Goal: Task Accomplishment & Management: Manage account settings

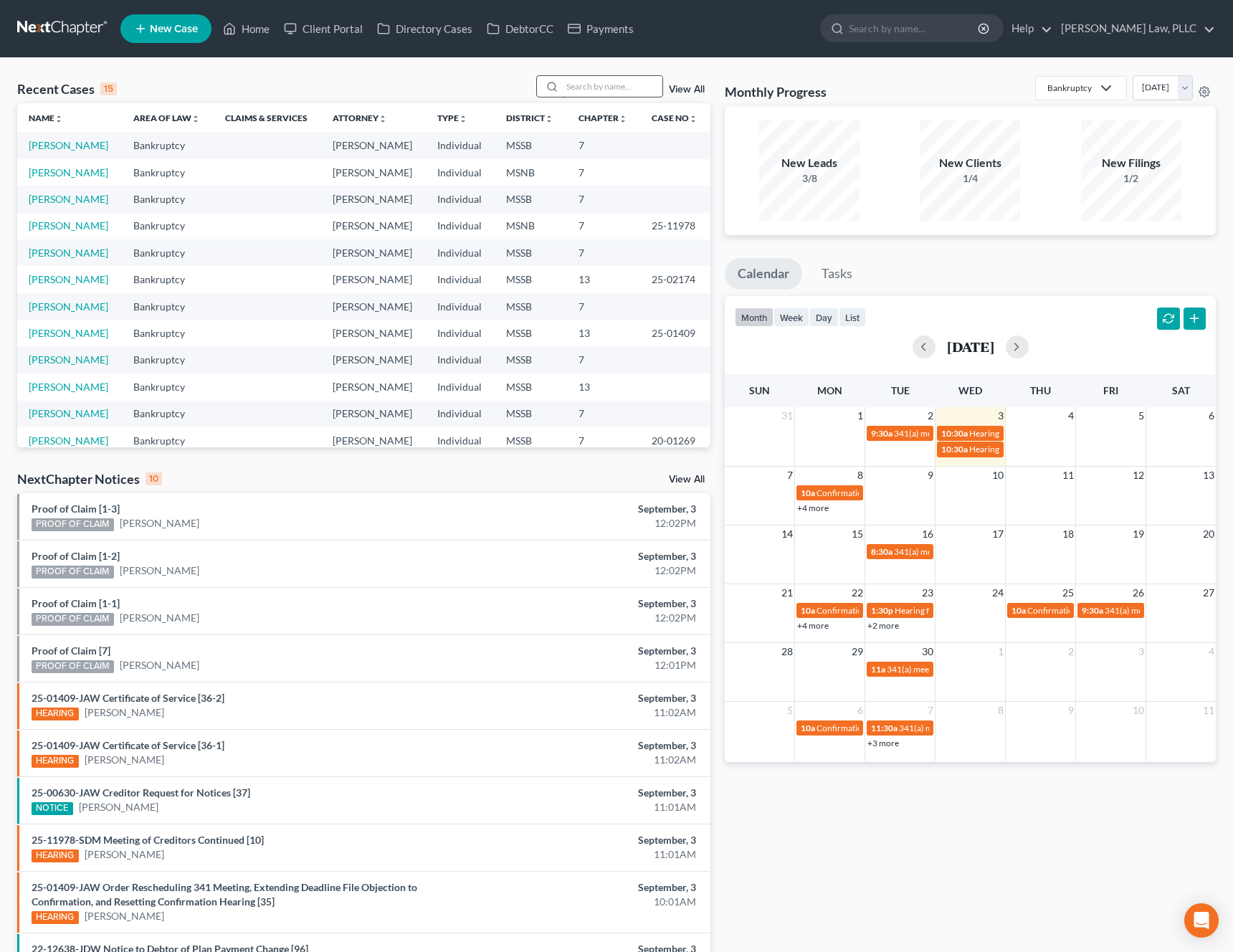
click at [589, 89] on input "search" at bounding box center [612, 86] width 101 height 21
type input "harkins"
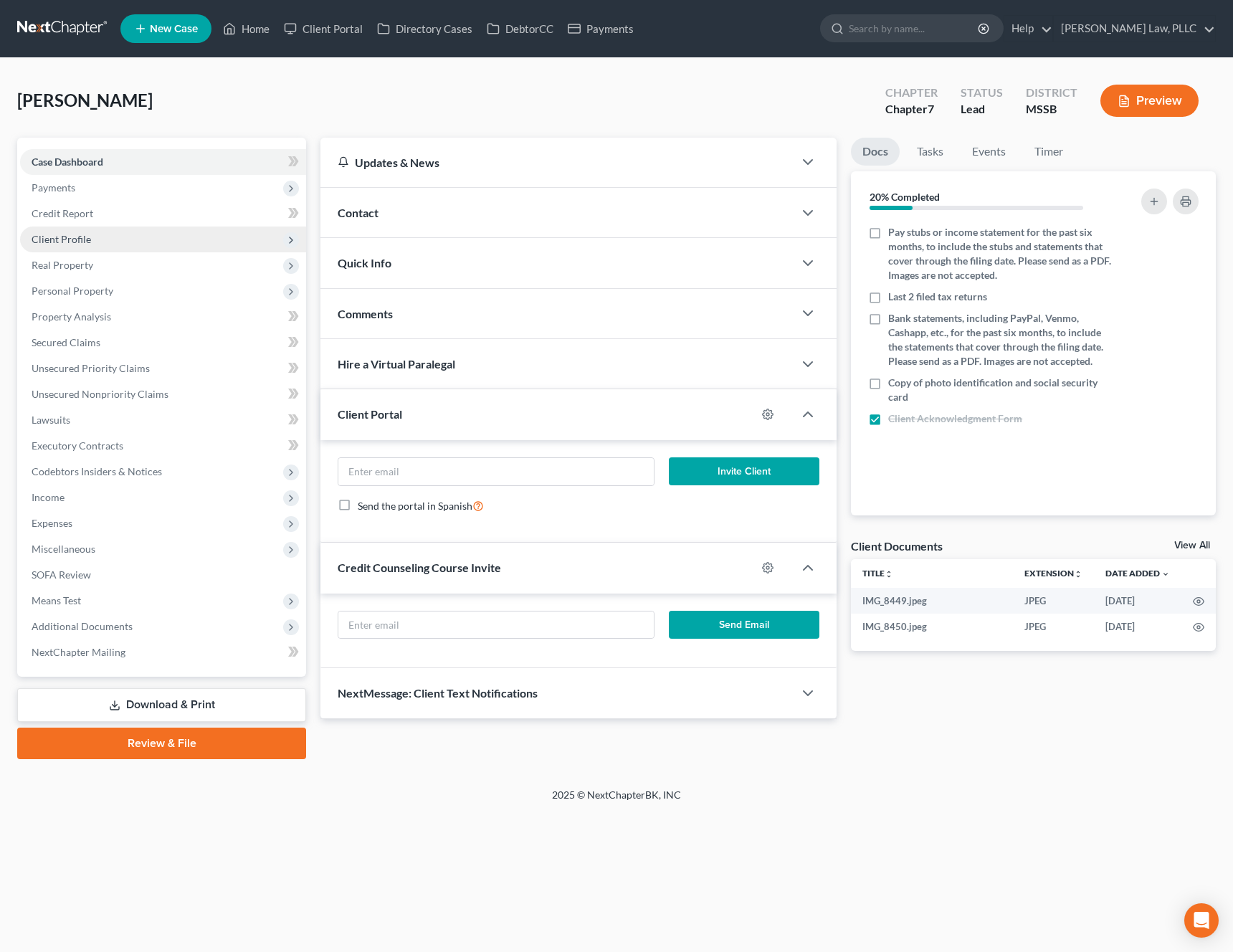
click at [107, 249] on span "Client Profile" at bounding box center [163, 239] width 286 height 26
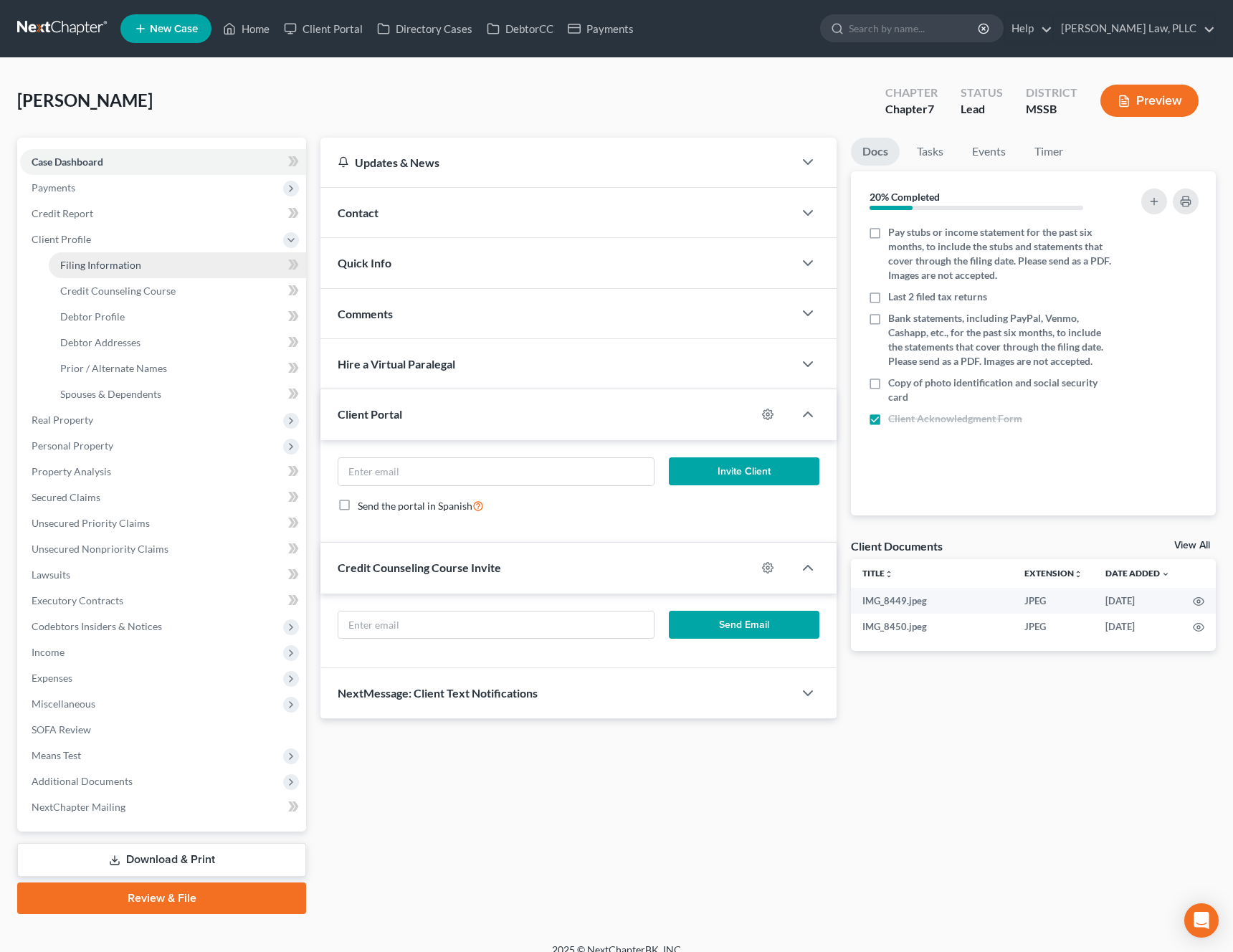
click at [107, 266] on span "Filing Information" at bounding box center [101, 265] width 81 height 13
select select "1"
select select "0"
select select "25"
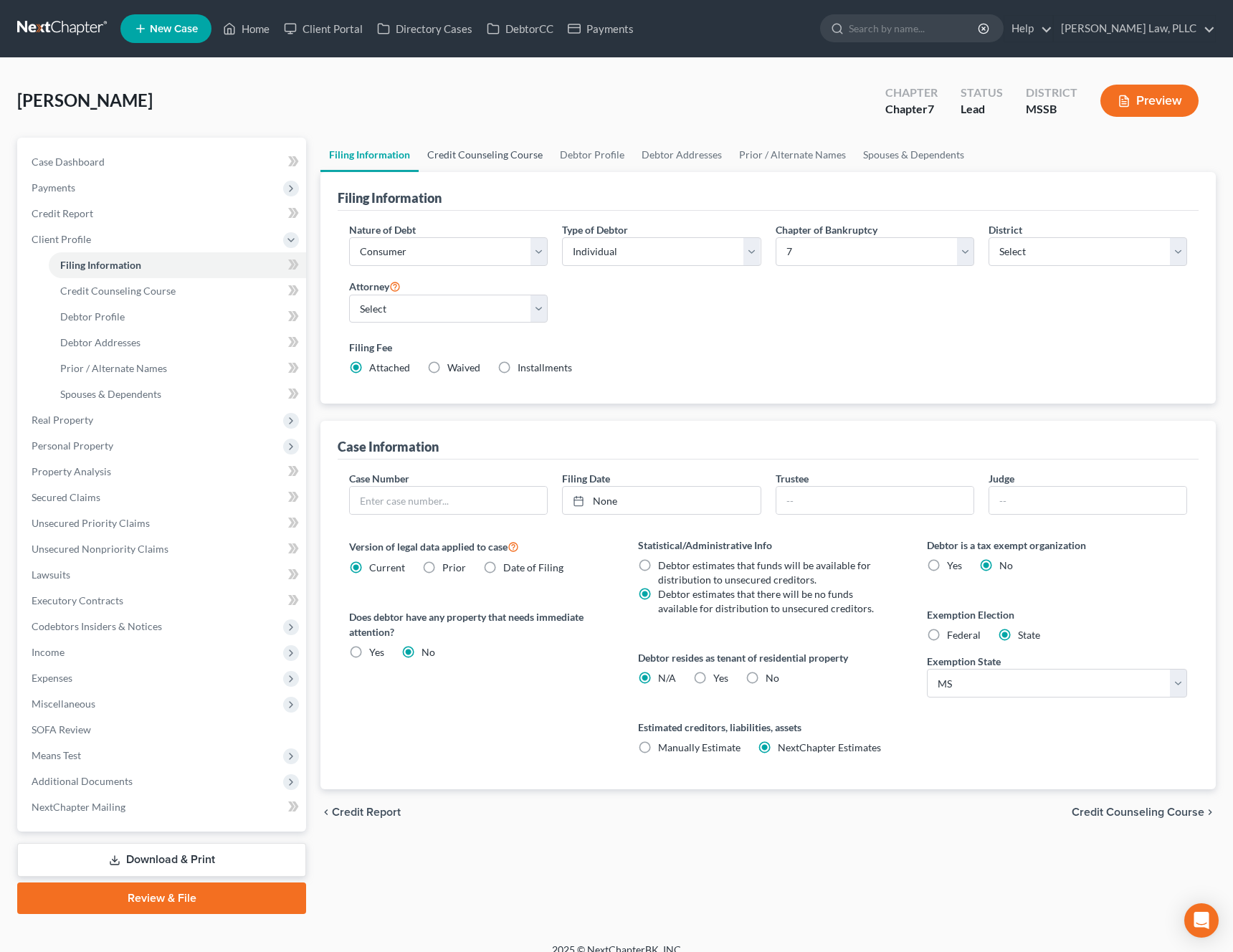
click at [482, 160] on link "Credit Counseling Course" at bounding box center [485, 154] width 132 height 34
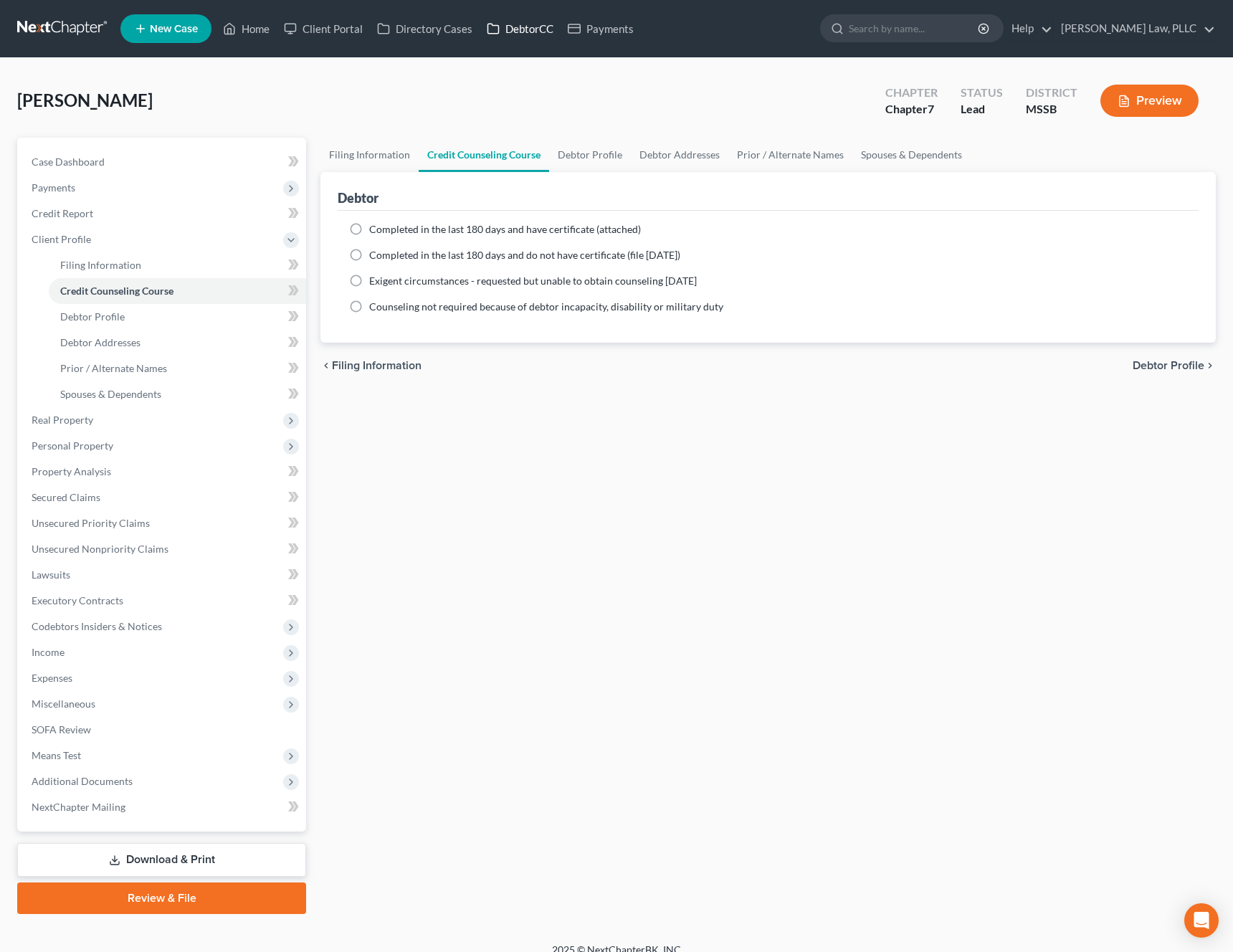
click at [529, 34] on link "DebtorCC" at bounding box center [520, 28] width 81 height 26
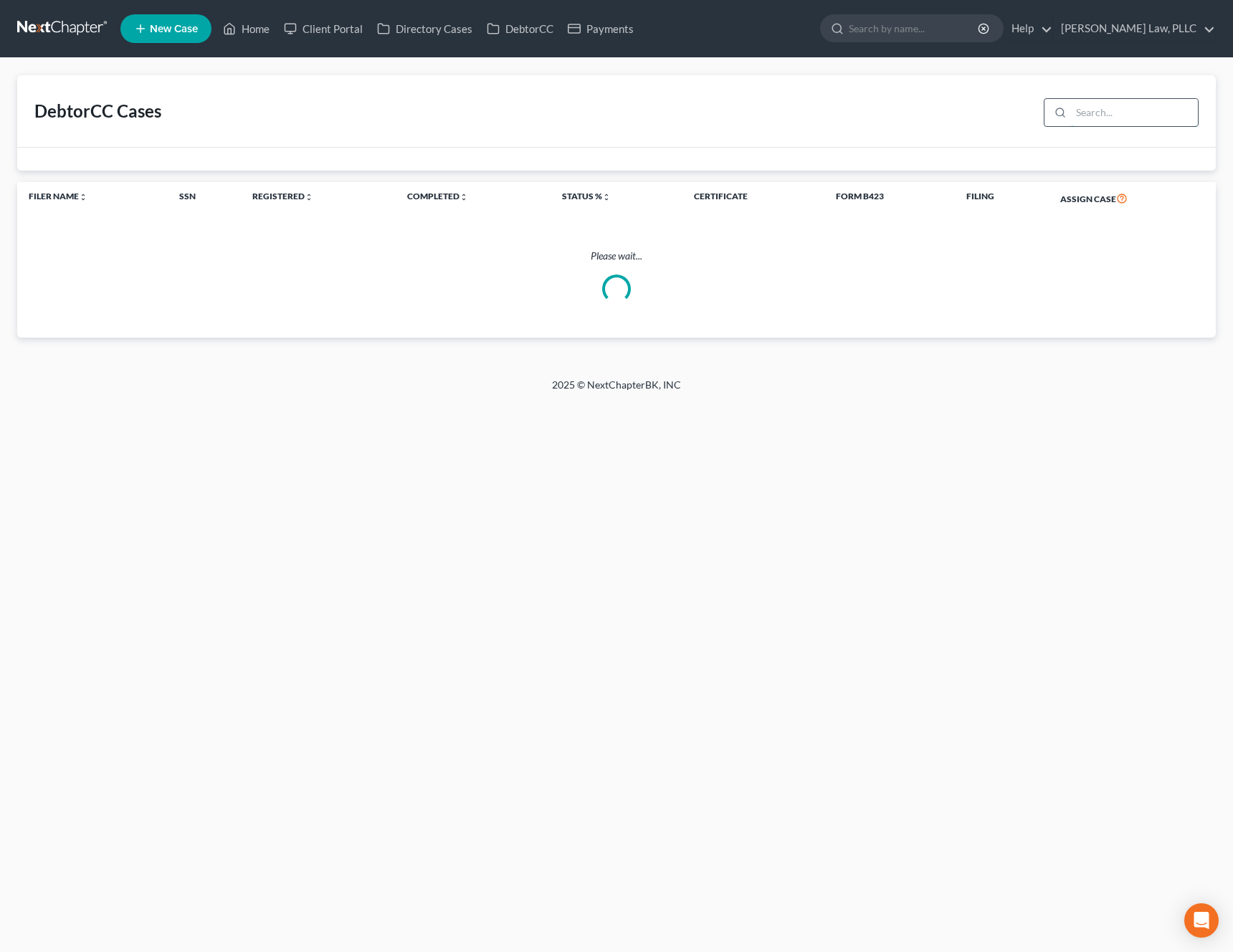
click at [1124, 116] on input "search" at bounding box center [1135, 112] width 127 height 28
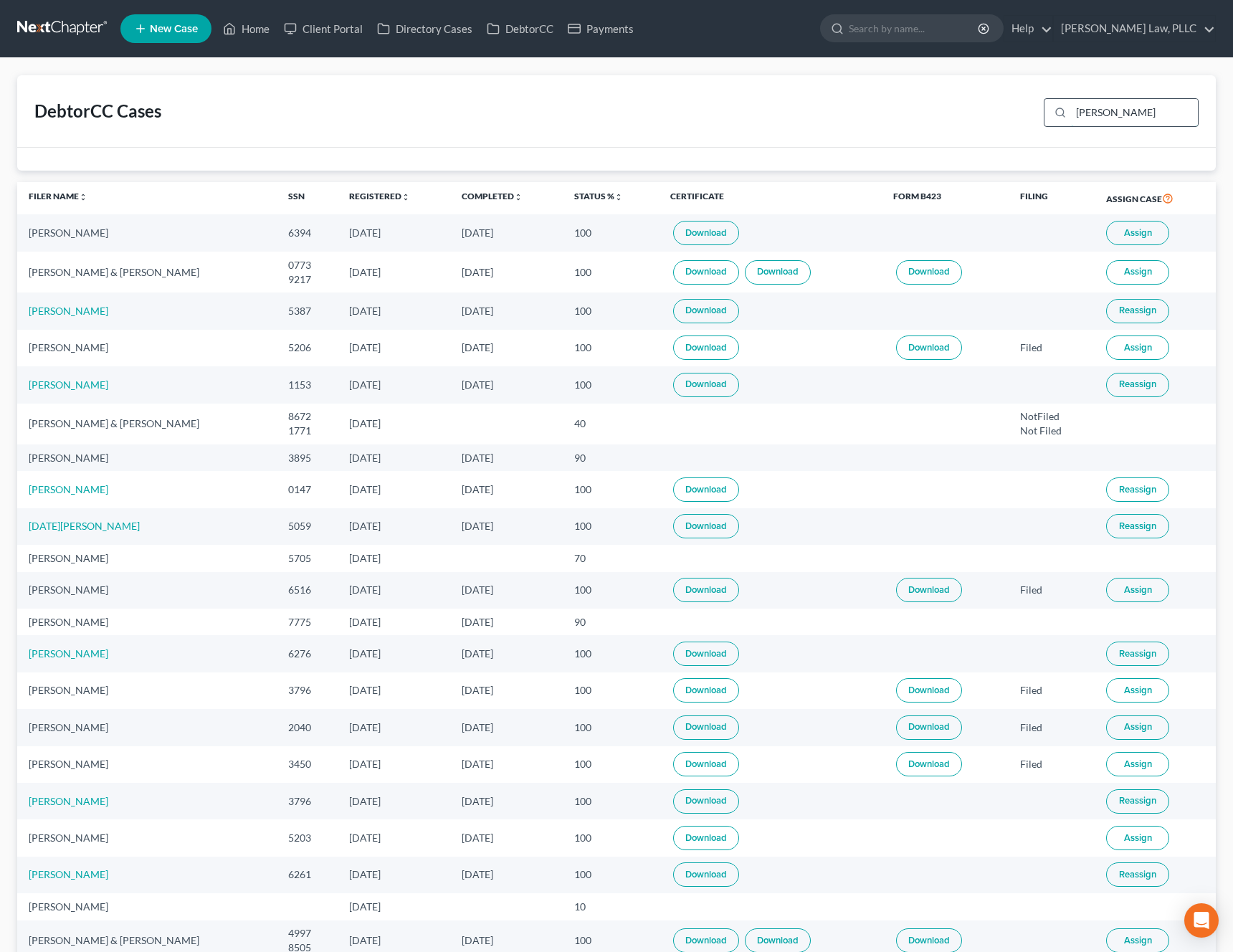
click at [1124, 116] on input "donna" at bounding box center [1135, 112] width 127 height 28
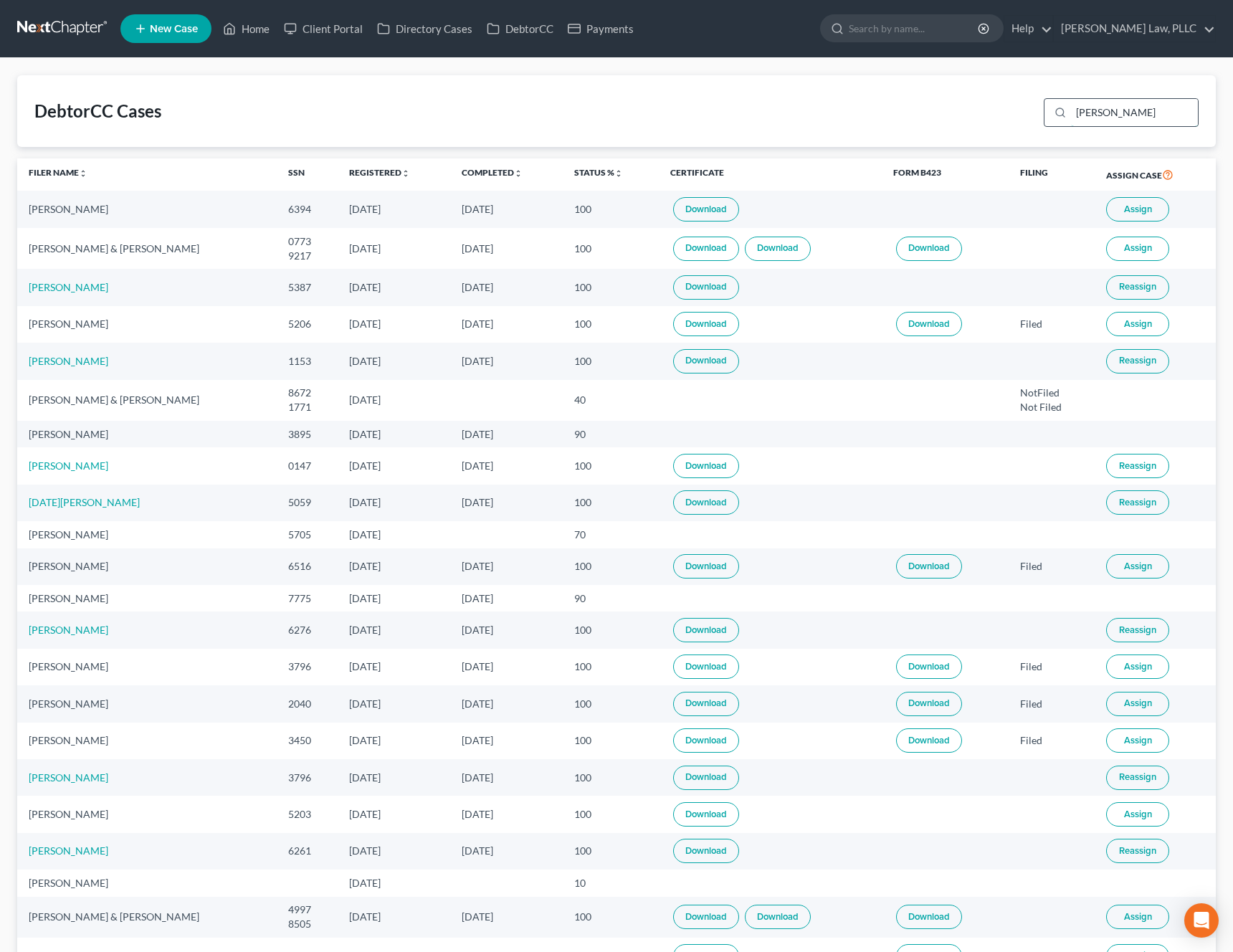
click at [1169, 106] on input "donna" at bounding box center [1135, 112] width 127 height 28
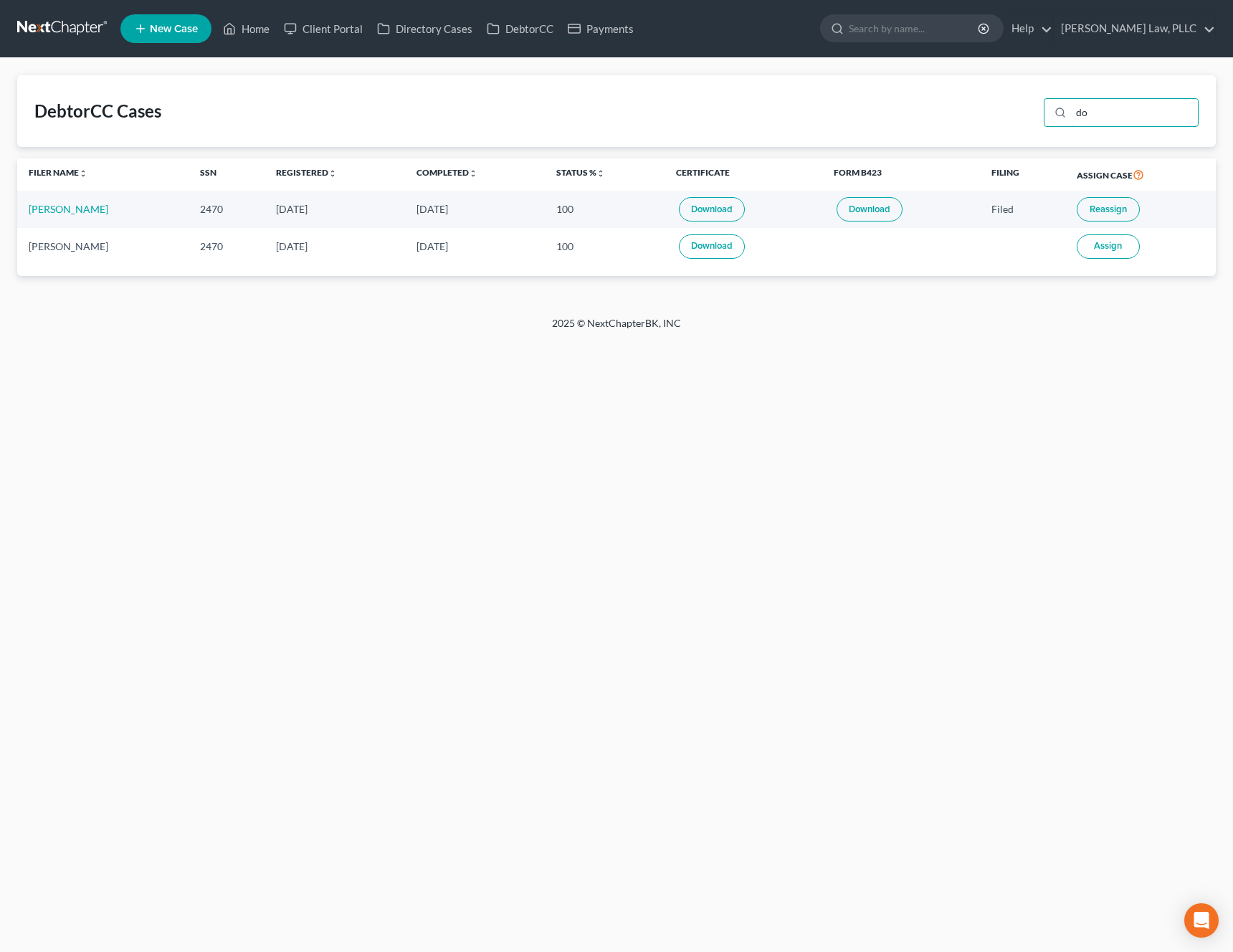
type input "d"
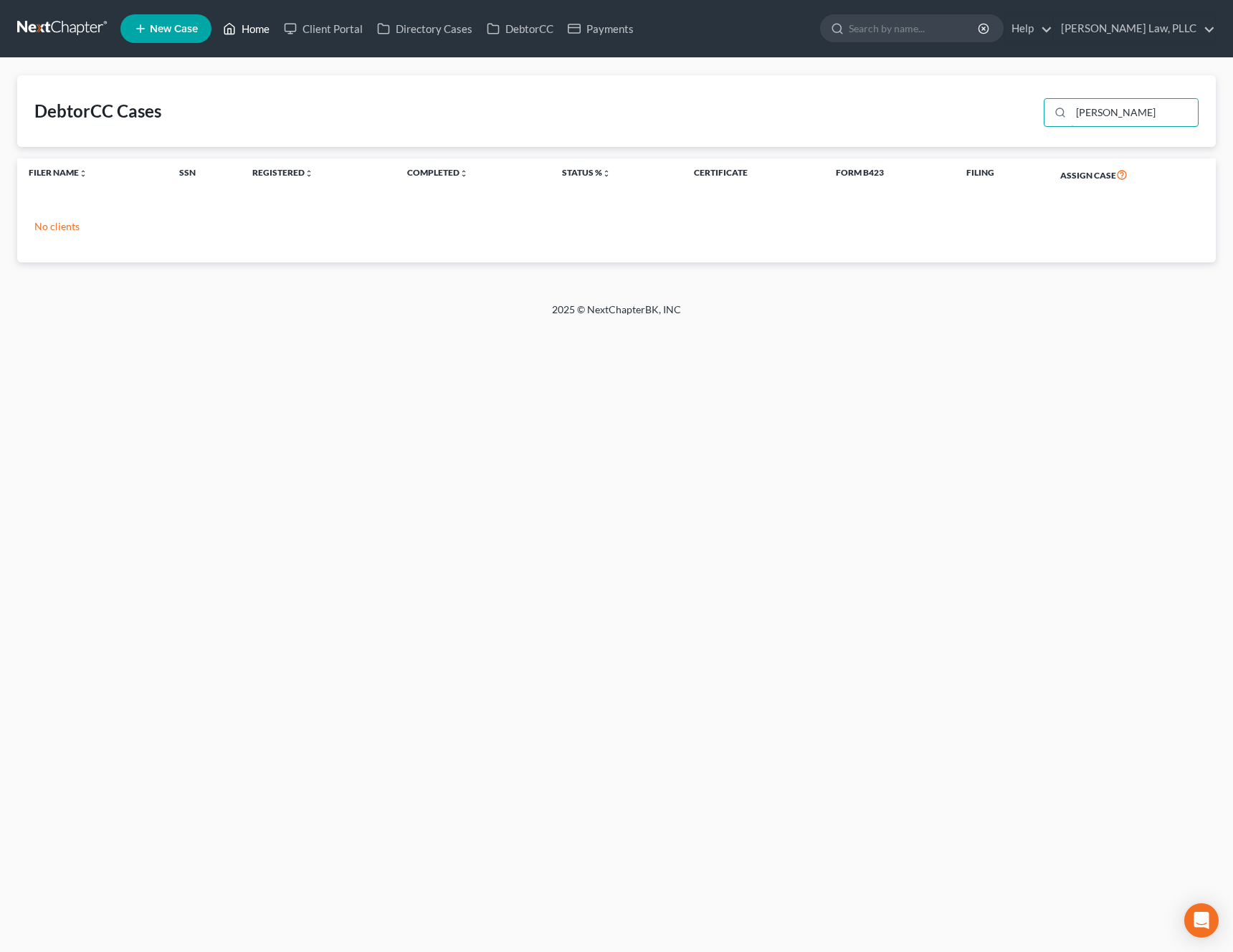
type input "harkins"
click at [246, 28] on link "Home" at bounding box center [246, 28] width 61 height 26
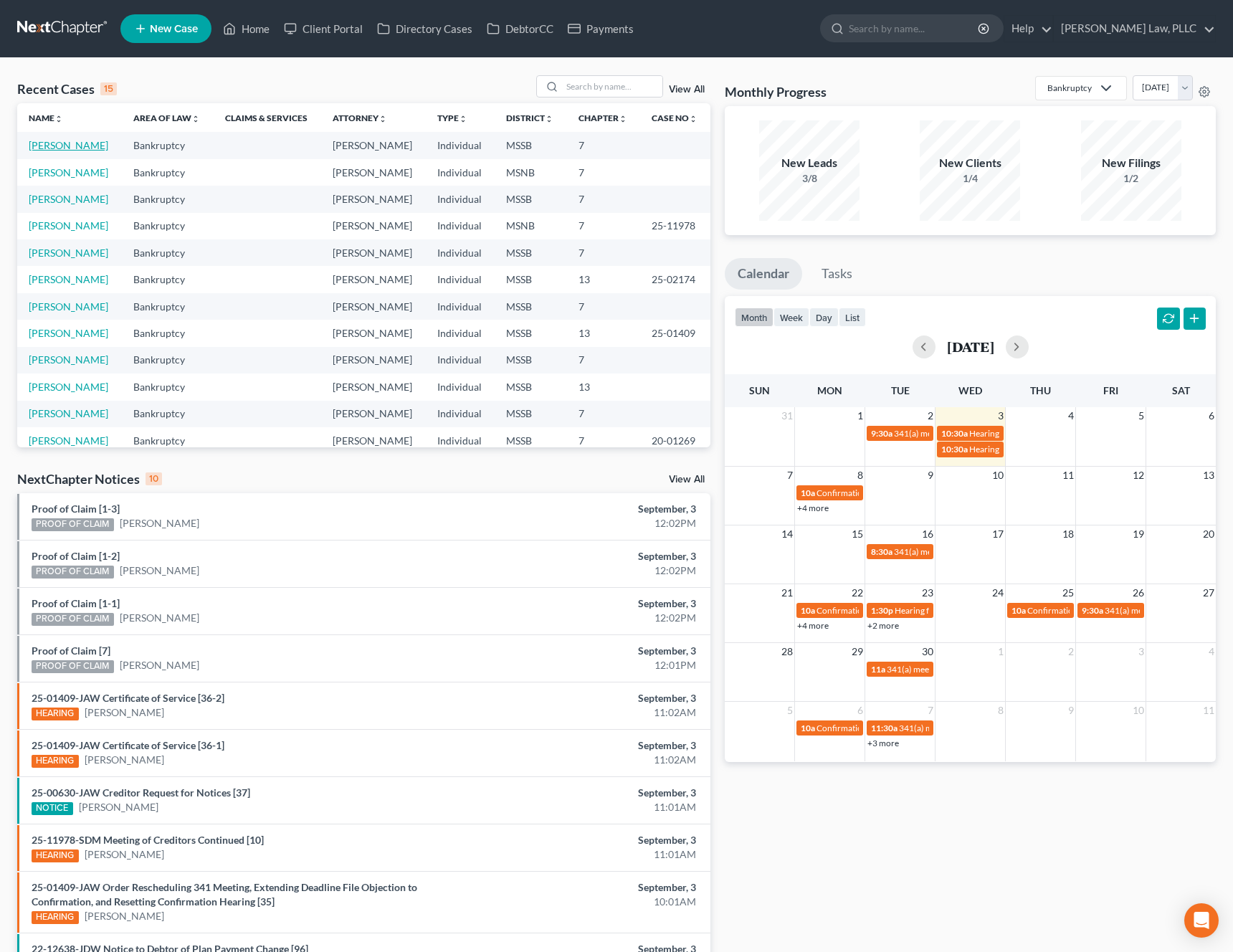
click at [62, 139] on link "Harkins, Donna" at bounding box center [68, 145] width 80 height 13
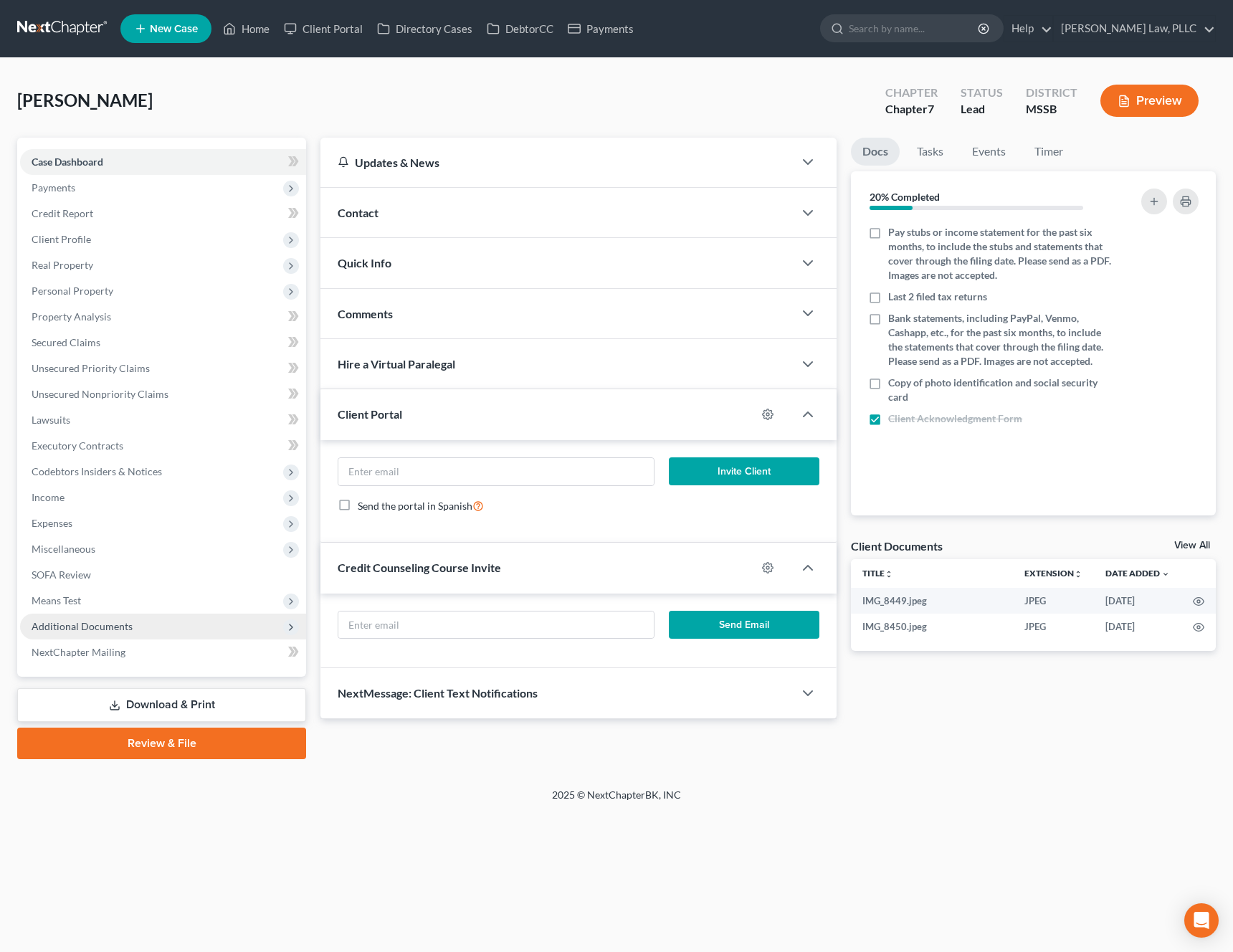
click at [120, 615] on span "Additional Documents" at bounding box center [163, 626] width 286 height 26
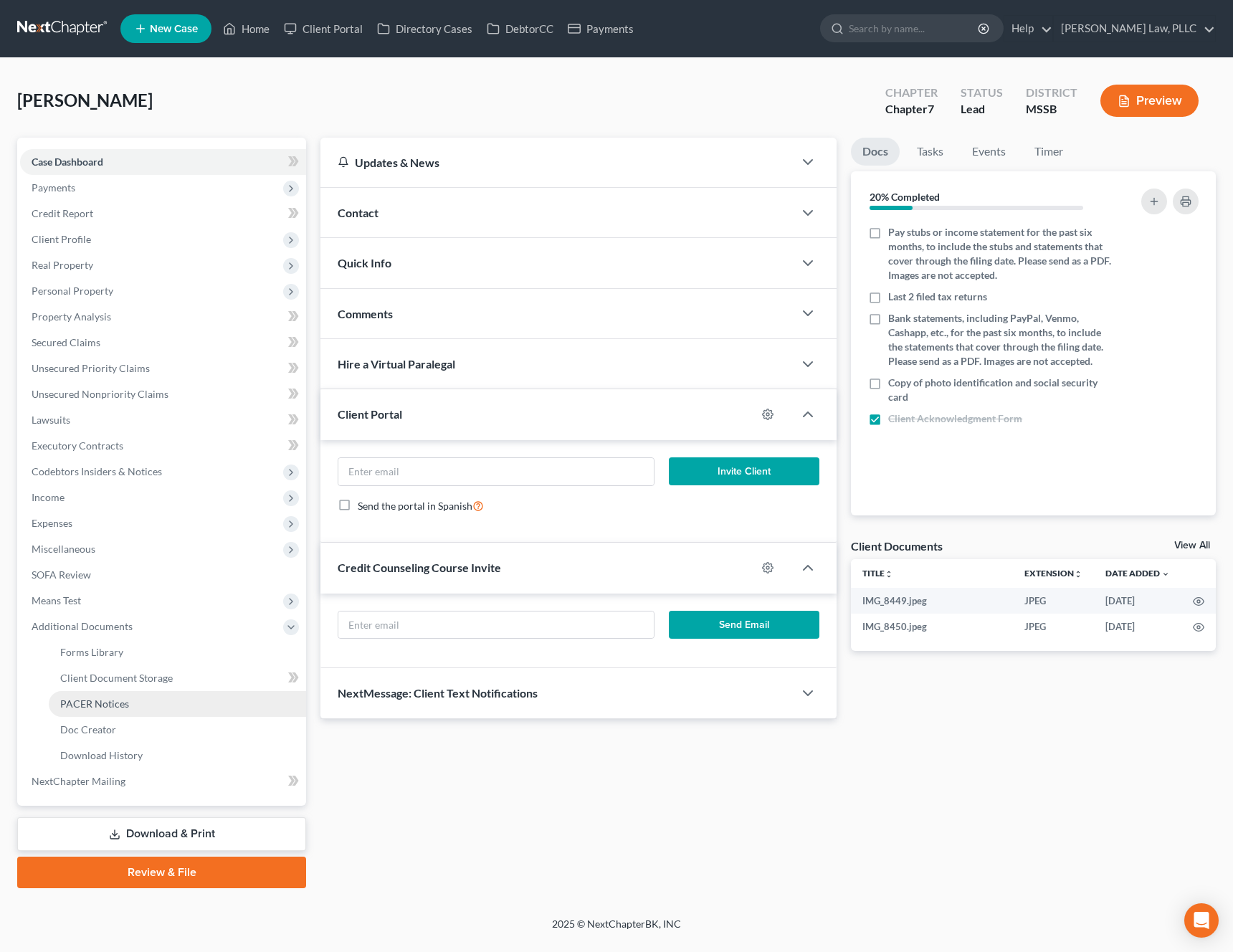
click at [110, 691] on link "PACER Notices" at bounding box center [177, 703] width 257 height 26
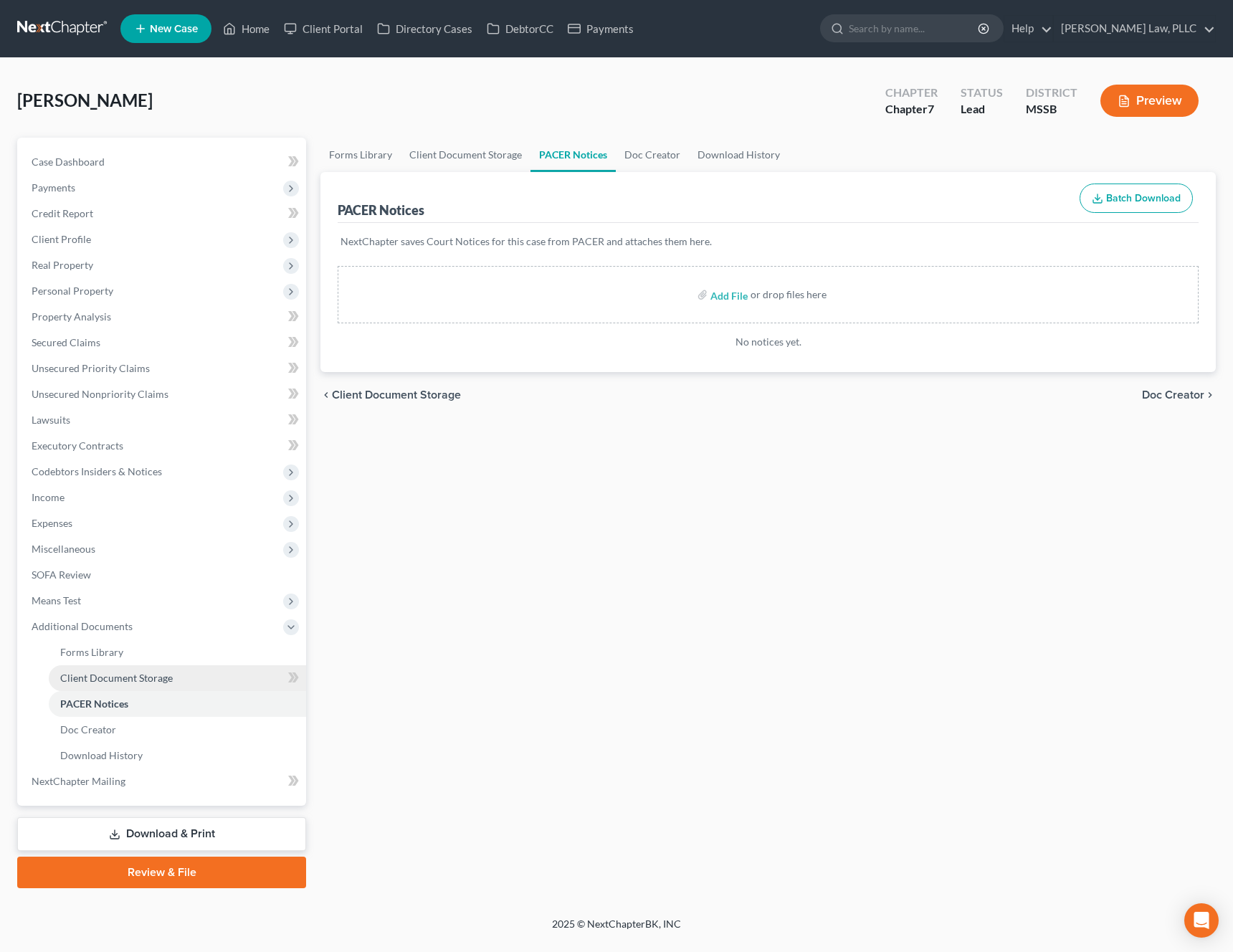
click at [122, 676] on span "Client Document Storage" at bounding box center [116, 677] width 112 height 13
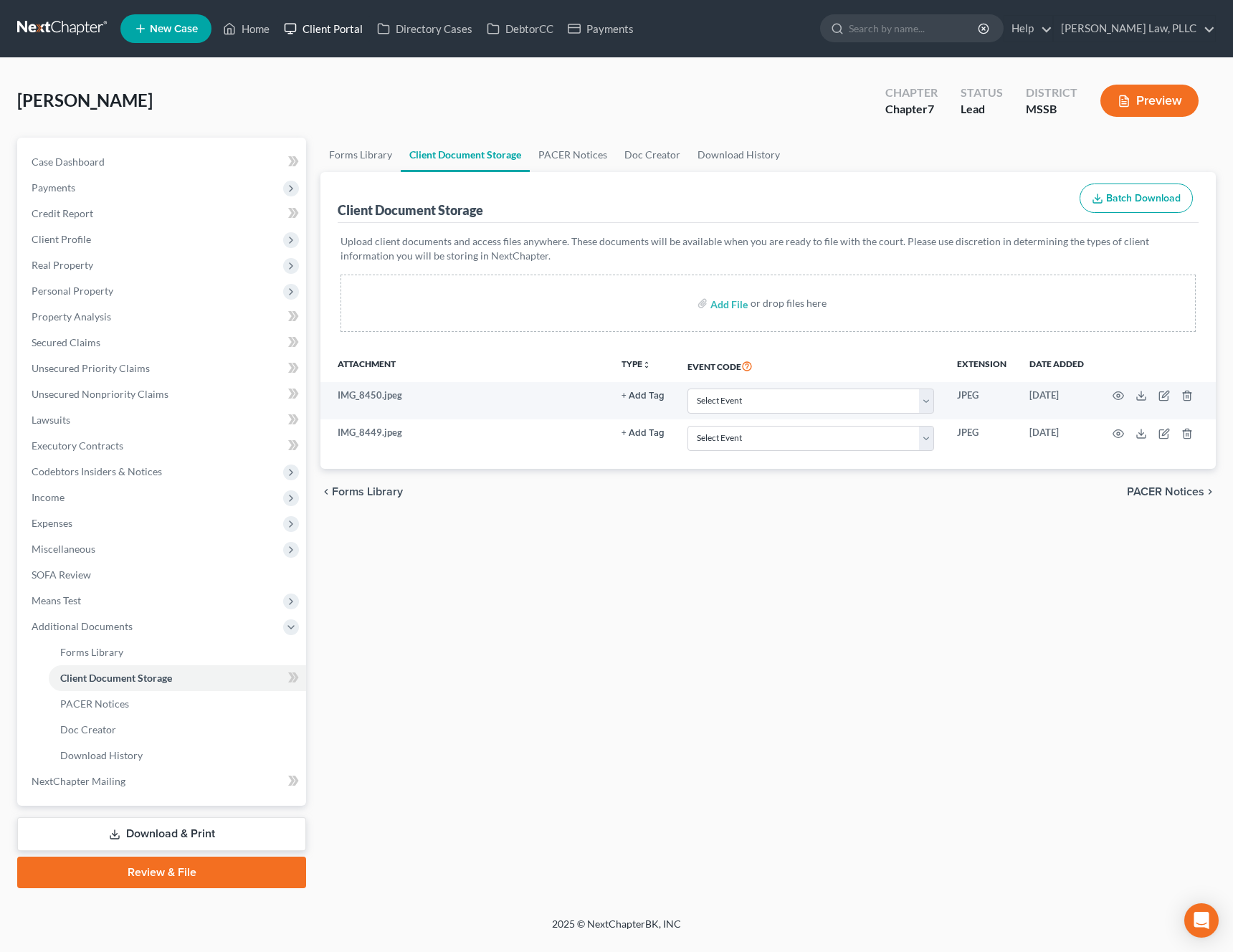
click at [326, 41] on link "Client Portal" at bounding box center [322, 28] width 93 height 26
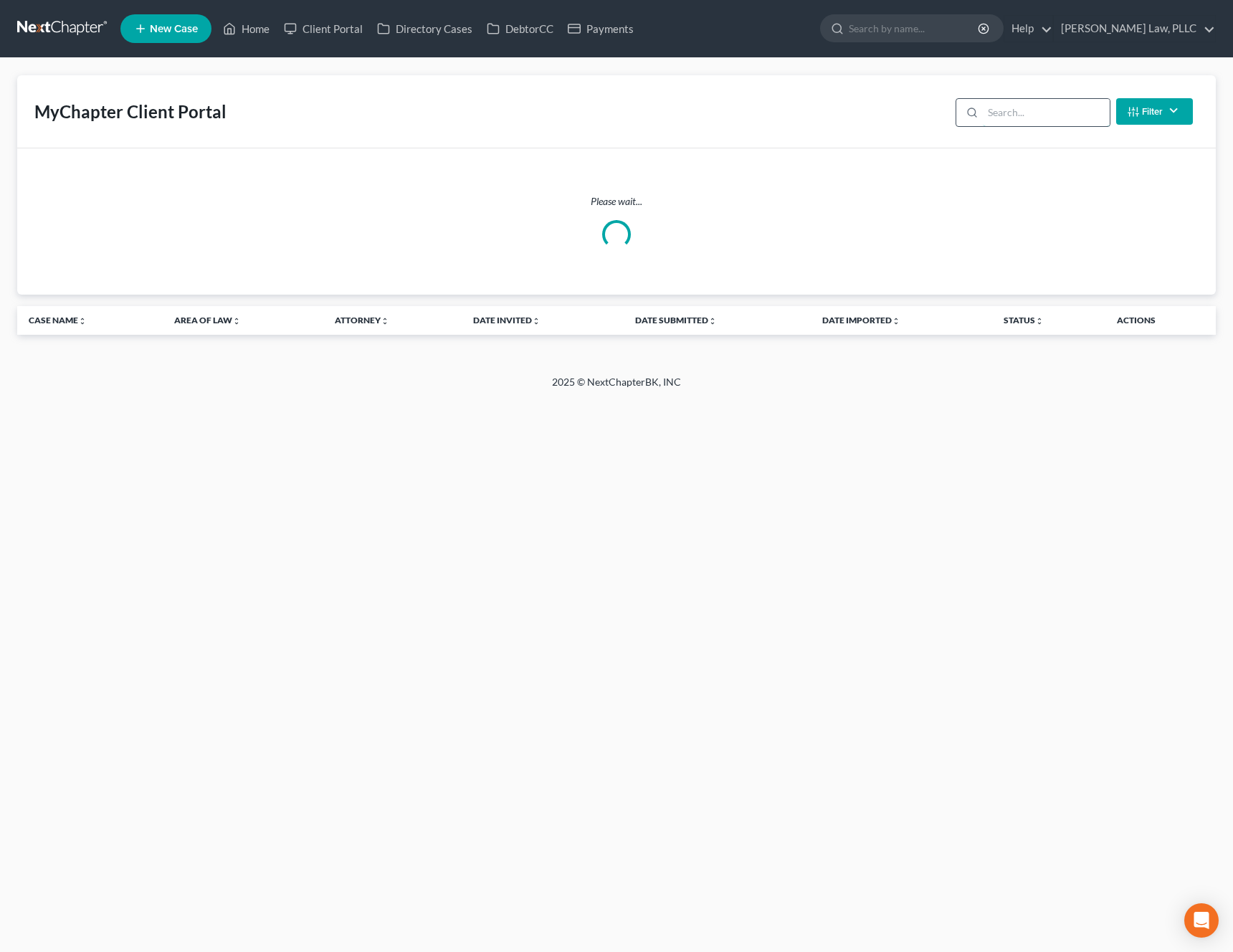
click at [1073, 103] on input "search" at bounding box center [1047, 112] width 127 height 28
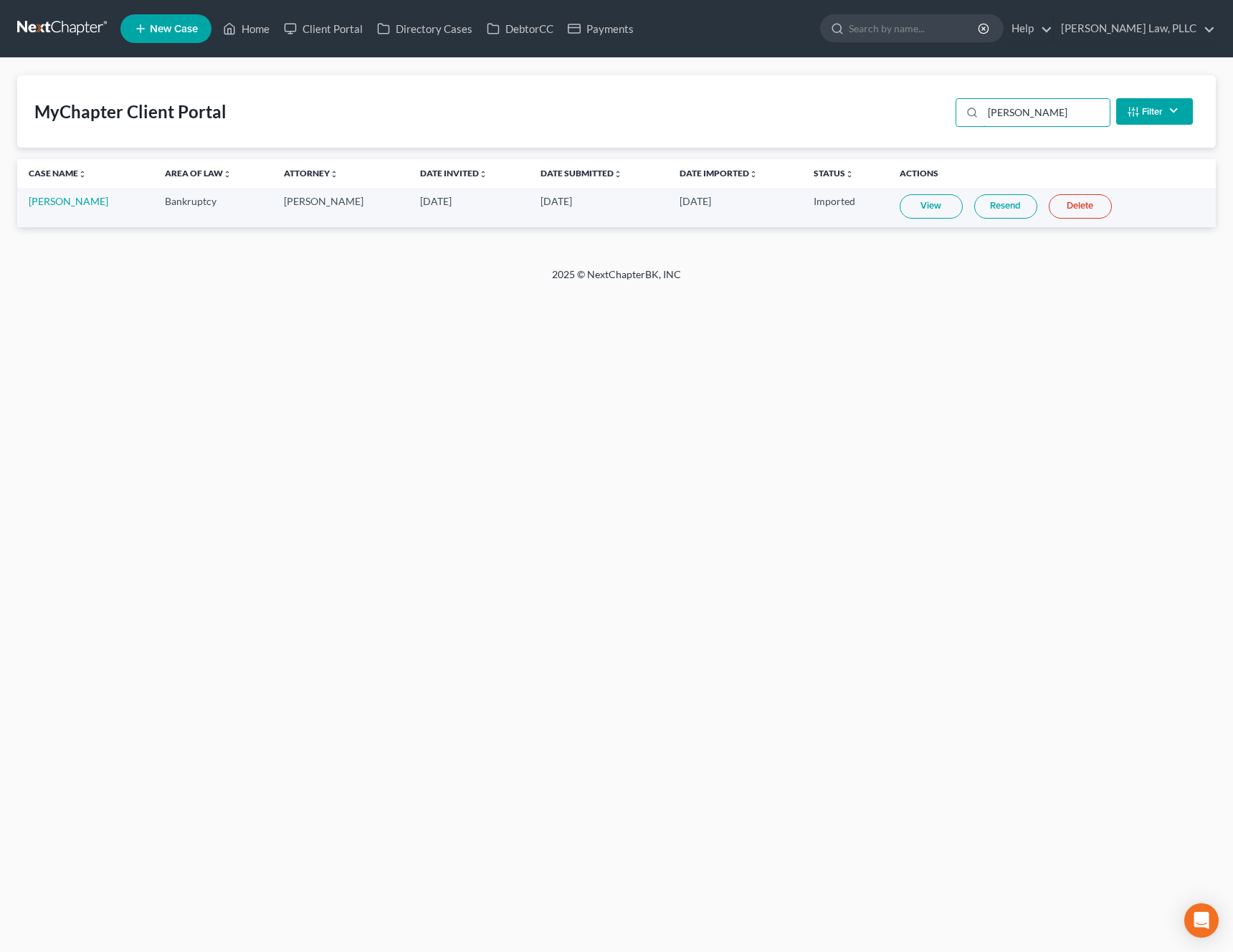
type input "harkins"
click at [61, 198] on link "Donna Harkins" at bounding box center [68, 201] width 80 height 13
click at [62, 195] on link "Donna Harkins" at bounding box center [68, 201] width 80 height 13
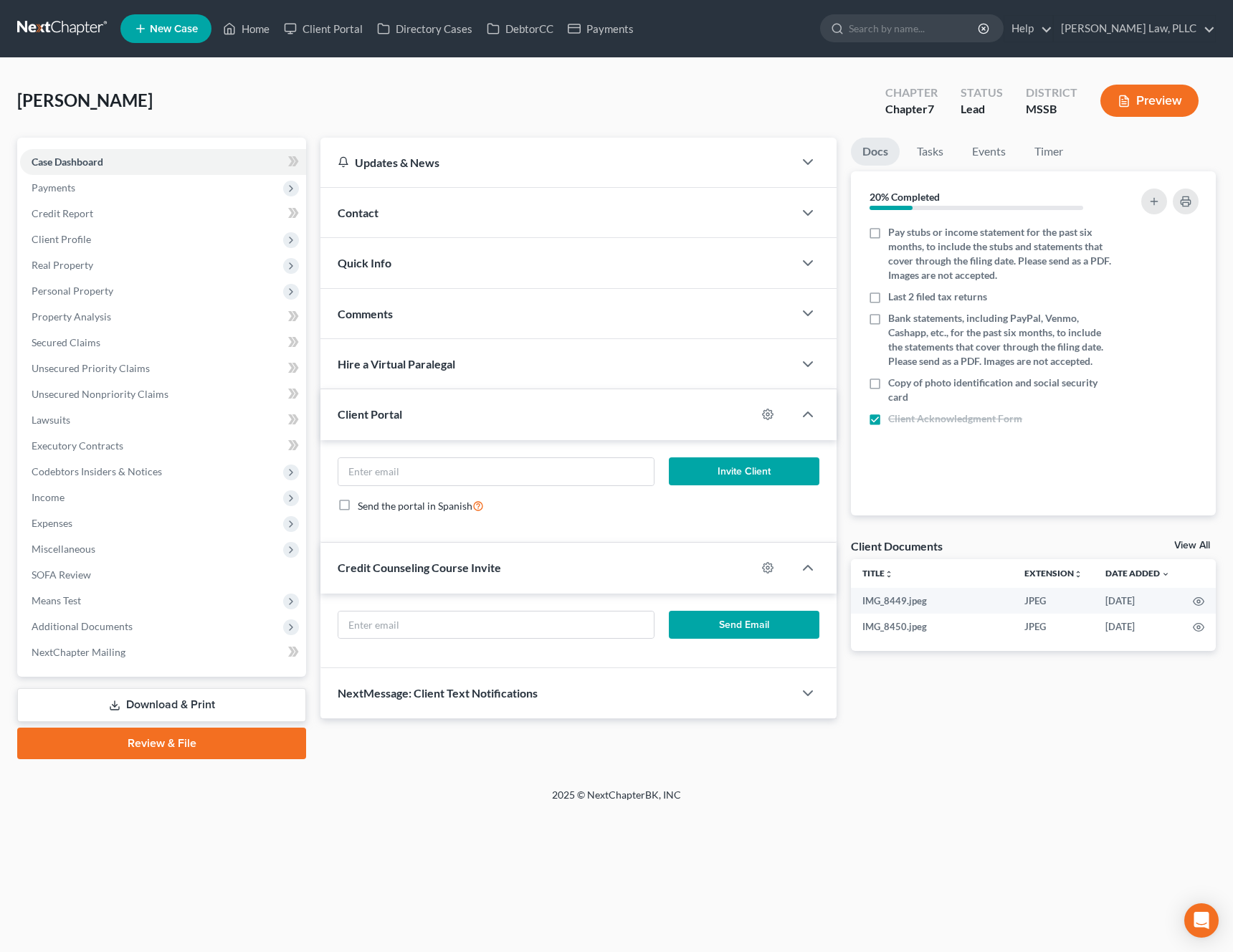
click at [419, 642] on form "Send Email" at bounding box center [579, 630] width 496 height 40
click at [429, 628] on input "text" at bounding box center [496, 625] width 316 height 28
paste input "donnaharkins10@yahoo.com"
type input "donnaharkins10@yahoo.com"
click at [760, 629] on button "Send Email" at bounding box center [745, 625] width 152 height 28
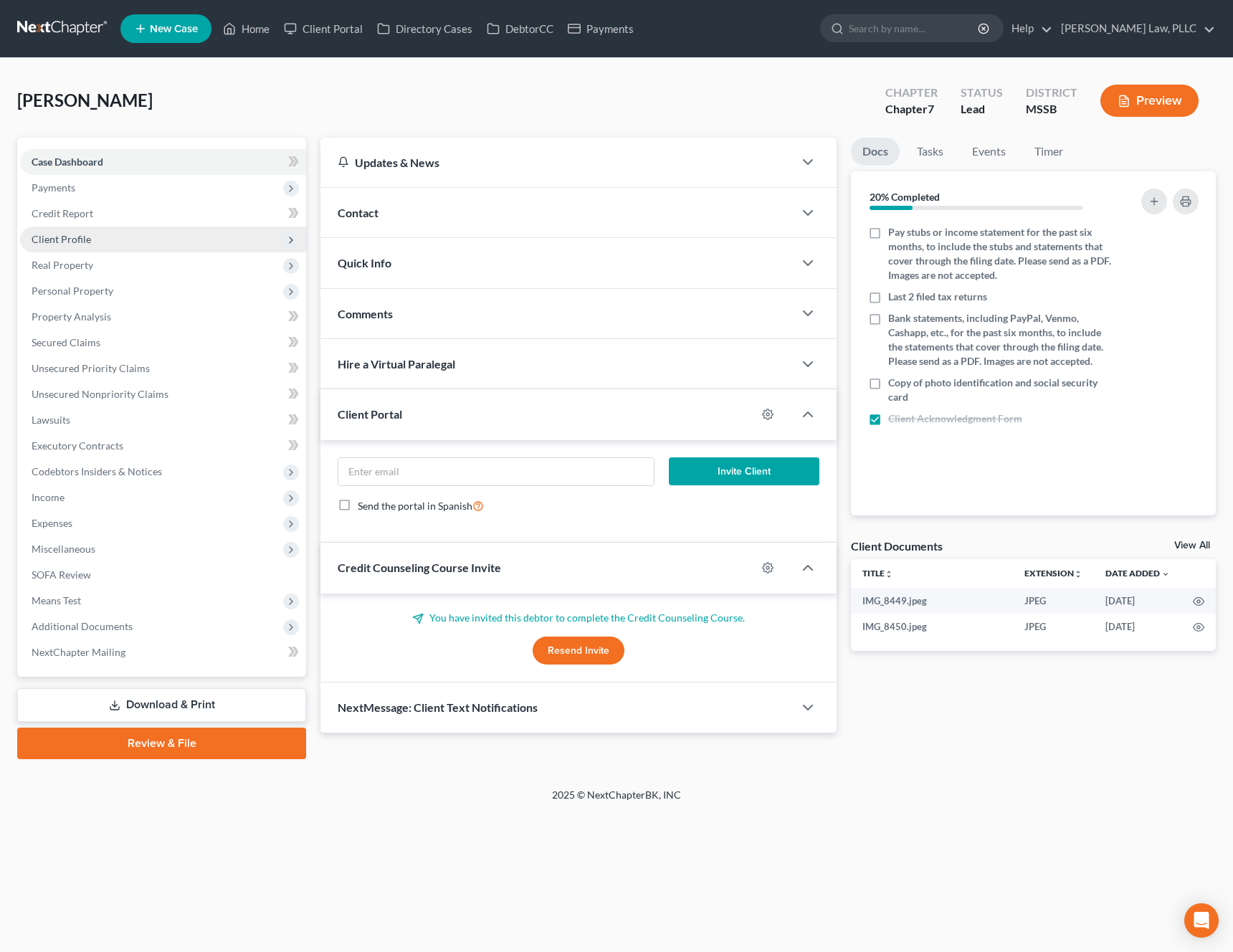
click at [147, 240] on span "Client Profile" at bounding box center [163, 239] width 286 height 26
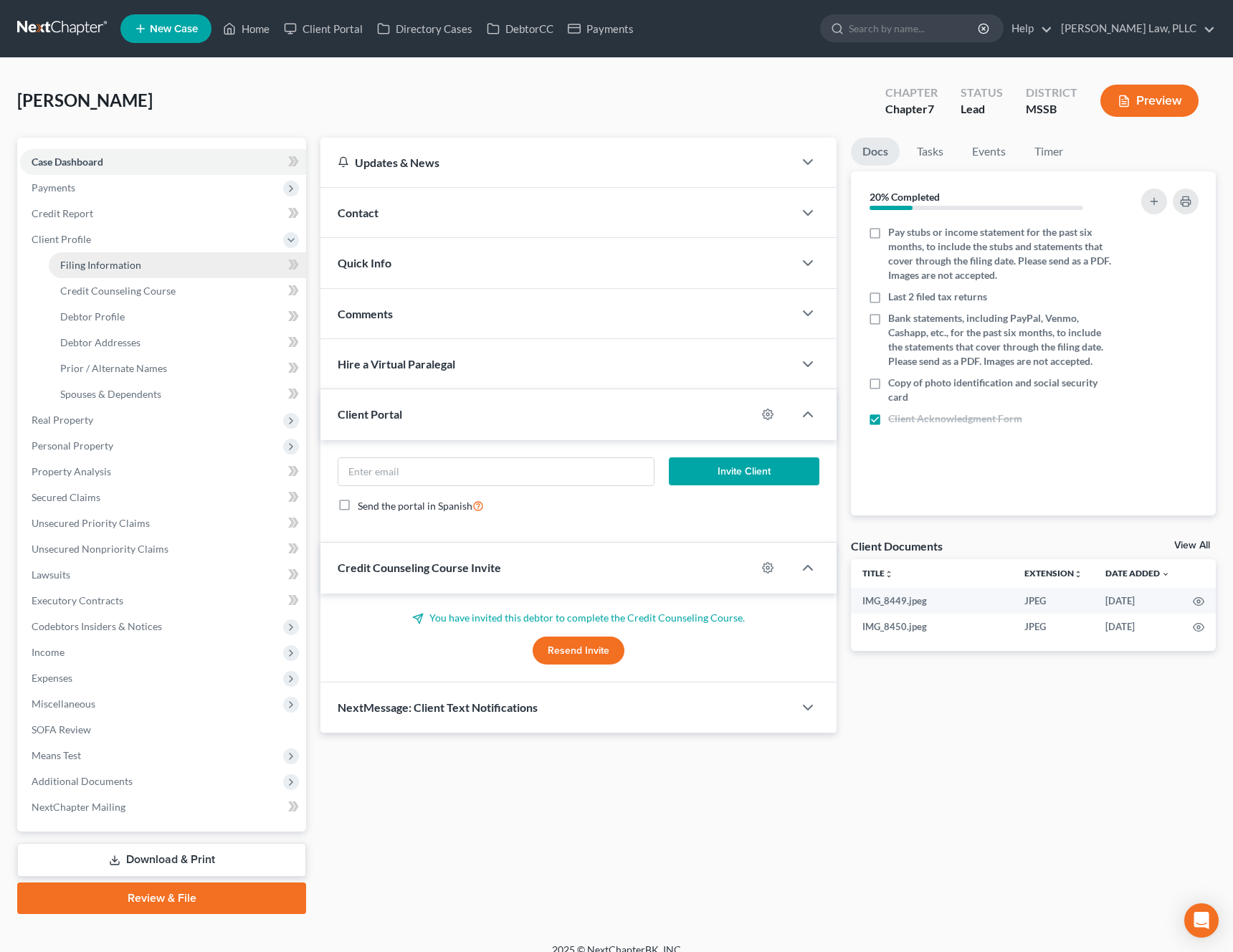
click at [135, 263] on span "Filing Information" at bounding box center [101, 265] width 81 height 13
select select "1"
select select "0"
select select "44"
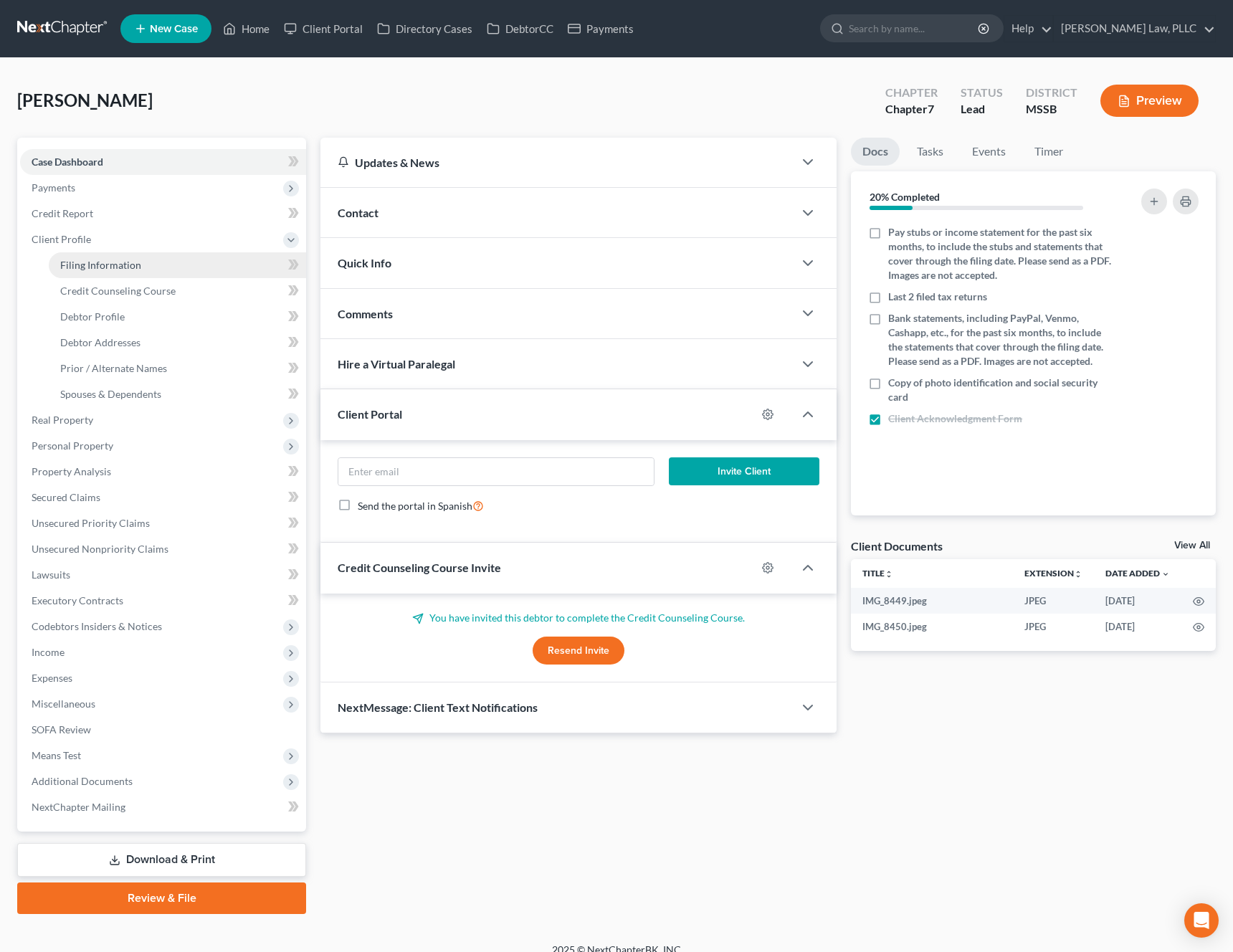
select select "0"
select select "25"
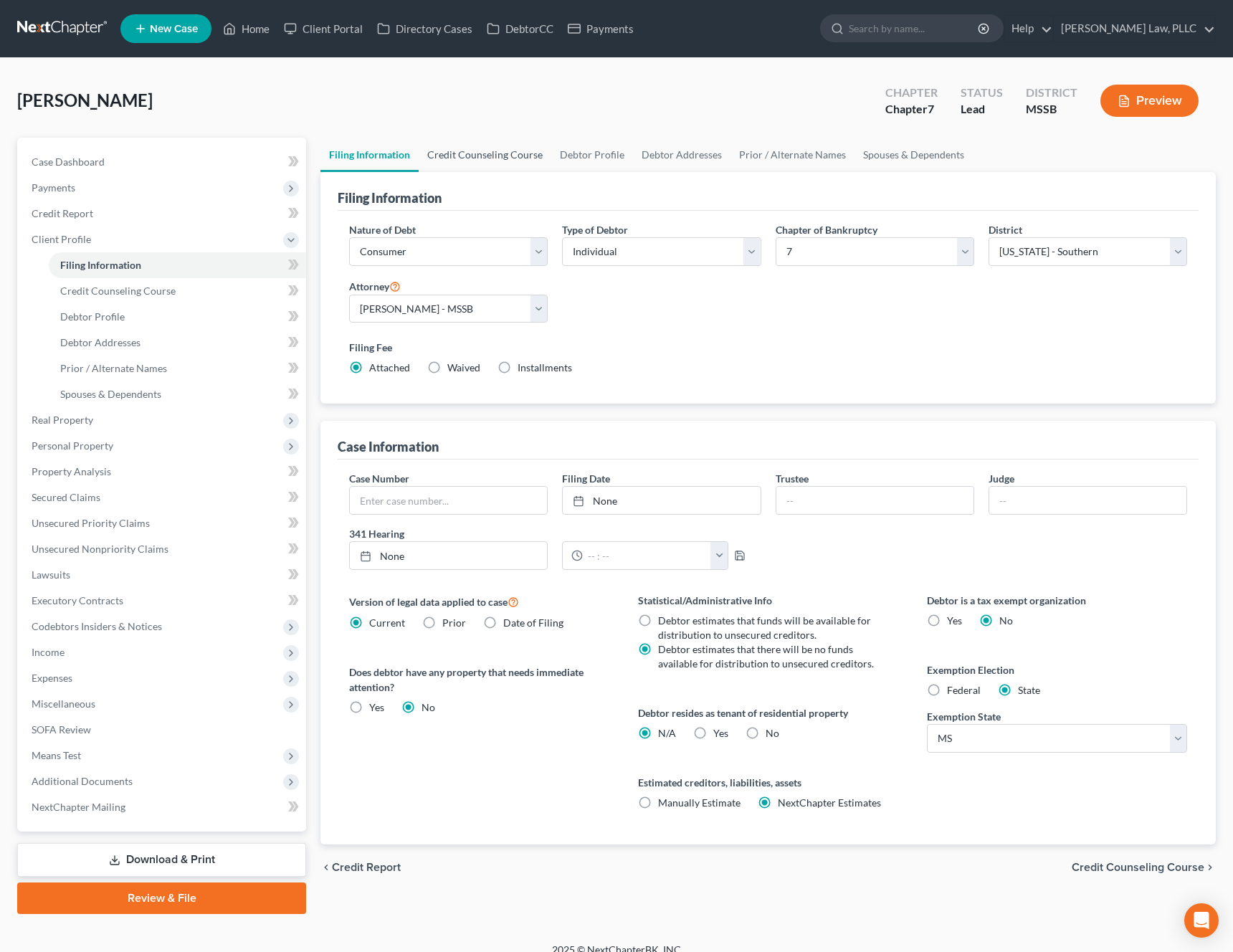
click at [518, 160] on link "Credit Counseling Course" at bounding box center [485, 154] width 132 height 34
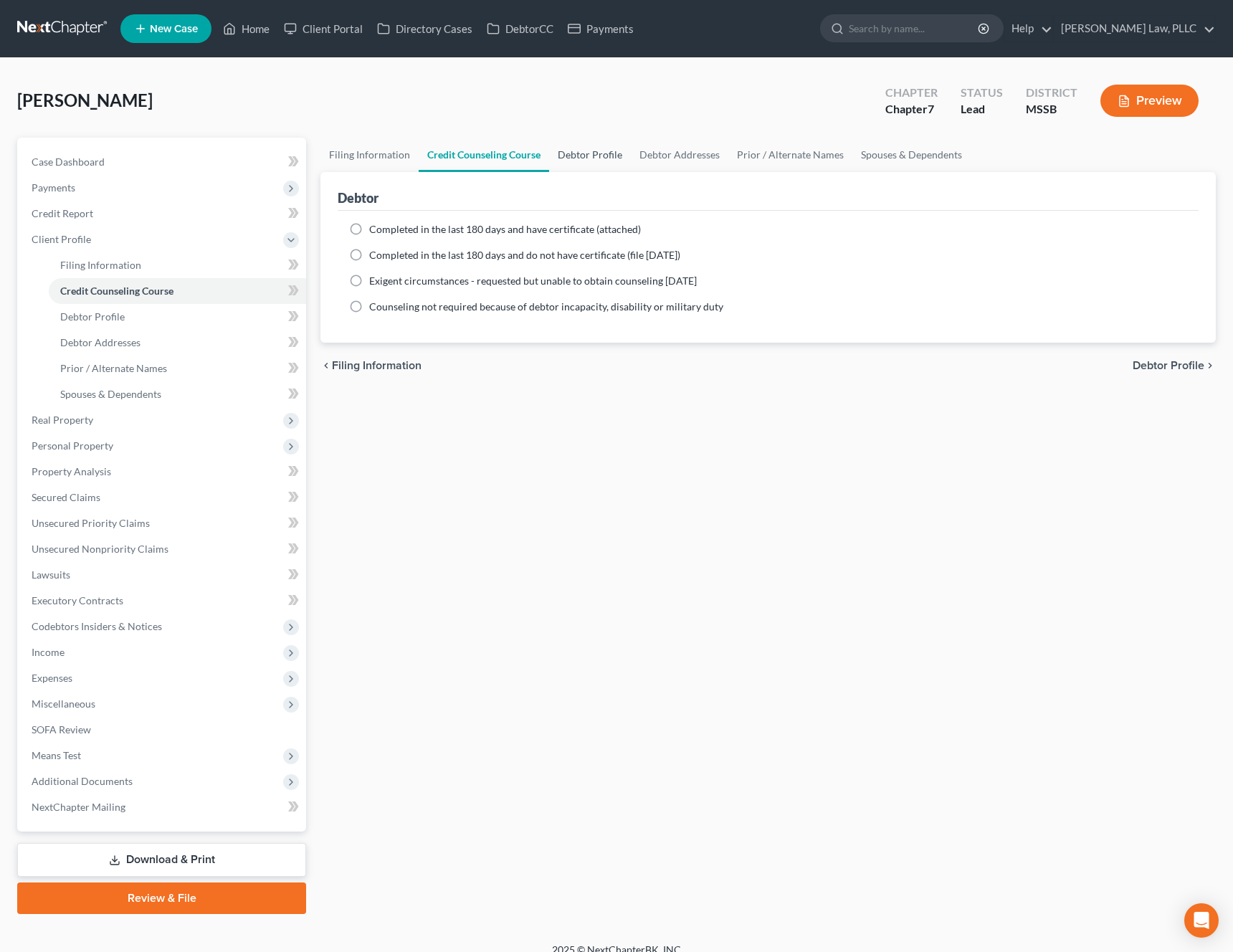
click at [586, 162] on link "Debtor Profile" at bounding box center [591, 154] width 82 height 34
select select "0"
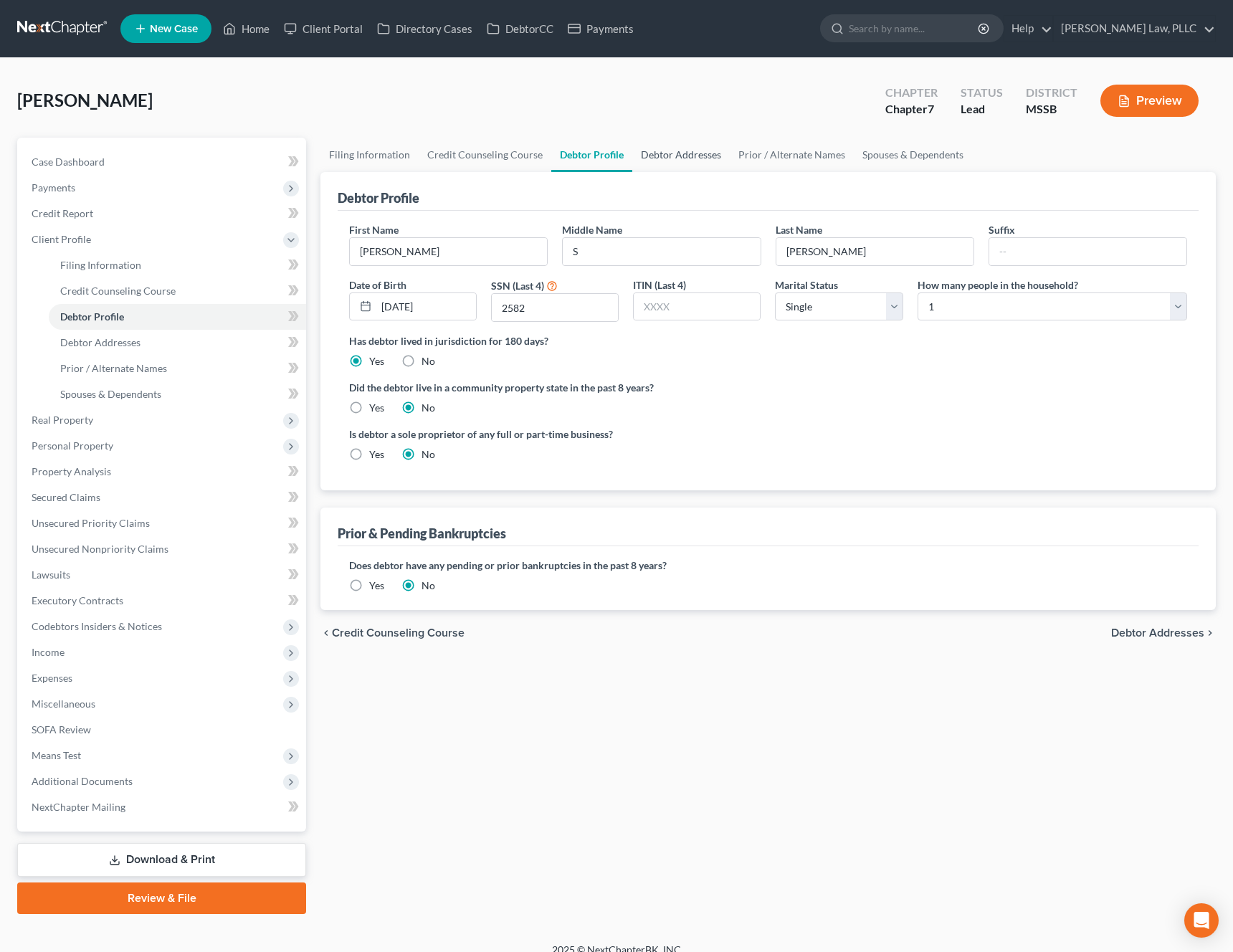
click at [668, 160] on link "Debtor Addresses" at bounding box center [681, 154] width 97 height 34
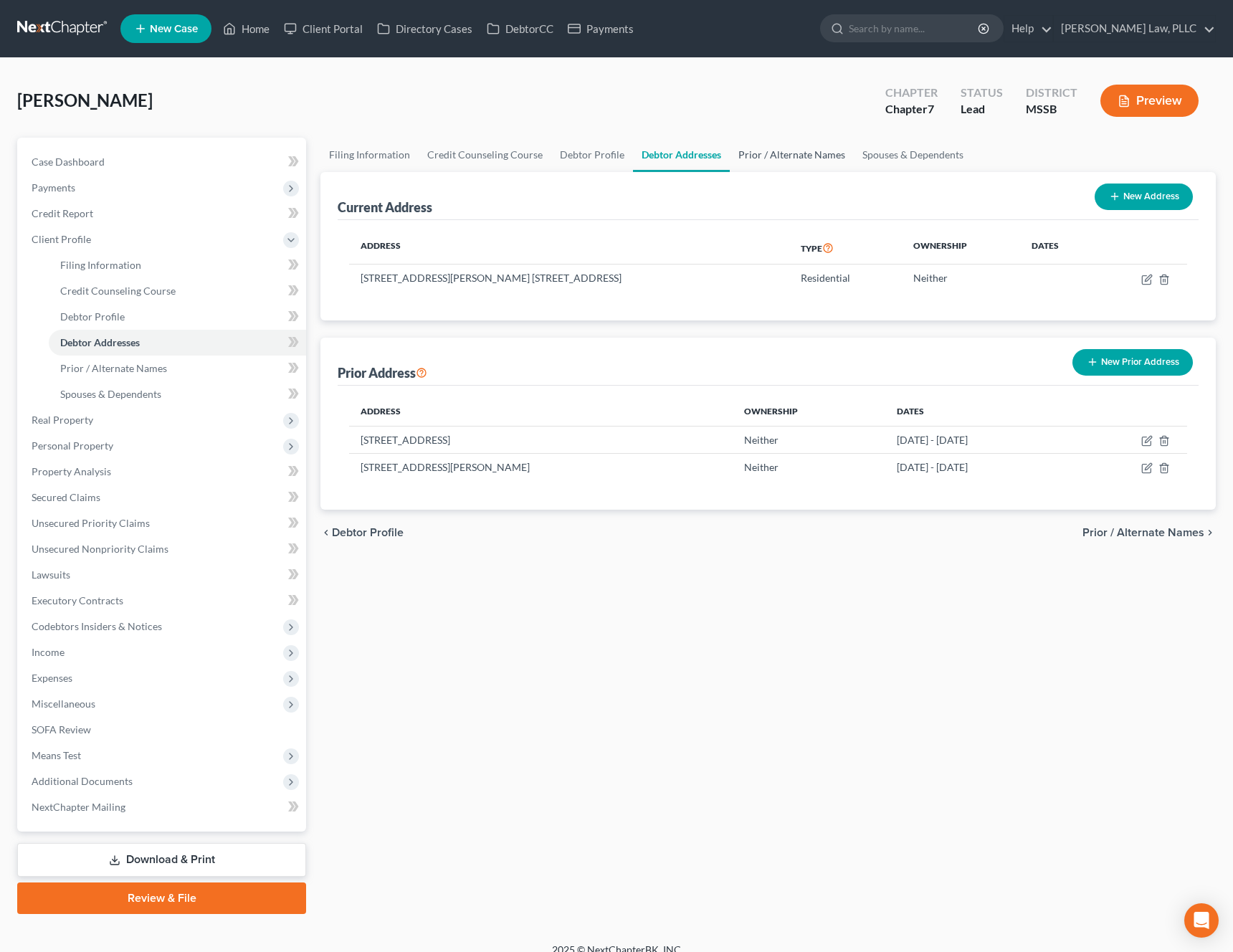
click at [758, 153] on link "Prior / Alternate Names" at bounding box center [792, 154] width 124 height 34
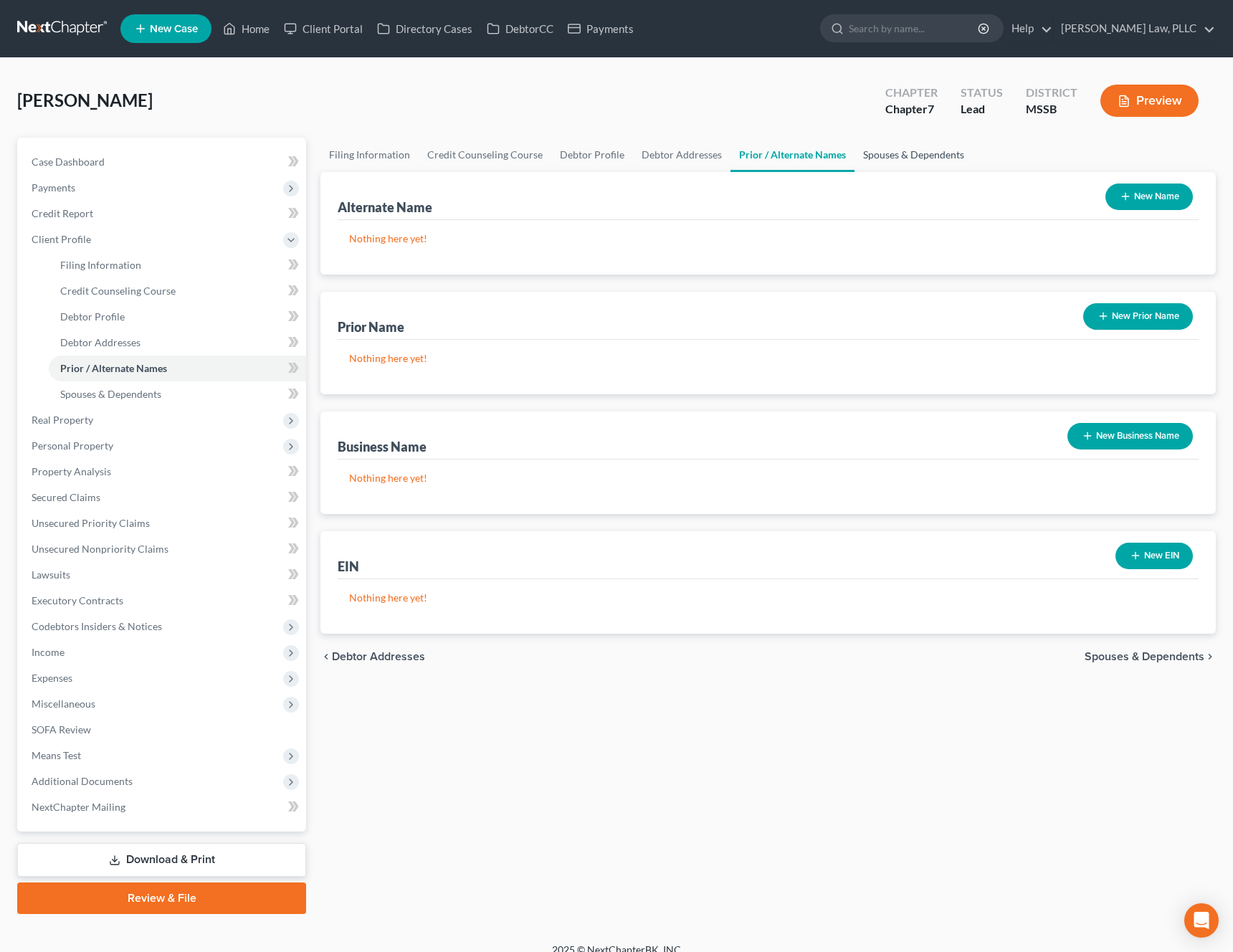
click at [896, 161] on link "Spouses & Dependents" at bounding box center [913, 154] width 118 height 34
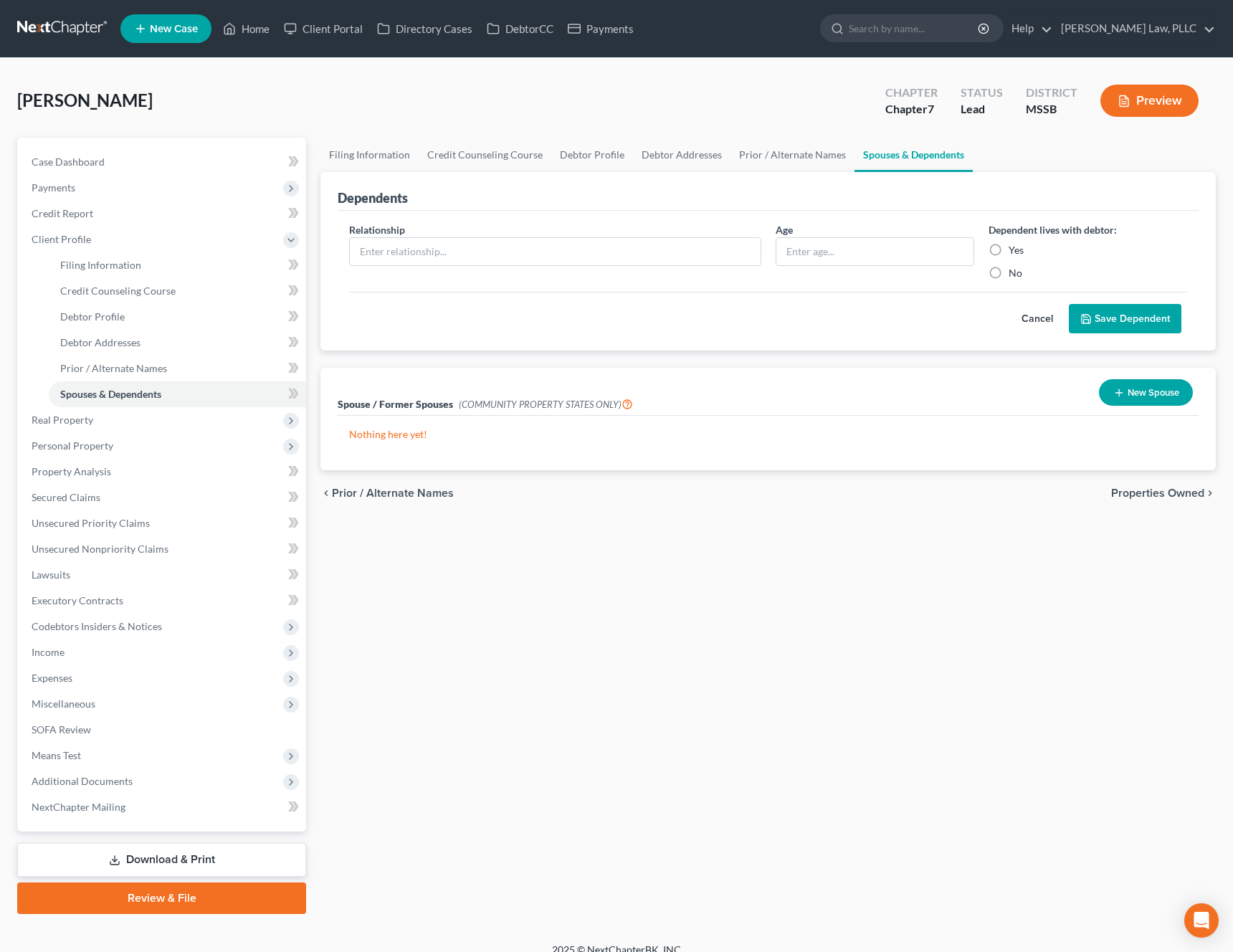
click at [1166, 496] on span "Properties Owned" at bounding box center [1158, 493] width 93 height 12
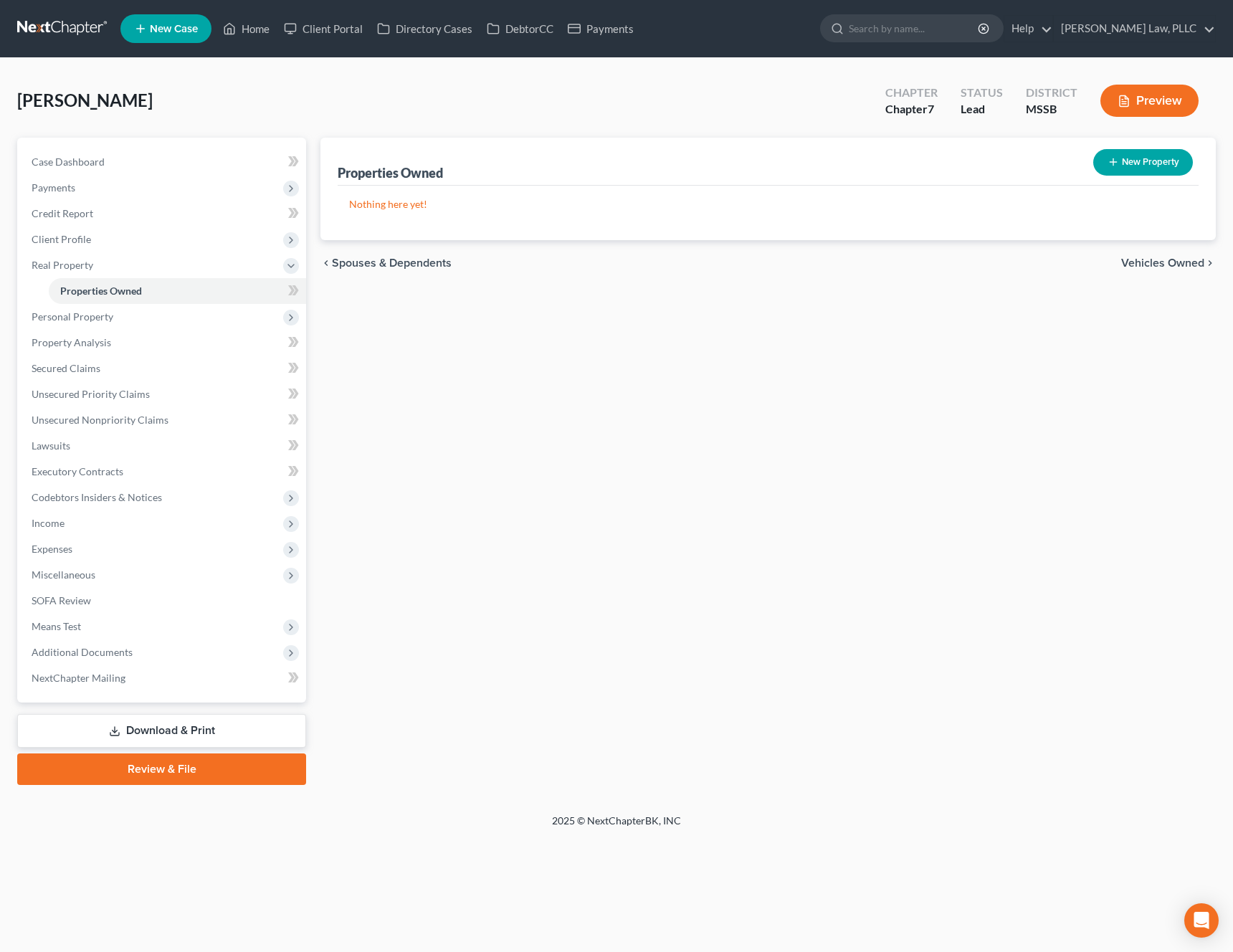
click at [1169, 266] on span "Vehicles Owned" at bounding box center [1163, 263] width 83 height 12
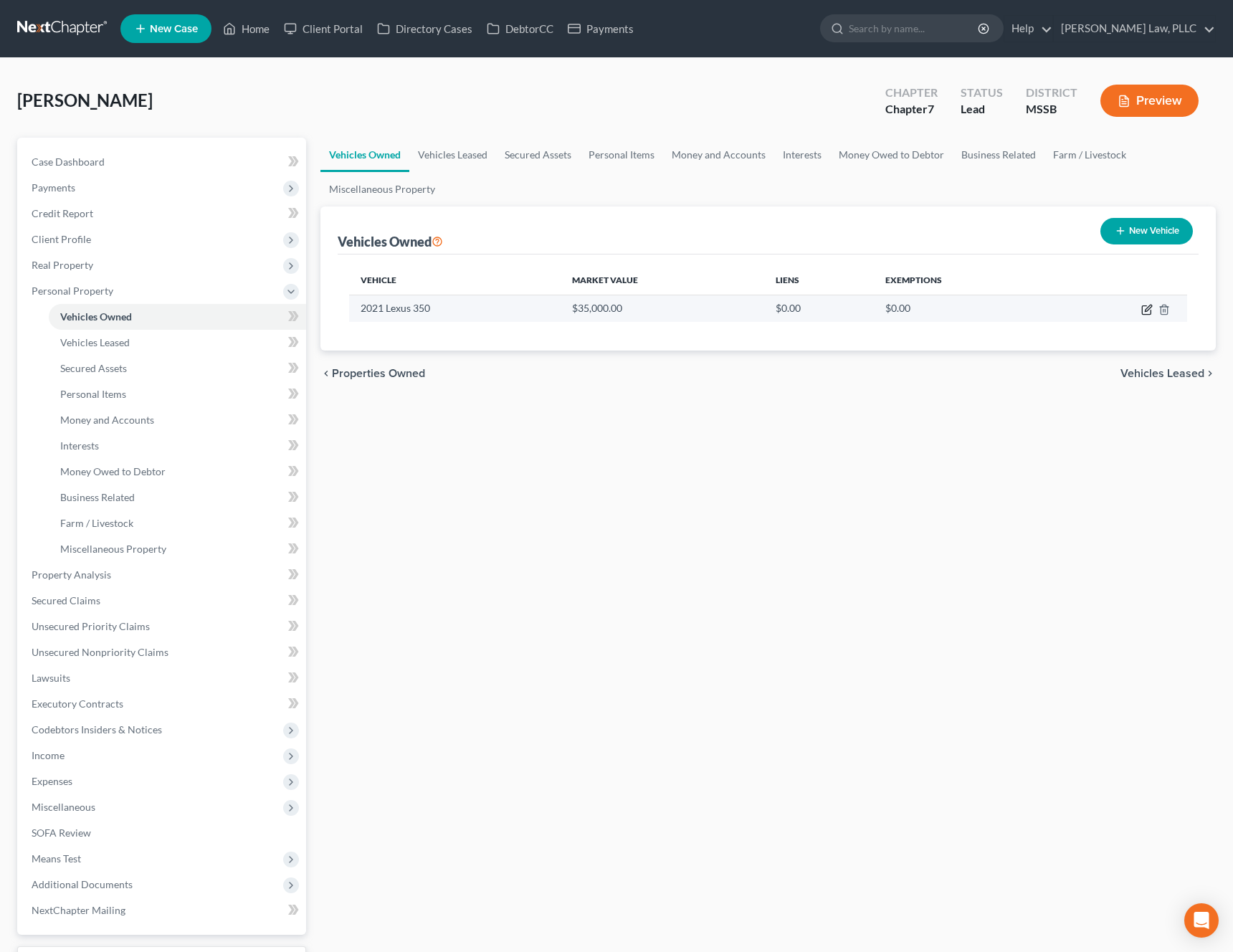
click at [1146, 312] on icon "button" at bounding box center [1148, 310] width 12 height 12
select select "0"
select select "5"
select select "0"
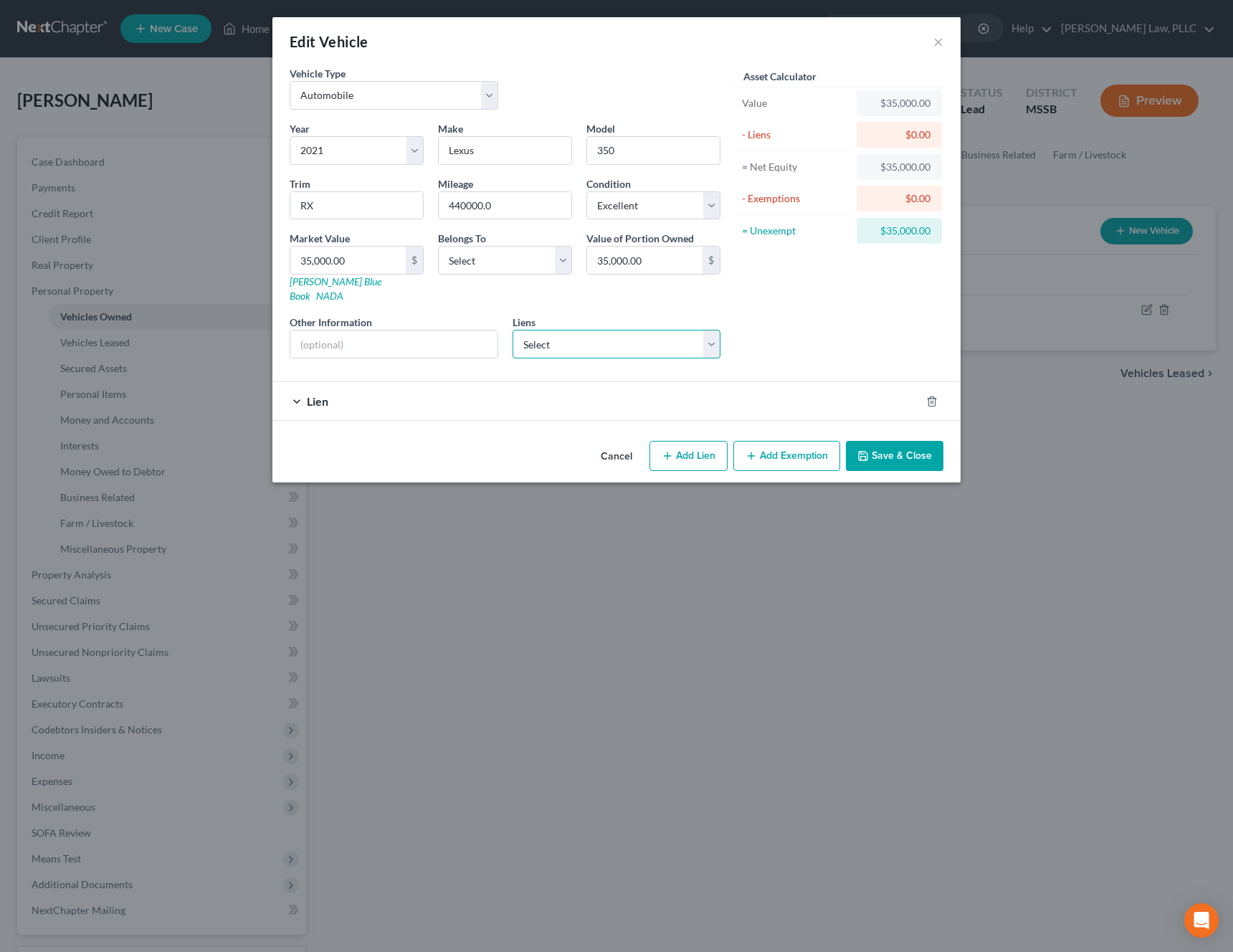
click at [702, 330] on select "Select Toyota Motor Credit - $32,751.00 American Honda Finance - $7,423.00" at bounding box center [616, 344] width 209 height 28
select select "0"
click at [513, 330] on select "Select Toyota Motor Credit - $32,751.00 American Honda Finance - $7,423.00" at bounding box center [616, 344] width 209 height 28
select select
select select "16"
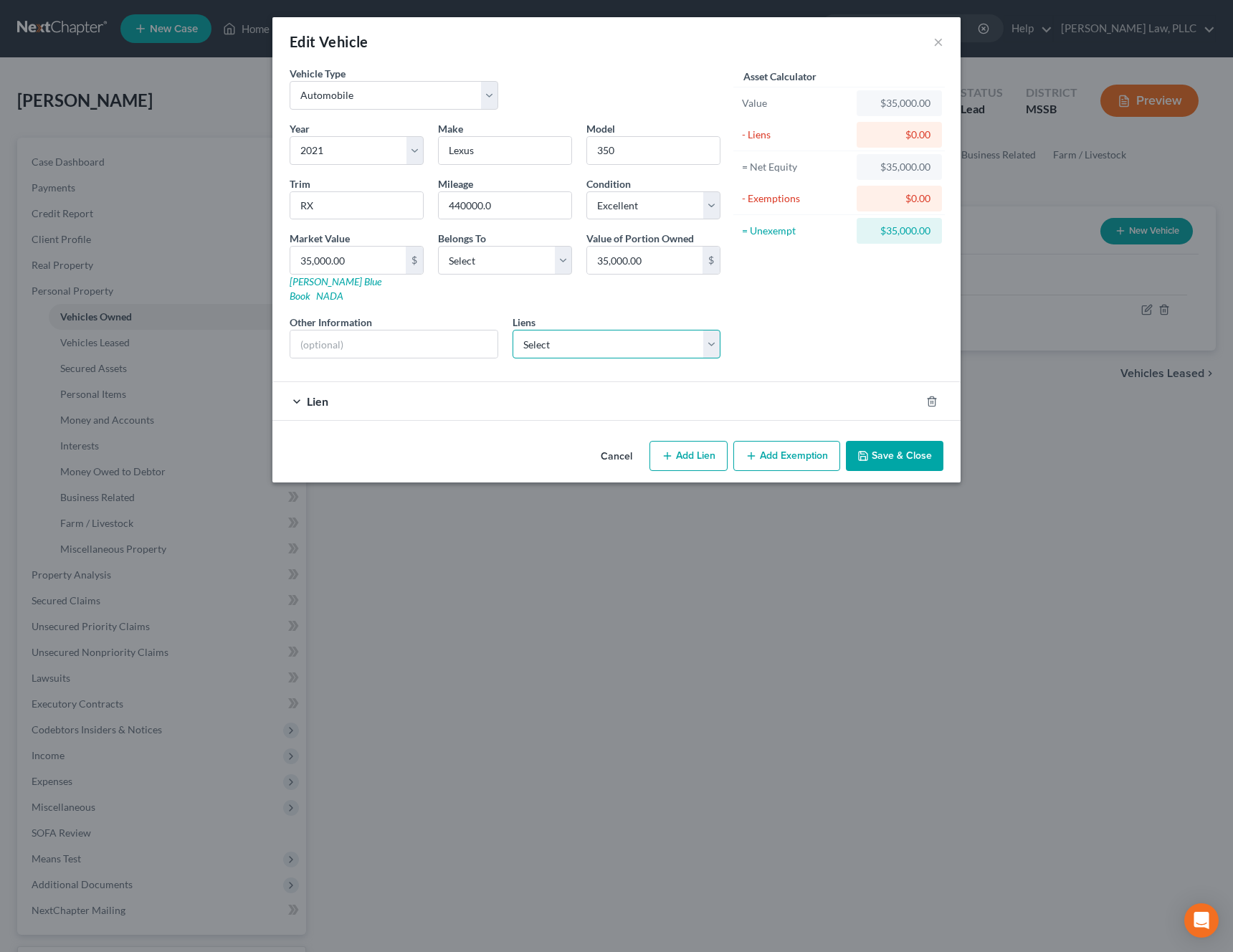
select select "0"
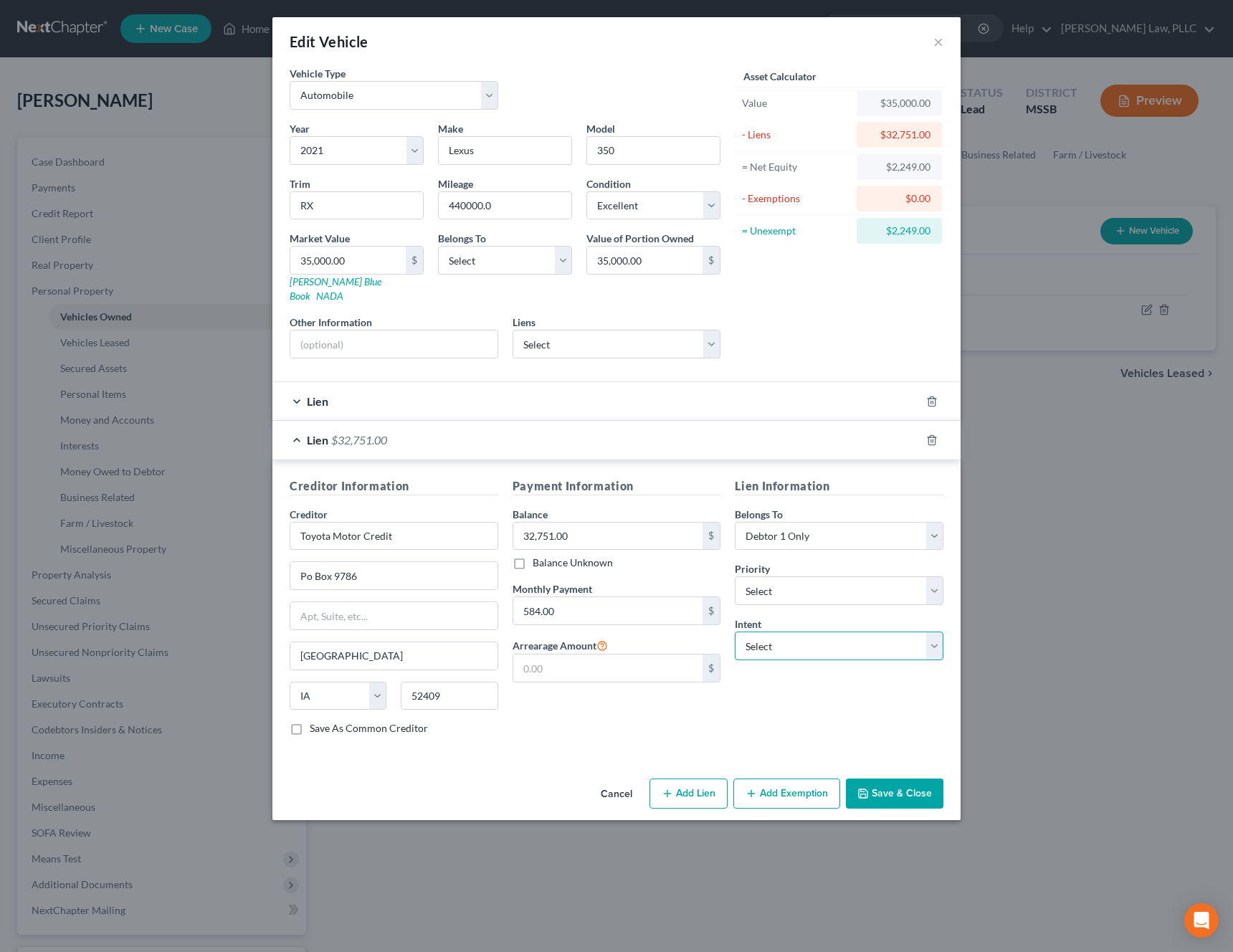
click at [770, 638] on select "Select Surrender Redeem Reaffirm Avoid Other" at bounding box center [838, 646] width 209 height 28
select select "2"
click at [735, 631] on select "Select Surrender Redeem Reaffirm Avoid Other" at bounding box center [838, 646] width 209 height 28
click at [686, 689] on div "Payment Information Balance 32,751.00 $ Balance Unknown Balance Undetermined 32…" at bounding box center [617, 612] width 223 height 270
click at [552, 259] on select "Select Debtor 1 Only Debtor 2 Only Debtor 1 And Debtor 2 Only At Least One Of T…" at bounding box center [505, 260] width 134 height 28
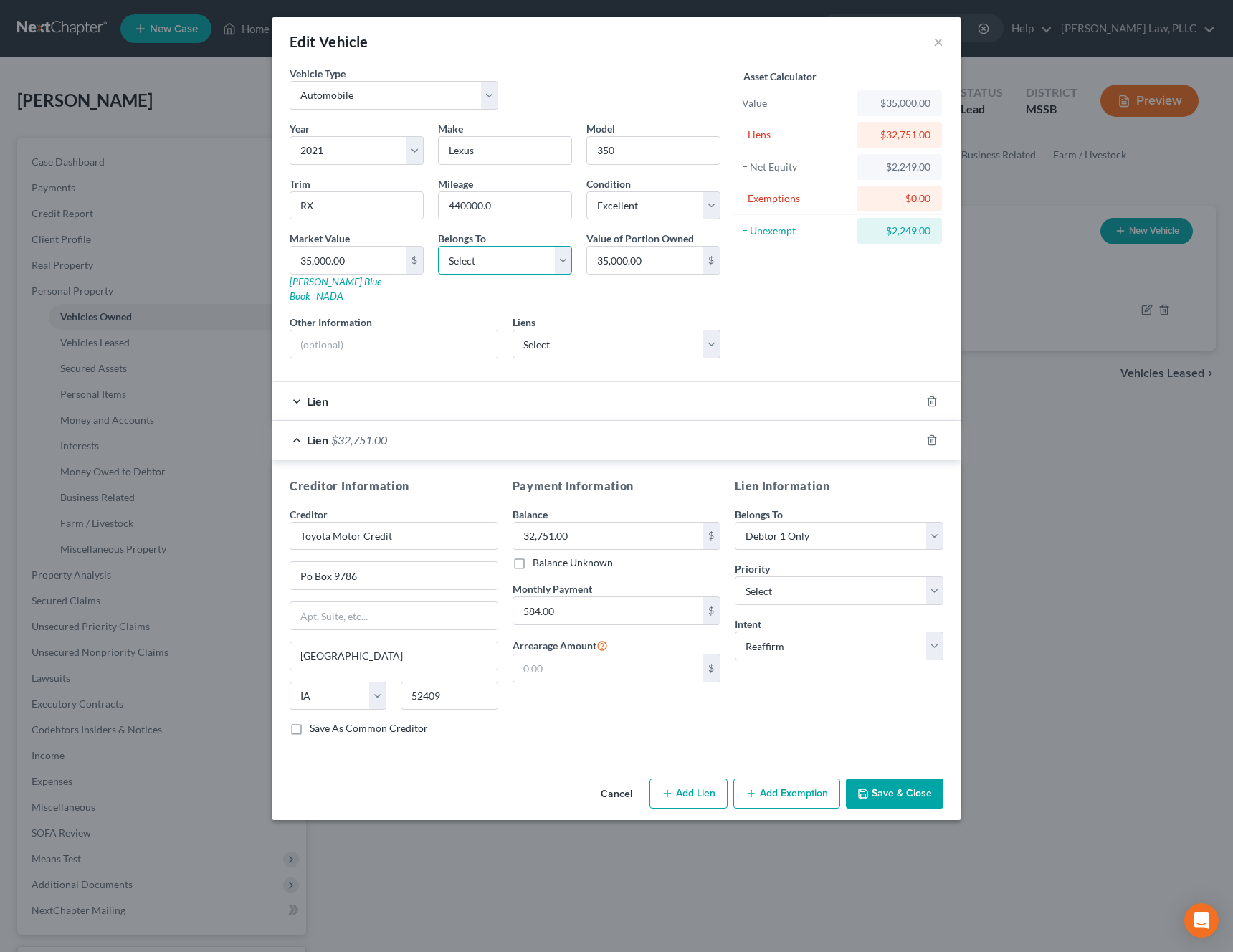
select select "0"
click at [438, 246] on select "Select Debtor 1 Only Debtor 2 Only Debtor 1 And Debtor 2 Only At Least One Of T…" at bounding box center [505, 260] width 134 height 28
click at [879, 779] on button "Save & Close" at bounding box center [895, 794] width 97 height 30
click at [468, 207] on input "440000.0" at bounding box center [505, 205] width 132 height 28
click at [466, 227] on div "Year Select 2026 2025 2024 2023 2022 2021 2020 2019 2018 2017 2016 2015 2014 20…" at bounding box center [505, 245] width 446 height 249
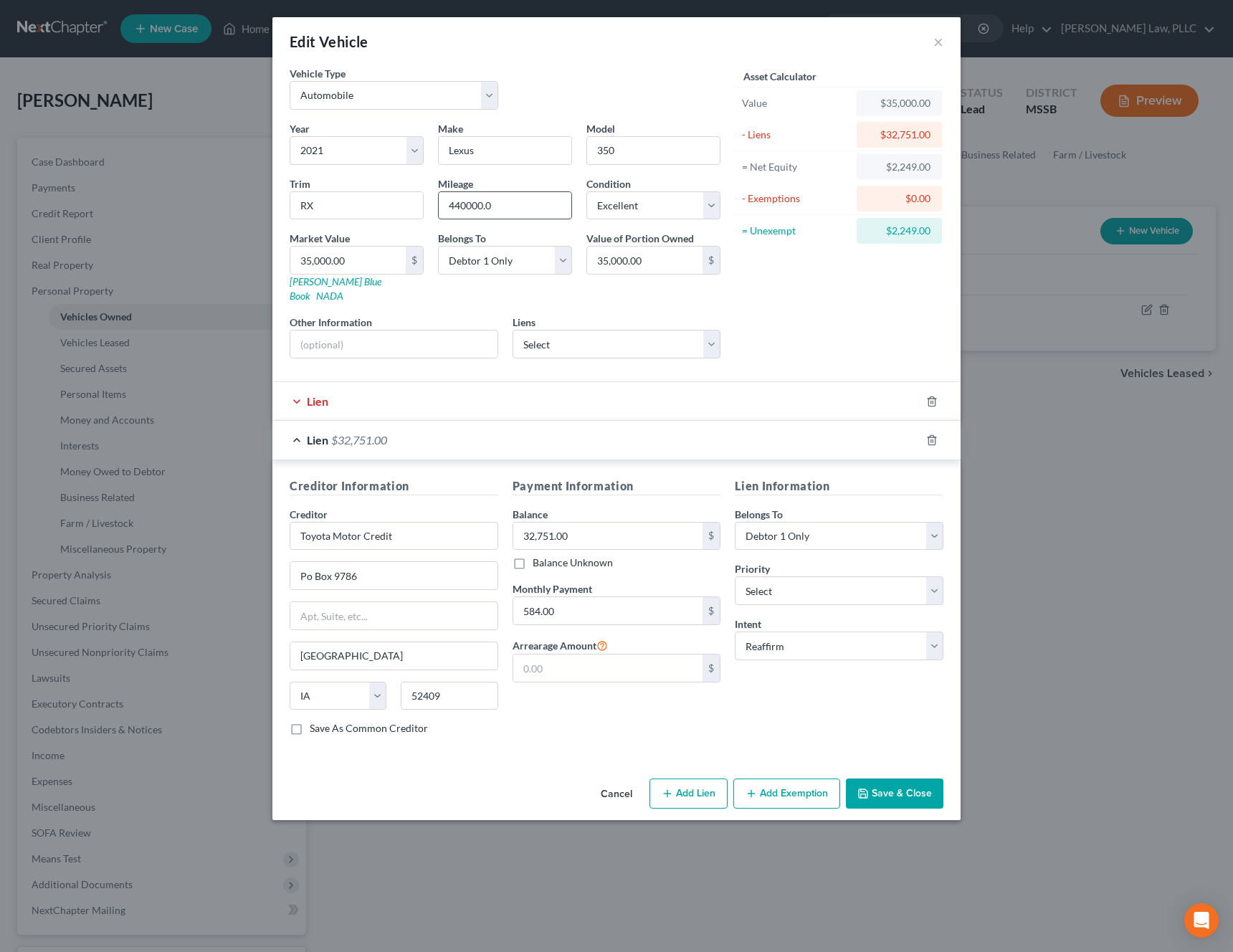
click at [466, 205] on input "440000.0" at bounding box center [505, 205] width 132 height 28
type input "44000.0"
click at [540, 393] on div "Lien" at bounding box center [596, 400] width 648 height 38
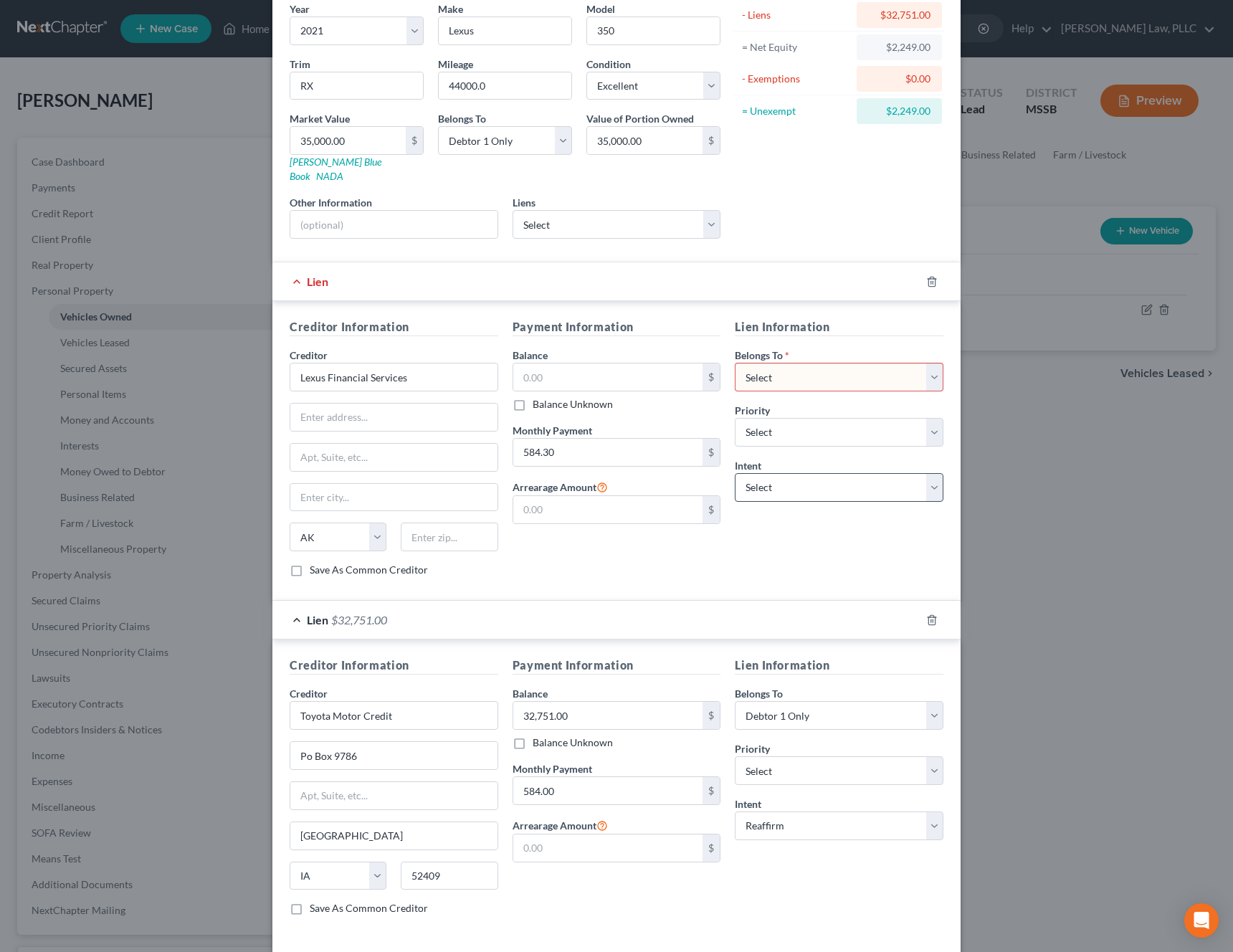
scroll to position [129, 0]
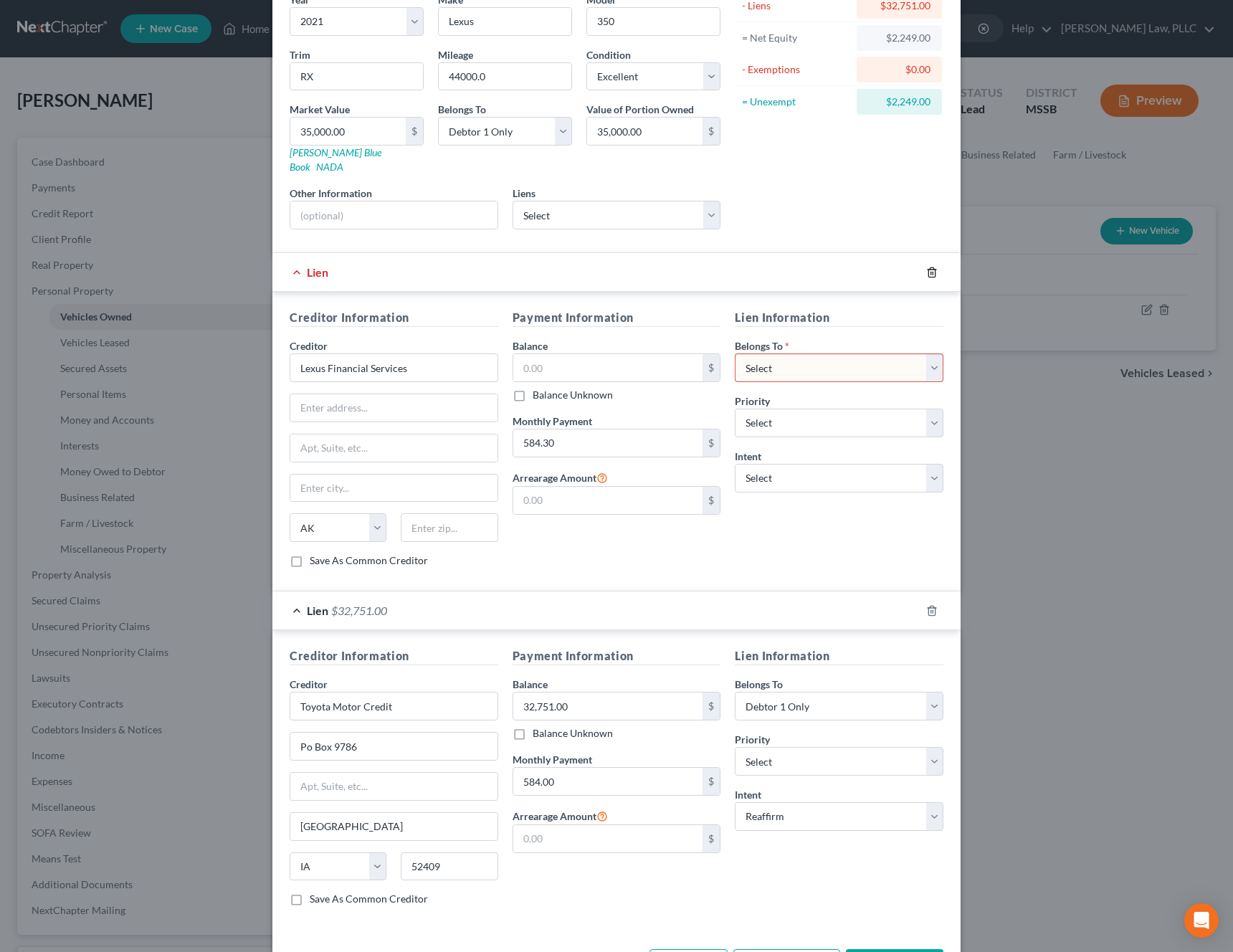
click at [933, 271] on line "button" at bounding box center [933, 272] width 0 height 3
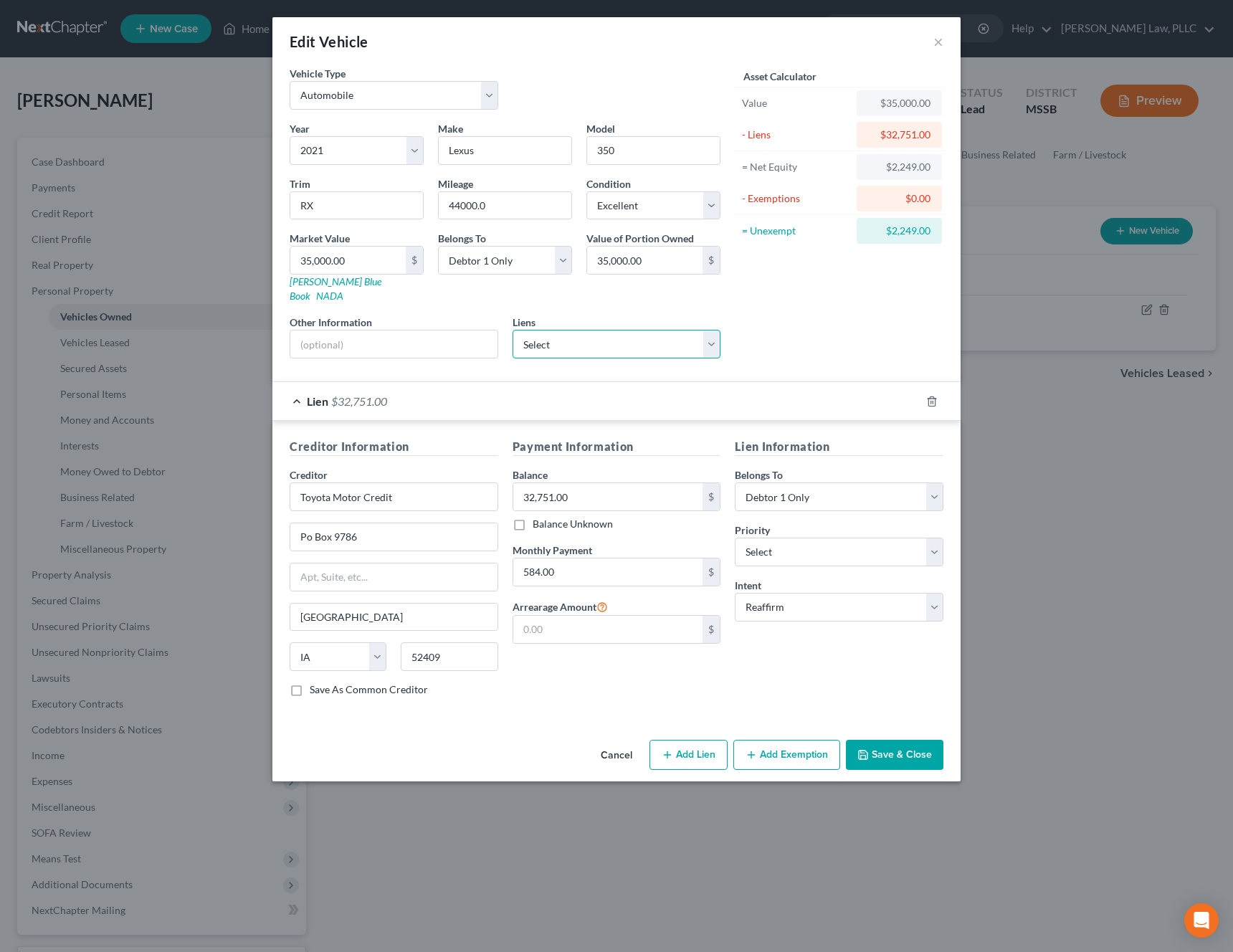
click at [659, 330] on select "Select American Honda Finance - $7,423.00" at bounding box center [616, 344] width 209 height 28
click at [909, 743] on button "Save & Close" at bounding box center [895, 754] width 97 height 30
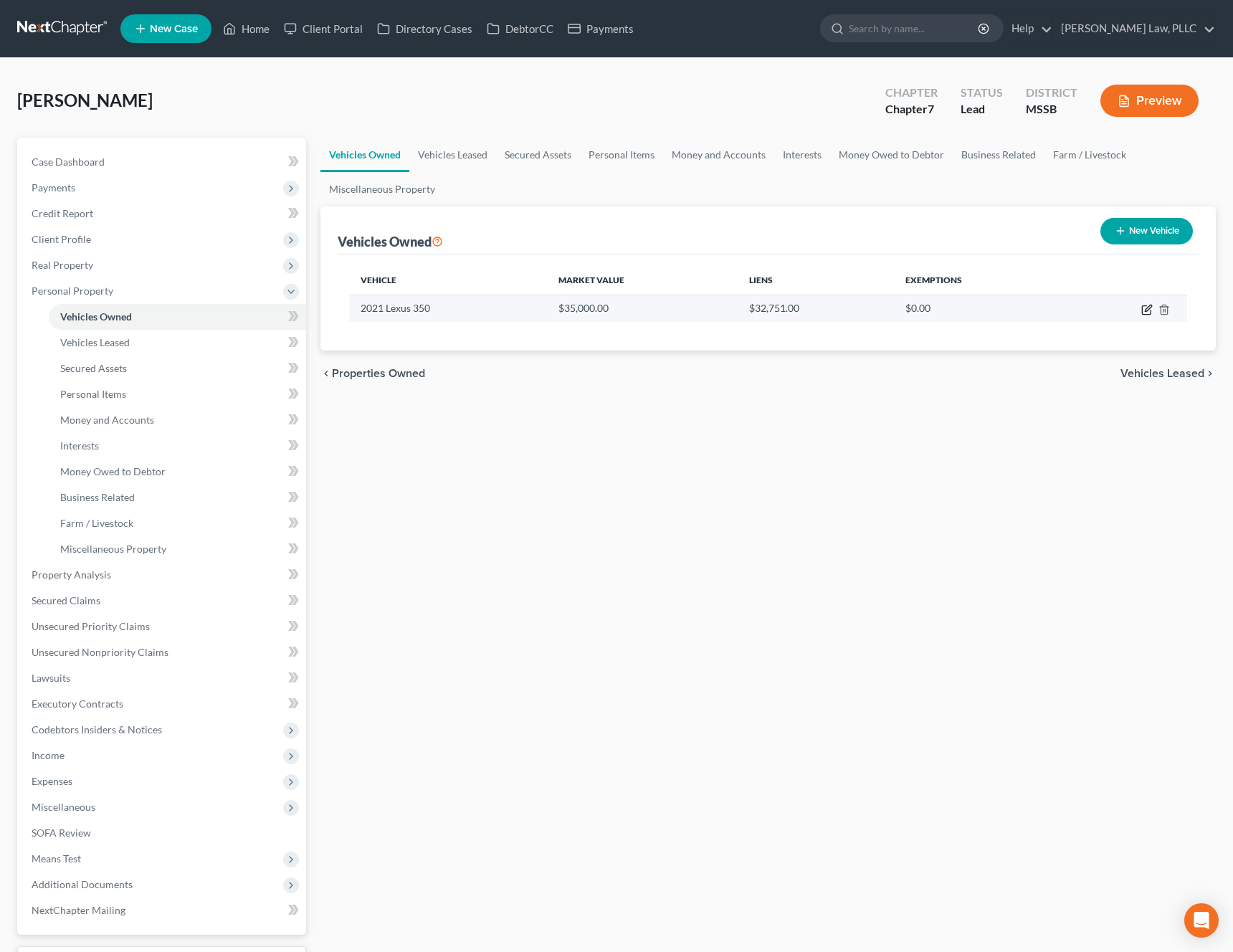
click at [1145, 311] on icon "button" at bounding box center [1148, 308] width 7 height 7
select select "0"
select select "5"
select select "0"
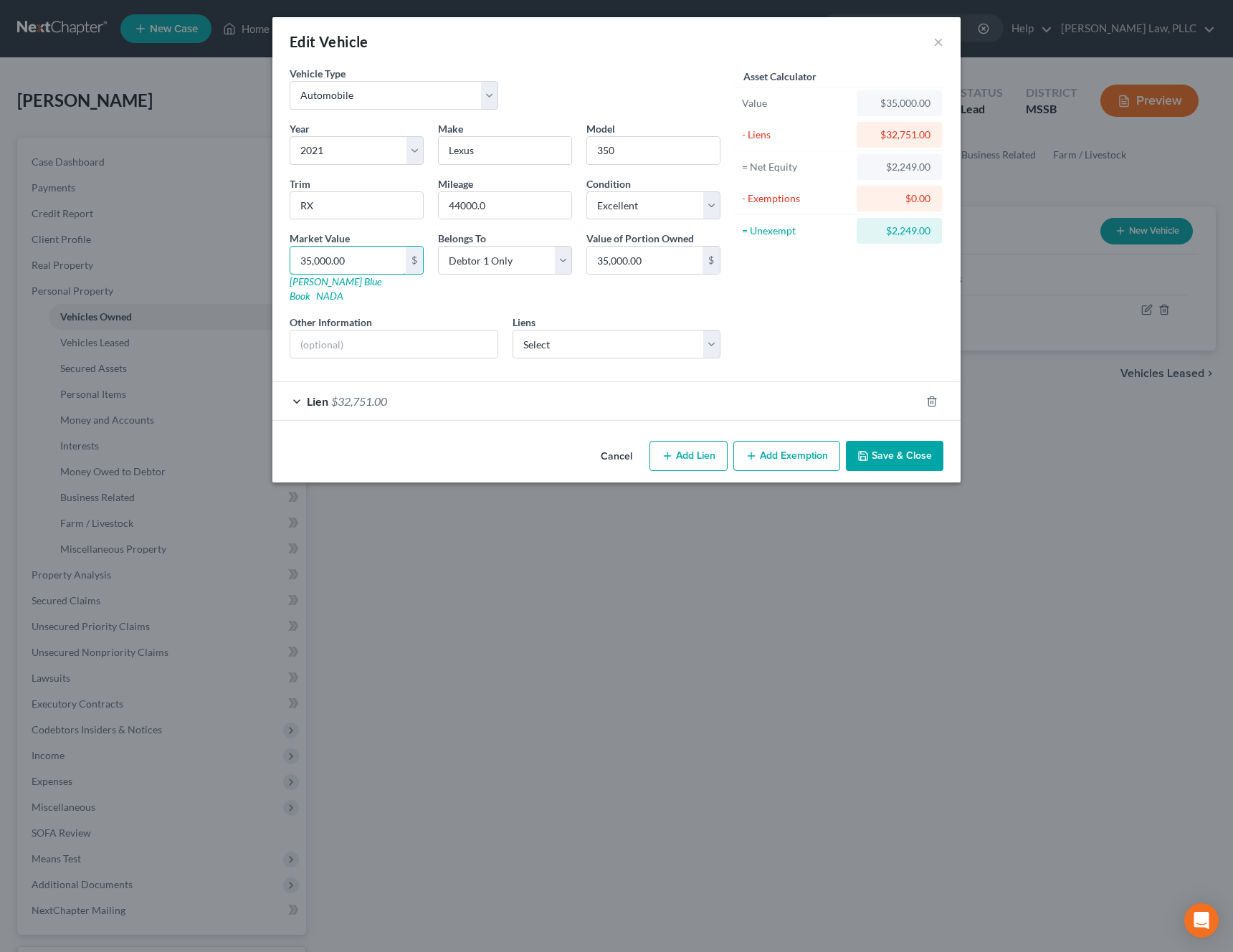
drag, startPoint x: 363, startPoint y: 261, endPoint x: 236, endPoint y: 251, distance: 127.4
click at [236, 251] on div "Edit Vehicle × Vehicle Type Select Automobile Truck Trailer Watercraft Aircraft…" at bounding box center [616, 476] width 1233 height 952
drag, startPoint x: 368, startPoint y: 270, endPoint x: 289, endPoint y: 257, distance: 80.1
click at [290, 257] on div "35,000.00 $" at bounding box center [357, 260] width 134 height 28
paste input "$33,938"
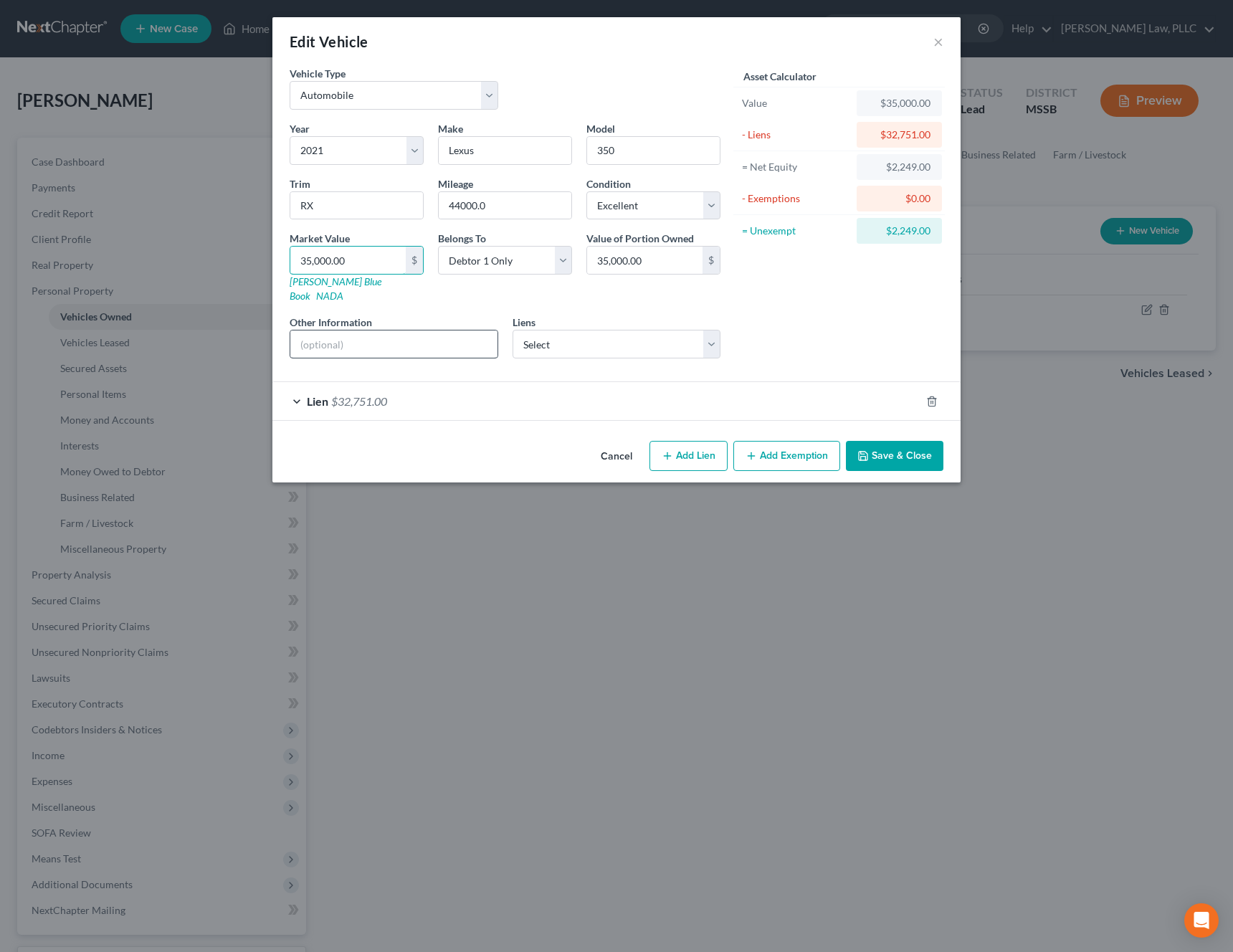
type input "$33,938"
type input "33,938.00"
type input "$33,938"
click at [859, 311] on div "Asset Calculator Value $33,938.00 - Liens $32,751.00 = Net Equity $2,249.00 - E…" at bounding box center [839, 218] width 223 height 304
click at [514, 204] on input "44000.0" at bounding box center [505, 205] width 132 height 28
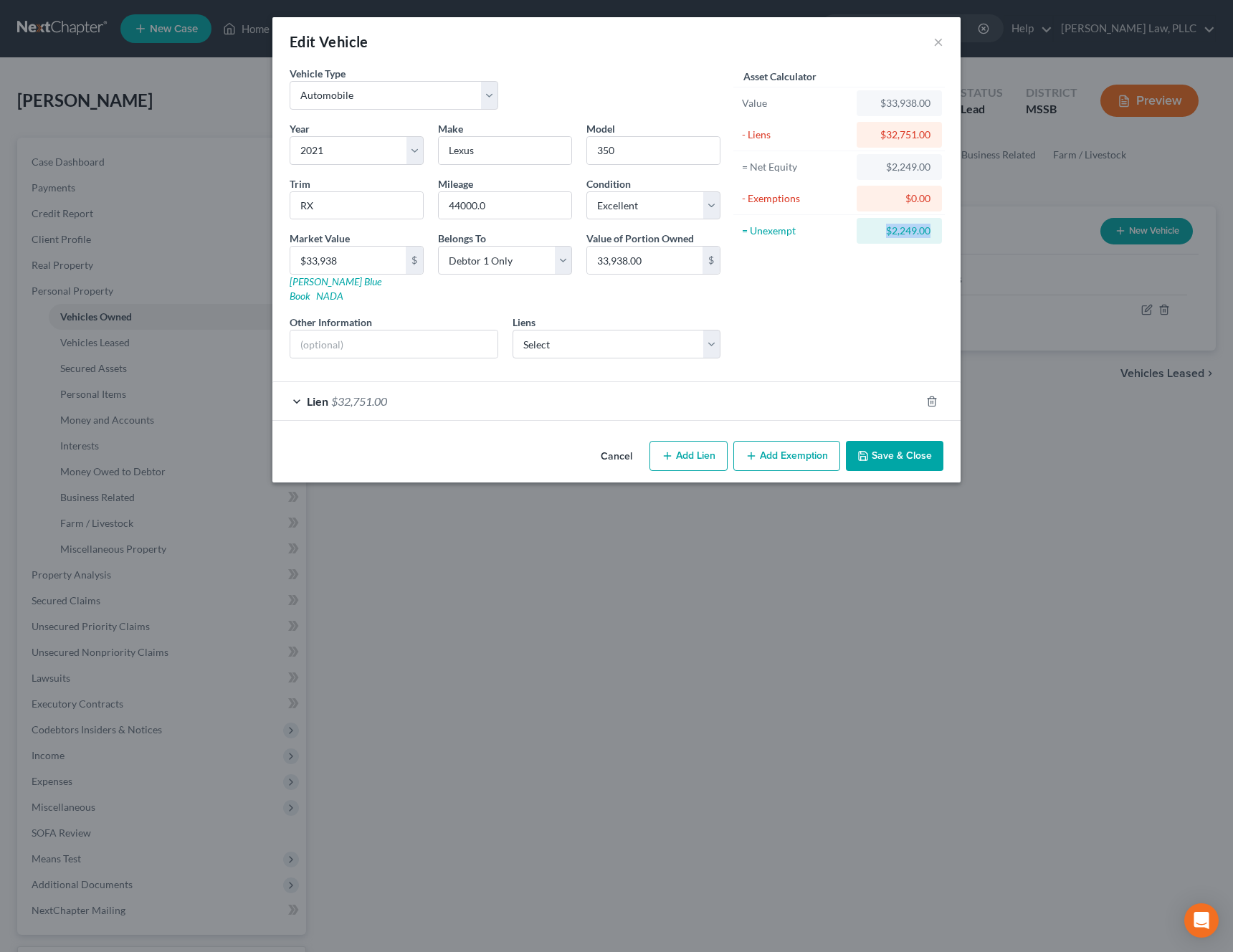
drag, startPoint x: 933, startPoint y: 232, endPoint x: 887, endPoint y: 232, distance: 46.0
click at [887, 232] on div "$2,249.00" at bounding box center [900, 230] width 85 height 26
copy div "$2,249.00"
click at [766, 440] on button "Add Exemption" at bounding box center [787, 455] width 107 height 30
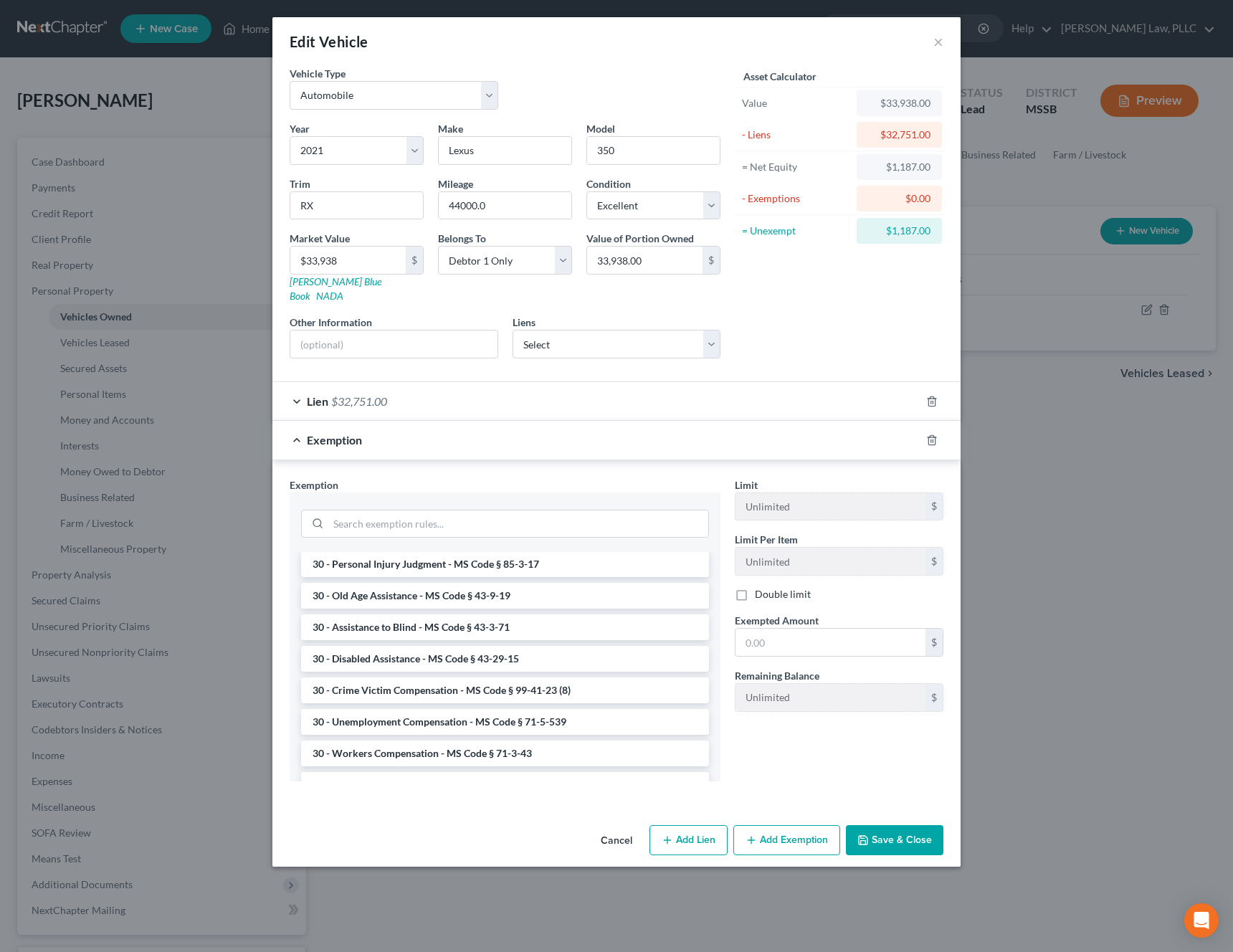
scroll to position [1081, 0]
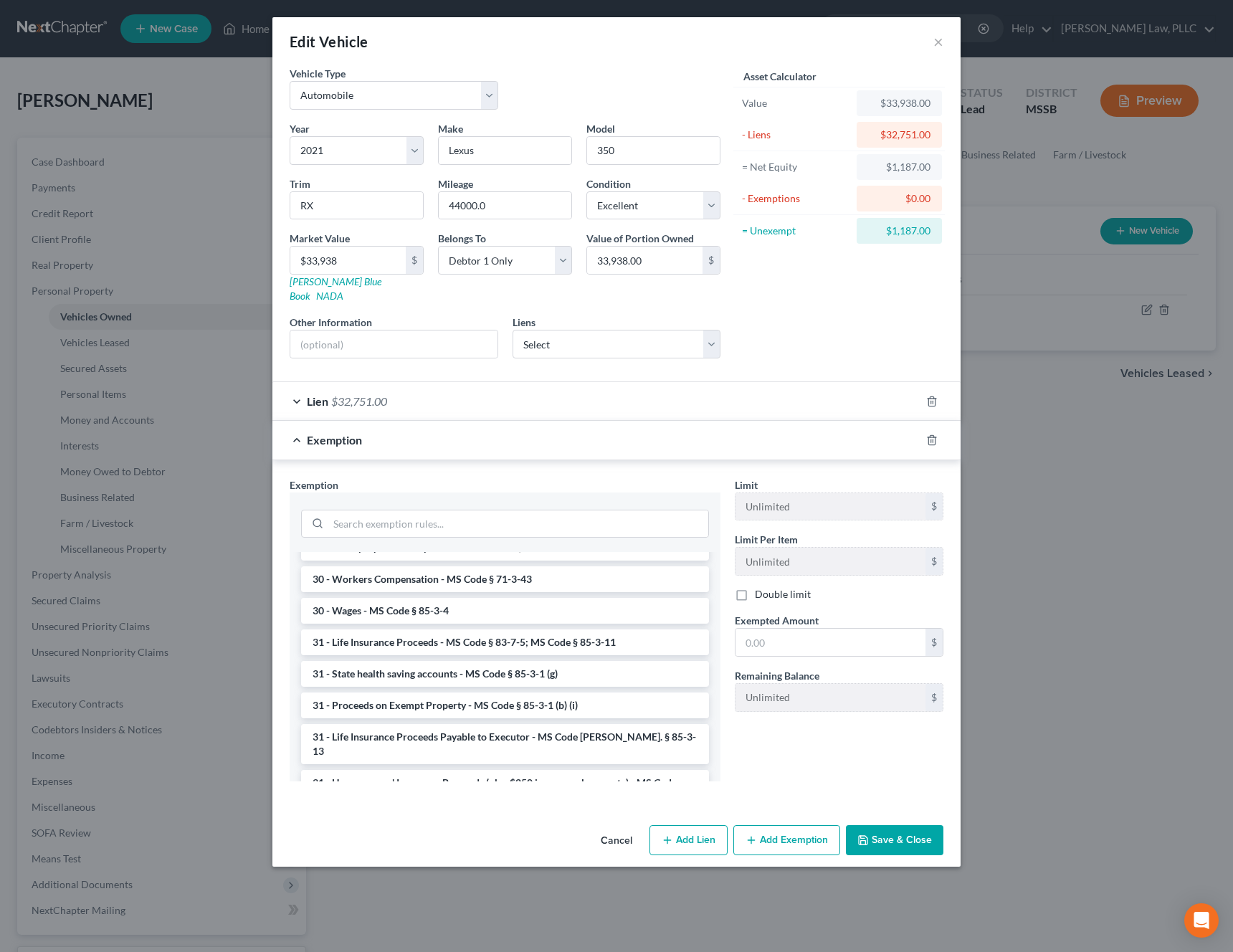
click at [470, 816] on li "6 - Tangible Personal Property - MS Code § 85-3-1 (a)" at bounding box center [505, 828] width 408 height 26
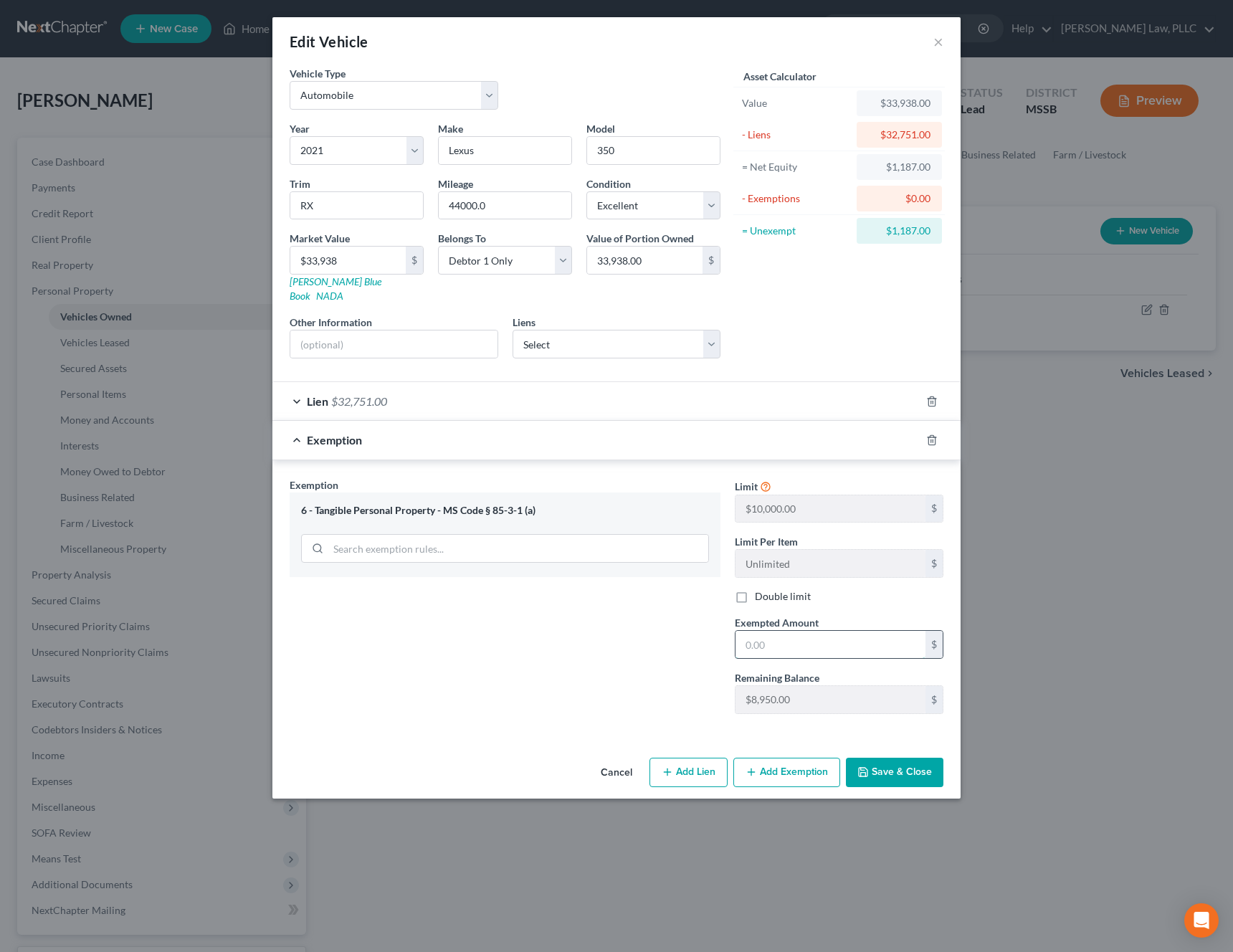
click at [813, 640] on input "text" at bounding box center [830, 644] width 190 height 28
paste input "$2,249.00"
type input "2,249.00"
click at [864, 714] on div "Exemption Set must be selected for CA. Exemption * 6 - Tangible Personal Proper…" at bounding box center [616, 599] width 689 height 277
click at [905, 764] on button "Save & Close" at bounding box center [895, 773] width 97 height 30
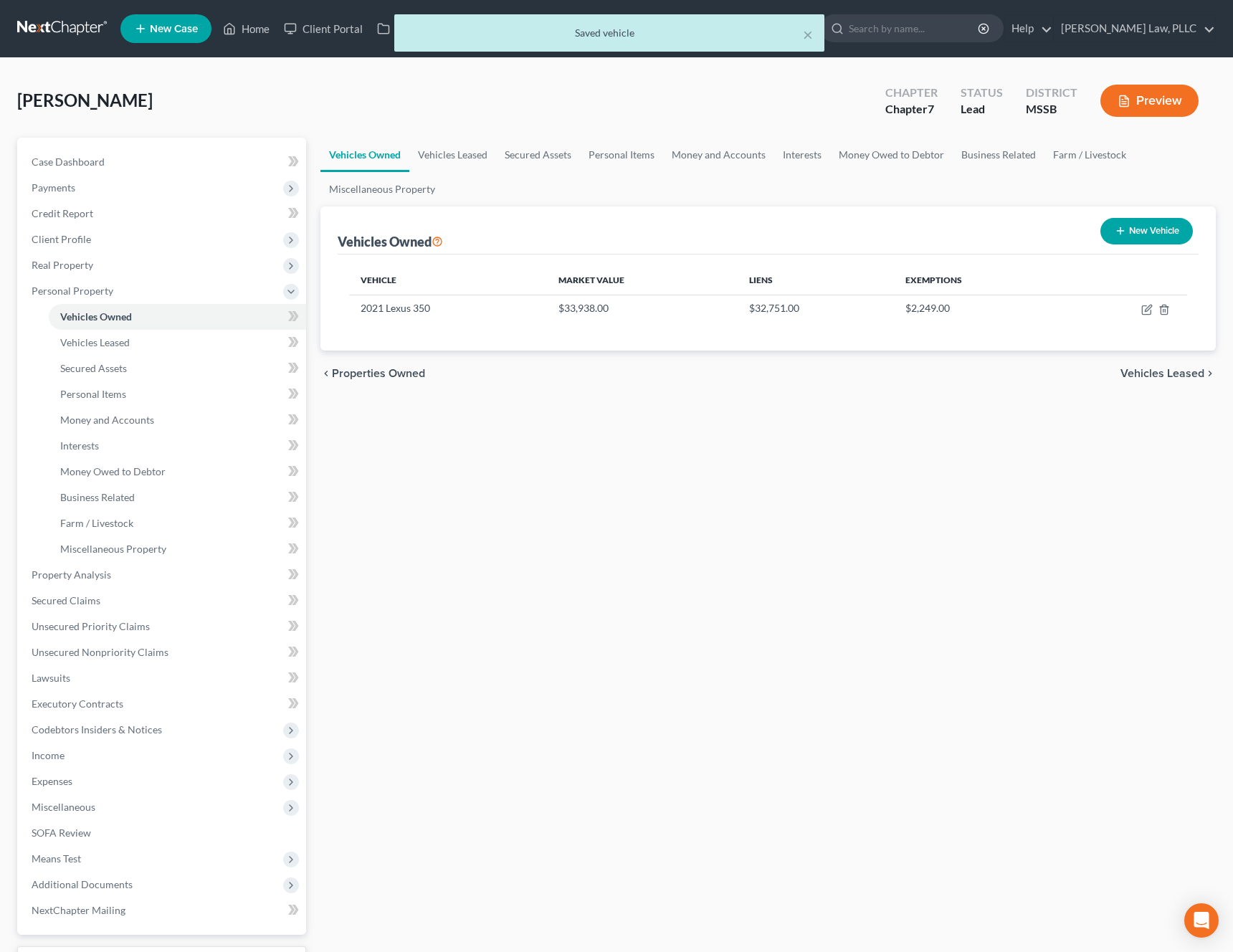
click at [1174, 379] on span "Vehicles Leased" at bounding box center [1163, 373] width 84 height 12
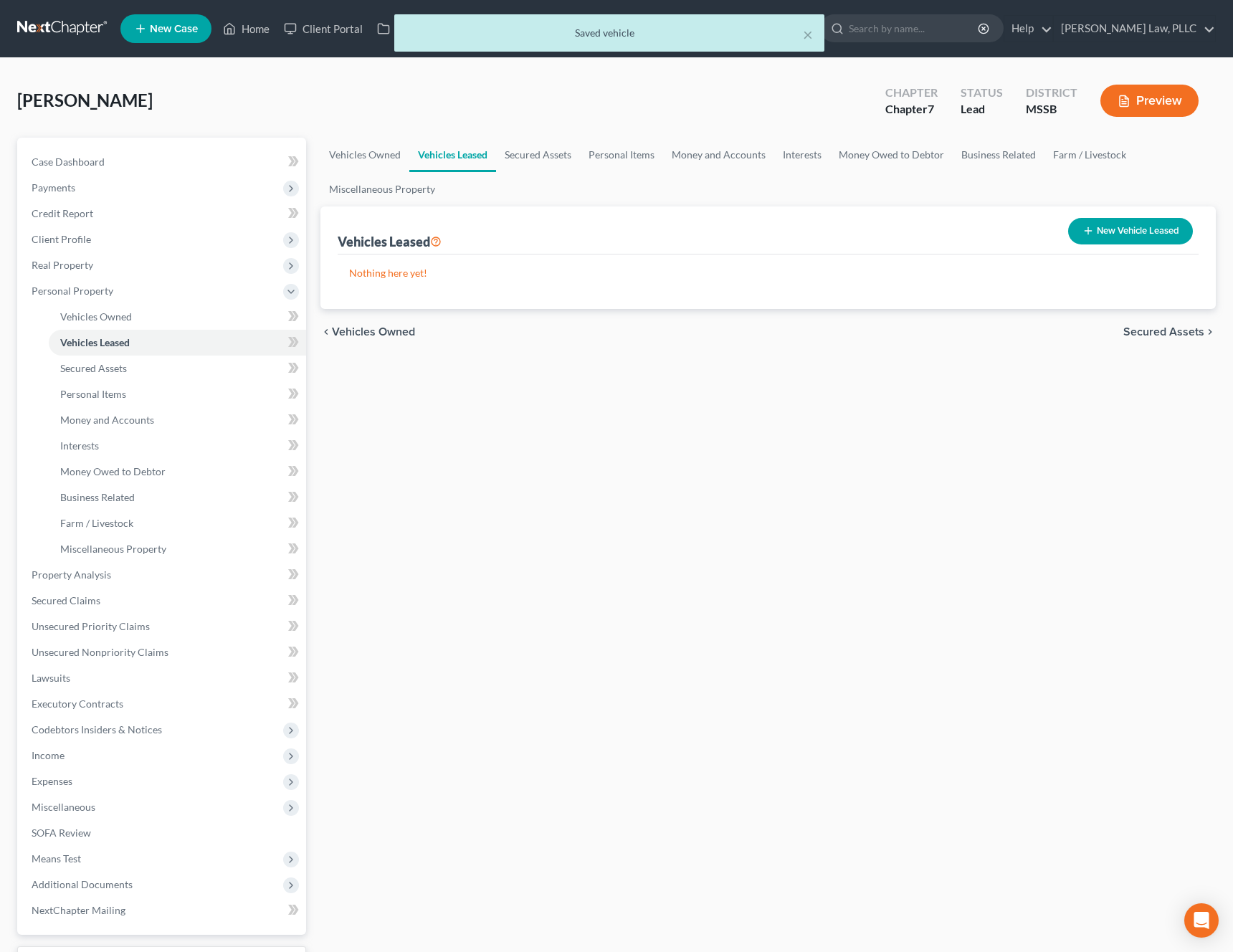
click at [1174, 337] on span "Secured Assets" at bounding box center [1163, 332] width 81 height 12
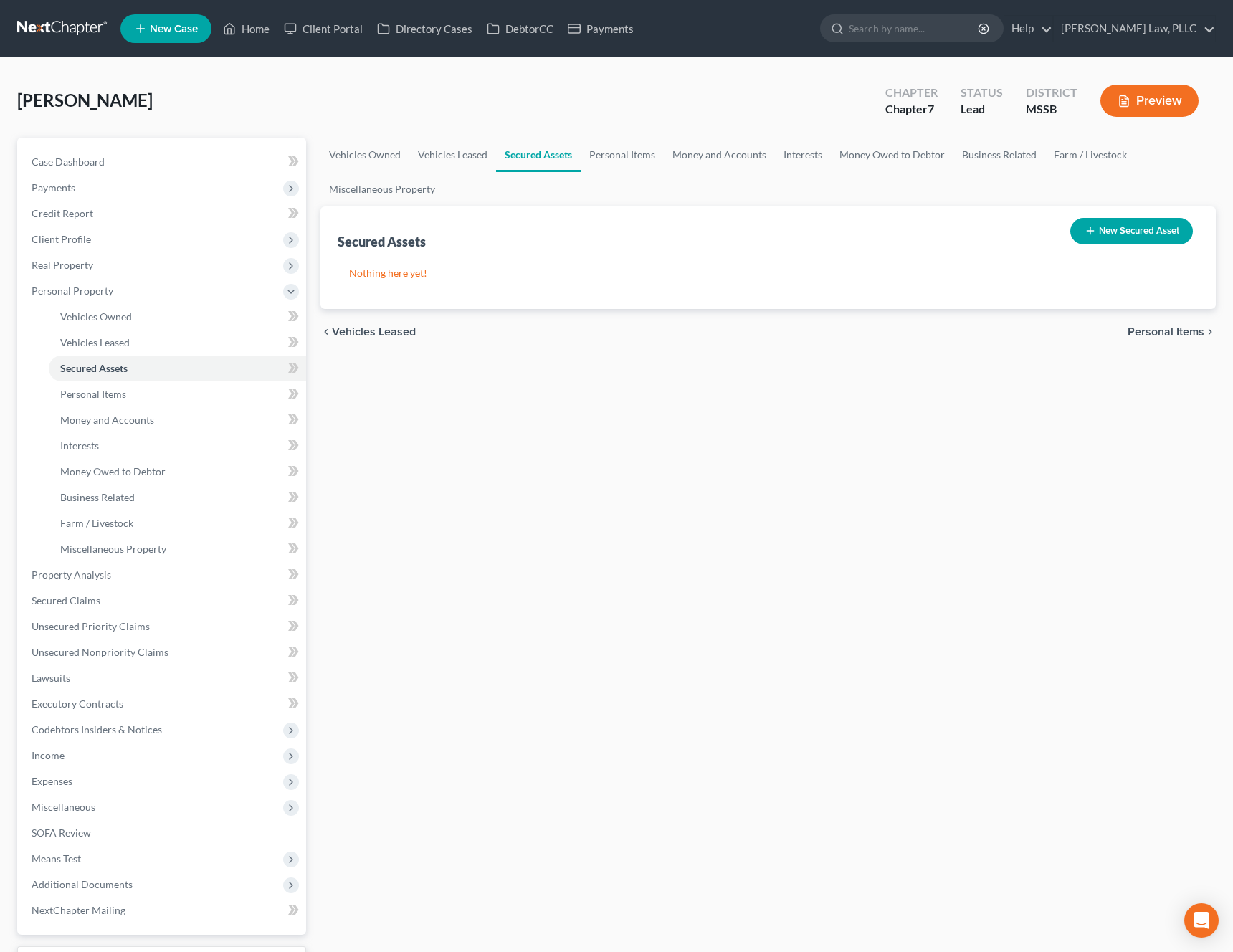
click at [1156, 331] on span "Personal Items" at bounding box center [1167, 332] width 77 height 12
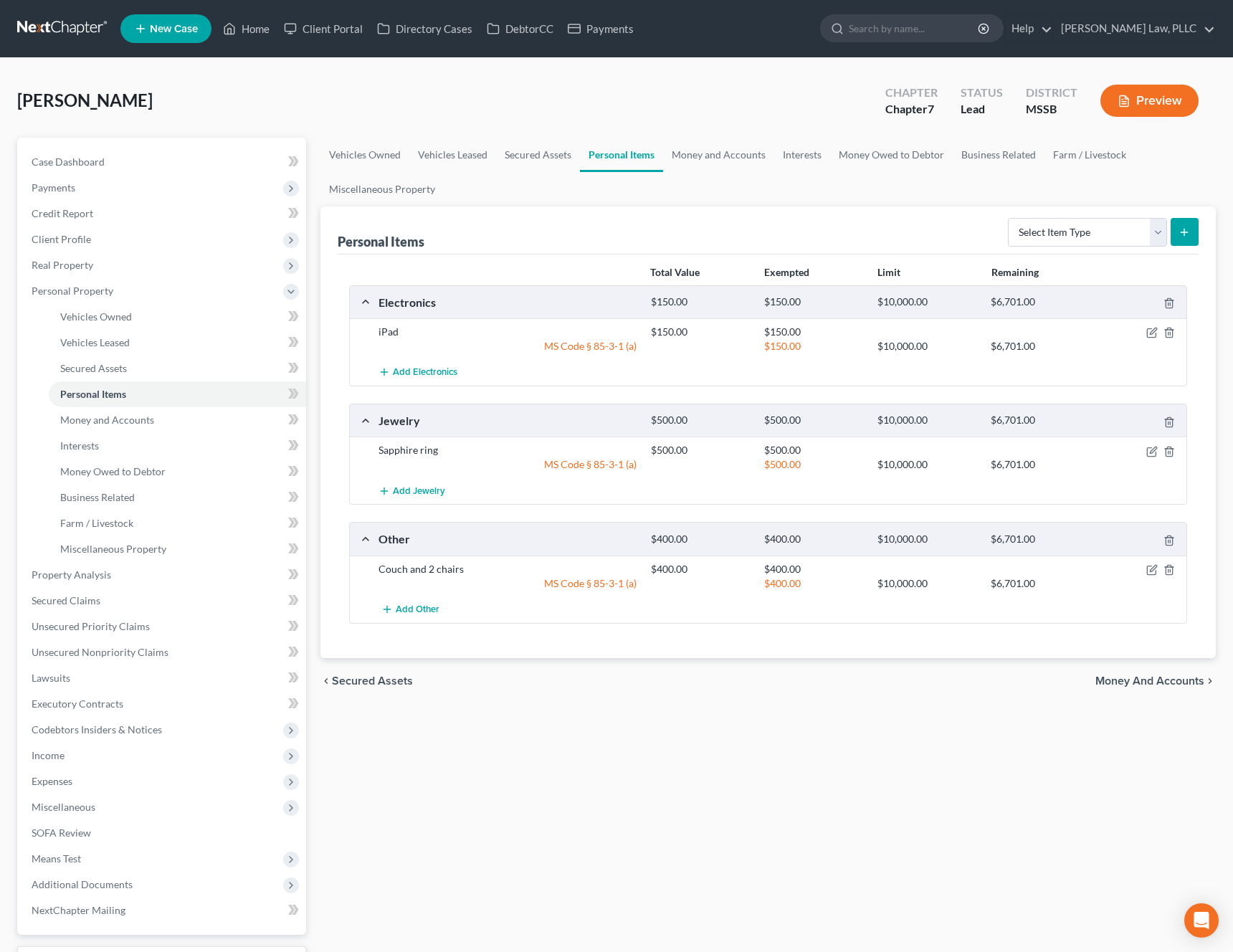
click at [1113, 690] on div "chevron_left Secured Assets Money and Accounts chevron_right" at bounding box center [768, 681] width 895 height 46
click at [1142, 680] on span "Money and Accounts" at bounding box center [1150, 681] width 109 height 12
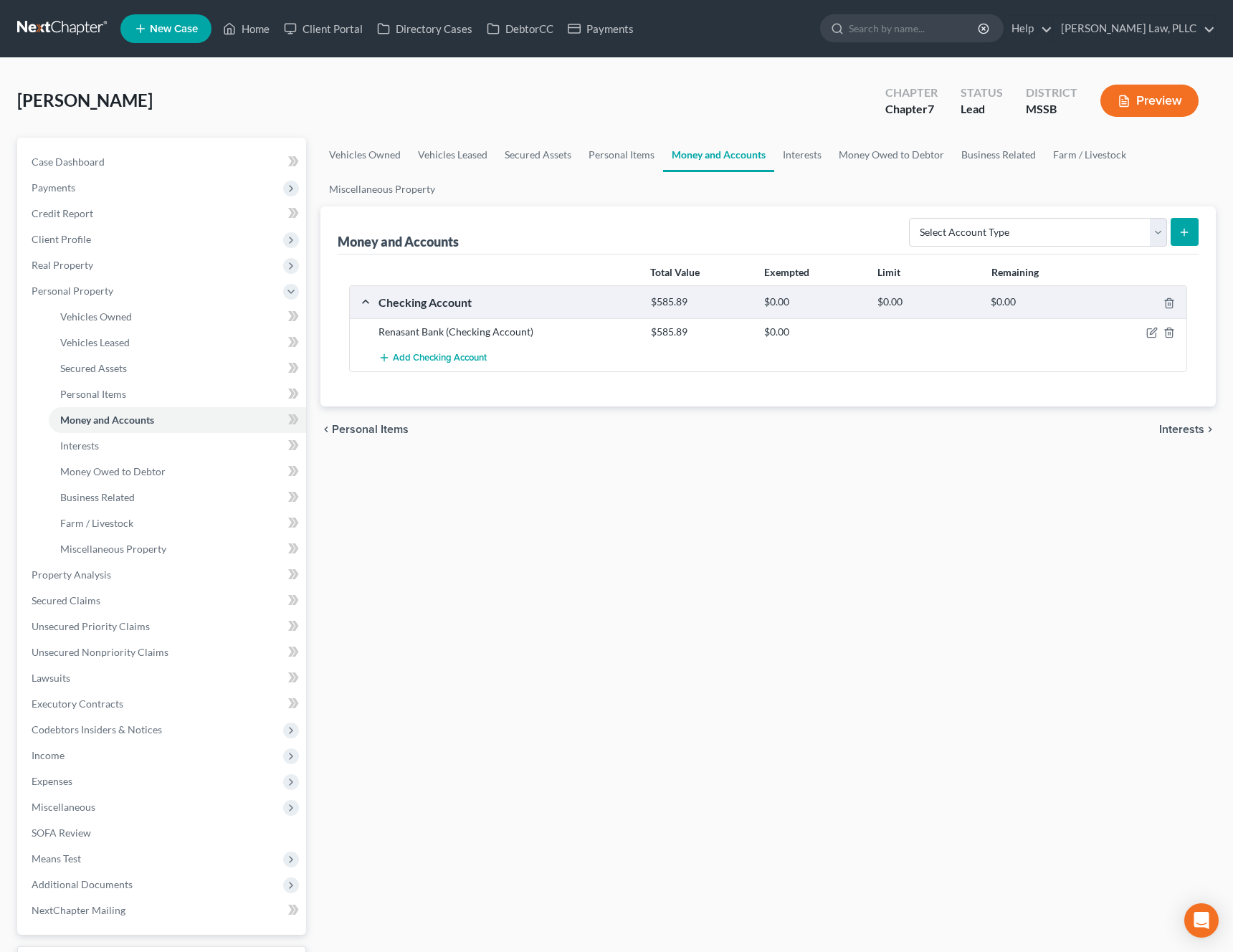
click at [1176, 428] on span "Interests" at bounding box center [1182, 430] width 45 height 12
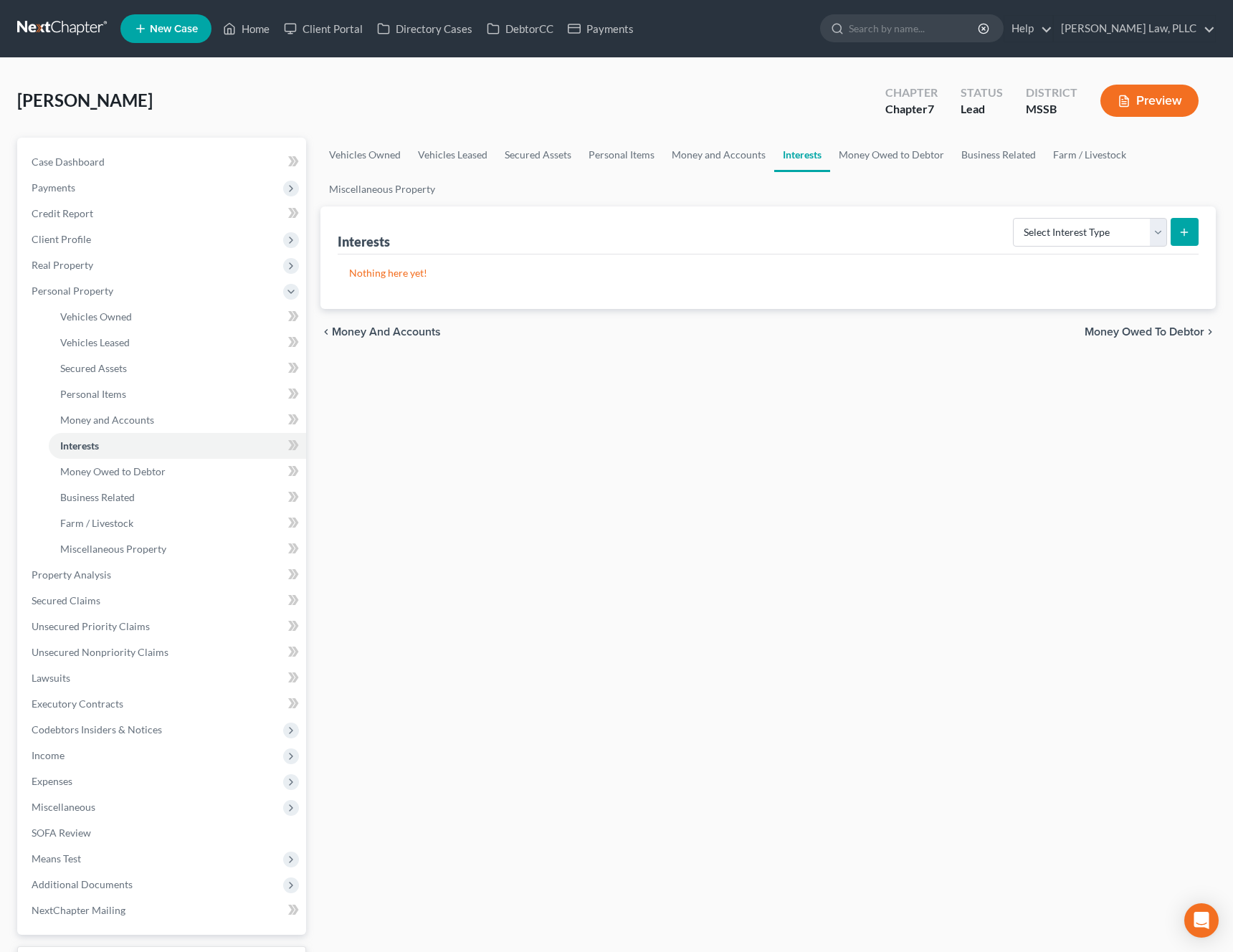
click at [1152, 332] on span "Money Owed to Debtor" at bounding box center [1144, 332] width 120 height 12
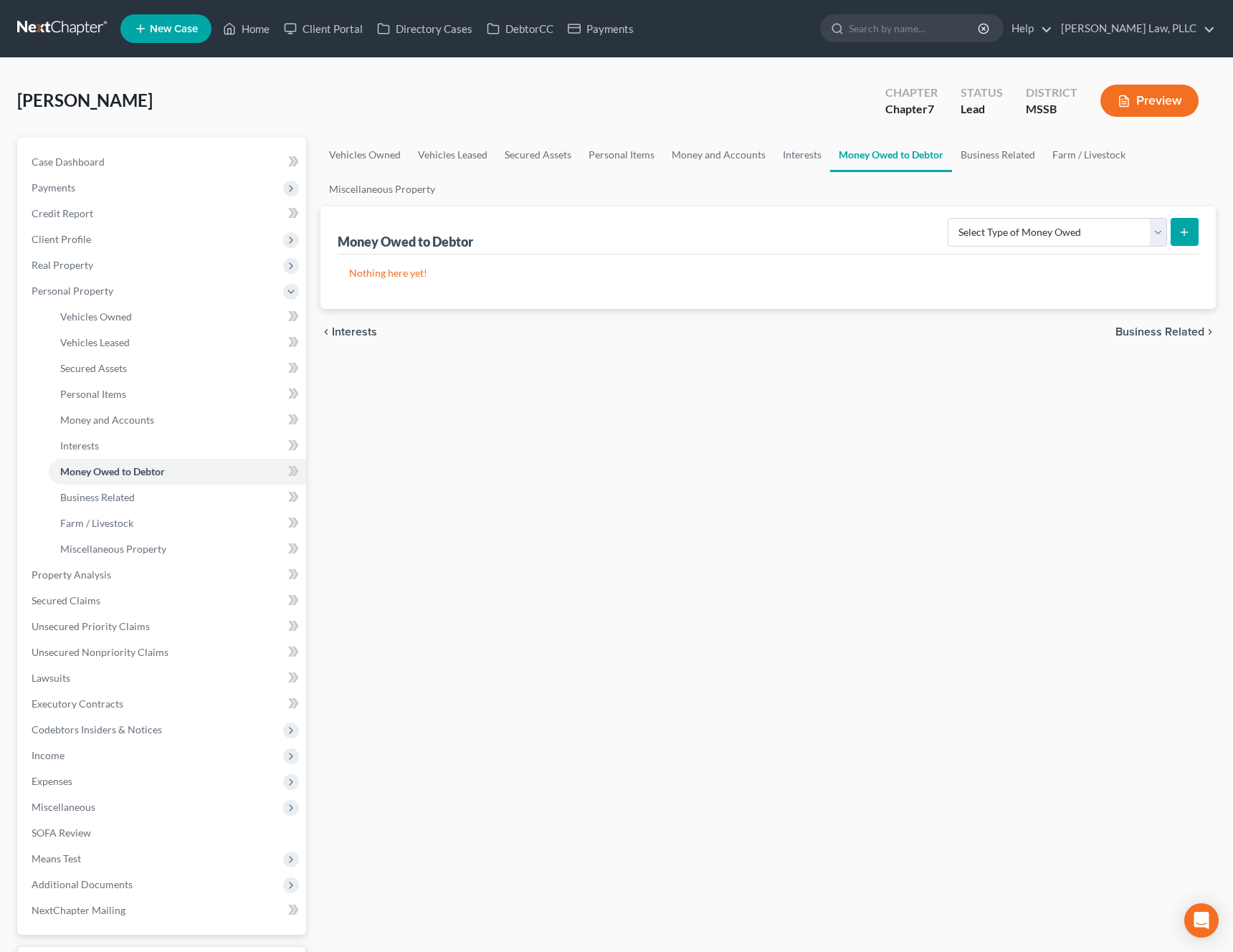
click at [1174, 327] on span "Business Related" at bounding box center [1160, 332] width 89 height 12
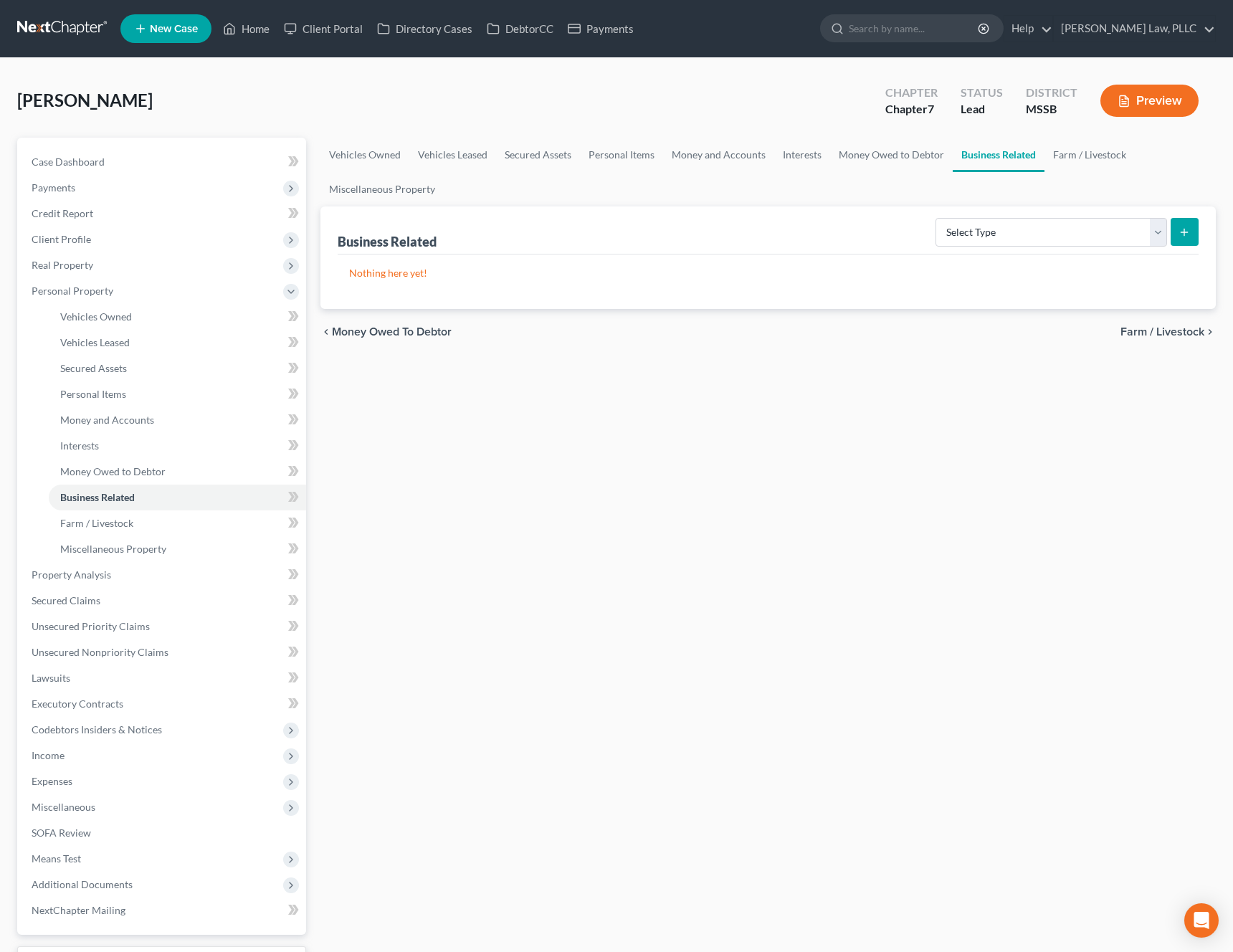
click at [1180, 332] on span "Farm / Livestock" at bounding box center [1163, 332] width 84 height 12
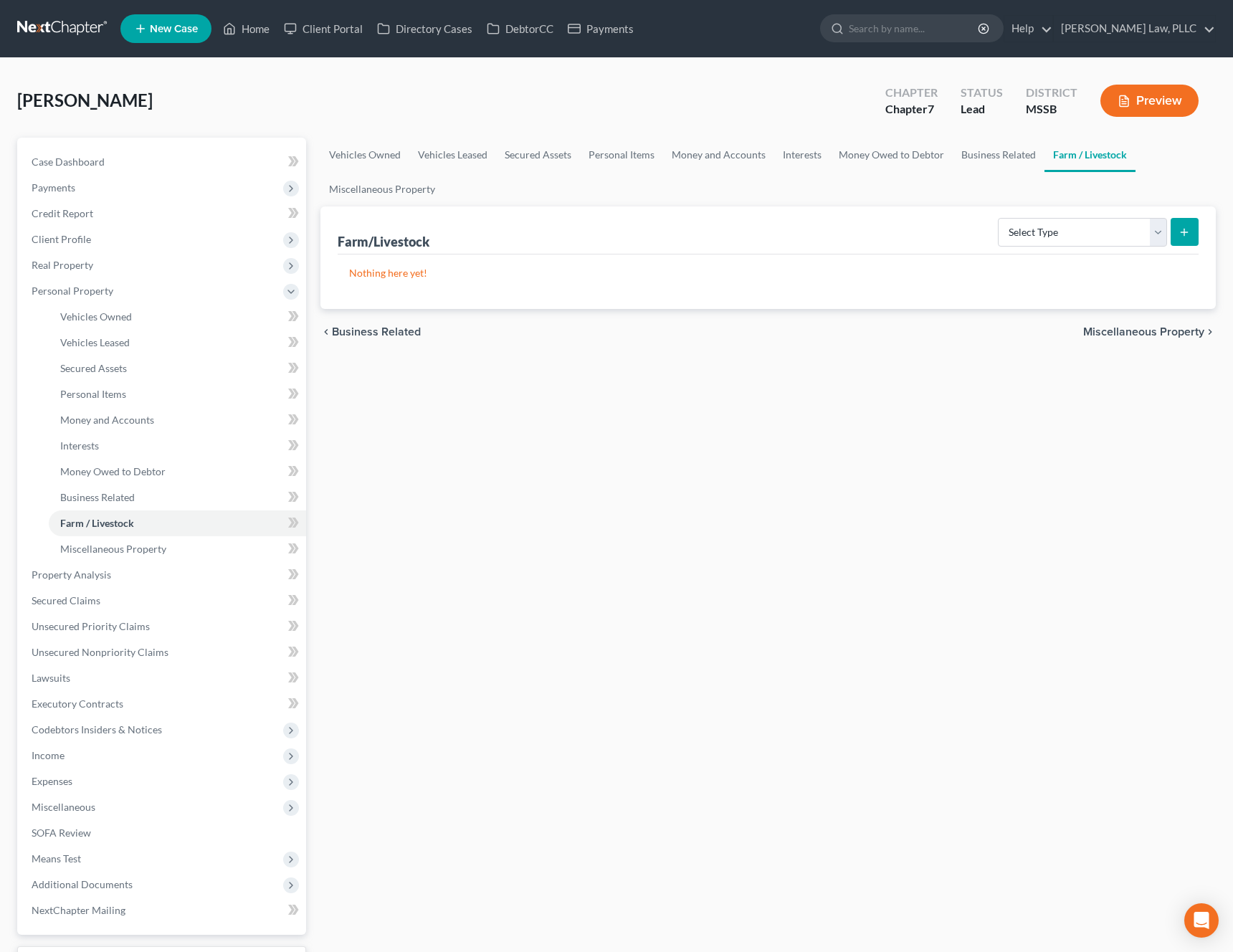
click at [1149, 328] on span "Miscellaneous Property" at bounding box center [1144, 332] width 121 height 12
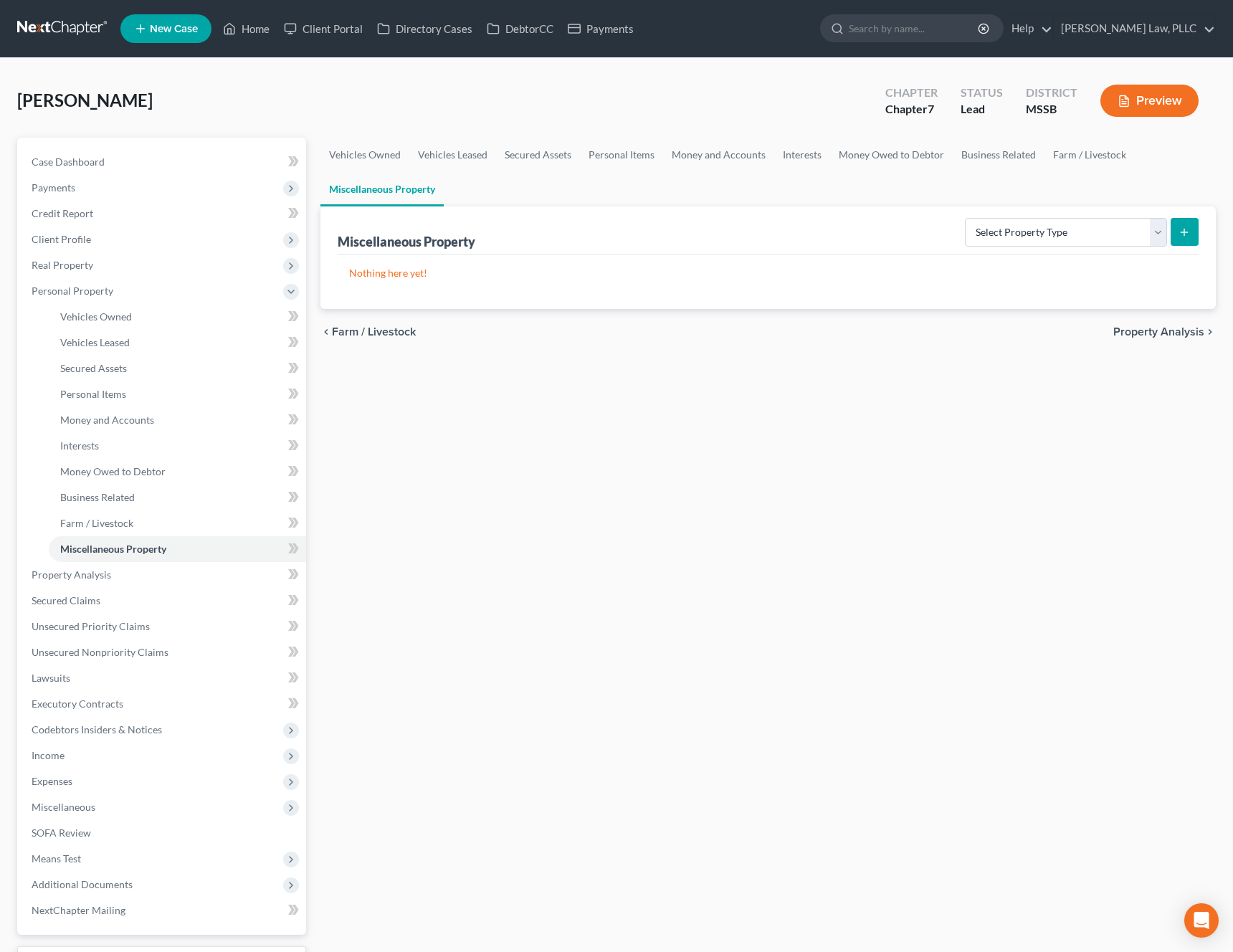
click at [1158, 339] on div "chevron_left Farm / Livestock Property Analysis chevron_right" at bounding box center [768, 332] width 895 height 46
click at [1145, 337] on span "Property Analysis" at bounding box center [1158, 332] width 91 height 12
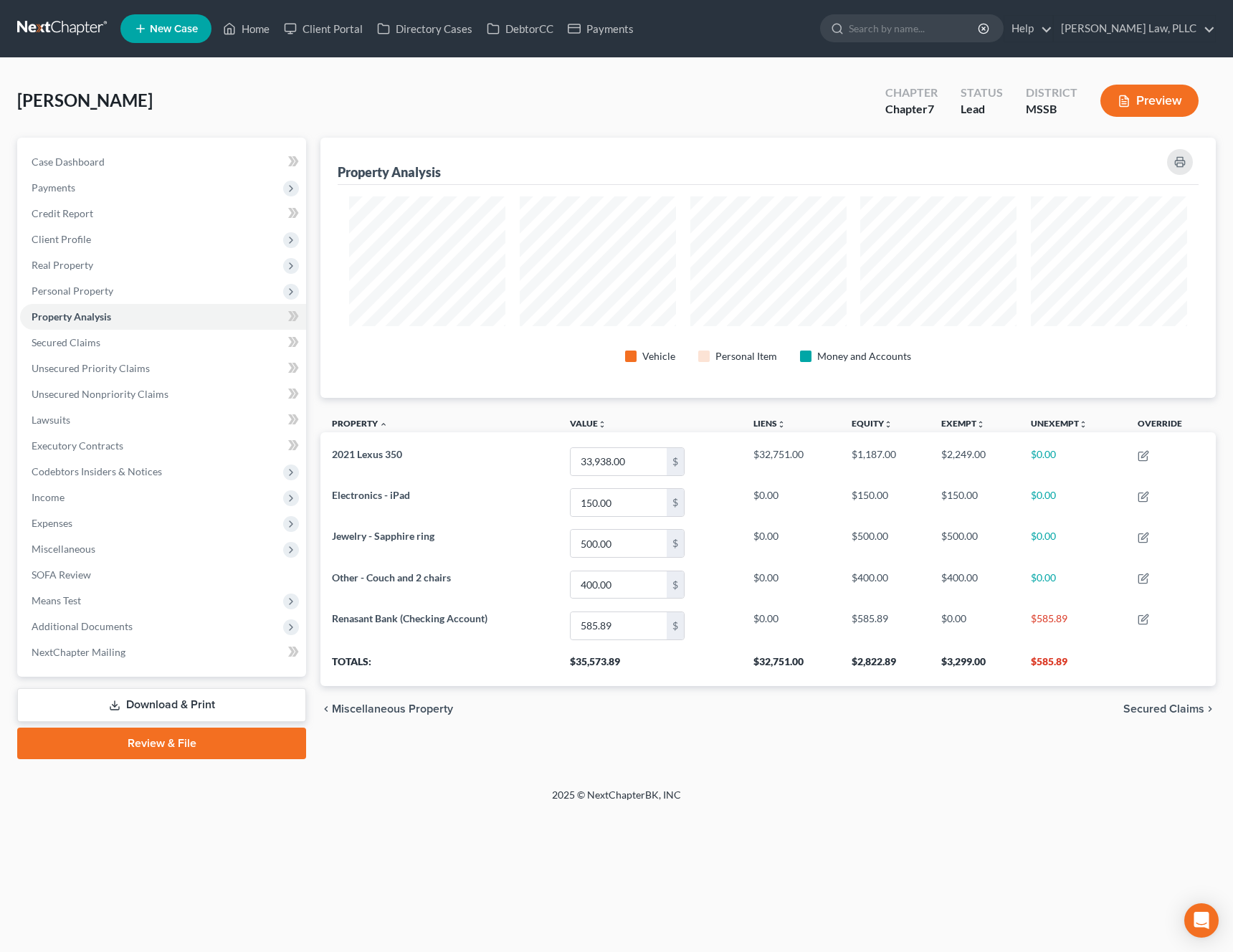
scroll to position [260, 895]
click at [1163, 710] on span "Secured Claims" at bounding box center [1163, 709] width 81 height 12
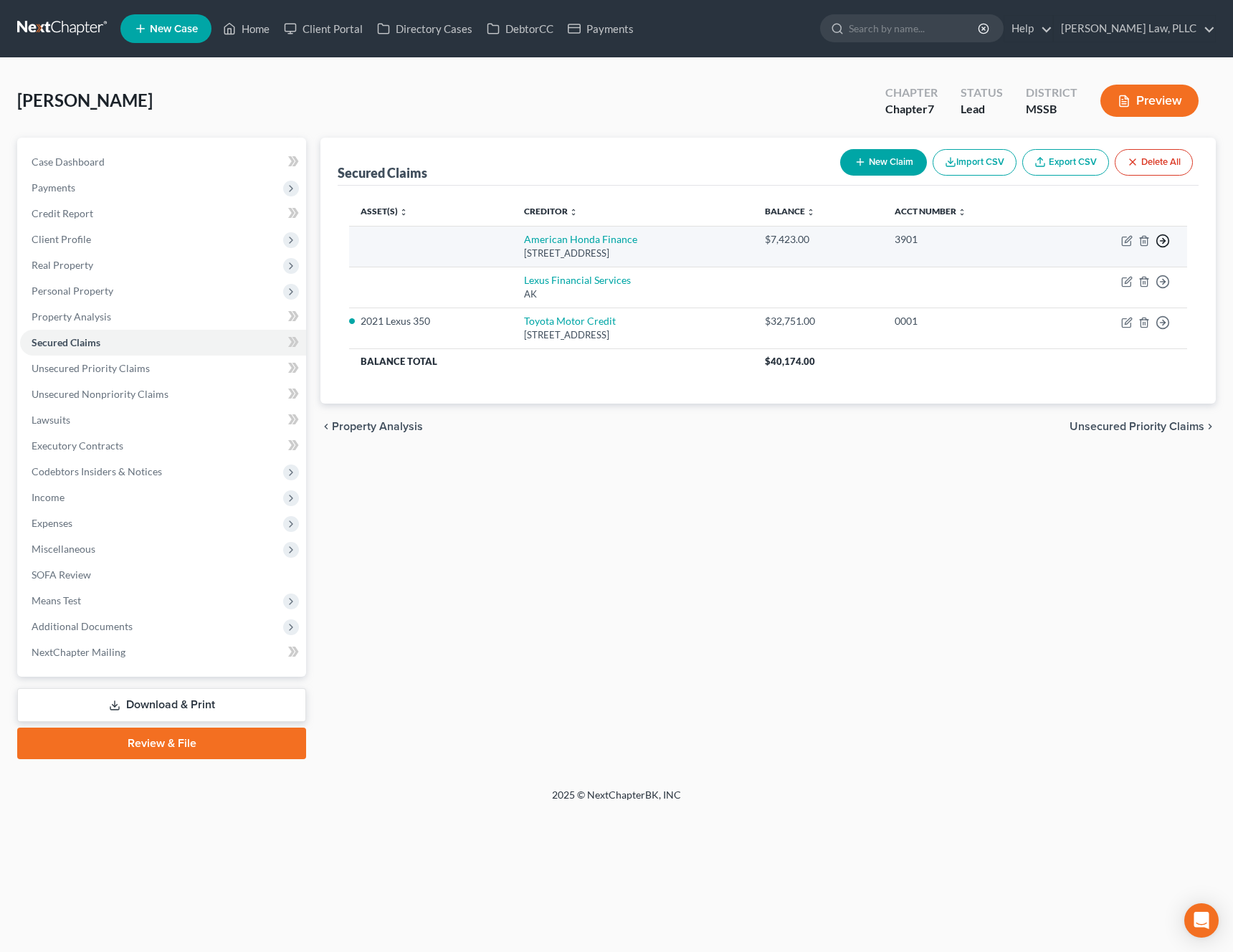
click at [1163, 241] on icon "button" at bounding box center [1163, 240] width 14 height 14
click at [1107, 276] on link "Move to F" at bounding box center [1097, 275] width 120 height 24
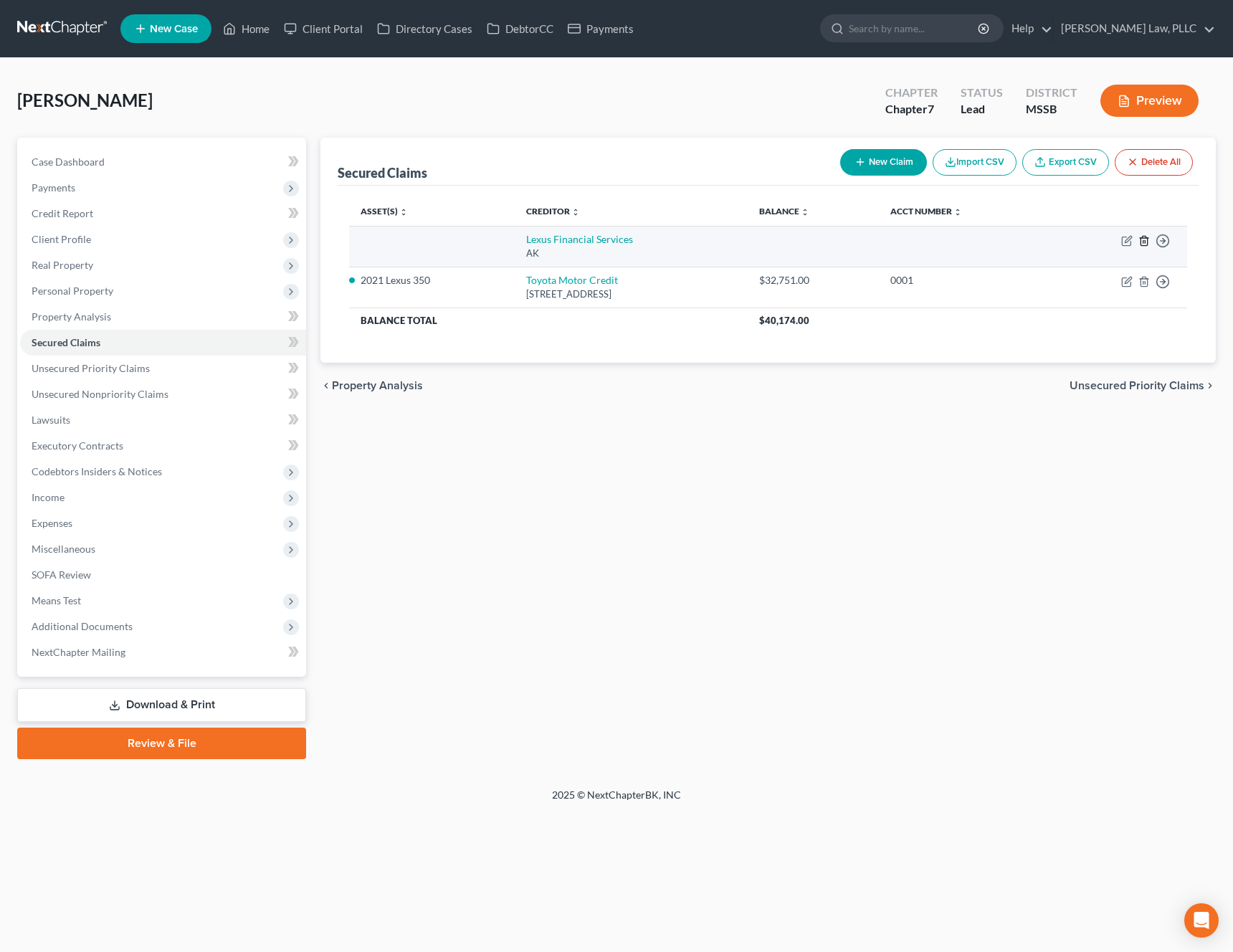
click at [1145, 236] on icon "button" at bounding box center [1144, 240] width 7 height 9
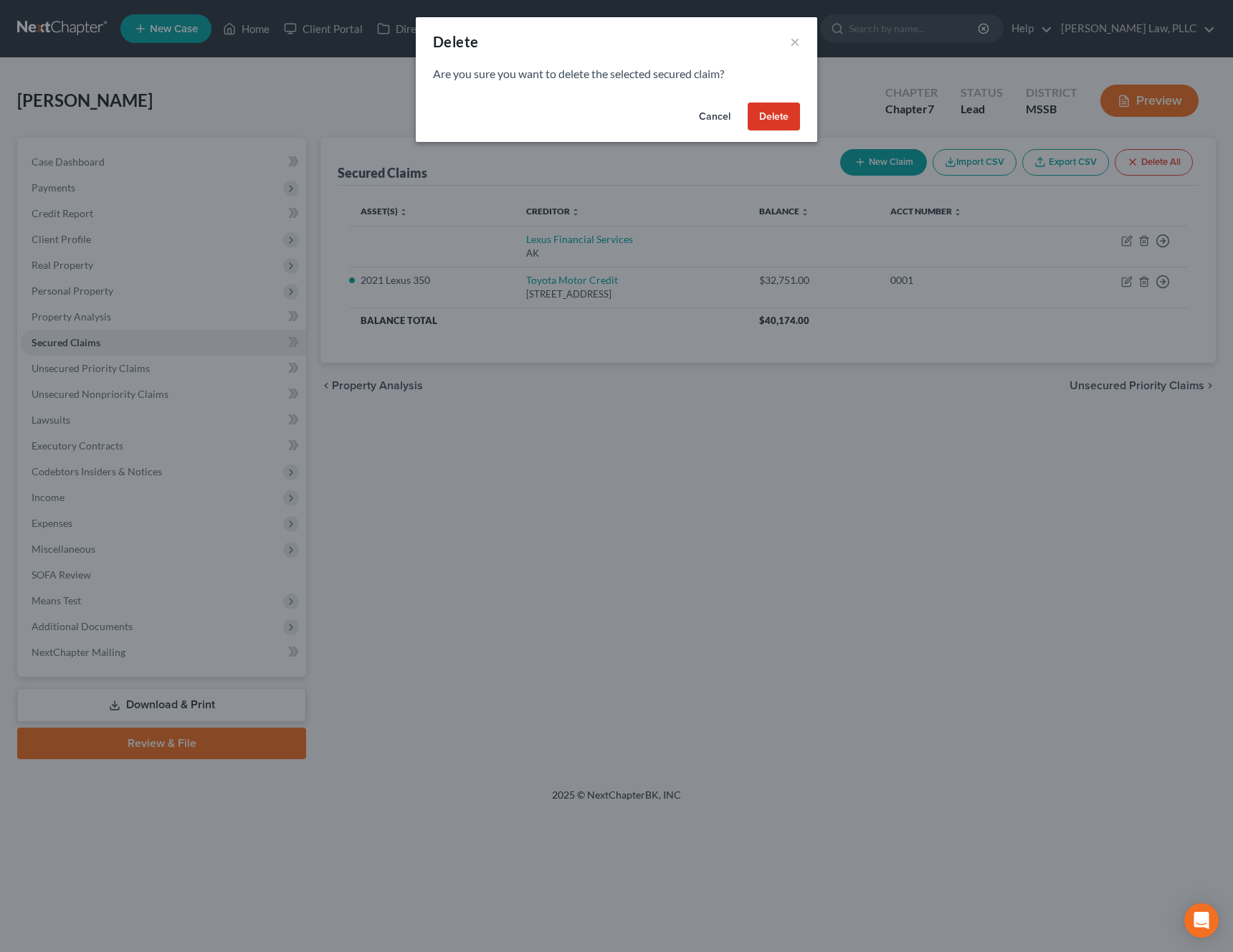
click at [775, 121] on button "Delete" at bounding box center [774, 116] width 52 height 28
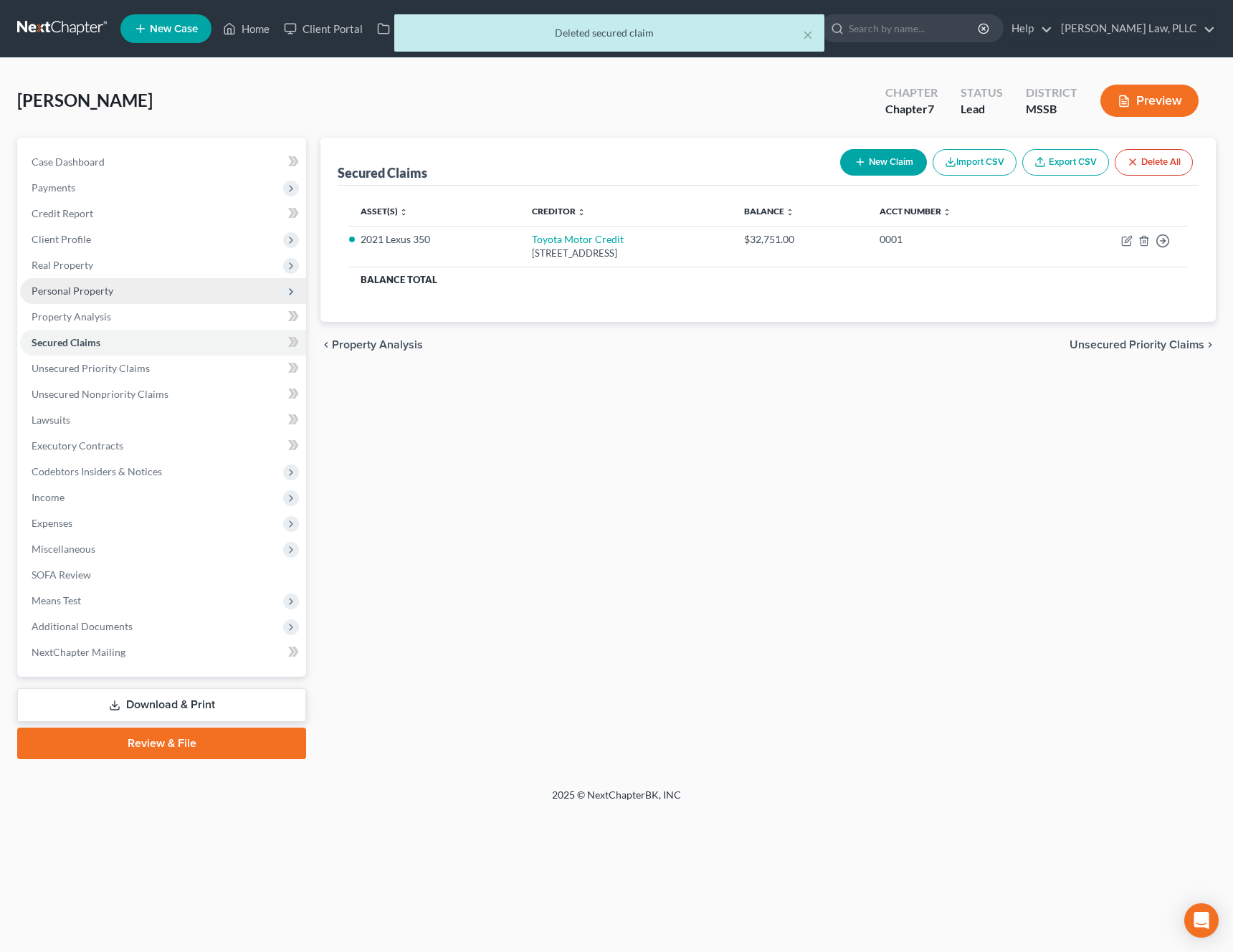
click at [161, 298] on span "Personal Property" at bounding box center [163, 291] width 286 height 26
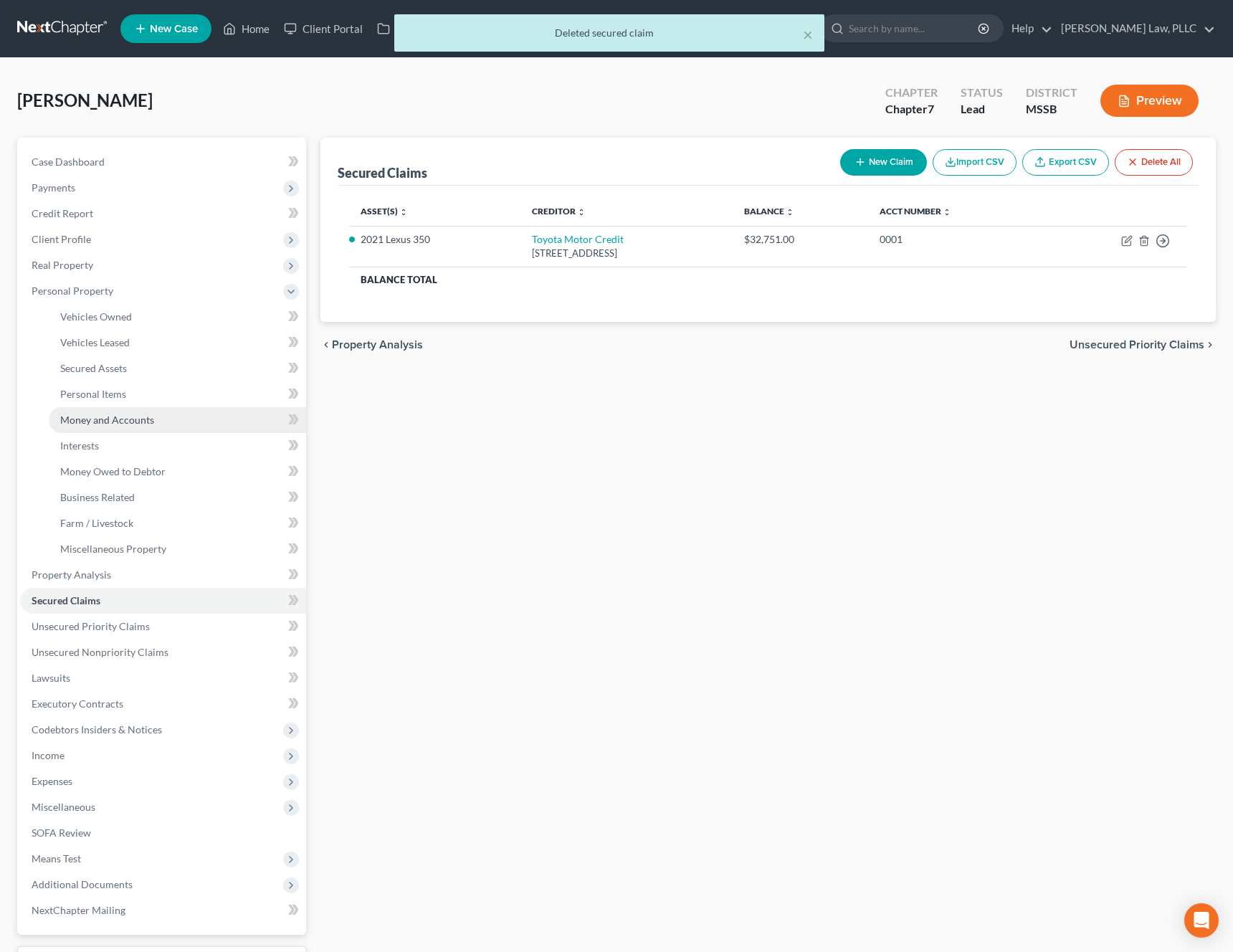
click at [123, 411] on link "Money and Accounts" at bounding box center [177, 419] width 257 height 26
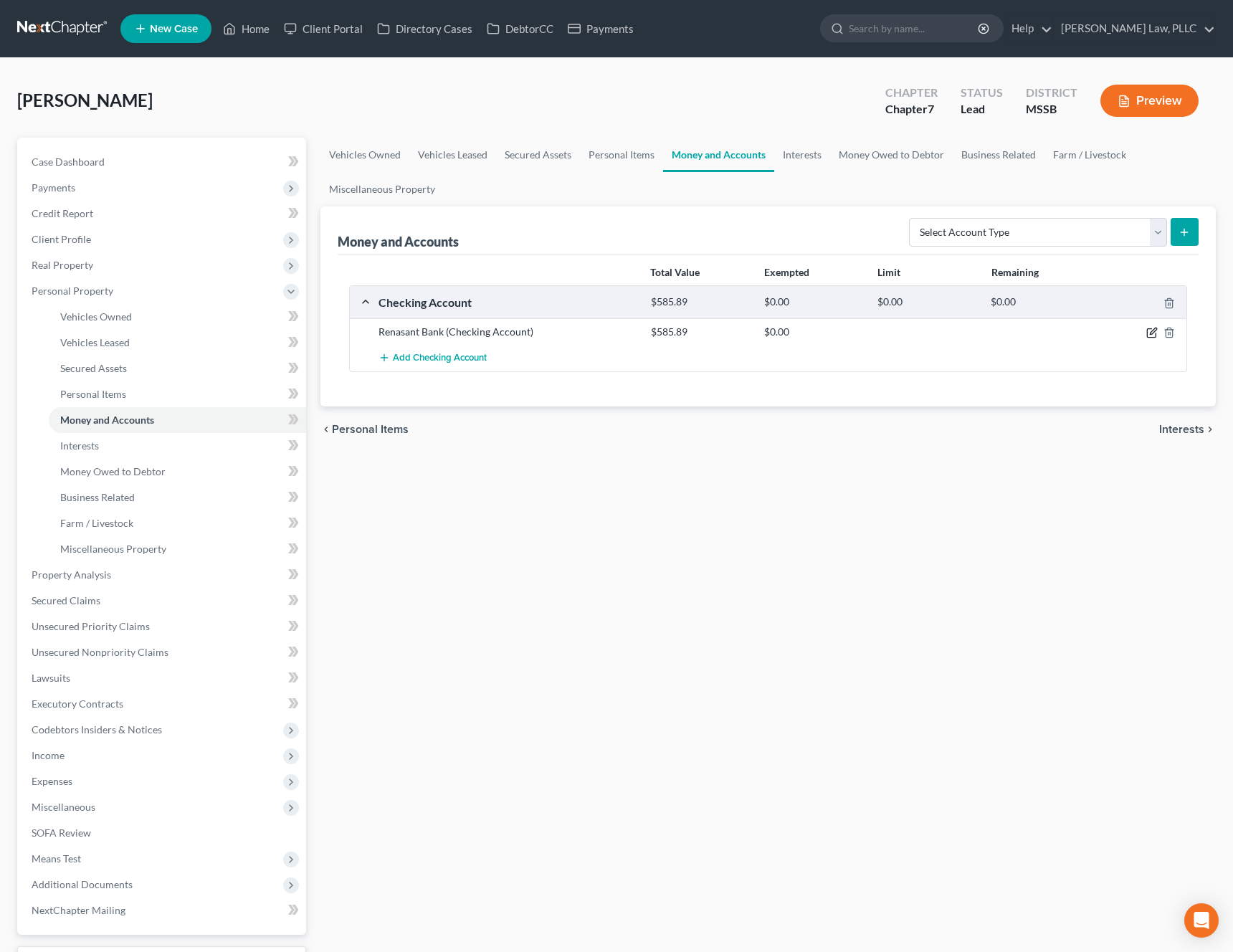
click at [1150, 335] on icon "button" at bounding box center [1153, 332] width 7 height 7
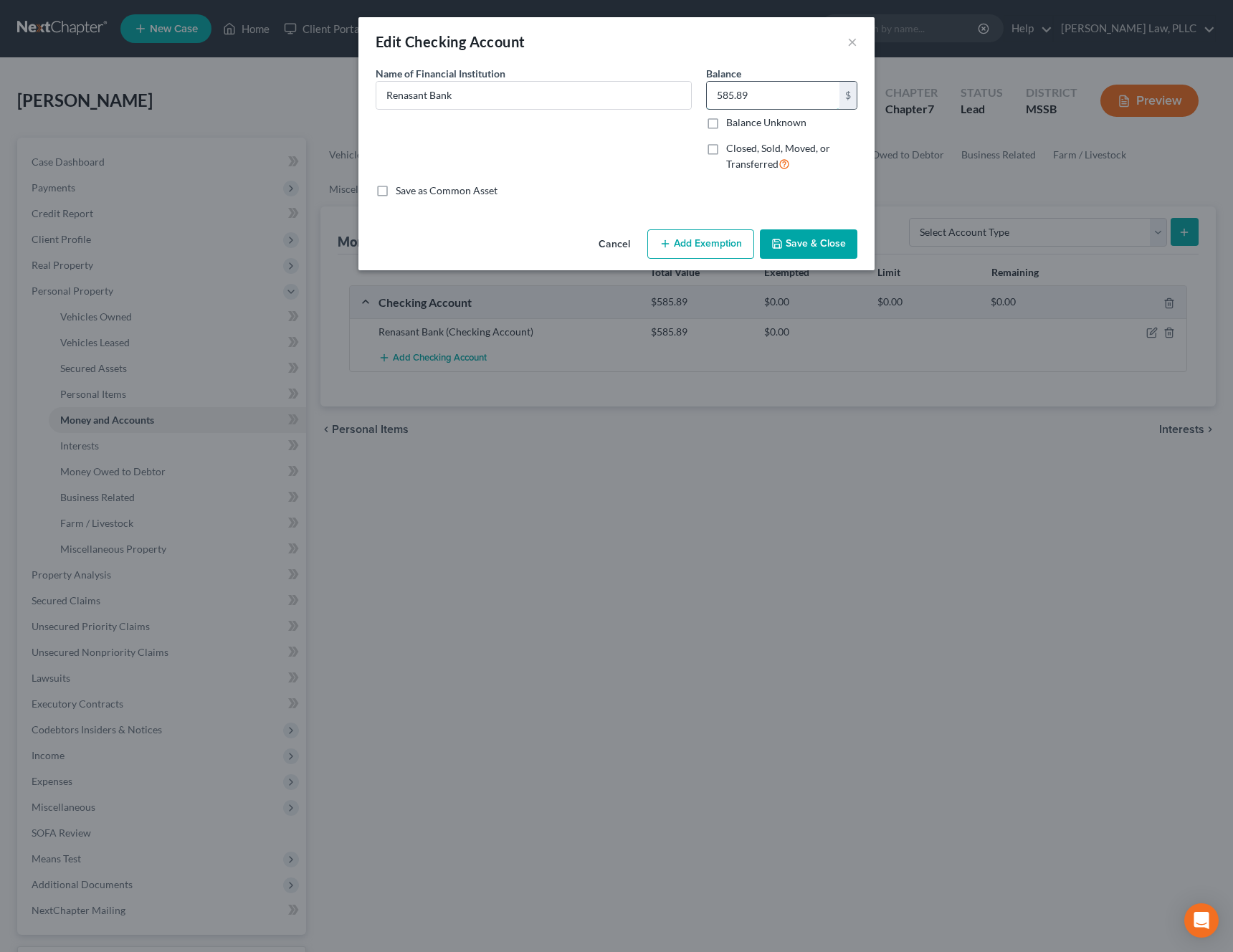
click at [755, 97] on input "585.89" at bounding box center [773, 95] width 132 height 28
type input "58.58"
click at [812, 245] on button "Save & Close" at bounding box center [808, 244] width 97 height 30
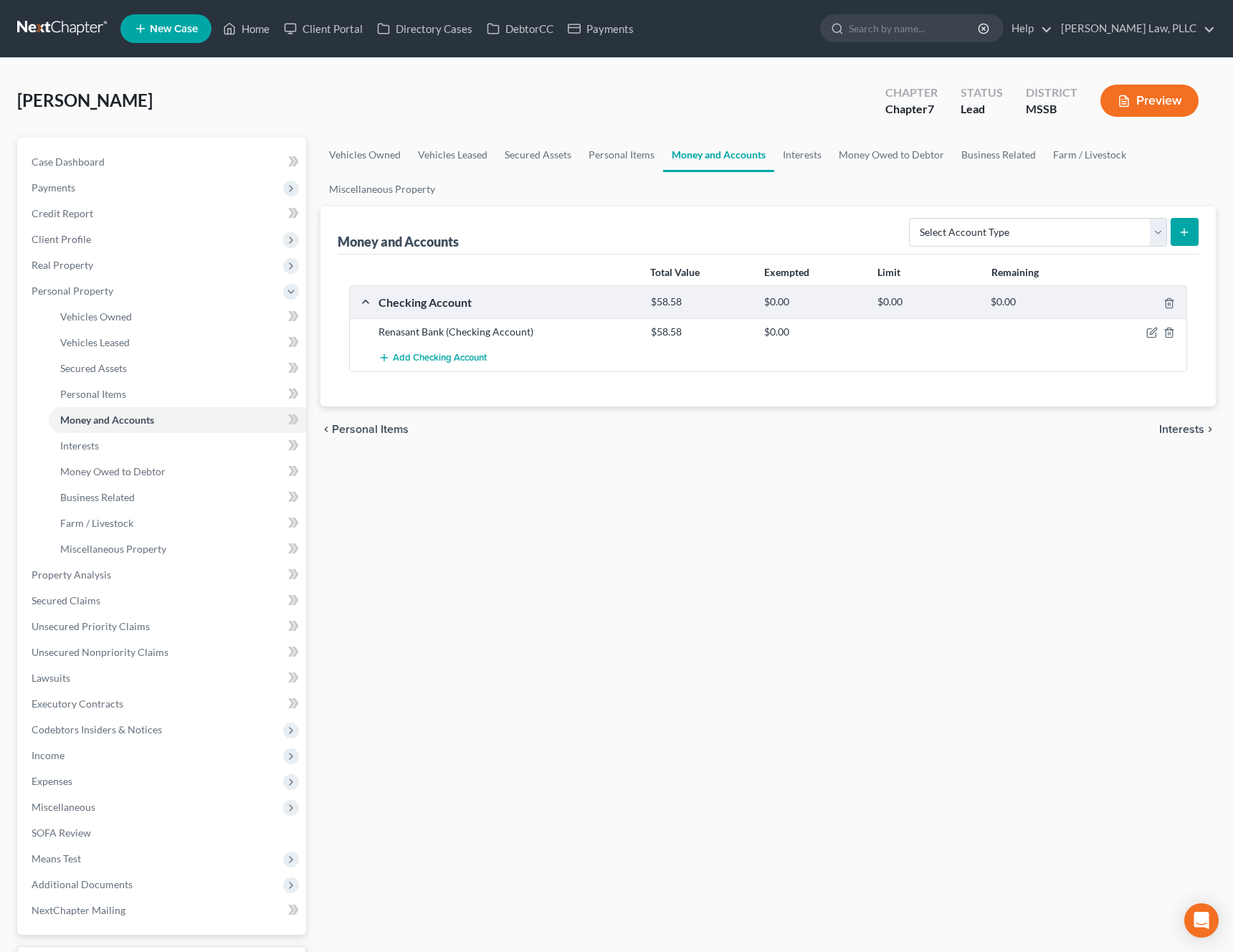
scroll to position [120, 0]
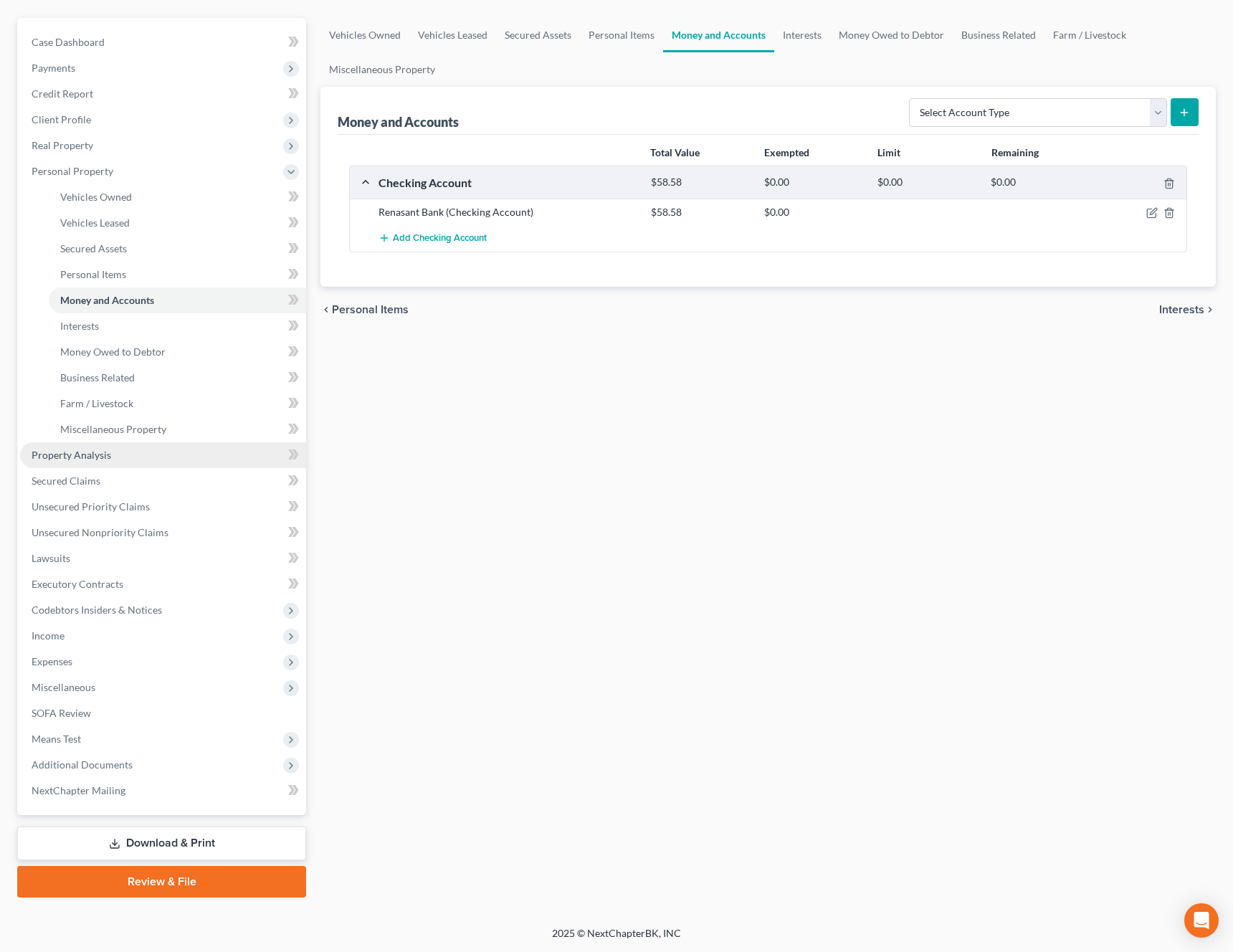
click at [128, 461] on link "Property Analysis" at bounding box center [163, 455] width 286 height 26
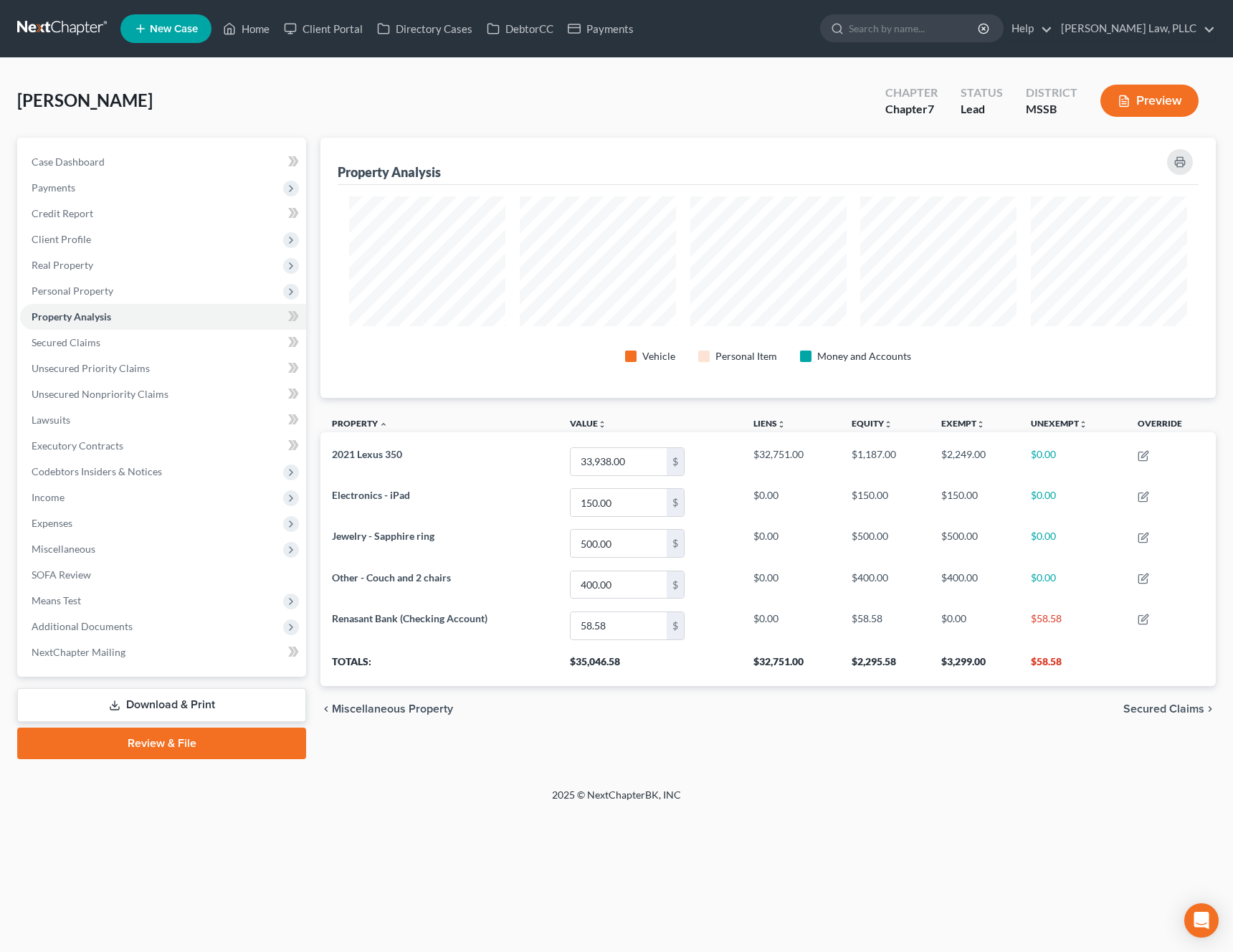
click at [1167, 705] on span "Secured Claims" at bounding box center [1163, 709] width 81 height 12
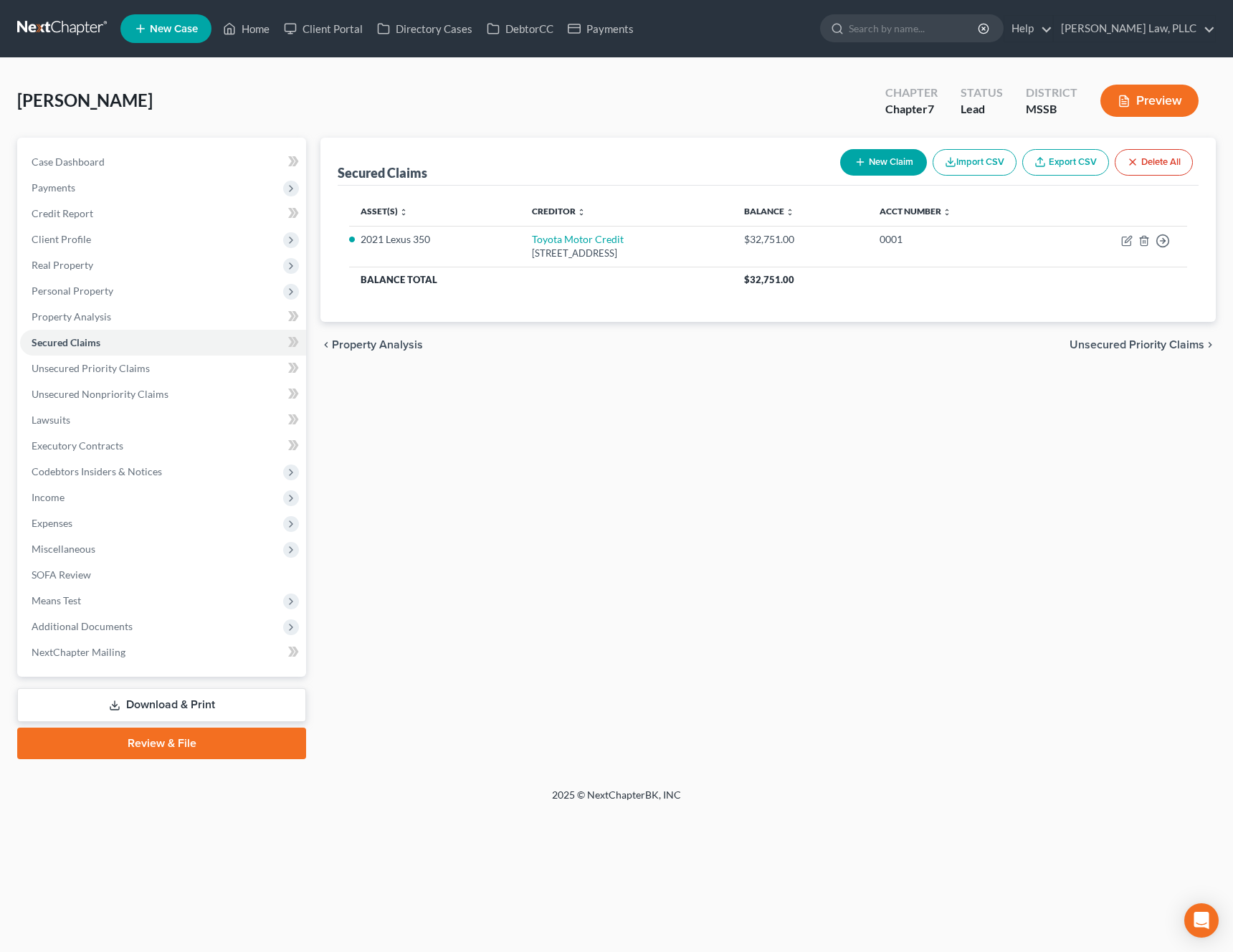
click at [1158, 351] on span "Unsecured Priority Claims" at bounding box center [1137, 345] width 135 height 12
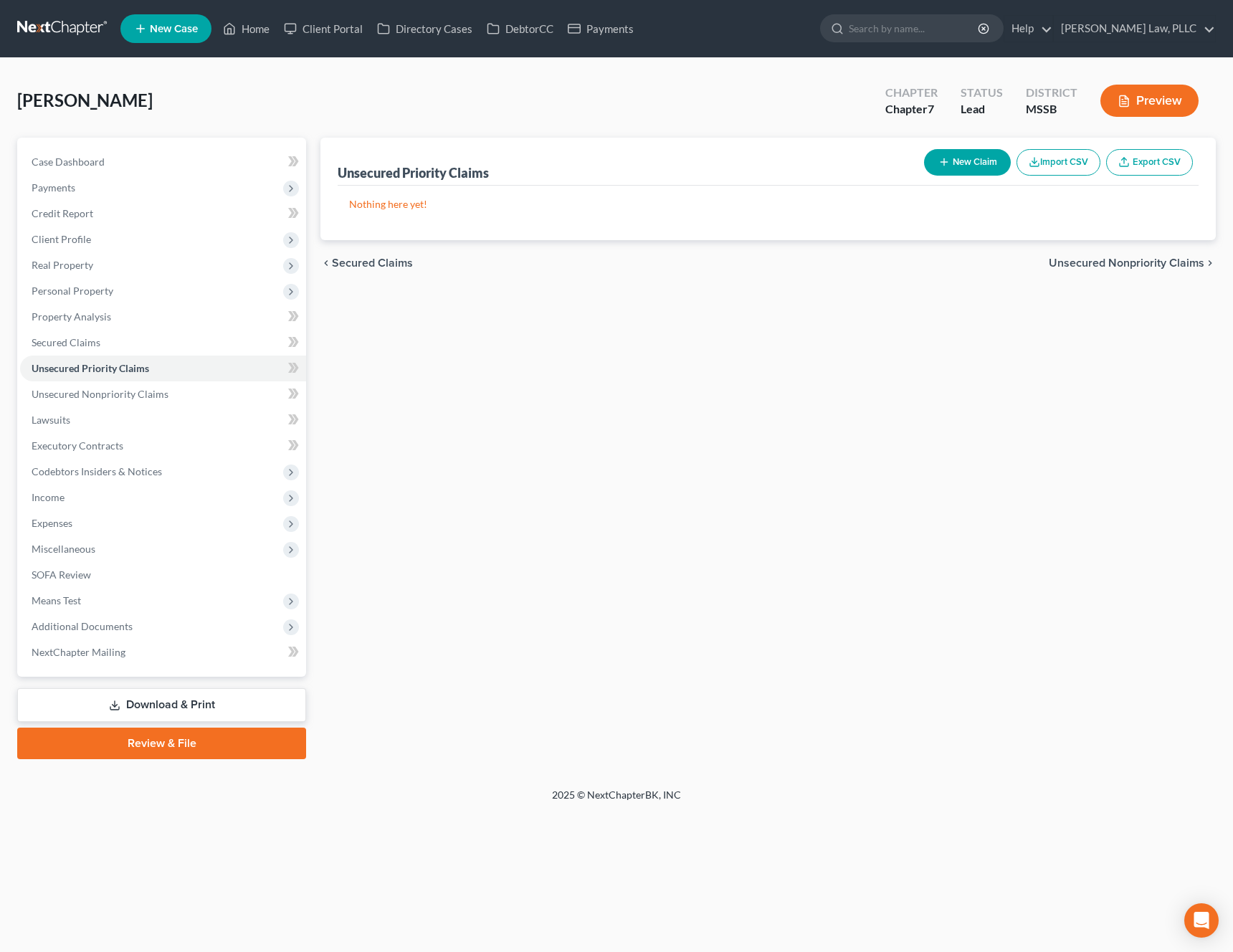
click at [1168, 264] on span "Unsecured Nonpriority Claims" at bounding box center [1127, 263] width 156 height 12
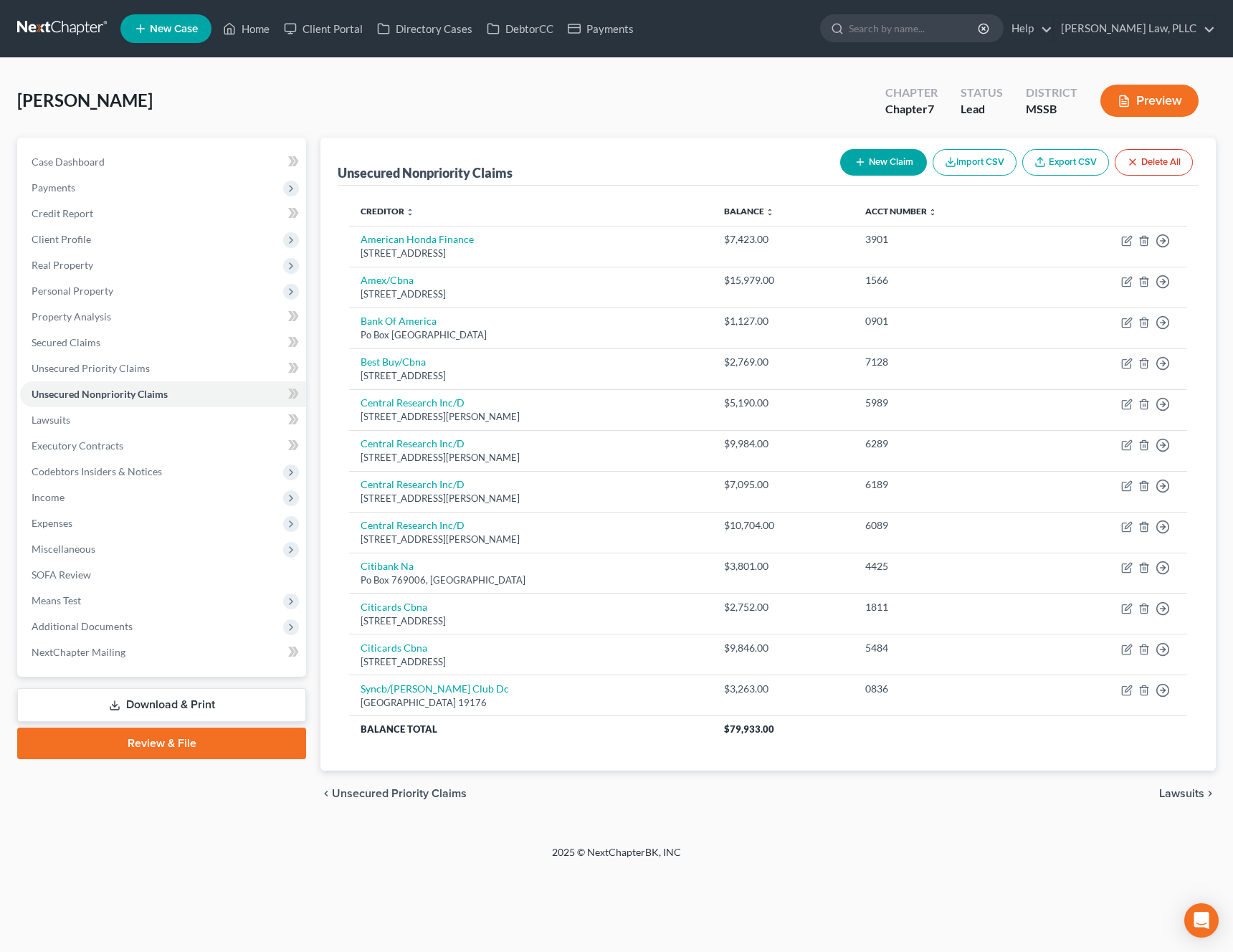
click at [1194, 790] on span "Lawsuits" at bounding box center [1182, 794] width 45 height 12
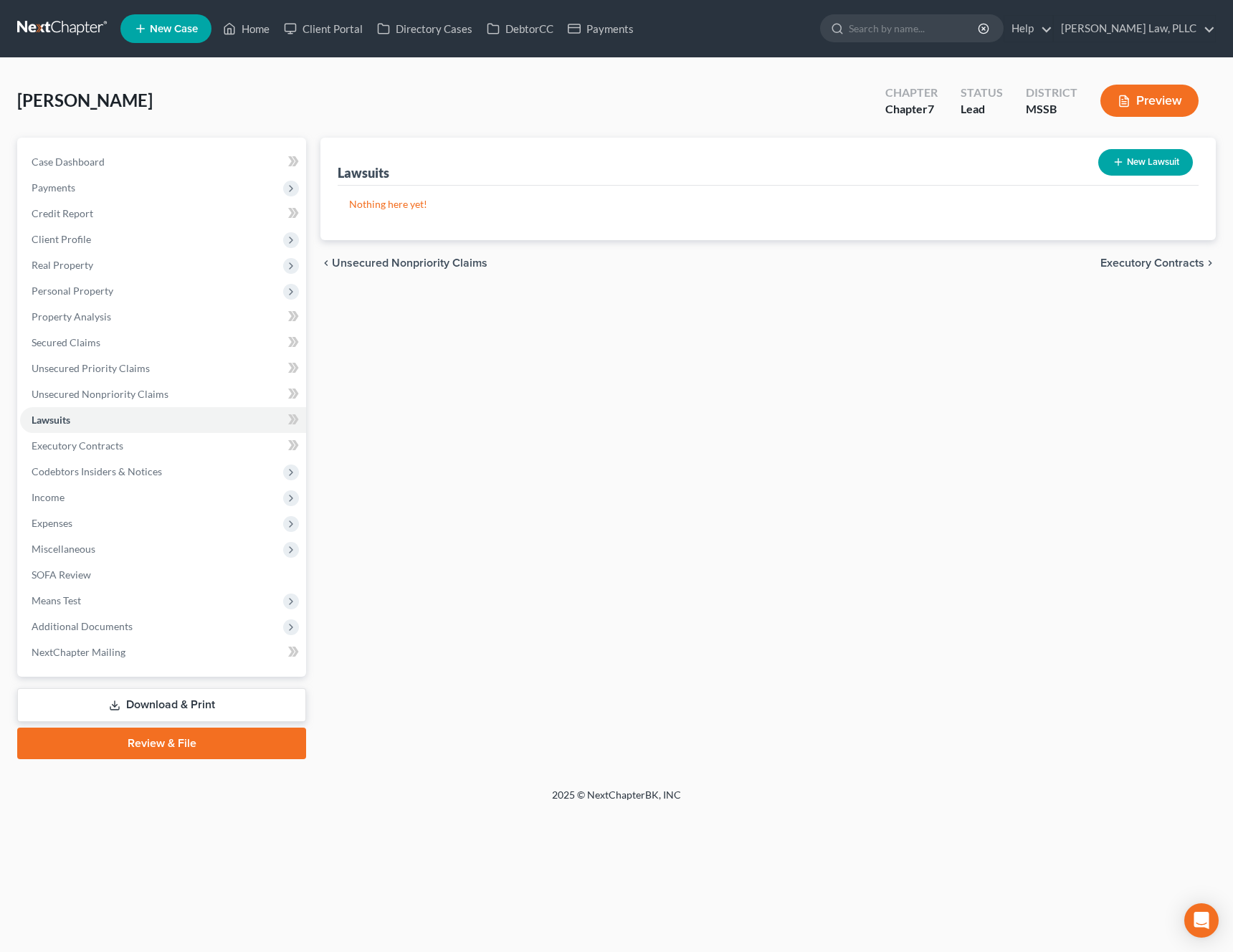
click at [1163, 263] on span "Executory Contracts" at bounding box center [1153, 263] width 104 height 12
click at [1153, 263] on span "Codebtors" at bounding box center [1178, 263] width 54 height 12
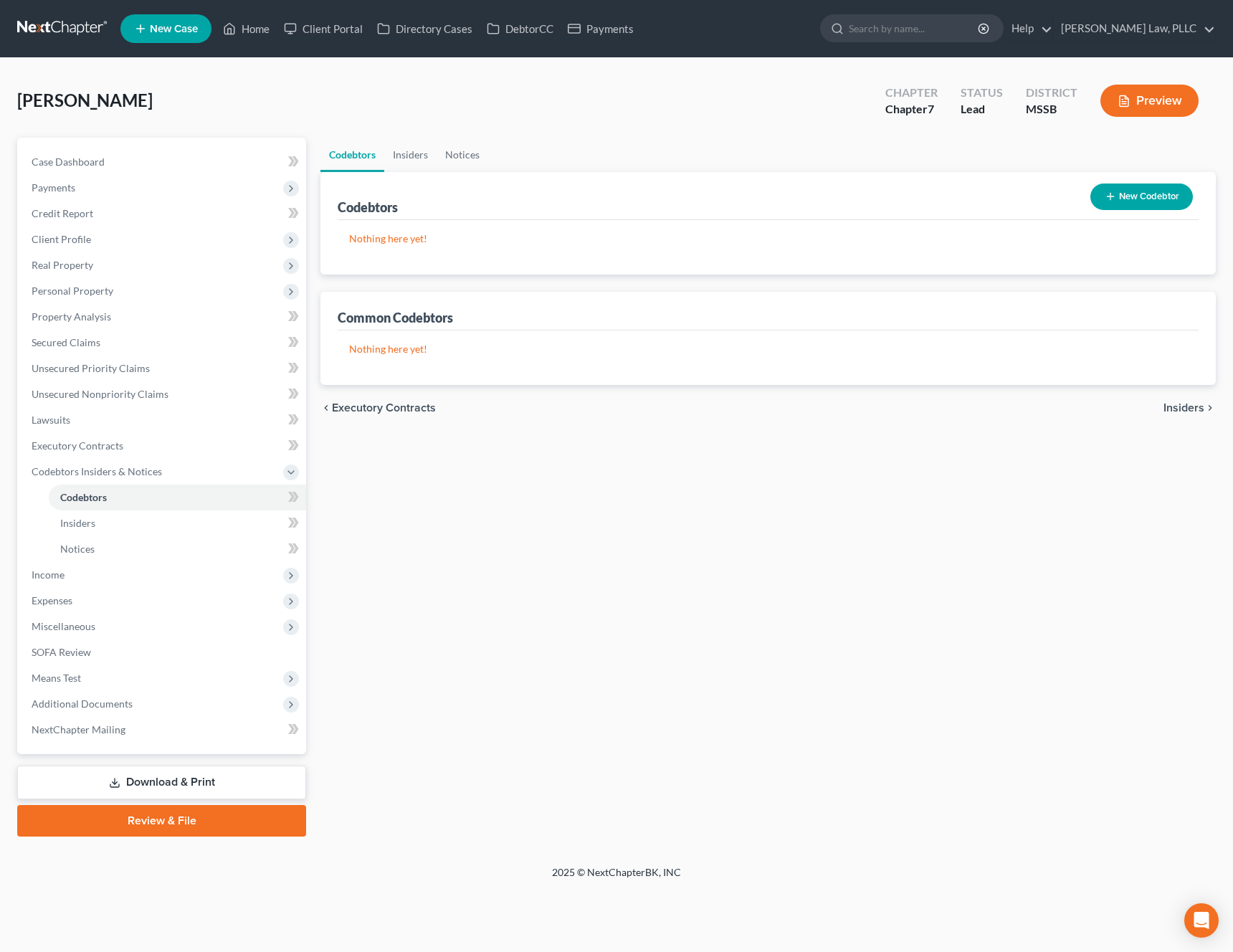
click at [1169, 406] on span "Insiders" at bounding box center [1184, 408] width 41 height 12
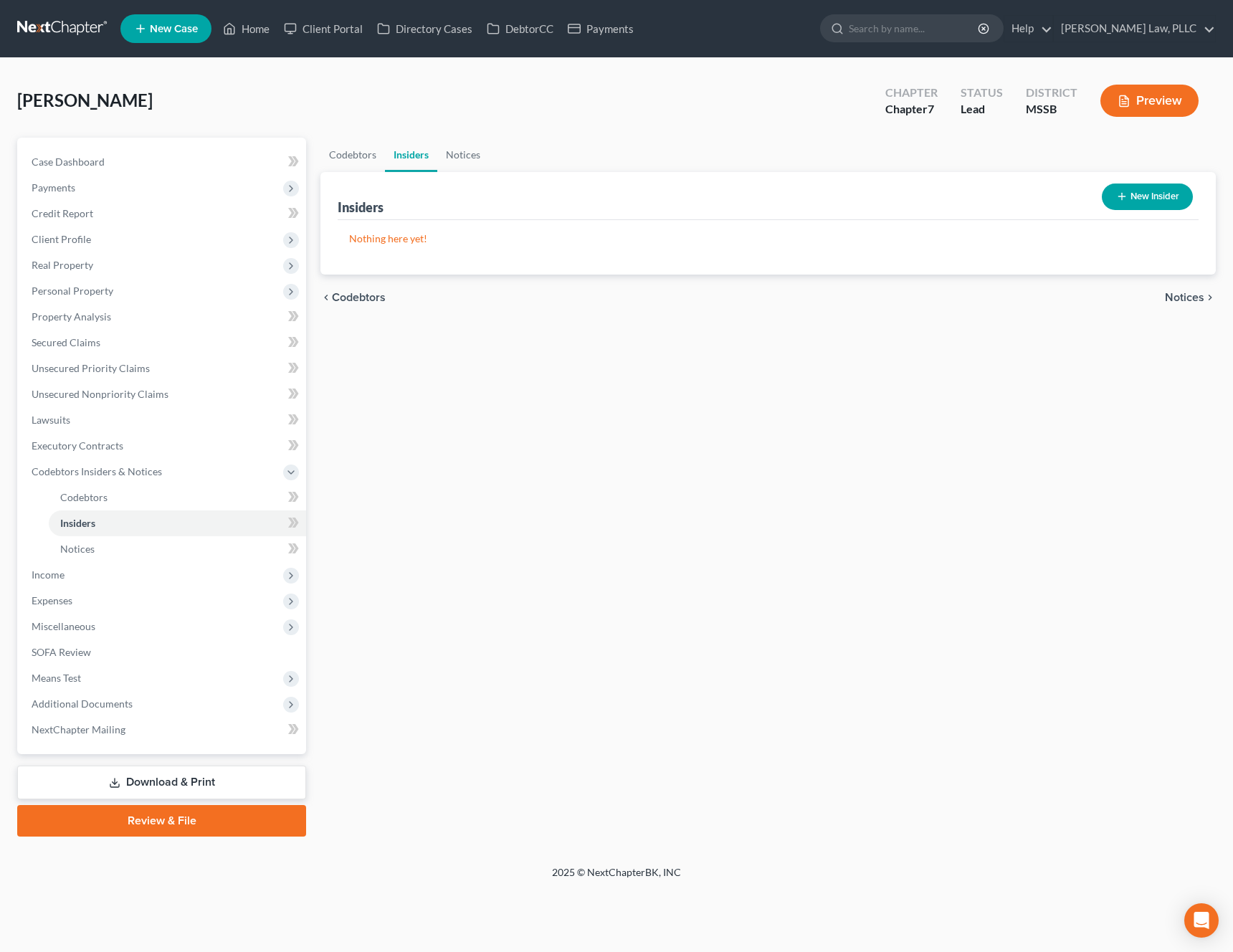
click at [1190, 303] on span "Notices" at bounding box center [1184, 297] width 39 height 12
click at [1177, 303] on span "Employment Income" at bounding box center [1153, 297] width 103 height 12
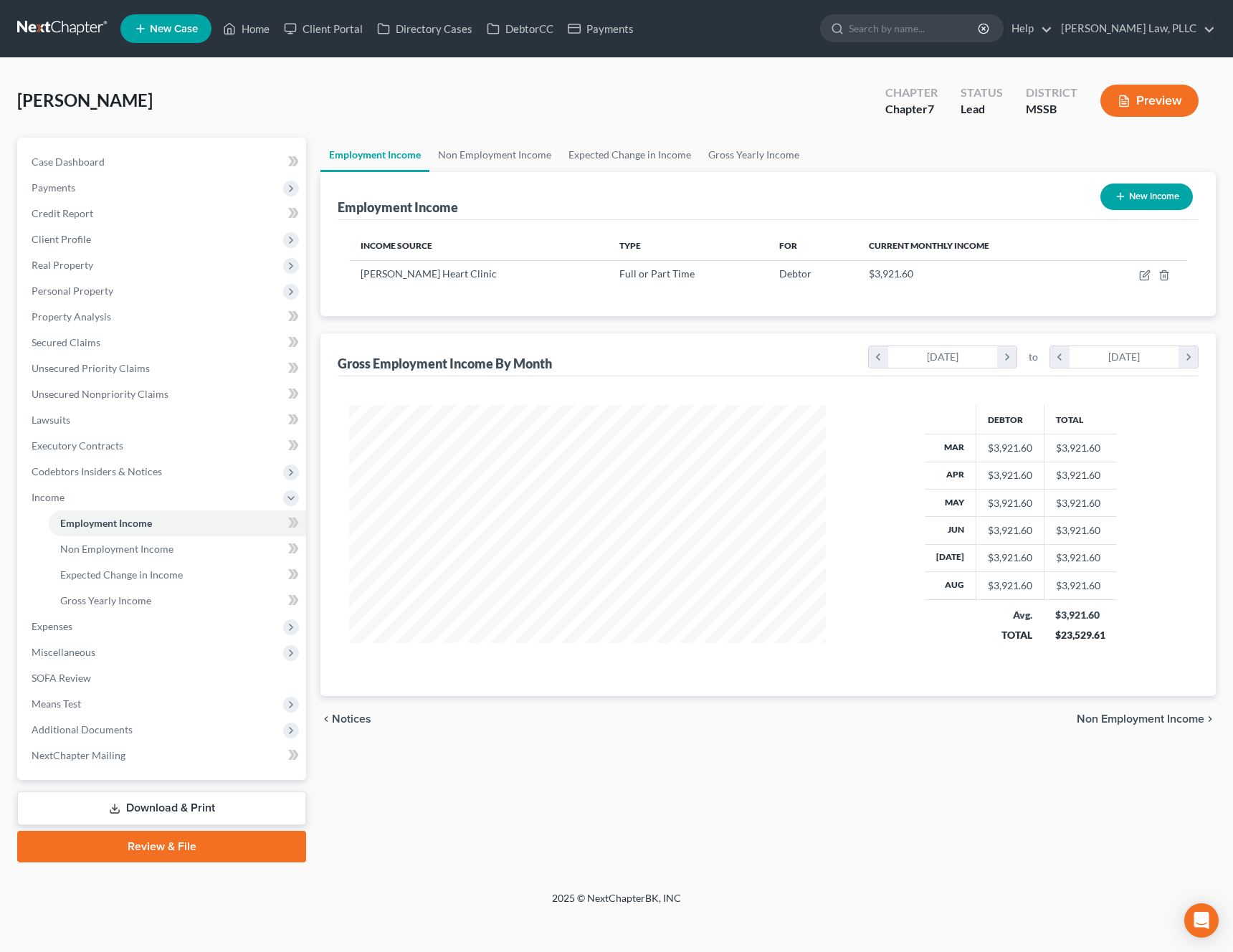
scroll to position [257, 506]
click at [1144, 275] on icon "button" at bounding box center [1145, 275] width 12 height 12
select select "0"
select select "25"
select select "2"
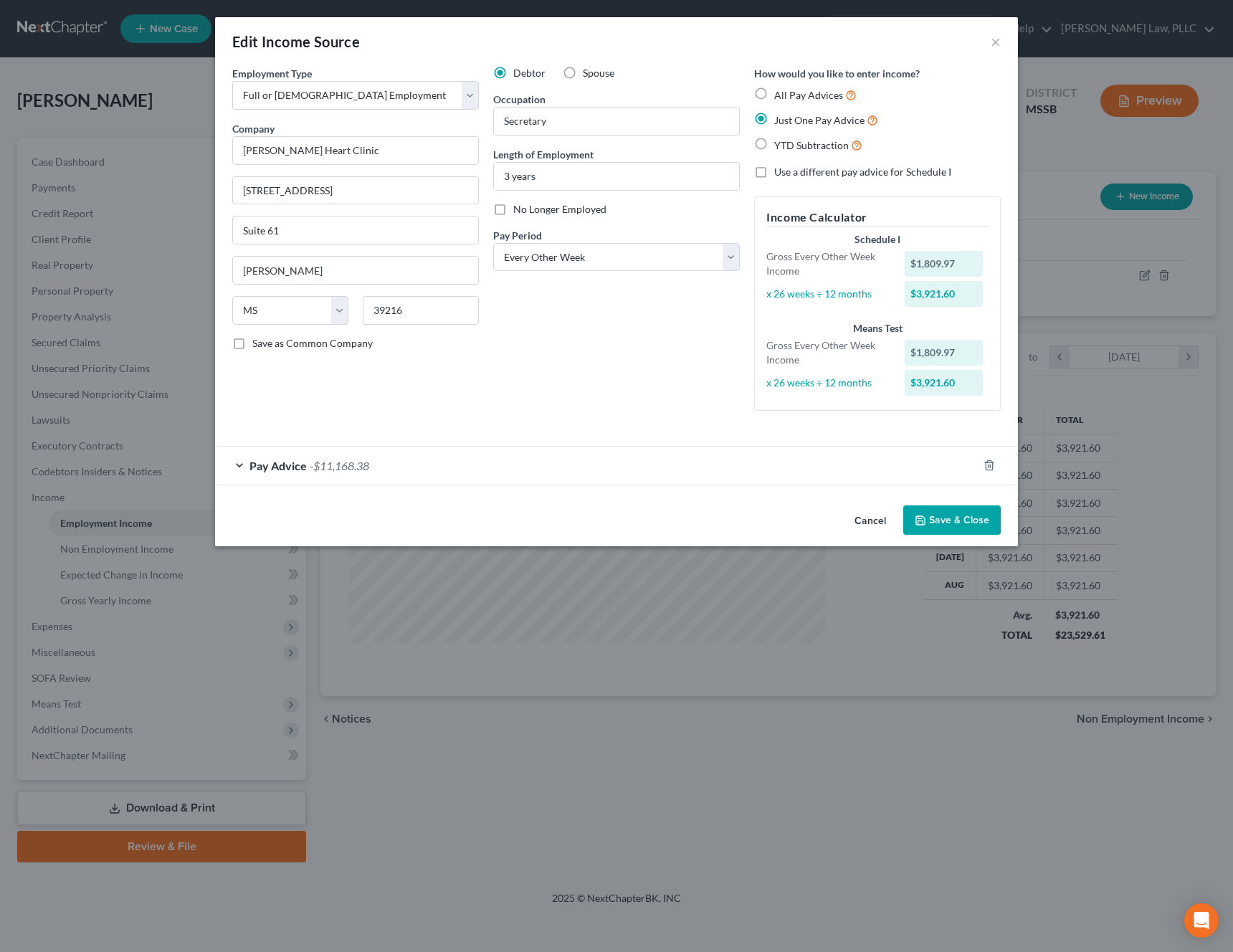
click at [678, 465] on div "Pay Advice -$11,168.38" at bounding box center [596, 465] width 763 height 38
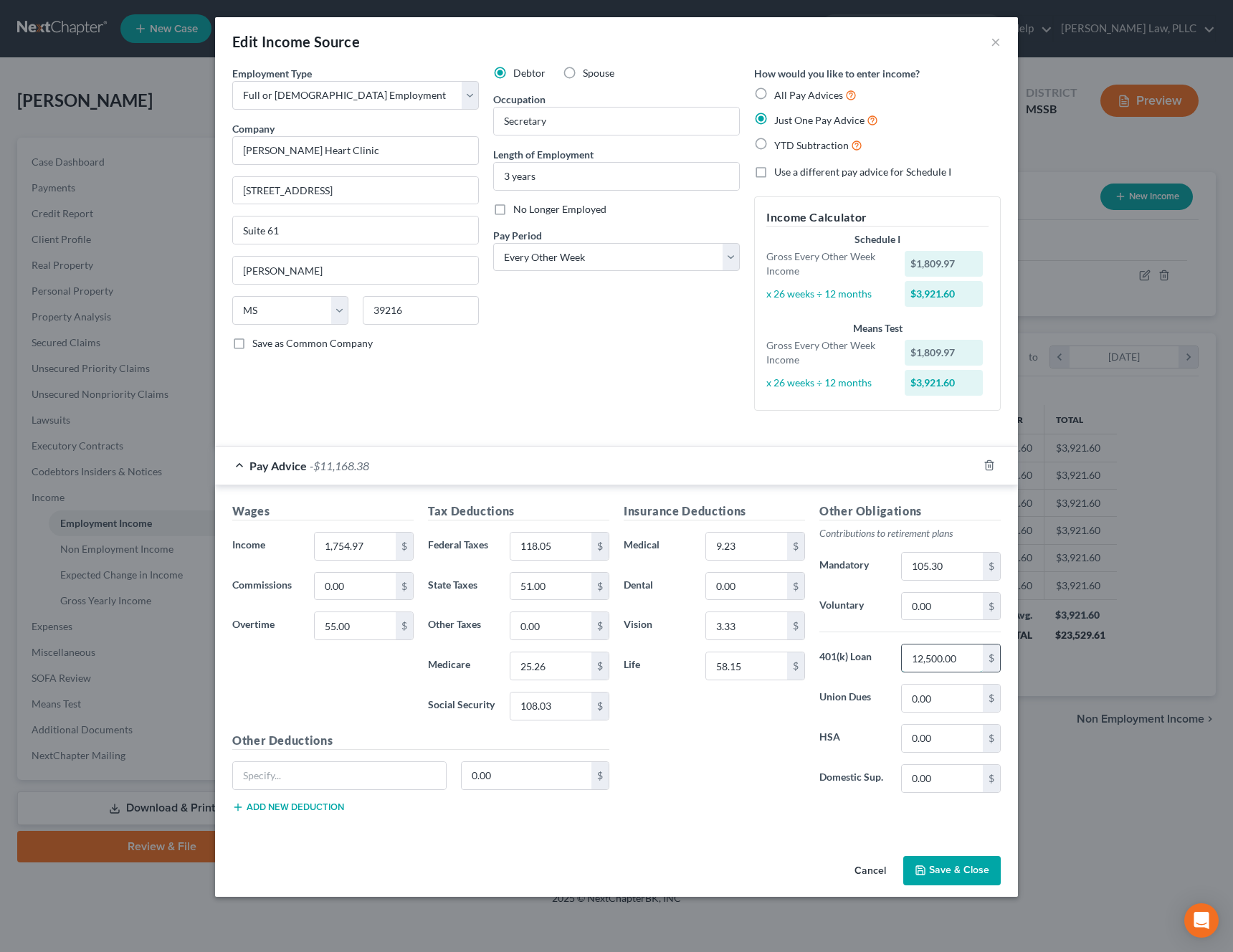
click at [970, 661] on input "12,500.00" at bounding box center [942, 658] width 81 height 28
type input "125"
click at [943, 881] on button "Save & Close" at bounding box center [952, 871] width 97 height 30
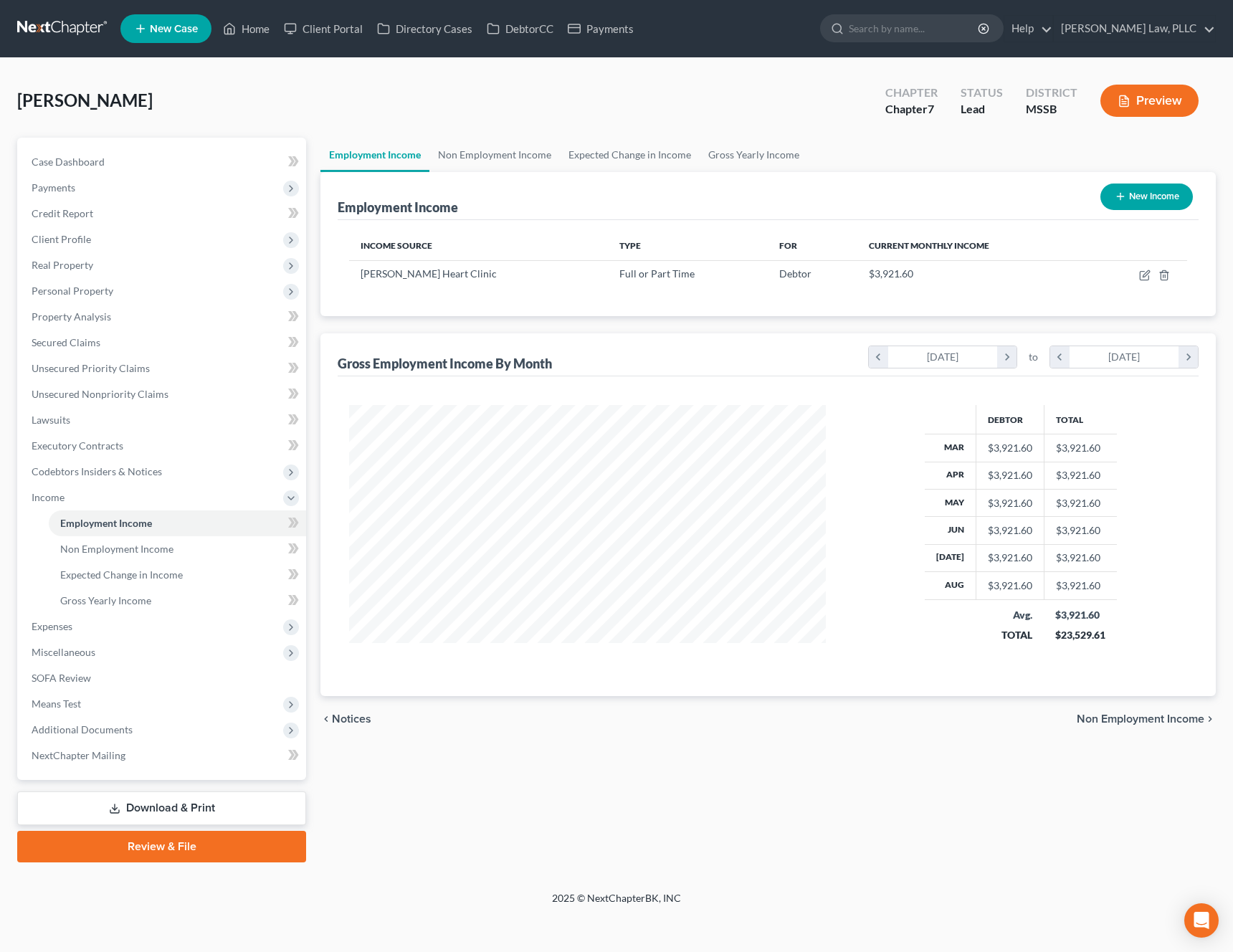
click at [1112, 729] on div "chevron_left Notices Non Employment Income chevron_right" at bounding box center [768, 718] width 895 height 46
click at [1138, 720] on span "Non Employment Income" at bounding box center [1141, 719] width 127 height 12
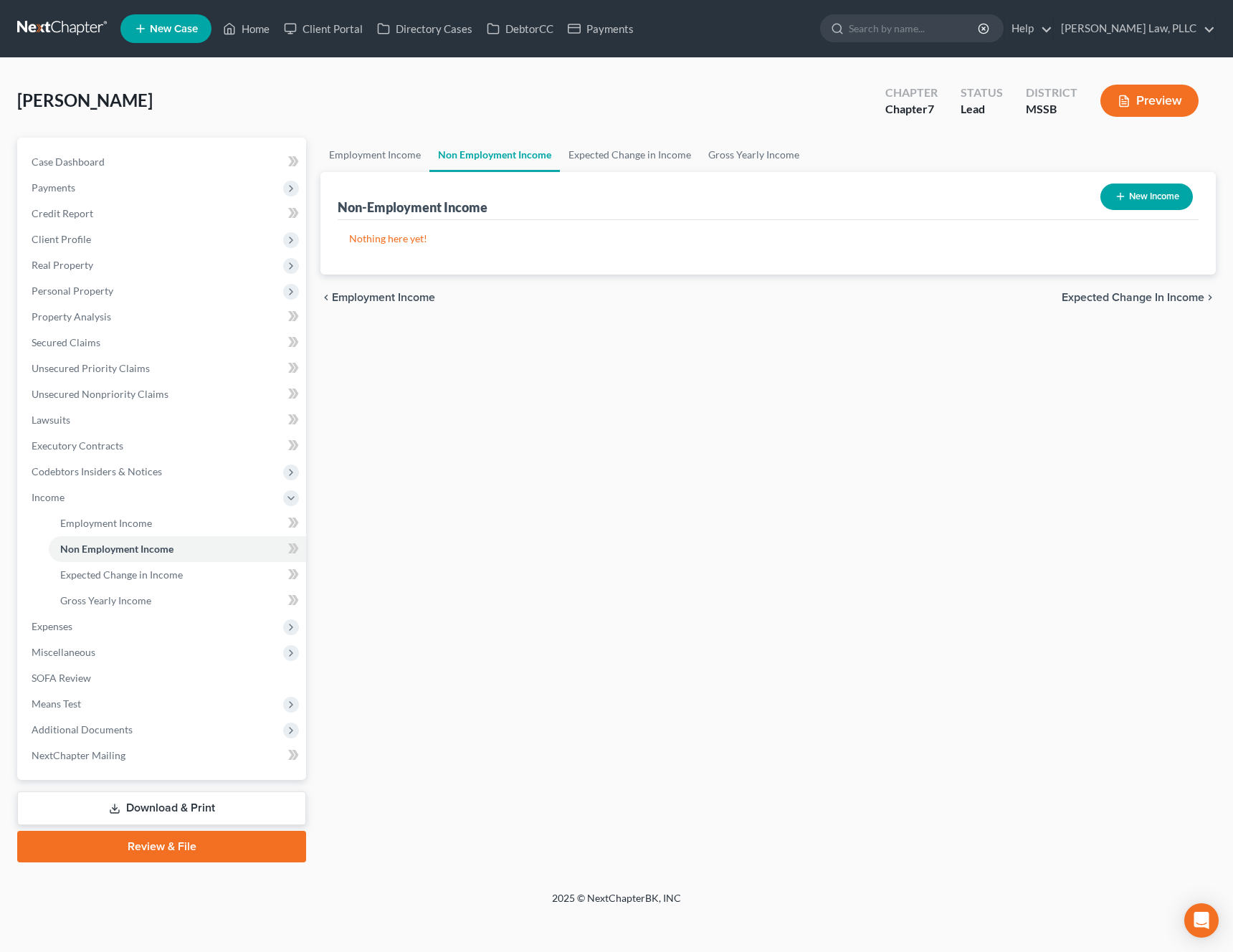
click at [1156, 296] on span "Expected Change in Income" at bounding box center [1133, 297] width 142 height 12
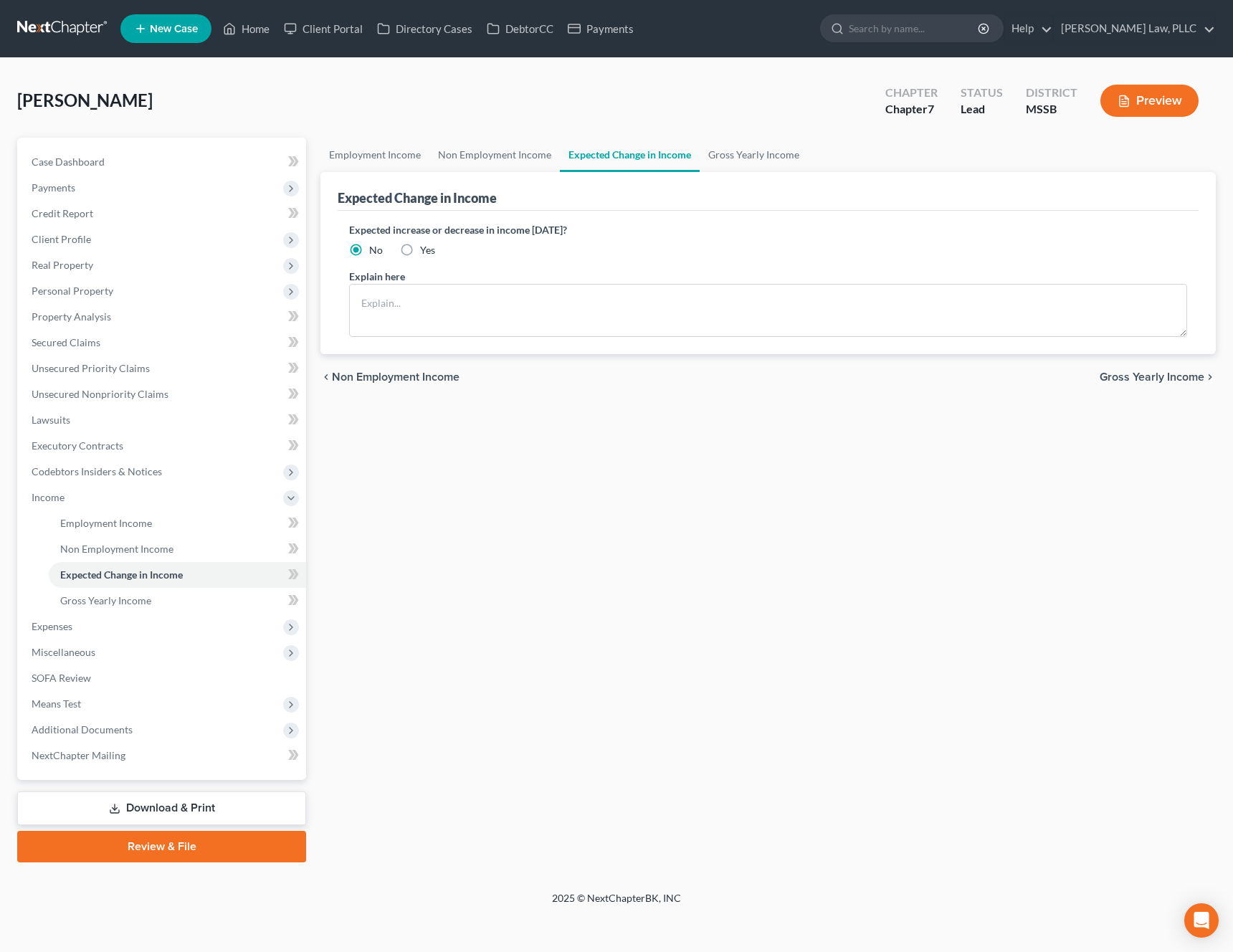
click at [1127, 375] on span "Gross Yearly Income" at bounding box center [1152, 377] width 105 height 12
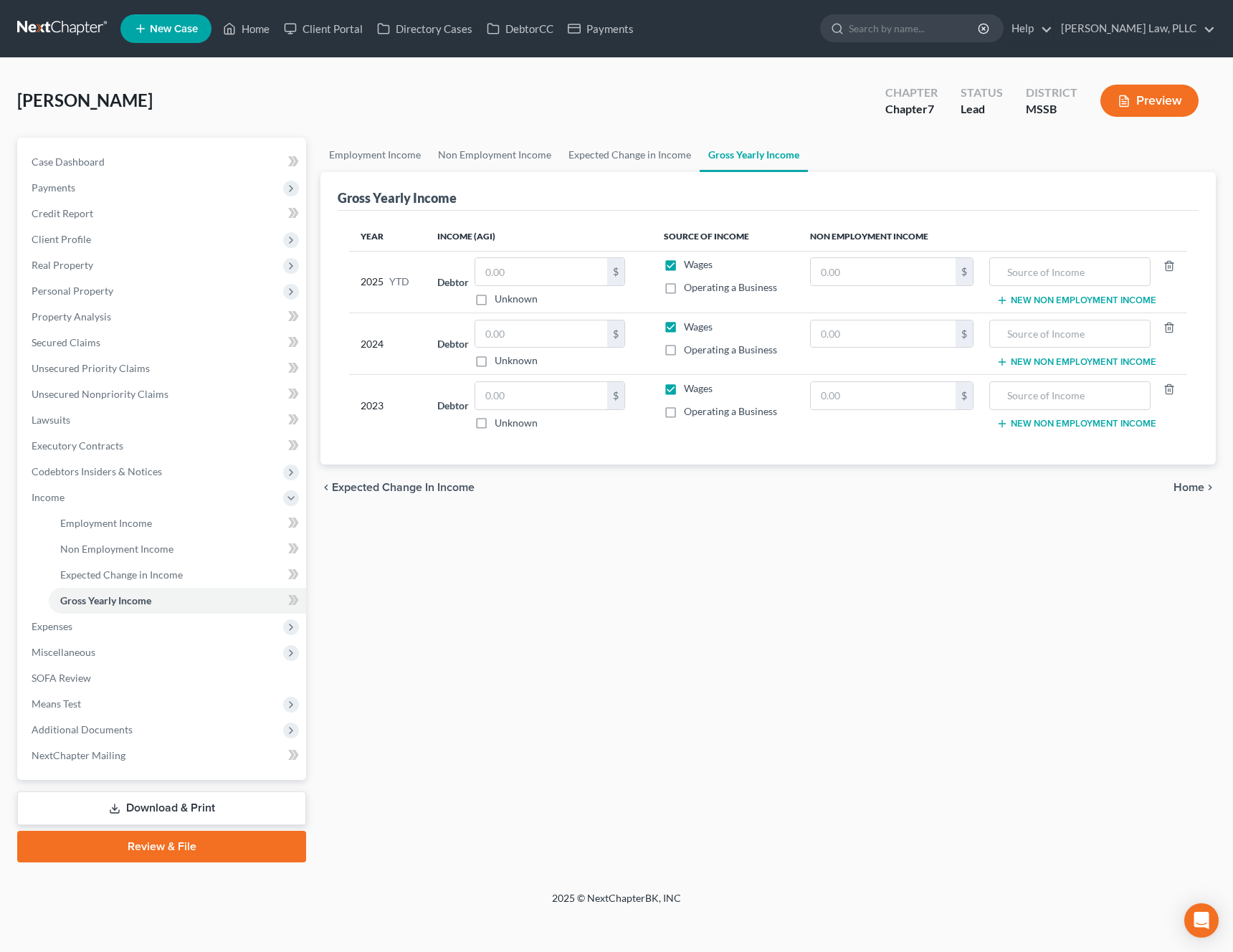
click at [1177, 486] on span "Home" at bounding box center [1189, 487] width 31 height 12
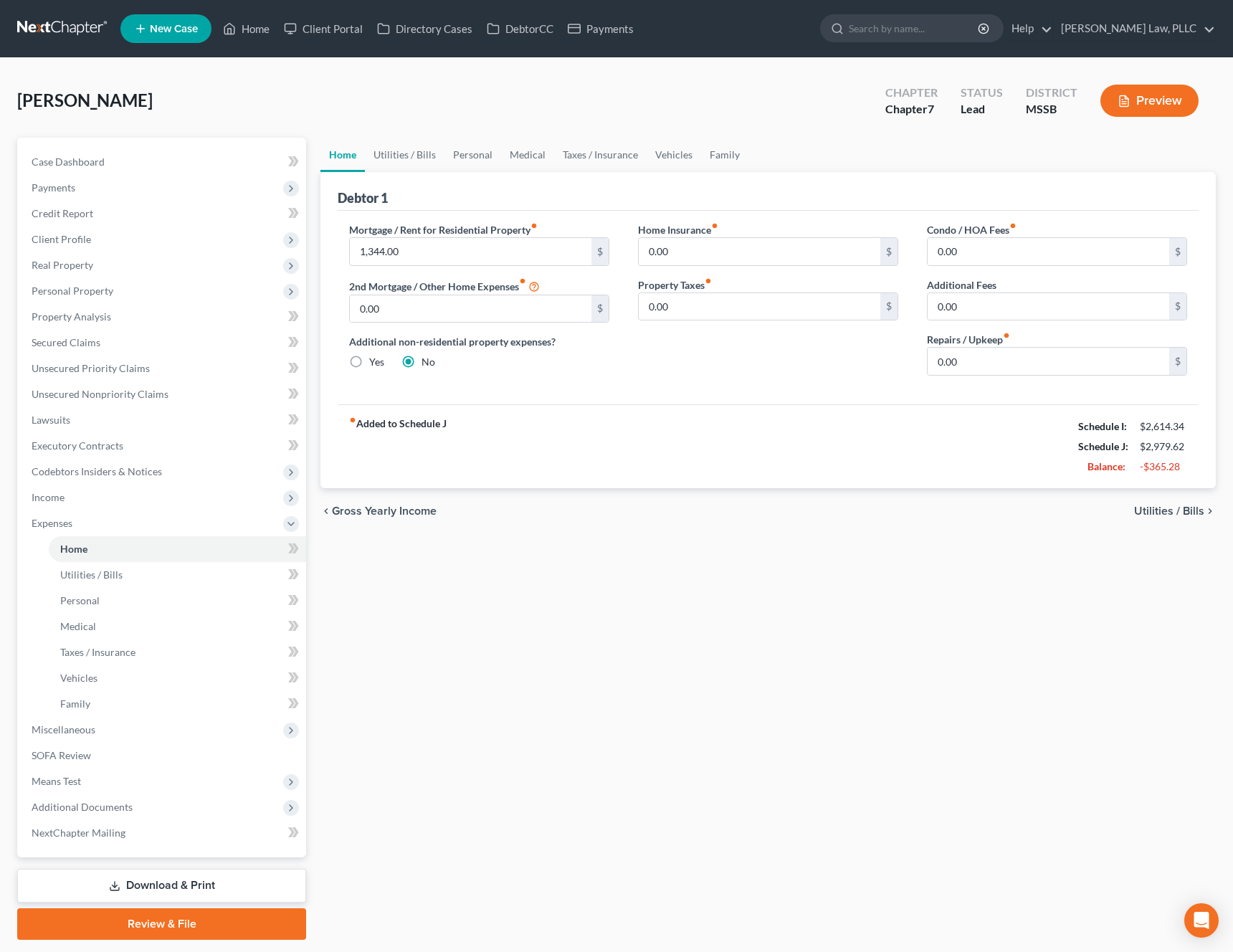
click at [1138, 514] on span "Utilities / Bills" at bounding box center [1169, 512] width 70 height 12
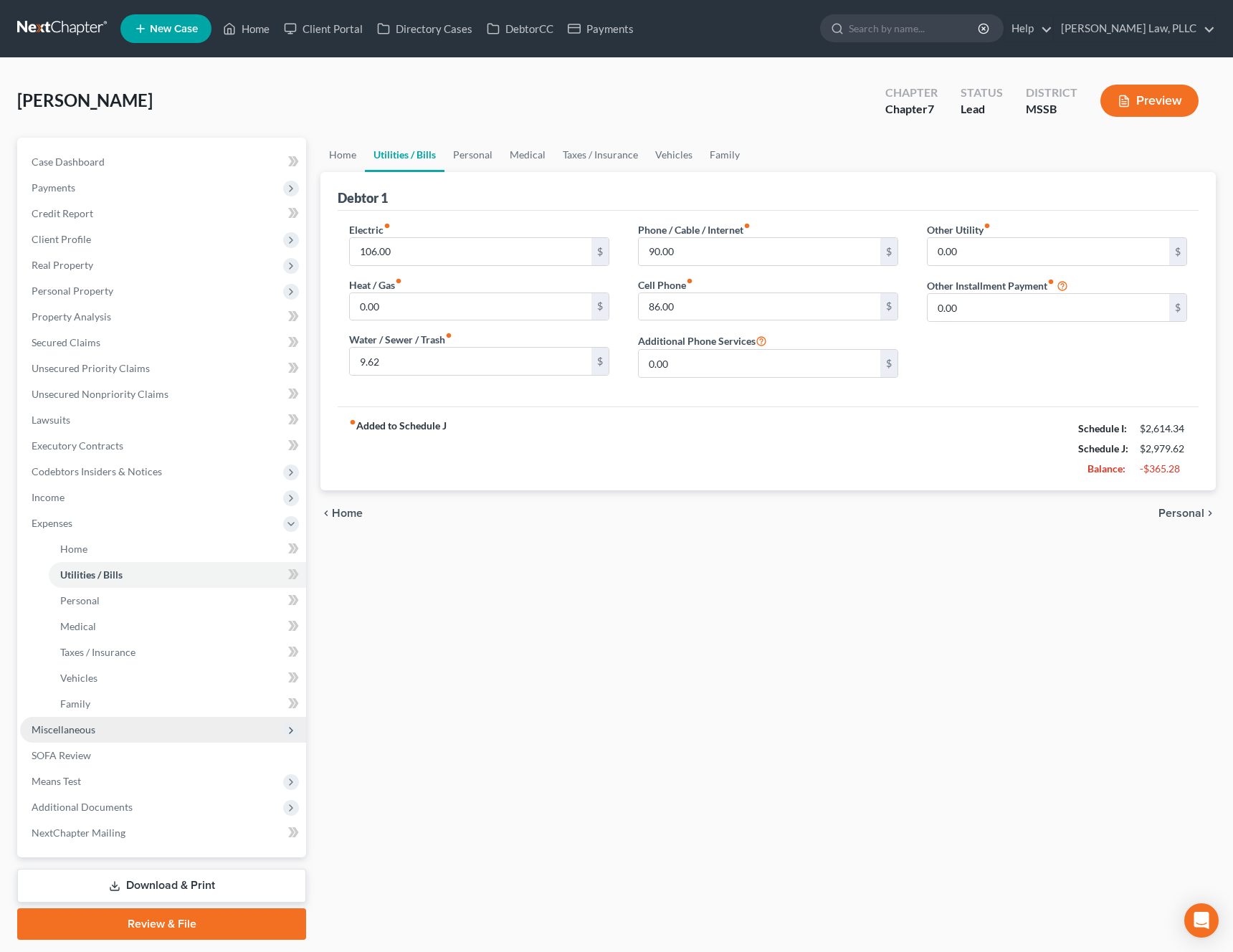
click at [95, 729] on span "Miscellaneous" at bounding box center [163, 729] width 286 height 26
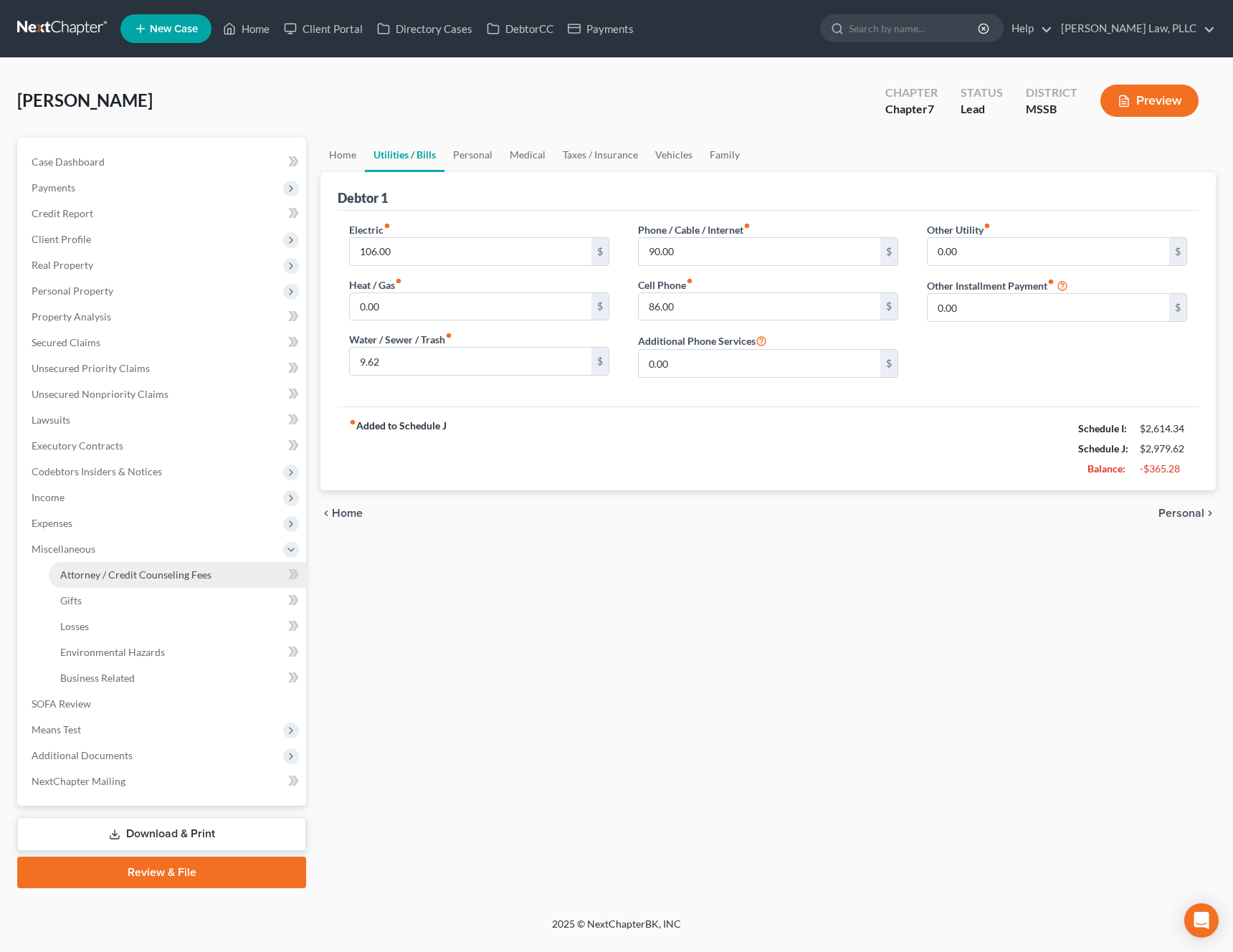
click at [211, 563] on link "Attorney / Credit Counseling Fees" at bounding box center [177, 574] width 257 height 26
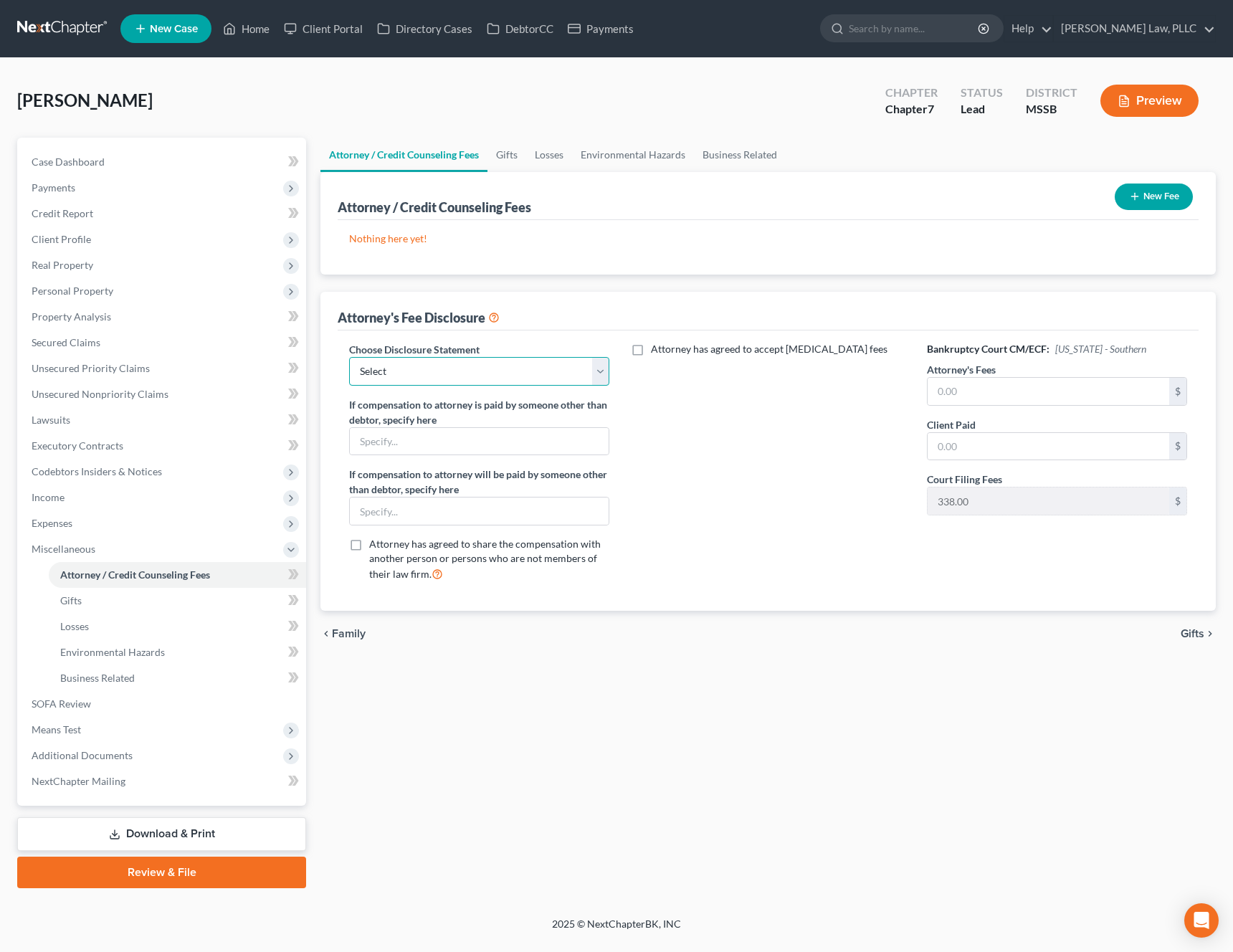
click at [591, 377] on select "Select Randall R. Saxton" at bounding box center [479, 371] width 261 height 28
select select "0"
click at [349, 357] on select "Select Randall R. Saxton" at bounding box center [479, 371] width 261 height 28
click at [1153, 200] on button "New Fee" at bounding box center [1153, 197] width 78 height 27
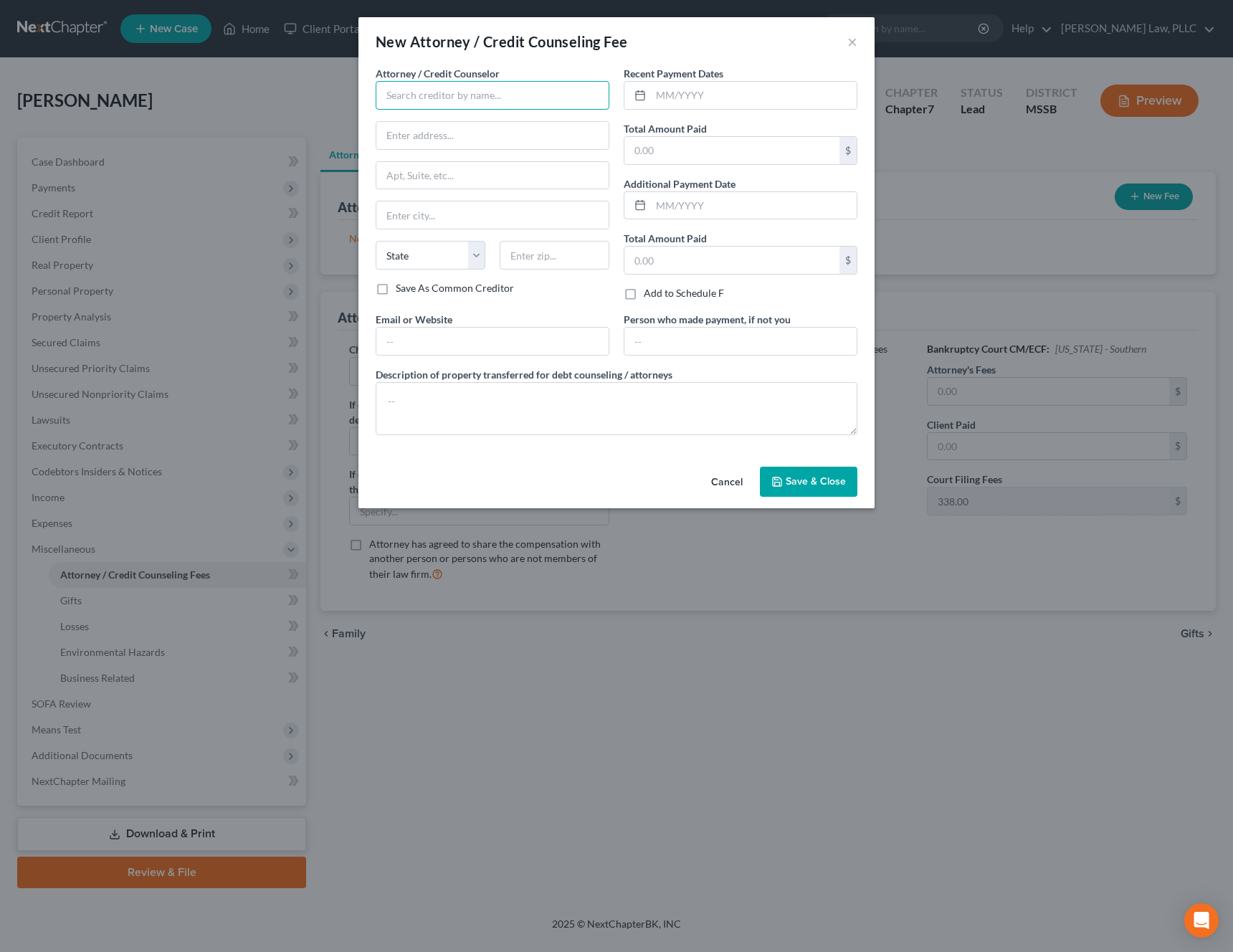
click at [588, 106] on input "text" at bounding box center [493, 95] width 234 height 28
click at [493, 122] on div "[PERSON_NAME] Law, PLLC" at bounding box center [462, 120] width 149 height 14
type input "[PERSON_NAME] Law, PLLC"
type input "986 Madison Ave."
type input "Madison"
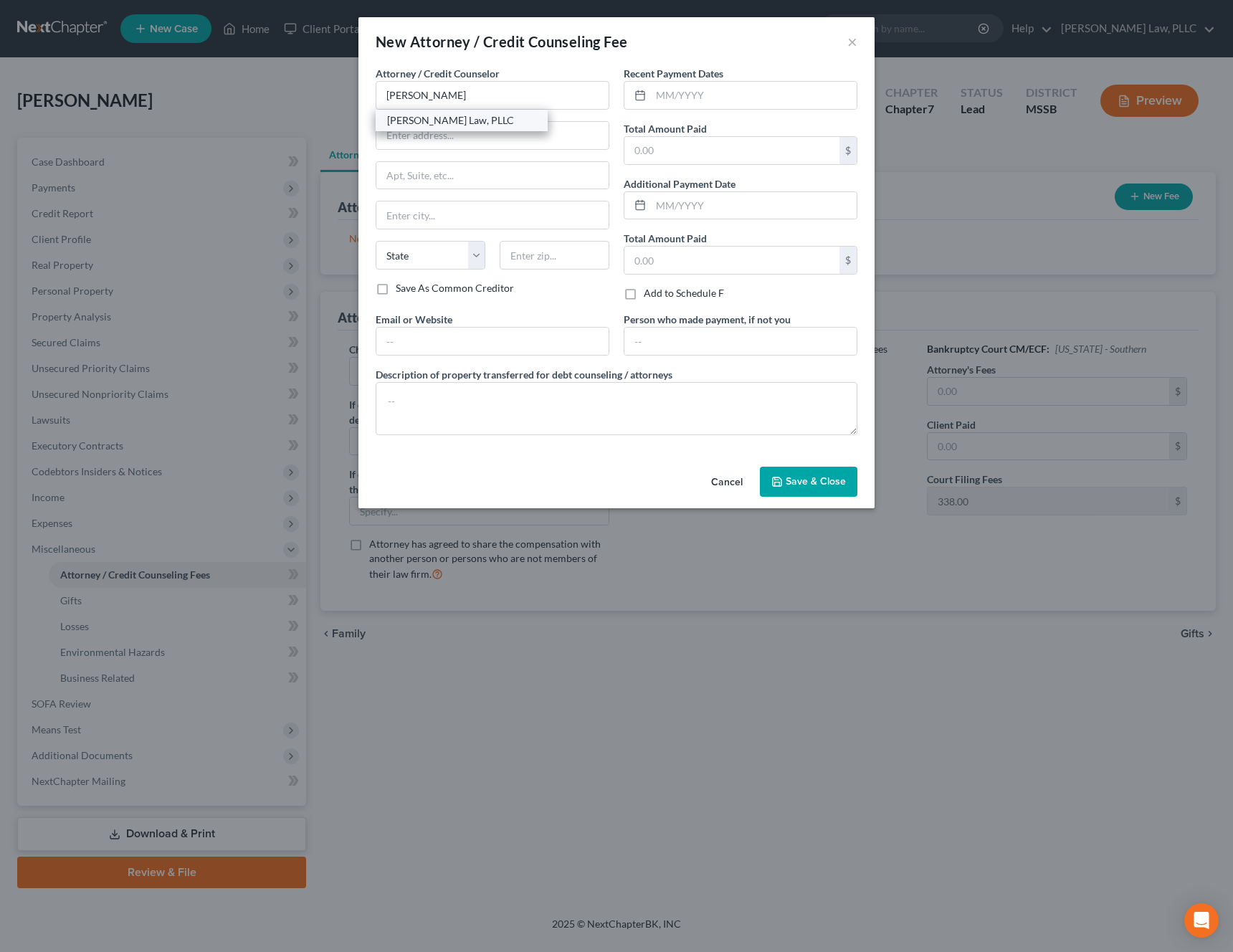
select select "25"
type input "39110"
click at [677, 151] on input "text" at bounding box center [732, 151] width 215 height 28
type input "1,337"
click at [541, 442] on div "Attorney / Credit Counselor * Saxton Law, PLLC 986 Madison Ave. Madison State A…" at bounding box center [616, 256] width 496 height 381
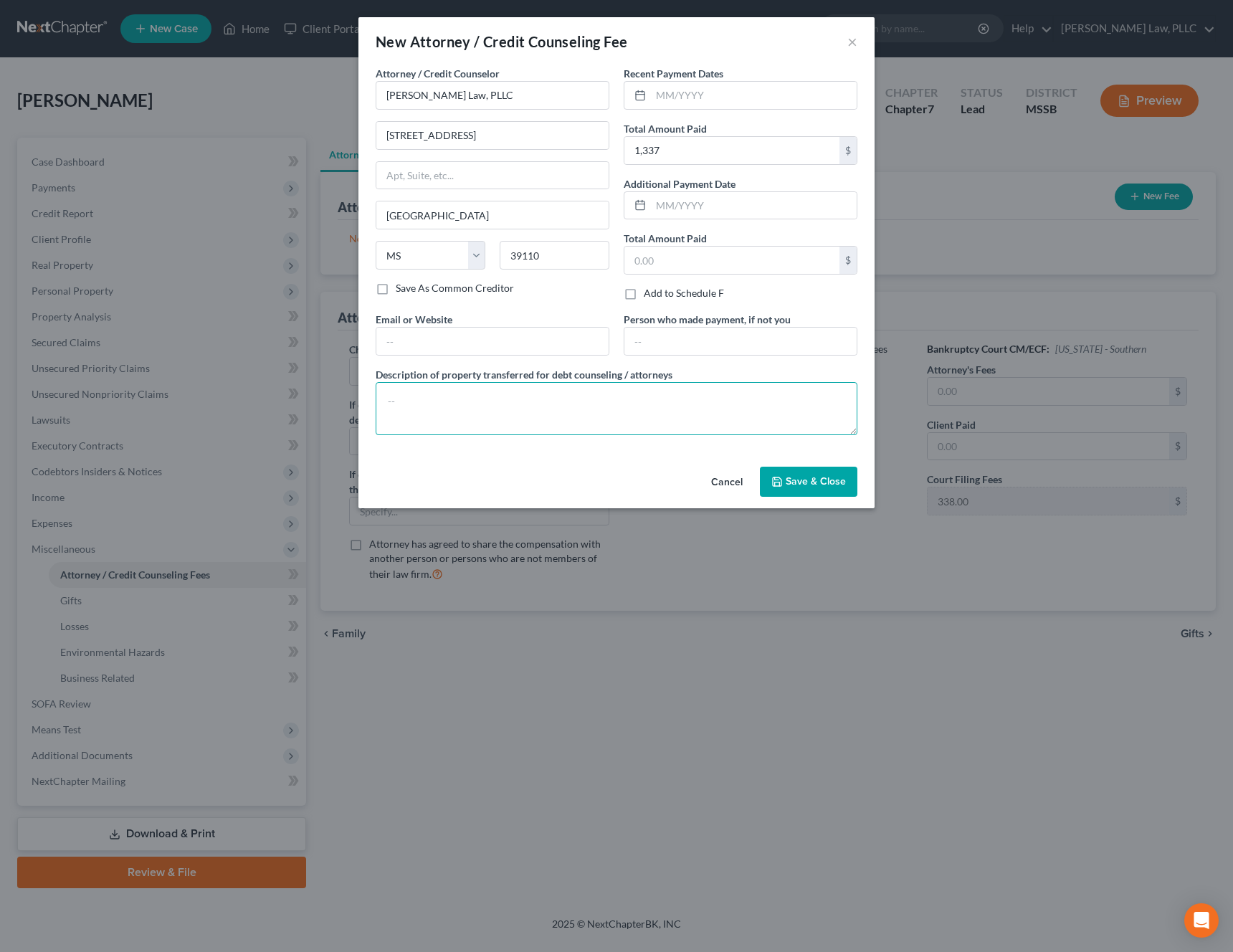
click at [555, 401] on textarea at bounding box center [616, 408] width 482 height 53
type textarea "Legal fee and filing fee"
click at [824, 480] on span "Save & Close" at bounding box center [816, 481] width 60 height 13
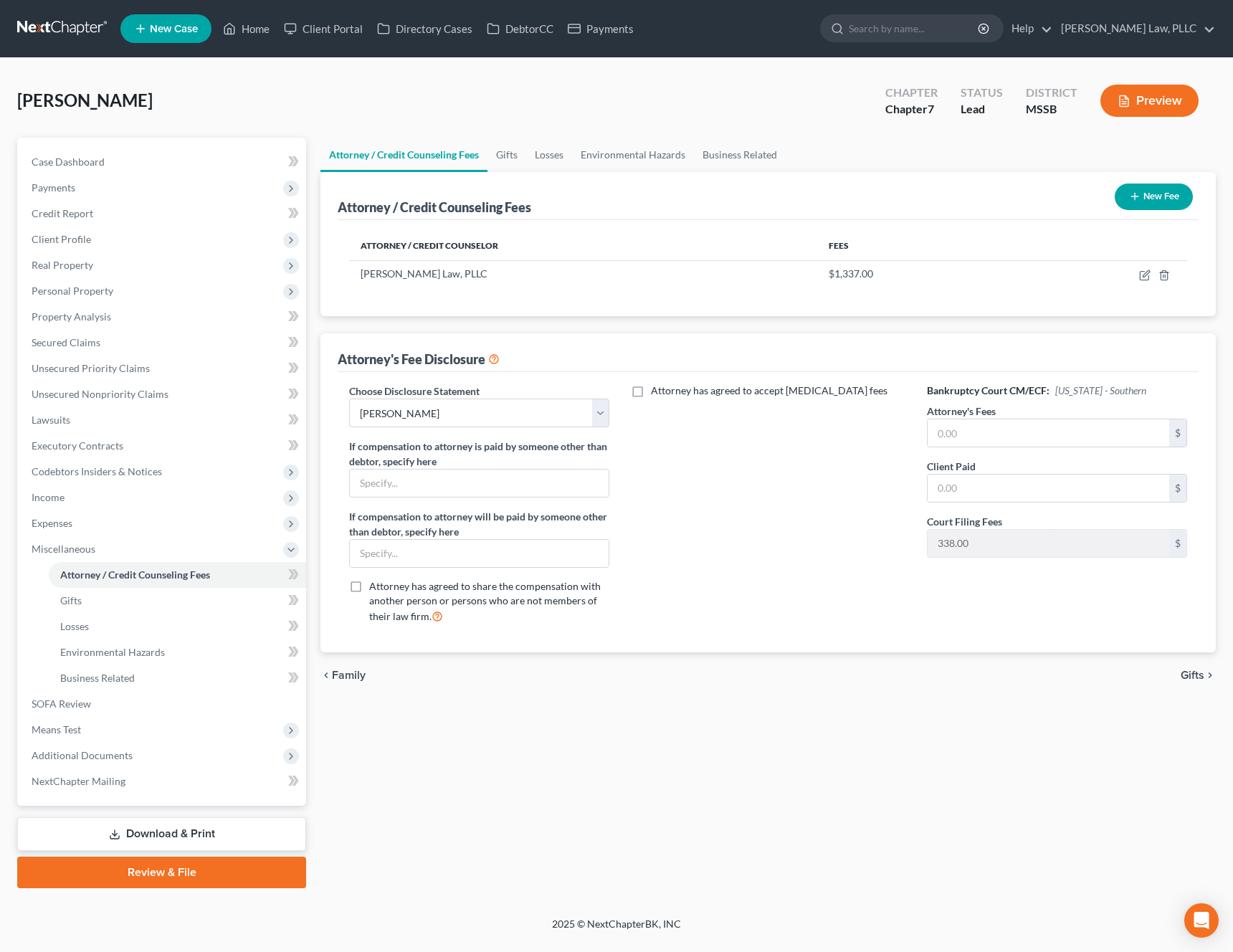
click at [1192, 674] on span "Gifts" at bounding box center [1193, 676] width 23 height 12
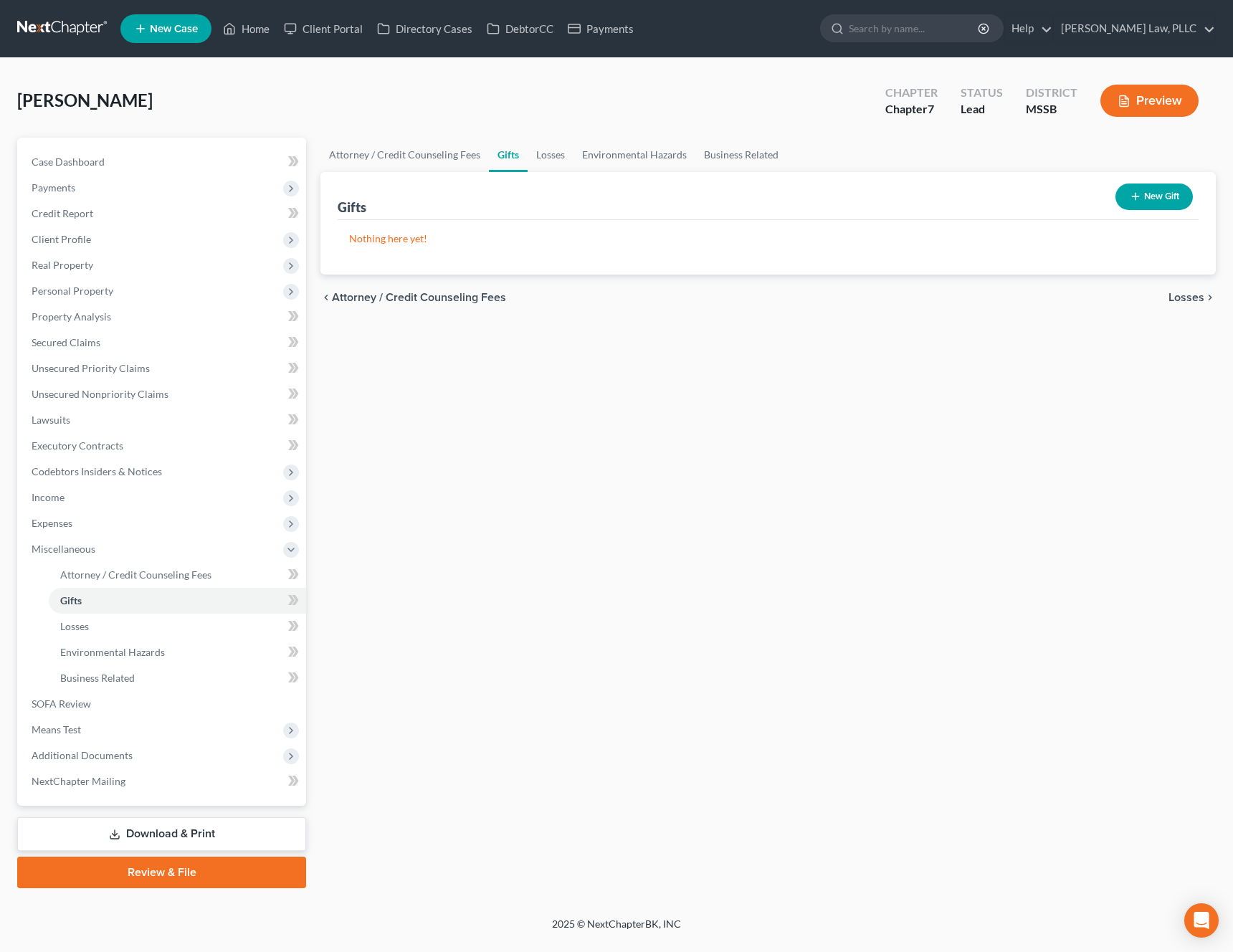
click at [1178, 295] on span "Losses" at bounding box center [1186, 297] width 36 height 12
click at [1178, 295] on span "Environmental Hazards" at bounding box center [1144, 297] width 121 height 12
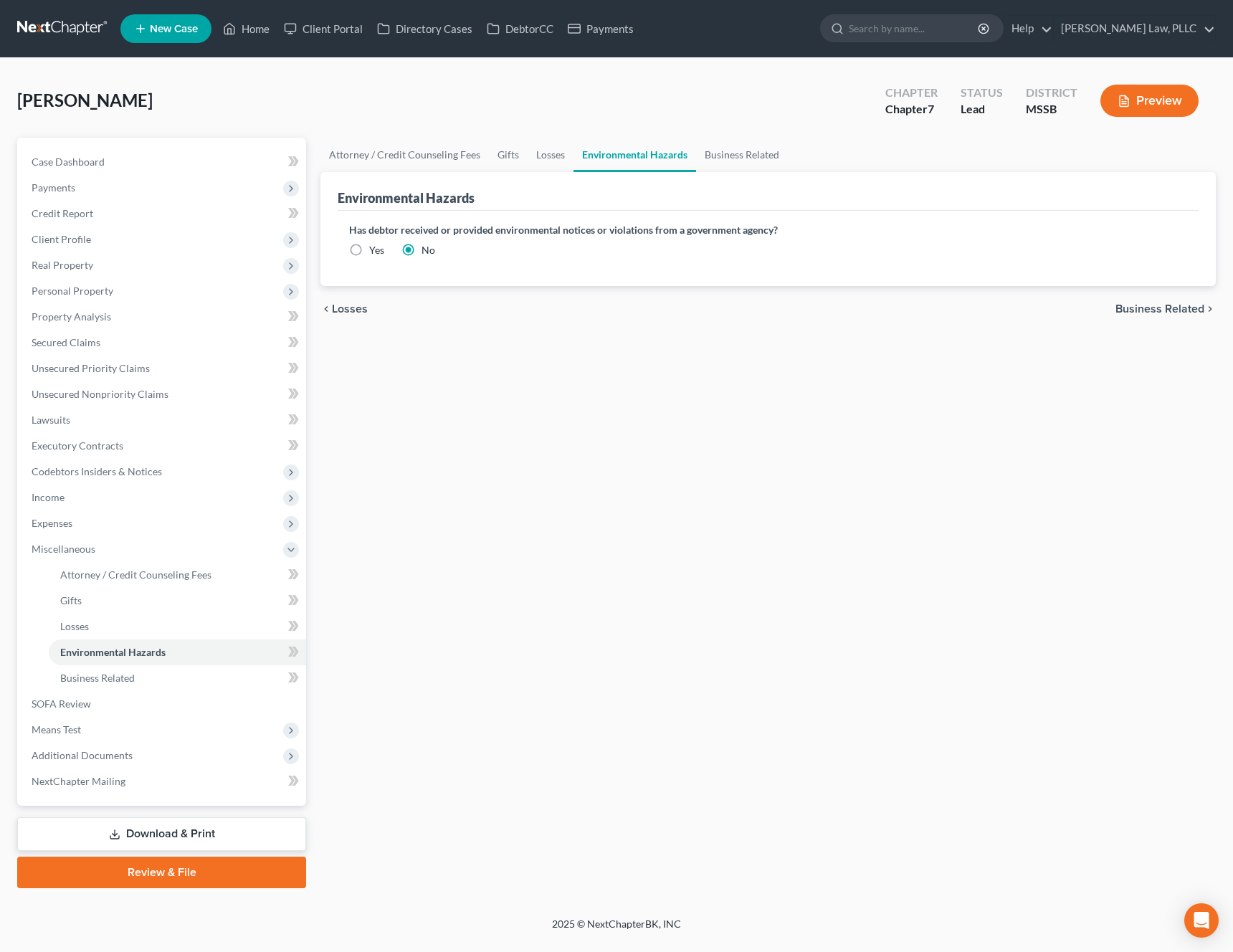
click at [1169, 312] on span "Business Related" at bounding box center [1160, 309] width 89 height 12
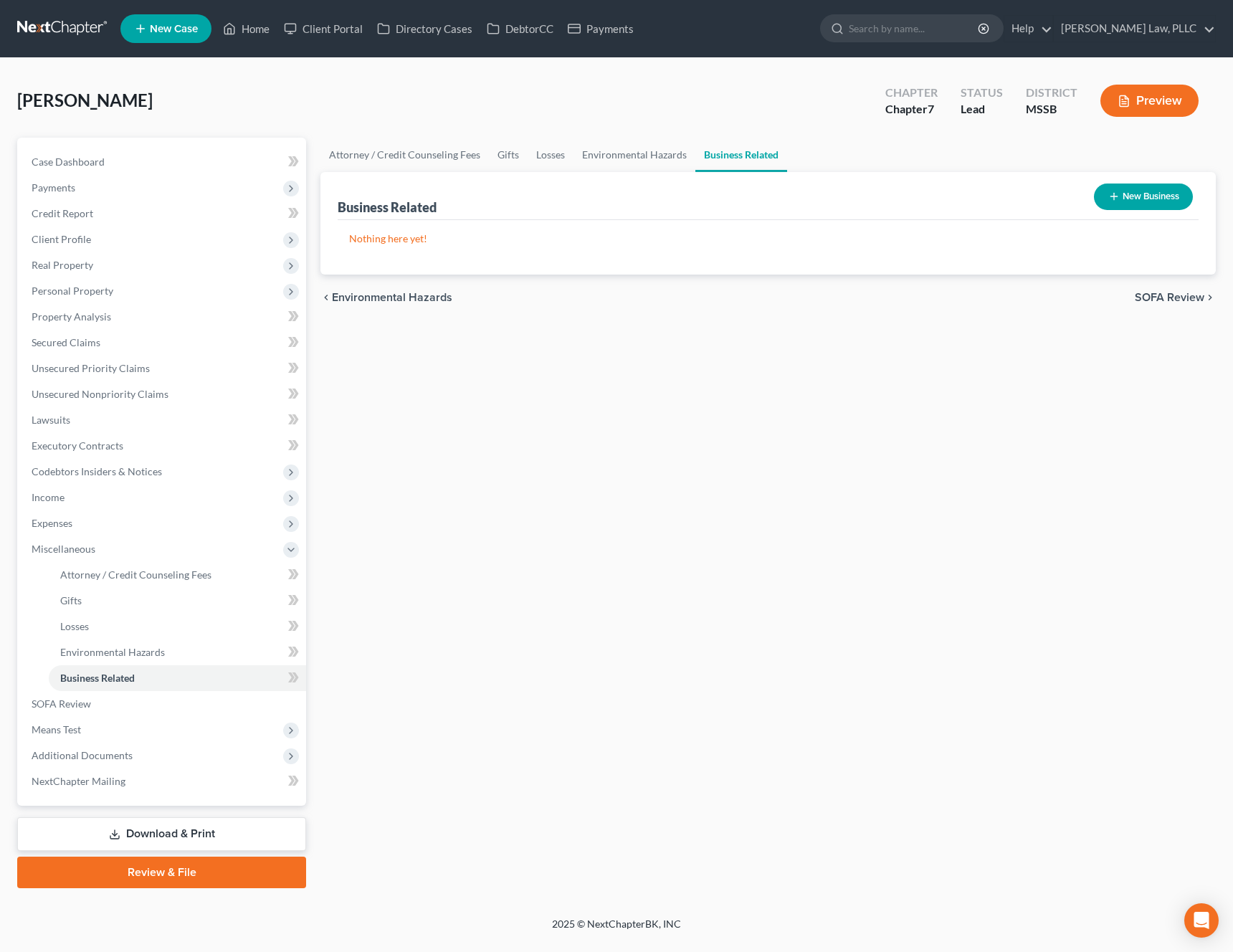
click at [1168, 302] on span "SOFA Review" at bounding box center [1169, 297] width 70 height 12
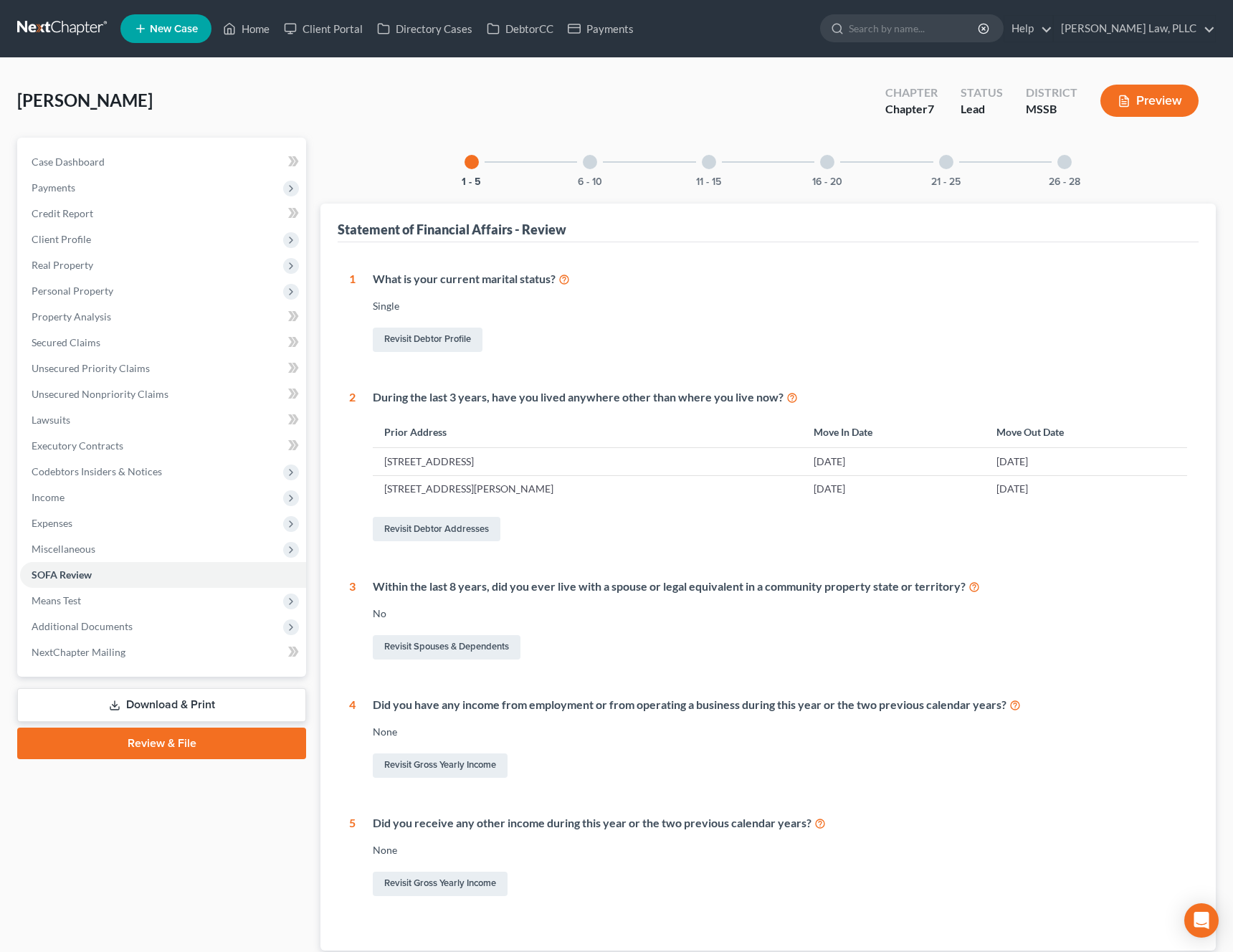
scroll to position [99, 0]
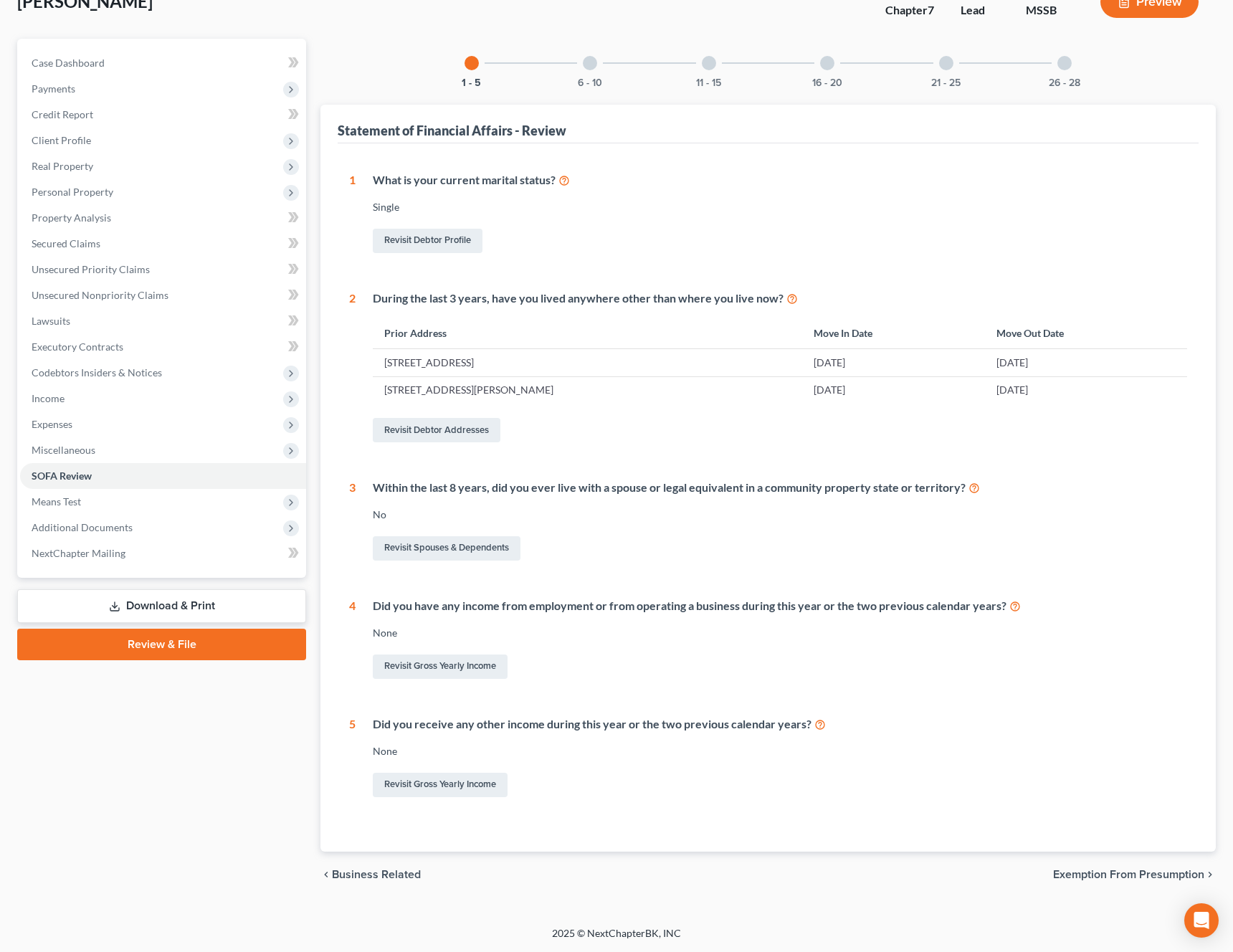
click at [1120, 875] on span "Exemption from Presumption" at bounding box center [1129, 875] width 152 height 12
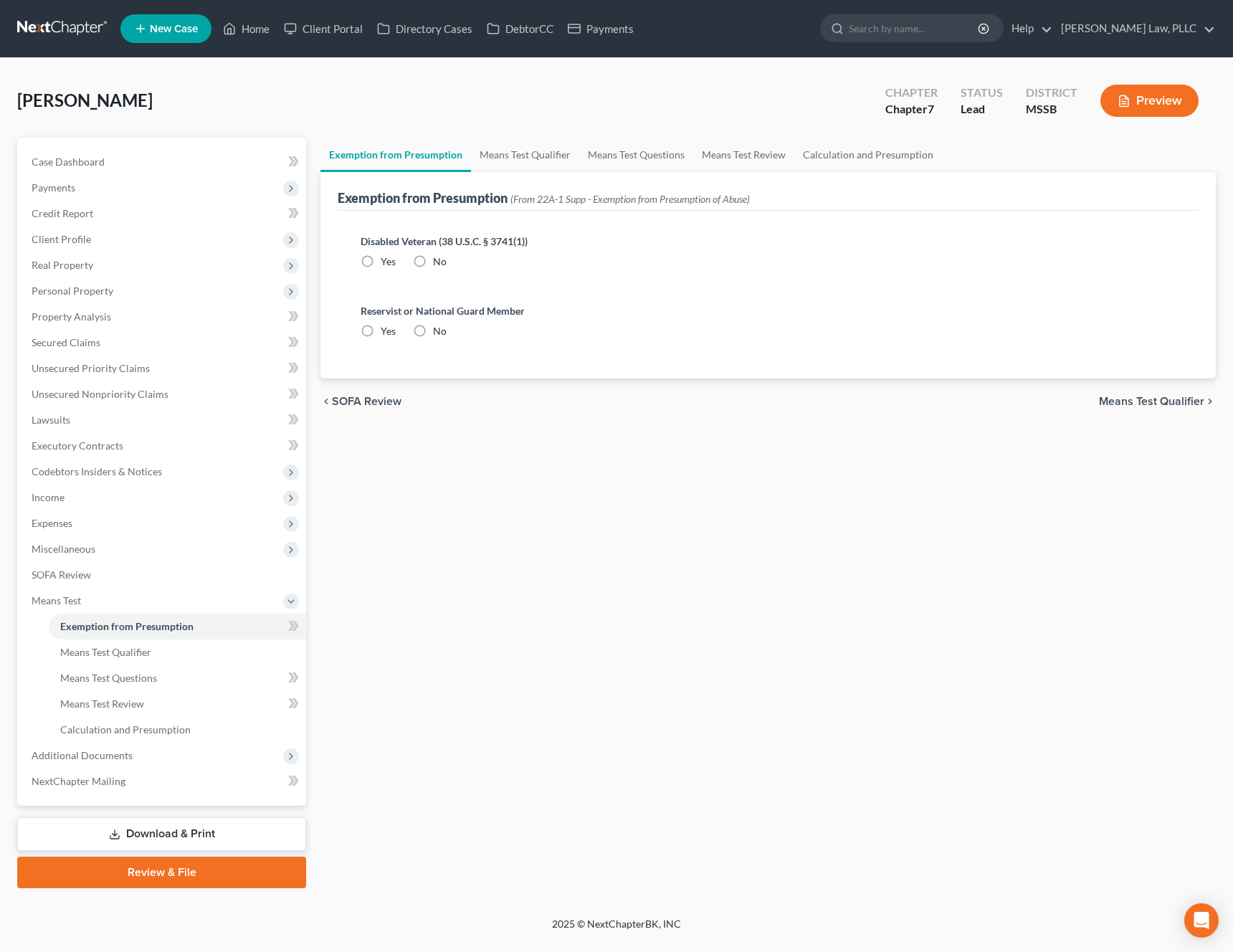
click at [433, 255] on label "No" at bounding box center [440, 261] width 13 height 14
click at [439, 255] on input "No" at bounding box center [443, 259] width 9 height 9
radio input "true"
click at [433, 327] on label "No" at bounding box center [440, 331] width 13 height 14
click at [439, 327] on input "No" at bounding box center [443, 328] width 9 height 9
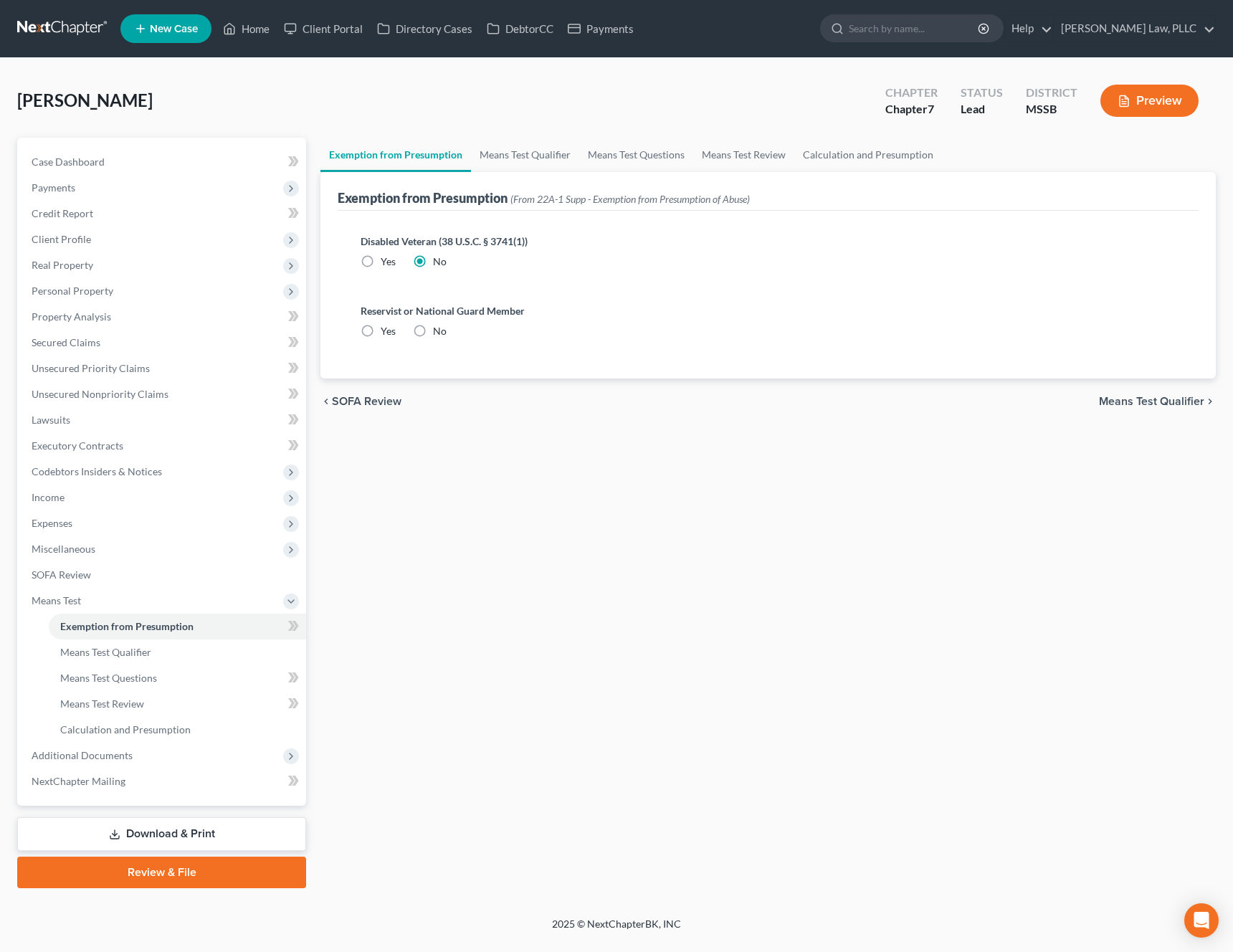
radio input "true"
click at [1163, 396] on span "Means Test Qualifier" at bounding box center [1152, 402] width 106 height 12
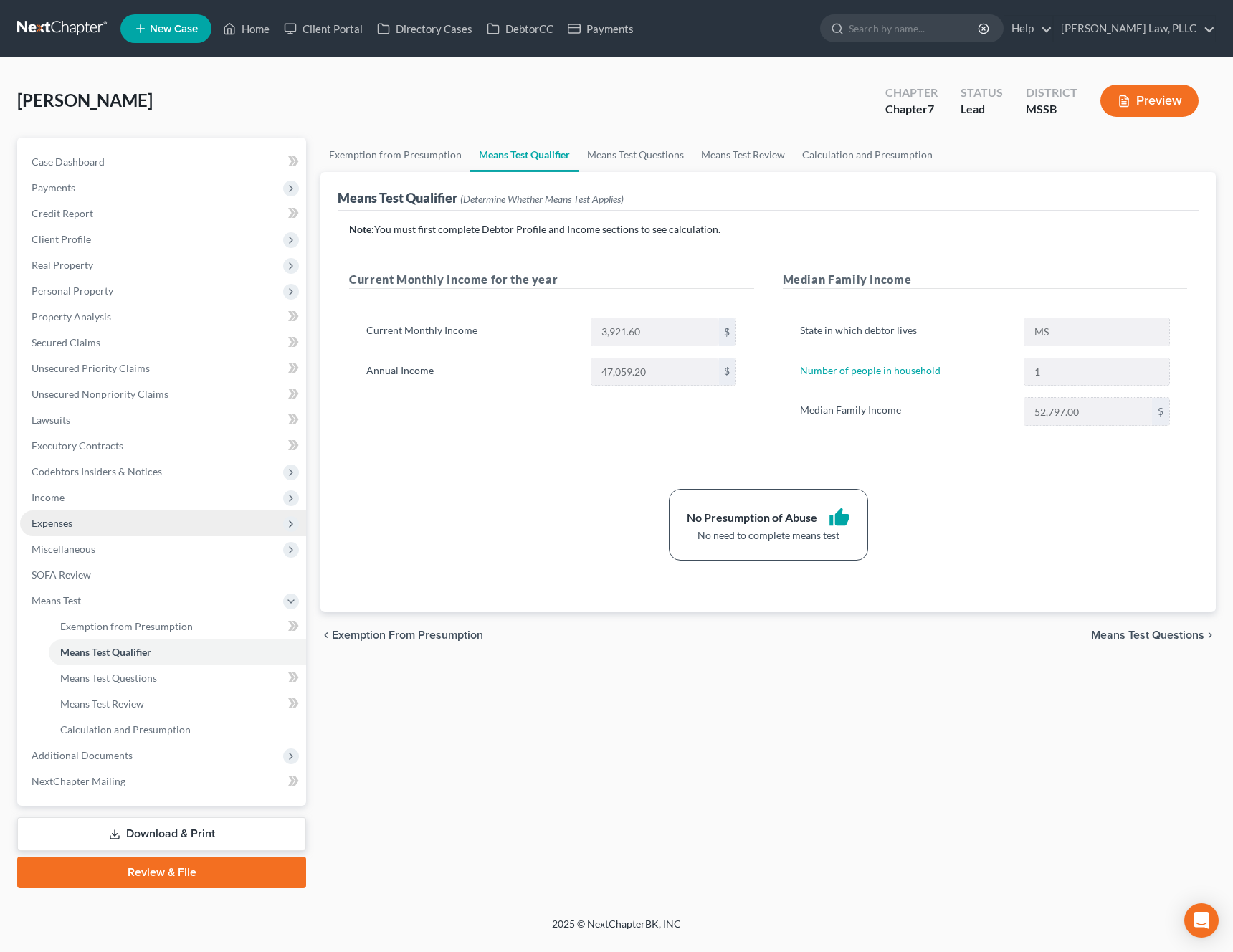
click at [92, 520] on span "Expenses" at bounding box center [163, 523] width 286 height 26
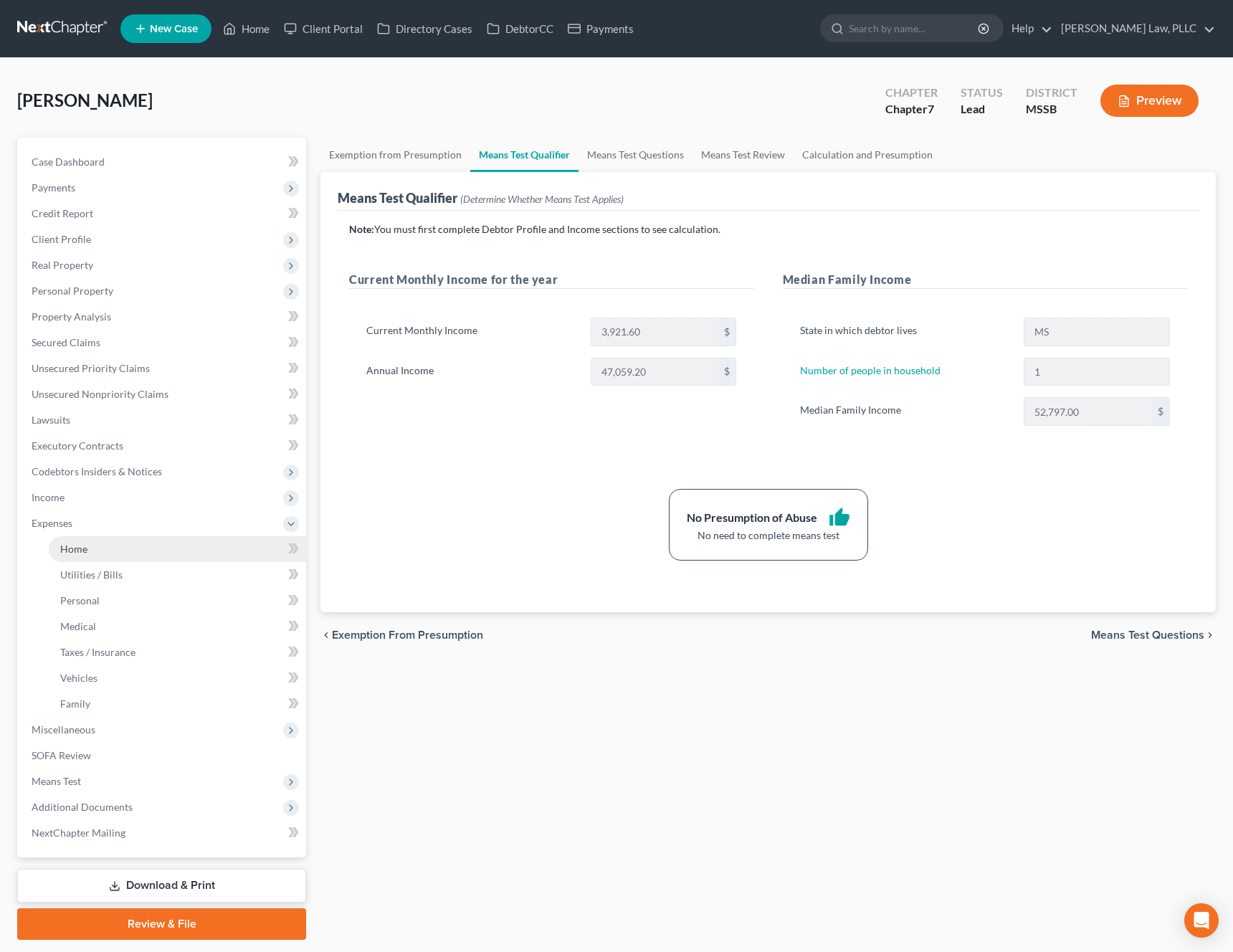
click at [111, 538] on link "Home" at bounding box center [177, 548] width 257 height 26
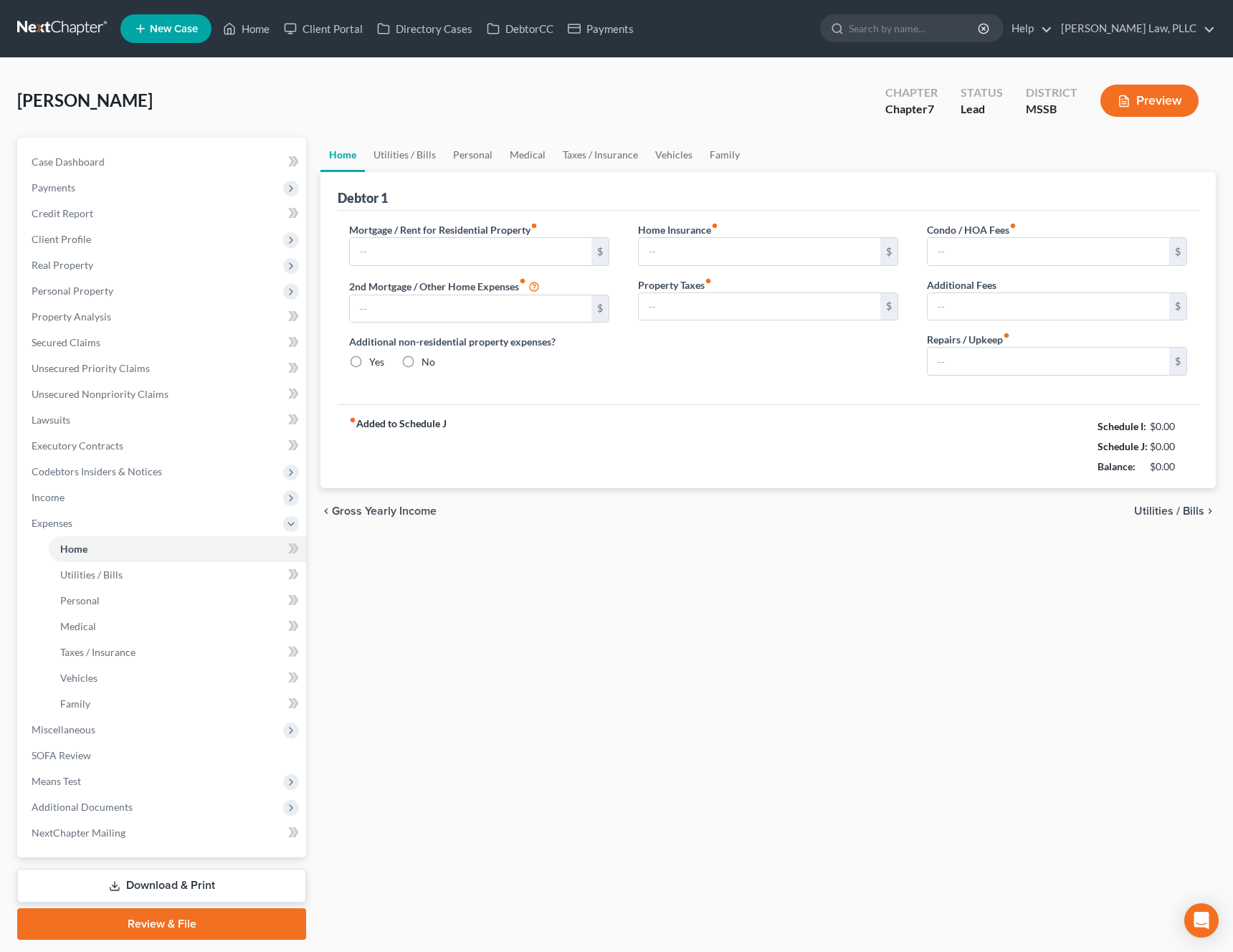
type input "1,344.00"
type input "0.00"
radio input "true"
type input "0.00"
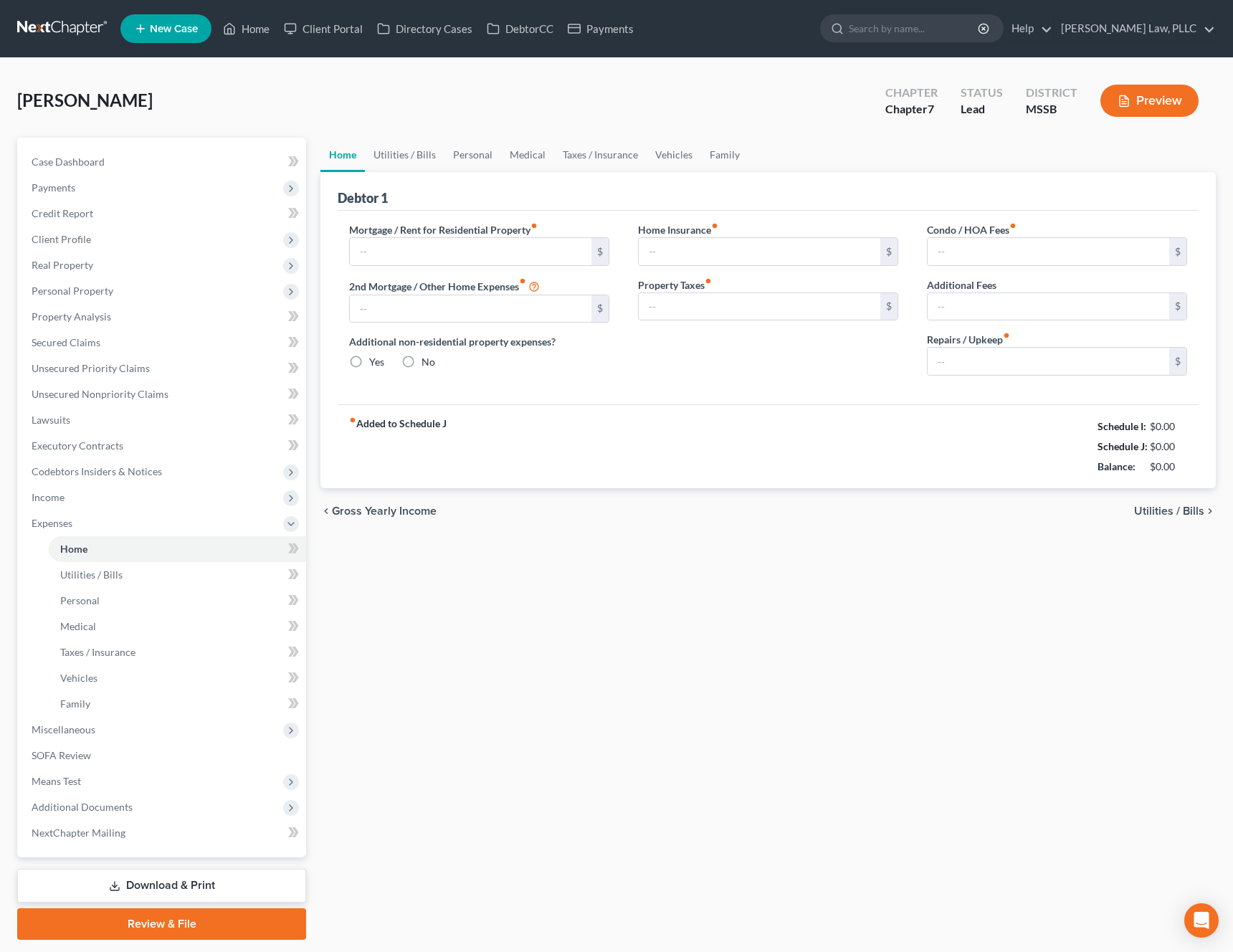
type input "0.00"
click at [414, 159] on link "Utilities / Bills" at bounding box center [405, 154] width 80 height 34
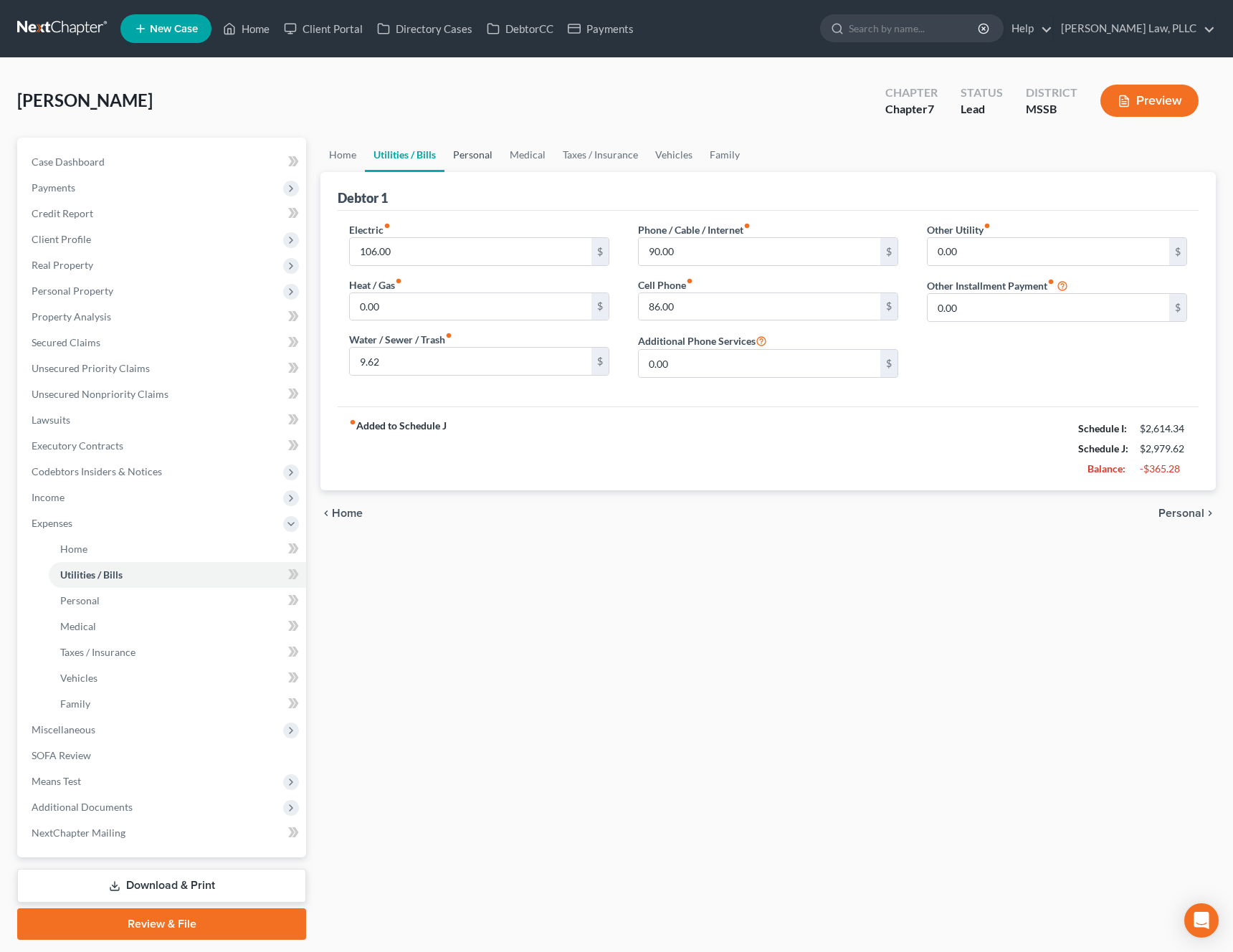
click at [482, 153] on link "Personal" at bounding box center [473, 154] width 57 height 34
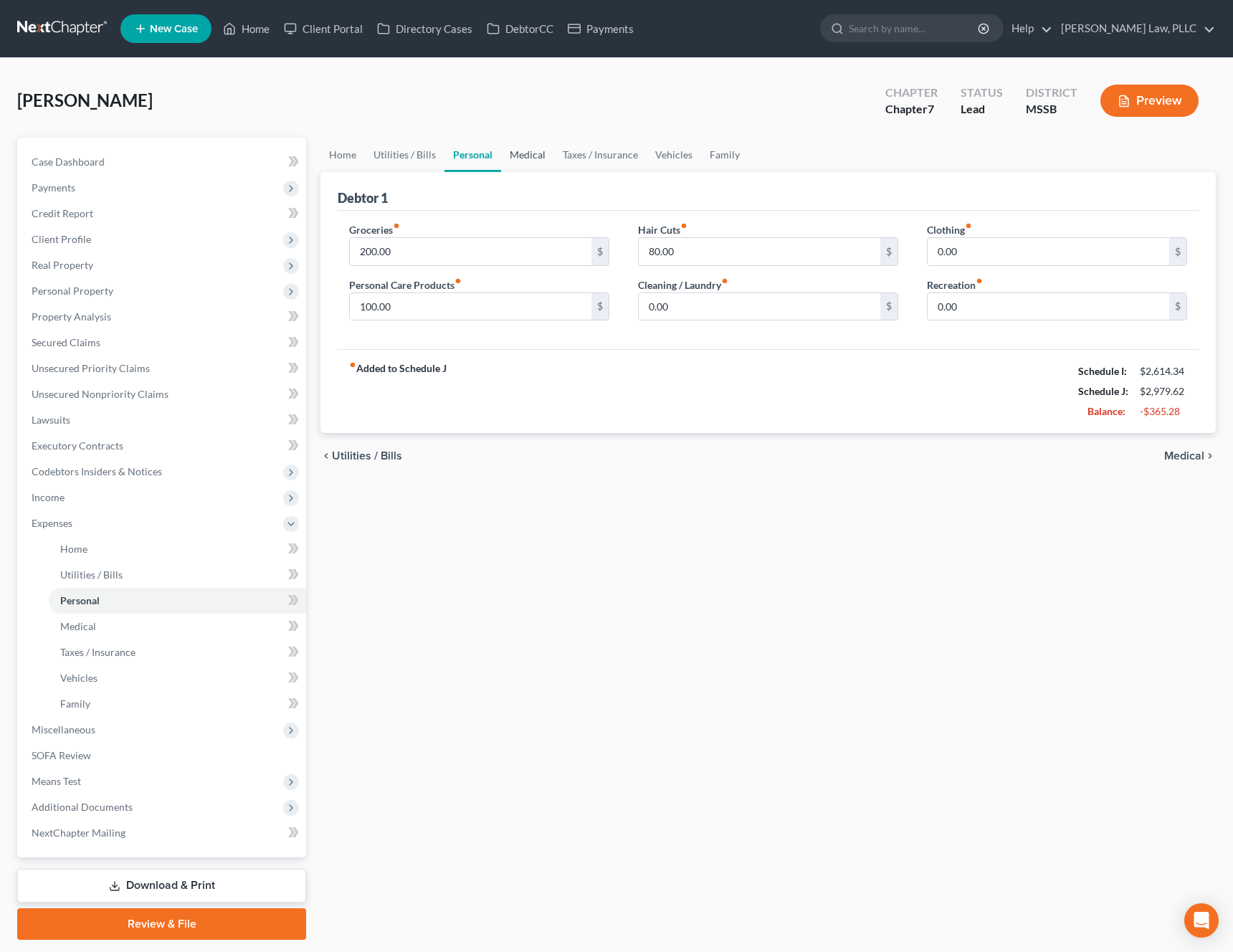
click at [542, 159] on link "Medical" at bounding box center [527, 154] width 53 height 34
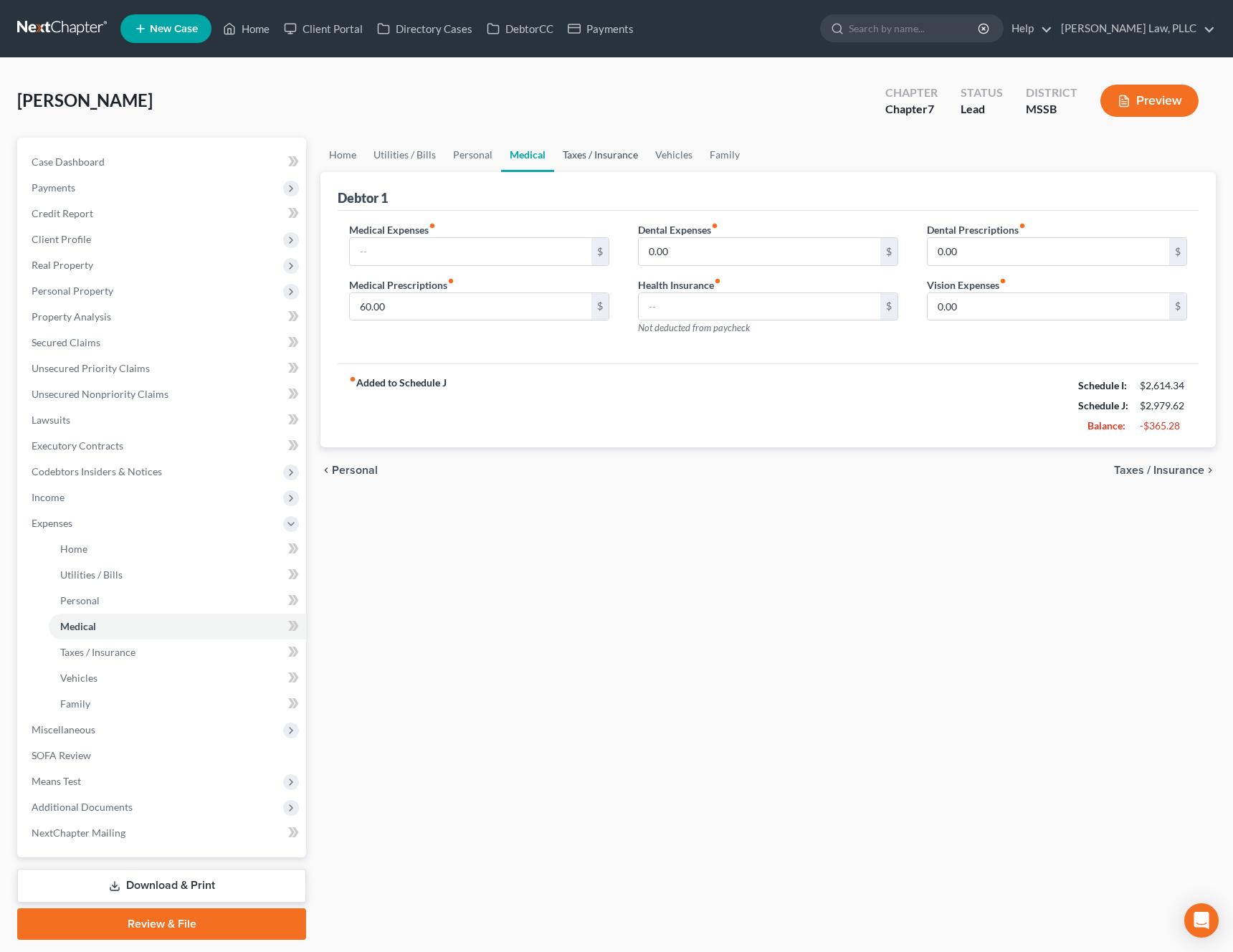
click at [580, 159] on link "Taxes / Insurance" at bounding box center [601, 154] width 92 height 34
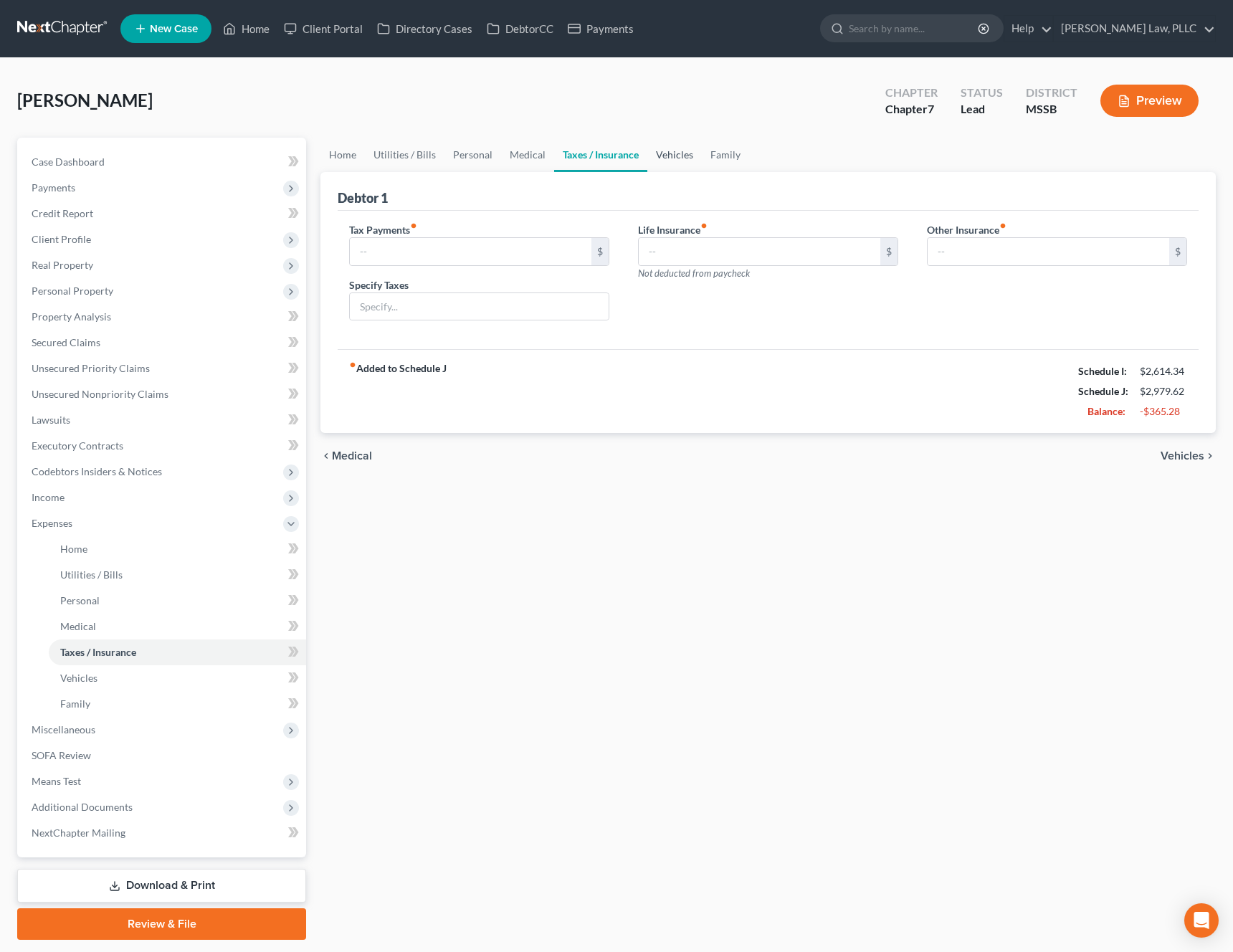
click at [673, 157] on link "Vehicles" at bounding box center [674, 154] width 54 height 34
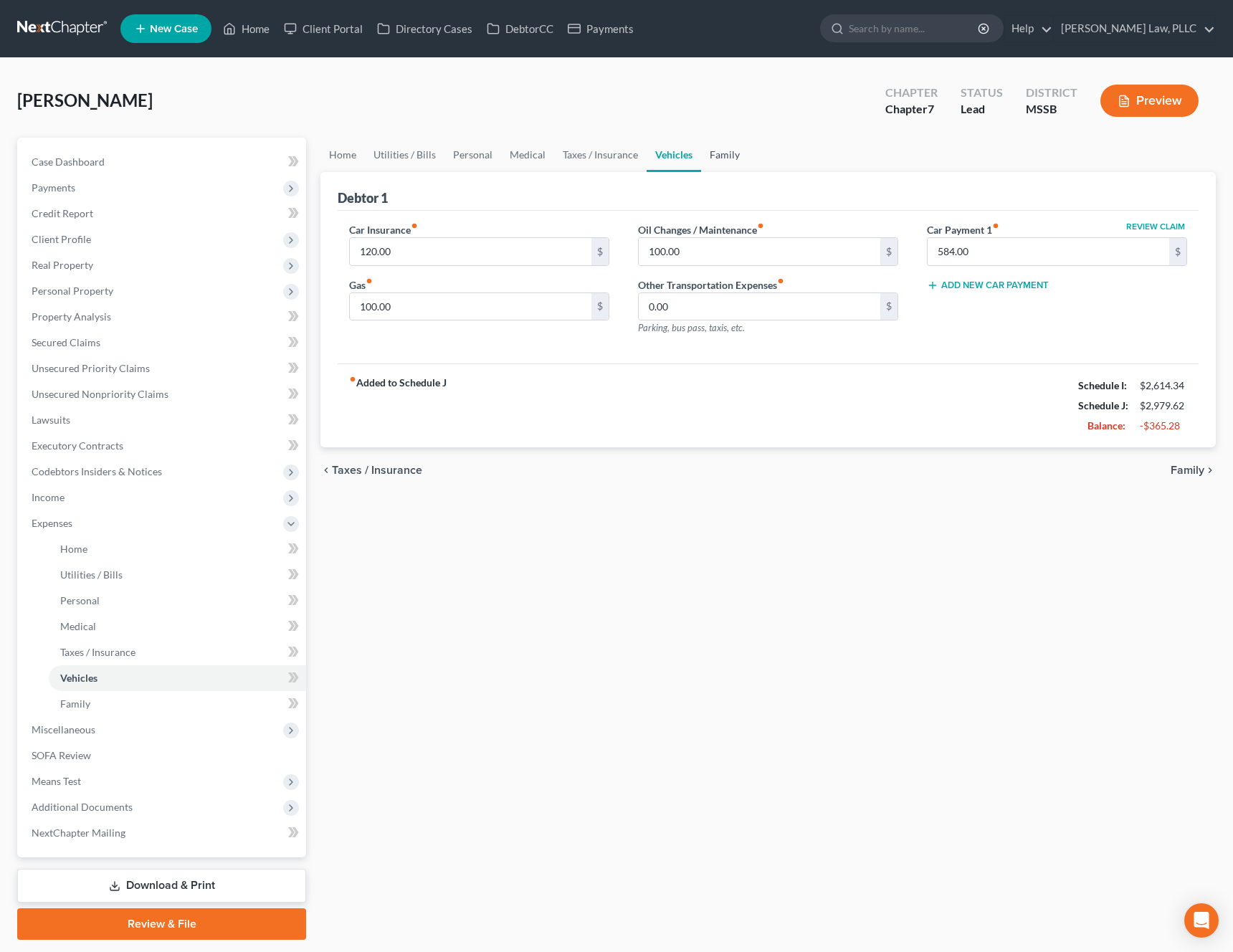
click at [714, 157] on link "Family" at bounding box center [725, 154] width 48 height 34
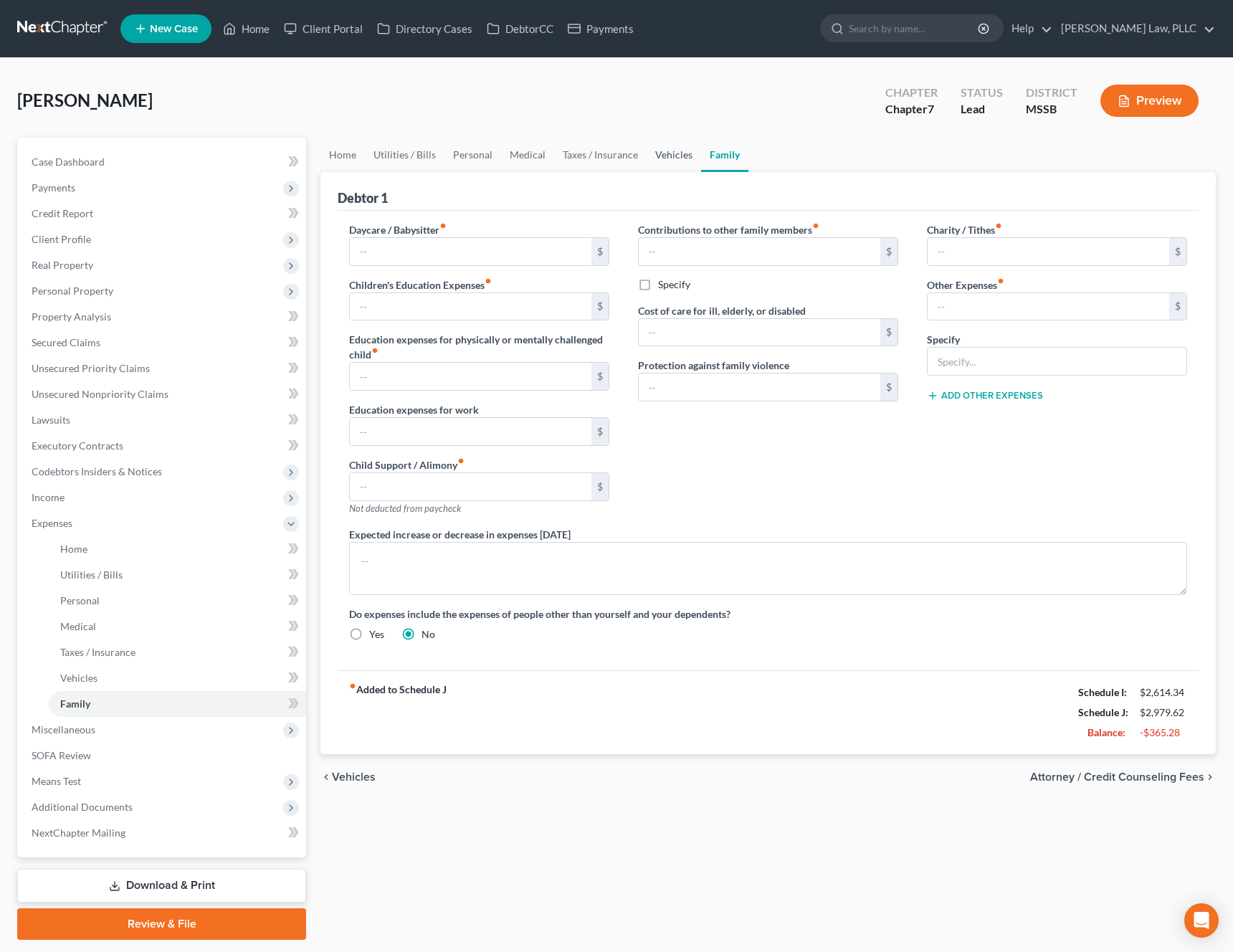
click at [658, 158] on link "Vehicles" at bounding box center [673, 154] width 54 height 34
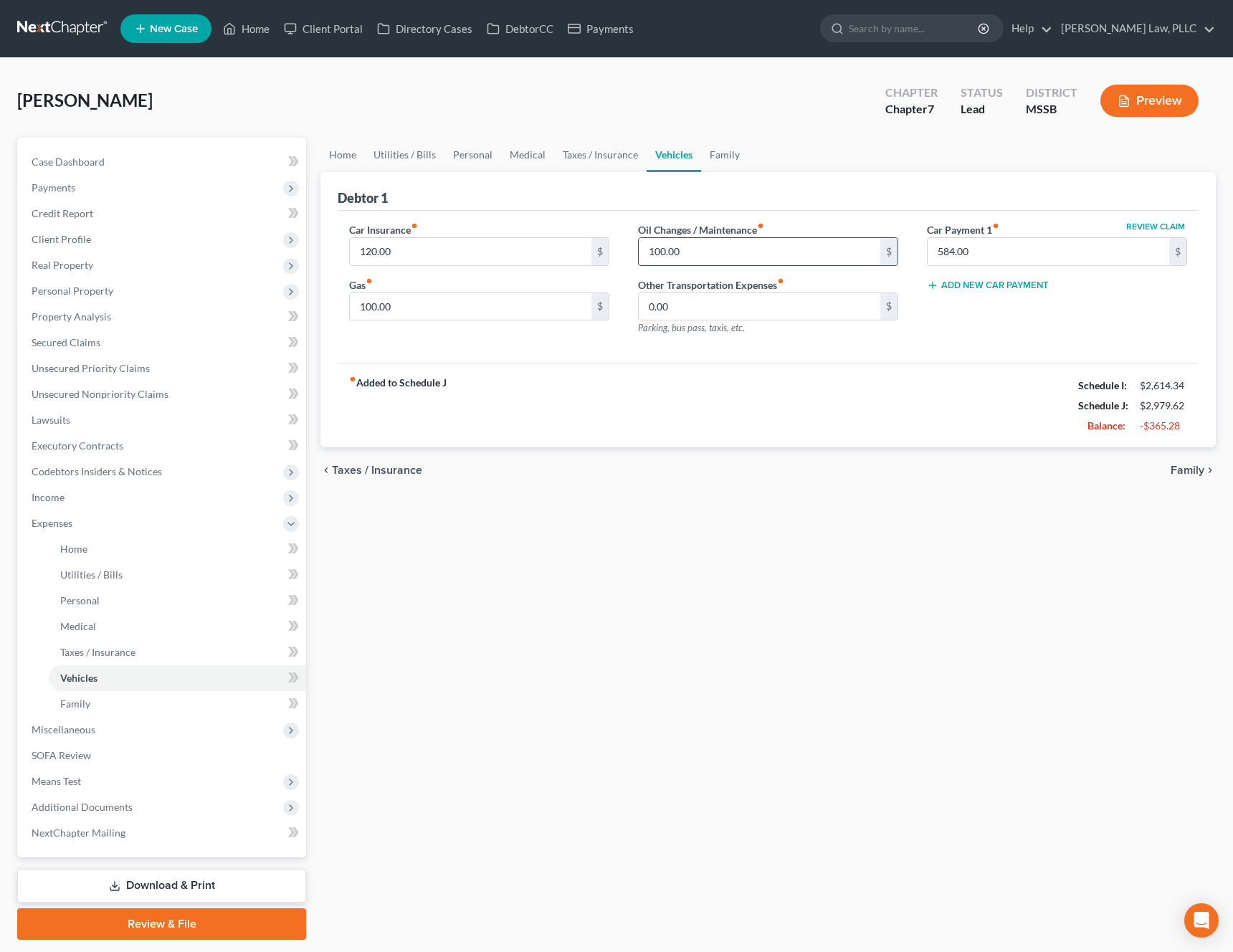
click at [729, 260] on input "100.00" at bounding box center [760, 251] width 241 height 28
click at [693, 383] on div "fiber_manual_record Added to Schedule J Schedule I: $2,614.34 Schedule J: $2,87…" at bounding box center [768, 405] width 861 height 84
click at [727, 167] on link "Family" at bounding box center [725, 154] width 48 height 34
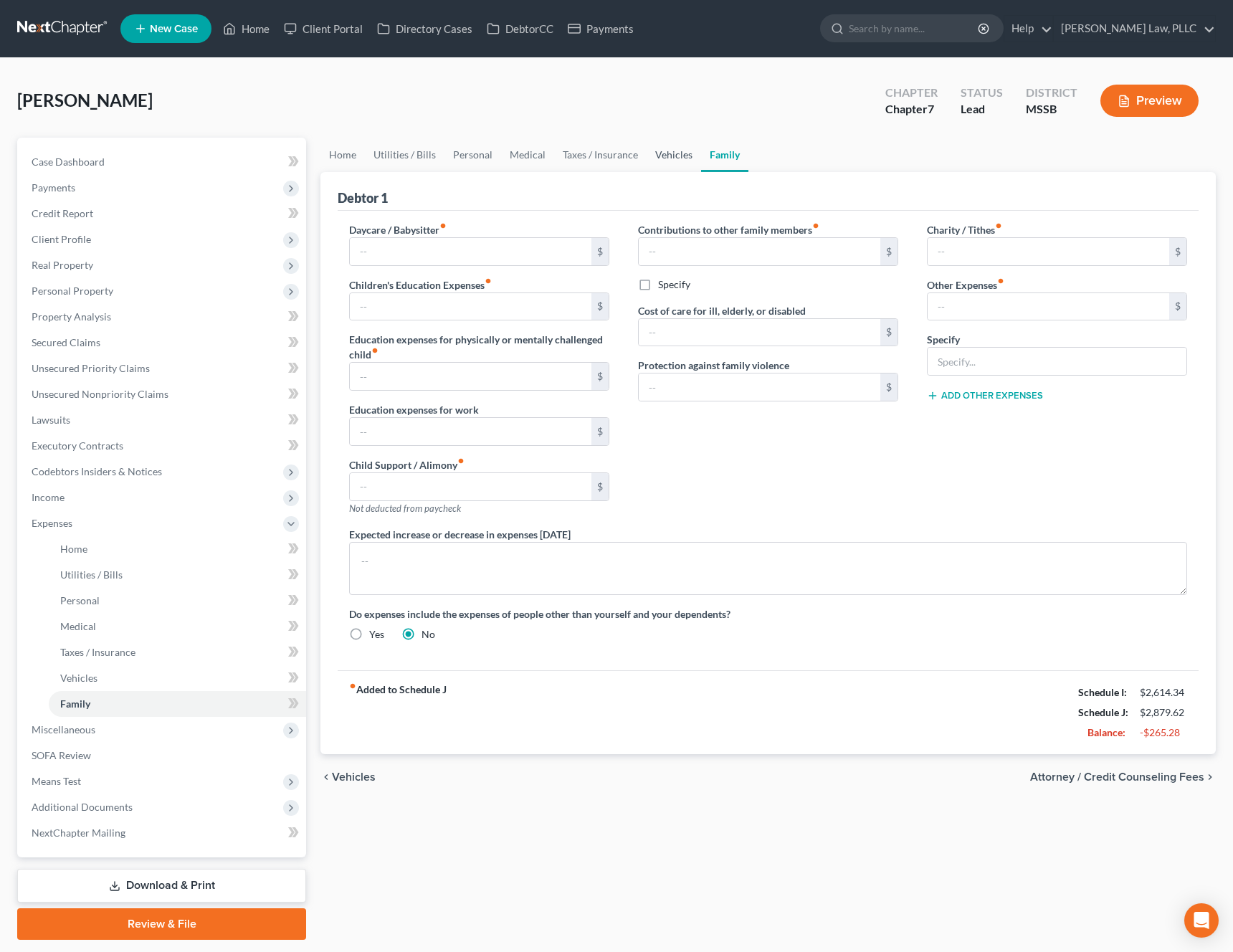
click at [647, 152] on link "Vehicles" at bounding box center [673, 154] width 54 height 34
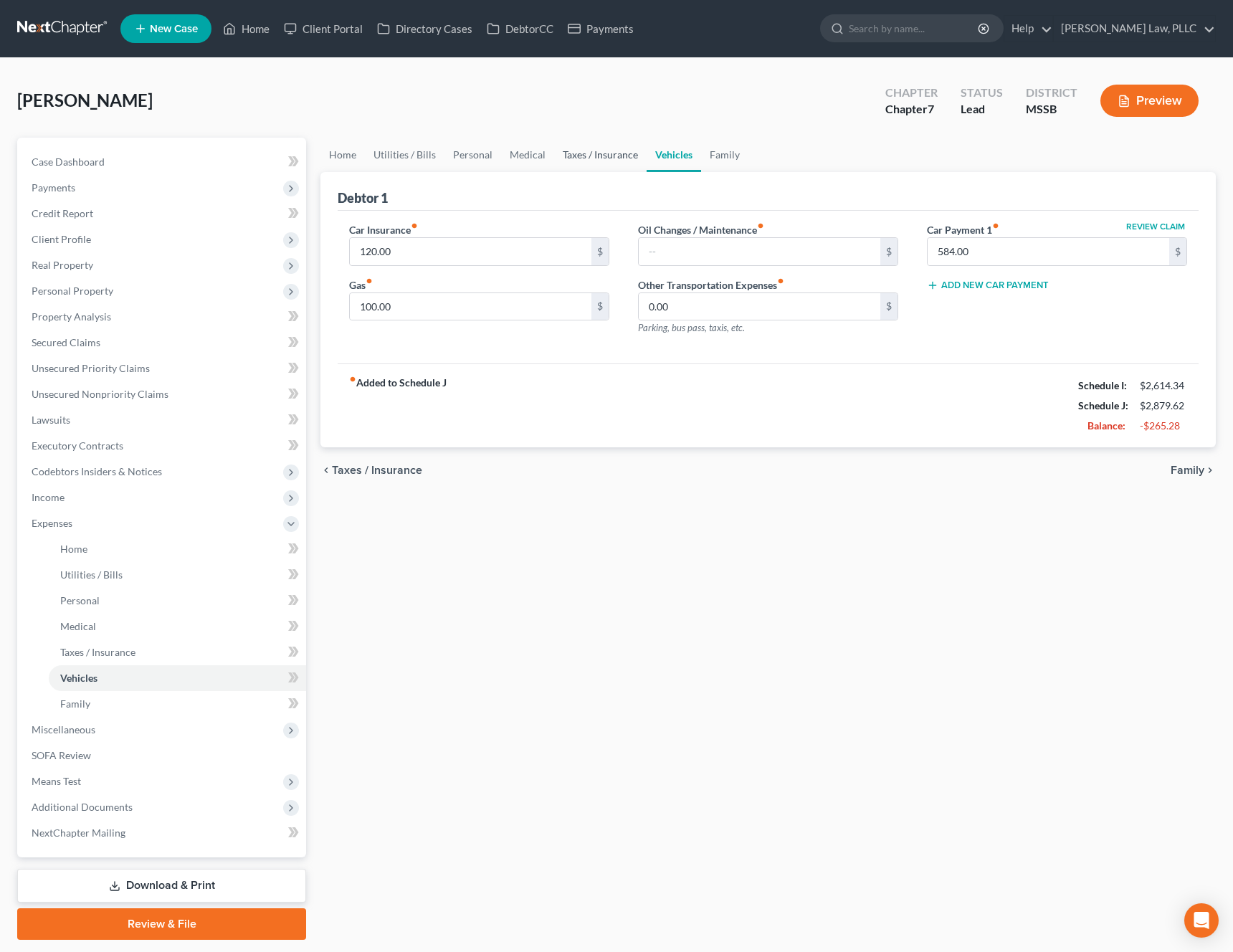
click at [598, 154] on link "Taxes / Insurance" at bounding box center [601, 154] width 92 height 34
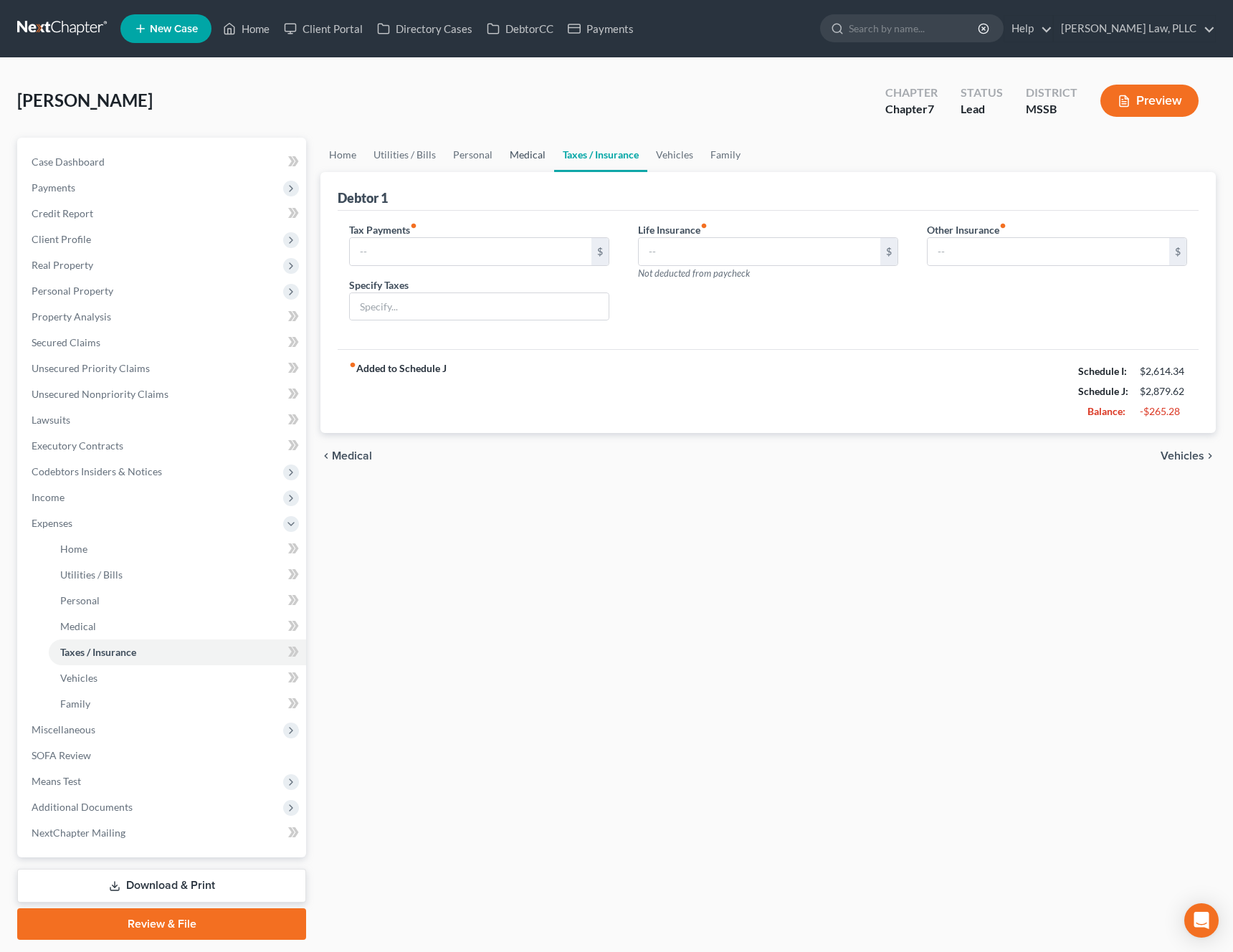
click at [519, 152] on link "Medical" at bounding box center [527, 154] width 53 height 34
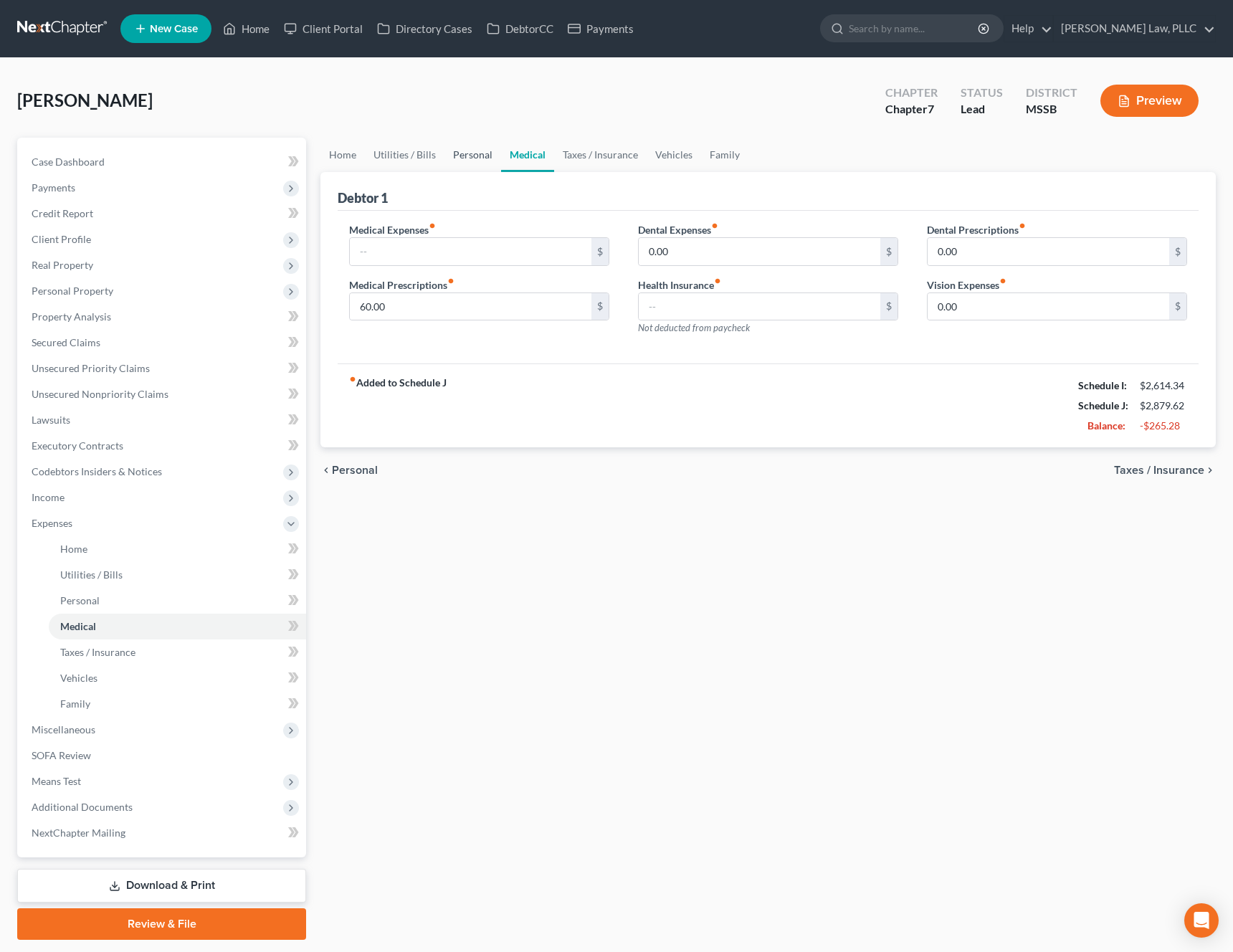
click at [470, 152] on link "Personal" at bounding box center [473, 154] width 57 height 34
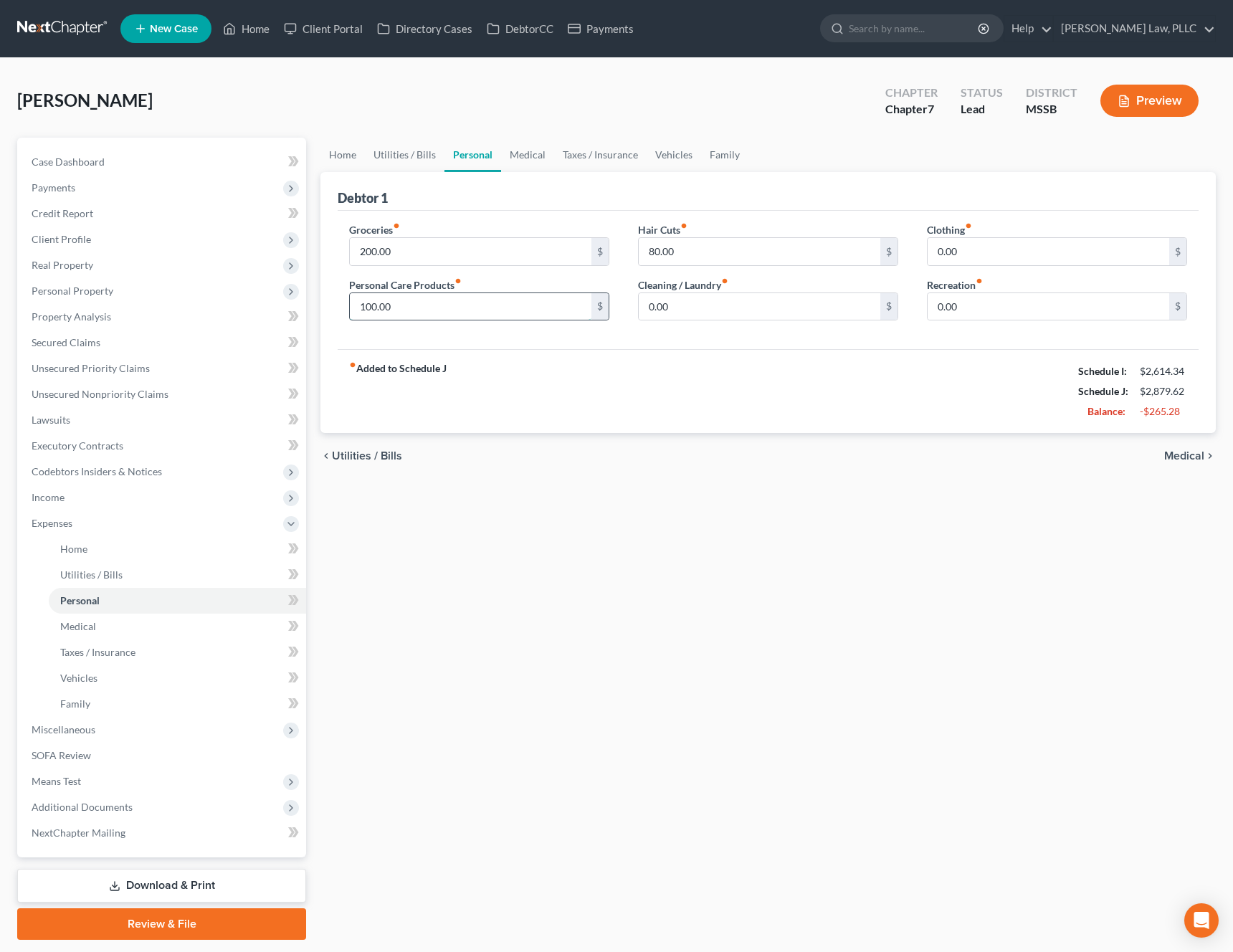
click at [474, 298] on input "100.00" at bounding box center [471, 306] width 241 height 28
click at [748, 261] on input "80.00" at bounding box center [760, 251] width 241 height 28
click at [670, 355] on div "fiber_manual_record Added to Schedule J Schedule I: $2,614.34 Schedule J: $2,69…" at bounding box center [768, 391] width 861 height 84
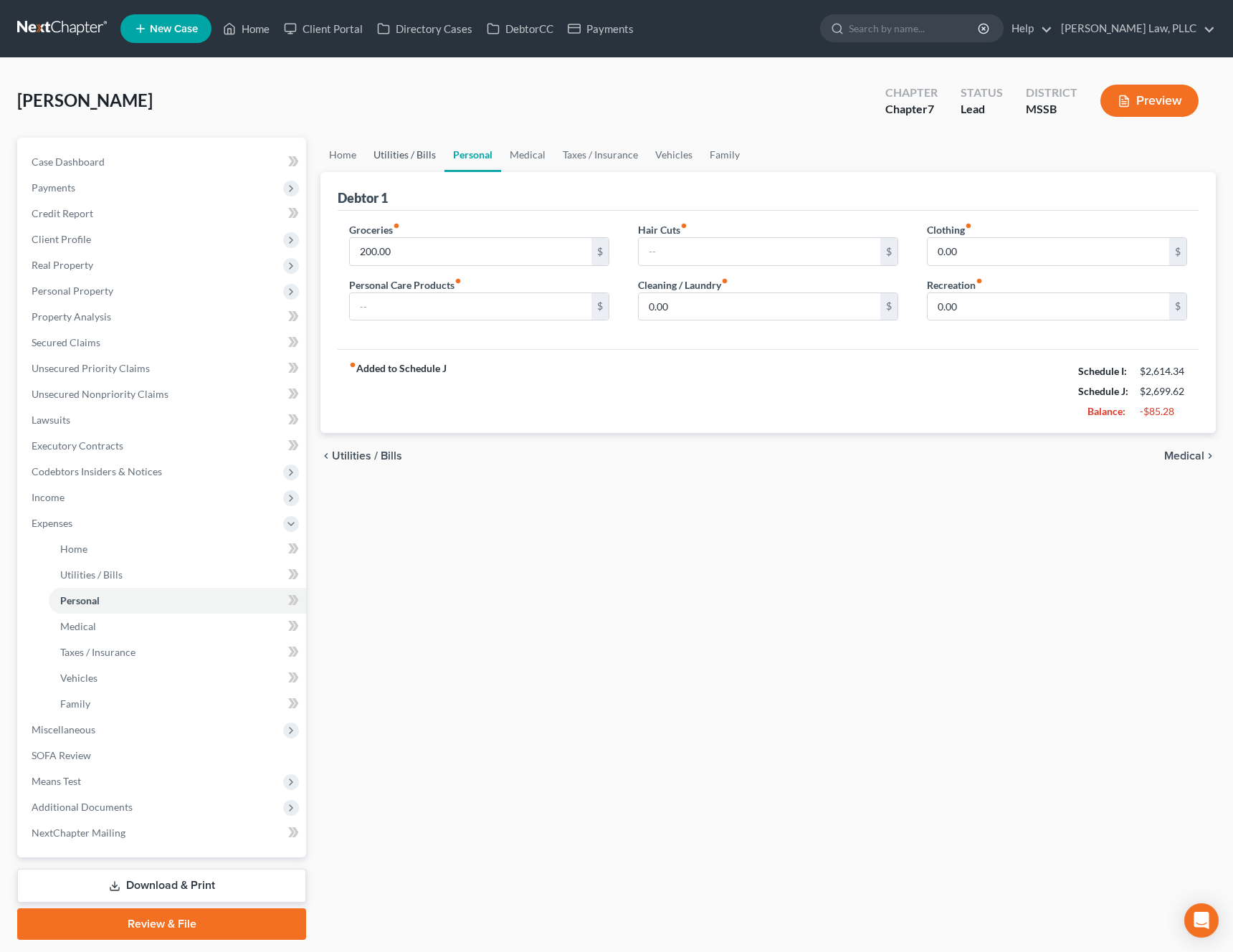
click at [416, 160] on link "Utilities / Bills" at bounding box center [405, 154] width 80 height 34
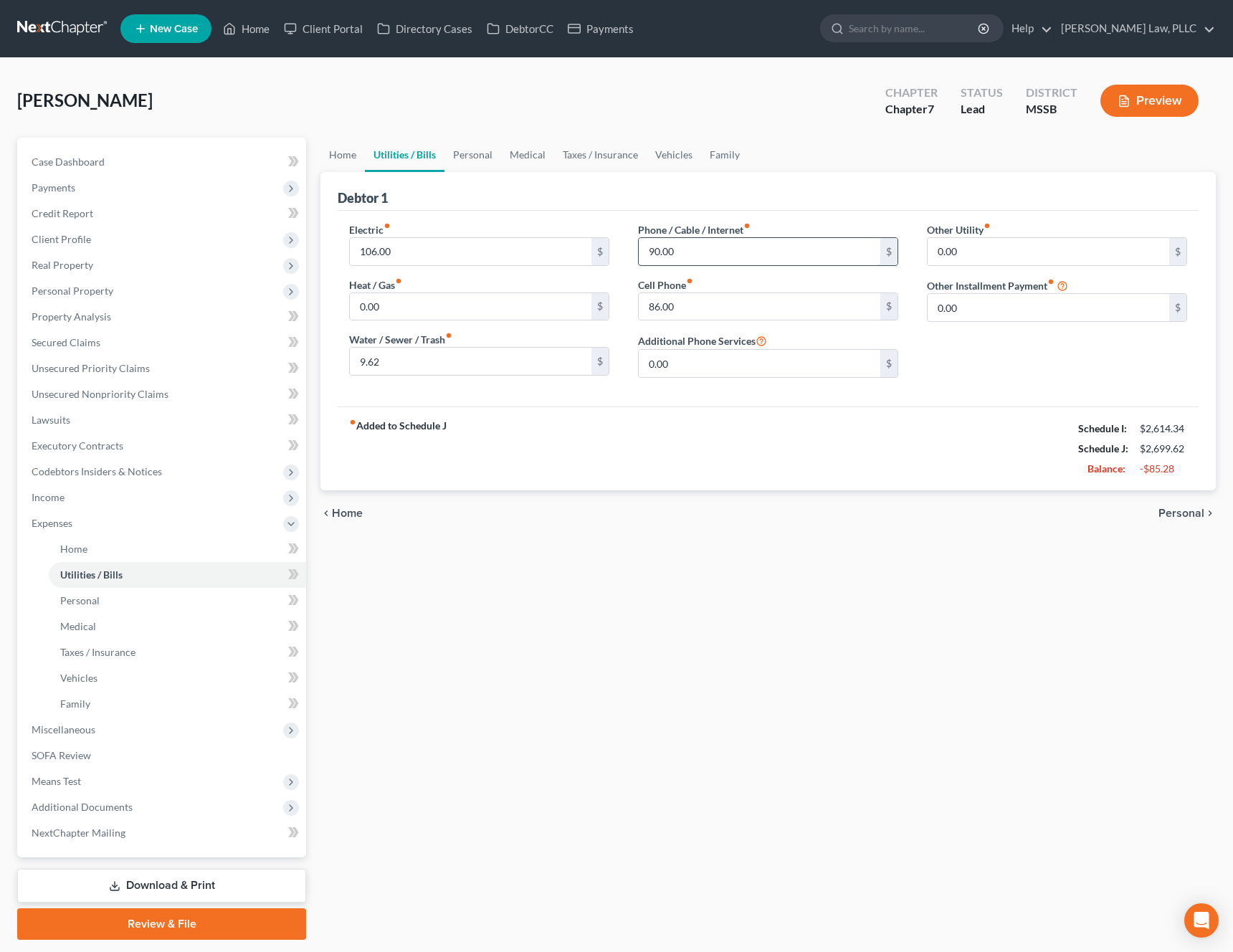
click at [738, 260] on input "90.00" at bounding box center [760, 251] width 241 height 28
type input "0"
click at [690, 440] on div "fiber_manual_record Added to Schedule J Schedule I: $2,614.34 Schedule J: $2,60…" at bounding box center [768, 448] width 861 height 84
click at [362, 157] on link "Home" at bounding box center [343, 154] width 44 height 34
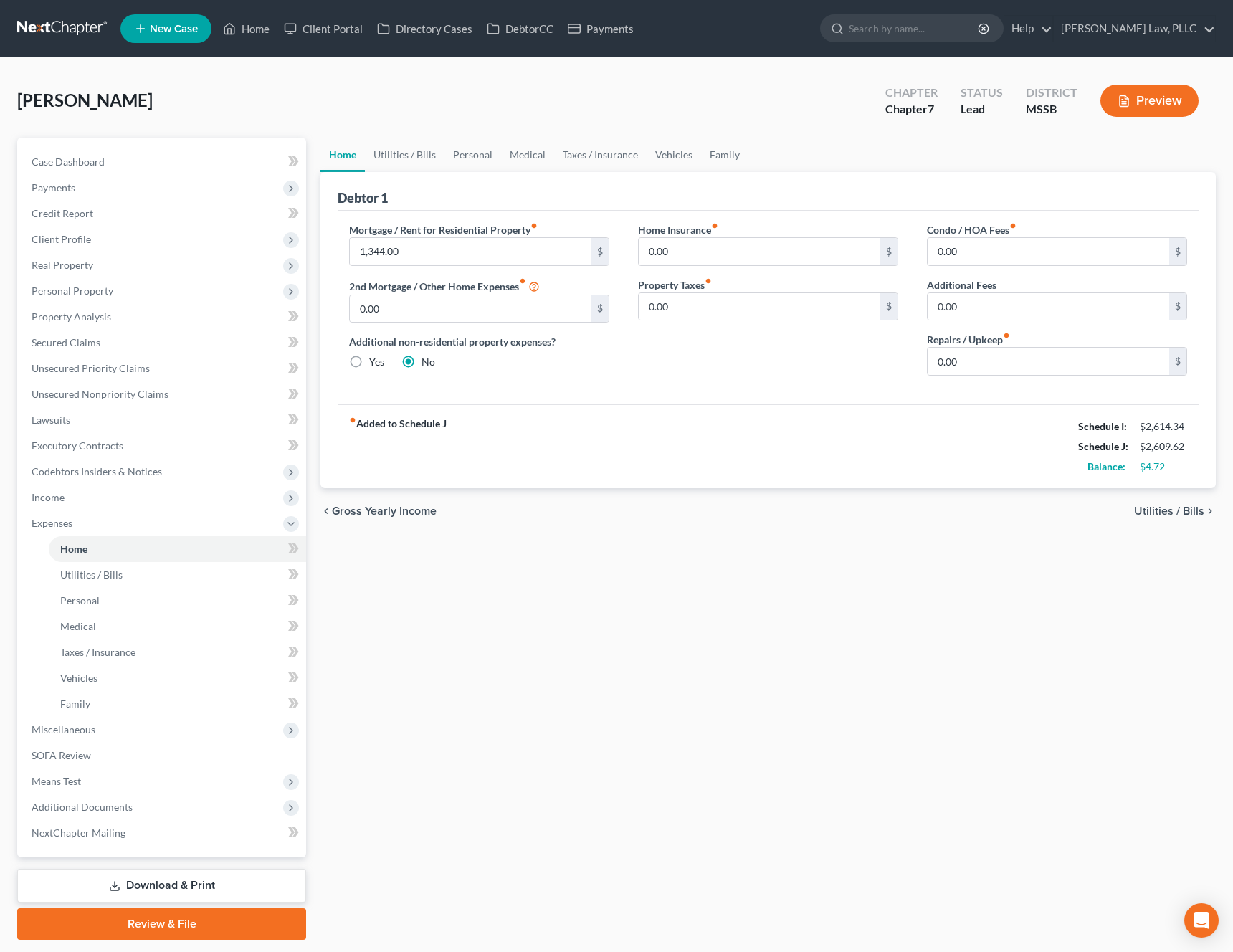
scroll to position [43, 0]
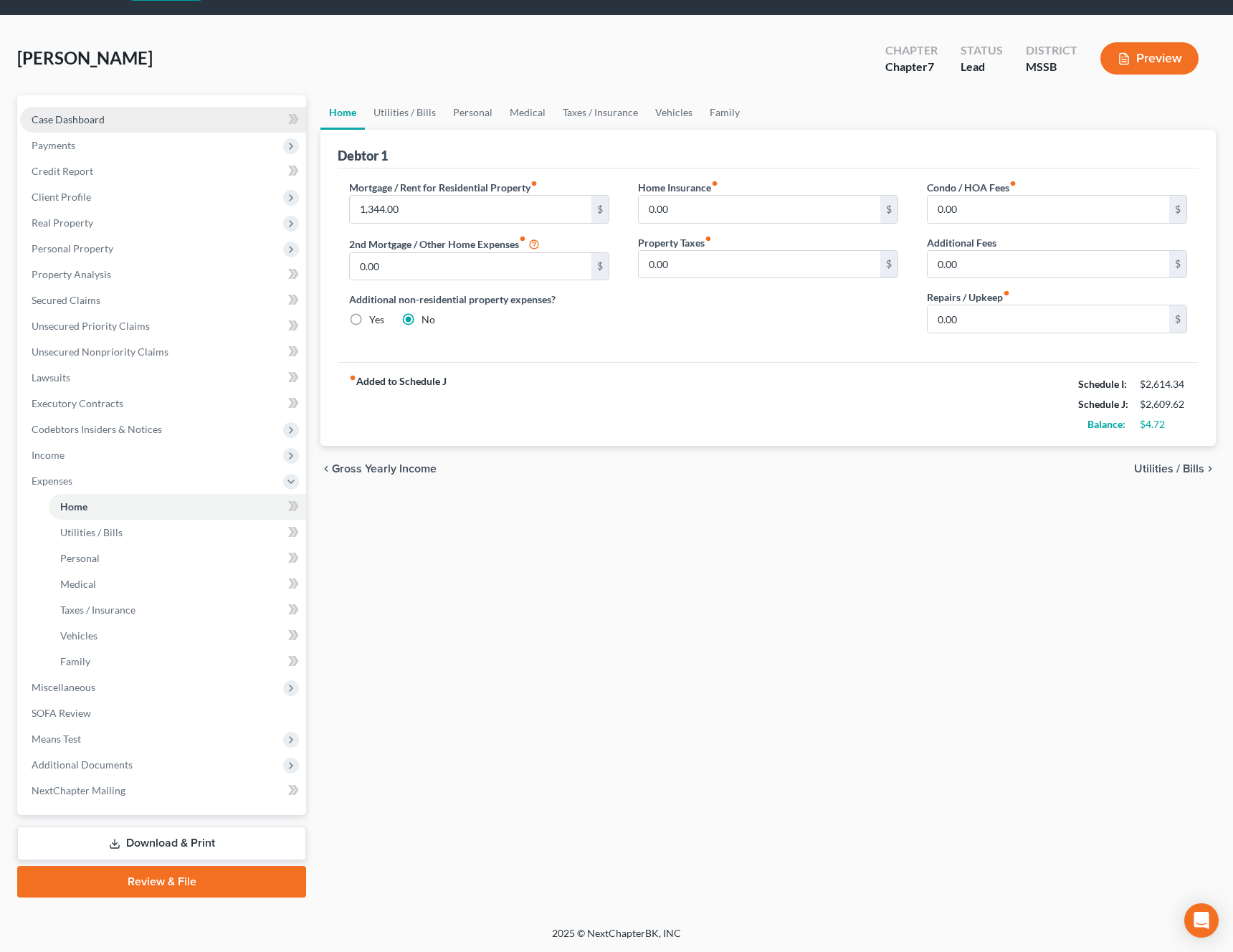
click at [146, 128] on link "Case Dashboard" at bounding box center [163, 120] width 286 height 26
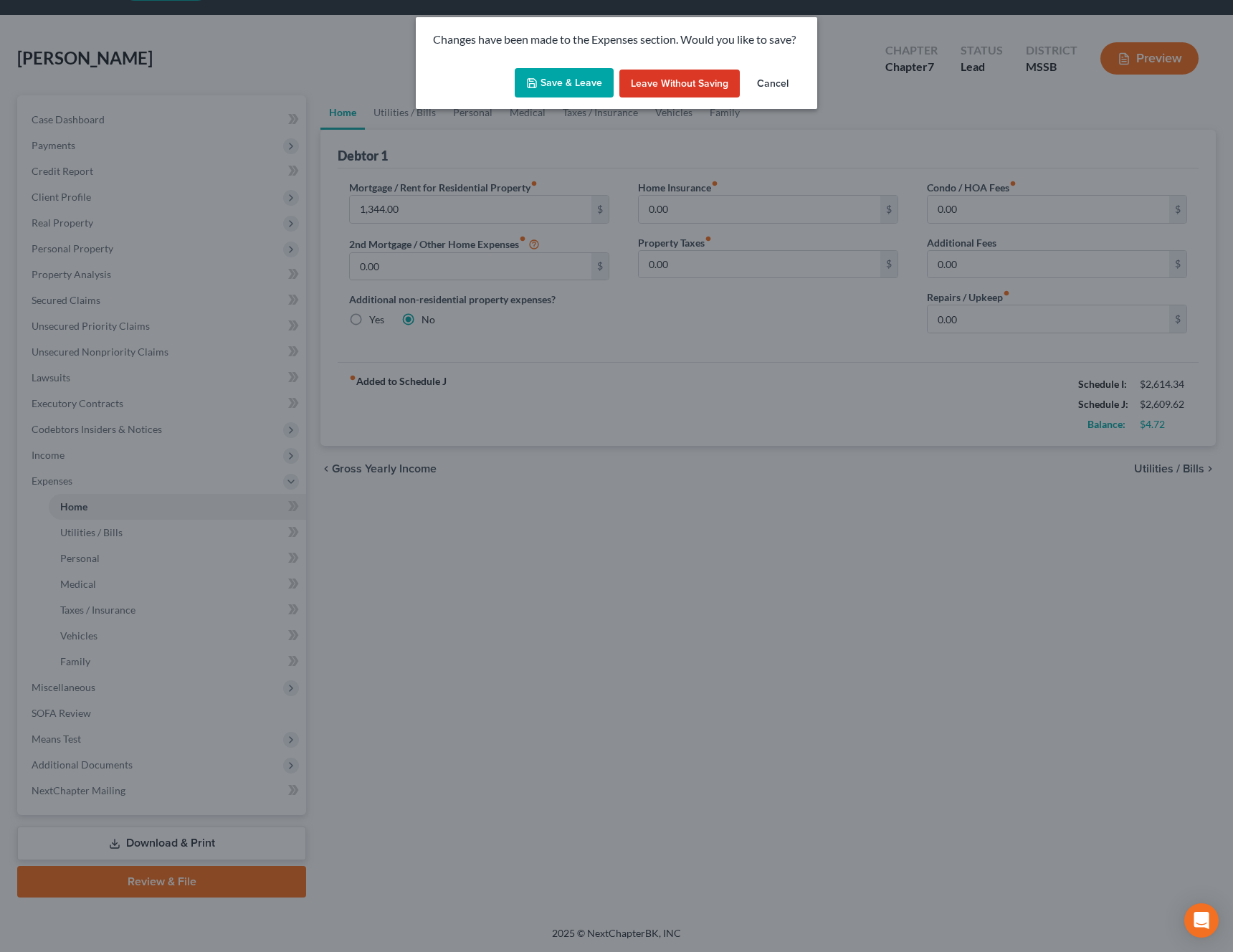
click at [564, 83] on button "Save & Leave" at bounding box center [565, 83] width 99 height 30
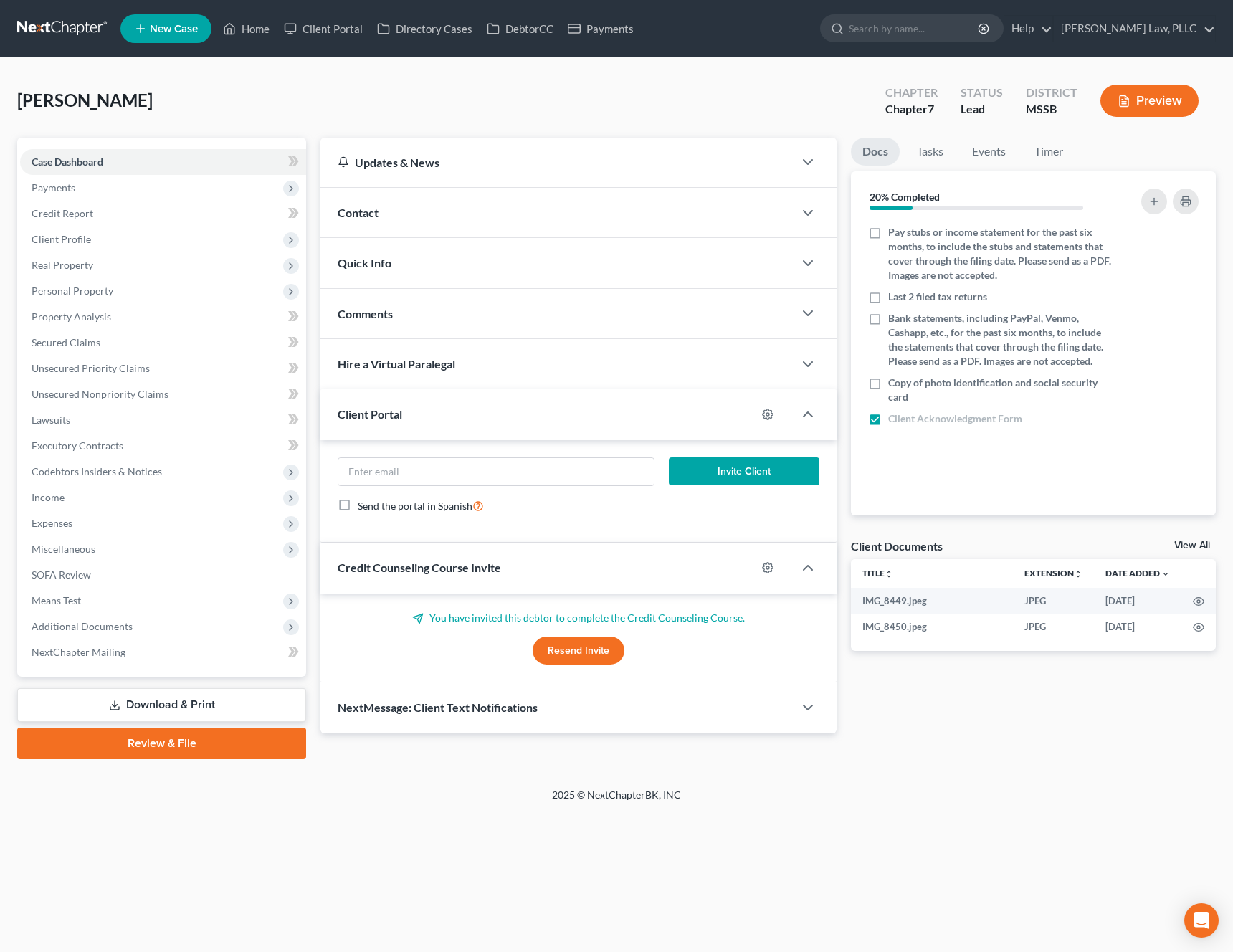
click at [155, 708] on link "Download & Print" at bounding box center [162, 705] width 289 height 33
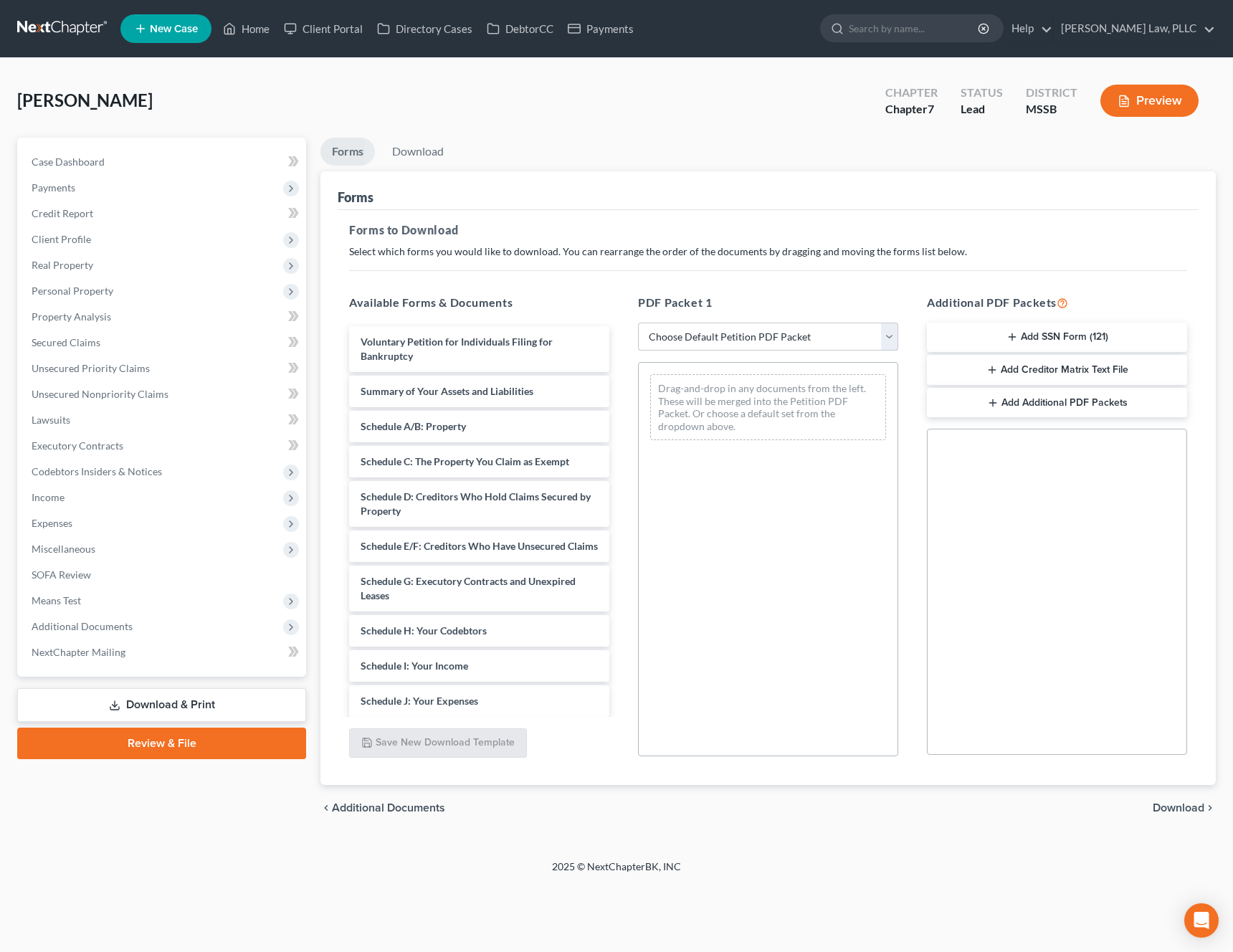
click at [886, 348] on select "Choose Default Petition PDF Packet Complete Bankruptcy Petition (all forms and …" at bounding box center [768, 337] width 261 height 28
select select "0"
click at [638, 322] on select "Choose Default Petition PDF Packet Complete Bankruptcy Petition (all forms and …" at bounding box center [768, 337] width 261 height 28
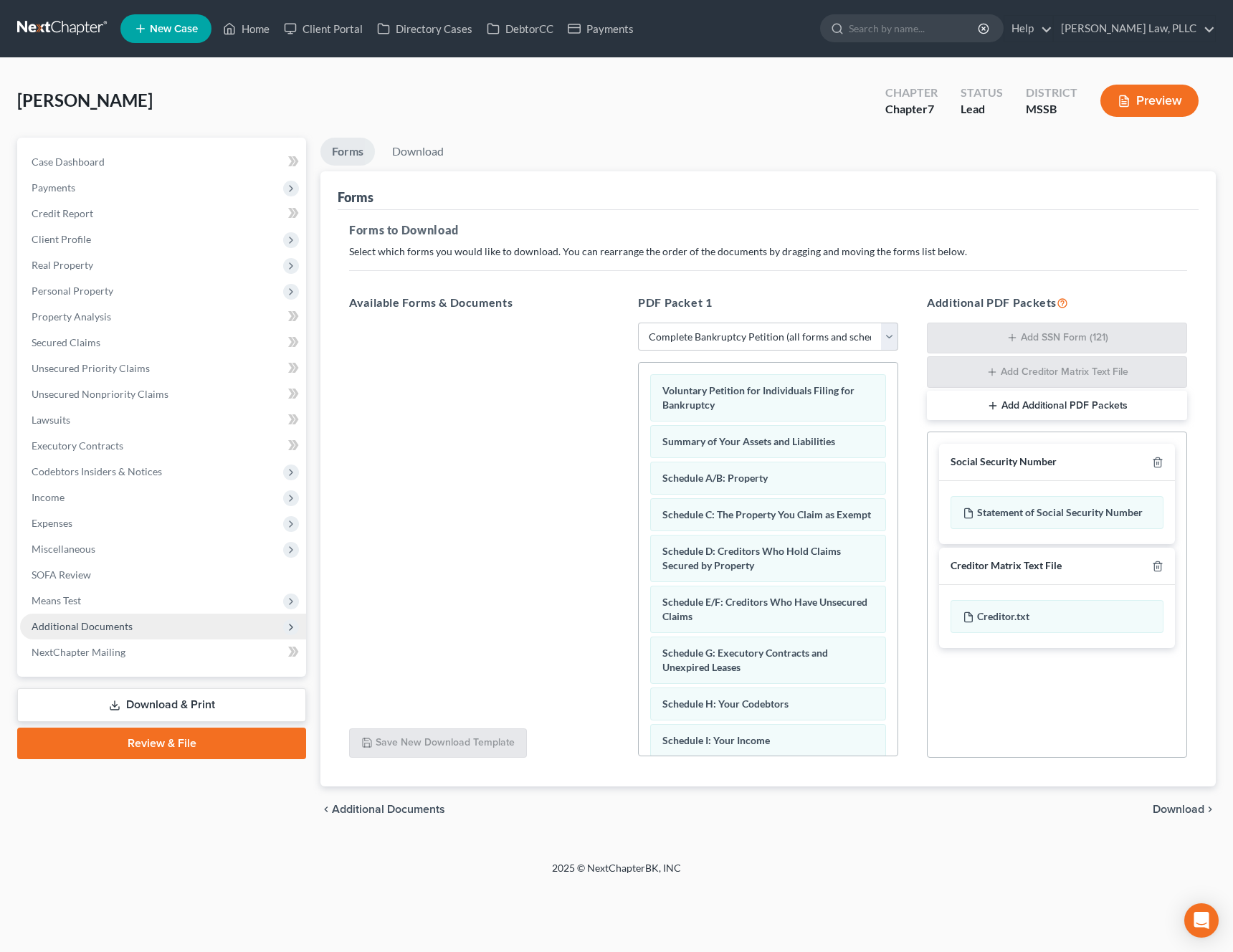
click at [148, 619] on span "Additional Documents" at bounding box center [163, 626] width 286 height 26
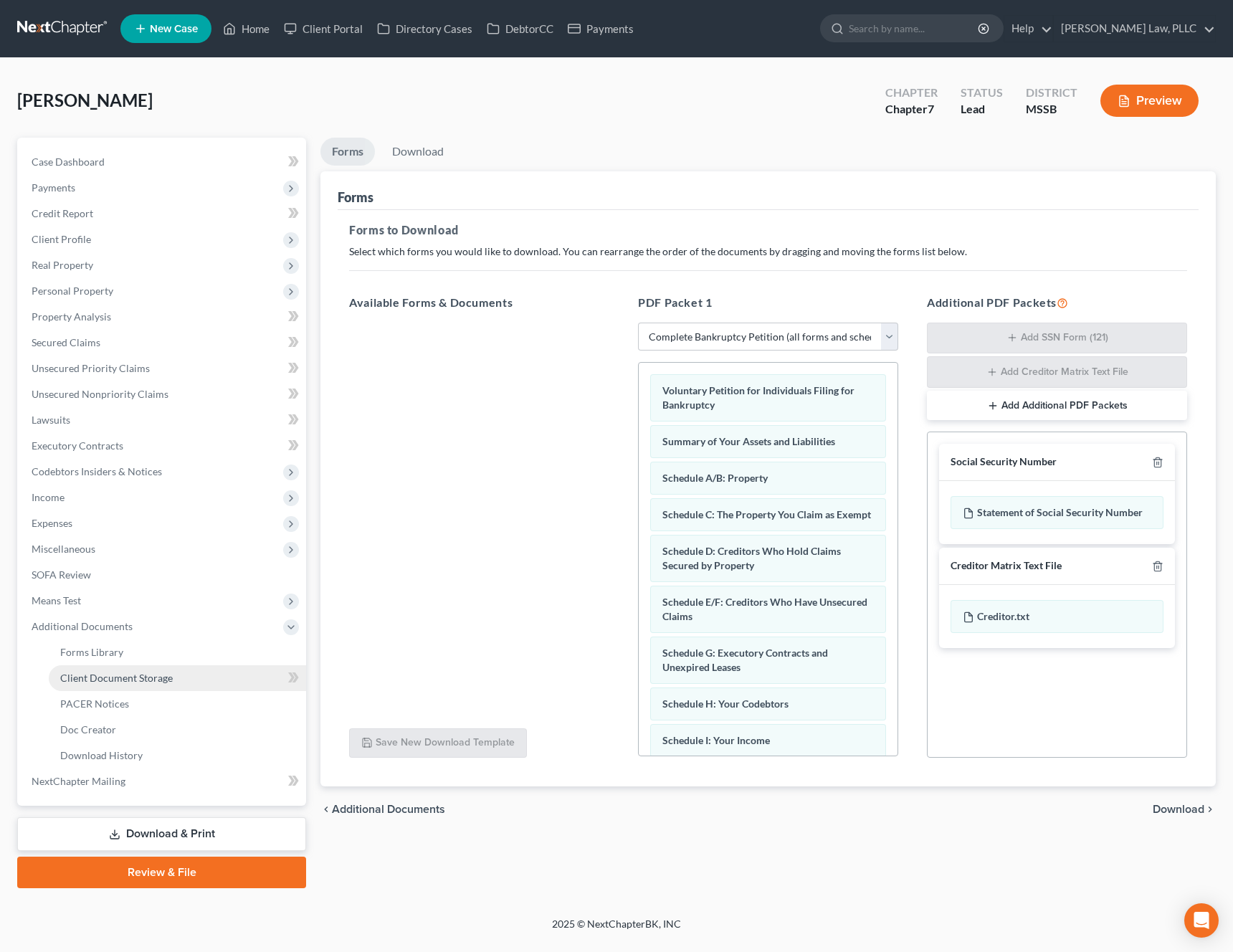
click at [154, 677] on span "Client Document Storage" at bounding box center [116, 677] width 112 height 13
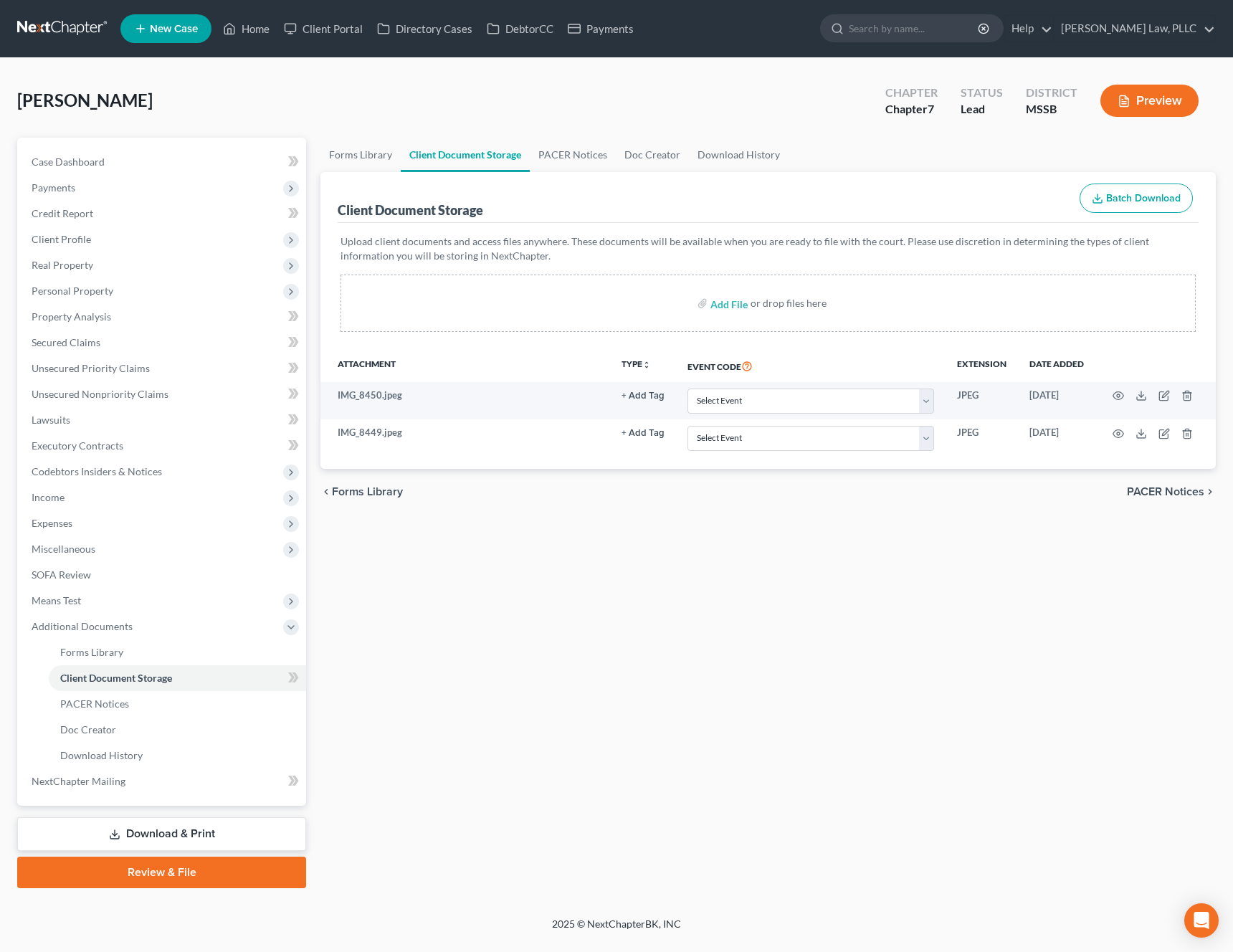
click at [145, 829] on link "Download & Print" at bounding box center [162, 834] width 289 height 33
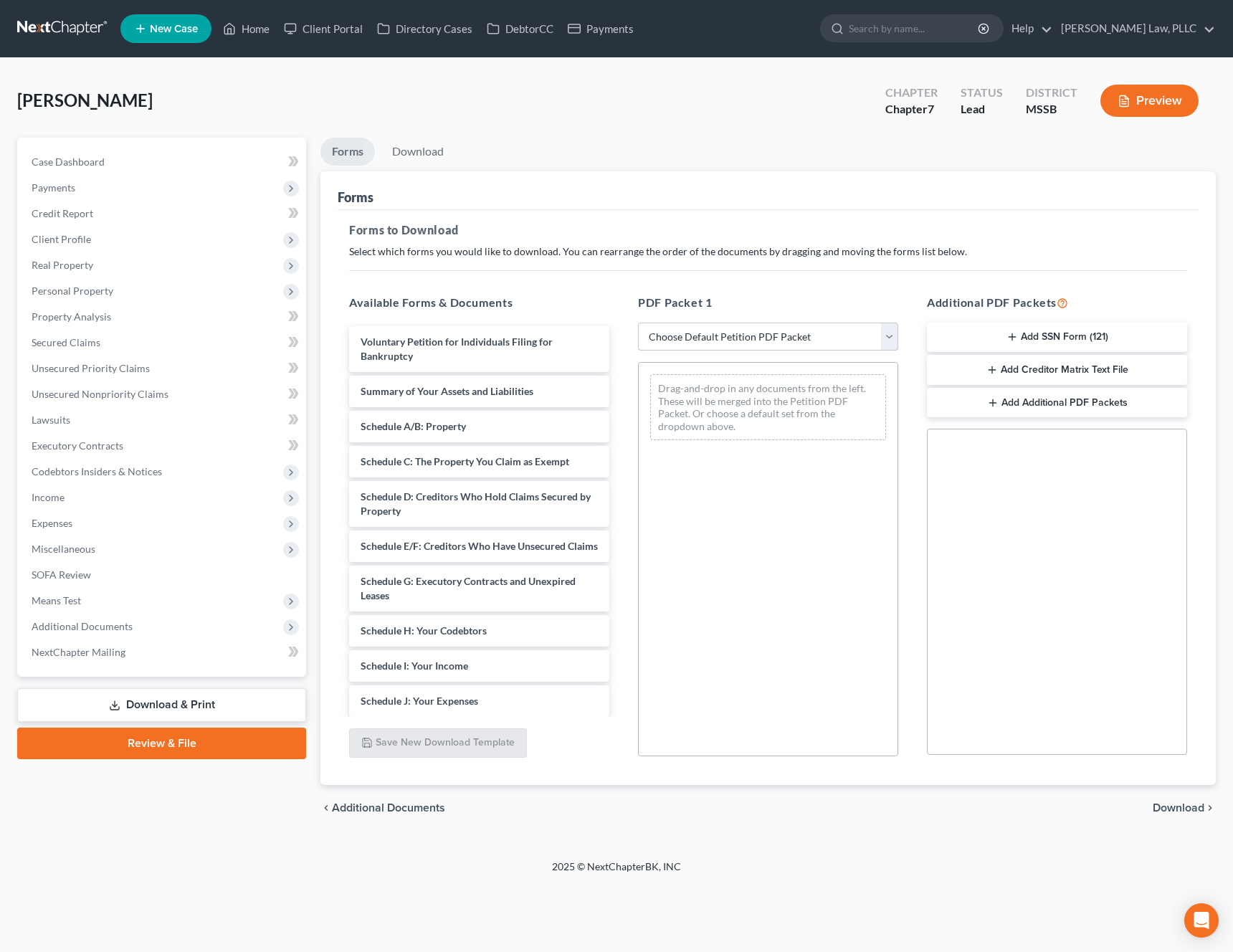
click at [772, 332] on select "Choose Default Petition PDF Packet Complete Bankruptcy Petition (all forms and …" at bounding box center [768, 337] width 261 height 28
select select "0"
click at [638, 322] on select "Choose Default Petition PDF Packet Complete Bankruptcy Petition (all forms and …" at bounding box center [768, 337] width 261 height 28
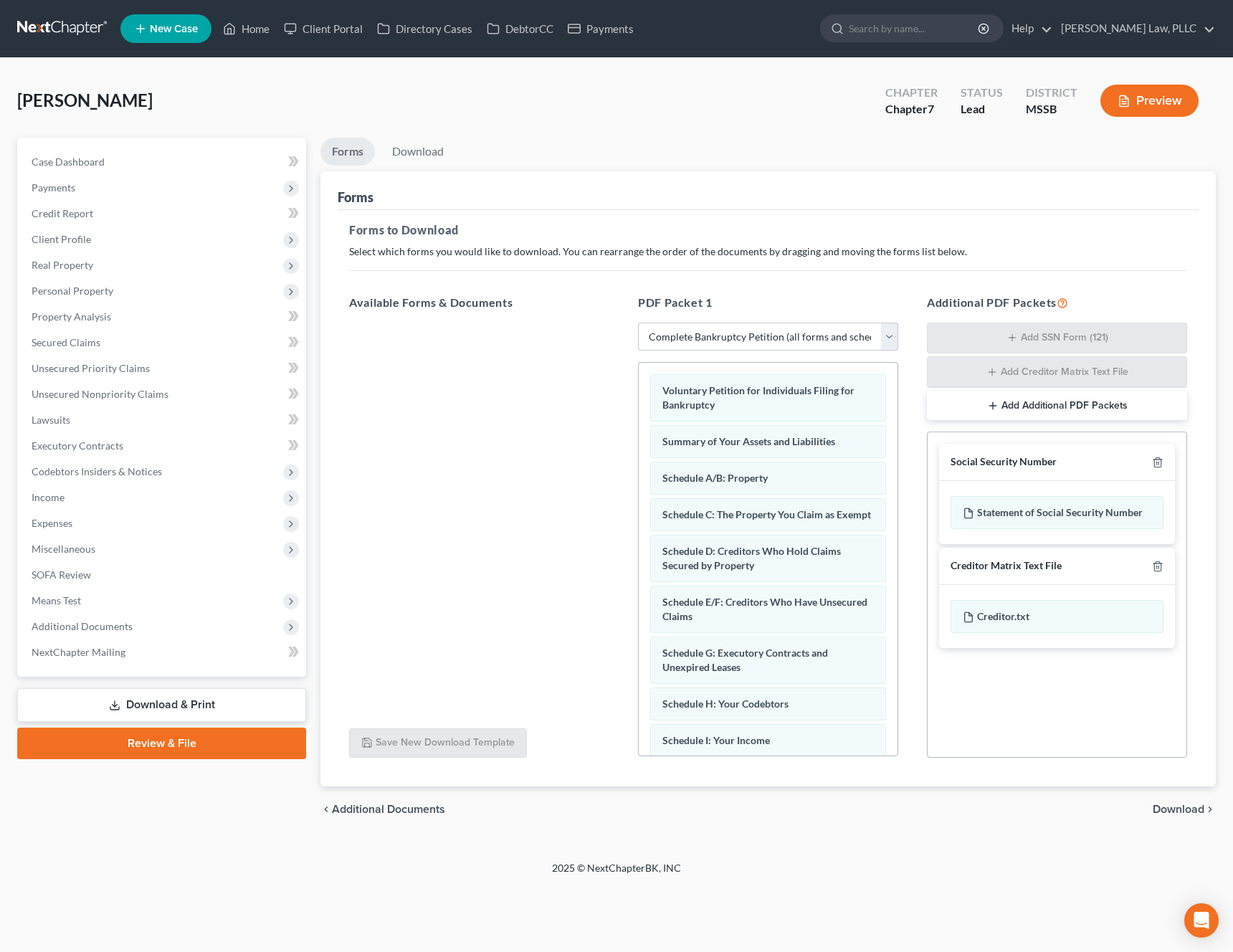
click at [1179, 805] on span "Download" at bounding box center [1179, 810] width 52 height 12
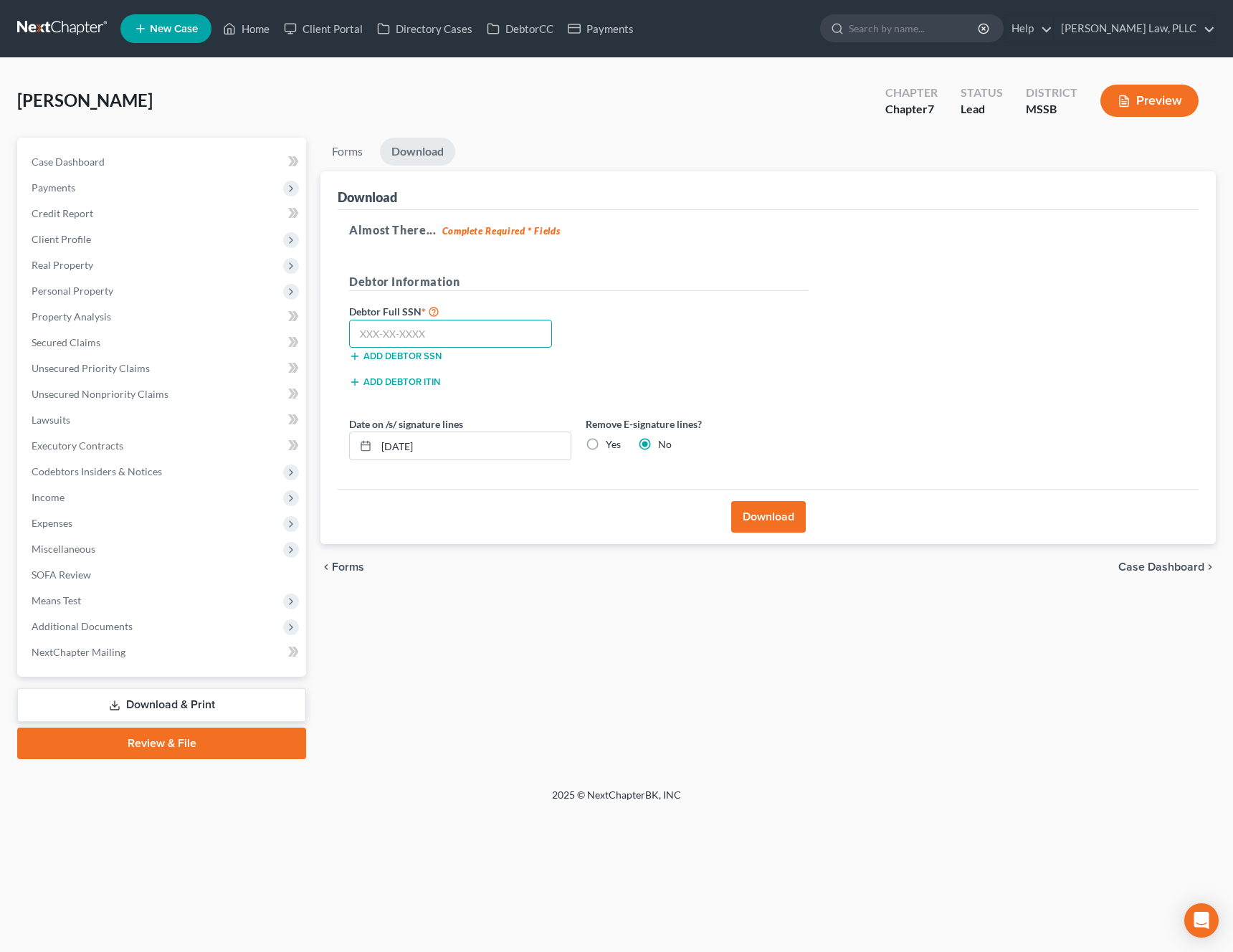
click at [488, 337] on input "text" at bounding box center [451, 334] width 203 height 28
type input "587-33-2582"
click at [776, 516] on button "Download" at bounding box center [768, 517] width 75 height 32
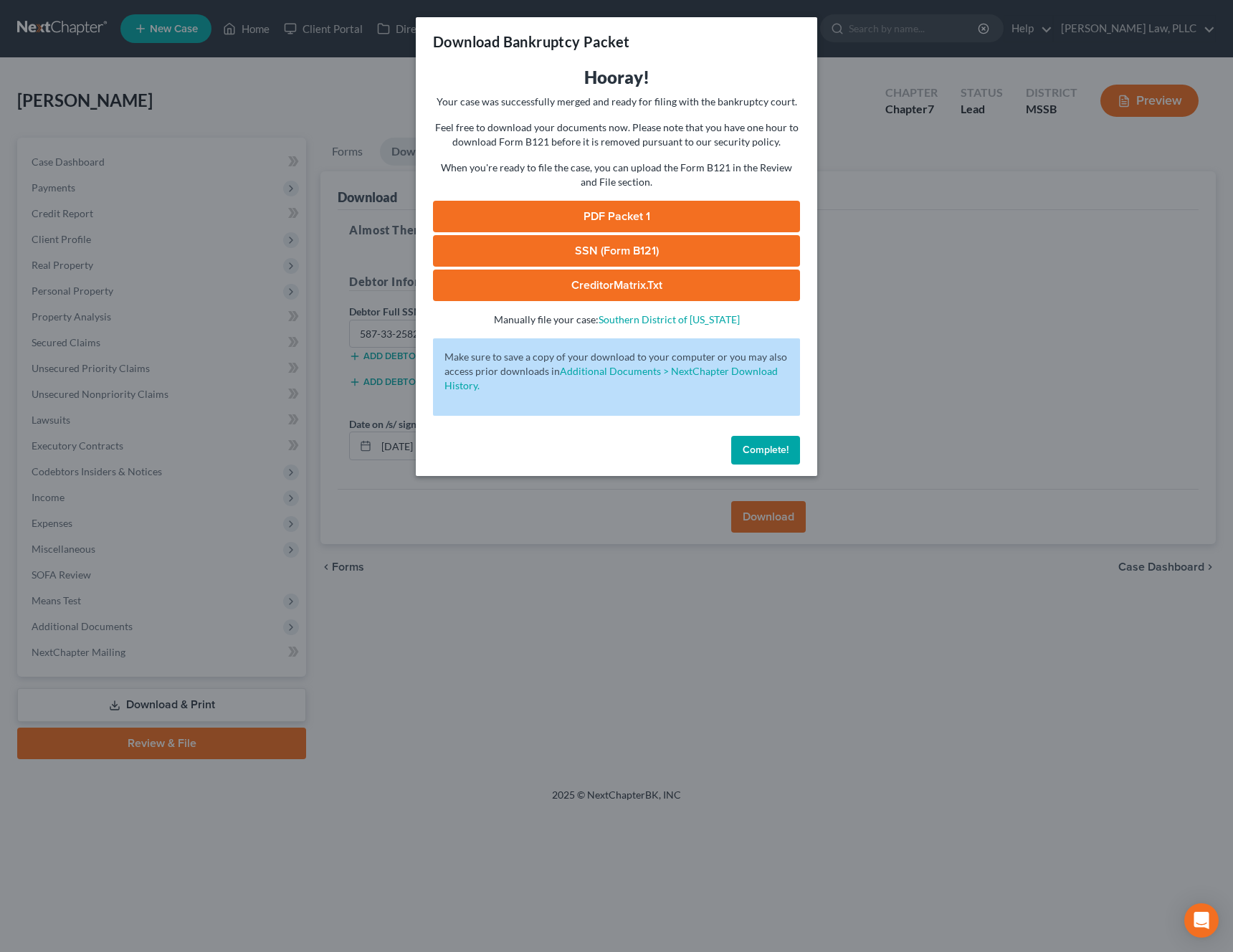
click at [587, 216] on link "PDF Packet 1" at bounding box center [616, 217] width 367 height 32
click at [658, 246] on link "SSN (Form B121)" at bounding box center [616, 251] width 367 height 32
click at [586, 286] on link "CreditorMatrix.txt" at bounding box center [616, 286] width 367 height 32
click at [764, 461] on button "Complete!" at bounding box center [766, 450] width 69 height 28
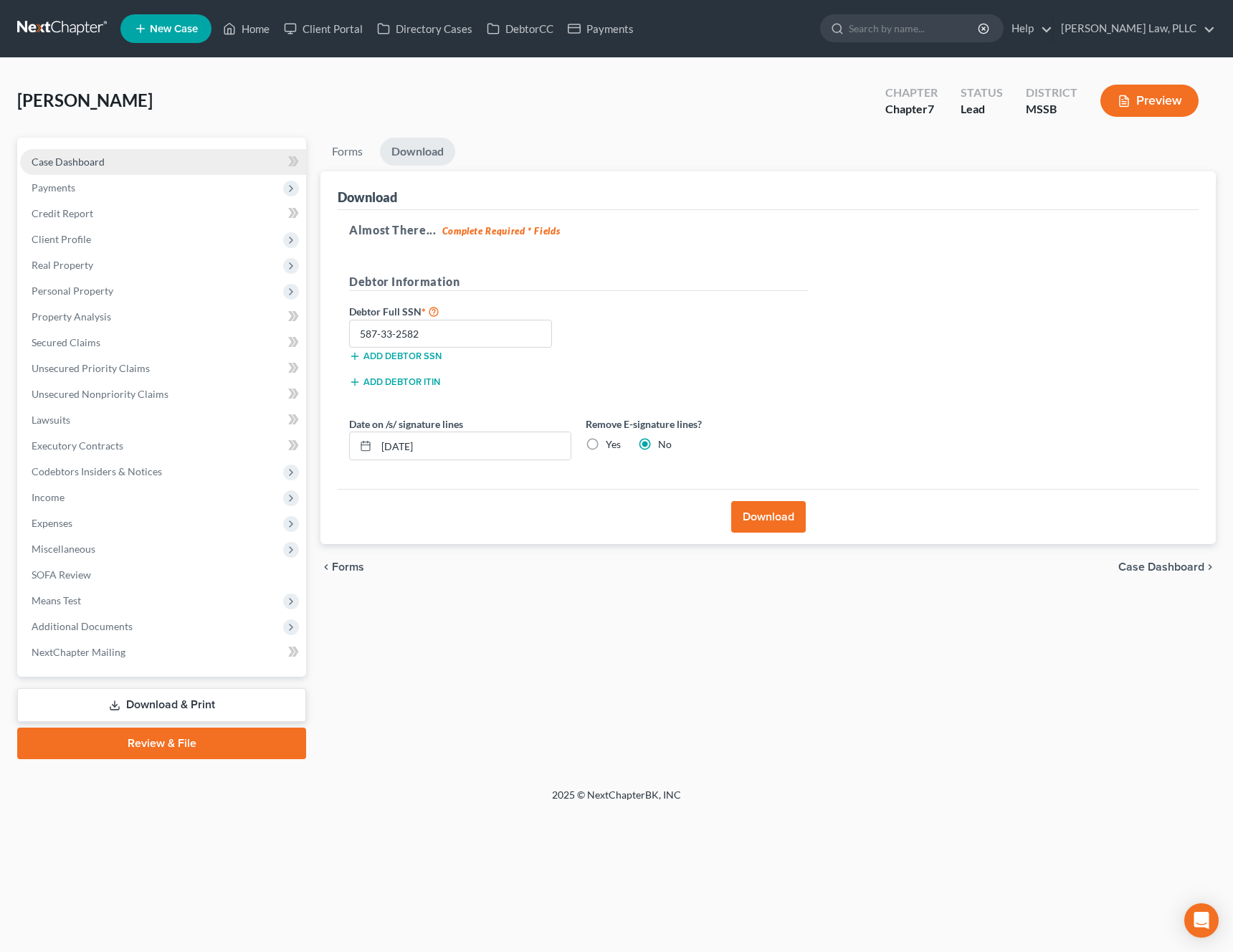
click at [115, 162] on link "Case Dashboard" at bounding box center [163, 162] width 286 height 26
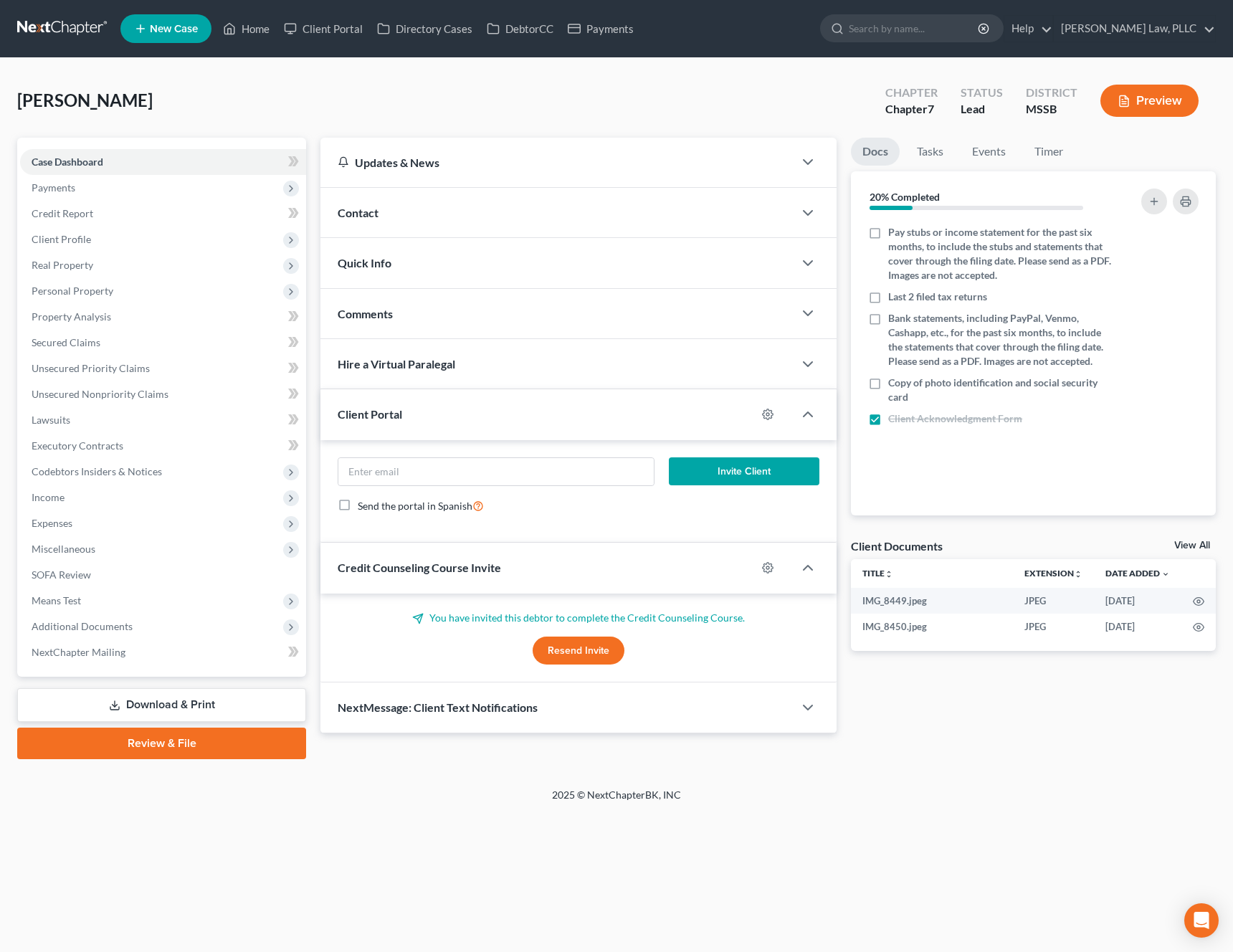
click at [1193, 543] on link "View All" at bounding box center [1192, 545] width 36 height 10
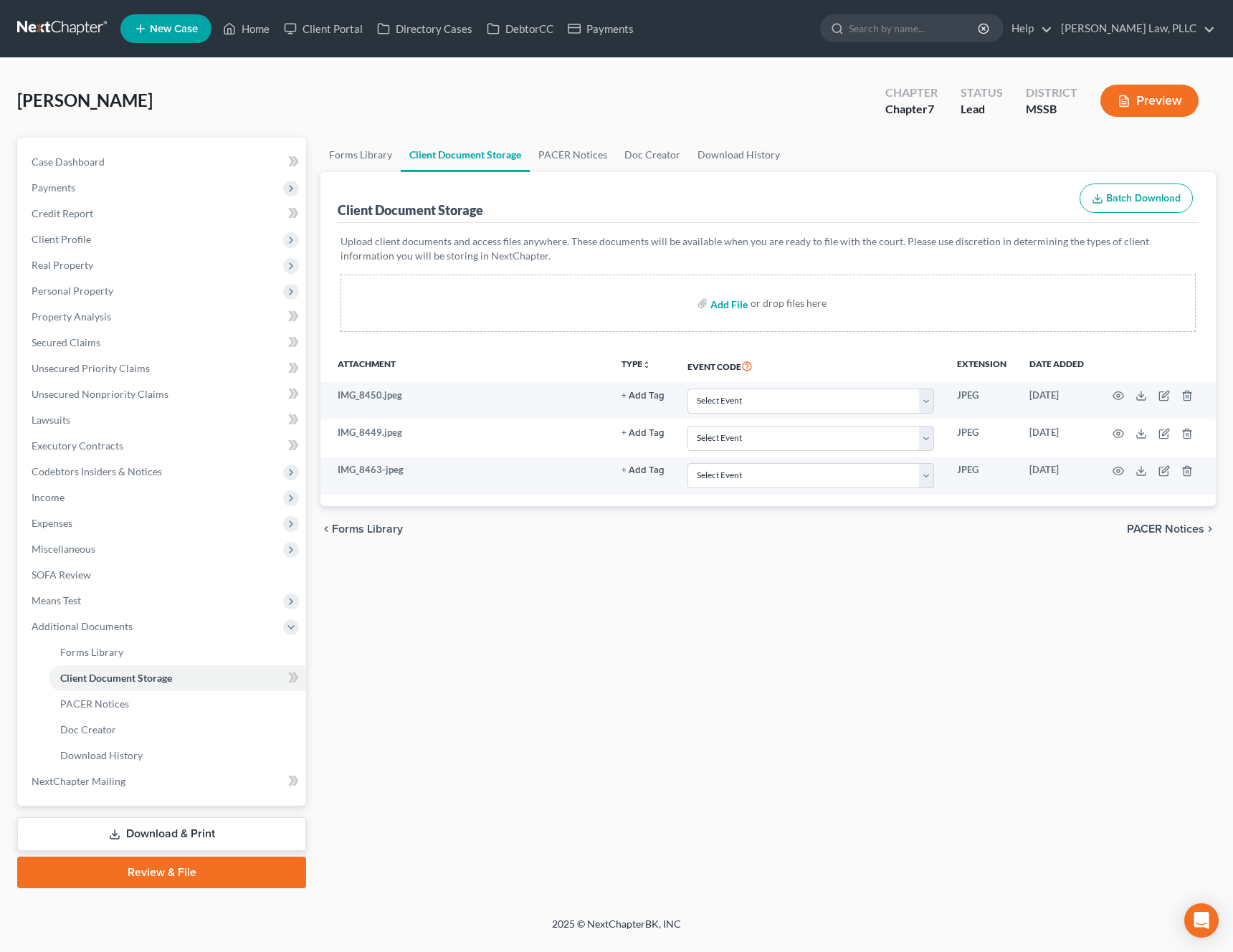
click at [715, 301] on input "file" at bounding box center [727, 303] width 34 height 26
type input "C:\fakepath\IMG_8463.jpeg.pdf"
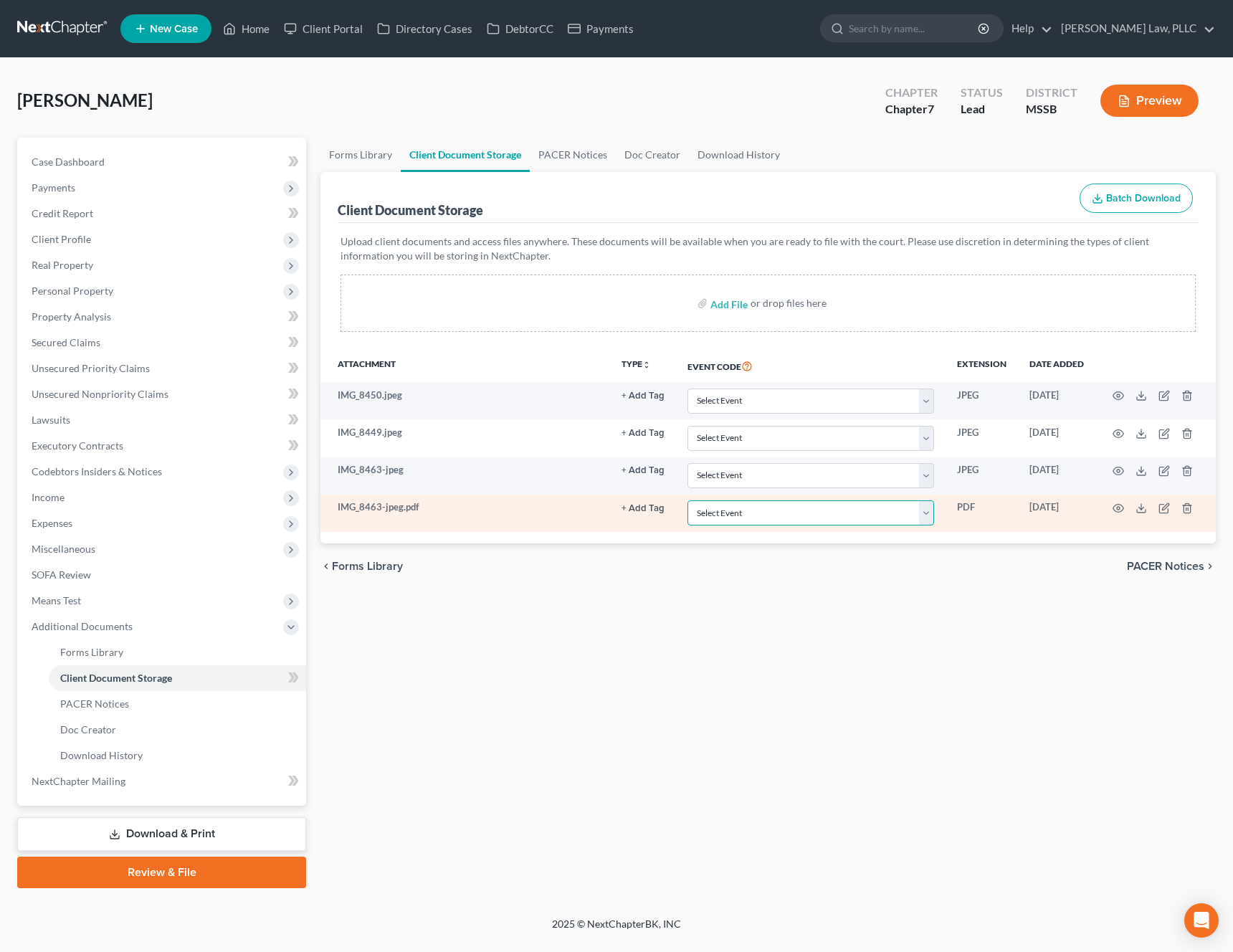
click at [916, 507] on select "Select Event 20 Largest Unsecured Creditors Attachment to Voluntary Petition fo…" at bounding box center [811, 513] width 246 height 25
select select "4"
click at [689, 501] on select "Select Event 20 Largest Unsecured Creditors Attachment to Voluntary Petition fo…" at bounding box center [811, 513] width 246 height 25
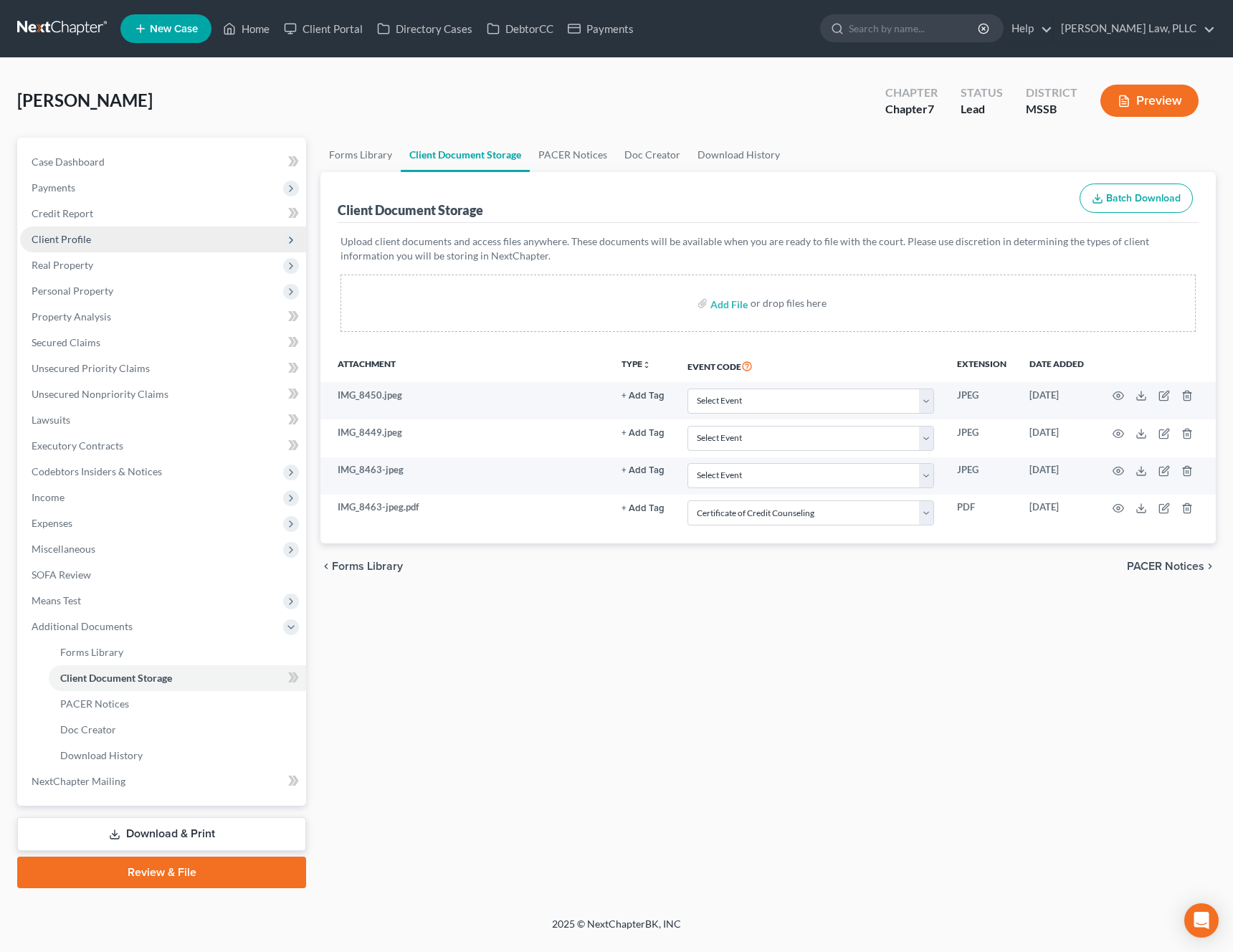
click at [131, 237] on span "Client Profile" at bounding box center [163, 239] width 286 height 26
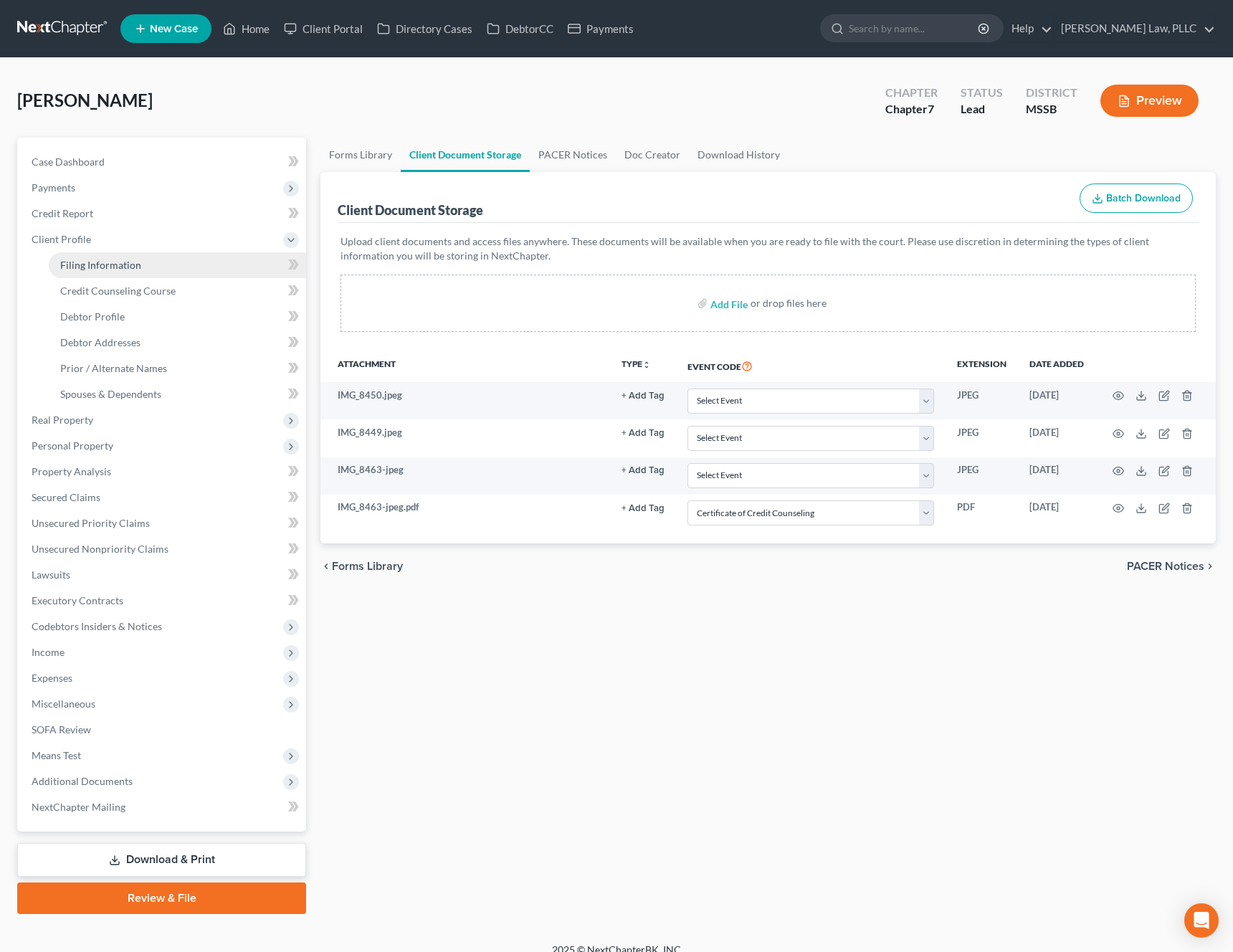
click at [151, 267] on link "Filing Information" at bounding box center [177, 265] width 257 height 26
select select "1"
select select "0"
select select "44"
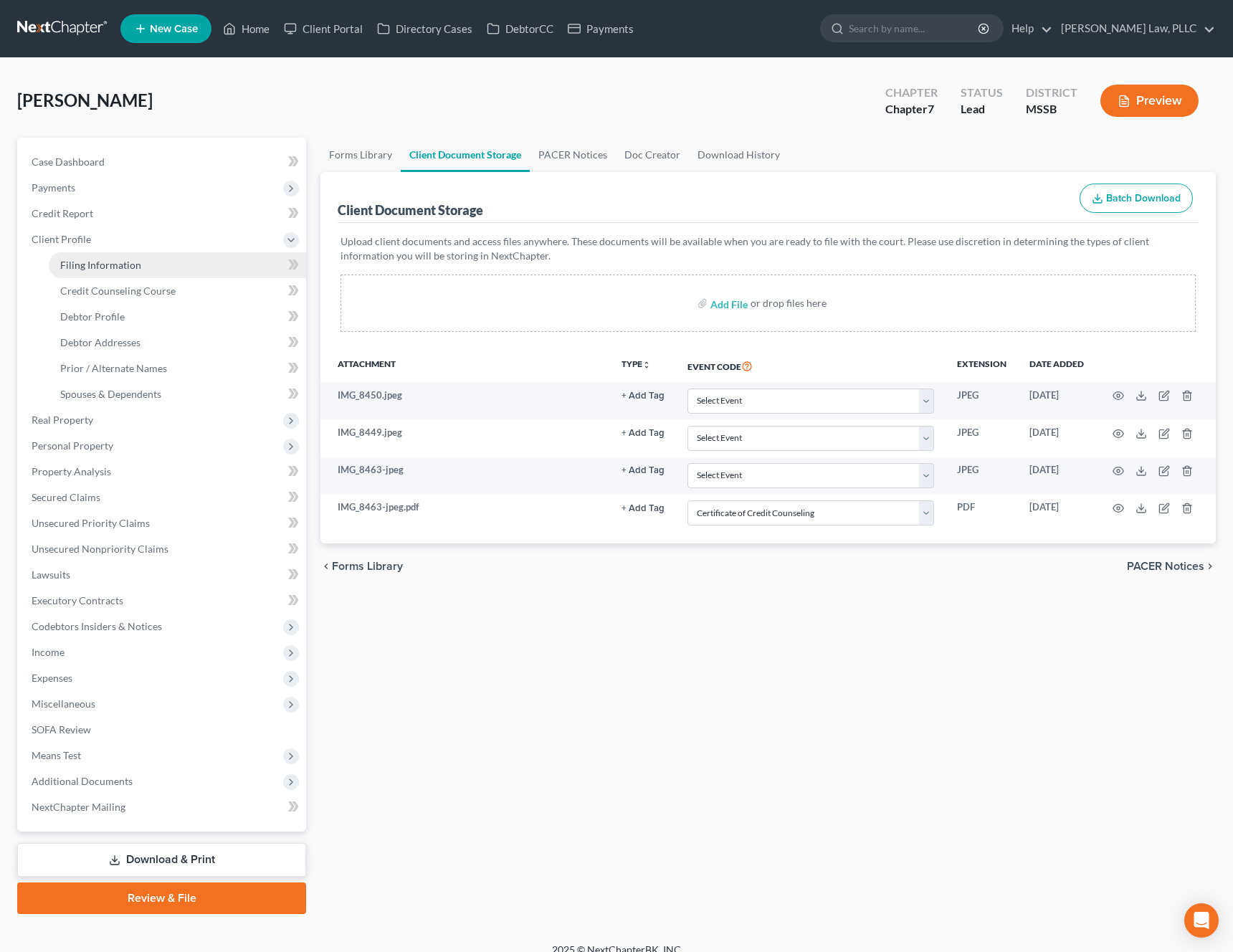
select select "0"
select select "25"
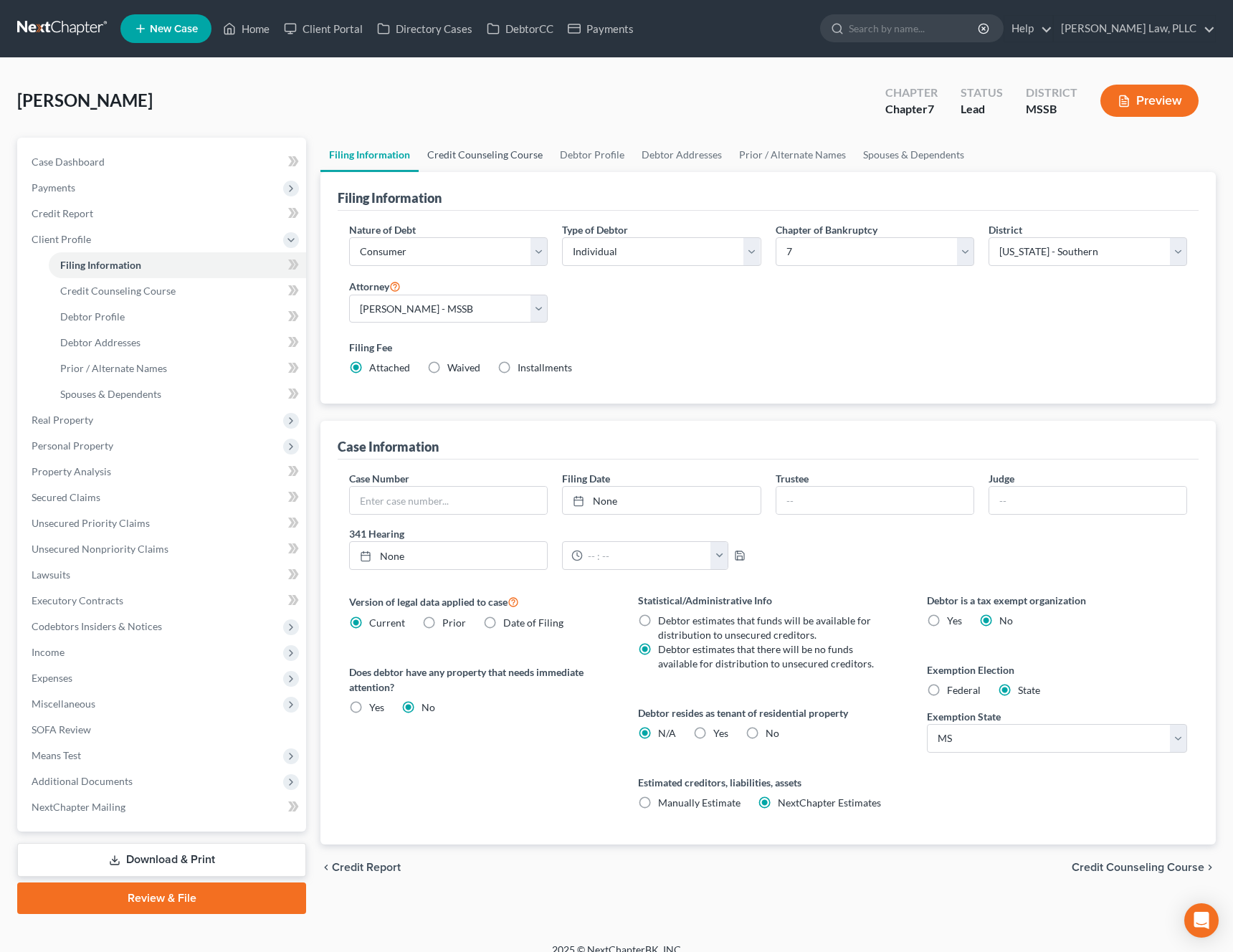
click at [528, 166] on link "Credit Counseling Course" at bounding box center [485, 154] width 132 height 34
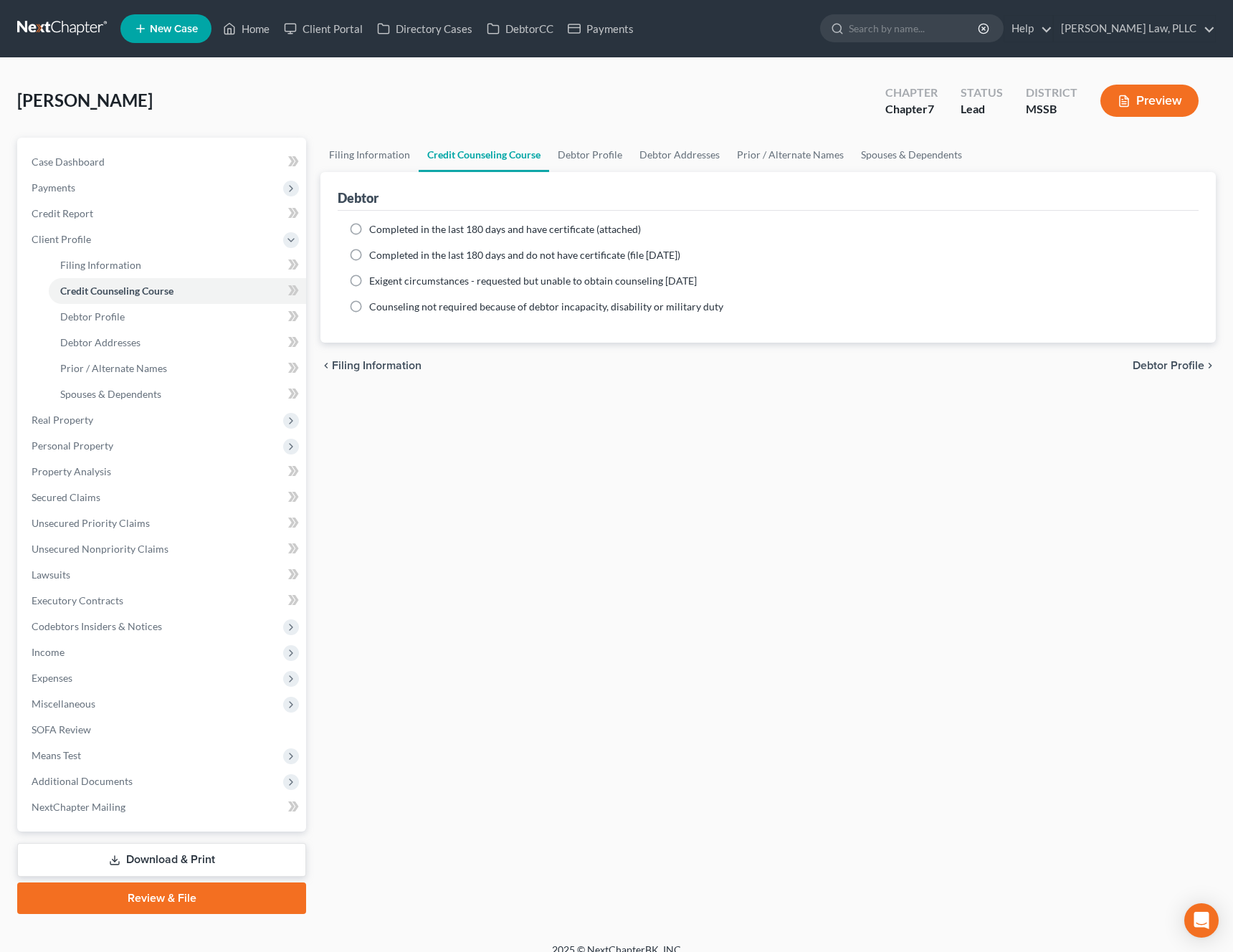
click at [517, 230] on span "Completed in the last 180 days and have certificate (attached)" at bounding box center [505, 229] width 271 height 13
click at [384, 230] on input "Completed in the last 180 days and have certificate (attached)" at bounding box center [379, 226] width 9 height 9
radio input "true"
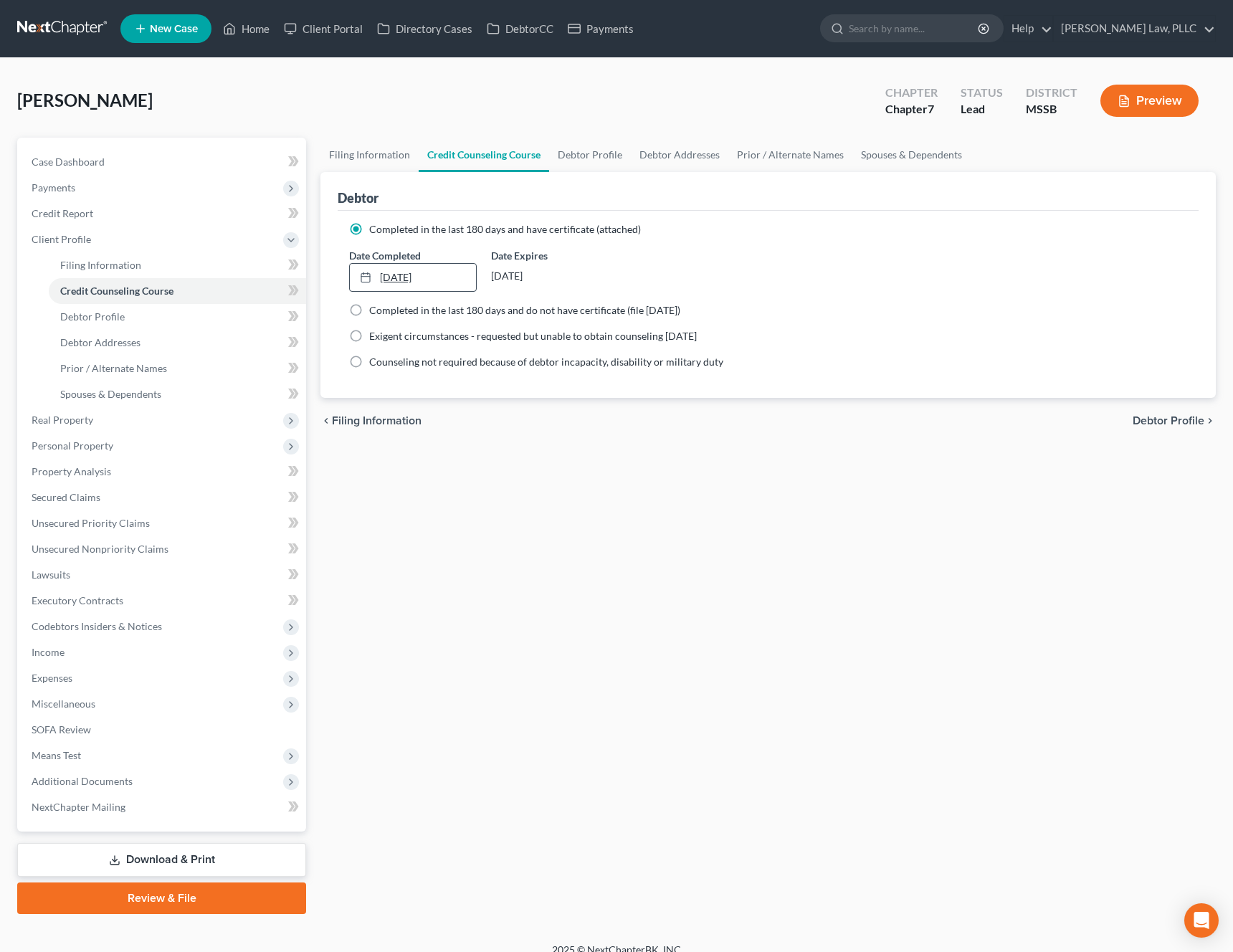
type input "9/3/2025"
click at [386, 280] on link "9/3/2025" at bounding box center [413, 277] width 126 height 28
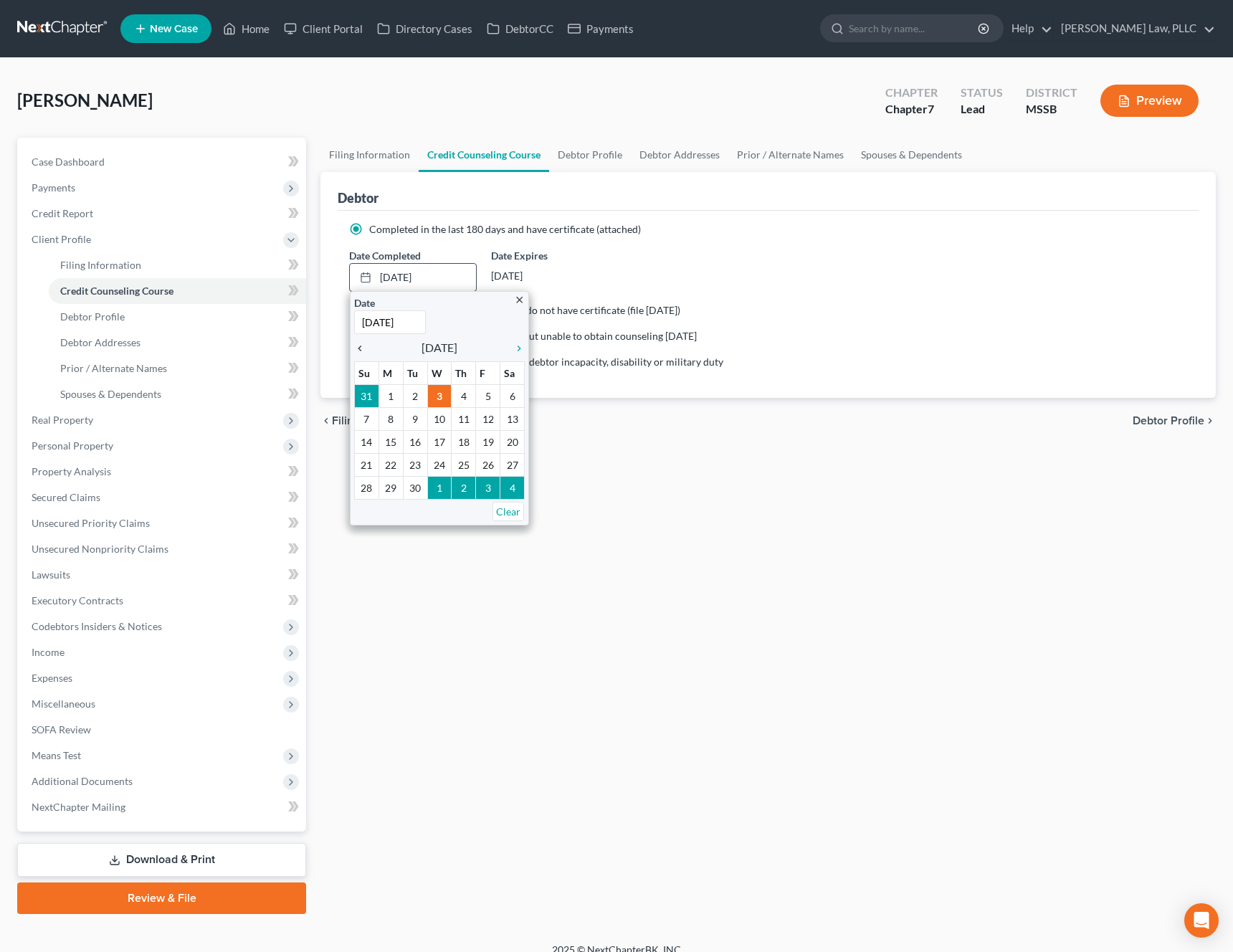
click at [361, 352] on icon "chevron_left" at bounding box center [364, 348] width 18 height 12
click at [361, 347] on icon "chevron_left" at bounding box center [364, 348] width 18 height 12
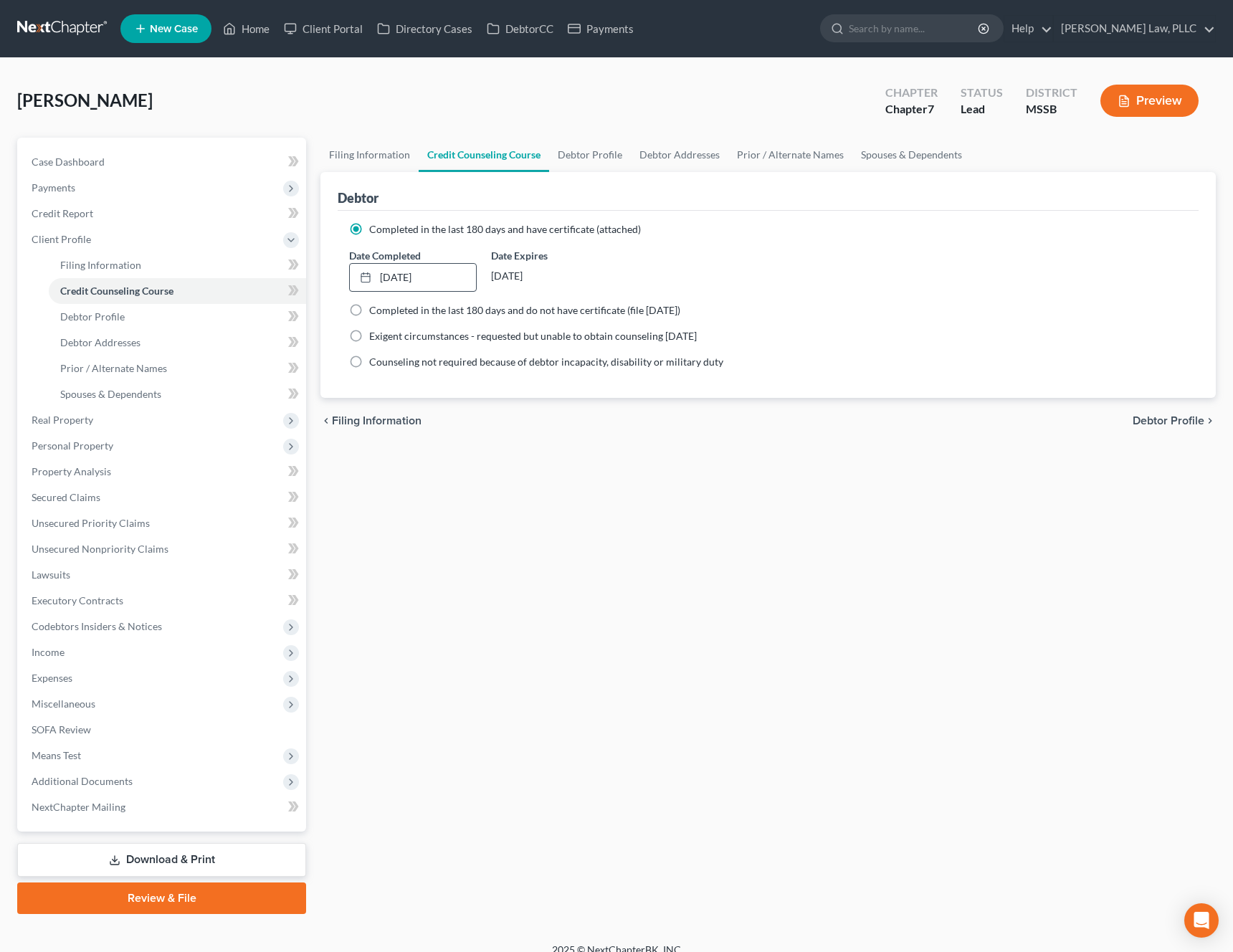
click at [1184, 423] on span "Debtor Profile" at bounding box center [1169, 421] width 72 height 12
select select "0"
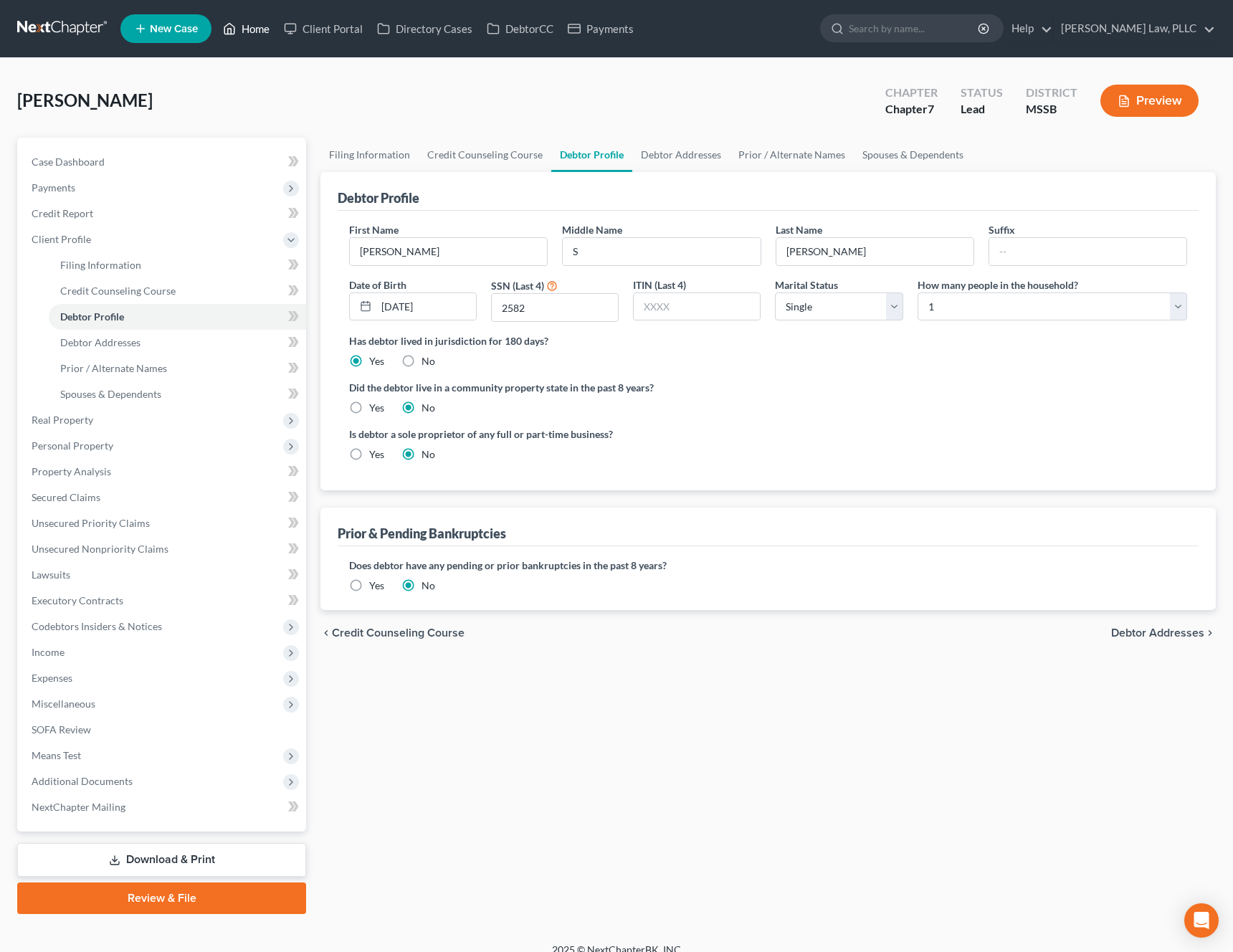
click at [255, 32] on link "Home" at bounding box center [246, 28] width 61 height 26
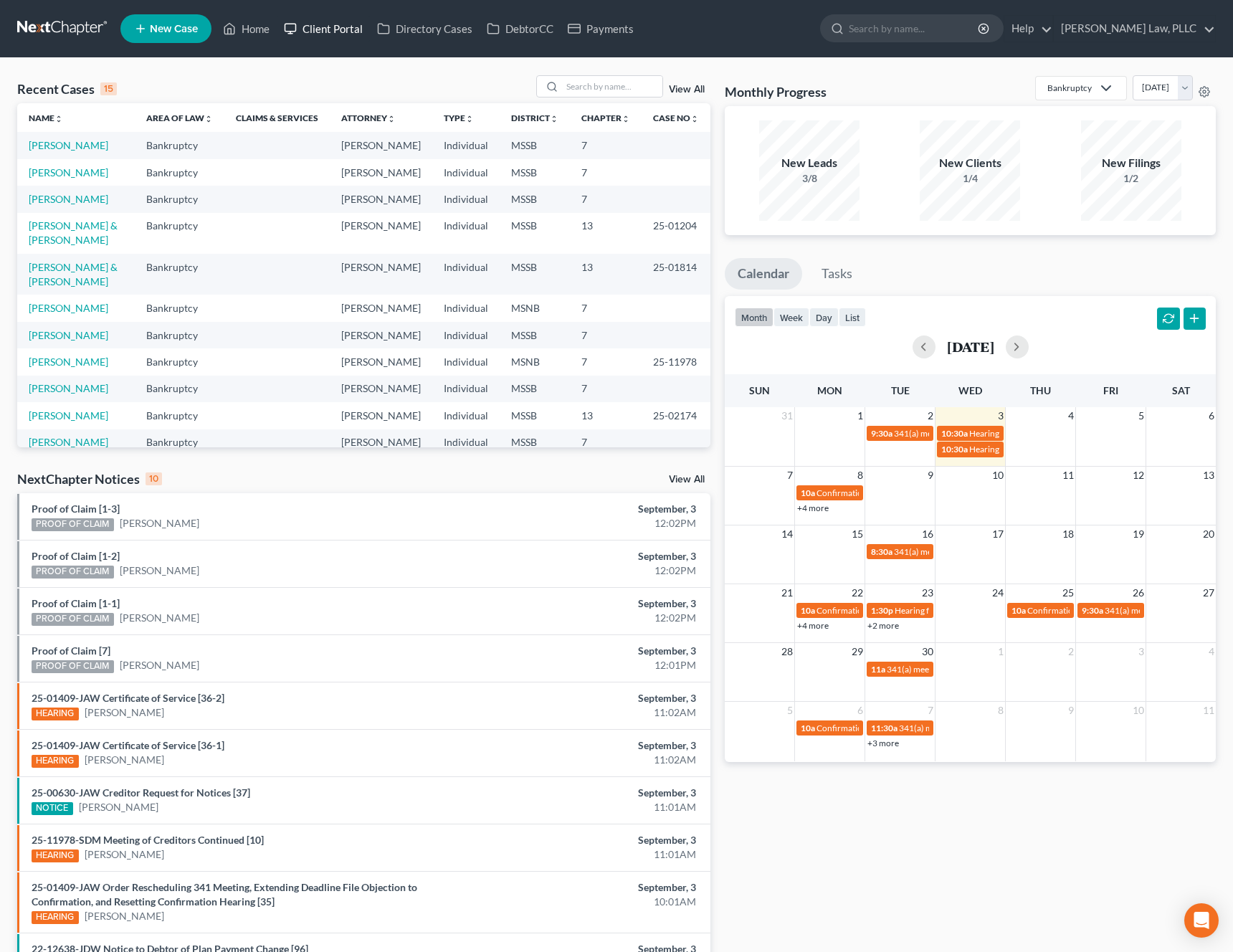
click at [332, 37] on link "Client Portal" at bounding box center [322, 28] width 93 height 26
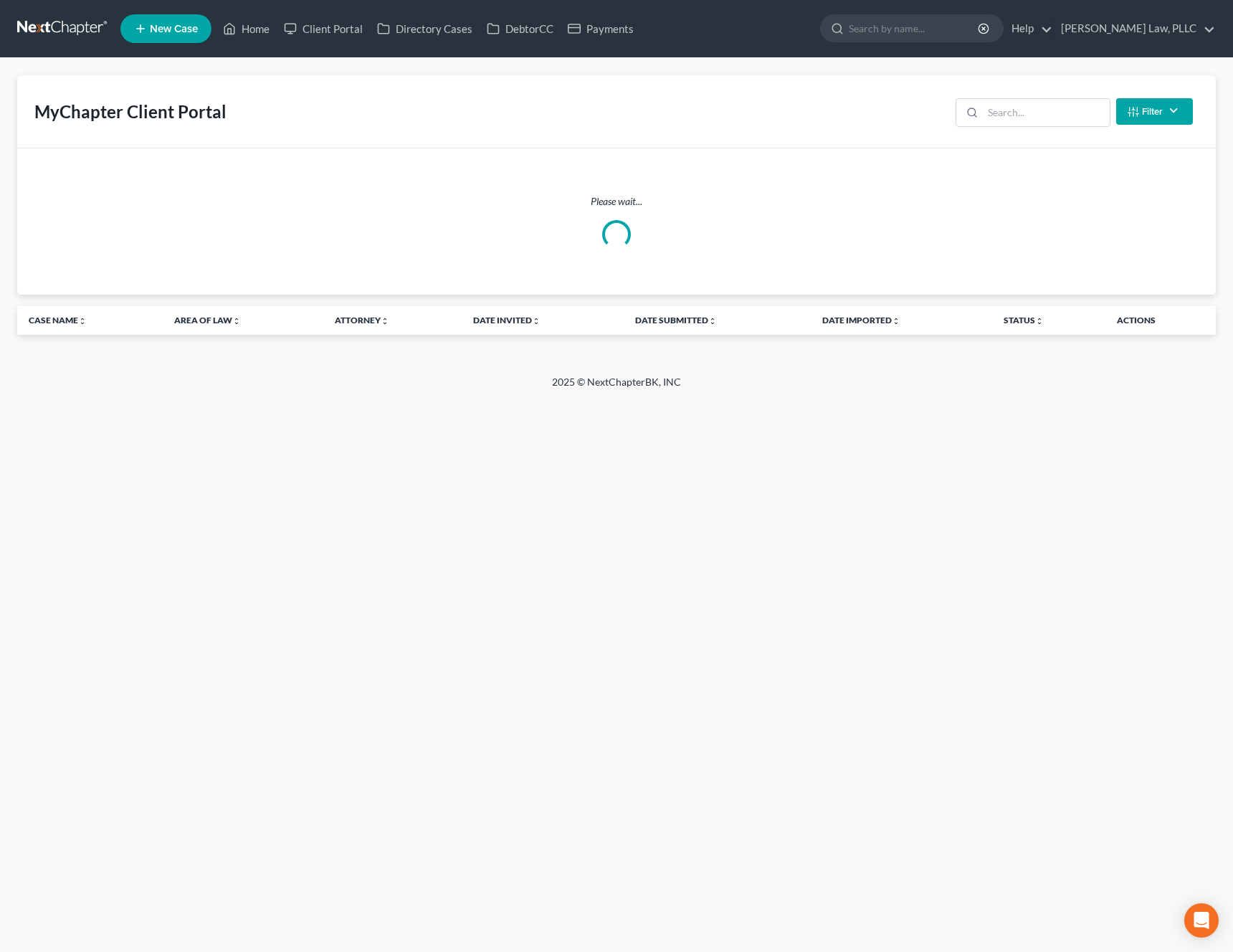
click at [1086, 126] on div "Filter Status Filter... Invited With Payment Invited Without Payment Invited Pa…" at bounding box center [1074, 111] width 249 height 38
click at [1054, 116] on input "search" at bounding box center [1047, 112] width 127 height 28
type input "harkins"
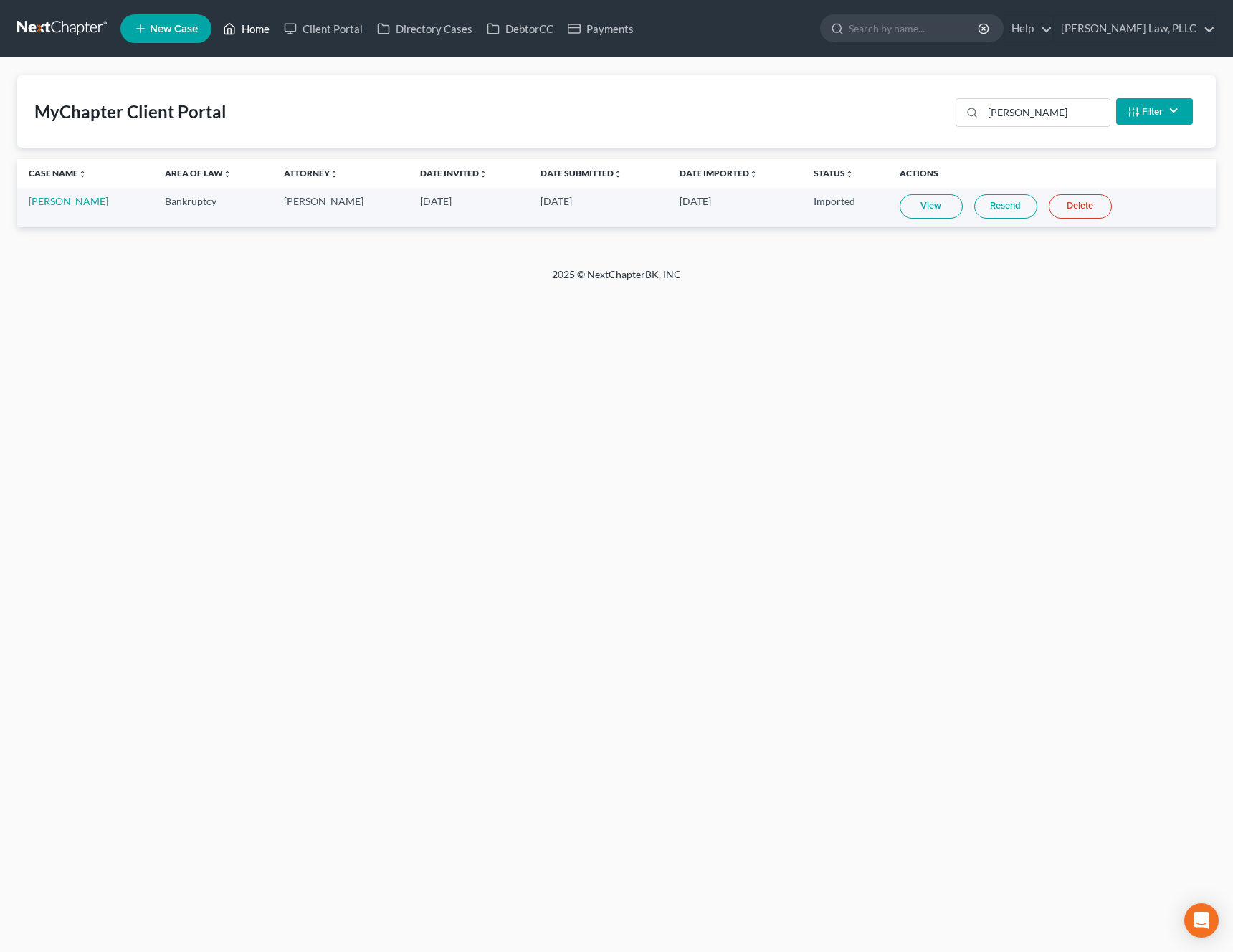
click at [261, 33] on link "Home" at bounding box center [246, 28] width 61 height 26
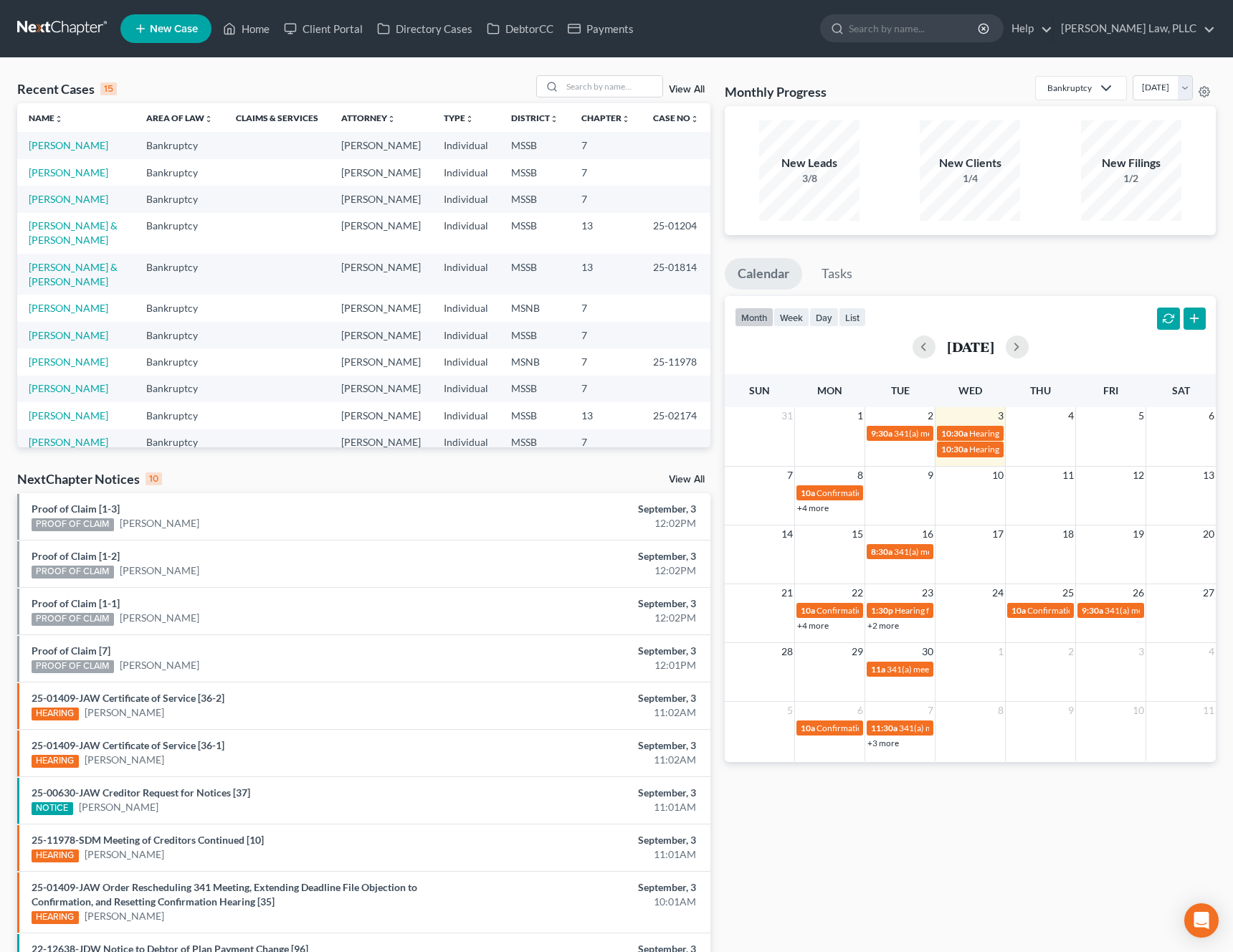
click at [309, 14] on ul "New Case Home Client Portal Directory Cases DebtorCC Payments - No Result - See…" at bounding box center [668, 28] width 1096 height 38
click at [309, 32] on link "Client Portal" at bounding box center [322, 28] width 93 height 26
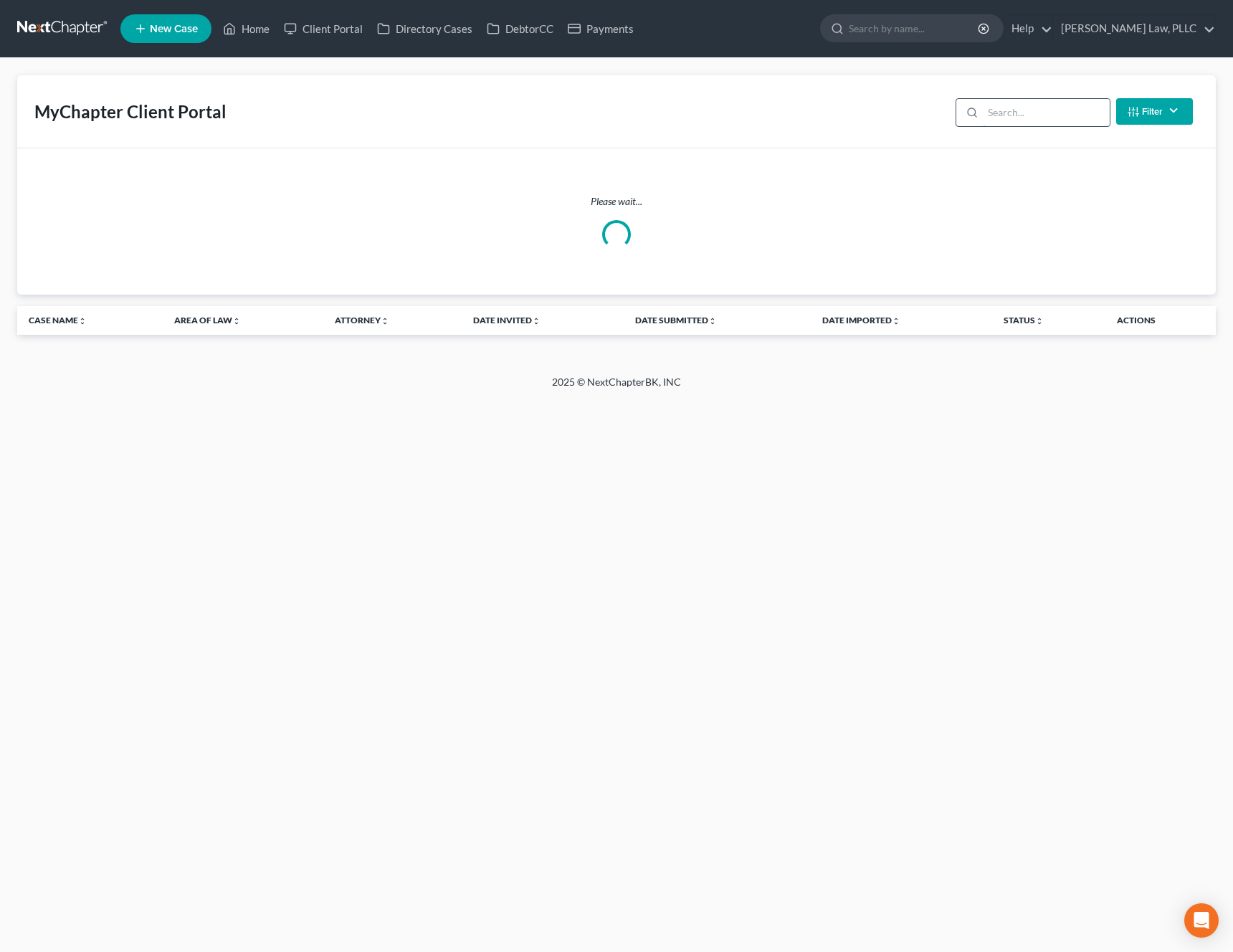
click at [1045, 116] on input "search" at bounding box center [1047, 112] width 127 height 28
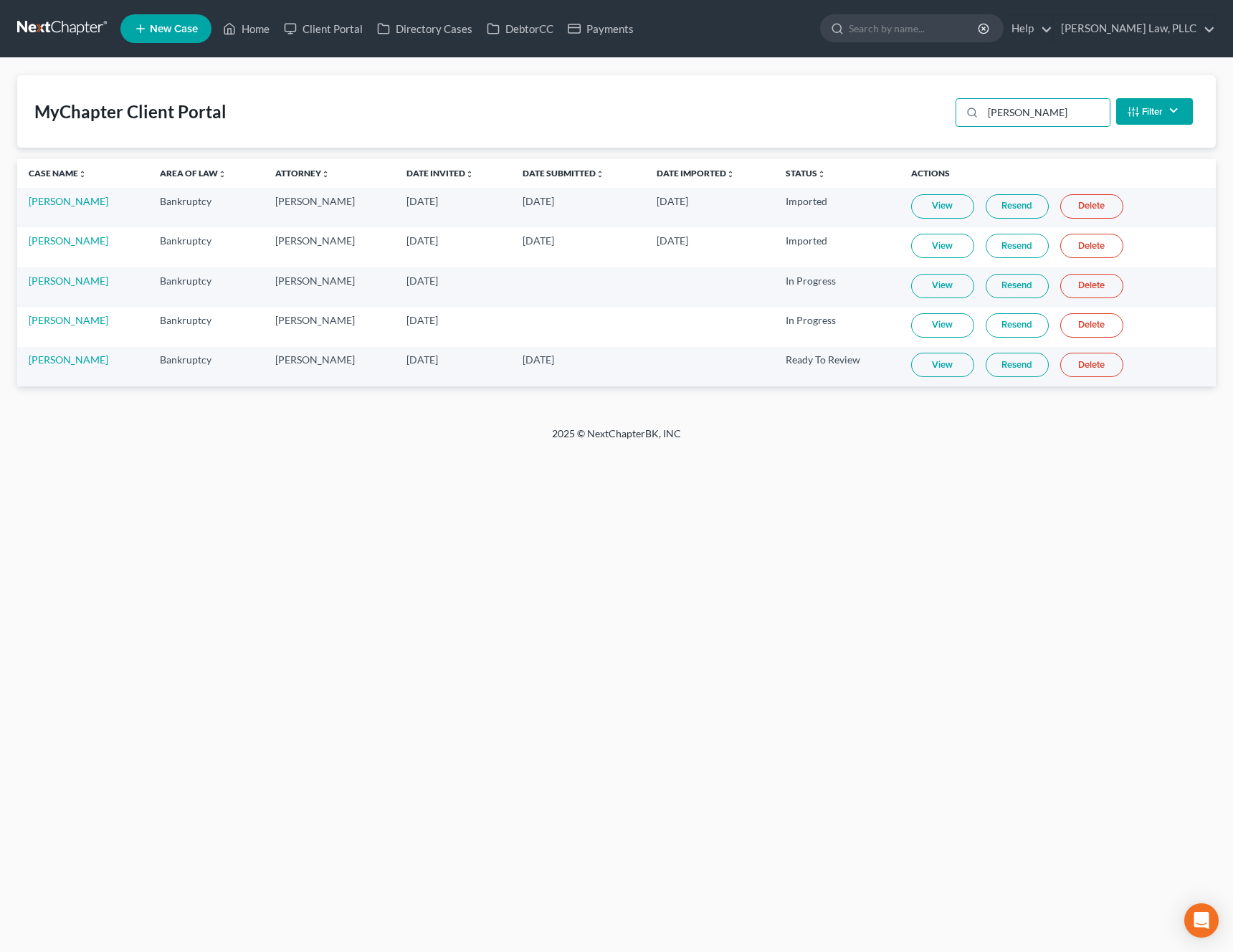
click at [949, 368] on link "View" at bounding box center [942, 364] width 63 height 24
click at [1048, 123] on input "wilson" at bounding box center [1047, 112] width 127 height 28
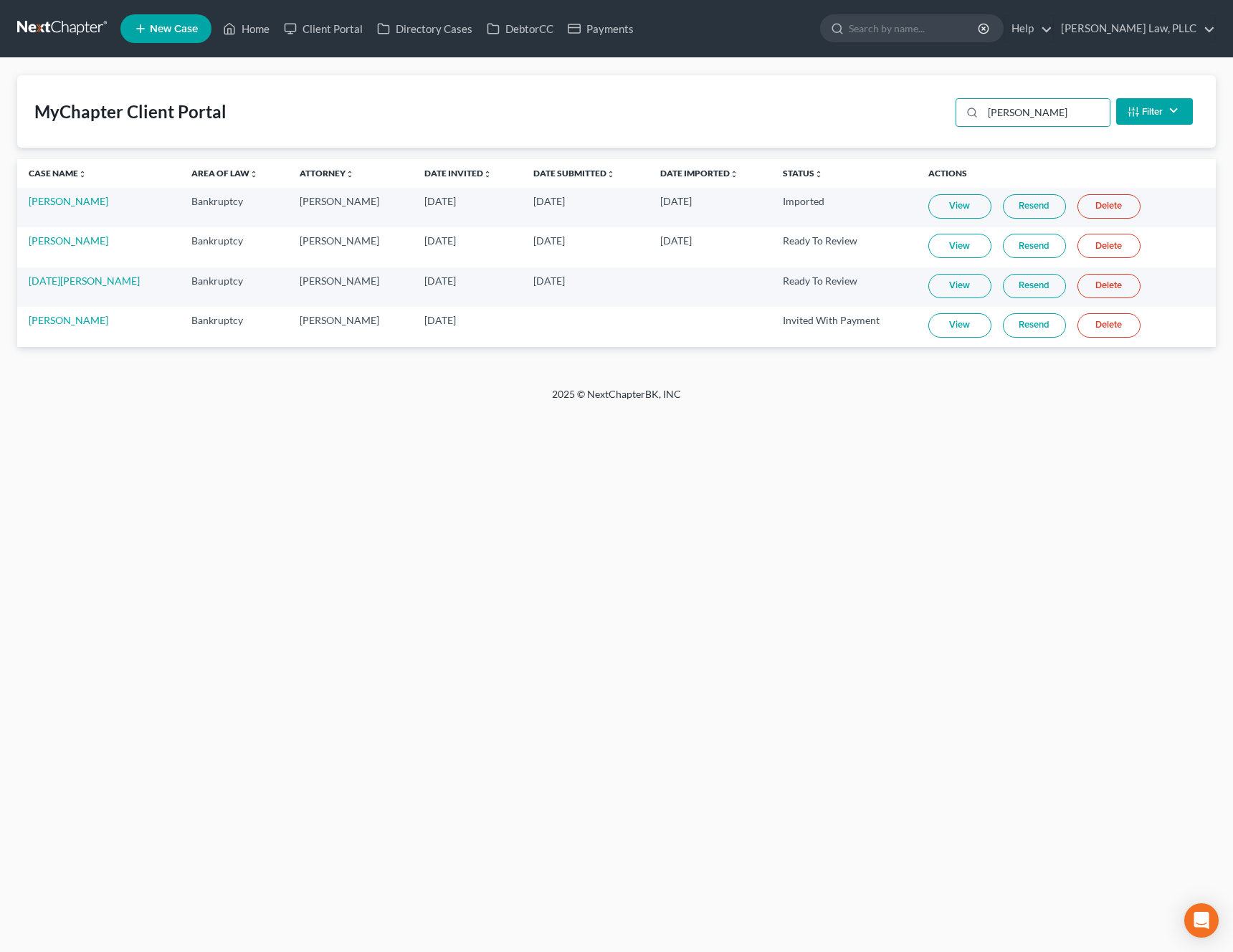
click at [964, 287] on link "View" at bounding box center [960, 286] width 63 height 24
click at [1068, 109] on input "turner" at bounding box center [1047, 112] width 127 height 28
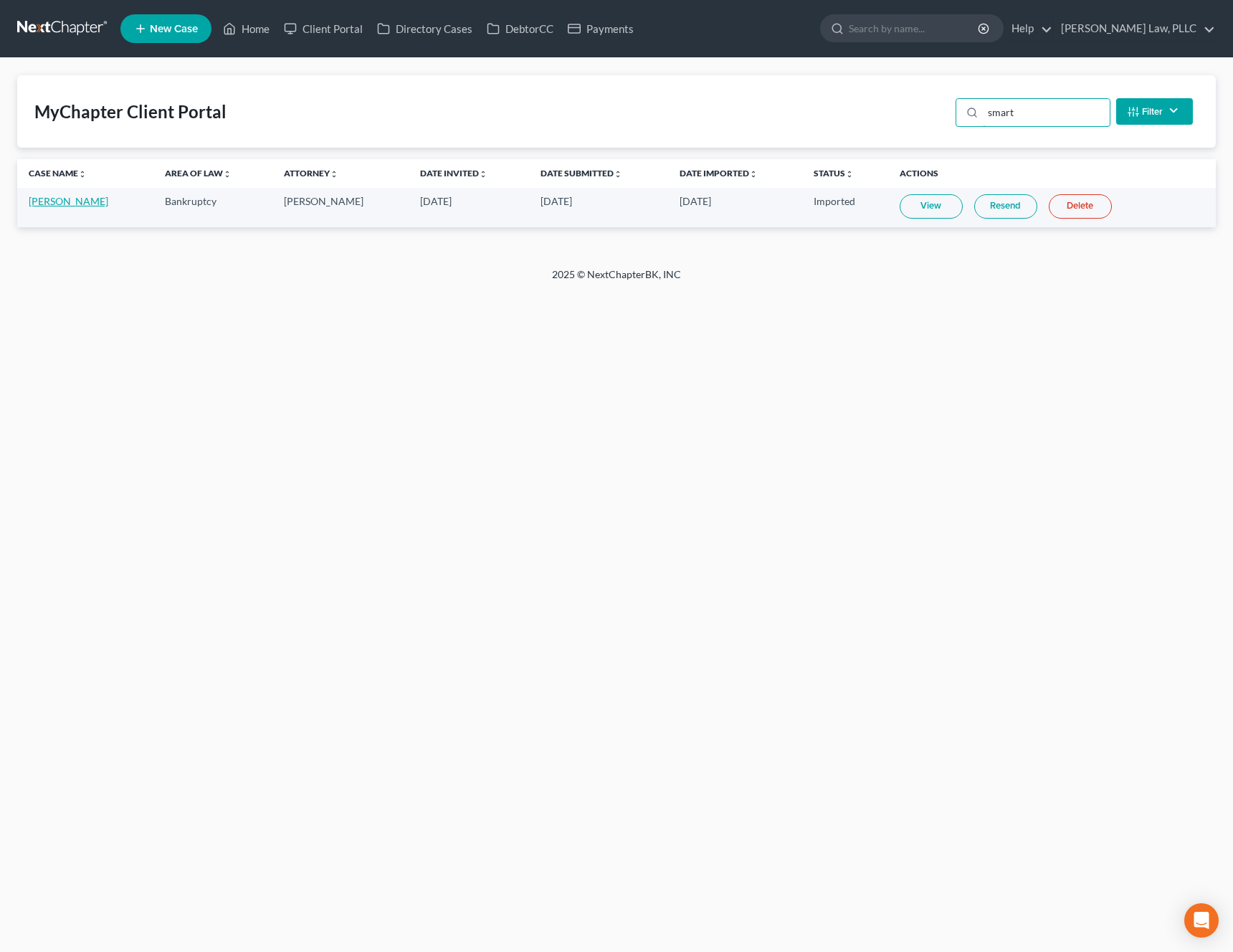
type input "smart"
click at [48, 198] on link "Keiandra Smart" at bounding box center [68, 201] width 80 height 13
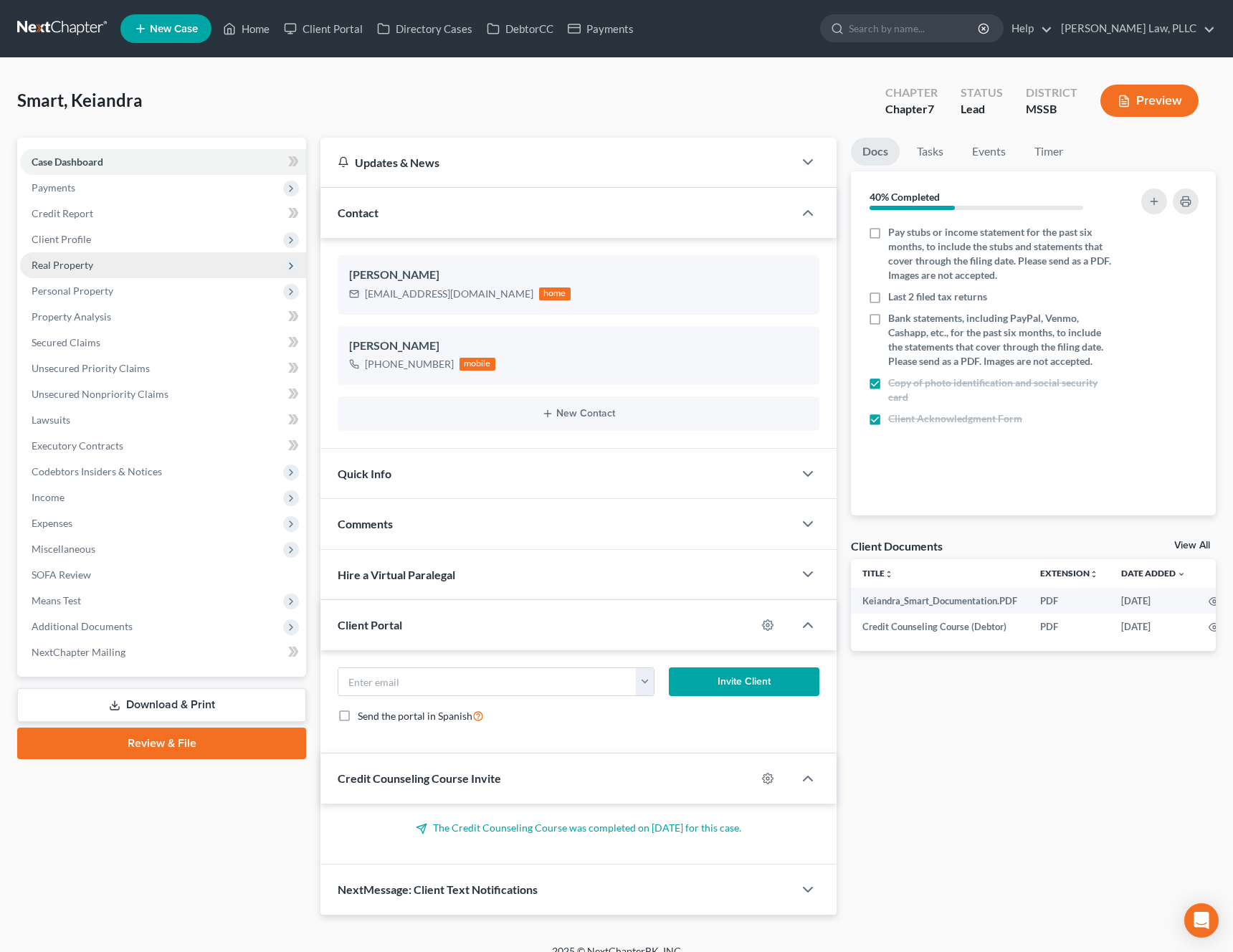
click at [126, 265] on span "Real Property" at bounding box center [163, 265] width 286 height 26
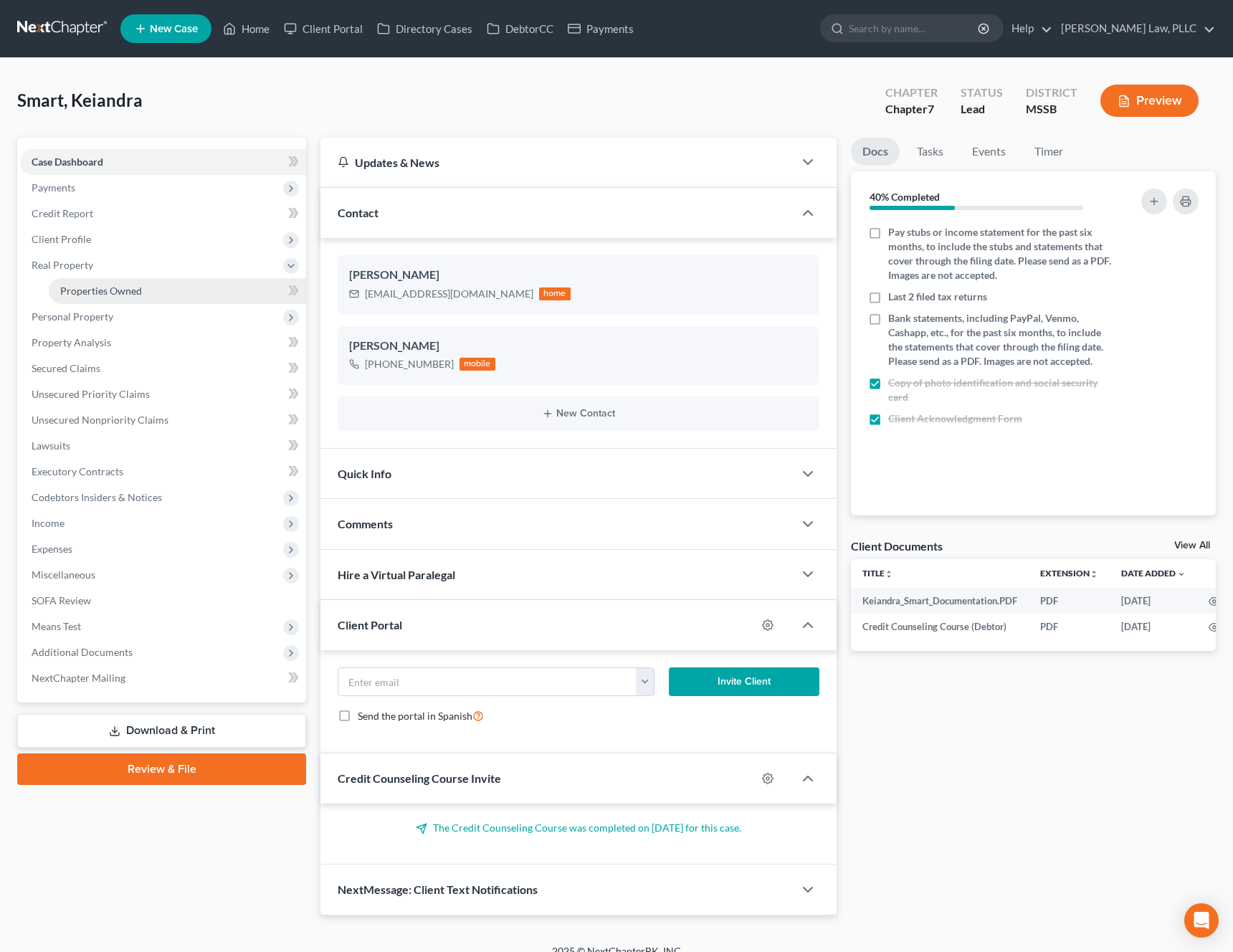
click at [113, 291] on span "Properties Owned" at bounding box center [101, 291] width 82 height 13
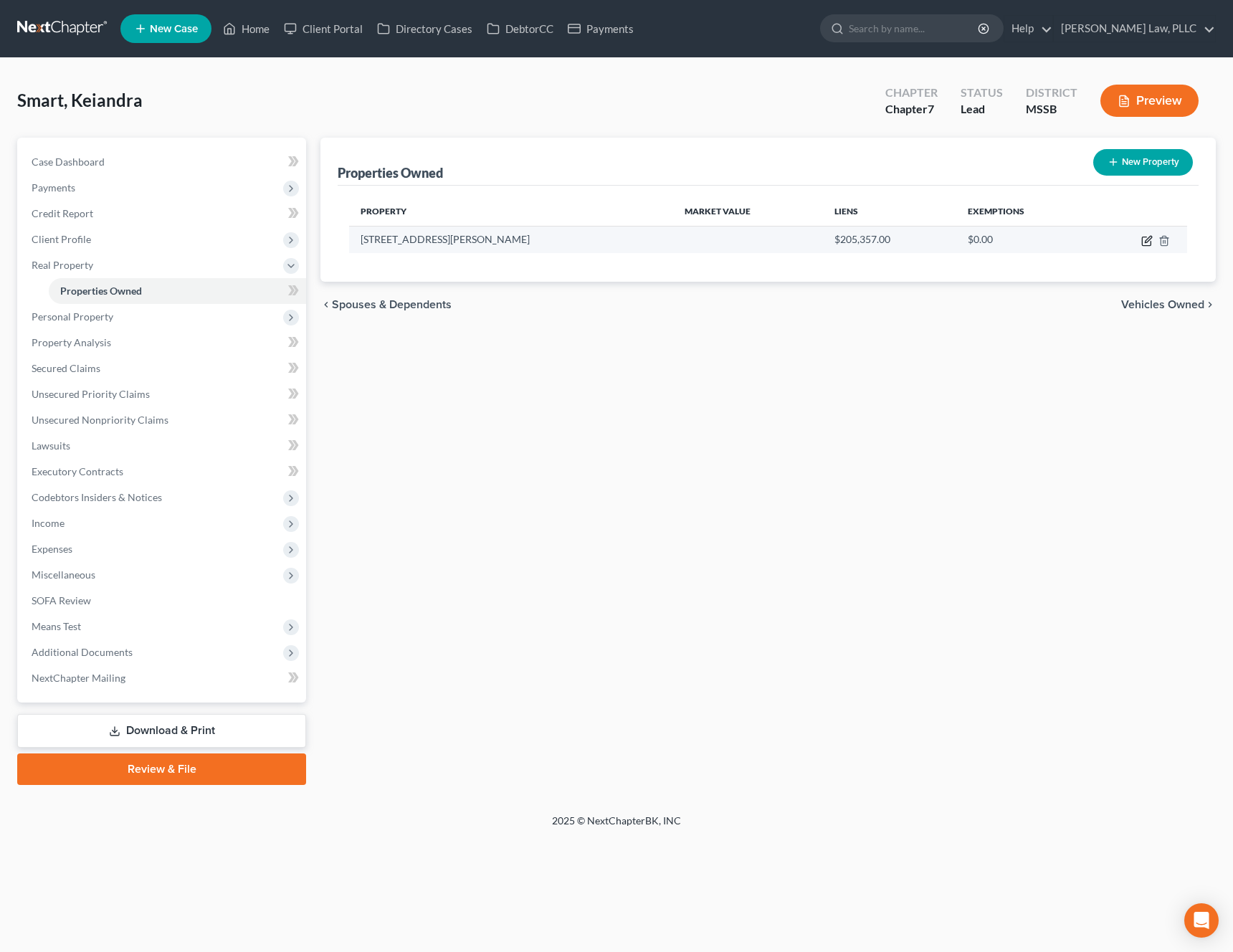
click at [1146, 241] on icon "button" at bounding box center [1148, 241] width 12 height 12
select select "25"
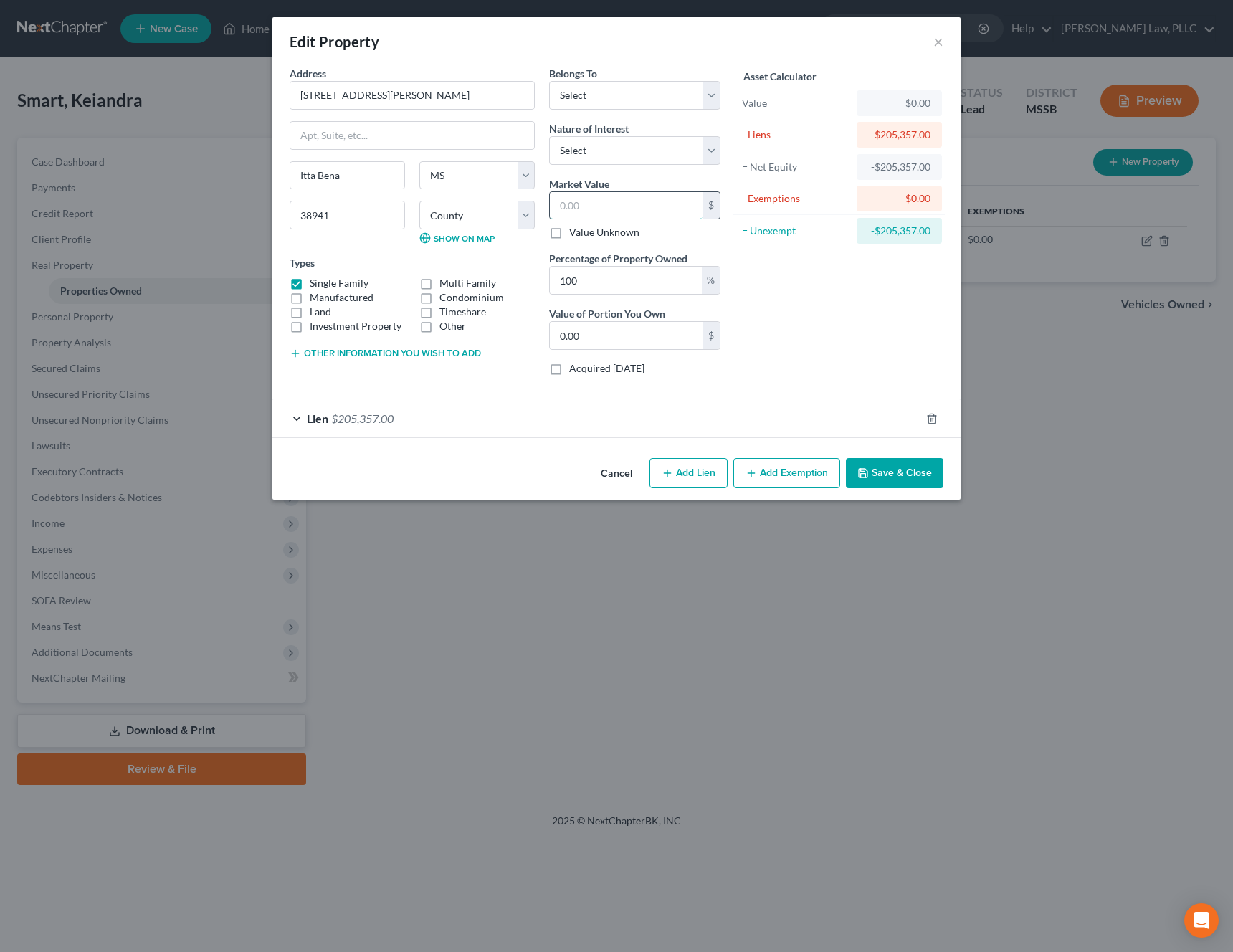
click at [637, 209] on input "text" at bounding box center [627, 205] width 152 height 28
type input "2"
type input "2.00"
type input "20"
type input "20.00"
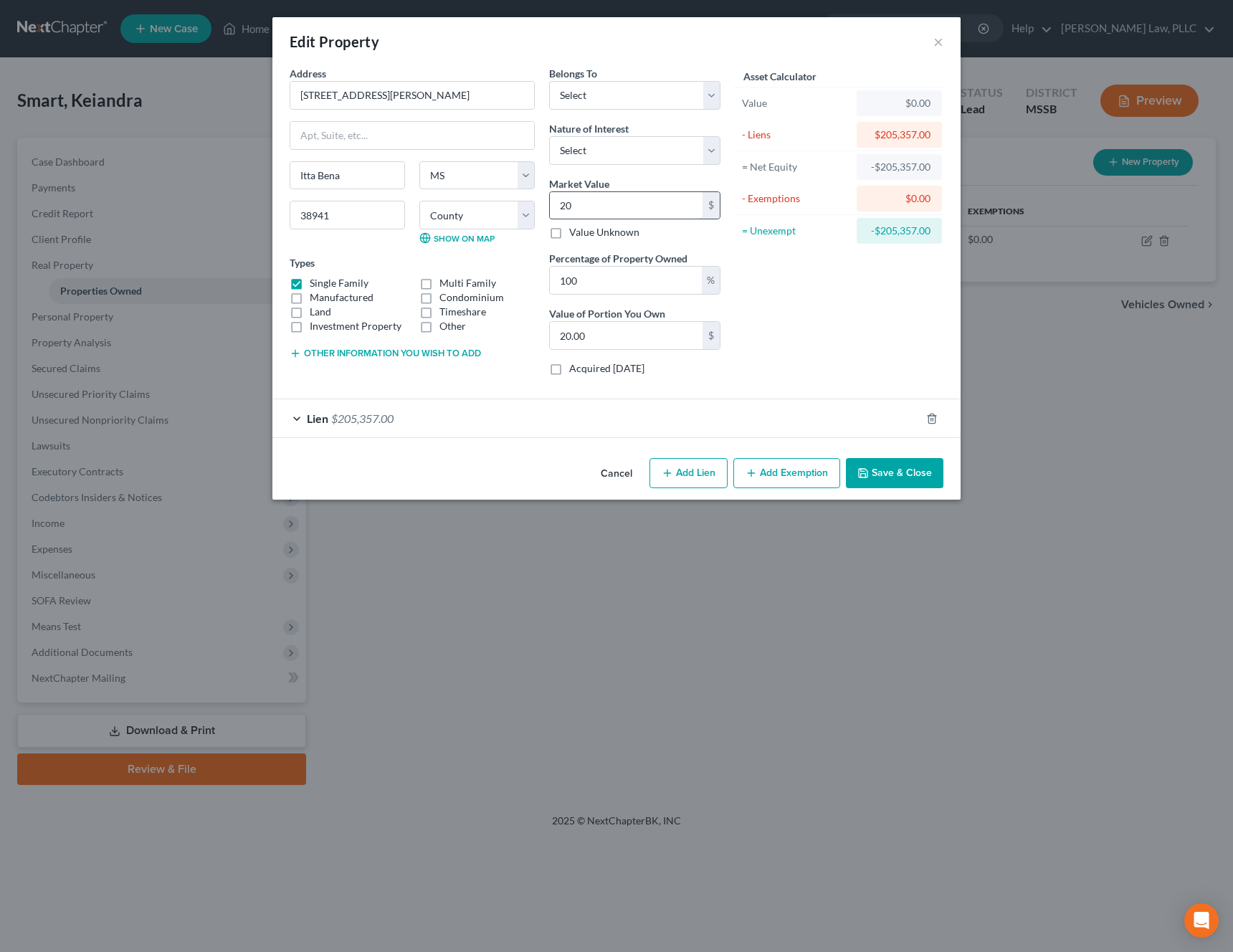
type input "205"
type input "205.00"
type input "2050"
type input "2,050.00"
type input "2,0500"
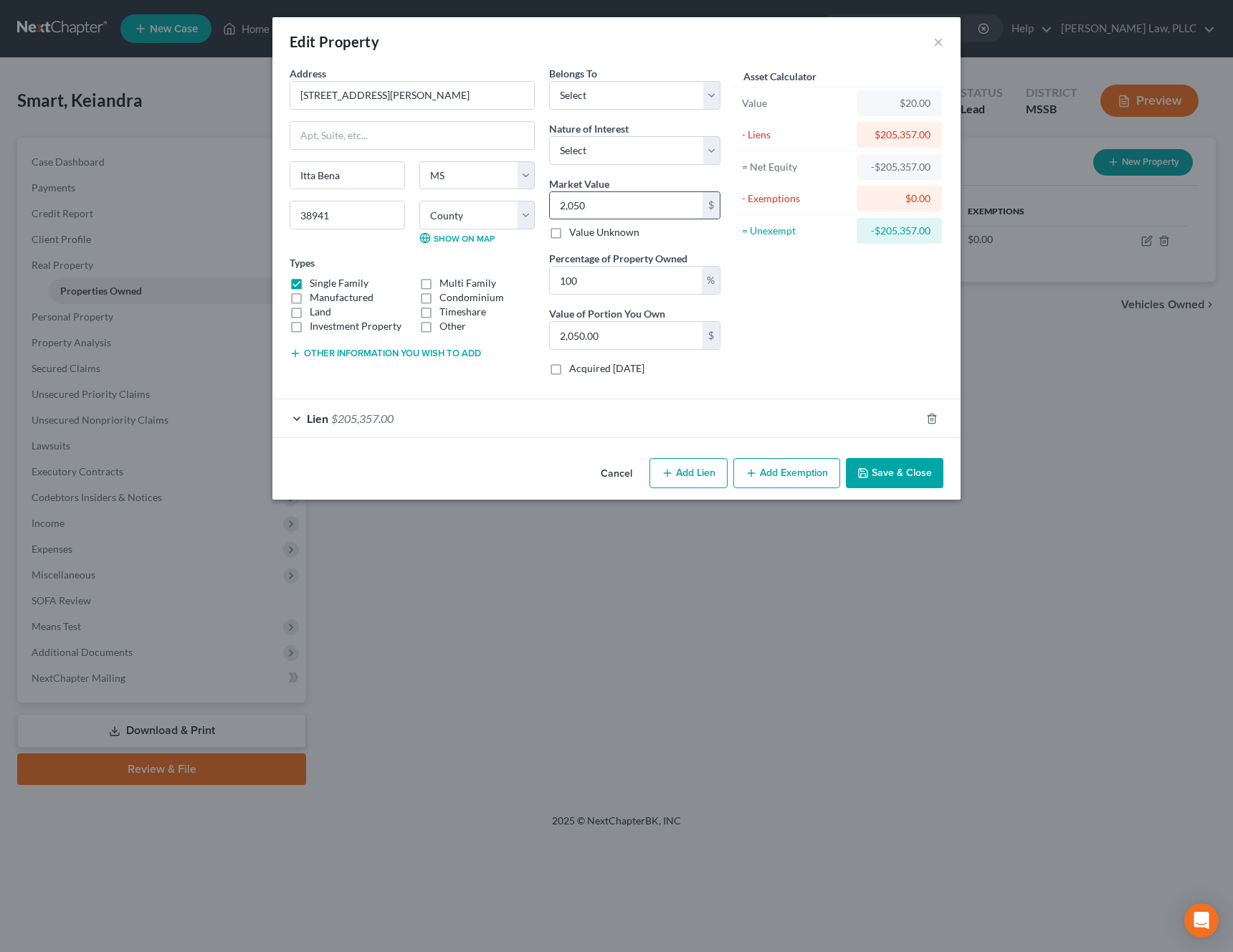
type input "20,500.00"
type input "20,5000"
type input "205,000.00"
type input "205,000"
click at [813, 279] on div "Asset Calculator Value $205,000.00 - Liens $205,357.00 = Net Equity -$205,152.0…" at bounding box center [839, 227] width 223 height 322
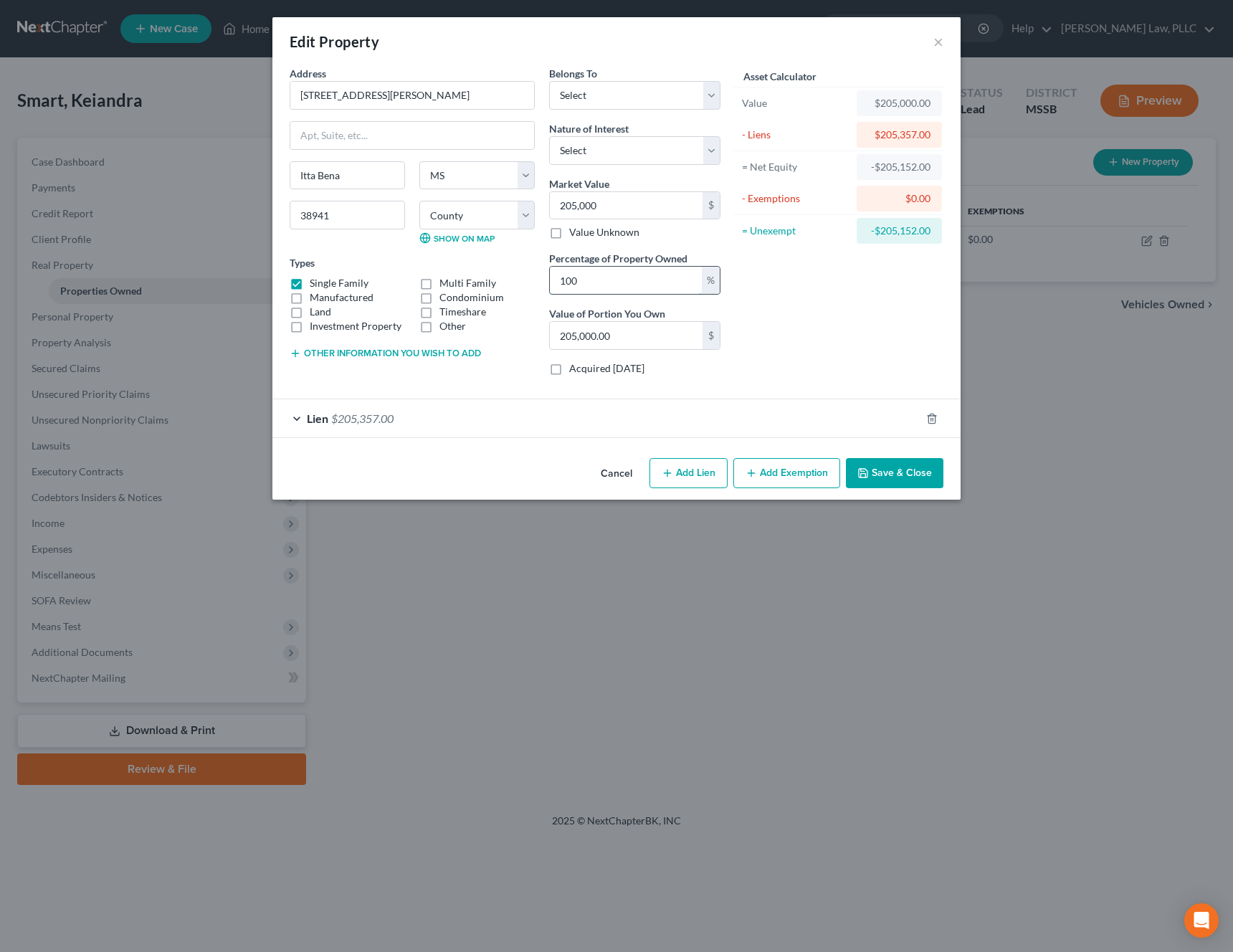
click at [618, 271] on input "100" at bounding box center [626, 280] width 152 height 28
click at [635, 96] on select "Select Debtor 1 Only Debtor 2 Only Debtor 1 And Debtor 2 Only At Least One Of T…" at bounding box center [635, 95] width 172 height 28
select select "0"
click at [549, 81] on select "Select Debtor 1 Only Debtor 2 Only Debtor 1 And Debtor 2 Only At Least One Of T…" at bounding box center [635, 95] width 172 height 28
click at [905, 479] on button "Save & Close" at bounding box center [895, 473] width 97 height 30
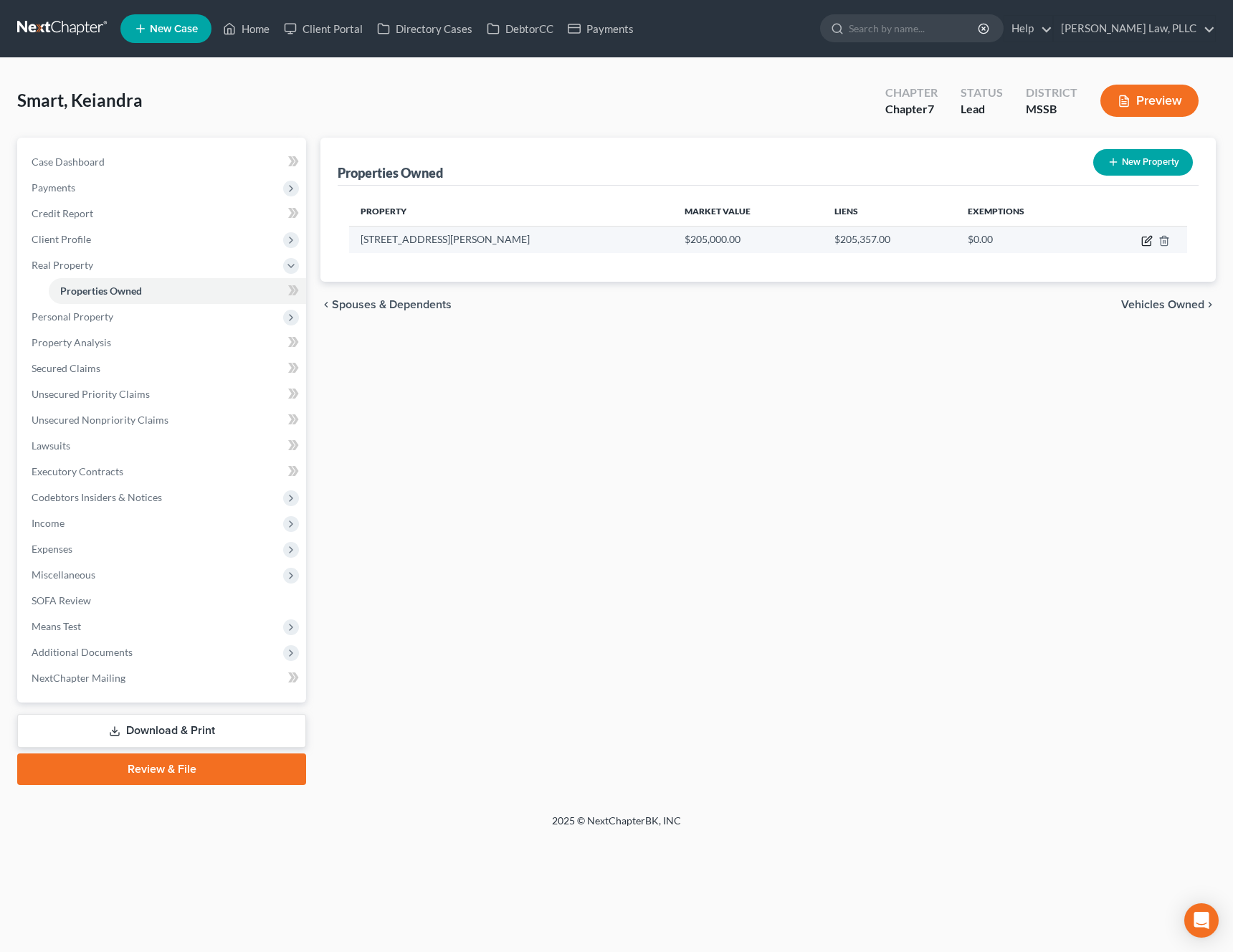
click at [1143, 241] on icon "button" at bounding box center [1148, 241] width 12 height 12
select select "25"
select select "0"
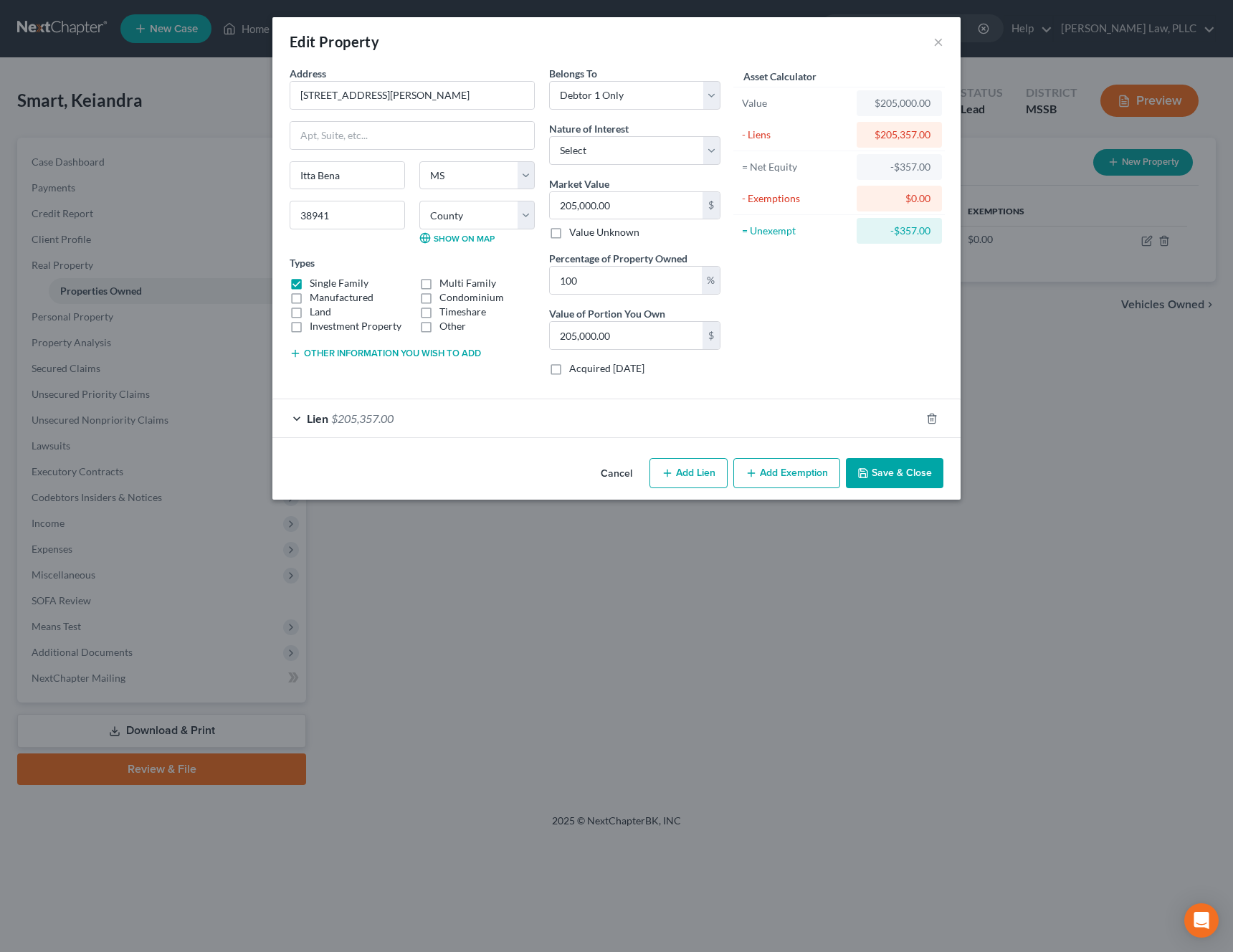
click at [612, 473] on button "Cancel" at bounding box center [616, 474] width 54 height 28
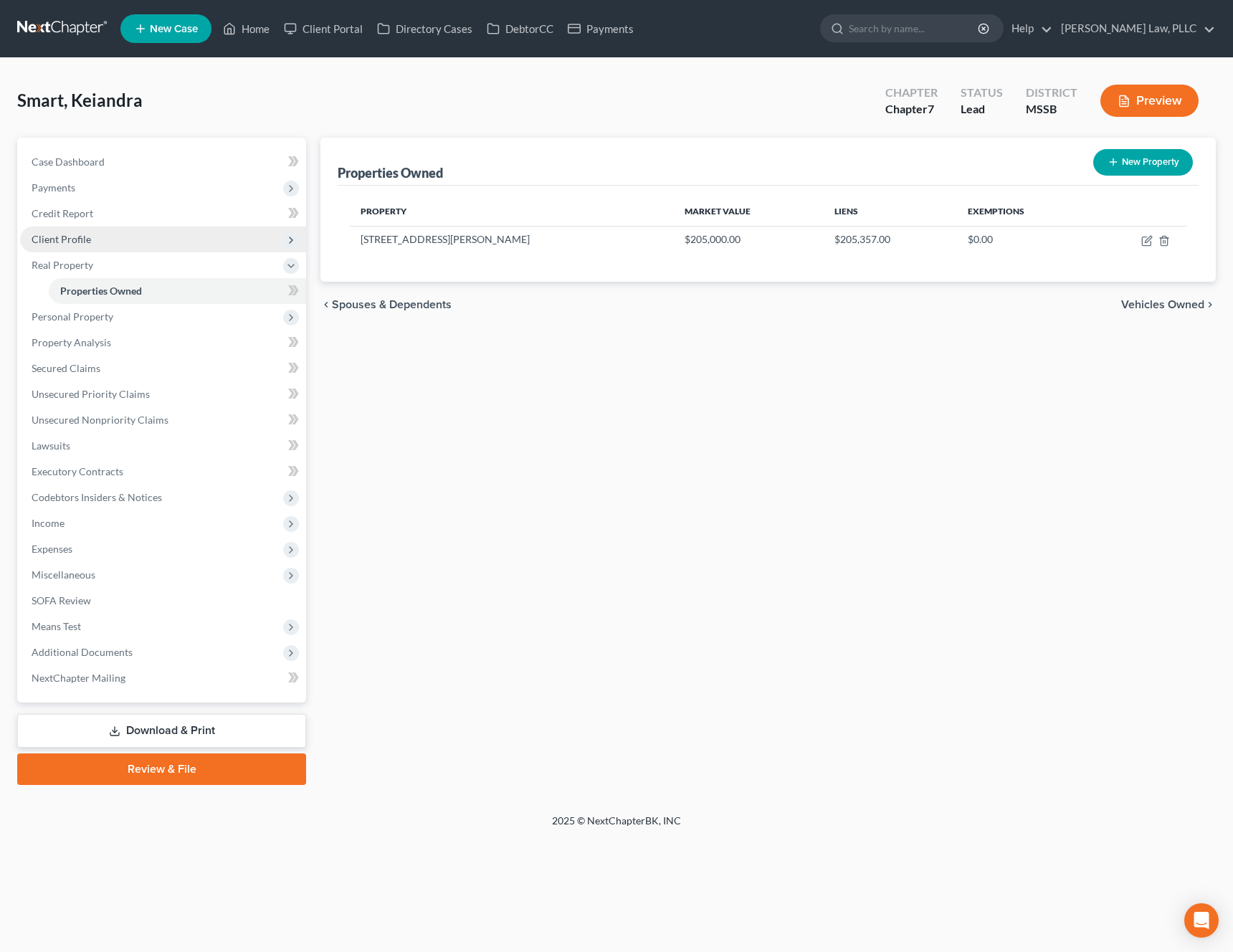
click at [127, 239] on span "Client Profile" at bounding box center [163, 239] width 286 height 26
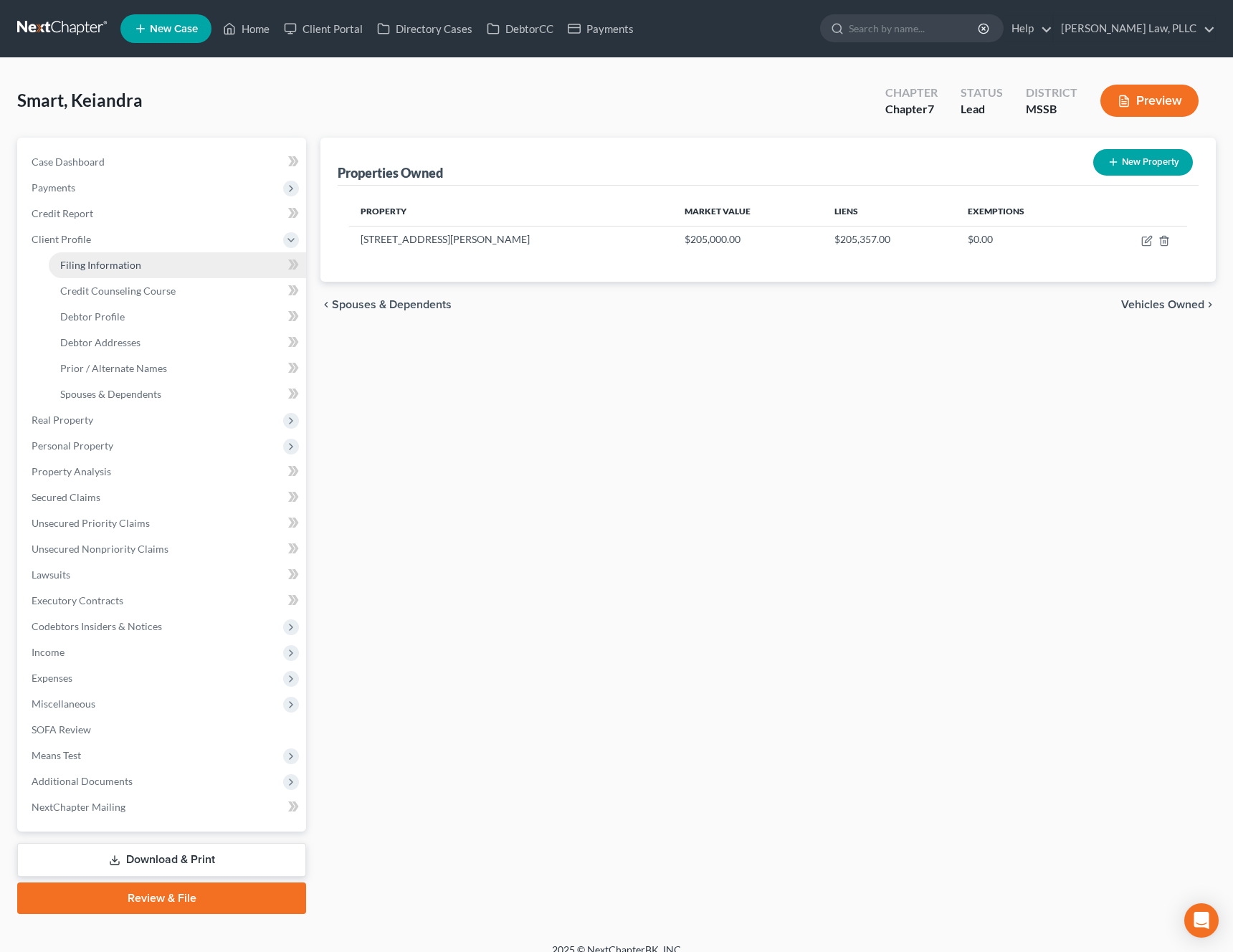
click at [117, 256] on link "Filing Information" at bounding box center [177, 265] width 257 height 26
select select "1"
select select "0"
select select "44"
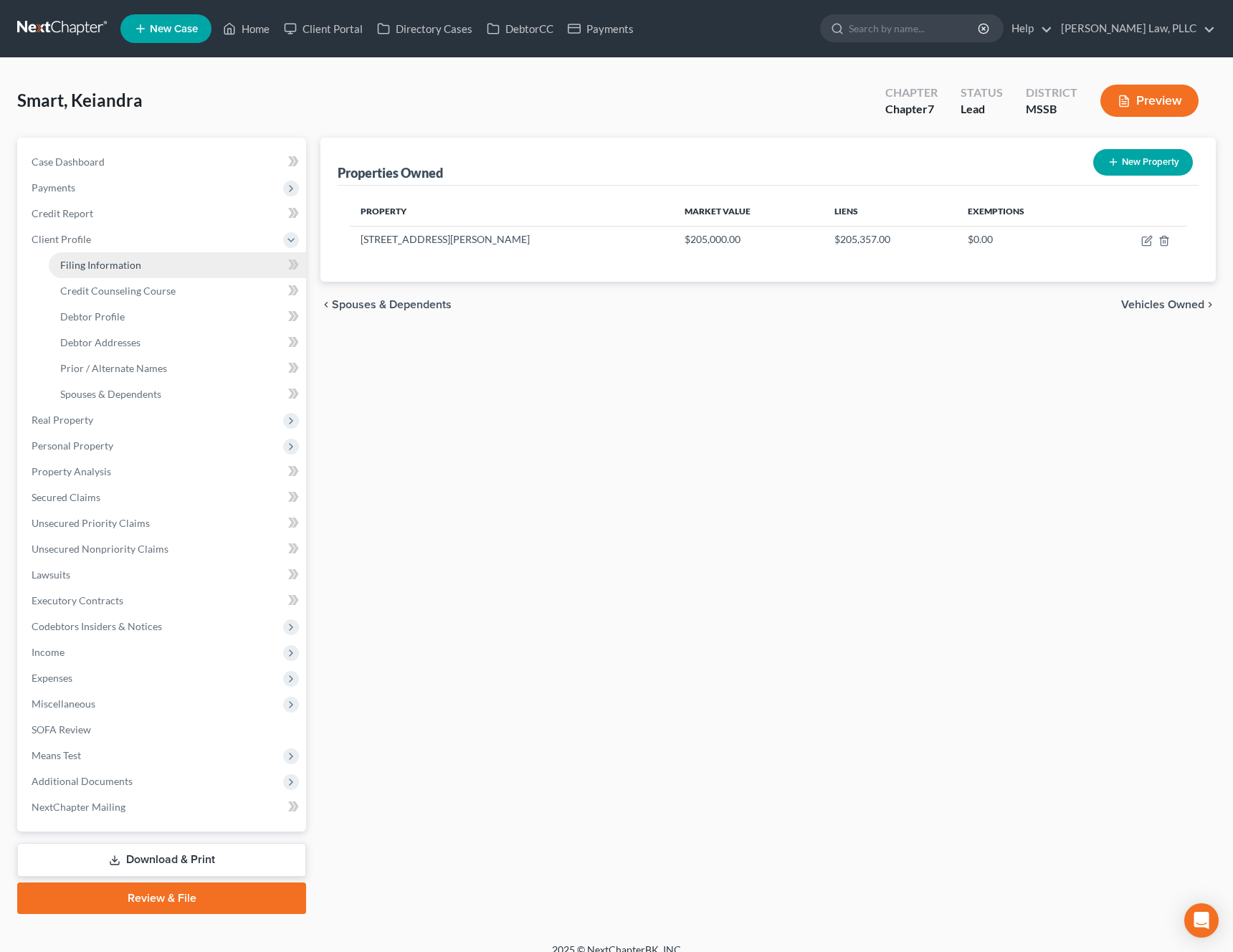
select select "0"
select select "25"
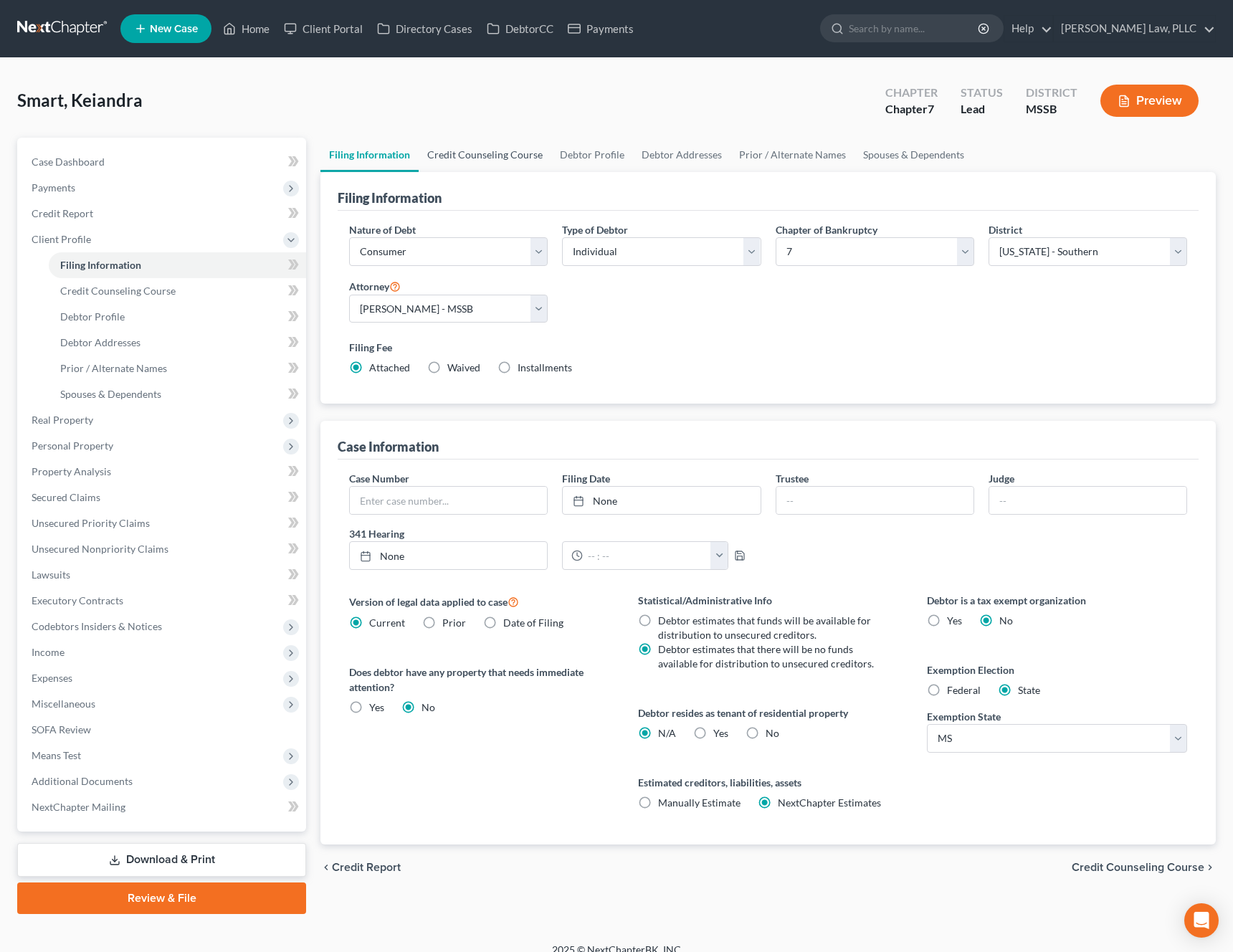
click at [500, 156] on link "Credit Counseling Course" at bounding box center [485, 154] width 132 height 34
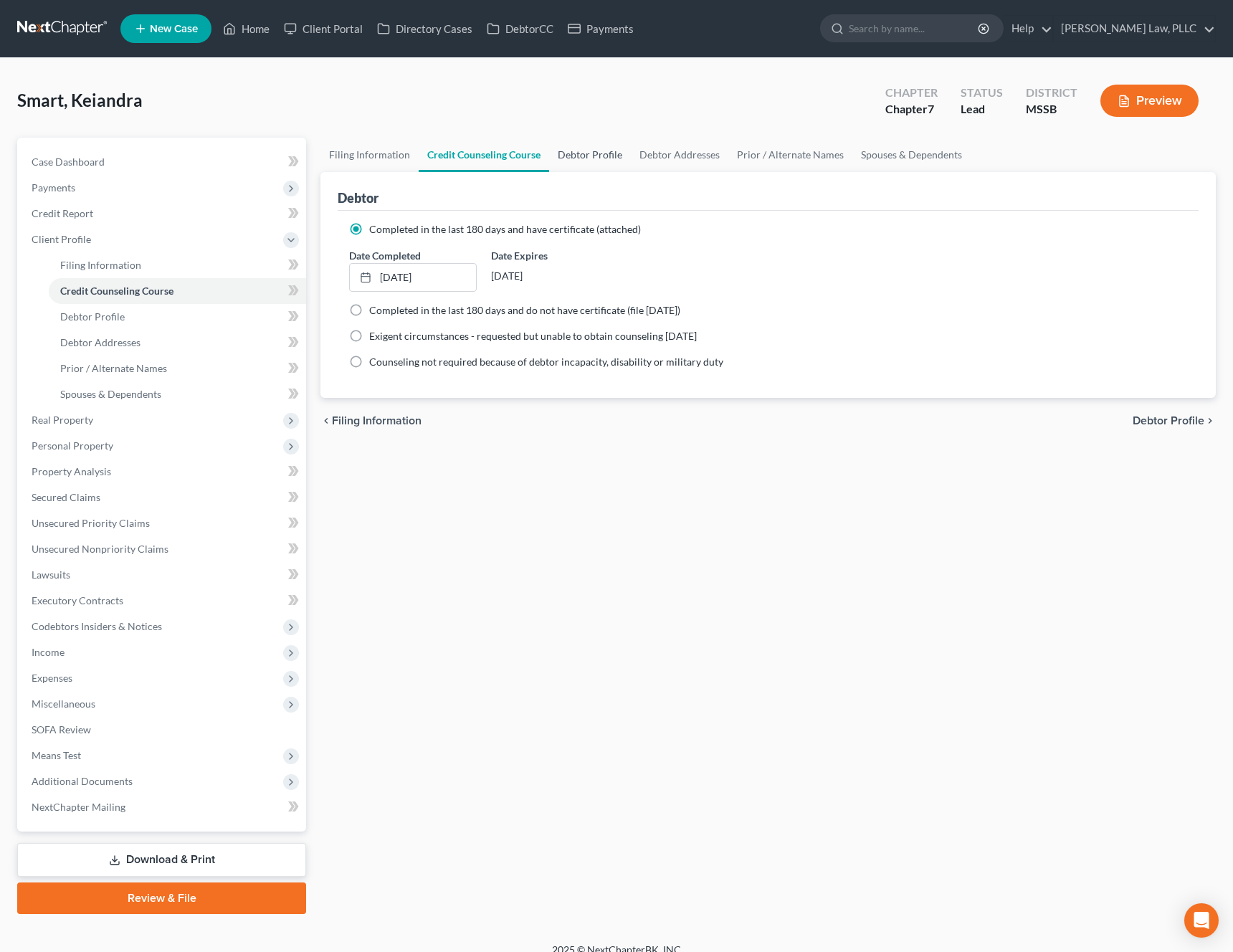
click at [583, 156] on link "Debtor Profile" at bounding box center [591, 154] width 82 height 34
select select "0"
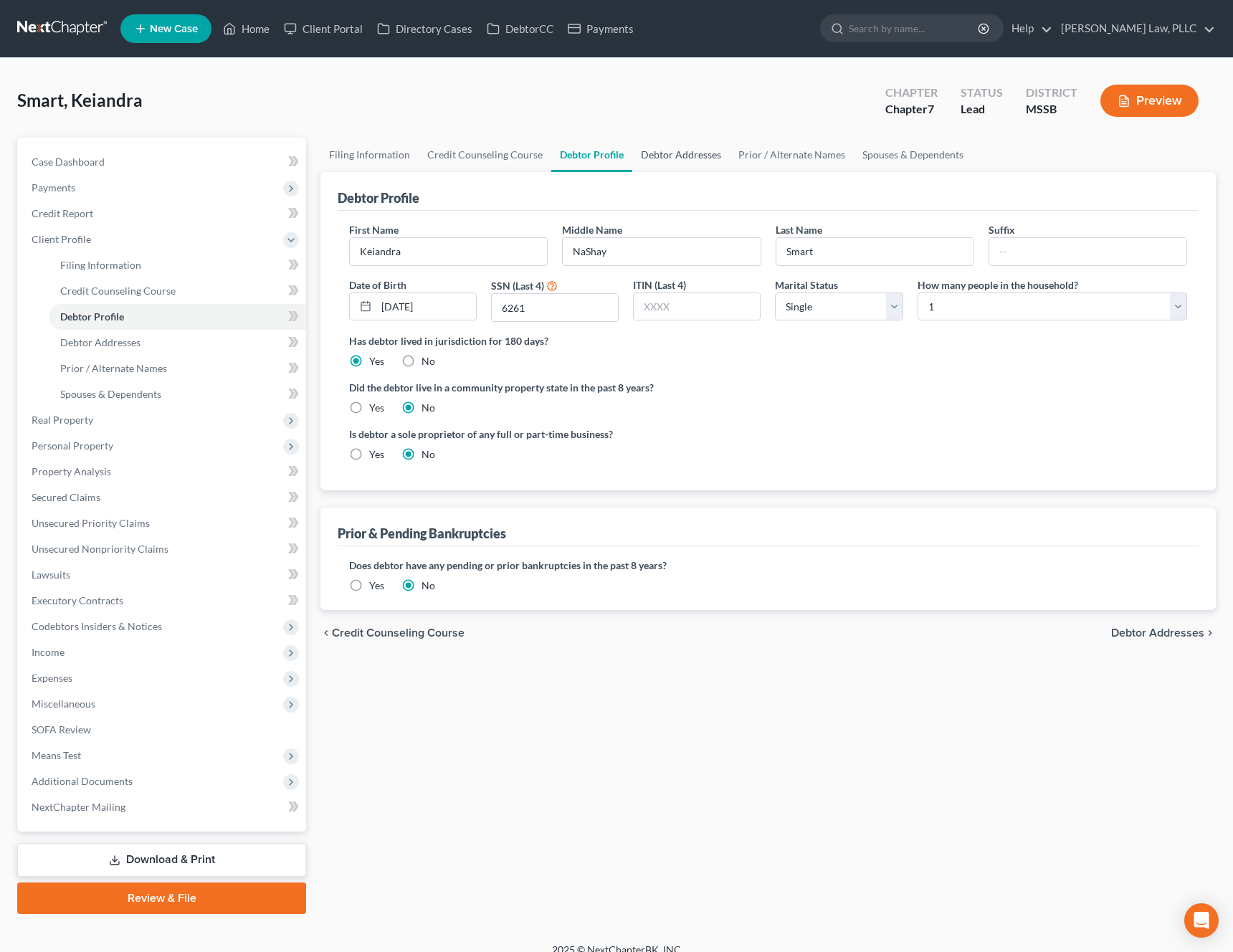
click at [689, 157] on link "Debtor Addresses" at bounding box center [681, 154] width 97 height 34
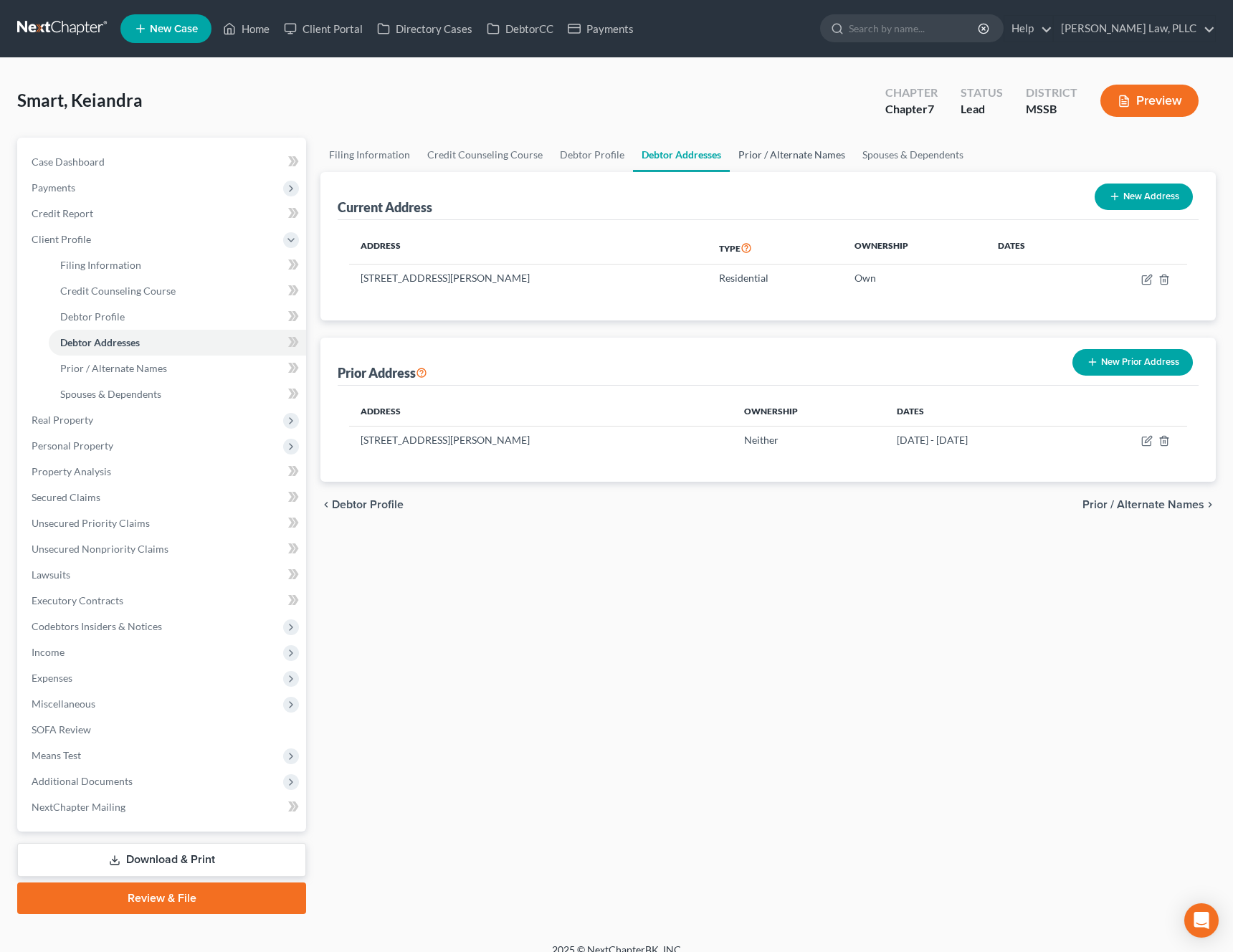
click at [795, 163] on link "Prior / Alternate Names" at bounding box center [792, 154] width 124 height 34
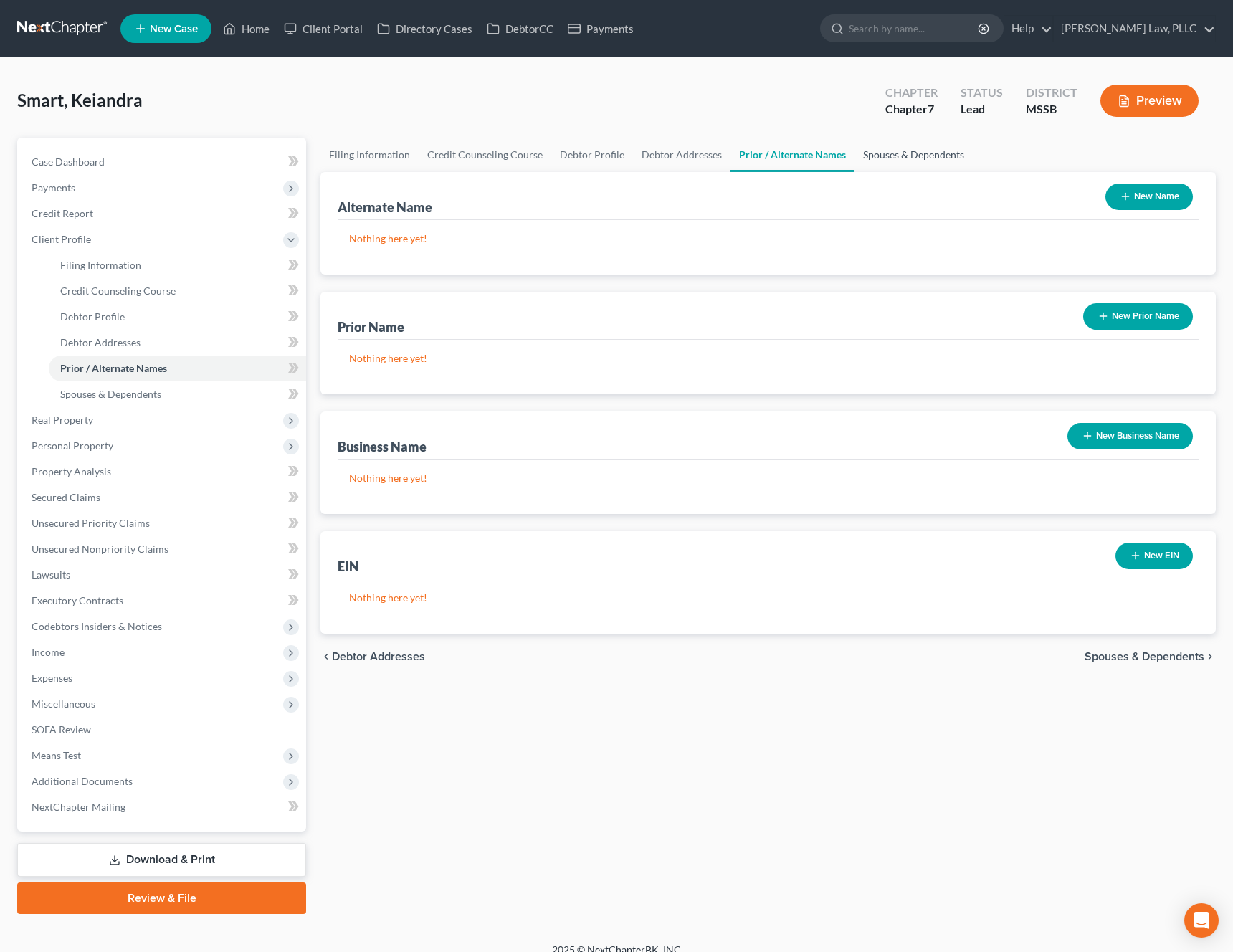
click at [921, 167] on link "Spouses & Dependents" at bounding box center [913, 154] width 118 height 34
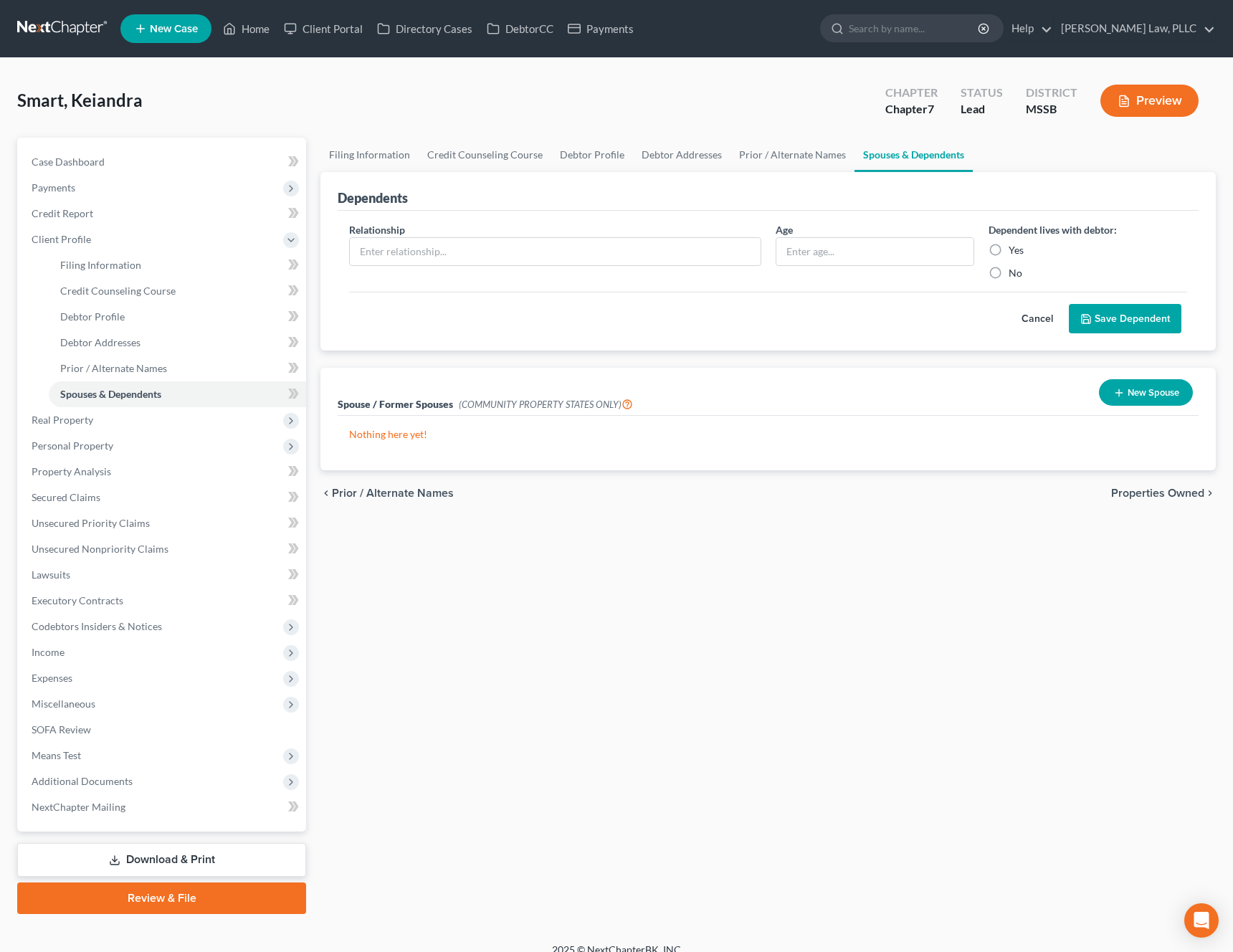
click at [1172, 494] on span "Properties Owned" at bounding box center [1158, 493] width 93 height 12
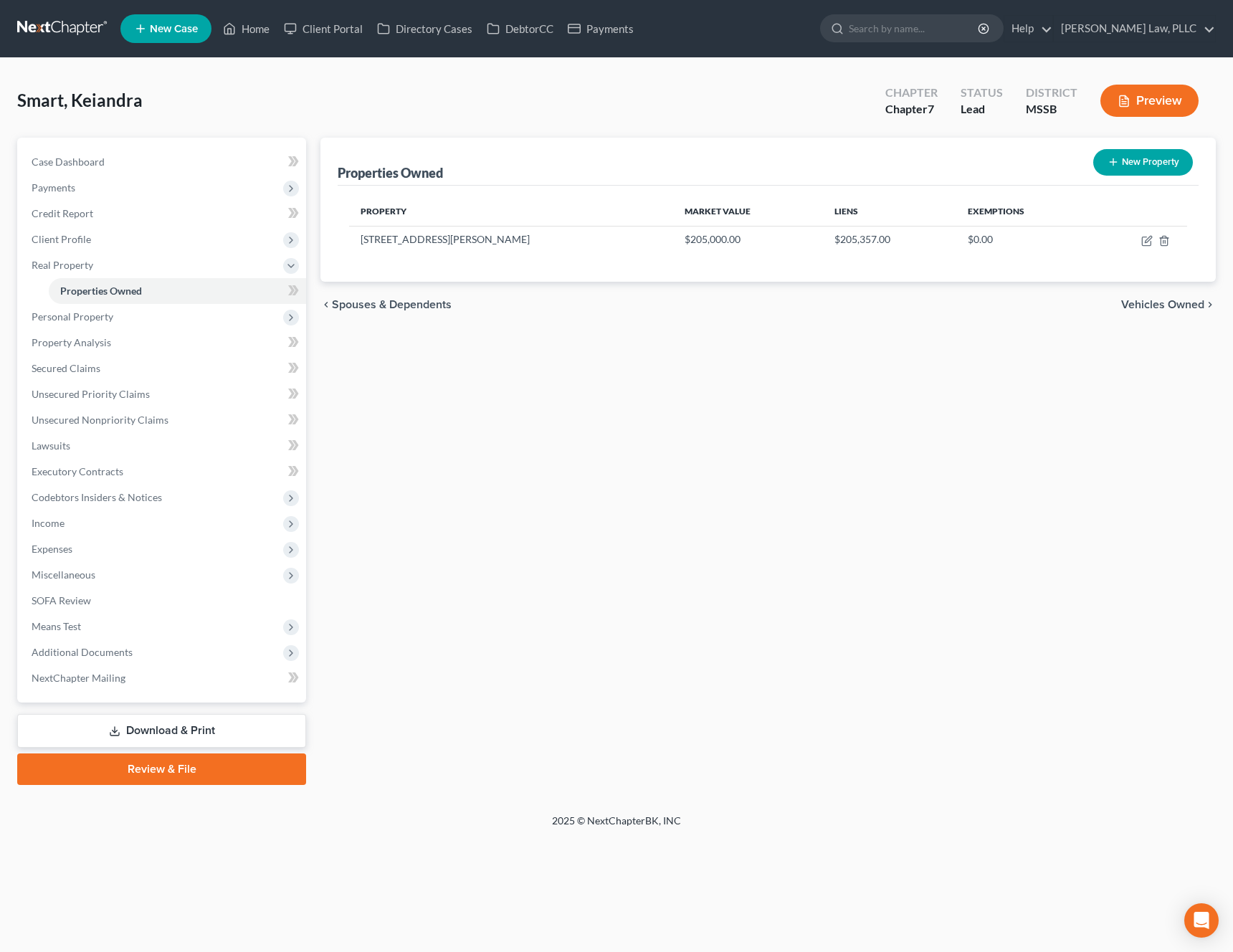
click at [1165, 304] on span "Vehicles Owned" at bounding box center [1163, 305] width 83 height 12
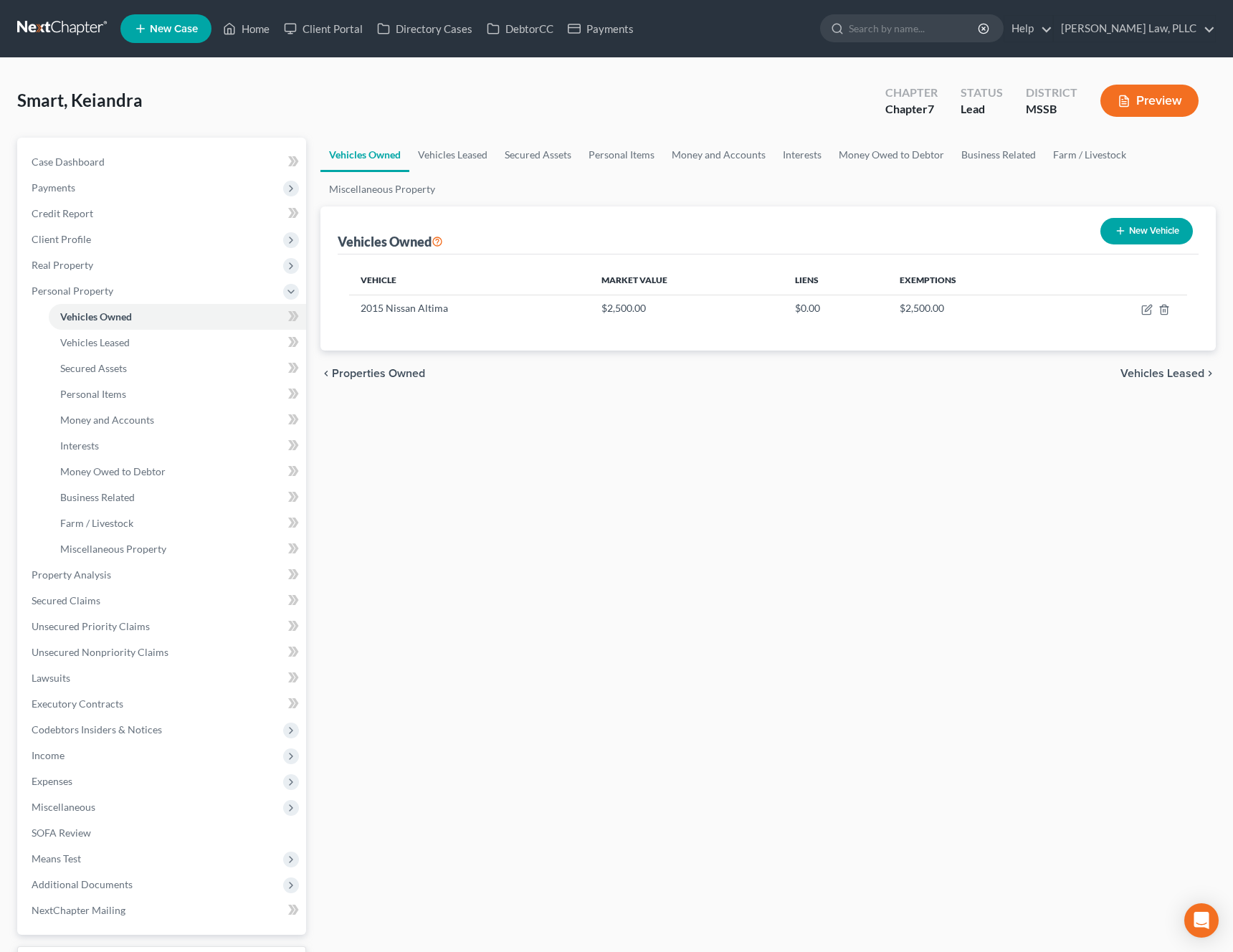
click at [1146, 377] on span "Vehicles Leased" at bounding box center [1163, 373] width 84 height 12
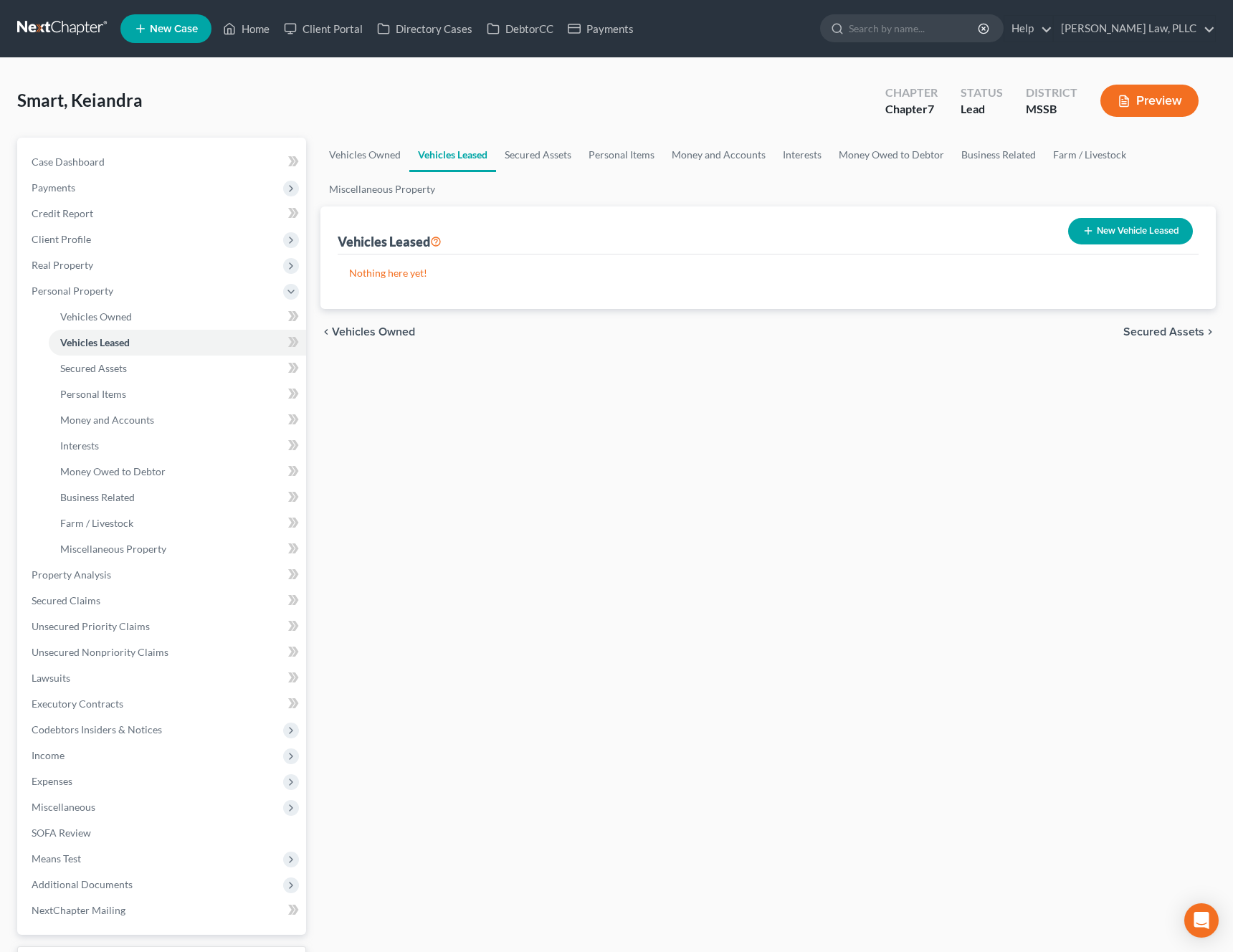
click at [1162, 332] on span "Secured Assets" at bounding box center [1163, 332] width 81 height 12
click at [1158, 332] on span "Personal Items" at bounding box center [1167, 332] width 77 height 12
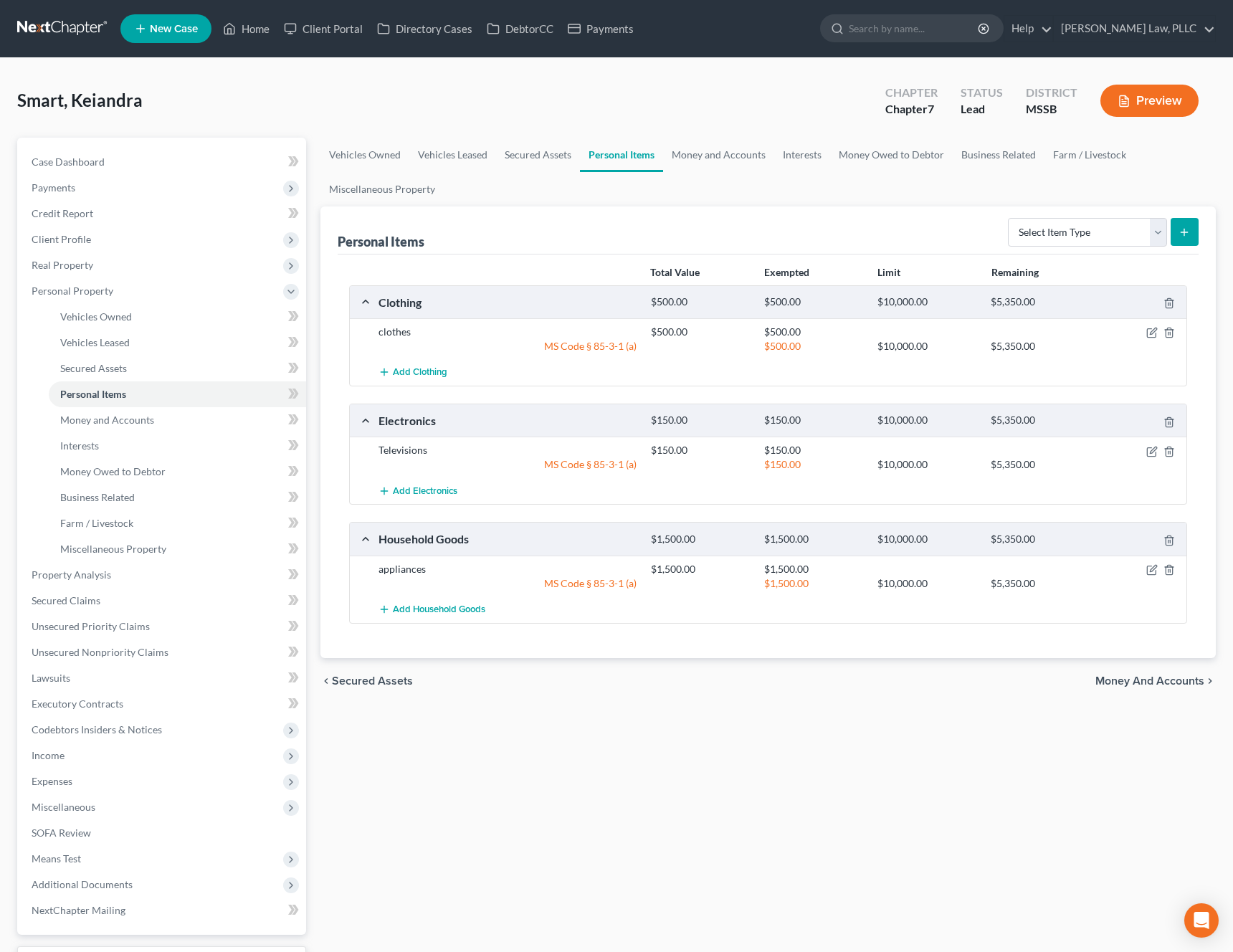
click at [1133, 681] on span "Money and Accounts" at bounding box center [1150, 681] width 109 height 12
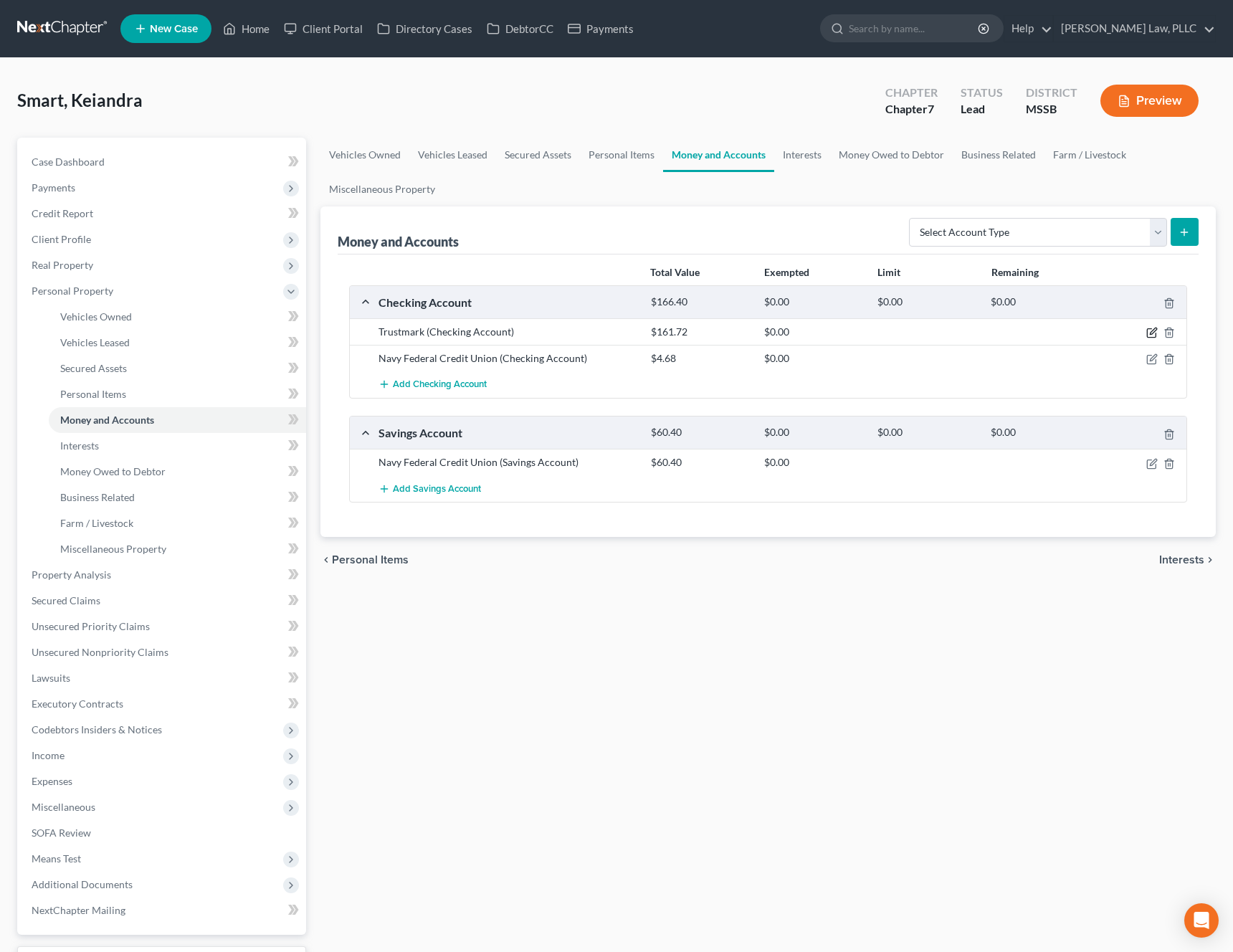
click at [1153, 337] on icon "button" at bounding box center [1152, 333] width 8 height 8
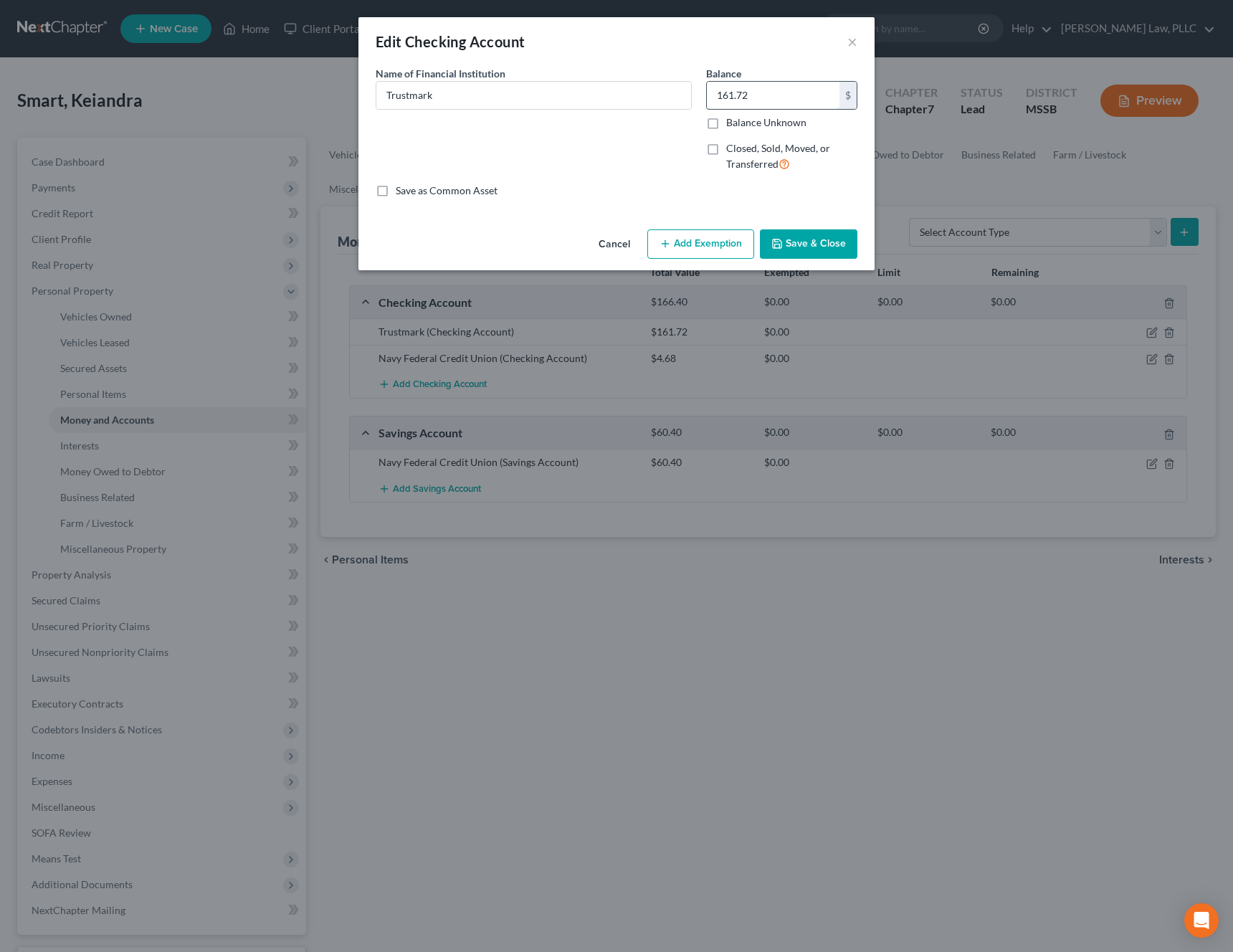
click at [753, 97] on input "161.72" at bounding box center [773, 95] width 132 height 28
type input "16.17"
click at [790, 241] on button "Save & Close" at bounding box center [808, 244] width 97 height 30
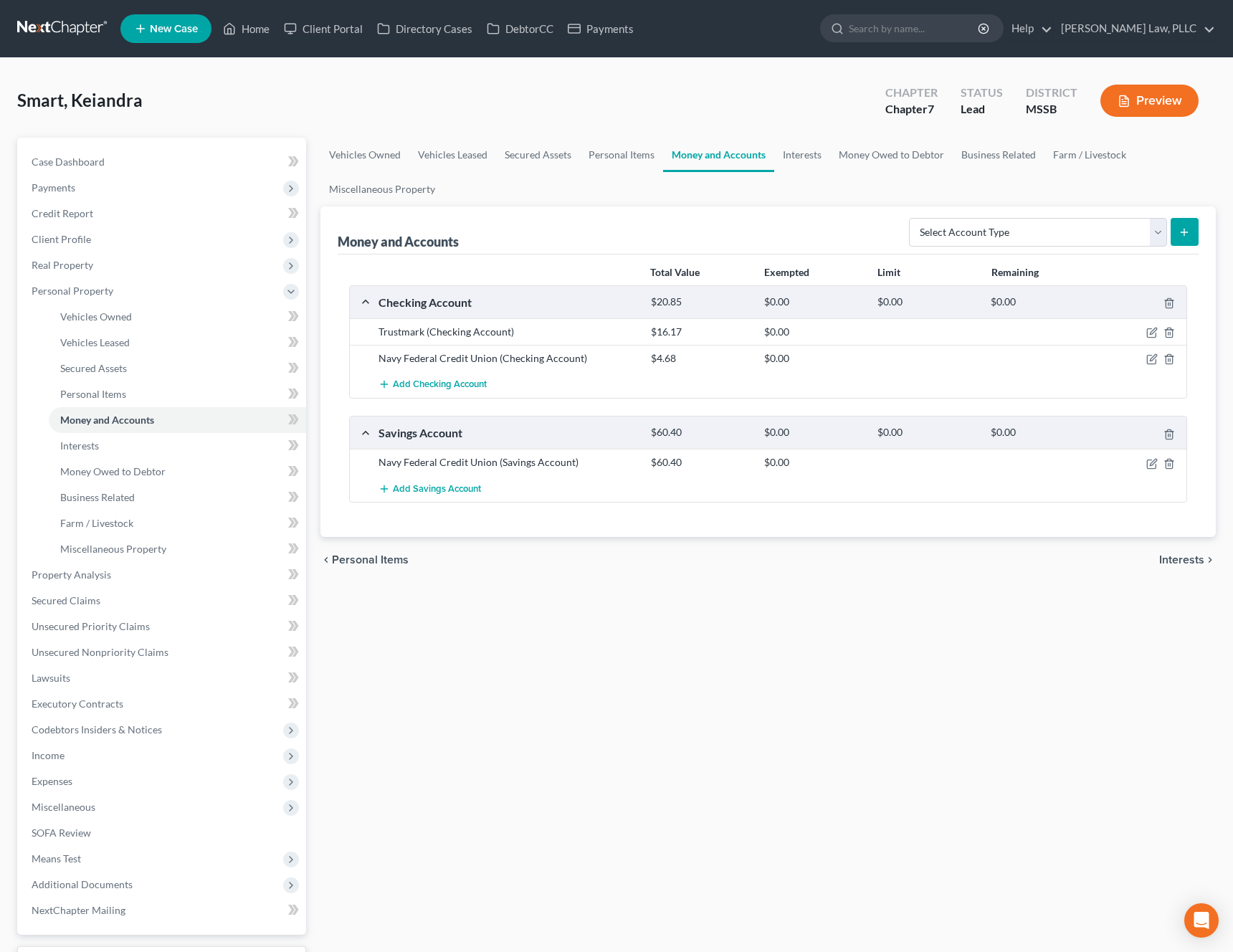
click at [1189, 563] on span "Interests" at bounding box center [1182, 560] width 45 height 12
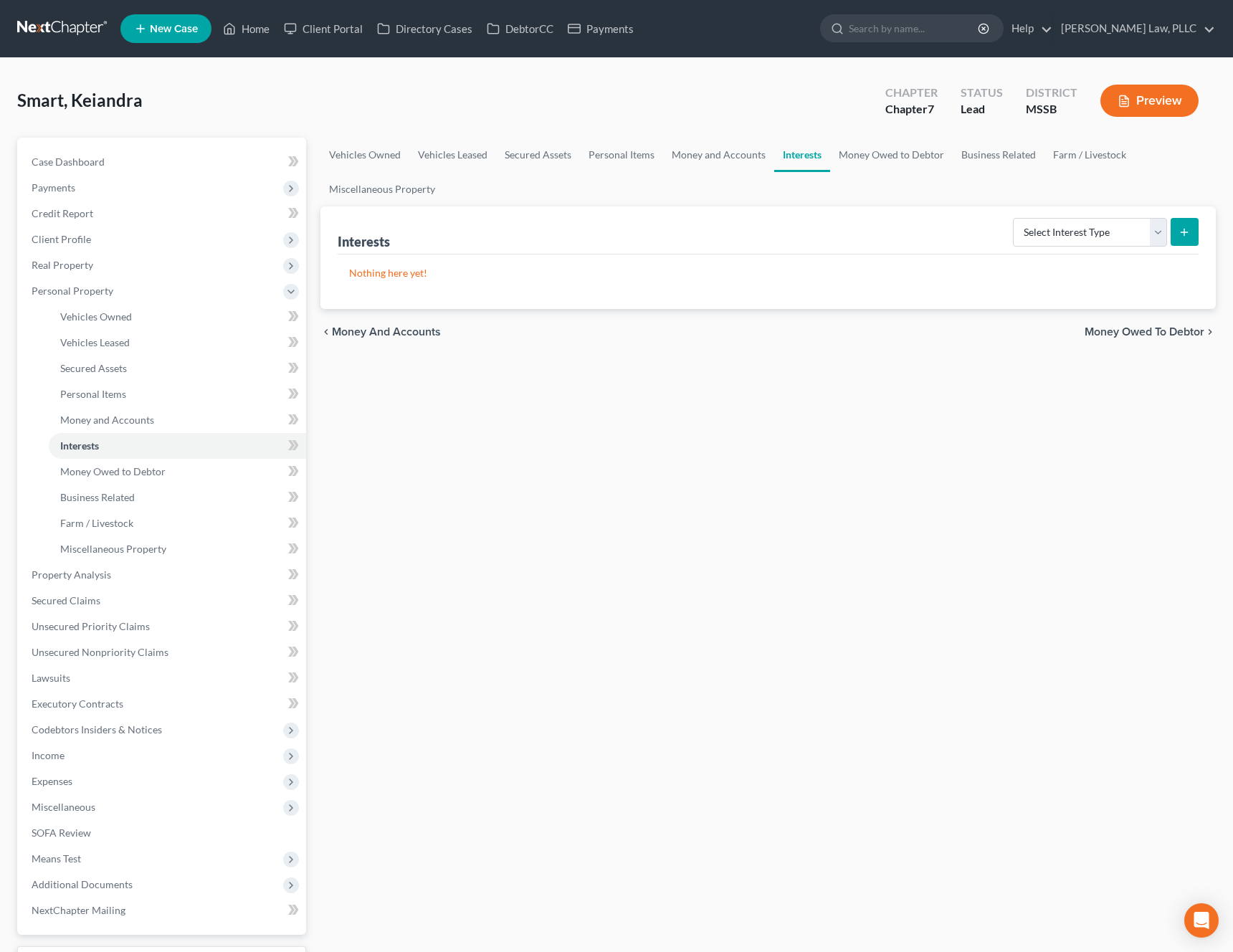
click at [1148, 330] on span "Money Owed to Debtor" at bounding box center [1144, 332] width 120 height 12
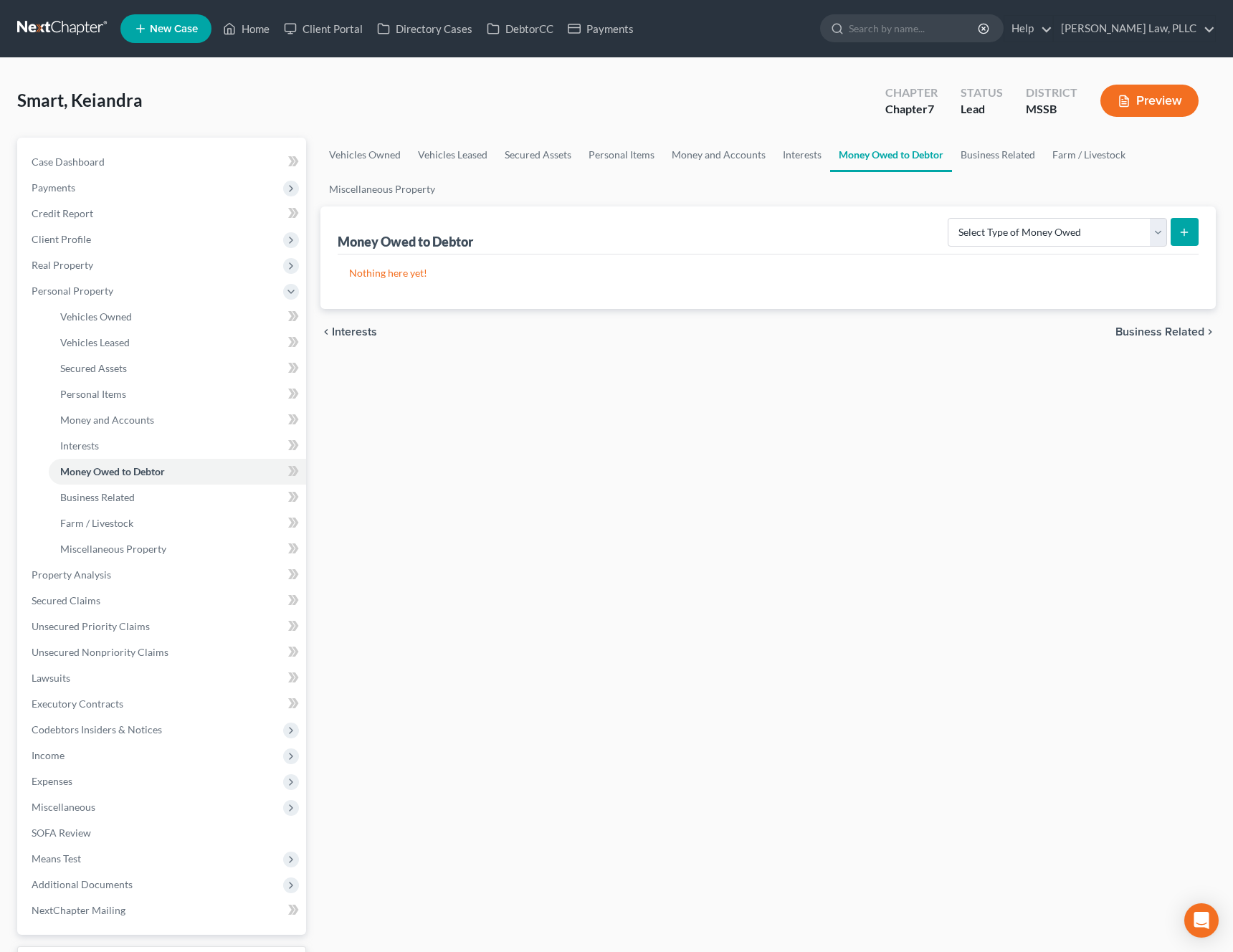
click at [1143, 337] on span "Business Related" at bounding box center [1160, 332] width 89 height 12
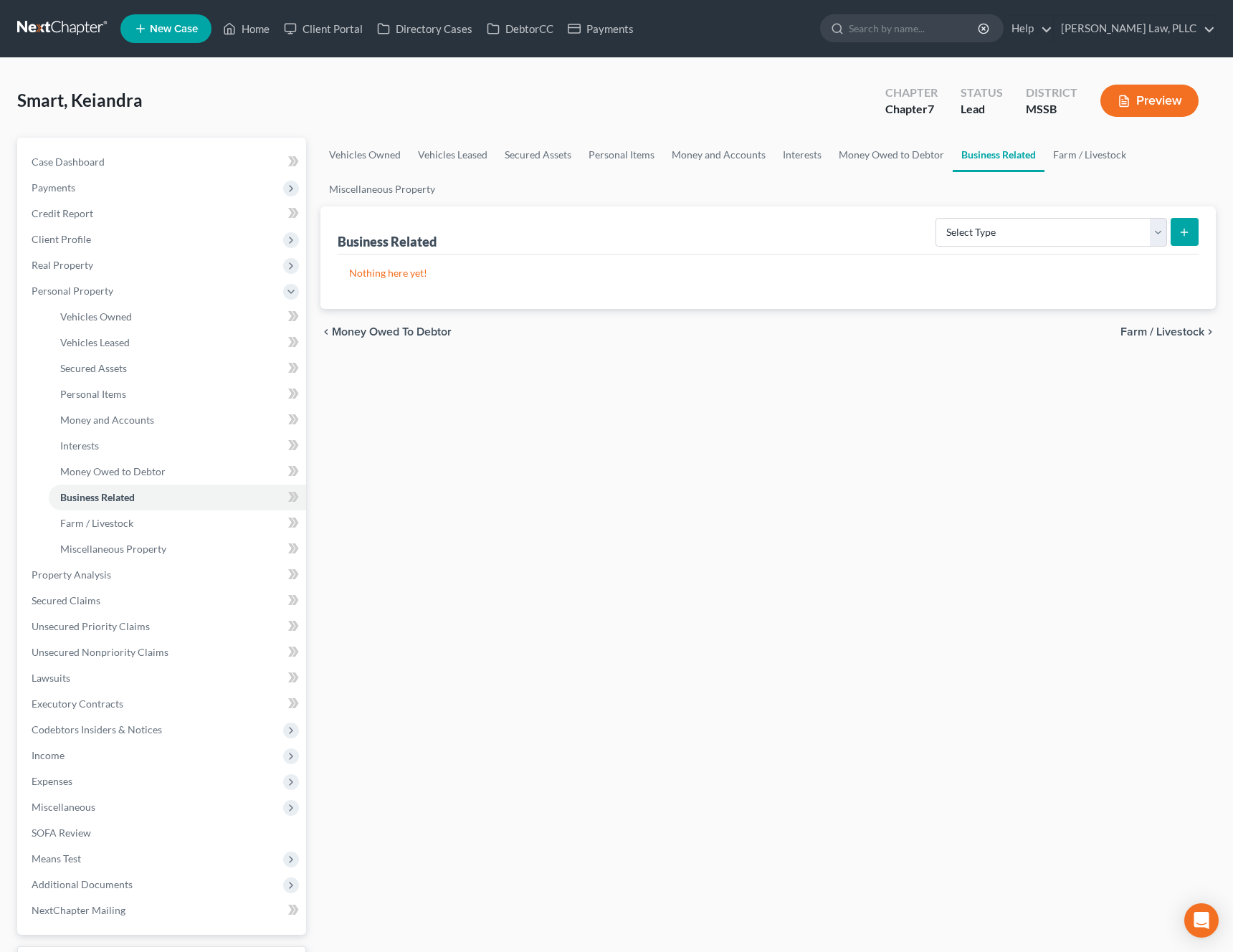
click at [1143, 337] on span "Farm / Livestock" at bounding box center [1163, 332] width 84 height 12
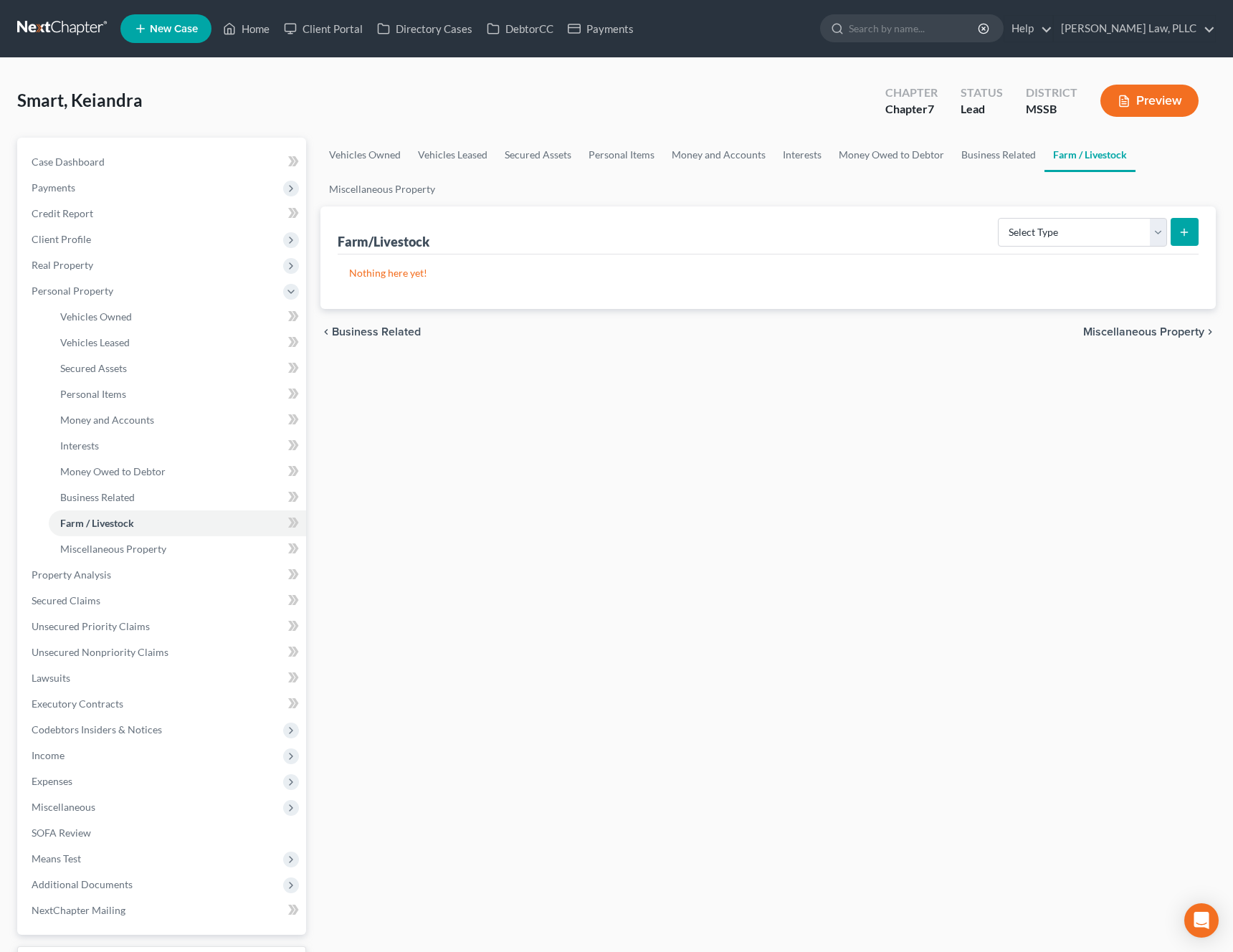
click at [1143, 337] on span "Miscellaneous Property" at bounding box center [1144, 332] width 121 height 12
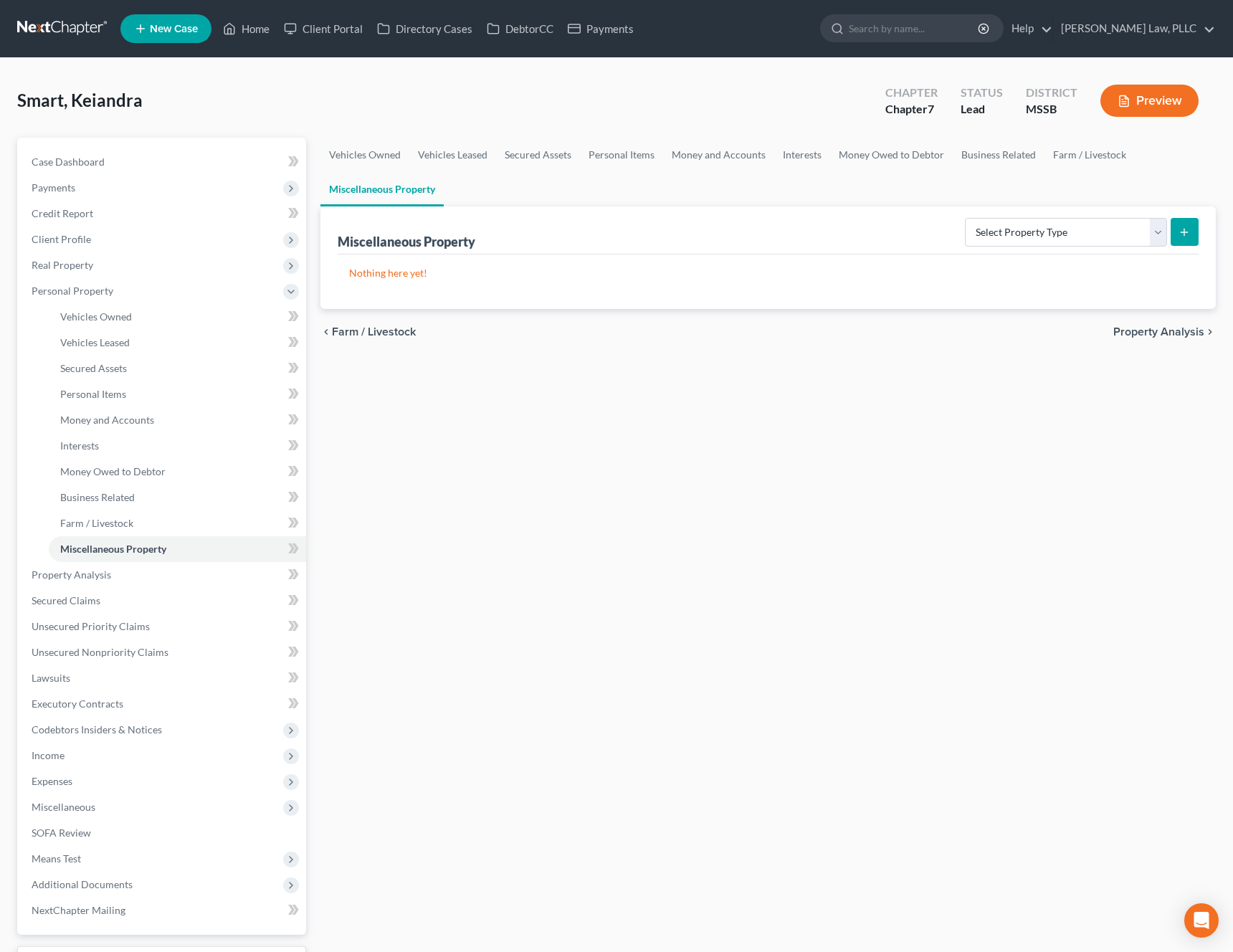
click at [1143, 337] on span "Property Analysis" at bounding box center [1158, 332] width 91 height 12
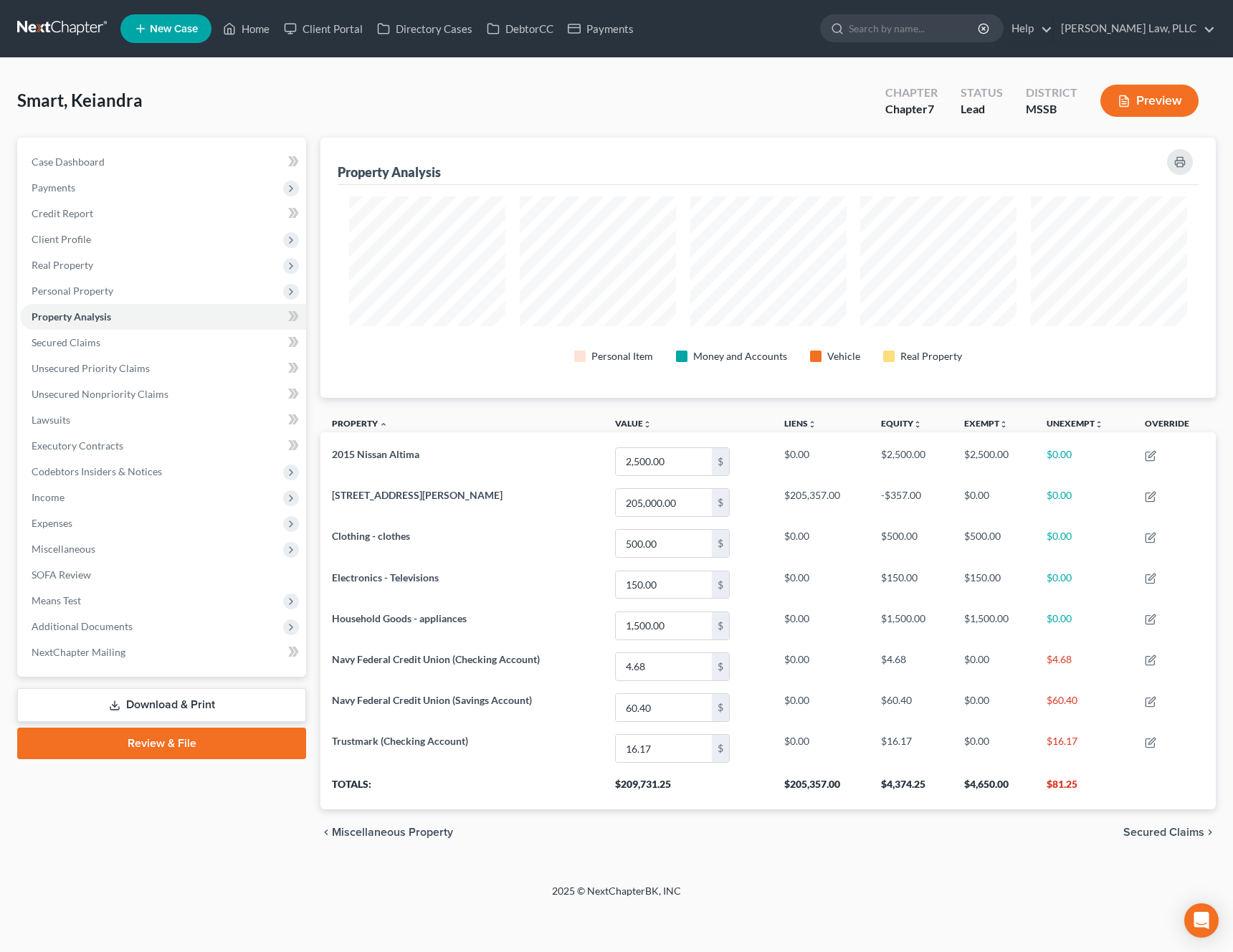
scroll to position [260, 895]
click at [1155, 822] on div "chevron_left Miscellaneous Property Secured Claims chevron_right" at bounding box center [768, 832] width 895 height 46
click at [1145, 834] on span "Secured Claims" at bounding box center [1163, 832] width 81 height 12
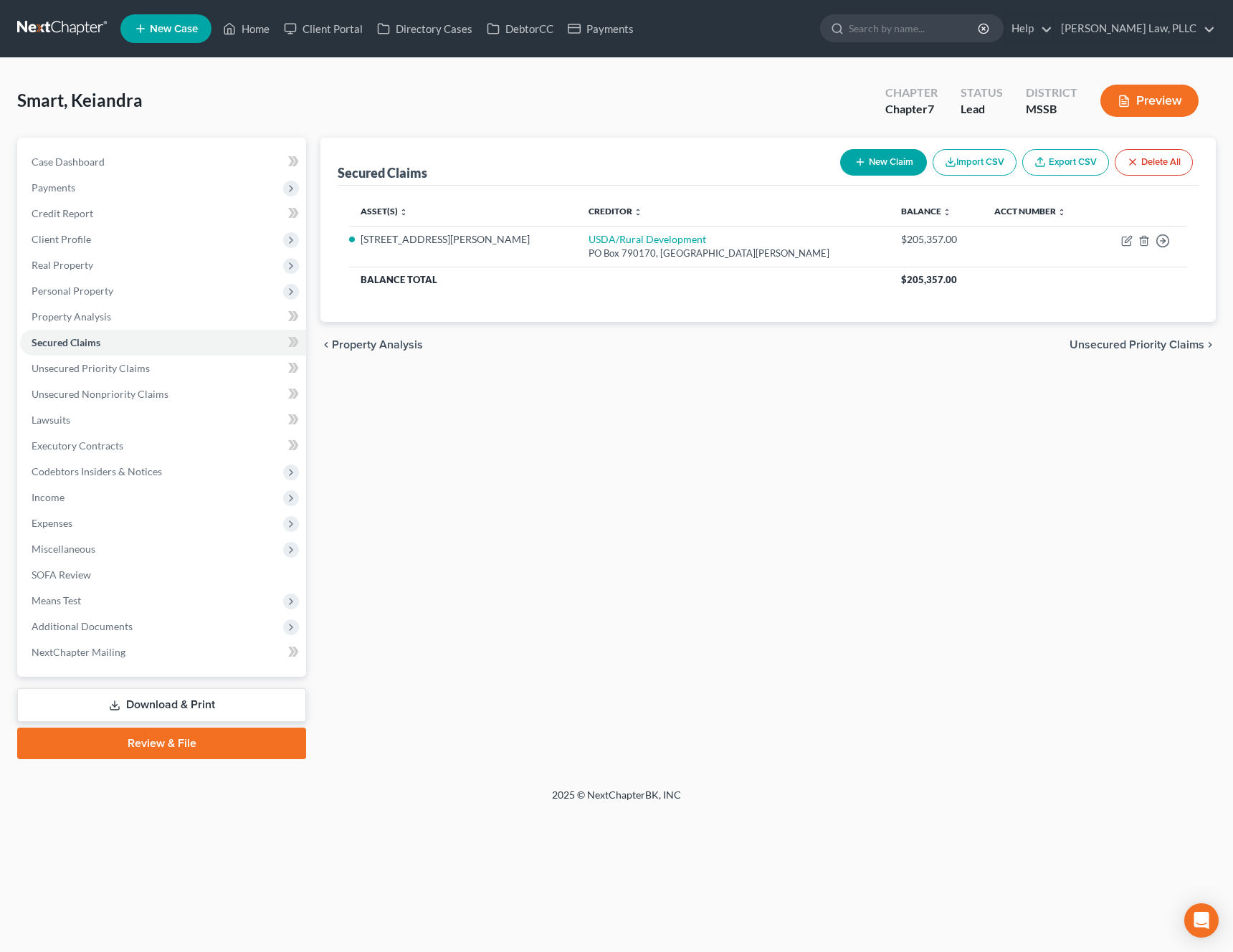
click at [1162, 346] on span "Unsecured Priority Claims" at bounding box center [1137, 345] width 135 height 12
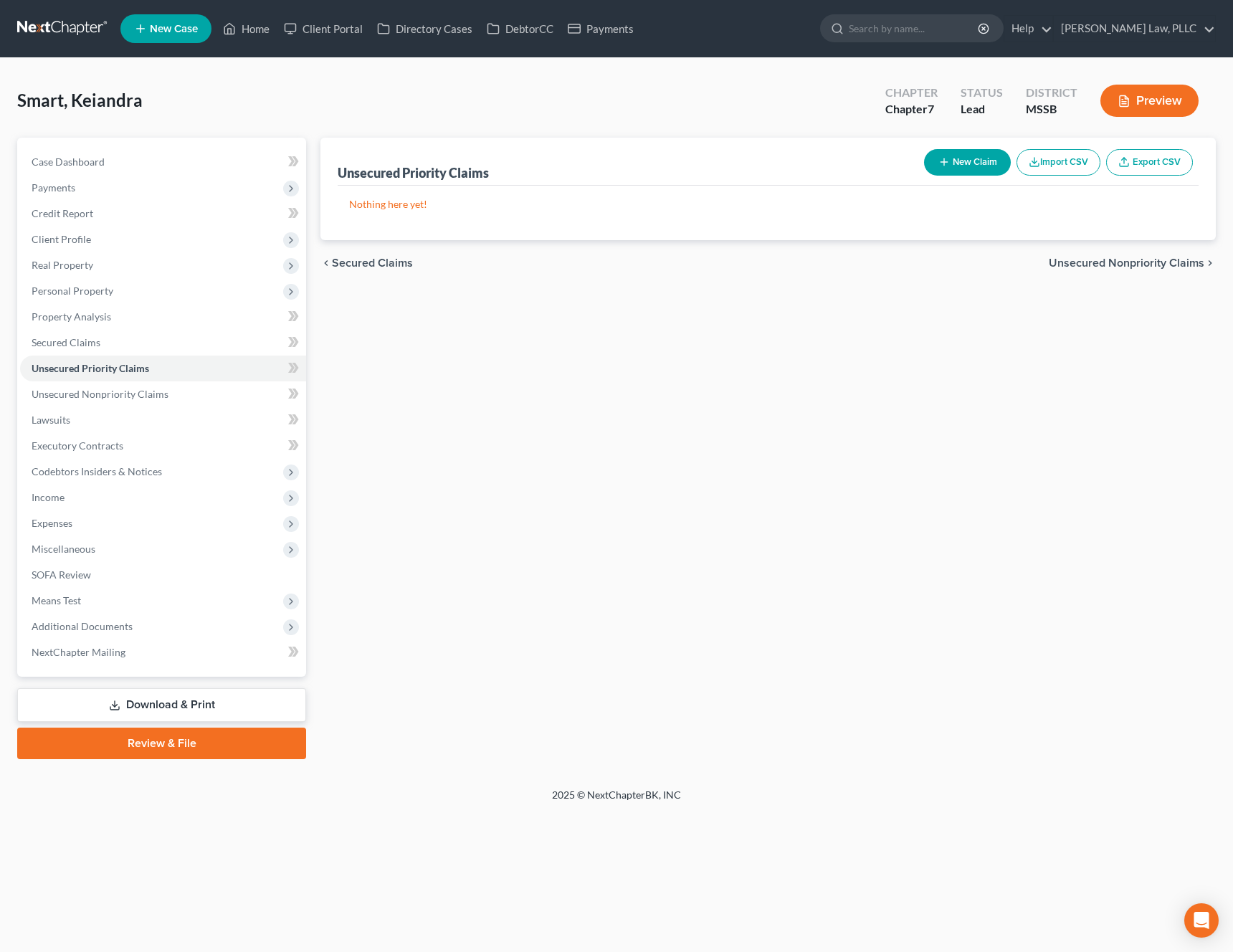
click at [1174, 265] on span "Unsecured Nonpriority Claims" at bounding box center [1127, 263] width 156 height 12
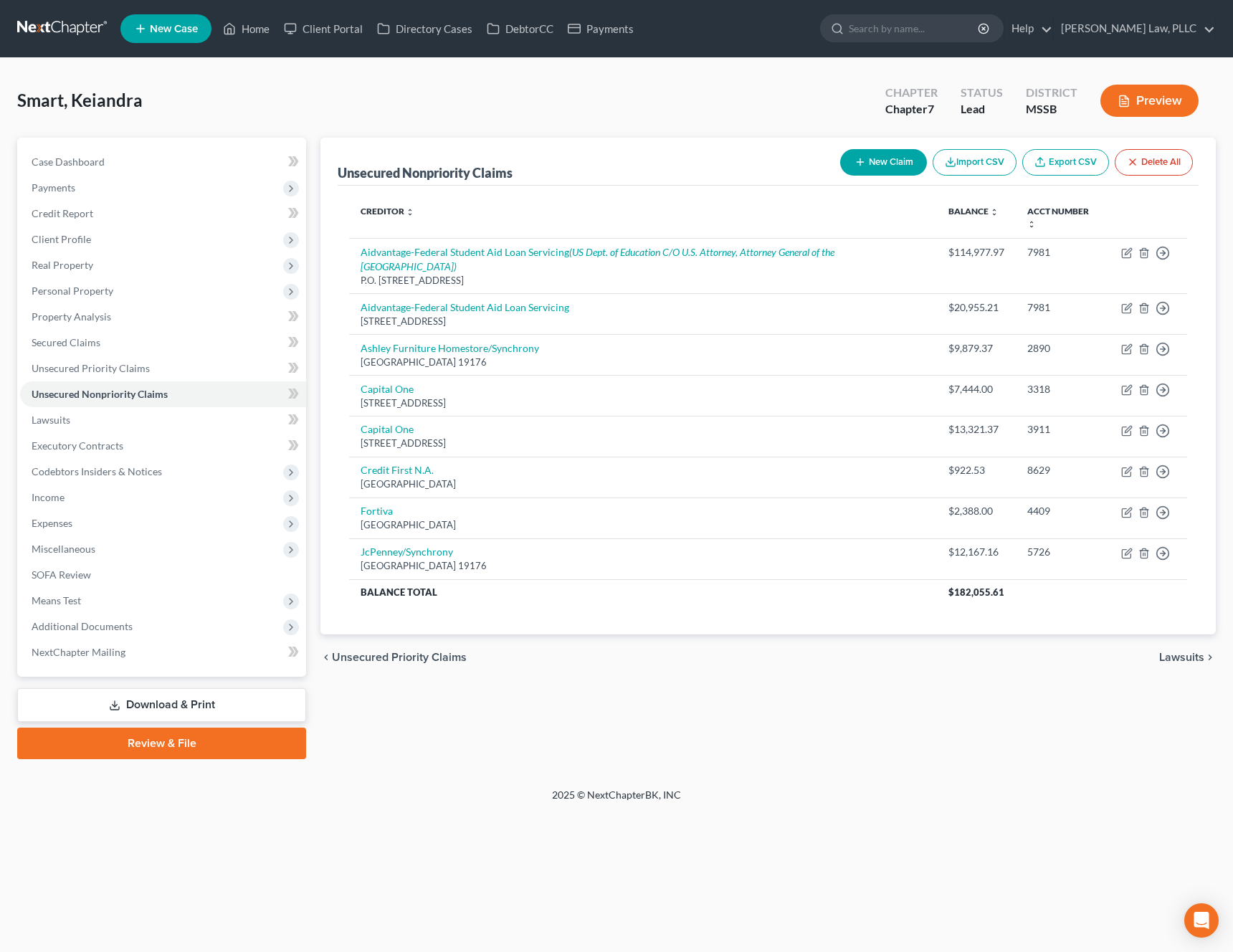
click at [1183, 651] on span "Lawsuits" at bounding box center [1182, 657] width 45 height 12
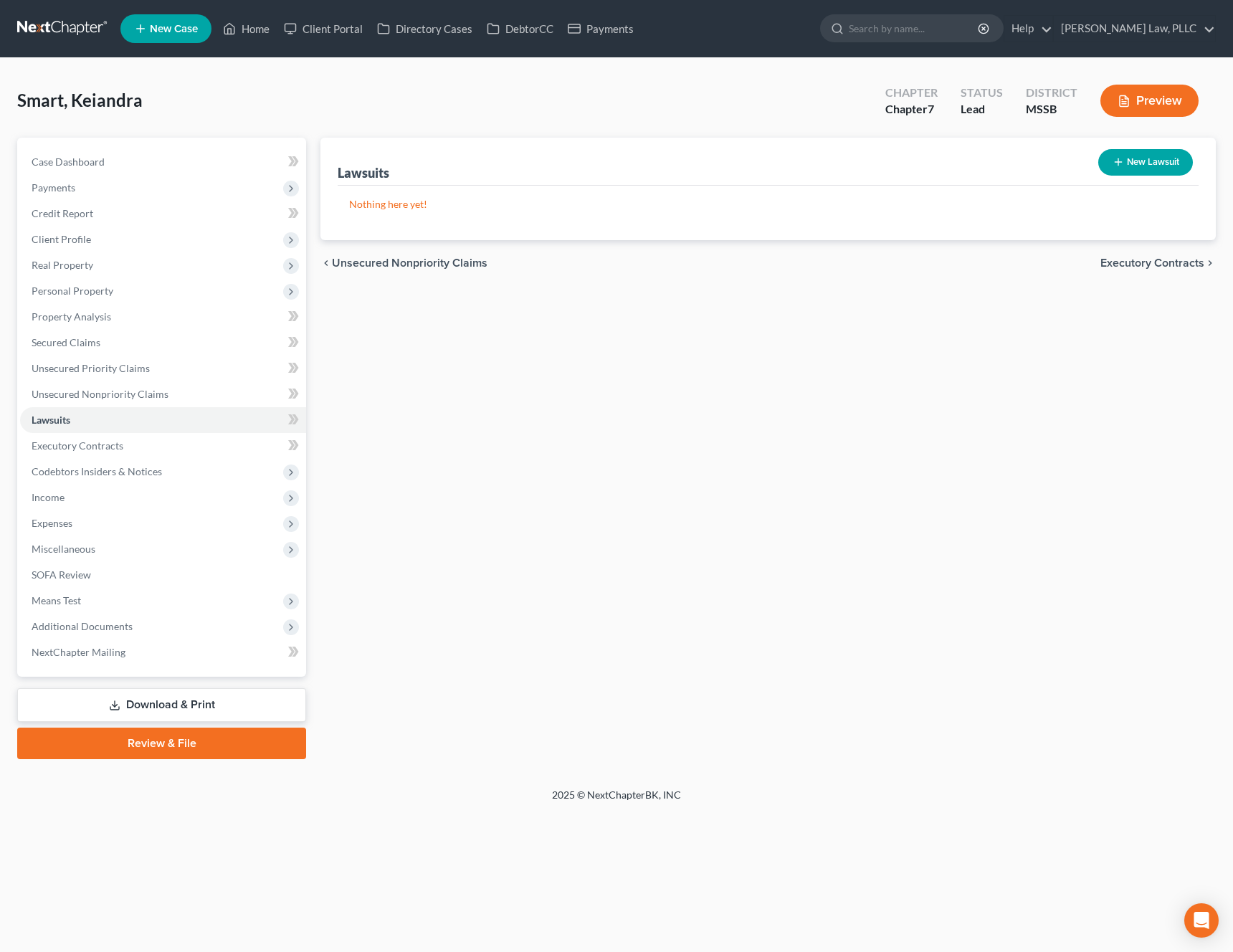
click at [1168, 255] on div "chevron_left Unsecured Nonpriority Claims Executory Contracts chevron_right" at bounding box center [768, 263] width 895 height 46
click at [1160, 264] on span "Executory Contracts" at bounding box center [1153, 263] width 104 height 12
click at [1171, 266] on span "Codebtors" at bounding box center [1178, 263] width 54 height 12
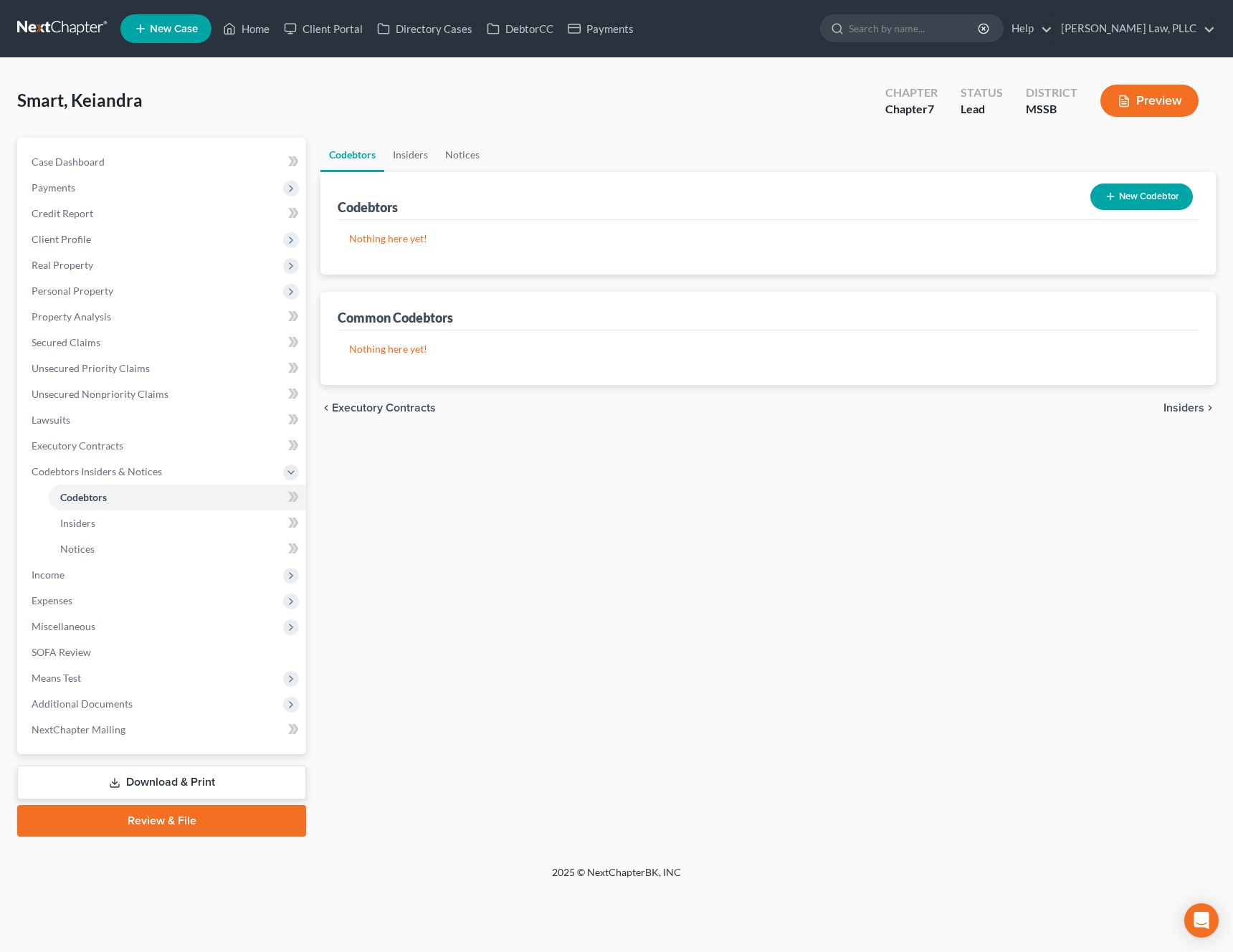
click at [1185, 407] on span "Insiders" at bounding box center [1184, 408] width 41 height 12
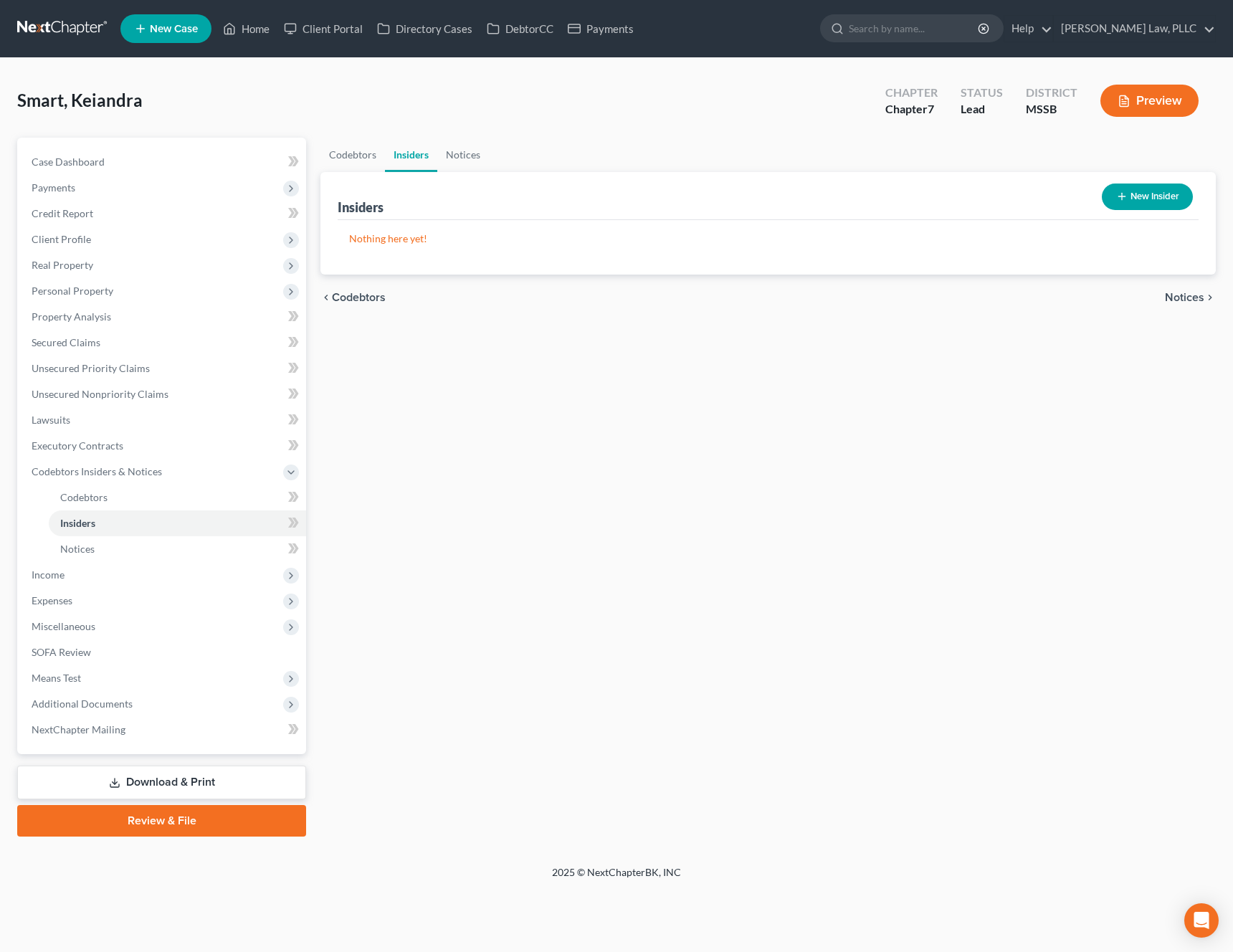
click at [1191, 299] on span "Notices" at bounding box center [1184, 297] width 39 height 12
click at [1189, 301] on span "Employment Income" at bounding box center [1153, 297] width 103 height 12
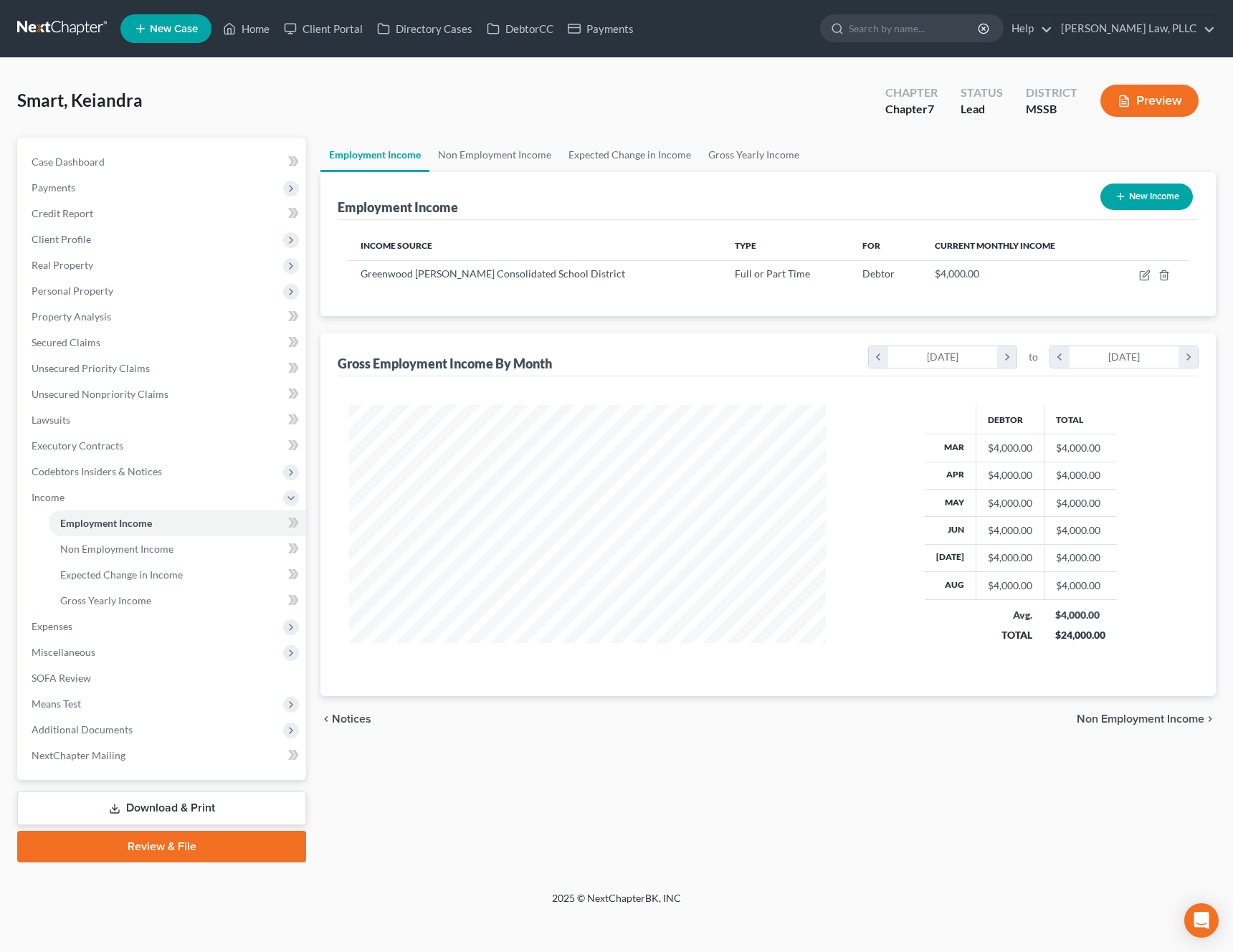
scroll to position [257, 506]
click at [1148, 279] on icon "button" at bounding box center [1145, 275] width 12 height 12
select select "0"
select select "25"
select select "0"
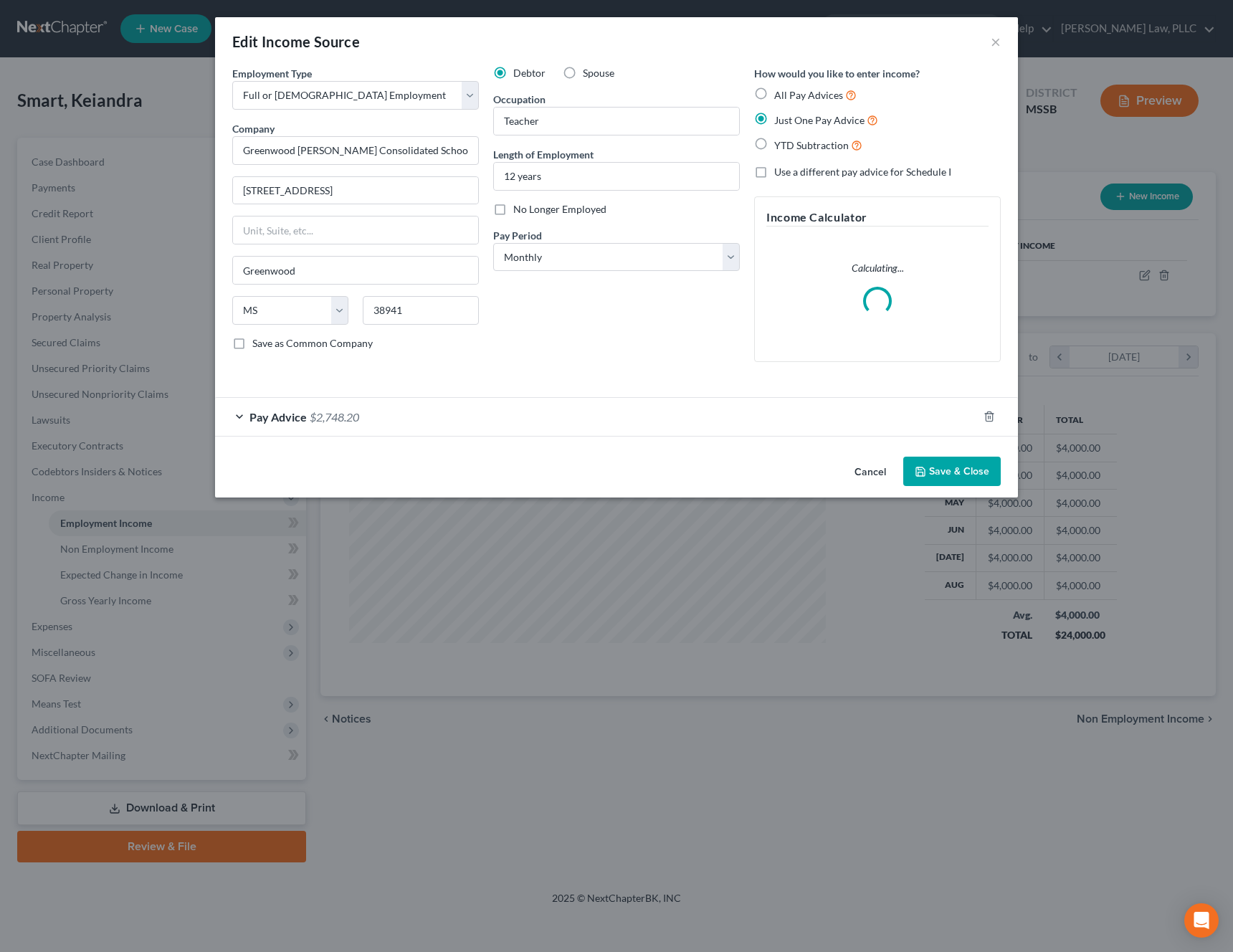
click at [863, 469] on button "Cancel" at bounding box center [870, 472] width 54 height 28
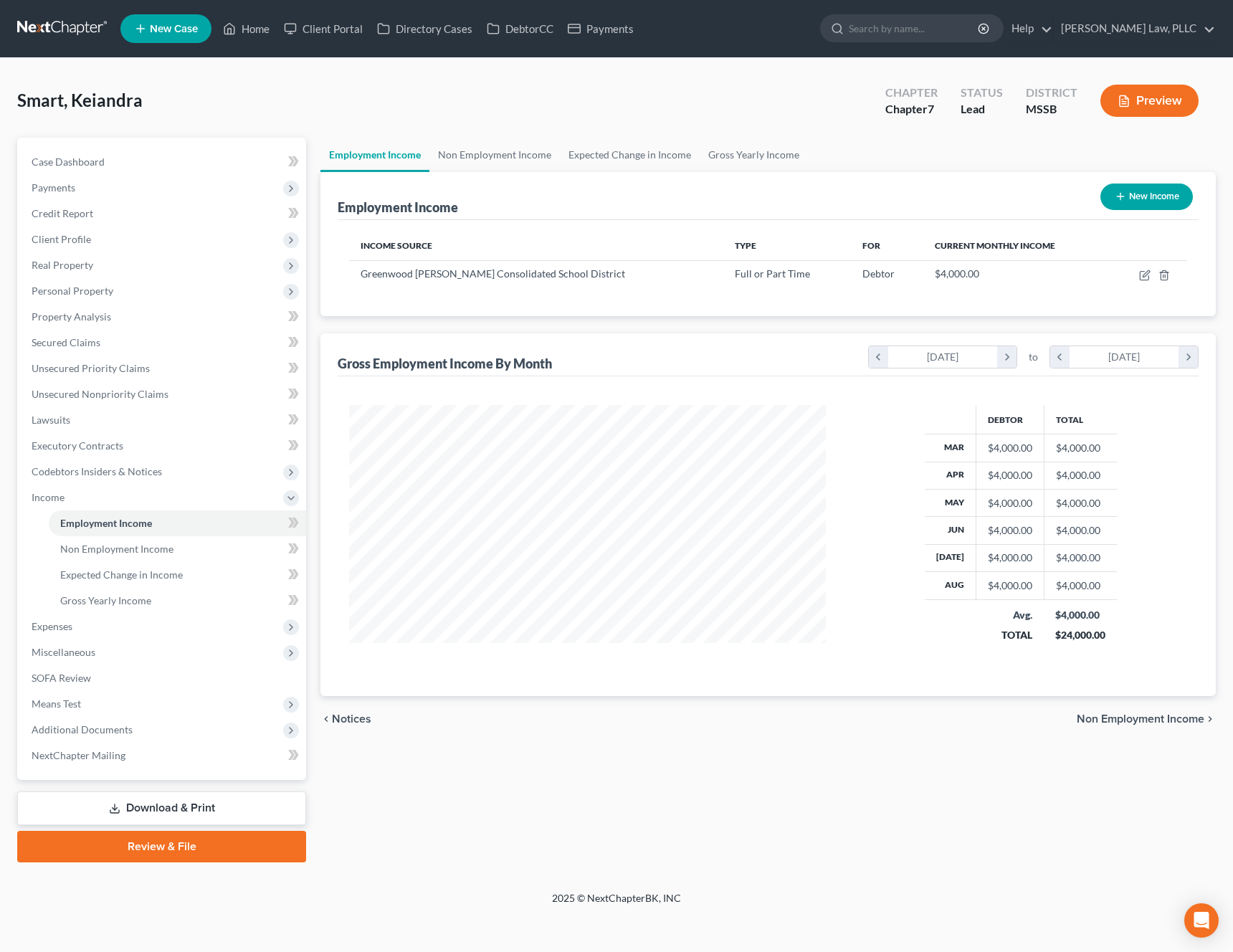
click at [1117, 724] on span "Non Employment Income" at bounding box center [1141, 719] width 127 height 12
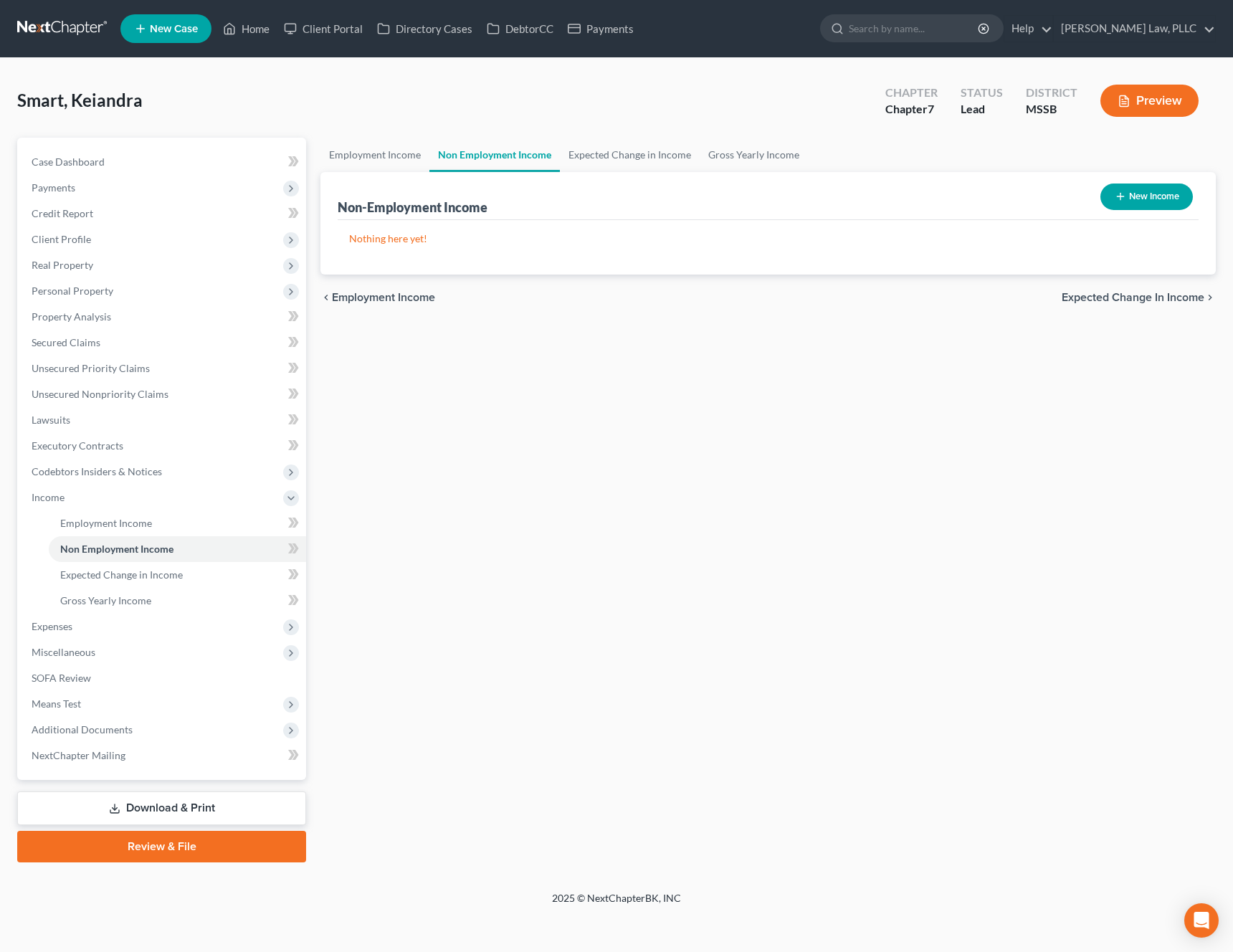
click at [1169, 306] on div "chevron_left Employment Income Expected Change in Income chevron_right" at bounding box center [768, 297] width 895 height 46
click at [1169, 296] on span "Expected Change in Income" at bounding box center [1133, 297] width 142 height 12
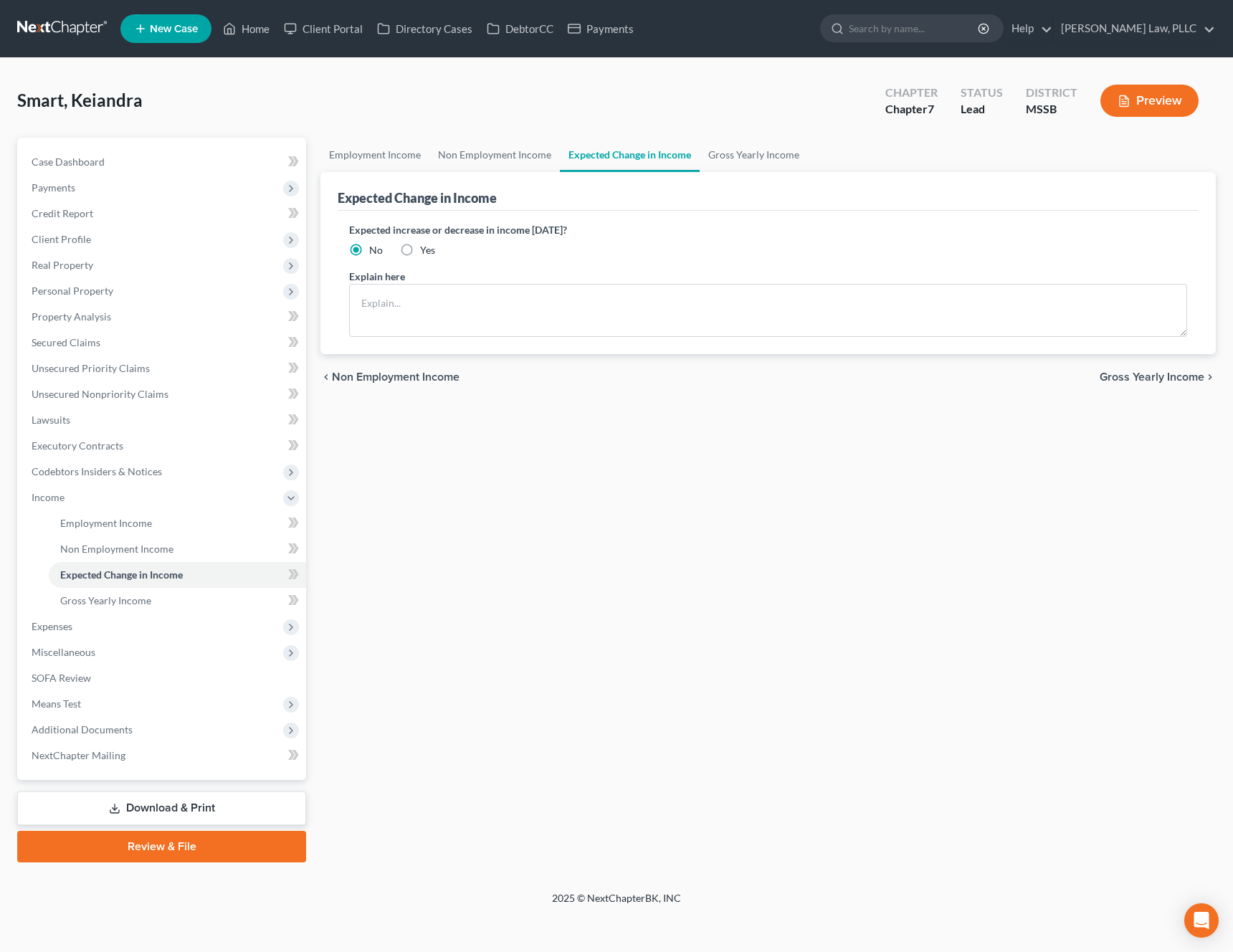
click at [1160, 383] on div "chevron_left Non Employment Income Gross Yearly Income chevron_right" at bounding box center [768, 377] width 895 height 46
click at [1153, 372] on span "Gross Yearly Income" at bounding box center [1152, 377] width 105 height 12
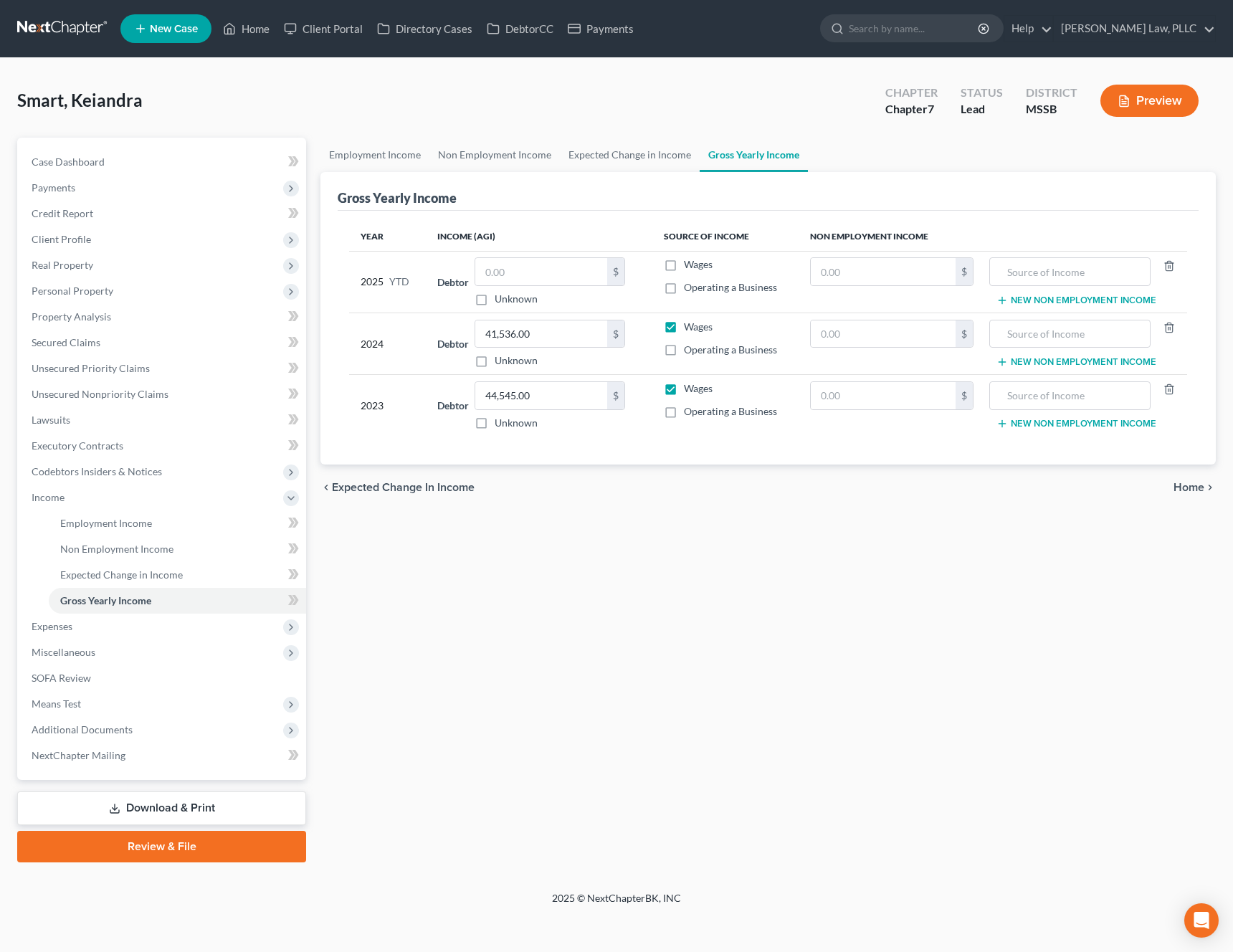
click at [1186, 486] on span "Home" at bounding box center [1189, 487] width 31 height 12
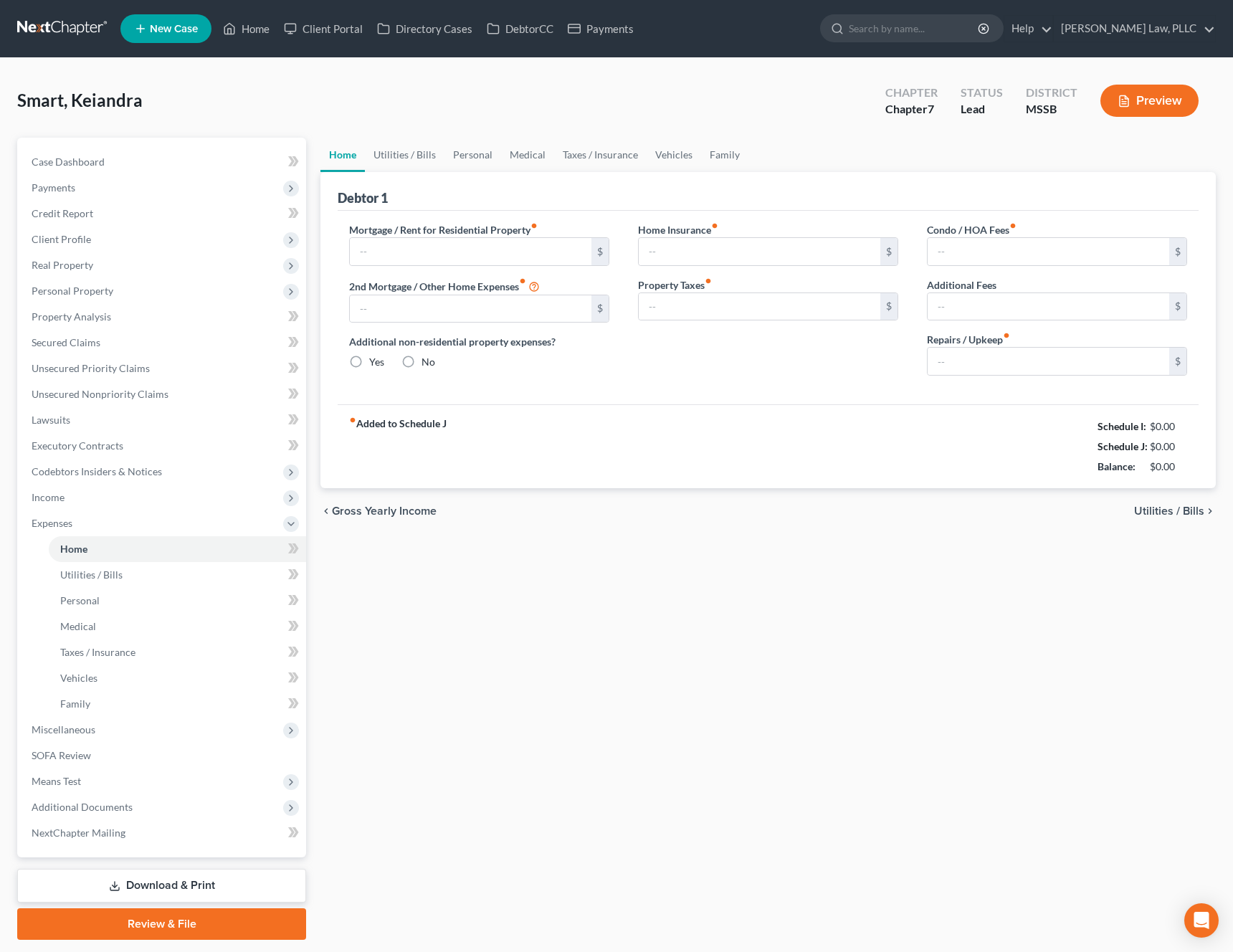
click at [1169, 509] on span "Utilities / Bills" at bounding box center [1169, 512] width 70 height 12
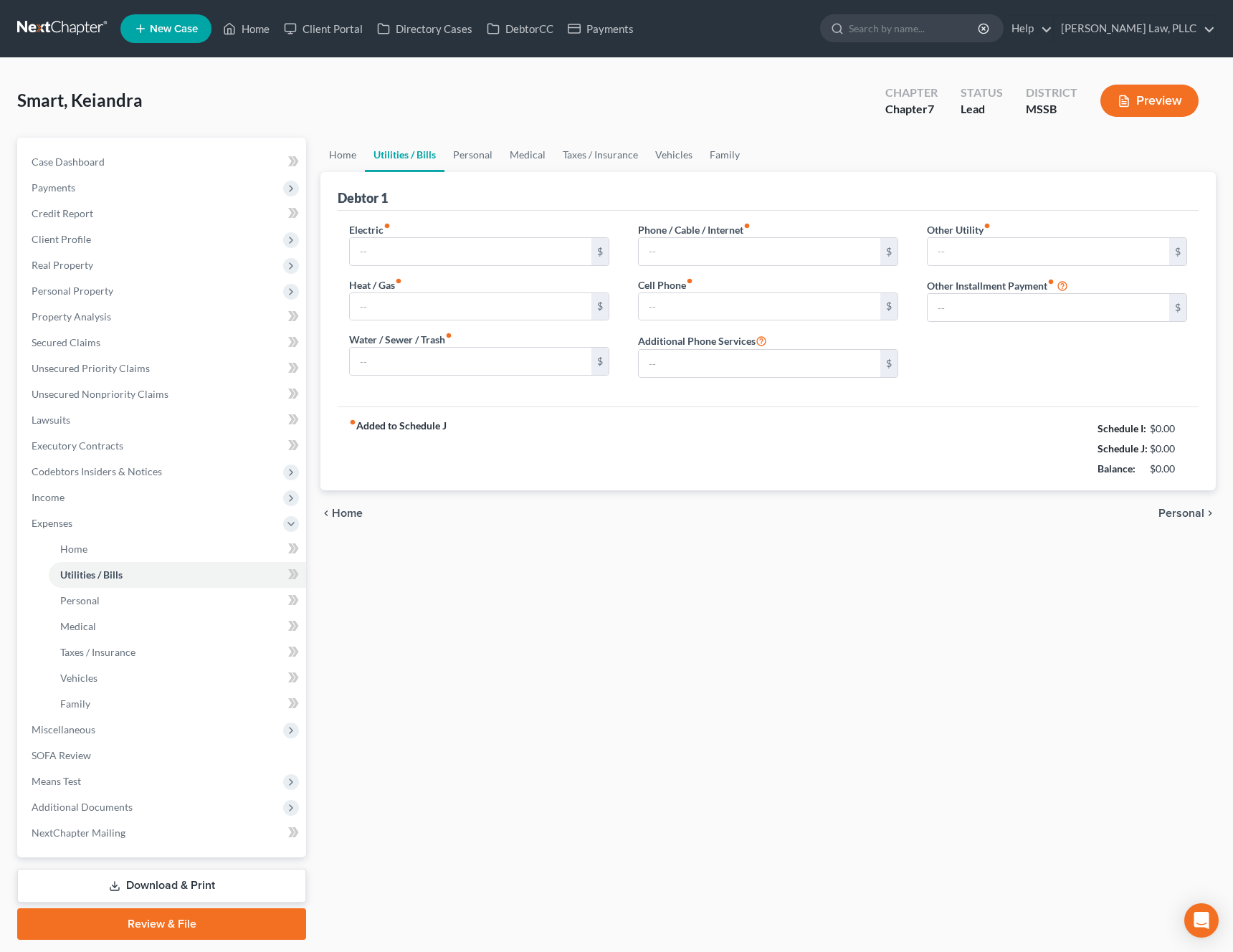
click at [357, 516] on span "Home" at bounding box center [347, 513] width 31 height 12
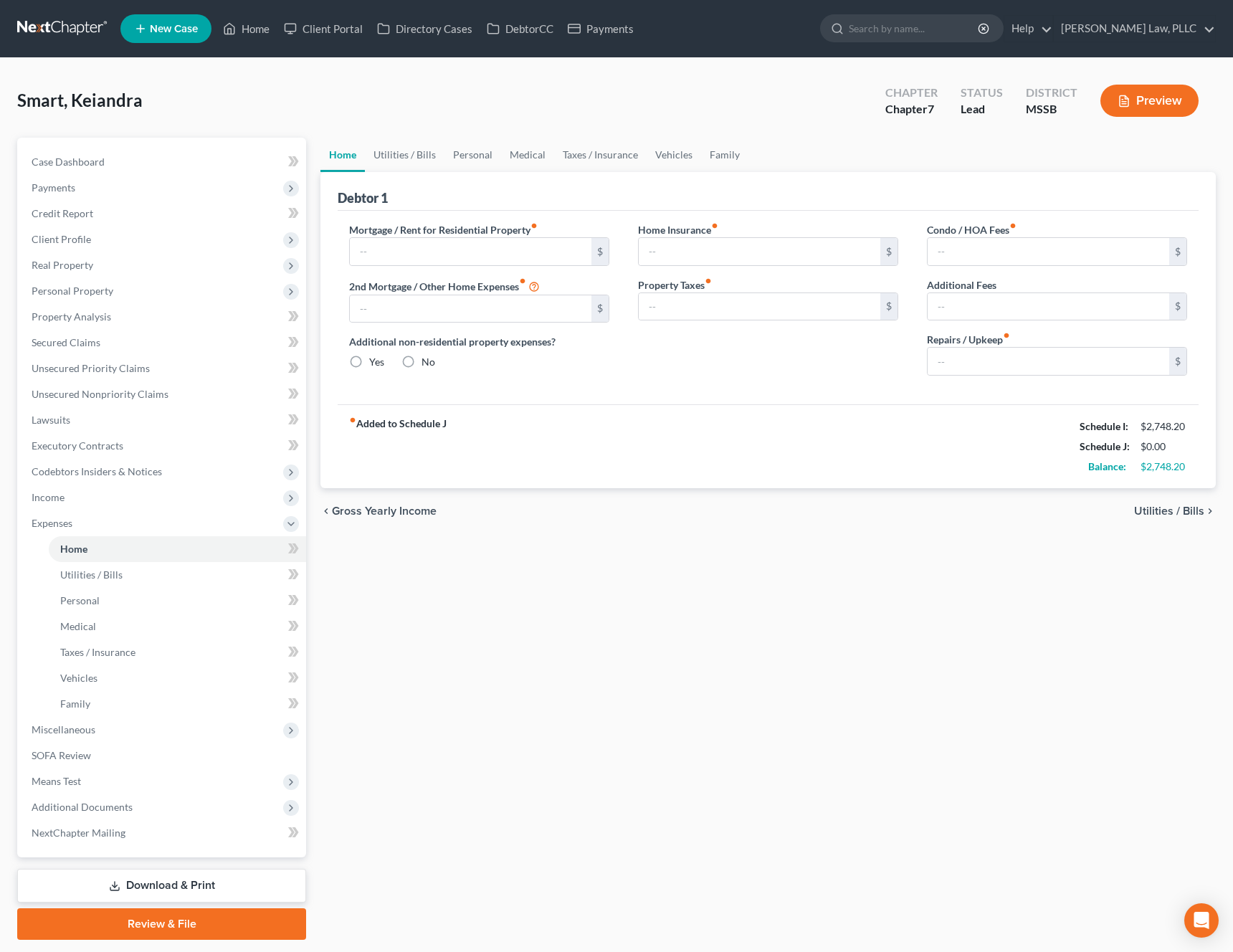
type input "869.48"
type input "0.00"
radio input "true"
type input "56.25"
type input "91.00"
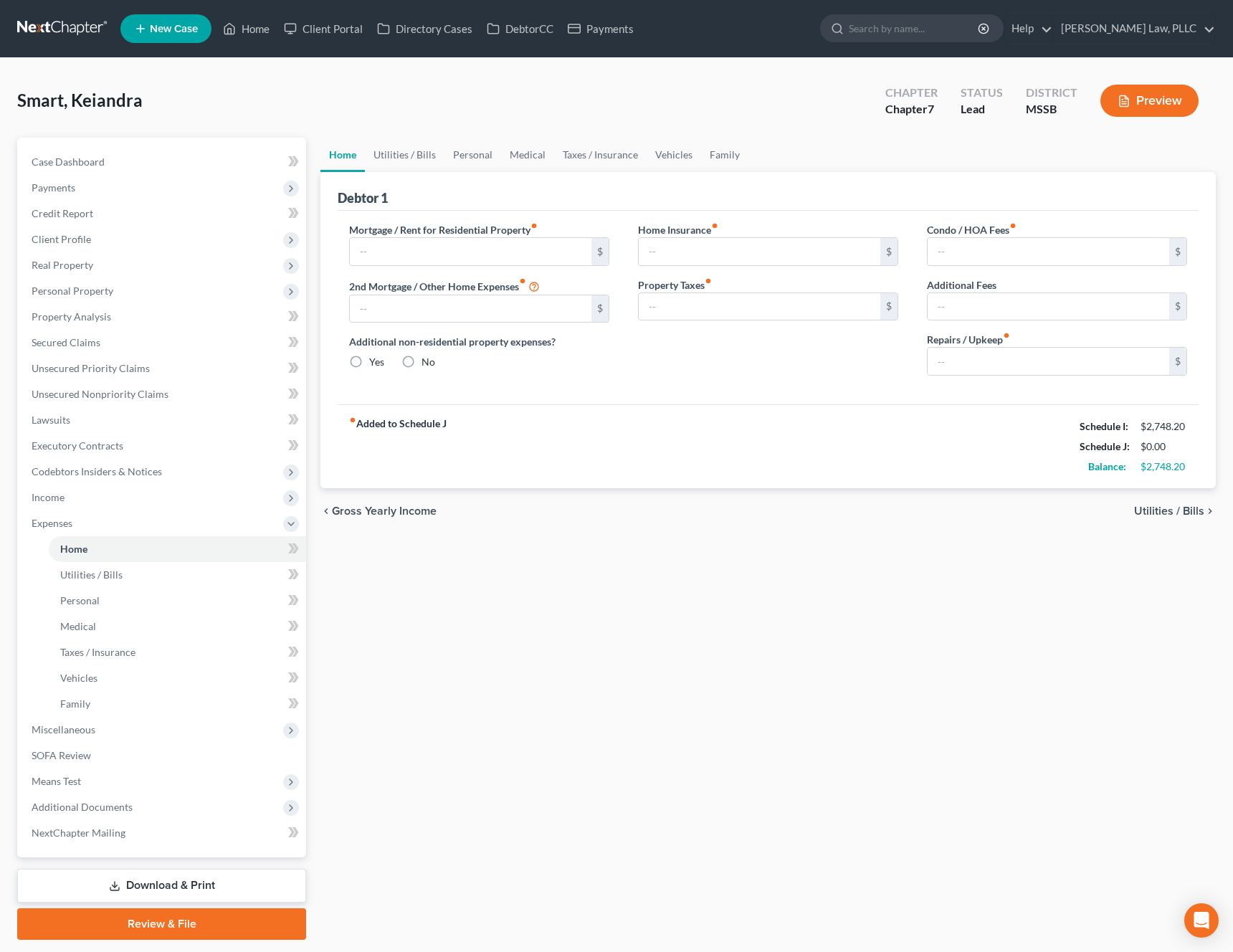
type input "0.00"
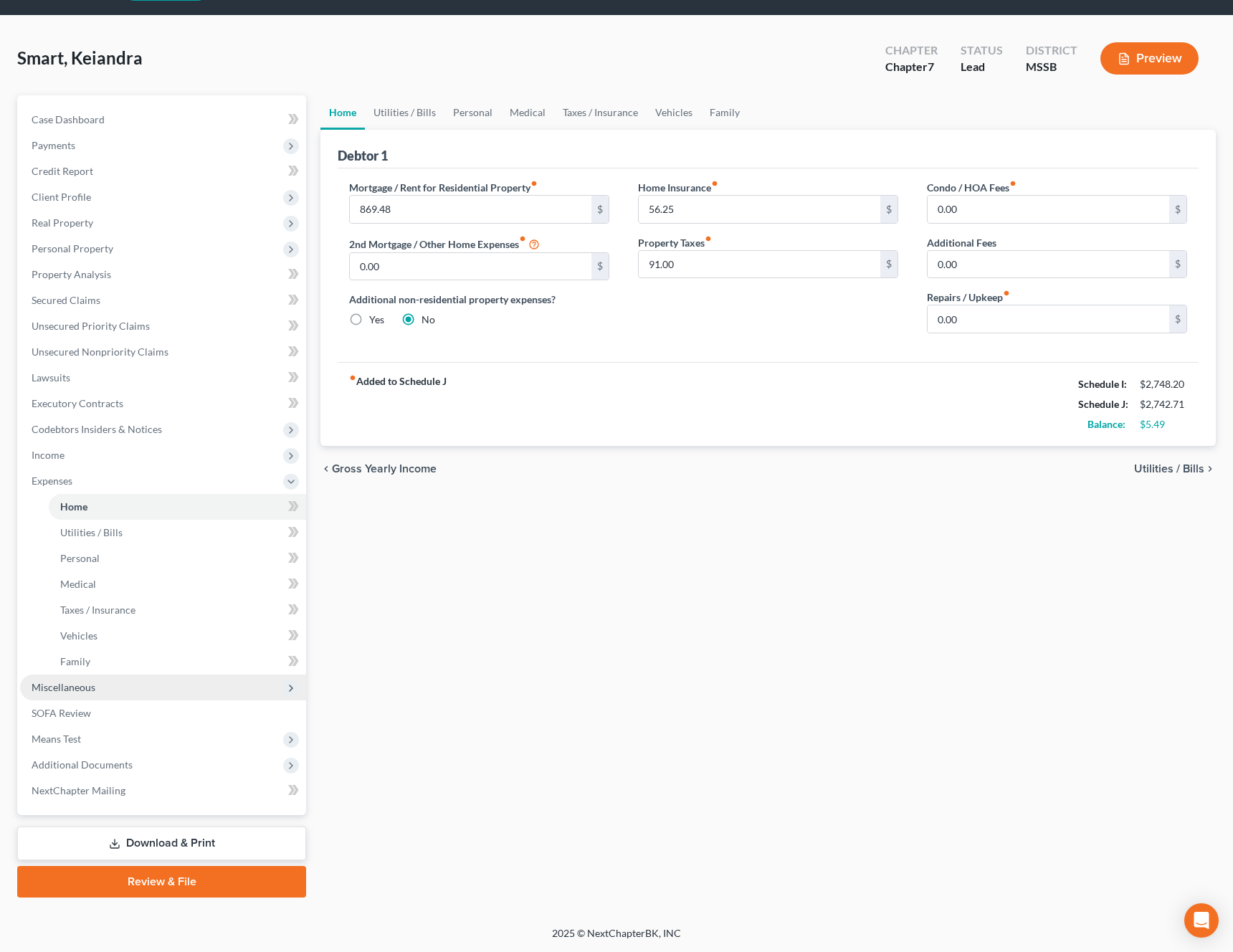
click at [123, 690] on span "Miscellaneous" at bounding box center [163, 687] width 286 height 26
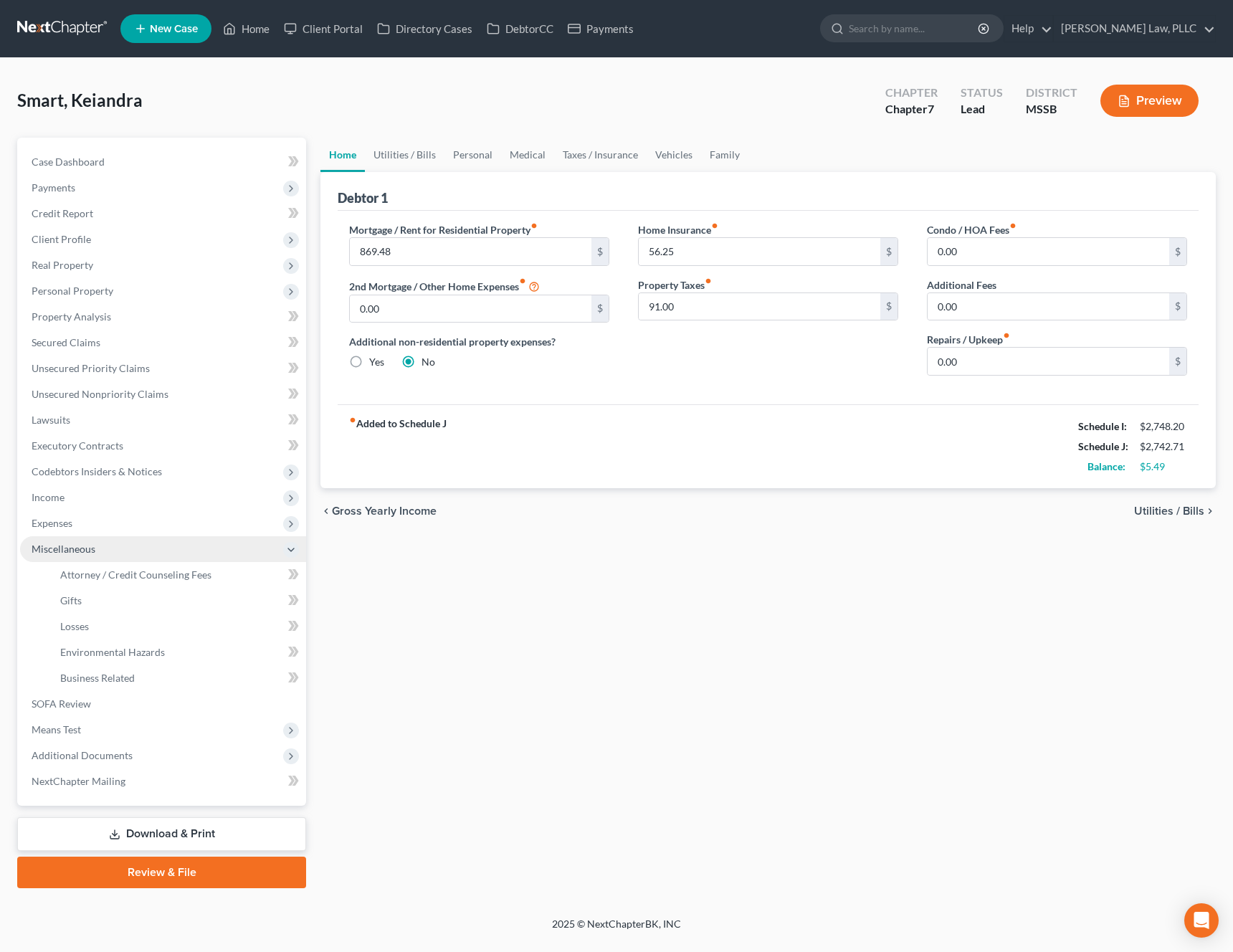
scroll to position [0, 0]
click at [142, 574] on span "Attorney / Credit Counseling Fees" at bounding box center [136, 574] width 152 height 13
select select "0"
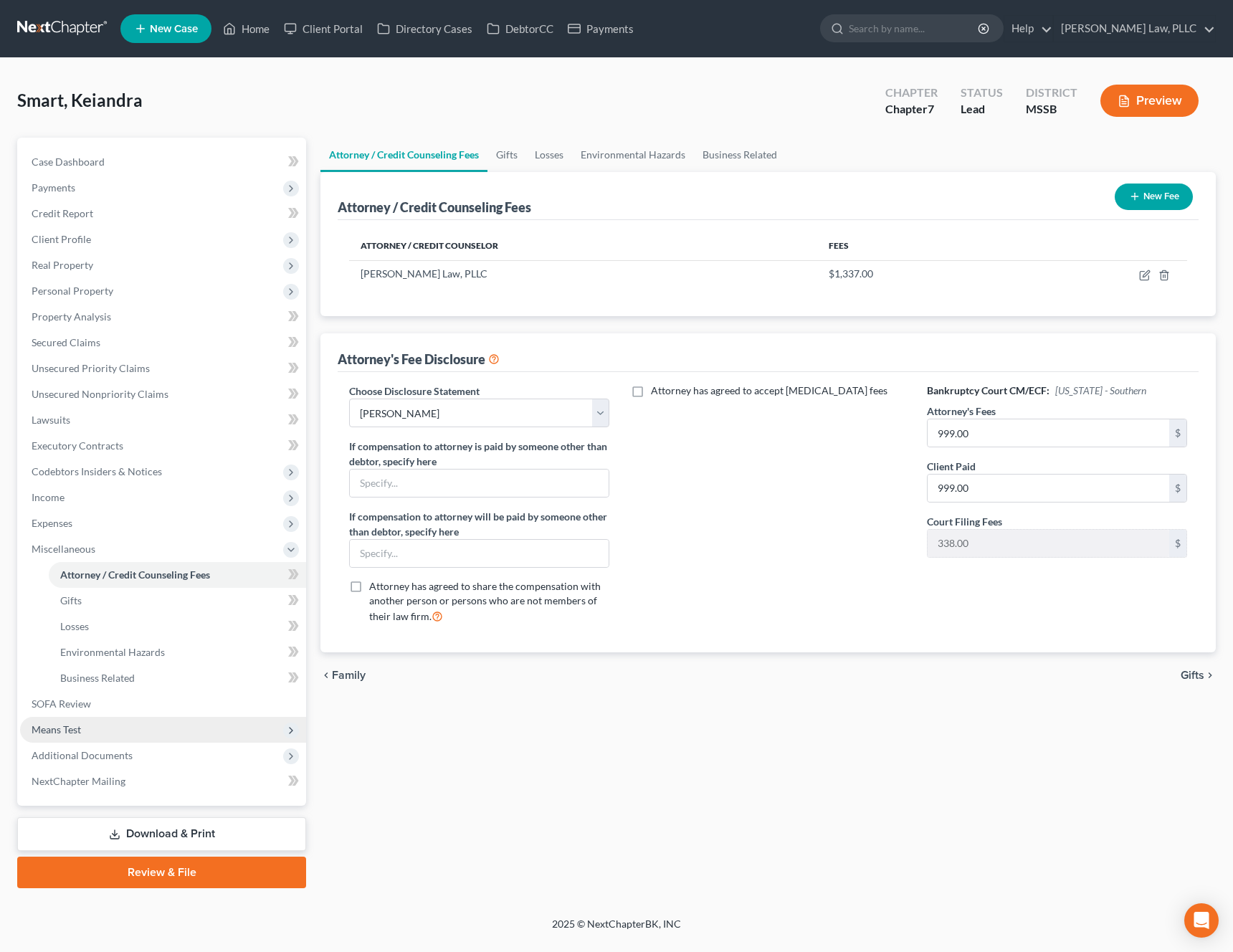
click at [190, 726] on span "Means Test" at bounding box center [163, 729] width 286 height 26
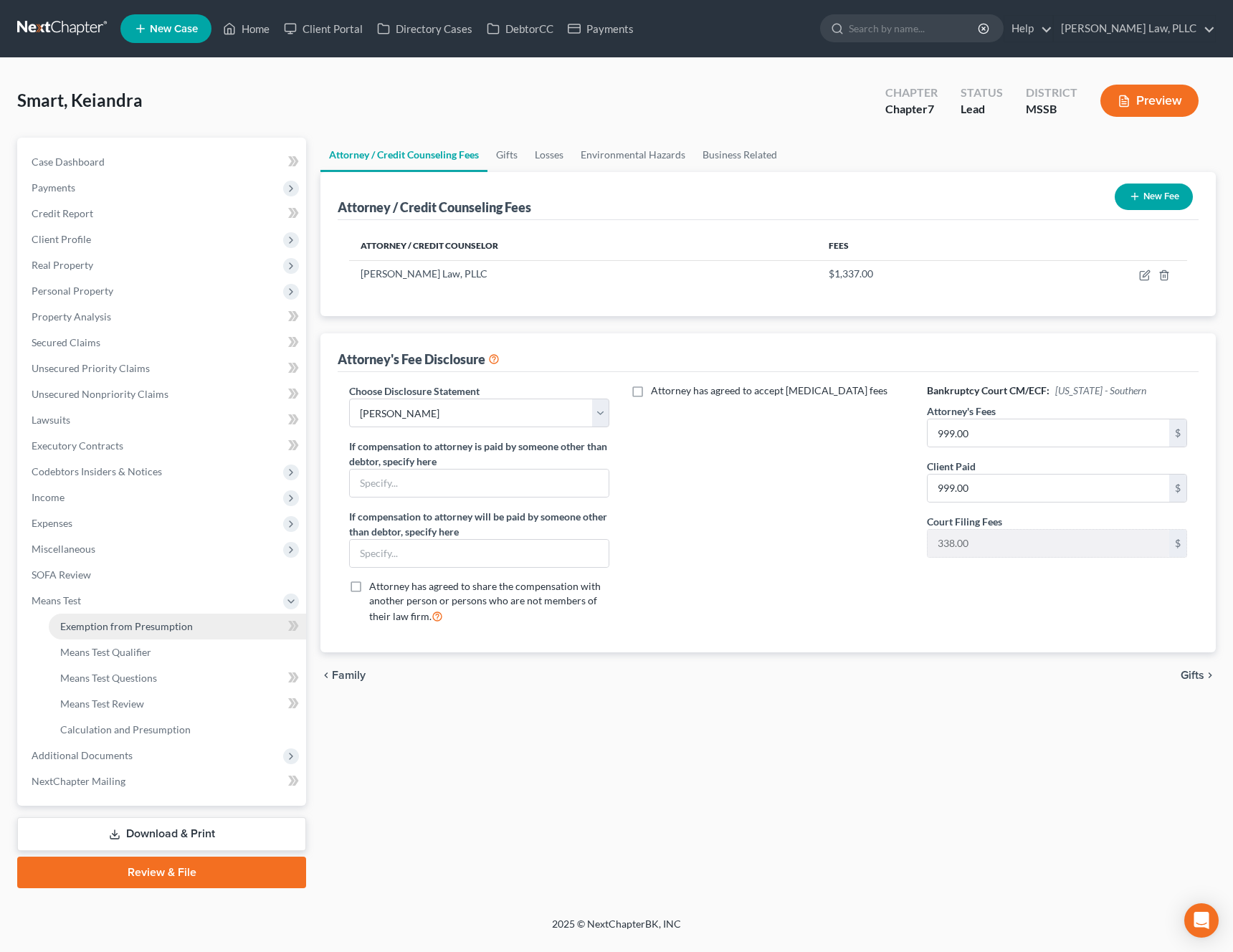
click at [204, 636] on link "Exemption from Presumption" at bounding box center [177, 626] width 257 height 26
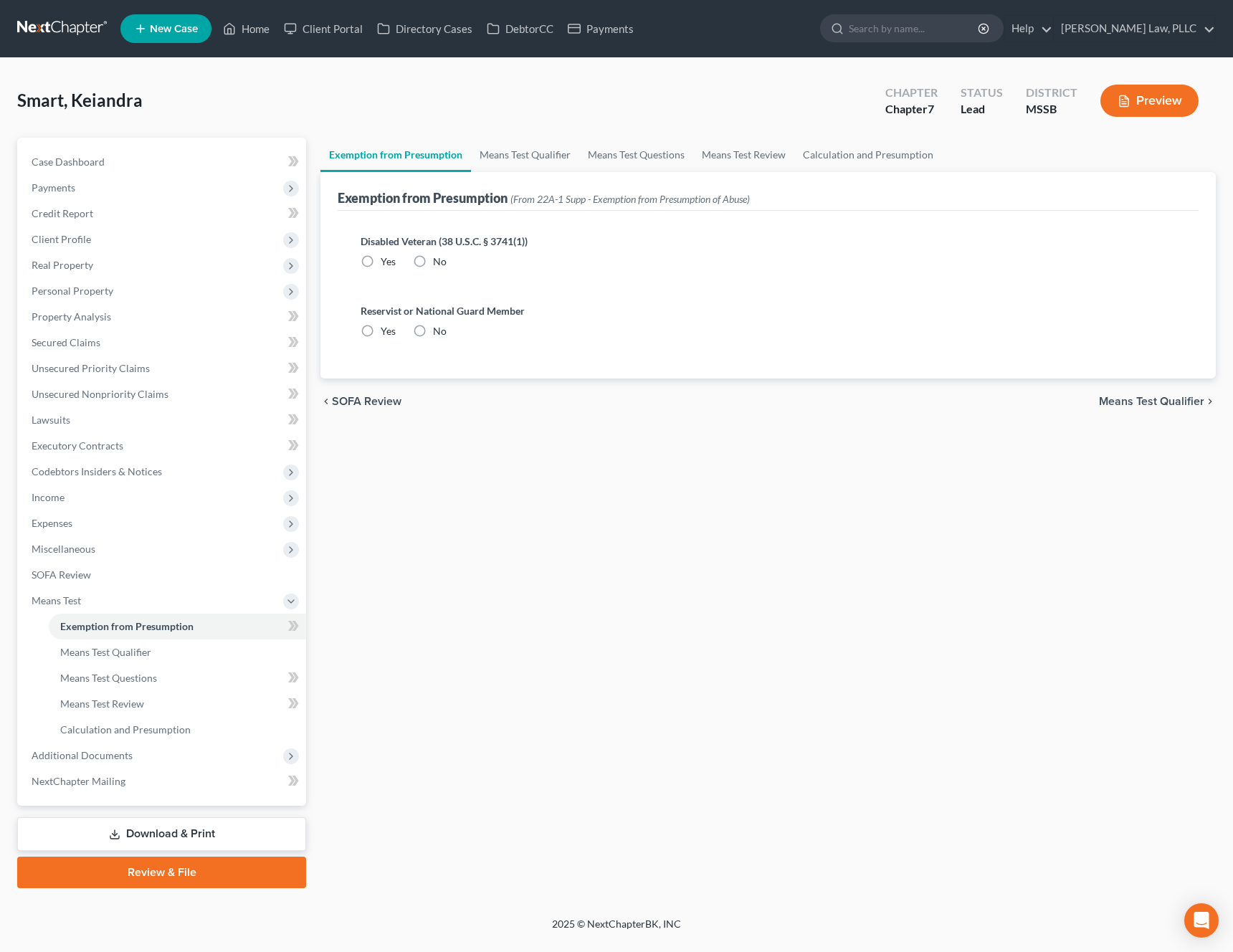
radio input "true"
click at [1154, 404] on span "Means Test Qualifier" at bounding box center [1152, 402] width 106 height 12
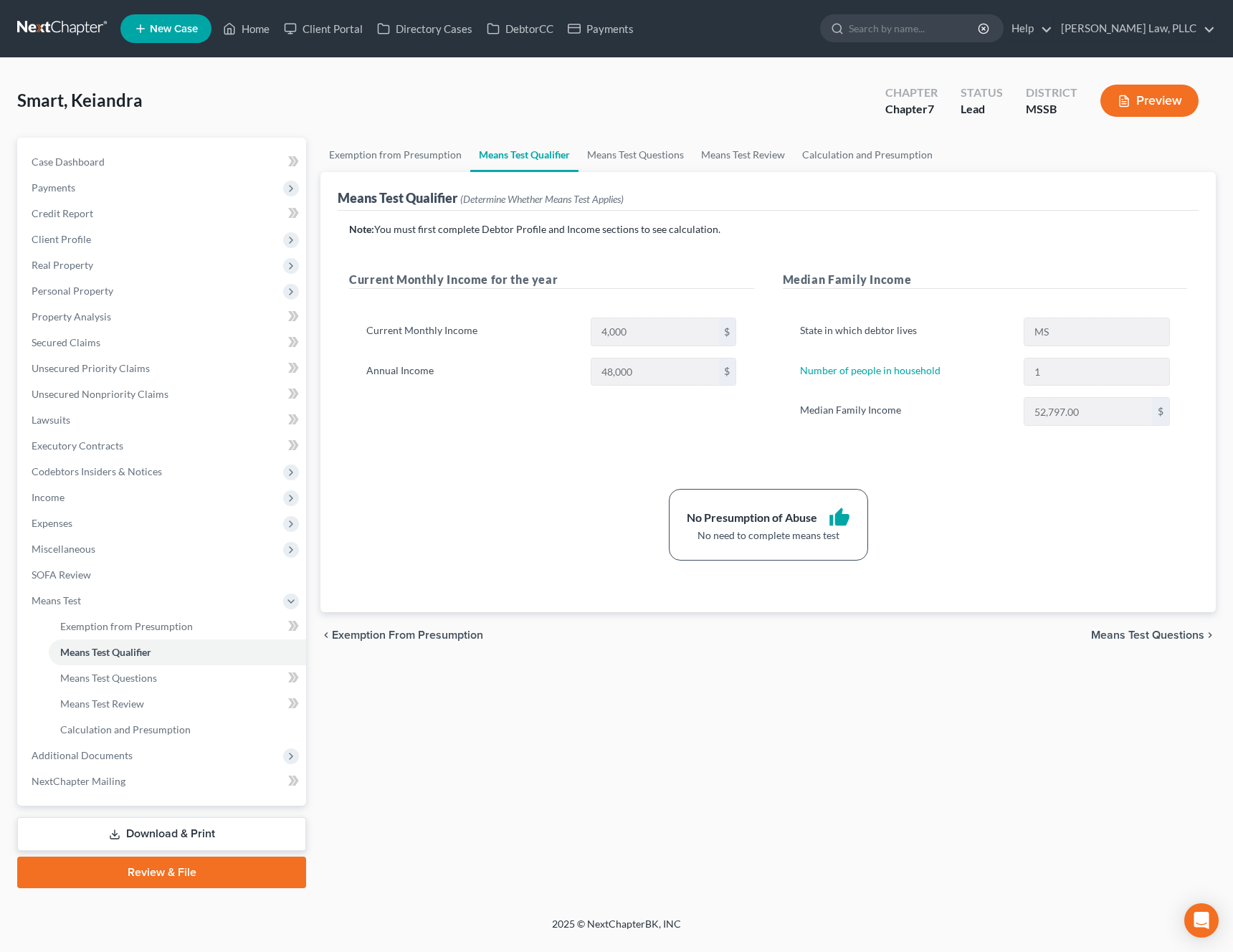
click at [176, 835] on link "Download & Print" at bounding box center [162, 834] width 289 height 33
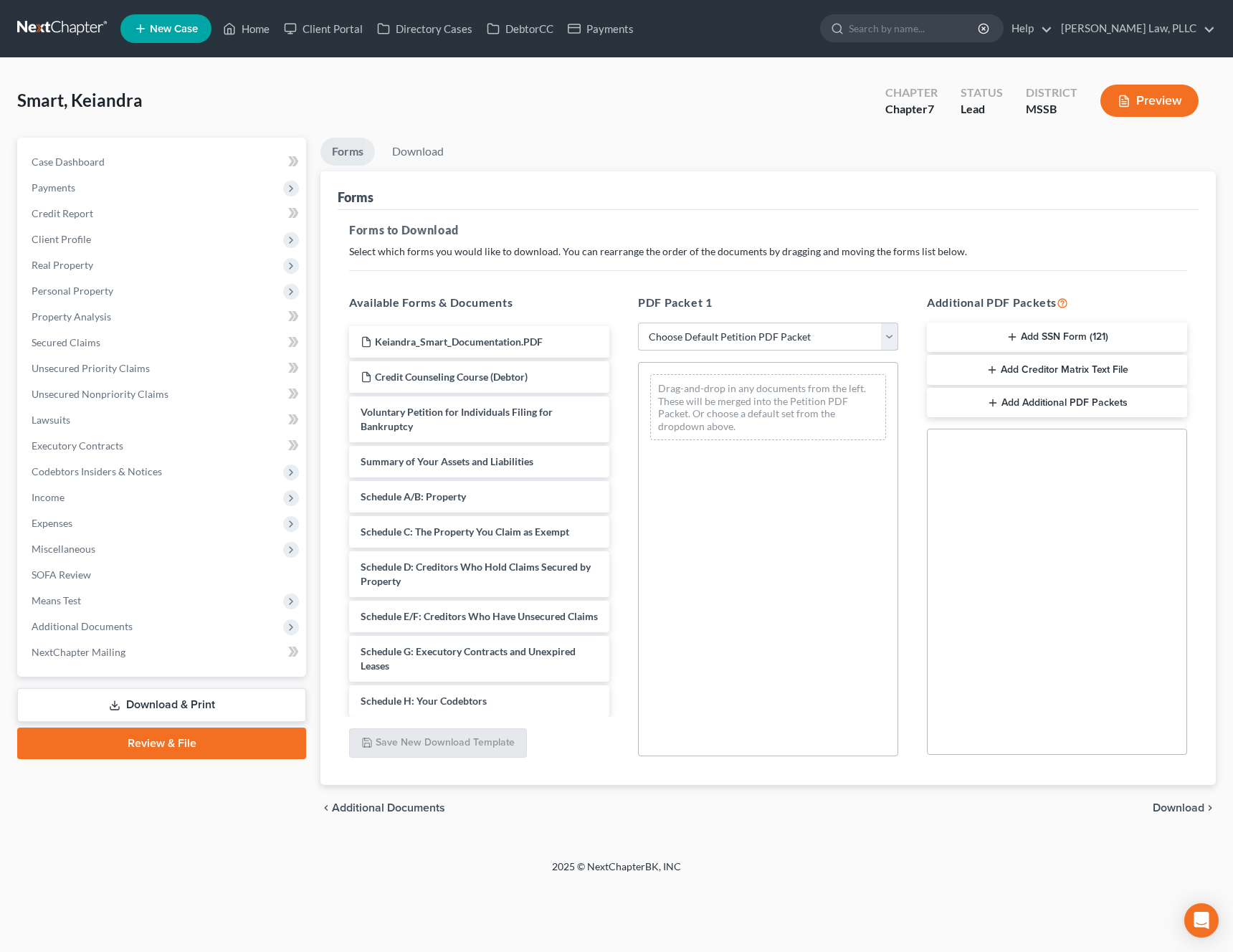
click at [849, 337] on select "Choose Default Petition PDF Packet Complete Bankruptcy Petition (all forms and …" at bounding box center [768, 337] width 261 height 28
select select "0"
click at [638, 322] on select "Choose Default Petition PDF Packet Complete Bankruptcy Petition (all forms and …" at bounding box center [768, 337] width 261 height 28
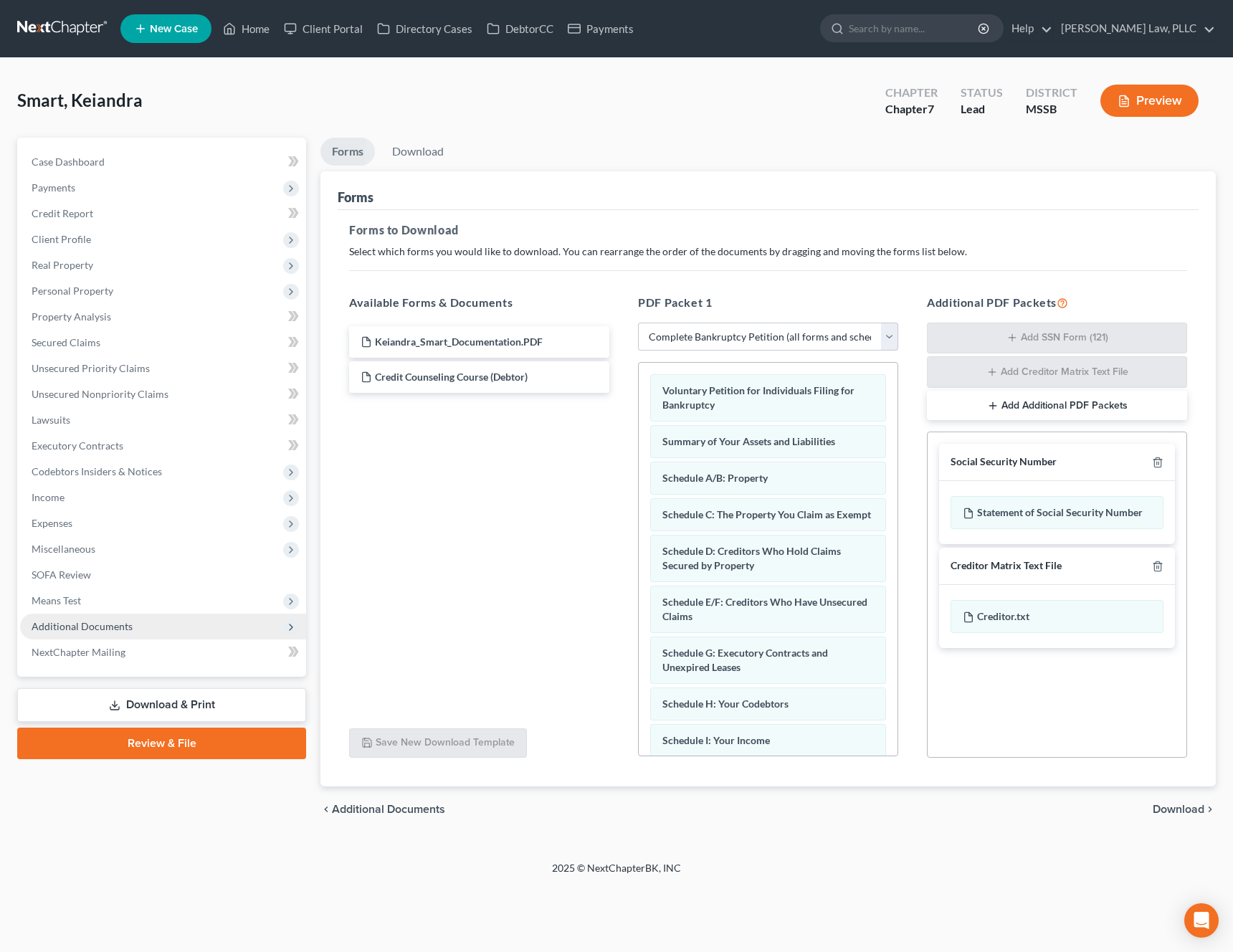
click at [168, 632] on span "Additional Documents" at bounding box center [163, 626] width 286 height 26
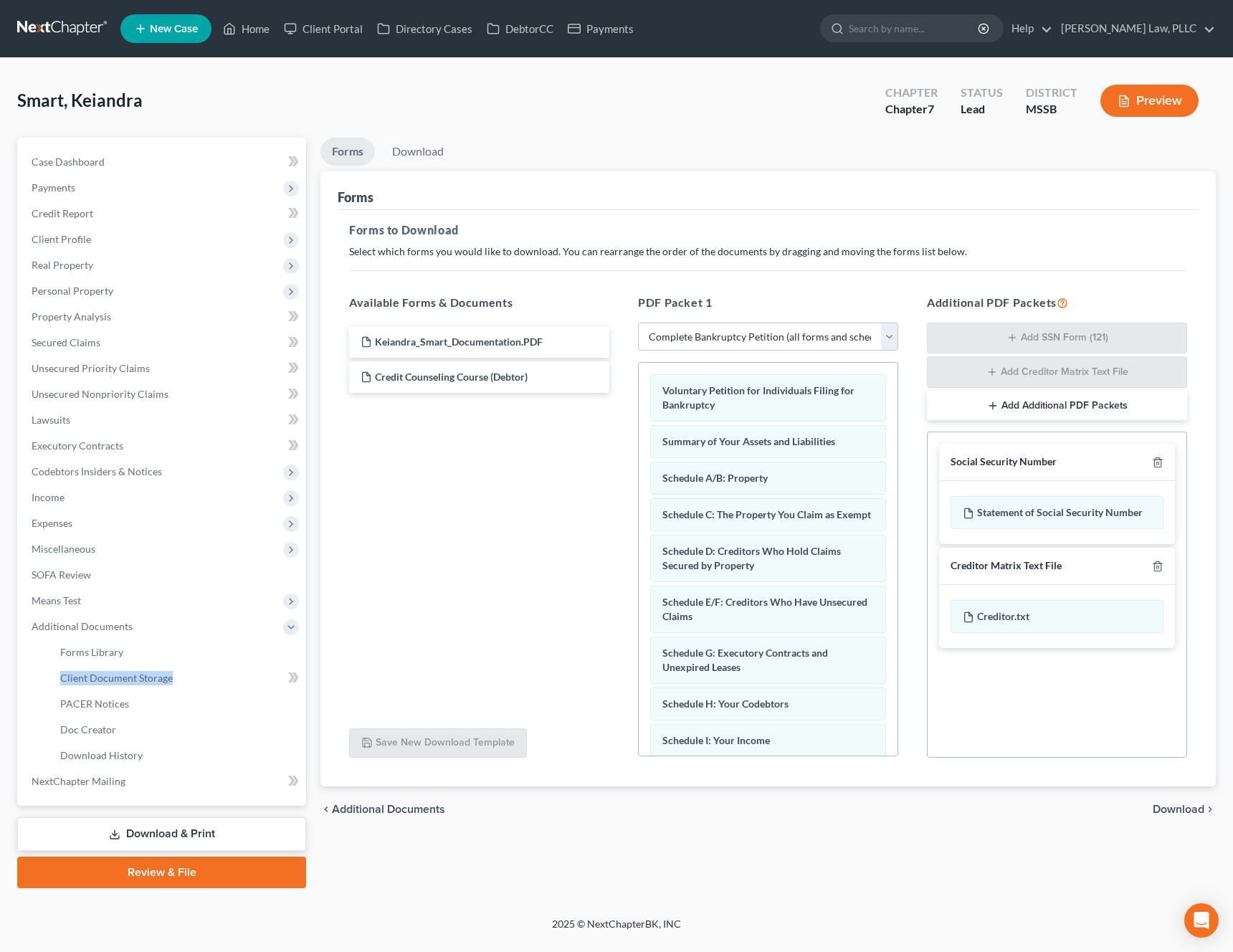
click at [1194, 813] on span "Download" at bounding box center [1179, 810] width 52 height 12
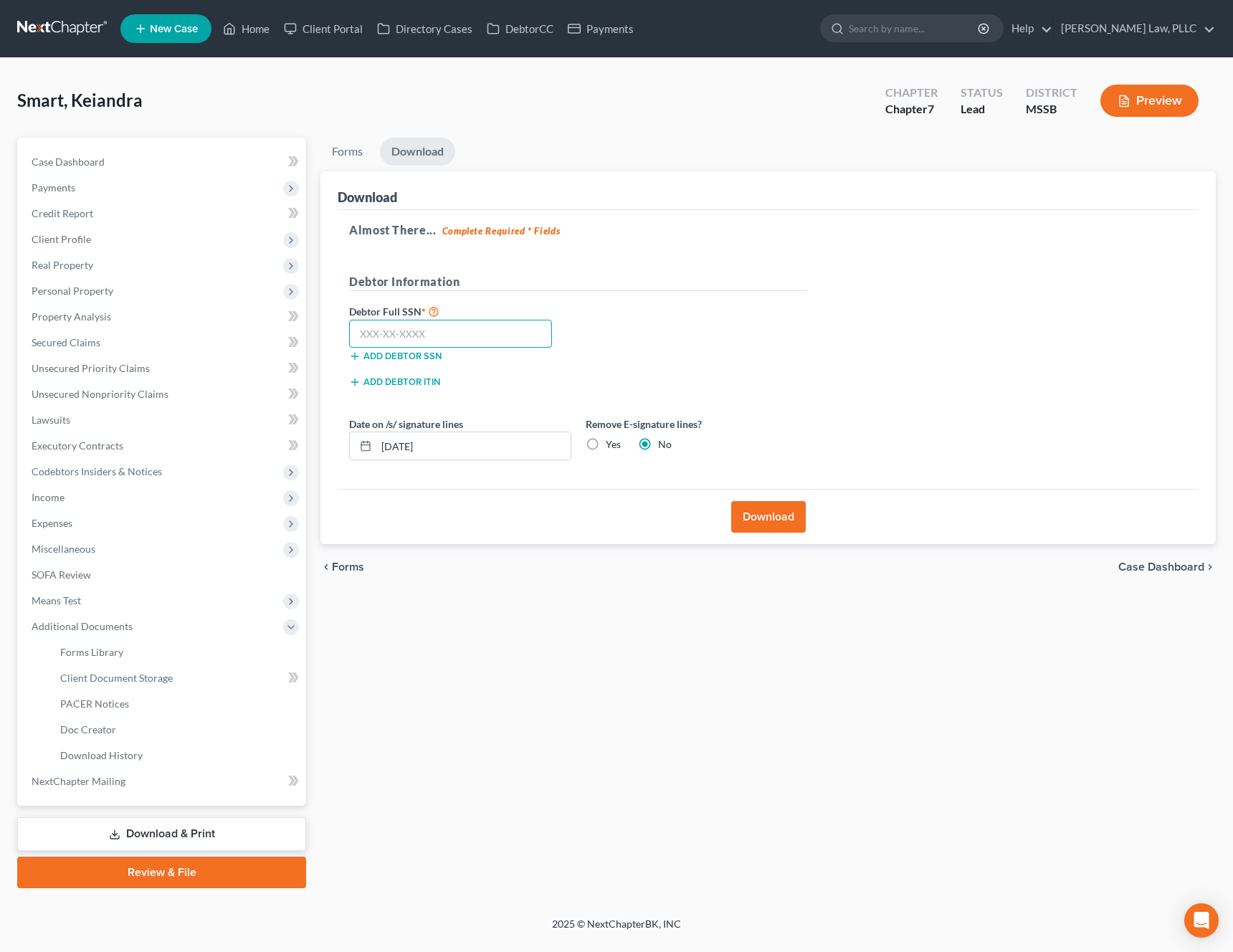
click at [450, 344] on input "text" at bounding box center [451, 334] width 203 height 28
type input "427-69-6261"
click at [787, 522] on button "Download" at bounding box center [768, 517] width 75 height 32
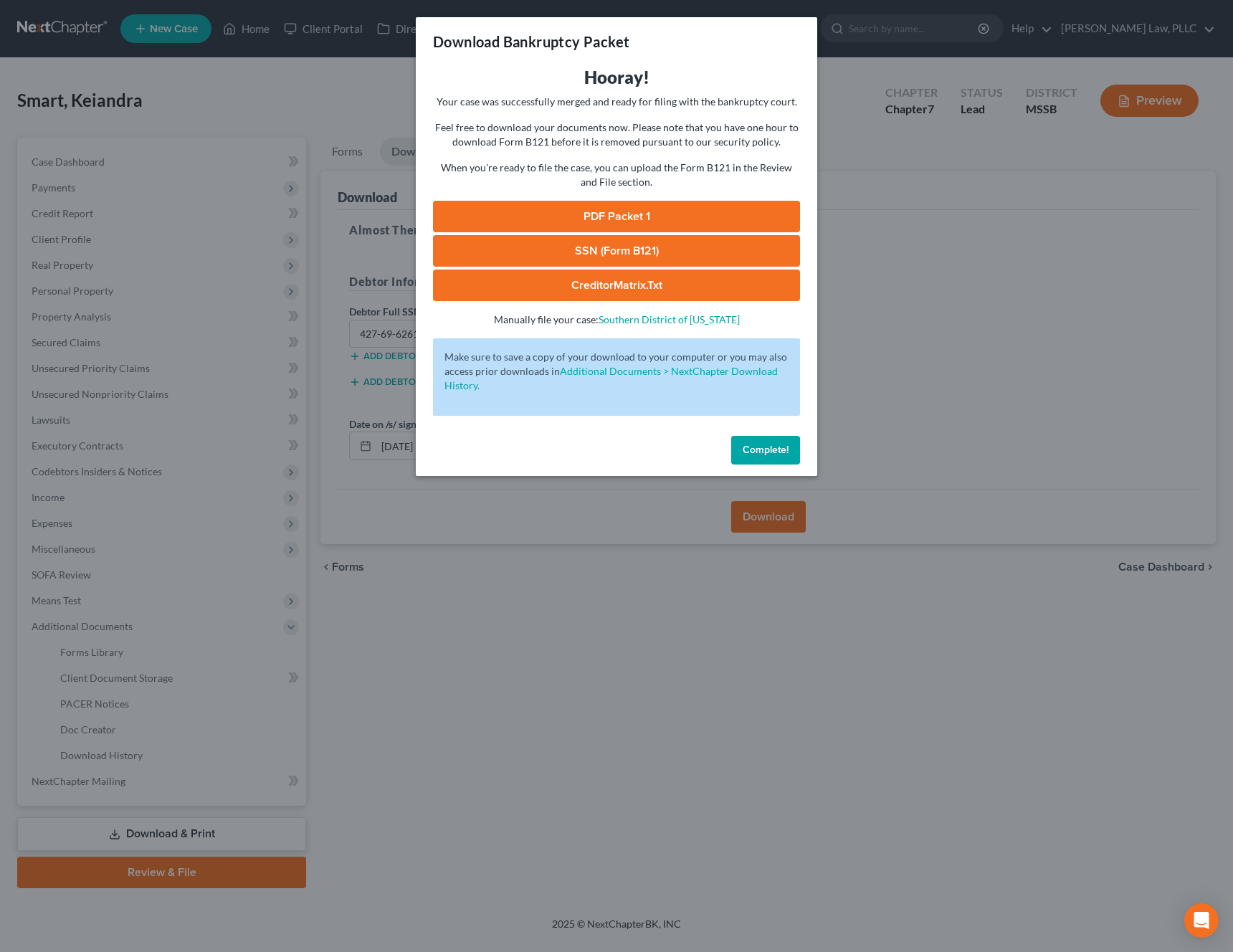
click at [594, 288] on link "CreditorMatrix.txt" at bounding box center [616, 286] width 367 height 32
click at [583, 204] on link "PDF Packet 1" at bounding box center [616, 217] width 367 height 32
click at [679, 257] on link "SSN (Form B121)" at bounding box center [616, 251] width 367 height 32
click at [772, 447] on span "Complete!" at bounding box center [766, 450] width 46 height 13
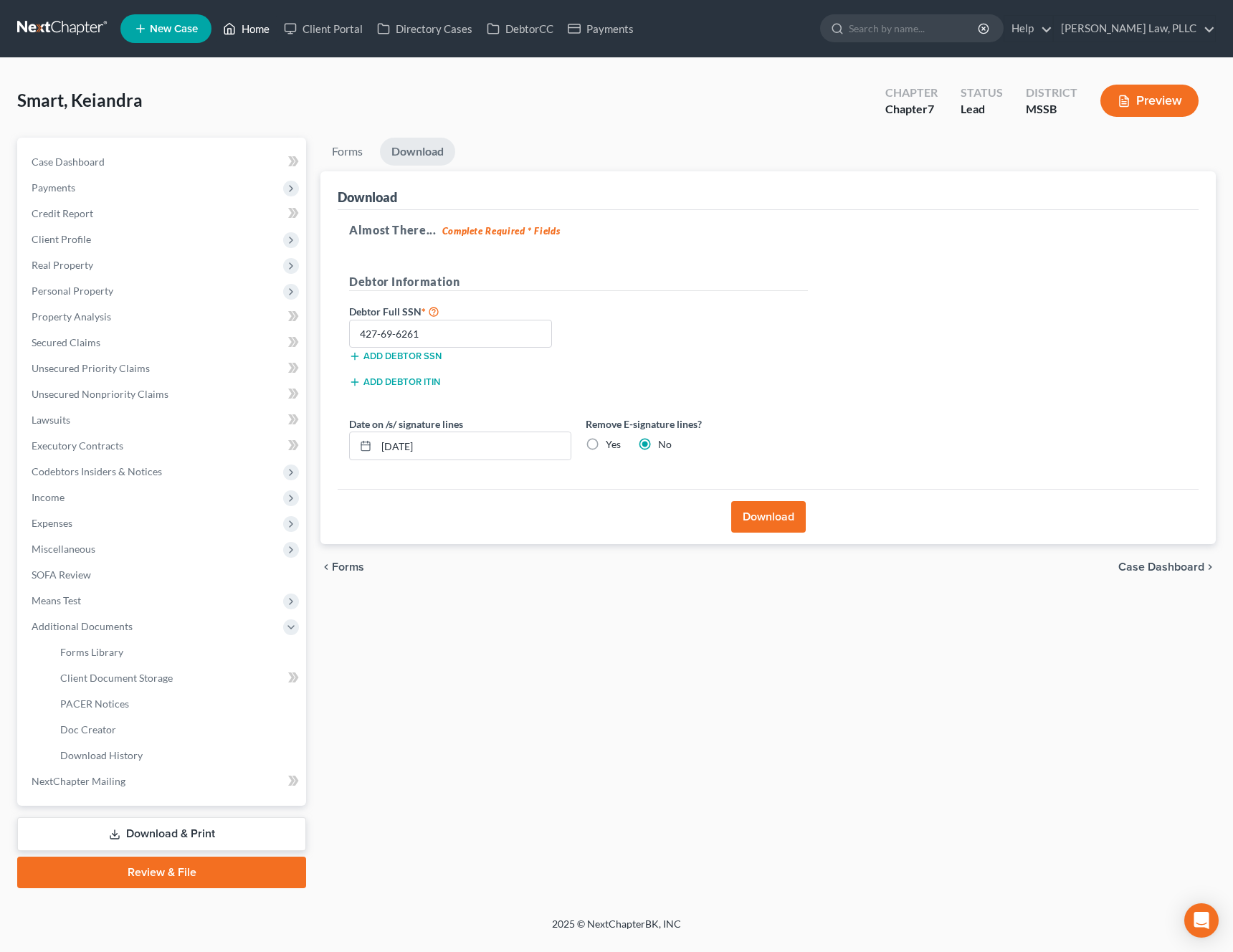
click at [253, 25] on link "Home" at bounding box center [246, 28] width 61 height 26
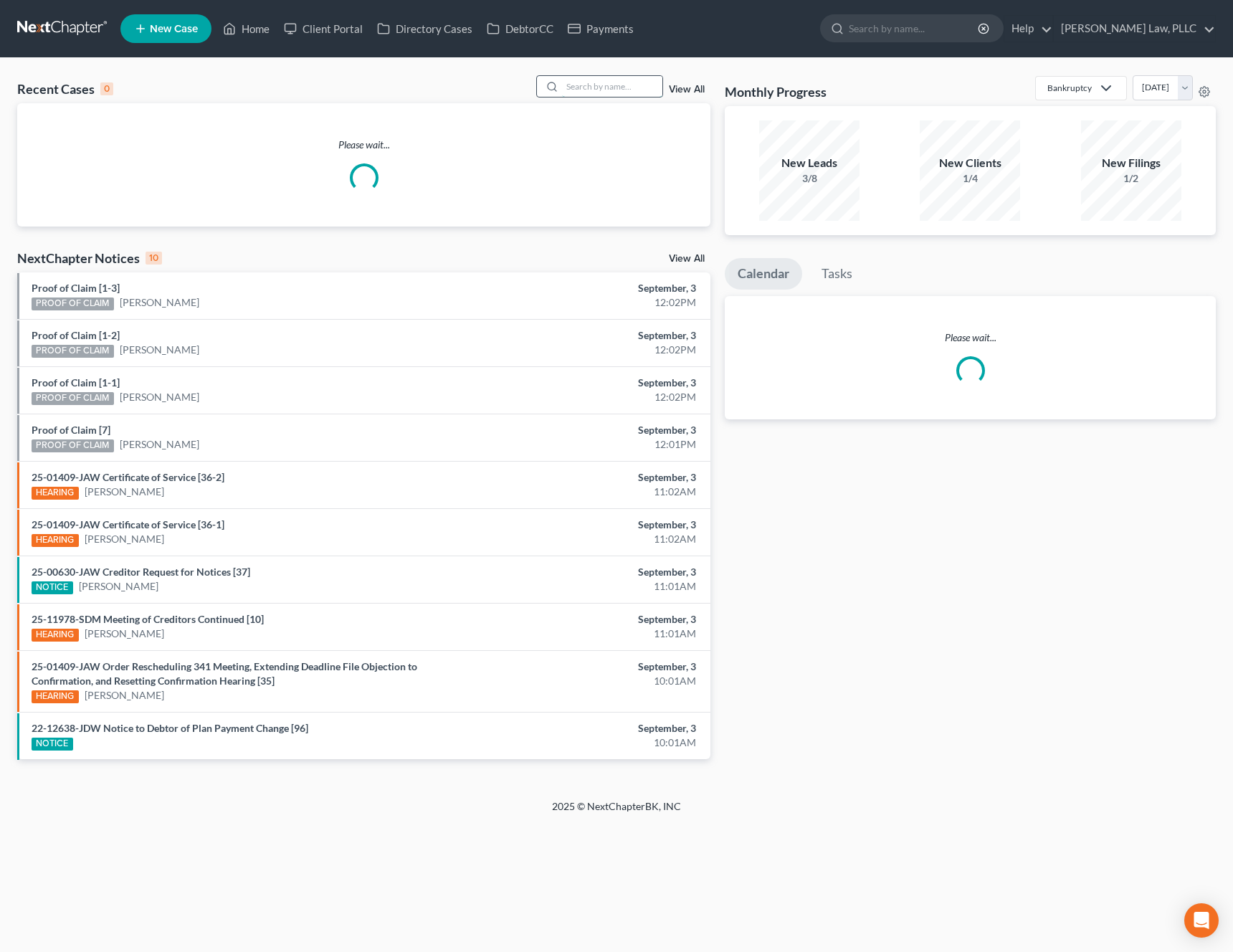
click at [642, 89] on input "search" at bounding box center [612, 86] width 101 height 21
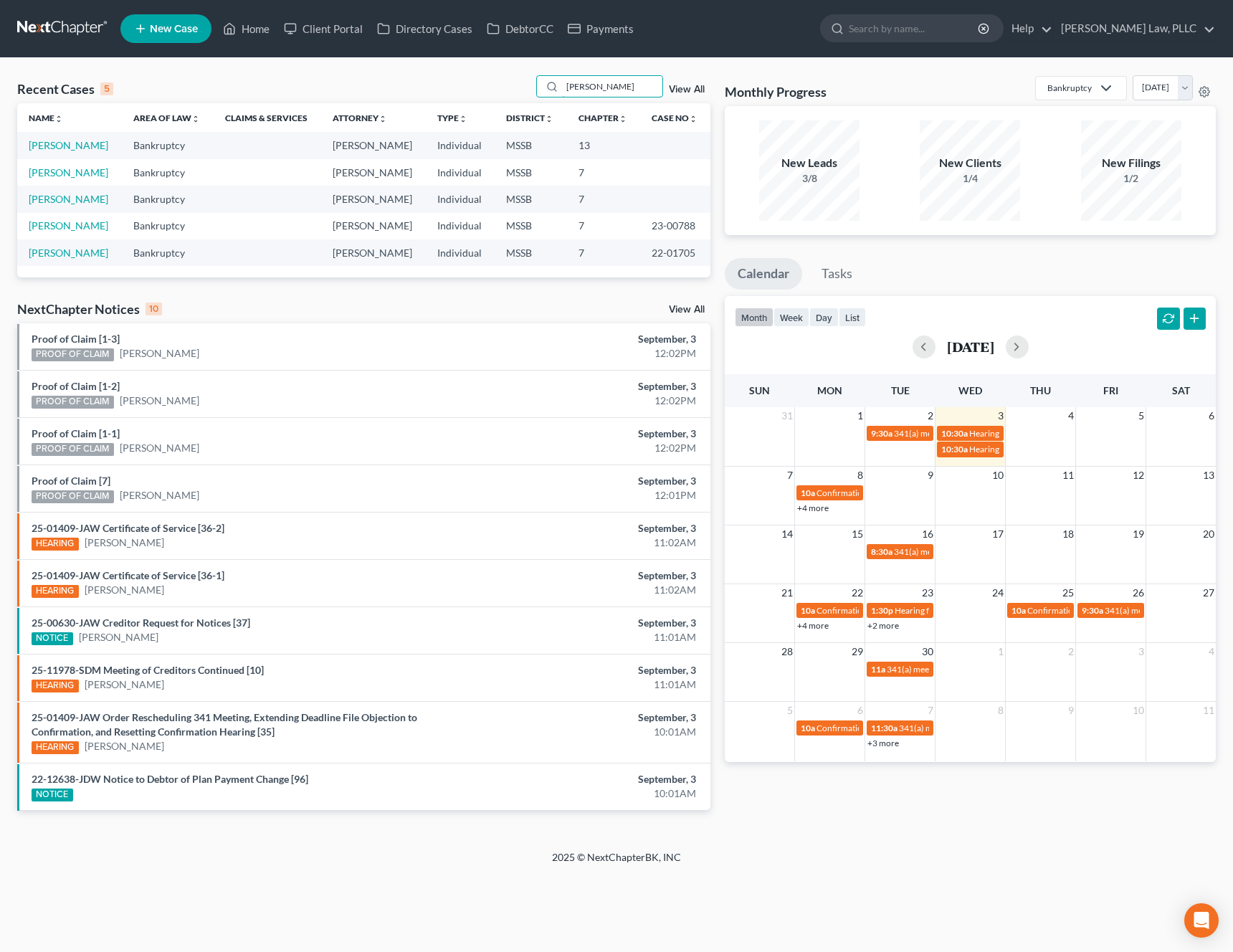
type input "wilson"
click at [671, 85] on link "View All" at bounding box center [687, 90] width 36 height 10
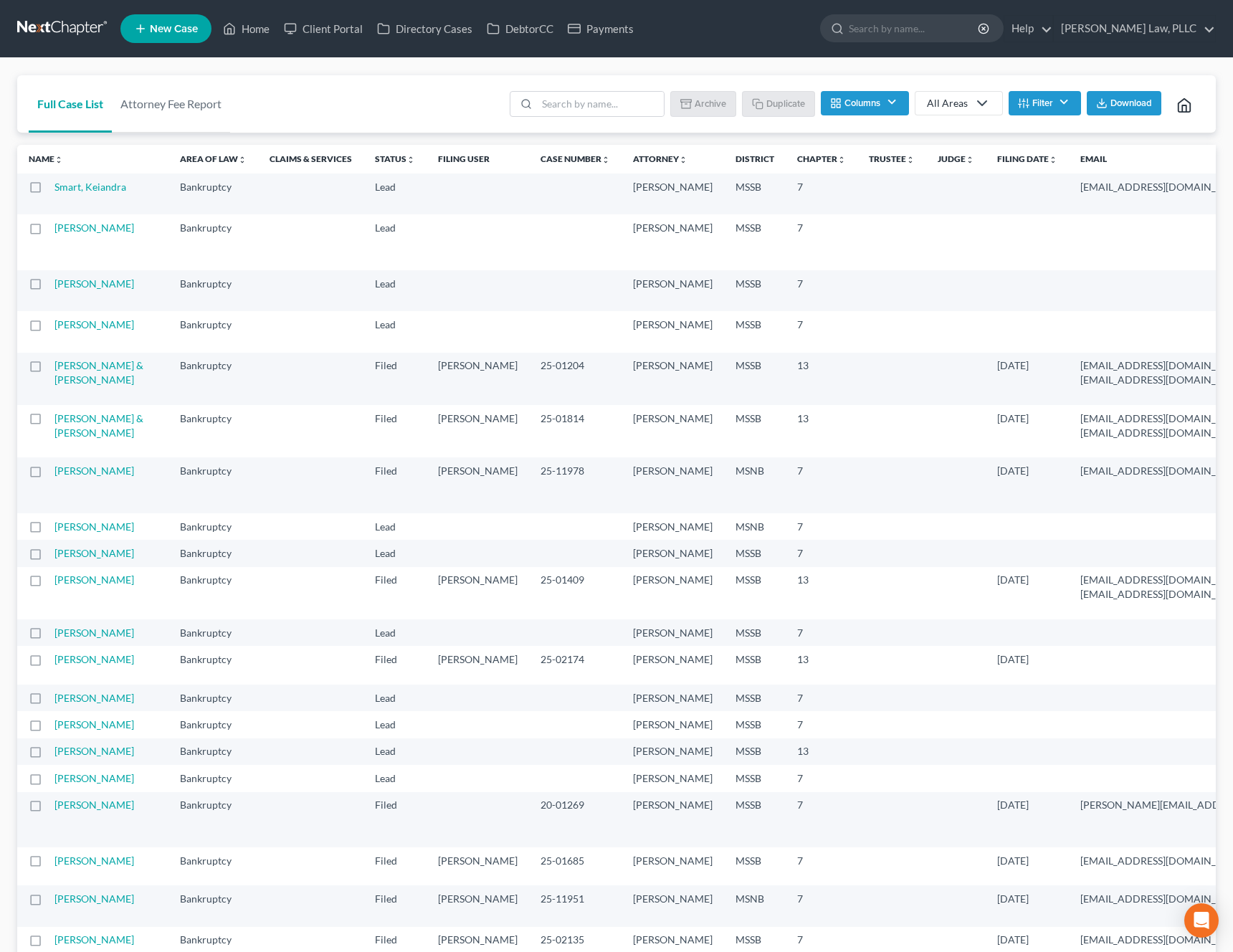
click at [797, 162] on link "Chapter unfold_more expand_more expand_less" at bounding box center [822, 158] width 49 height 11
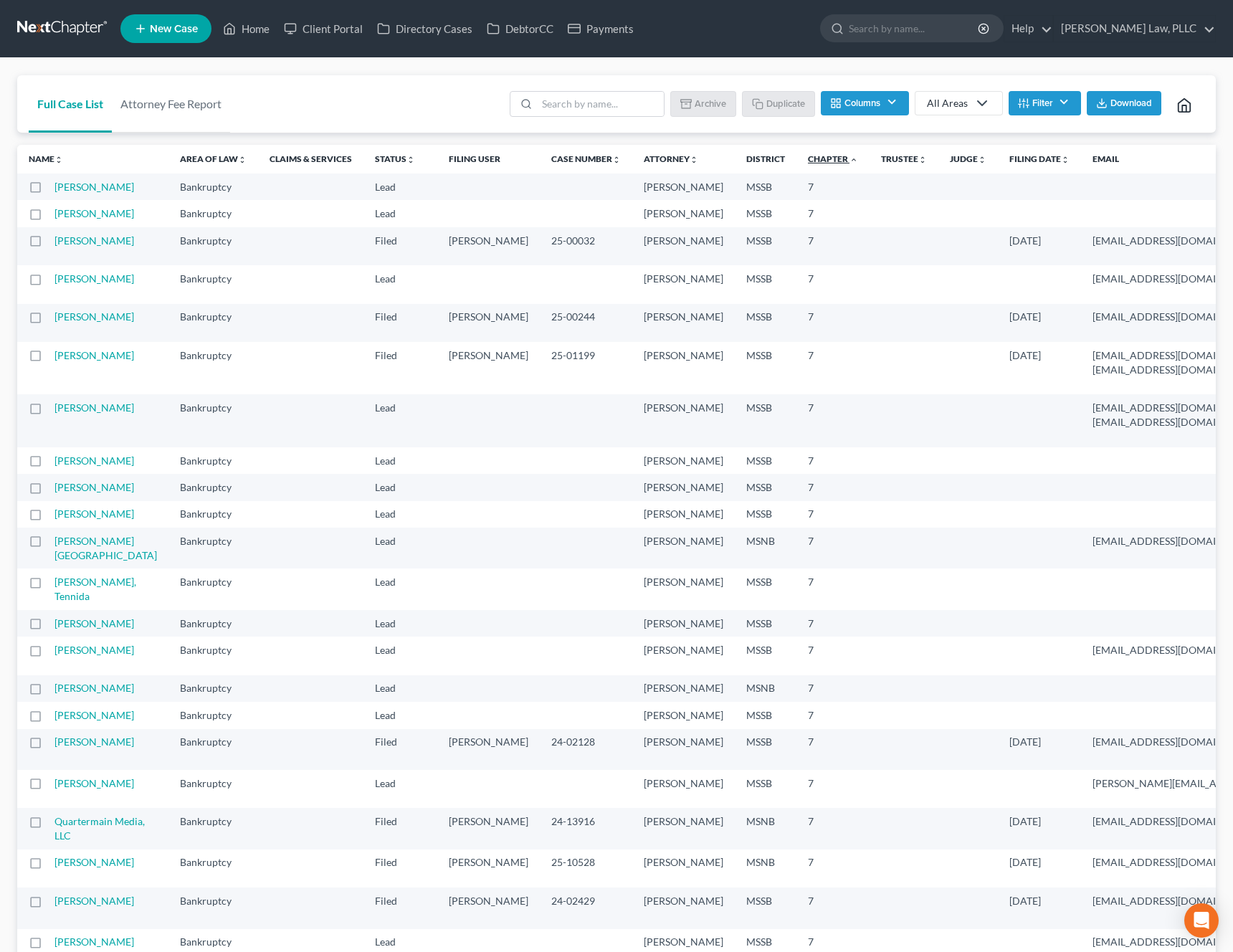
click at [808, 162] on link "Chapter unfold_more expand_more expand_less" at bounding box center [833, 158] width 50 height 11
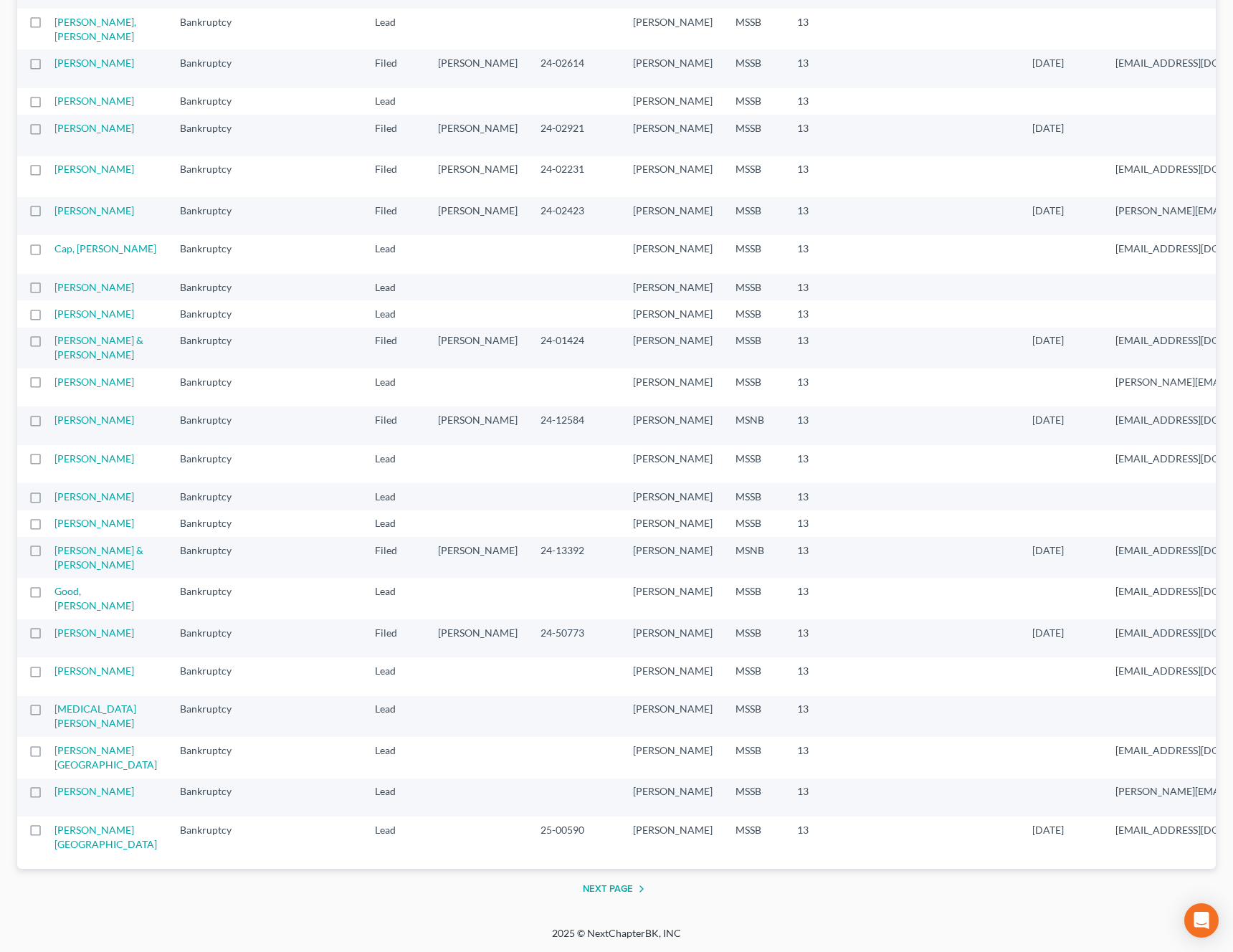
scroll to position [1772, 0]
click at [596, 884] on button "Next Page" at bounding box center [616, 888] width 67 height 18
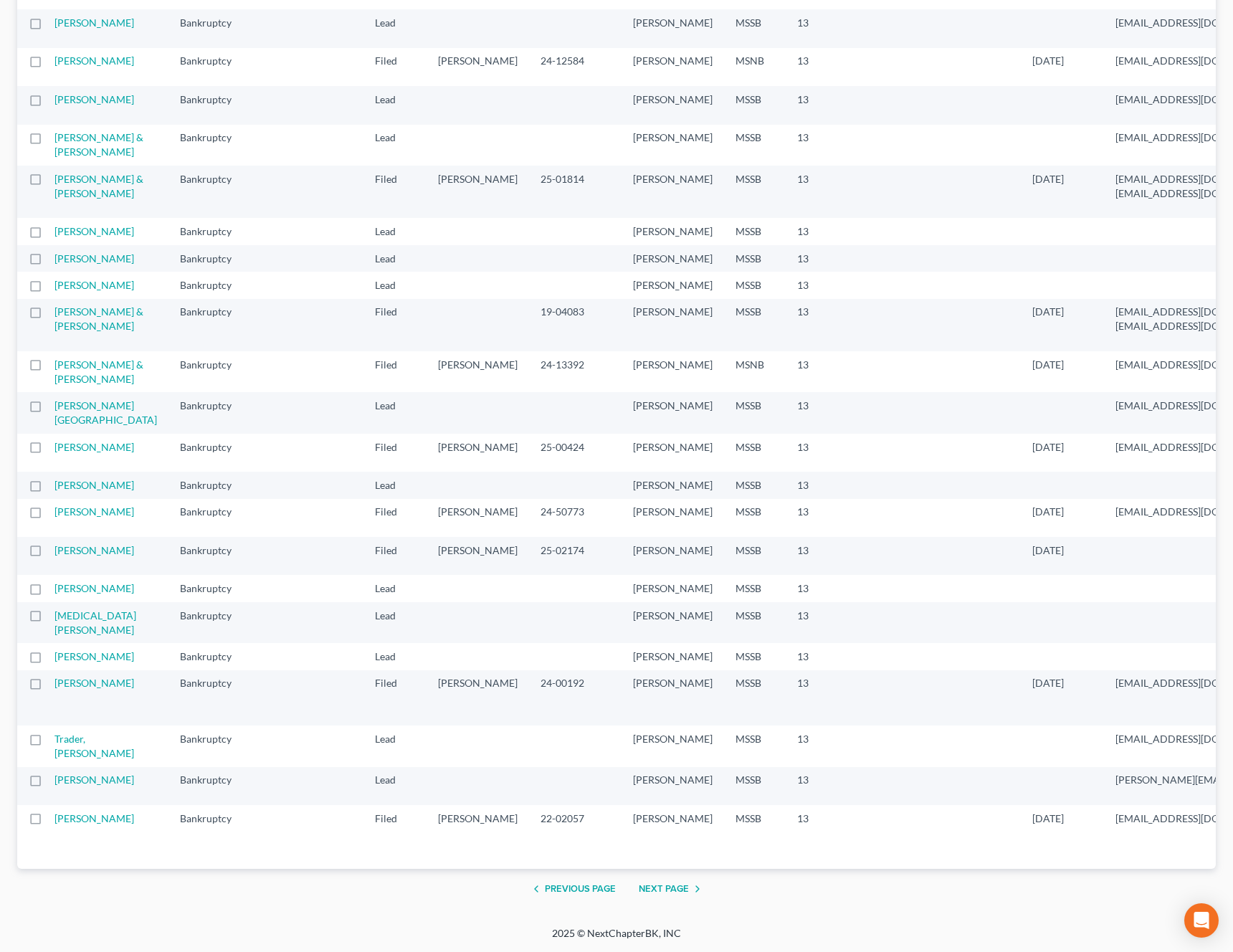
scroll to position [1732, 0]
click at [666, 885] on button "Next Page" at bounding box center [673, 888] width 67 height 18
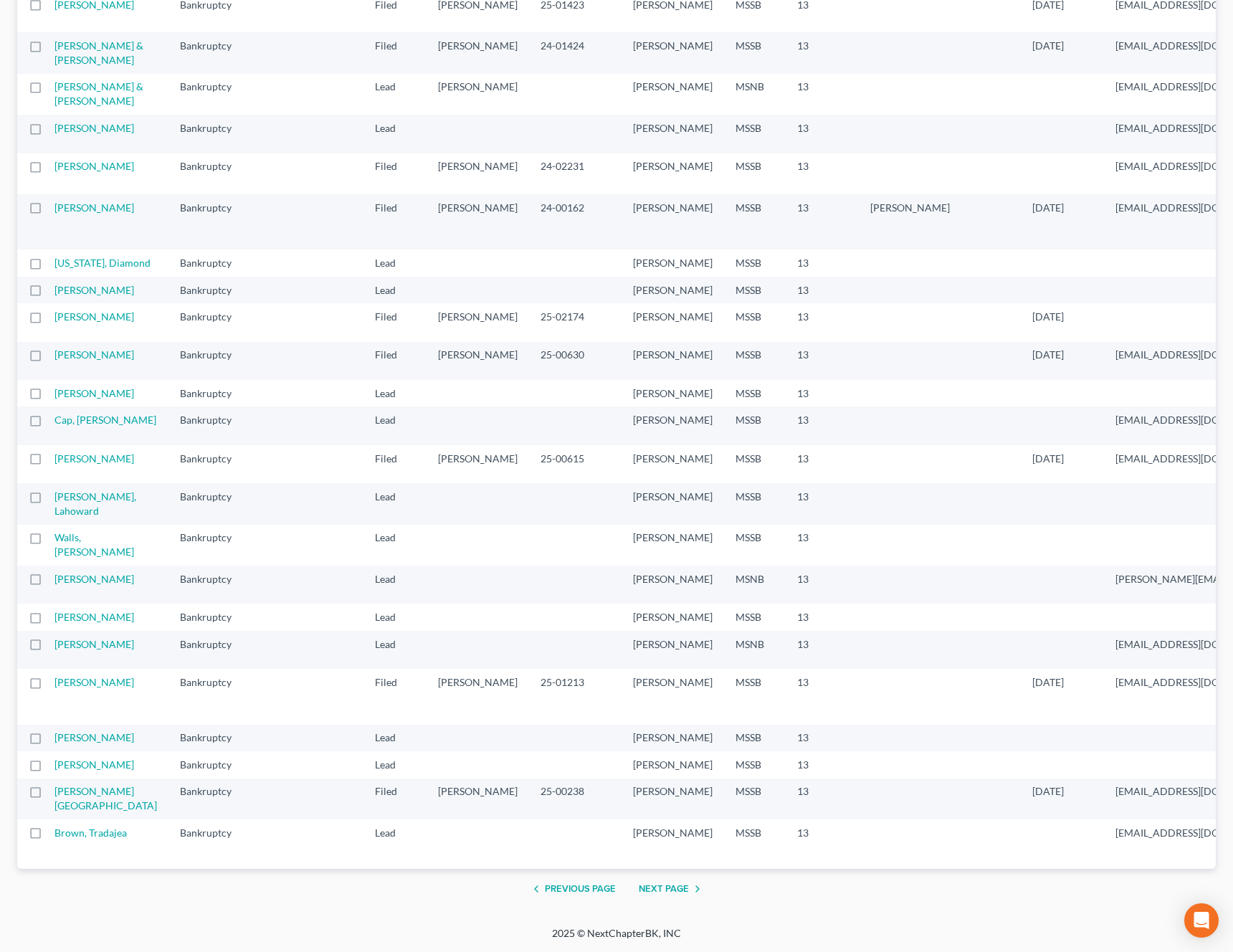
scroll to position [1815, 0]
click at [666, 893] on button "Next Page" at bounding box center [673, 888] width 67 height 18
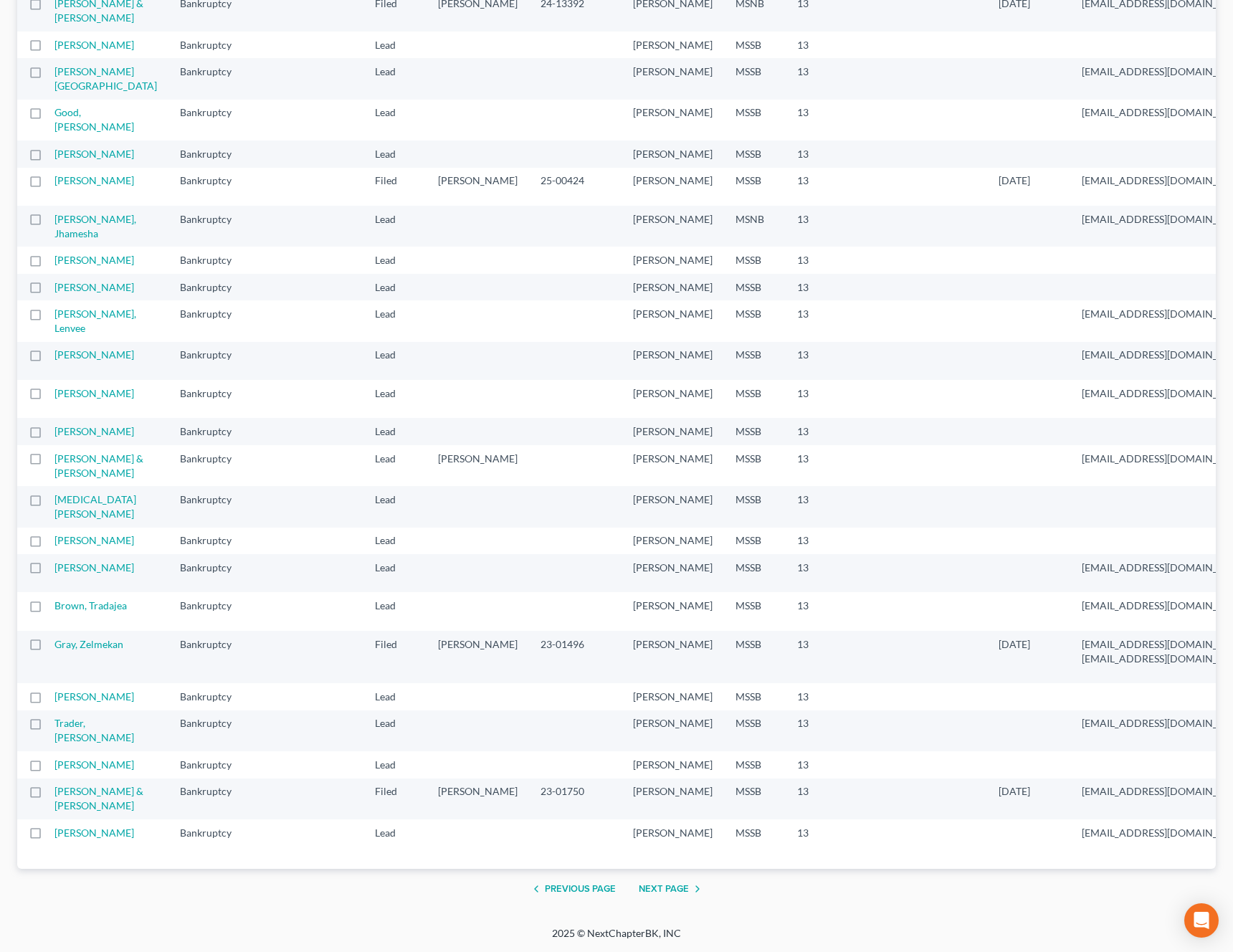
scroll to position [1689, 0]
click at [661, 892] on button "Next Page" at bounding box center [673, 888] width 67 height 18
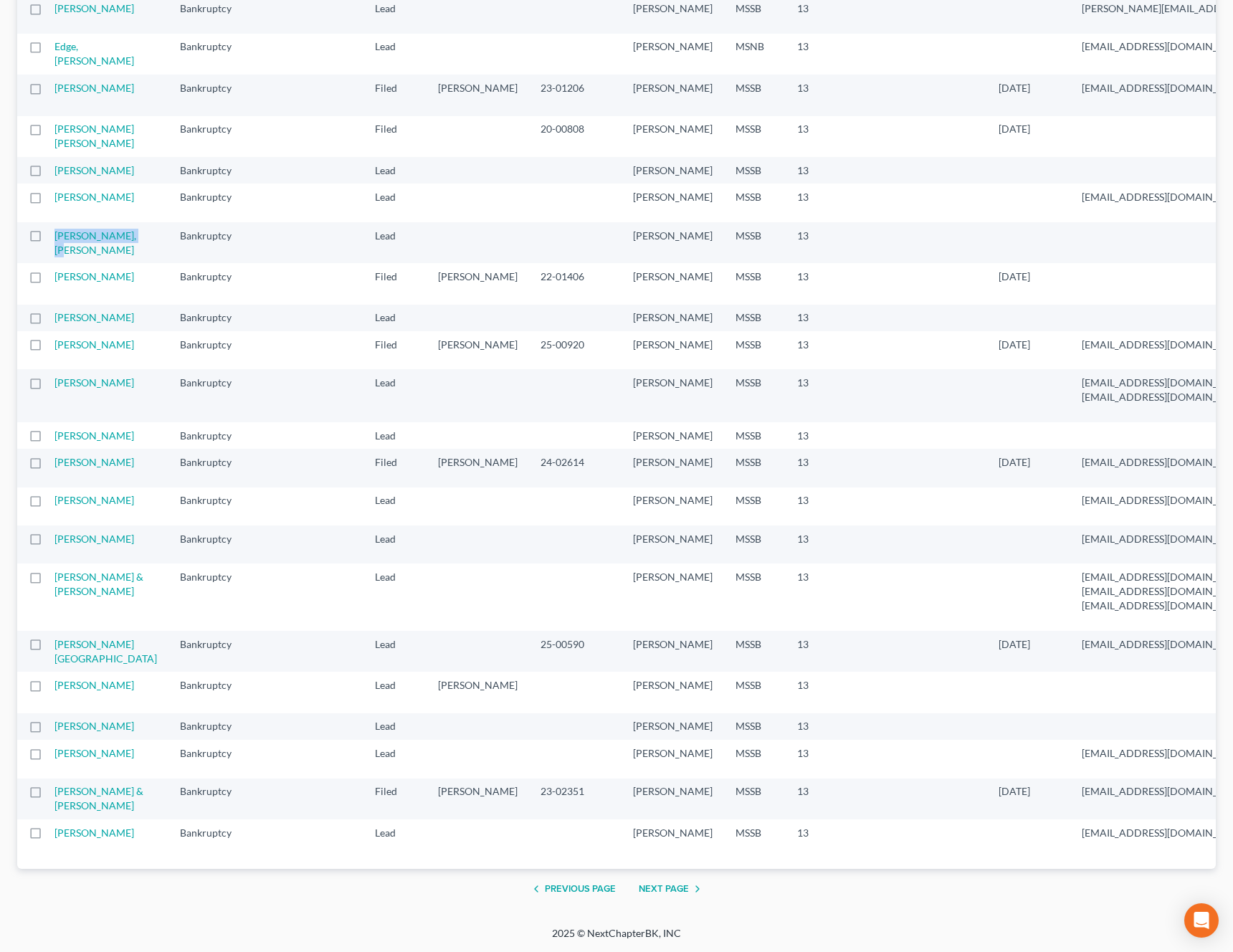
scroll to position [1715, 0]
click at [668, 886] on button "Next Page" at bounding box center [673, 888] width 67 height 18
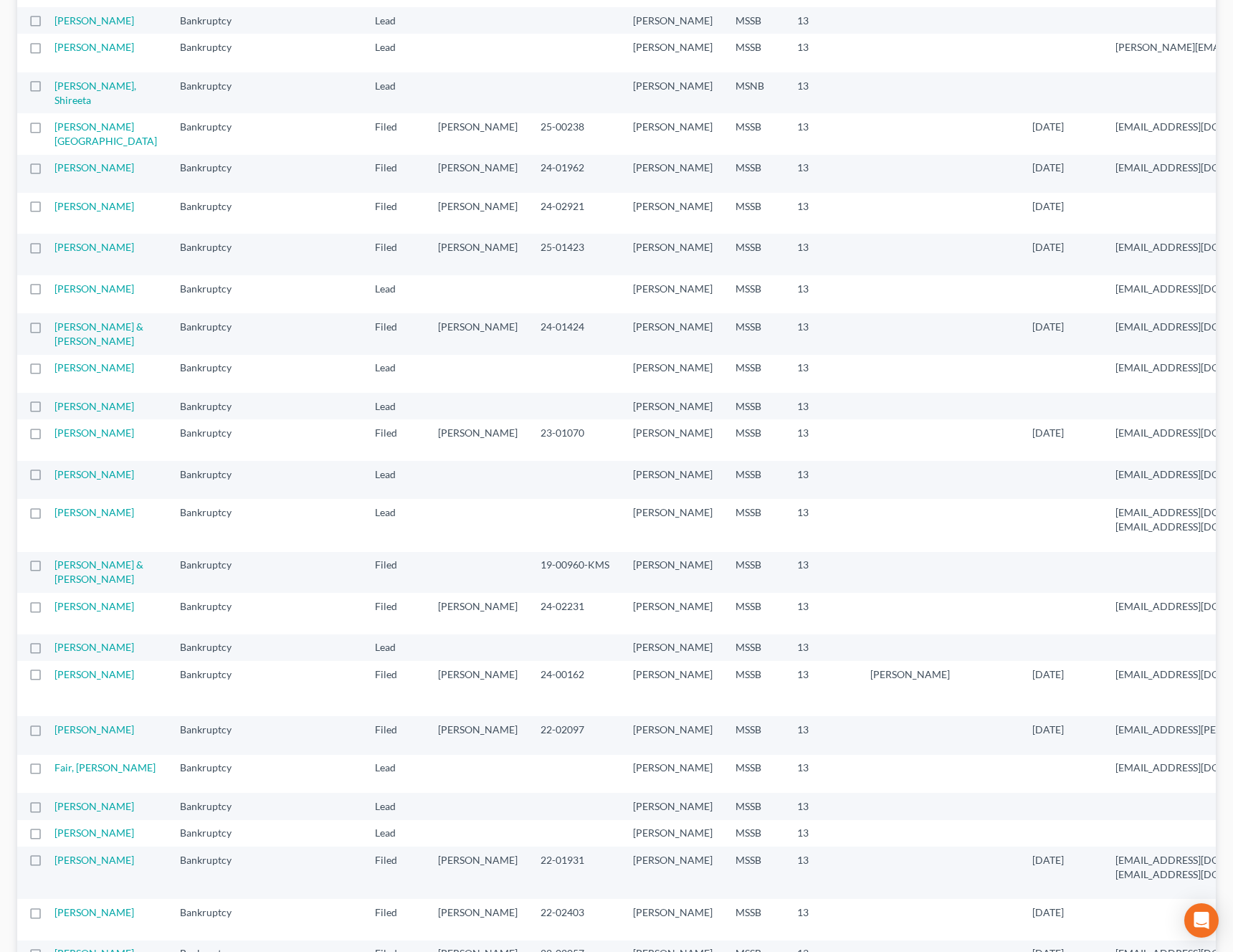
scroll to position [0, 0]
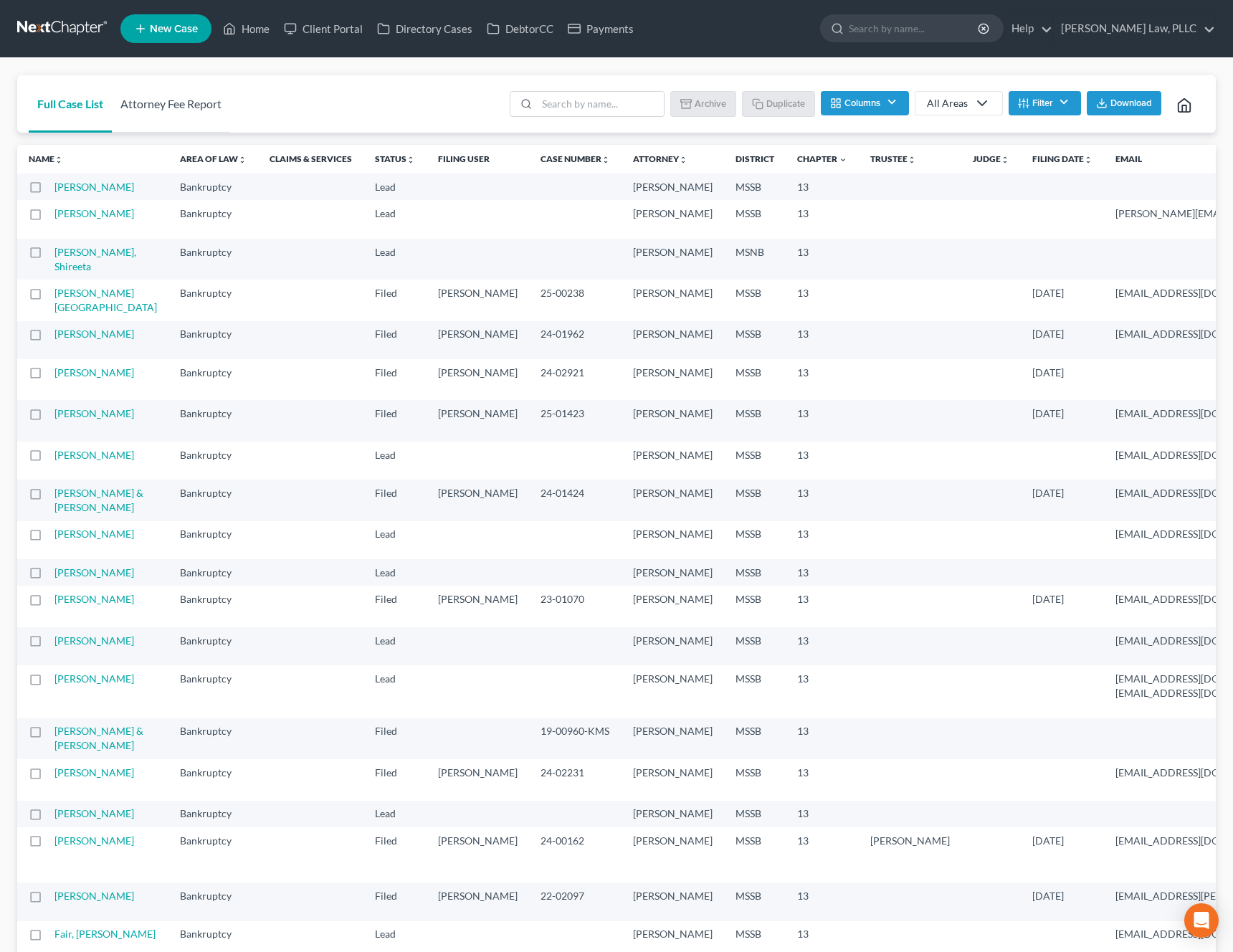
click at [201, 127] on link "Attorney Fee Report" at bounding box center [171, 104] width 118 height 57
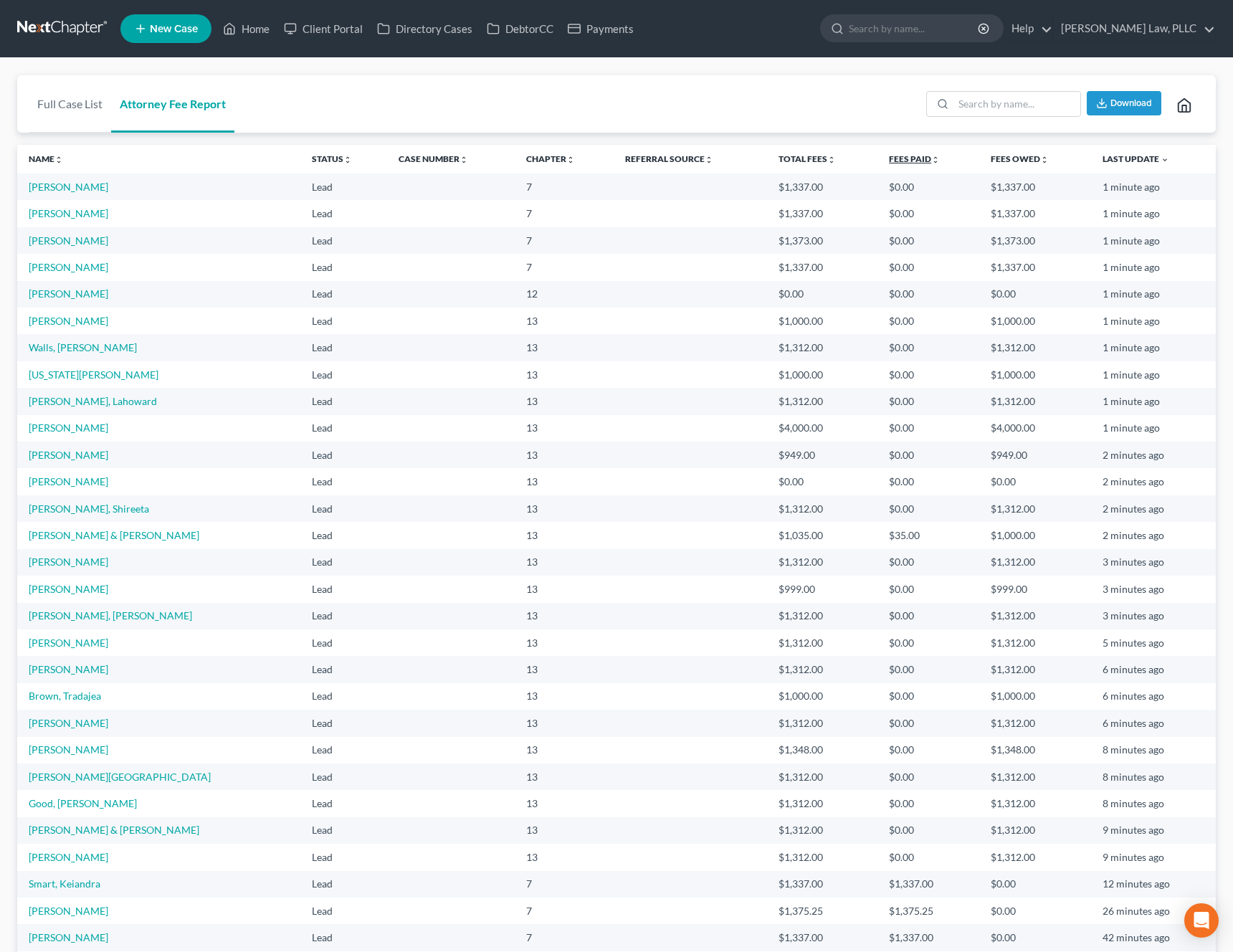
click at [895, 162] on link "Fees Paid unfold_more expand_more expand_less" at bounding box center [915, 158] width 51 height 11
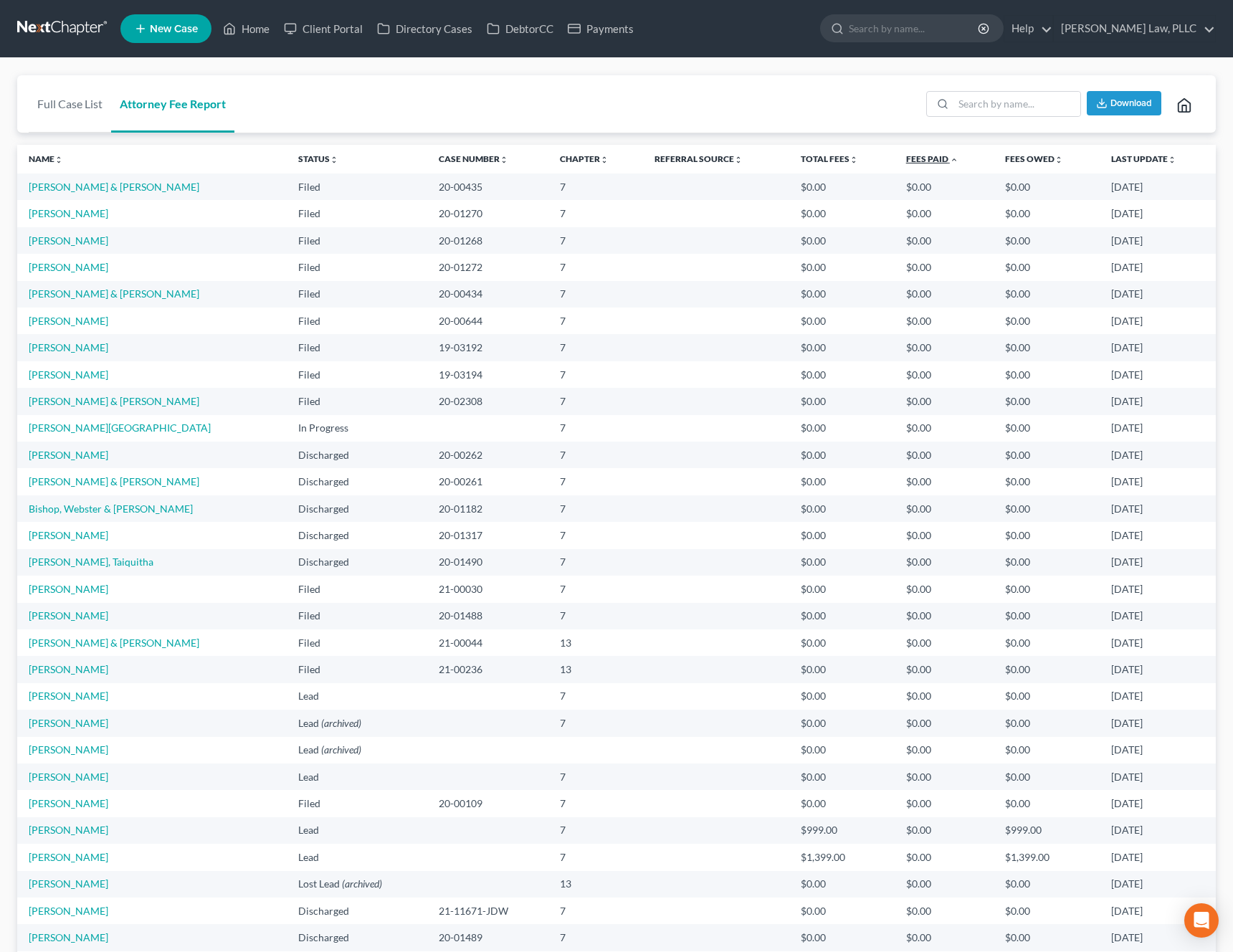
click at [910, 159] on link "Fees Paid unfold_more expand_more expand_less" at bounding box center [932, 158] width 52 height 11
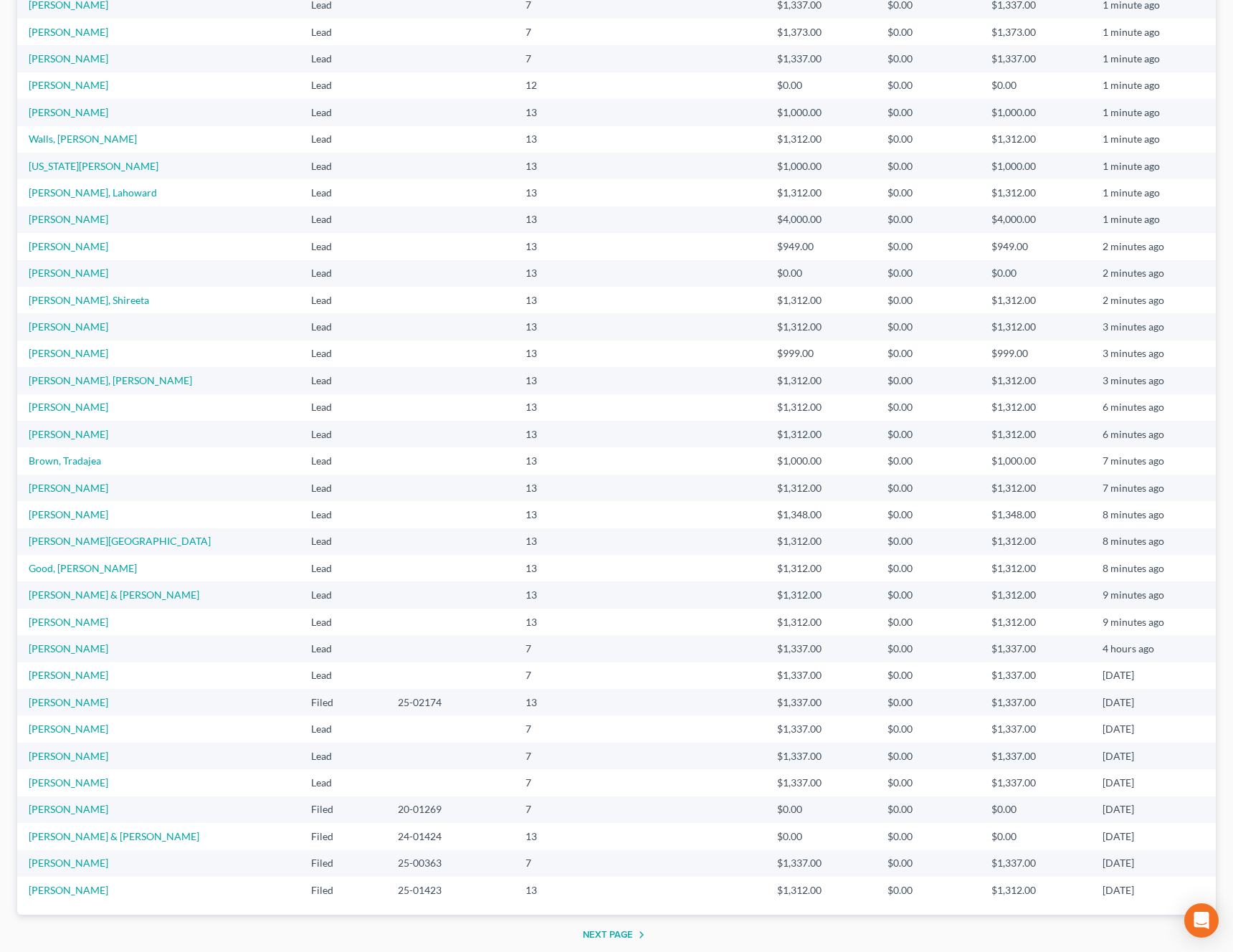
scroll to position [656, 0]
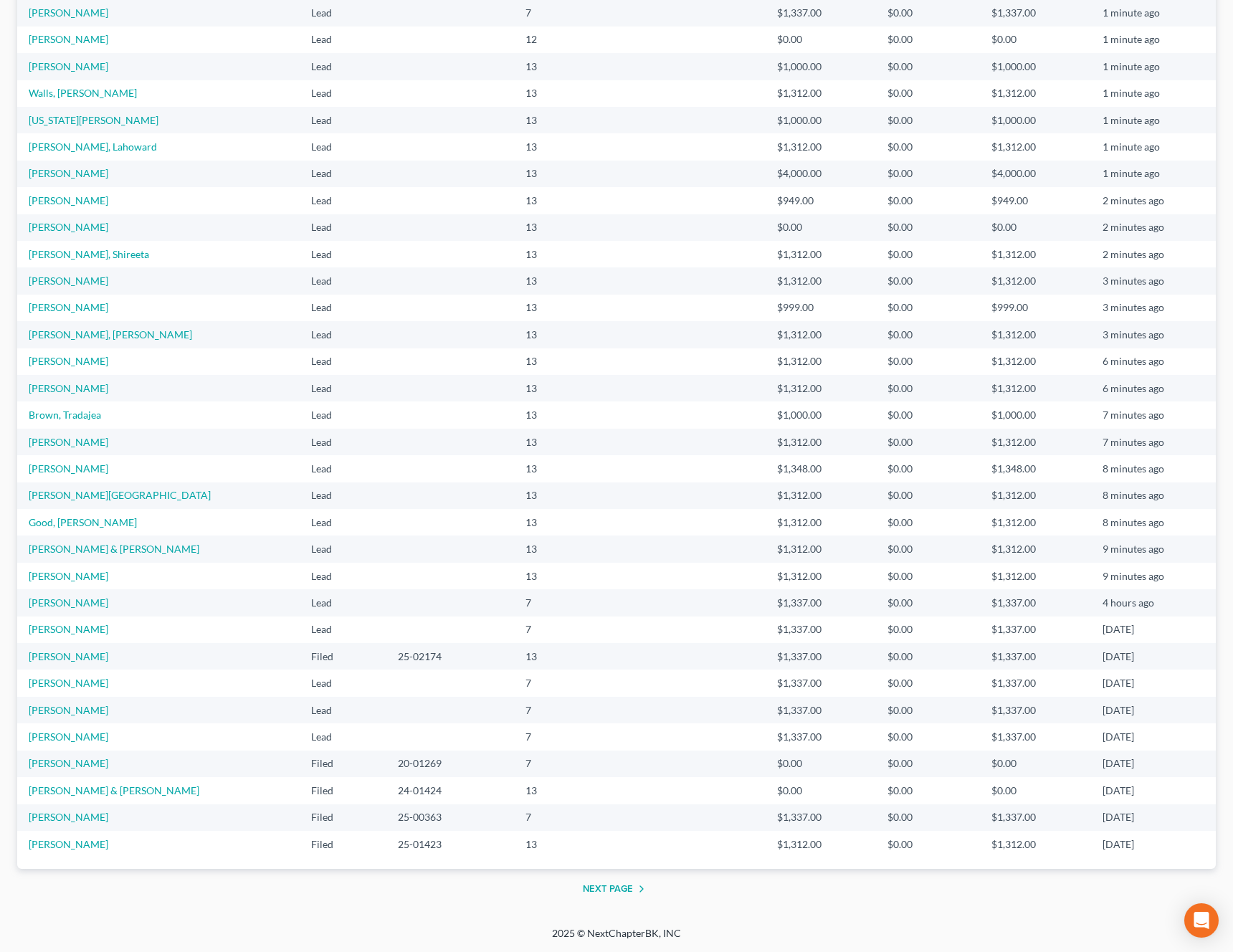
click at [606, 889] on button "Next Page" at bounding box center [616, 888] width 67 height 18
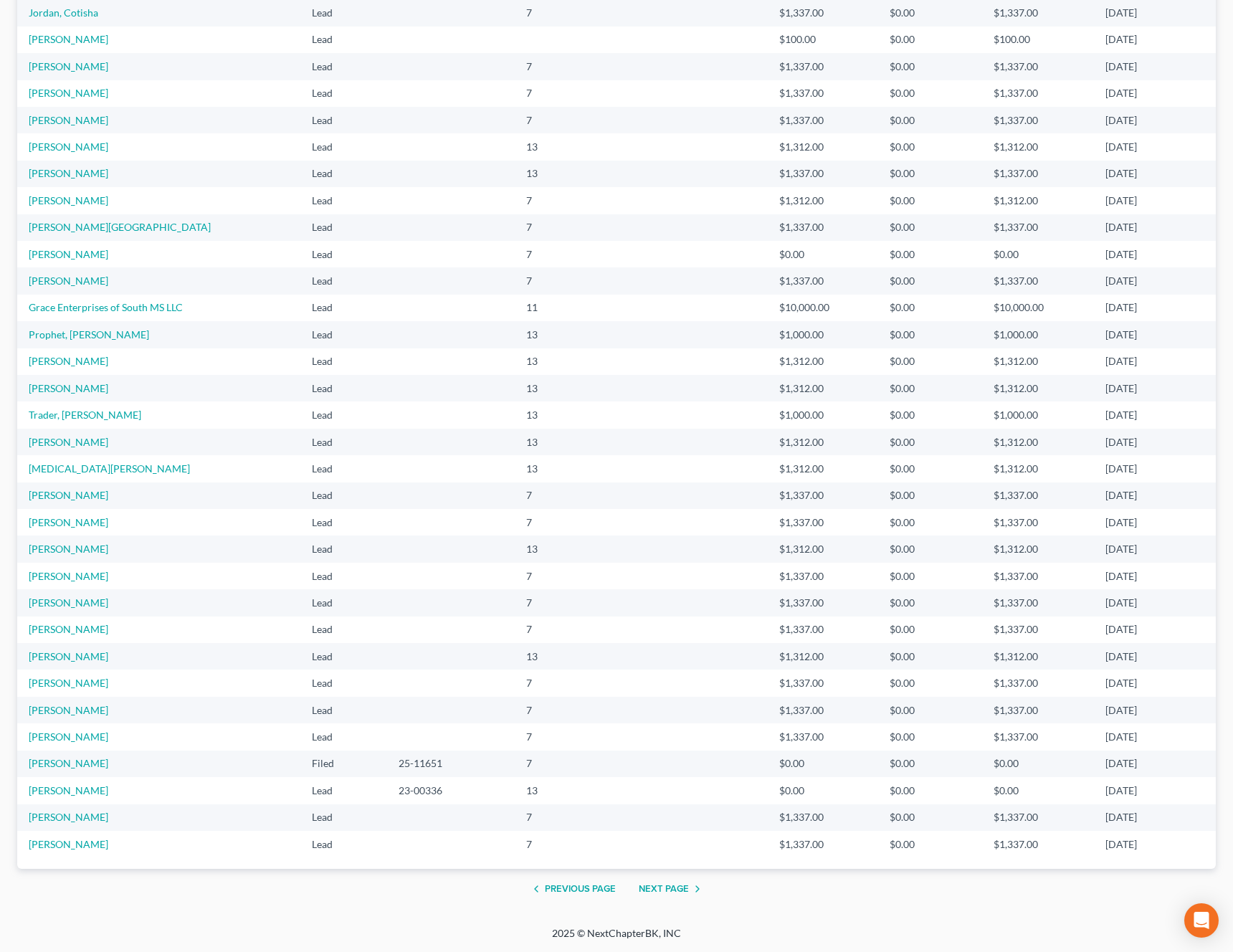
click at [651, 888] on button "Next Page" at bounding box center [673, 888] width 67 height 18
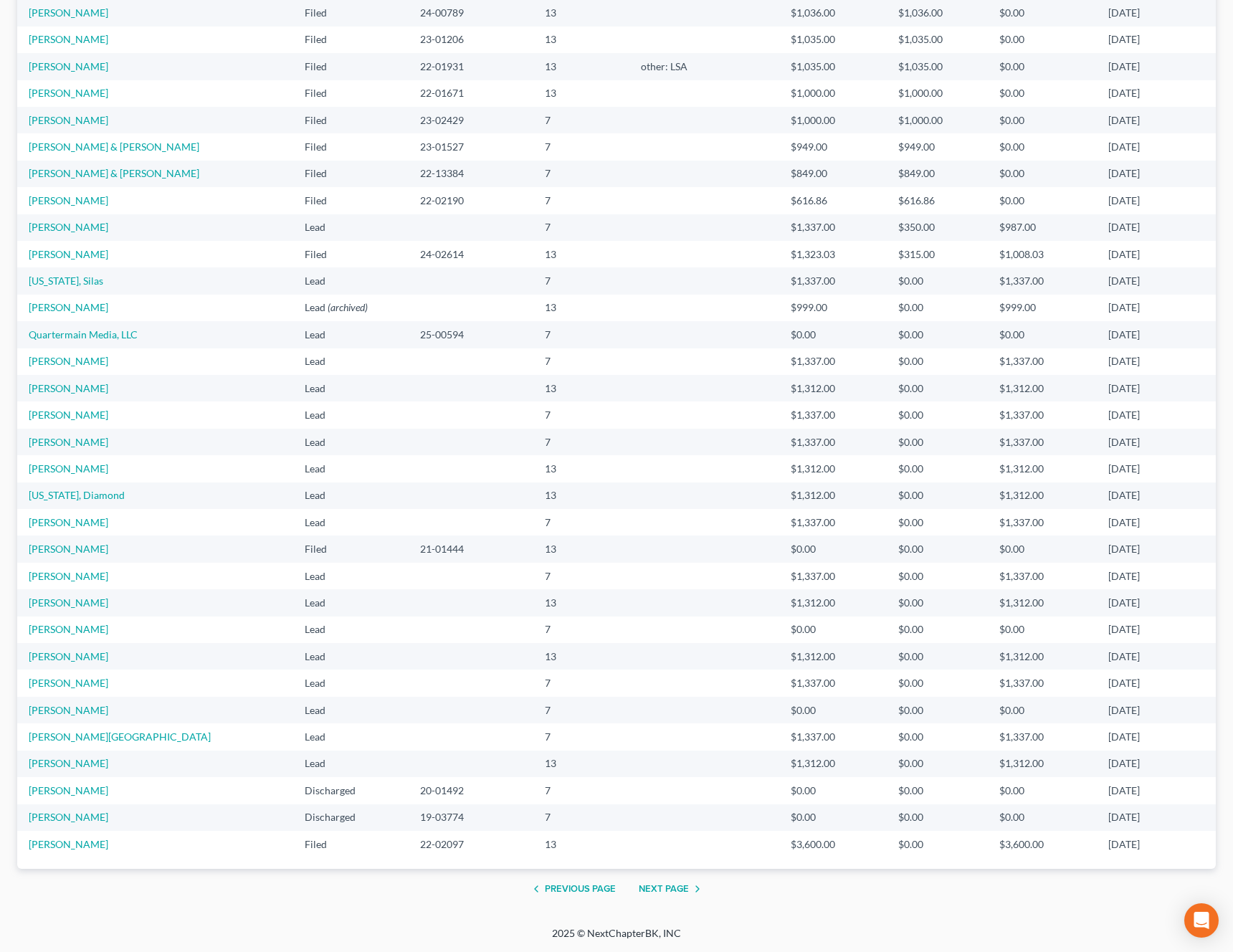
click at [565, 884] on button "Previous Page" at bounding box center [571, 888] width 88 height 18
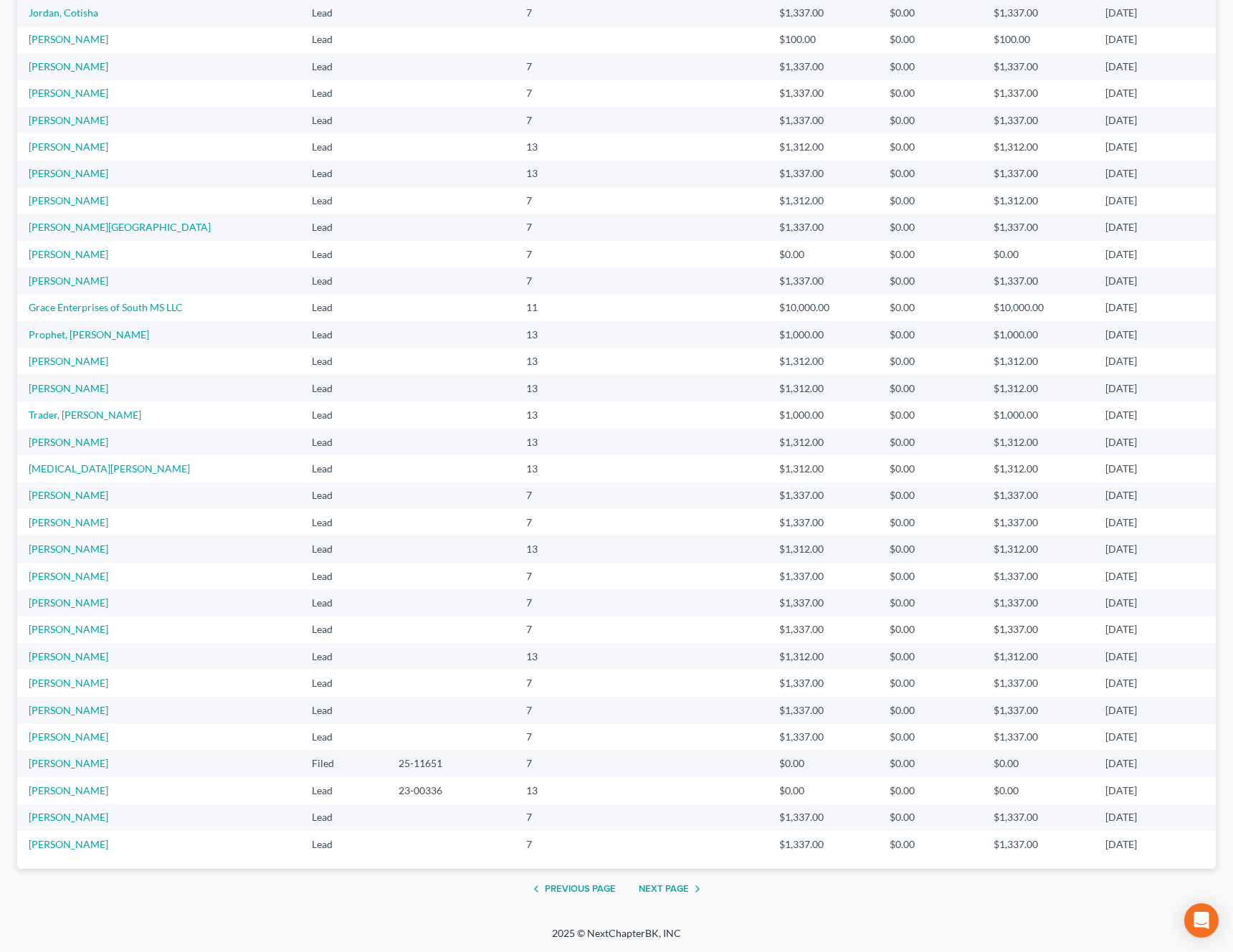
click at [642, 889] on button "Next Page" at bounding box center [673, 888] width 67 height 18
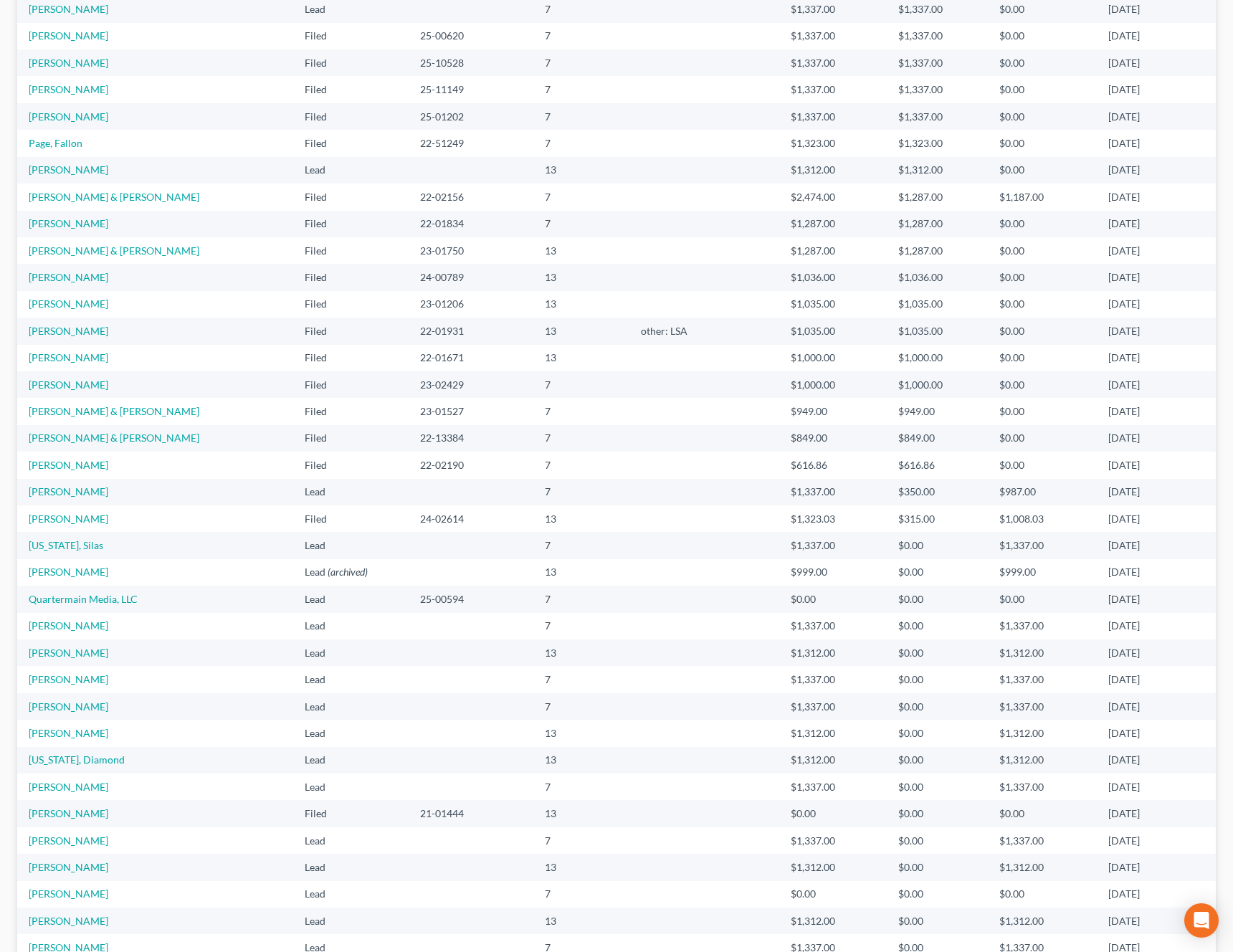
scroll to position [393, 0]
click at [206, 467] on td "Craig, Kendrick" at bounding box center [156, 464] width 276 height 27
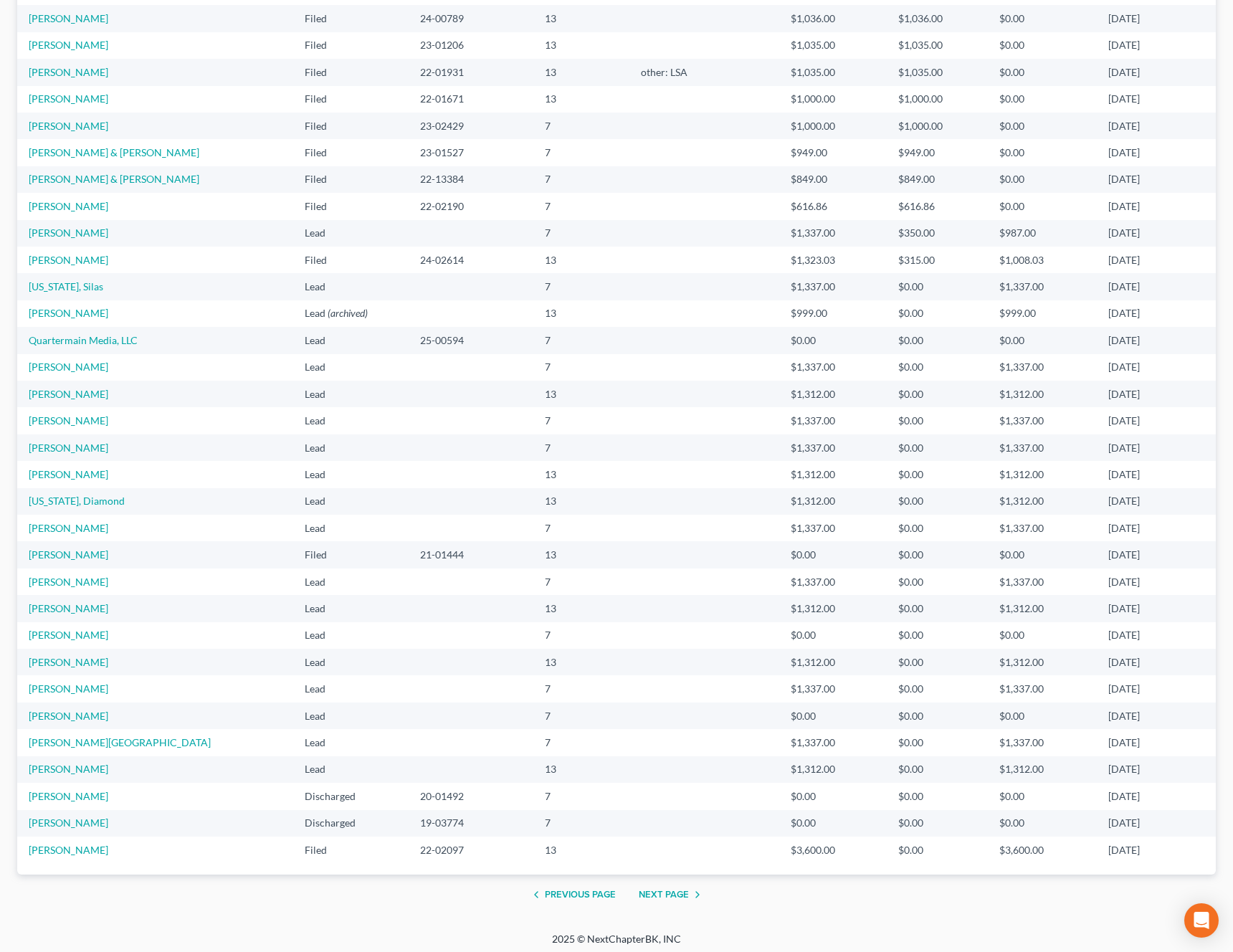
scroll to position [656, 0]
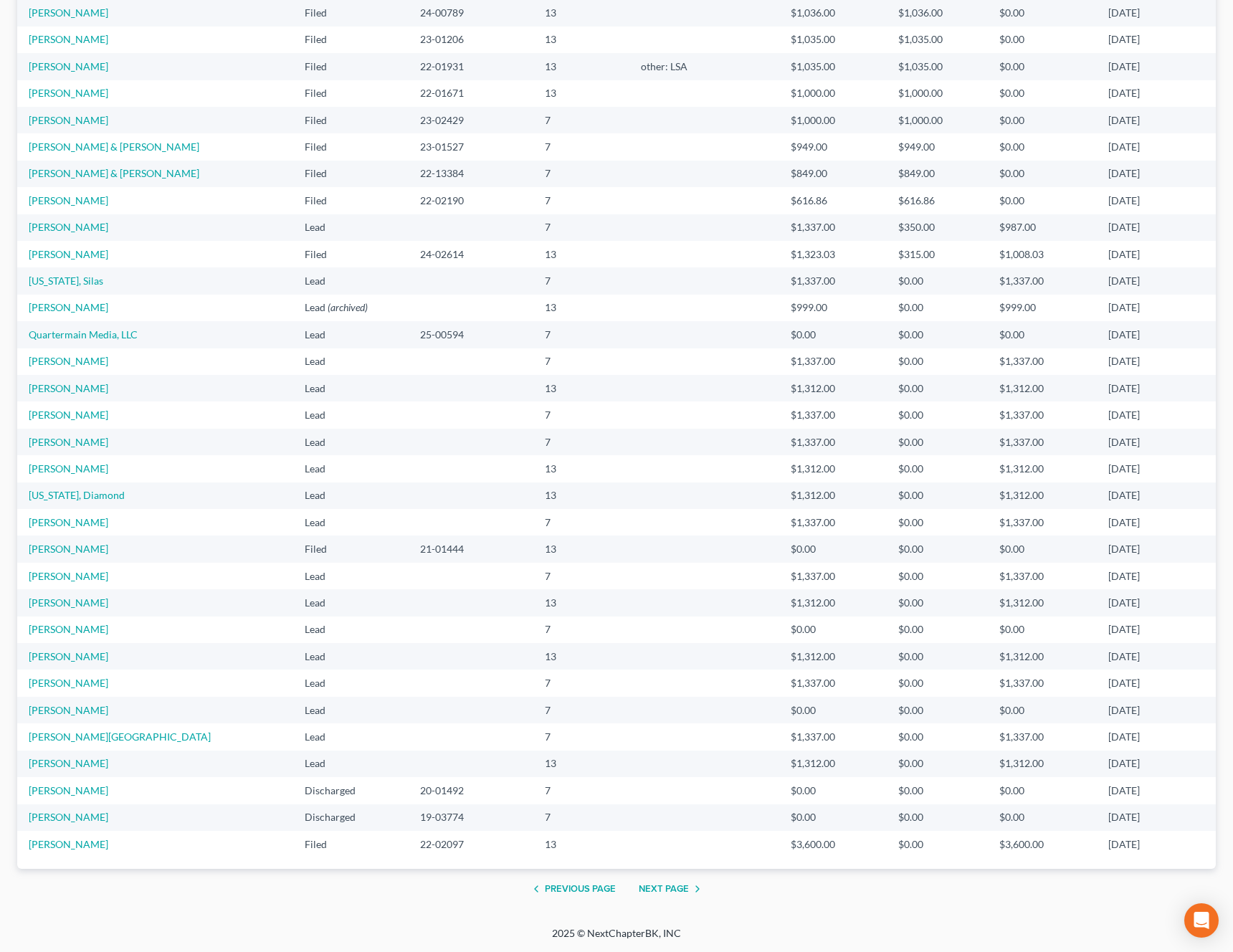
click at [663, 888] on button "Next Page" at bounding box center [673, 888] width 67 height 18
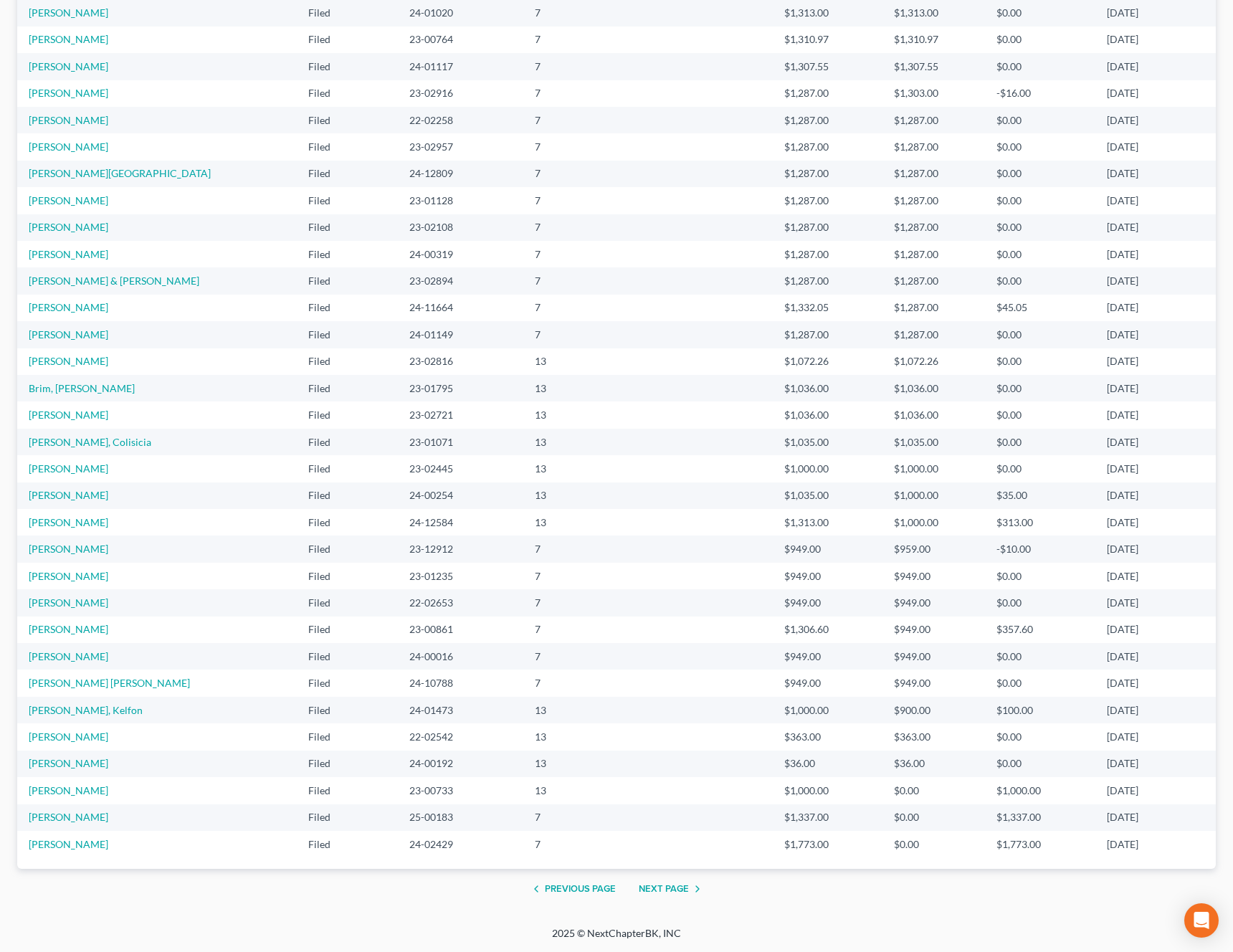
click at [670, 887] on button "Next Page" at bounding box center [673, 888] width 67 height 18
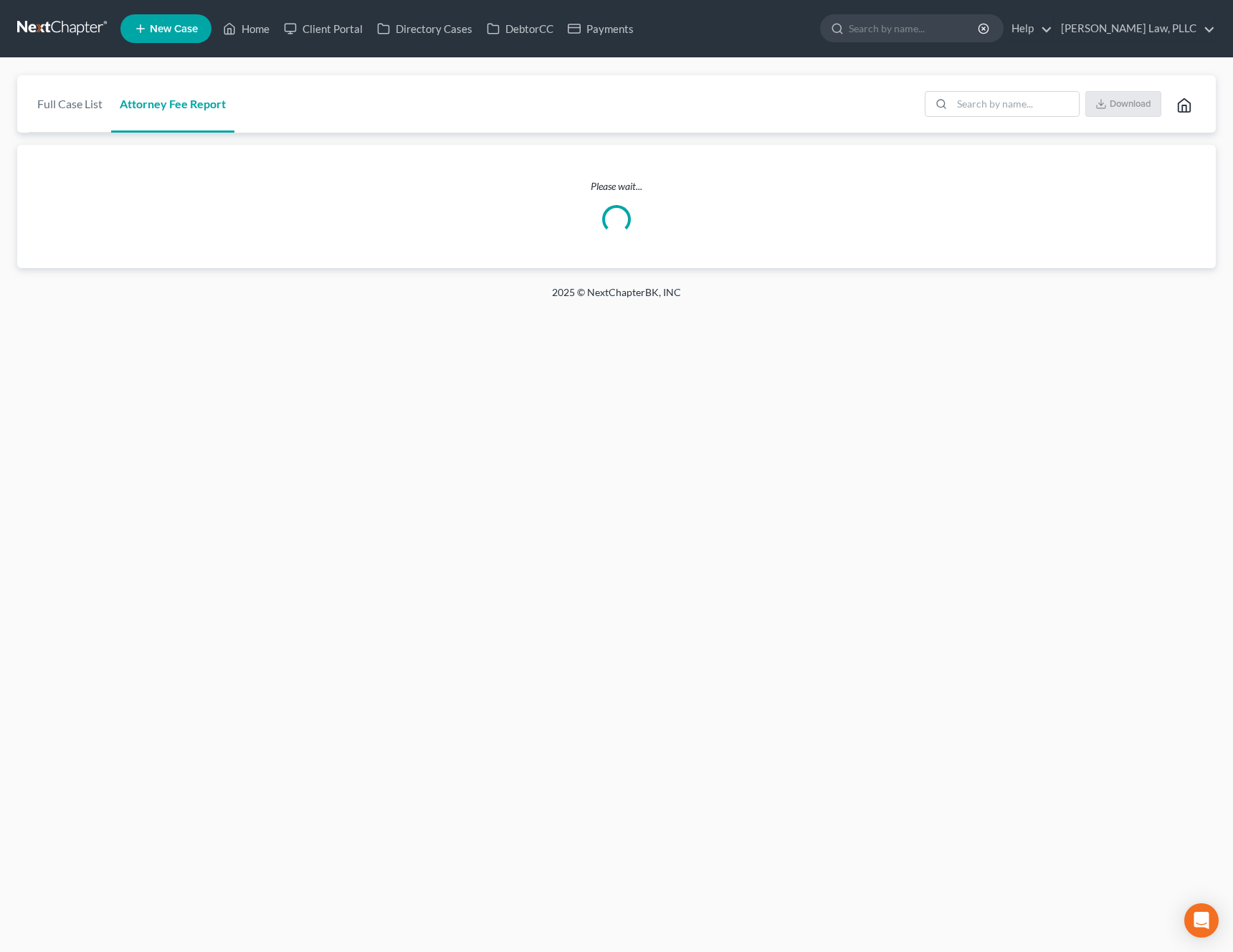
scroll to position [0, 0]
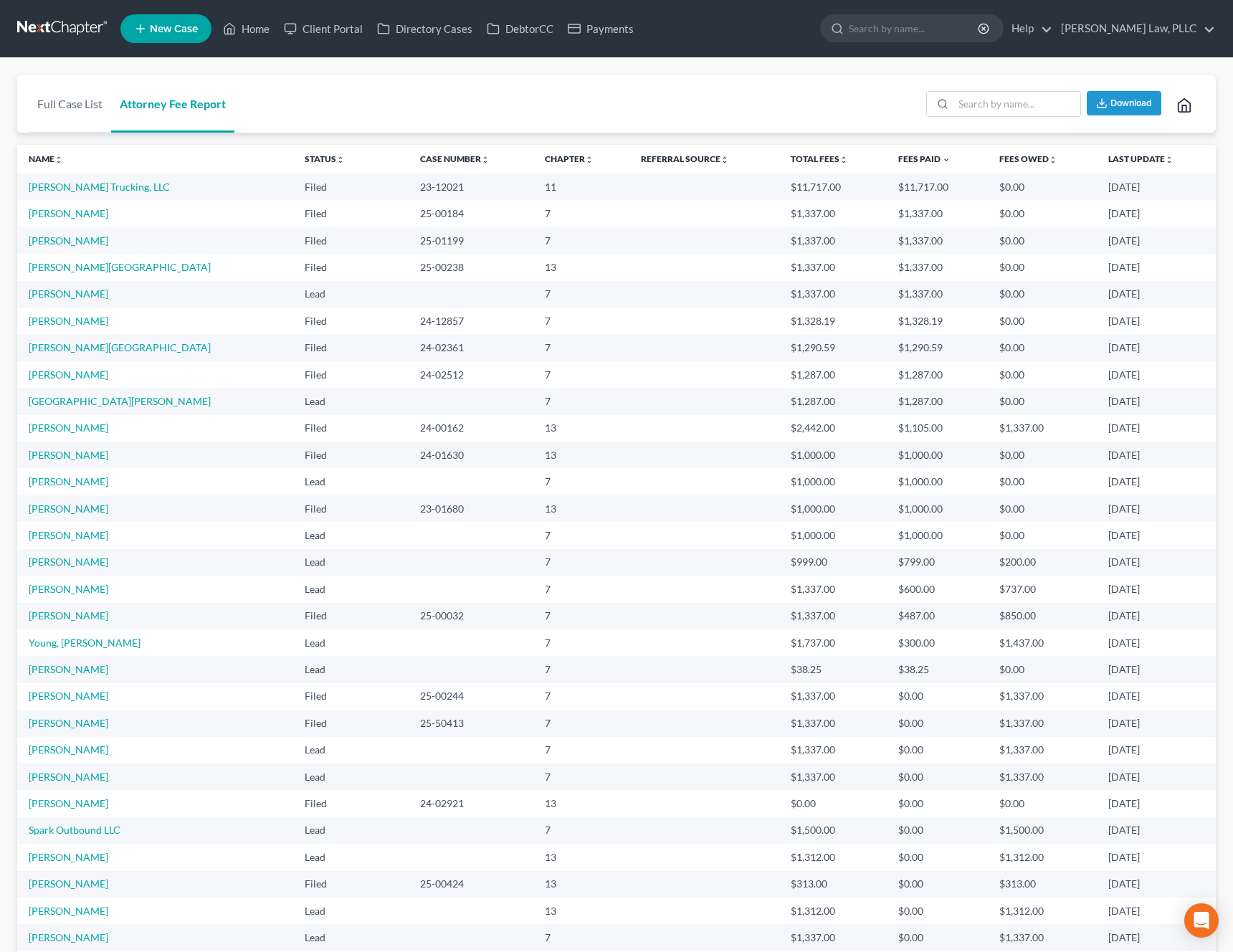
click at [178, 281] on td "Smith, Samantha" at bounding box center [156, 295] width 276 height 27
click at [363, 121] on div "Full Case List Attorney Fee Report Download" at bounding box center [616, 104] width 1199 height 58
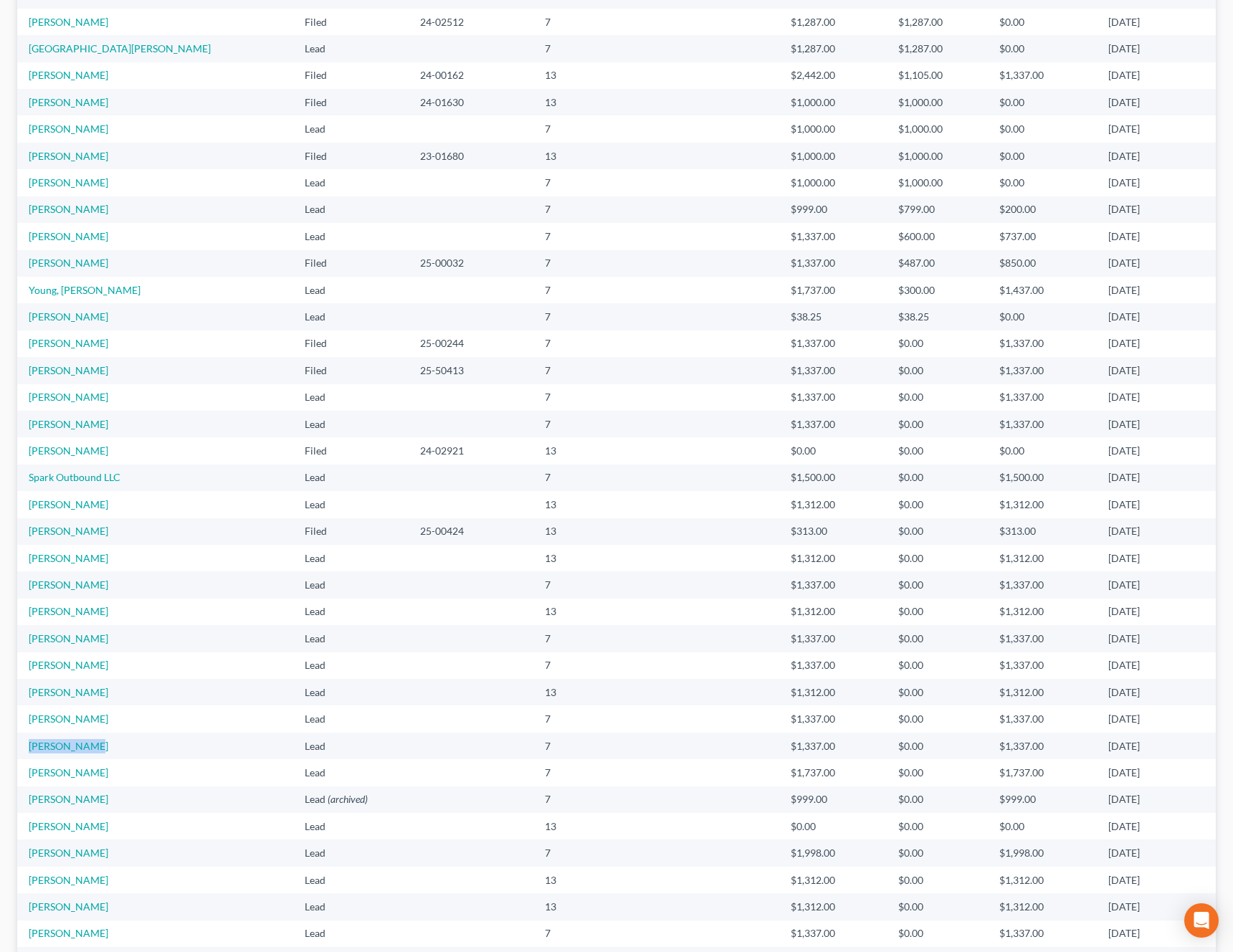
scroll to position [656, 0]
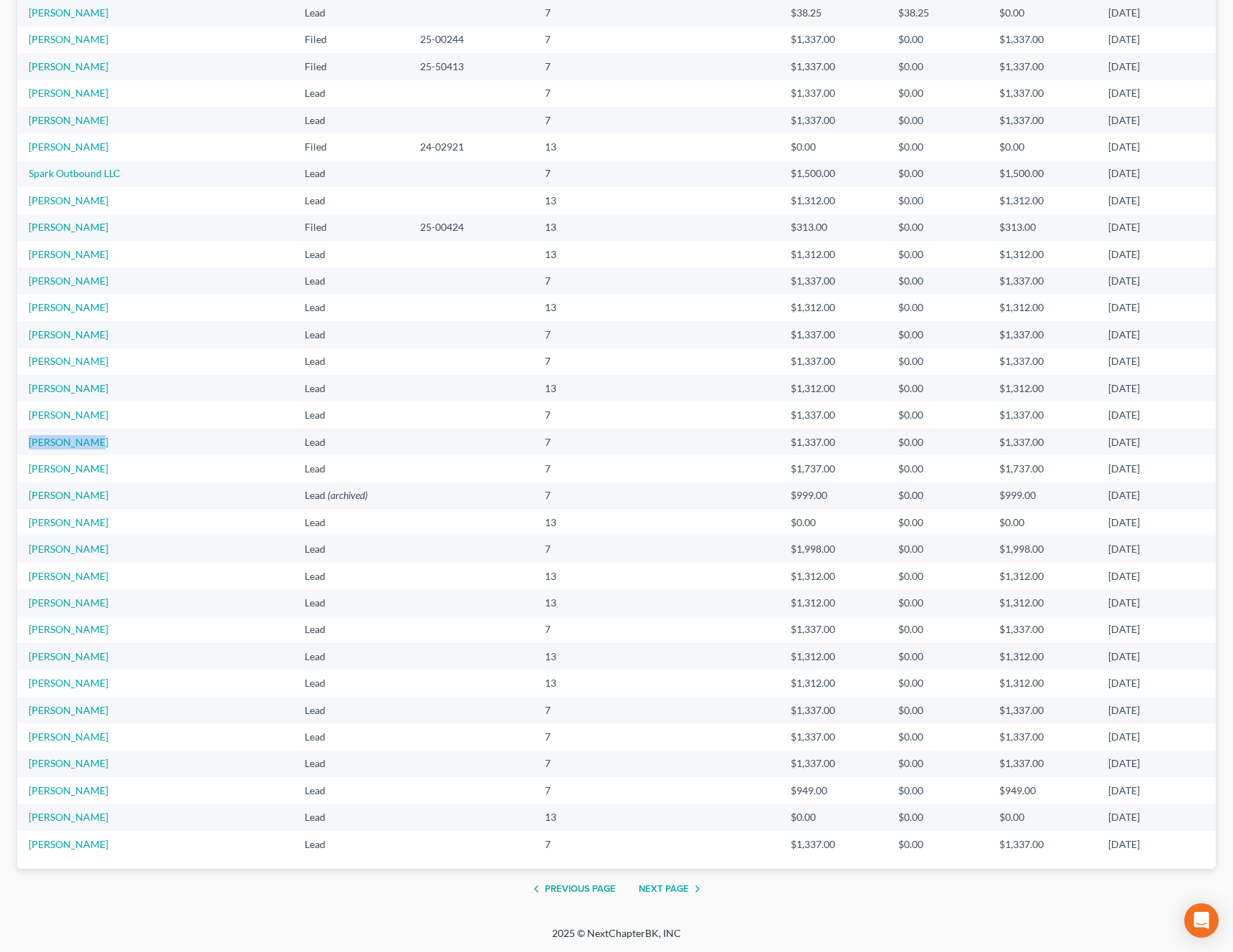
click at [379, 929] on div "2025 © NextChapterBK, INC" at bounding box center [616, 939] width 818 height 26
click at [676, 889] on button "Next Page" at bounding box center [673, 888] width 67 height 18
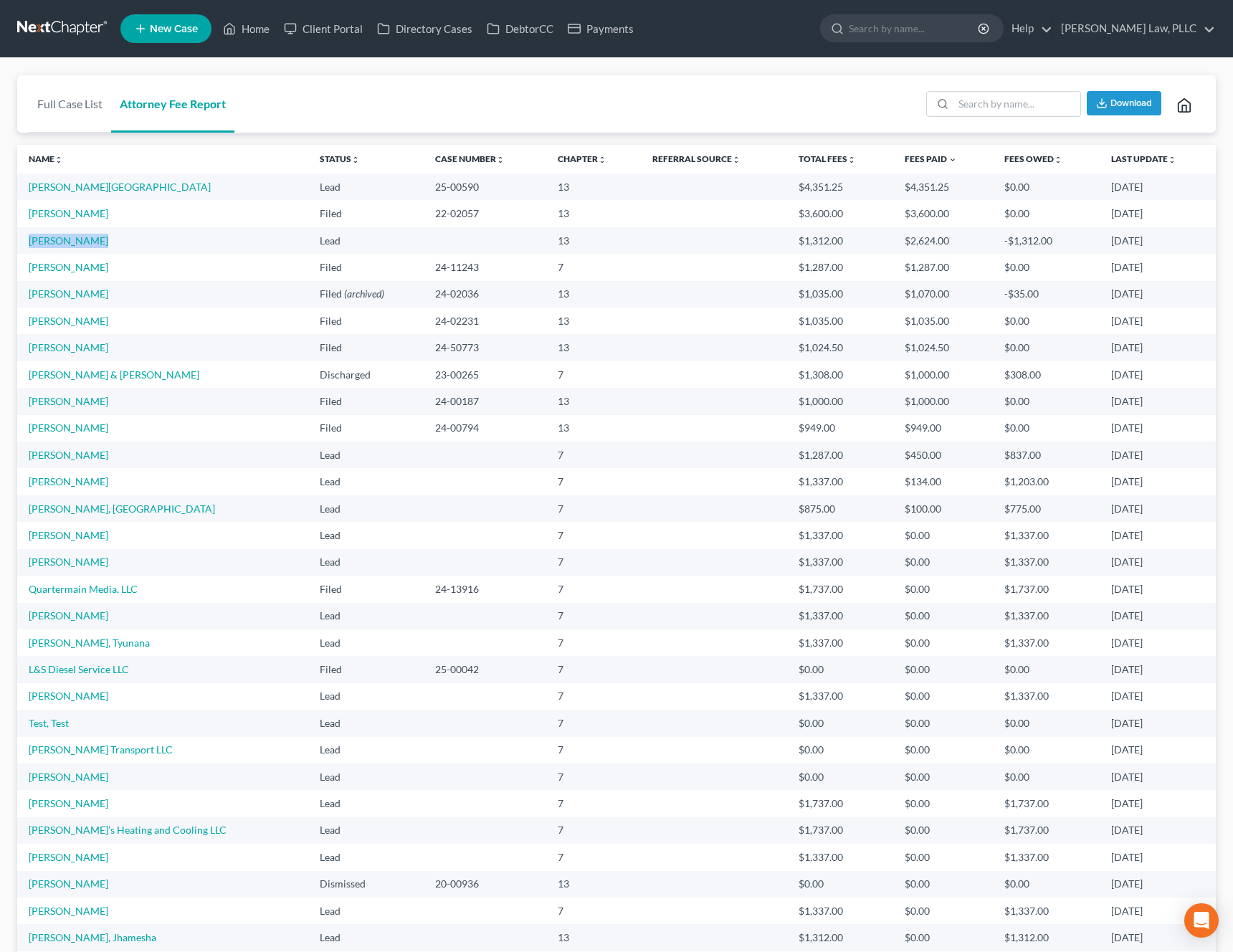
click at [185, 232] on td "[PERSON_NAME]" at bounding box center [163, 240] width 291 height 27
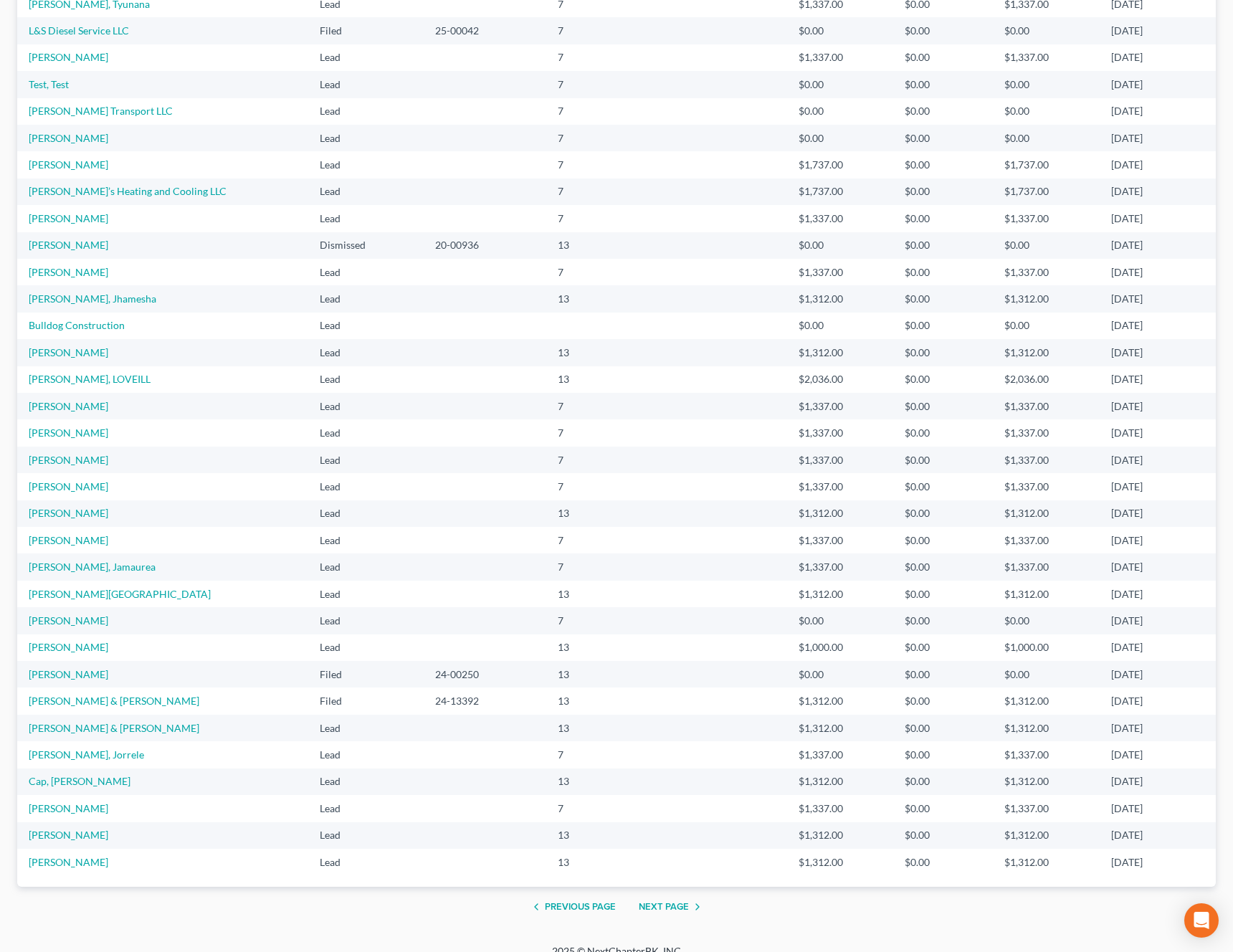
scroll to position [656, 0]
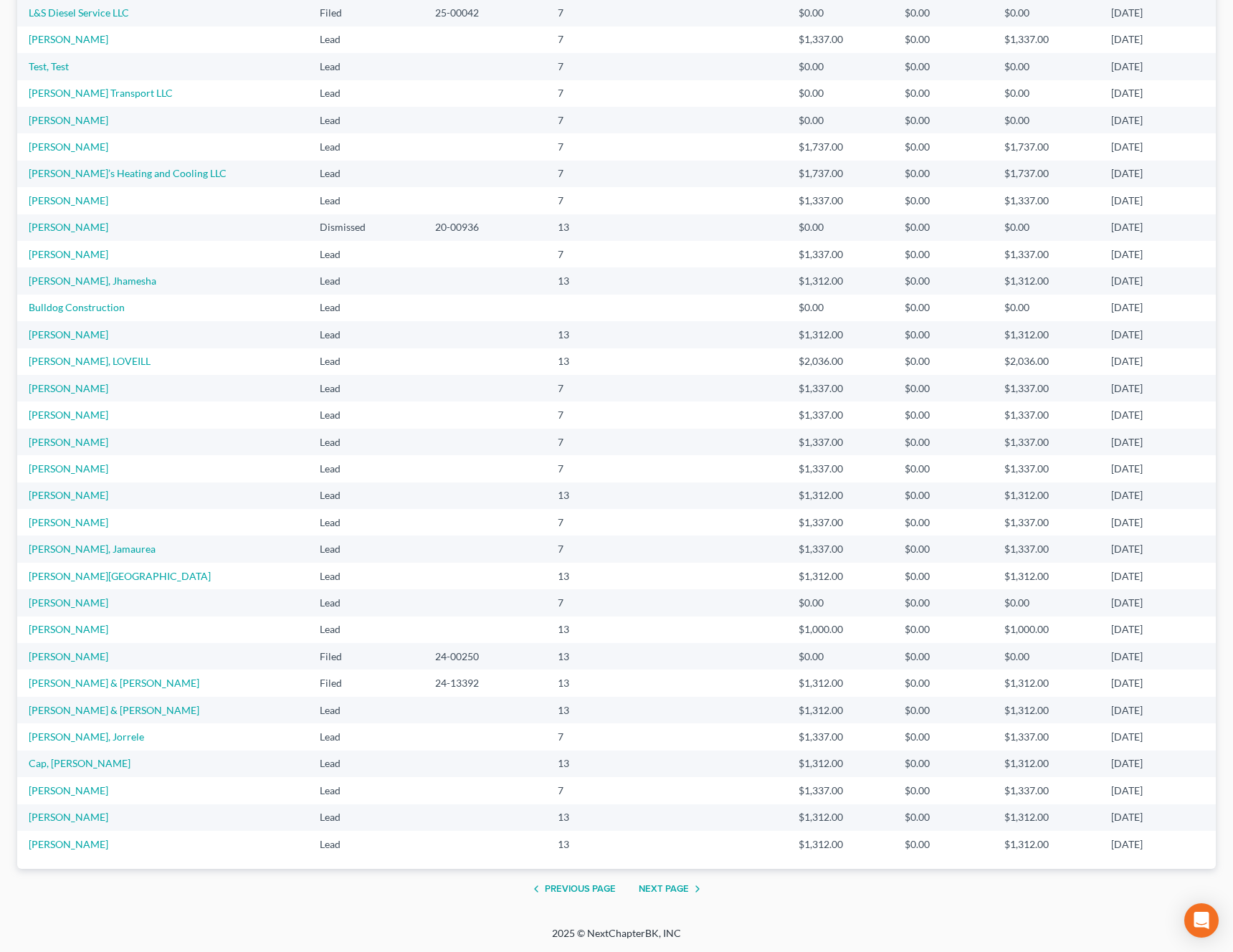
click at [653, 883] on button "Next Page" at bounding box center [673, 888] width 67 height 18
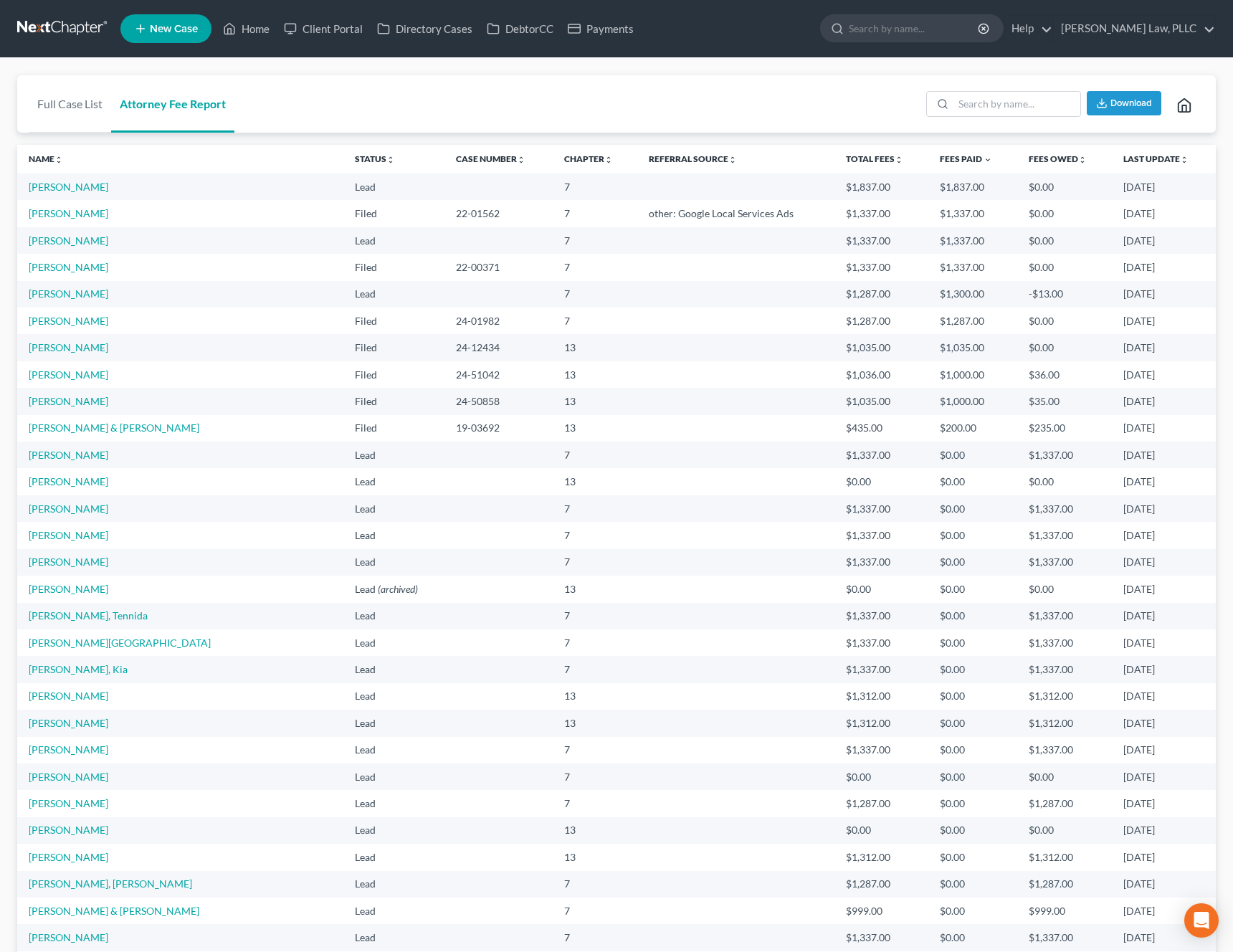
click at [637, 386] on td at bounding box center [735, 374] width 197 height 27
click at [118, 296] on td "[PERSON_NAME]" at bounding box center [181, 295] width 327 height 27
click at [343, 232] on td "Lead (archived)" at bounding box center [394, 240] width 101 height 27
click at [111, 296] on td "[PERSON_NAME]" at bounding box center [181, 295] width 327 height 27
click at [316, 30] on link "Client Portal" at bounding box center [322, 28] width 93 height 26
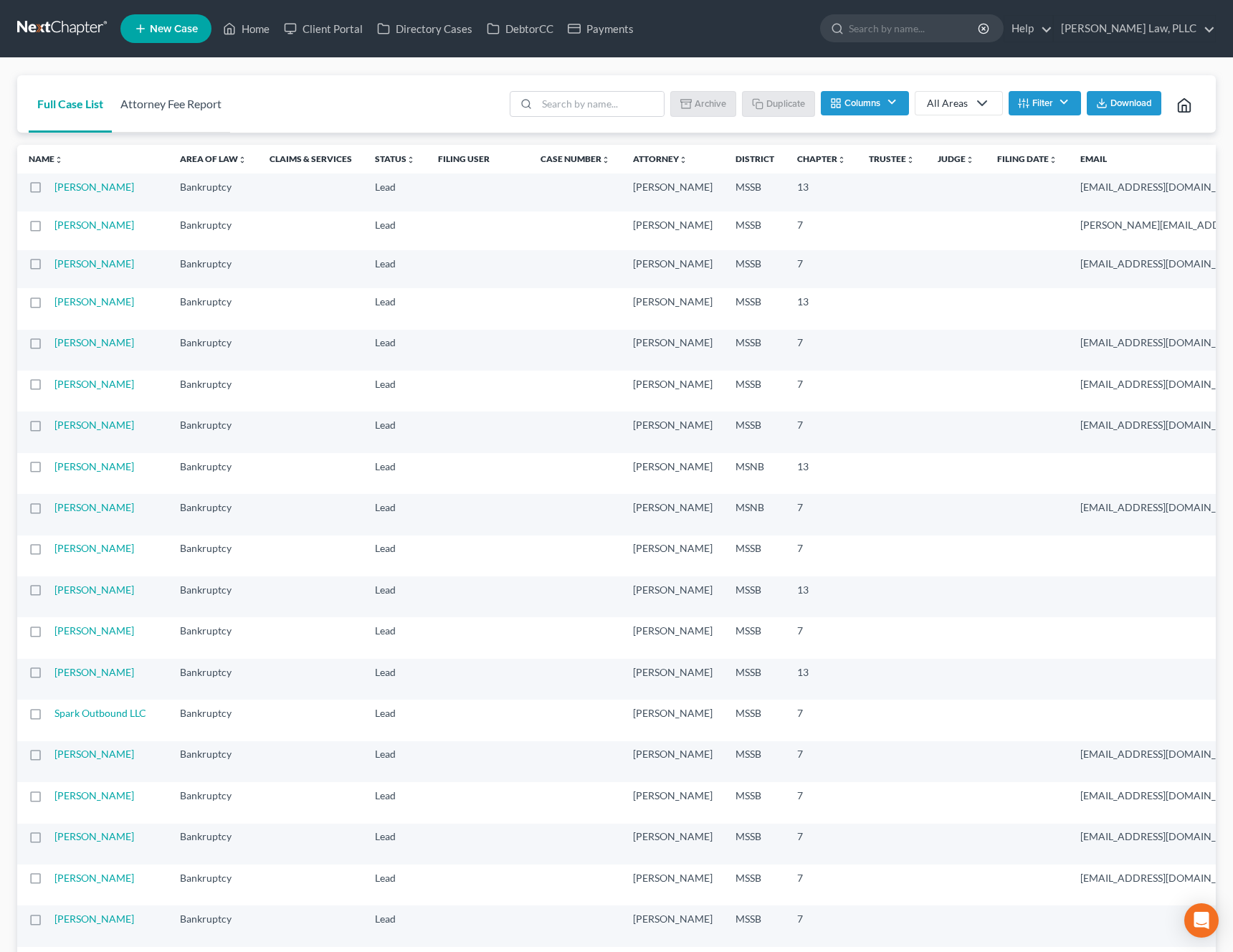
click at [167, 105] on link "Attorney Fee Report" at bounding box center [171, 104] width 118 height 57
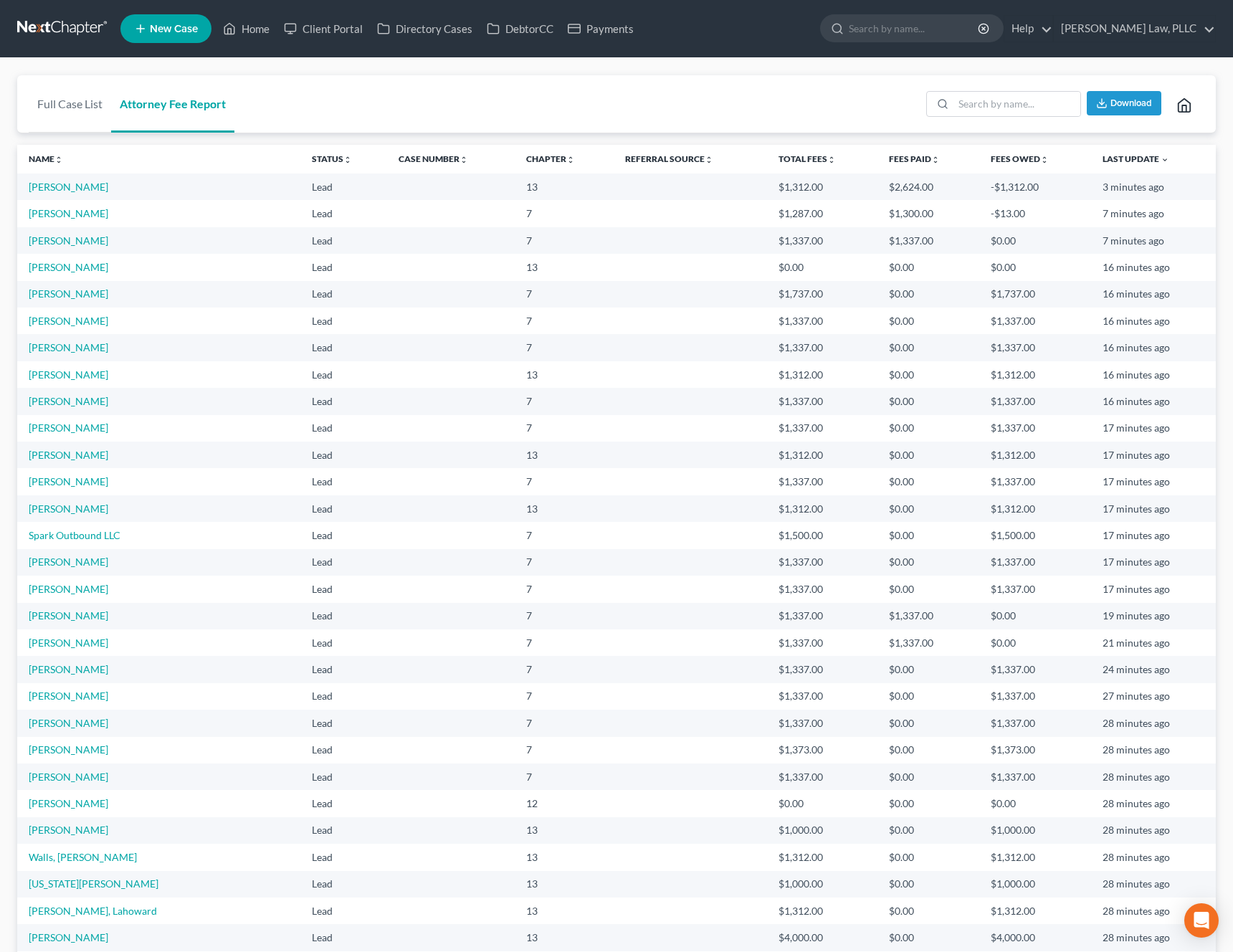
click at [880, 152] on th "Fees Paid unfold_more expand_more expand_less" at bounding box center [929, 159] width 102 height 28
click at [890, 160] on link "Fees Paid unfold_more expand_more expand_less" at bounding box center [915, 158] width 51 height 11
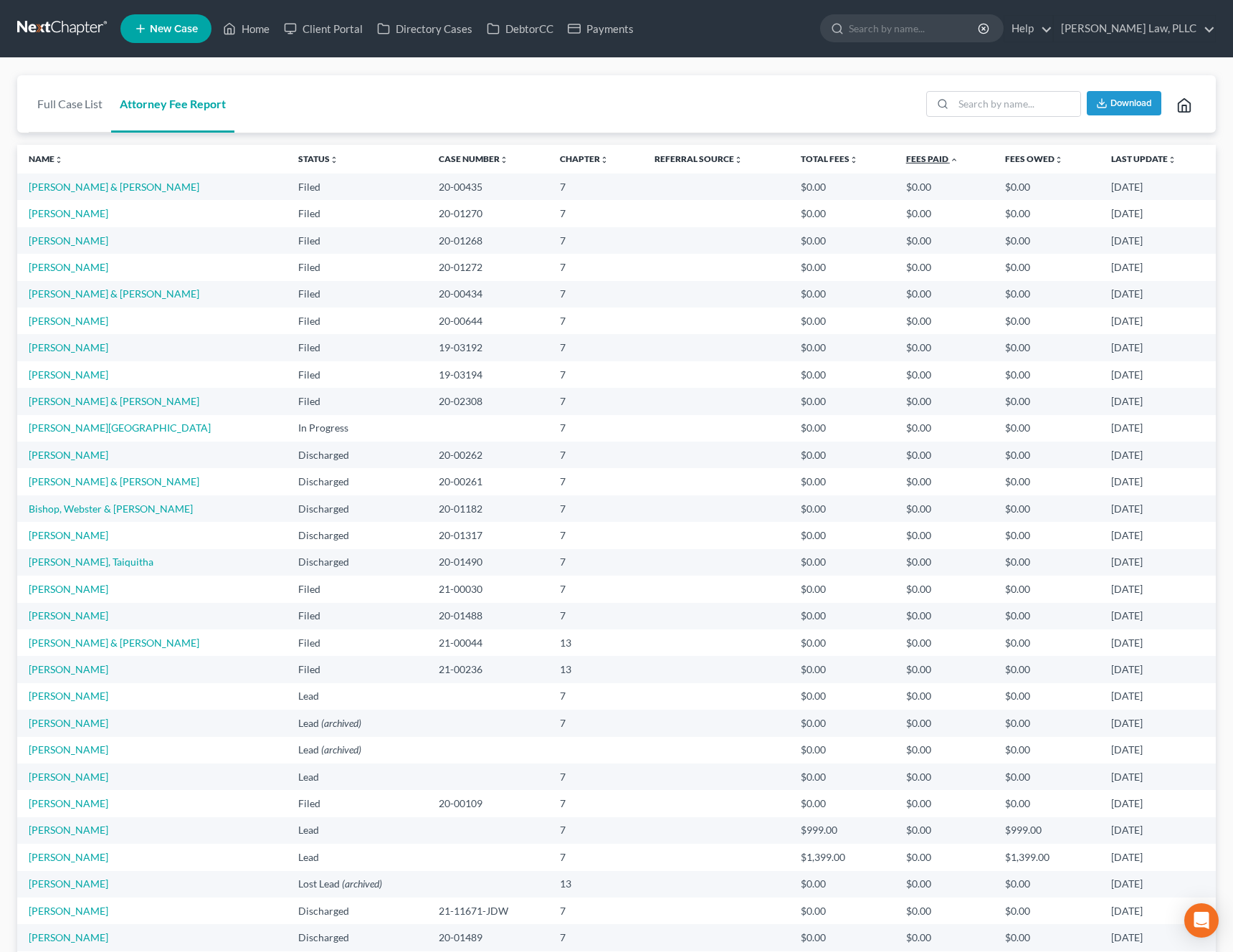
click at [917, 157] on link "Fees Paid unfold_more expand_more expand_less" at bounding box center [932, 158] width 52 height 11
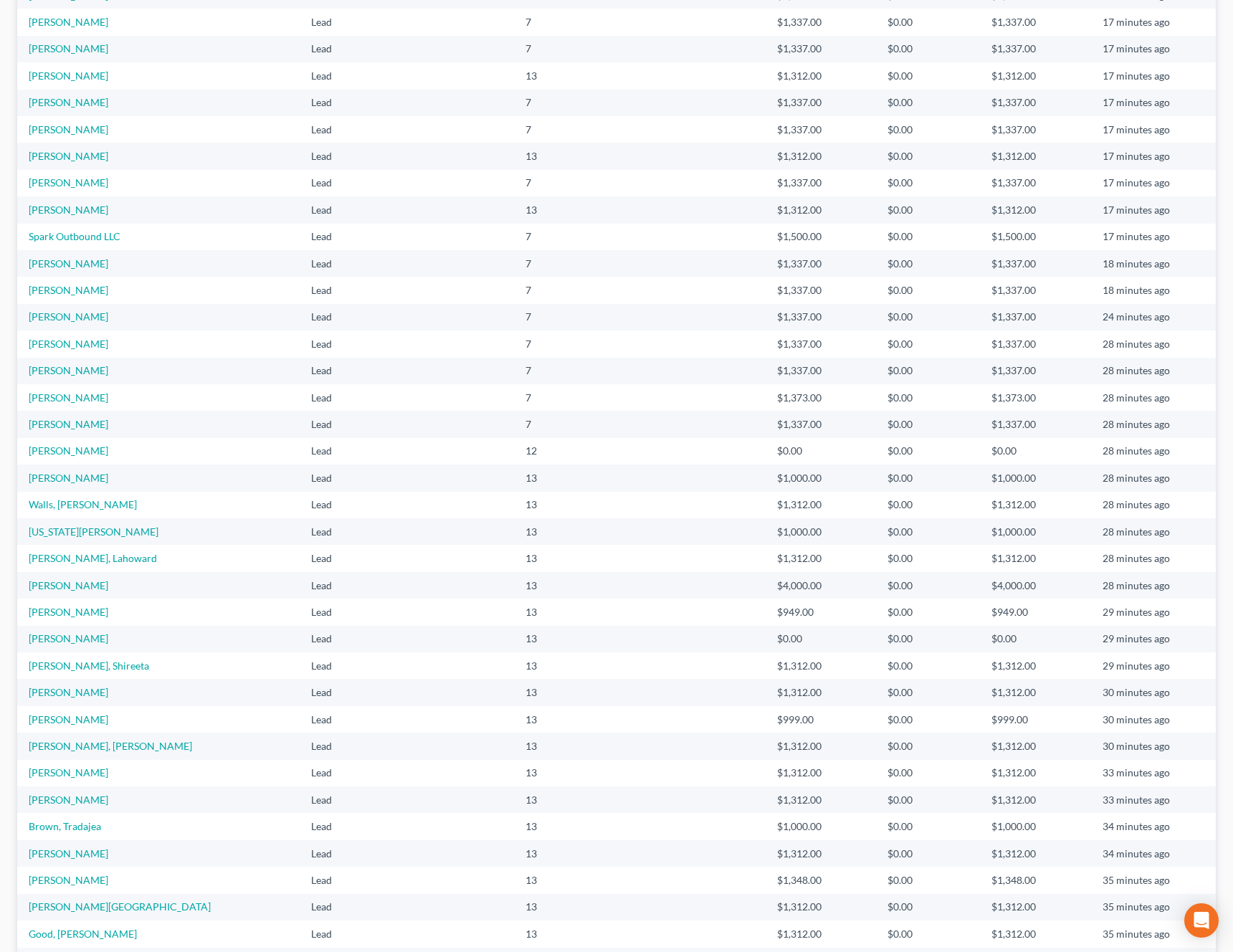
scroll to position [656, 0]
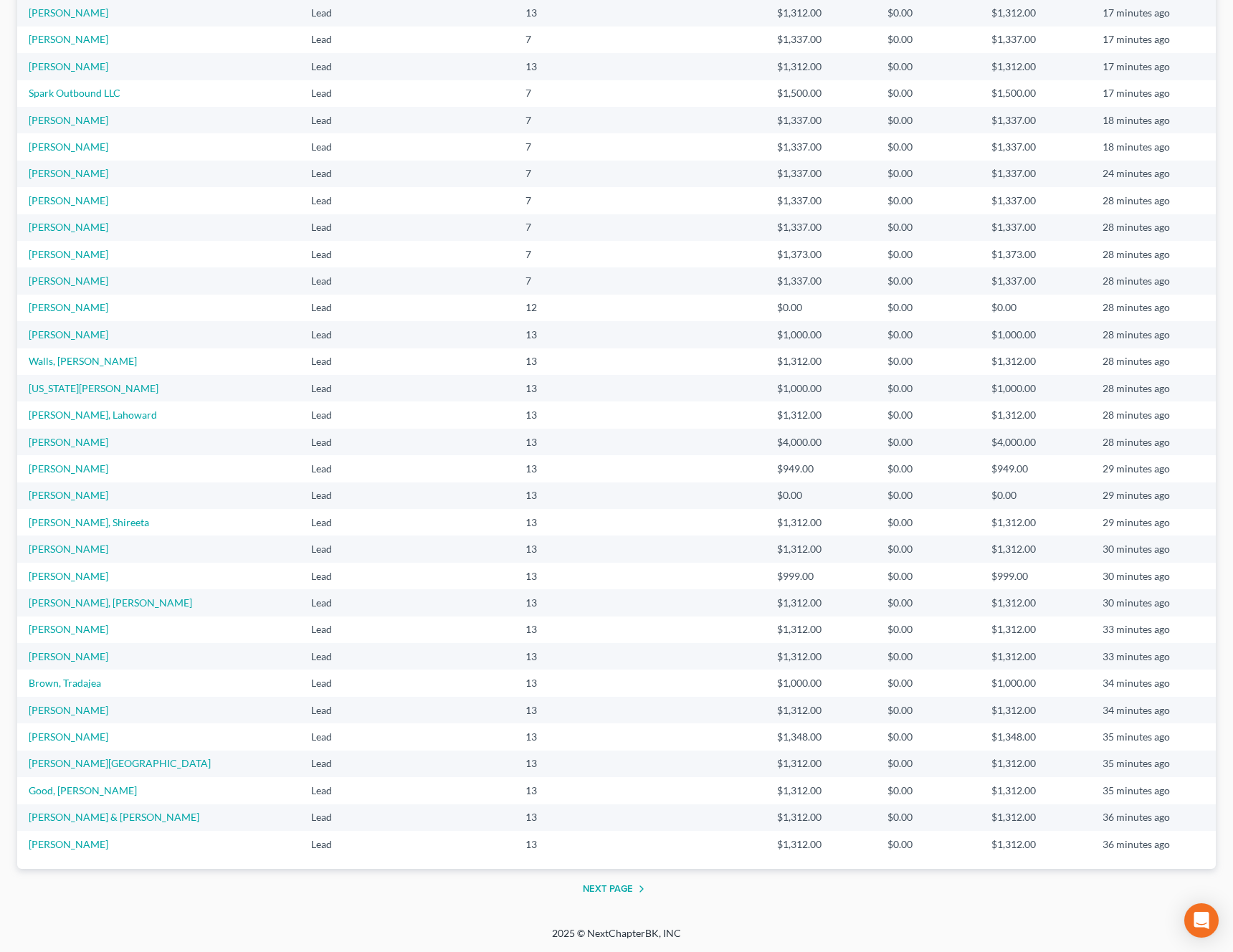
click at [621, 893] on button "Next Page" at bounding box center [616, 888] width 67 height 18
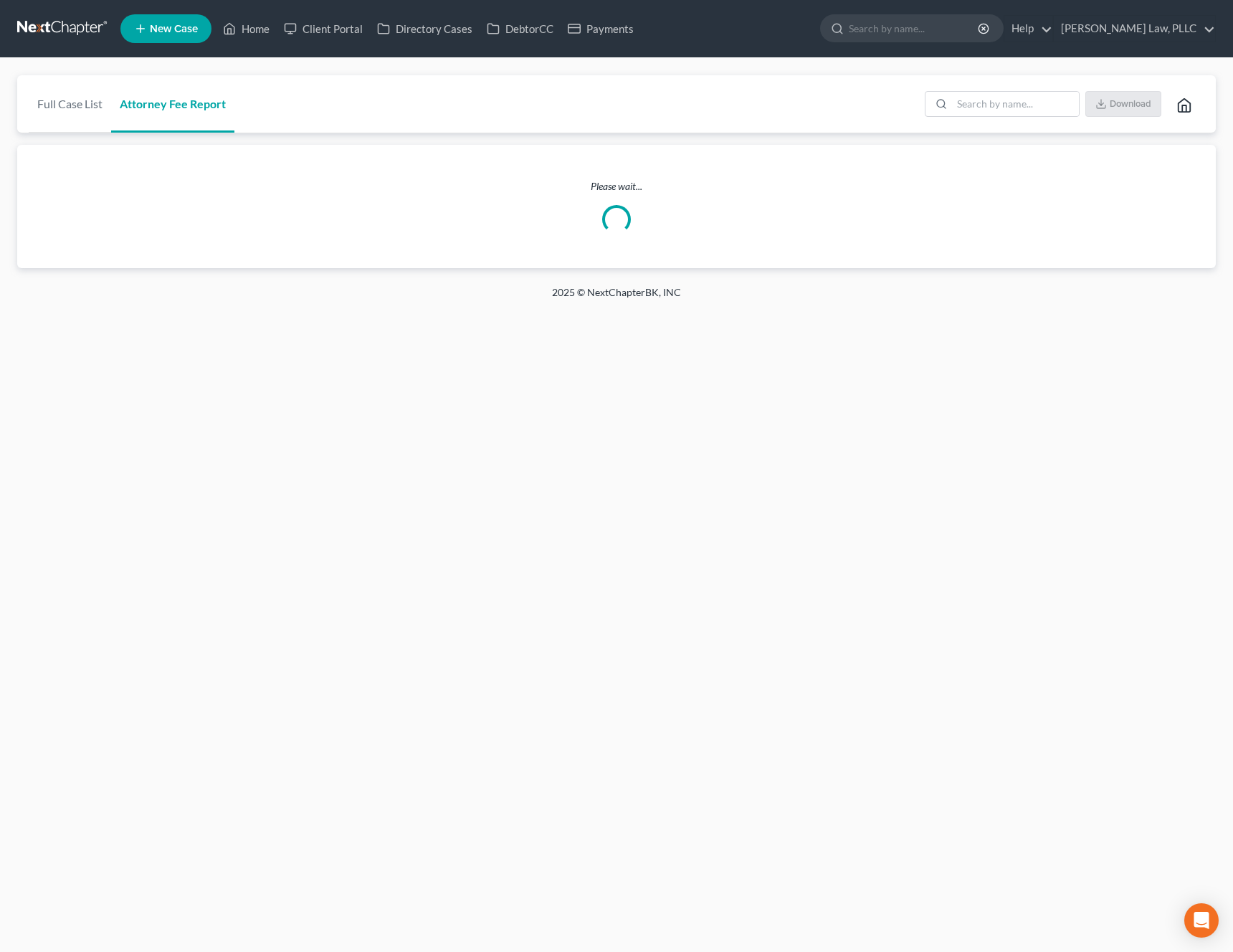
scroll to position [0, 0]
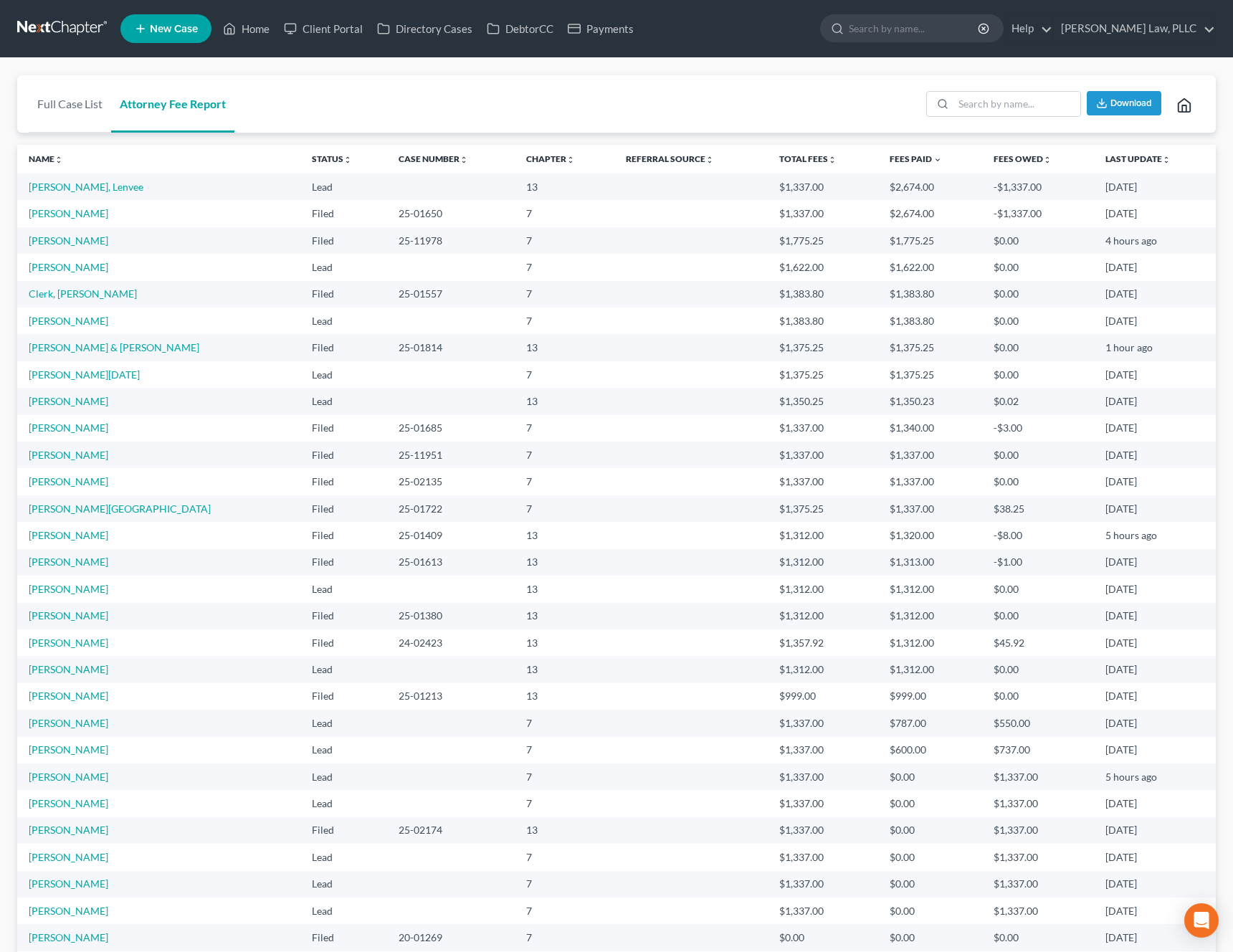
click at [387, 585] on td at bounding box center [451, 589] width 127 height 27
click at [199, 590] on td "[PERSON_NAME]" at bounding box center [159, 589] width 283 height 27
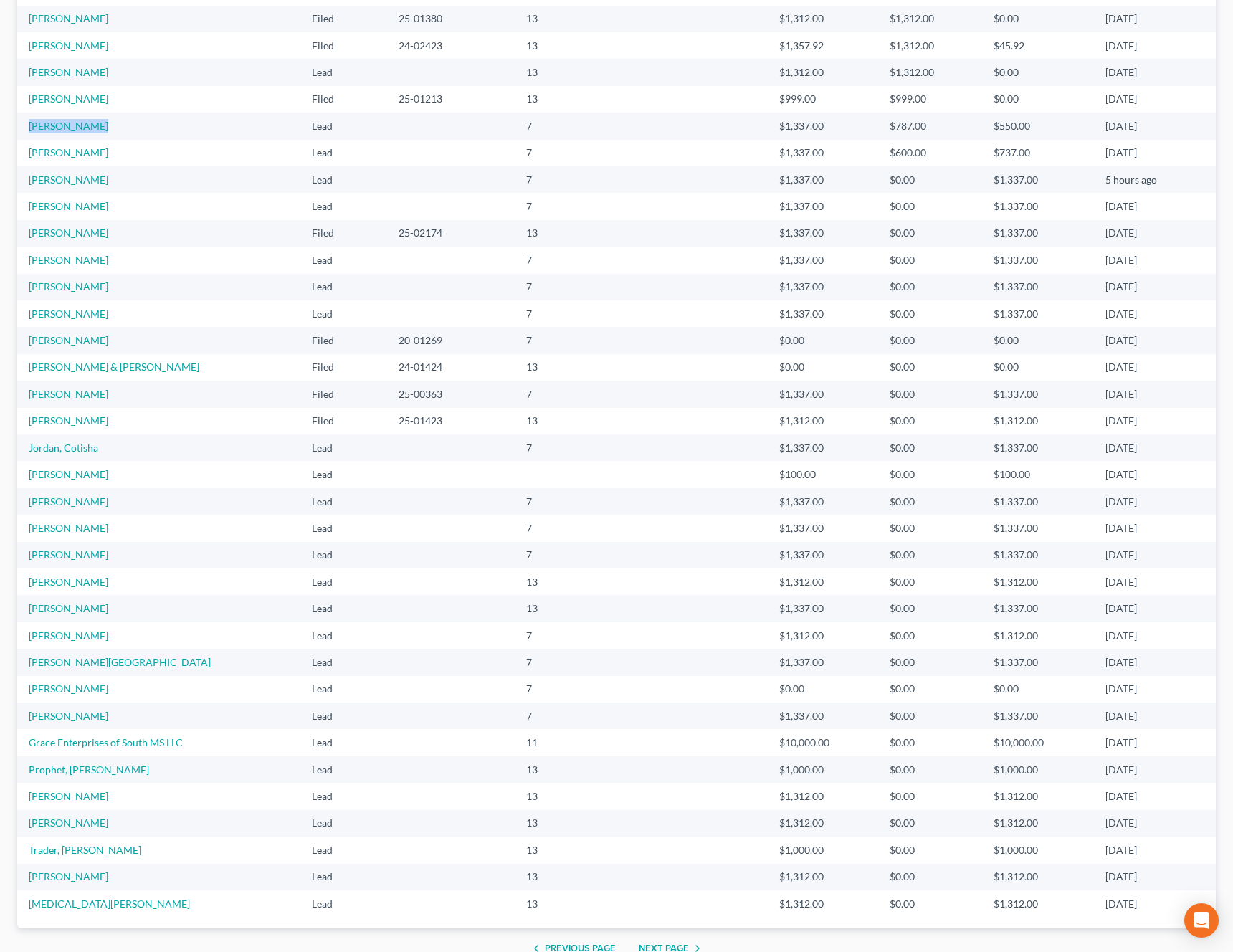
scroll to position [656, 0]
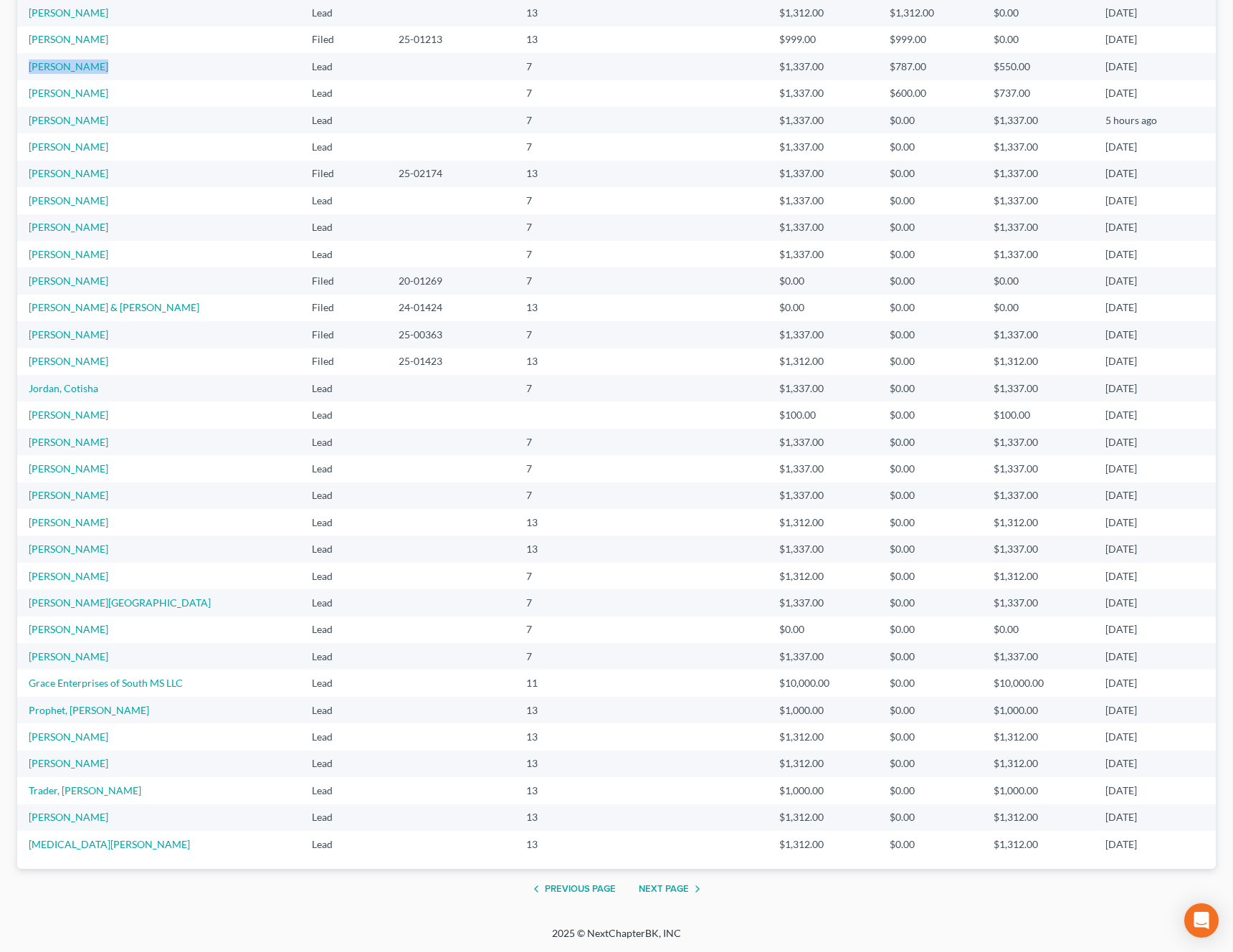
click at [674, 893] on button "Next Page" at bounding box center [673, 888] width 67 height 18
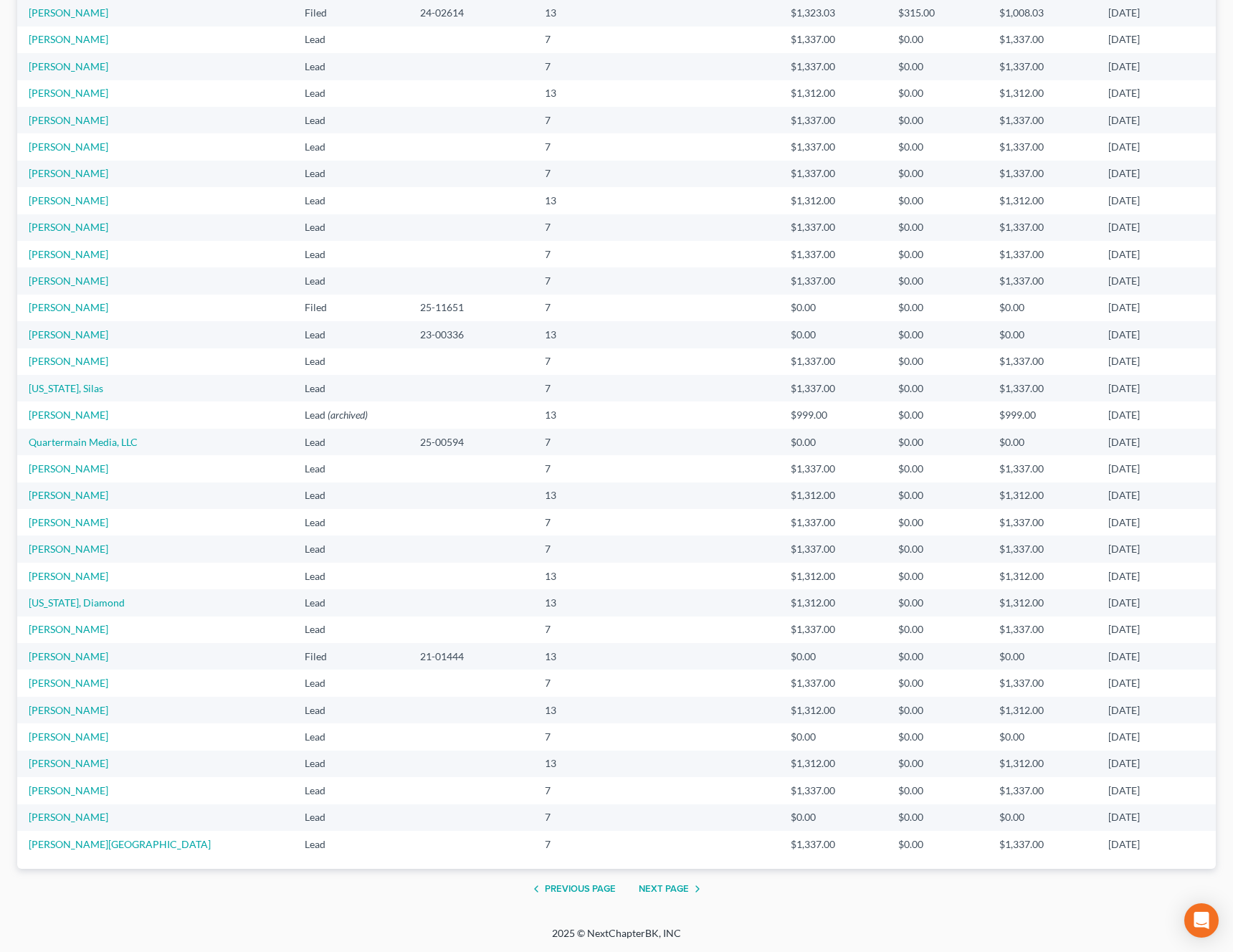
click at [660, 885] on button "Next Page" at bounding box center [673, 888] width 67 height 18
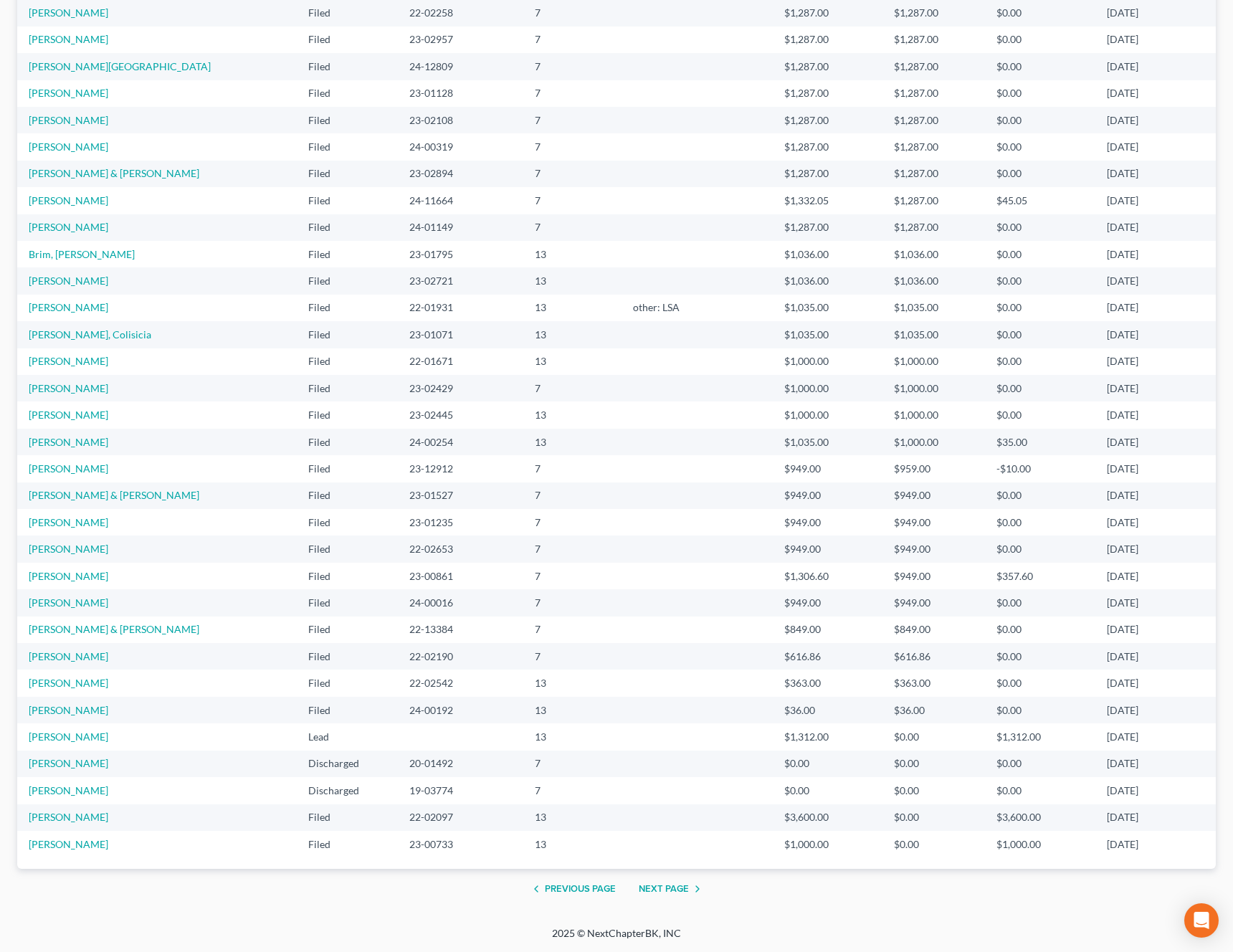
click at [673, 879] on div "Previous Page Next Page" at bounding box center [616, 889] width 1199 height 40
click at [652, 885] on button "Next Page" at bounding box center [673, 888] width 67 height 18
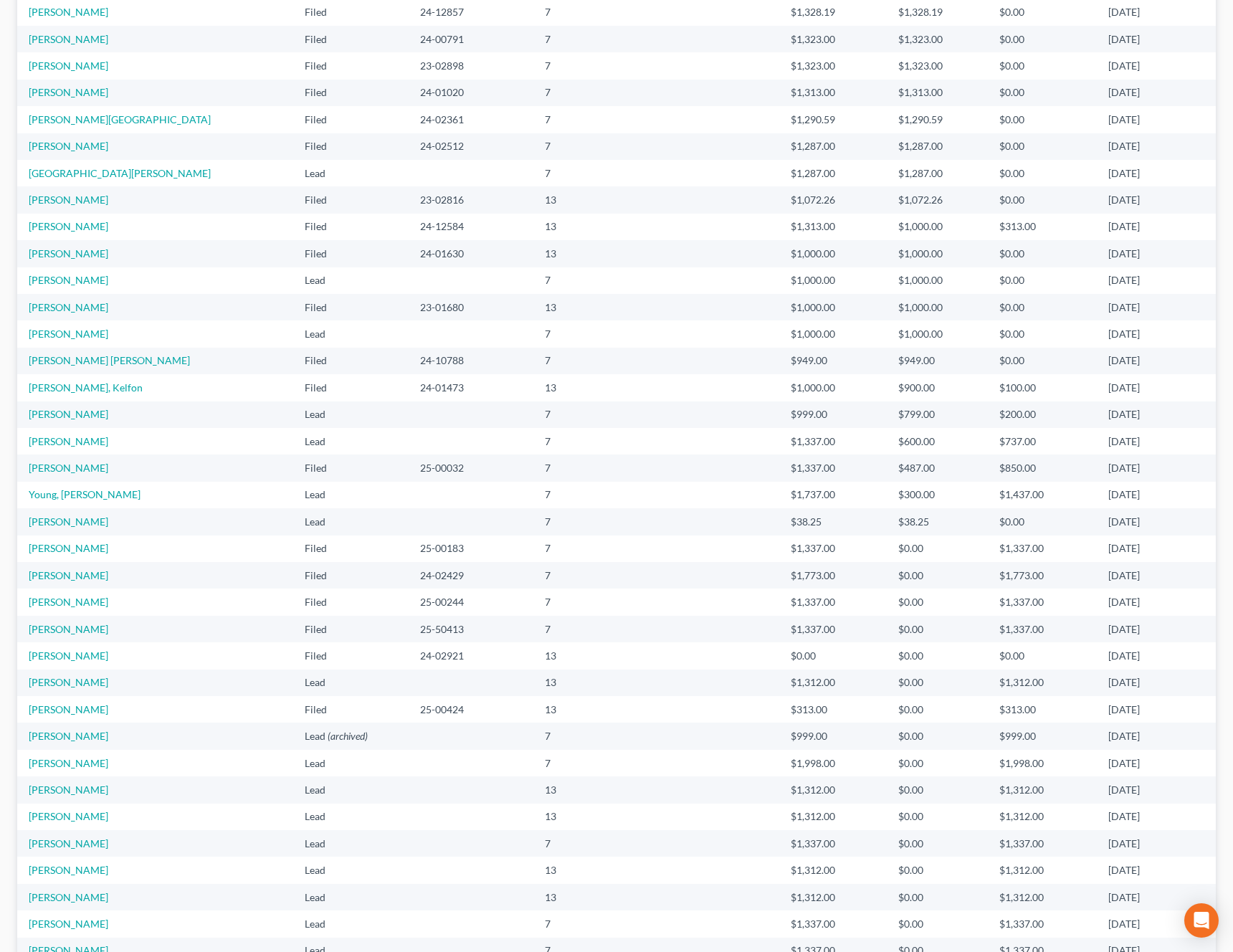
scroll to position [474, 0]
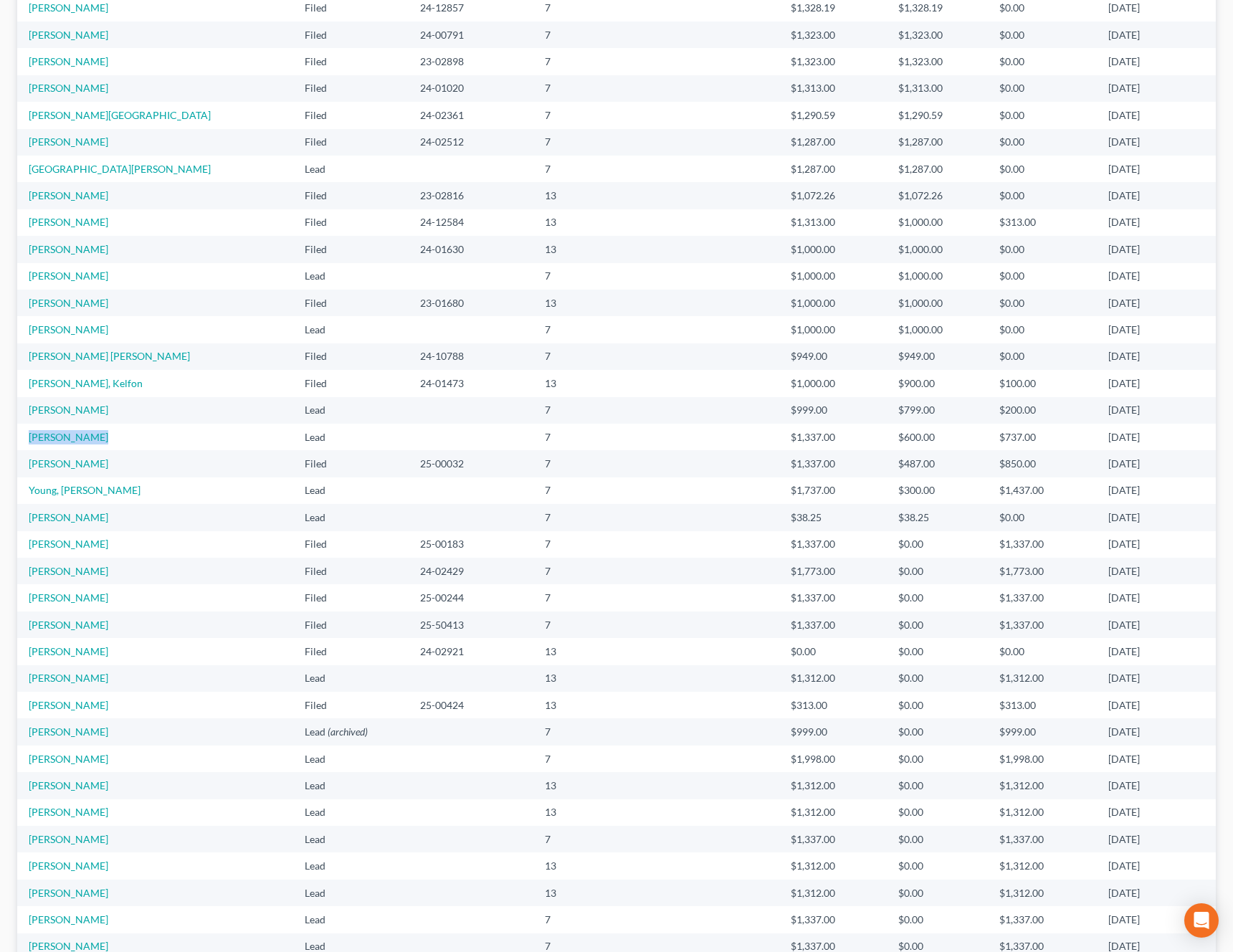
click at [135, 544] on td "Spears, Michael" at bounding box center [156, 544] width 276 height 27
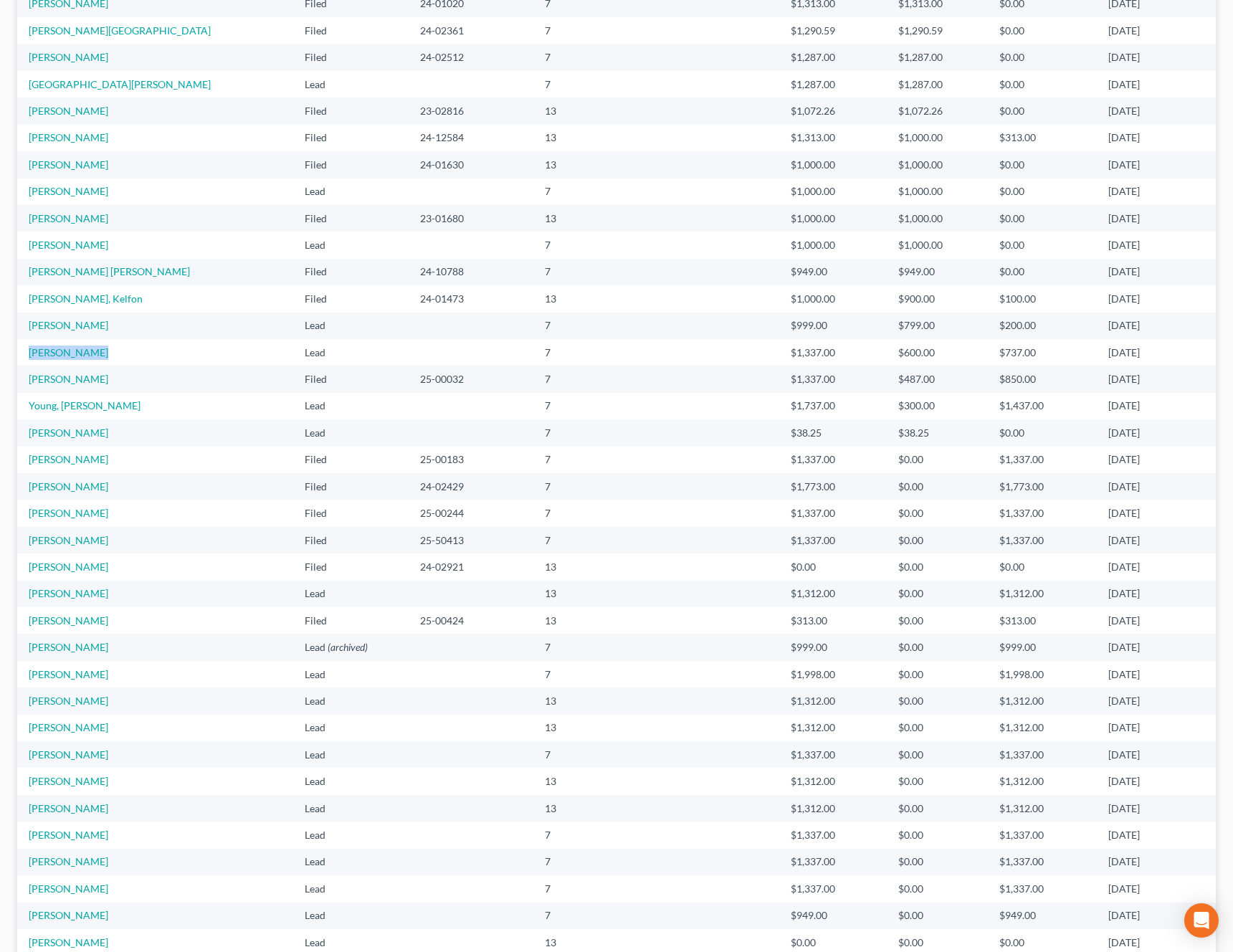
scroll to position [656, 0]
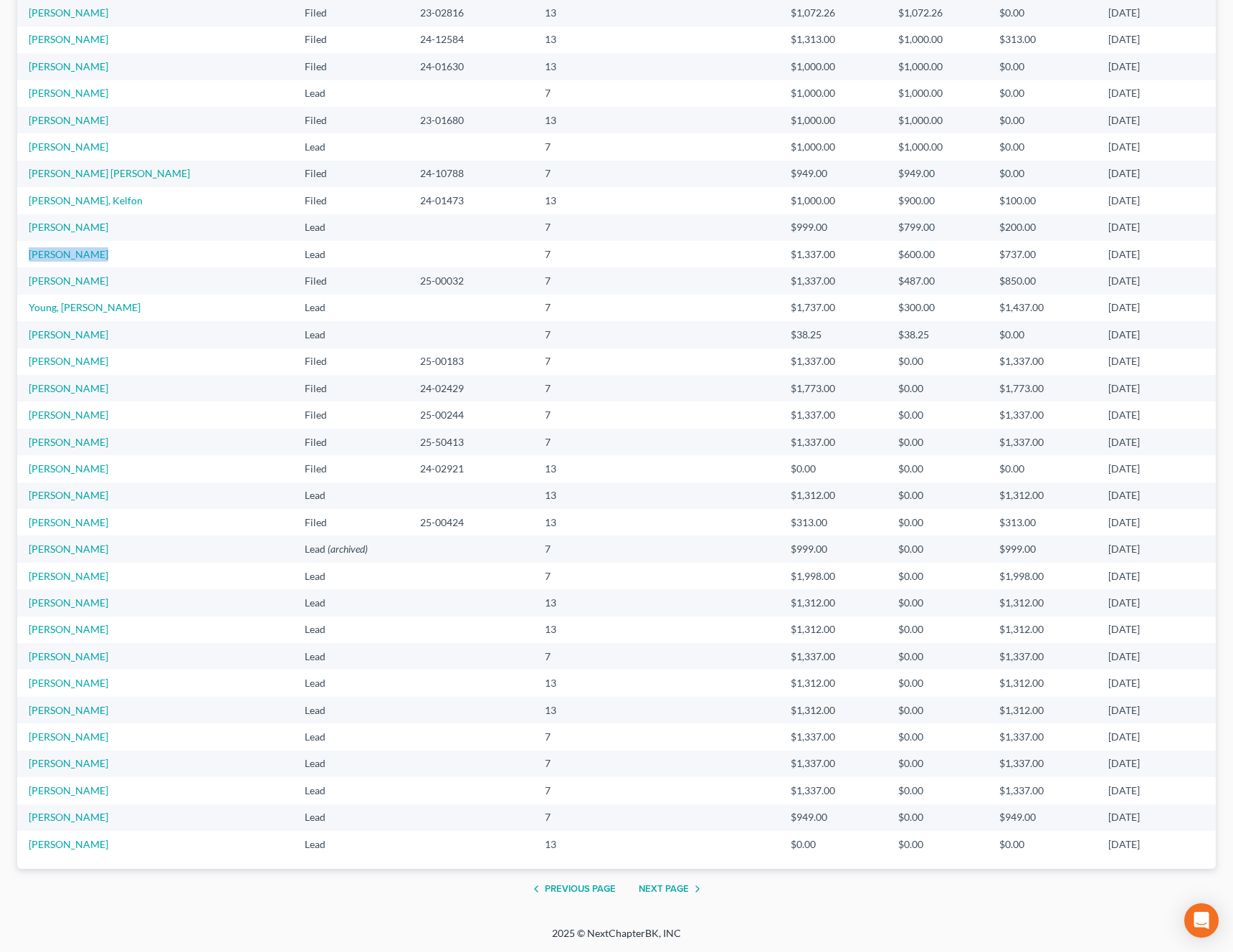
click at [668, 886] on button "Next Page" at bounding box center [673, 888] width 67 height 18
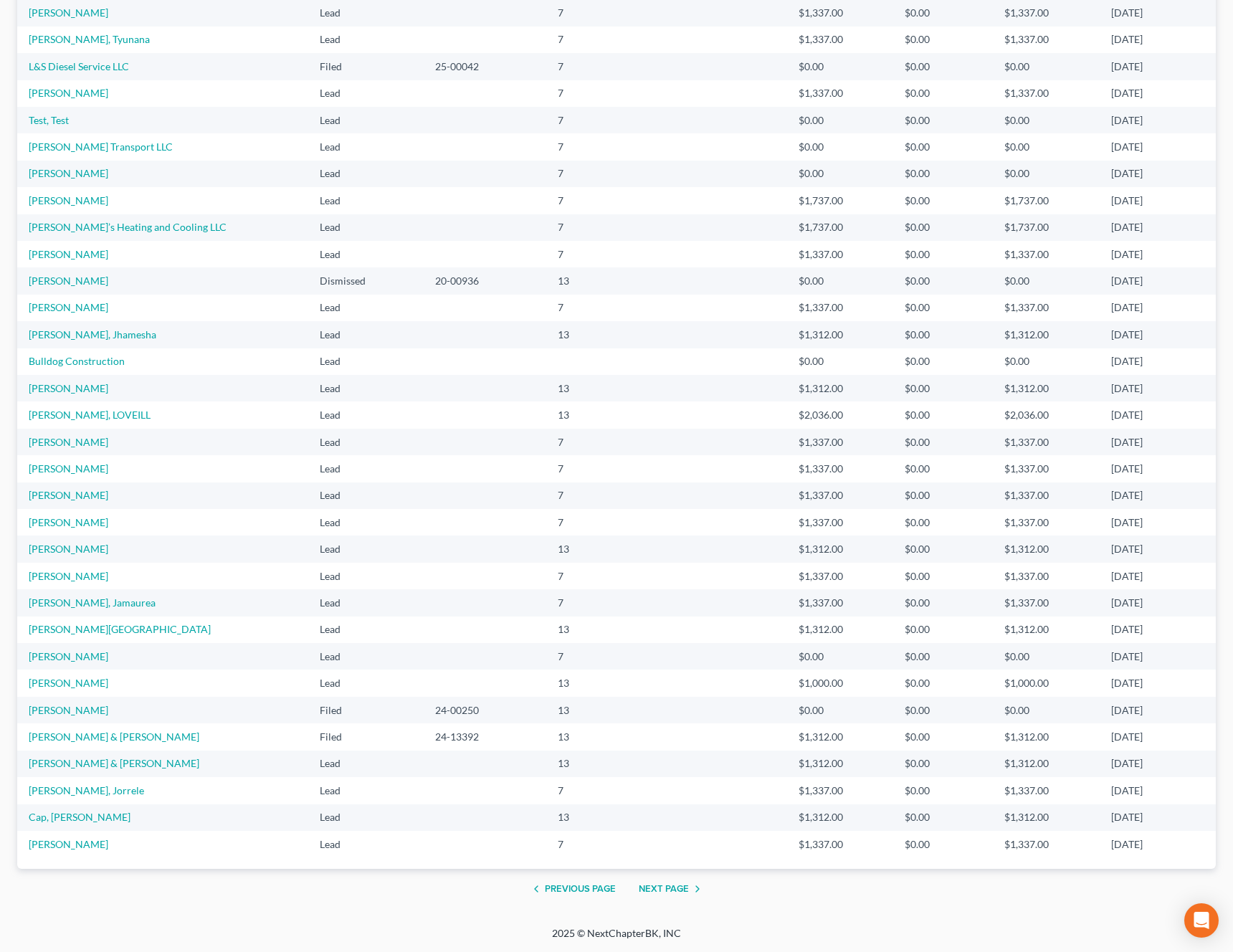
click at [661, 889] on button "Next Page" at bounding box center [673, 888] width 67 height 18
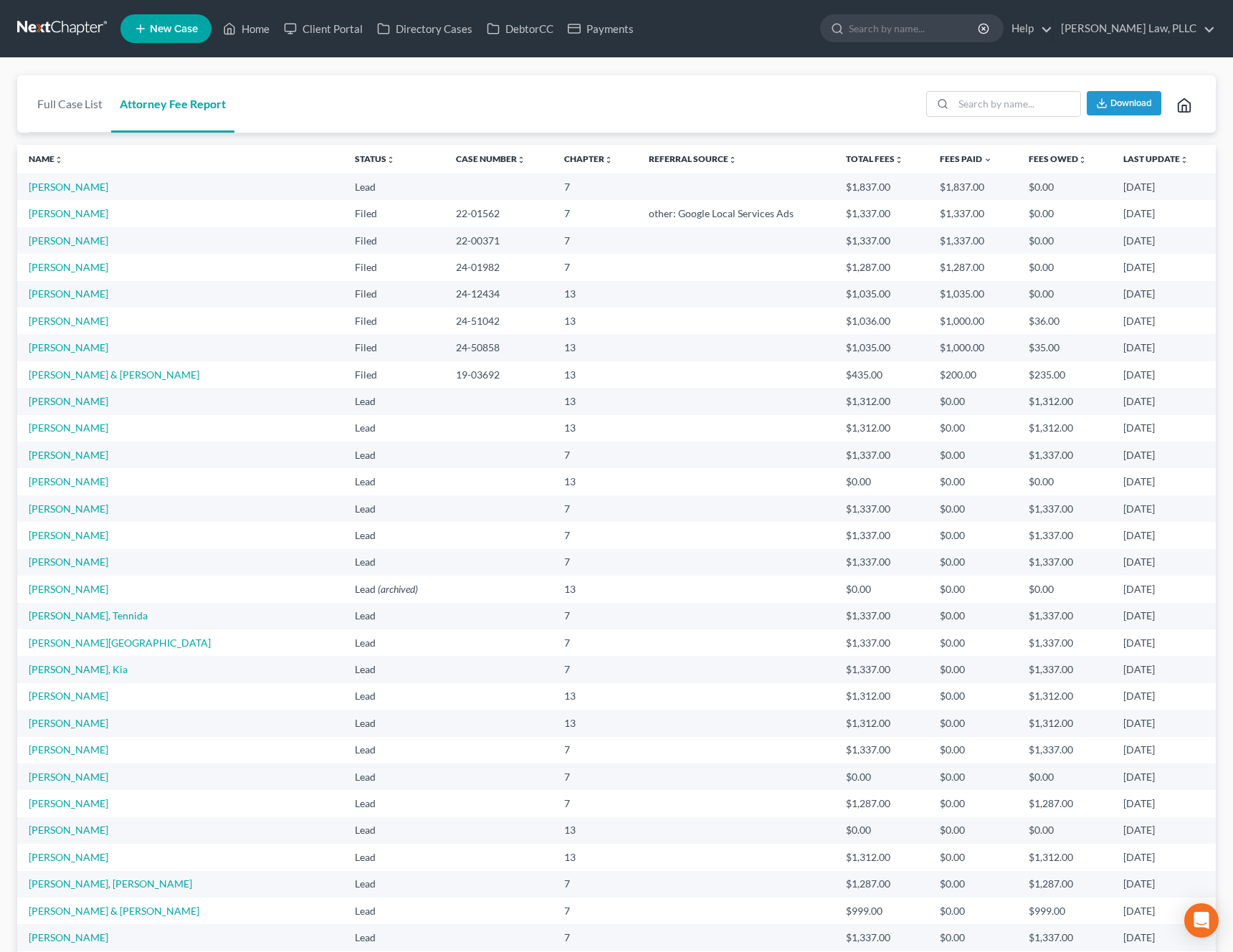
click at [343, 167] on th "Status unfold_more expand_more expand_less" at bounding box center [394, 159] width 101 height 28
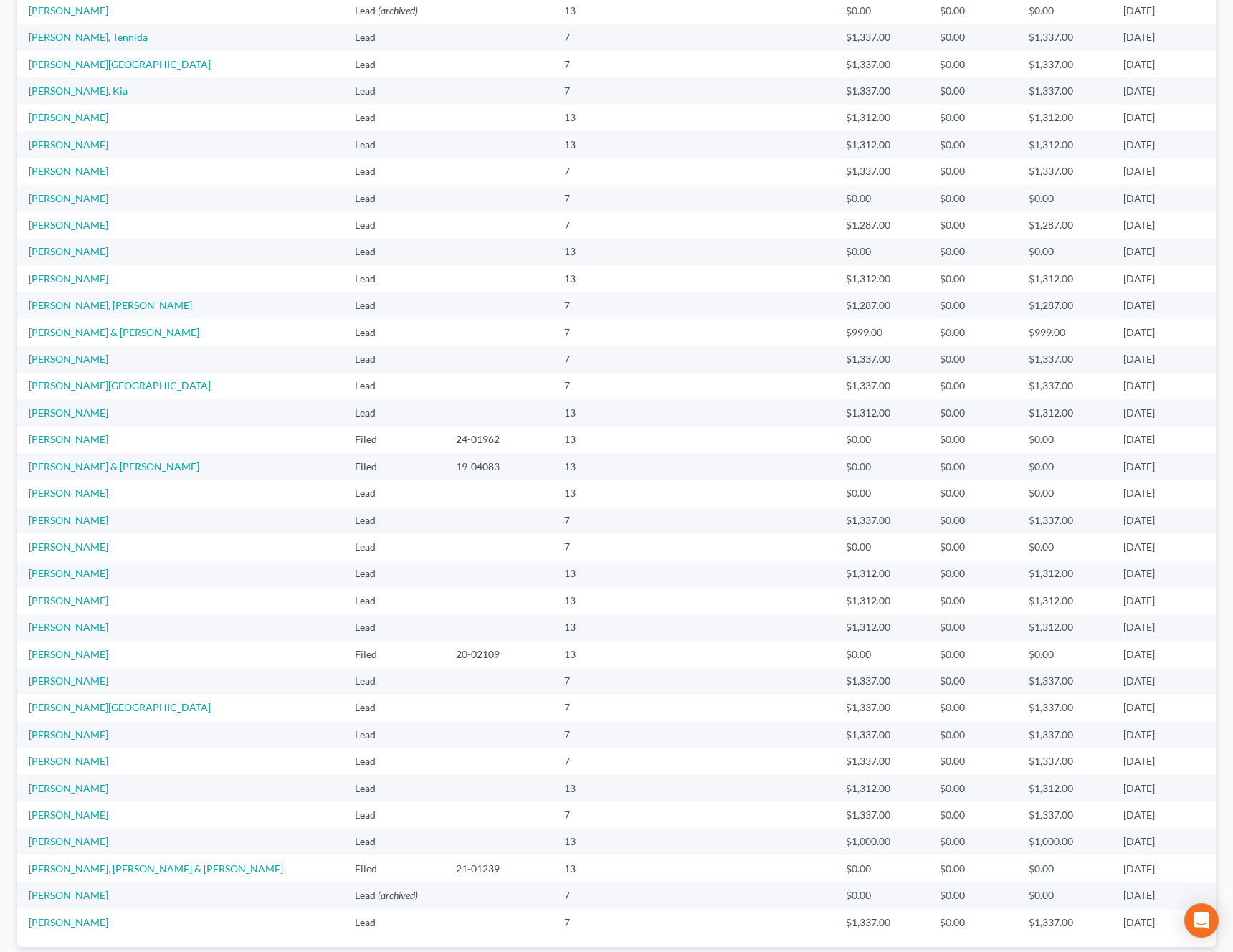
scroll to position [656, 0]
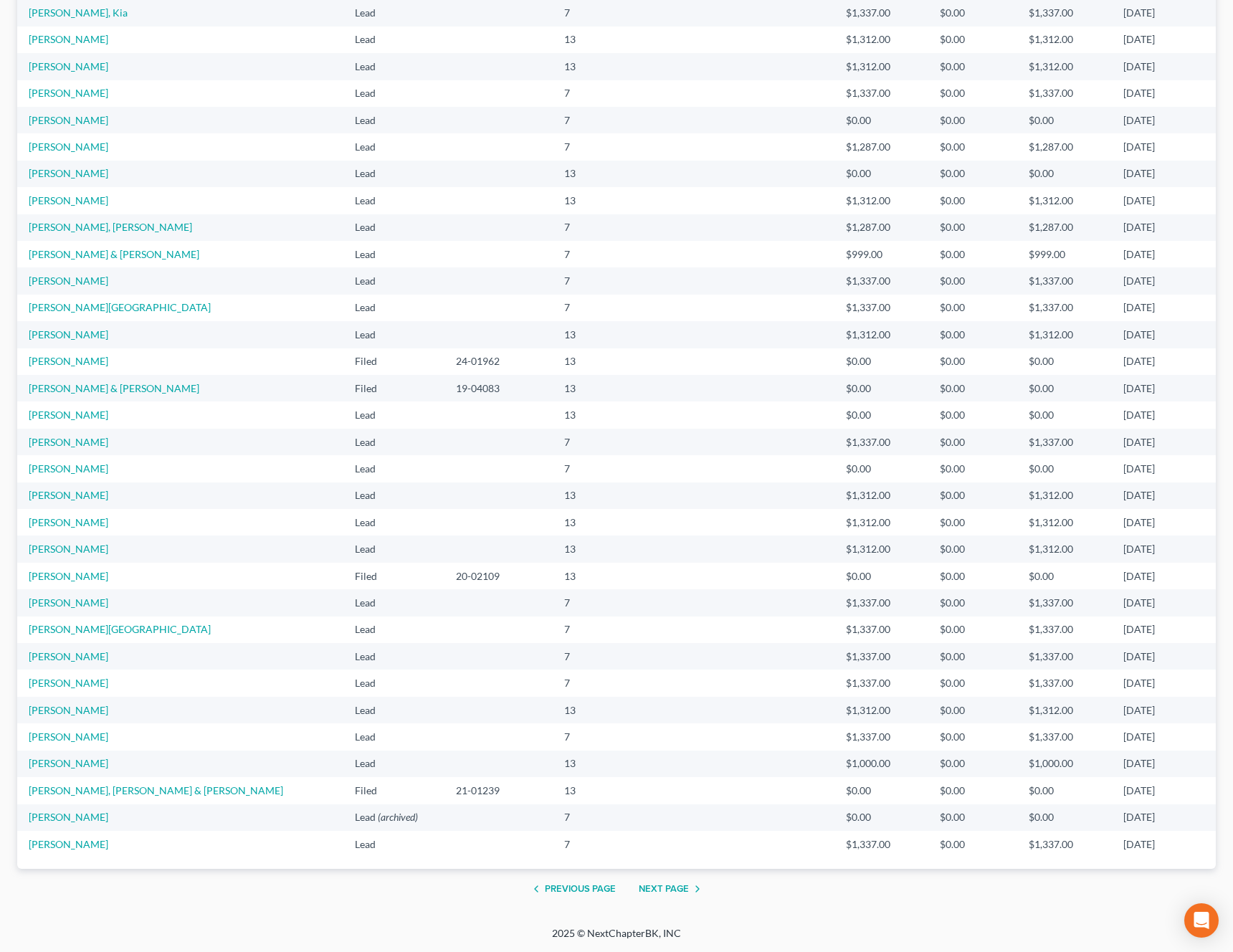
click at [654, 878] on div "Previous Page Next Page" at bounding box center [616, 889] width 1199 height 40
click at [651, 885] on button "Next Page" at bounding box center [673, 888] width 67 height 18
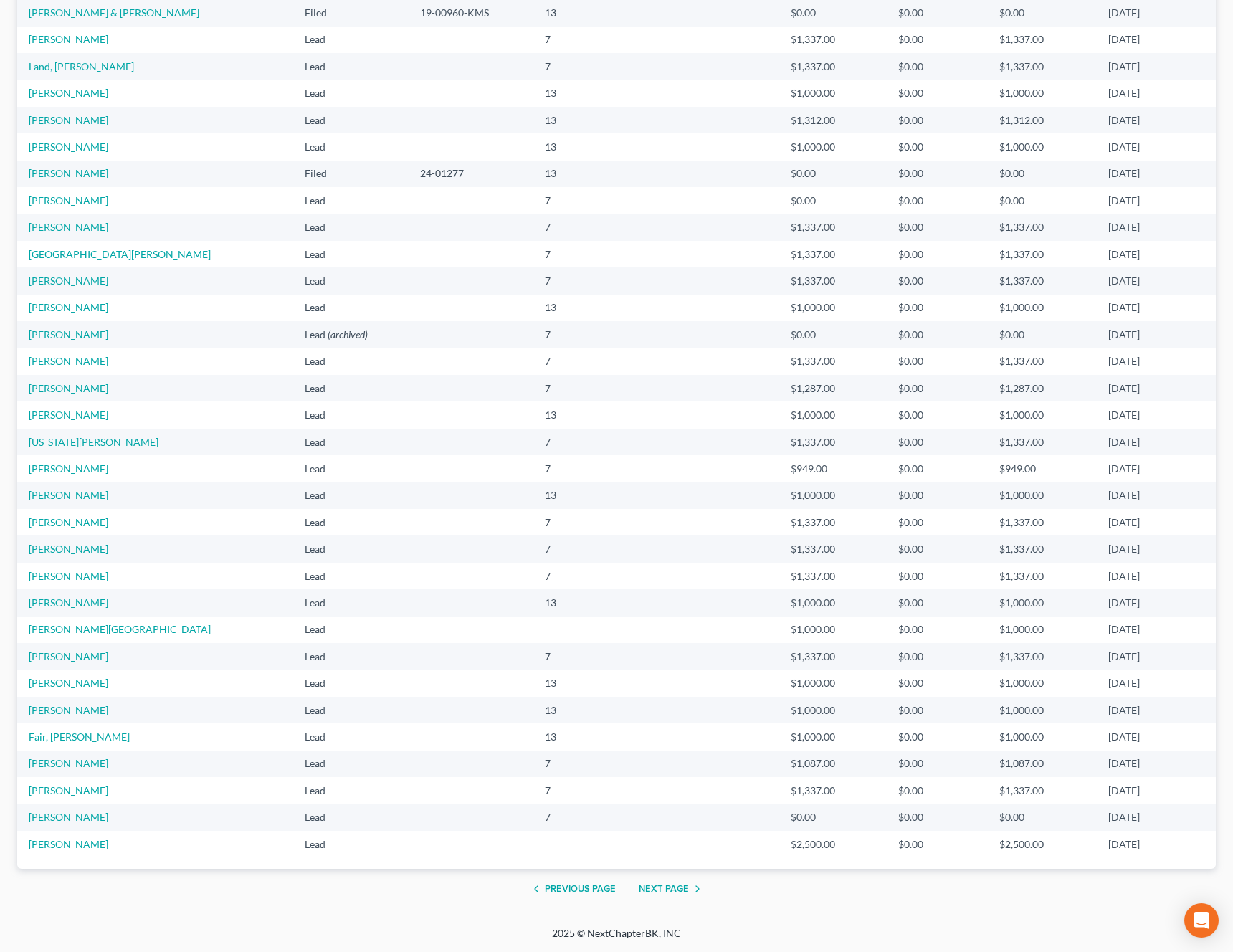
click at [655, 884] on button "Next Page" at bounding box center [673, 888] width 67 height 18
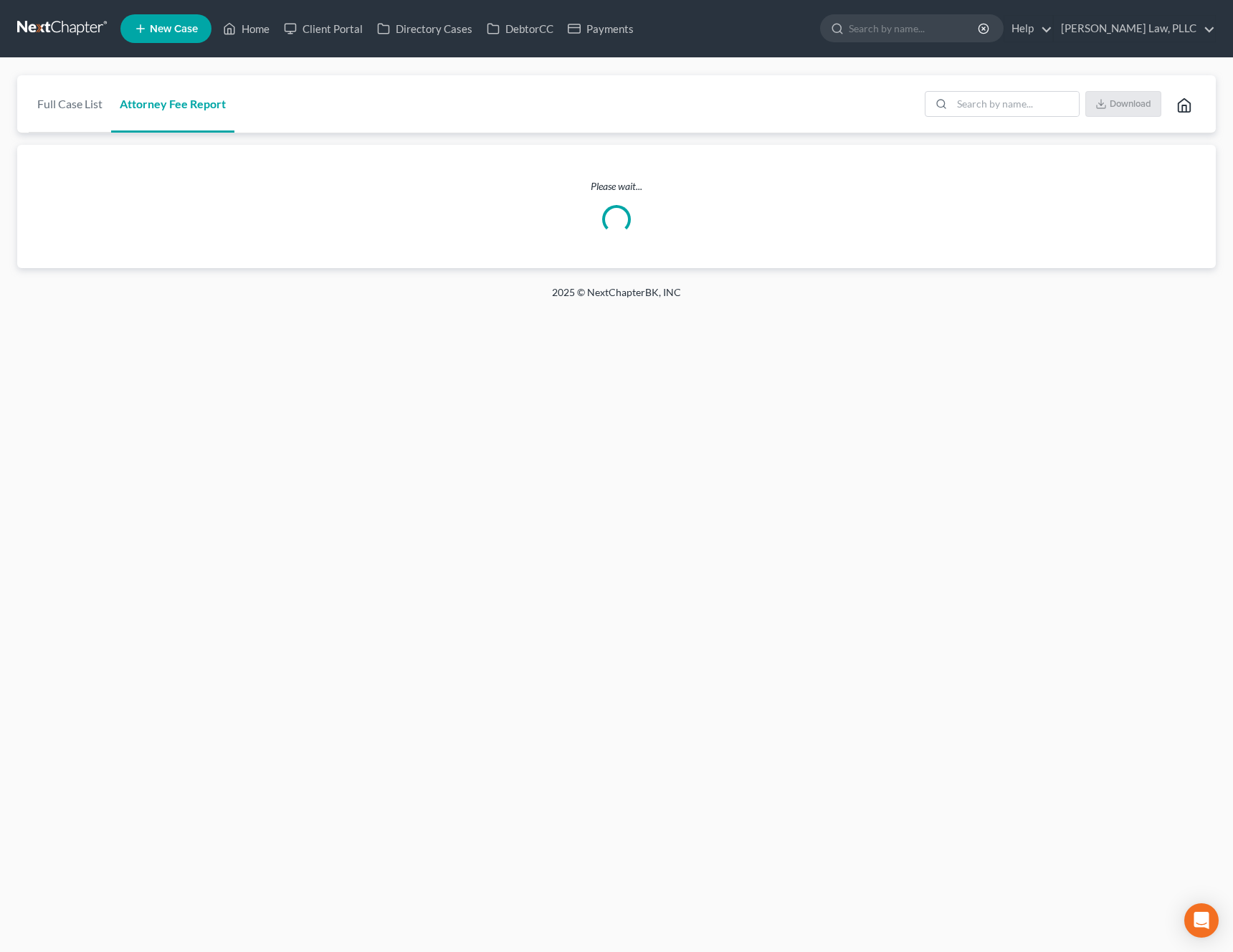
scroll to position [0, 0]
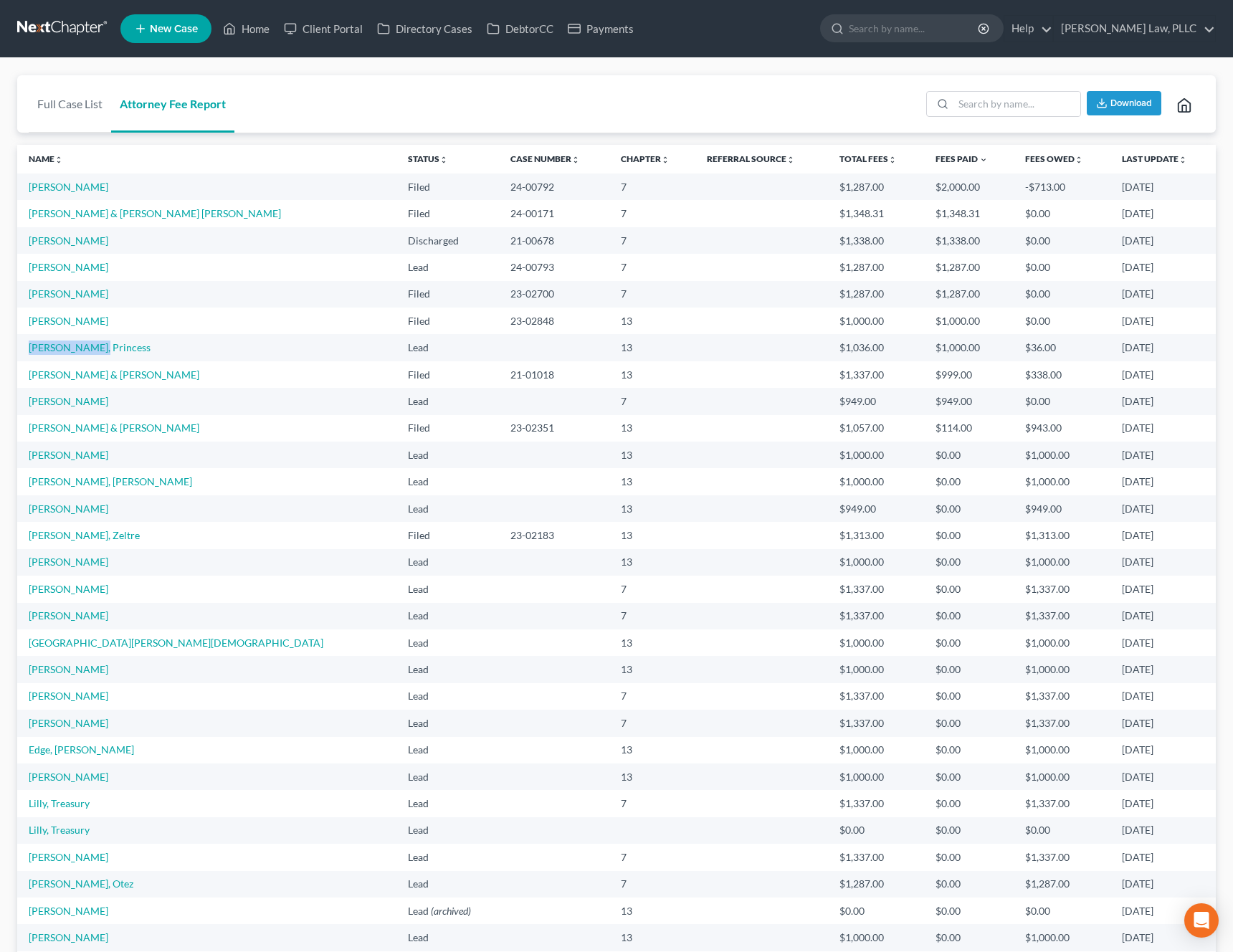
click at [396, 366] on td "Filed (archived)" at bounding box center [447, 374] width 102 height 27
click at [396, 428] on td "Filed (archived)" at bounding box center [447, 429] width 102 height 27
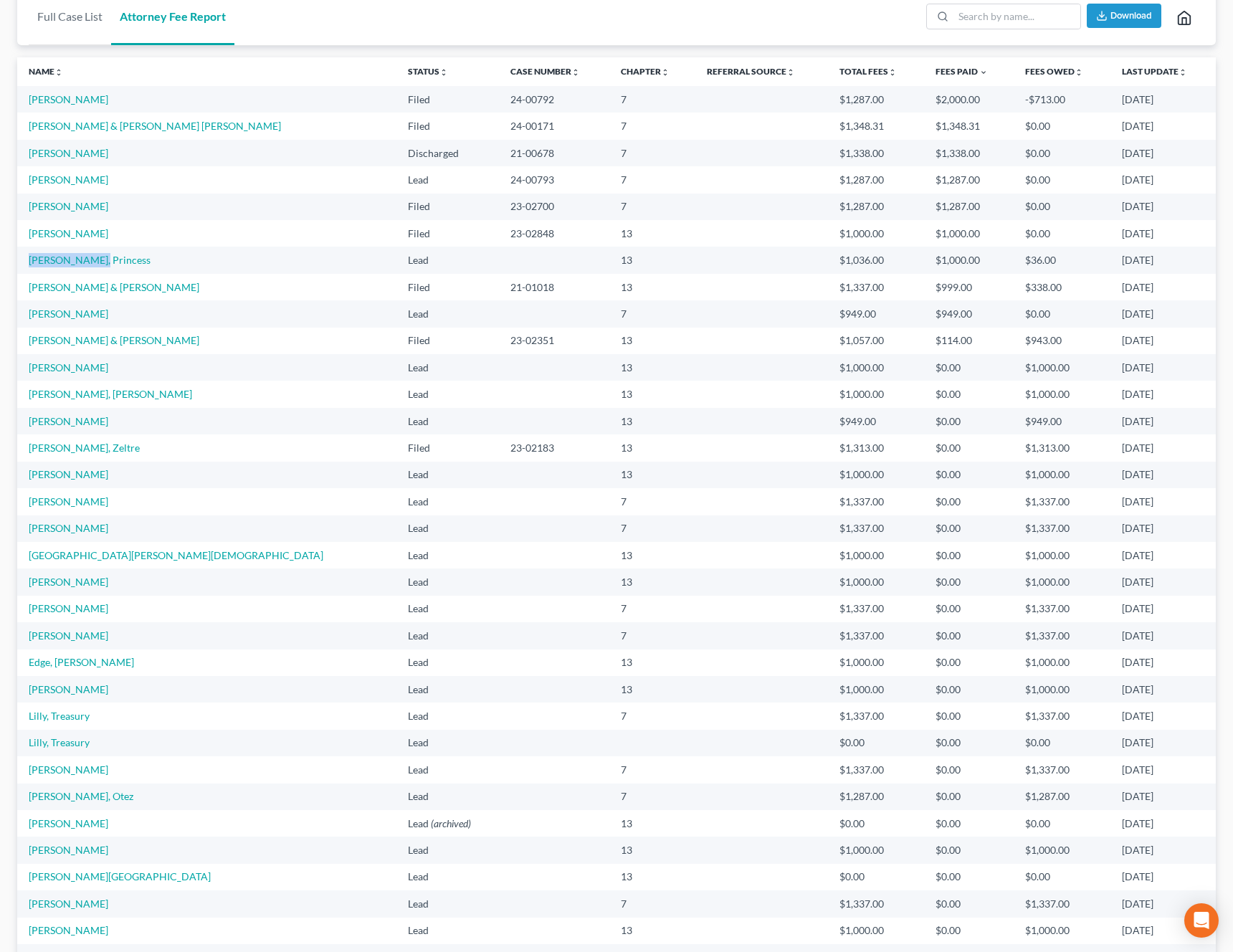
scroll to position [90, 0]
click at [610, 270] on td "13" at bounding box center [653, 258] width 85 height 27
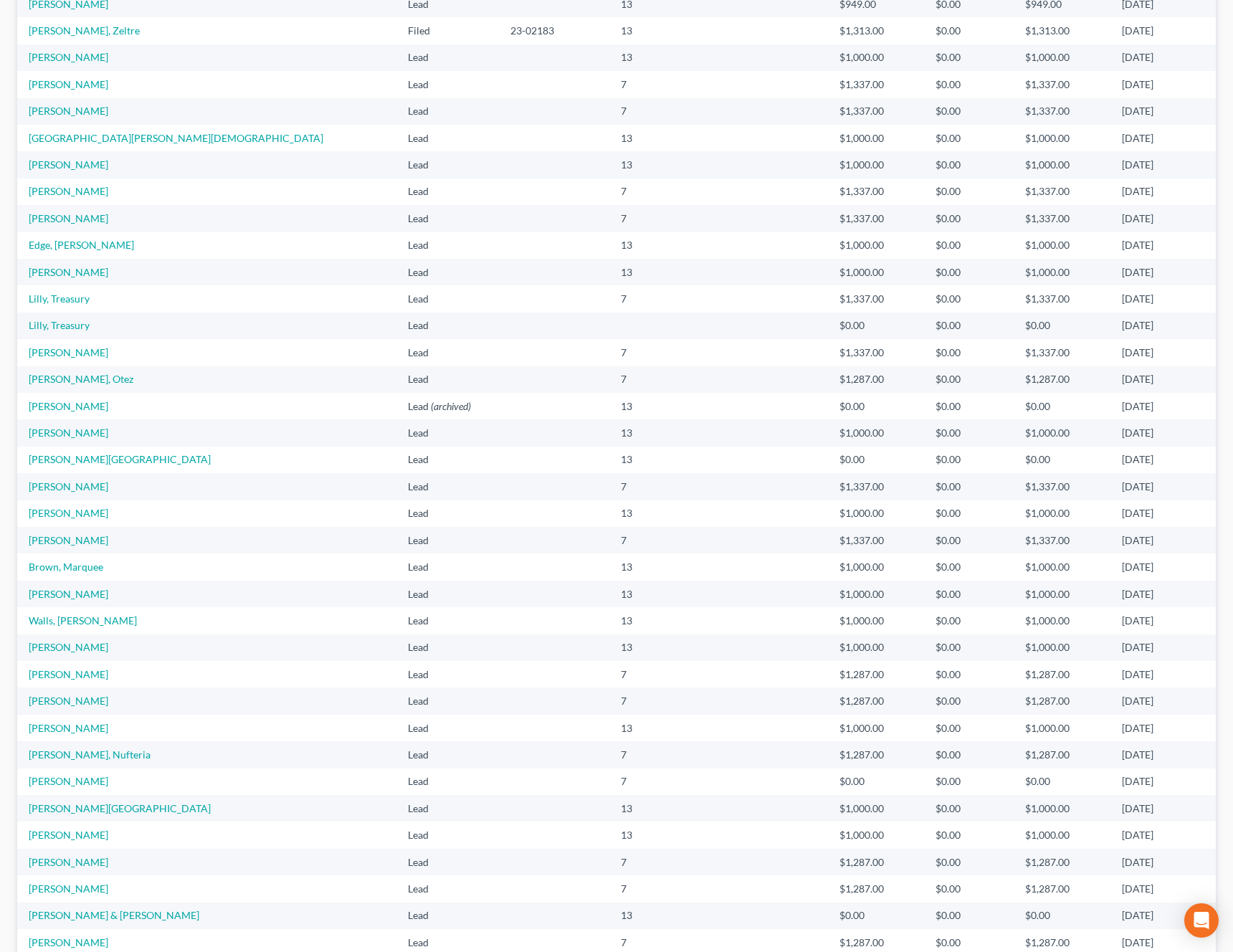
scroll to position [656, 0]
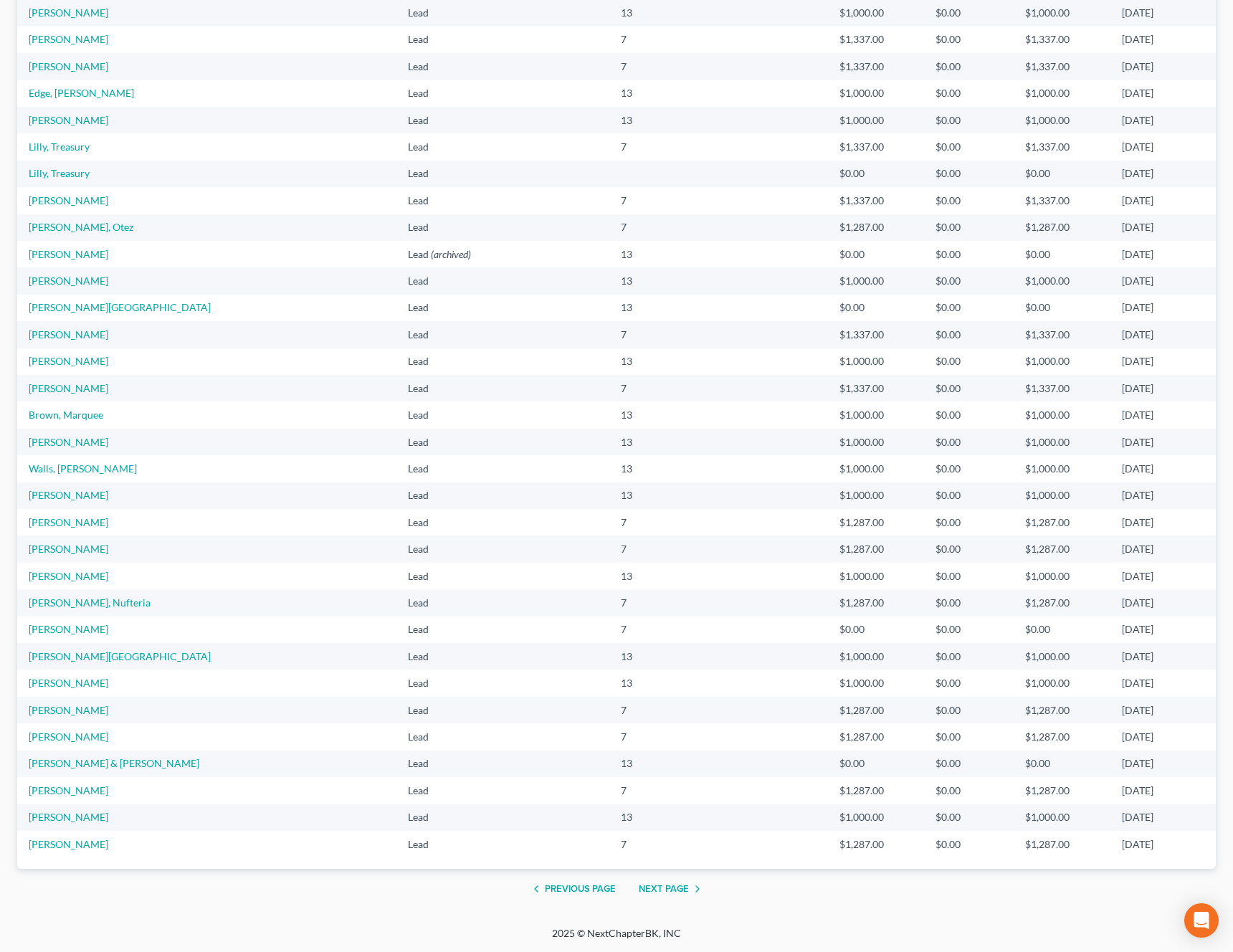
click at [663, 889] on button "Next Page" at bounding box center [673, 888] width 67 height 18
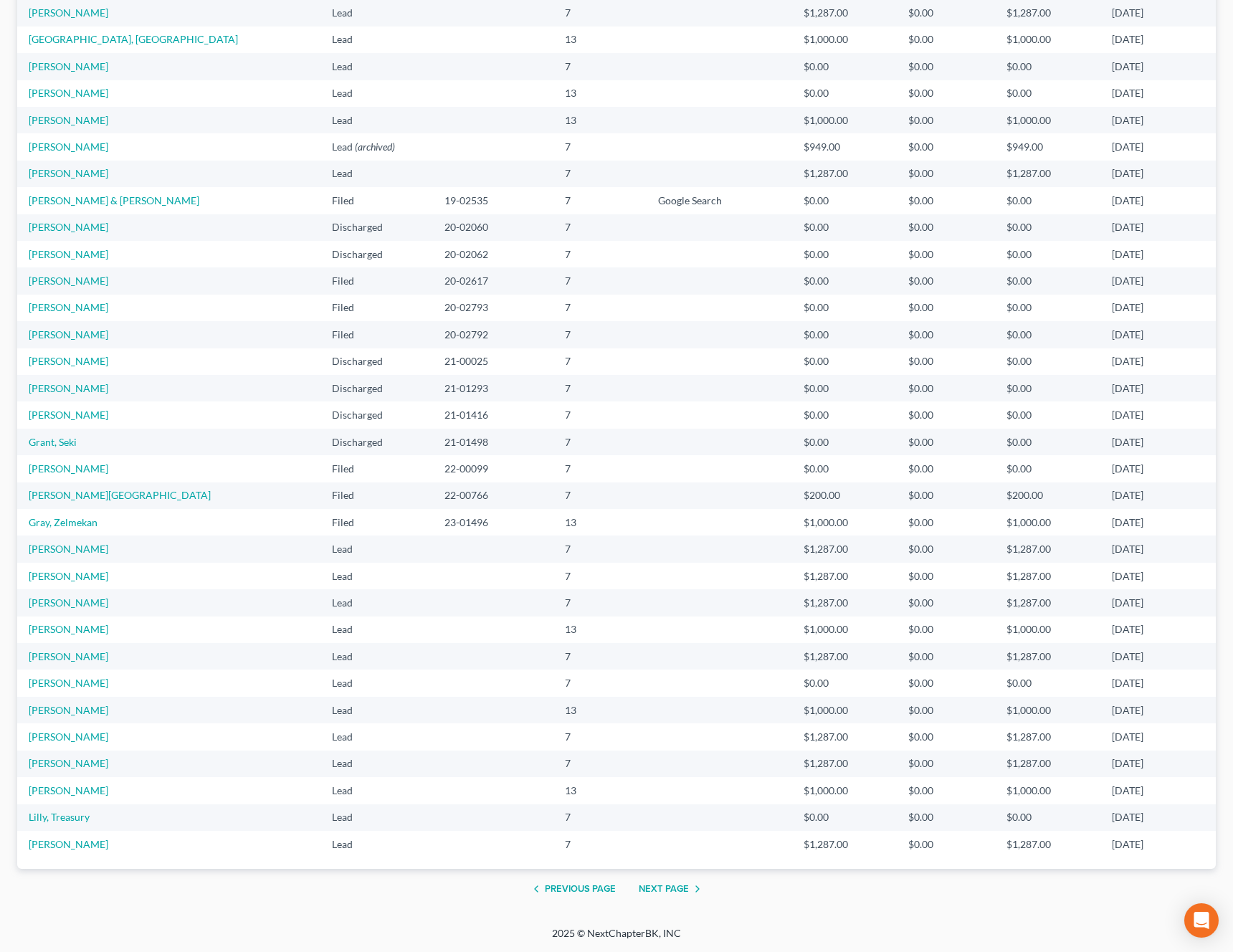
click at [673, 884] on button "Next Page" at bounding box center [673, 888] width 67 height 18
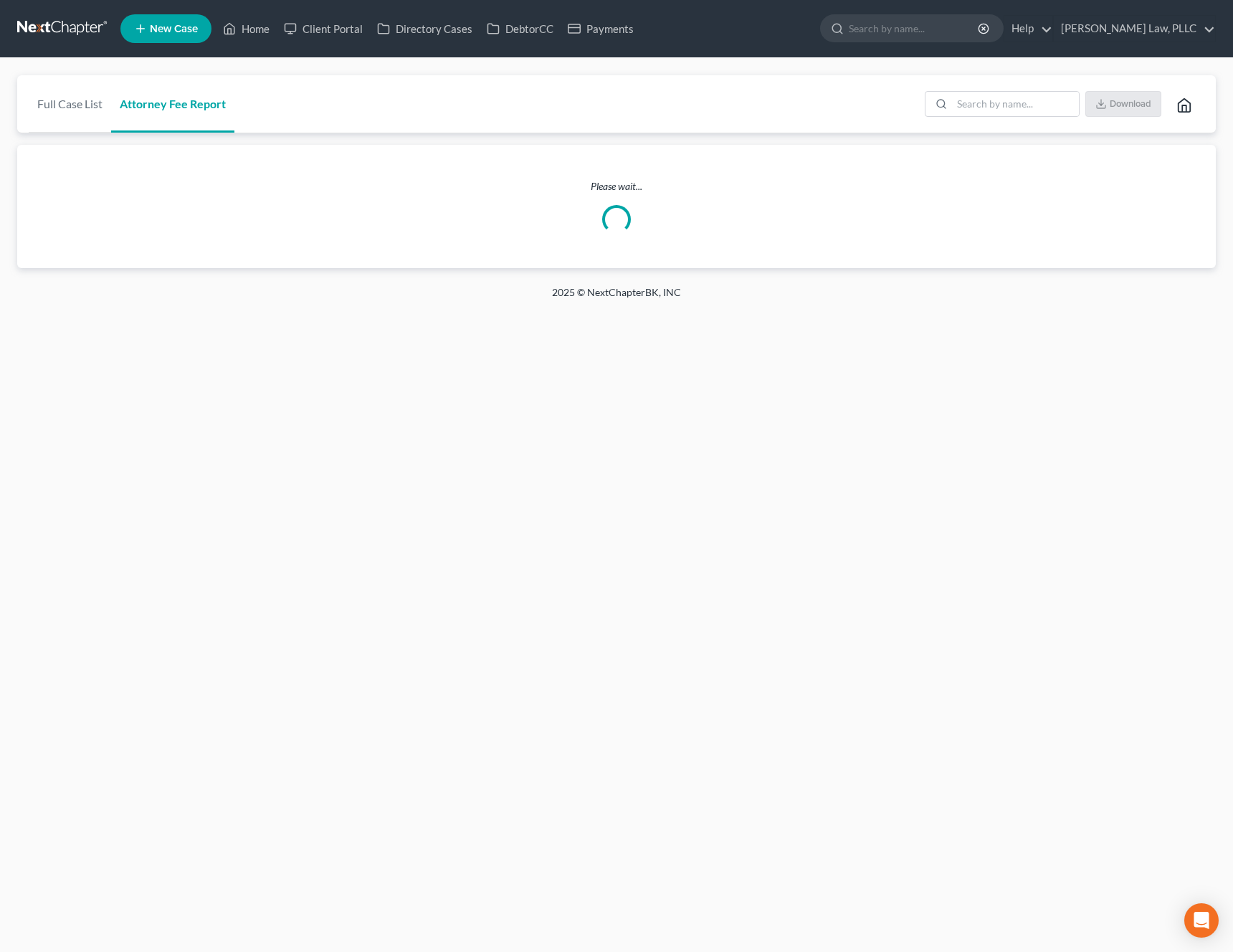
scroll to position [0, 0]
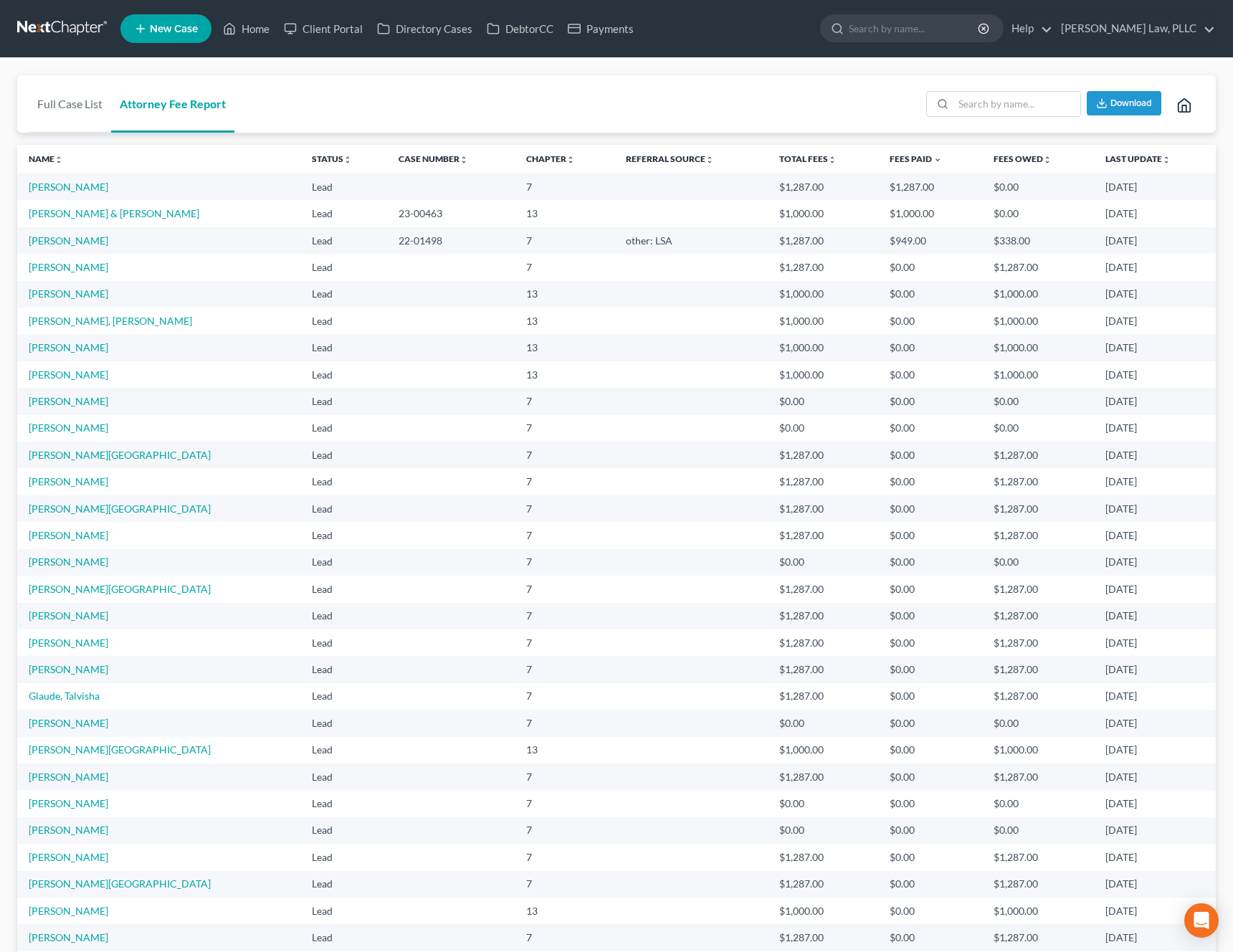
click at [312, 100] on div "Full Case List Attorney Fee Report Download" at bounding box center [616, 104] width 1199 height 58
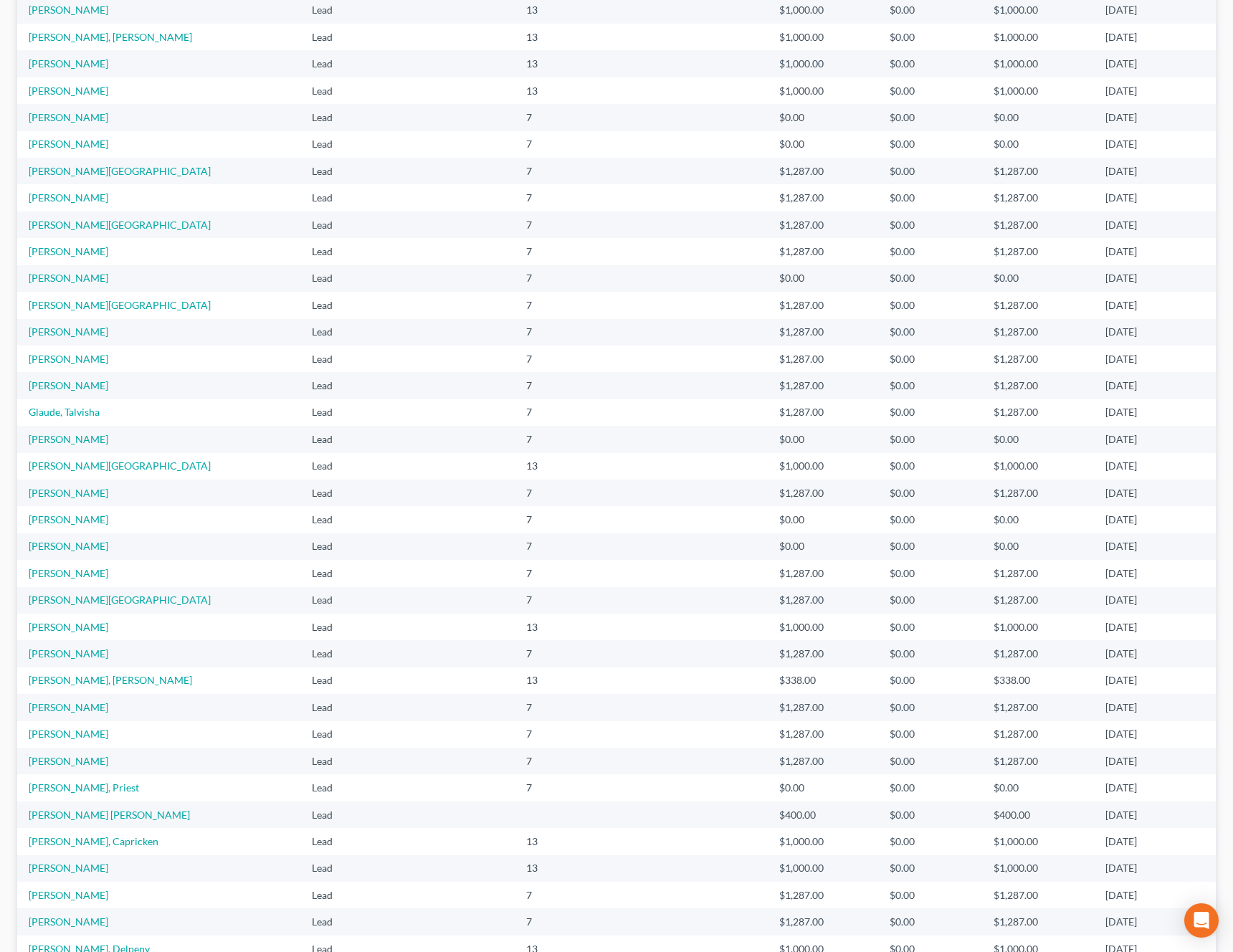
scroll to position [656, 0]
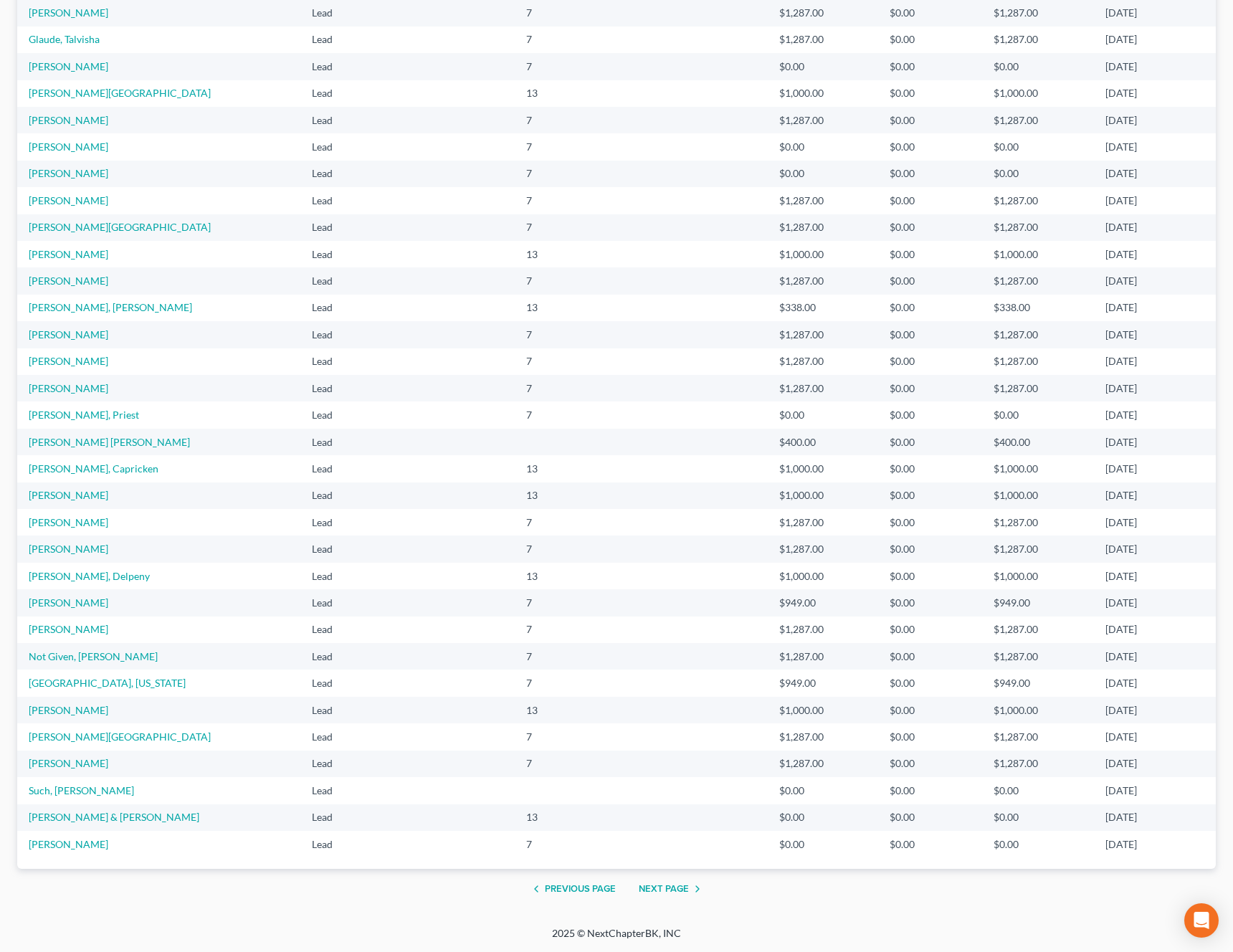
click at [655, 889] on button "Next Page" at bounding box center [673, 888] width 67 height 18
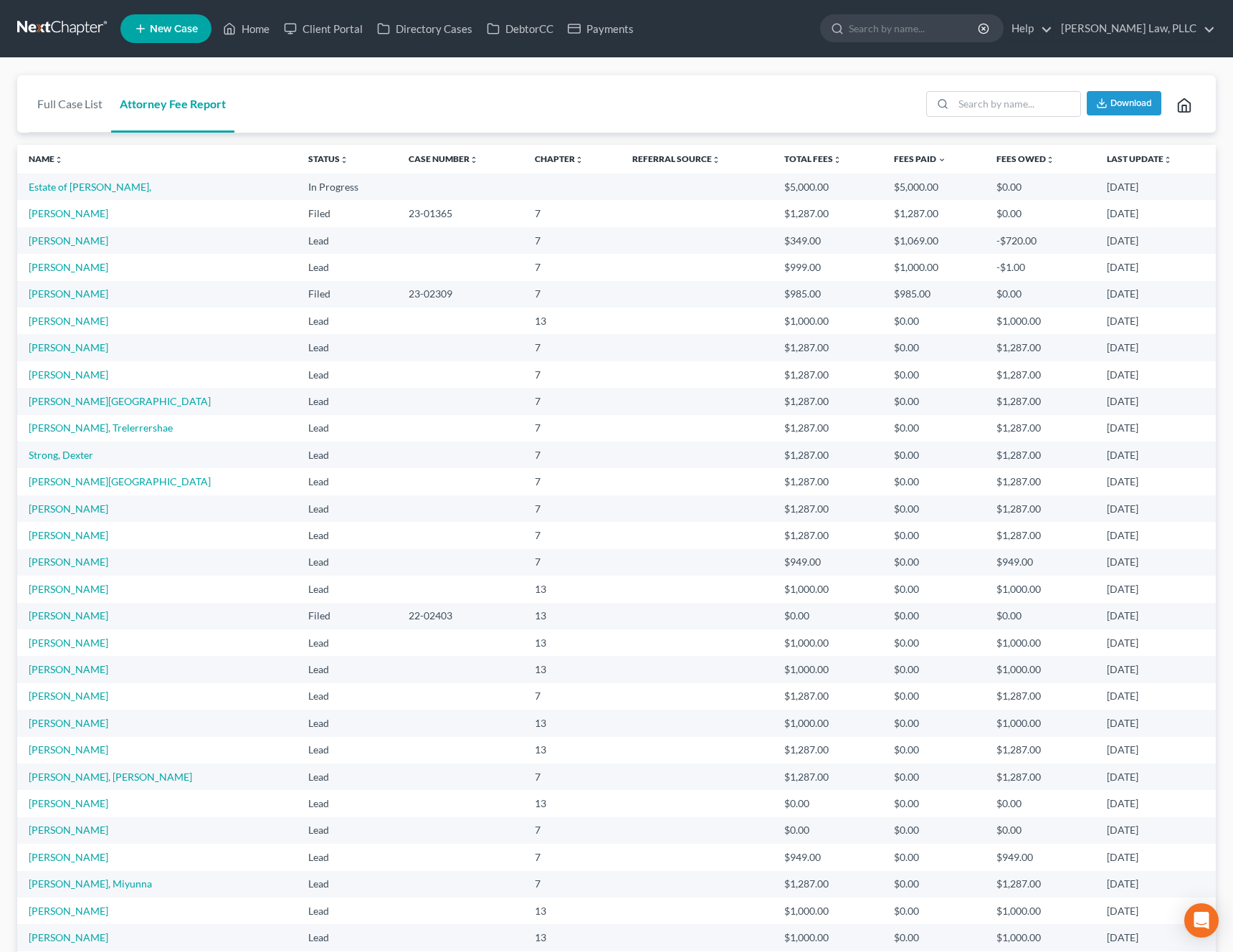
click at [642, 281] on td at bounding box center [696, 295] width 152 height 27
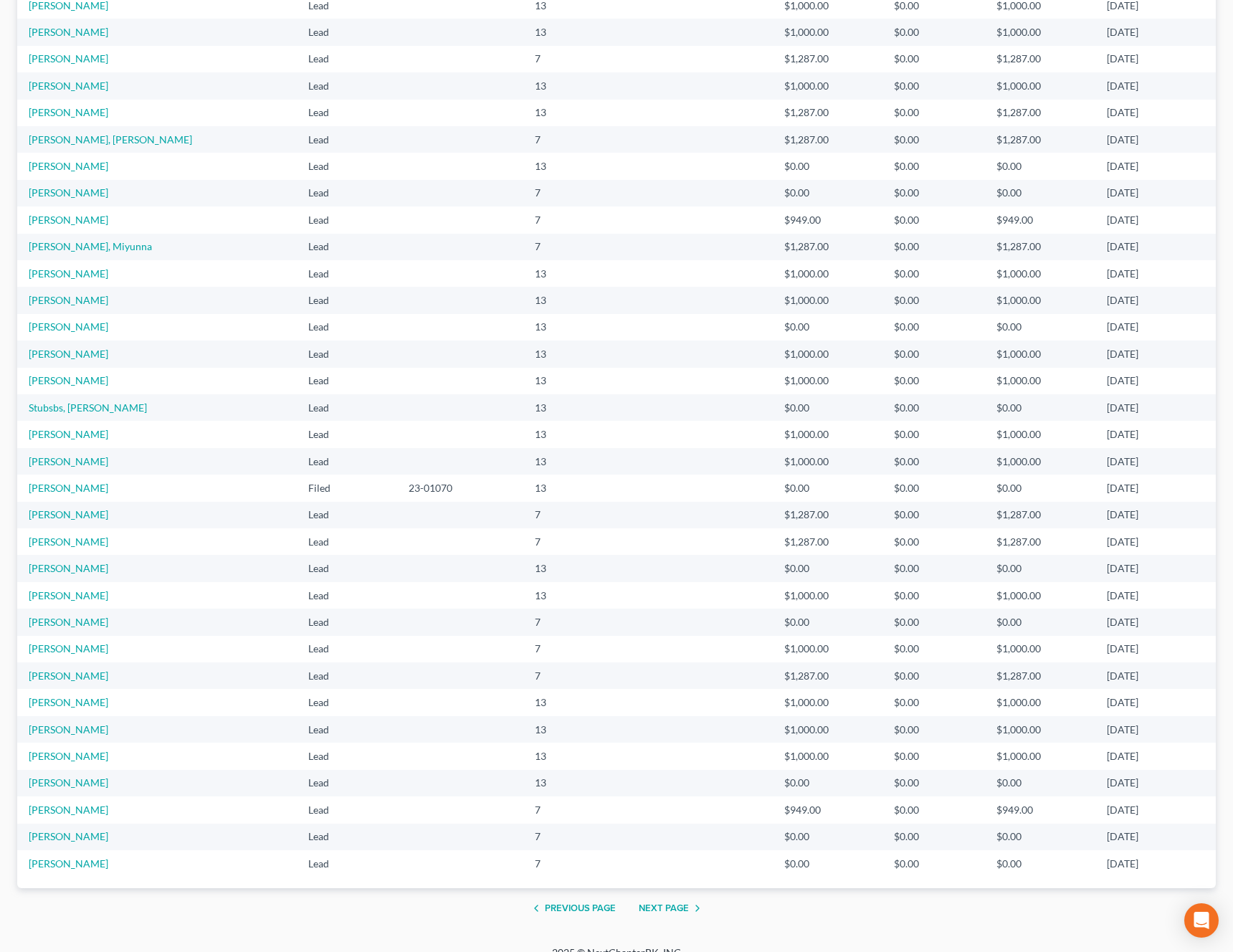
scroll to position [656, 0]
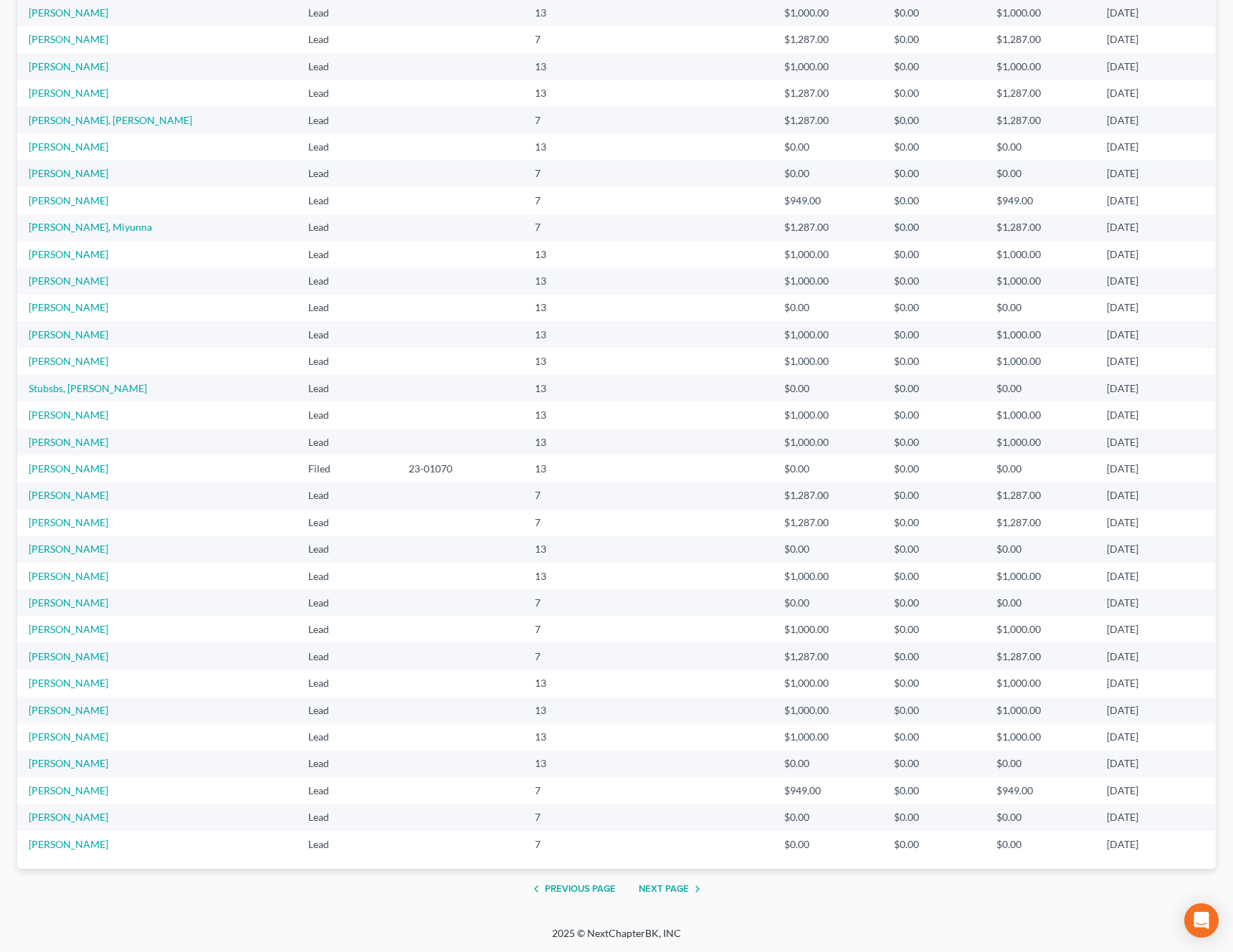
click at [670, 882] on button "Next Page" at bounding box center [673, 888] width 67 height 18
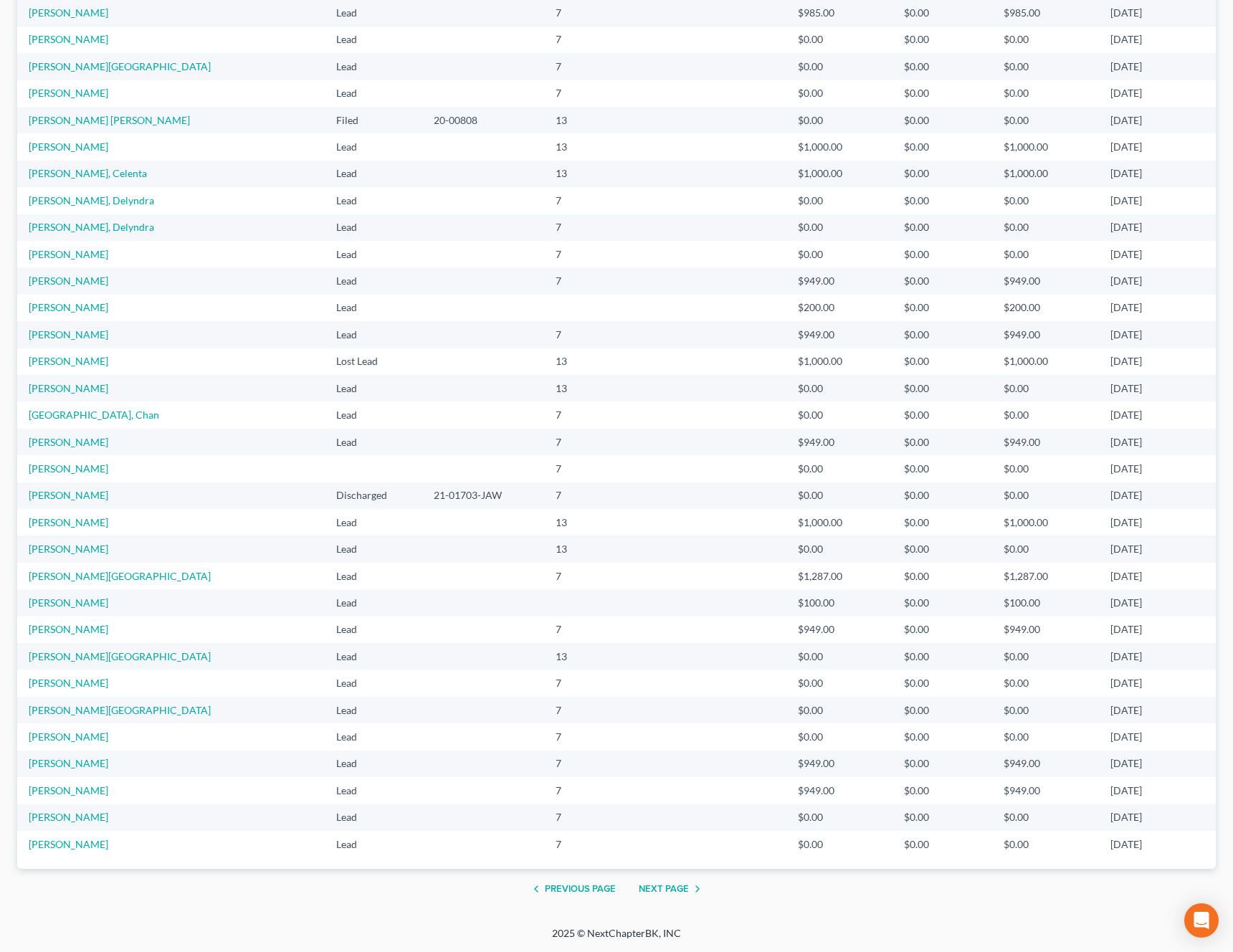
click at [660, 888] on button "Next Page" at bounding box center [673, 888] width 67 height 18
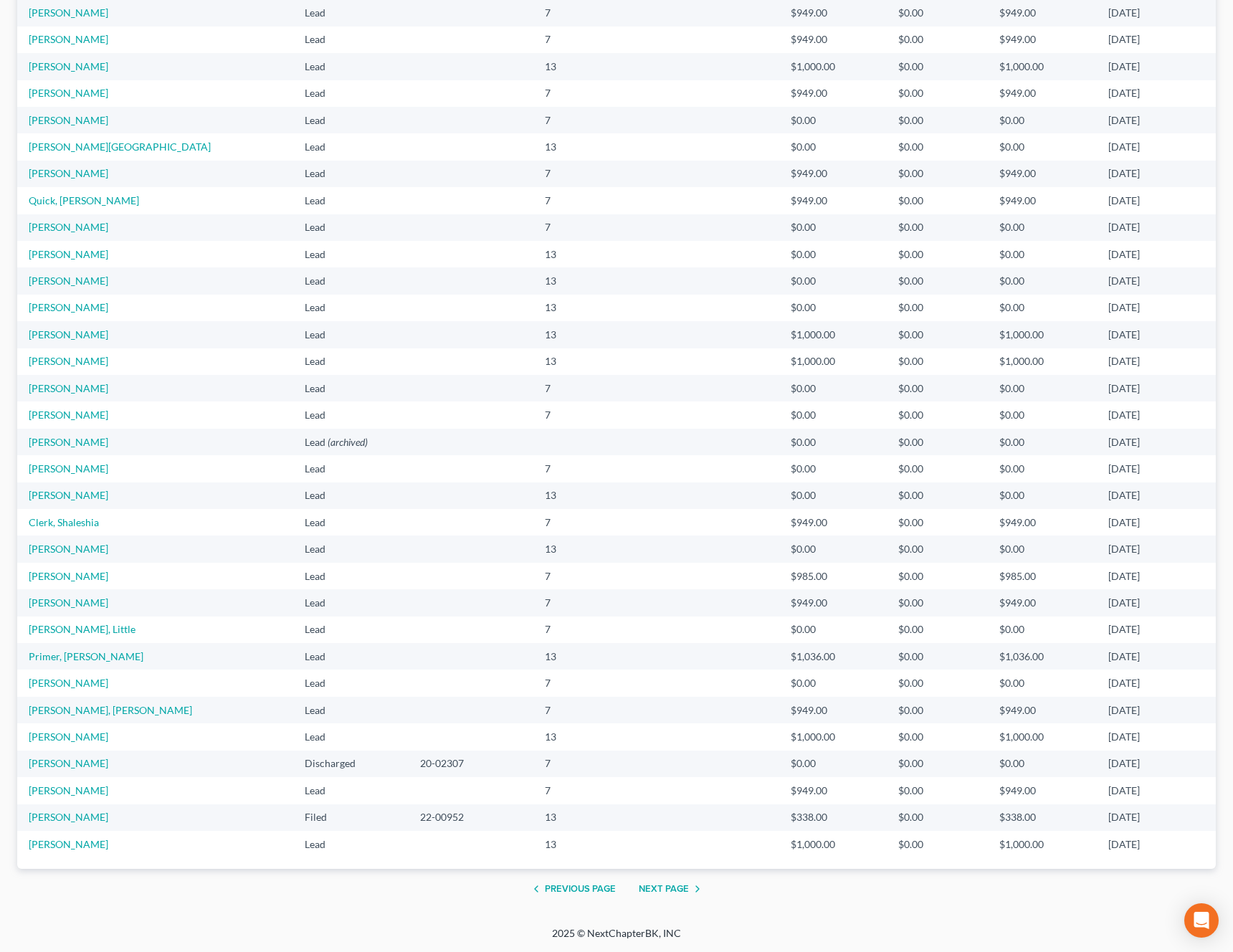
click at [657, 888] on button "Next Page" at bounding box center [673, 888] width 67 height 18
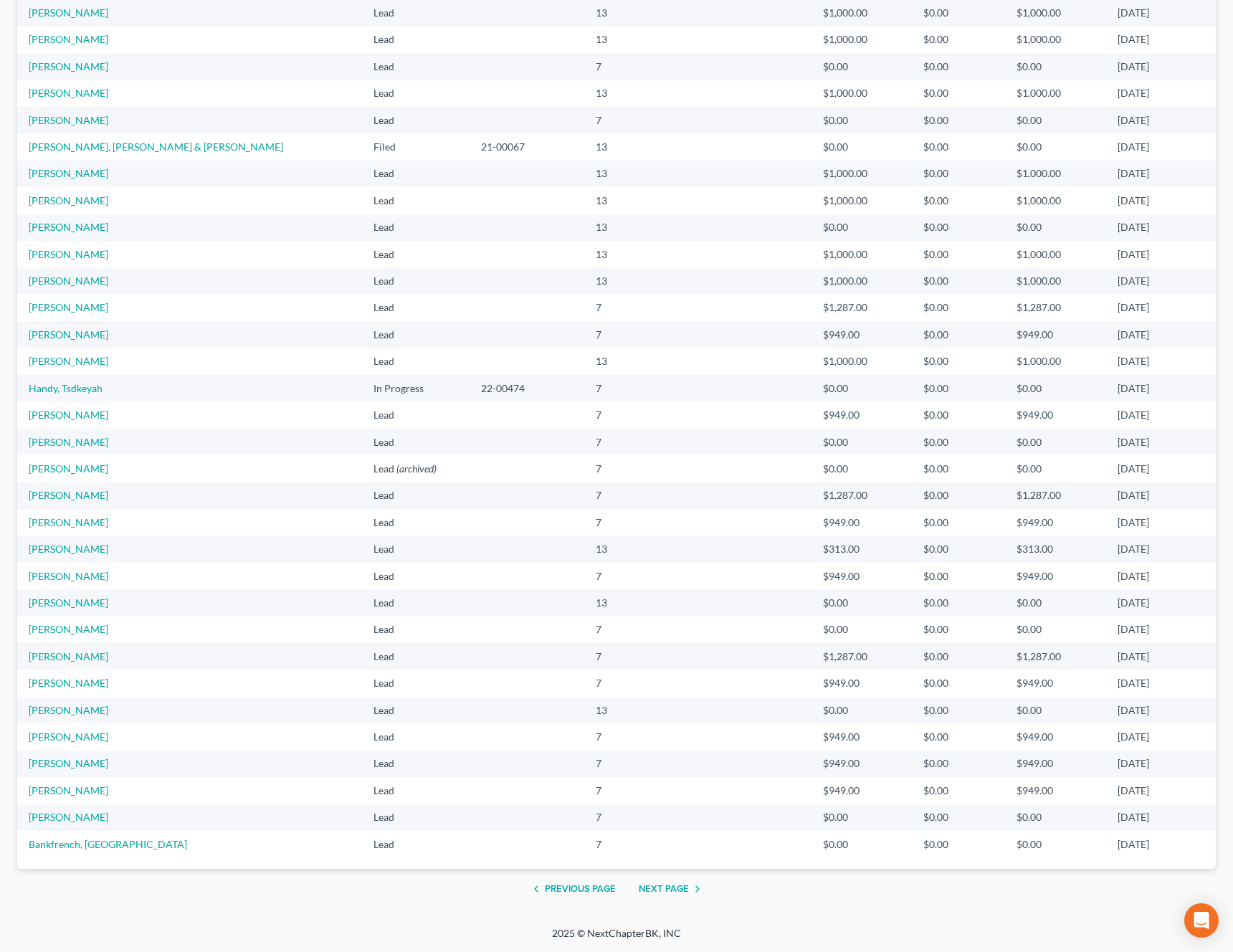
click at [650, 885] on button "Next Page" at bounding box center [673, 888] width 67 height 18
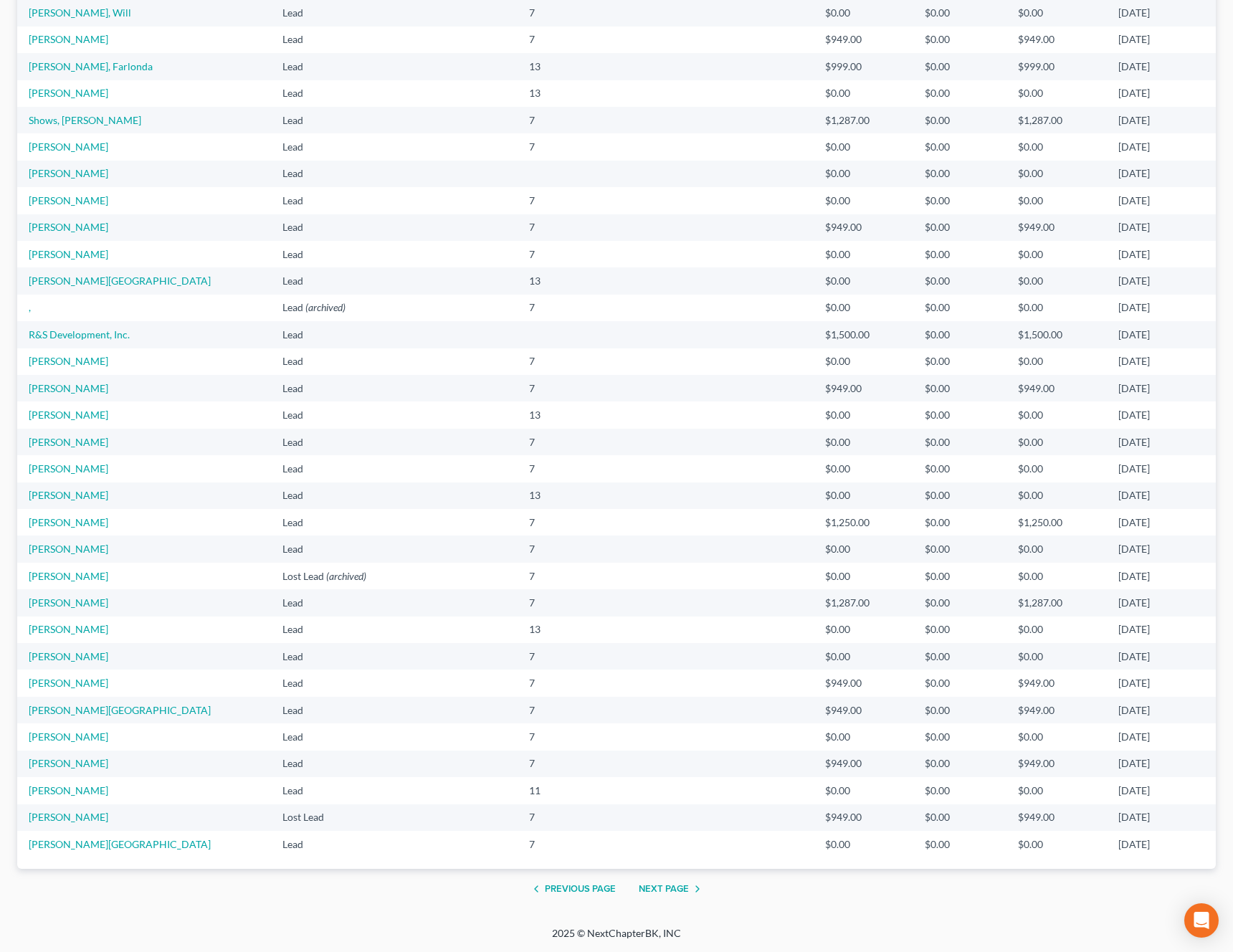
click at [658, 883] on button "Next Page" at bounding box center [673, 888] width 67 height 18
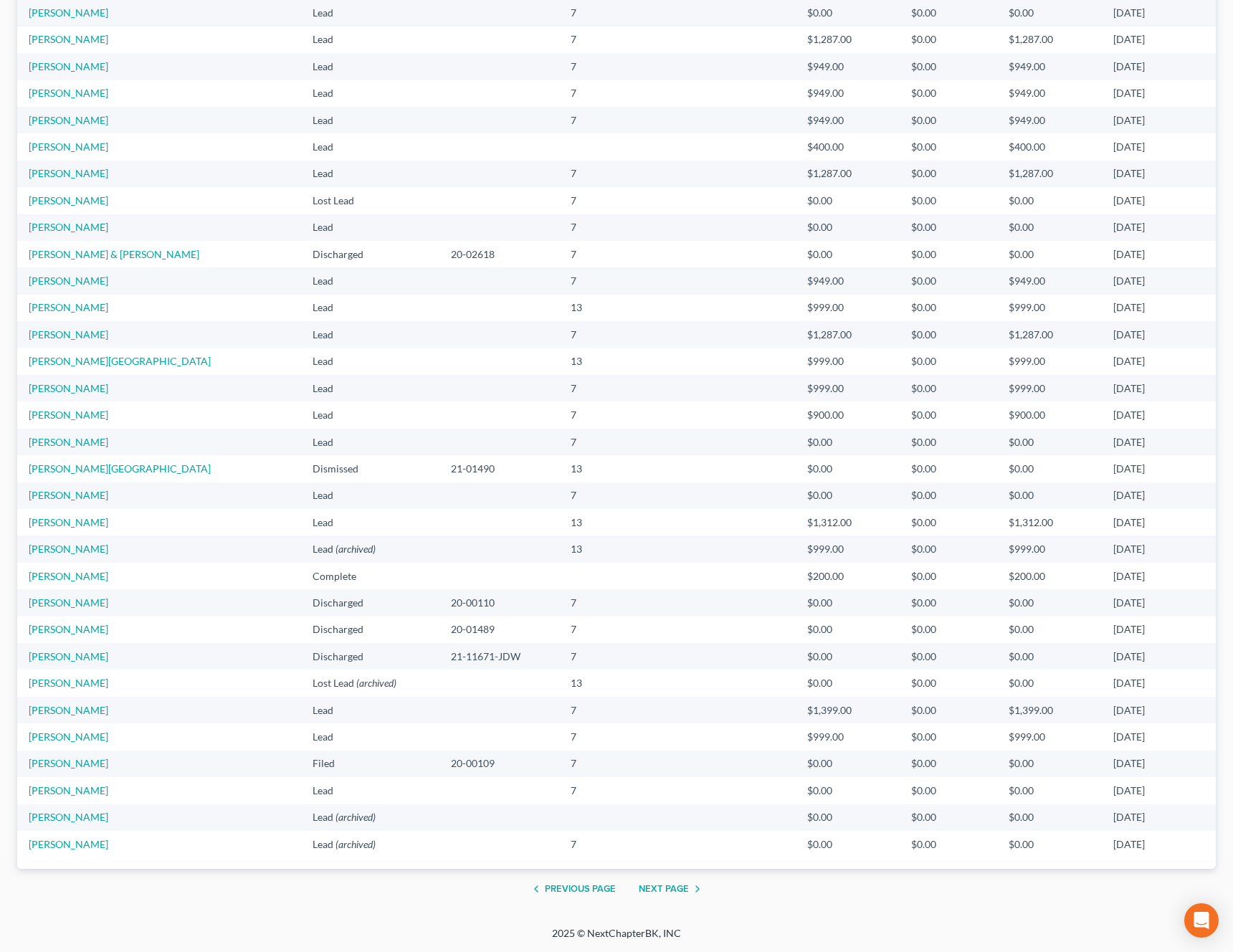
click at [655, 890] on button "Next Page" at bounding box center [673, 888] width 67 height 18
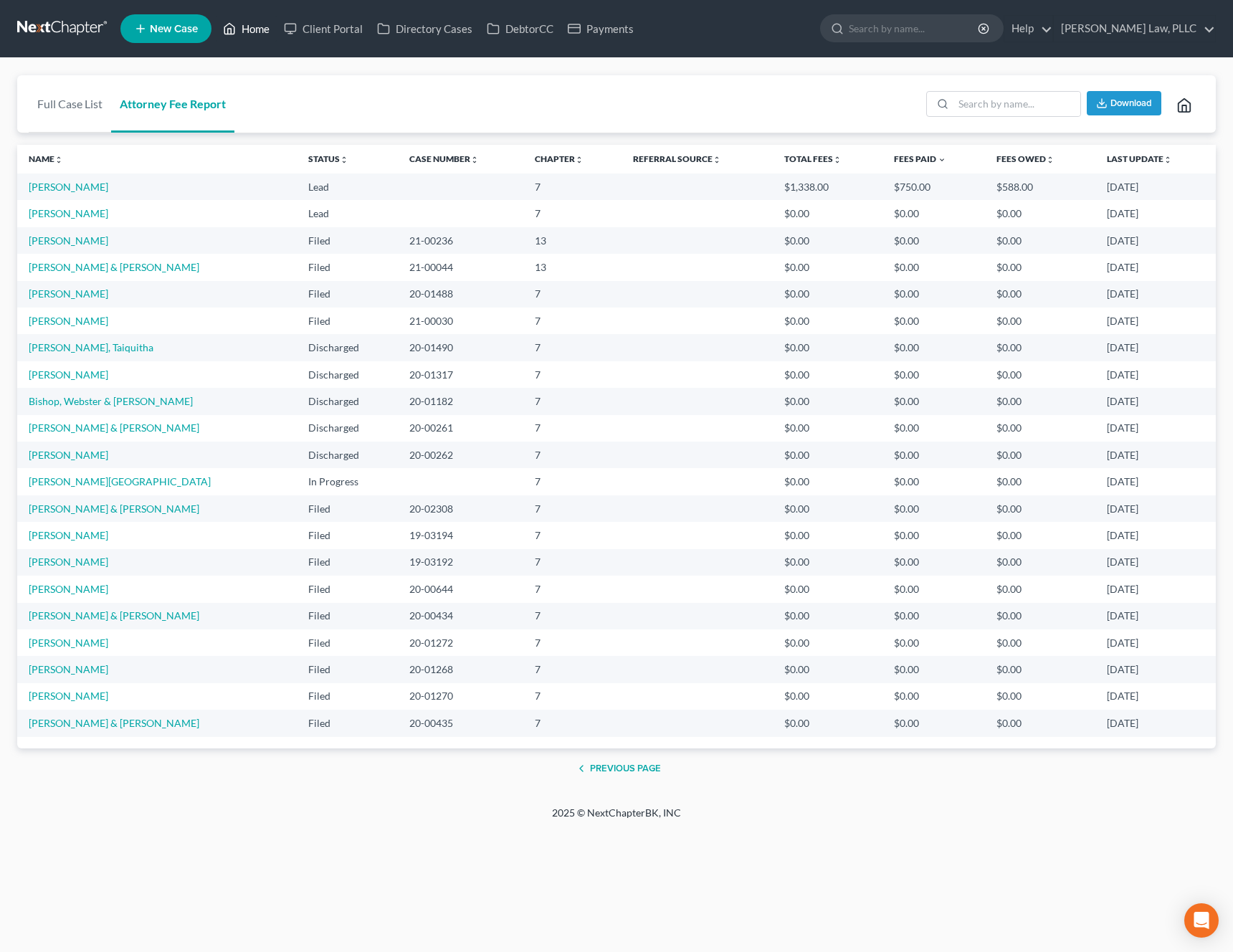
click at [252, 31] on link "Home" at bounding box center [246, 28] width 61 height 26
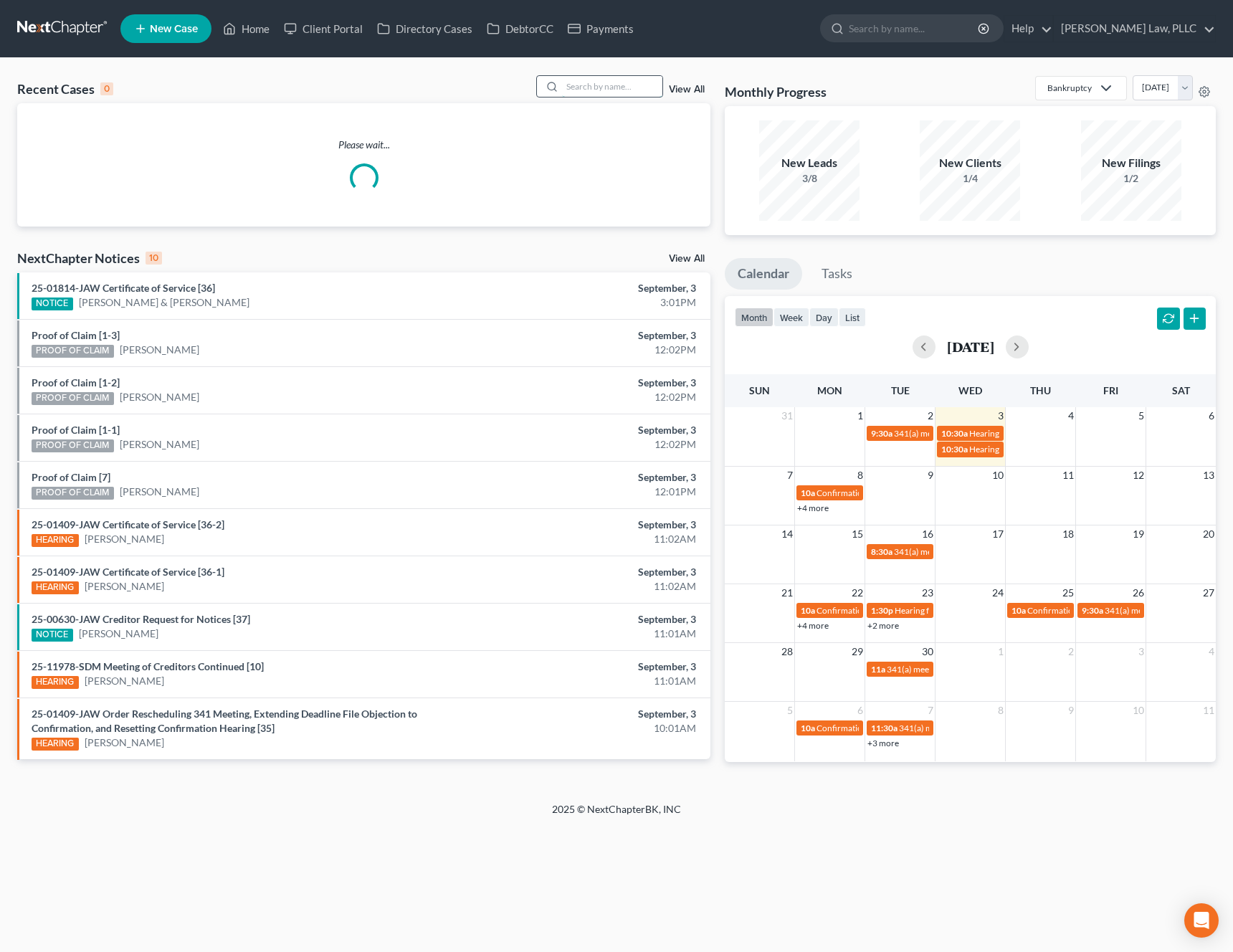
click at [599, 91] on input "search" at bounding box center [612, 86] width 101 height 21
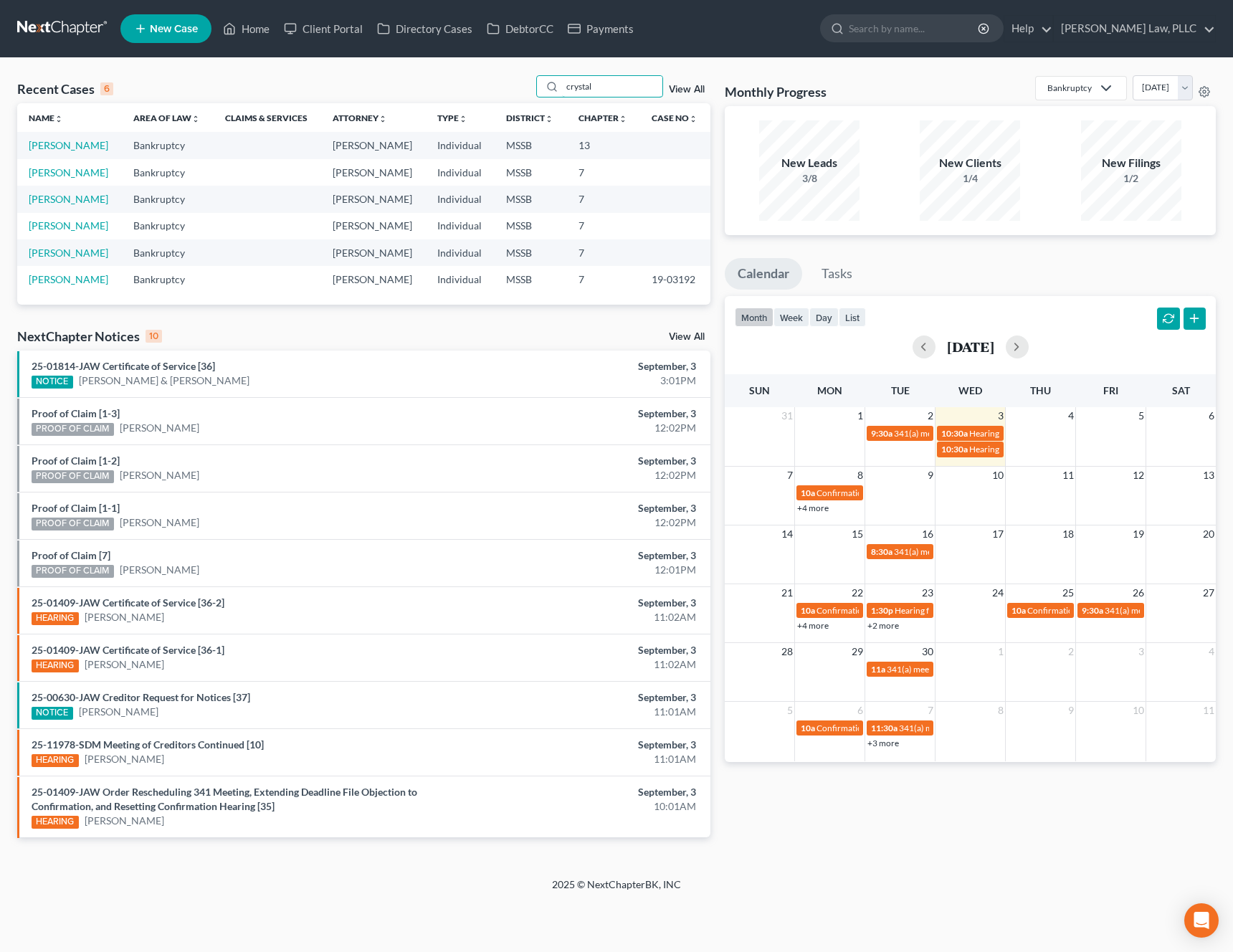
type input "crystal"
click at [35, 153] on td "[PERSON_NAME]" at bounding box center [70, 146] width 105 height 27
click at [50, 152] on td "[PERSON_NAME]" at bounding box center [70, 146] width 105 height 27
click at [65, 147] on link "[PERSON_NAME]" at bounding box center [68, 145] width 80 height 13
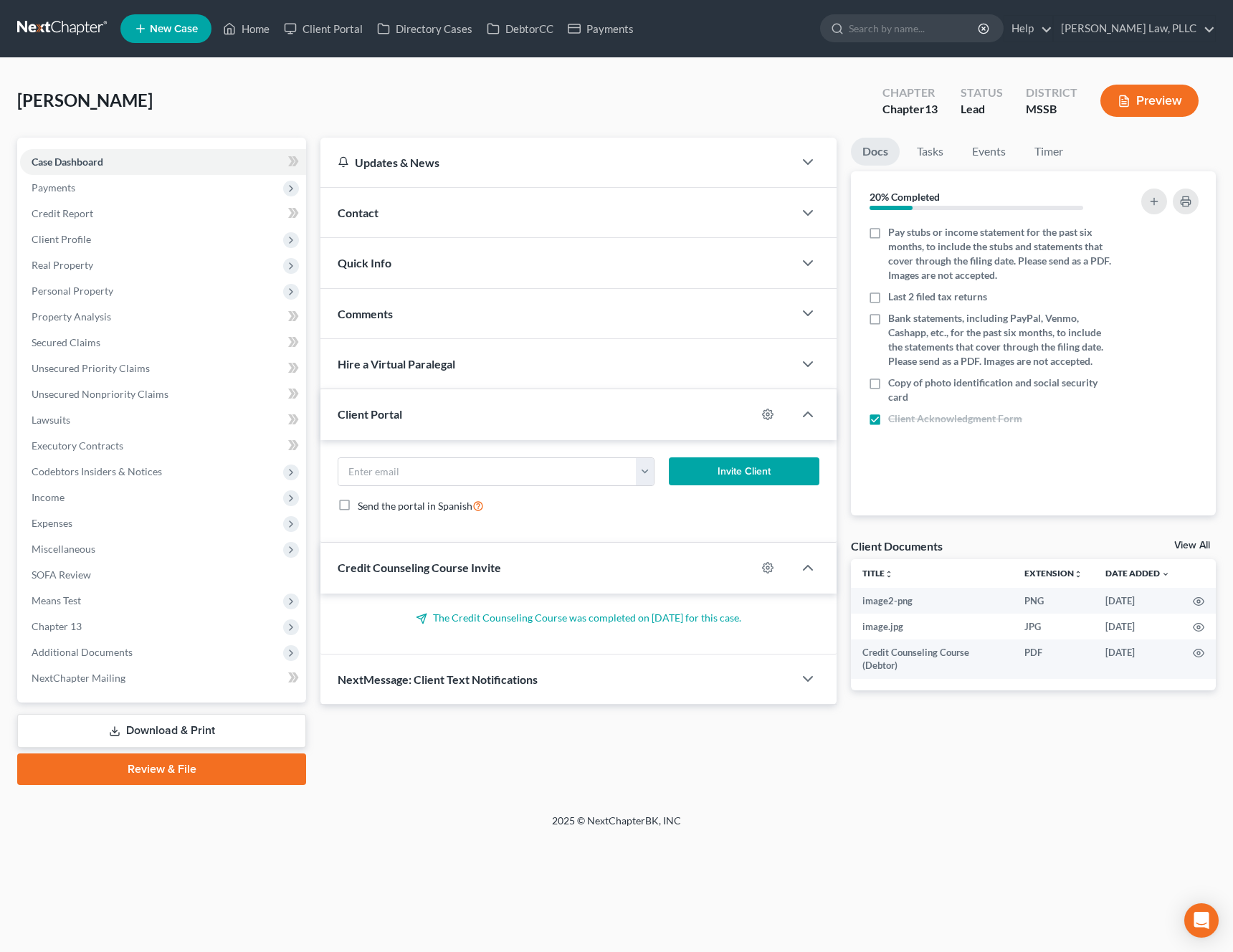
click at [185, 744] on link "Download & Print" at bounding box center [162, 731] width 289 height 33
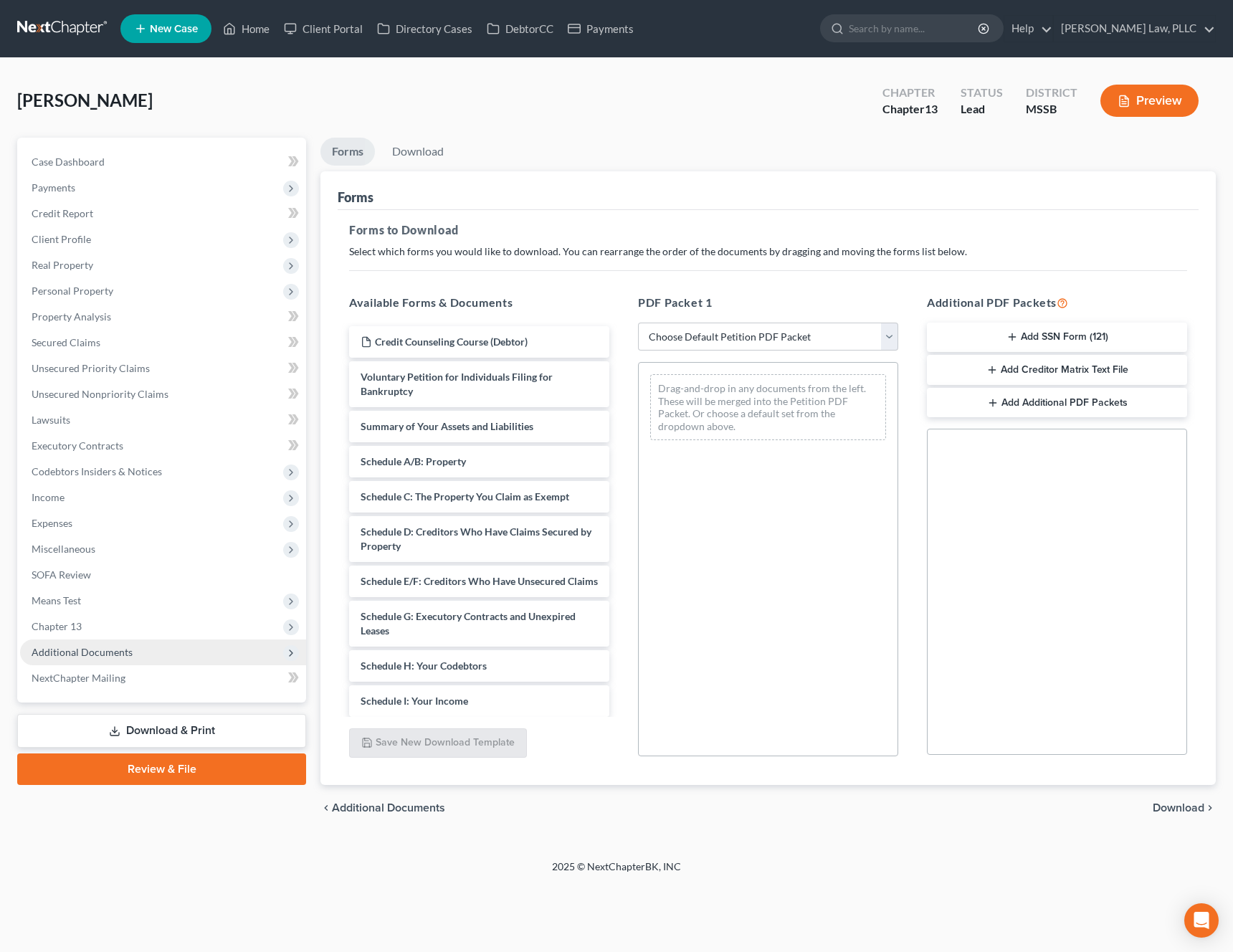
click at [138, 653] on span "Additional Documents" at bounding box center [163, 652] width 286 height 26
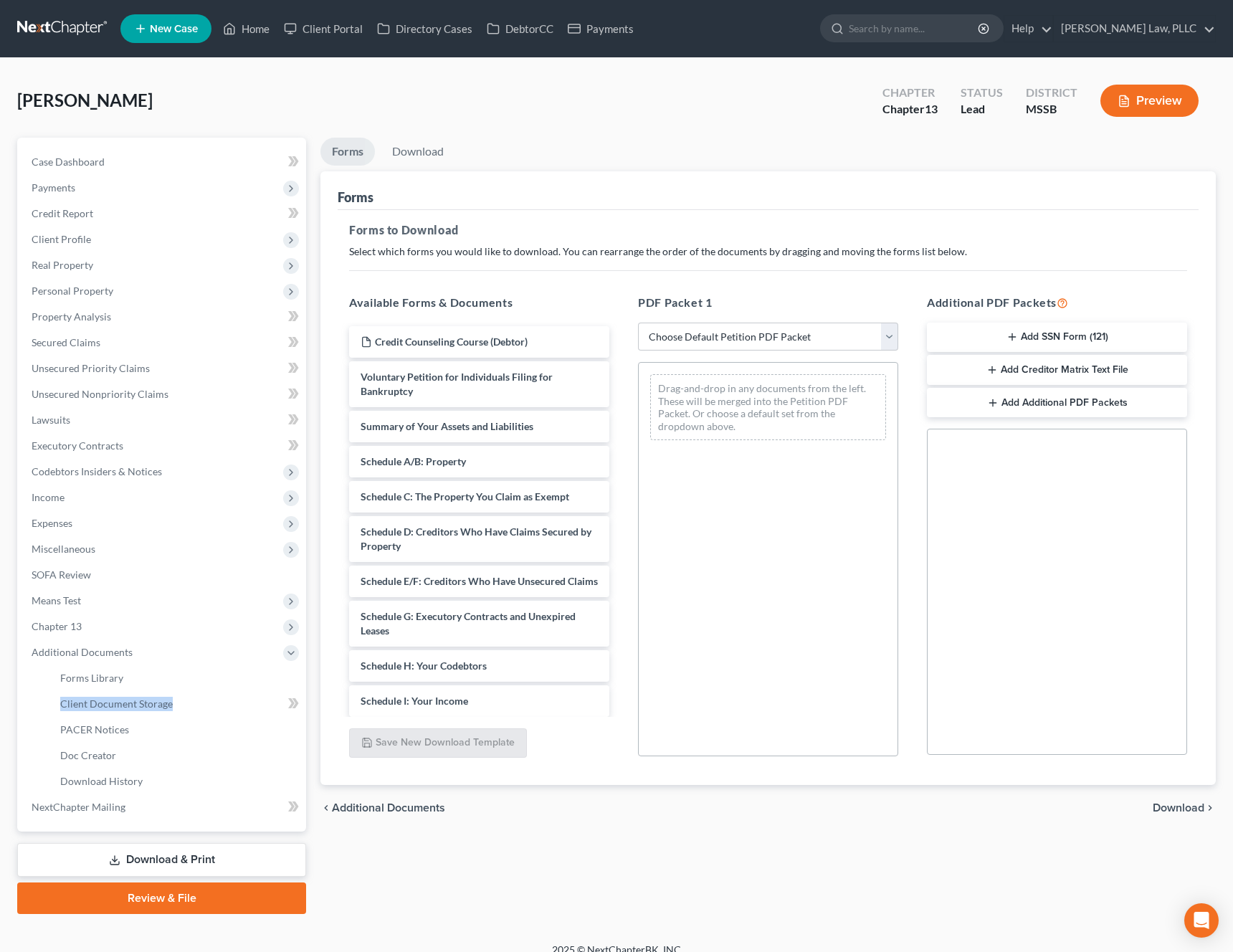
click at [179, 860] on link "Download & Print" at bounding box center [162, 860] width 289 height 33
click at [1038, 338] on button "Add SSN Form (121)" at bounding box center [1057, 337] width 261 height 30
click at [1184, 807] on span "Download" at bounding box center [1179, 808] width 52 height 12
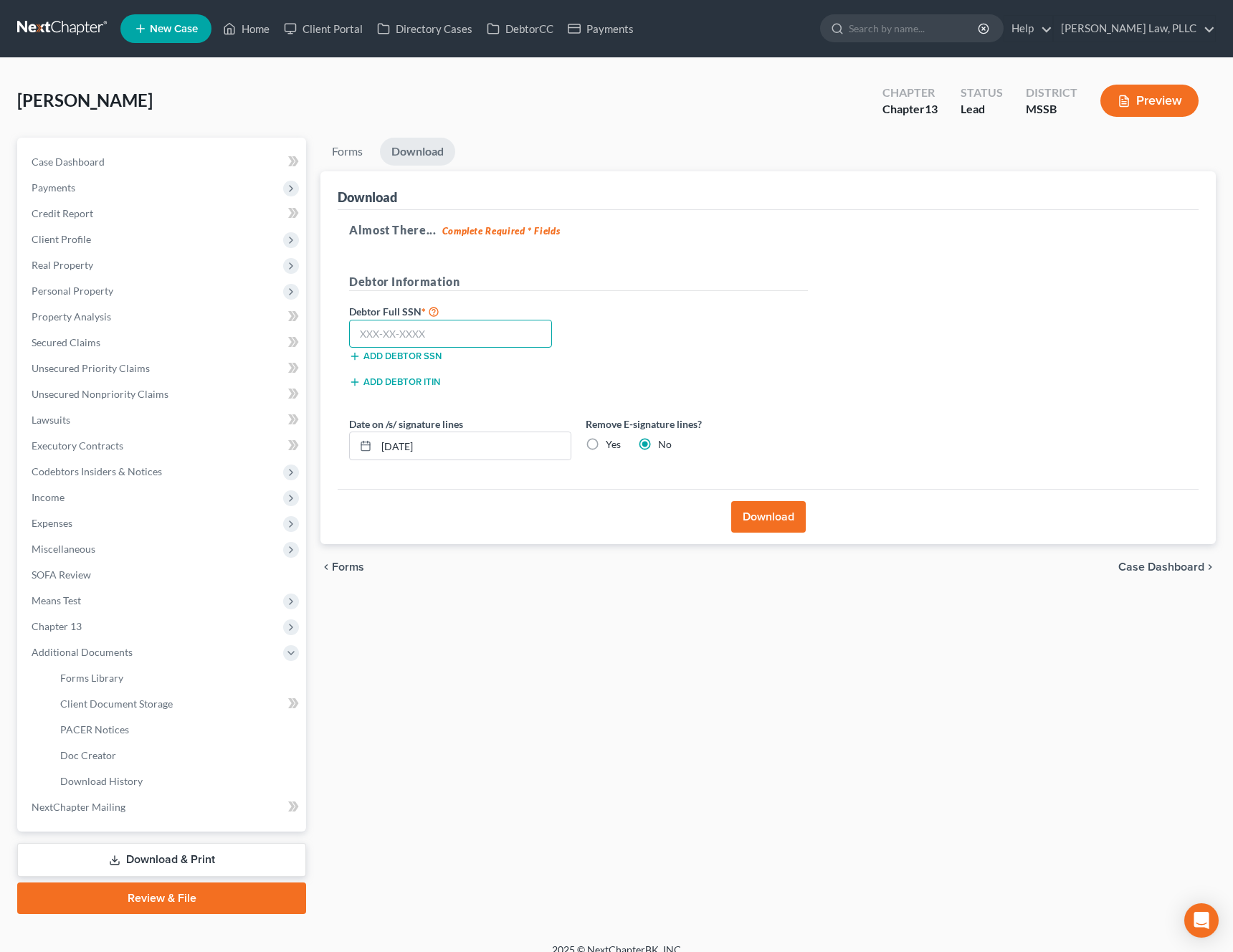
click at [425, 332] on input "text" at bounding box center [451, 334] width 203 height 28
type input "425-75-1240"
click at [765, 519] on button "Download" at bounding box center [768, 517] width 75 height 32
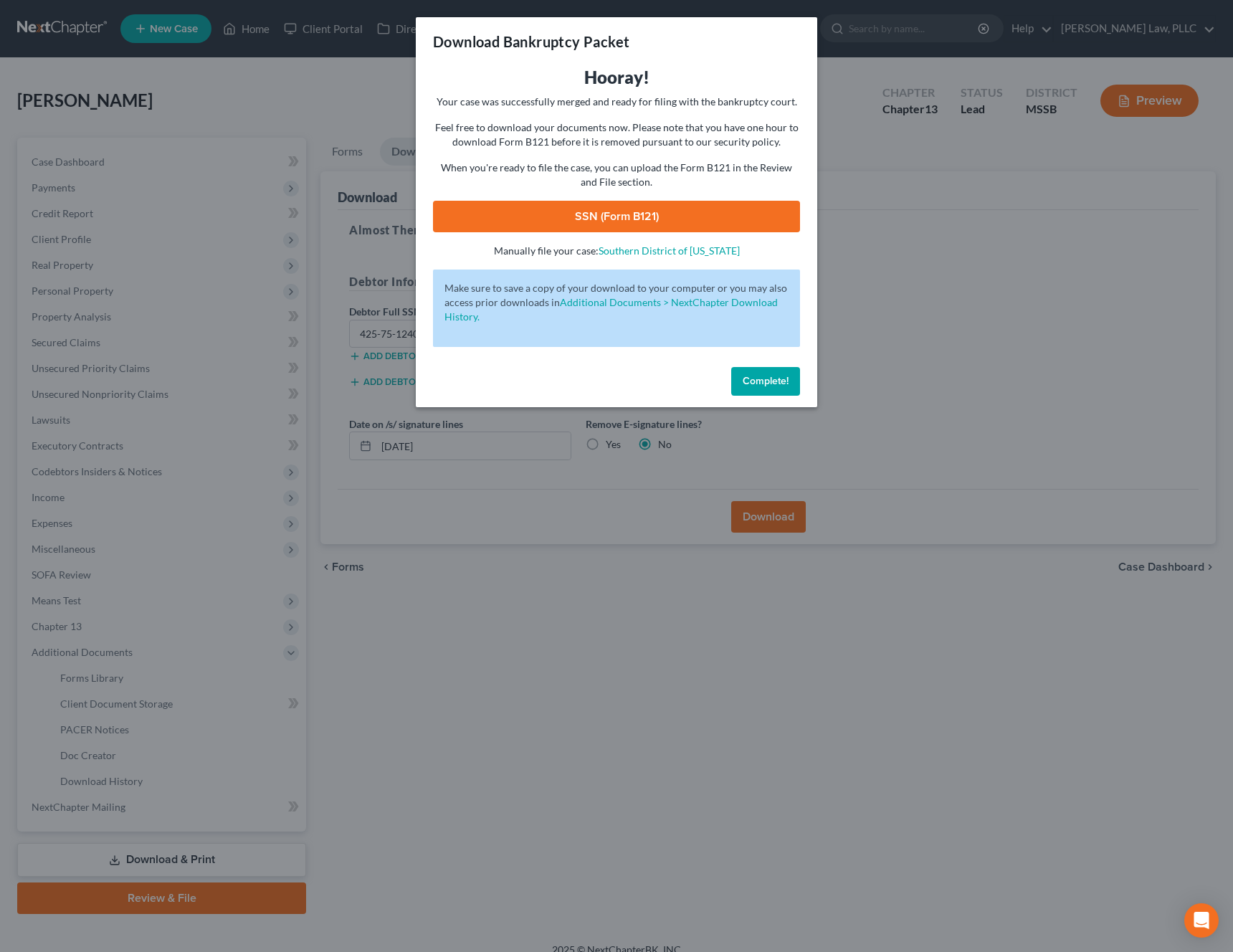
click at [602, 220] on link "SSN (Form B121)" at bounding box center [616, 217] width 367 height 32
click at [763, 384] on span "Complete!" at bounding box center [766, 381] width 46 height 13
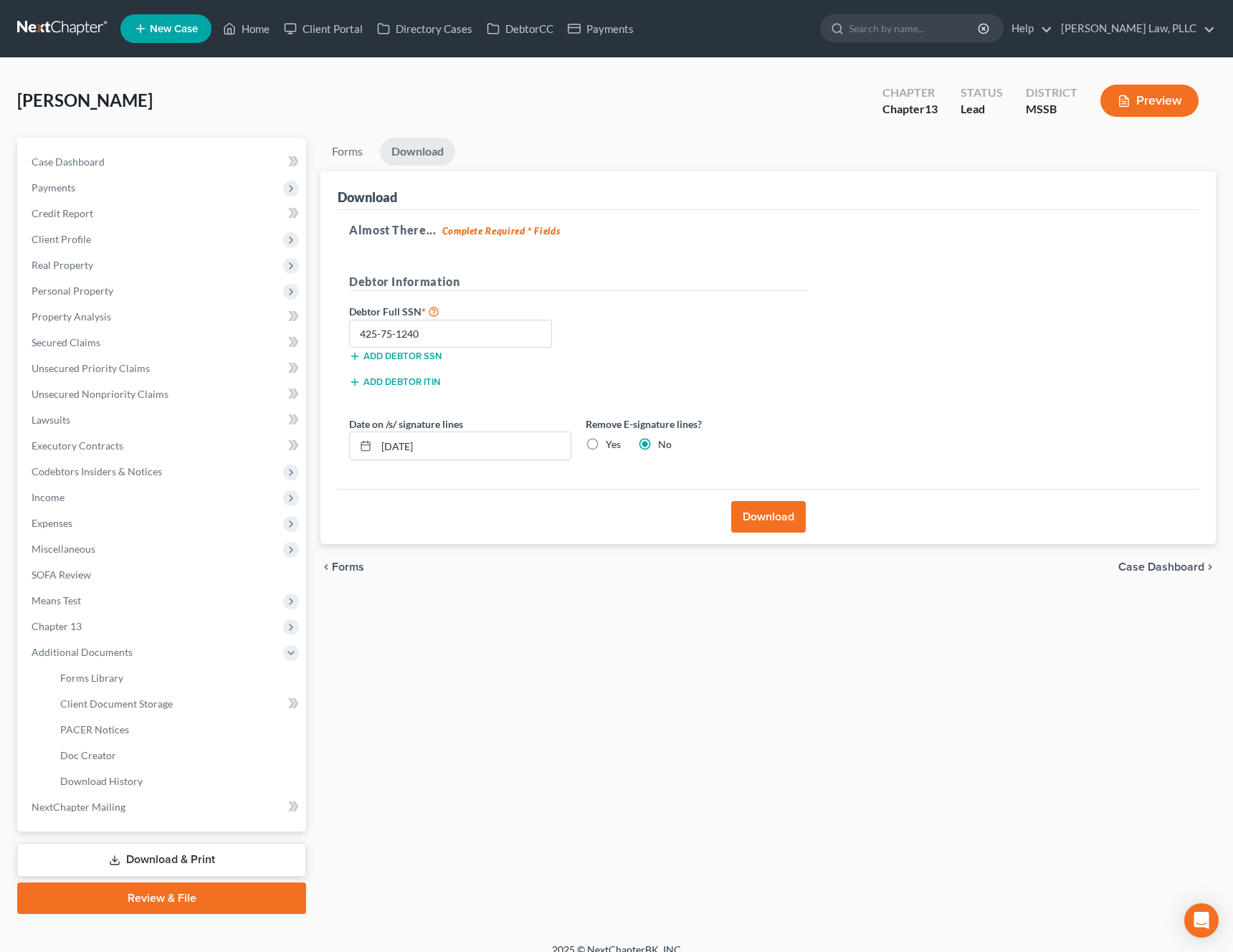
click at [163, 898] on link "Review & File" at bounding box center [162, 898] width 289 height 32
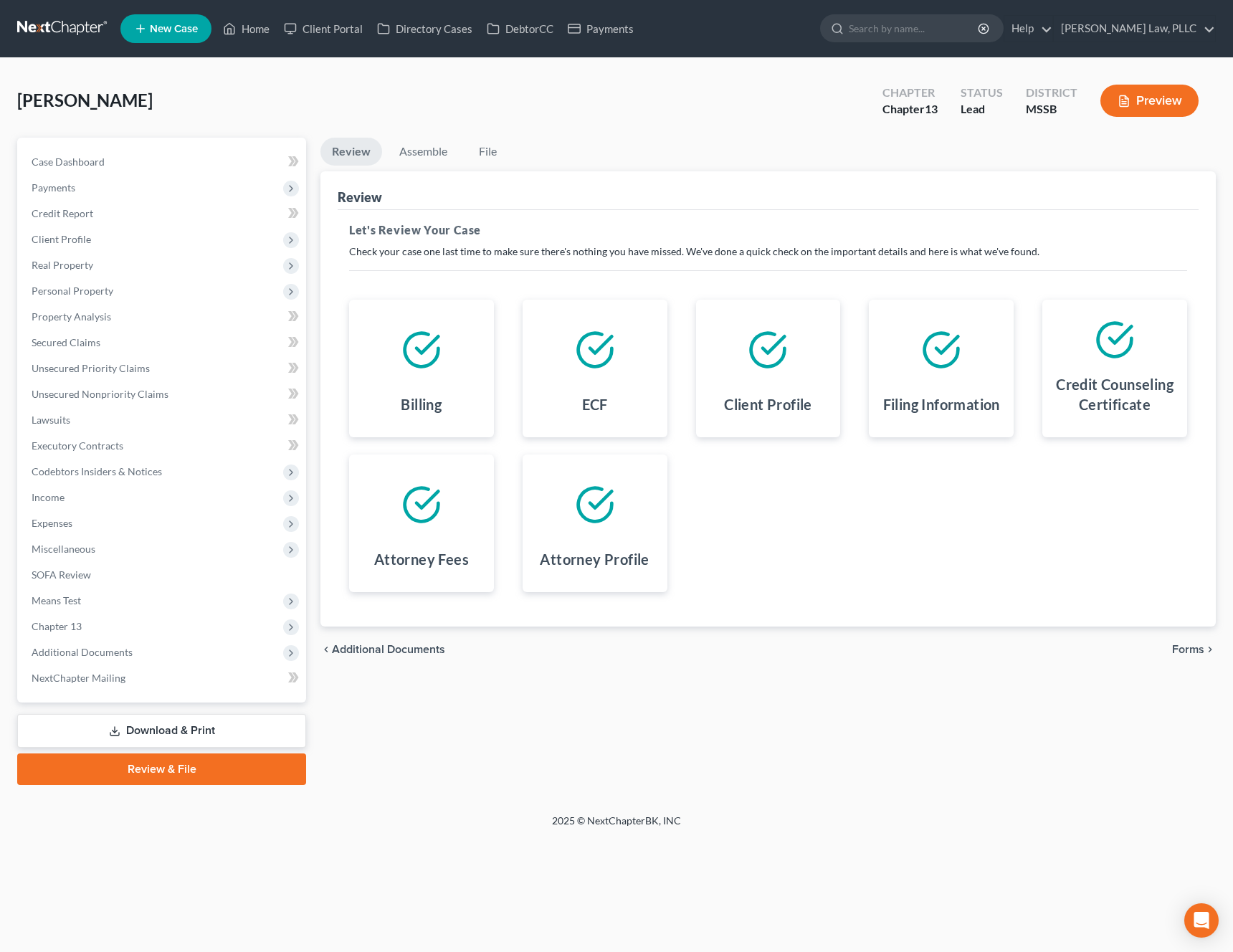
click at [1196, 651] on span "Forms" at bounding box center [1189, 650] width 33 height 12
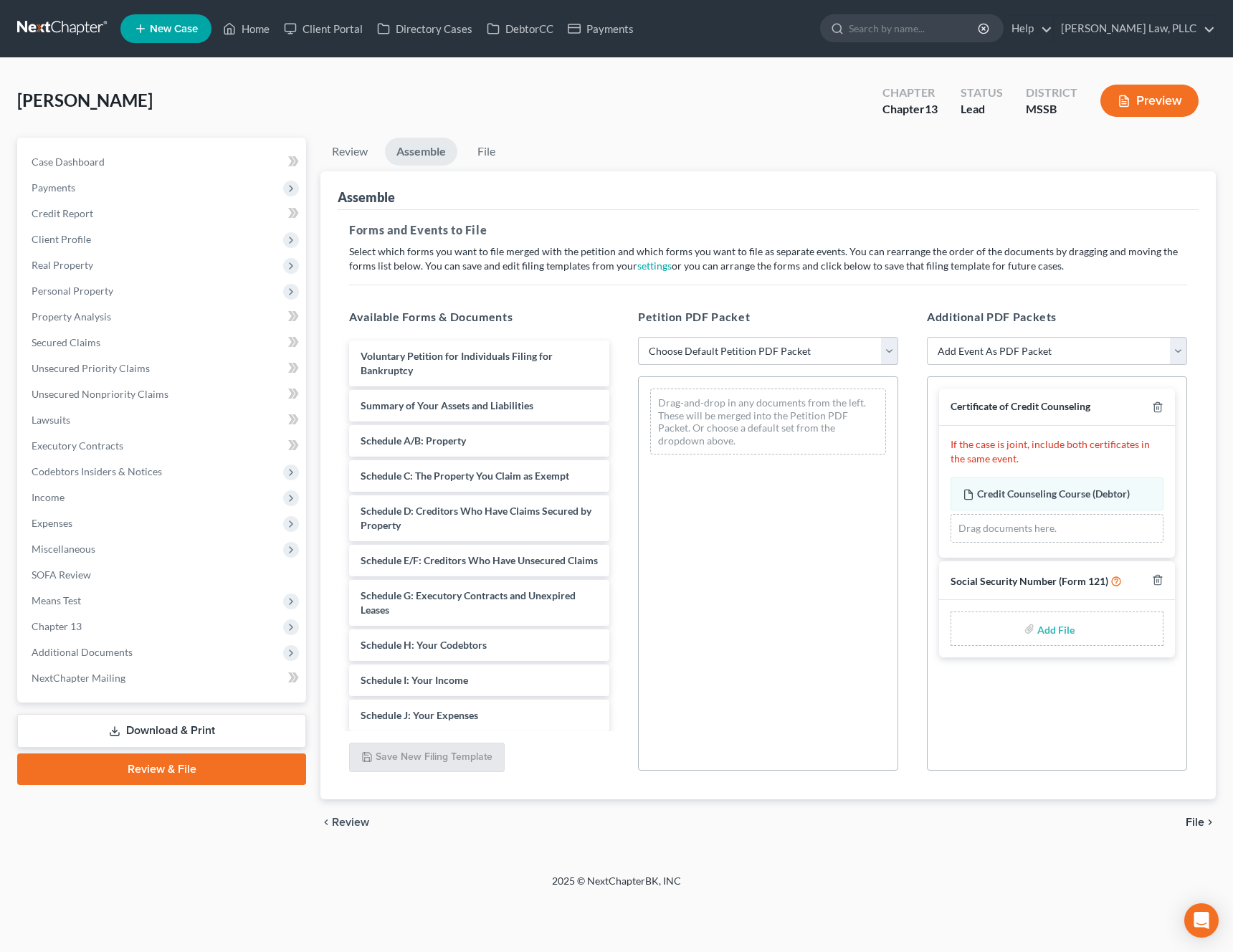
click at [863, 358] on select "Choose Default Petition PDF Packet Emergency Filing (Voluntary Petition and Cre…" at bounding box center [768, 351] width 261 height 28
select select "1"
click at [638, 337] on select "Choose Default Petition PDF Packet Emergency Filing (Voluntary Petition and Cre…" at bounding box center [768, 351] width 261 height 28
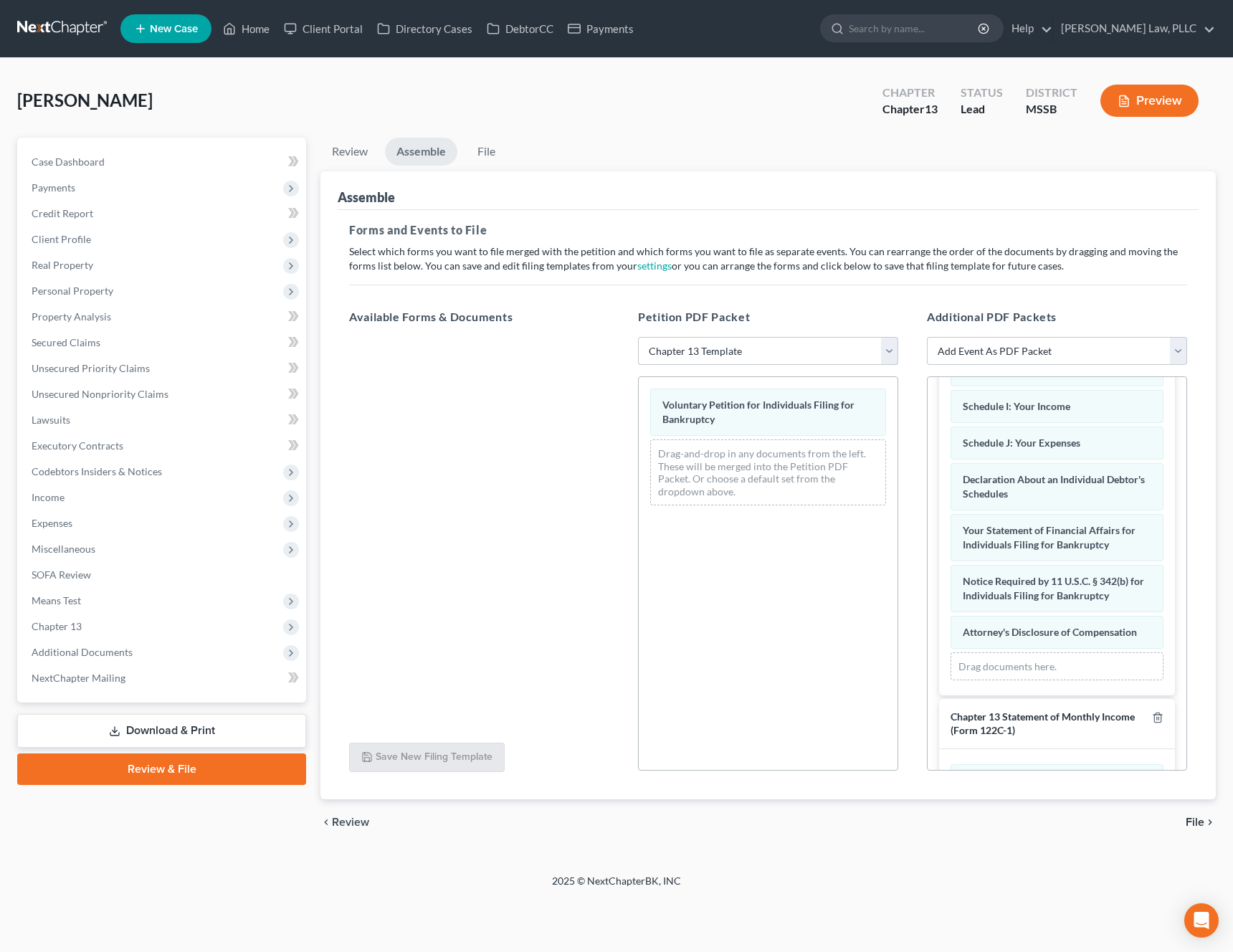
scroll to position [1008, 0]
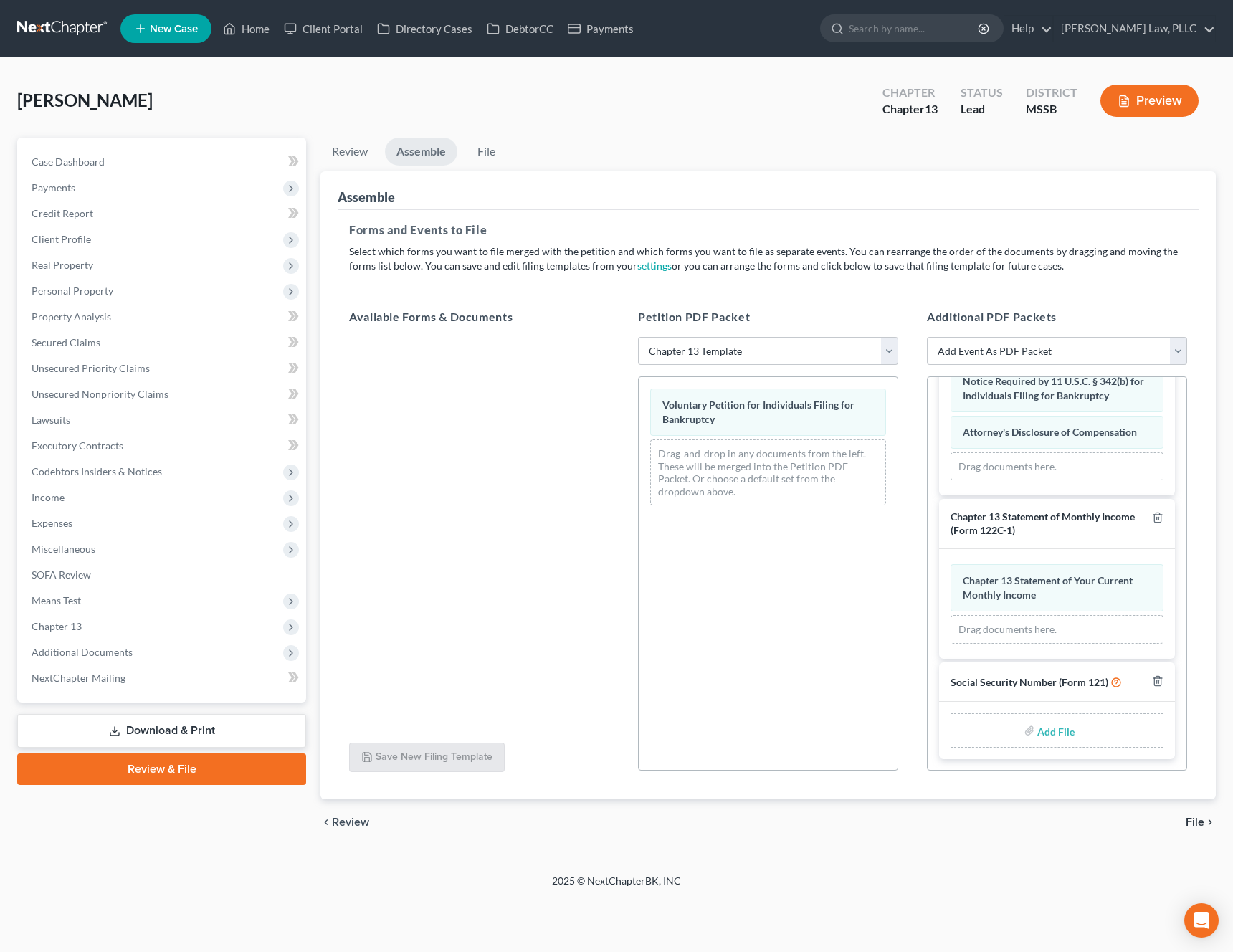
click at [1057, 729] on input "file" at bounding box center [1055, 730] width 34 height 26
type input "C:\fakepath\7b11df51-ec7d-40a5-bb91-20f3da228873.pdf"
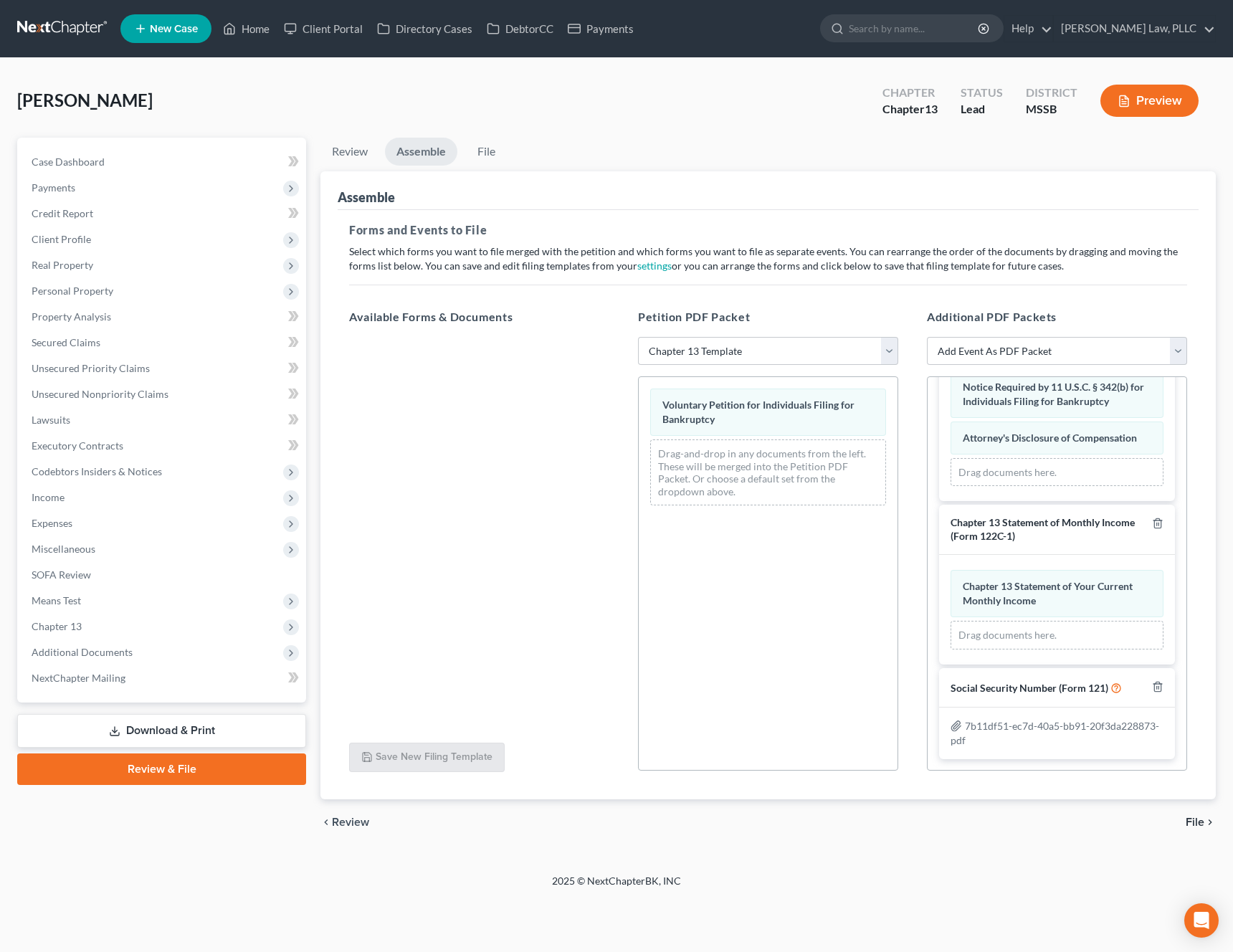
click at [1197, 822] on span "File" at bounding box center [1195, 822] width 18 height 12
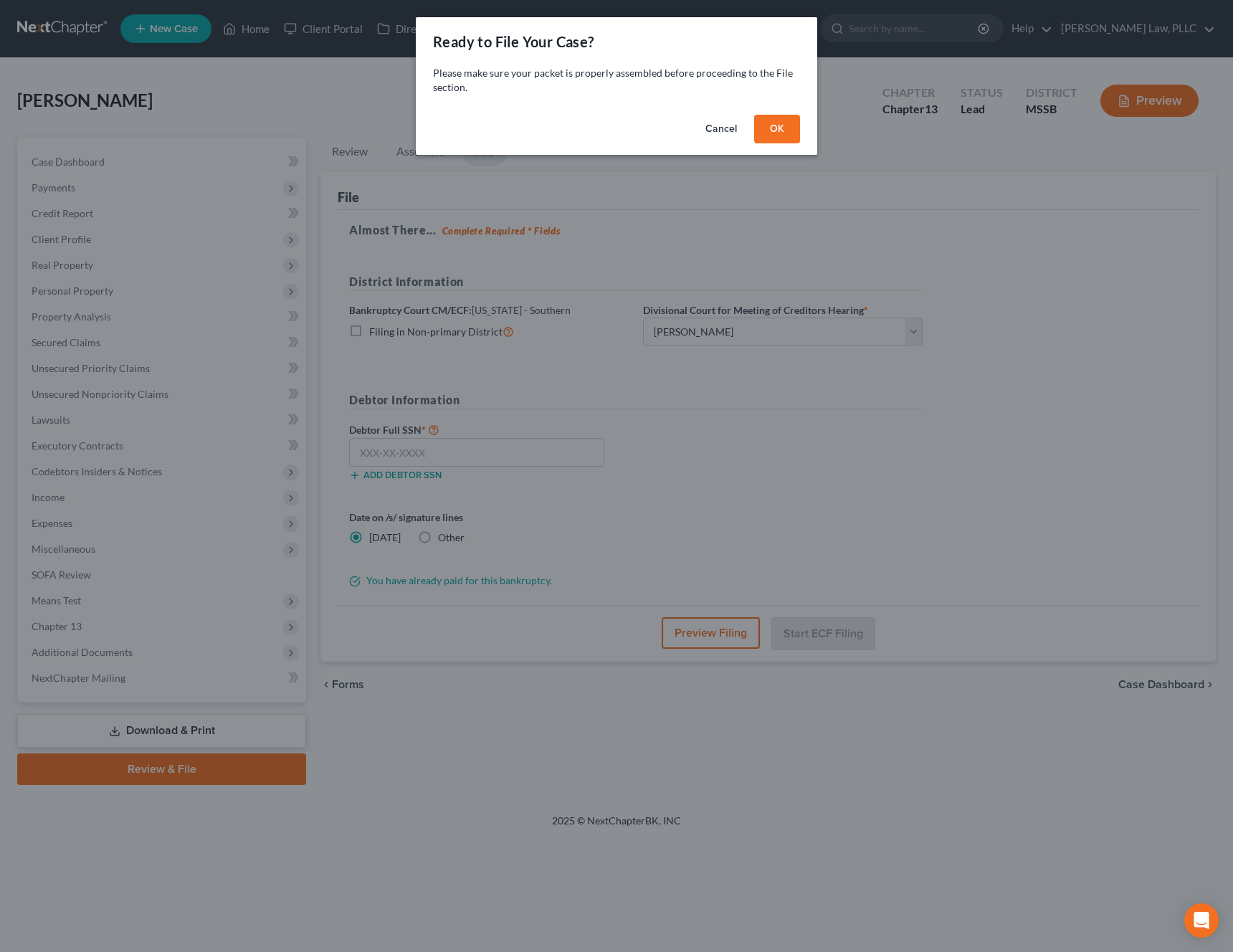
click at [785, 122] on button "OK" at bounding box center [777, 129] width 46 height 28
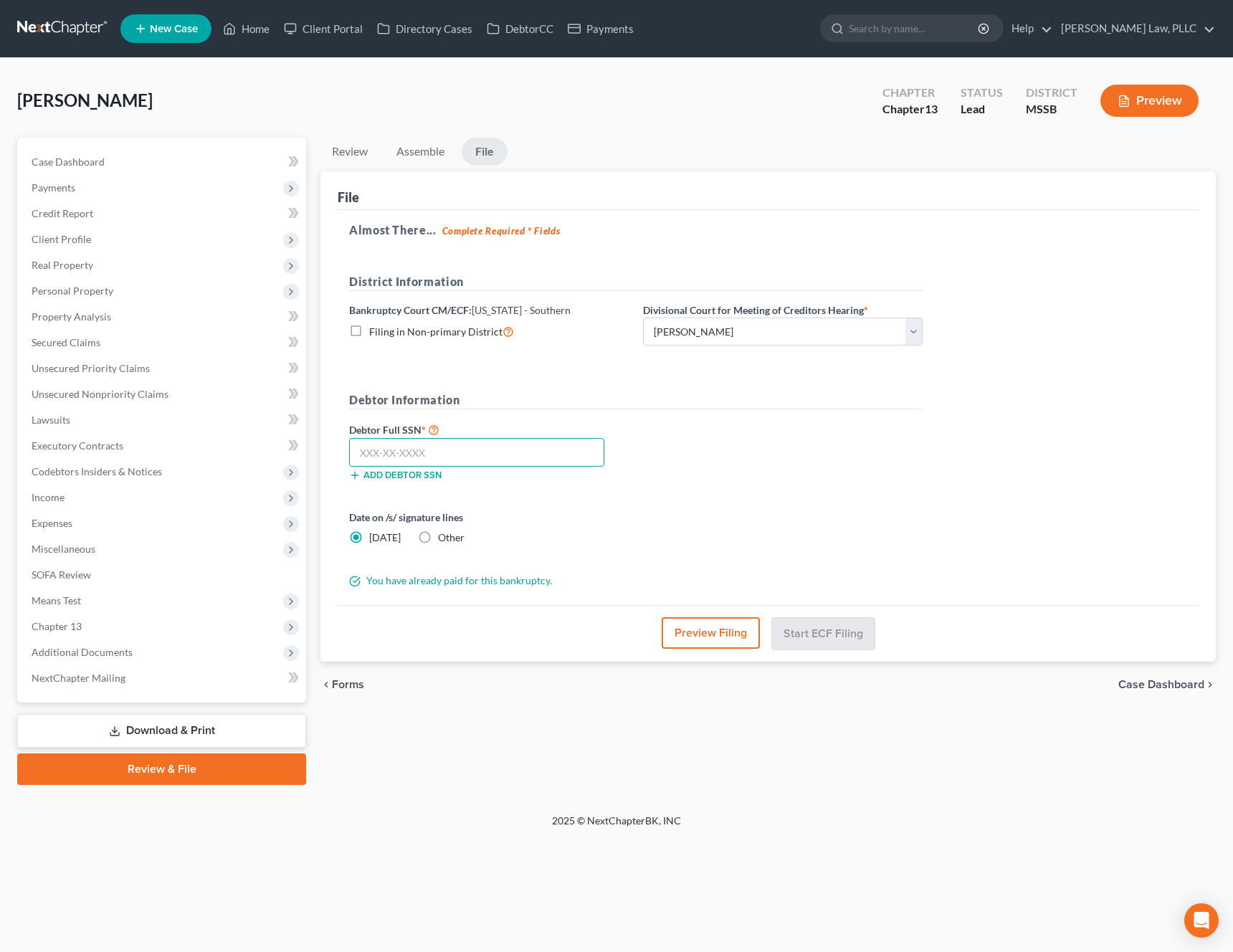
click at [461, 449] on input "text" at bounding box center [477, 452] width 255 height 28
type input "425-75-1240"
click at [815, 633] on button "Start ECF Filing" at bounding box center [823, 633] width 102 height 32
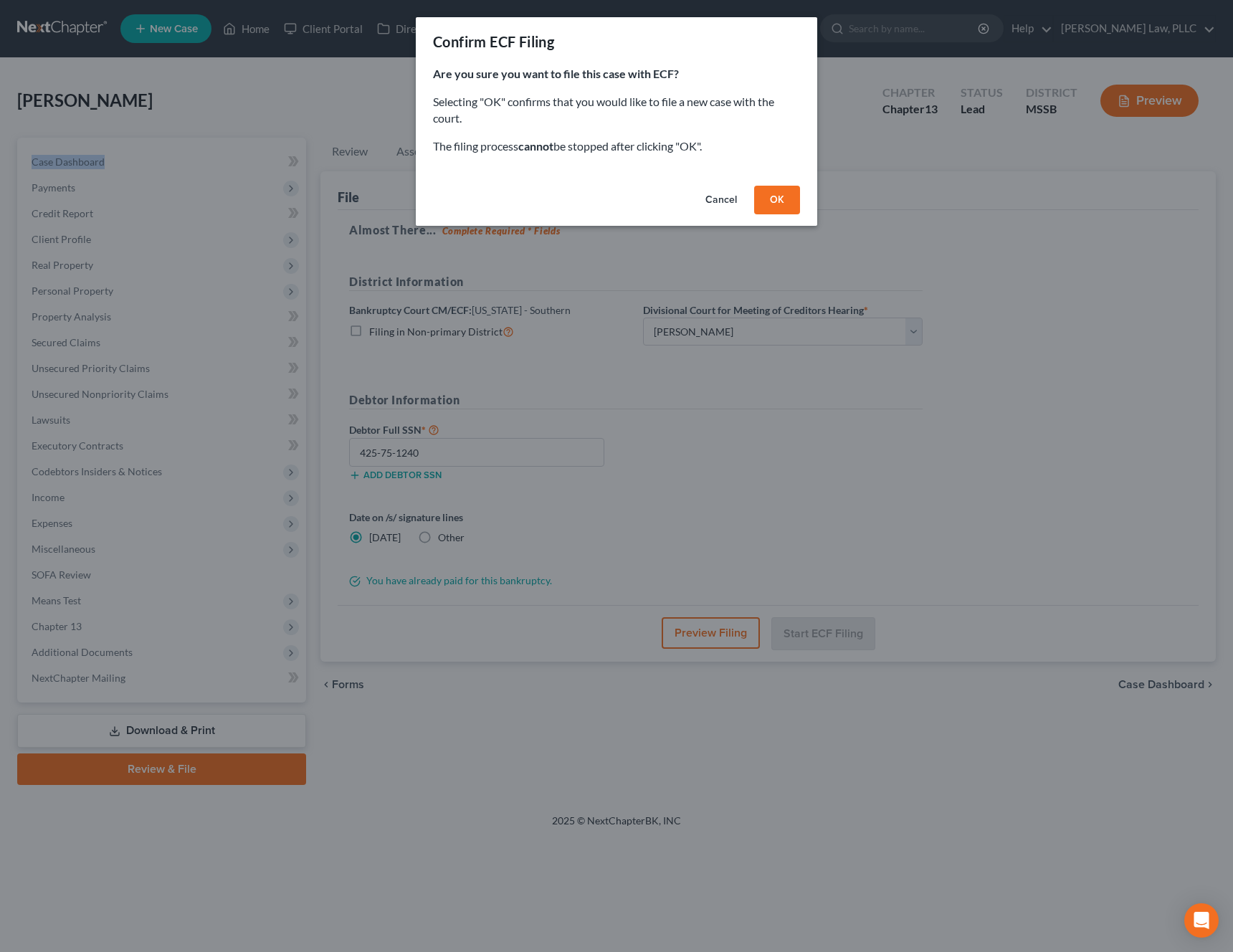
click at [785, 204] on button "OK" at bounding box center [777, 200] width 46 height 28
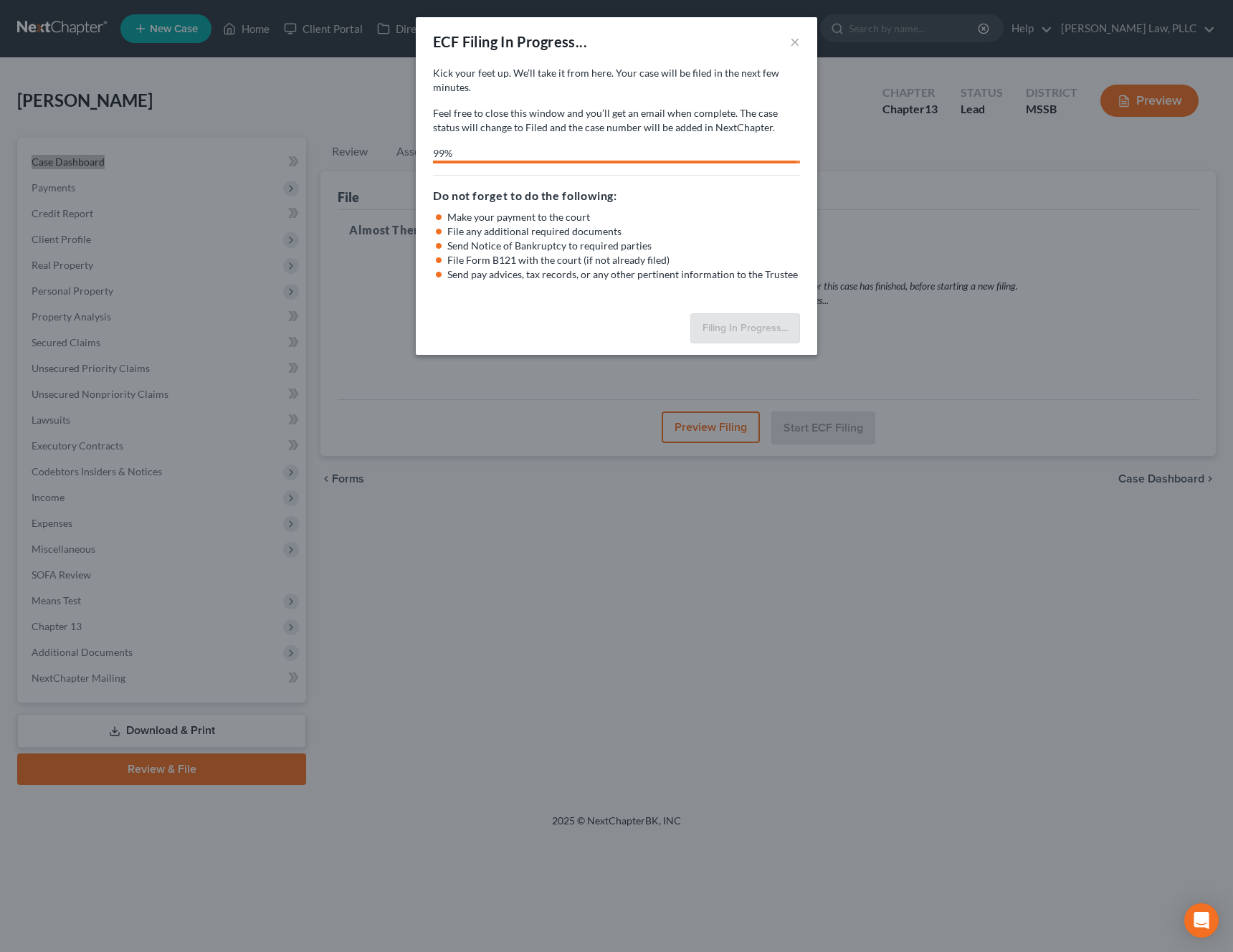
select select "1"
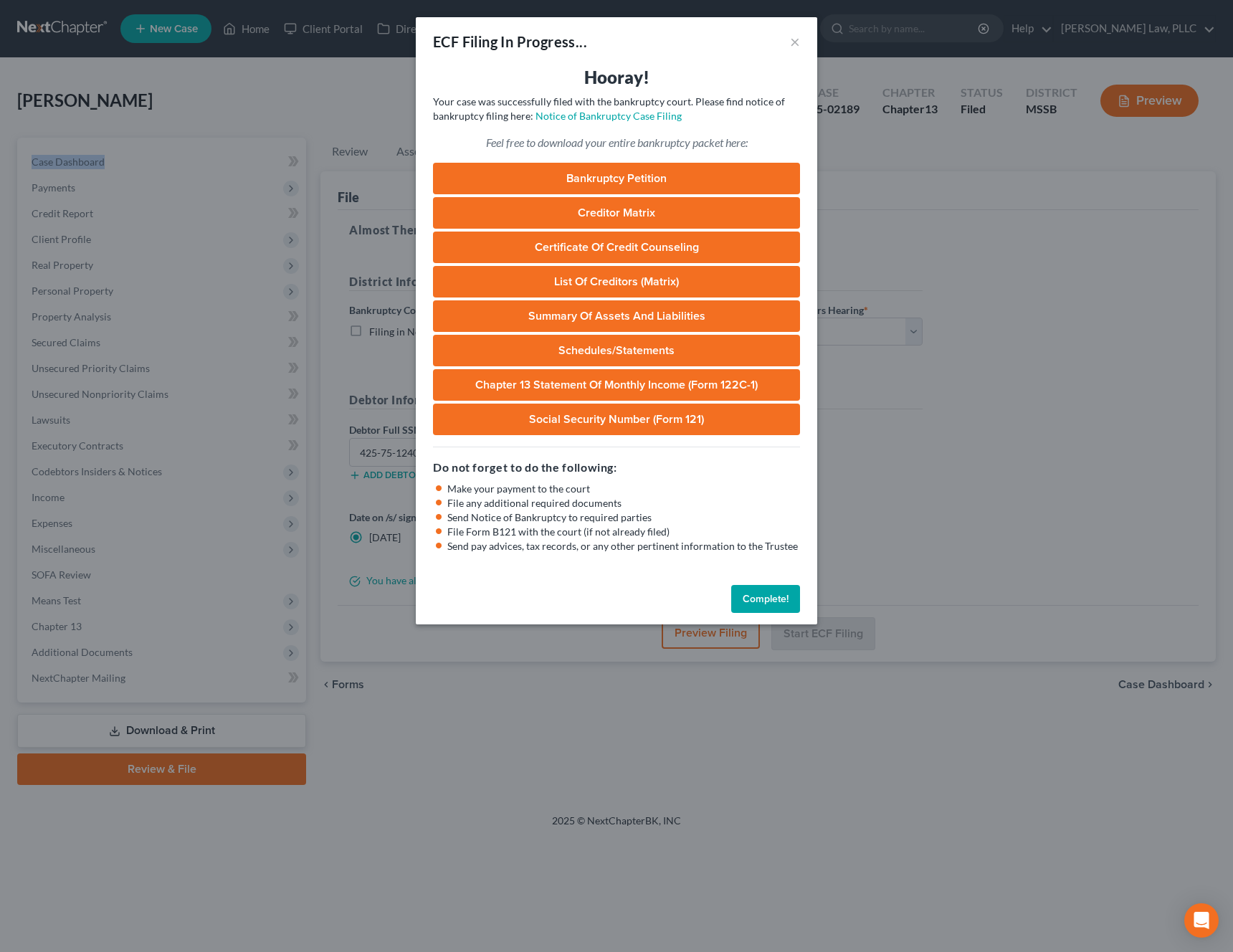
click at [760, 595] on button "Complete!" at bounding box center [766, 600] width 69 height 28
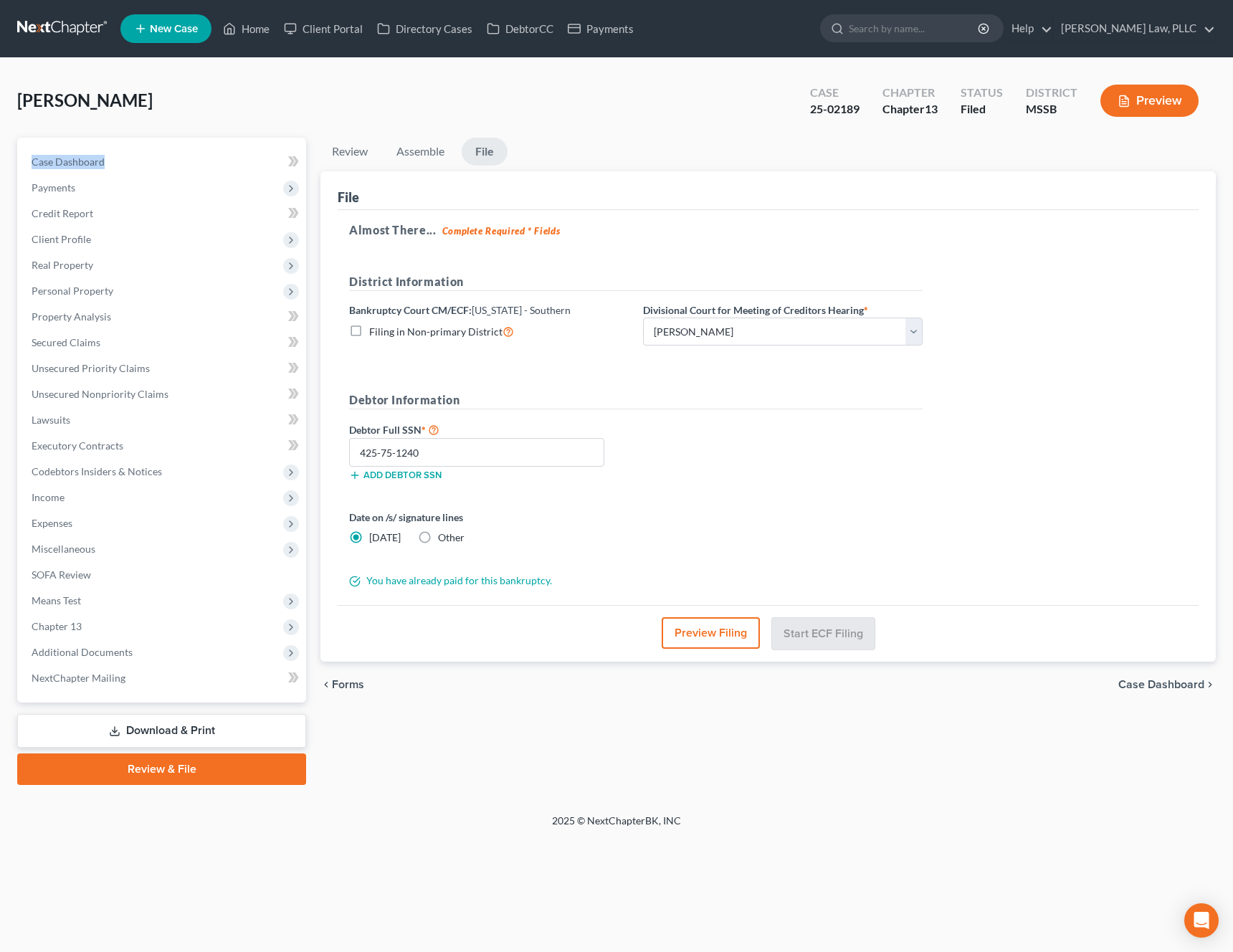
click at [504, 168] on li "File" at bounding box center [484, 154] width 46 height 33
click at [87, 162] on span "Case Dashboard" at bounding box center [68, 162] width 73 height 13
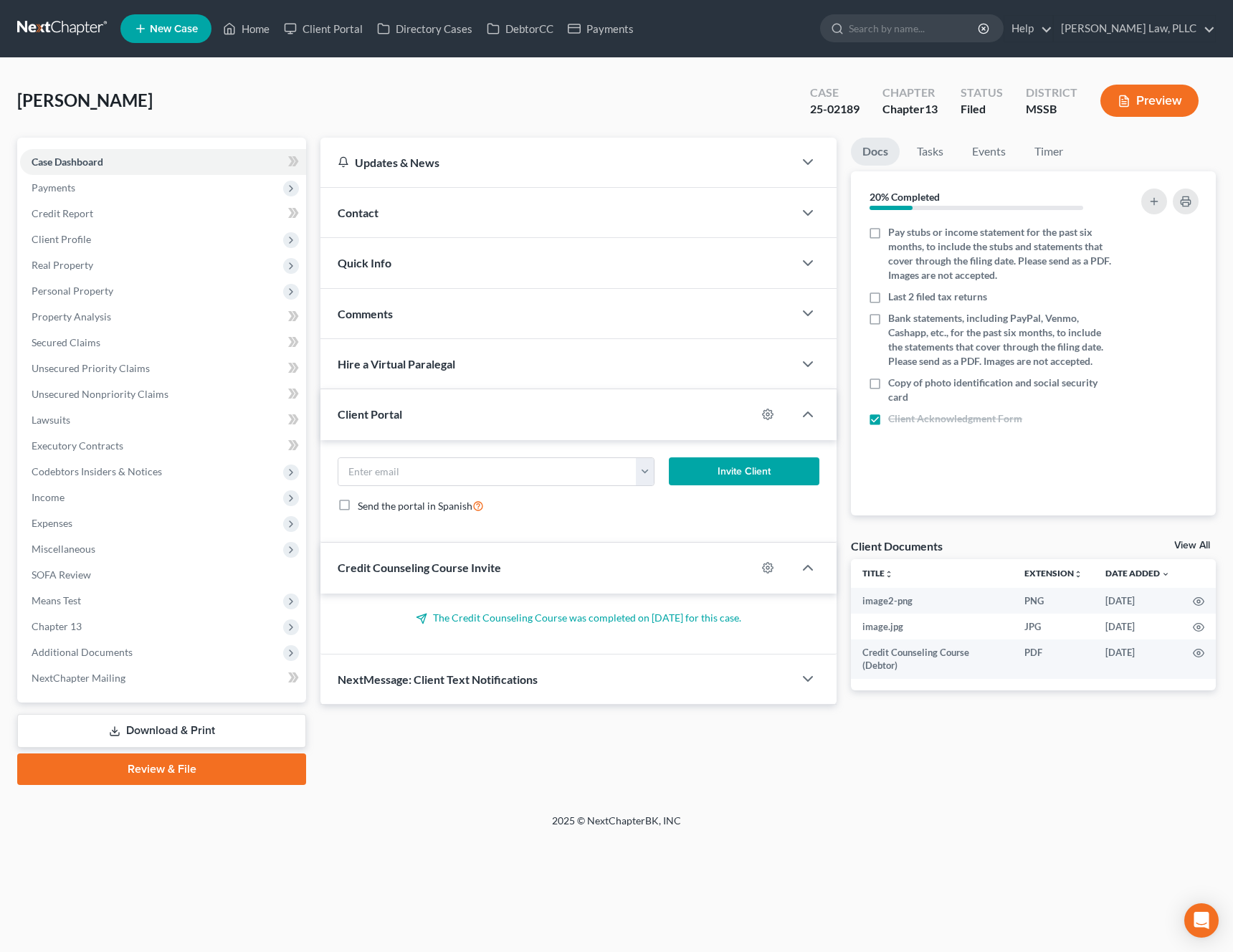
click at [589, 687] on div "NextMessage: Client Text Notifications" at bounding box center [557, 679] width 473 height 49
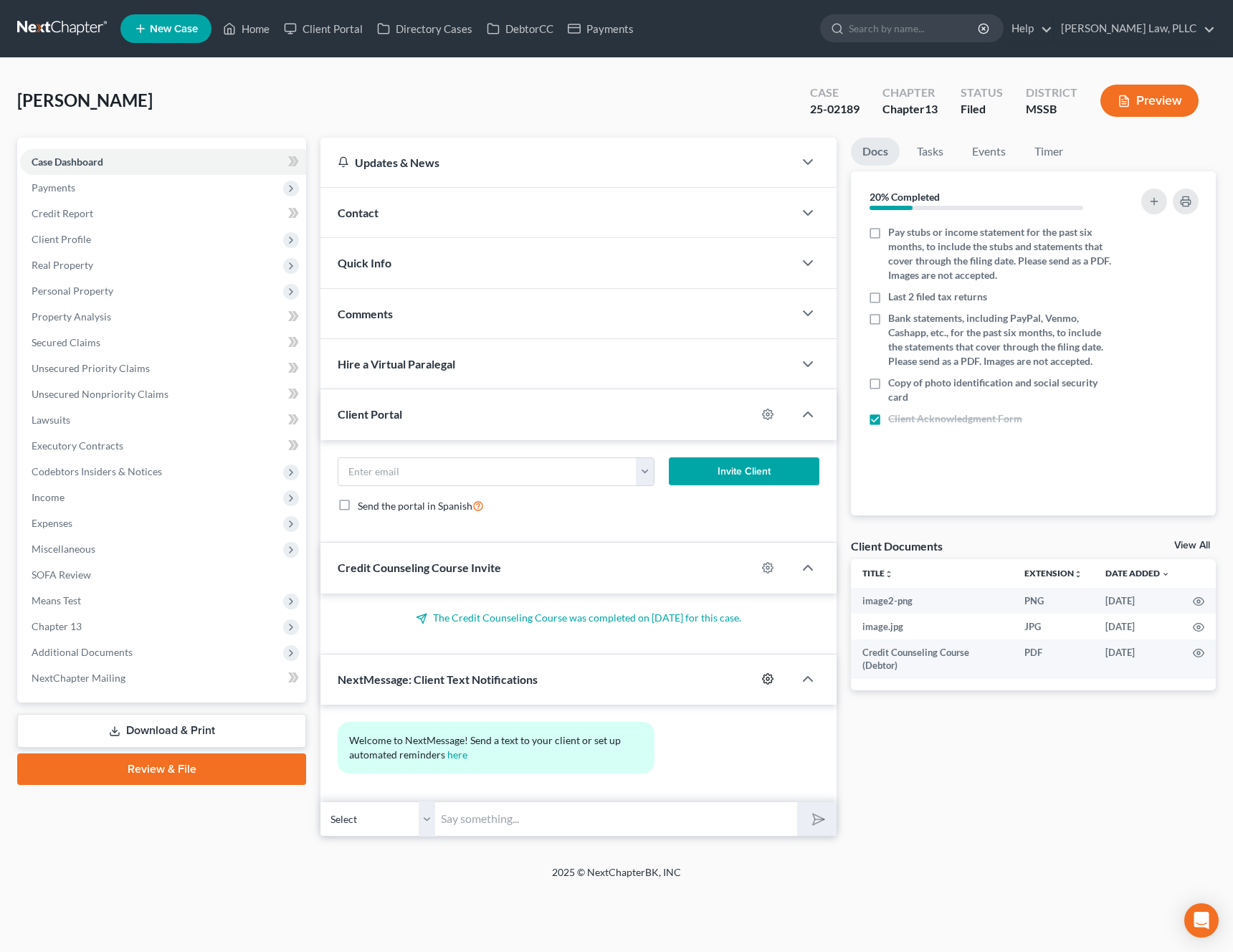
click at [768, 680] on circle "button" at bounding box center [767, 678] width 3 height 3
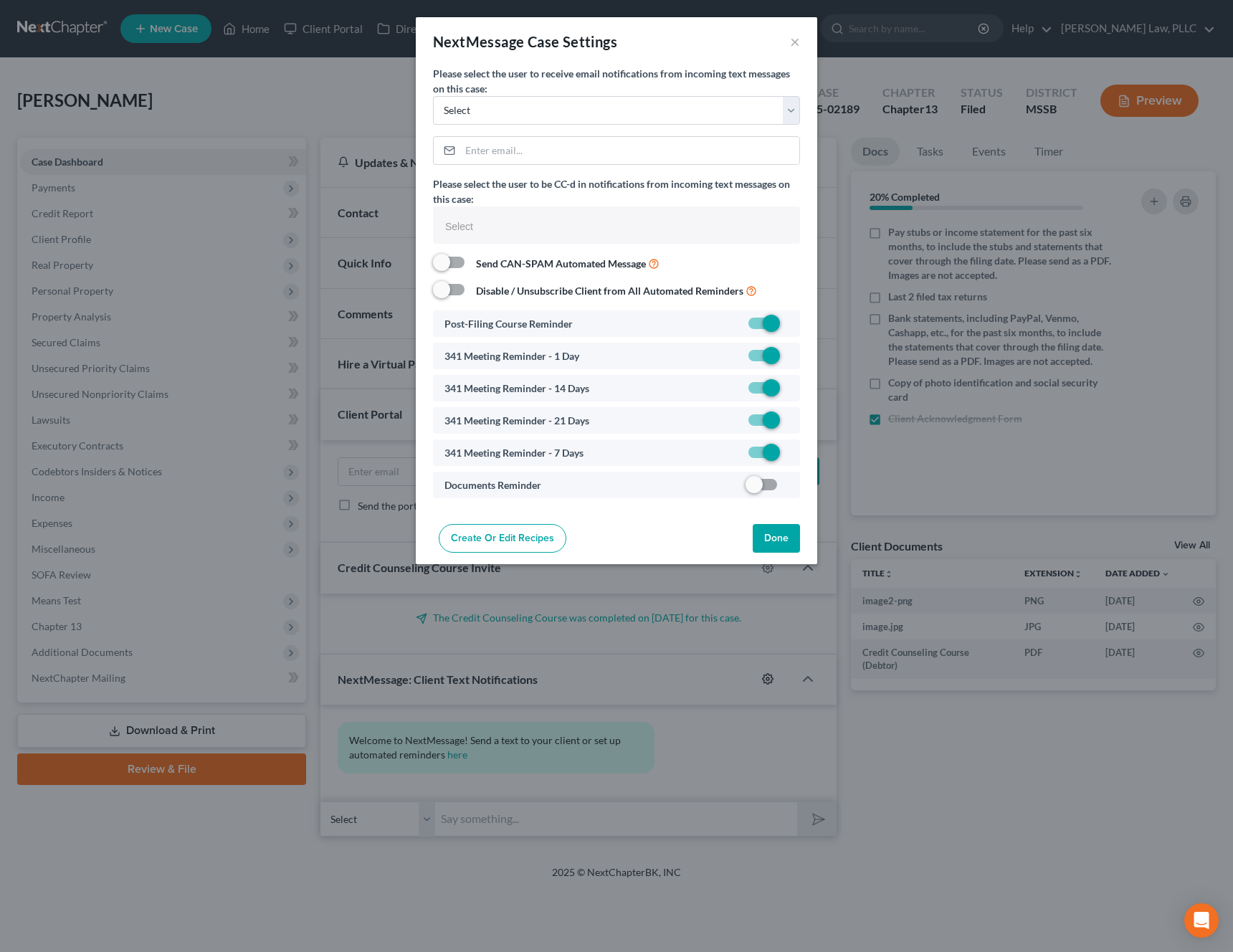
select select
click at [757, 471] on div "Post-Filing Course Reminder 341 Meeting Reminder - 1 Day 341 Meeting Reminder -…" at bounding box center [616, 404] width 367 height 188
click at [789, 488] on label at bounding box center [789, 488] width 0 height 0
click at [795, 486] on input "checkbox" at bounding box center [799, 481] width 9 height 9
checkbox input "true"
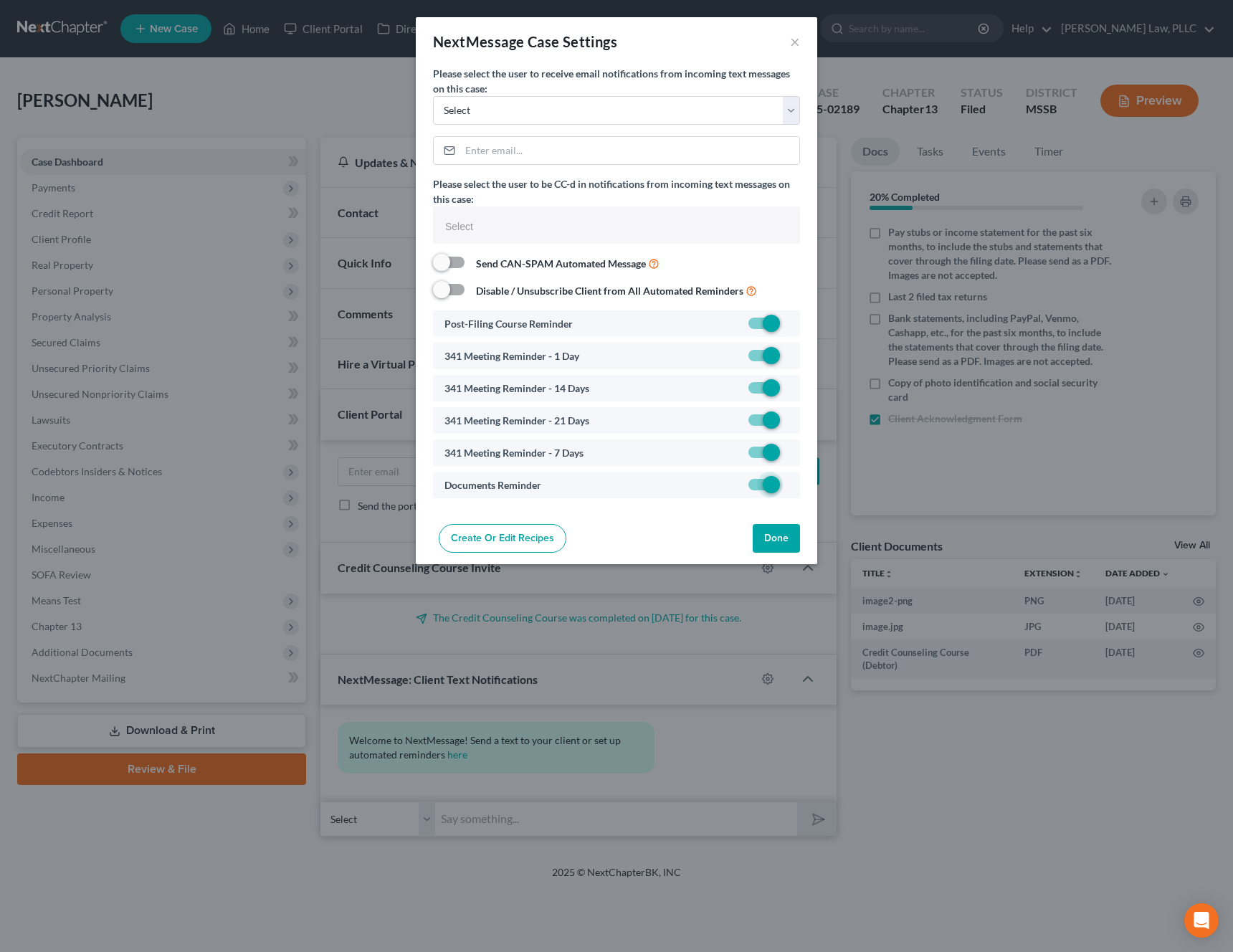
click at [777, 531] on button "Done" at bounding box center [776, 538] width 48 height 28
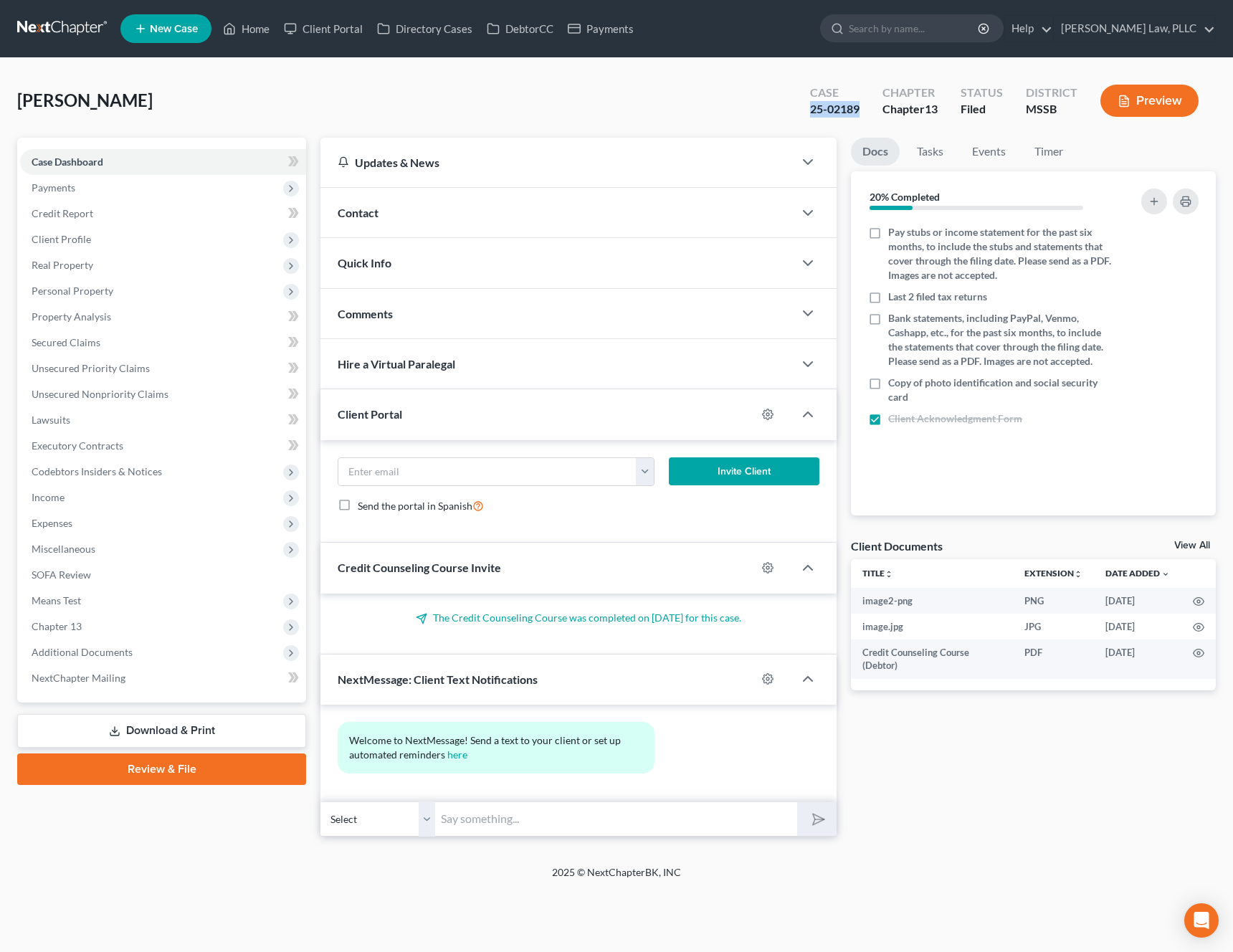
drag, startPoint x: 859, startPoint y: 103, endPoint x: 810, endPoint y: 107, distance: 49.2
click at [810, 107] on div "Case 25-02189" at bounding box center [835, 102] width 72 height 43
copy div "25-02189"
click at [889, 389] on label "Copy of photo identification and social security card" at bounding box center [1001, 390] width 224 height 28
click at [895, 385] on input "Copy of photo identification and social security card" at bounding box center [899, 380] width 9 height 9
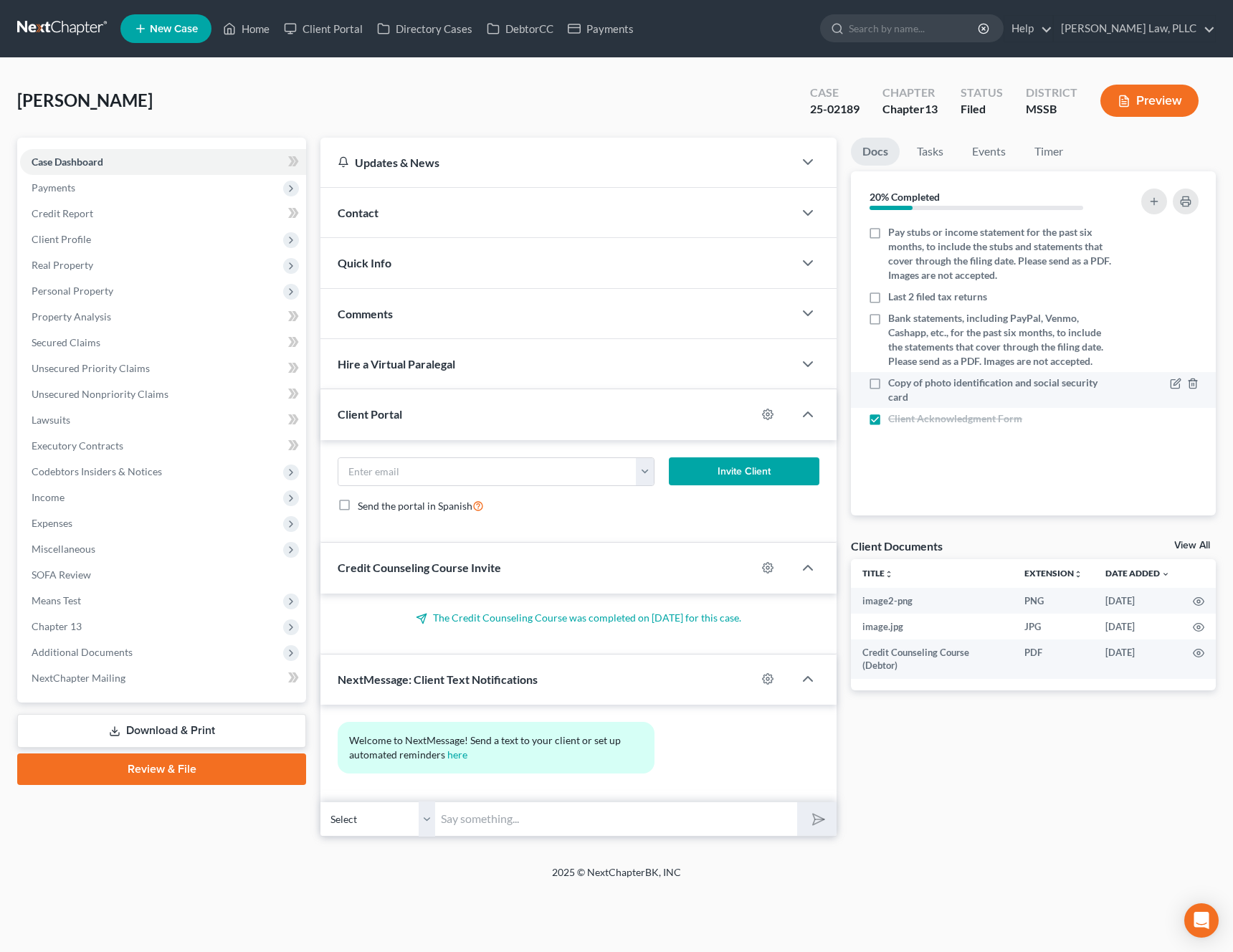
checkbox input "true"
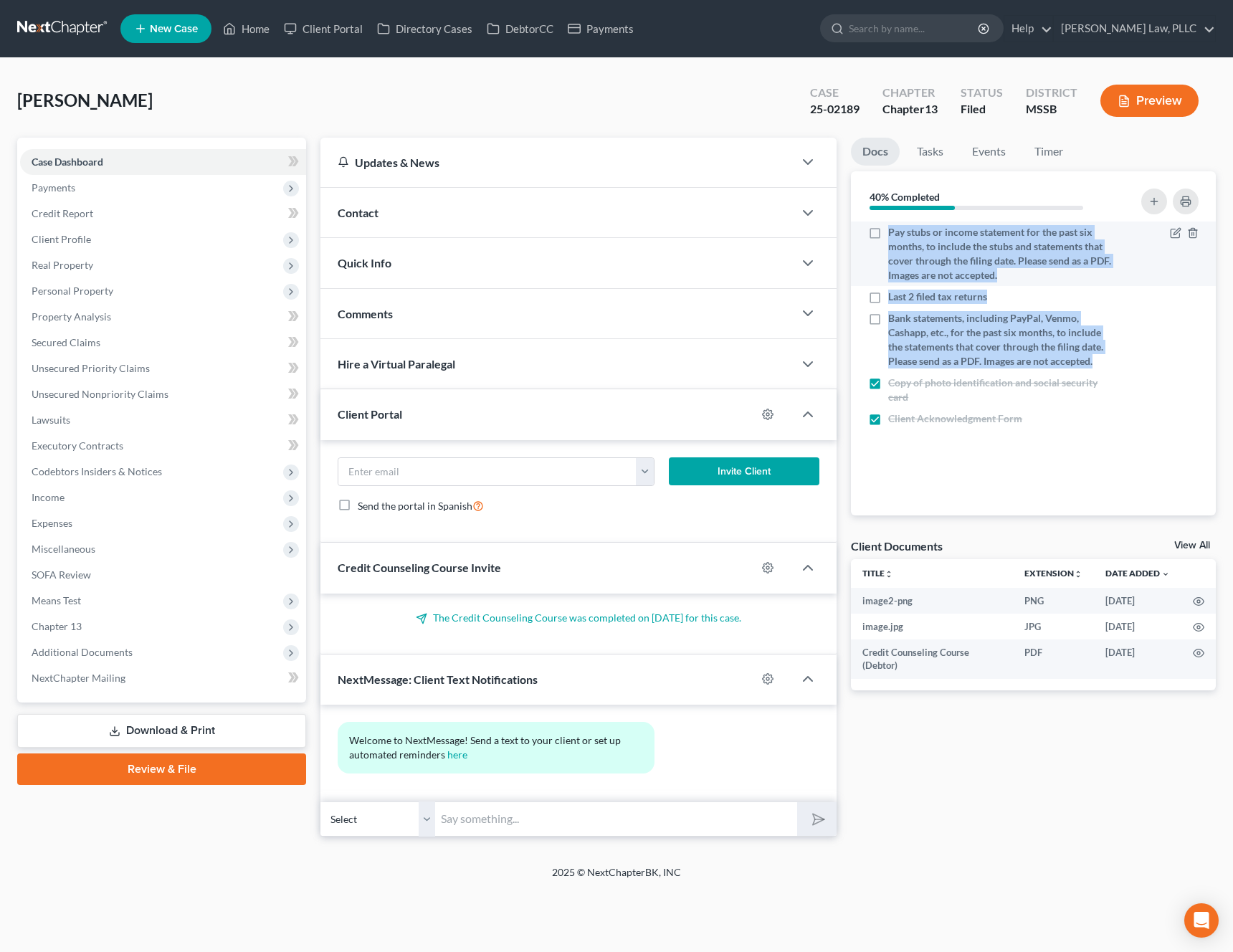
drag, startPoint x: 1099, startPoint y: 361, endPoint x: 890, endPoint y: 228, distance: 247.7
click at [890, 228] on ul "Pay stubs or income statement for the past six months, to include the stubs and…" at bounding box center [1034, 326] width 342 height 208
copy ul "Pay stubs or income statement for the past six months, to include the stubs and…"
click at [617, 116] on div "Smith, Crystal Upgraded Case 25-02189 Chapter Chapter 13 Status Filed District …" at bounding box center [616, 106] width 1199 height 62
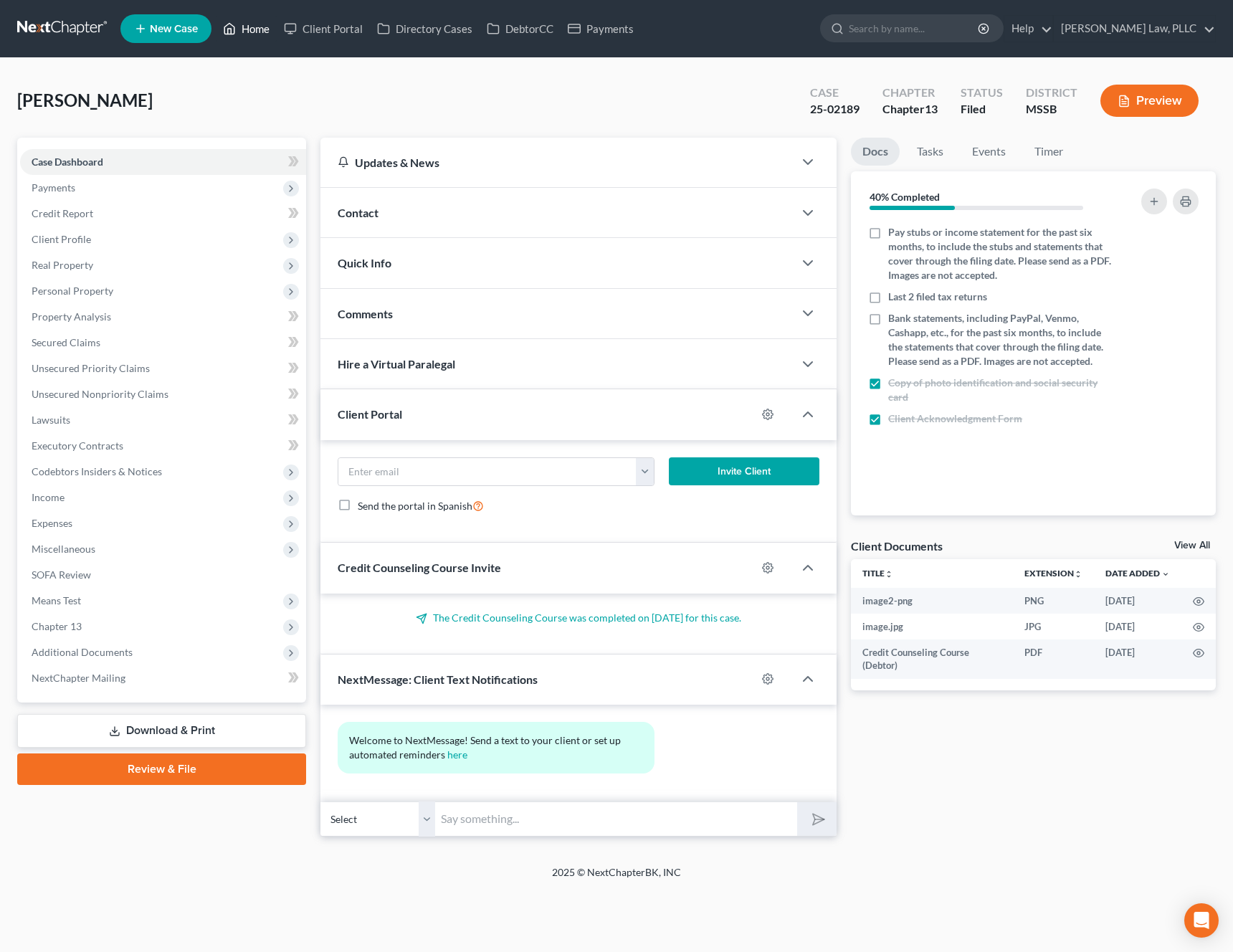
click at [261, 27] on link "Home" at bounding box center [246, 28] width 61 height 26
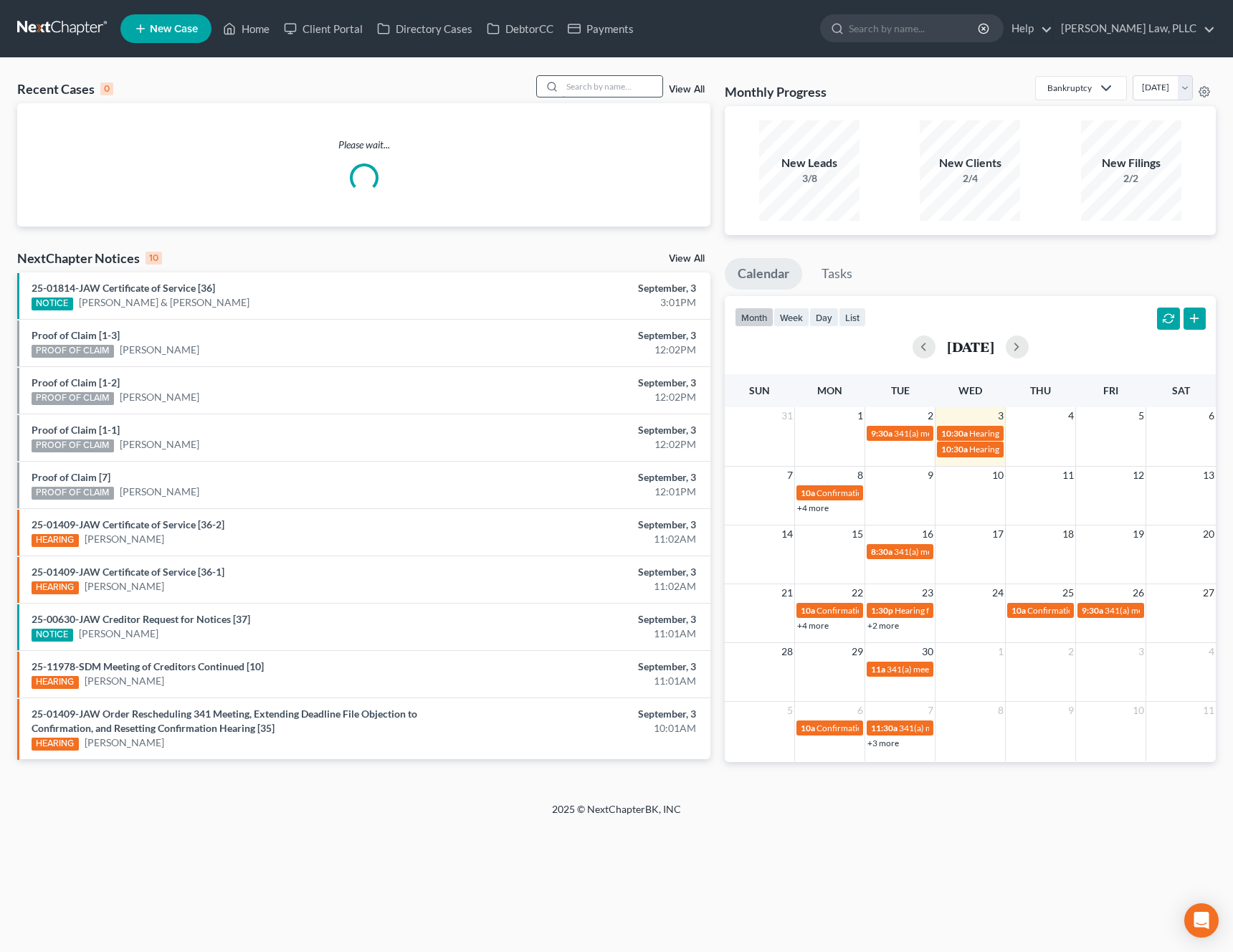
click at [610, 92] on input "search" at bounding box center [612, 86] width 101 height 21
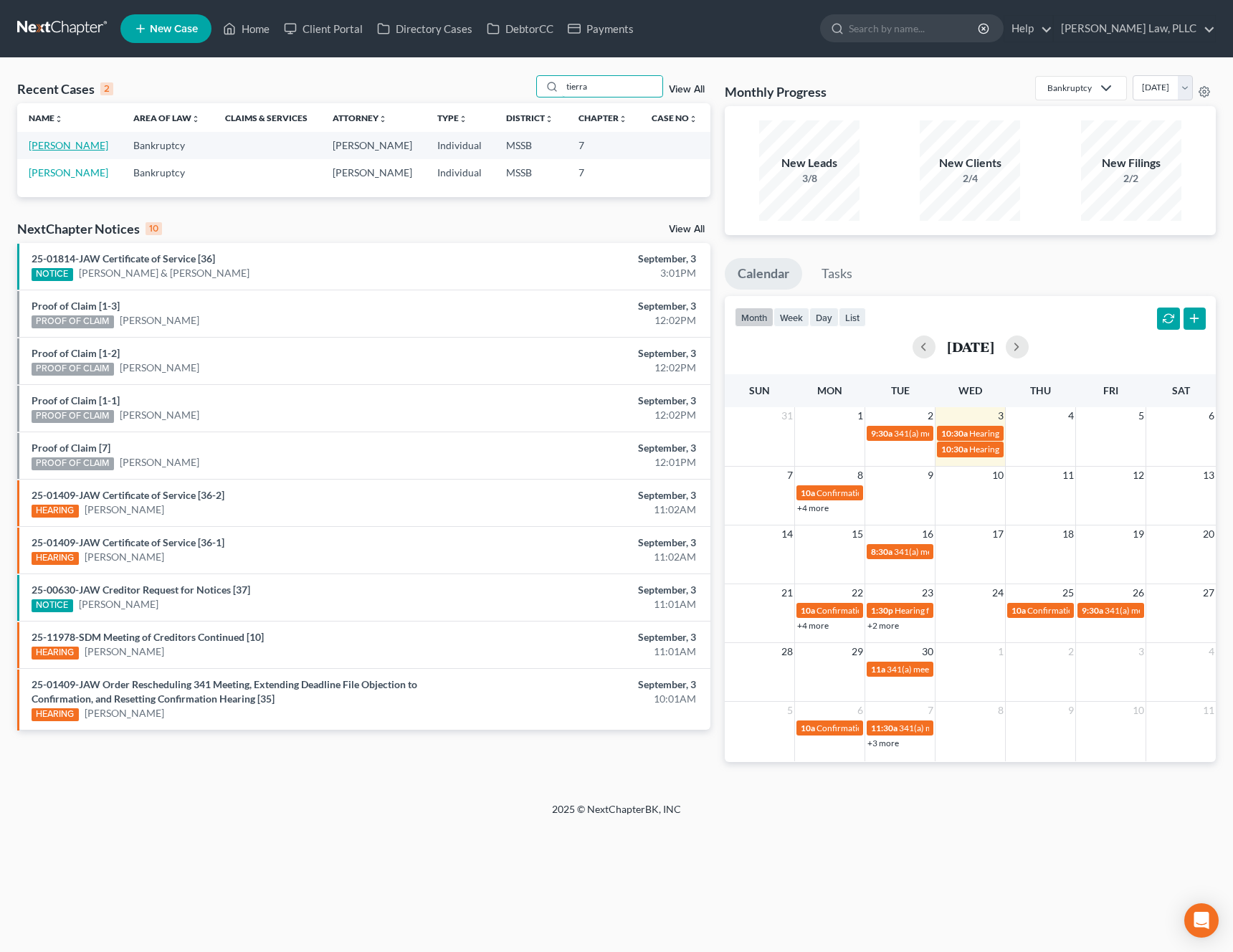
type input "tierra"
click at [48, 147] on link "[PERSON_NAME]" at bounding box center [68, 145] width 80 height 13
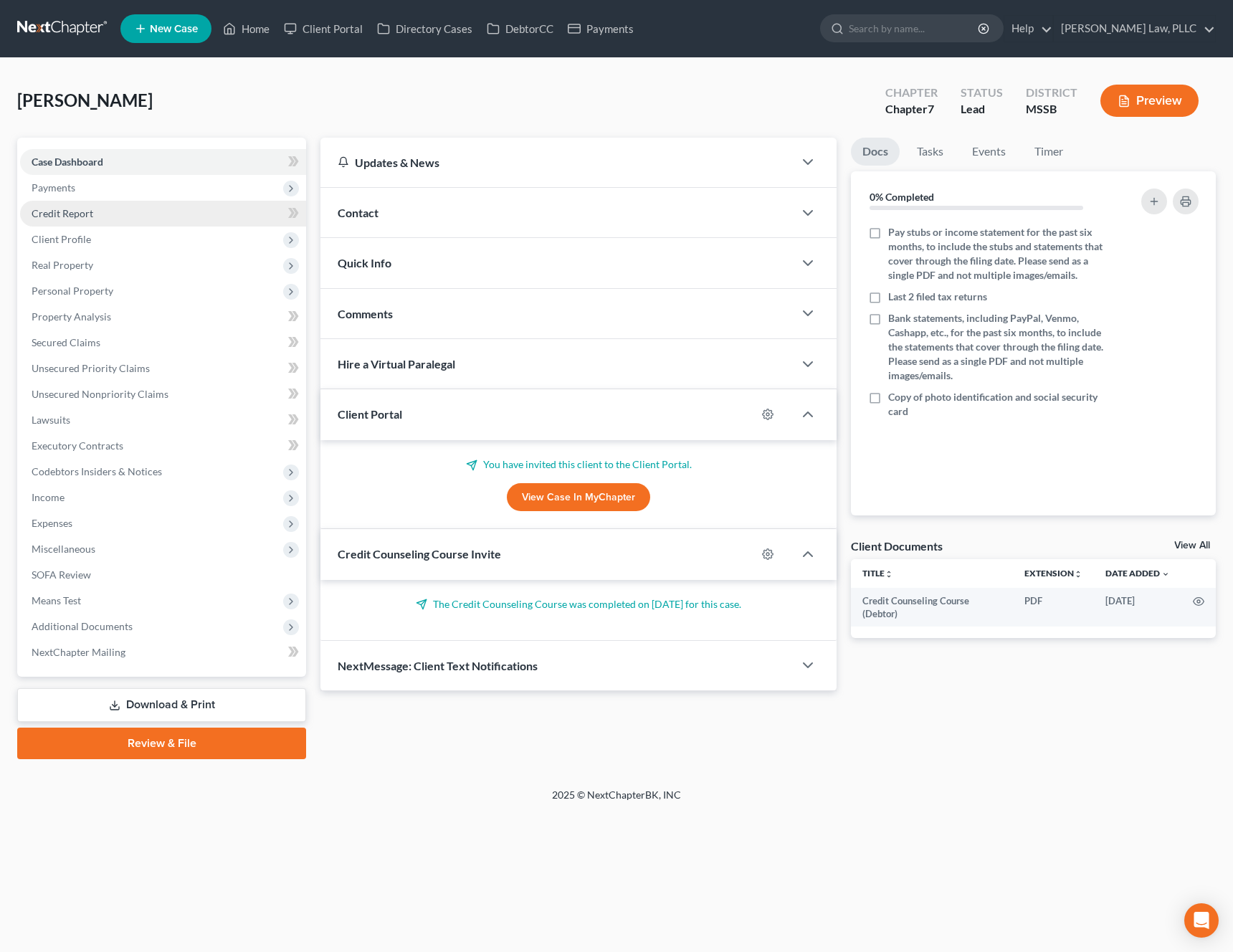
click at [177, 188] on span "Payments" at bounding box center [163, 188] width 286 height 26
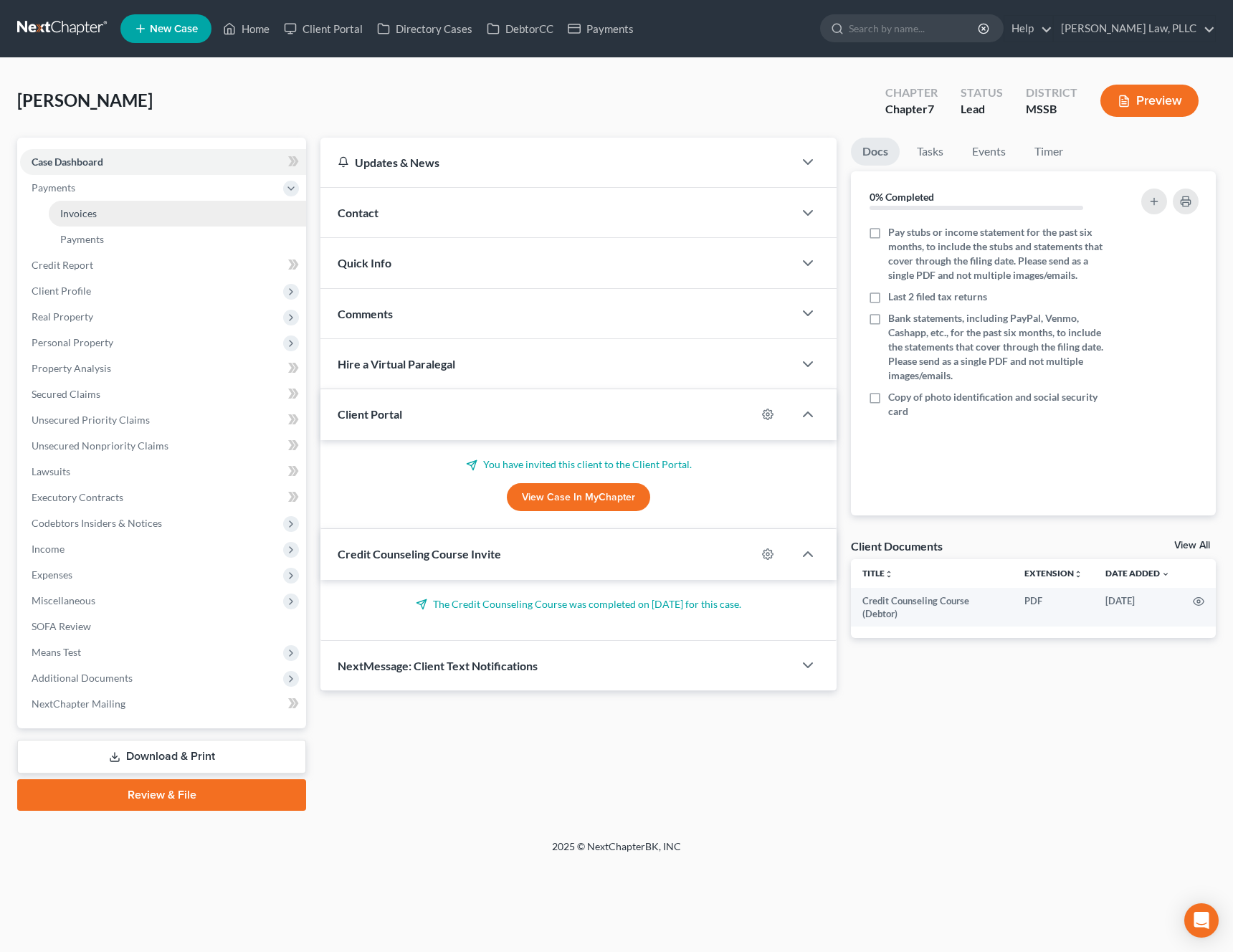
click at [157, 222] on link "Invoices" at bounding box center [177, 214] width 257 height 26
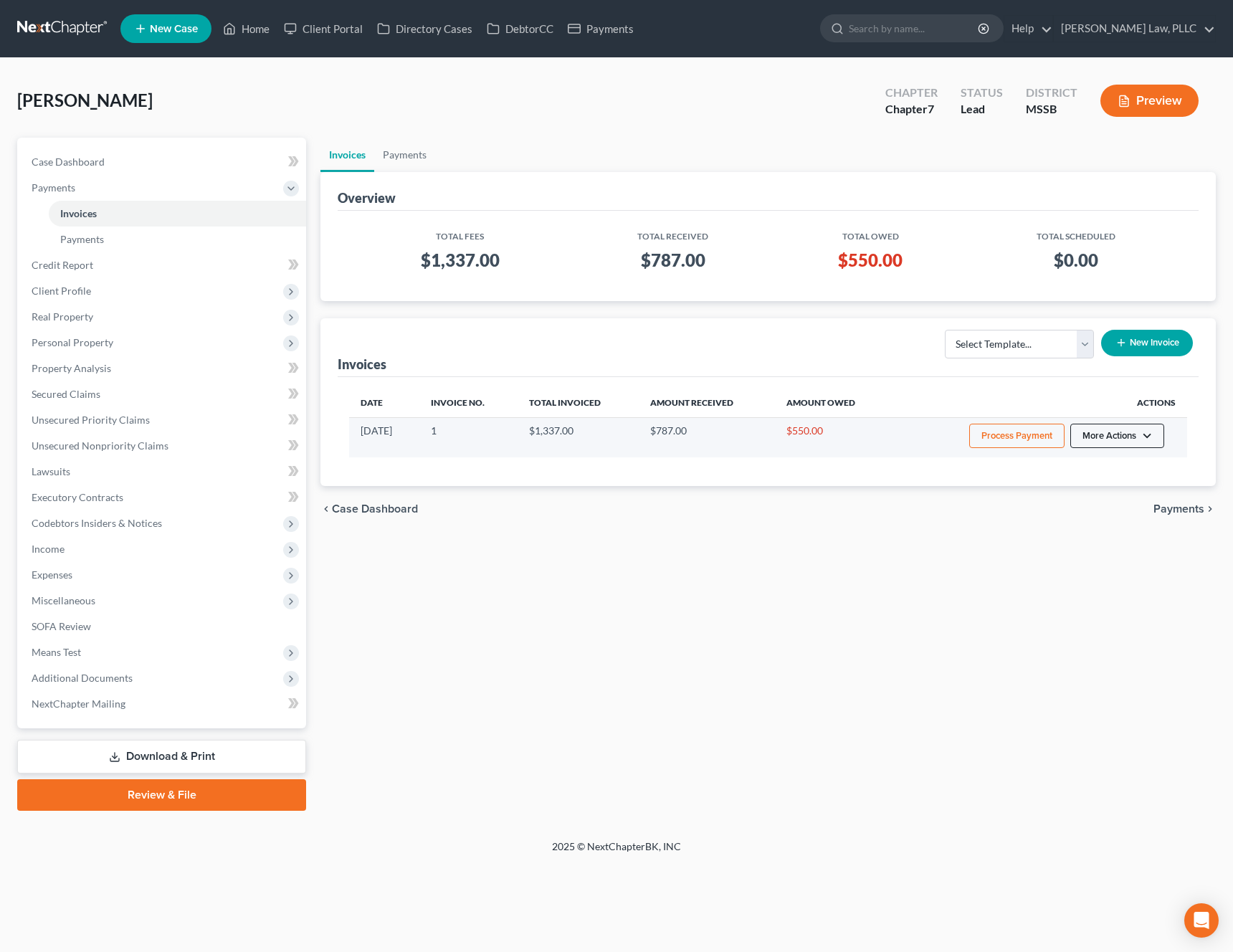
click at [1127, 442] on button "More Actions" at bounding box center [1117, 435] width 94 height 24
click at [1121, 466] on link "View/Edit" at bounding box center [1138, 466] width 168 height 24
select select "0"
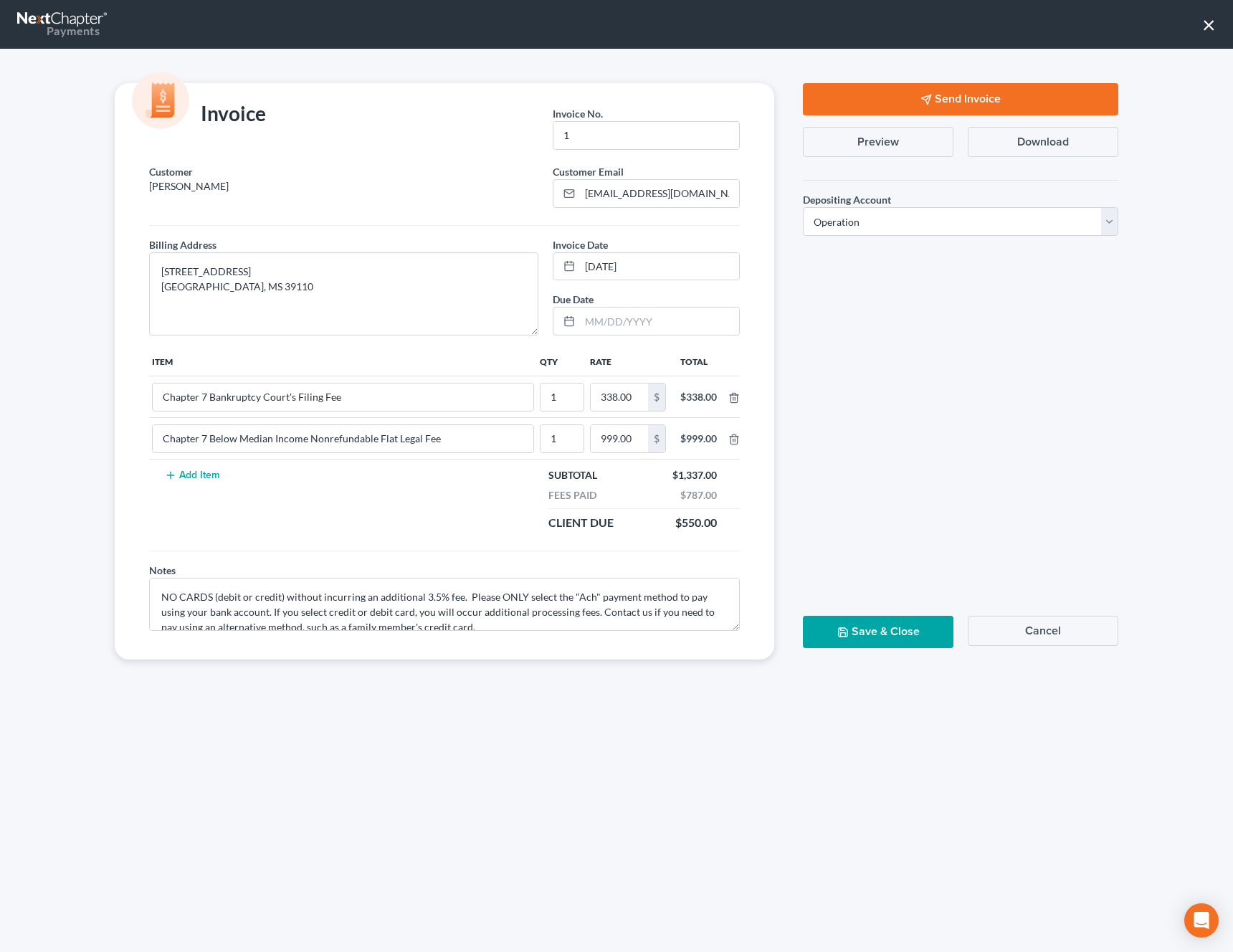
click at [990, 100] on button "Send Invoice" at bounding box center [961, 99] width 316 height 33
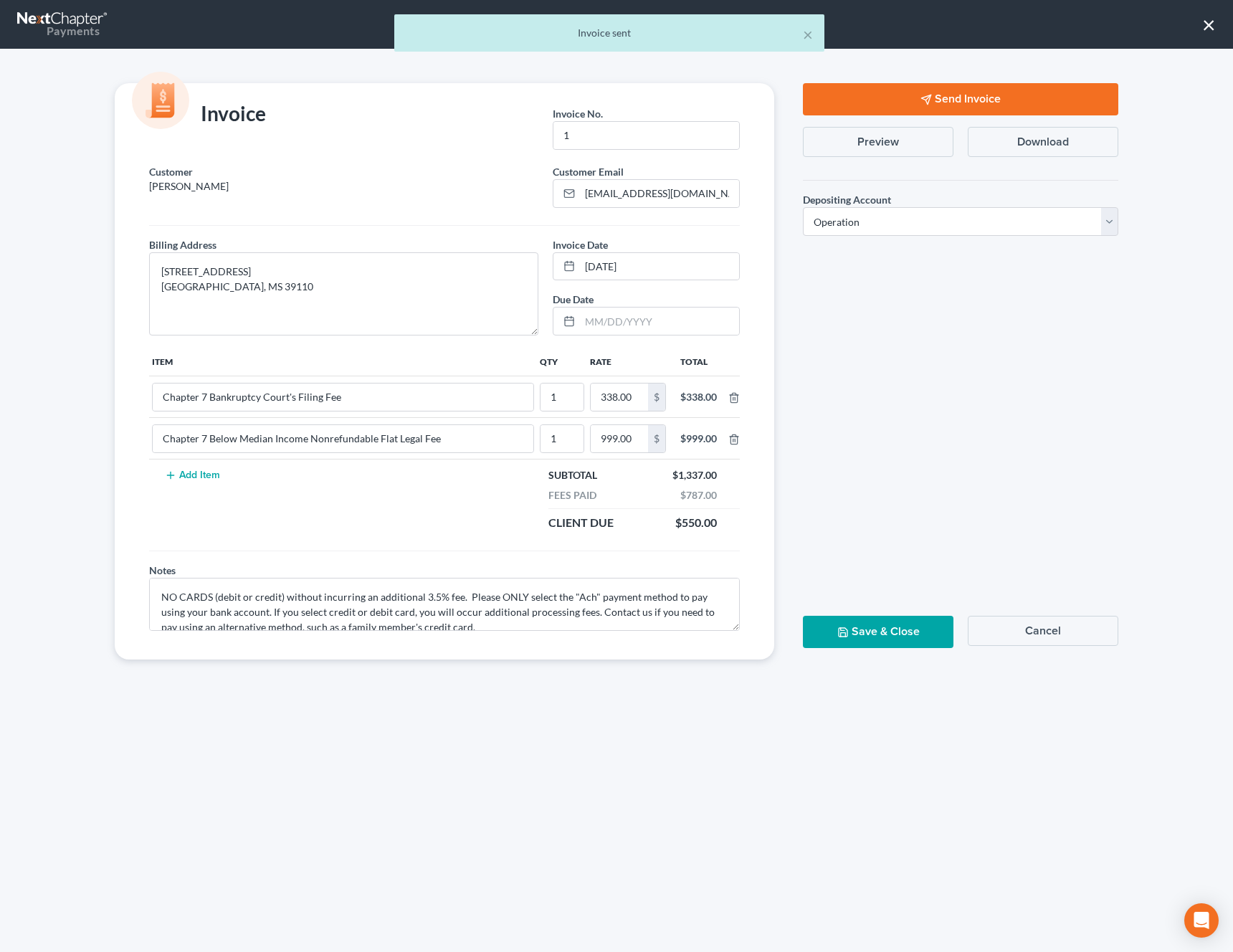
click at [881, 630] on button "Save & Close" at bounding box center [879, 631] width 151 height 33
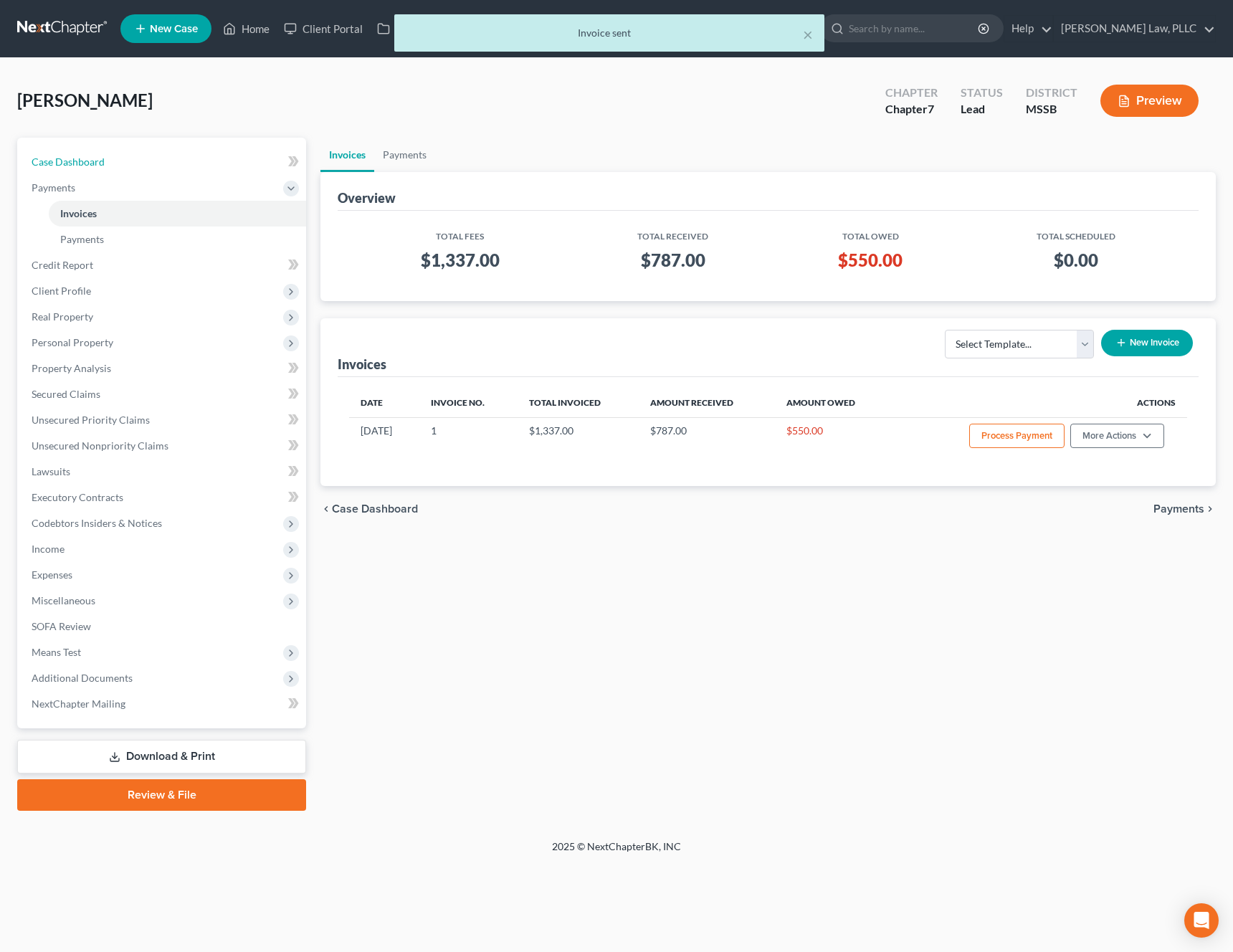
click at [121, 162] on link "Case Dashboard" at bounding box center [163, 162] width 286 height 26
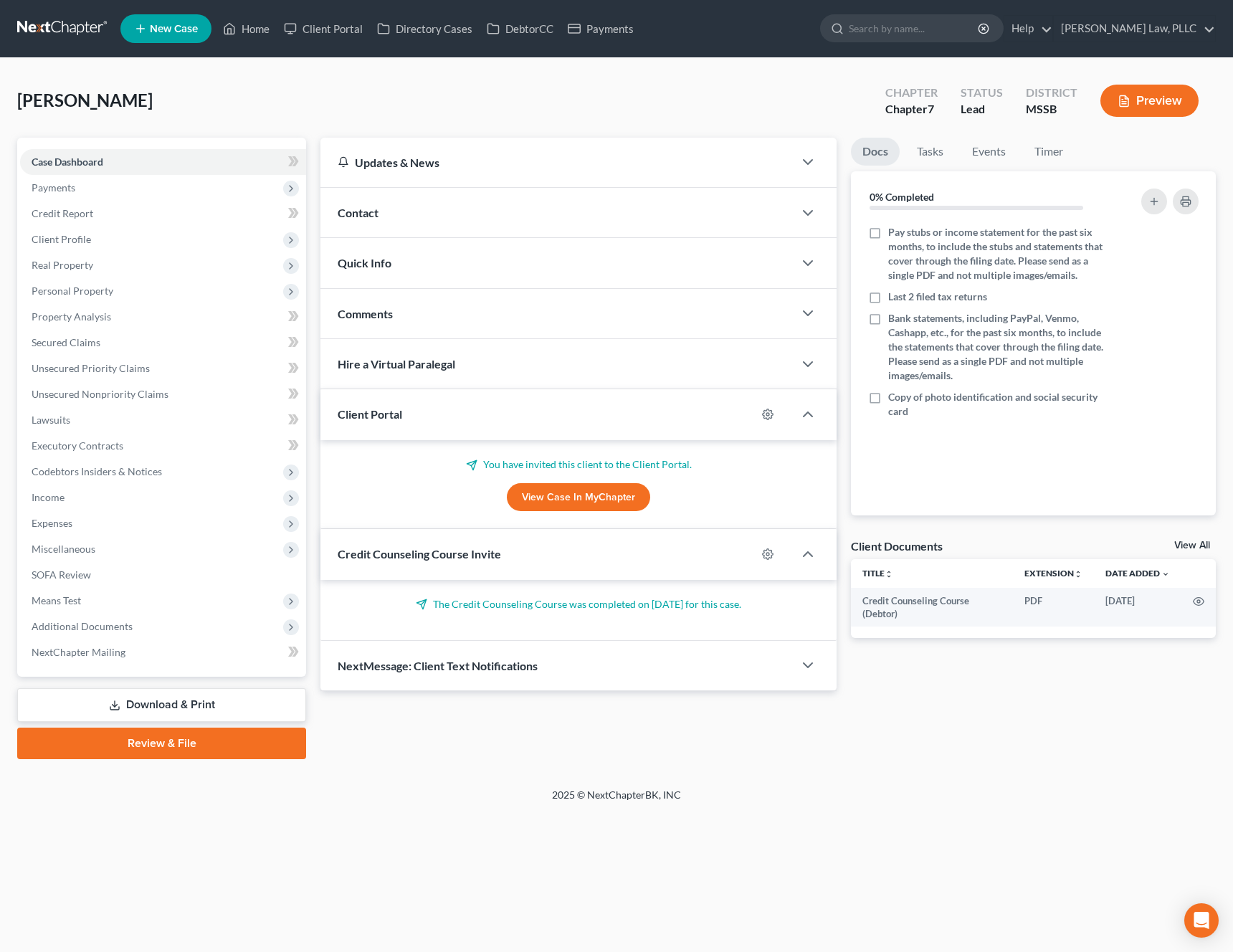
click at [621, 611] on div "The Credit Counseling Course was completed on 02/01/2024 for this case." at bounding box center [579, 610] width 516 height 61
click at [807, 562] on icon "button" at bounding box center [808, 553] width 18 height 18
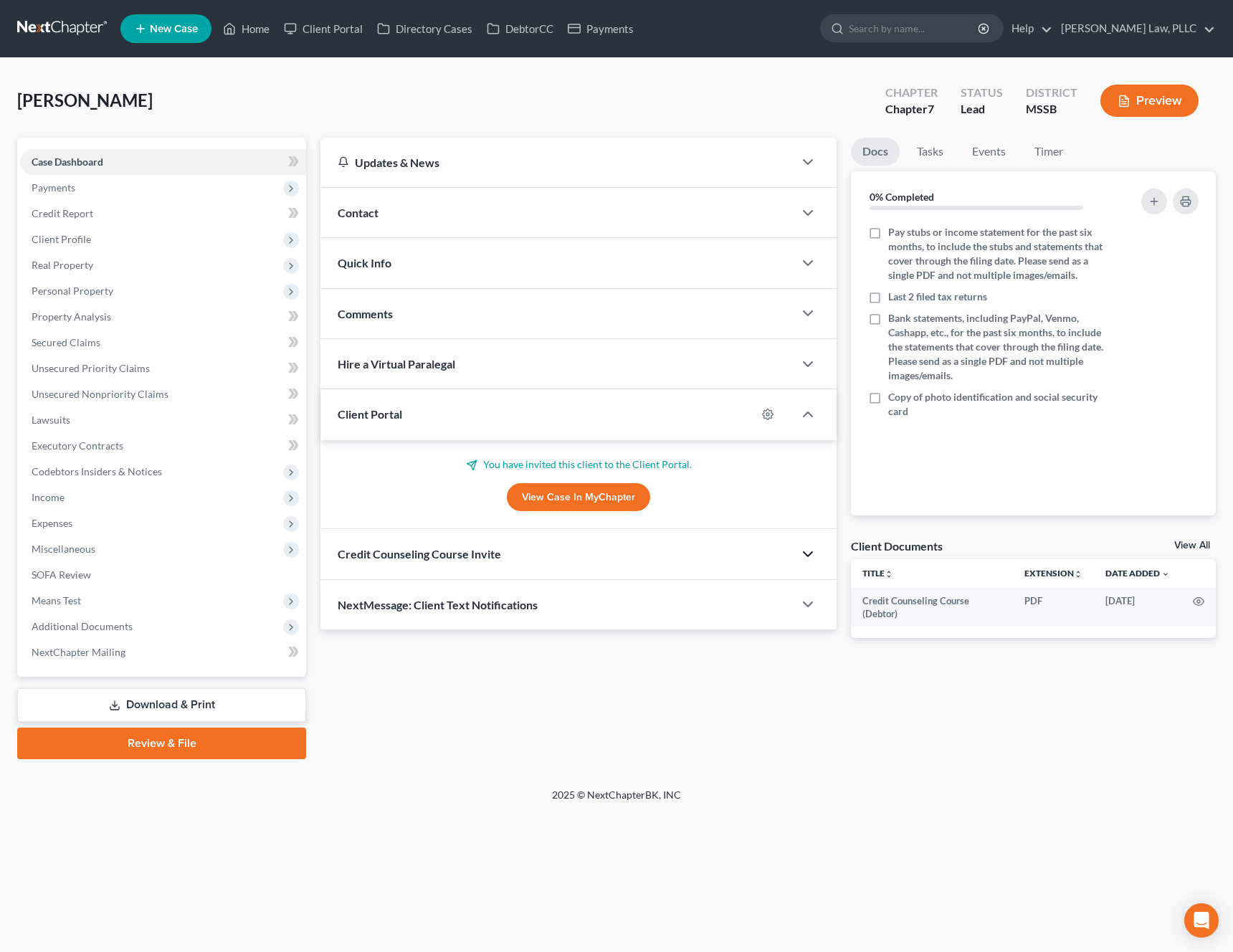
click at [807, 562] on icon "button" at bounding box center [808, 553] width 18 height 18
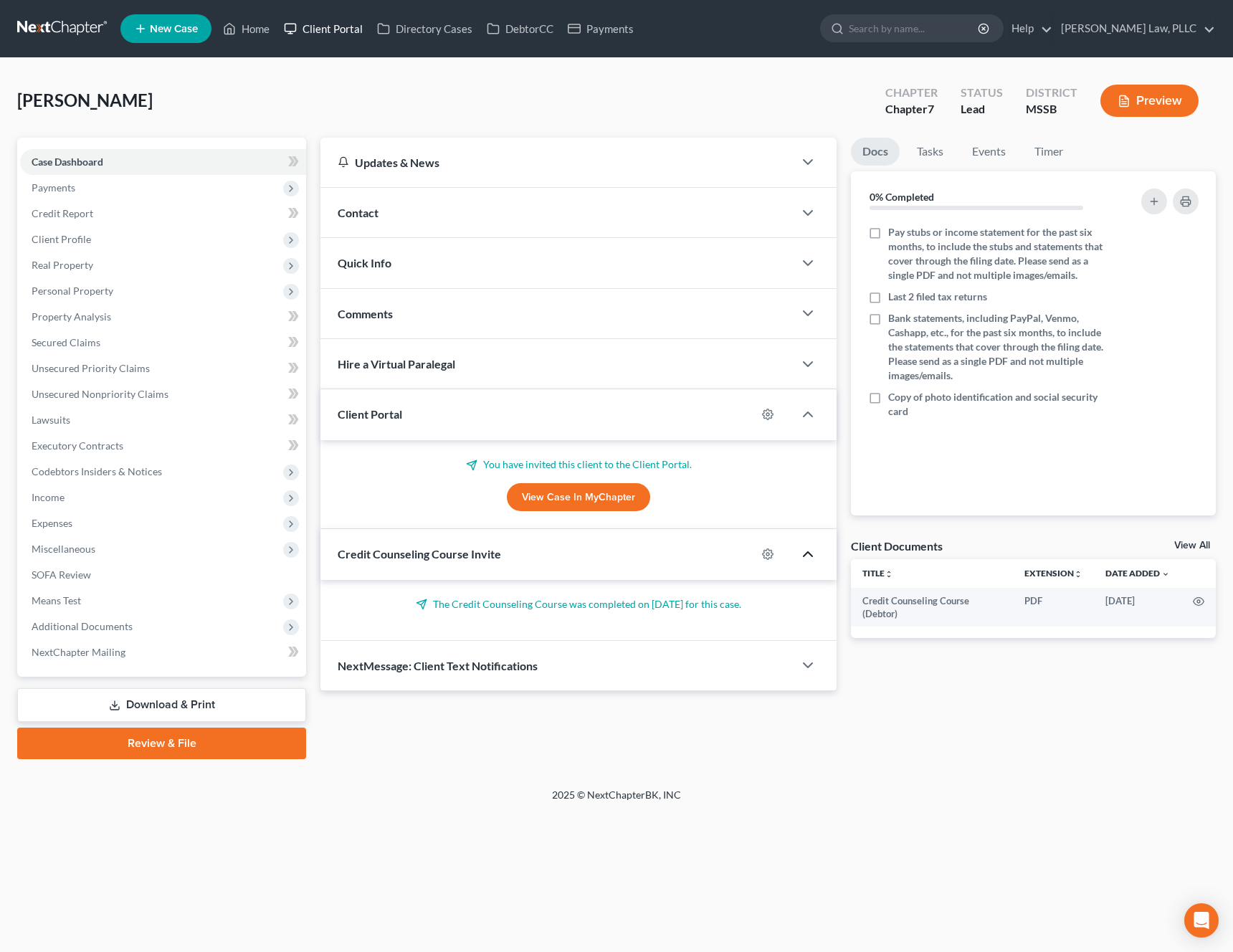
click at [340, 39] on link "Client Portal" at bounding box center [322, 28] width 93 height 26
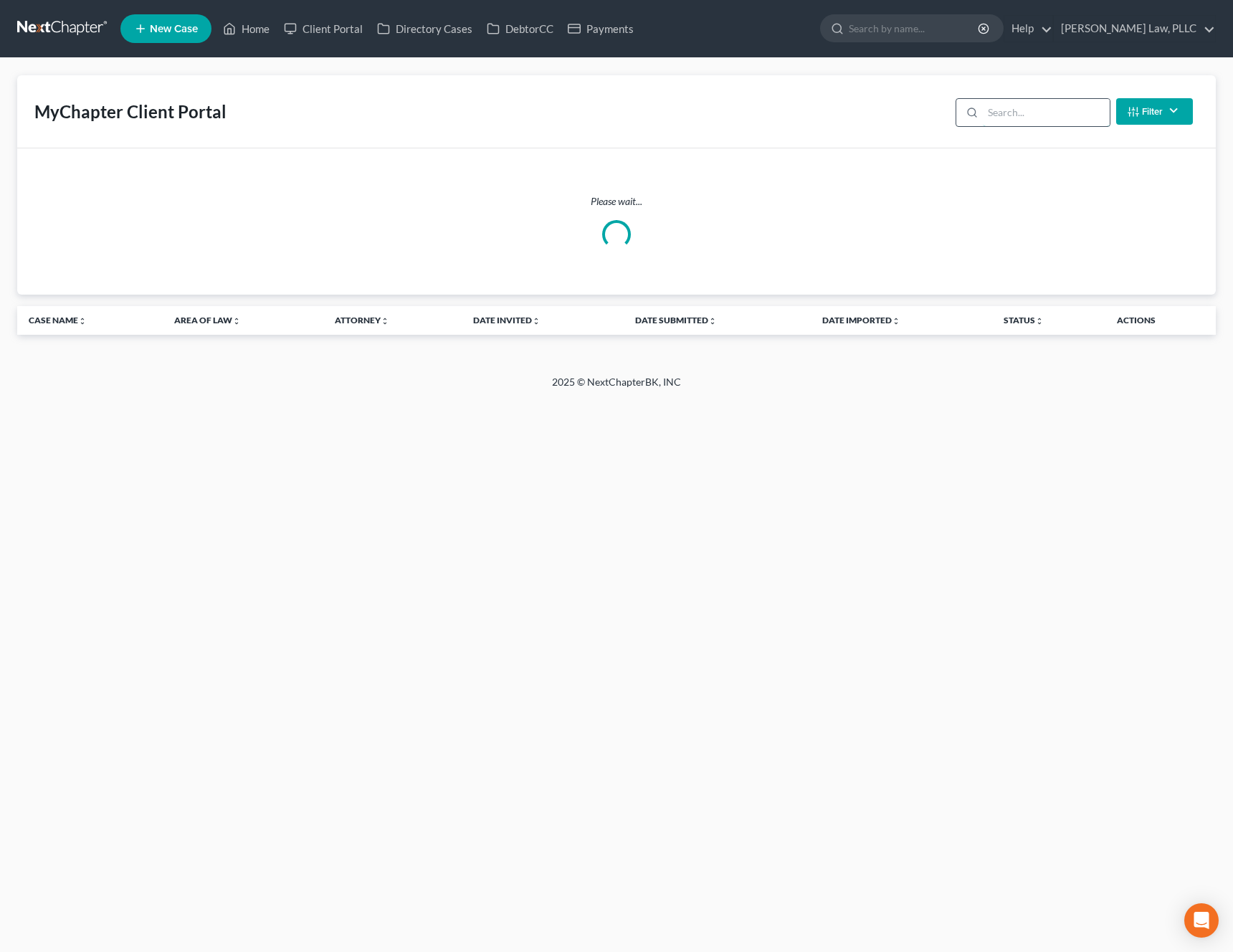
click at [1016, 114] on input "search" at bounding box center [1047, 112] width 127 height 28
type input "m"
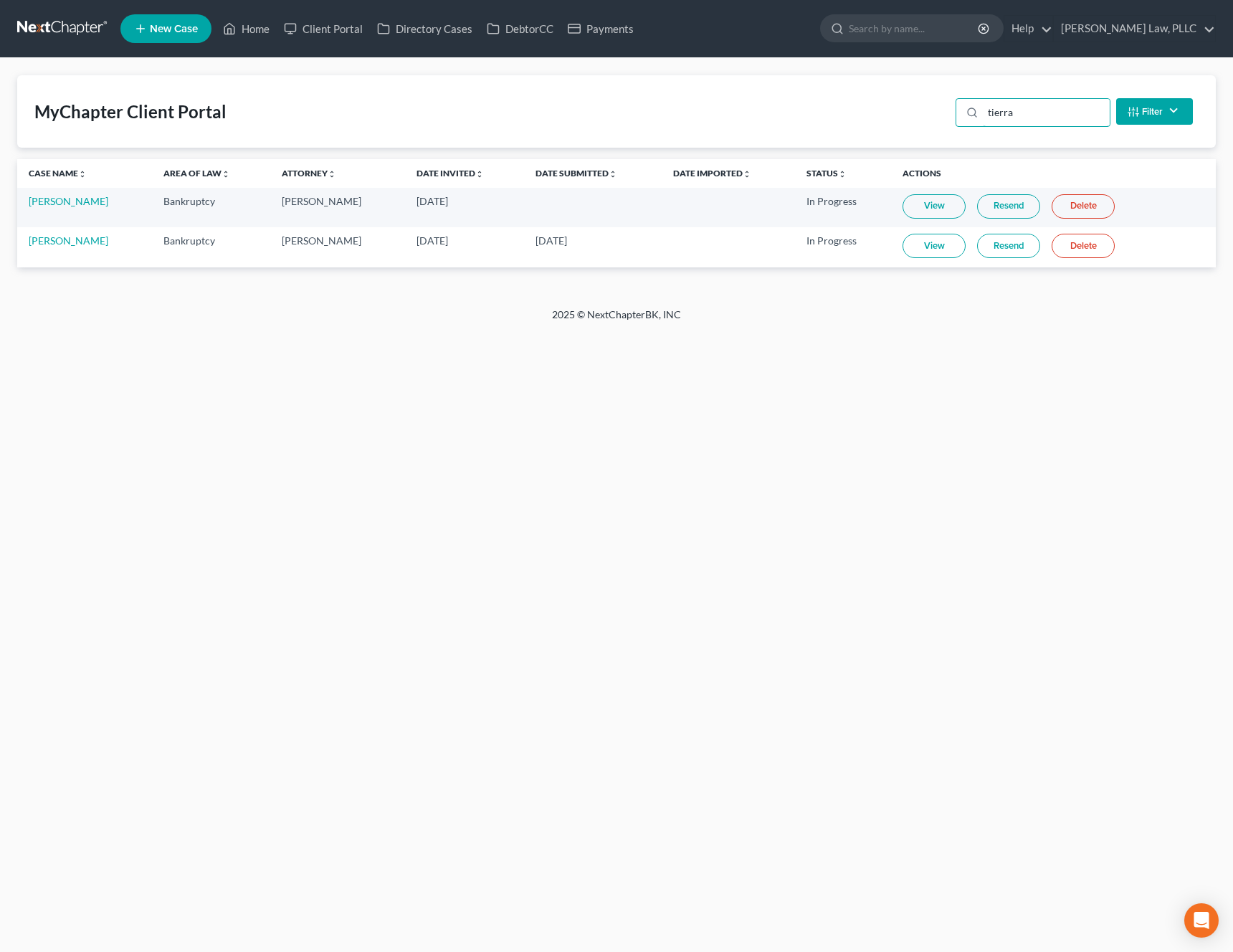
type input "tierra"
click at [1022, 246] on link "Resend" at bounding box center [1009, 245] width 63 height 24
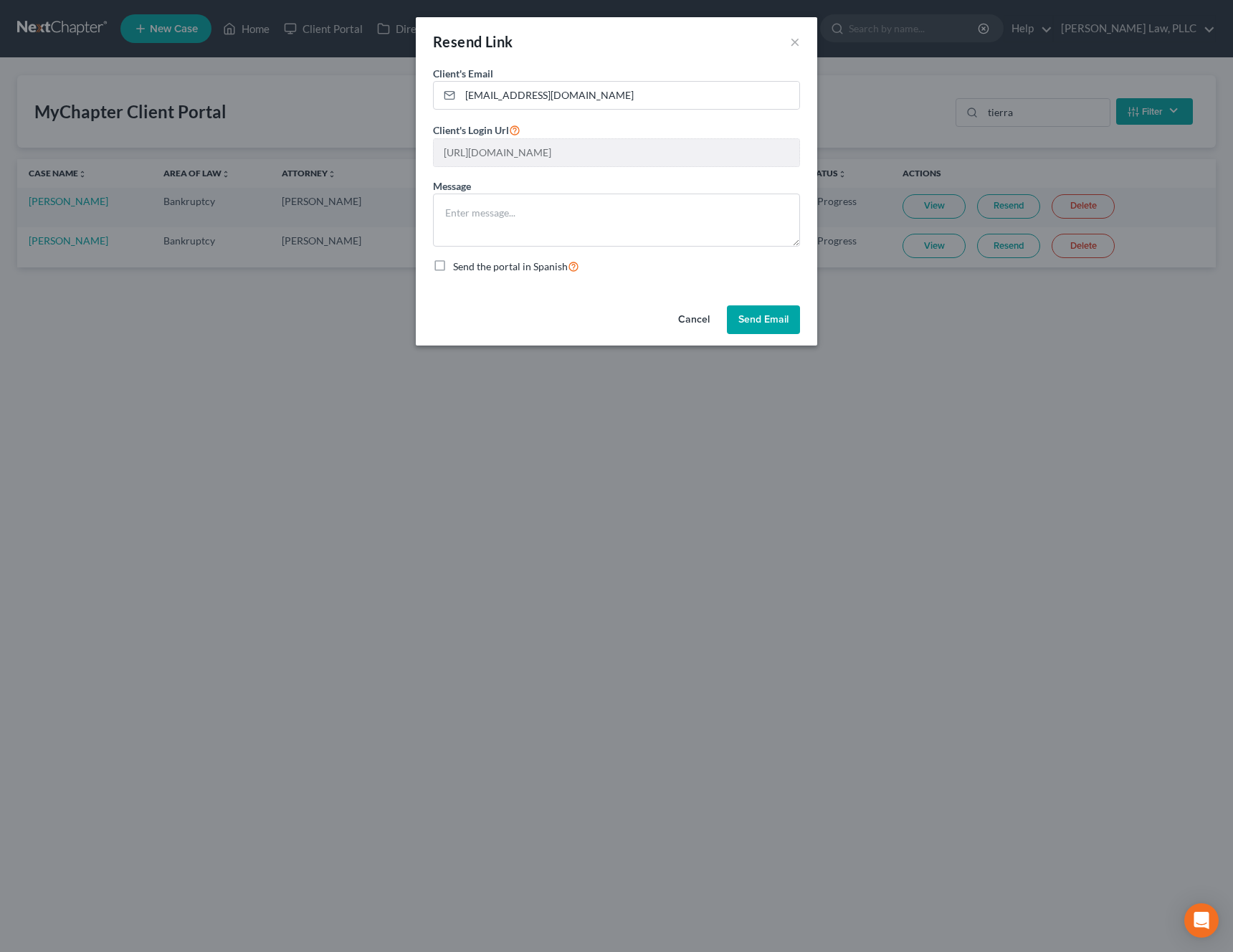
click at [767, 320] on button "Send Email" at bounding box center [763, 320] width 73 height 28
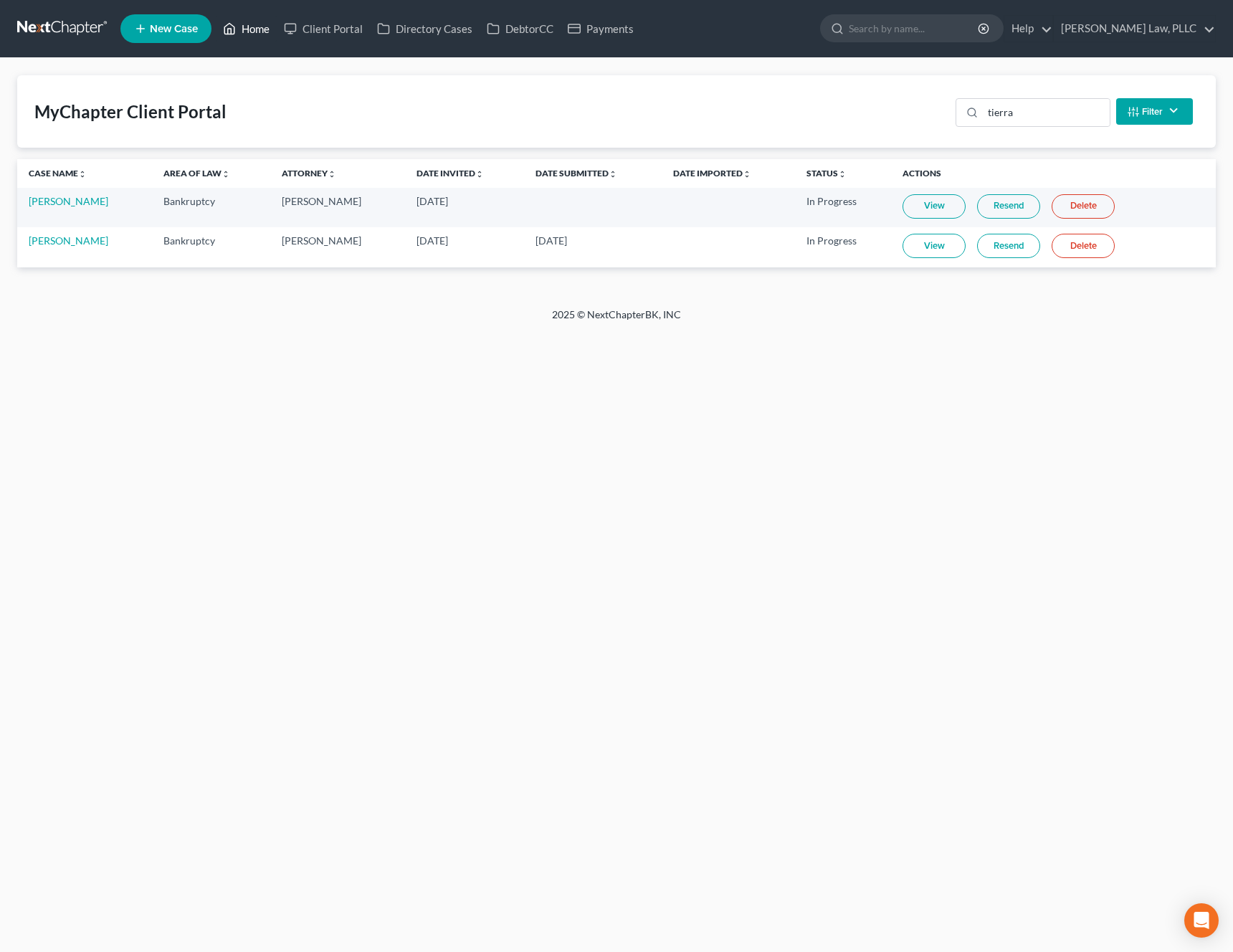
click at [256, 38] on link "Home" at bounding box center [246, 28] width 61 height 26
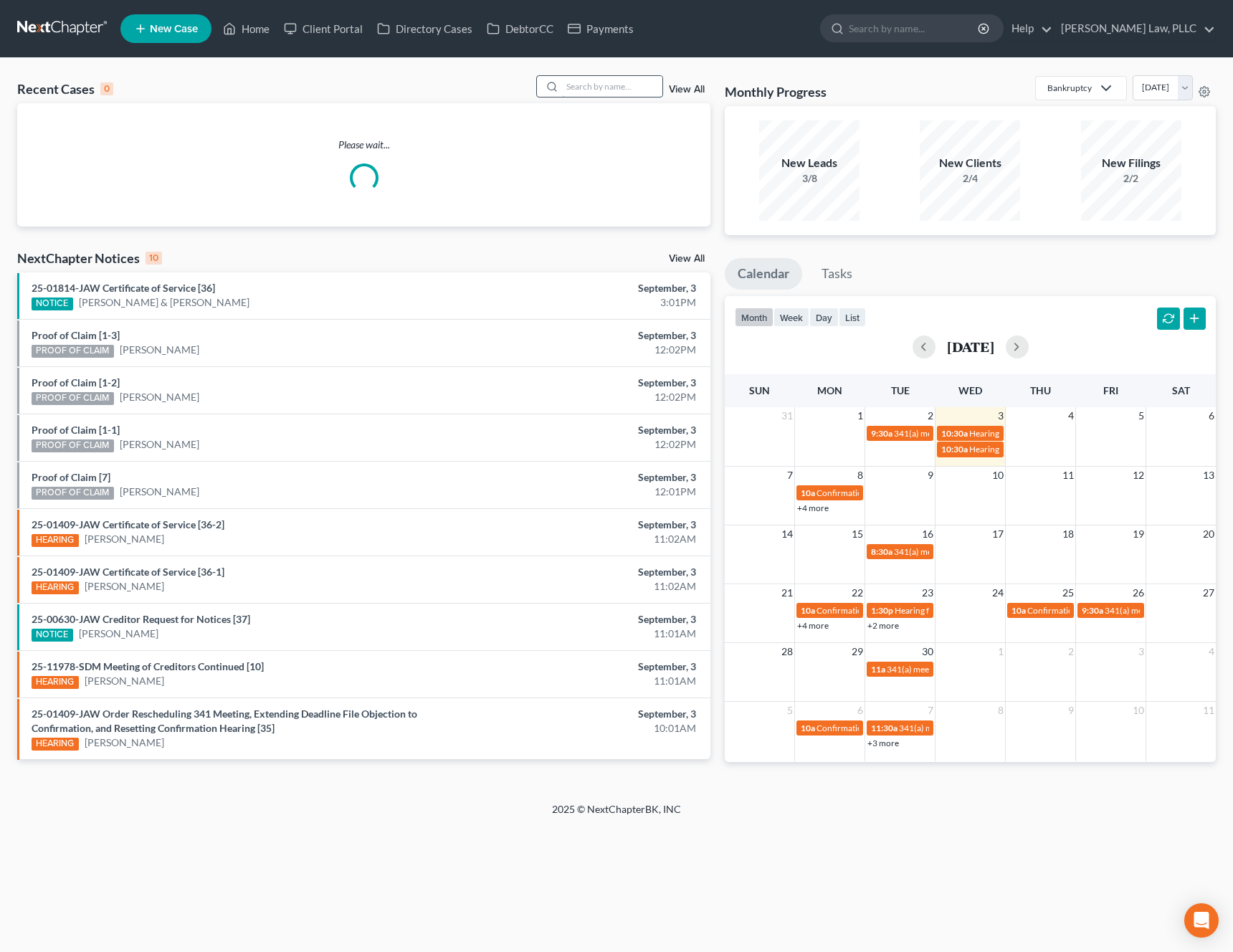
click at [590, 88] on input "search" at bounding box center [612, 86] width 101 height 21
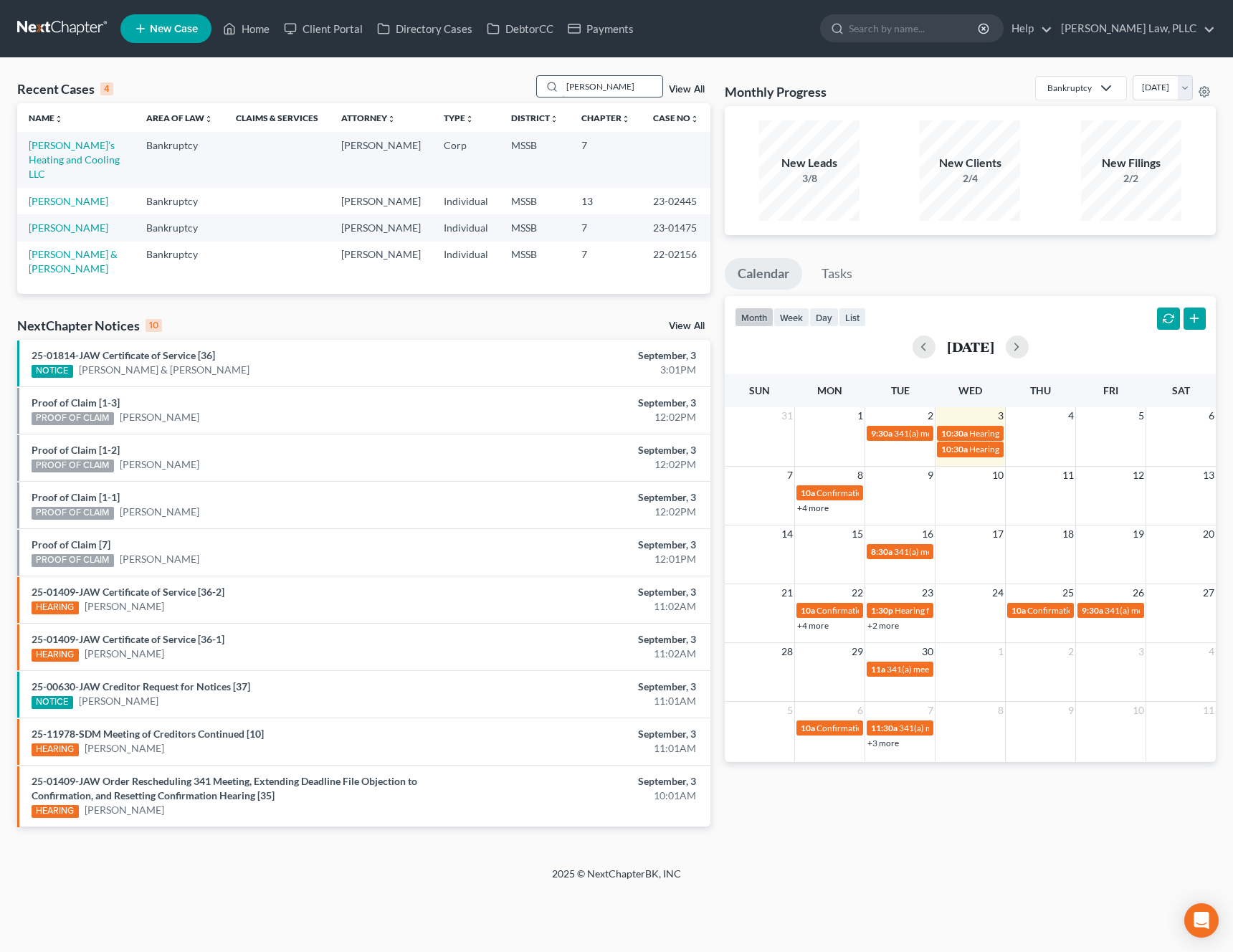
click at [609, 91] on input "willis" at bounding box center [612, 86] width 101 height 21
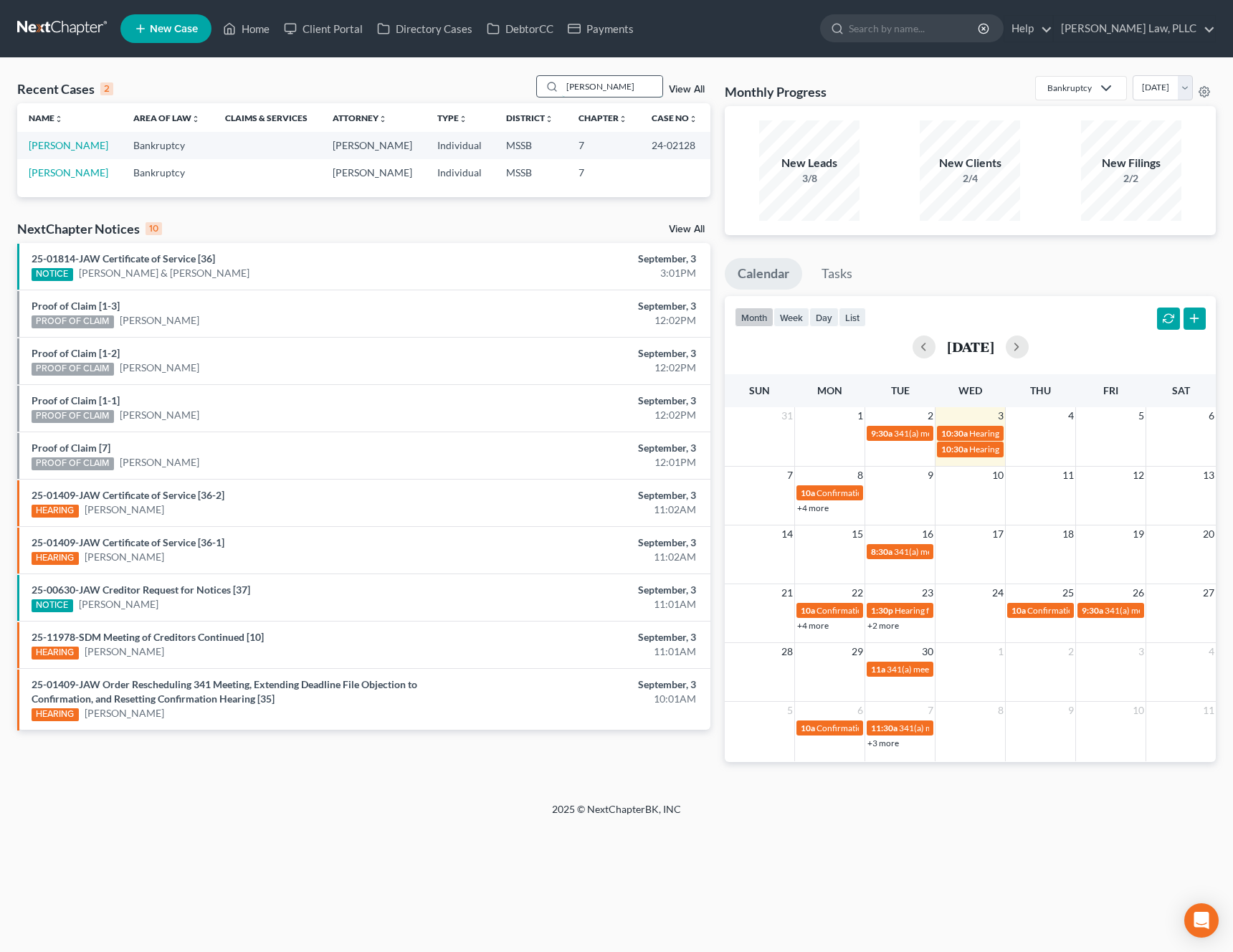
click at [613, 88] on input "hayes" at bounding box center [612, 86] width 101 height 21
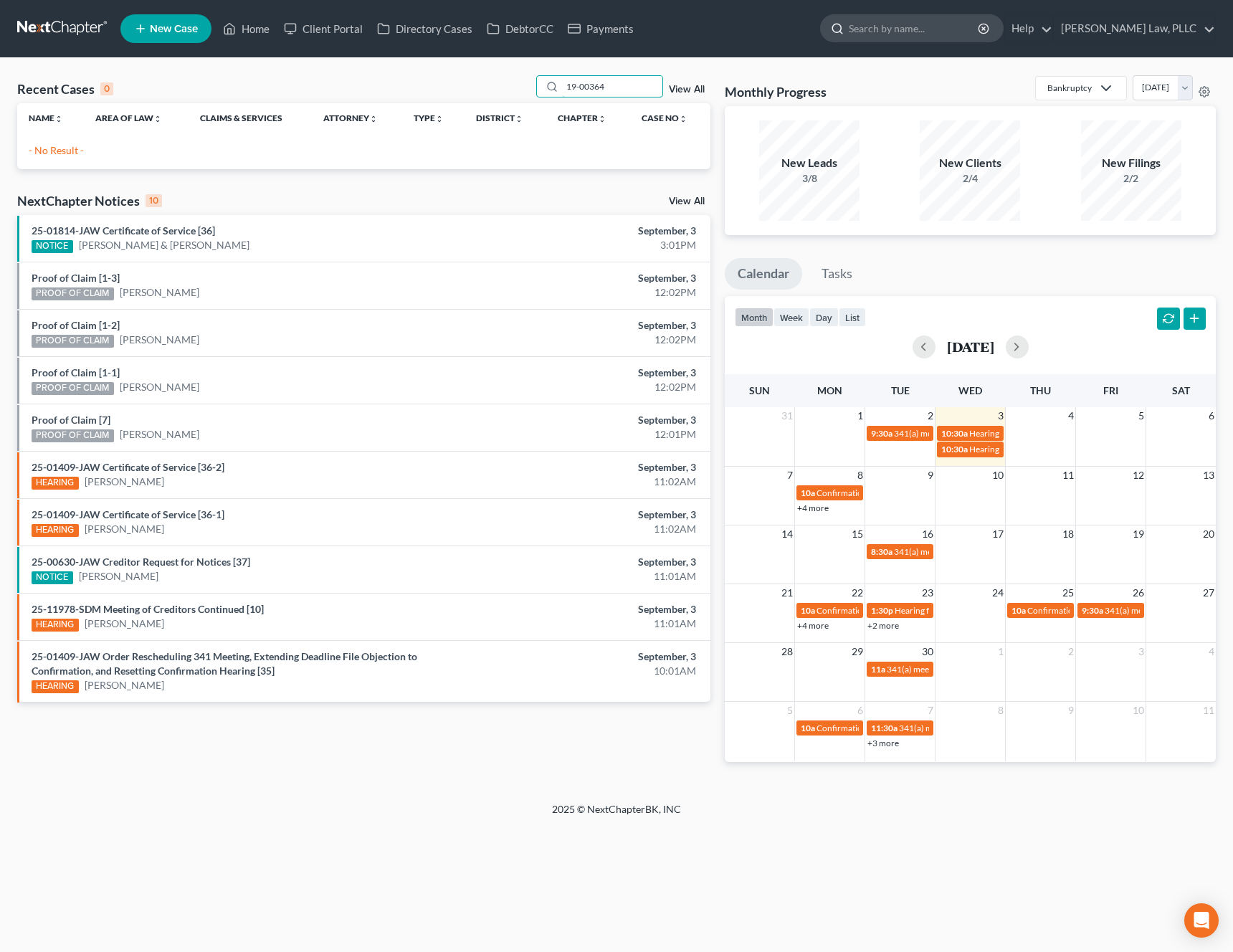
type input "19-00364"
click at [980, 18] on input "search" at bounding box center [915, 28] width 132 height 27
type input "19-00364"
click at [742, 8] on nav "Home New Case Client Portal Directory Cases DebtorCC Payments Saxton Law, PLLC …" at bounding box center [616, 28] width 1233 height 57
click at [735, 67] on div "Recent Cases 0 19-00364 View All Name unfold_more expand_more expand_less Area …" at bounding box center [616, 430] width 1233 height 744
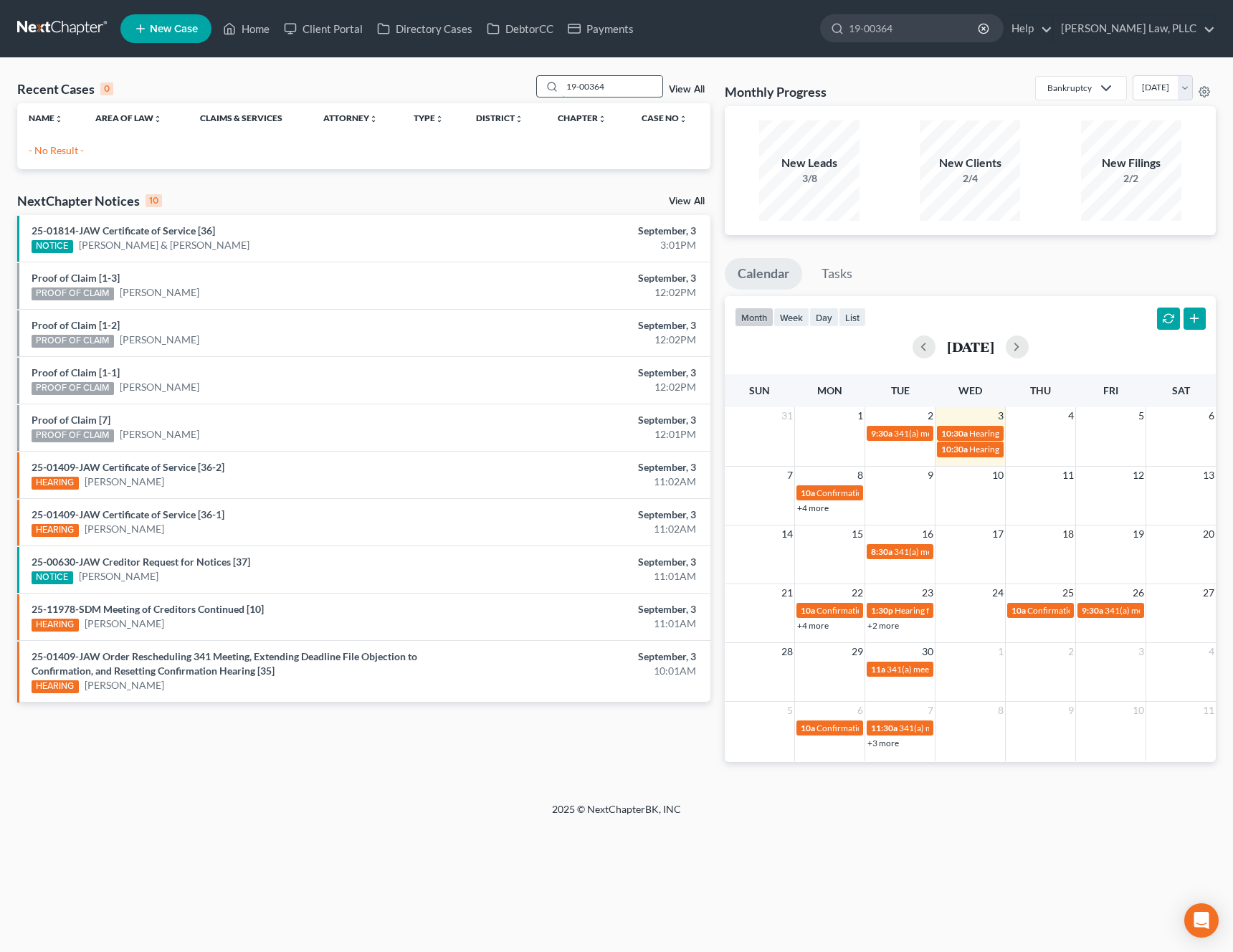
click at [616, 85] on input "19-00364" at bounding box center [612, 86] width 101 height 21
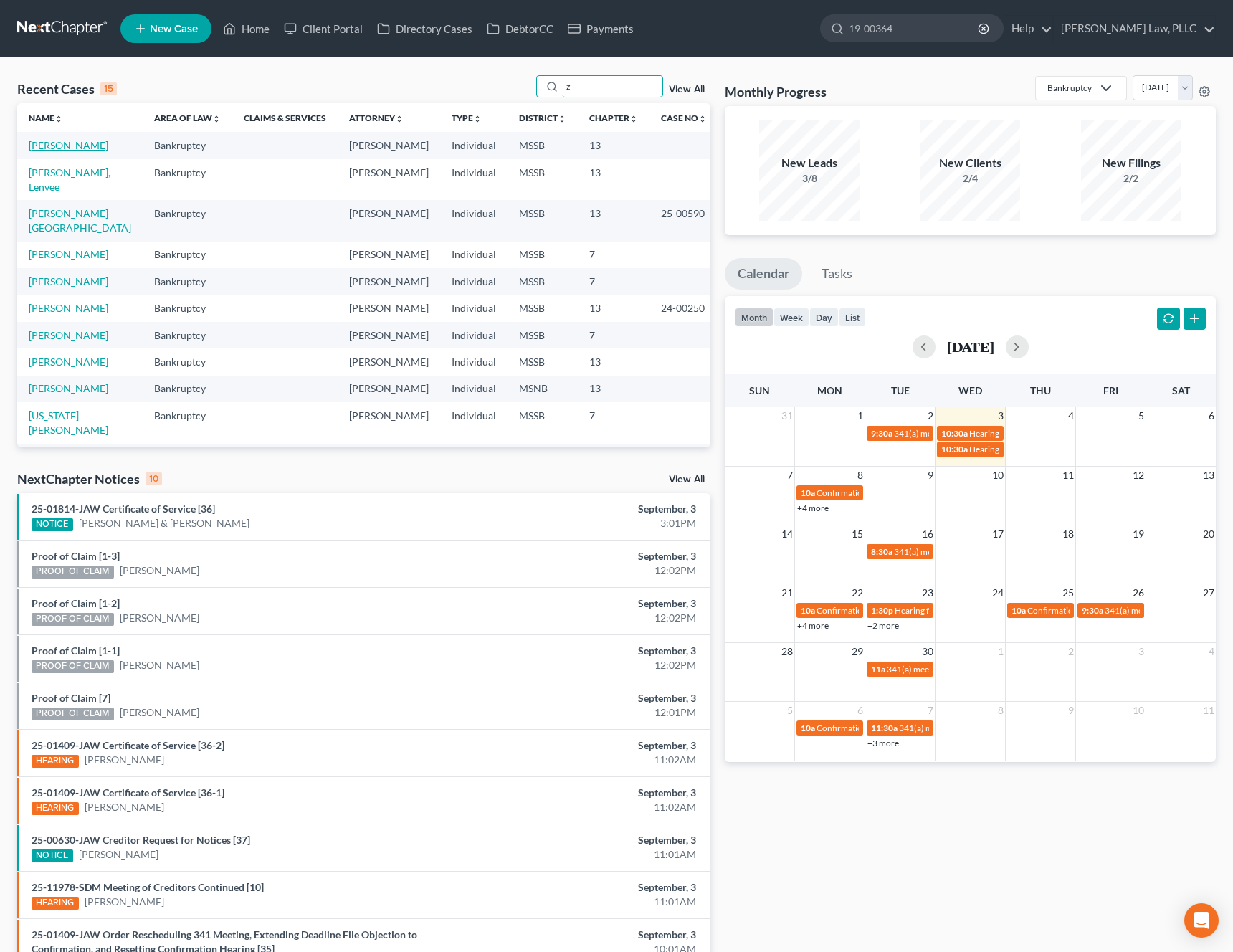
type input "z"
click at [70, 149] on link "[PERSON_NAME]" at bounding box center [68, 145] width 80 height 13
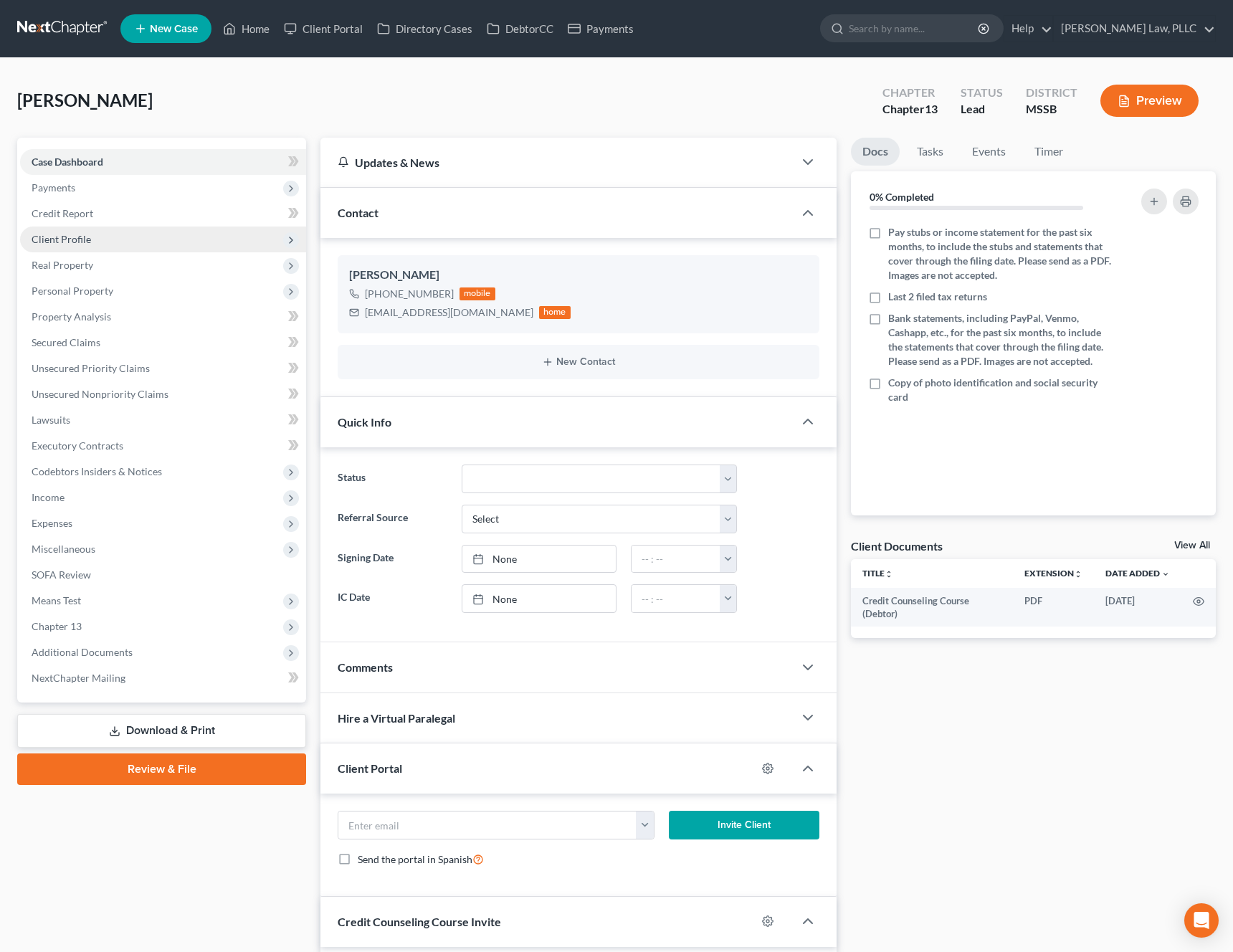
click at [135, 241] on span "Client Profile" at bounding box center [163, 239] width 286 height 26
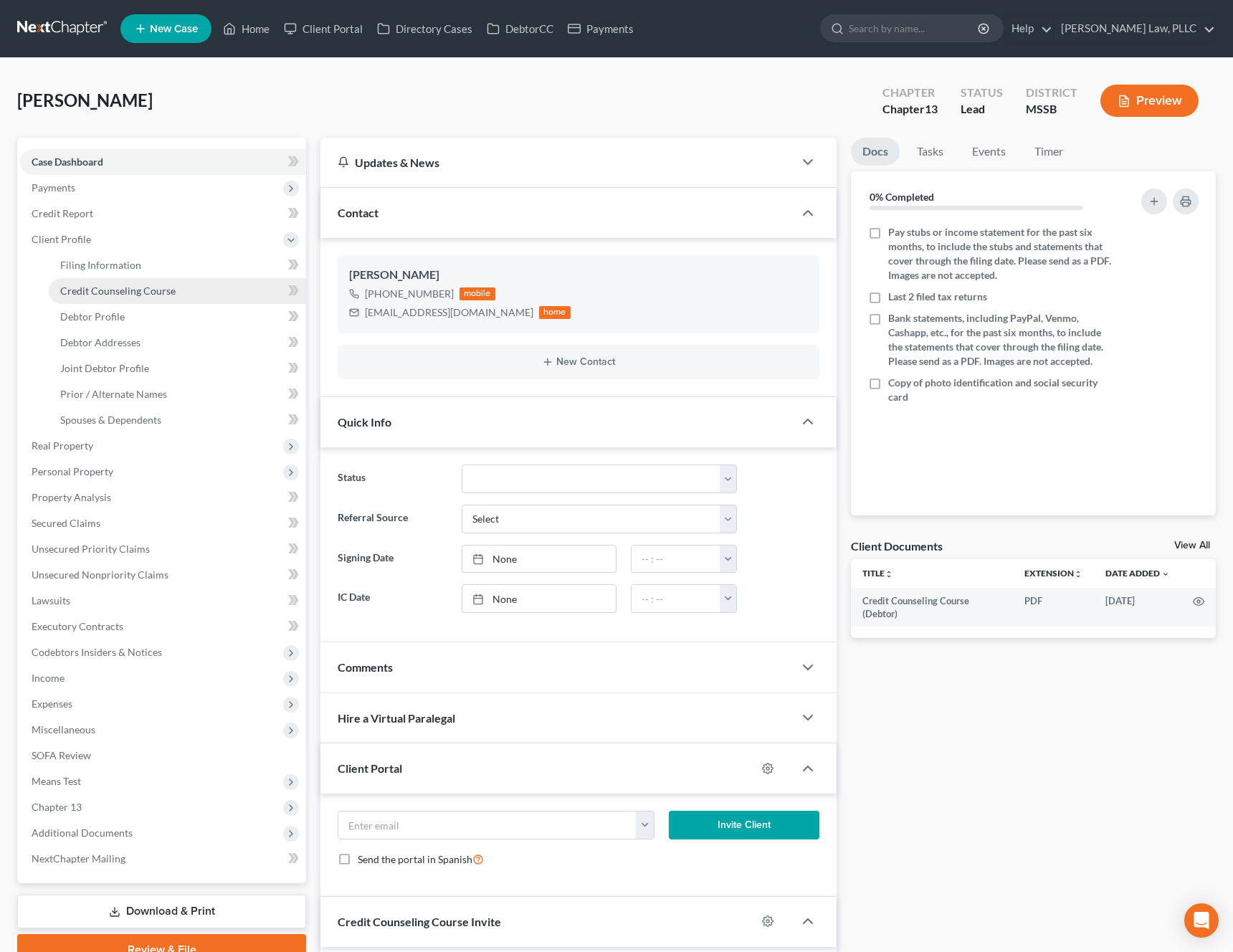
click at [131, 292] on span "Credit Counseling Course" at bounding box center [118, 291] width 116 height 13
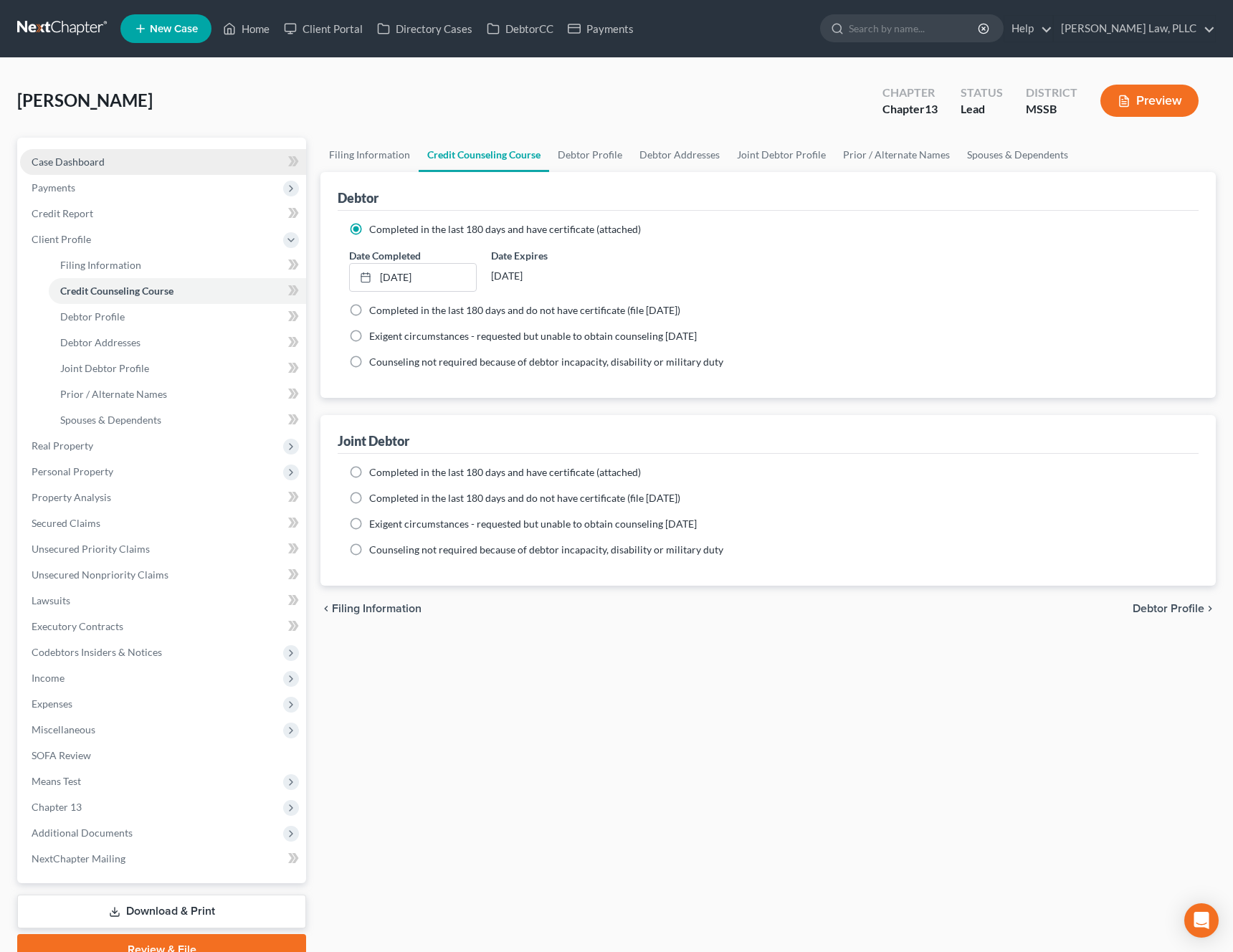
click at [147, 169] on link "Case Dashboard" at bounding box center [163, 162] width 286 height 26
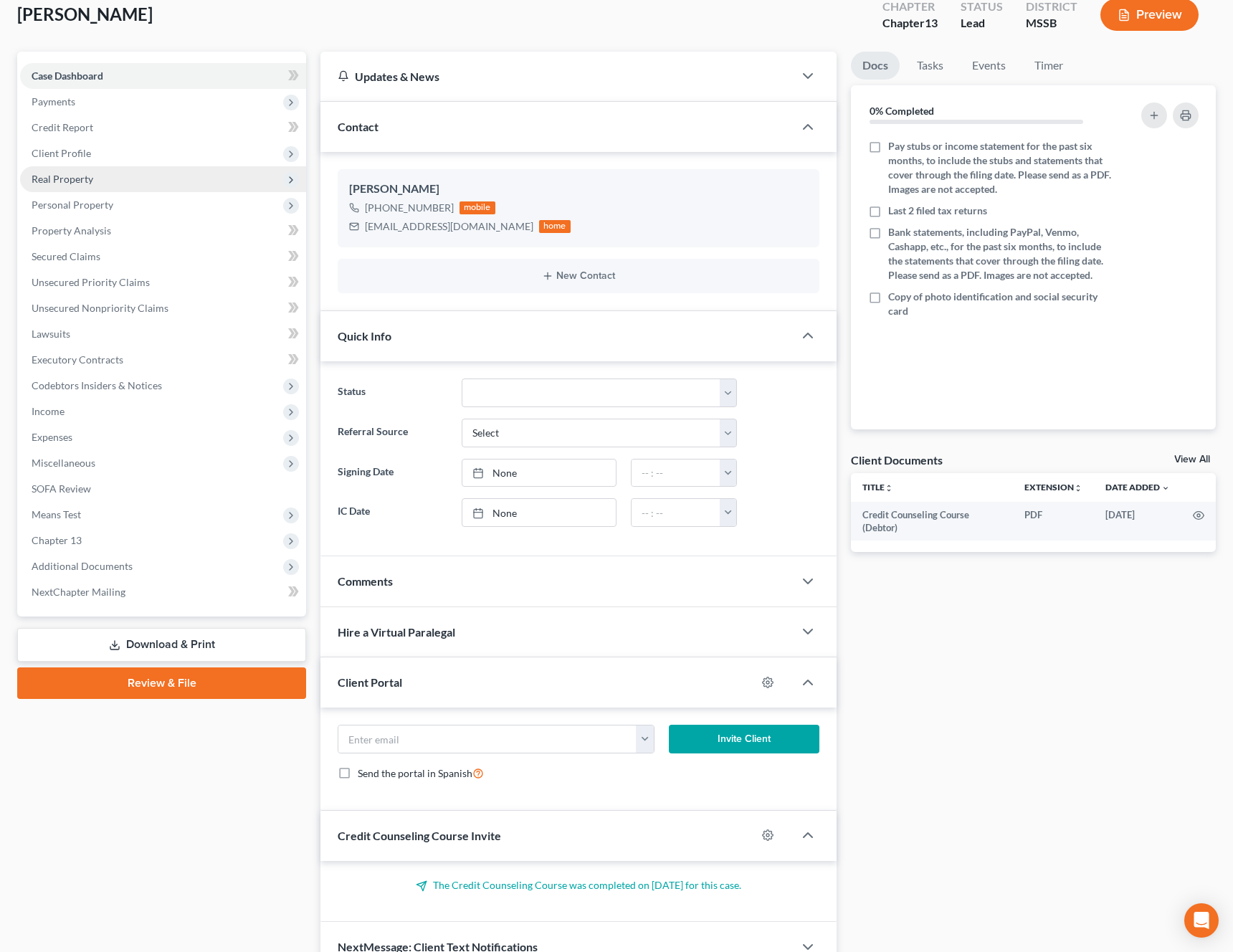
scroll to position [161, 0]
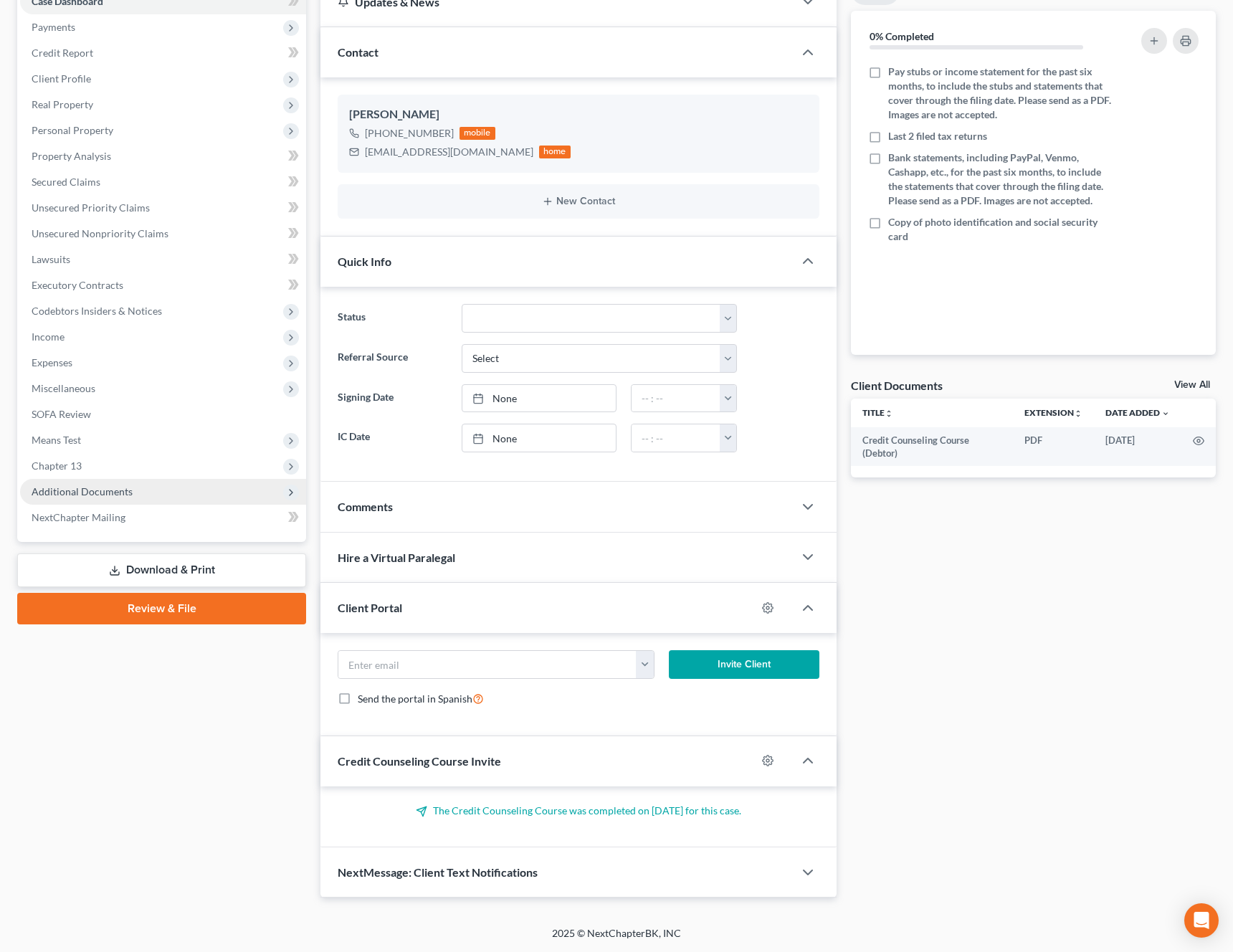
click at [125, 502] on span "Additional Documents" at bounding box center [163, 491] width 286 height 26
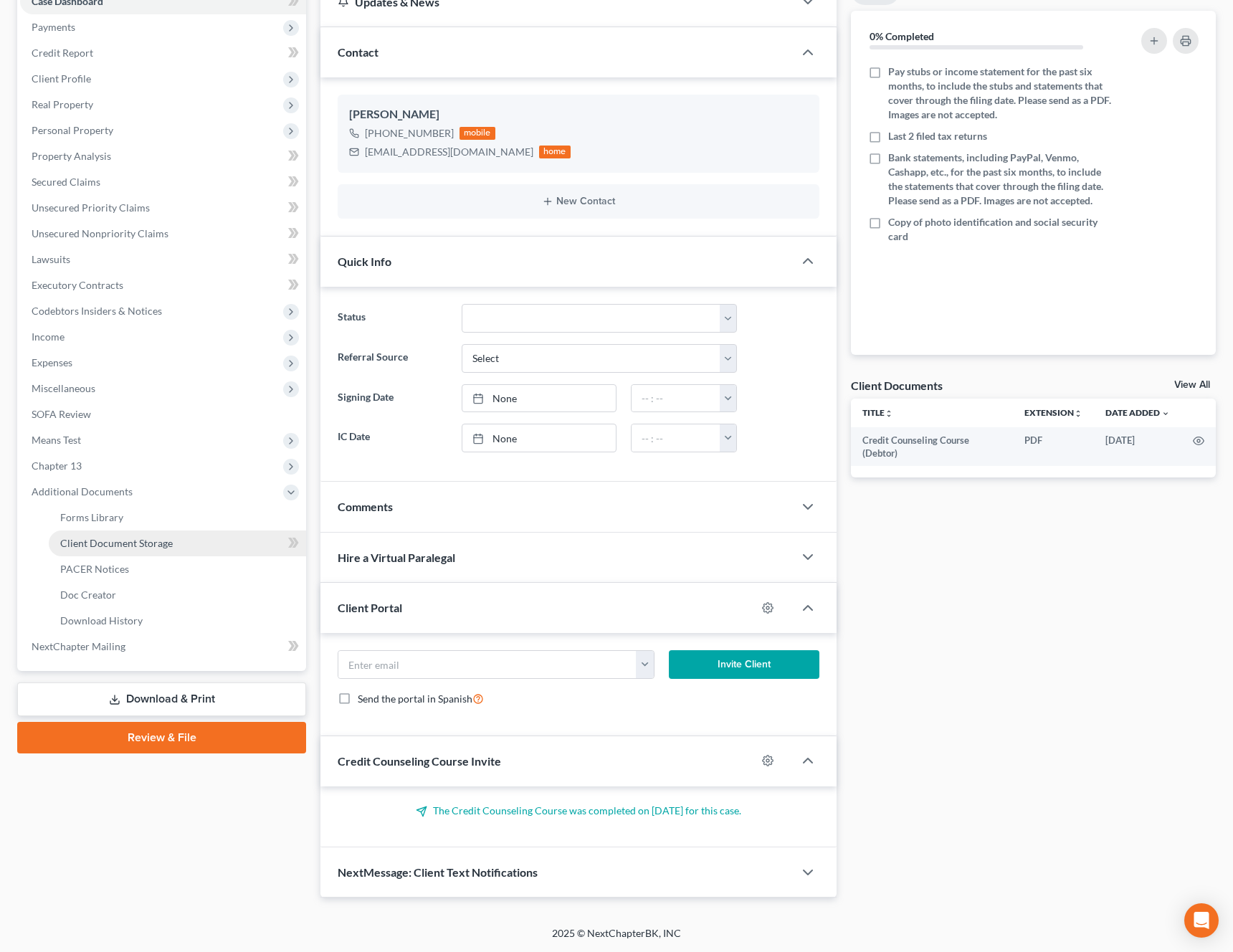
click at [151, 538] on span "Client Document Storage" at bounding box center [116, 543] width 112 height 13
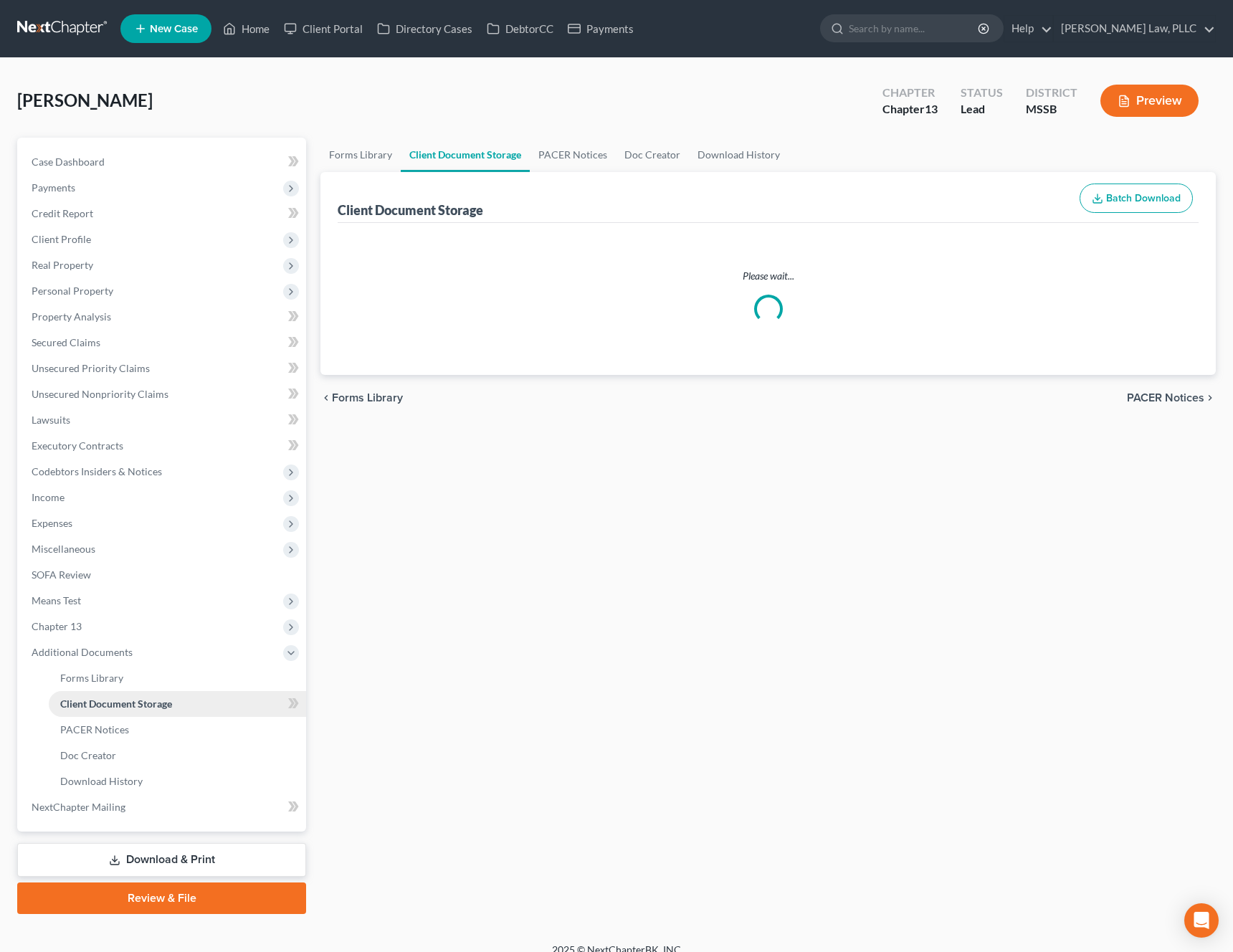
select select "4"
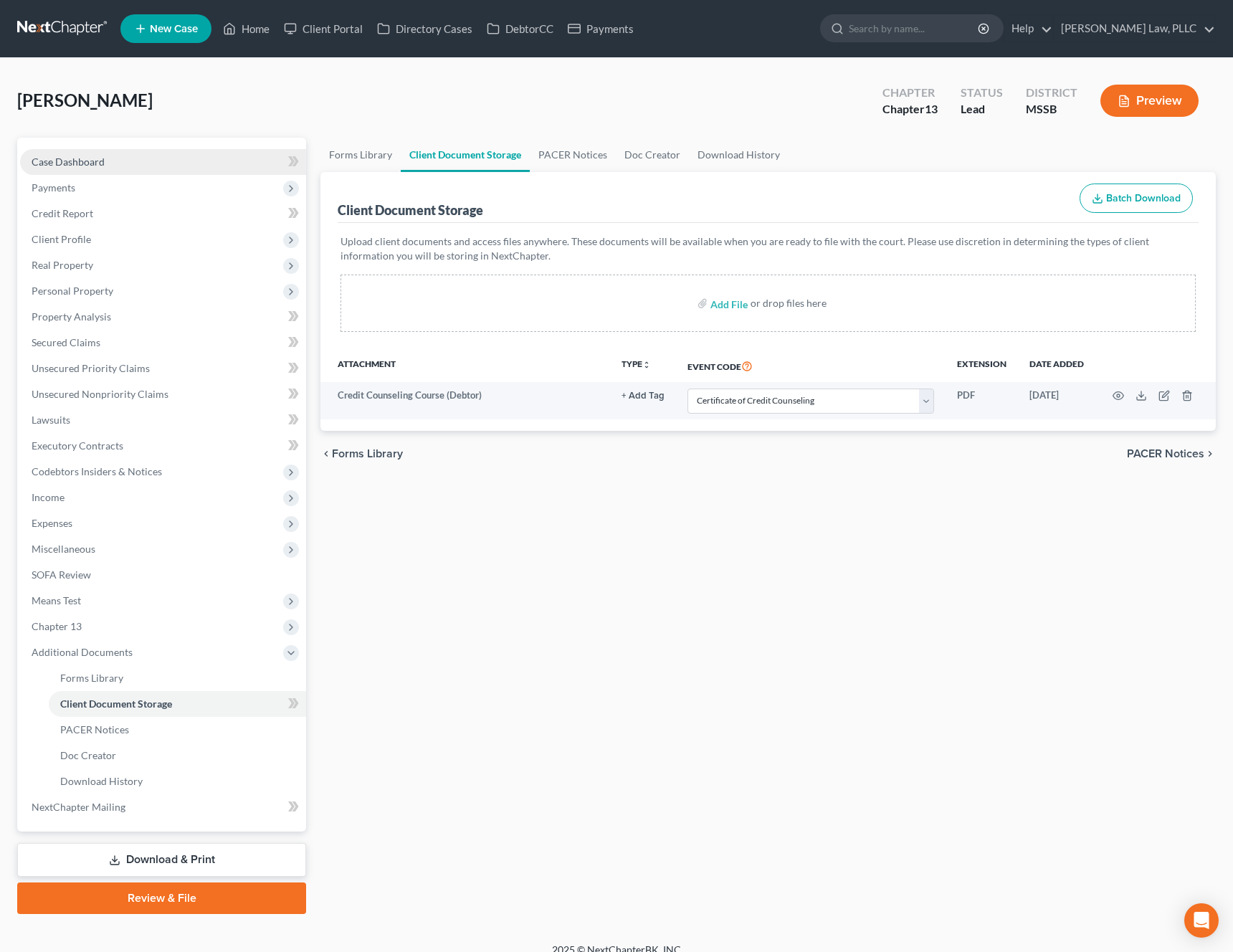
click at [138, 158] on link "Case Dashboard" at bounding box center [163, 162] width 286 height 26
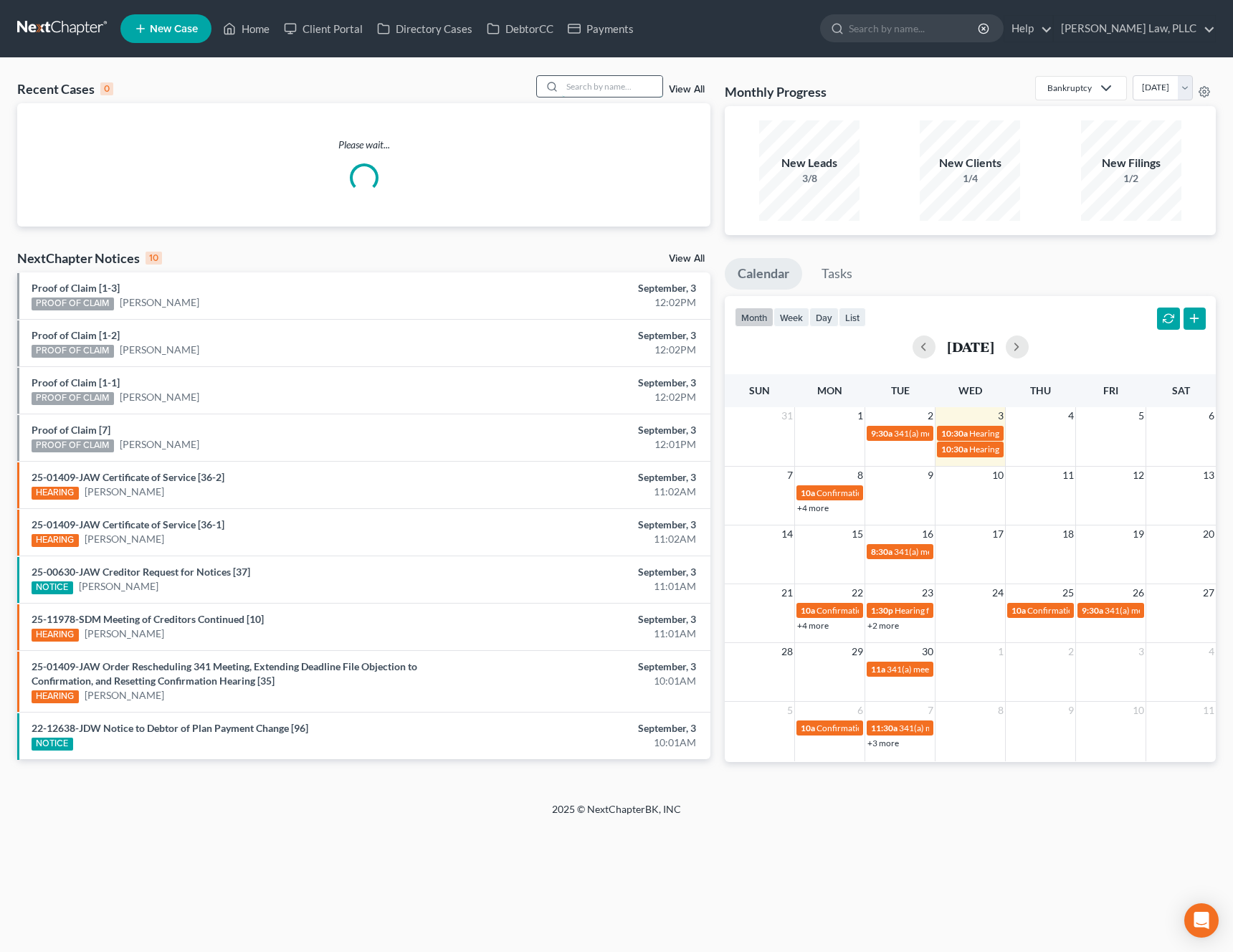
click at [596, 89] on input "search" at bounding box center [612, 86] width 101 height 21
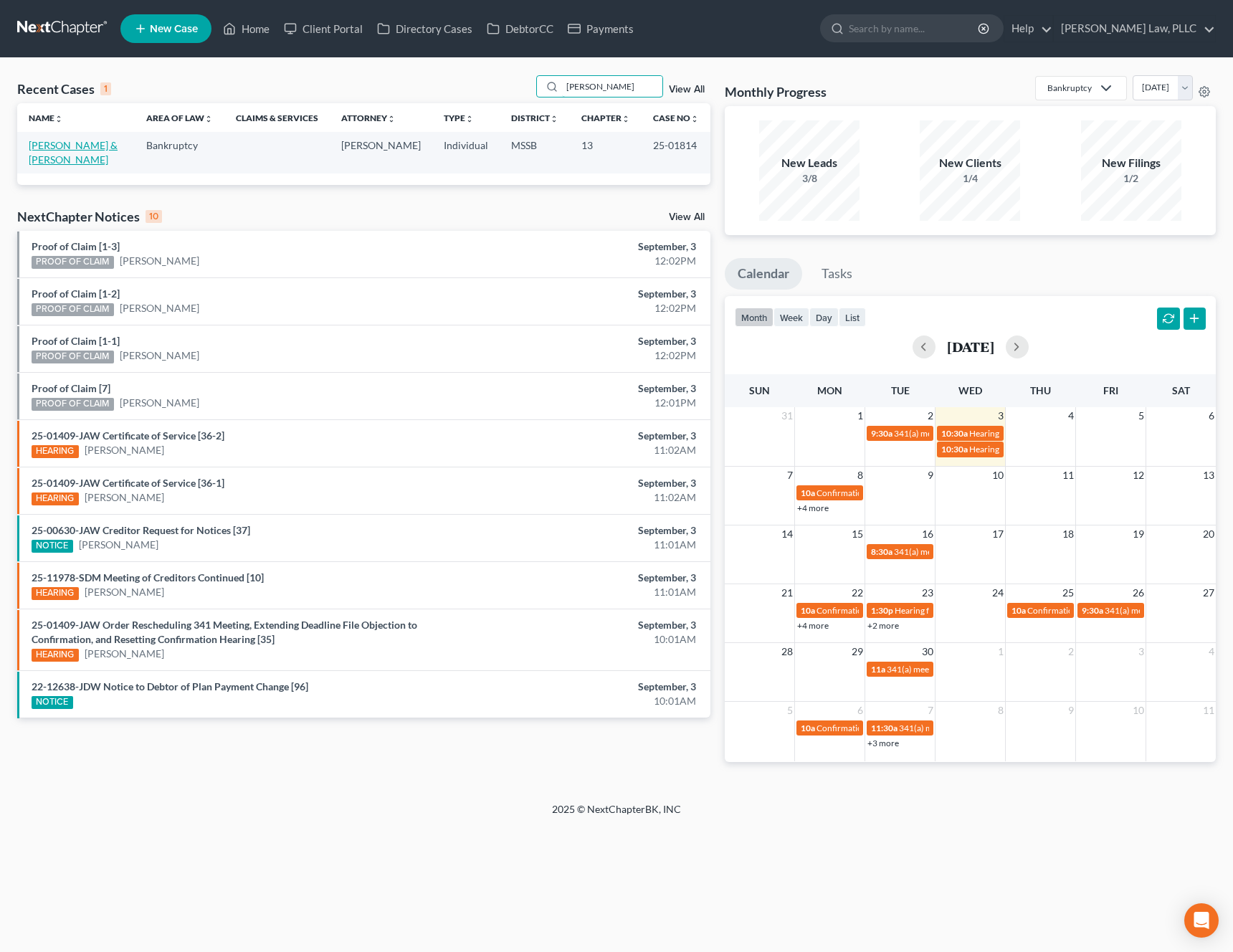
type input "[PERSON_NAME]"
click at [77, 150] on link "[PERSON_NAME] & [PERSON_NAME]" at bounding box center [73, 152] width 89 height 27
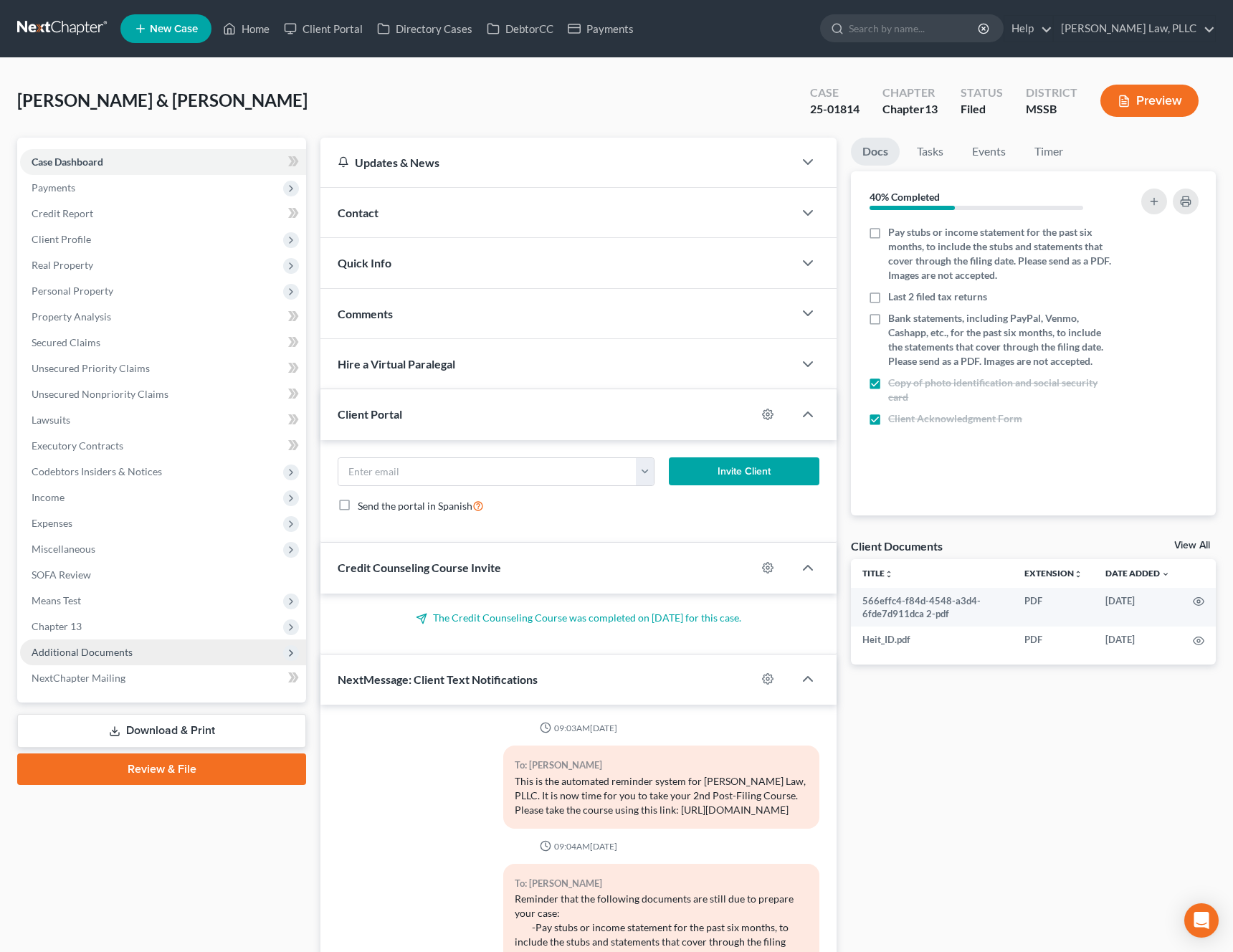
click at [99, 647] on span "Additional Documents" at bounding box center [82, 651] width 101 height 13
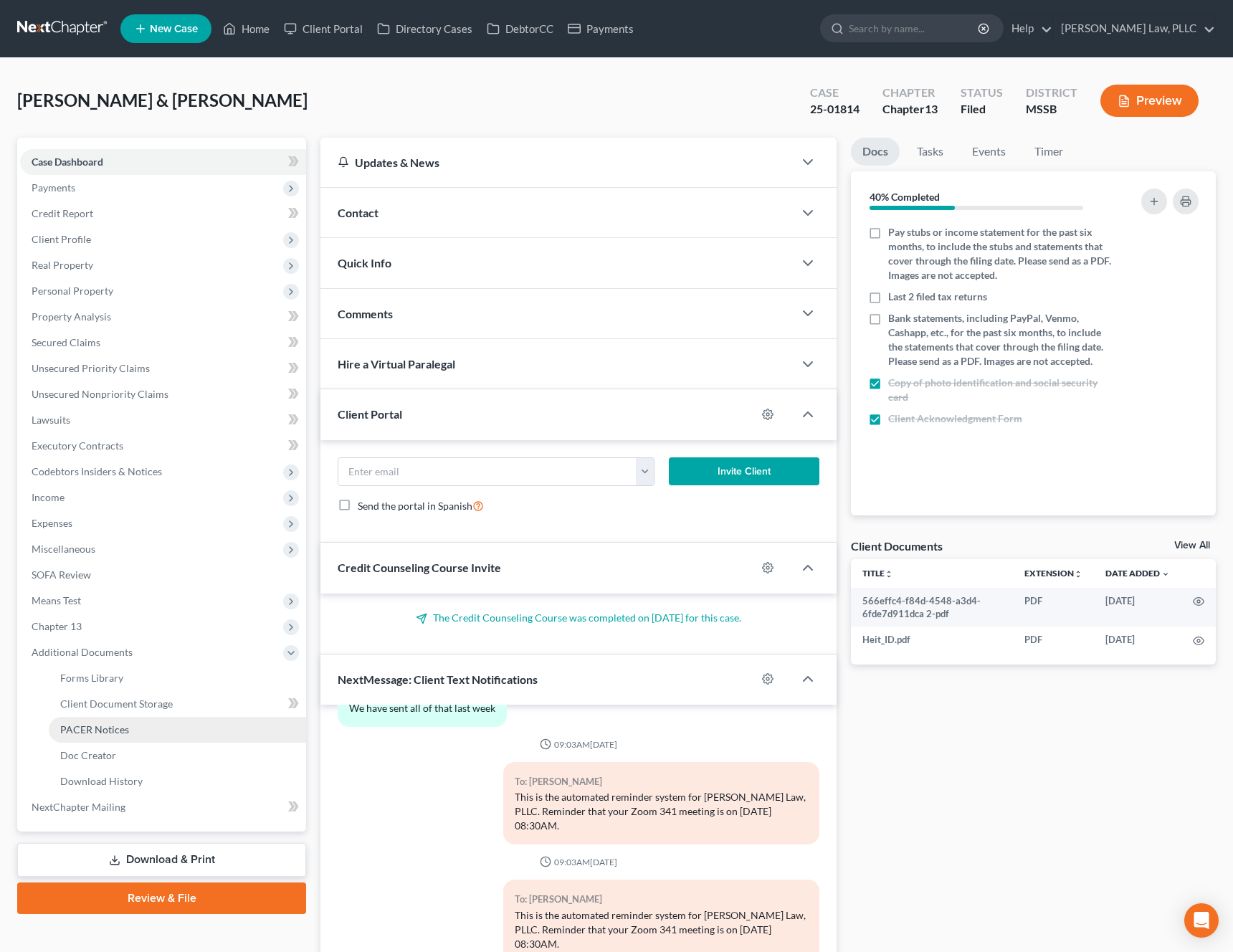
click at [100, 718] on link "PACER Notices" at bounding box center [177, 729] width 257 height 26
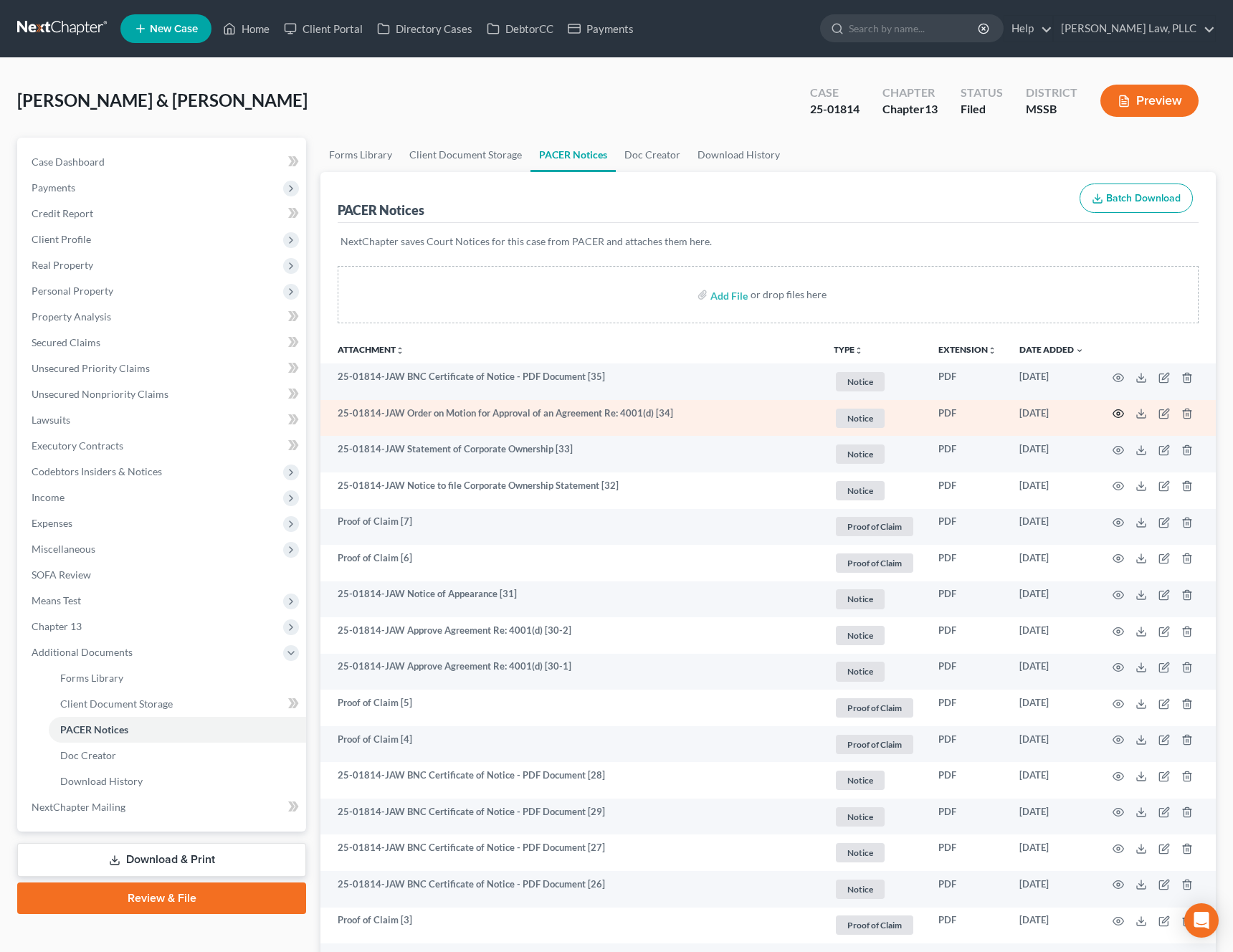
click at [1119, 416] on icon "button" at bounding box center [1119, 414] width 12 height 12
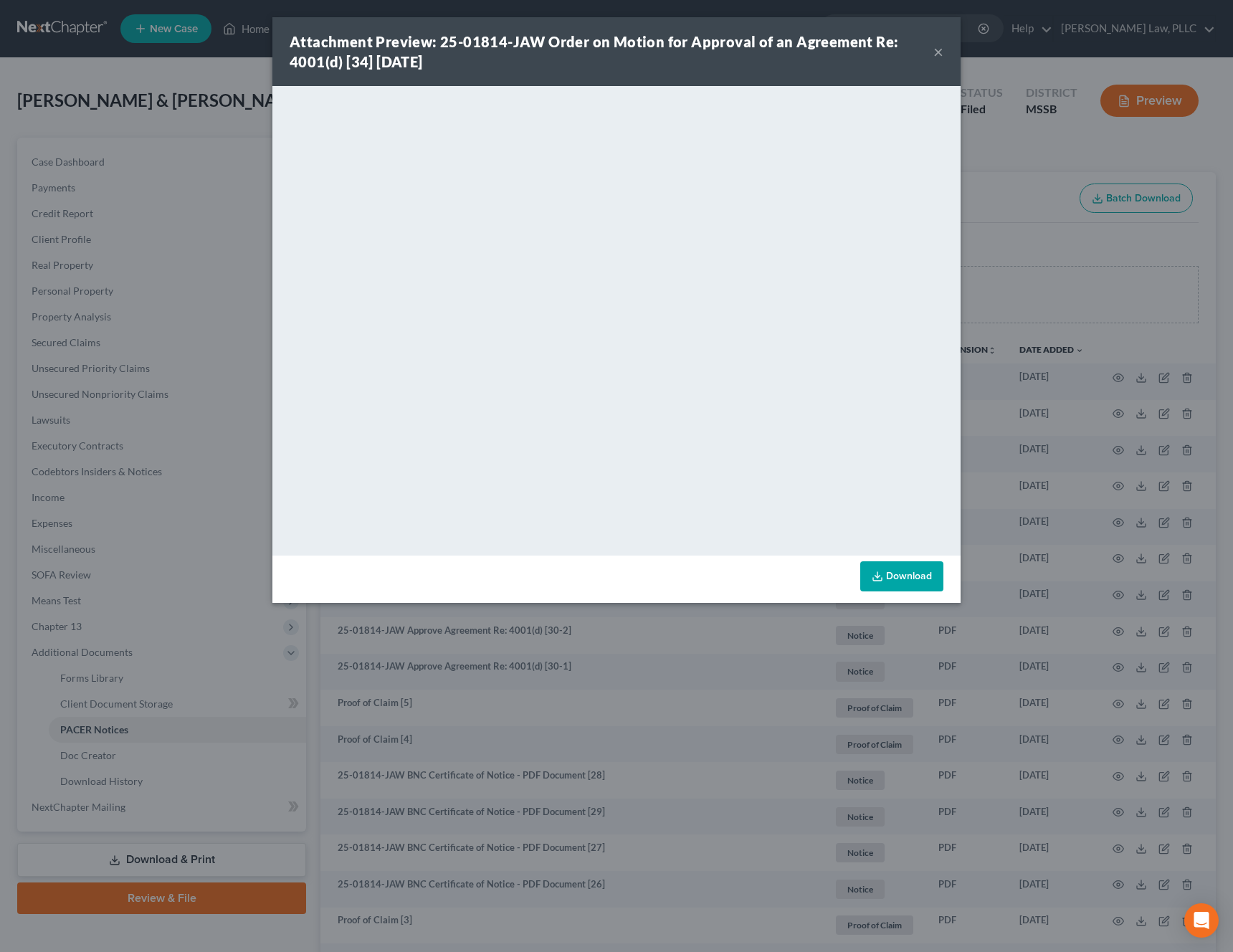
click at [888, 569] on link "Download" at bounding box center [901, 576] width 83 height 30
click at [940, 54] on button "×" at bounding box center [939, 51] width 10 height 18
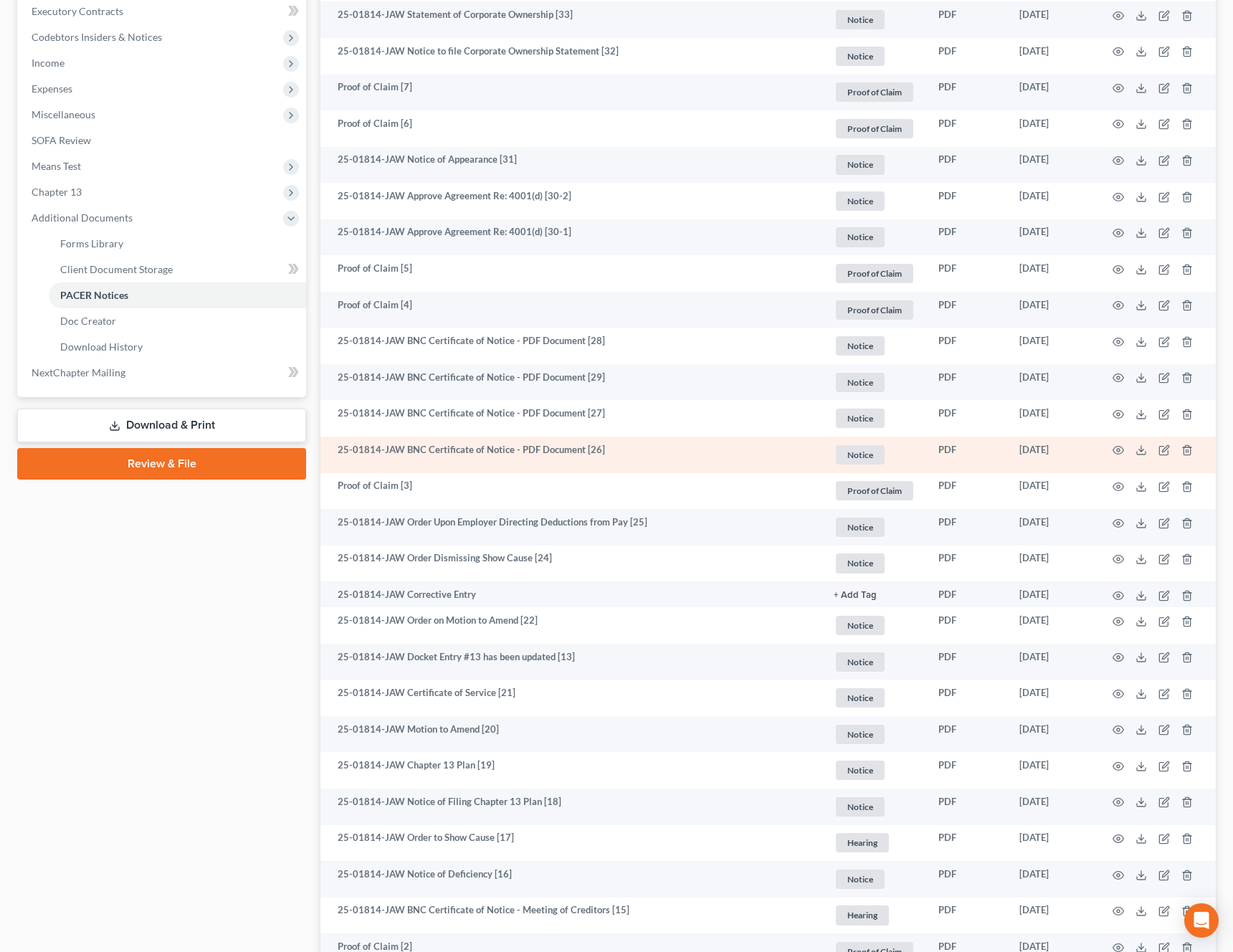
scroll to position [437, 0]
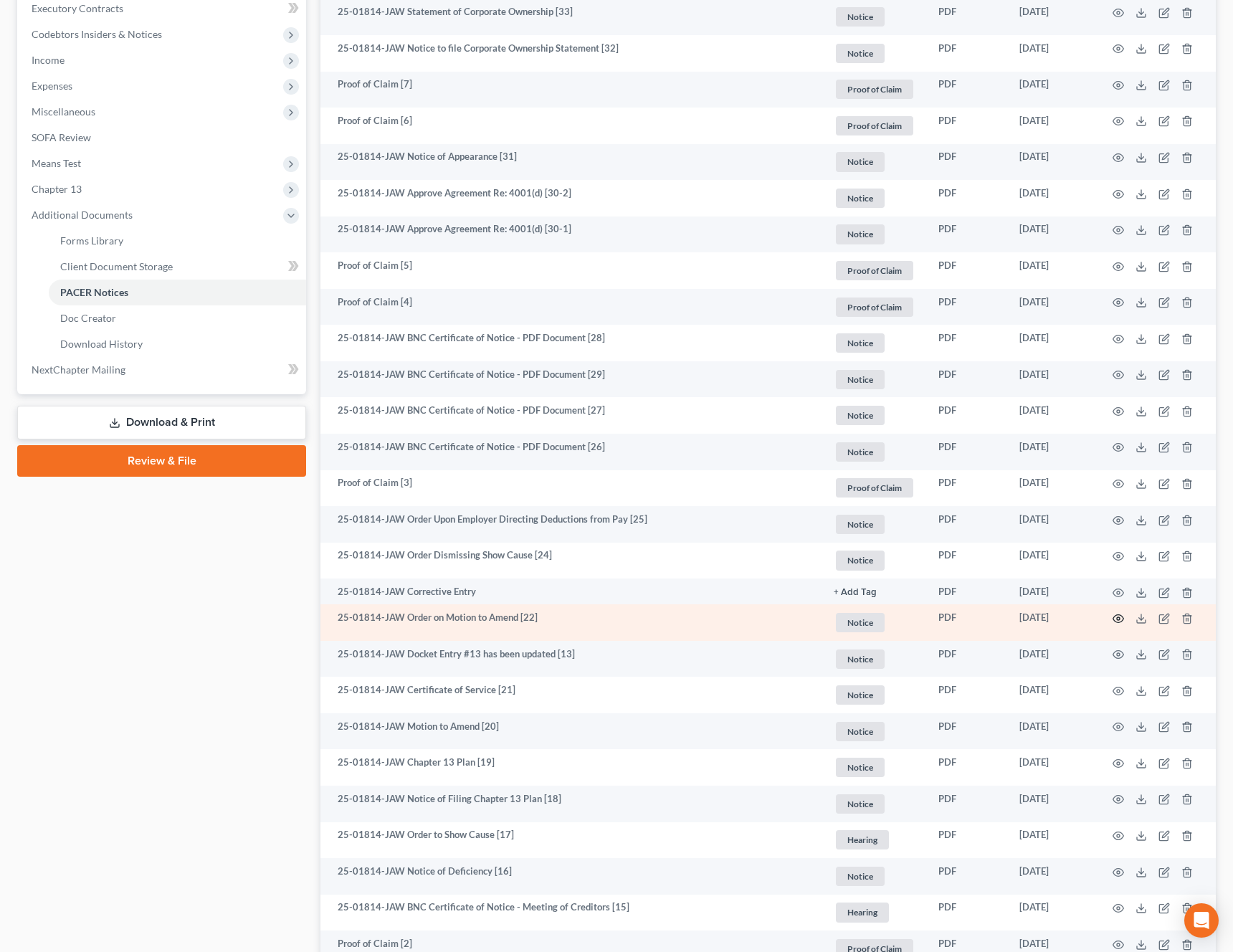
click at [1119, 620] on circle "button" at bounding box center [1118, 618] width 3 height 3
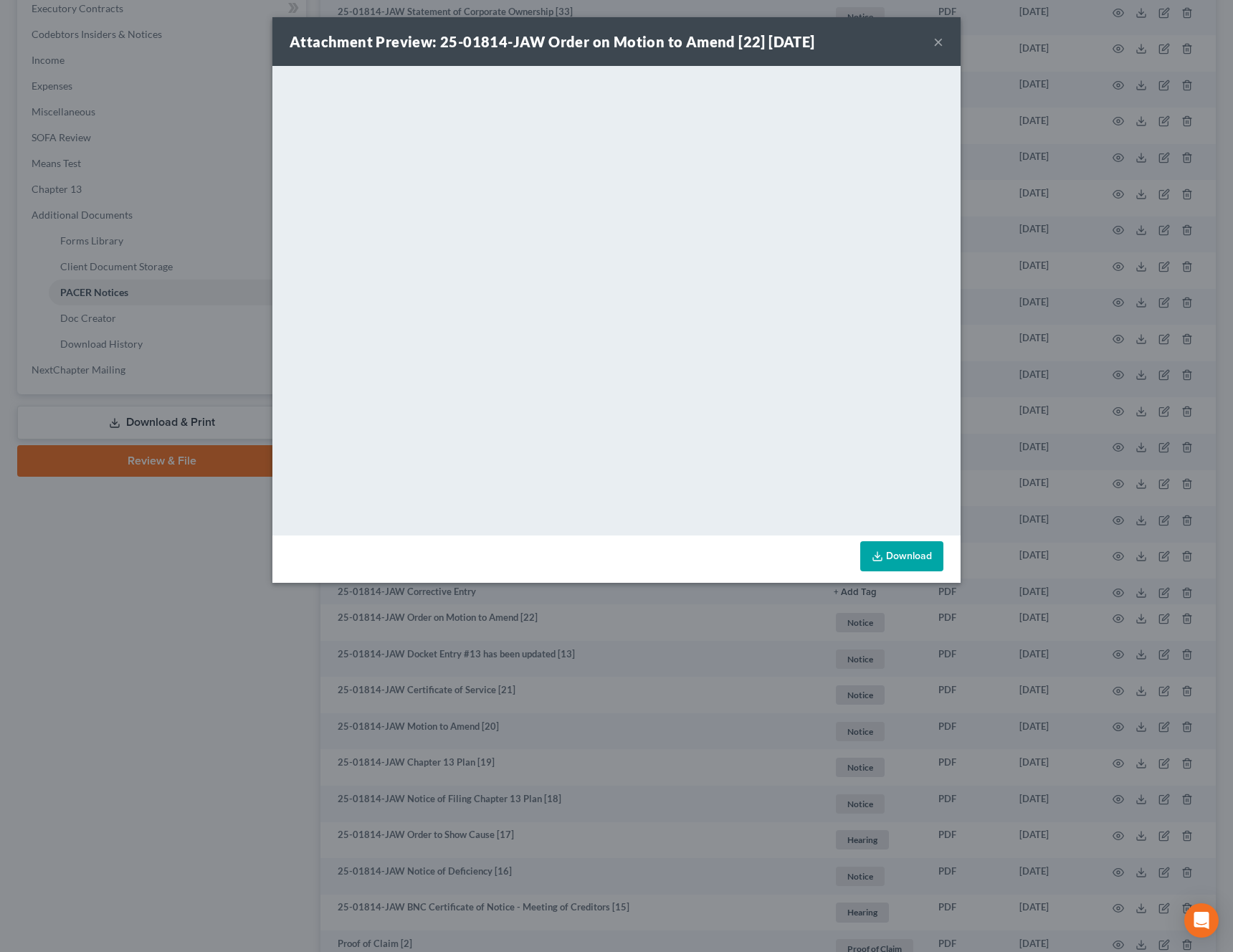
click at [915, 550] on link "Download" at bounding box center [901, 556] width 83 height 30
click at [941, 48] on button "×" at bounding box center [939, 41] width 10 height 18
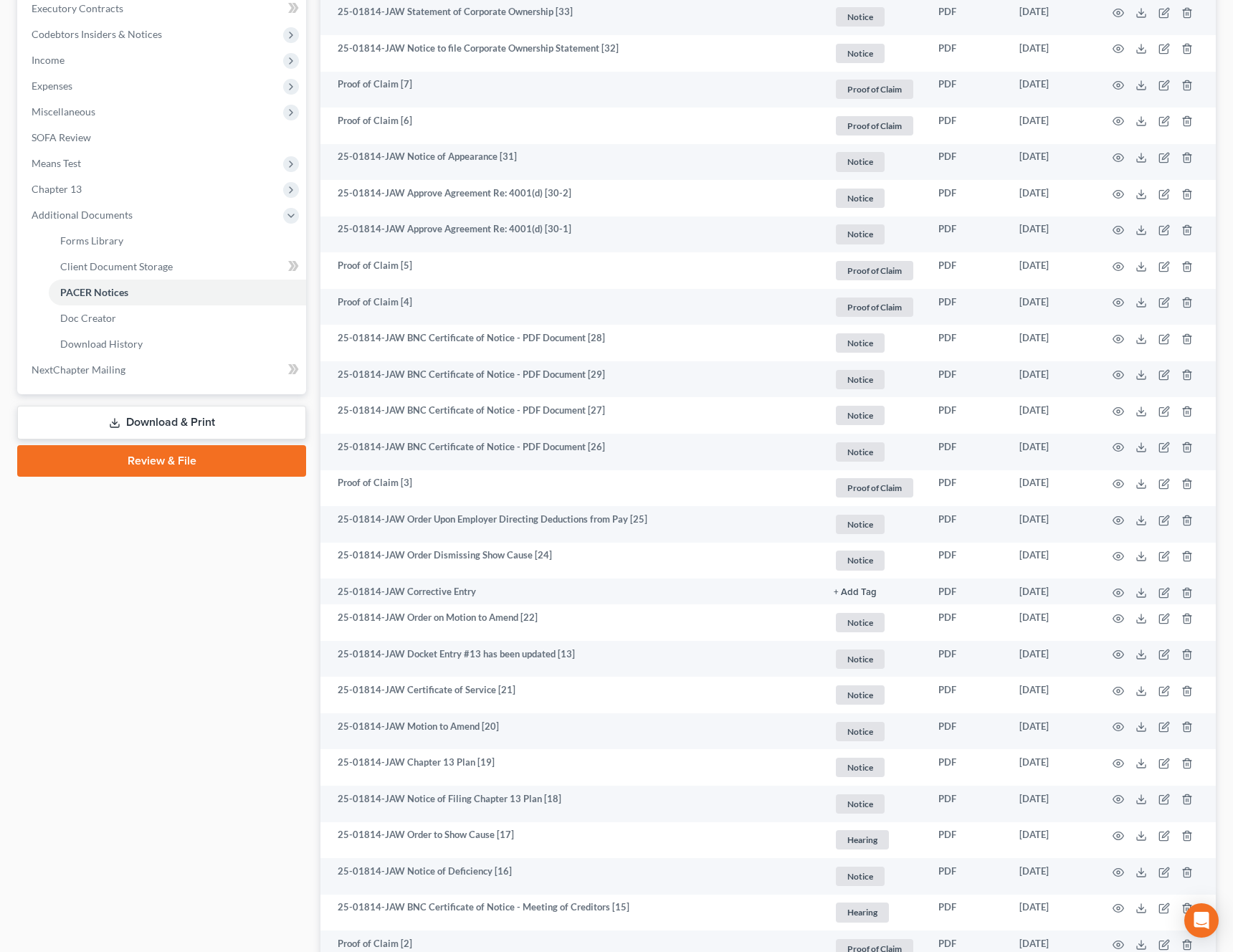
scroll to position [0, 0]
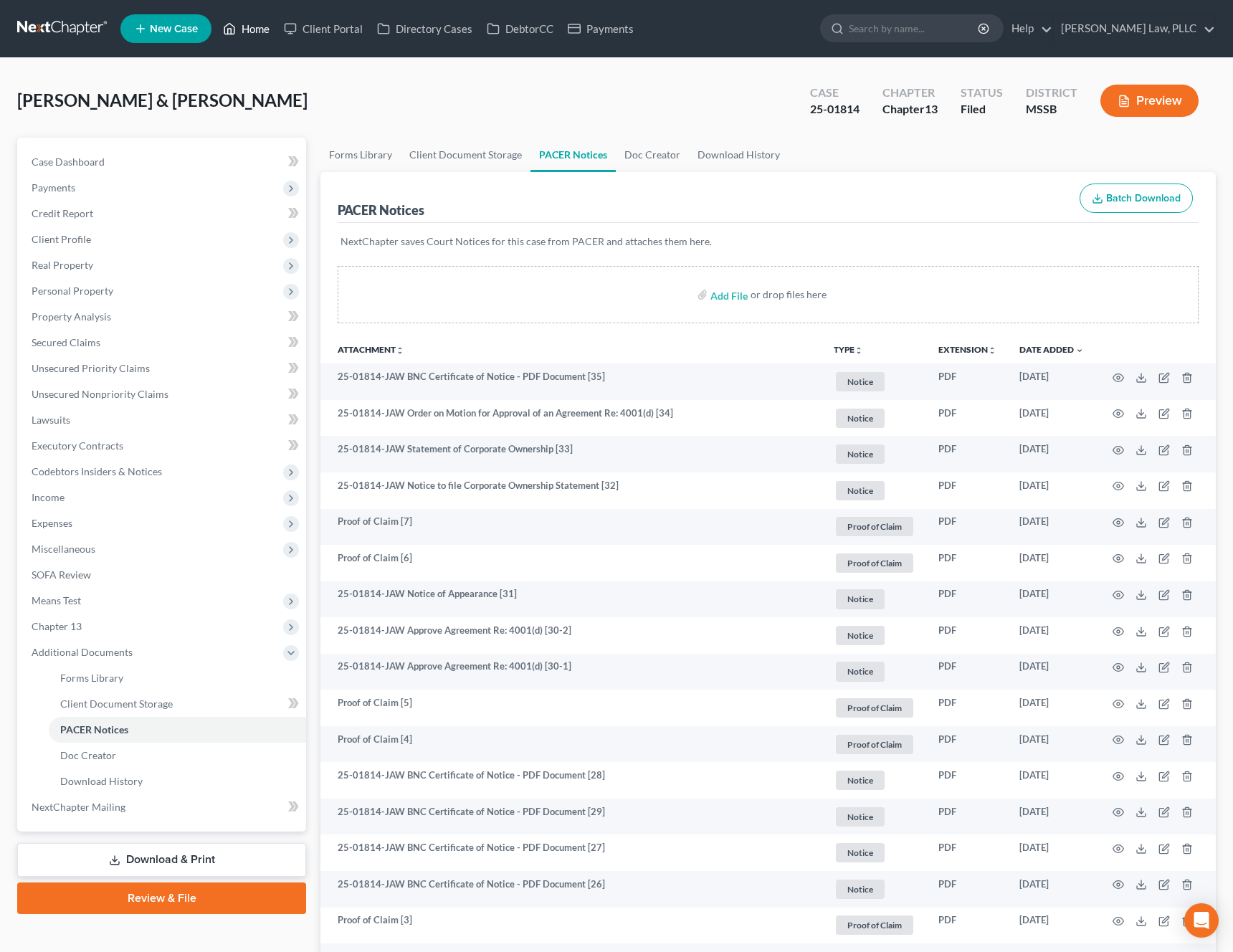
click at [253, 31] on link "Home" at bounding box center [246, 28] width 61 height 26
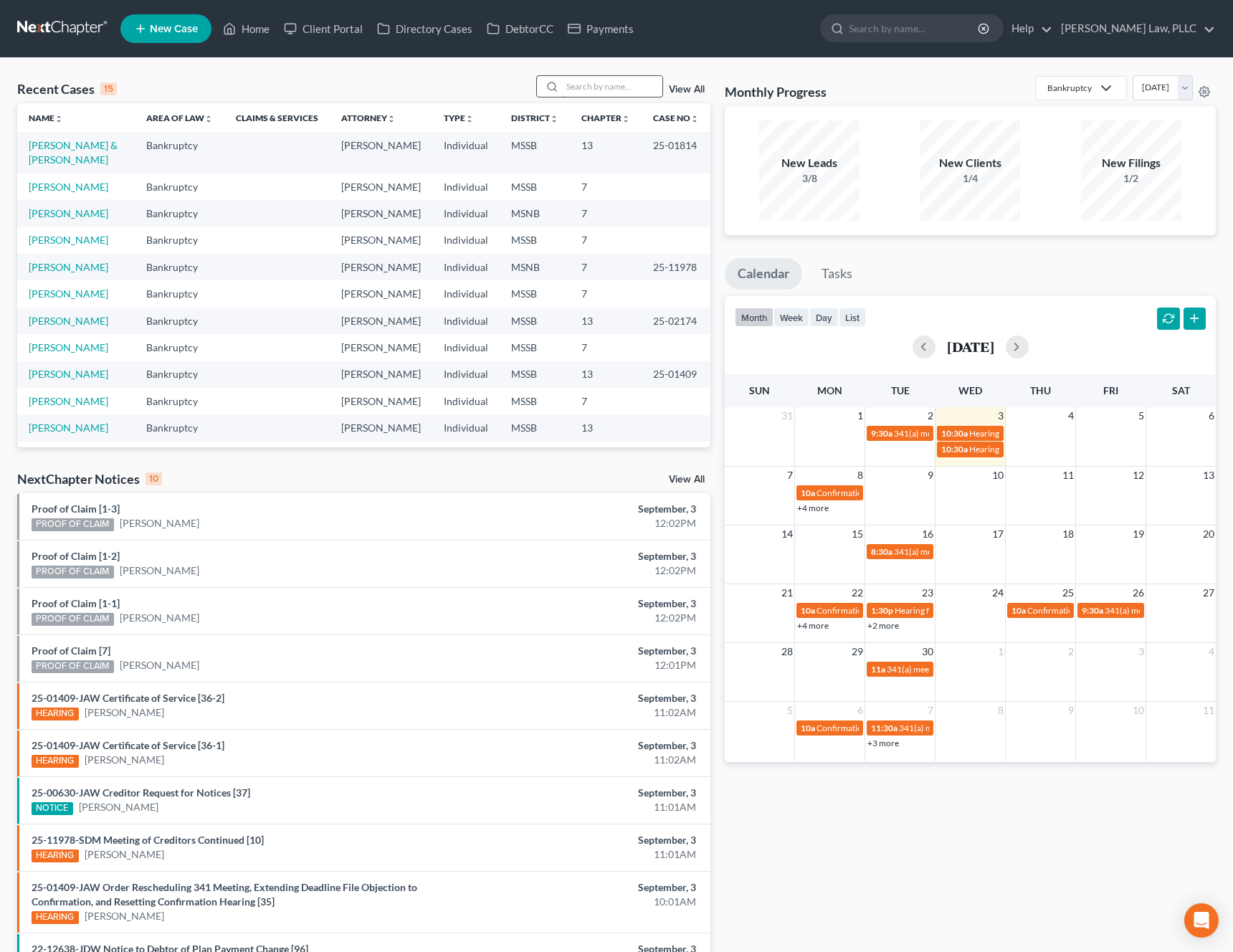
click at [597, 92] on input "search" at bounding box center [612, 86] width 101 height 21
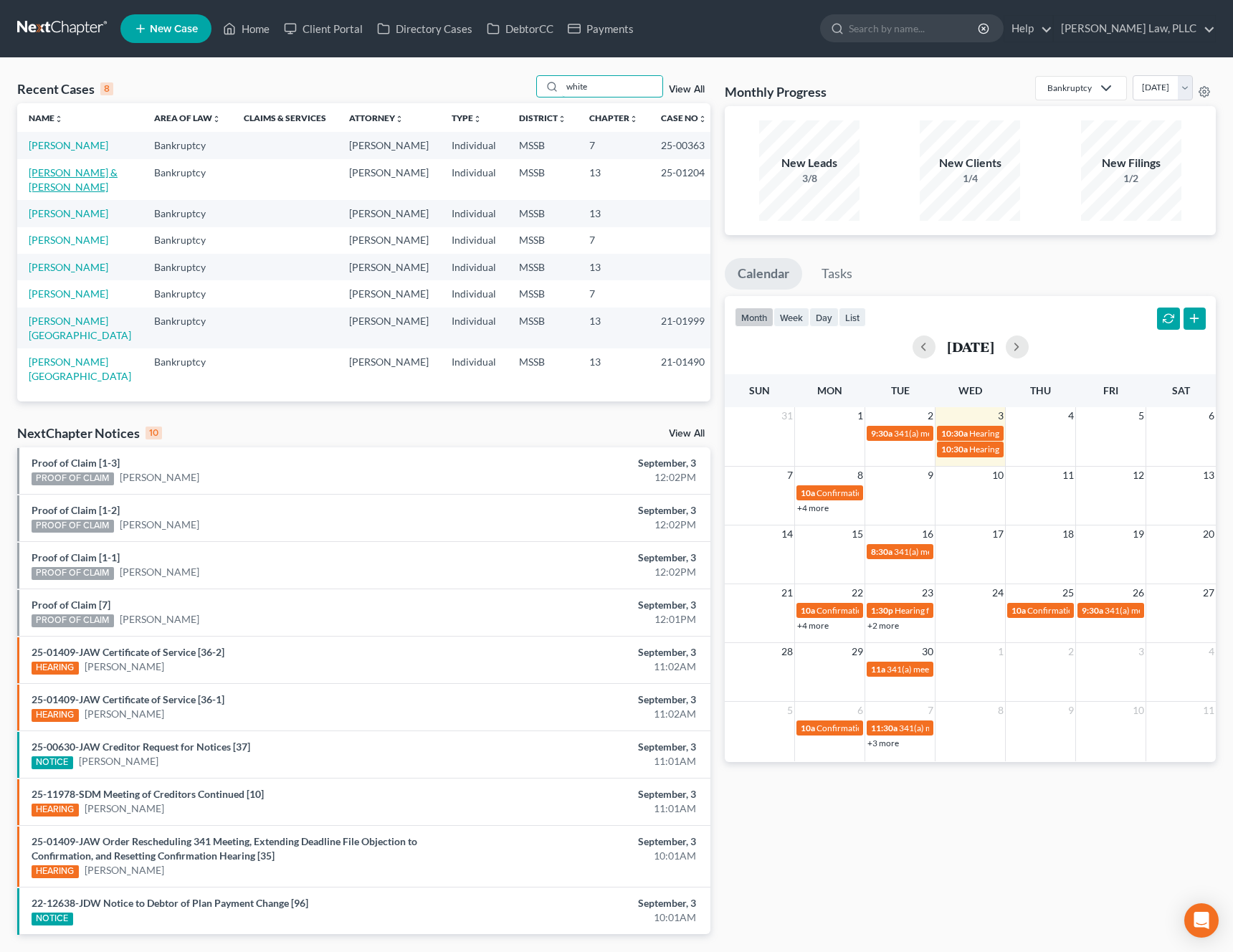
type input "white"
click at [44, 167] on link "White, Jocelyn & Carl" at bounding box center [73, 180] width 89 height 27
select select "3"
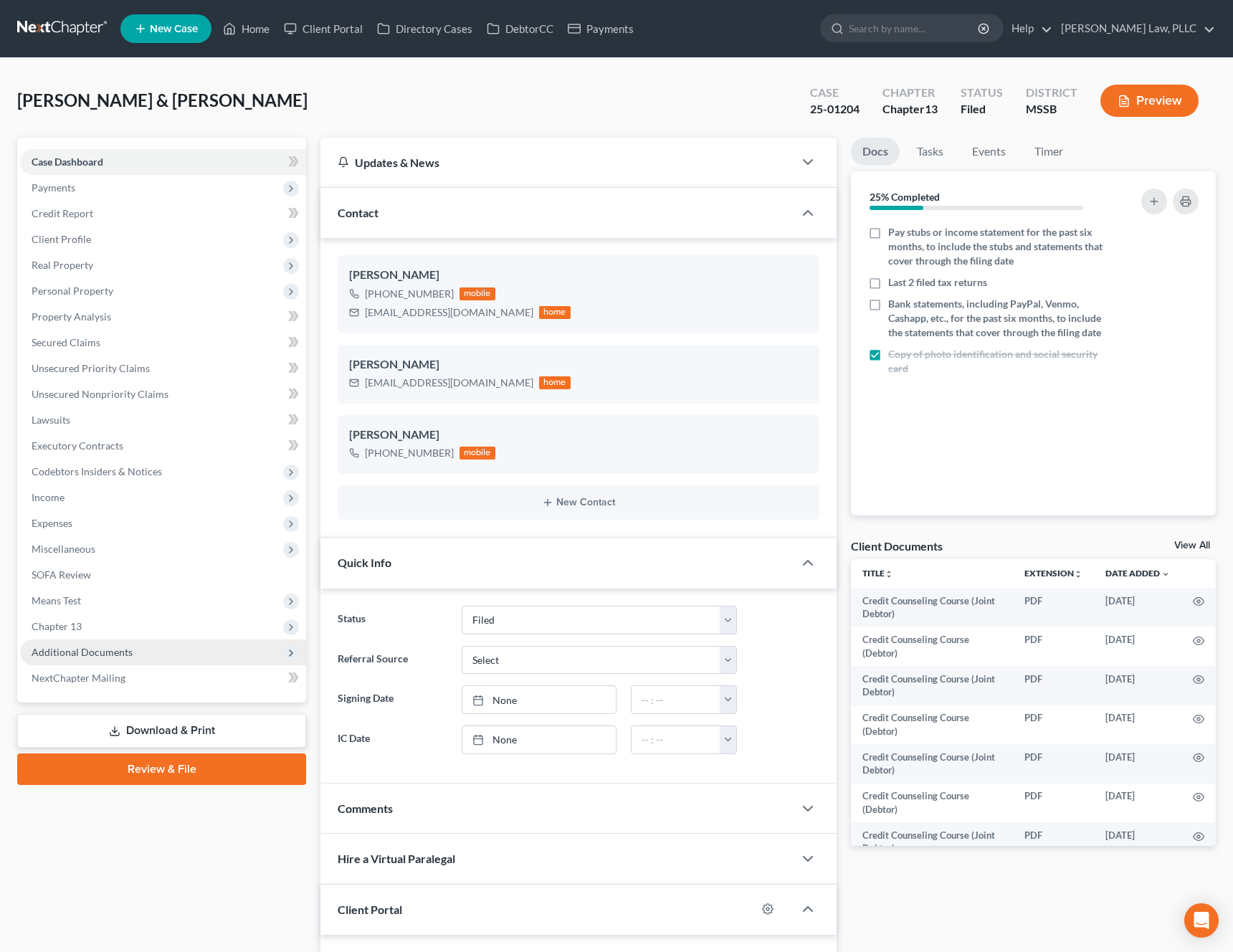
click at [151, 647] on span "Additional Documents" at bounding box center [163, 652] width 286 height 26
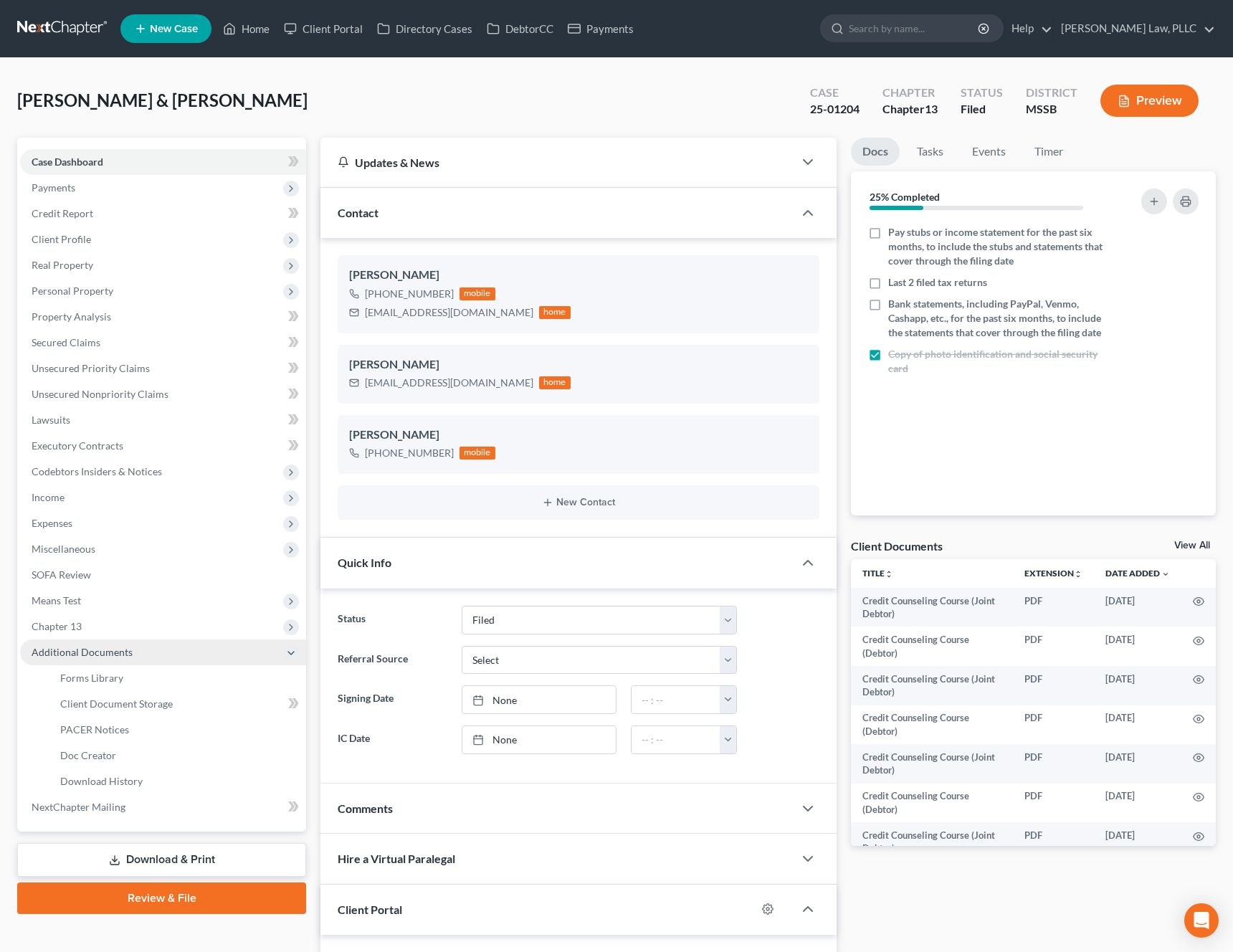
scroll to position [1642, 0]
click at [151, 746] on link "Doc Creator" at bounding box center [177, 755] width 257 height 26
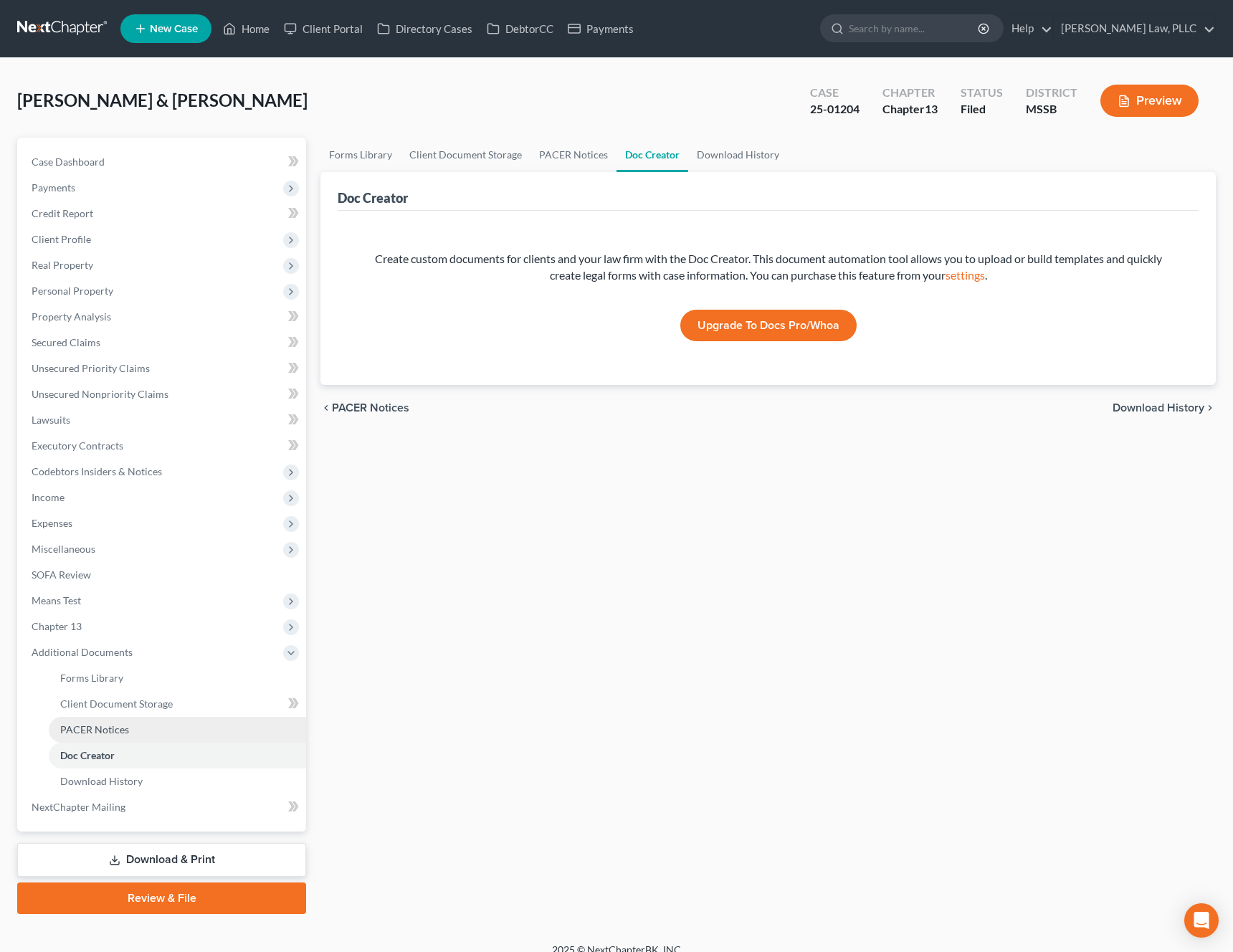
click at [157, 729] on link "PACER Notices" at bounding box center [177, 729] width 257 height 26
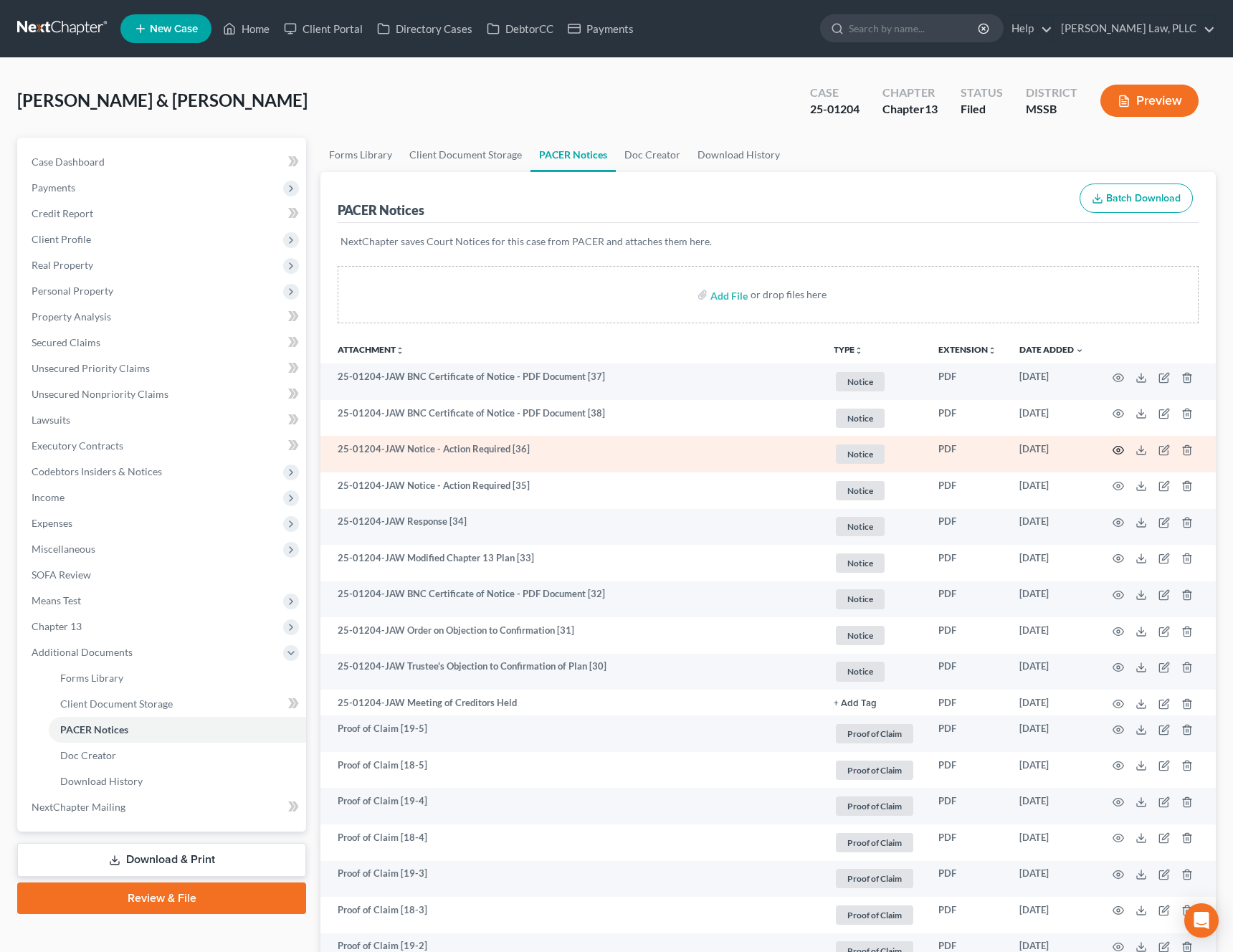
click at [1121, 451] on icon "button" at bounding box center [1119, 450] width 12 height 12
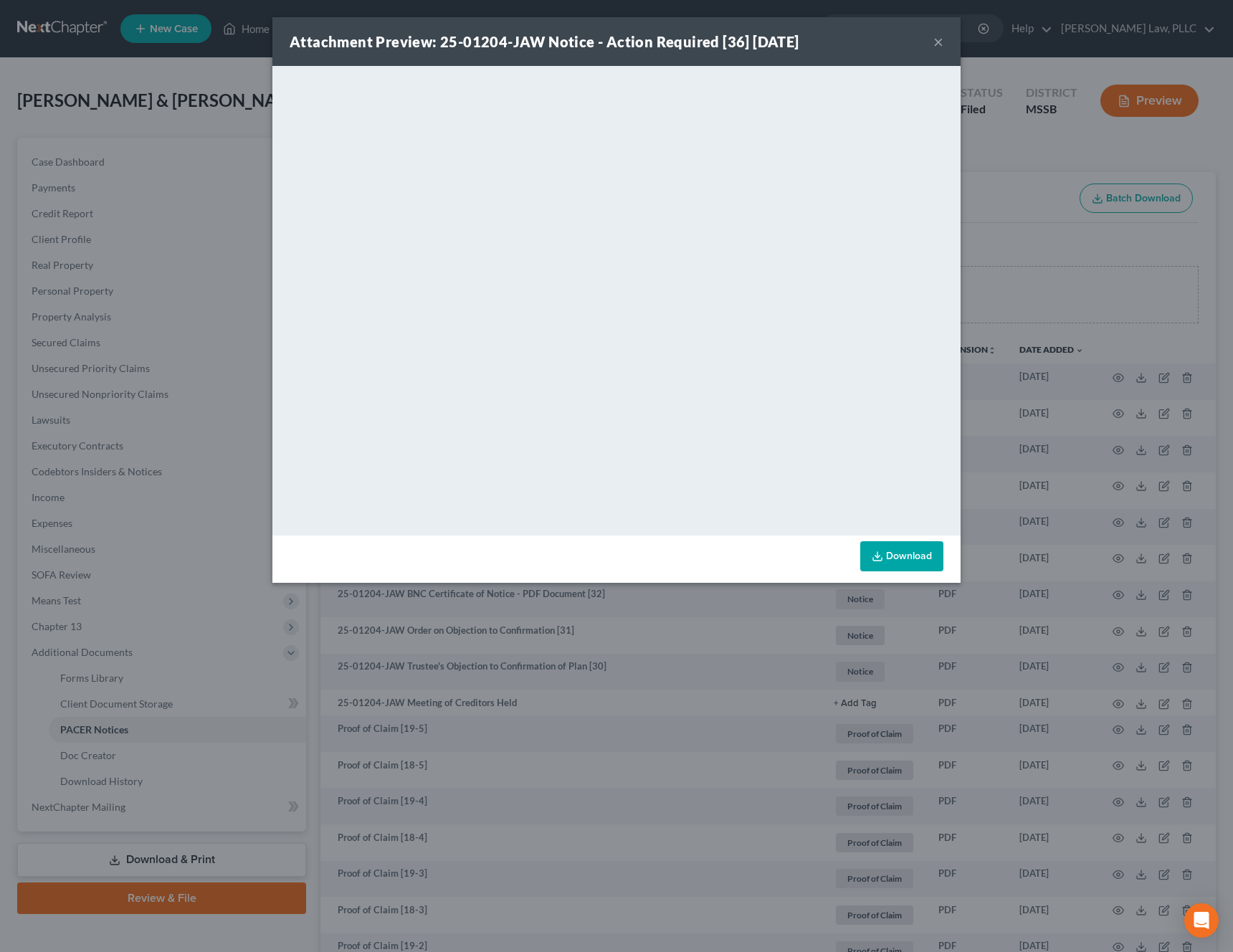
click at [941, 44] on button "×" at bounding box center [939, 41] width 10 height 18
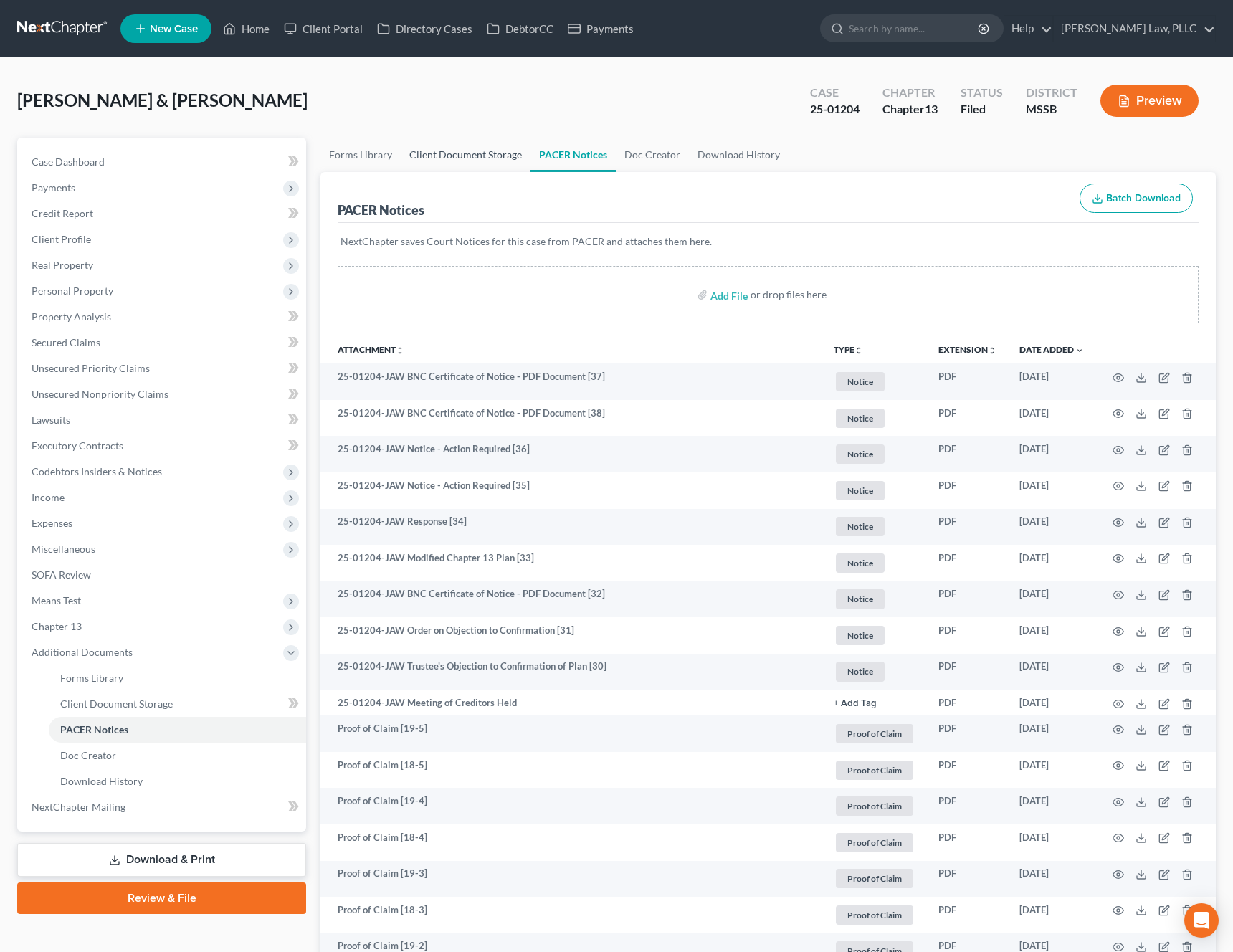
click at [473, 159] on link "Client Document Storage" at bounding box center [466, 154] width 130 height 34
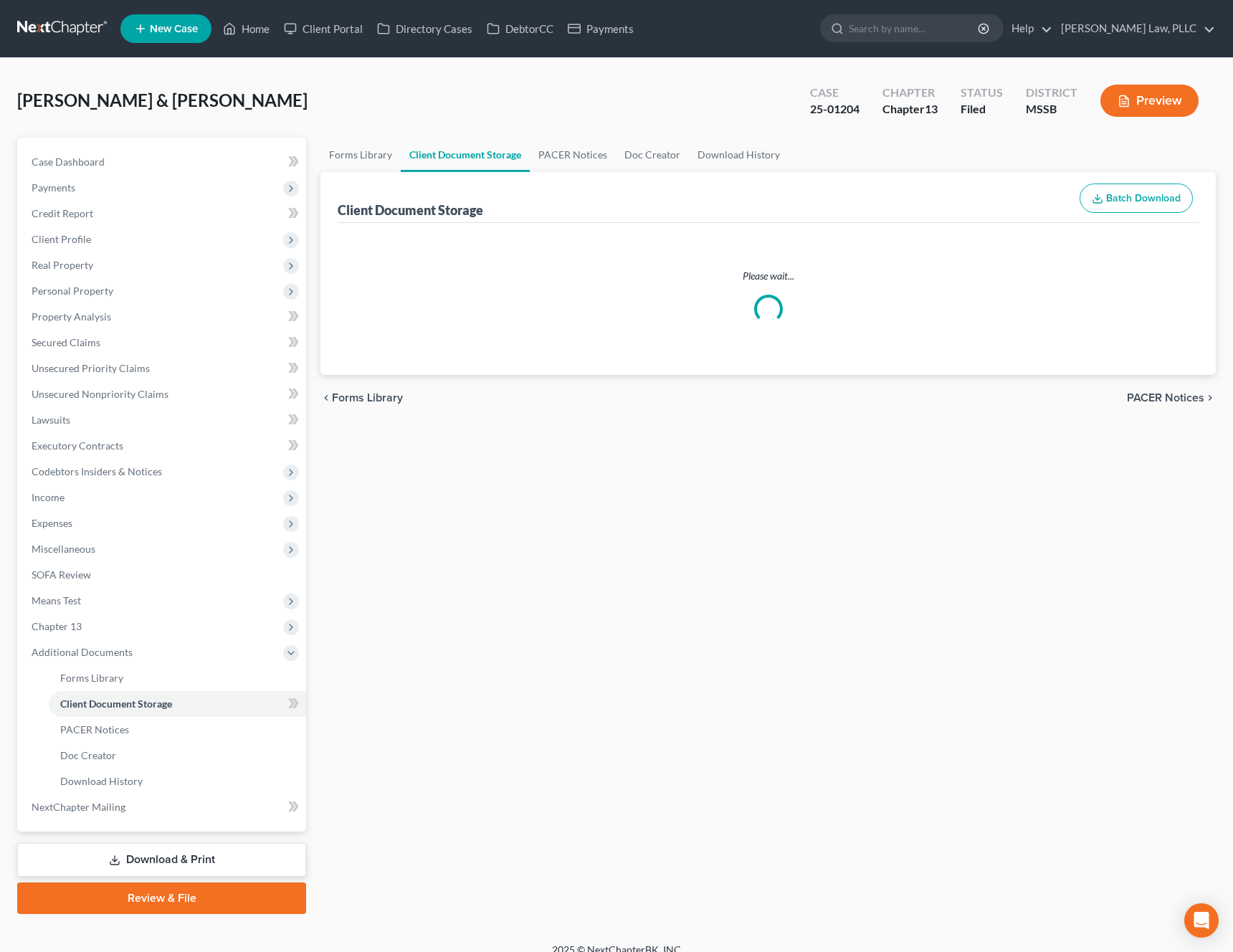
select select "4"
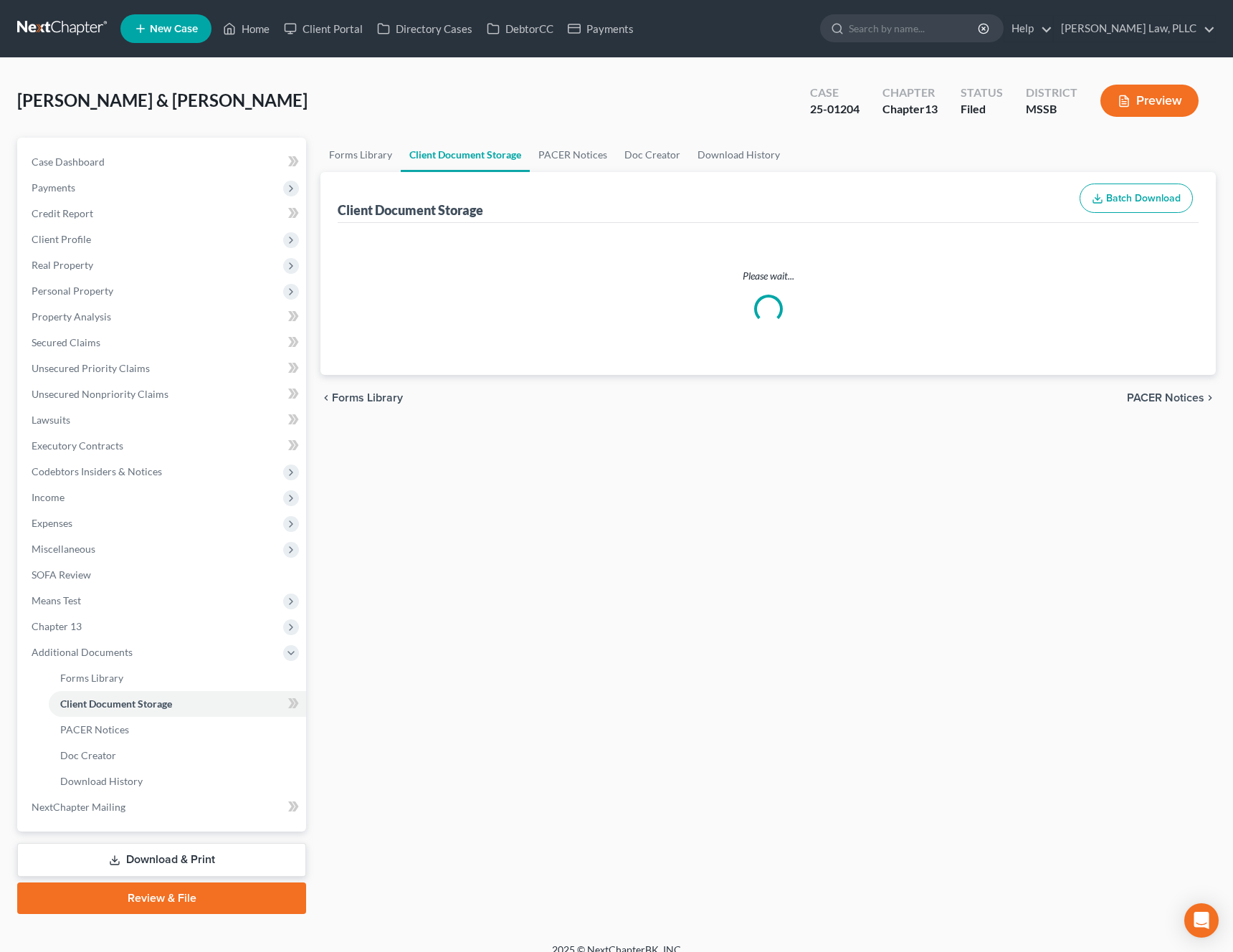
select select "4"
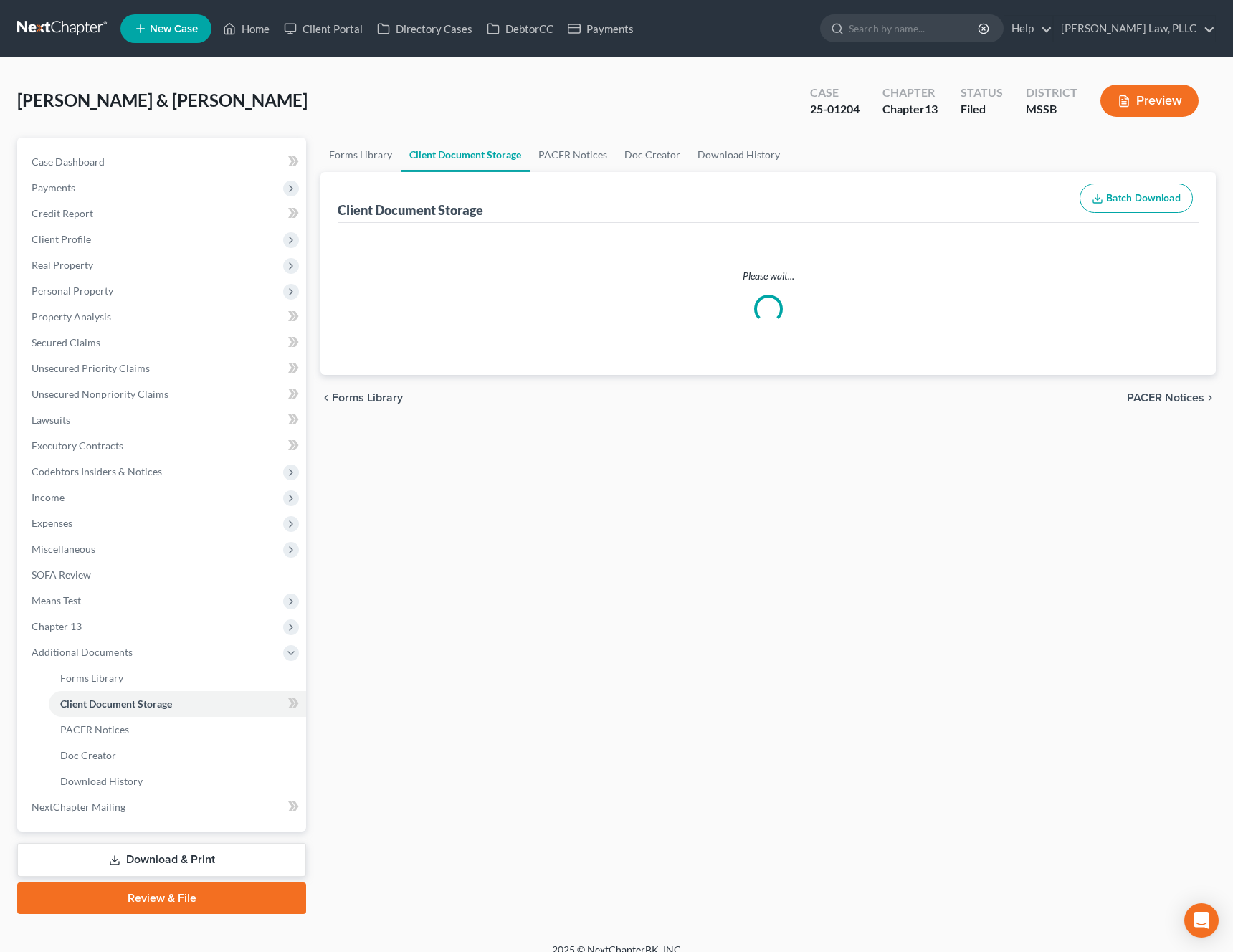
select select "4"
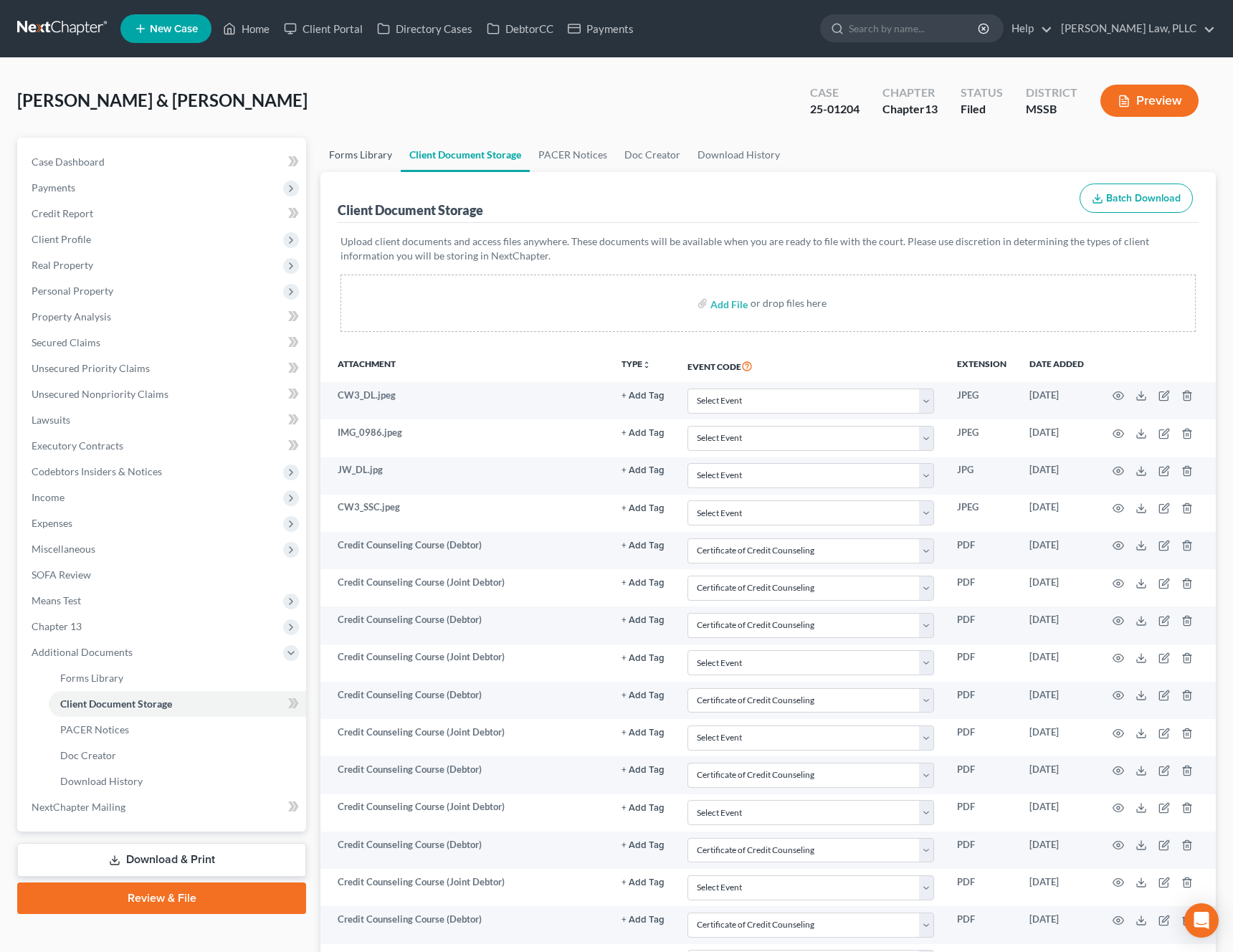
click at [378, 157] on link "Forms Library" at bounding box center [361, 154] width 80 height 34
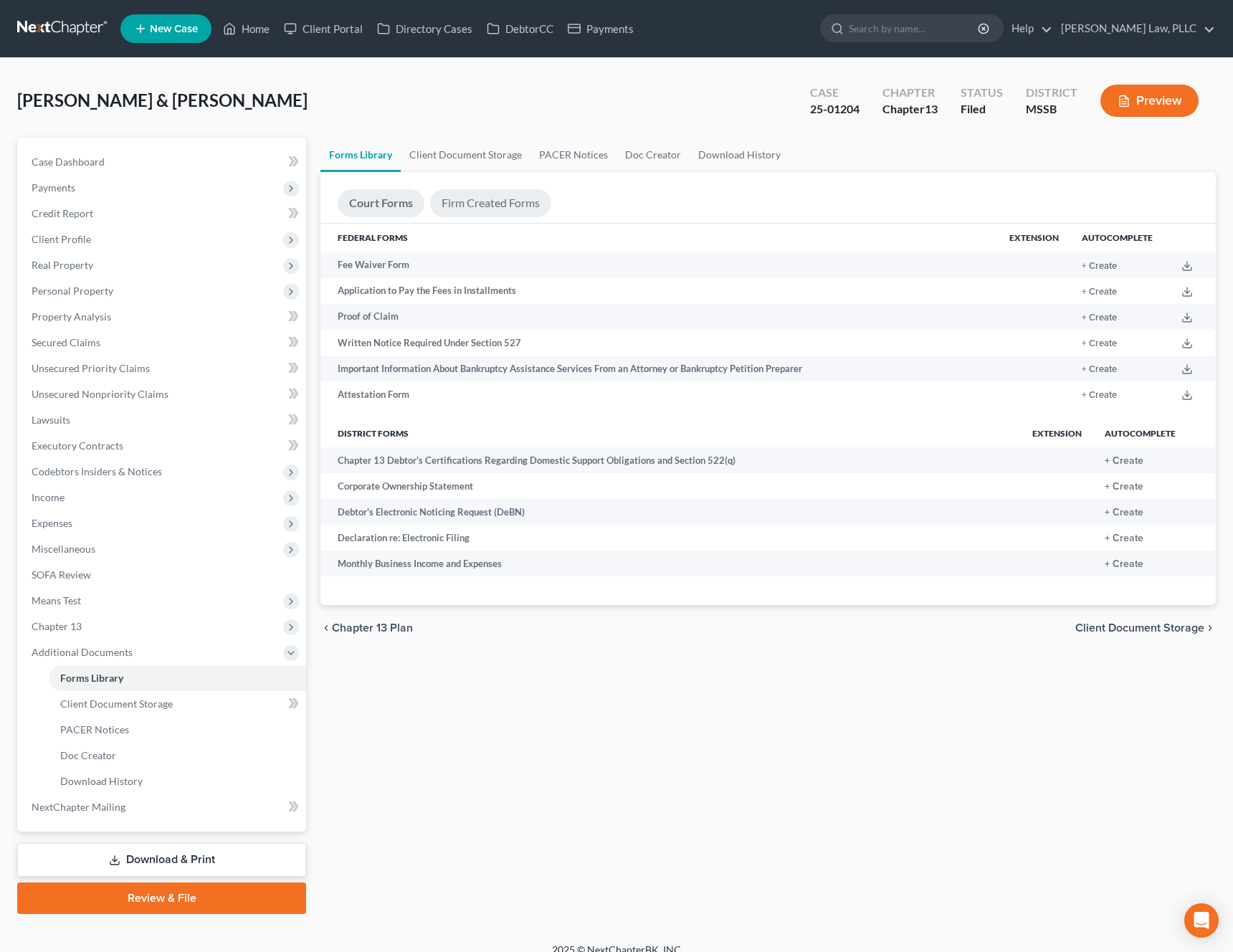
click at [499, 204] on link "Firm Created Forms" at bounding box center [491, 203] width 121 height 28
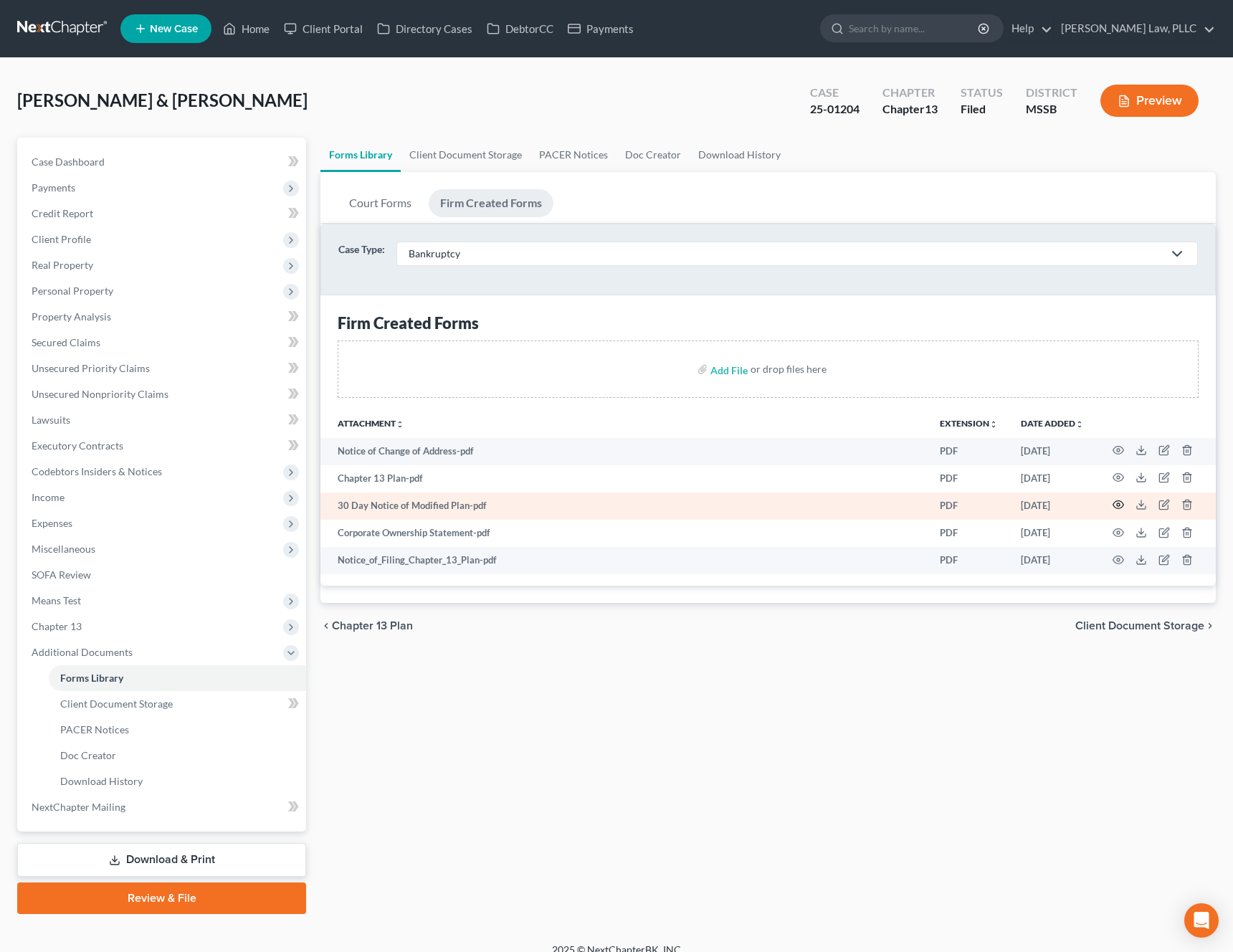
click at [1117, 507] on icon "button" at bounding box center [1118, 504] width 11 height 8
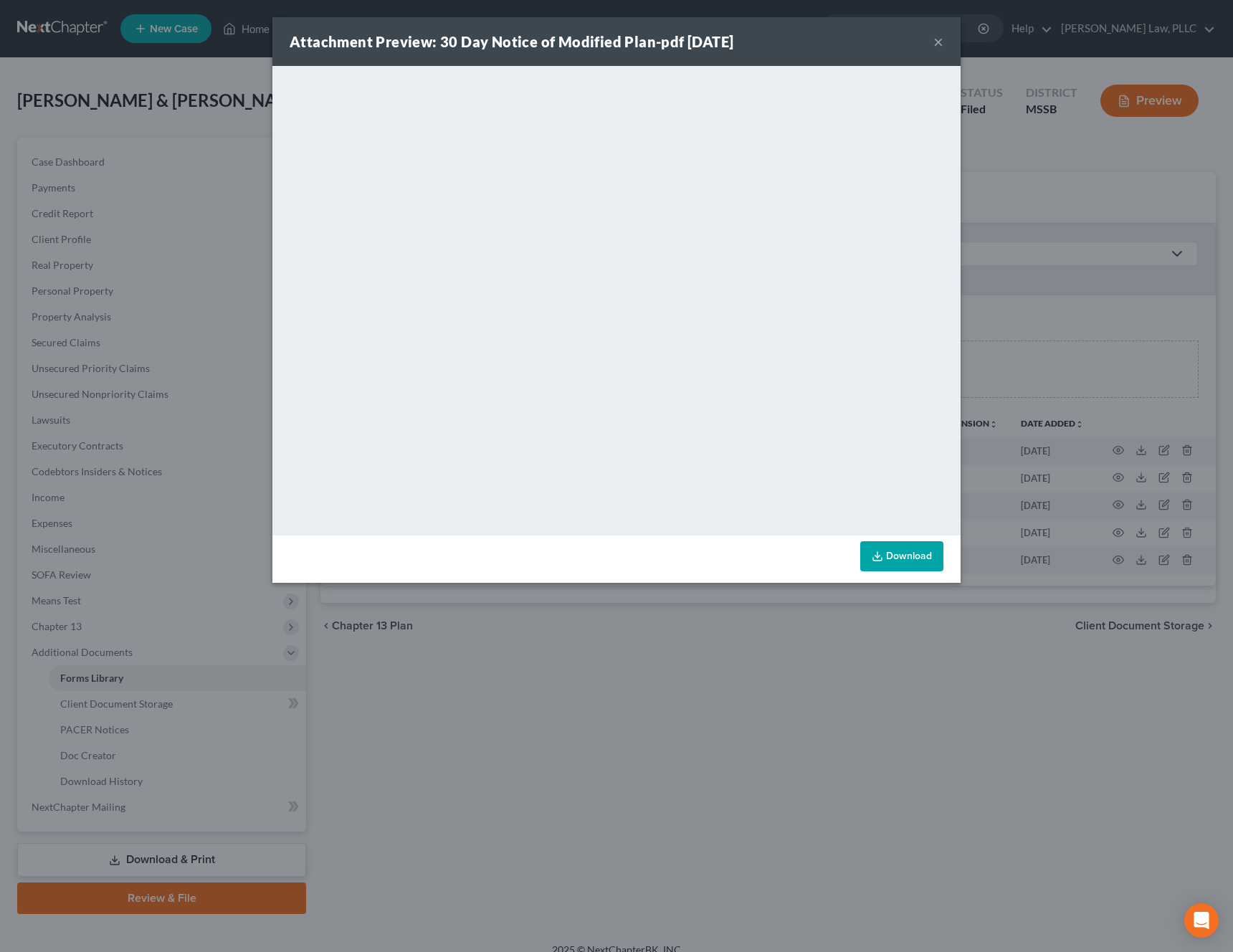
click at [892, 569] on link "Download" at bounding box center [901, 556] width 83 height 30
click at [940, 43] on button "×" at bounding box center [939, 41] width 10 height 18
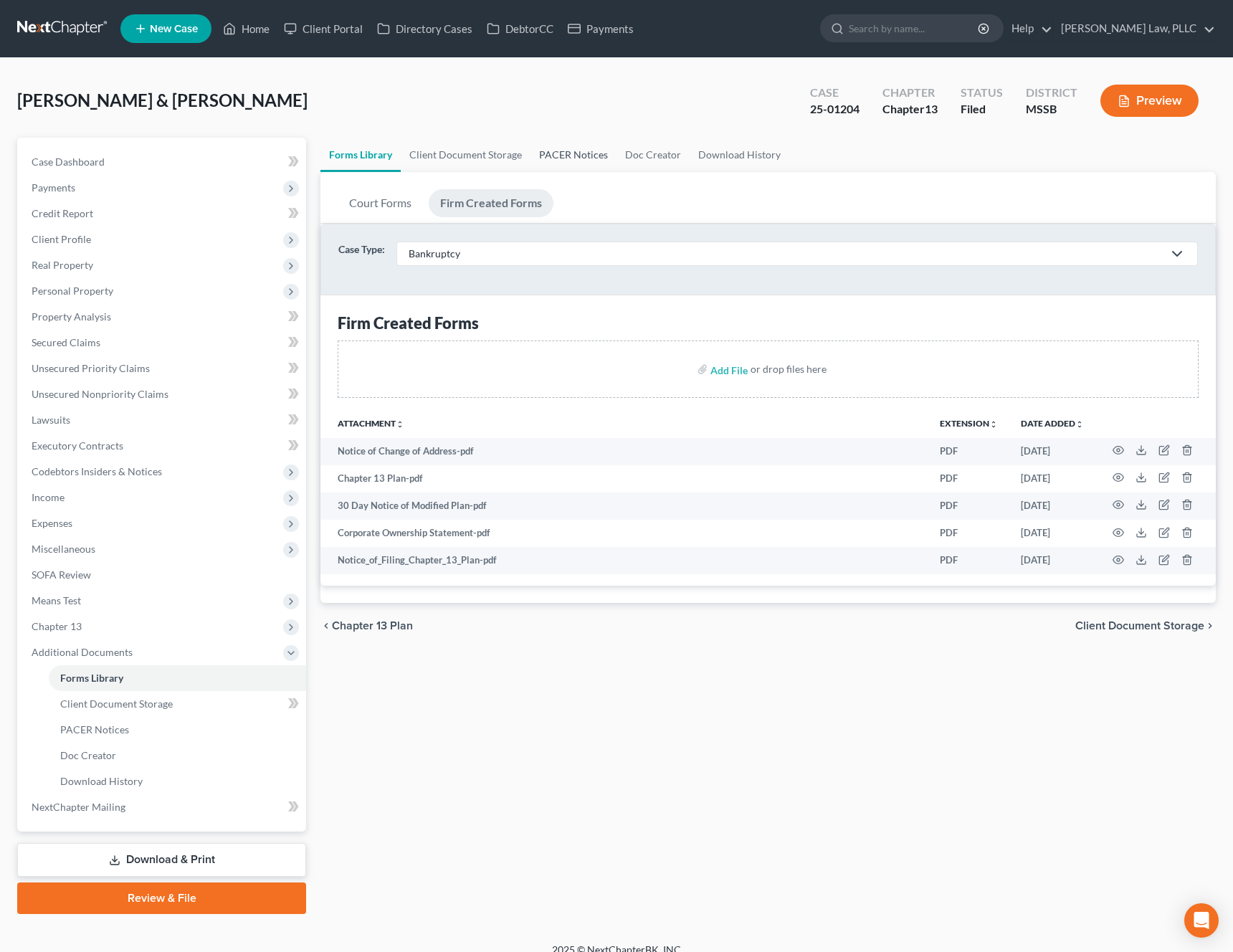
click at [591, 143] on link "PACER Notices" at bounding box center [573, 154] width 86 height 34
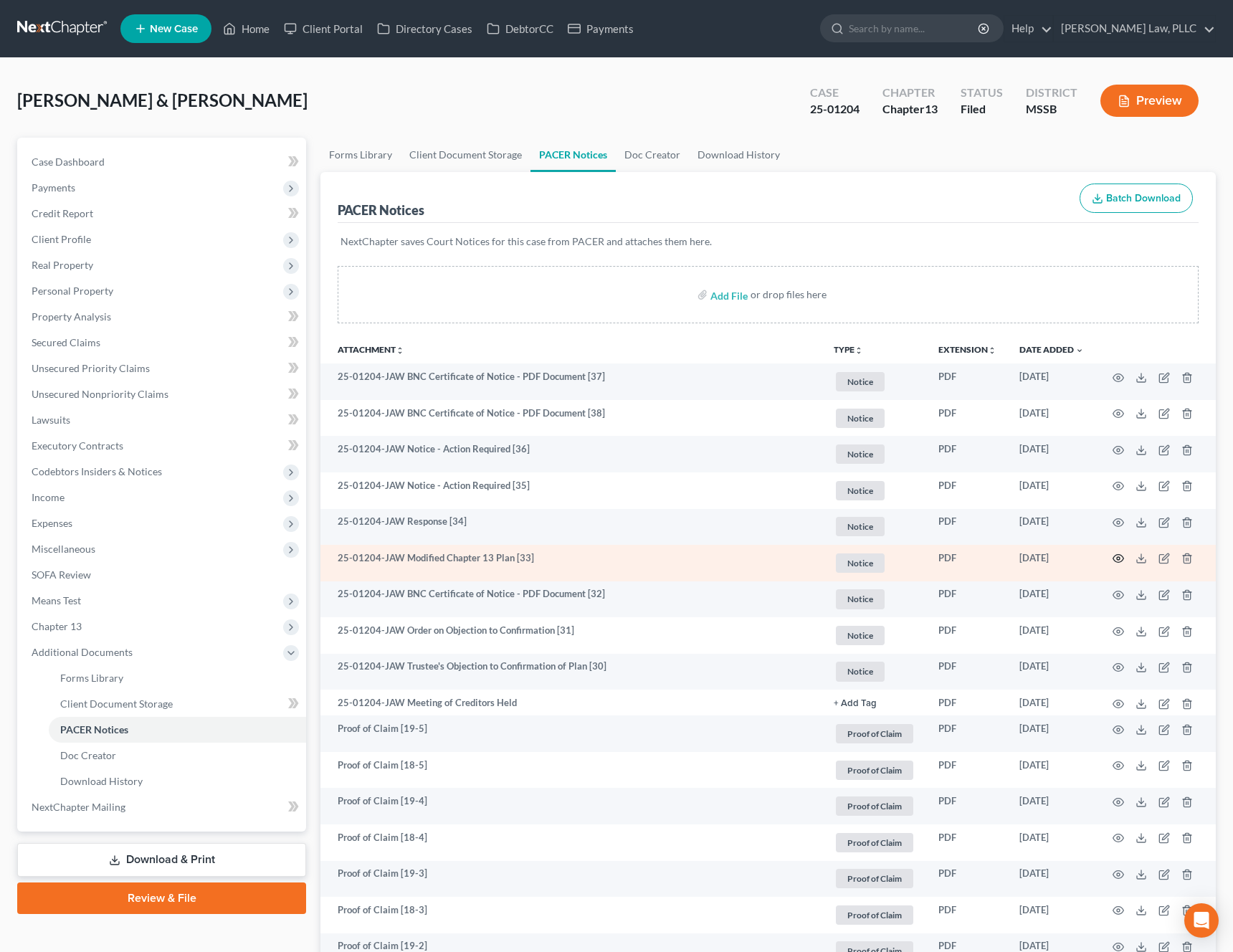
click at [1115, 558] on icon "button" at bounding box center [1119, 558] width 12 height 12
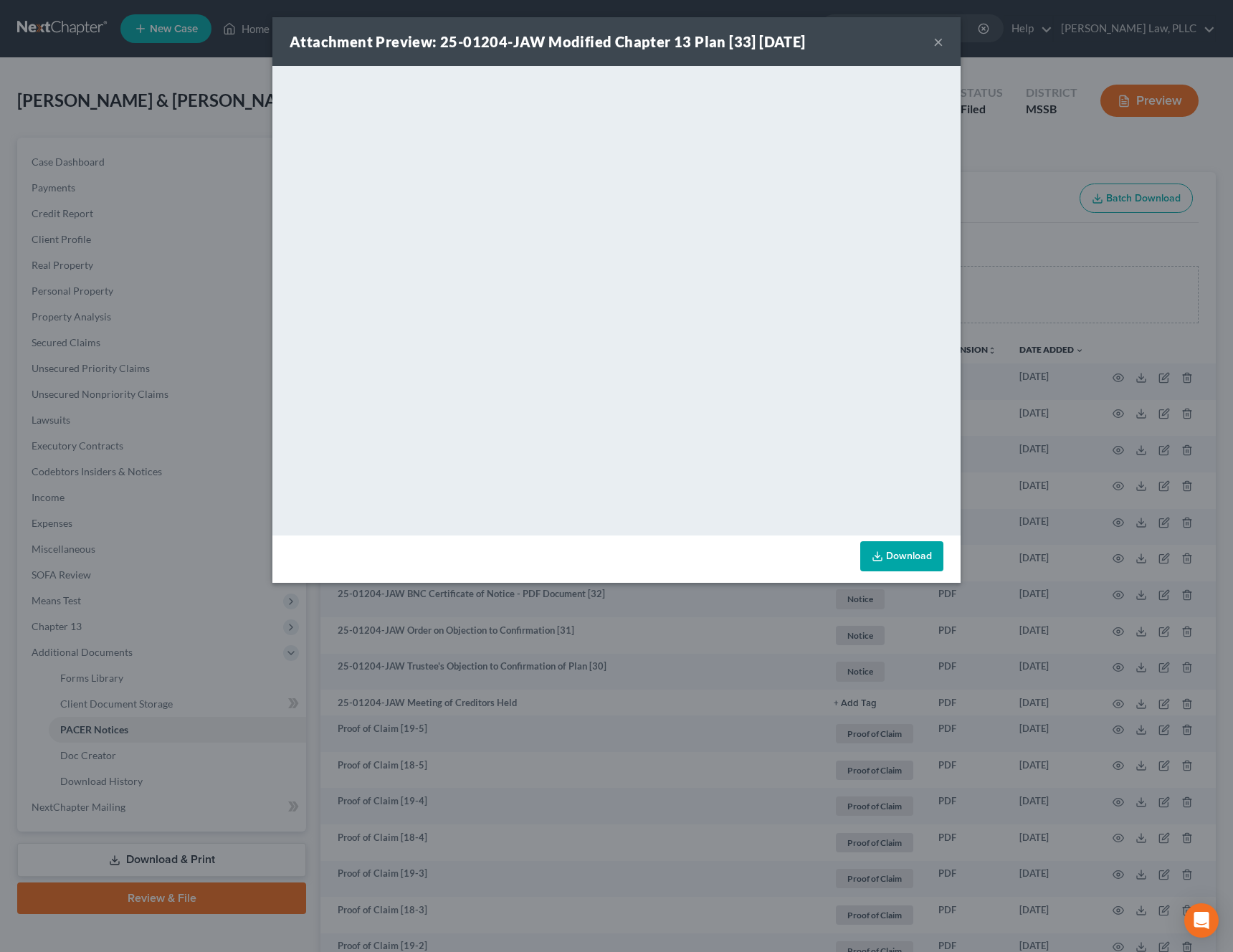
click at [905, 564] on link "Download" at bounding box center [901, 556] width 83 height 30
click at [934, 43] on button "×" at bounding box center [939, 41] width 10 height 18
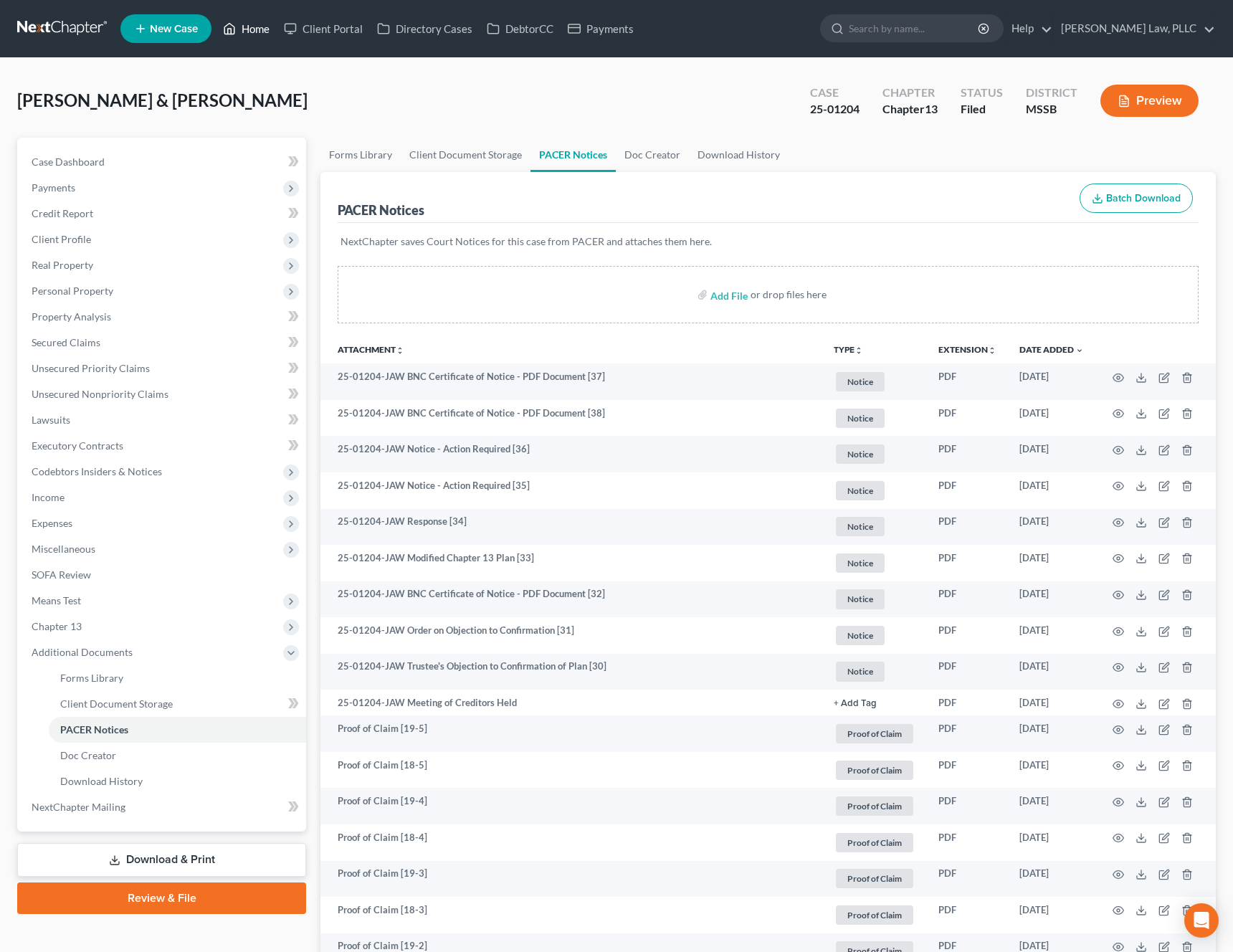
click at [267, 33] on link "Home" at bounding box center [246, 28] width 61 height 26
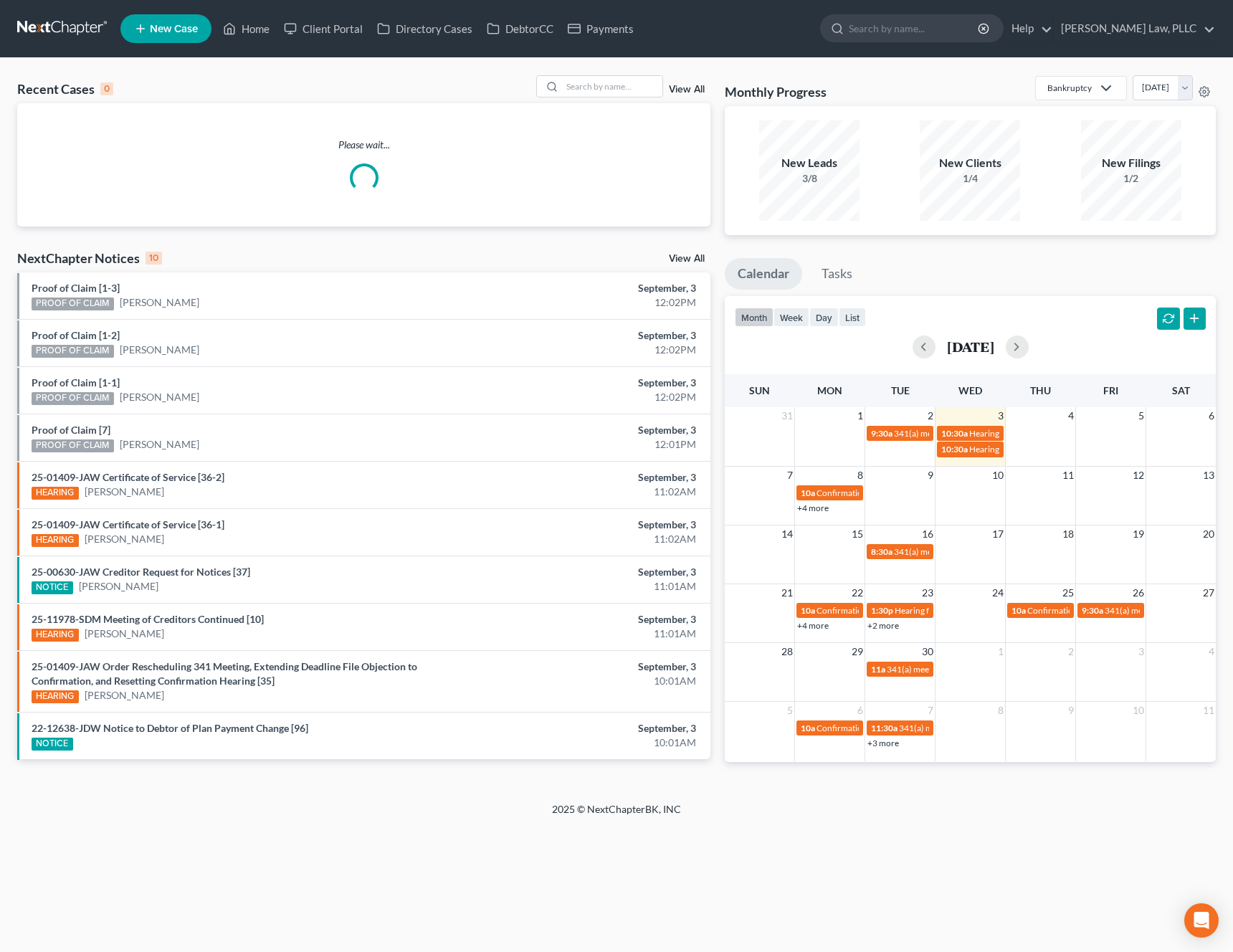
click at [650, 99] on div "Recent Cases 0 View All" at bounding box center [364, 89] width 694 height 28
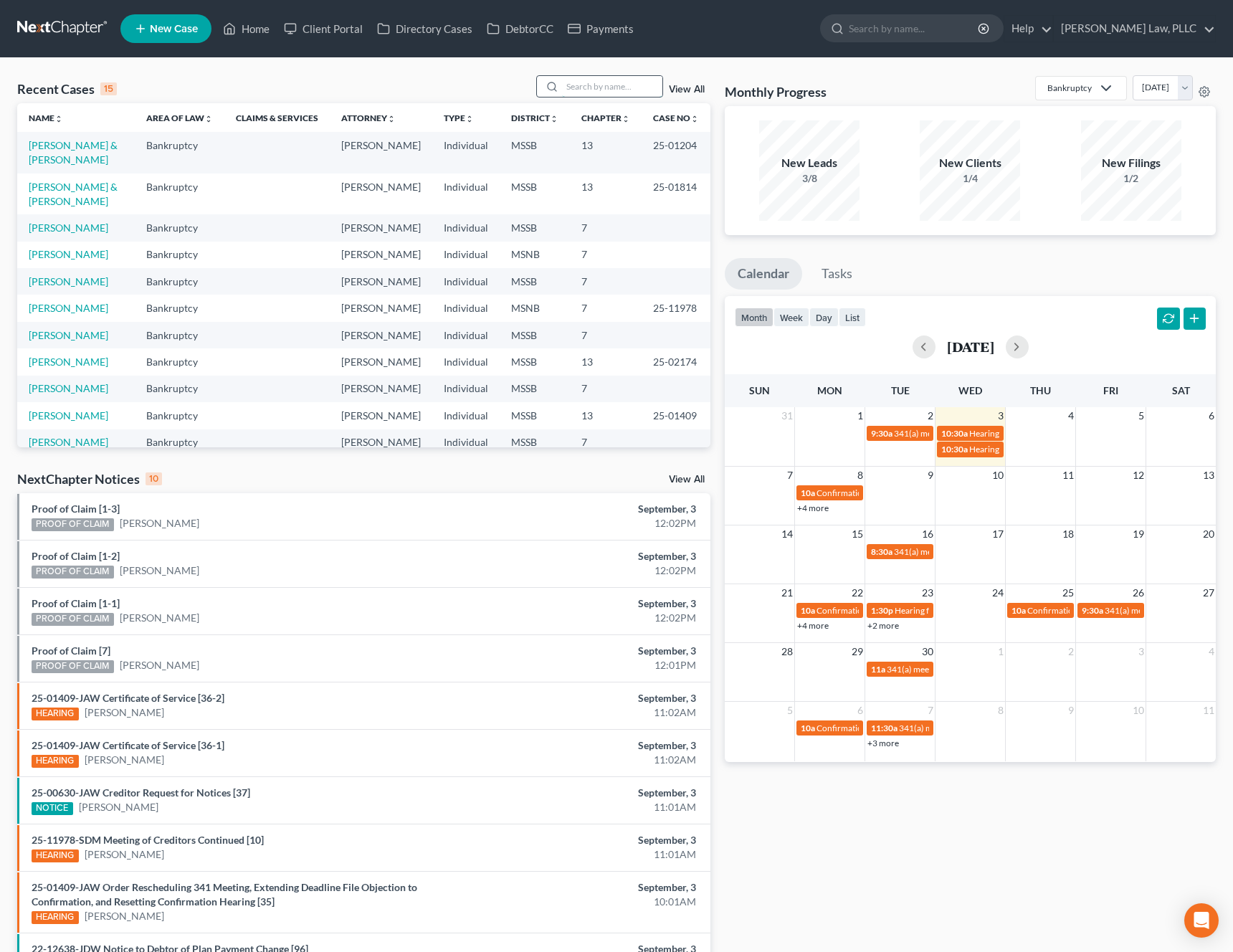
click at [647, 87] on input "search" at bounding box center [612, 86] width 101 height 21
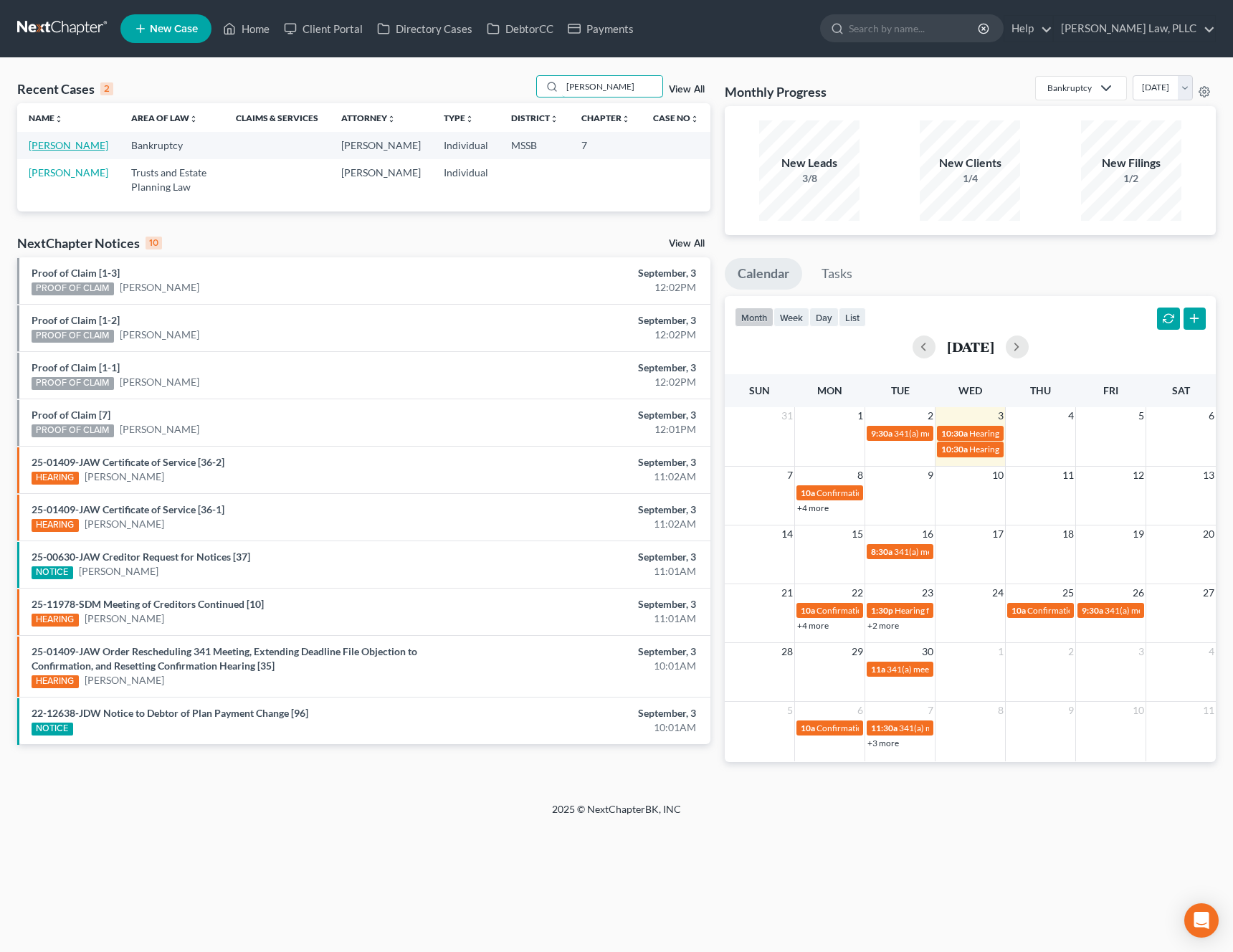
type input "recio"
click at [83, 147] on link "Recio, Michael" at bounding box center [68, 145] width 80 height 13
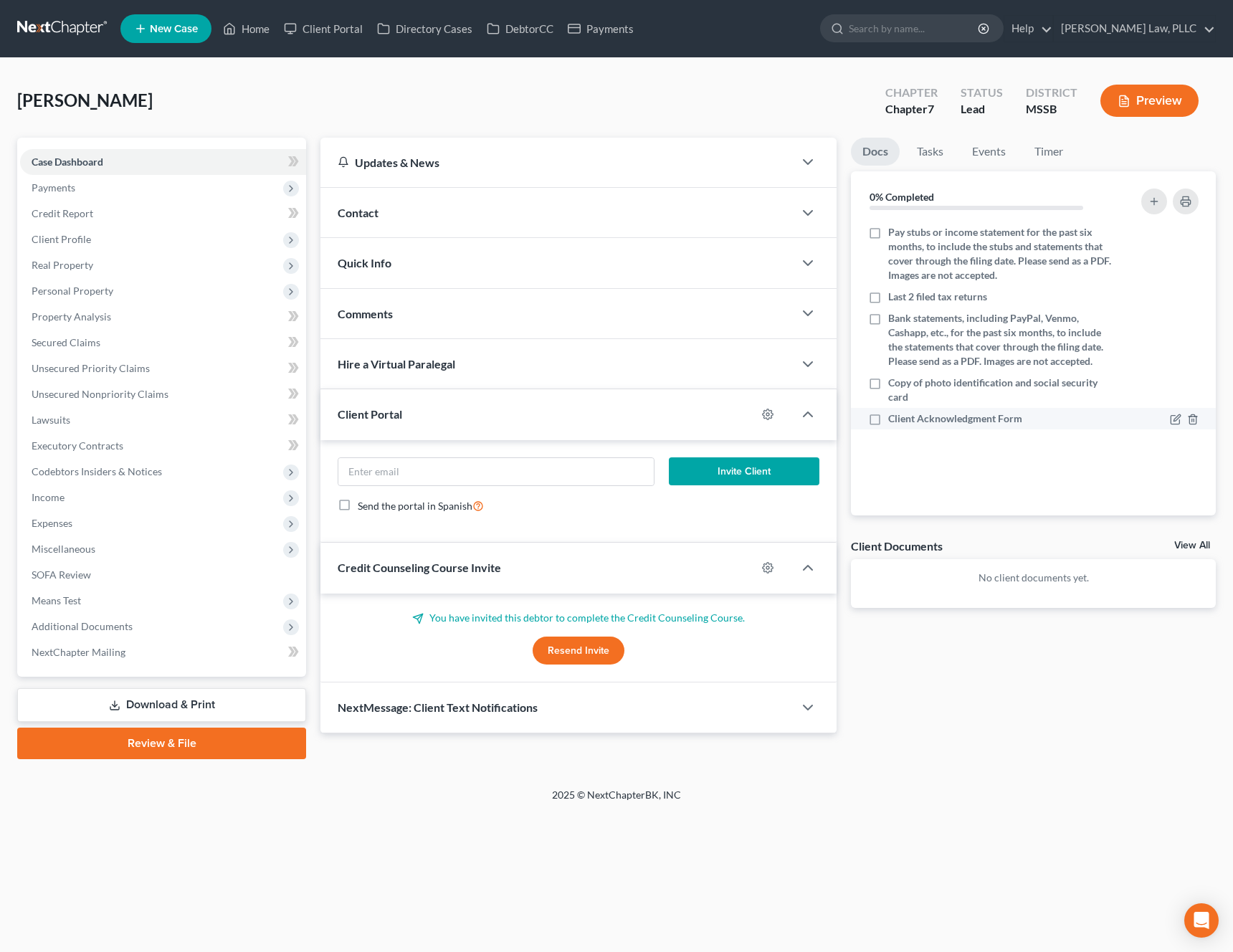
click at [889, 421] on label "Client Acknowledgment Form" at bounding box center [956, 418] width 134 height 14
click at [895, 421] on input "Client Acknowledgment Form" at bounding box center [899, 415] width 9 height 9
checkbox input "true"
click at [205, 193] on span "Payments" at bounding box center [163, 188] width 286 height 26
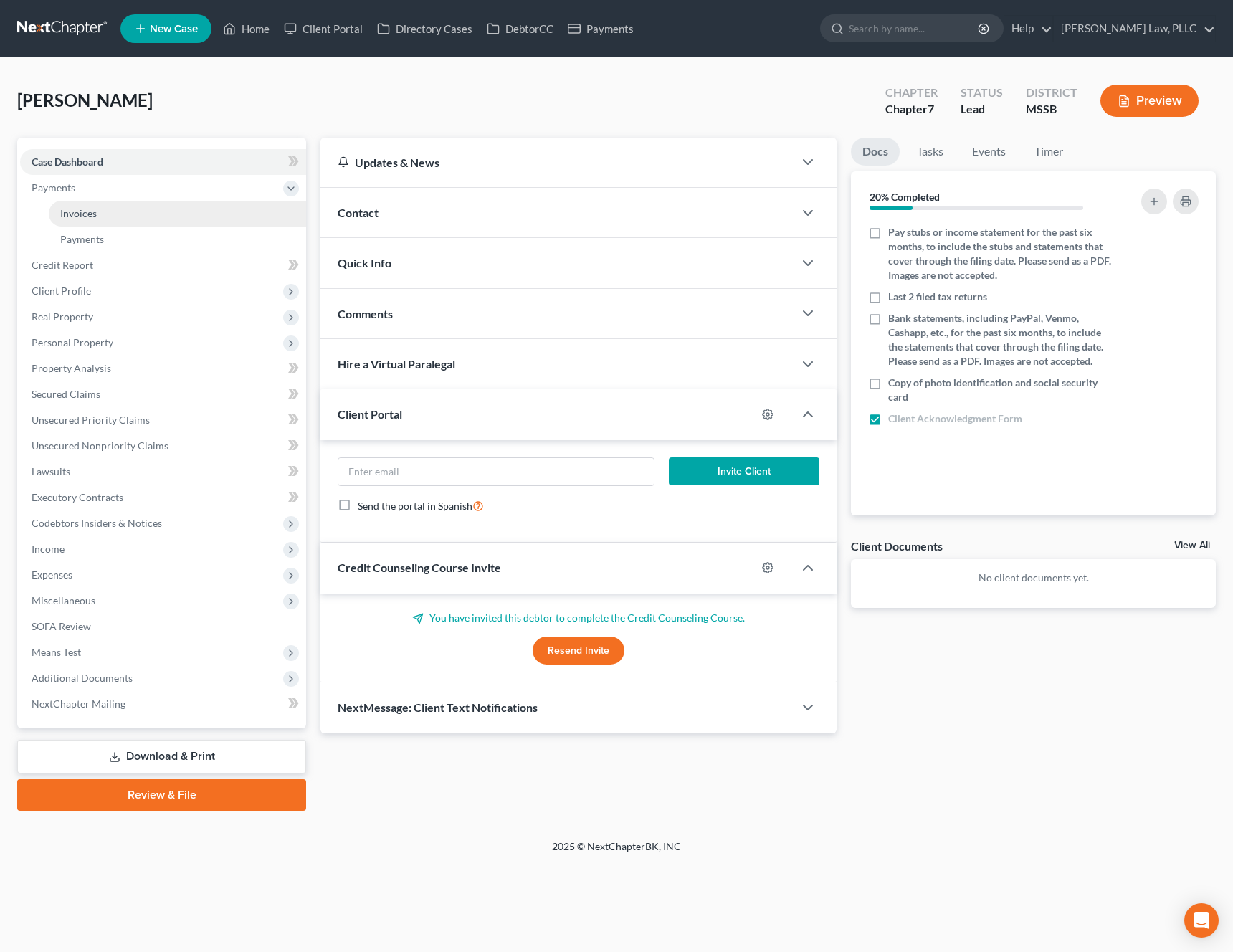
click at [185, 208] on link "Invoices" at bounding box center [177, 214] width 257 height 26
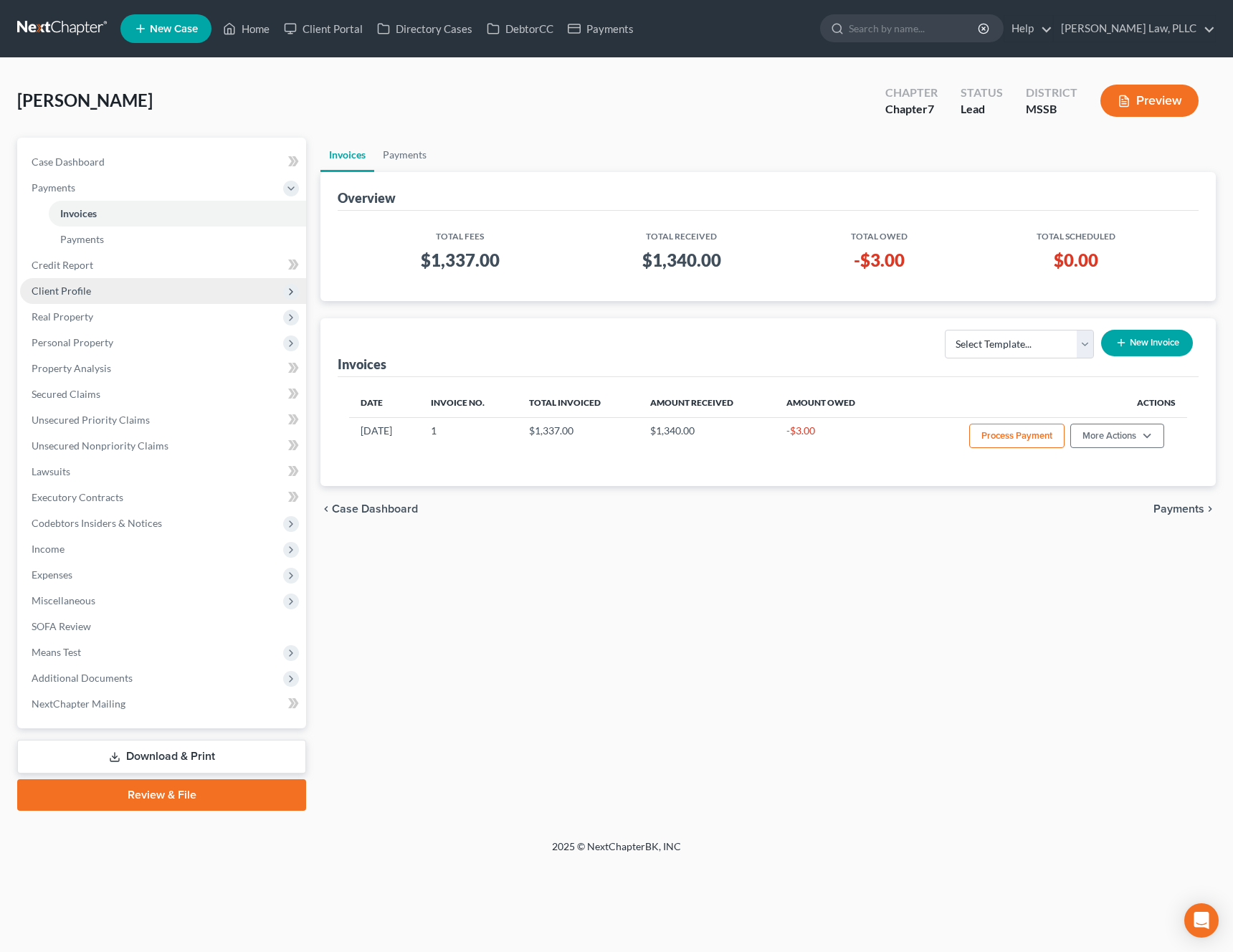
click at [135, 292] on span "Client Profile" at bounding box center [163, 291] width 286 height 26
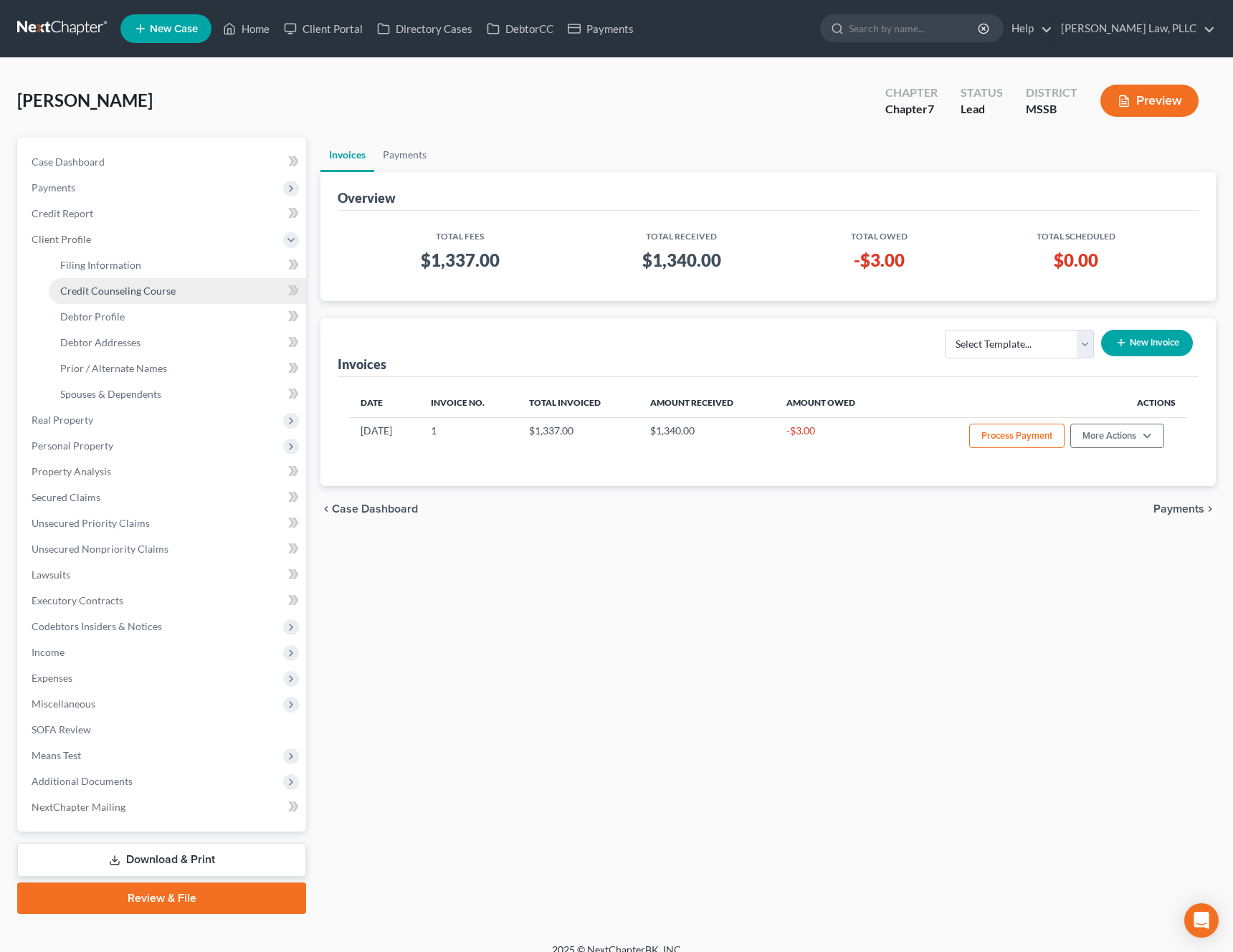
click at [202, 278] on link "Credit Counseling Course" at bounding box center [177, 291] width 257 height 26
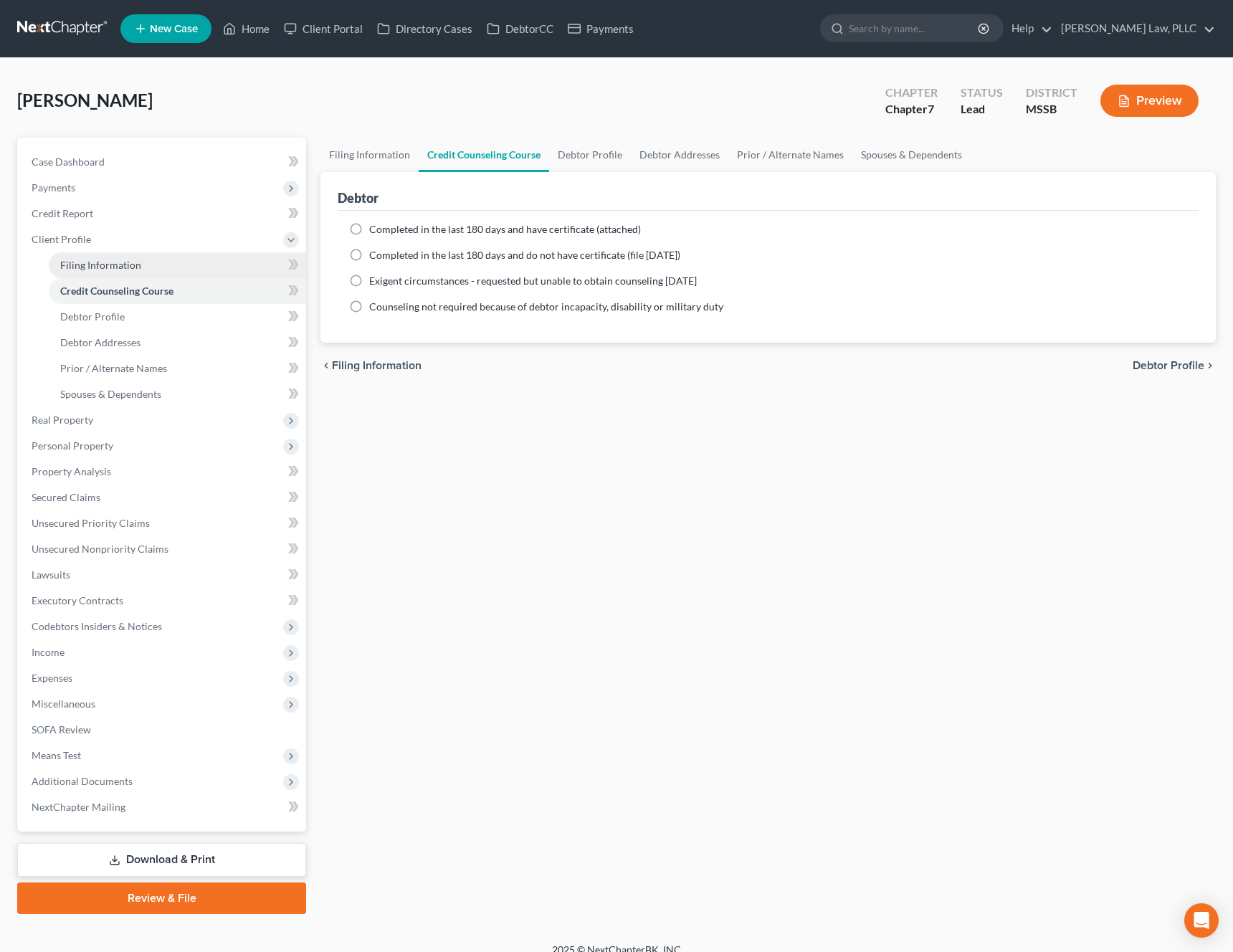
click at [202, 270] on link "Filing Information" at bounding box center [177, 265] width 257 height 26
select select "1"
select select "0"
select select "25"
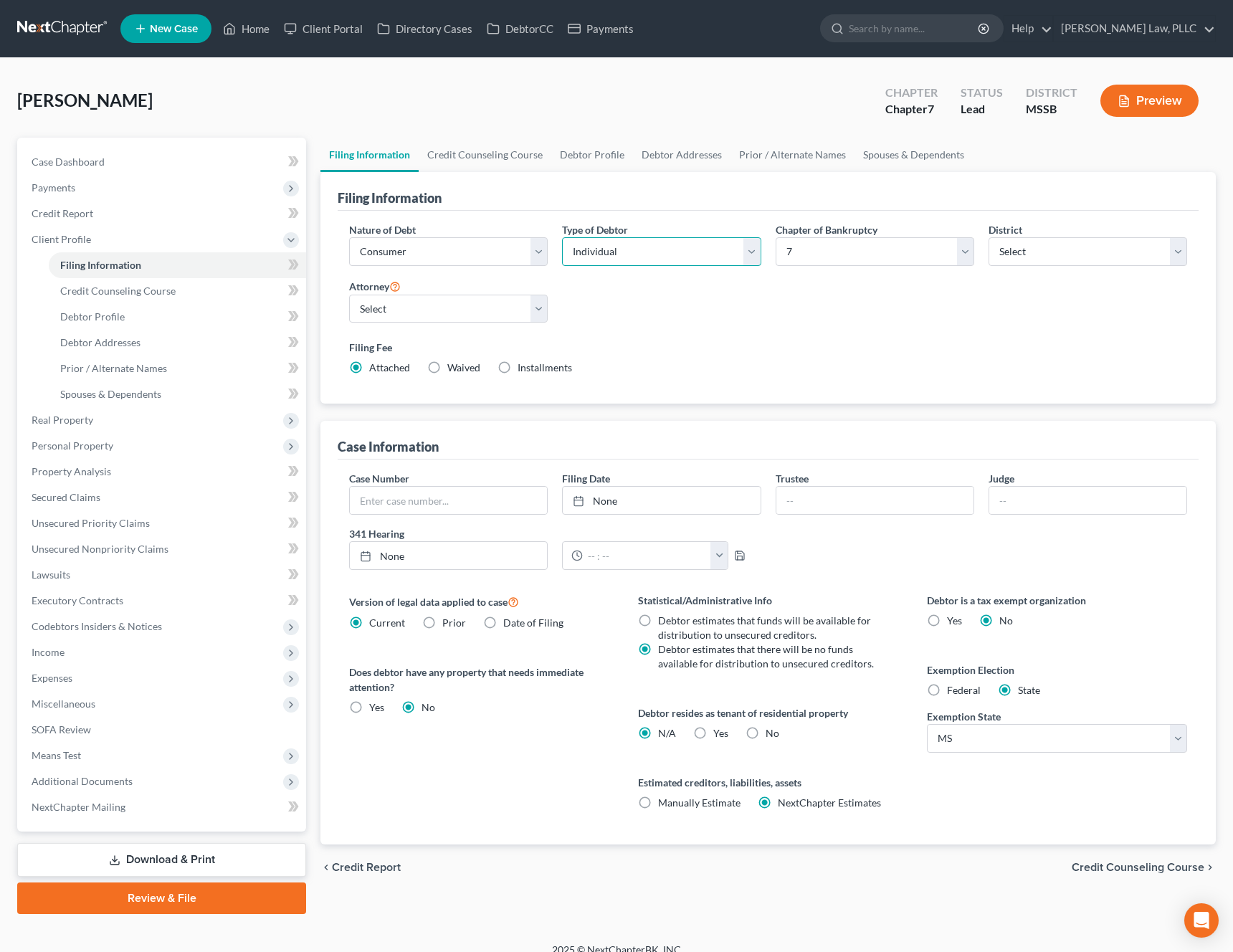
click at [655, 260] on select "Select Individual Joint" at bounding box center [661, 251] width 199 height 28
select select "1"
click at [562, 237] on select "Select Individual Joint" at bounding box center [661, 251] width 199 height 28
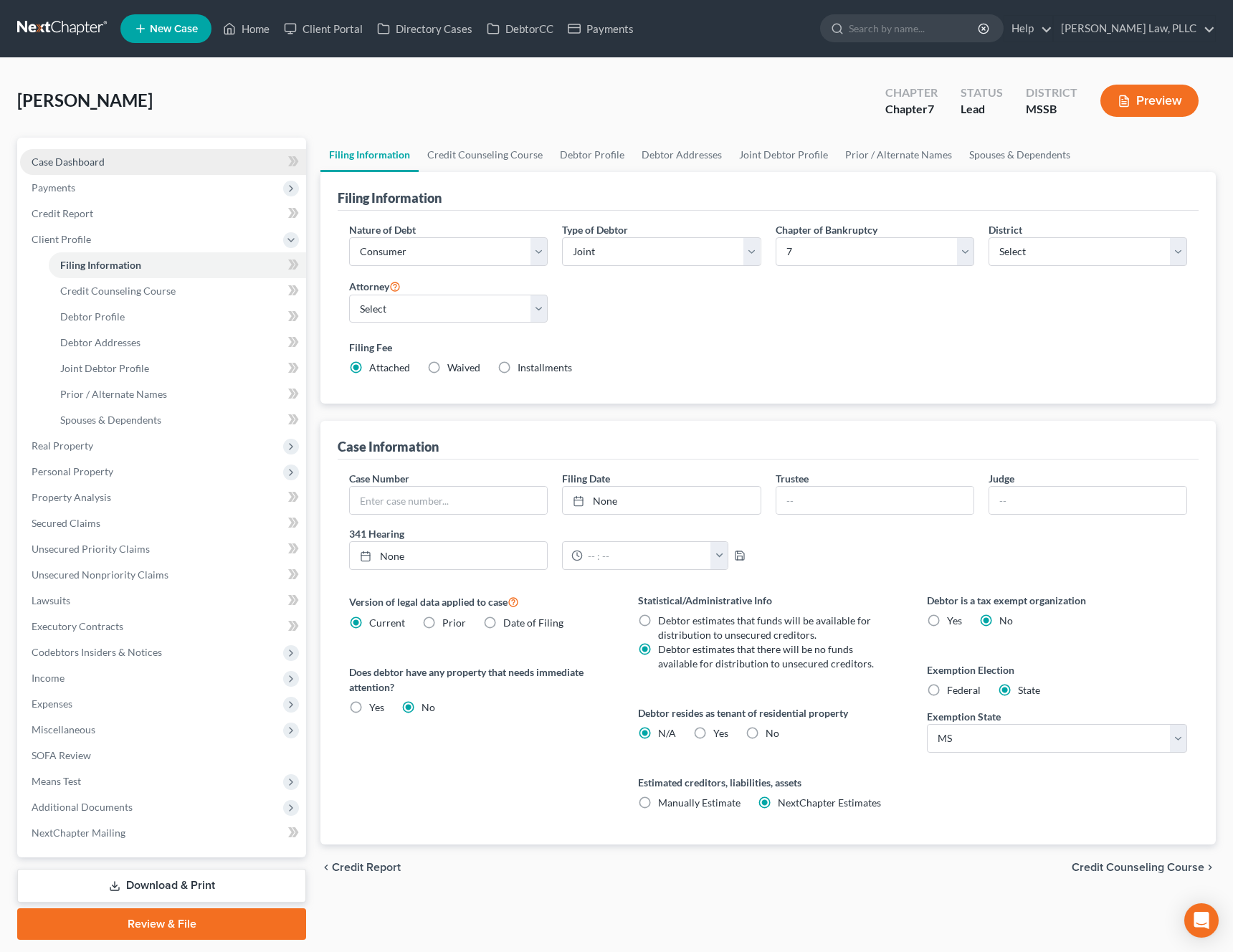
click at [137, 160] on link "Case Dashboard" at bounding box center [163, 162] width 286 height 26
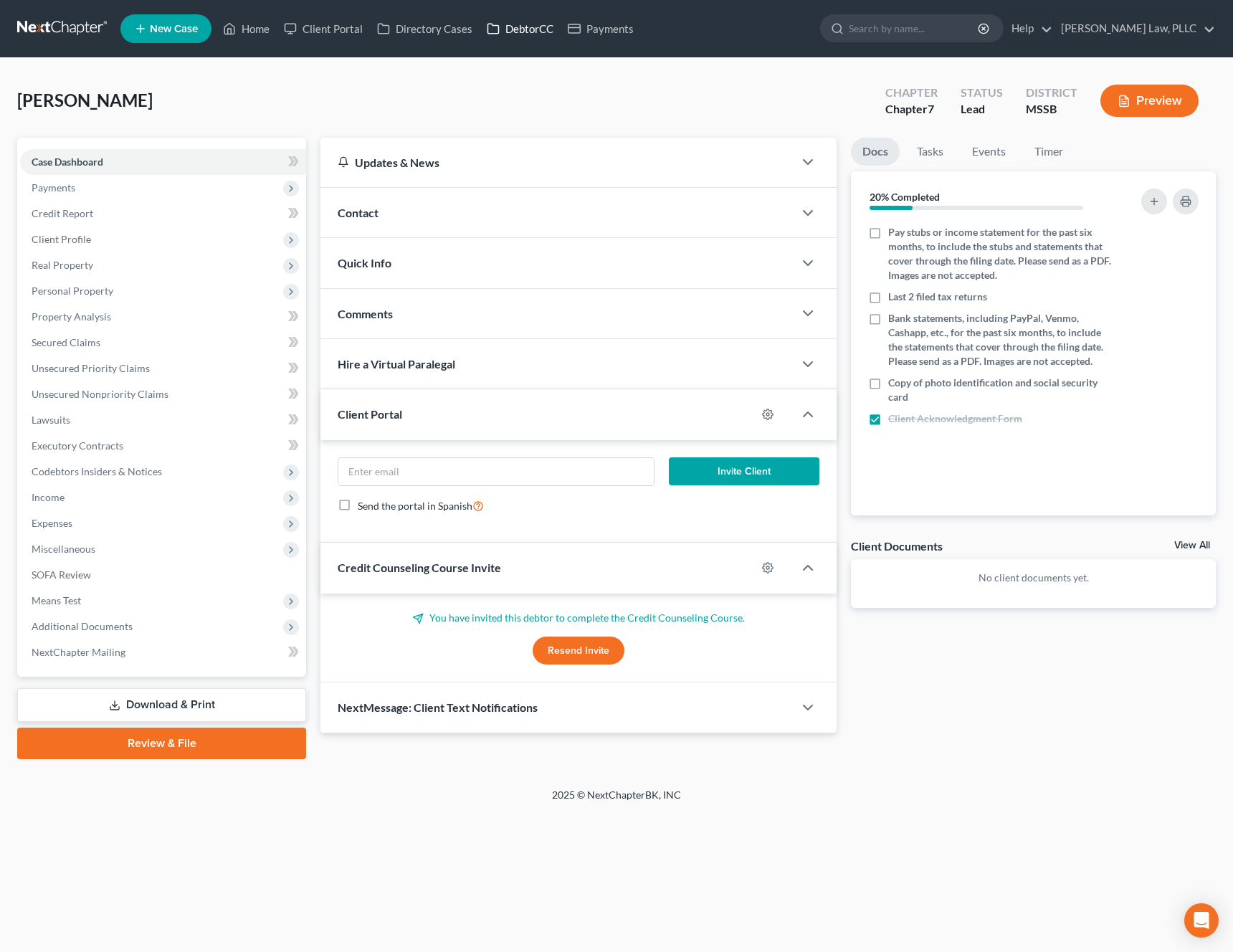
click at [530, 31] on link "DebtorCC" at bounding box center [520, 28] width 81 height 26
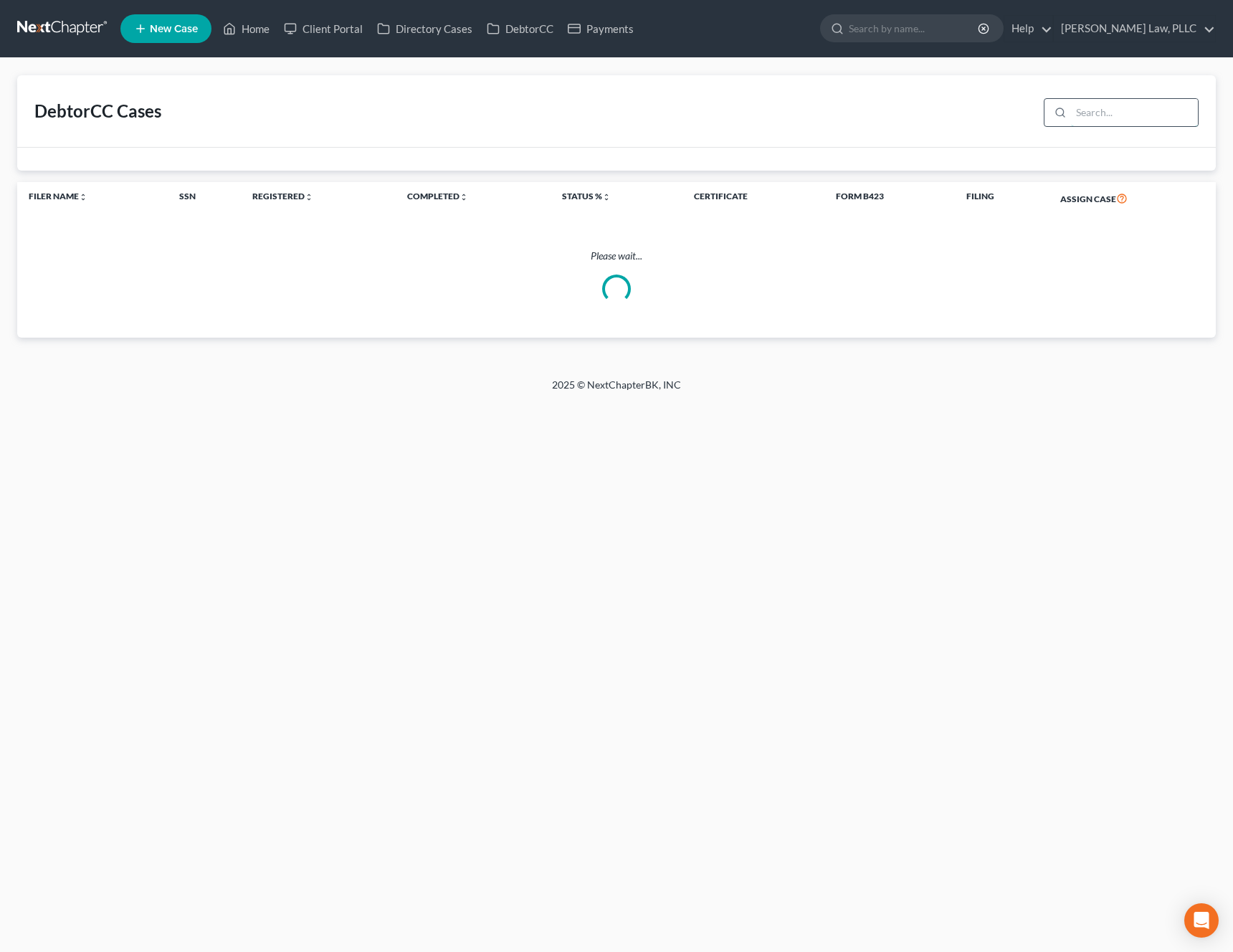
click at [1108, 102] on input "search" at bounding box center [1135, 112] width 127 height 28
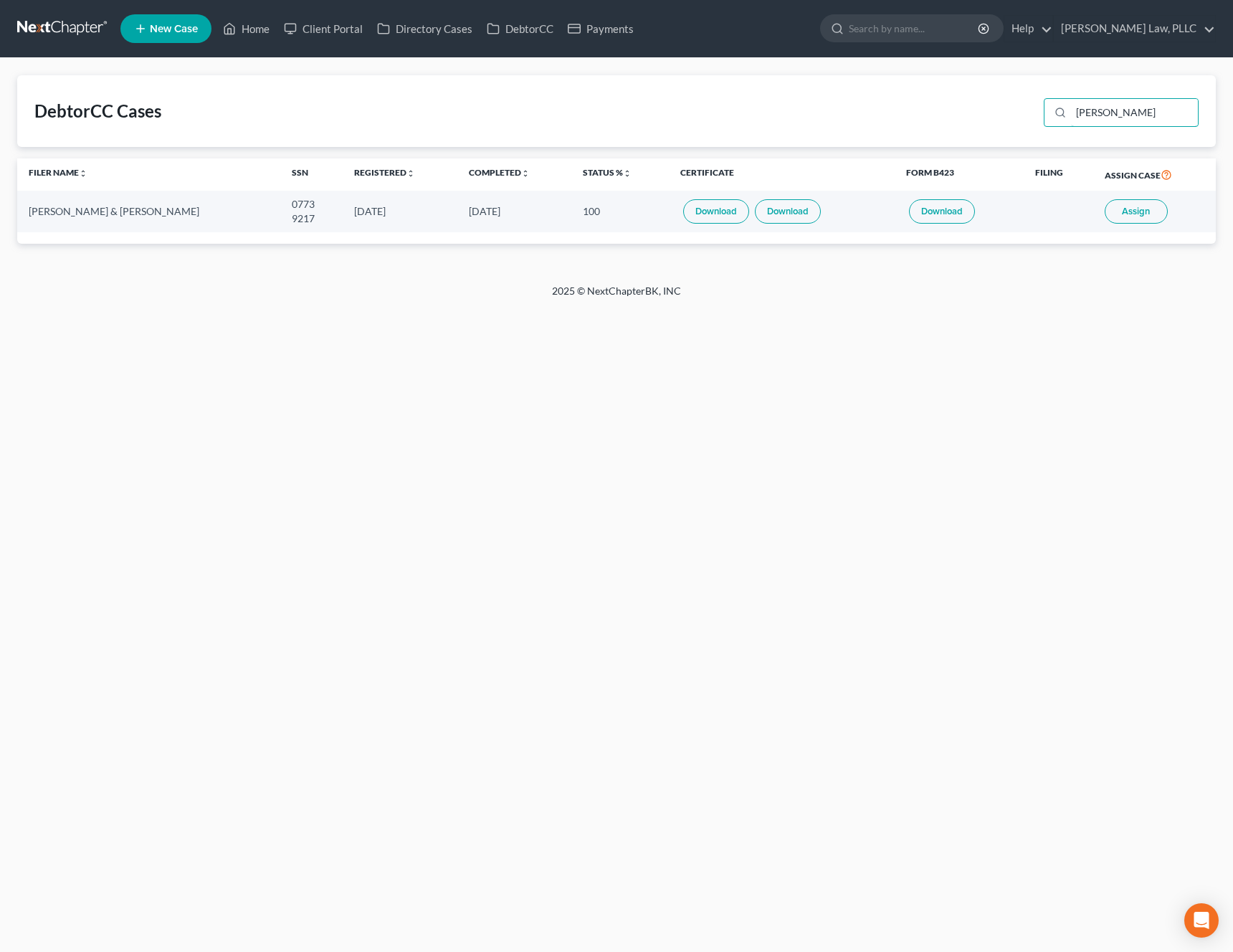
type input "recio"
click at [1147, 214] on span "Assign" at bounding box center [1136, 212] width 28 height 12
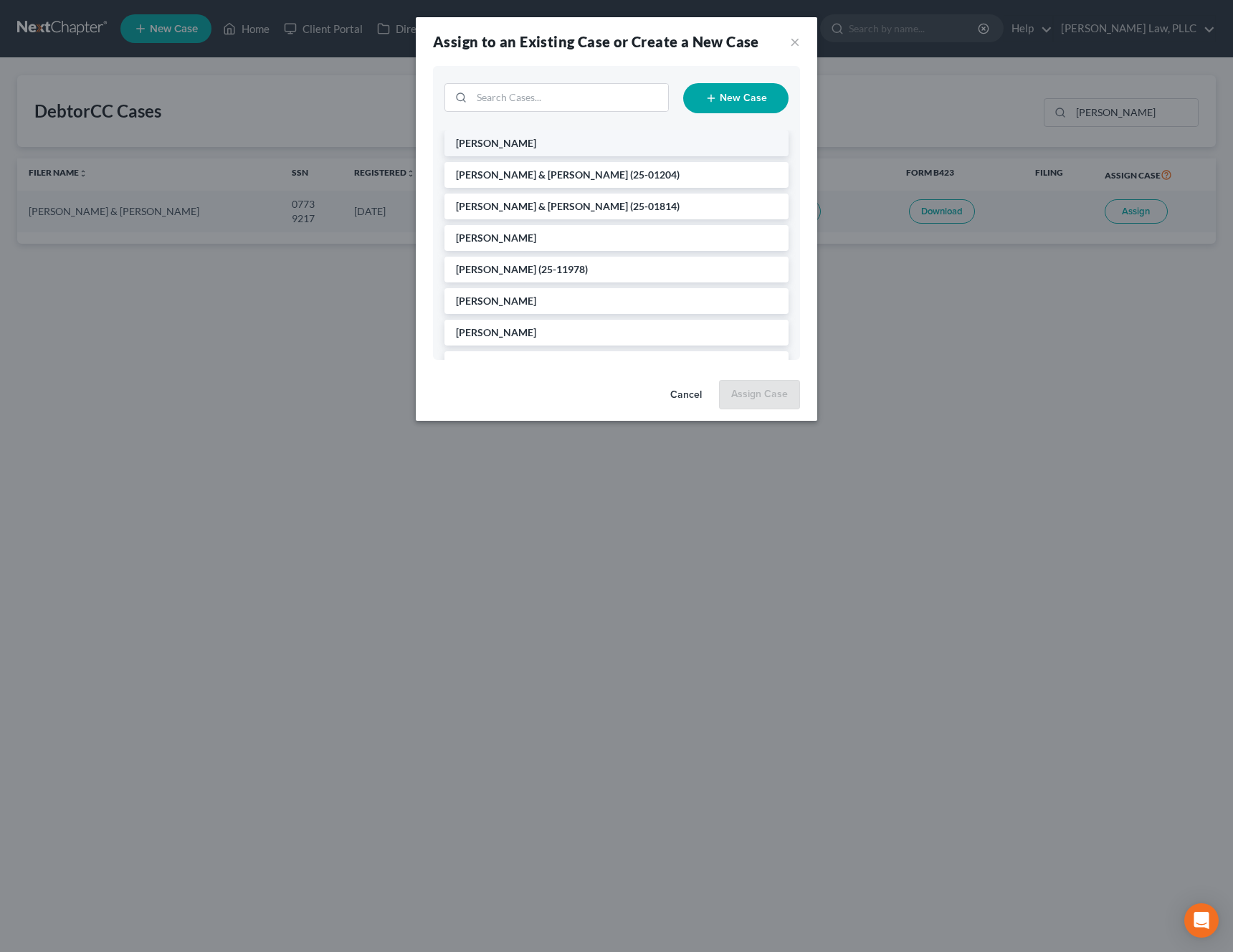
click at [562, 150] on li "Recio, Michael" at bounding box center [616, 143] width 344 height 26
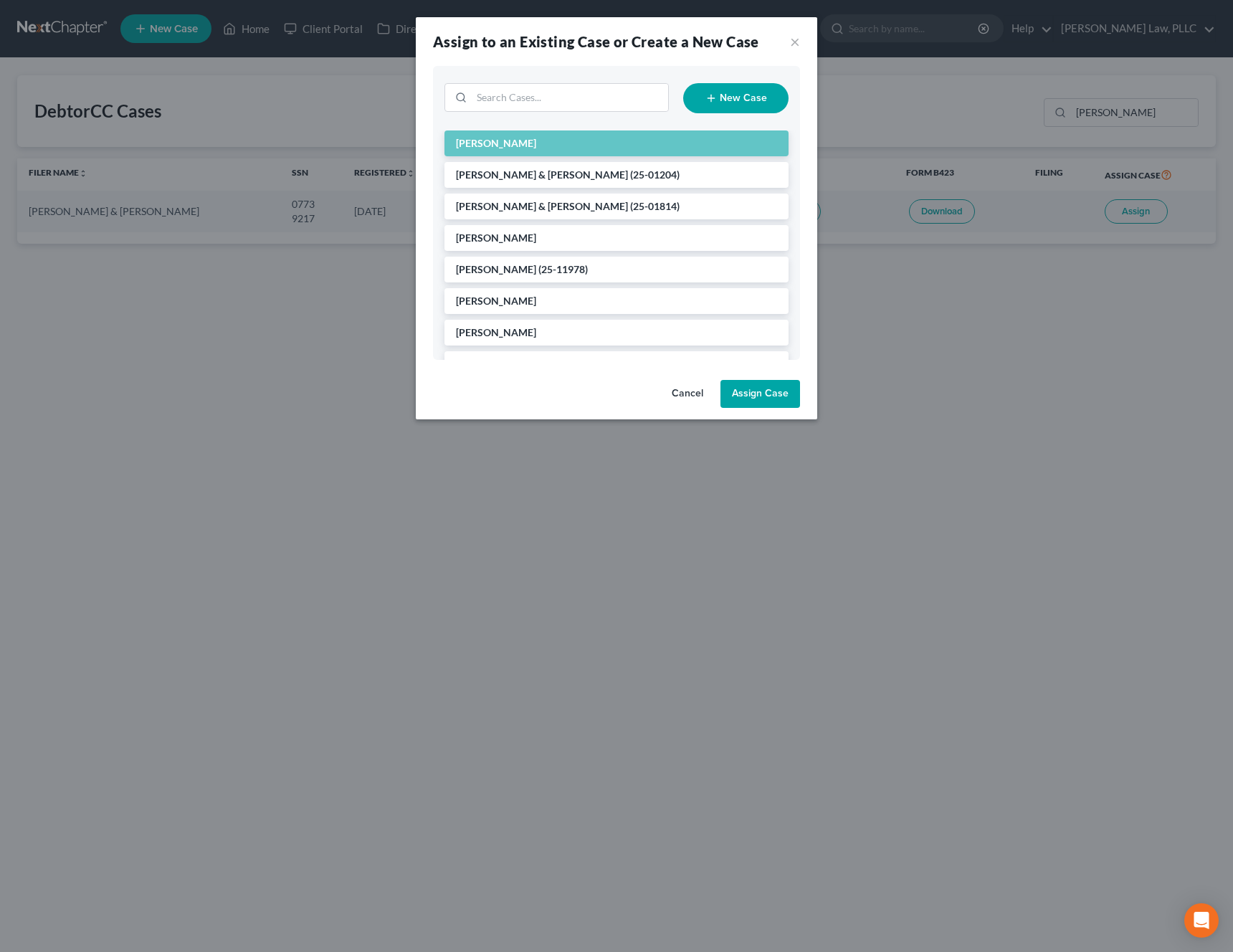
click at [756, 387] on button "Assign Case" at bounding box center [760, 394] width 80 height 28
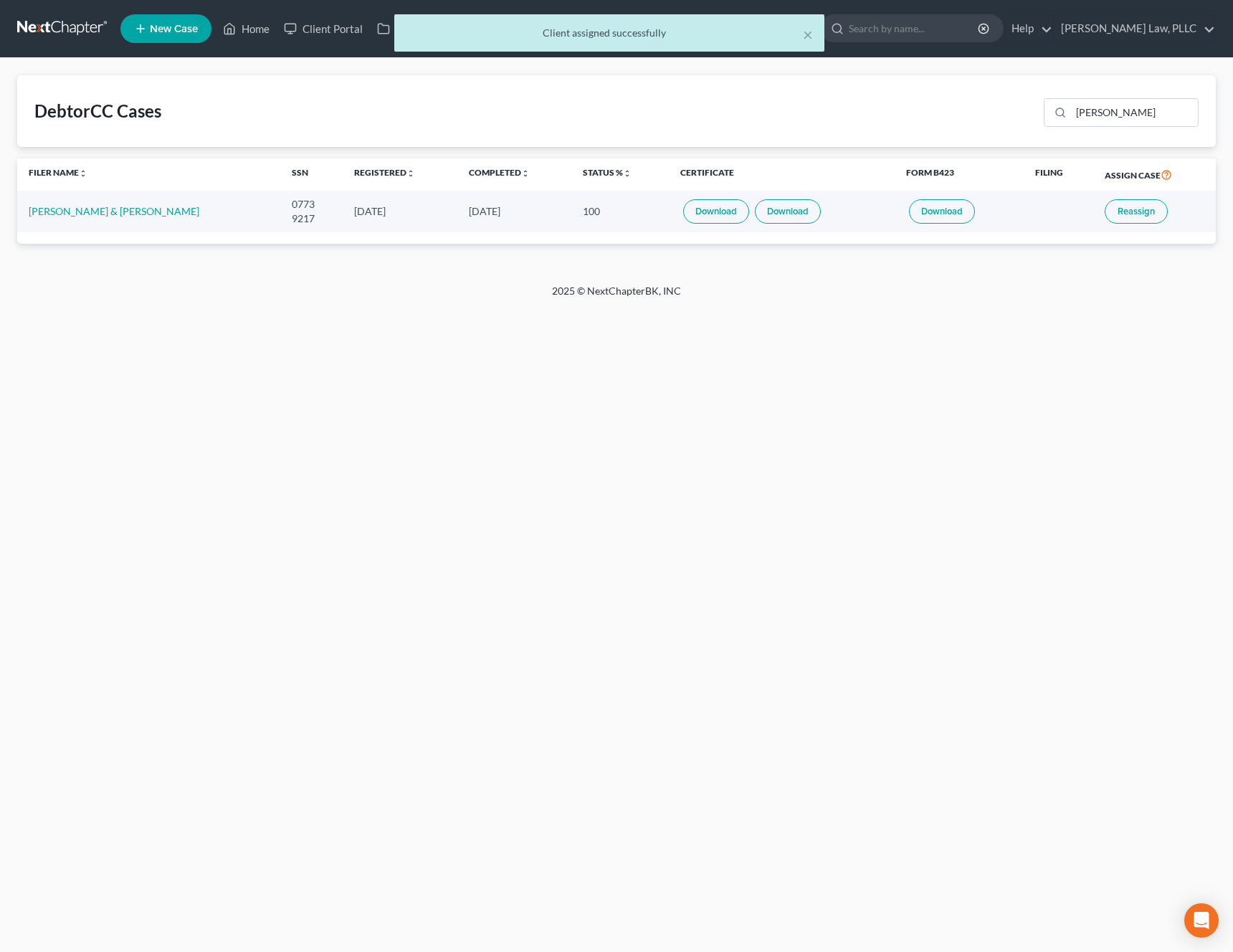
click at [332, 38] on div "× Client assigned successfully" at bounding box center [609, 36] width 1233 height 44
click at [331, 28] on div "× Client assigned successfully" at bounding box center [609, 36] width 1233 height 44
click at [815, 36] on div "× Client assigned successfully" at bounding box center [610, 33] width 431 height 38
click at [807, 36] on button "×" at bounding box center [808, 34] width 10 height 18
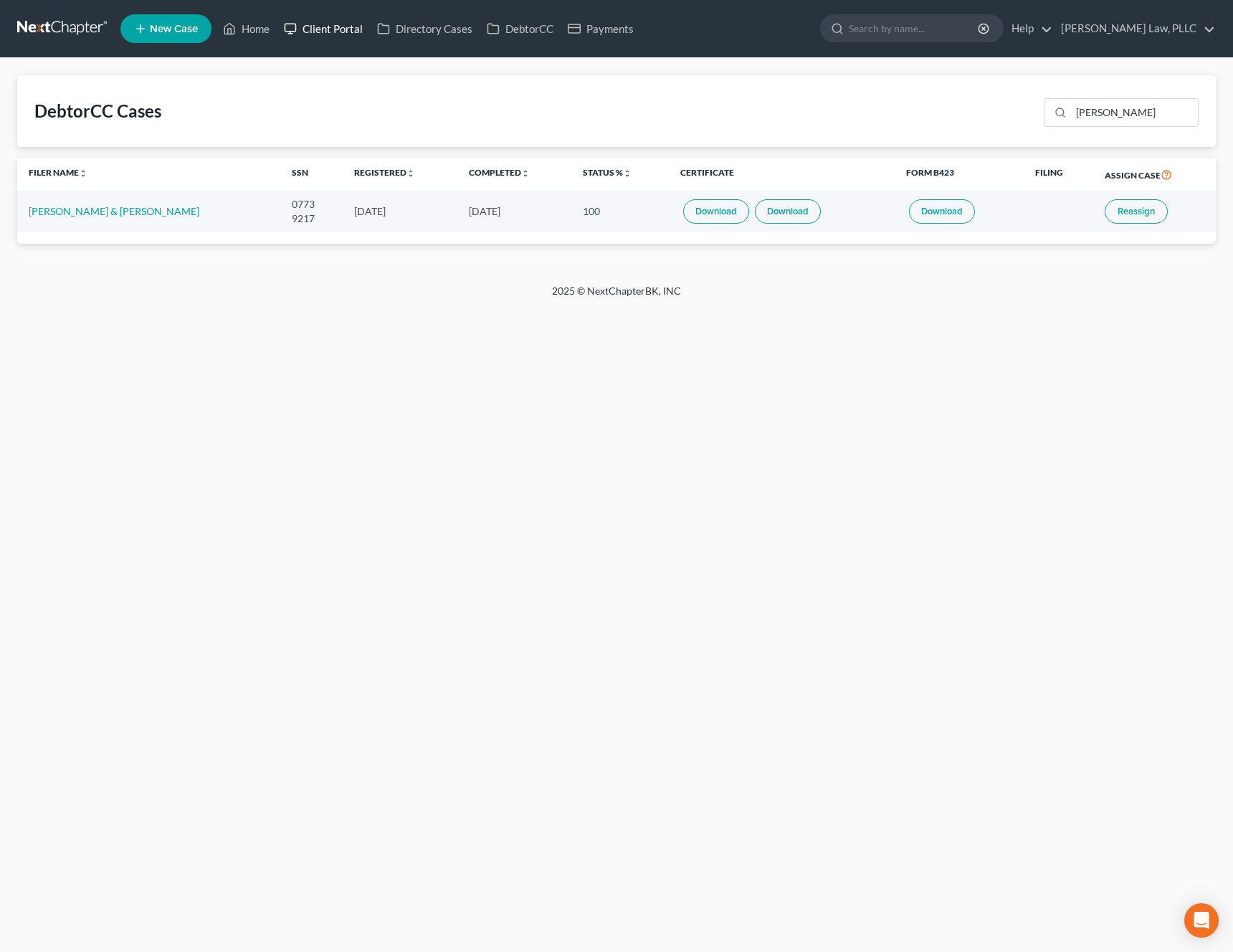
click at [328, 31] on link "Client Portal" at bounding box center [322, 28] width 93 height 26
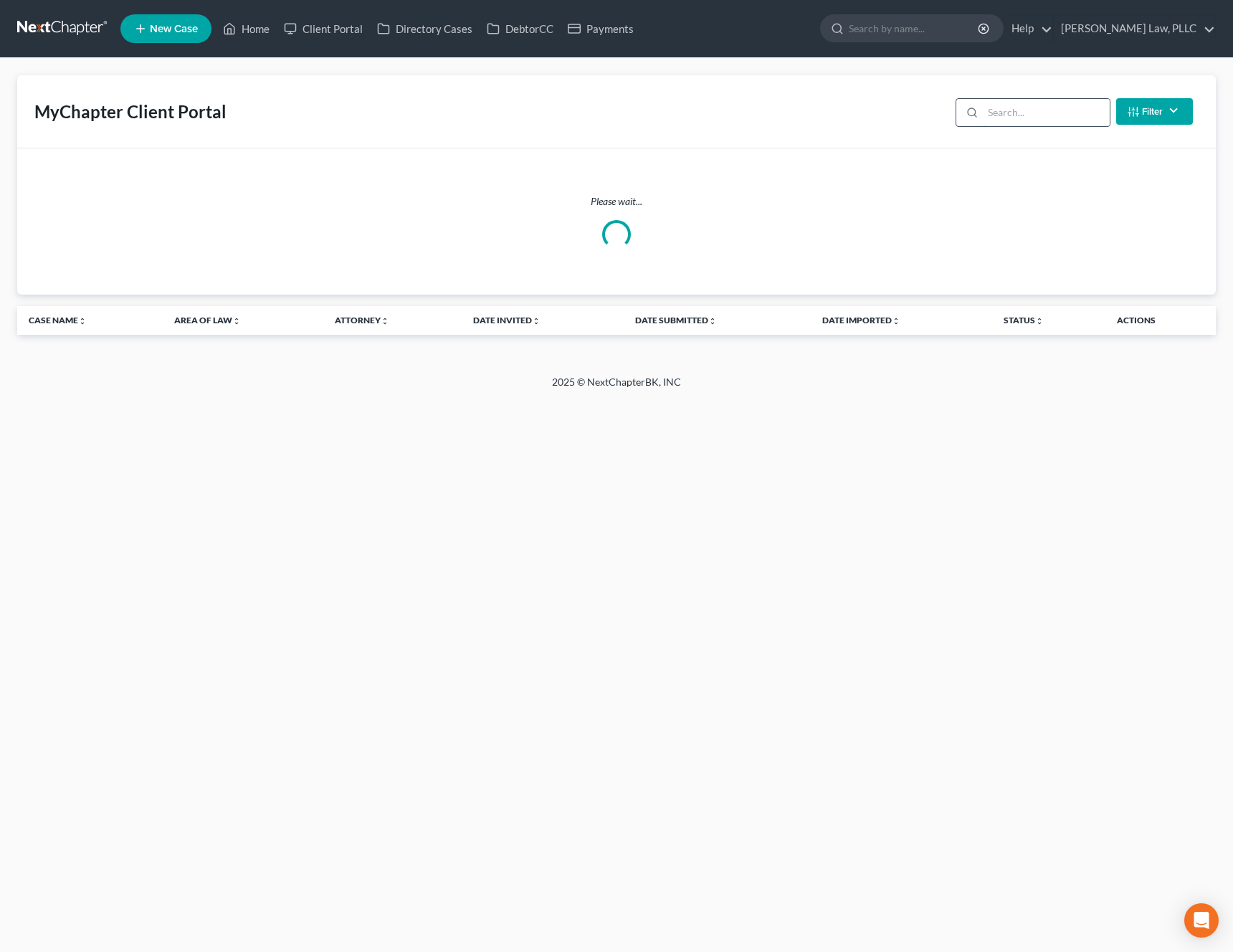
click at [1046, 111] on input "search" at bounding box center [1047, 112] width 127 height 28
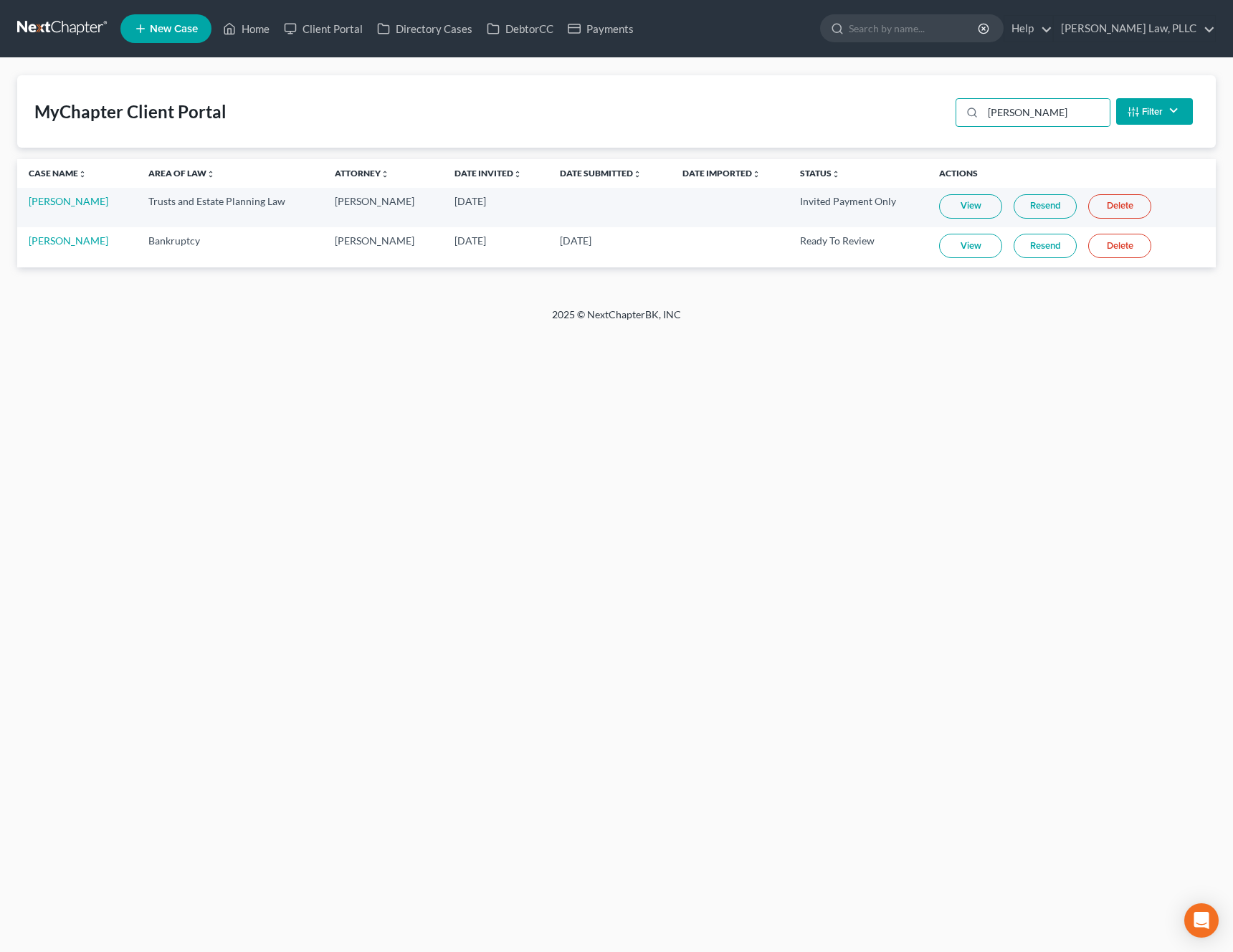
click at [966, 250] on link "View" at bounding box center [970, 245] width 63 height 24
click at [1079, 113] on input "recio" at bounding box center [1047, 112] width 127 height 28
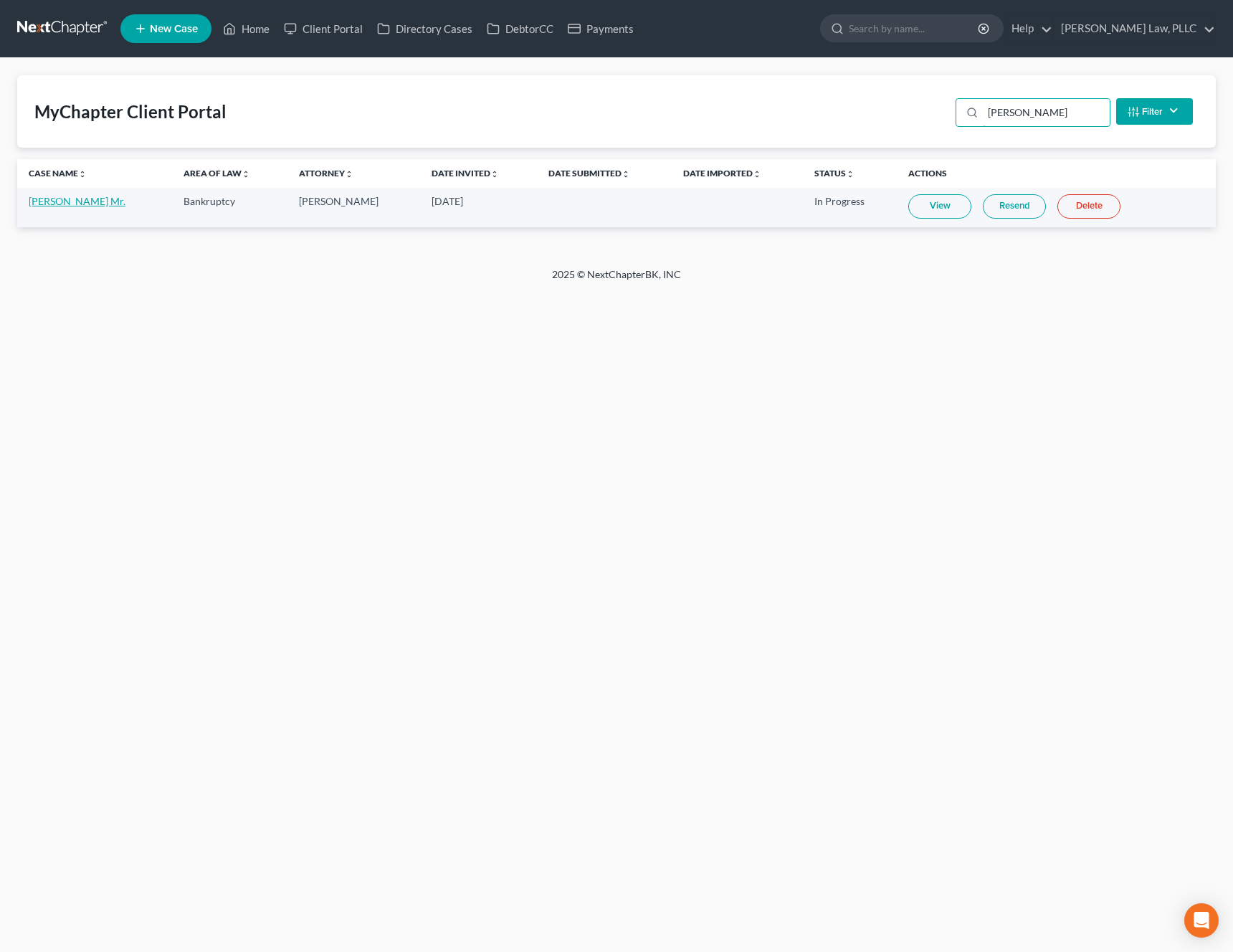
type input "armstrong"
click at [91, 197] on link "Ray Armstrong Mr." at bounding box center [77, 201] width 97 height 13
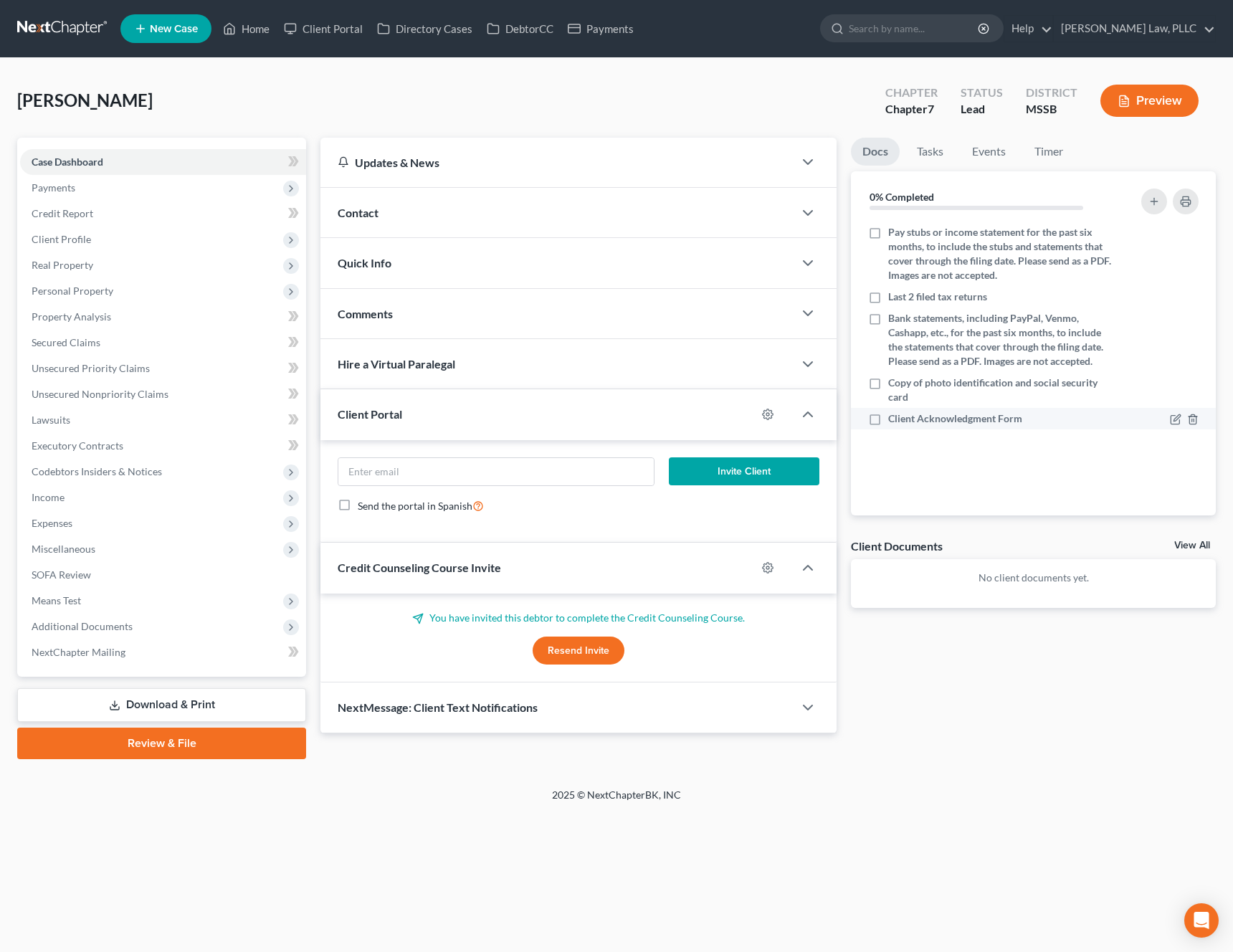
click at [935, 418] on span "Client Acknowledgment Form" at bounding box center [956, 418] width 134 height 14
click at [904, 418] on input "Client Acknowledgment Form" at bounding box center [899, 415] width 9 height 9
checkbox input "true"
click at [541, 29] on link "DebtorCC" at bounding box center [520, 28] width 81 height 26
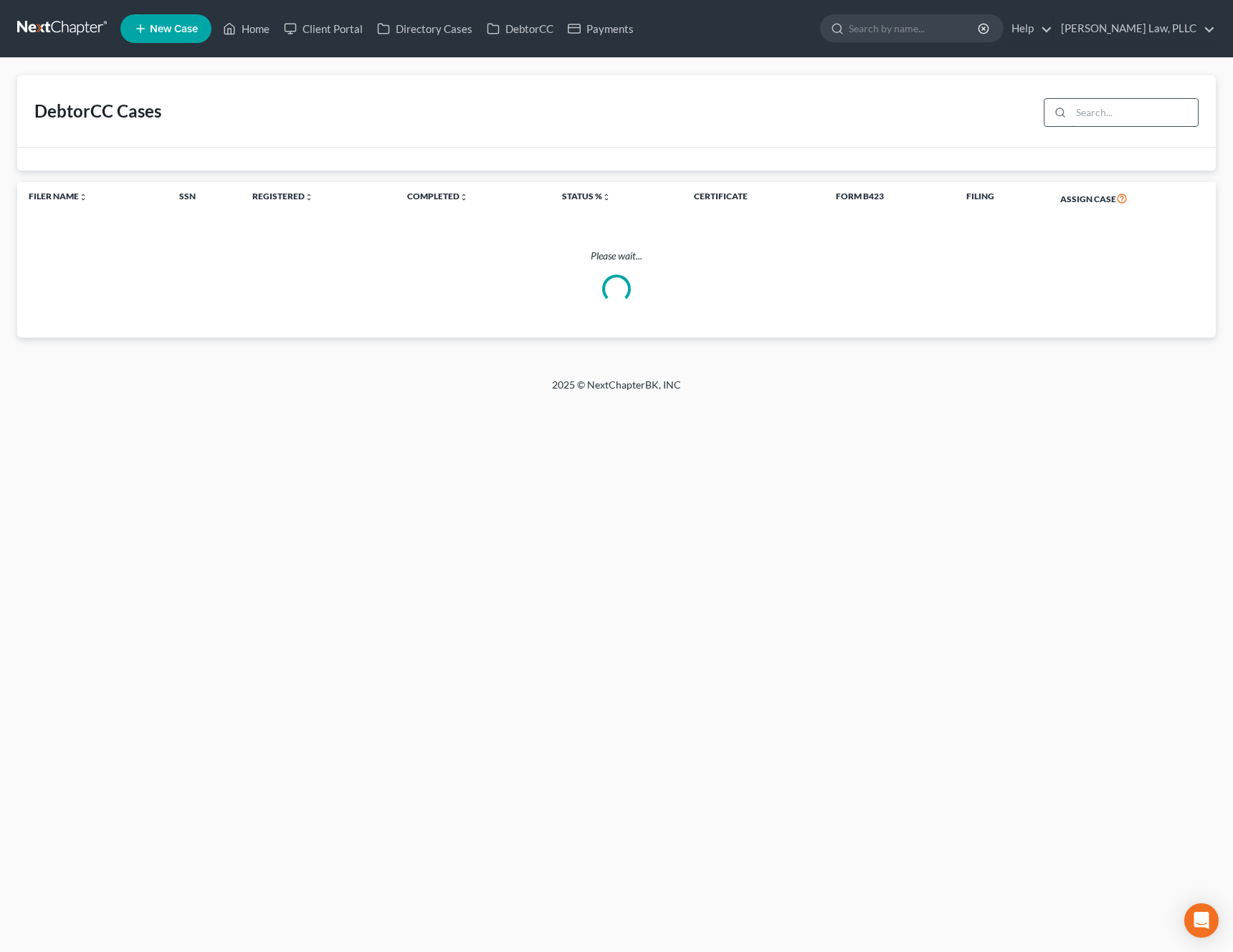
click at [1118, 115] on input "search" at bounding box center [1135, 112] width 127 height 28
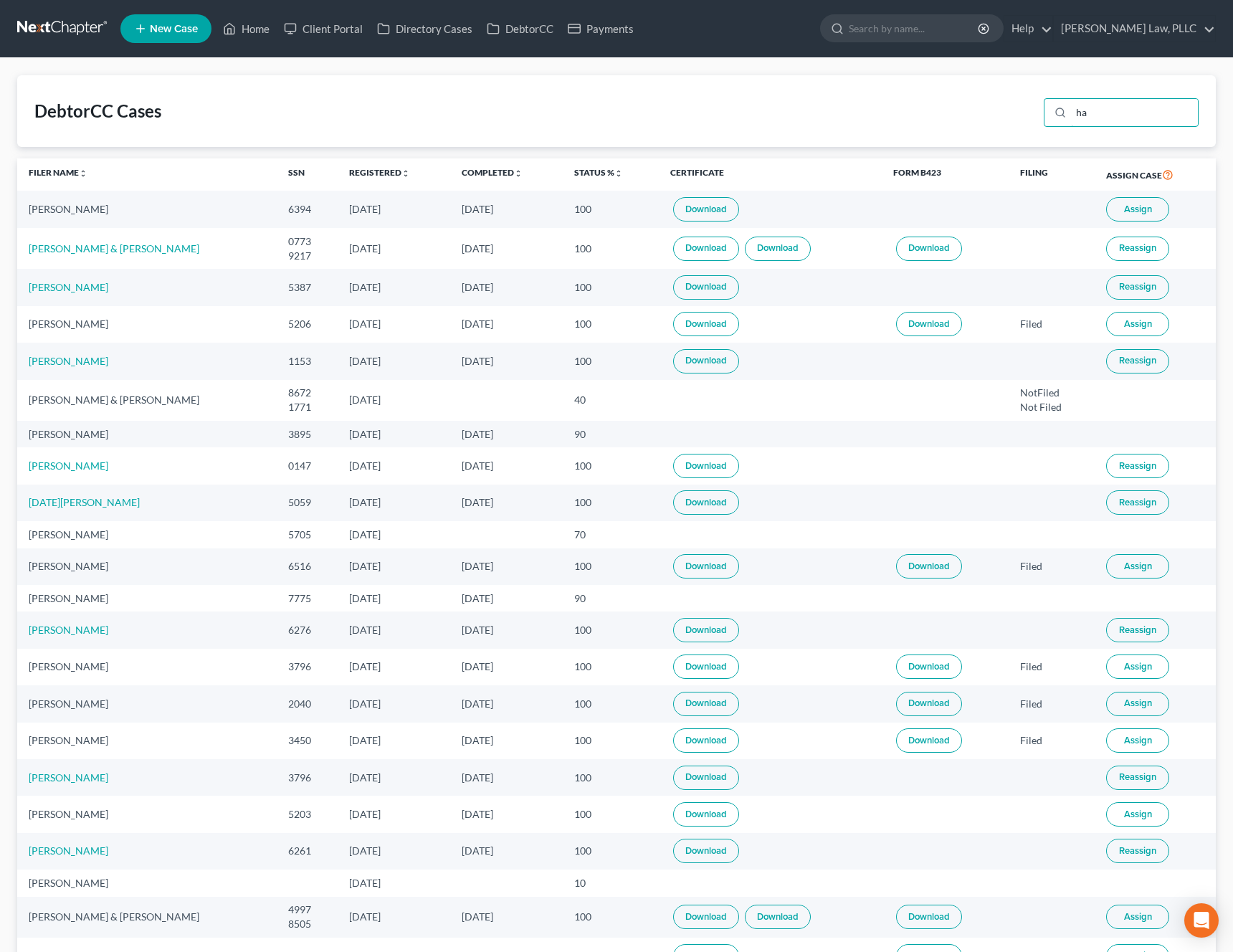
type input "h"
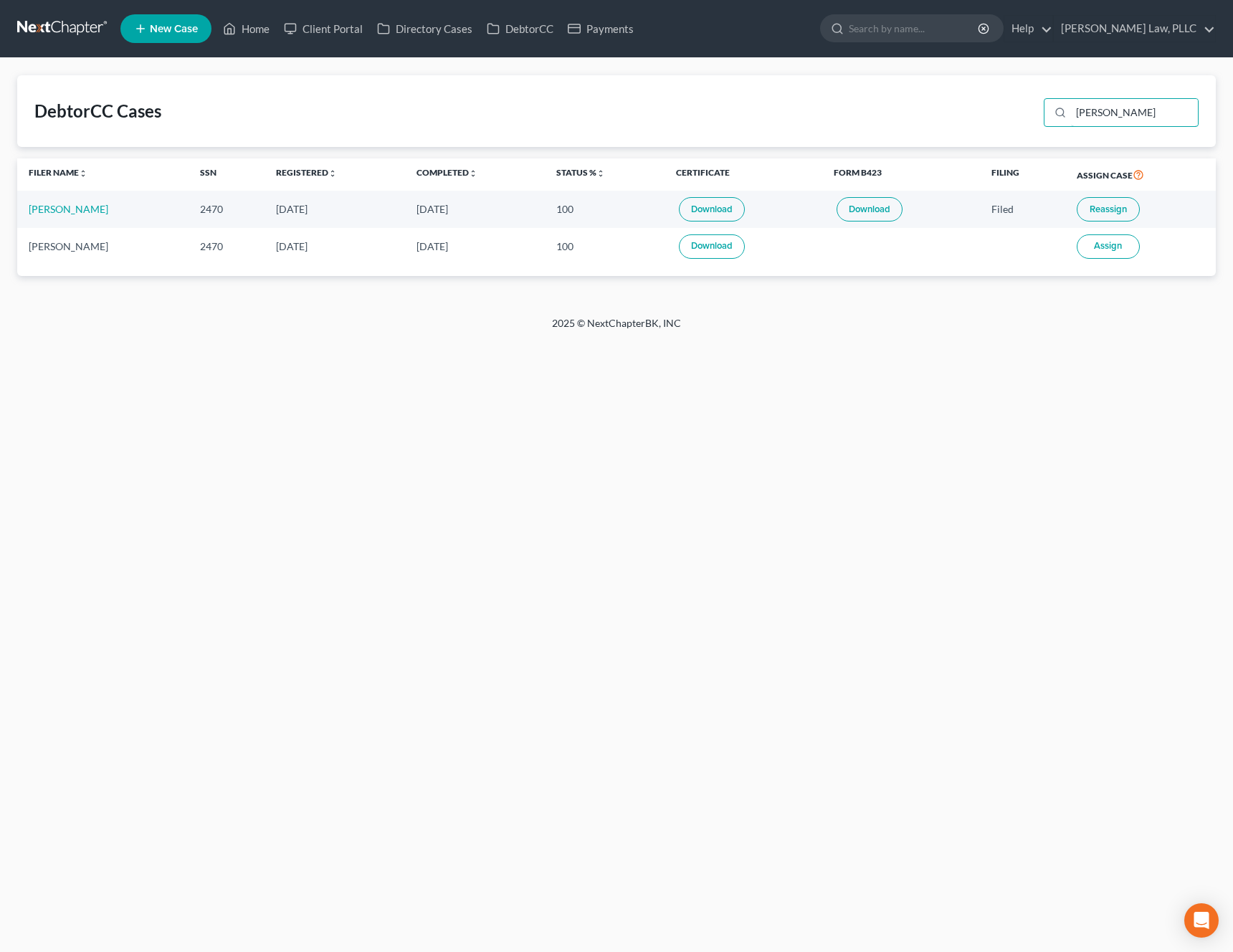
type input "donna"
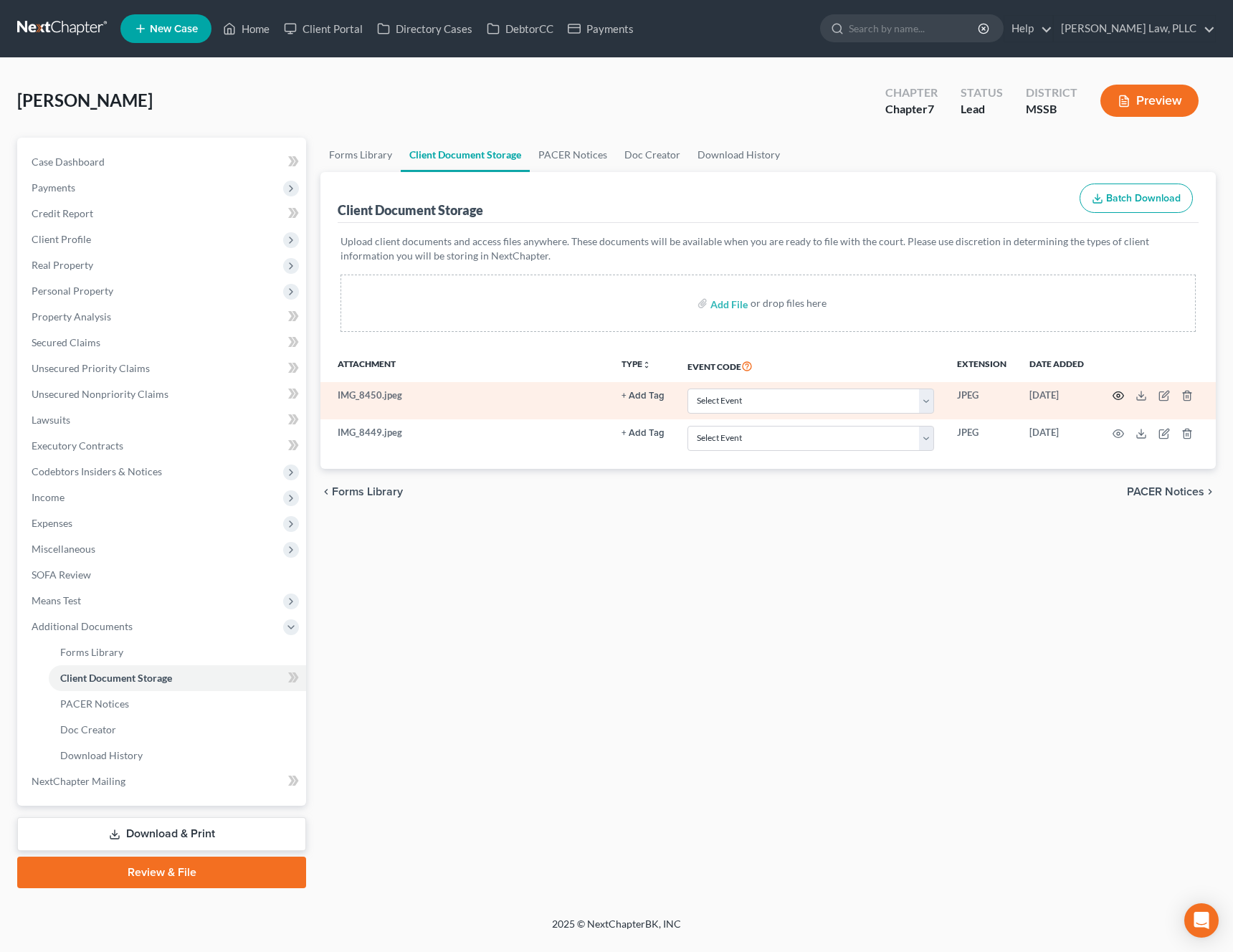
click at [1115, 391] on icon "button" at bounding box center [1119, 396] width 12 height 12
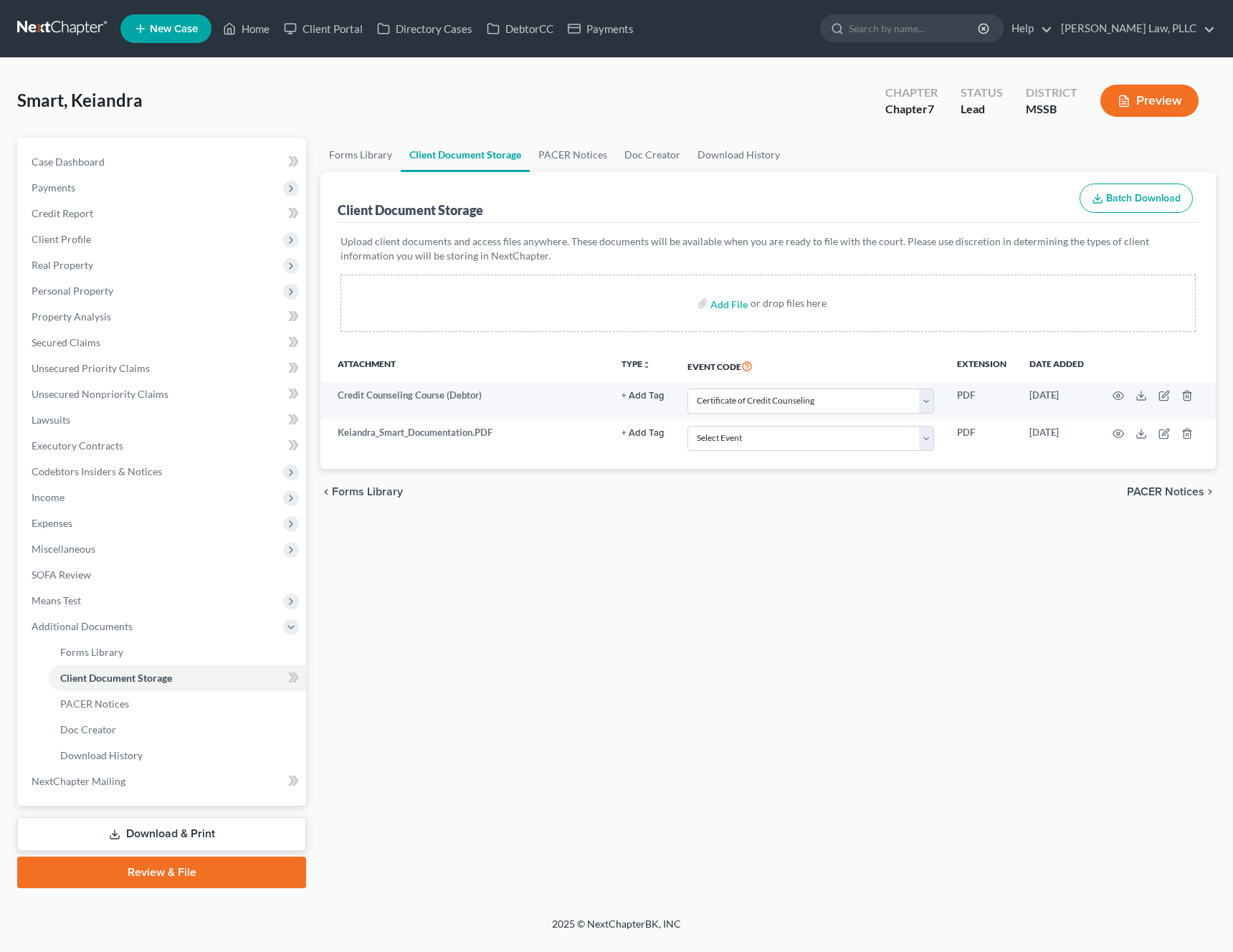
select select "4"
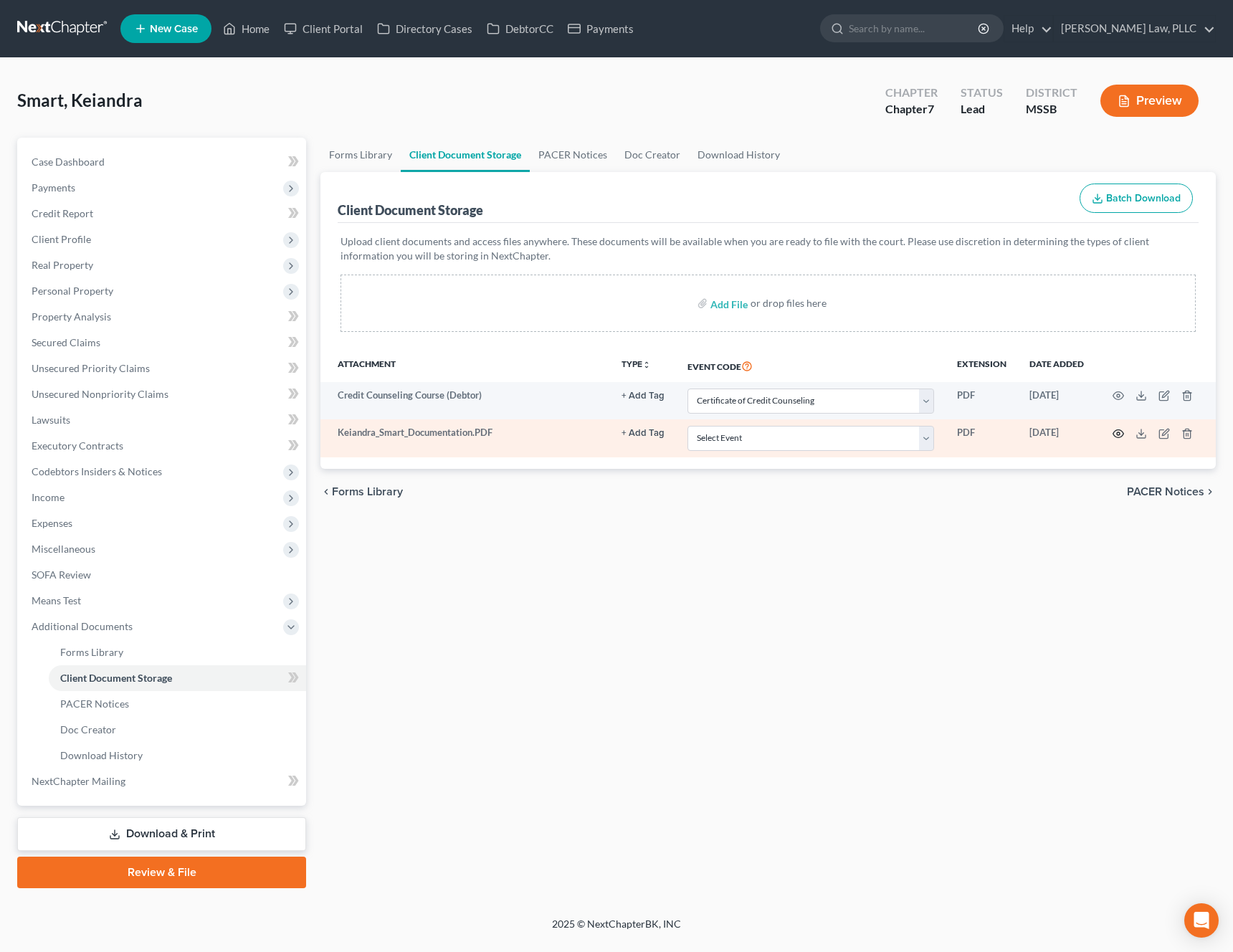
click at [1118, 431] on icon "button" at bounding box center [1119, 434] width 12 height 12
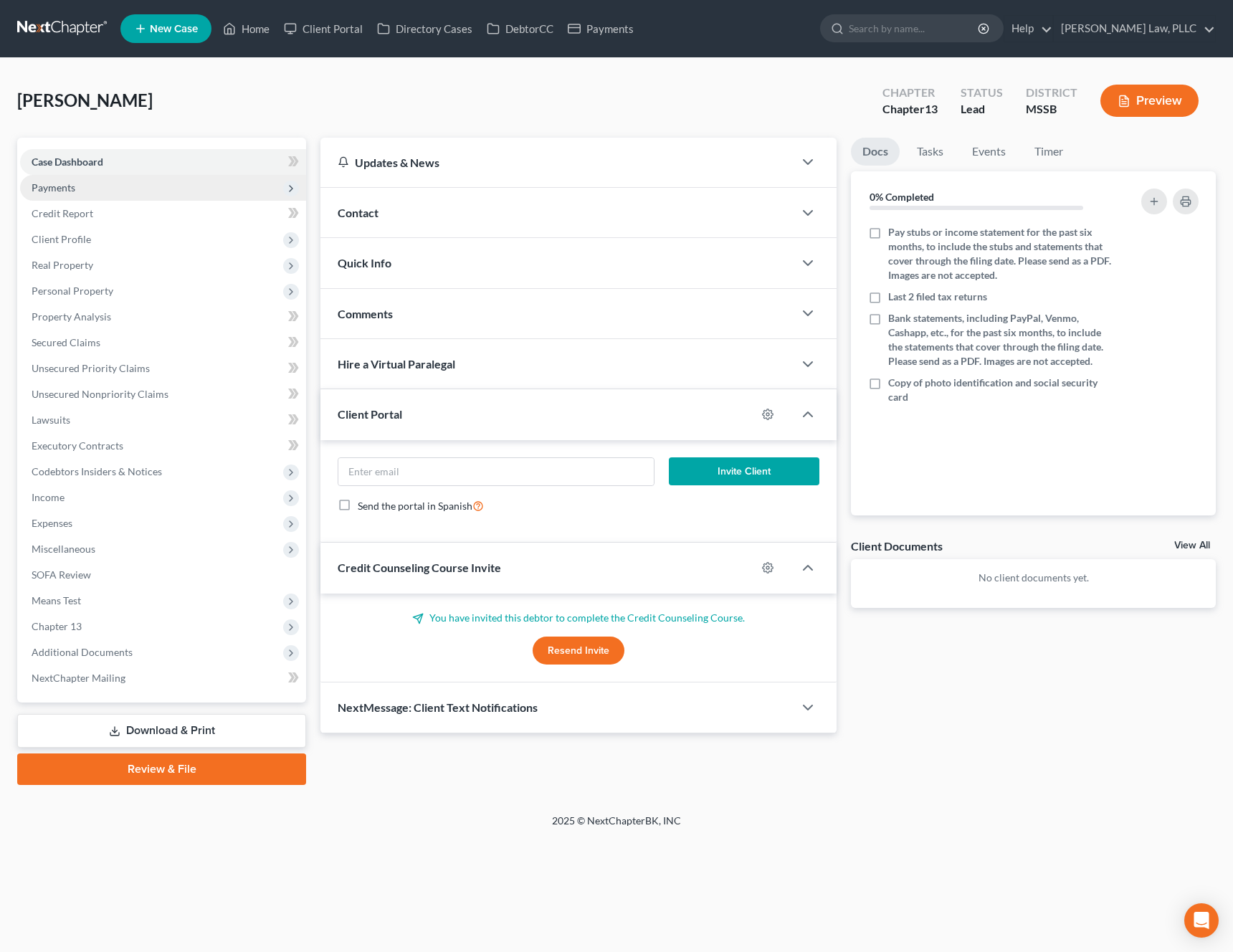
click at [129, 190] on span "Payments" at bounding box center [163, 188] width 286 height 26
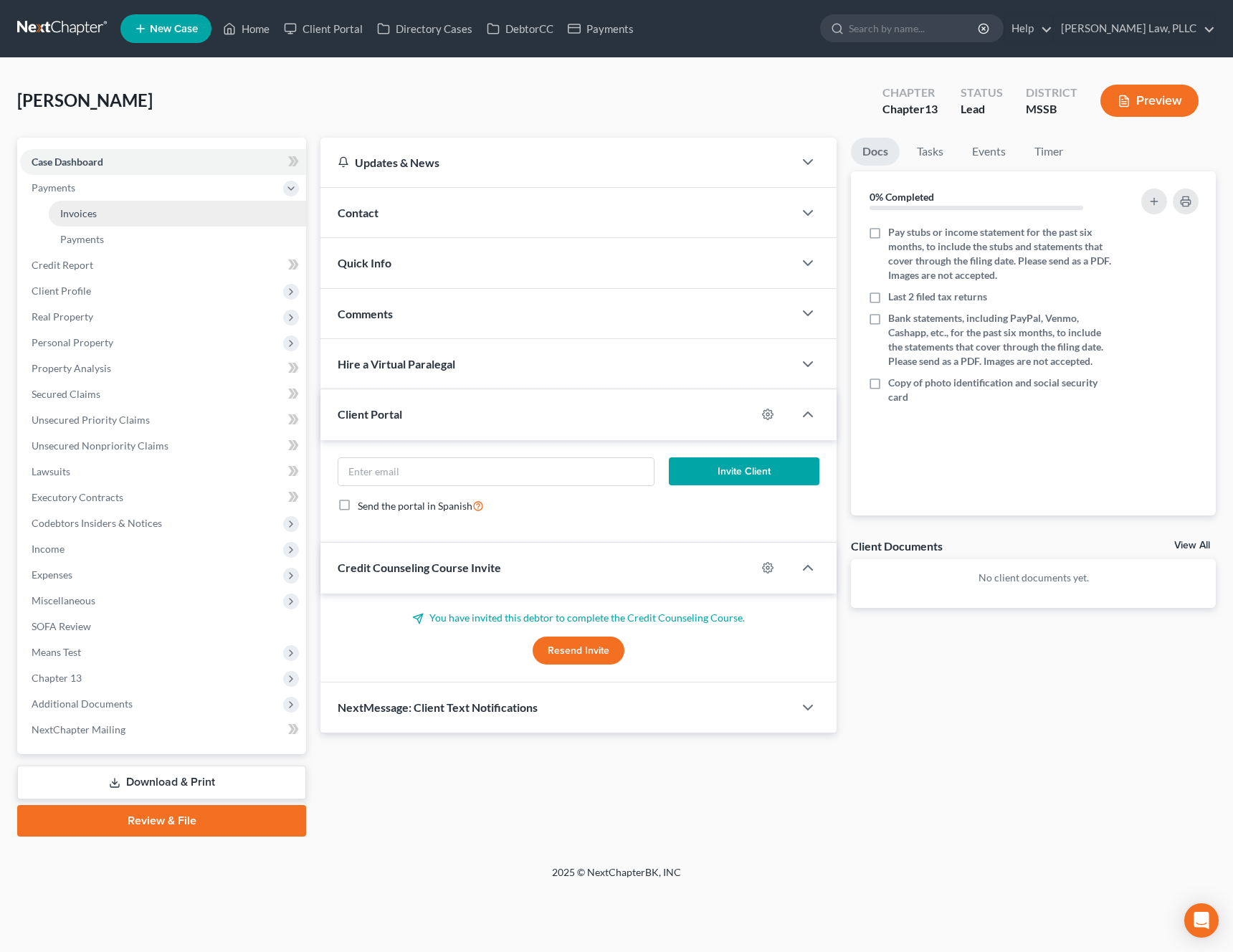
click at [107, 214] on link "Invoices" at bounding box center [177, 214] width 257 height 26
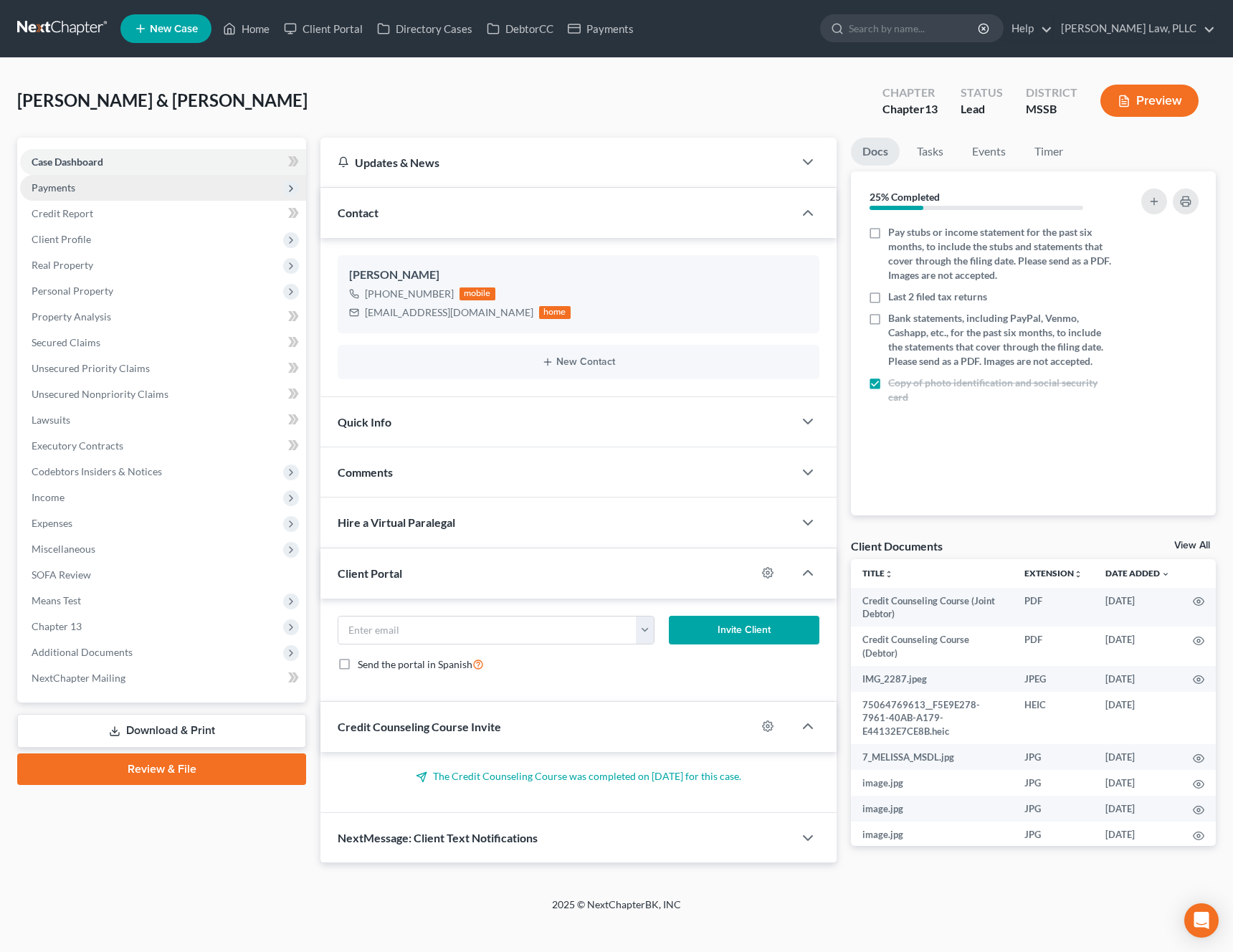
click at [172, 194] on span "Payments" at bounding box center [163, 188] width 286 height 26
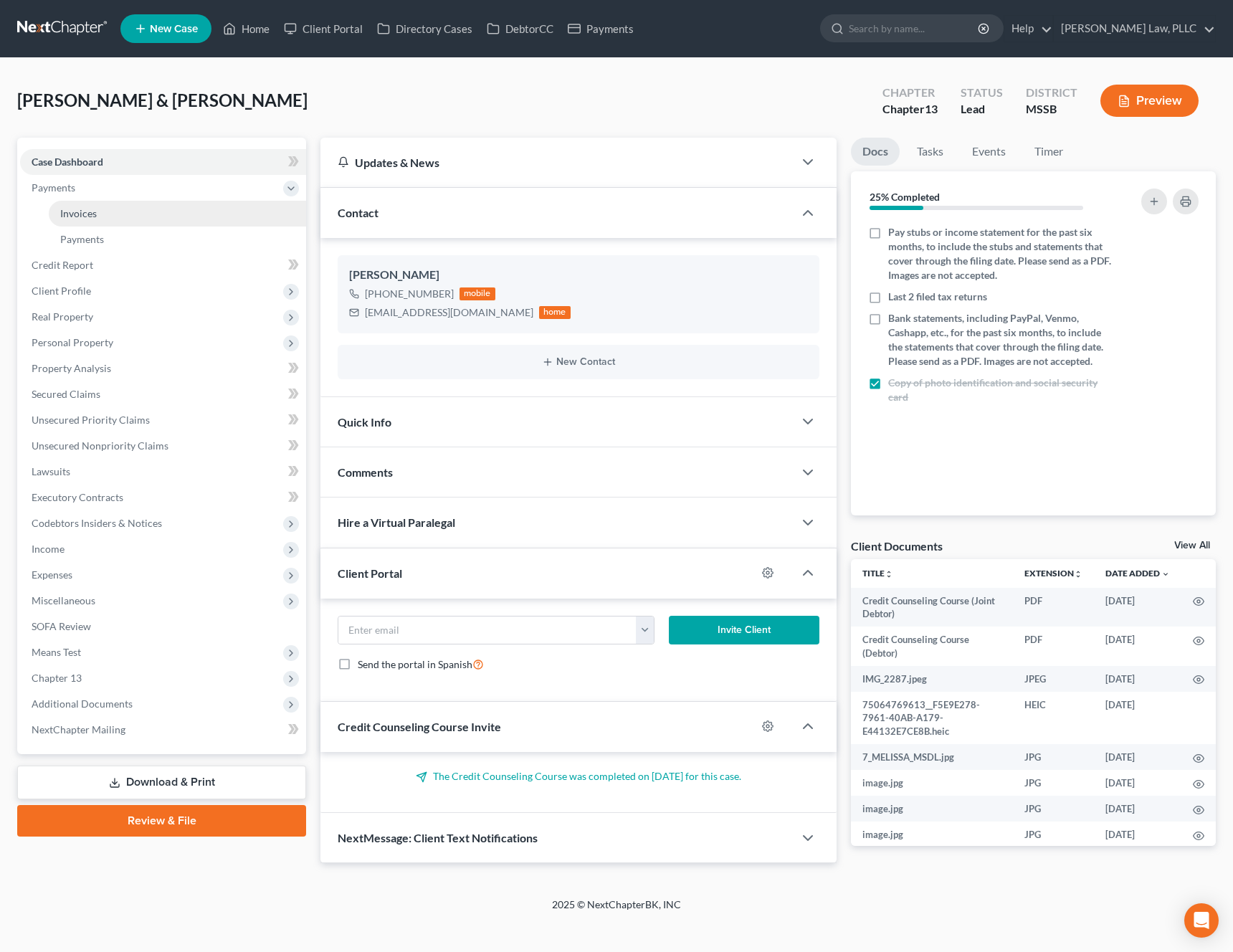
click at [152, 212] on link "Invoices" at bounding box center [177, 214] width 257 height 26
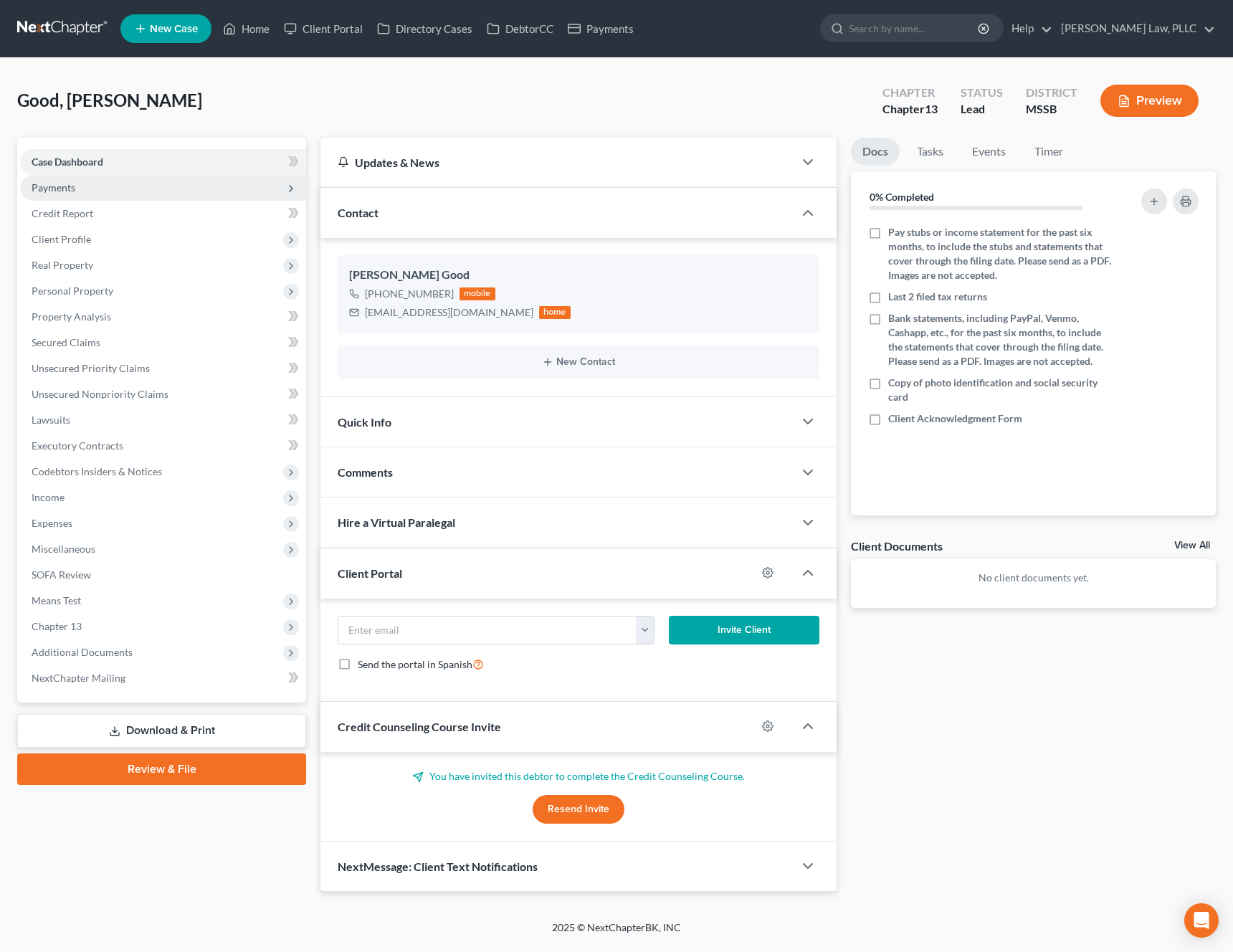
click at [117, 189] on span "Payments" at bounding box center [163, 188] width 286 height 26
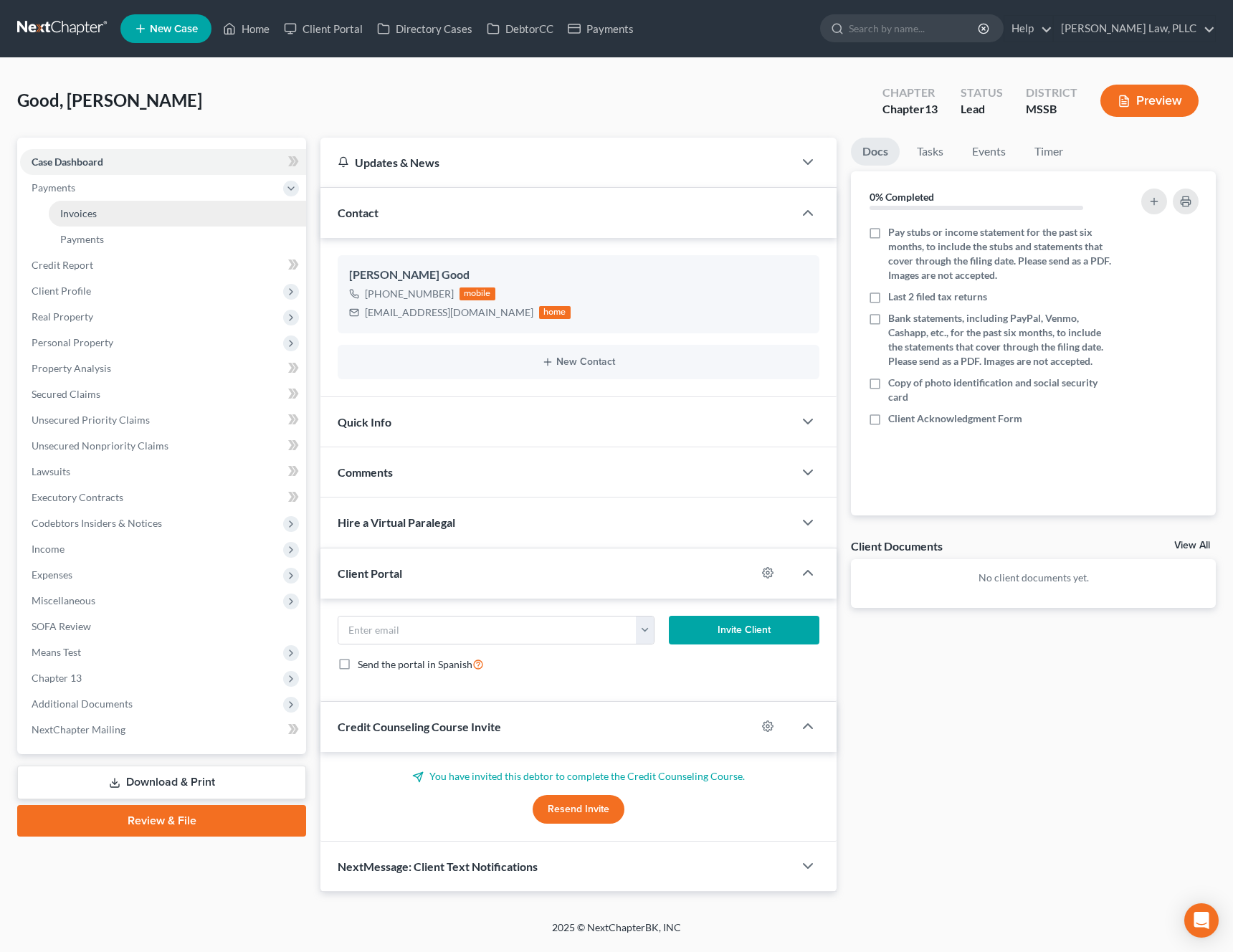
click at [103, 217] on link "Invoices" at bounding box center [177, 214] width 257 height 26
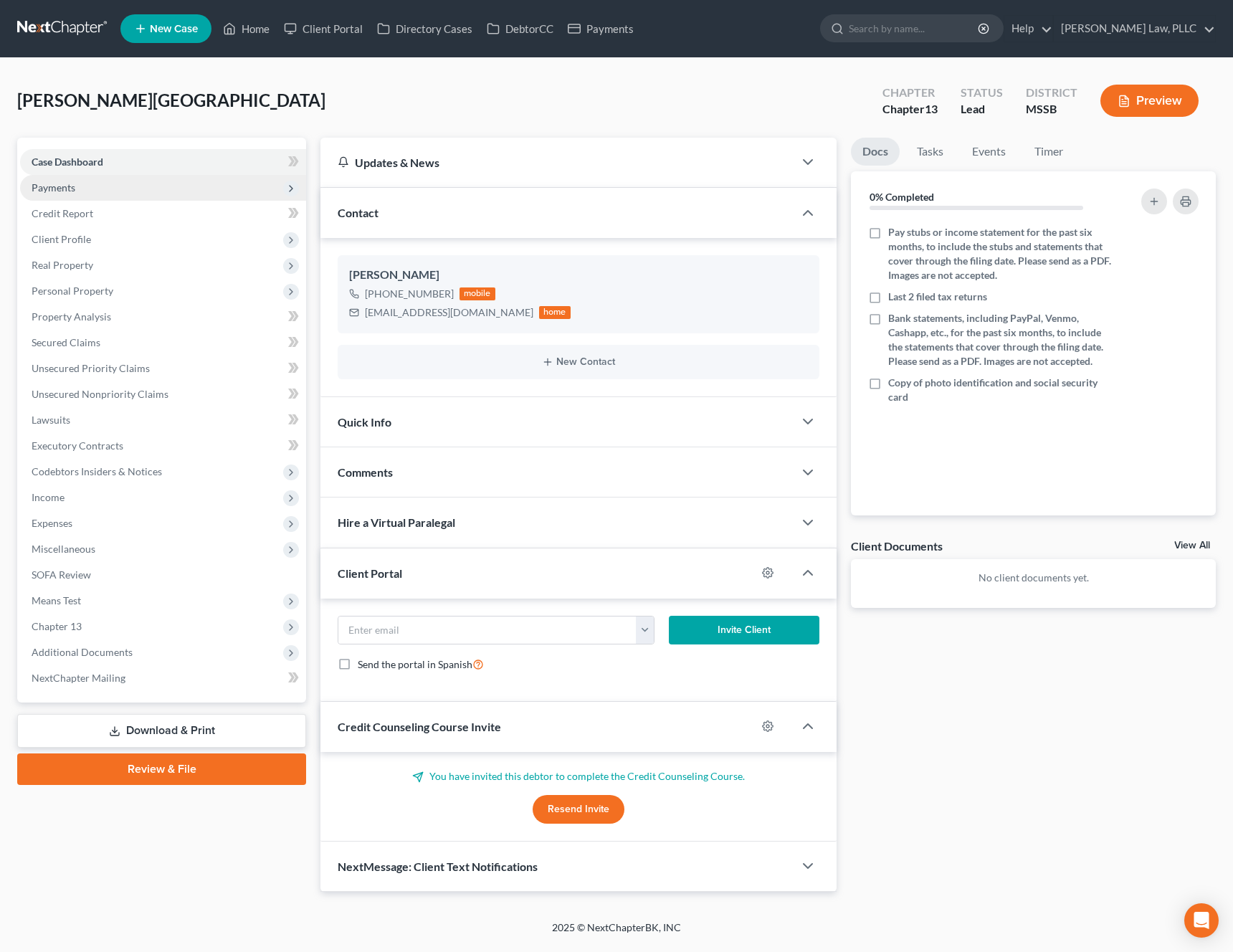
click at [101, 192] on span "Payments" at bounding box center [163, 188] width 286 height 26
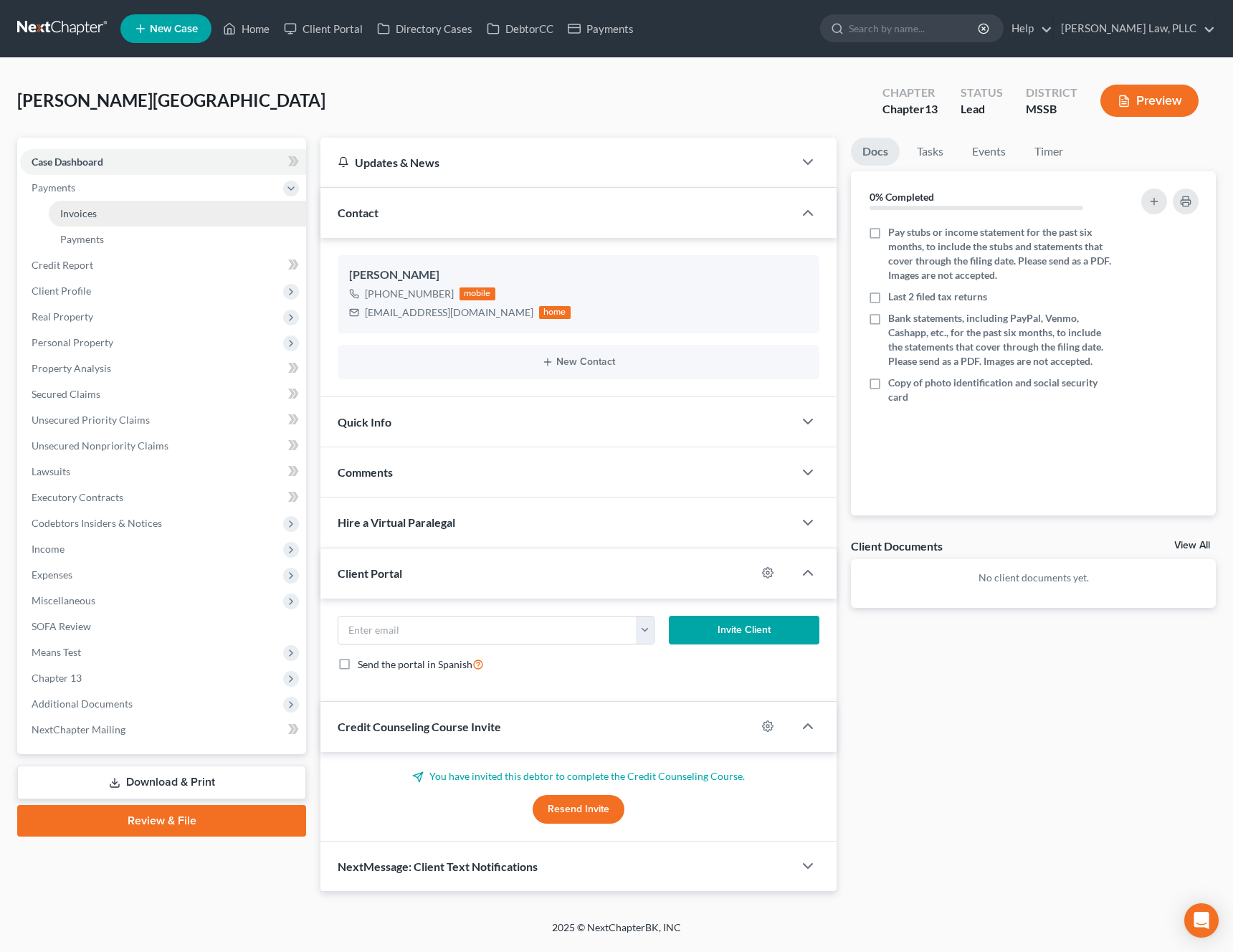
click at [94, 217] on span "Invoices" at bounding box center [79, 213] width 37 height 13
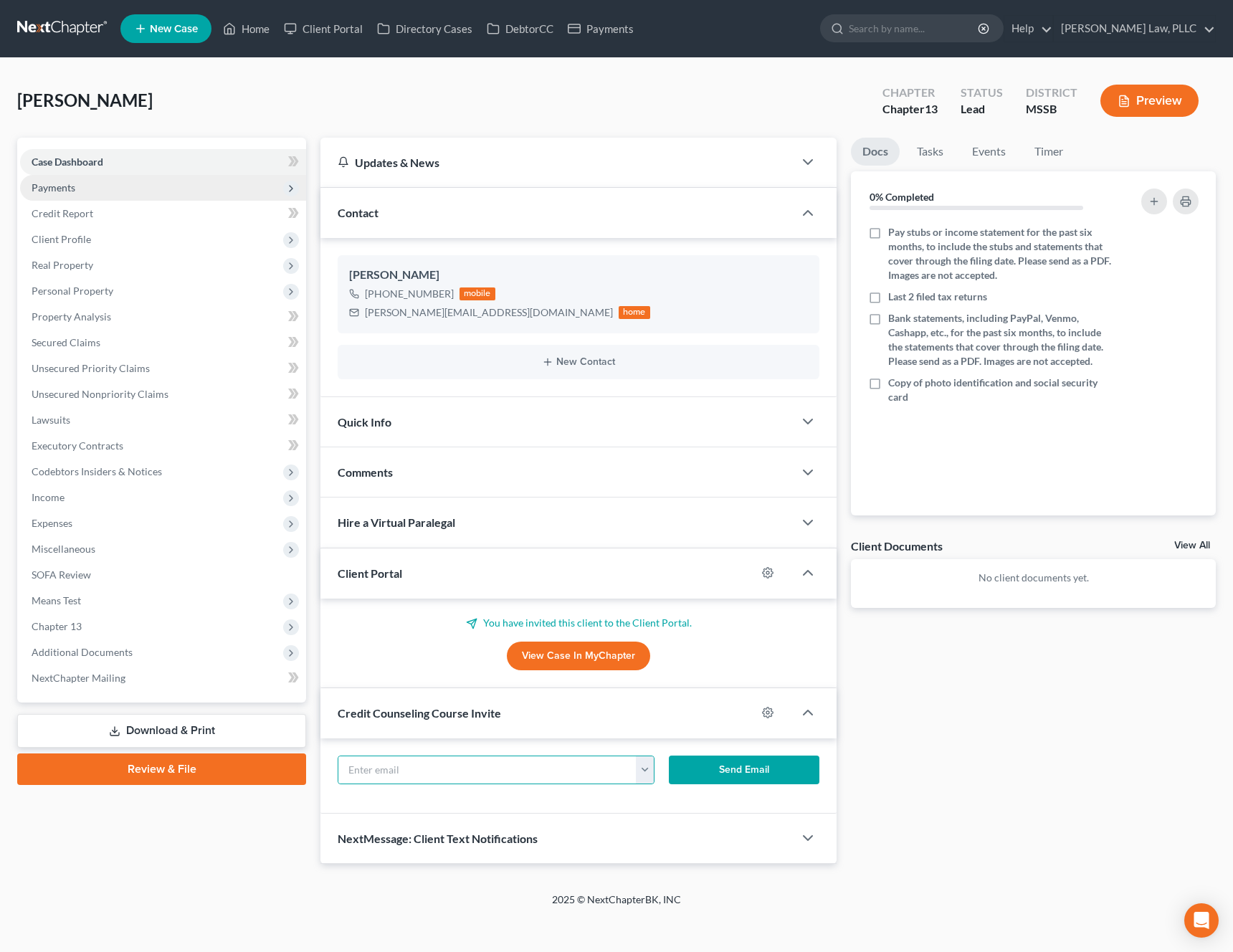
click at [90, 193] on span "Payments" at bounding box center [163, 188] width 286 height 26
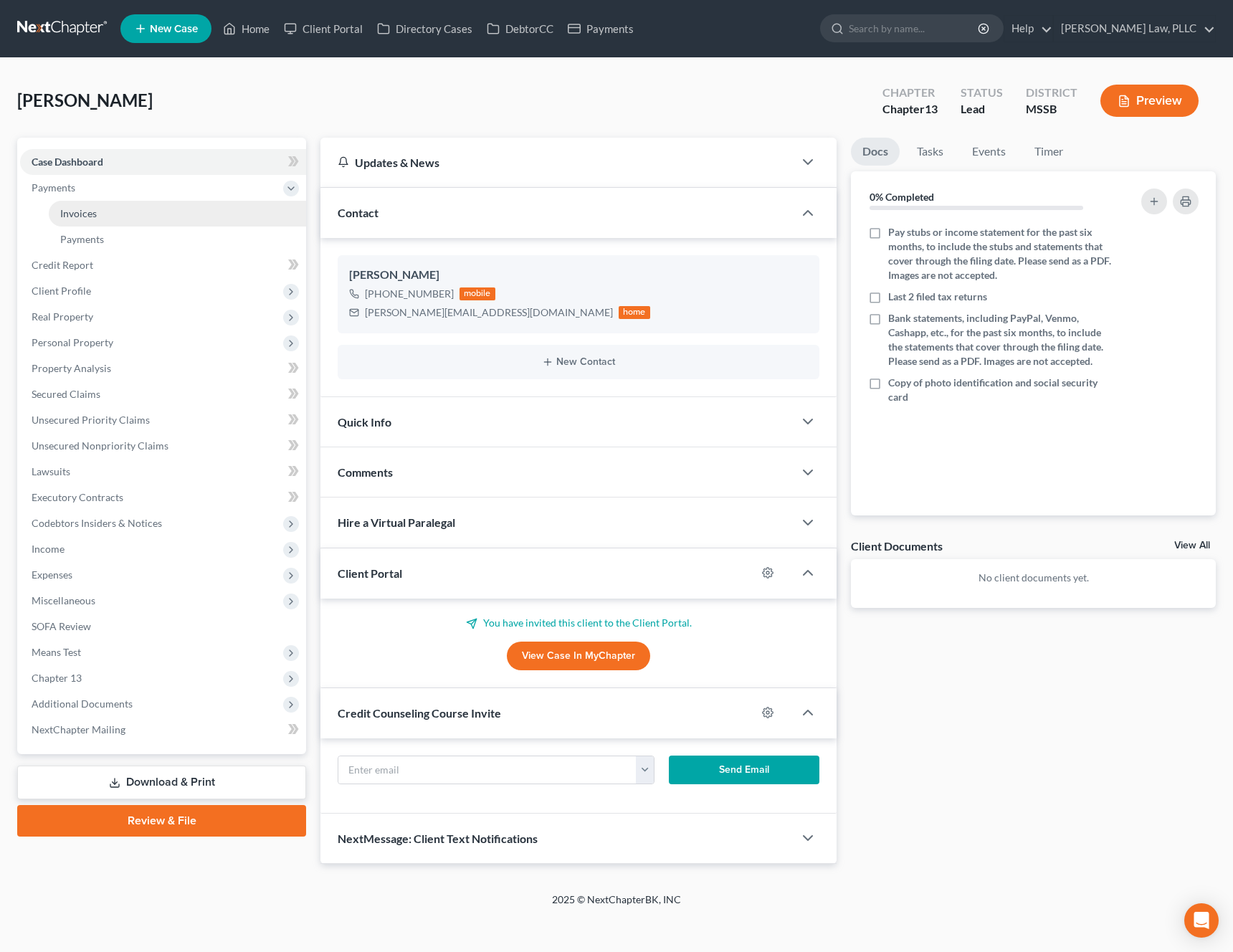
click at [85, 215] on span "Invoices" at bounding box center [79, 213] width 37 height 13
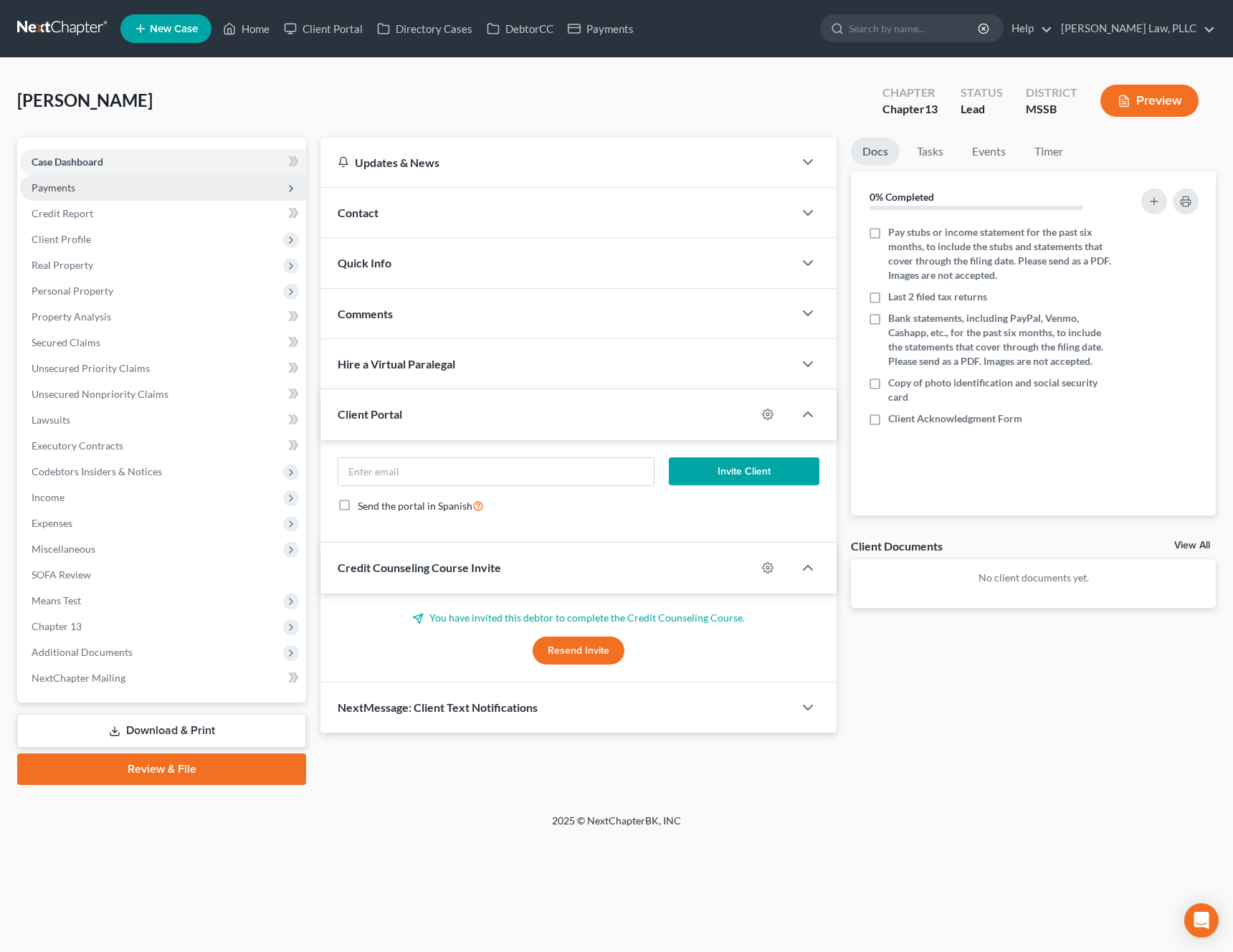
click at [64, 192] on span "Payments" at bounding box center [54, 188] width 44 height 13
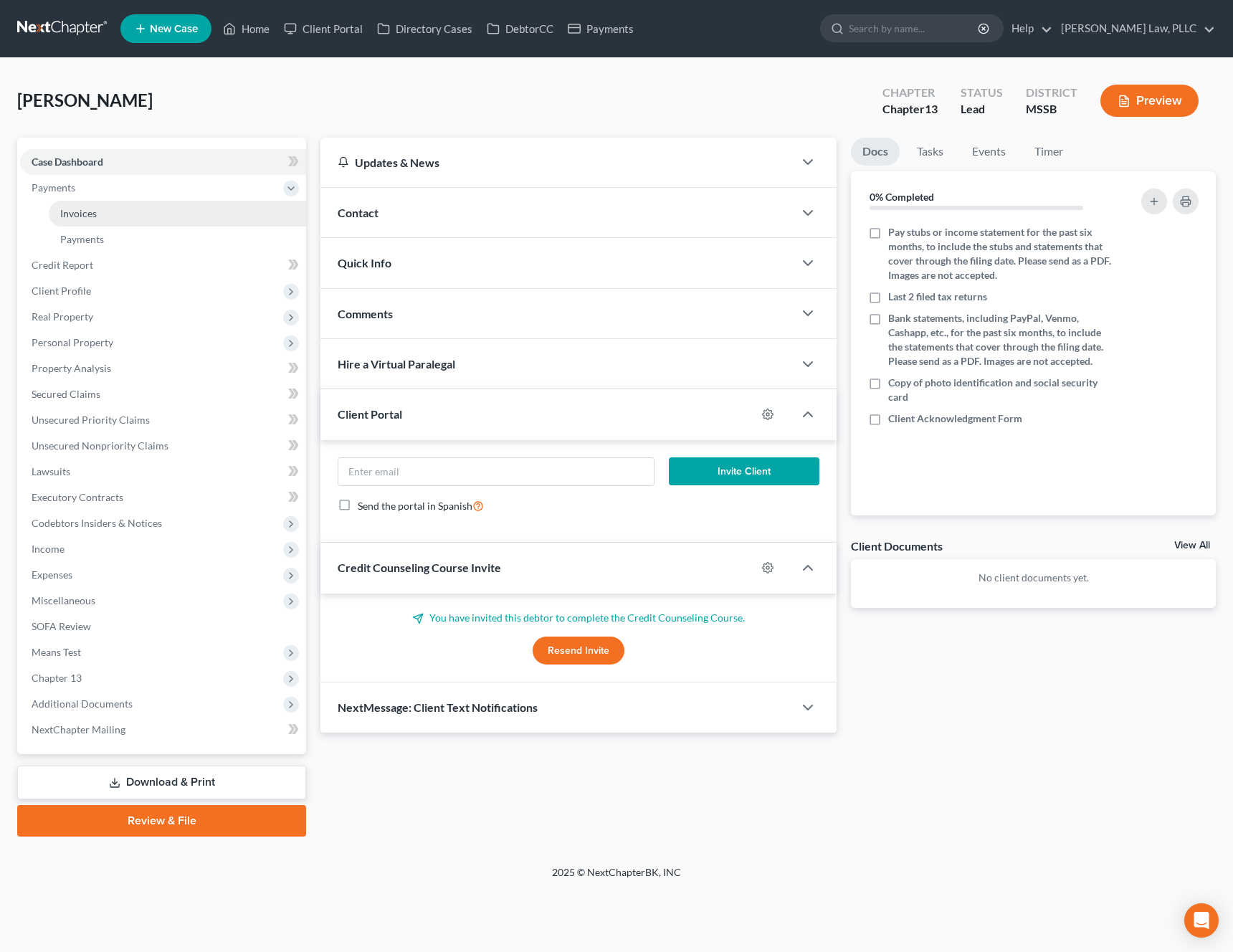
click at [62, 207] on span "Invoices" at bounding box center [79, 213] width 37 height 13
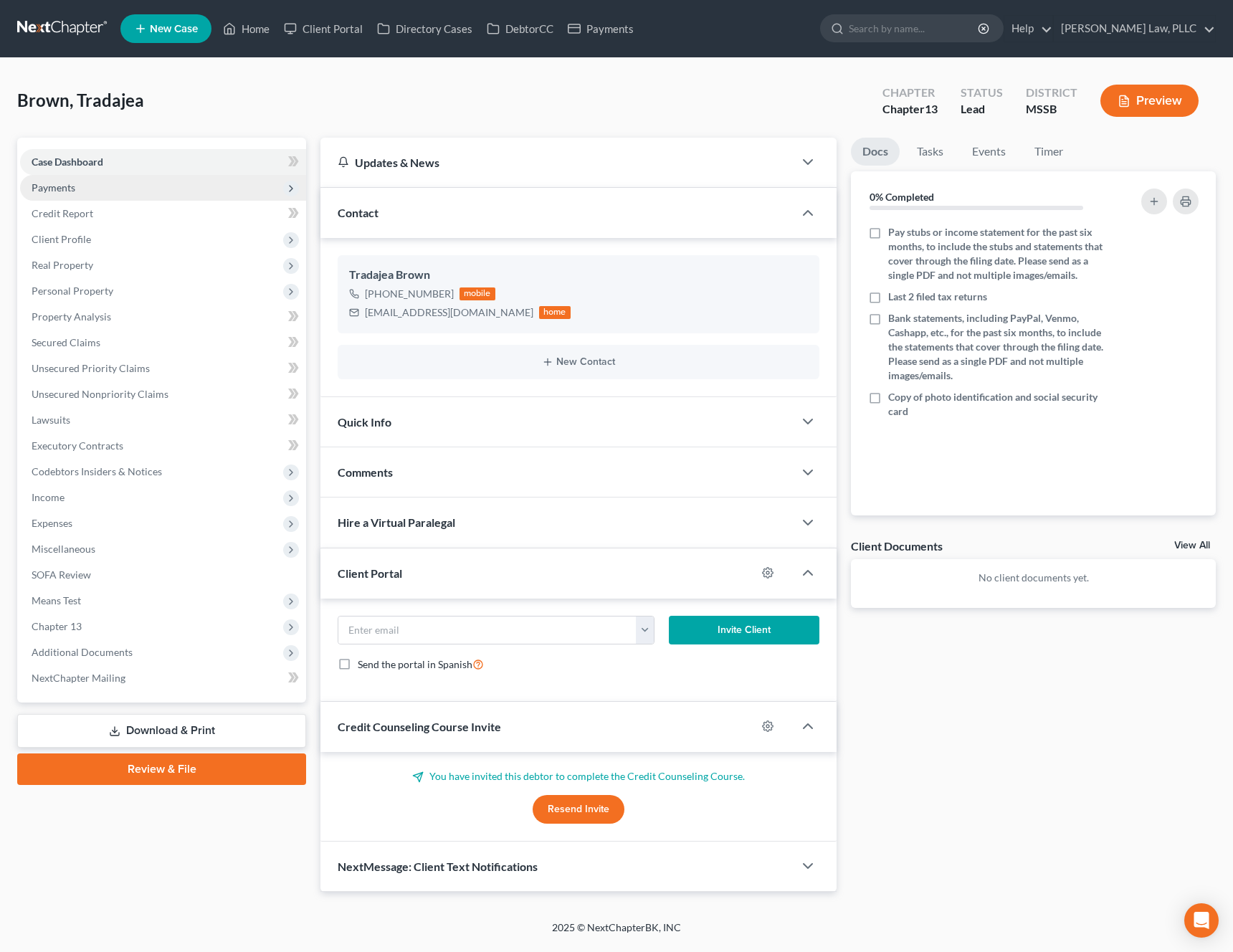
click at [52, 193] on span "Payments" at bounding box center [54, 188] width 44 height 13
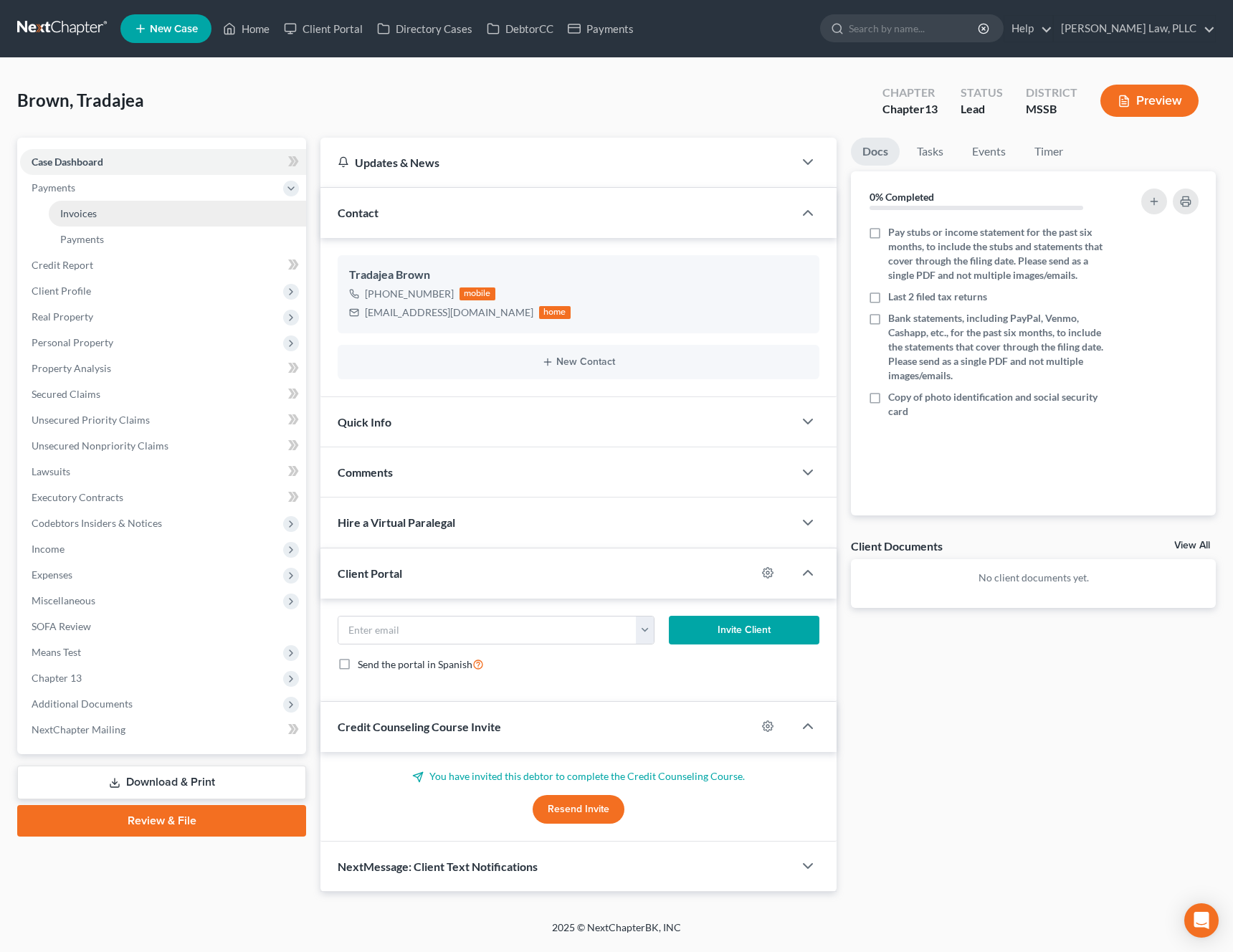
click at [53, 222] on link "Invoices" at bounding box center [177, 214] width 257 height 26
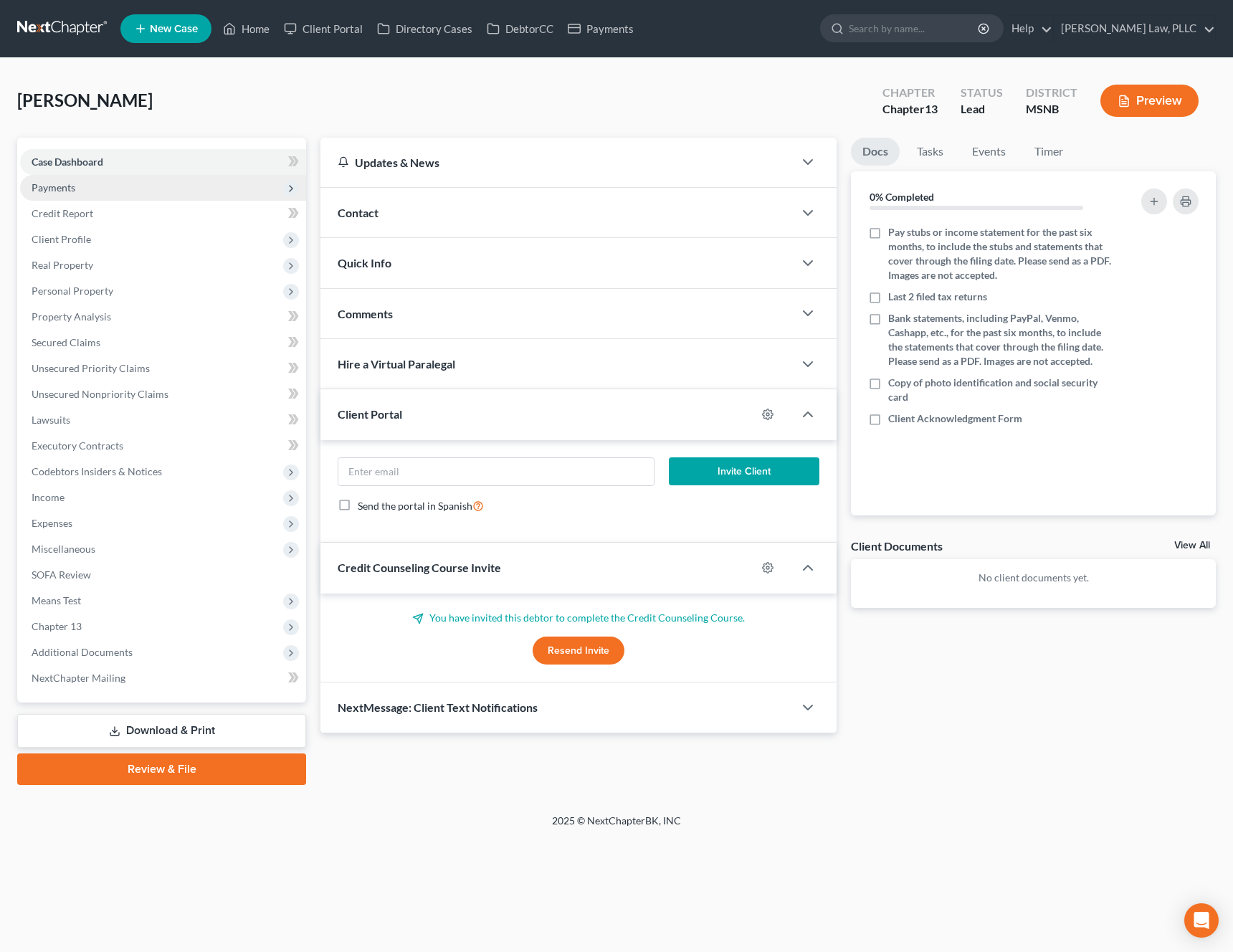
click at [96, 192] on span "Payments" at bounding box center [163, 188] width 286 height 26
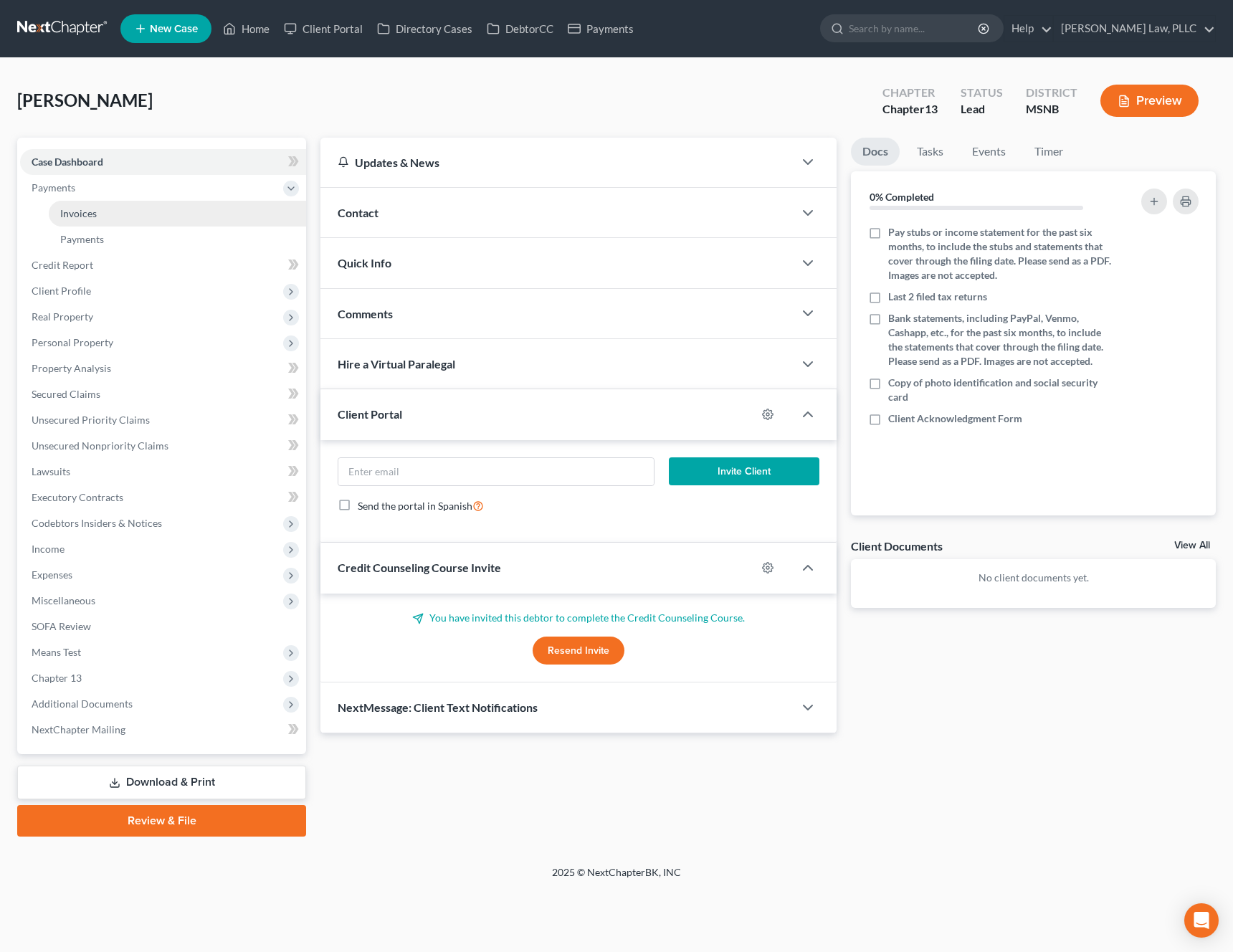
click at [86, 212] on span "Invoices" at bounding box center [79, 213] width 37 height 13
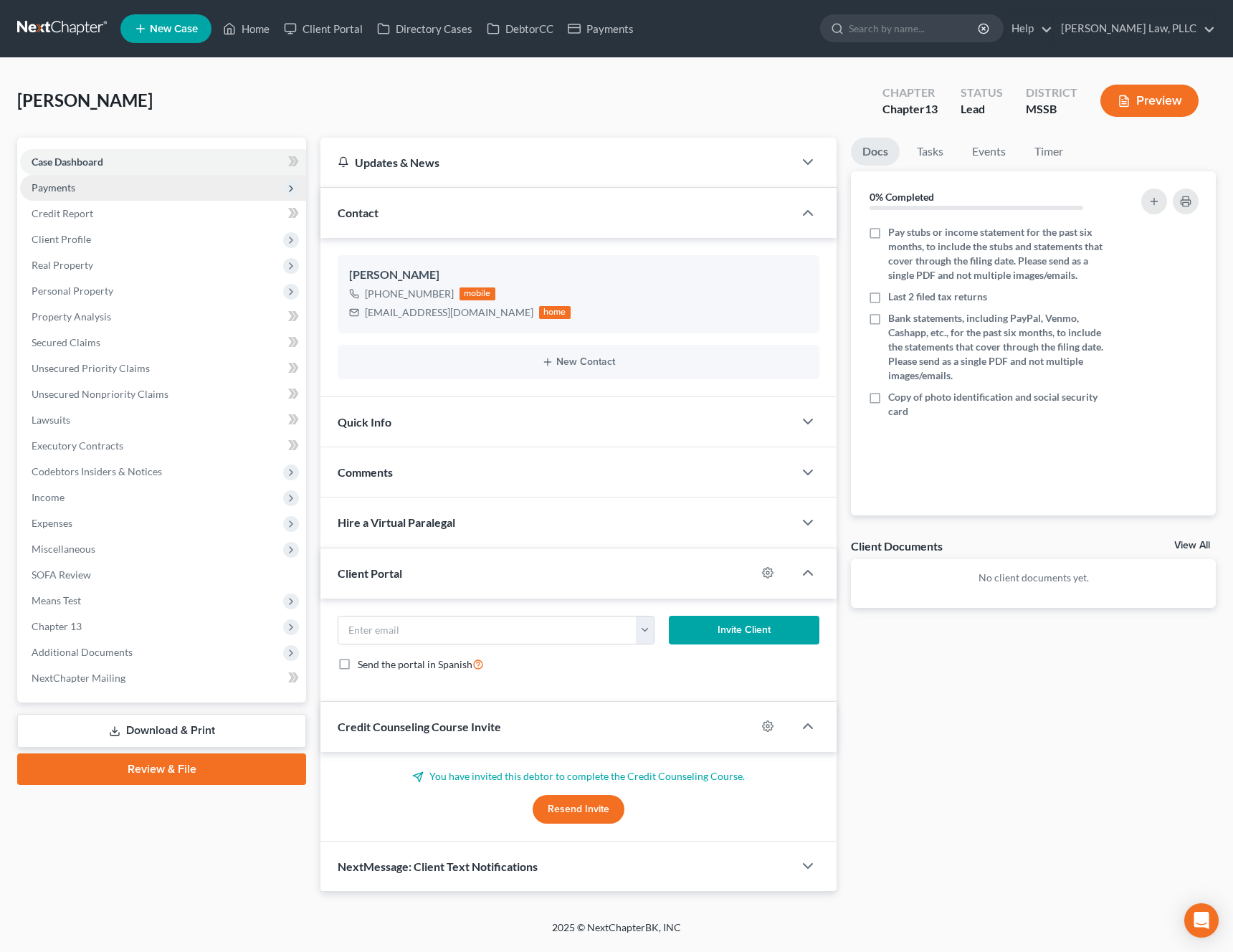
click at [160, 189] on span "Payments" at bounding box center [163, 188] width 286 height 26
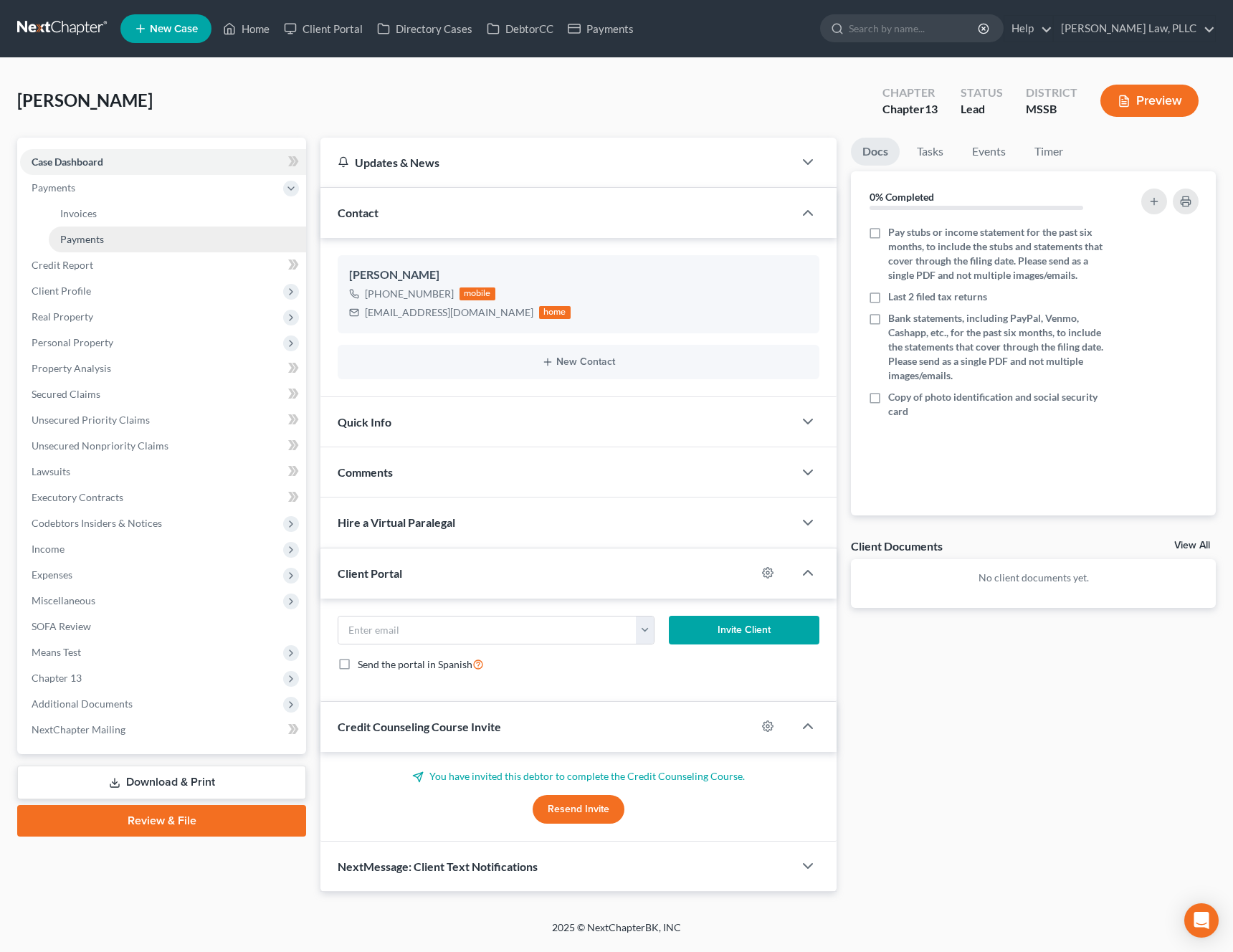
click at [128, 234] on link "Payments" at bounding box center [177, 239] width 257 height 26
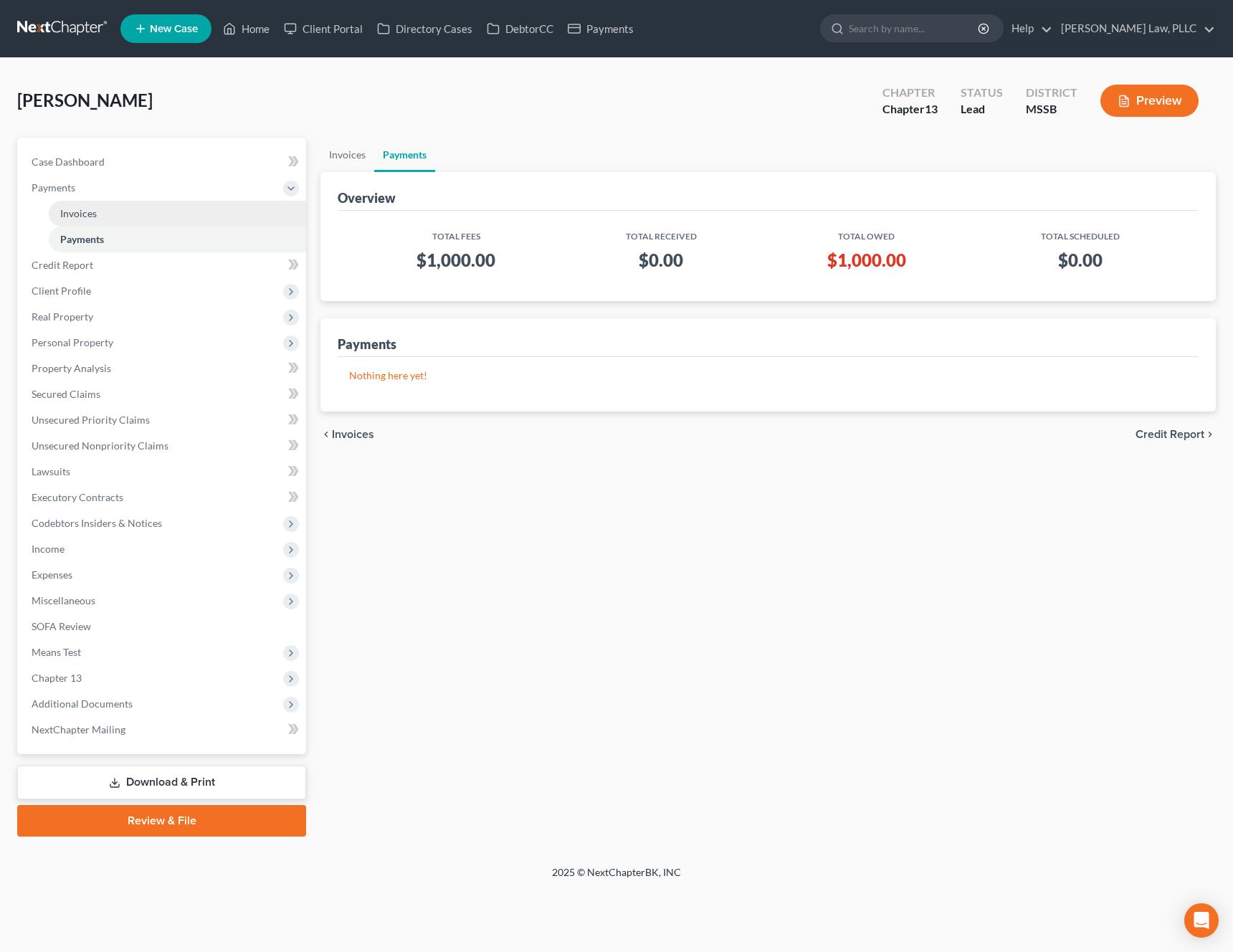
click at [132, 214] on link "Invoices" at bounding box center [177, 214] width 257 height 26
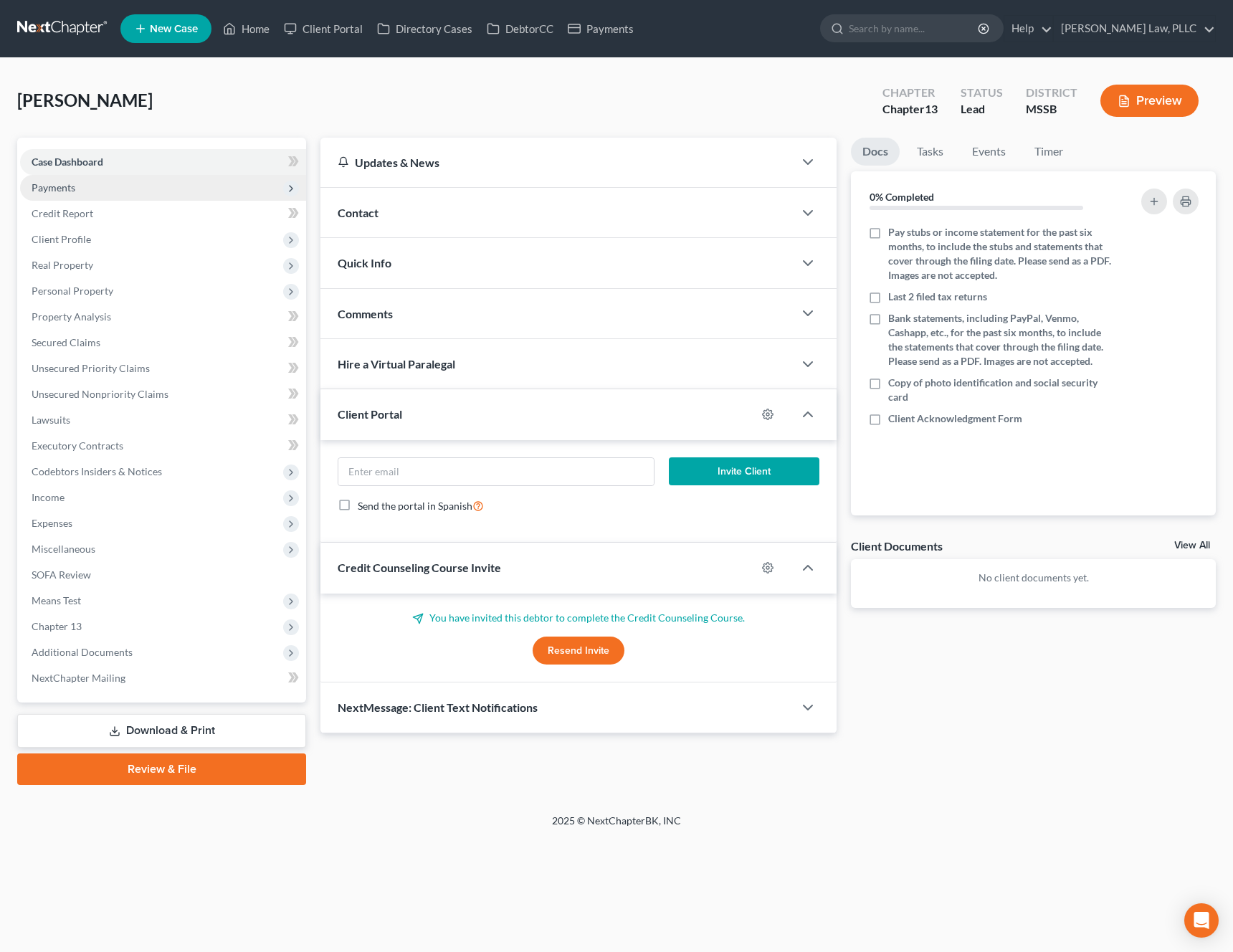
click at [183, 189] on span "Payments" at bounding box center [163, 188] width 286 height 26
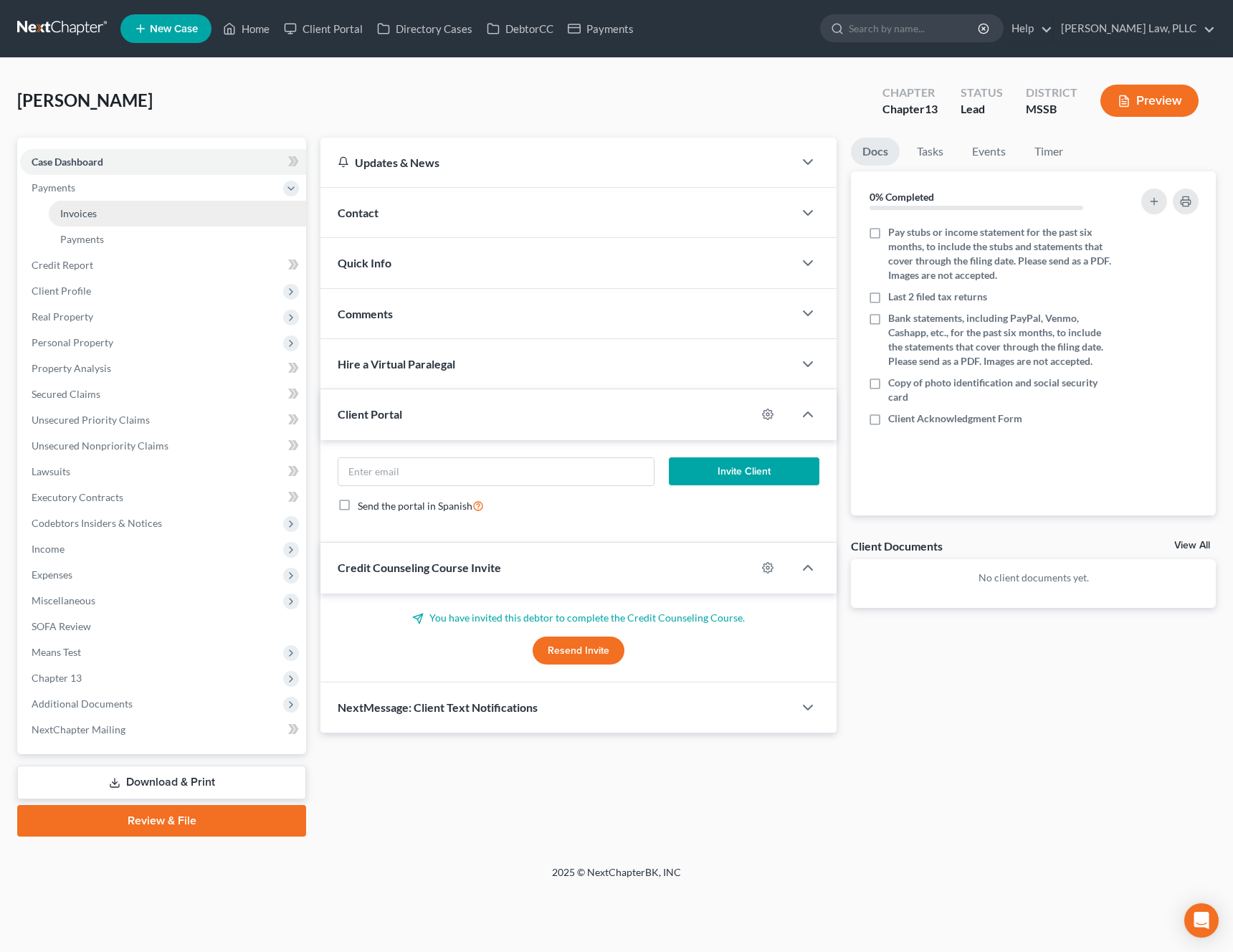
click at [157, 218] on link "Invoices" at bounding box center [177, 214] width 257 height 26
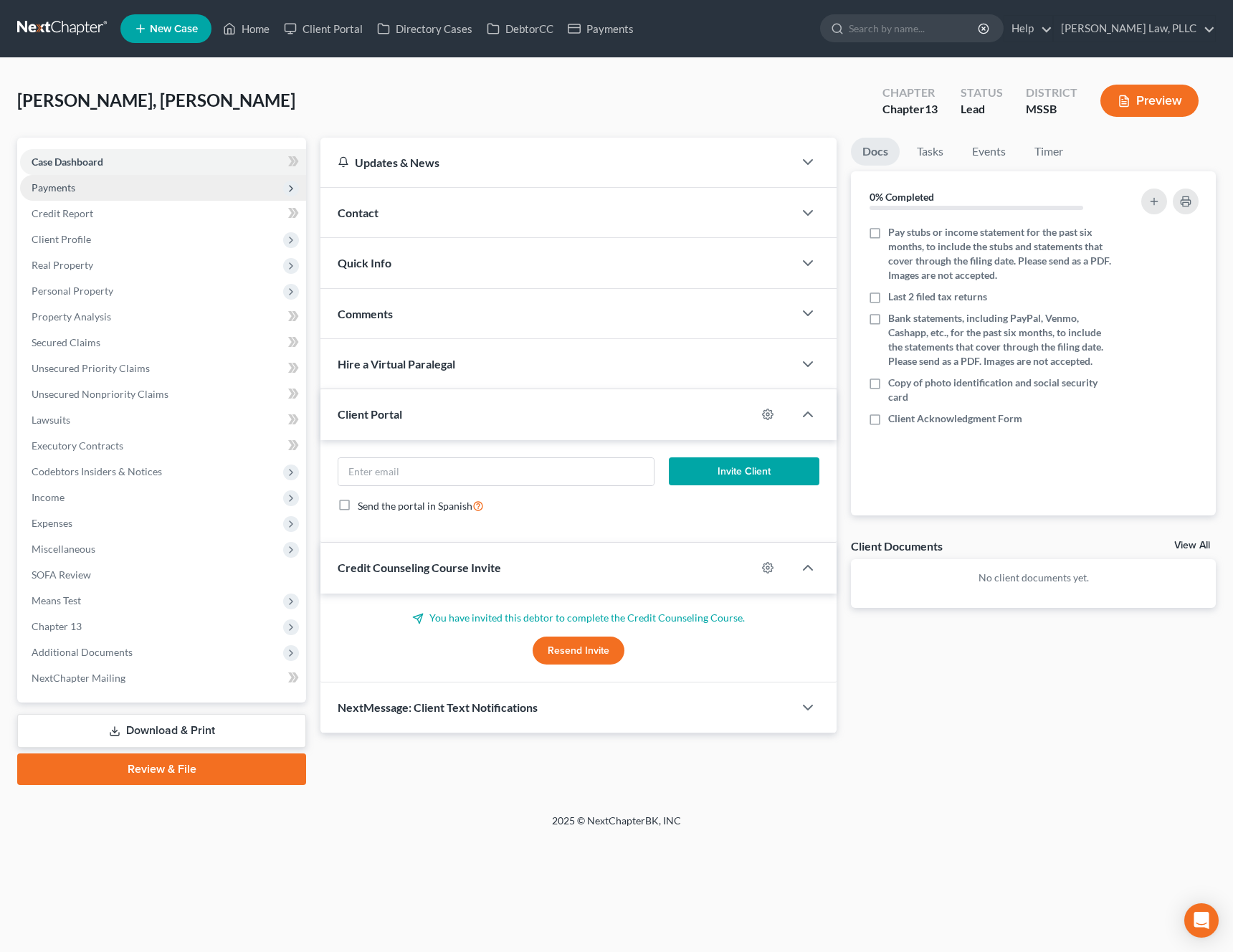
click at [85, 181] on span "Payments" at bounding box center [163, 188] width 286 height 26
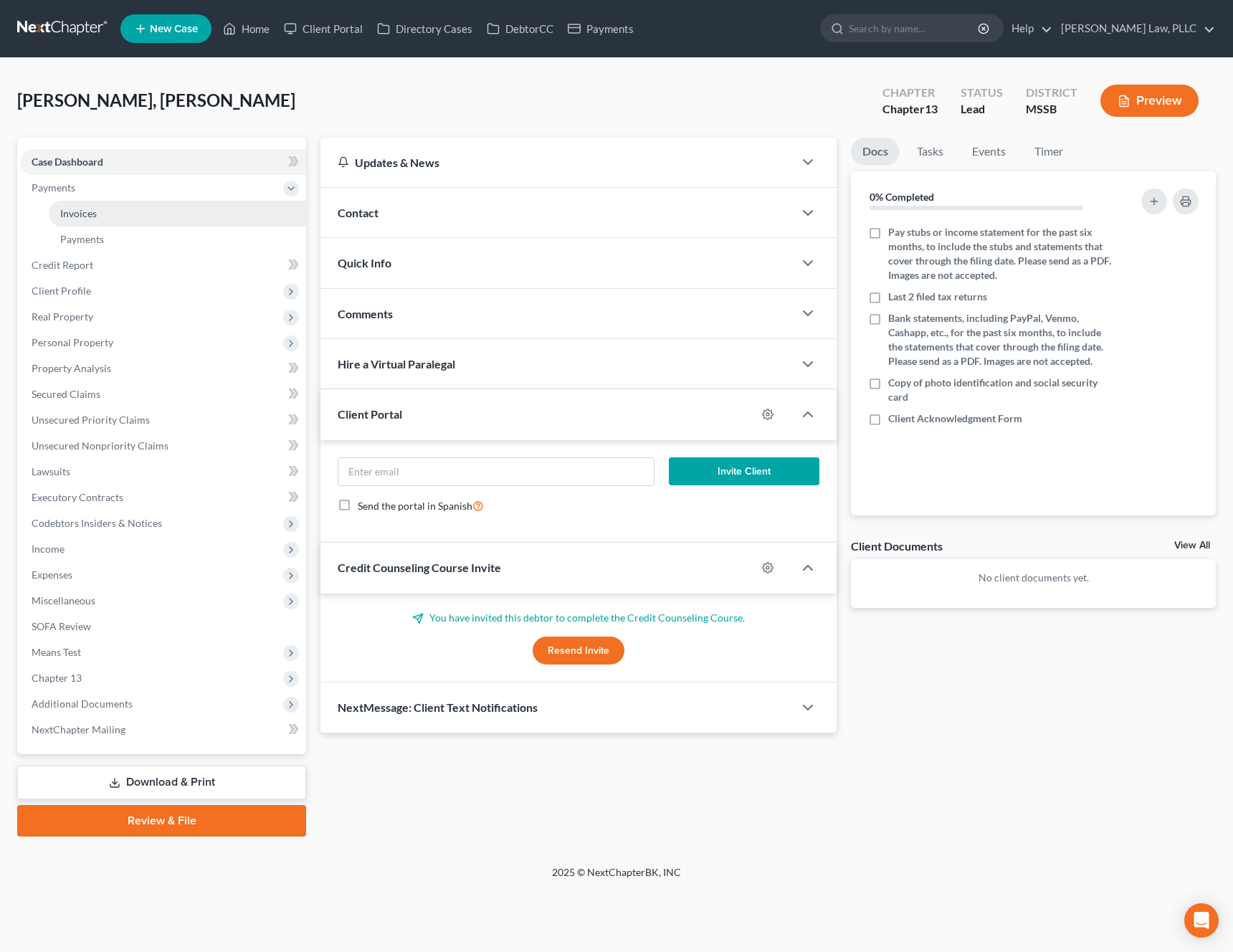
click at [75, 224] on link "Invoices" at bounding box center [177, 214] width 257 height 26
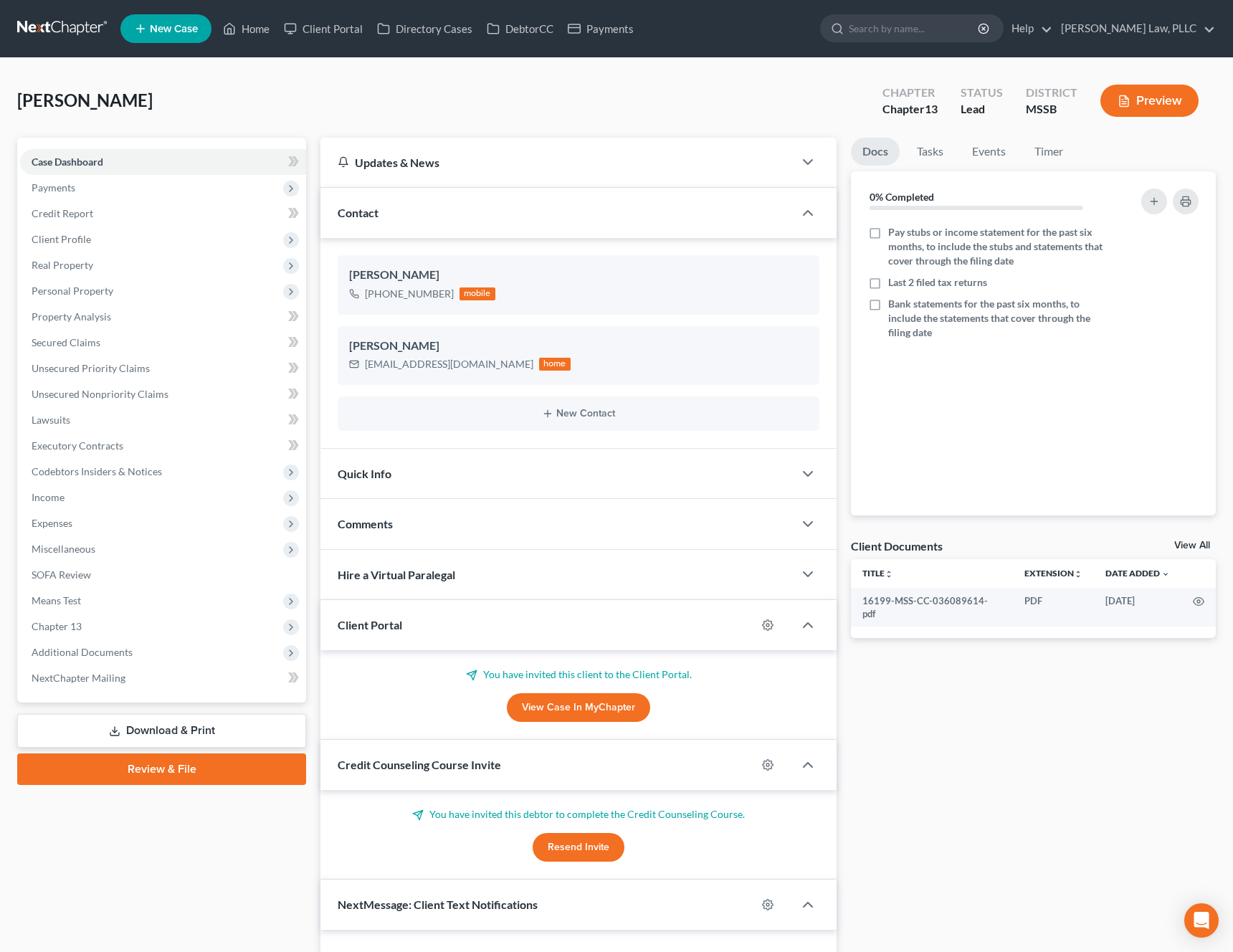
select select "0"
click at [64, 185] on span "Payments" at bounding box center [54, 188] width 44 height 13
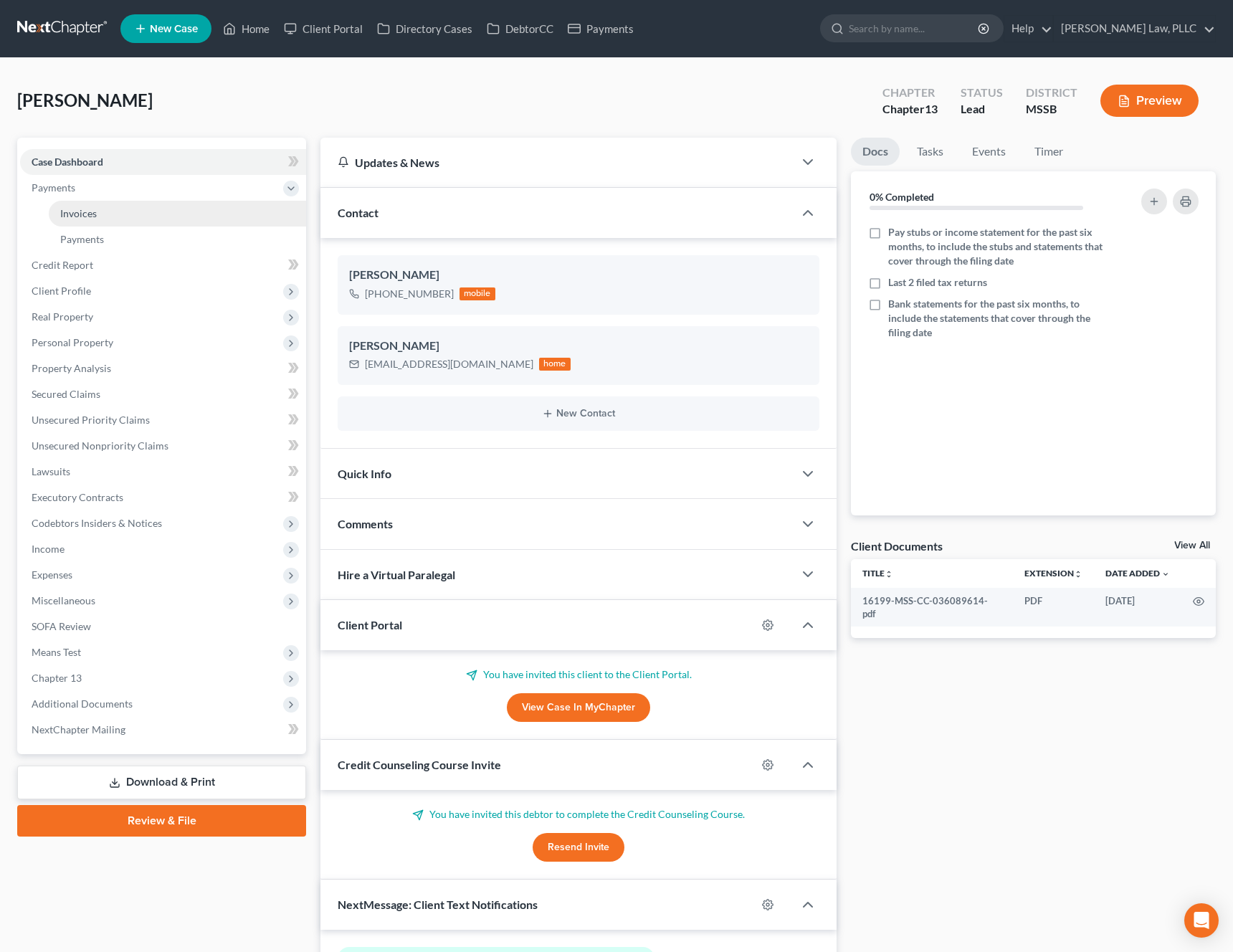
click at [67, 222] on link "Invoices" at bounding box center [177, 214] width 257 height 26
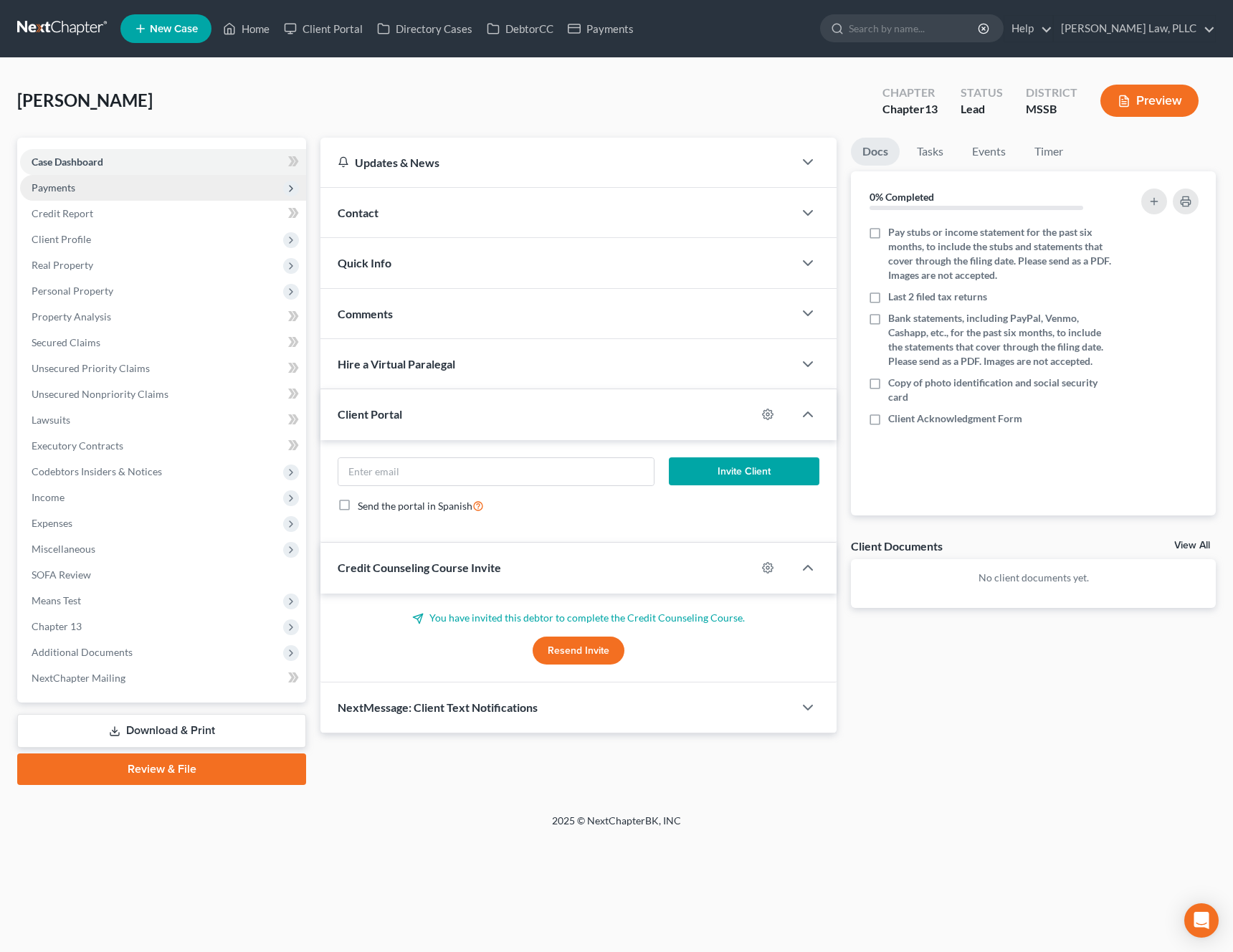
click at [92, 179] on span "Payments" at bounding box center [163, 188] width 286 height 26
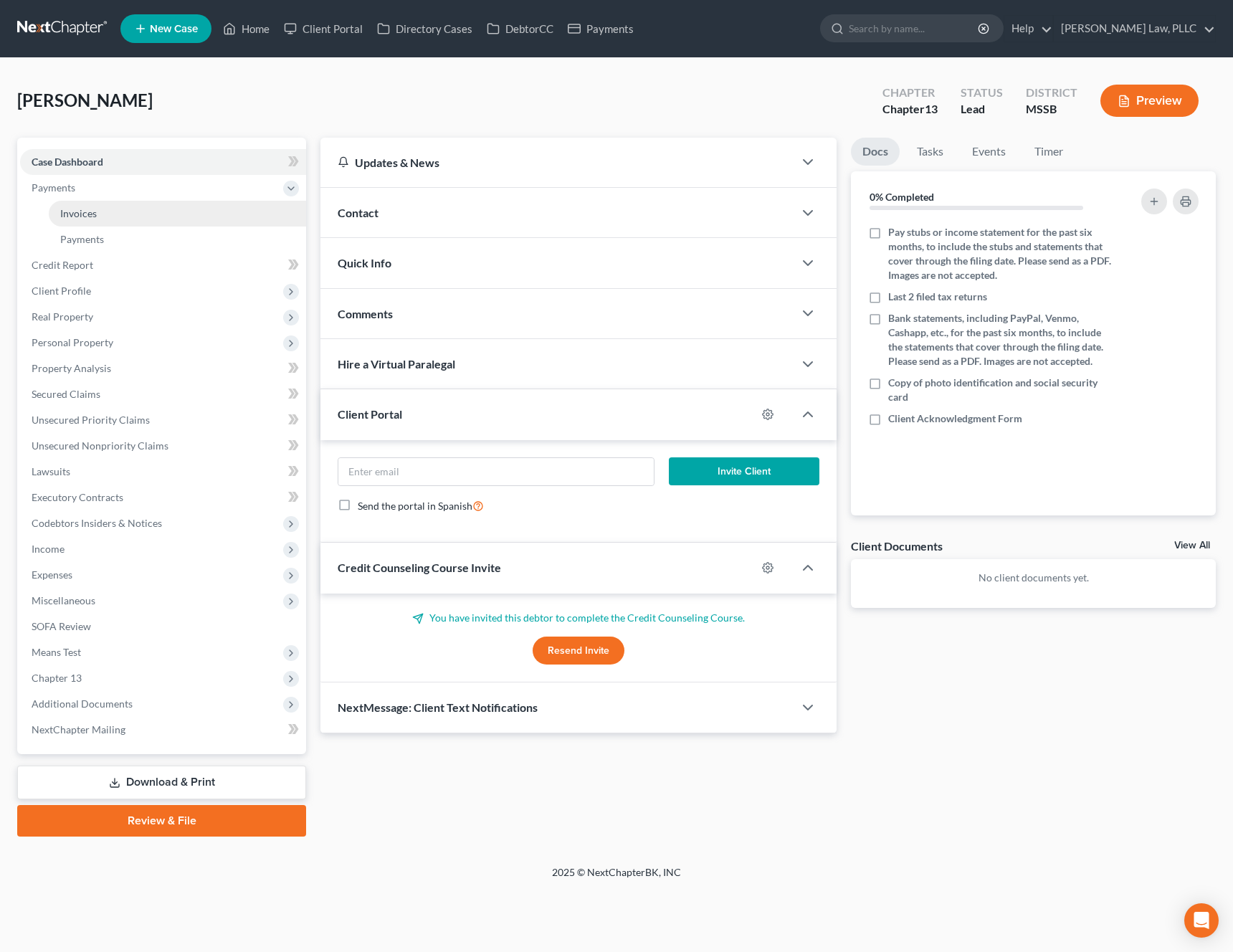
click at [86, 216] on span "Invoices" at bounding box center [79, 213] width 37 height 13
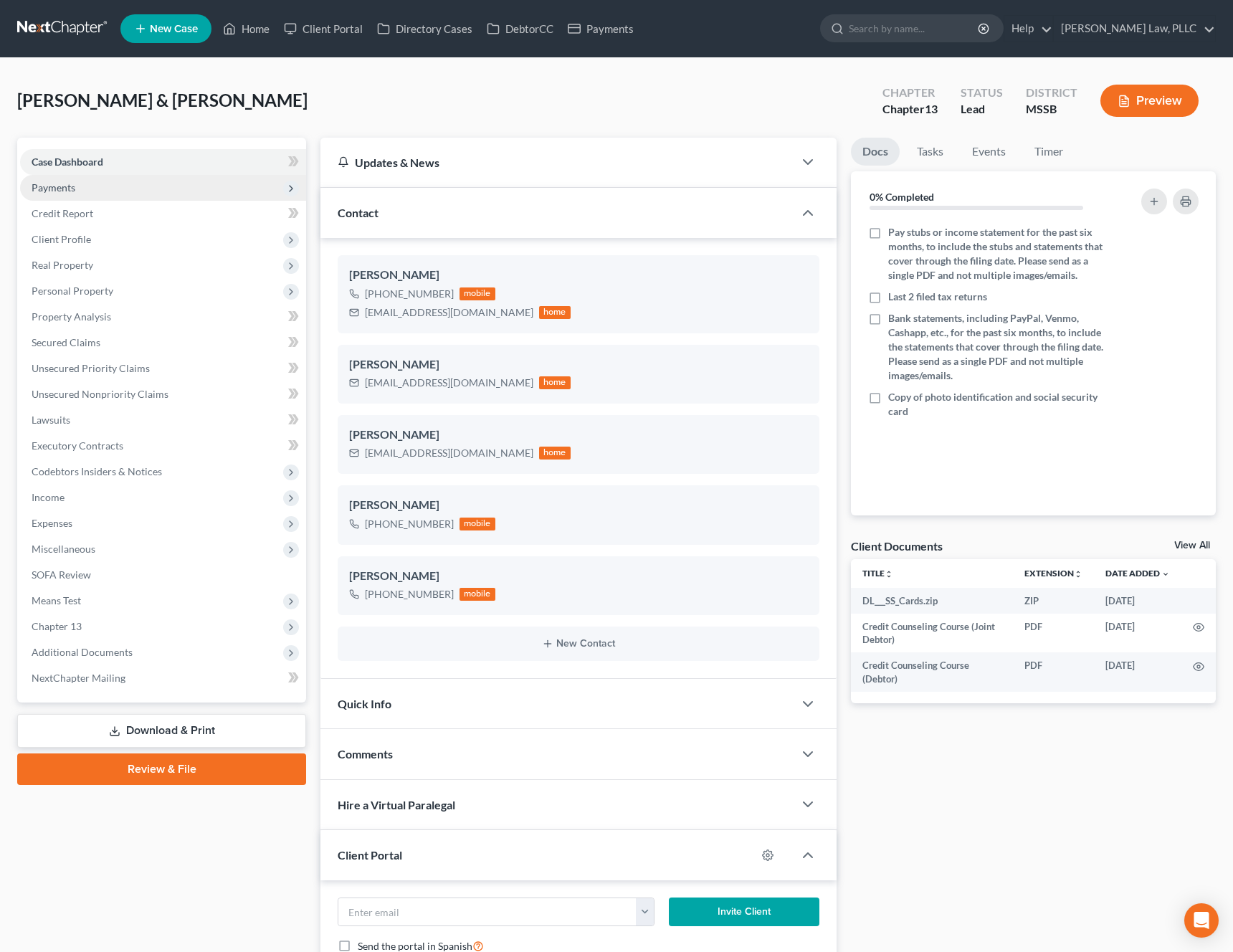
click at [52, 195] on span "Payments" at bounding box center [163, 188] width 286 height 26
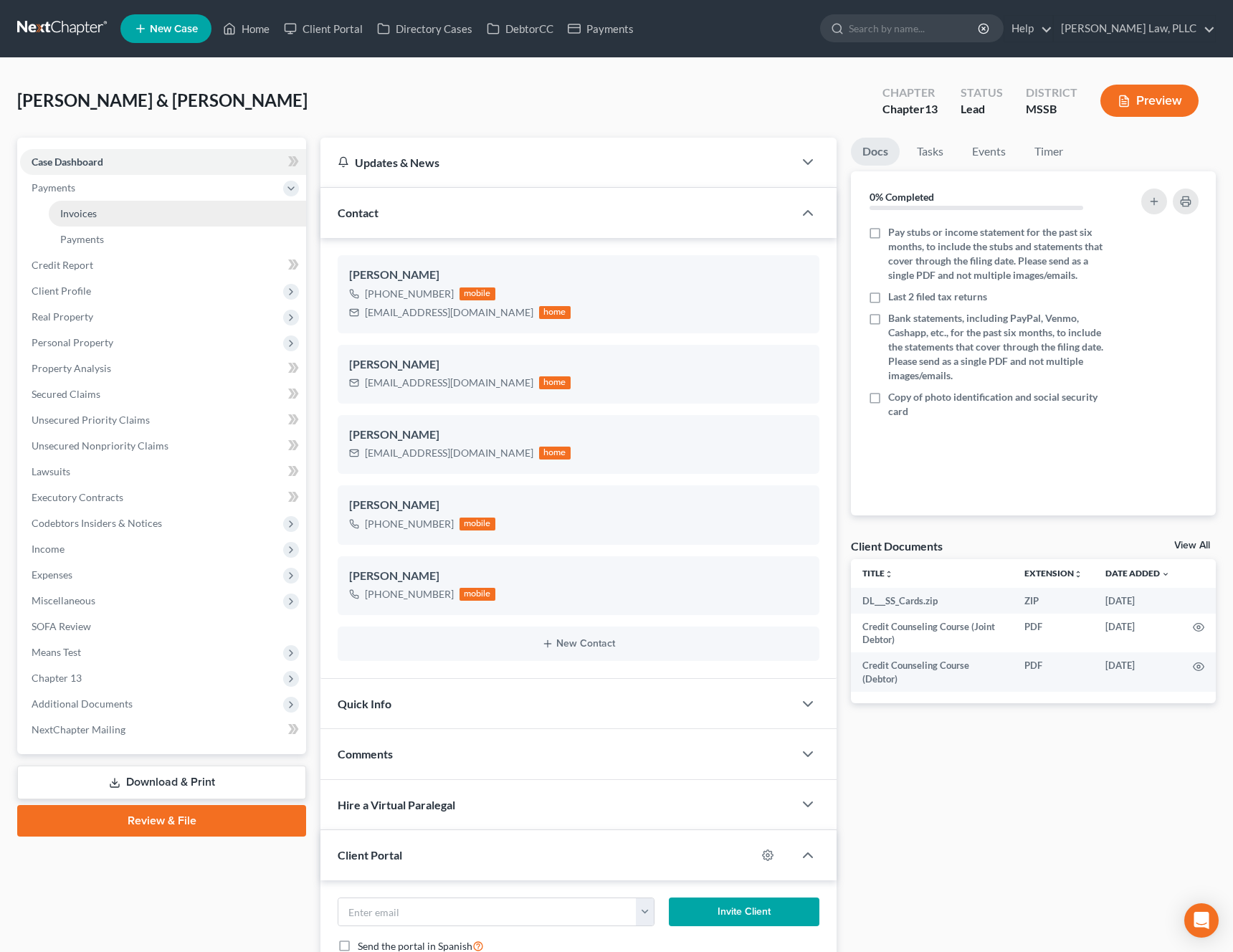
click at [52, 220] on link "Invoices" at bounding box center [177, 214] width 257 height 26
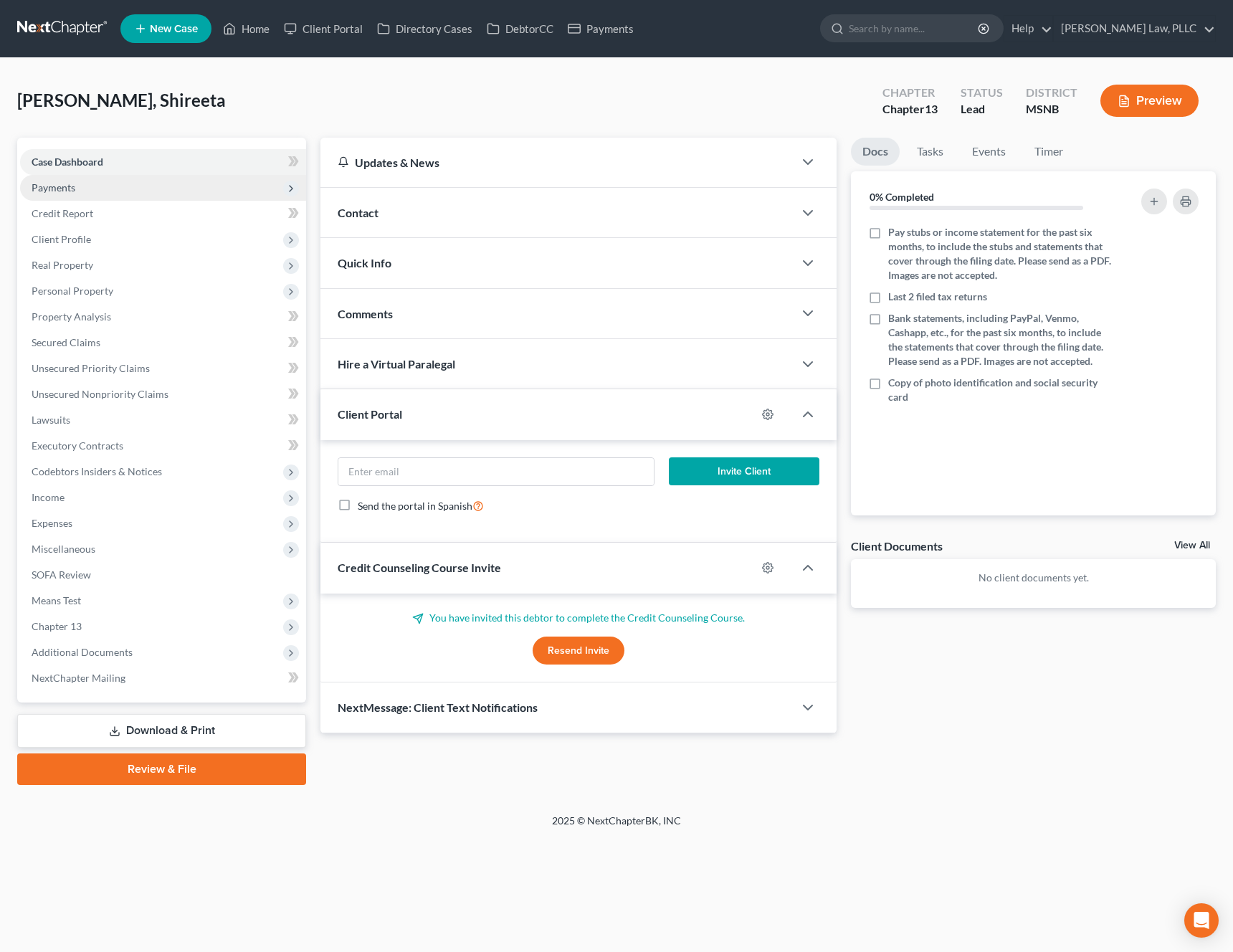
click at [152, 195] on span "Payments" at bounding box center [163, 188] width 286 height 26
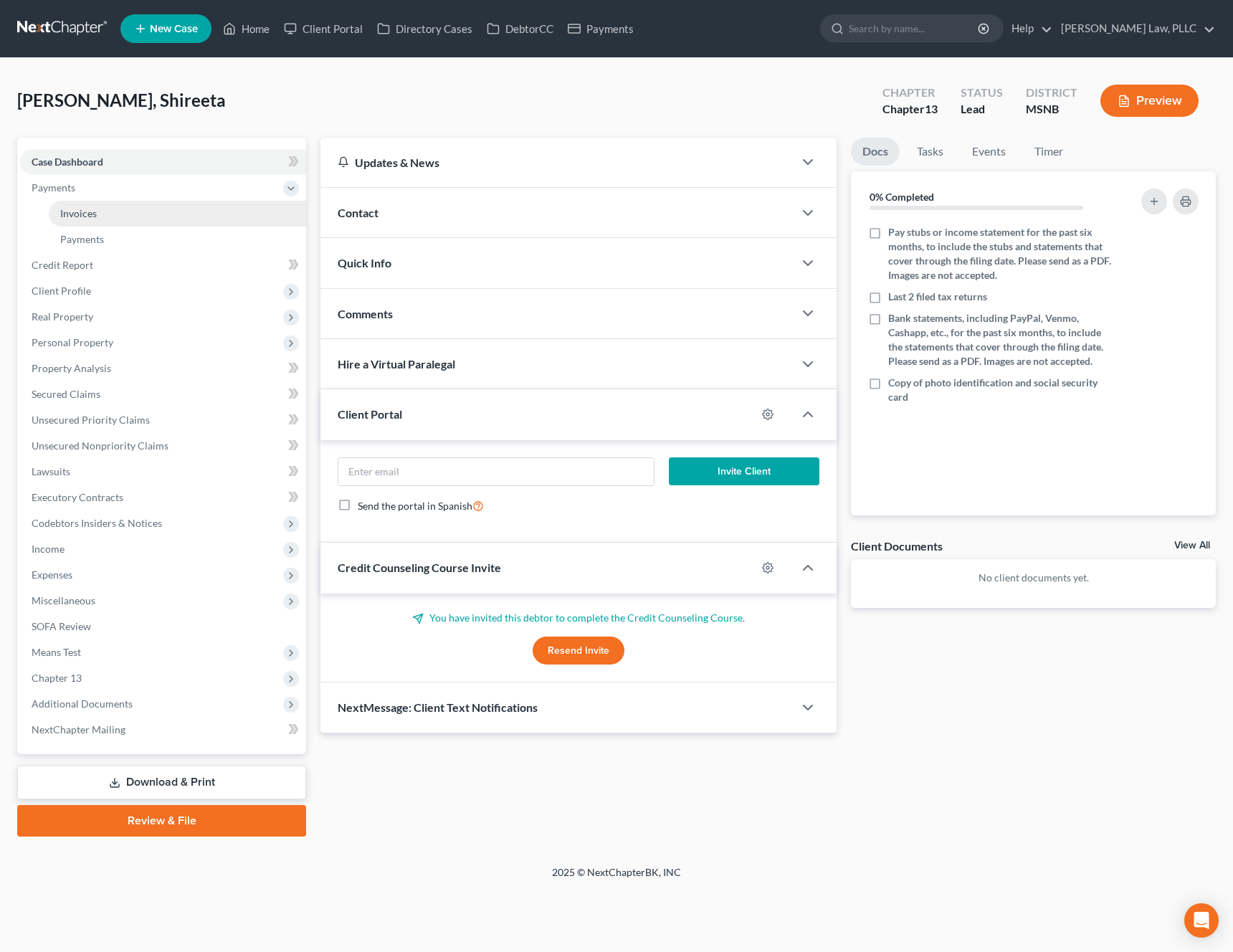
click at [134, 212] on link "Invoices" at bounding box center [177, 214] width 257 height 26
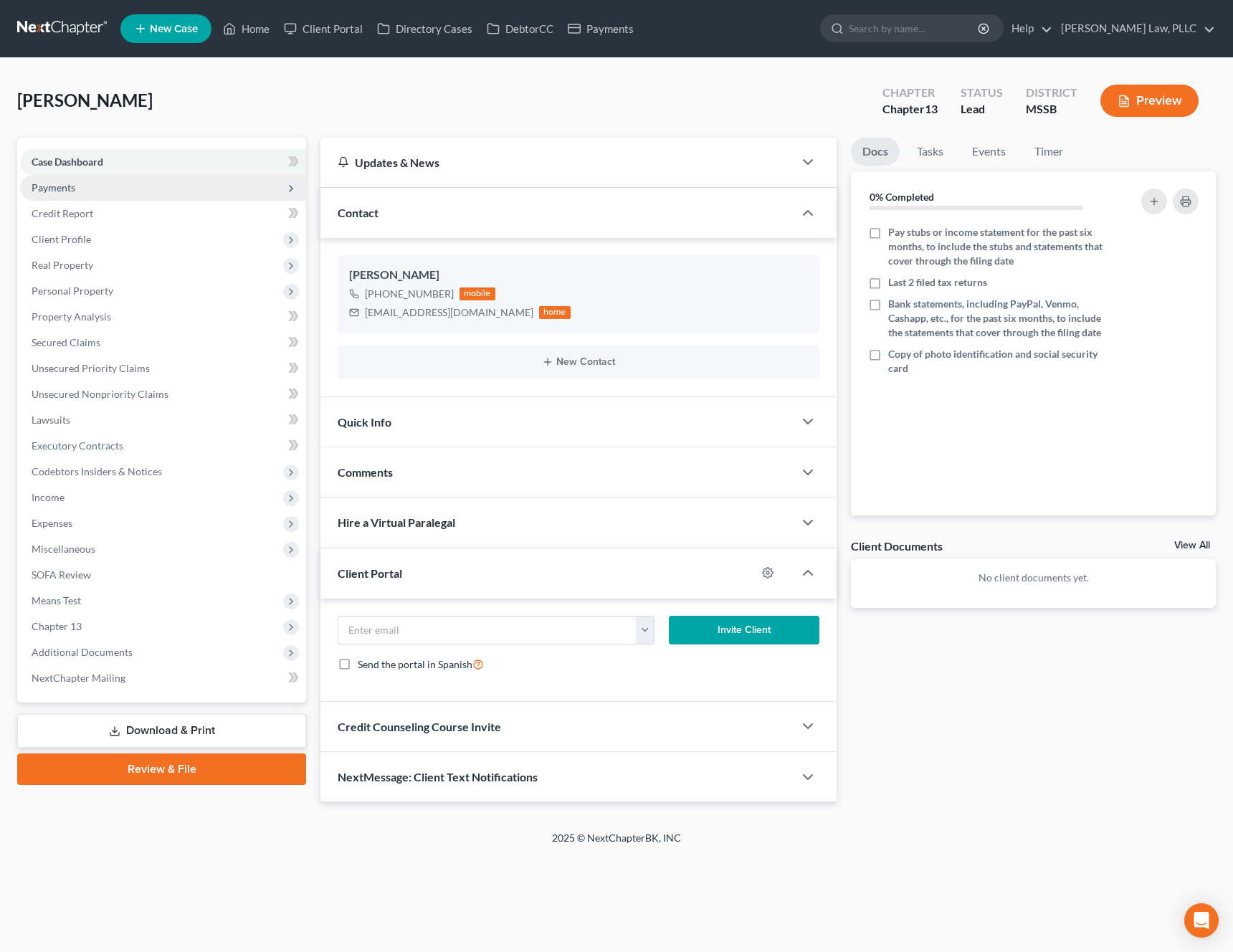
click at [103, 196] on span "Payments" at bounding box center [163, 188] width 286 height 26
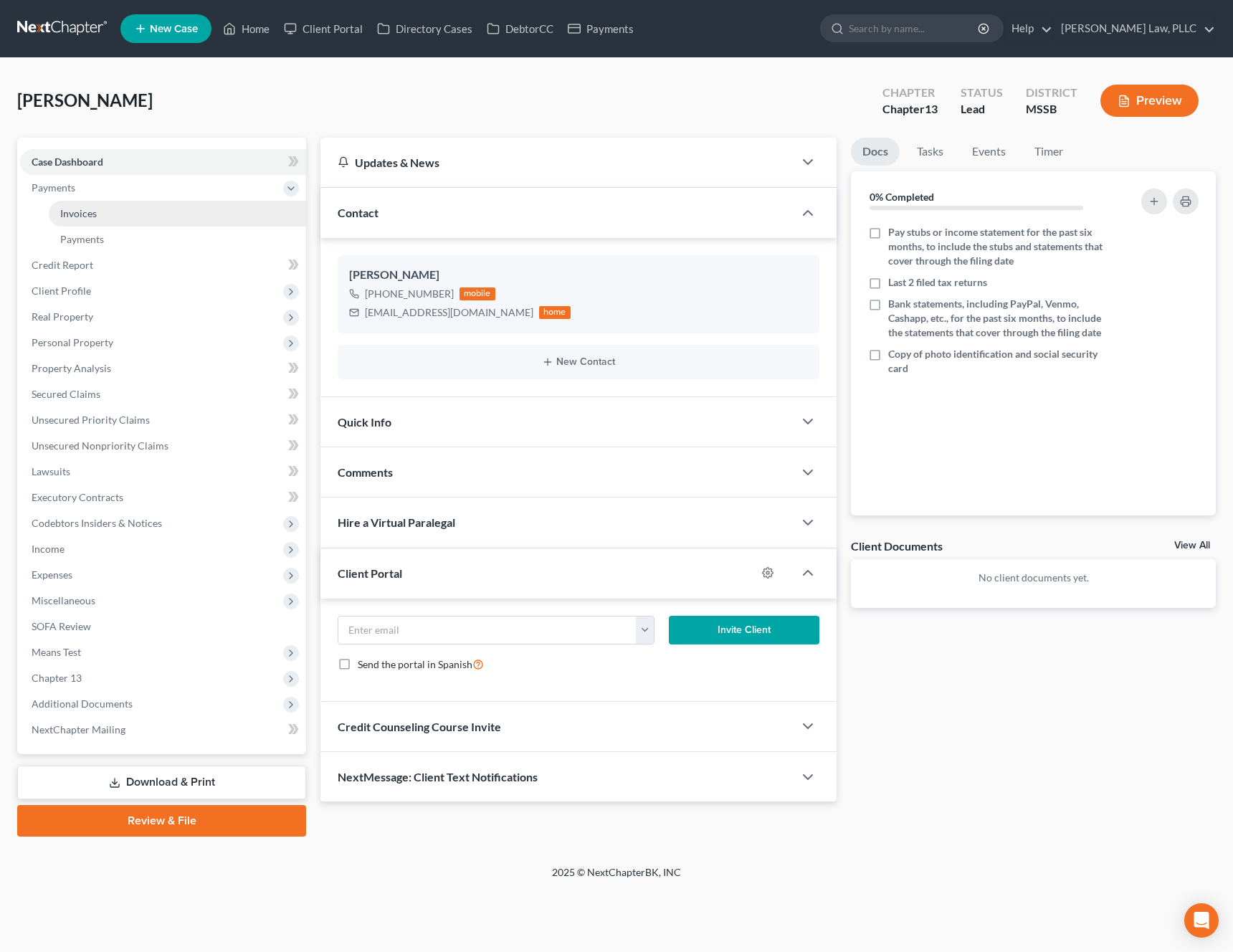
click at [91, 224] on link "Invoices" at bounding box center [177, 214] width 257 height 26
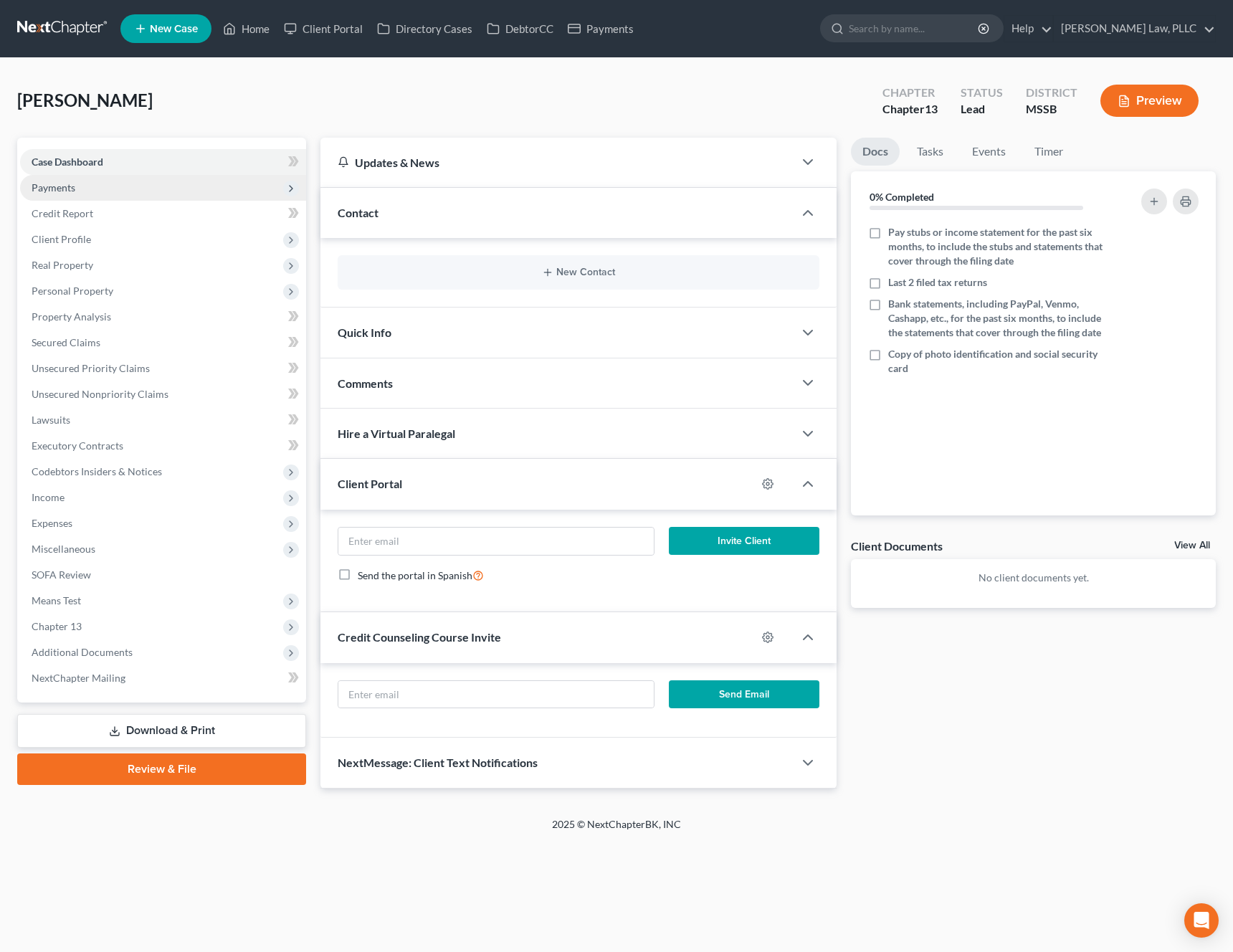
click at [72, 182] on span "Payments" at bounding box center [54, 188] width 44 height 13
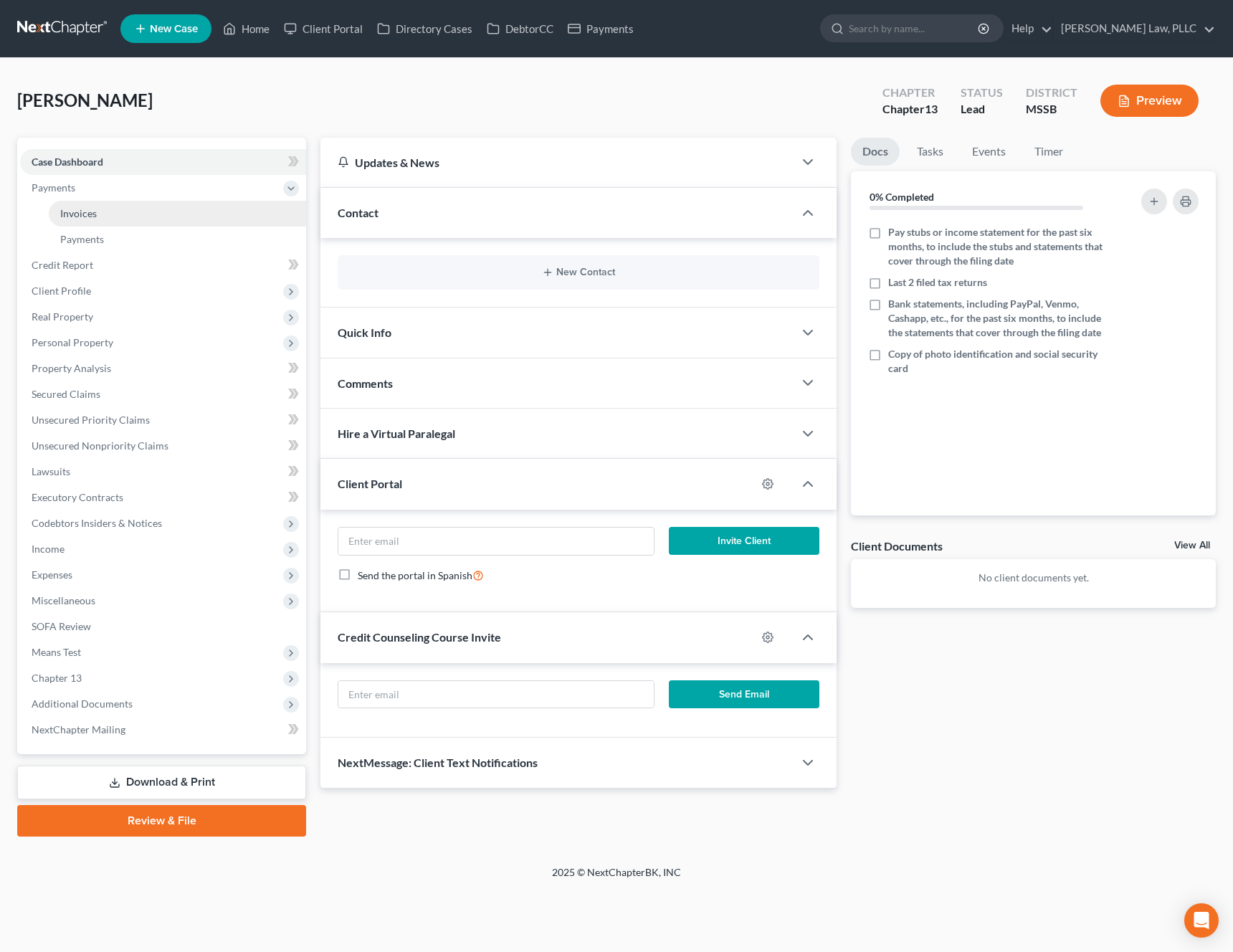
click at [73, 214] on span "Invoices" at bounding box center [79, 213] width 37 height 13
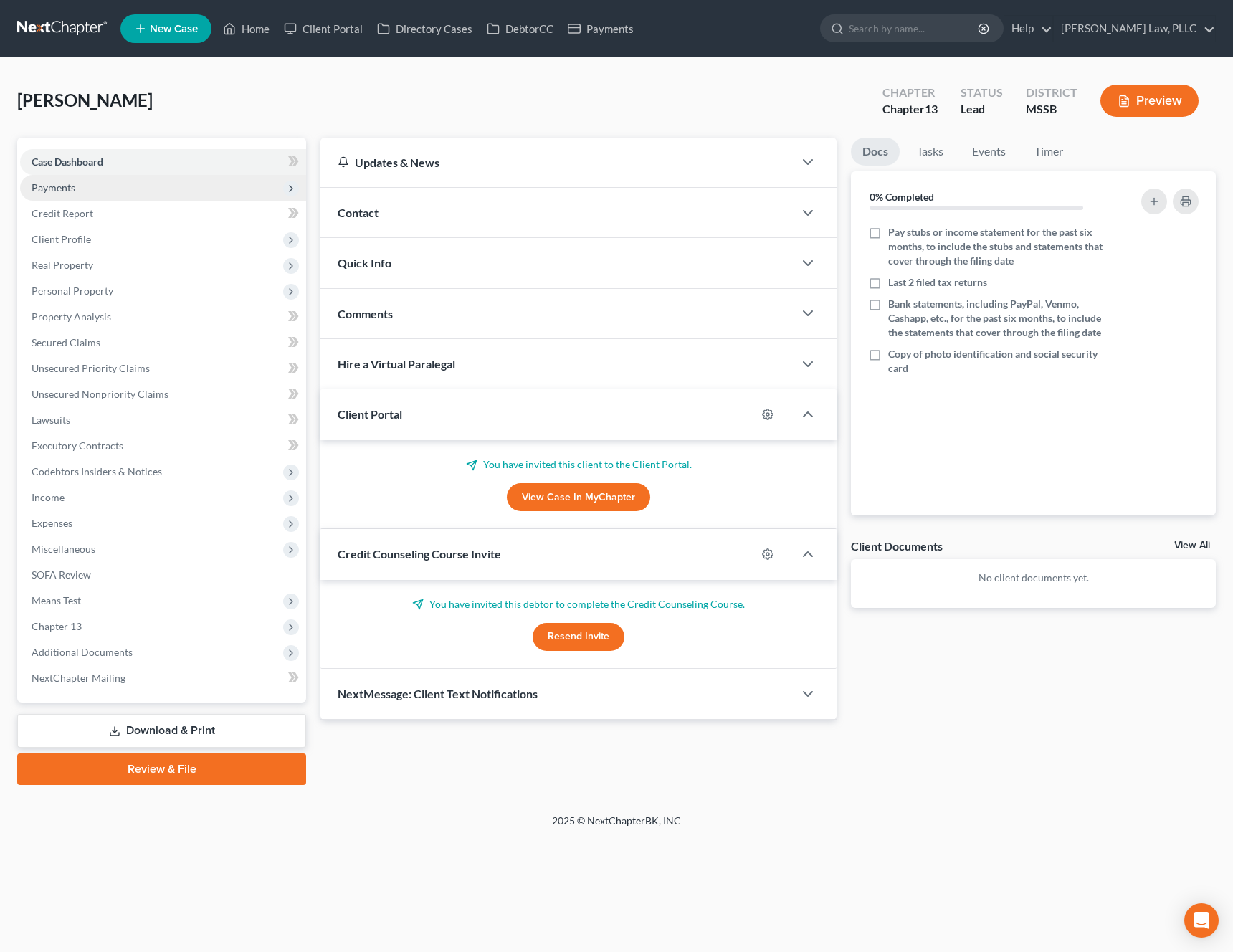
click at [77, 184] on span "Payments" at bounding box center [163, 188] width 286 height 26
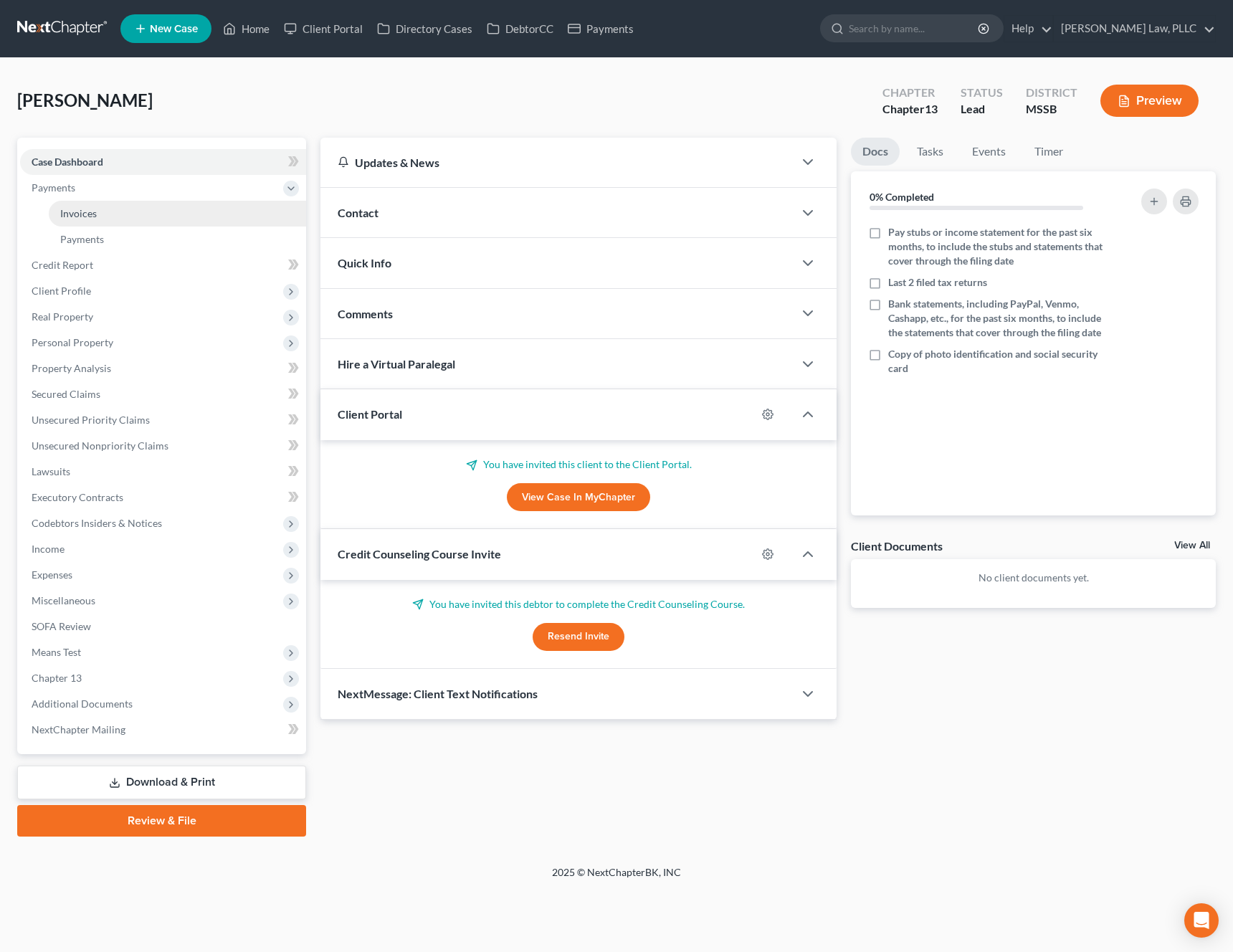
click at [69, 222] on link "Invoices" at bounding box center [177, 214] width 257 height 26
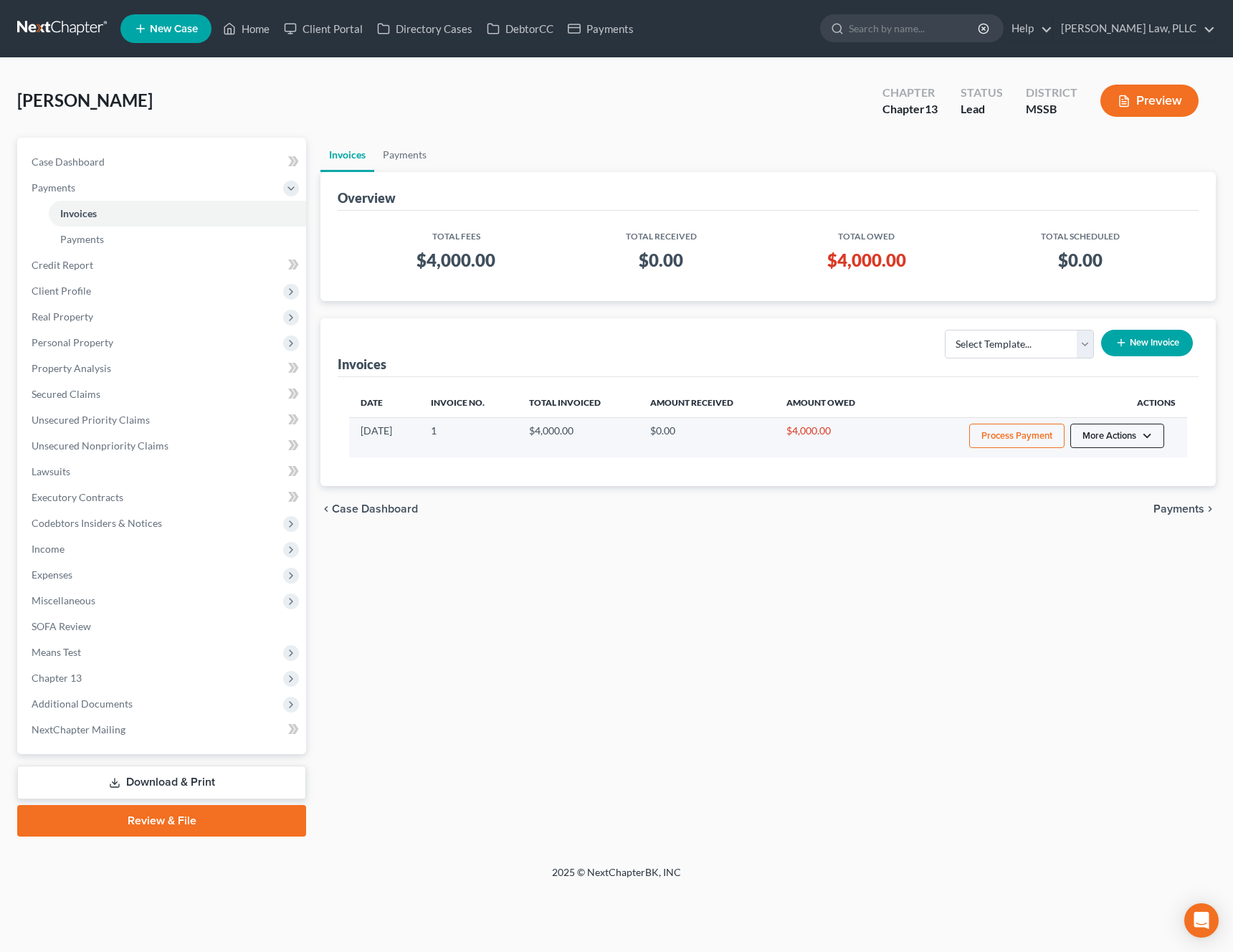
click at [1102, 433] on button "More Actions" at bounding box center [1117, 435] width 94 height 24
click at [1083, 461] on link "View/Edit" at bounding box center [1138, 466] width 168 height 24
select select "0"
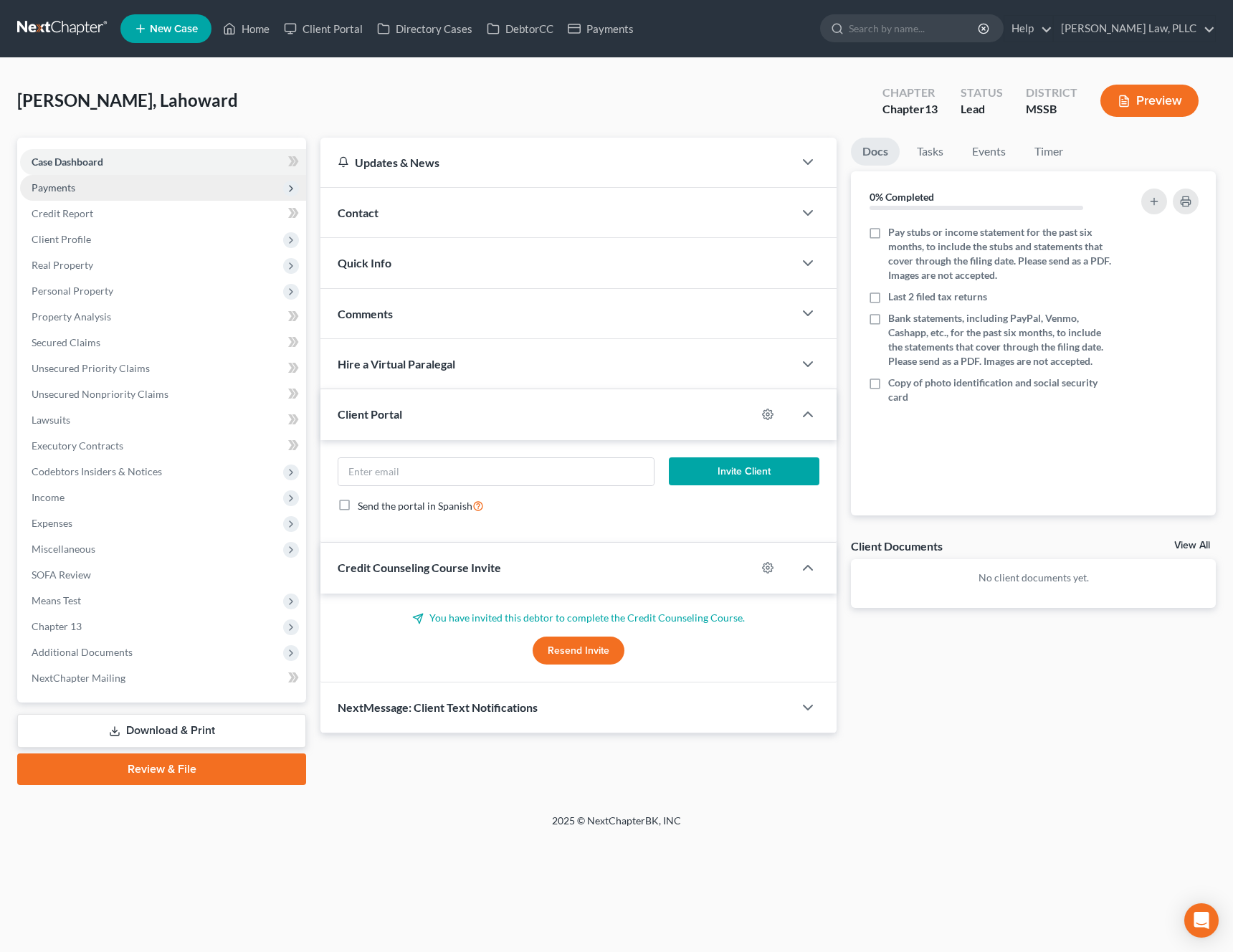
click at [137, 197] on span "Payments" at bounding box center [163, 188] width 286 height 26
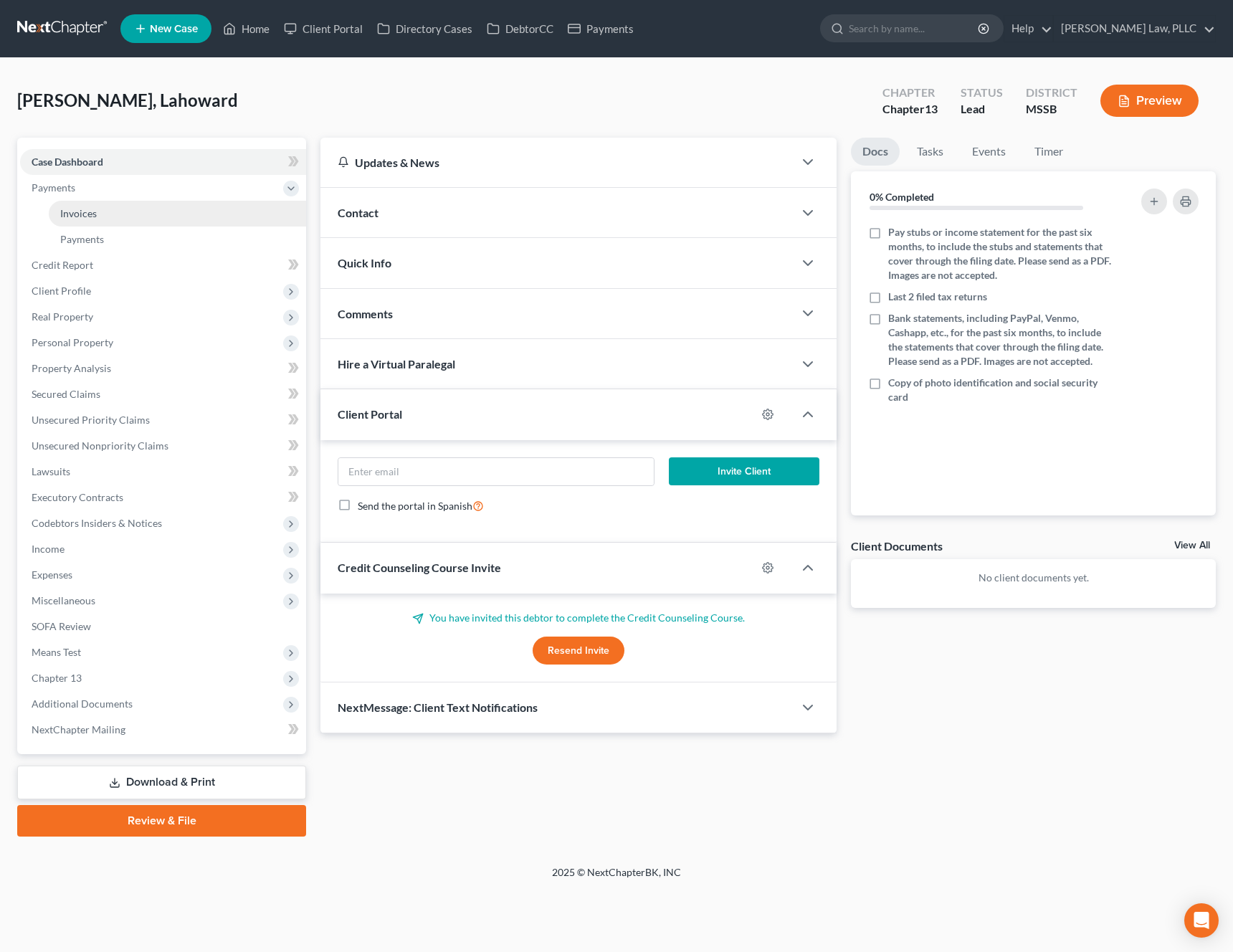
click at [130, 214] on link "Invoices" at bounding box center [177, 214] width 257 height 26
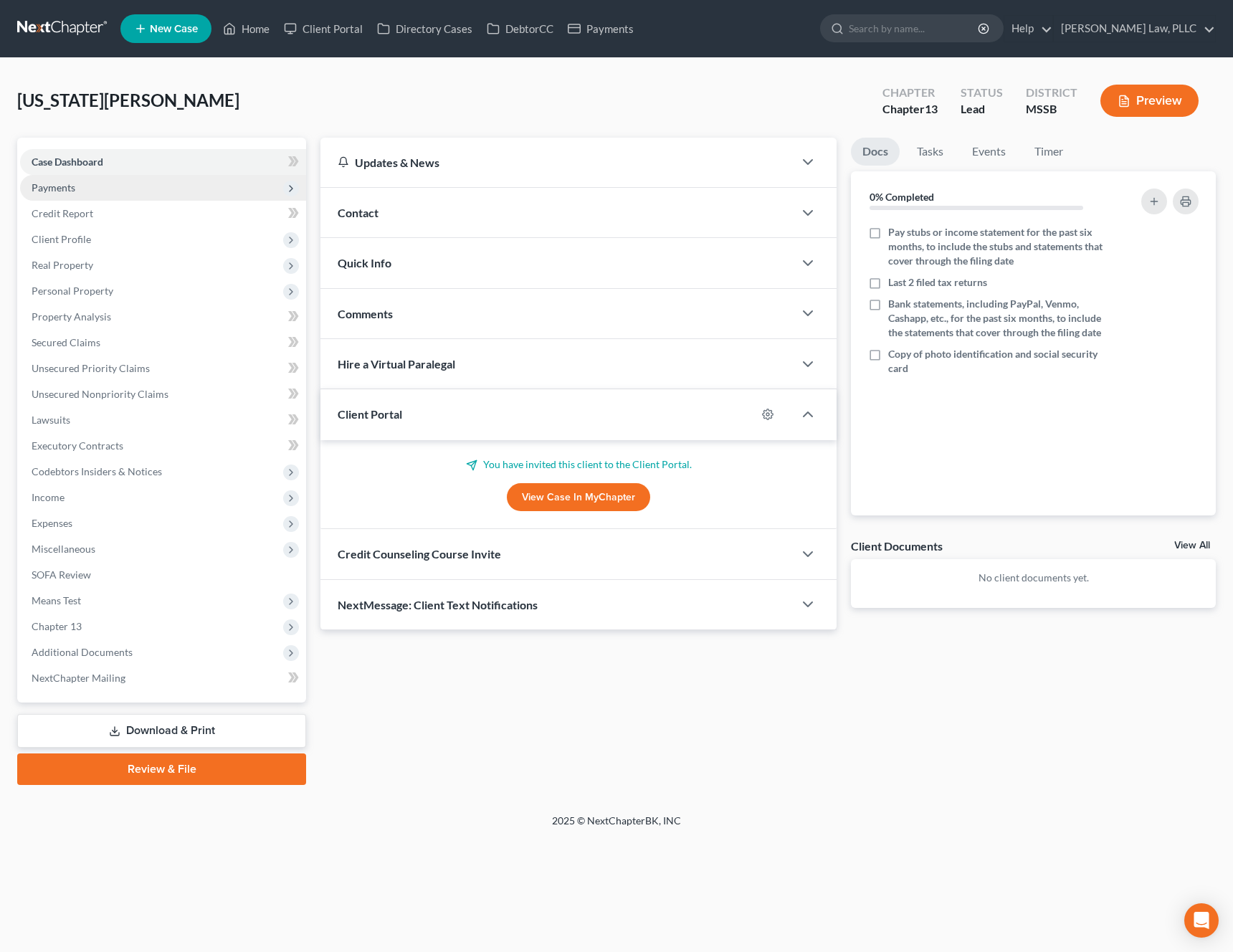
click at [118, 183] on span "Payments" at bounding box center [163, 188] width 286 height 26
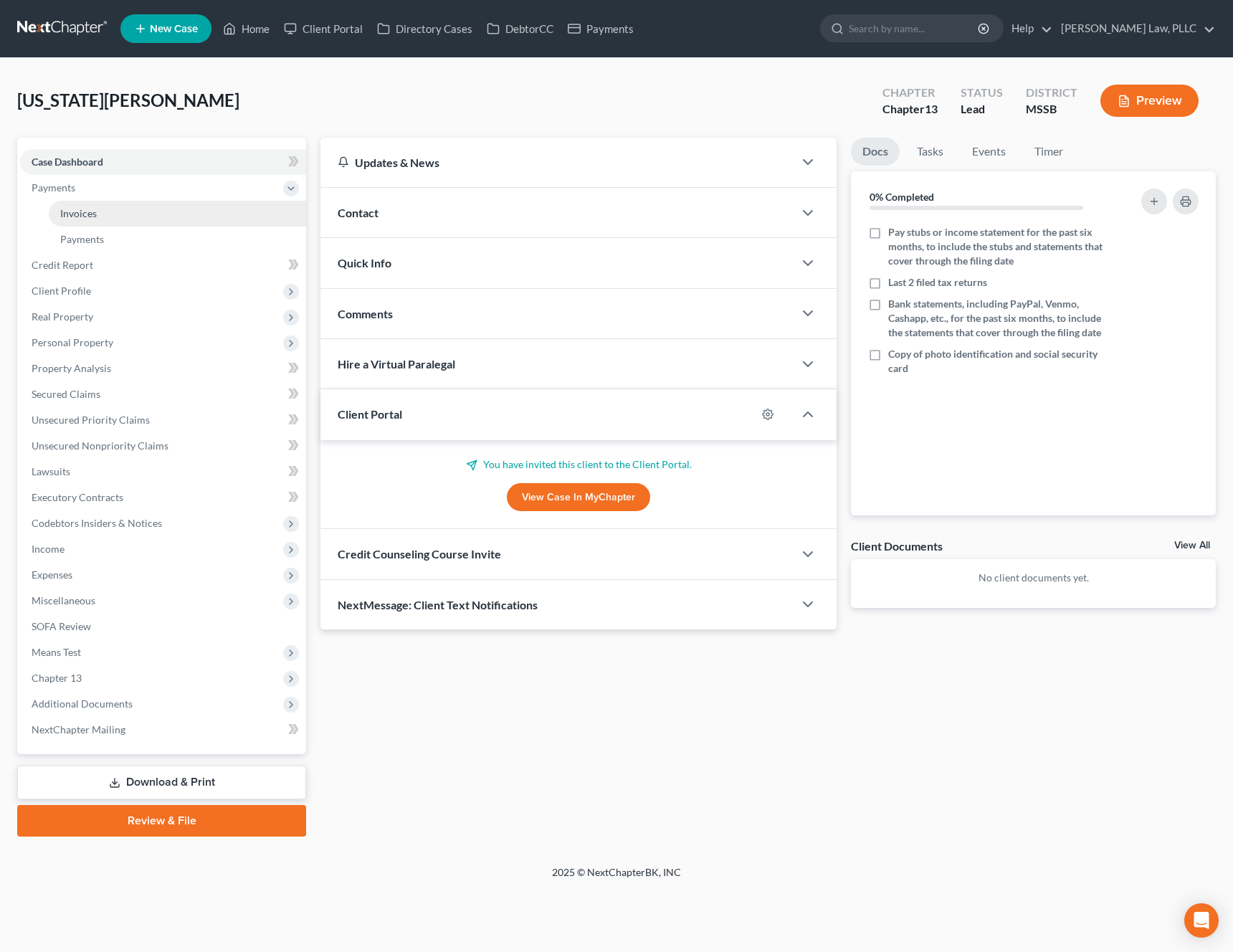
click at [107, 212] on link "Invoices" at bounding box center [177, 214] width 257 height 26
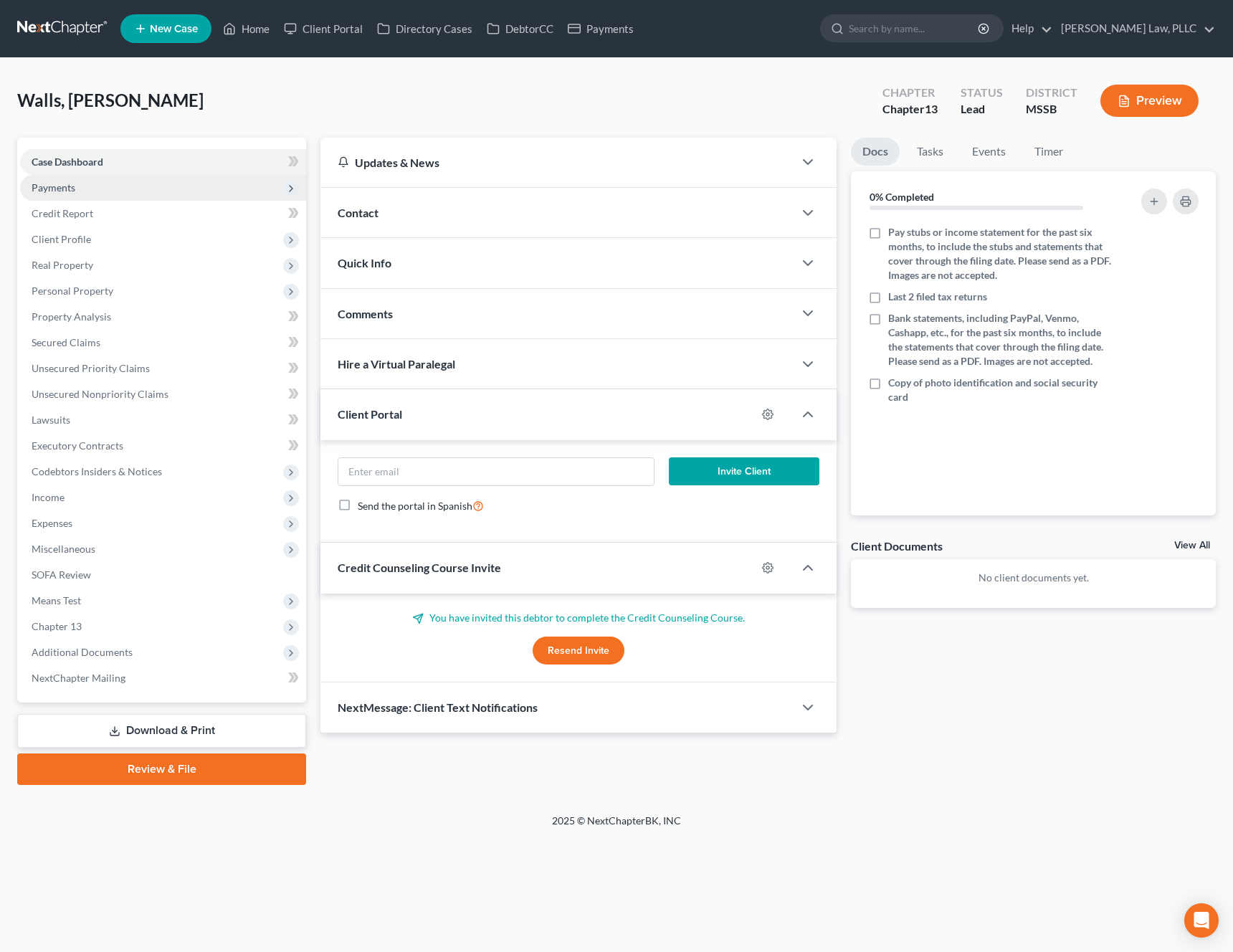
click at [97, 183] on span "Payments" at bounding box center [163, 188] width 286 height 26
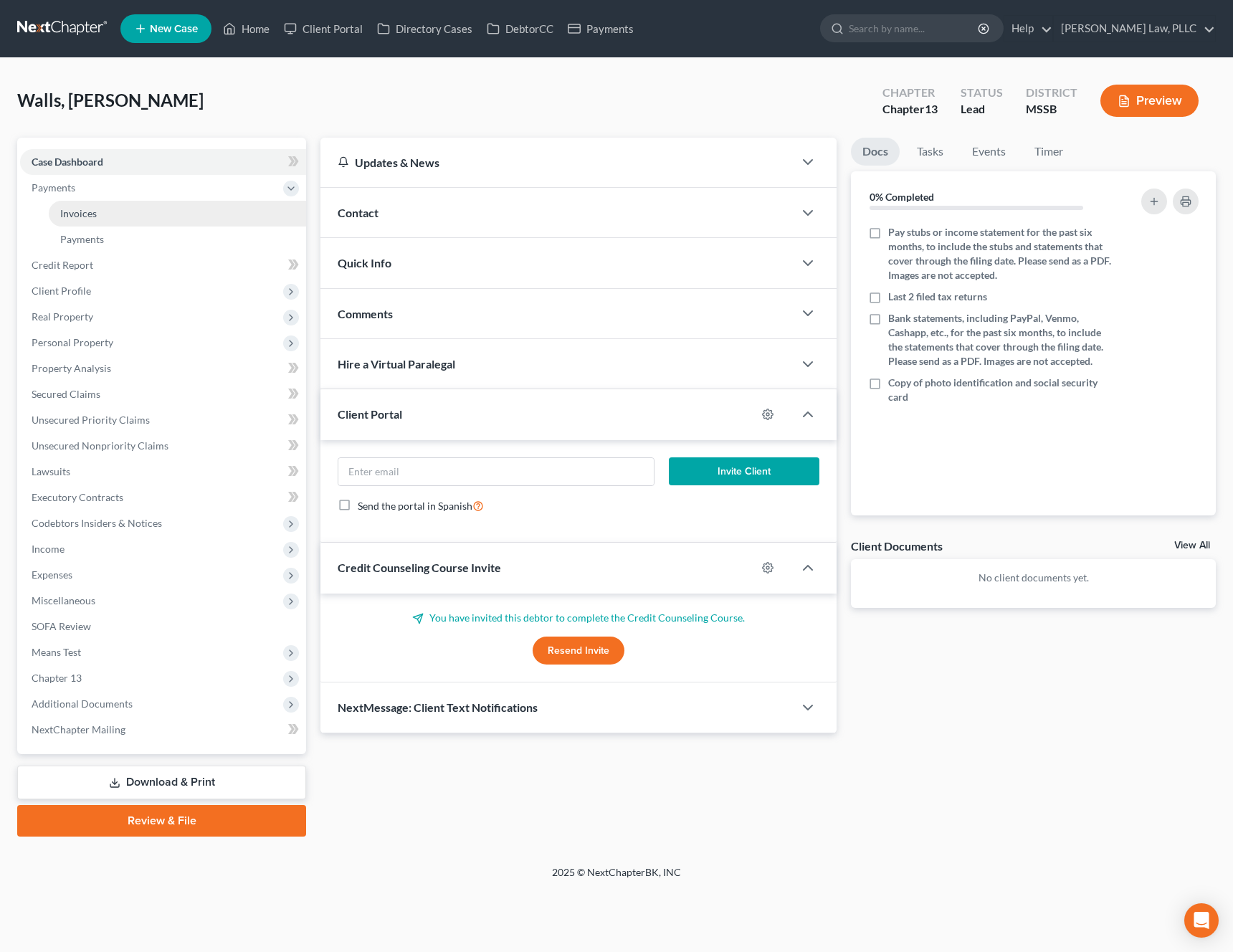
click at [90, 211] on span "Invoices" at bounding box center [79, 213] width 37 height 13
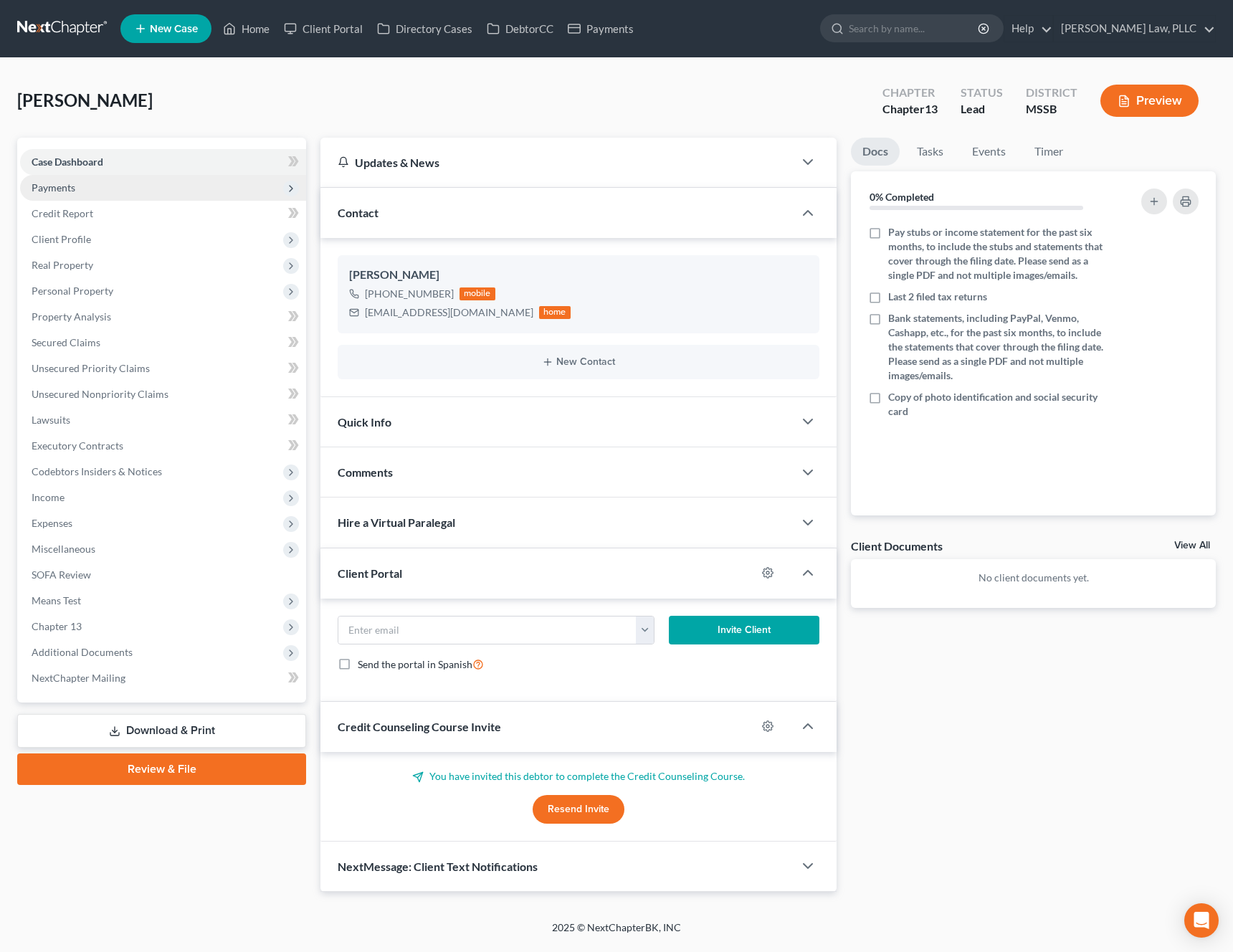
click at [87, 189] on span "Payments" at bounding box center [163, 188] width 286 height 26
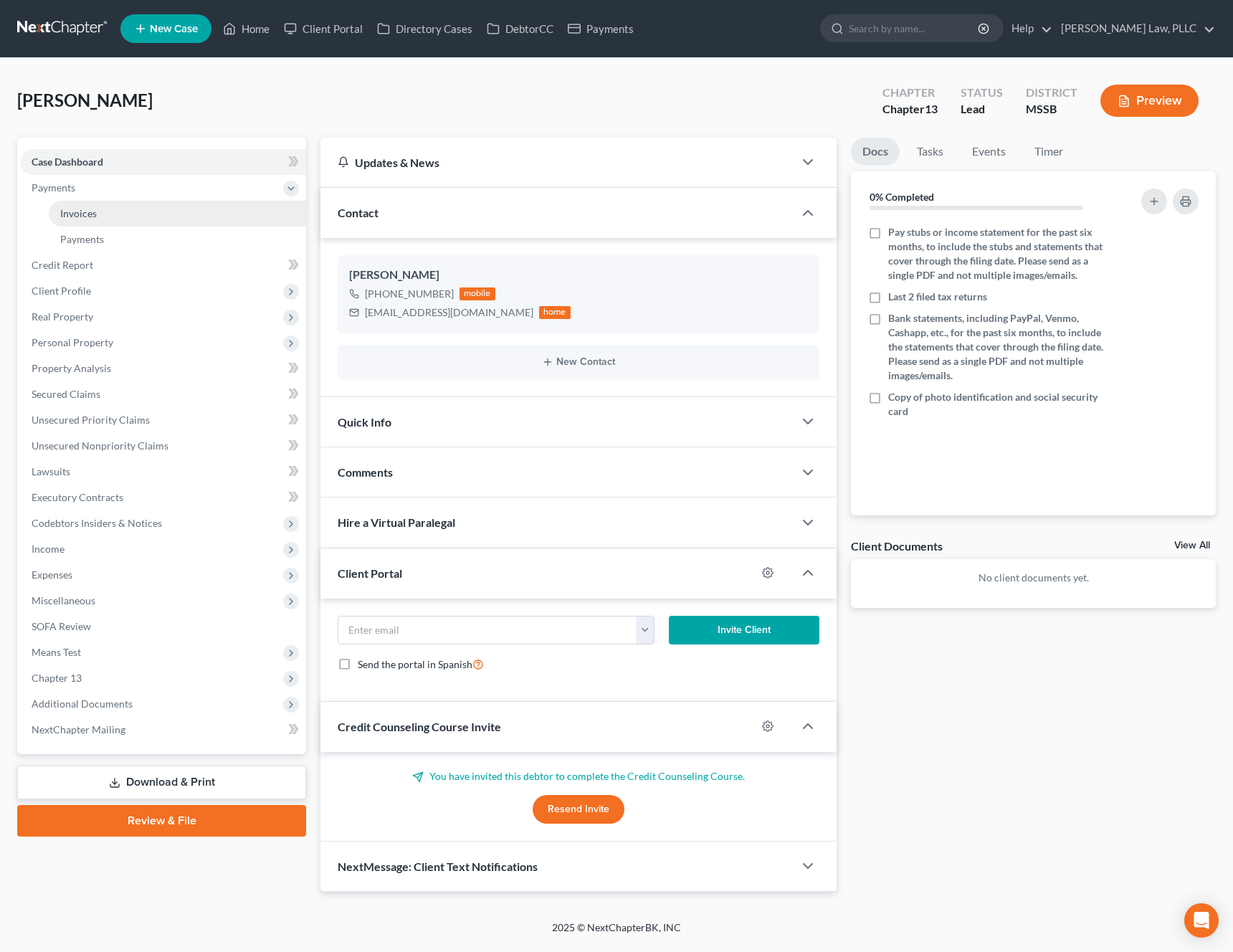
click at [80, 209] on span "Invoices" at bounding box center [79, 213] width 37 height 13
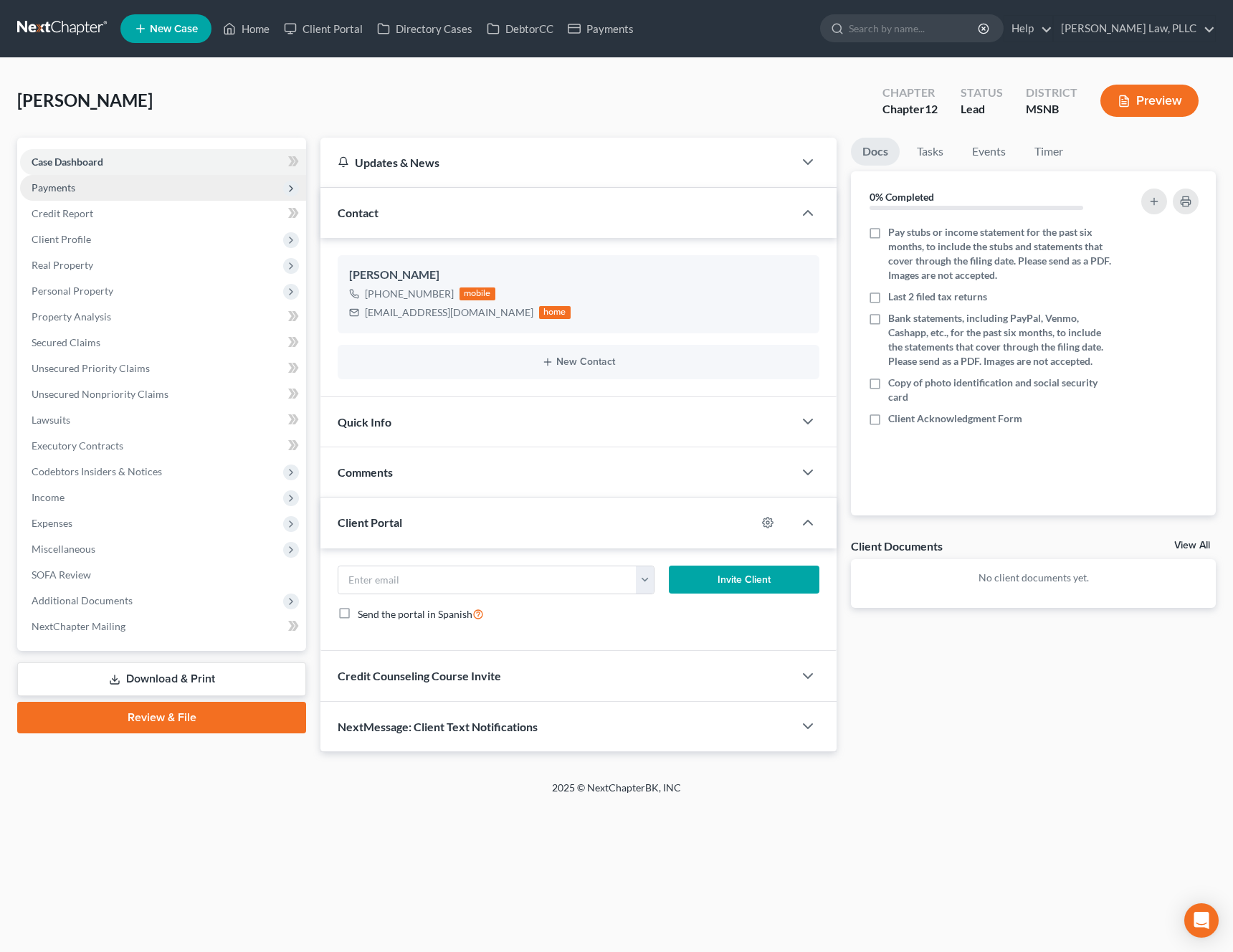
click at [80, 197] on span "Payments" at bounding box center [163, 188] width 286 height 26
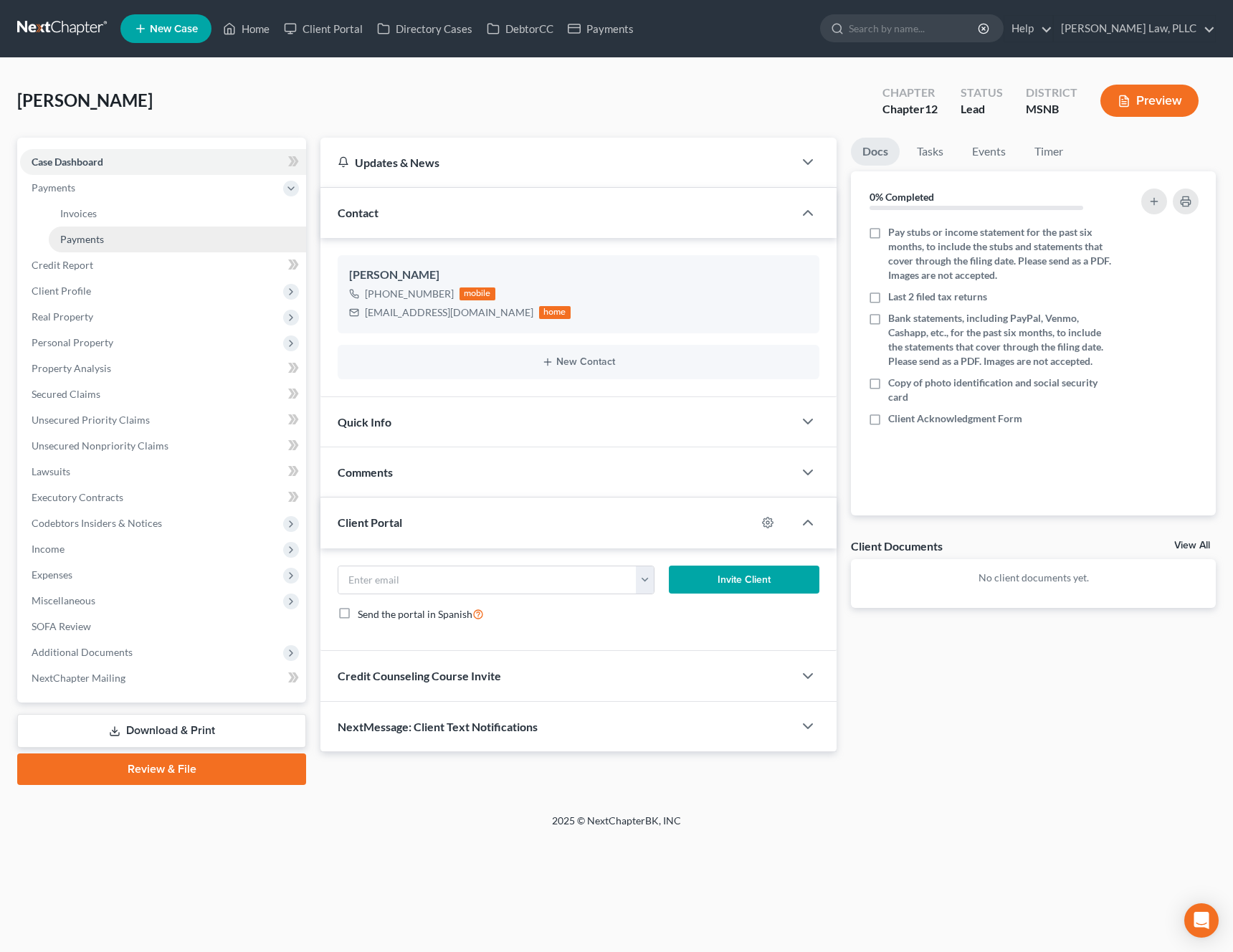
click at [70, 227] on link "Payments" at bounding box center [177, 239] width 257 height 26
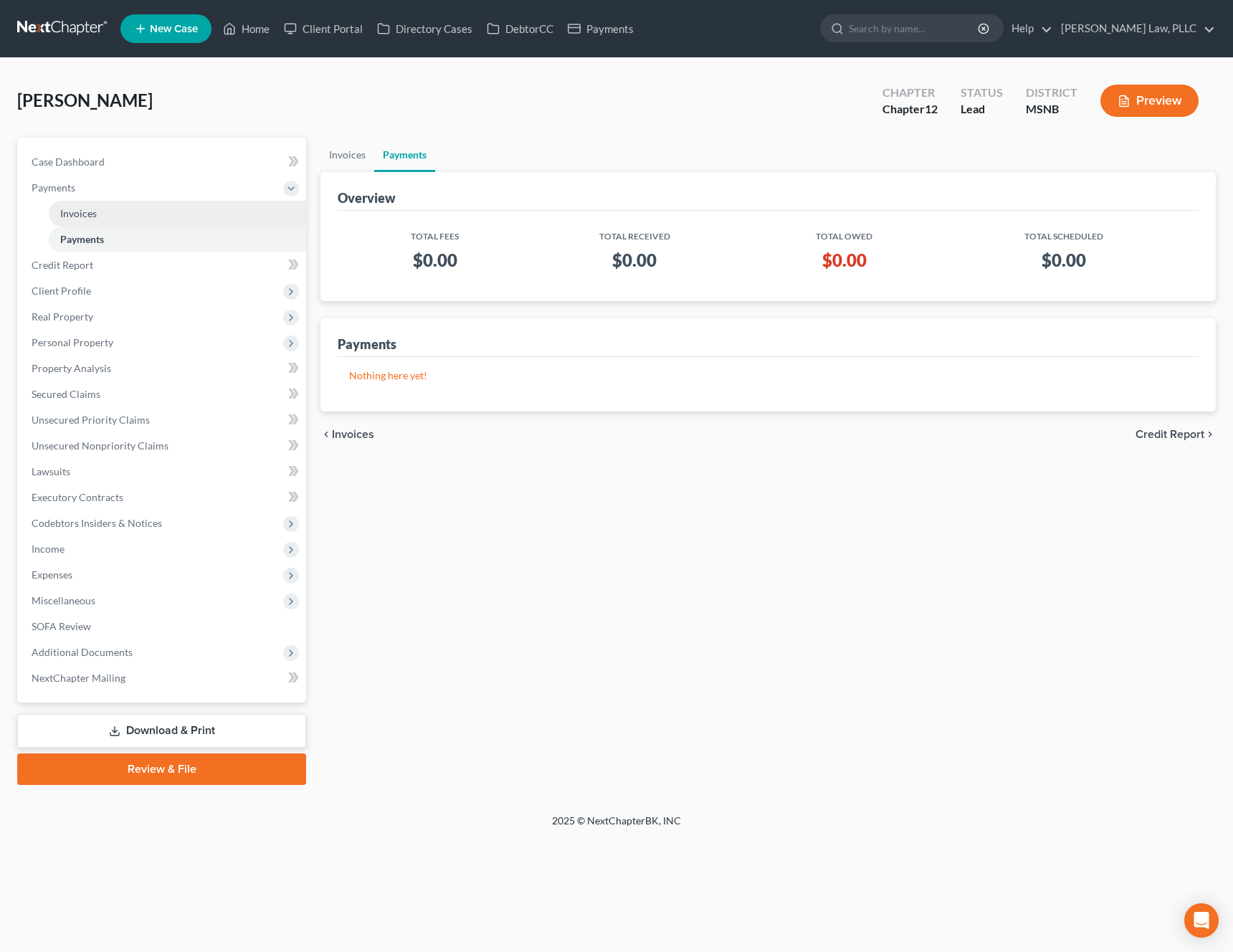
click at [87, 212] on span "Invoices" at bounding box center [79, 213] width 37 height 13
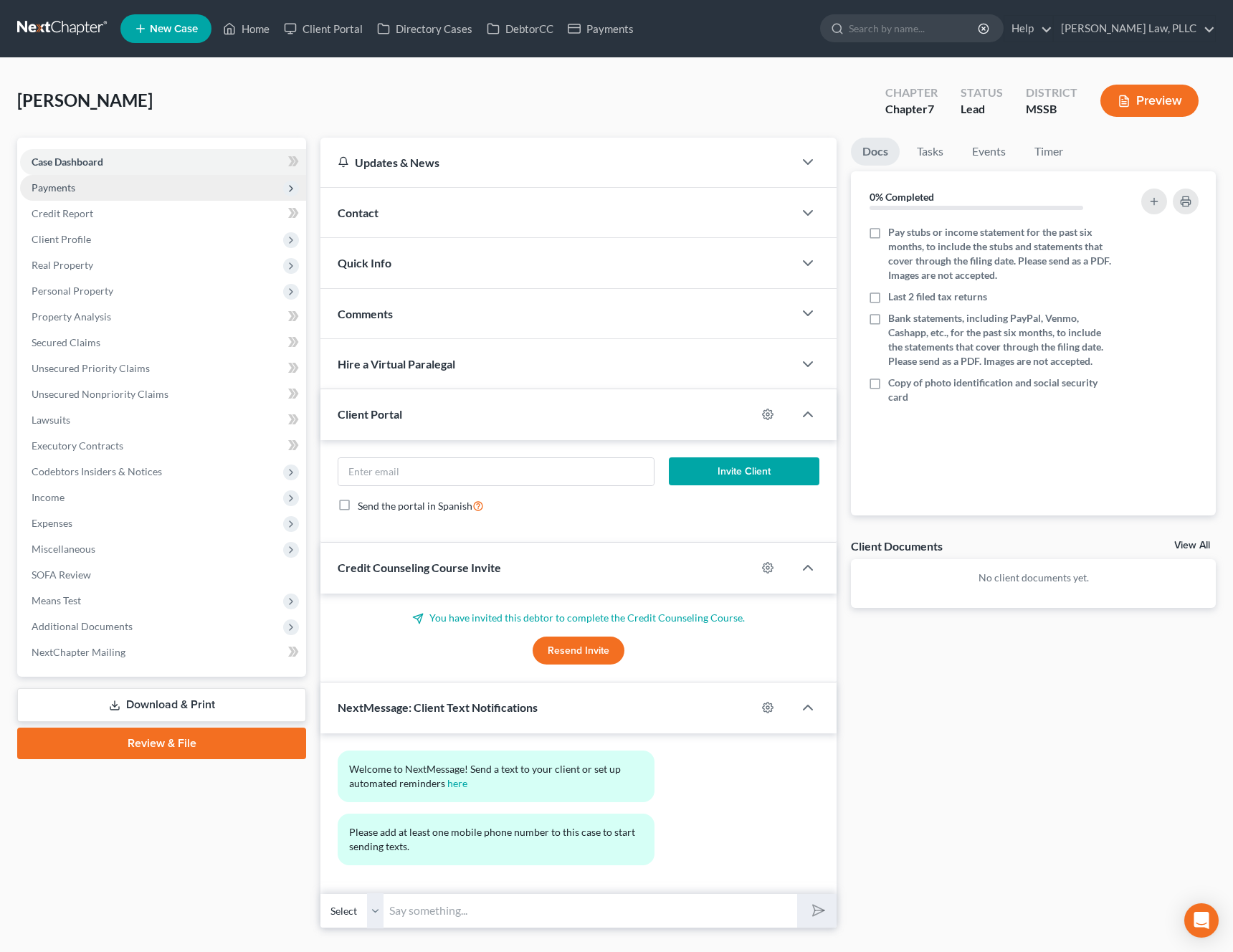
click at [116, 193] on span "Payments" at bounding box center [163, 188] width 286 height 26
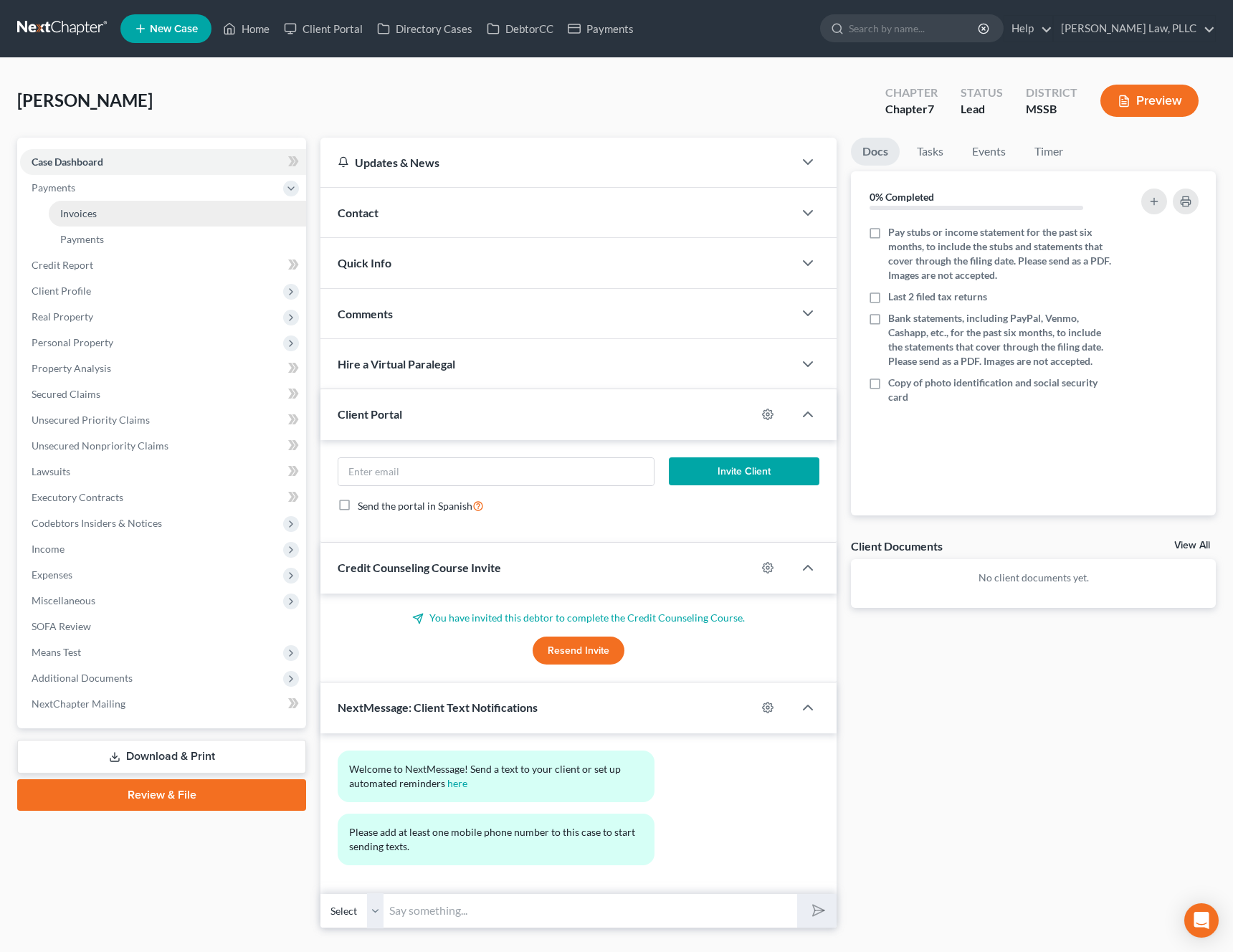
click at [101, 222] on link "Invoices" at bounding box center [177, 214] width 257 height 26
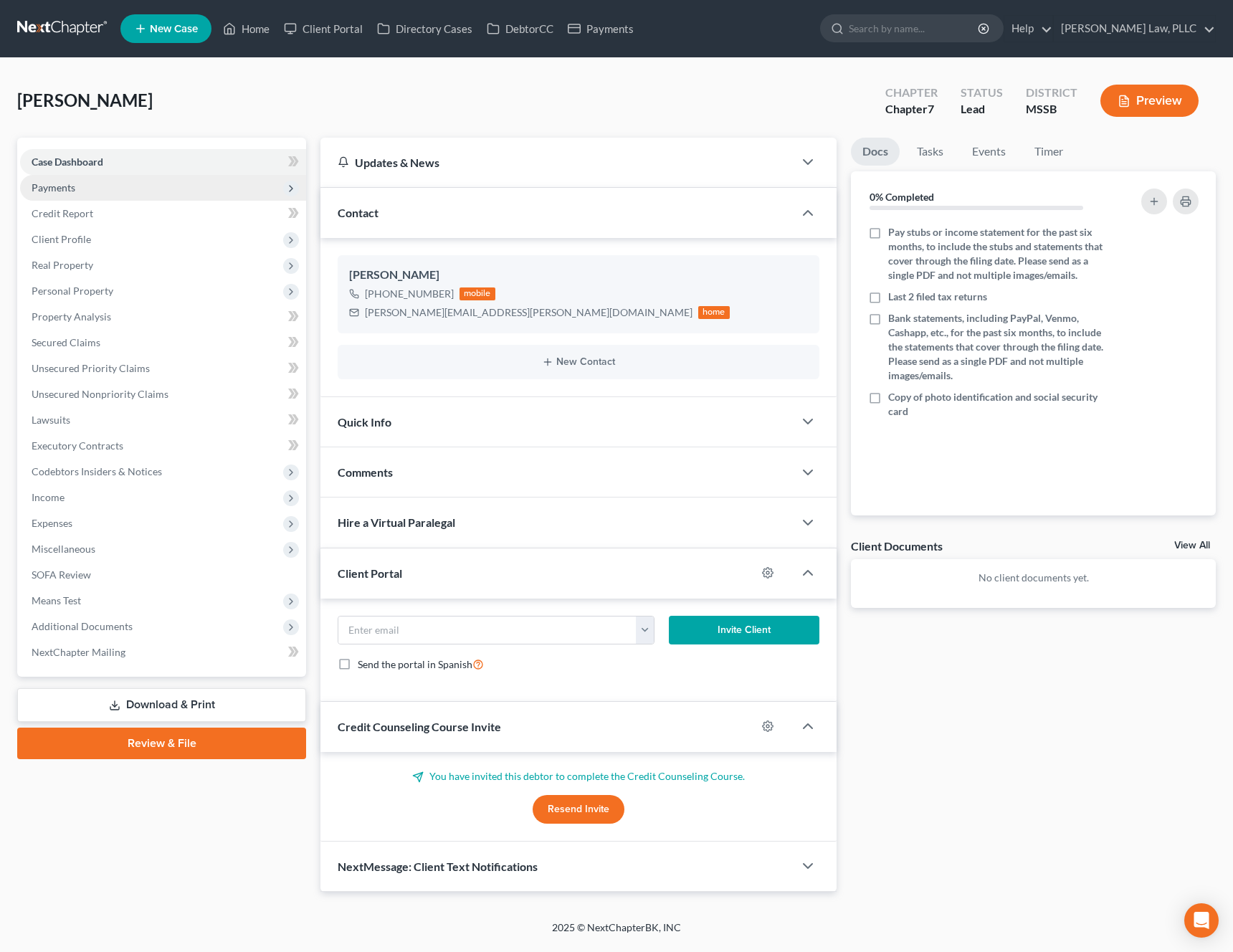
click at [82, 188] on span "Payments" at bounding box center [163, 188] width 286 height 26
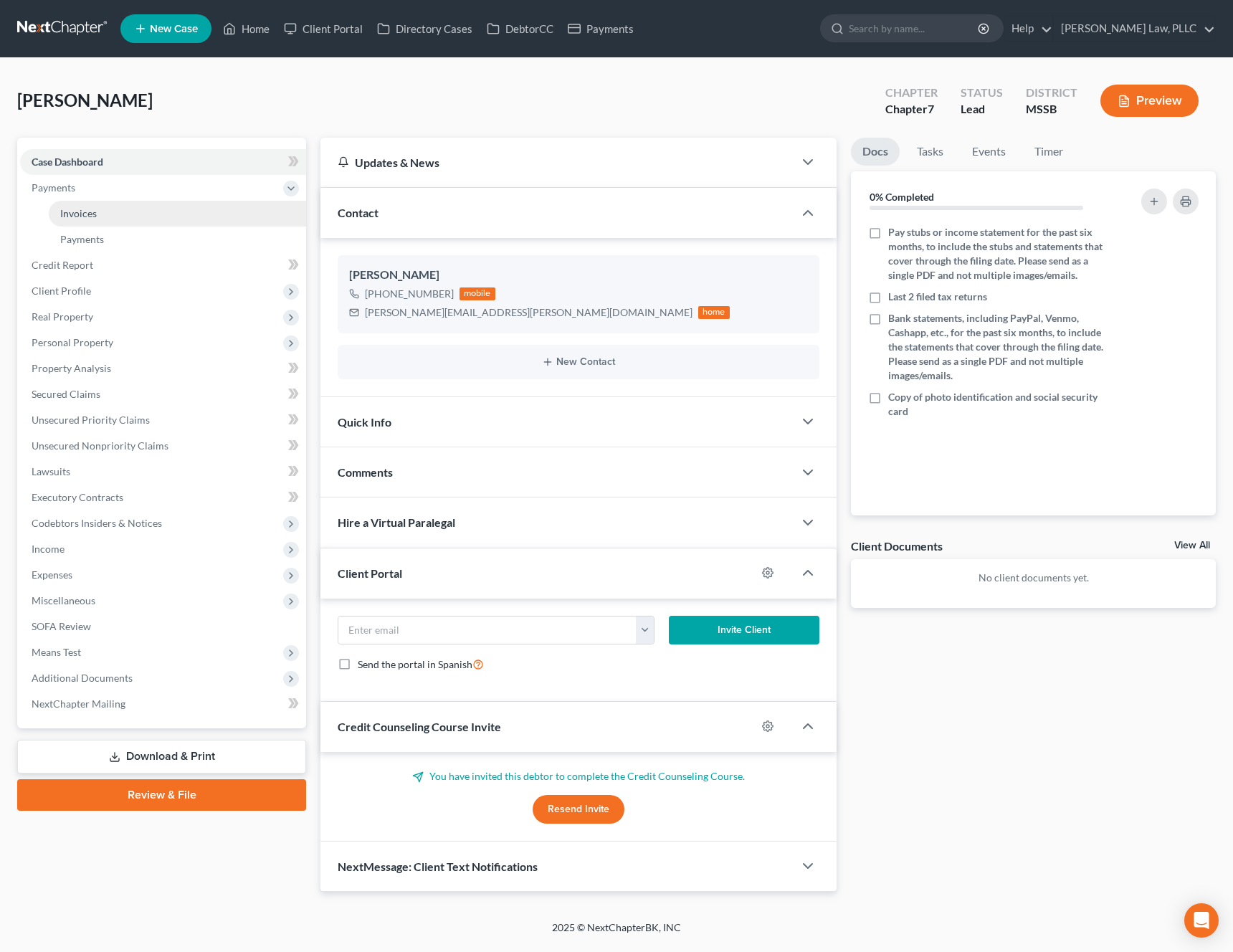
click at [81, 212] on span "Invoices" at bounding box center [79, 213] width 37 height 13
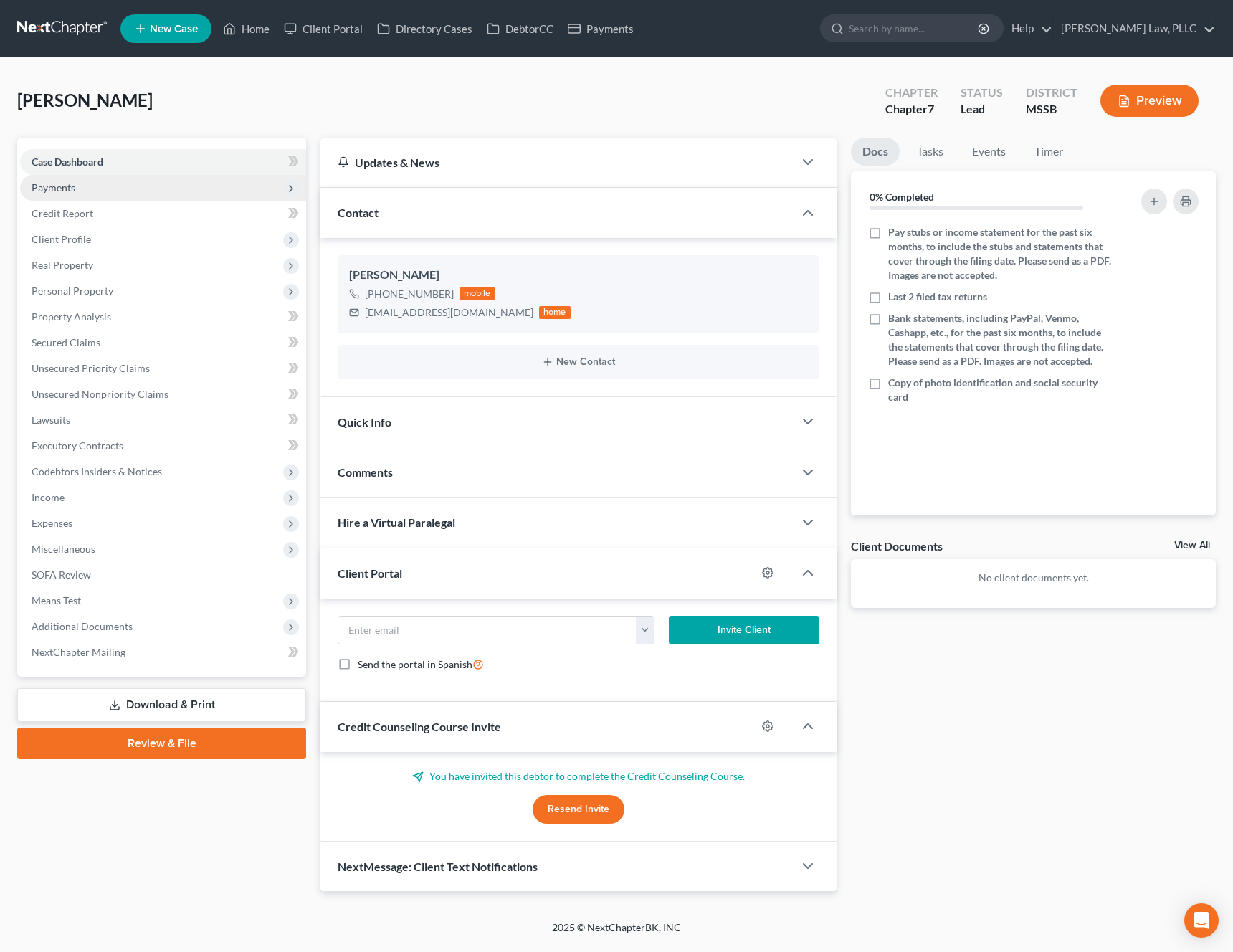
click at [121, 189] on span "Payments" at bounding box center [163, 188] width 286 height 26
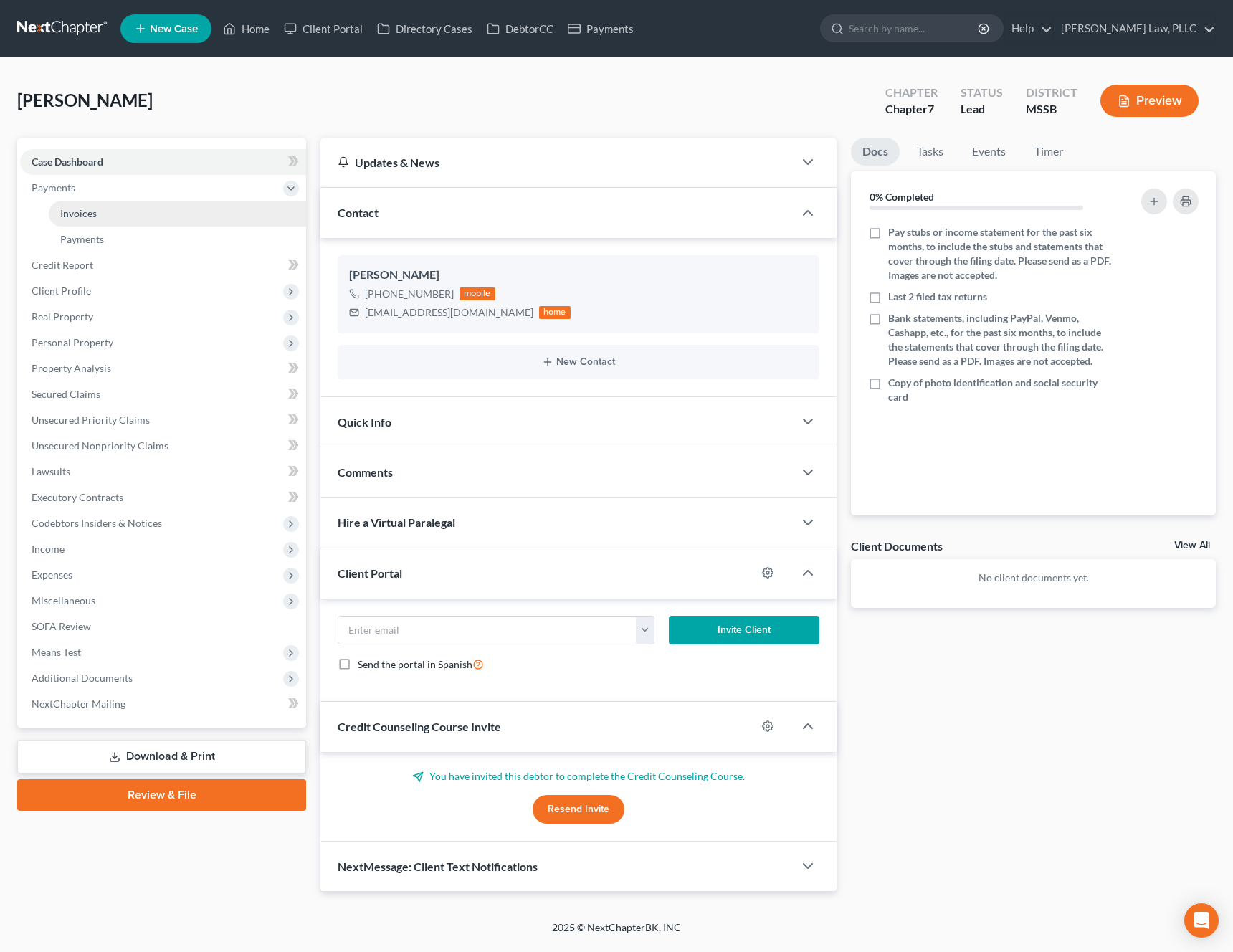
click at [101, 214] on link "Invoices" at bounding box center [177, 214] width 257 height 26
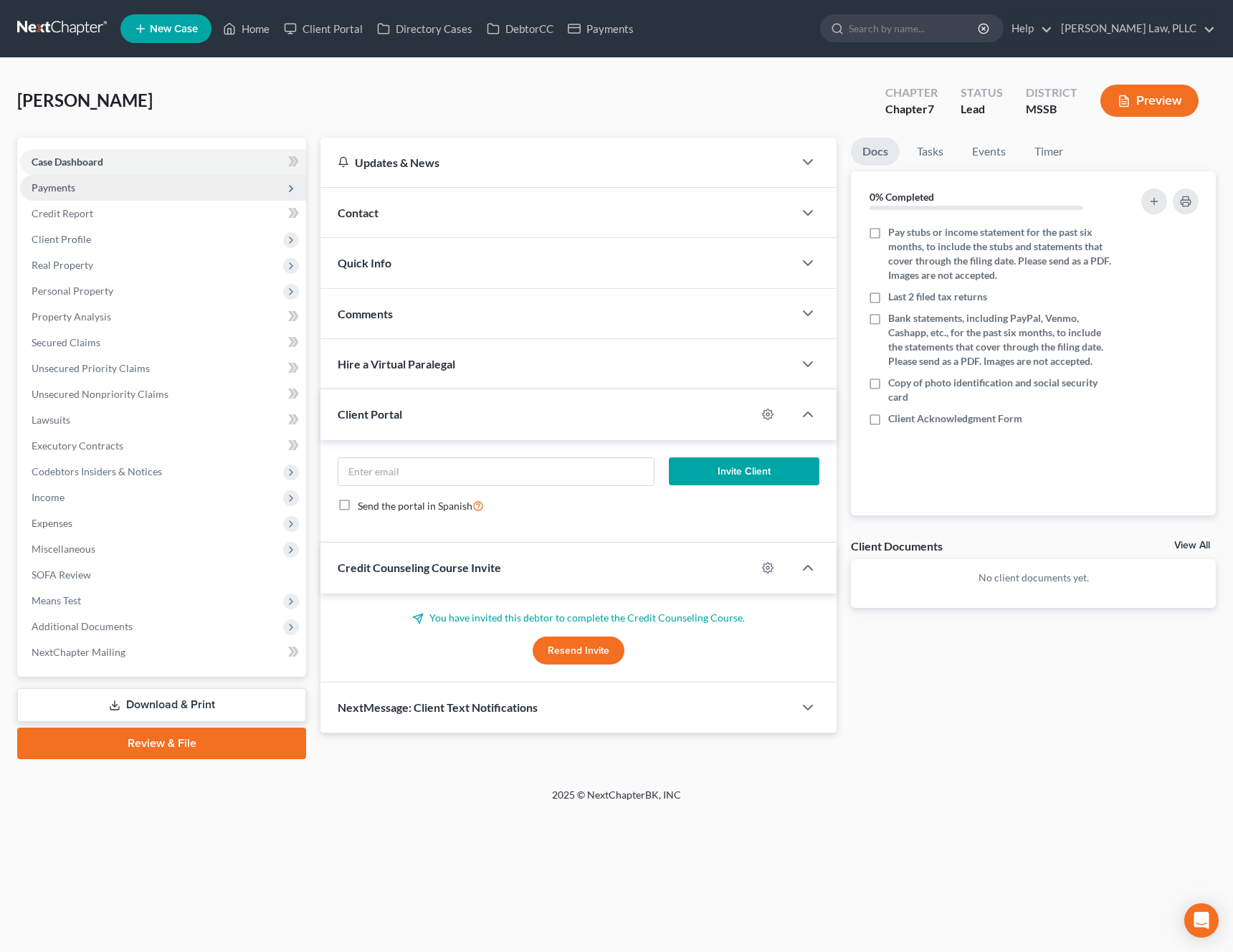
click at [109, 182] on span "Payments" at bounding box center [163, 188] width 286 height 26
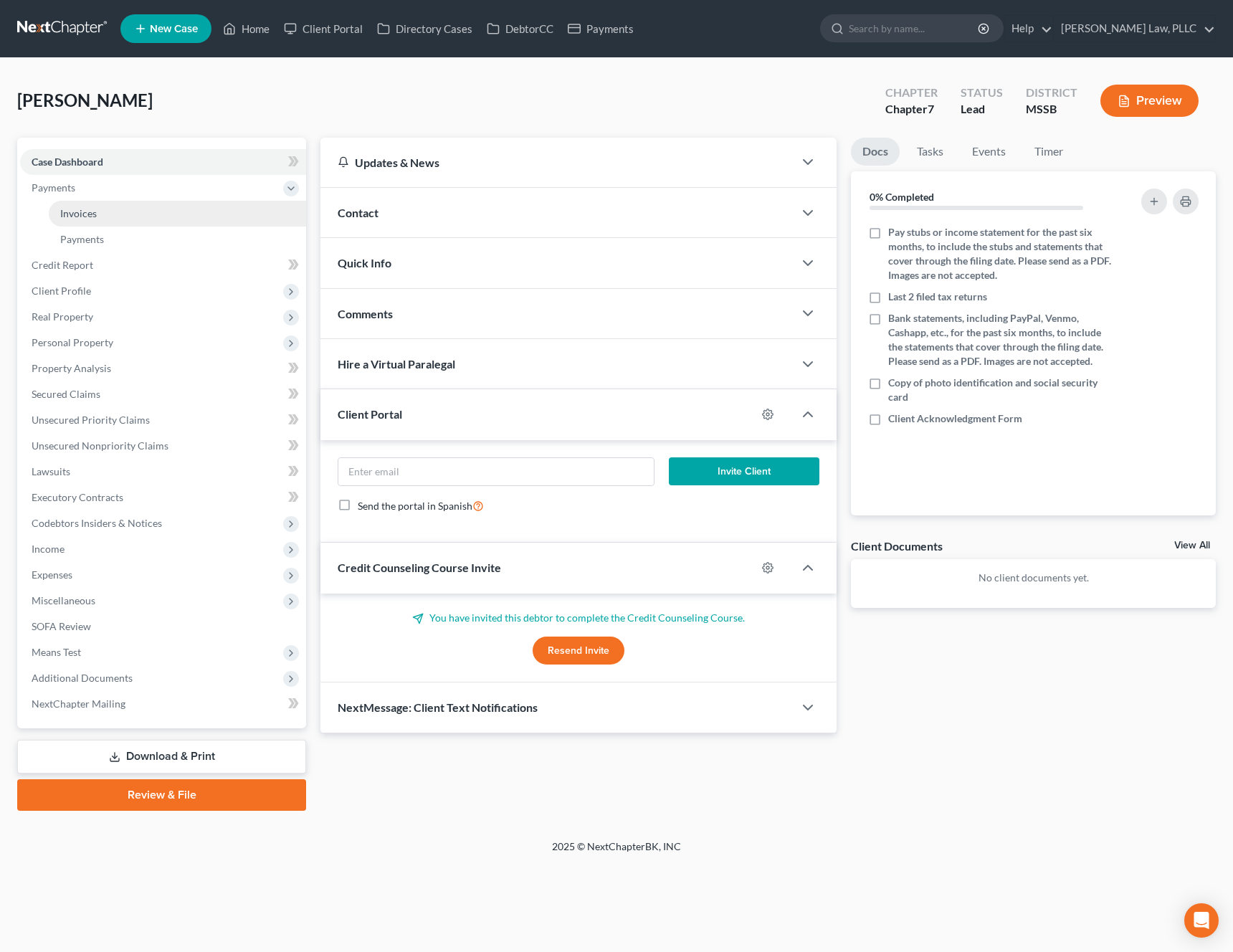
click at [95, 212] on span "Invoices" at bounding box center [79, 213] width 37 height 13
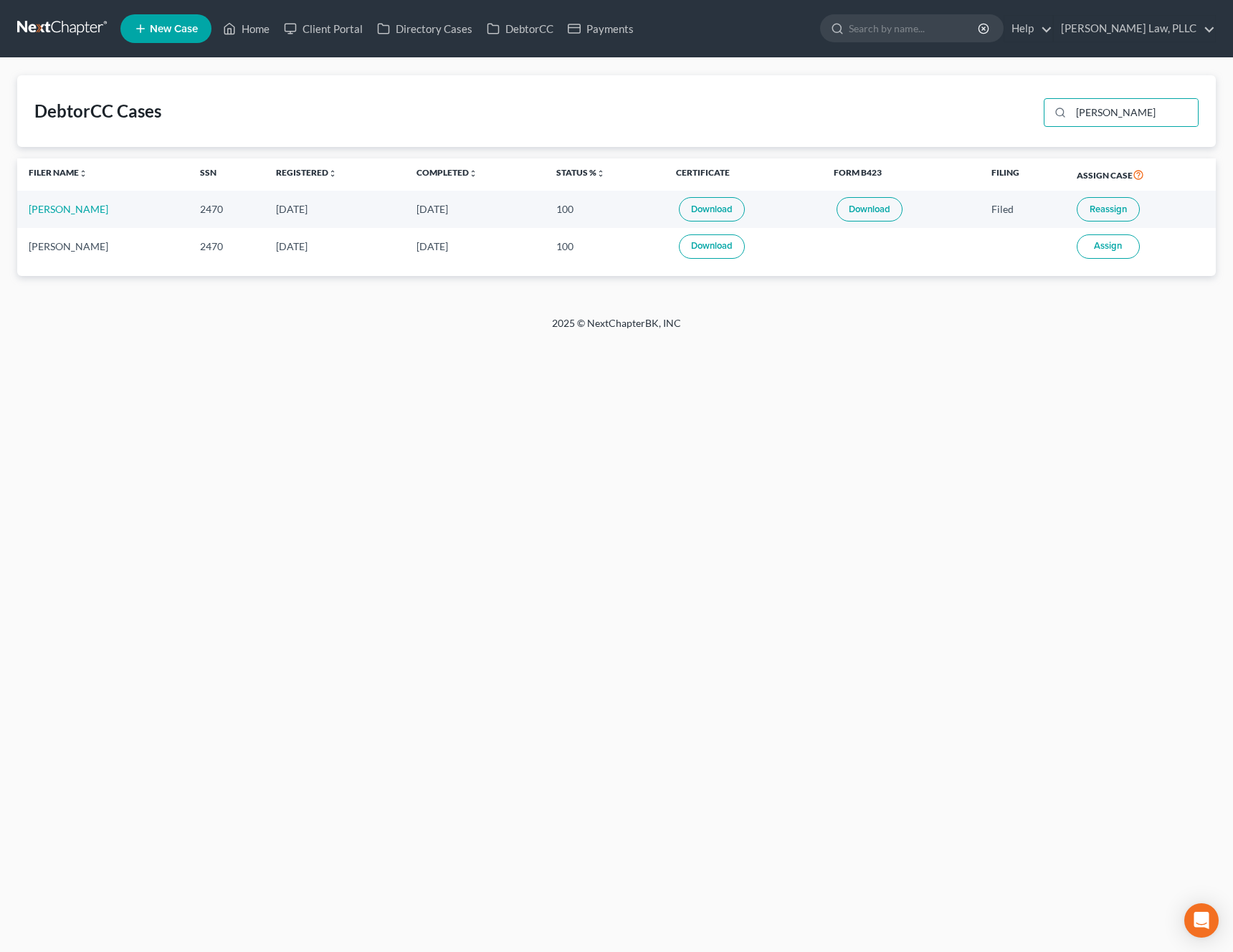
click at [273, 13] on ul "New Case Home Client Portal Directory Cases DebtorCC Payments - No Result - See…" at bounding box center [668, 28] width 1096 height 38
click at [251, 33] on link "Home" at bounding box center [246, 28] width 61 height 26
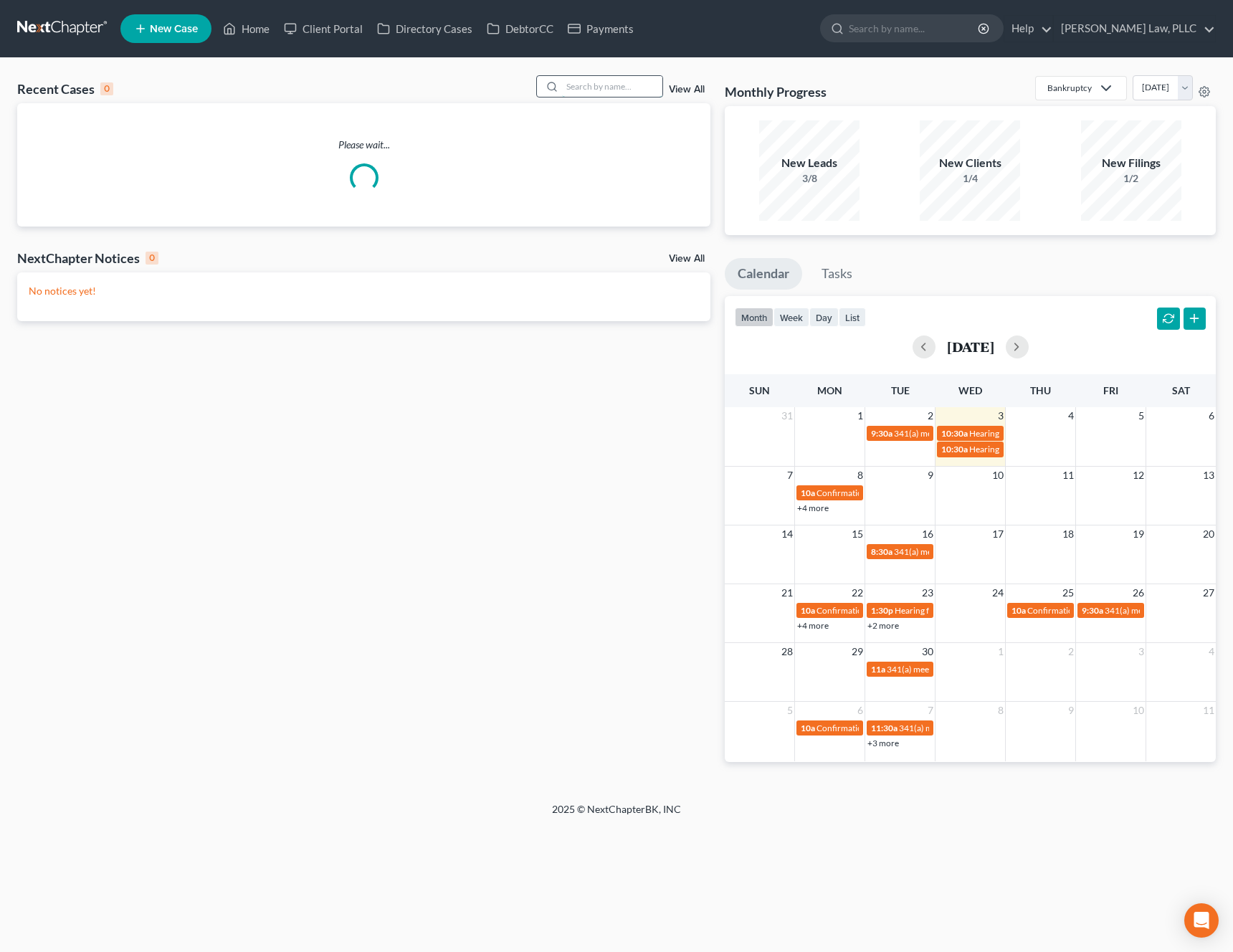
click at [646, 87] on input "search" at bounding box center [612, 86] width 101 height 21
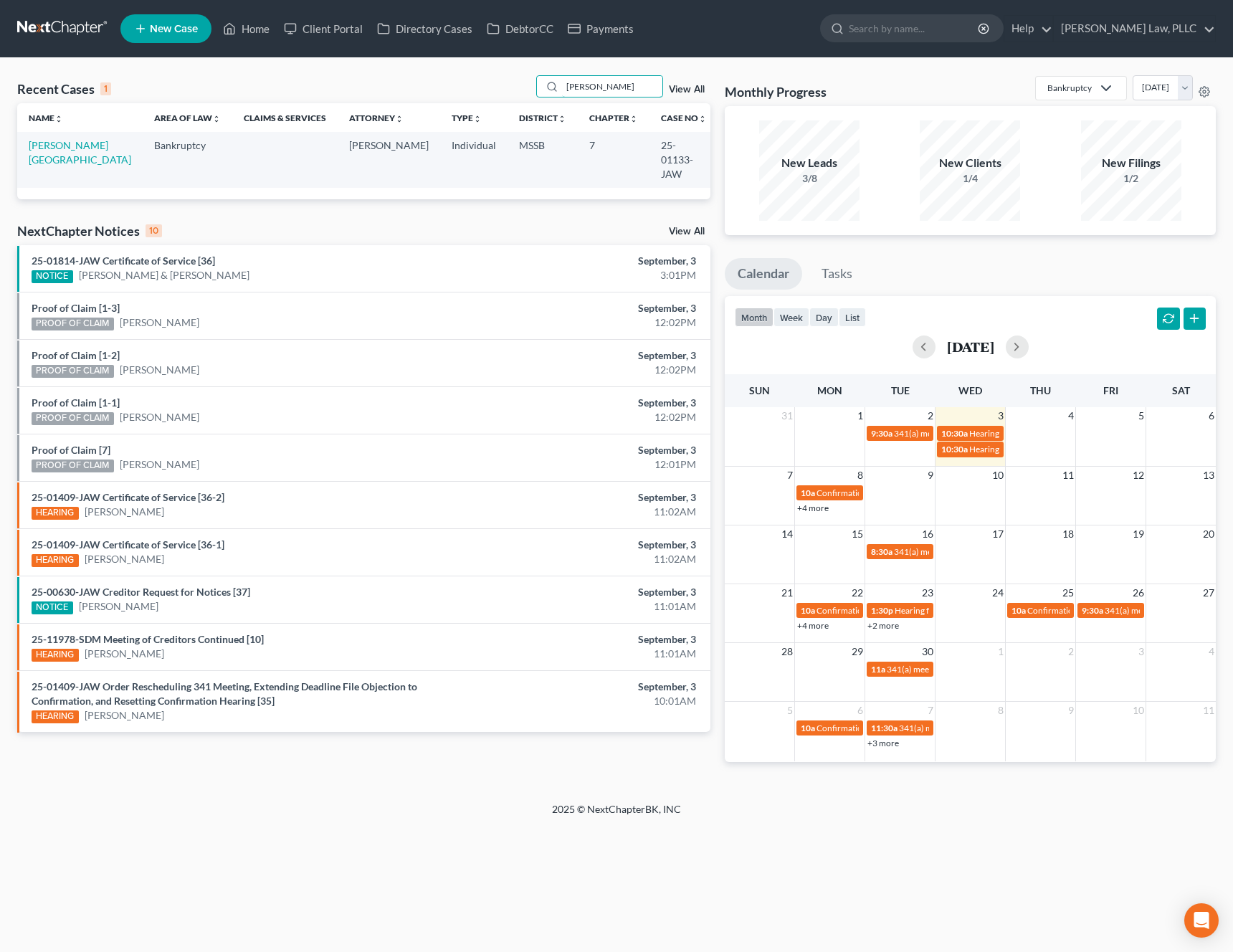
type input "laquan"
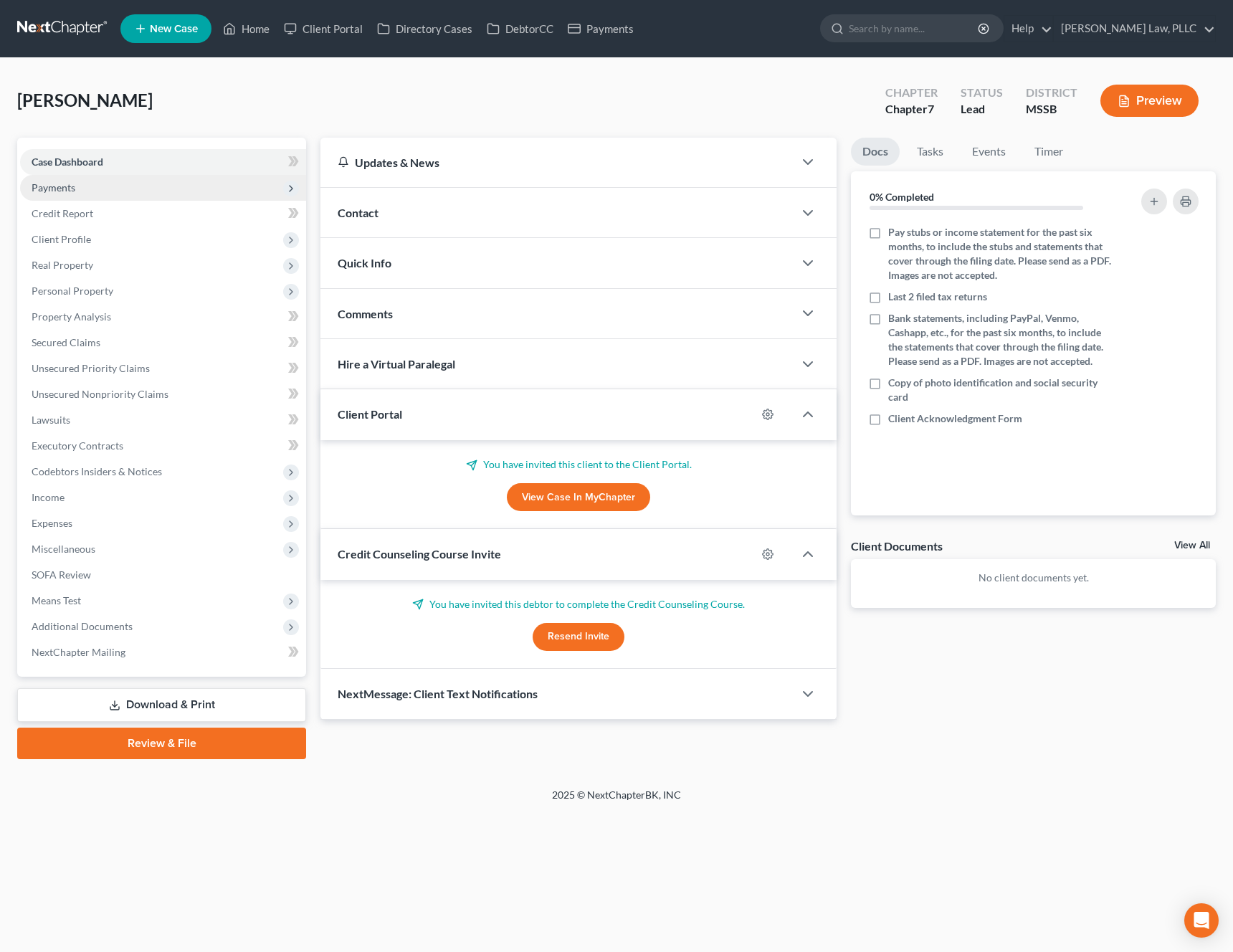
click at [122, 189] on span "Payments" at bounding box center [163, 188] width 286 height 26
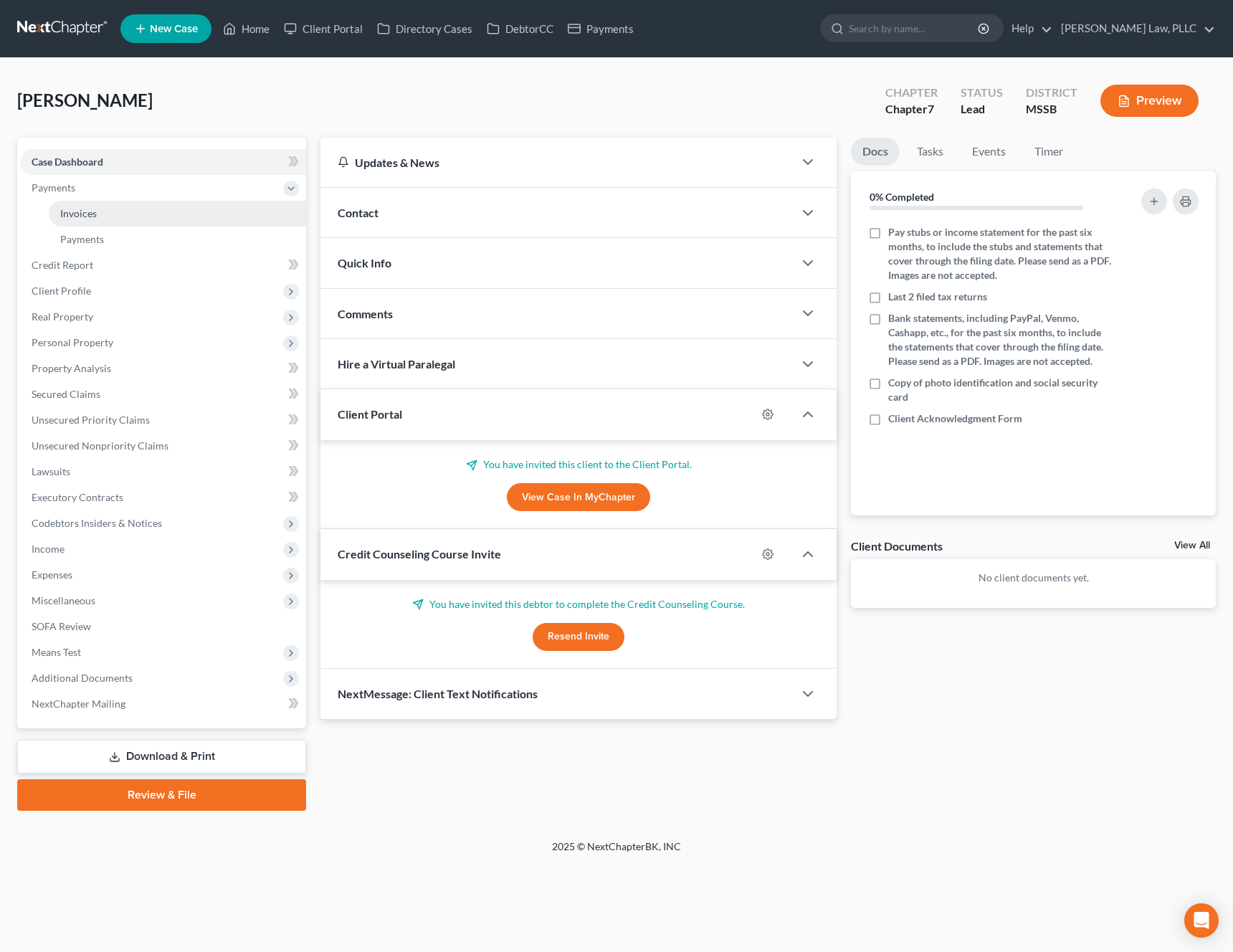
click at [116, 208] on link "Invoices" at bounding box center [177, 214] width 257 height 26
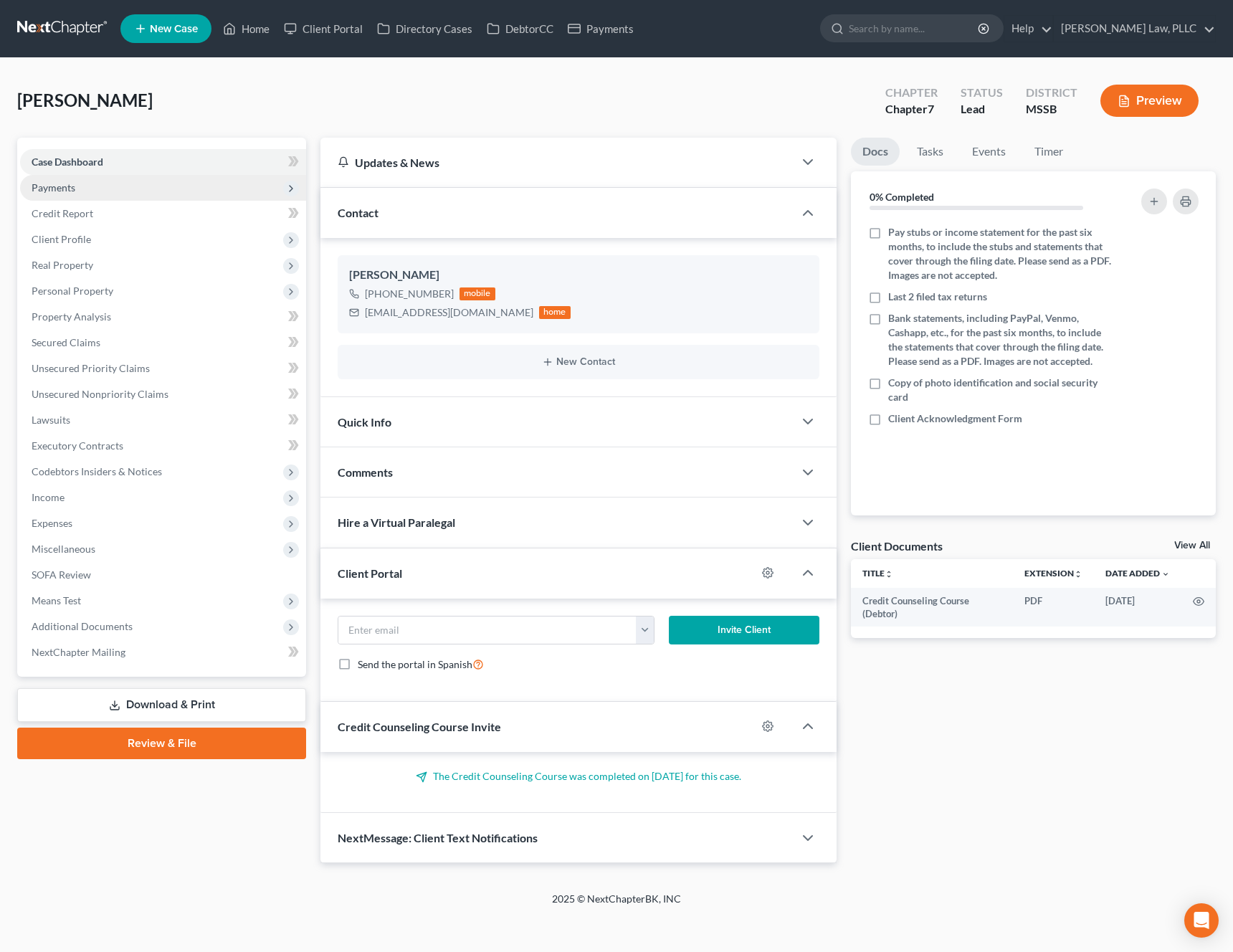
click at [167, 193] on span "Payments" at bounding box center [163, 188] width 286 height 26
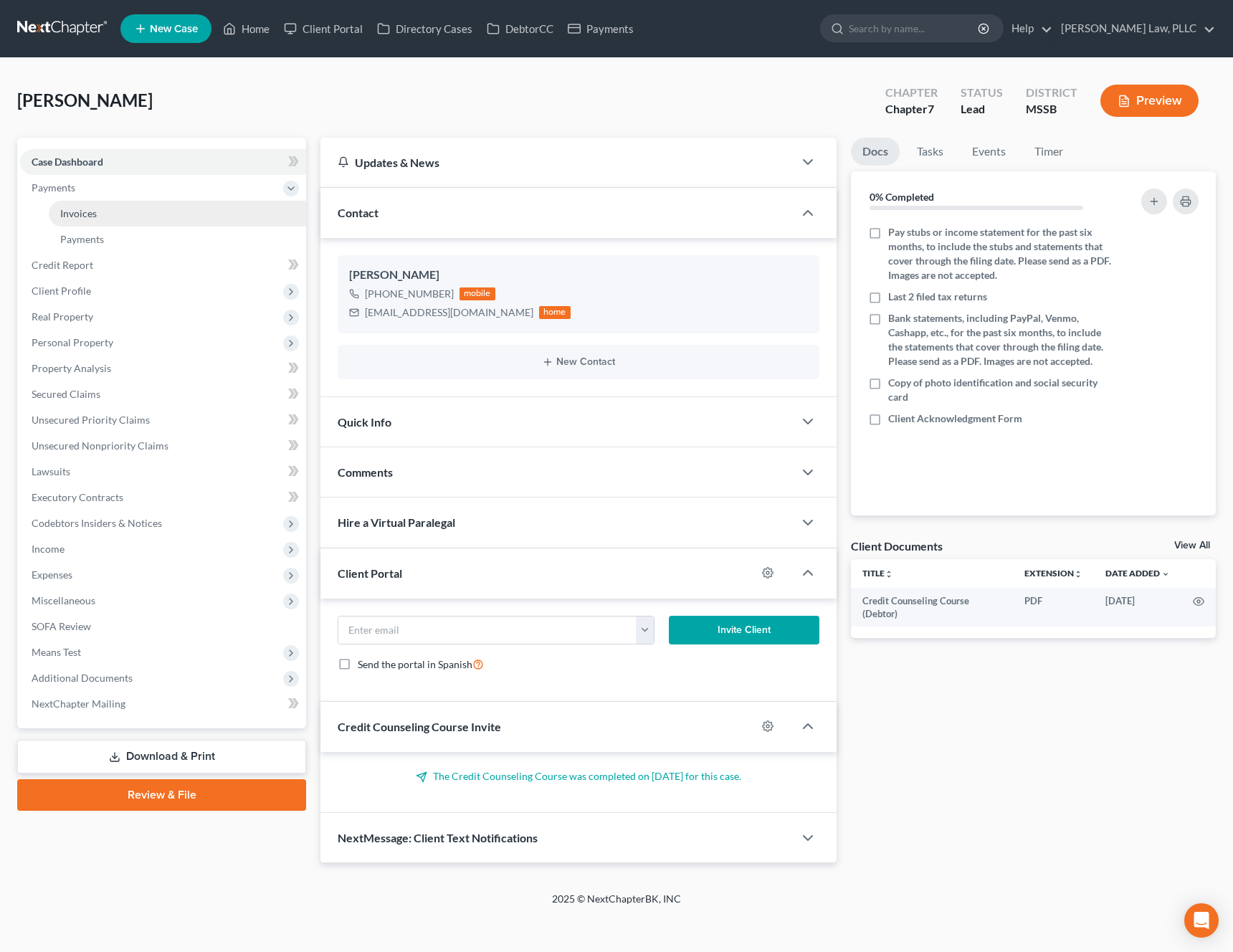
click at [149, 206] on link "Invoices" at bounding box center [177, 214] width 257 height 26
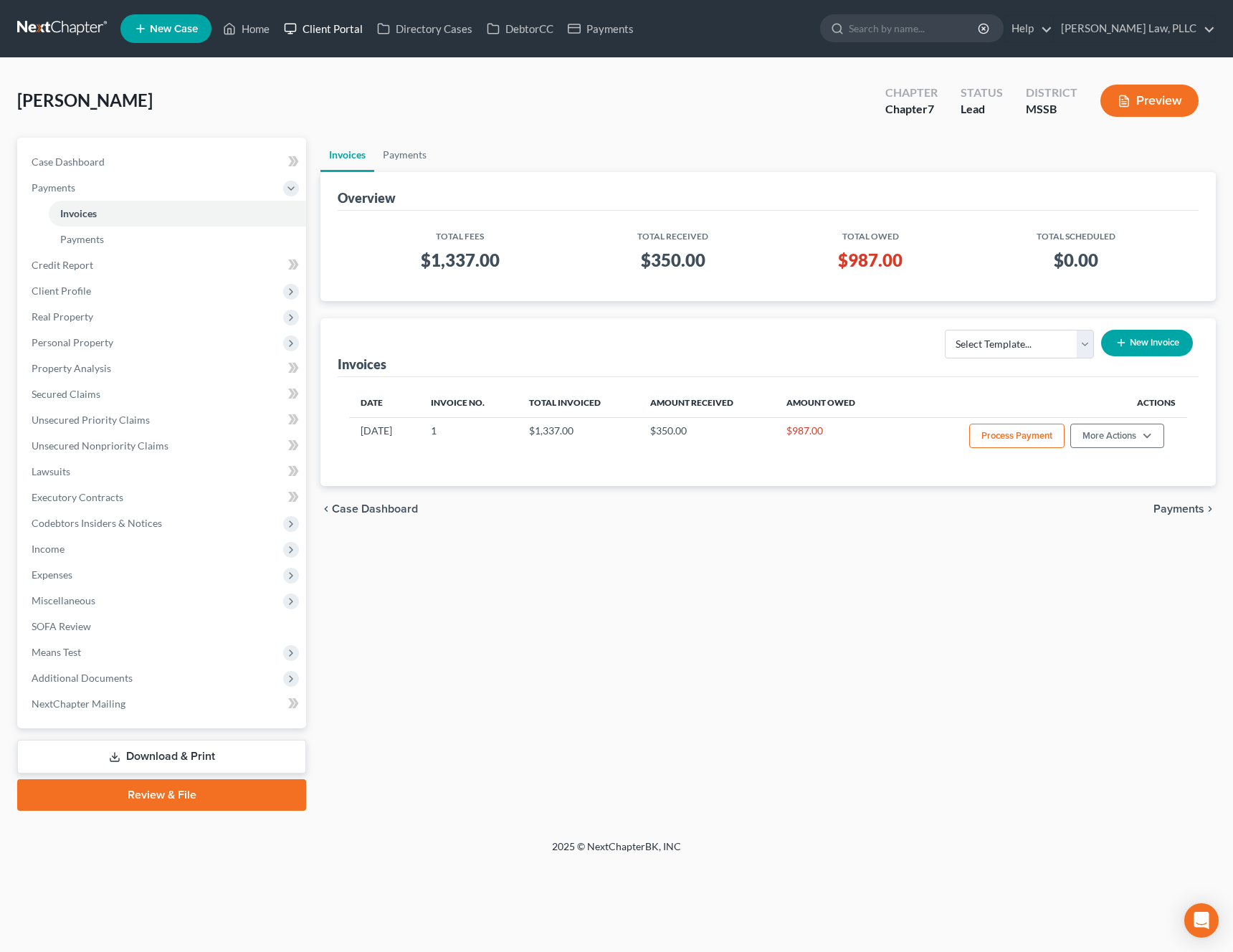
click at [322, 35] on link "Client Portal" at bounding box center [322, 28] width 93 height 26
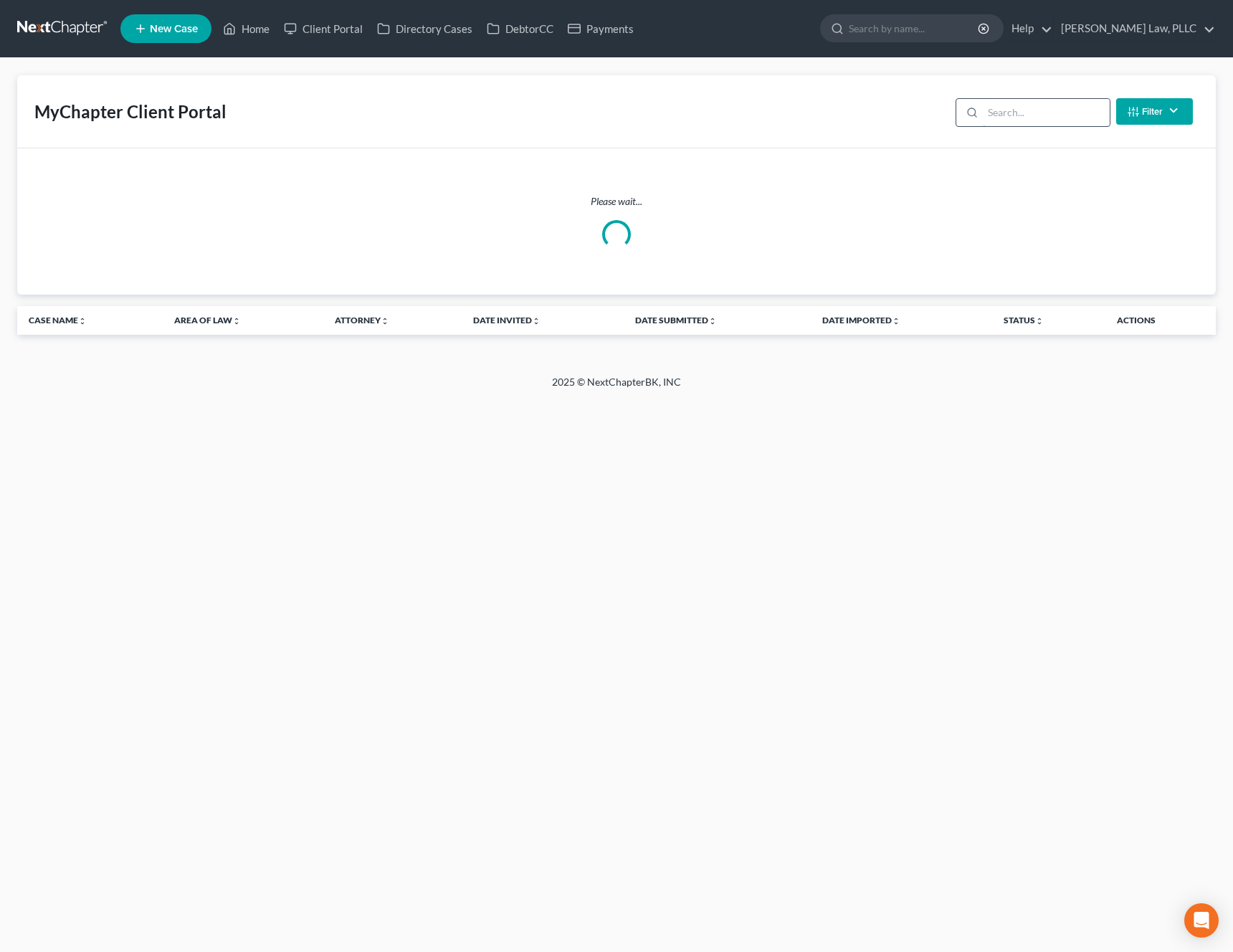
click at [1052, 111] on input "search" at bounding box center [1047, 112] width 127 height 28
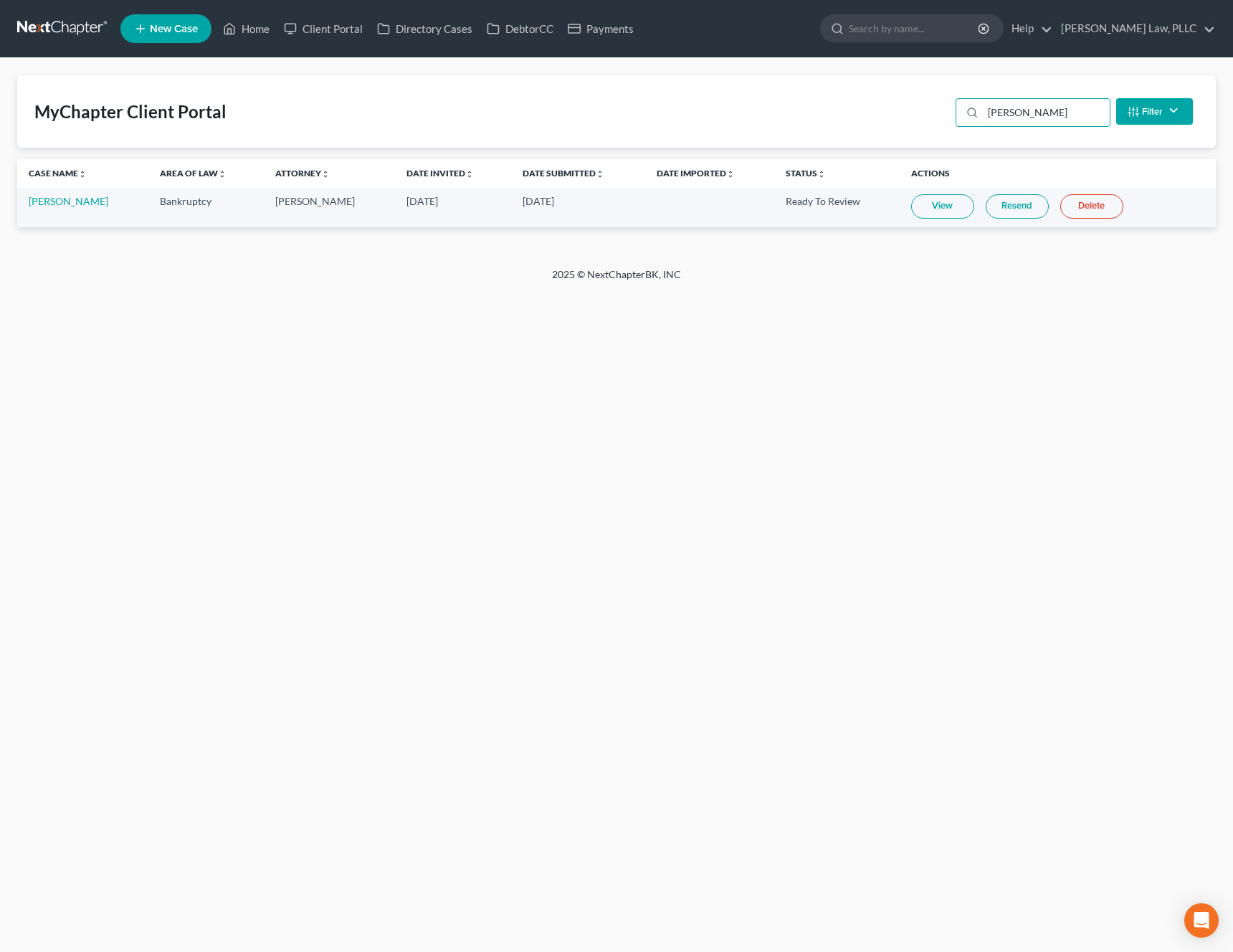
type input "beatrice"
click at [945, 203] on link "View" at bounding box center [942, 206] width 63 height 24
click at [278, 441] on div "Home New Case Client Portal Directory Cases DebtorCC Payments Saxton Law, PLLC …" at bounding box center [616, 476] width 1233 height 952
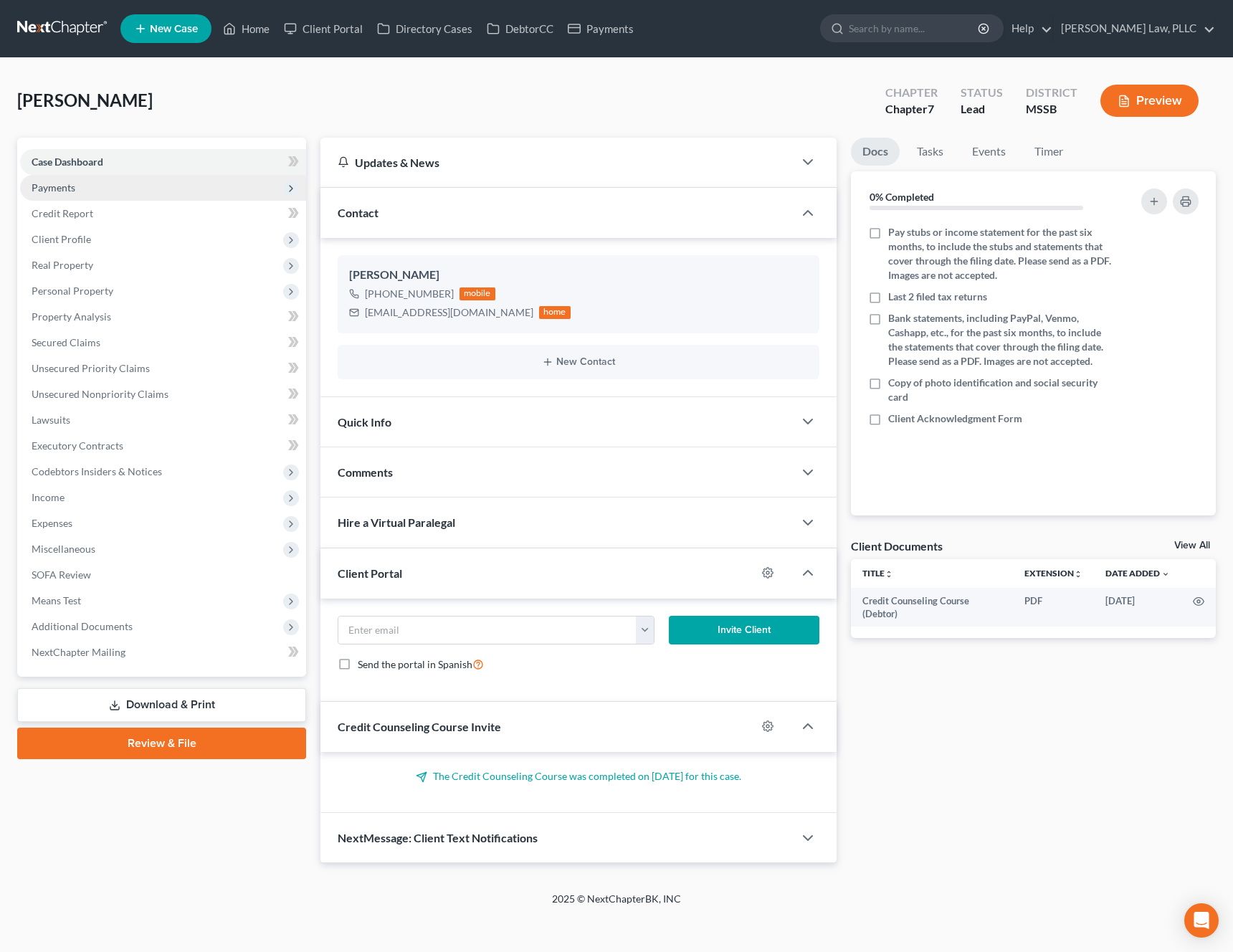
click at [184, 189] on span "Payments" at bounding box center [163, 188] width 286 height 26
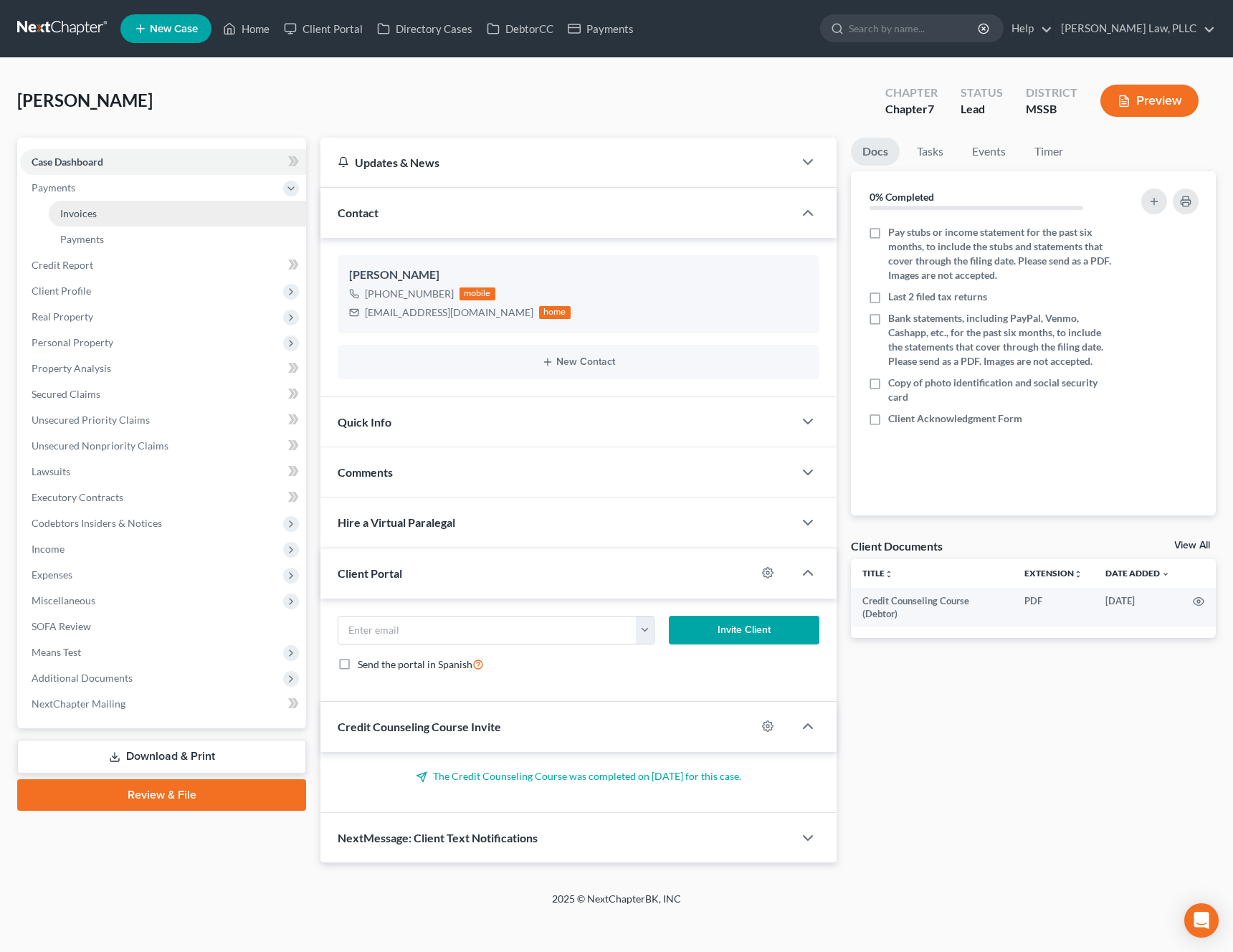
click at [168, 212] on link "Invoices" at bounding box center [177, 214] width 257 height 26
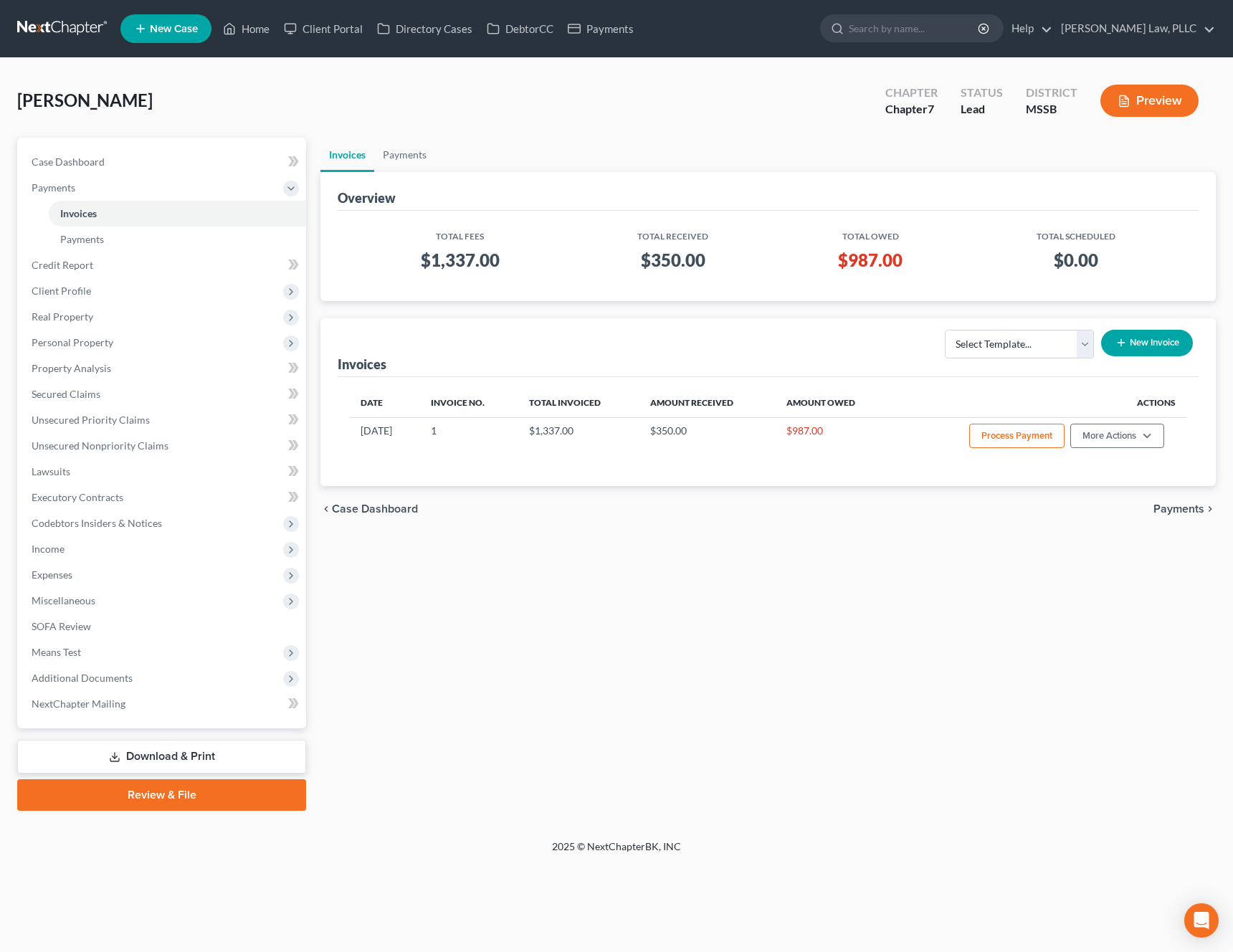
click at [1112, 463] on div "Date Invoice No. Total Invoiced Amount Received Amount Owed Actions [DATE] 1 $1…" at bounding box center [768, 431] width 861 height 109
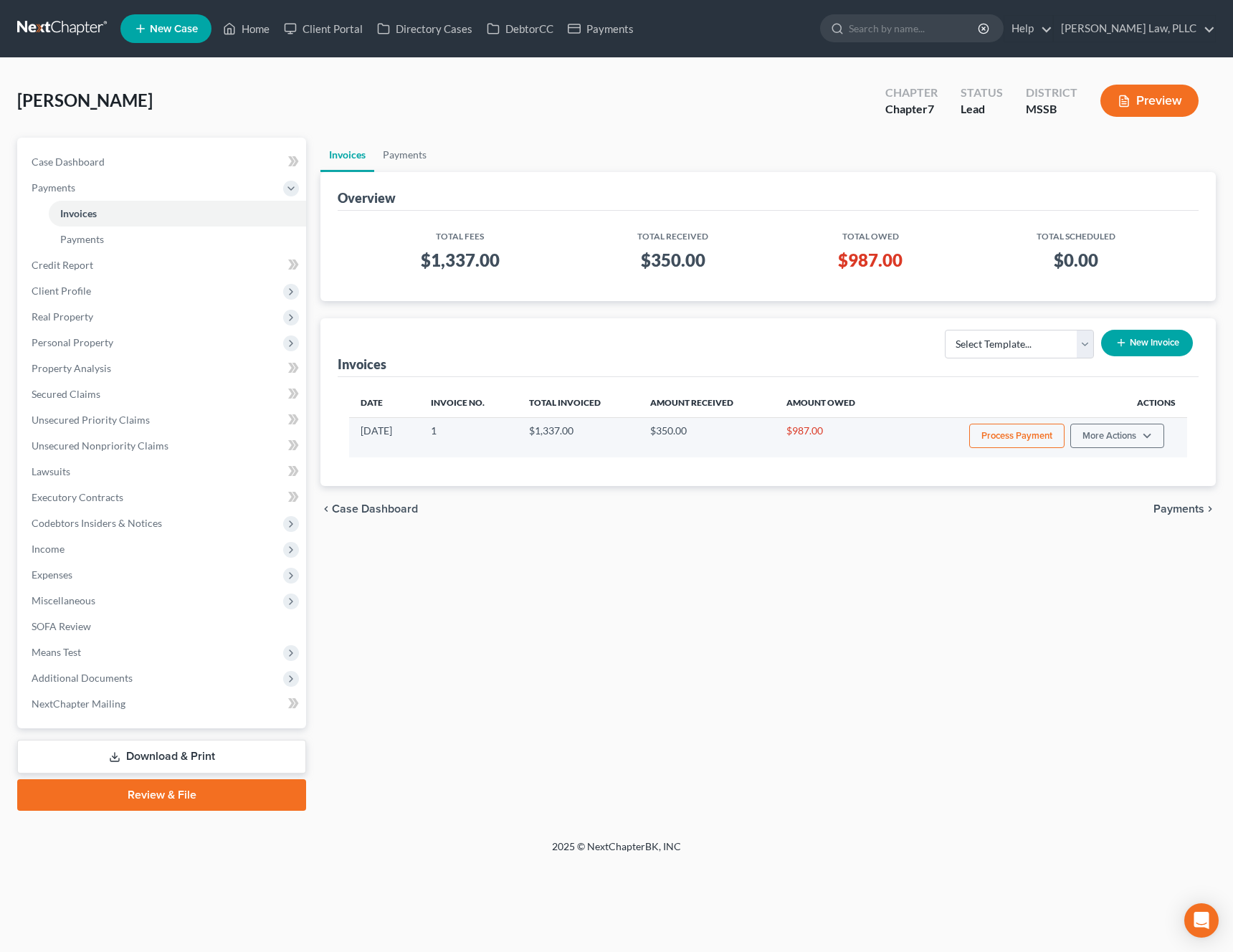
click at [1113, 450] on td "Process Payment More Actions View/Edit Record Cash or Check Payment Edit Paymen…" at bounding box center [1040, 437] width 295 height 40
click at [1127, 436] on button "More Actions" at bounding box center [1117, 435] width 94 height 24
click at [1110, 501] on div "View/Edit Record Cash or Check Payment Edit Payment Plan" at bounding box center [1138, 490] width 168 height 84
click at [1117, 435] on button "More Actions" at bounding box center [1117, 435] width 94 height 24
click at [1104, 490] on link "Record Cash or Check Payment" at bounding box center [1138, 489] width 168 height 24
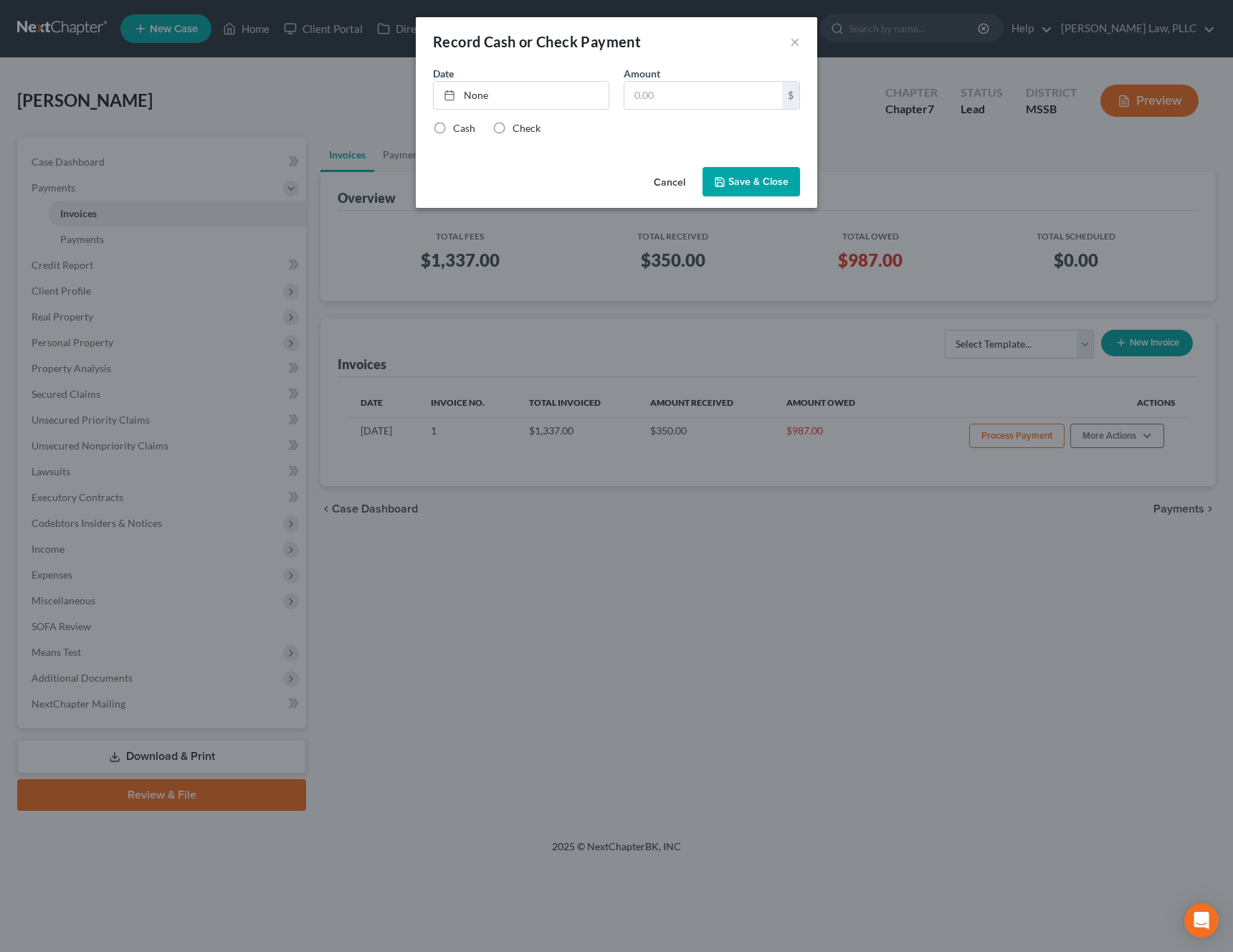
click at [461, 127] on label "Cash" at bounding box center [464, 128] width 23 height 14
click at [461, 127] on input "Cash" at bounding box center [463, 126] width 9 height 9
radio input "true"
click at [516, 126] on label "Check" at bounding box center [526, 128] width 28 height 14
click at [518, 126] on input "Check" at bounding box center [523, 126] width 9 height 9
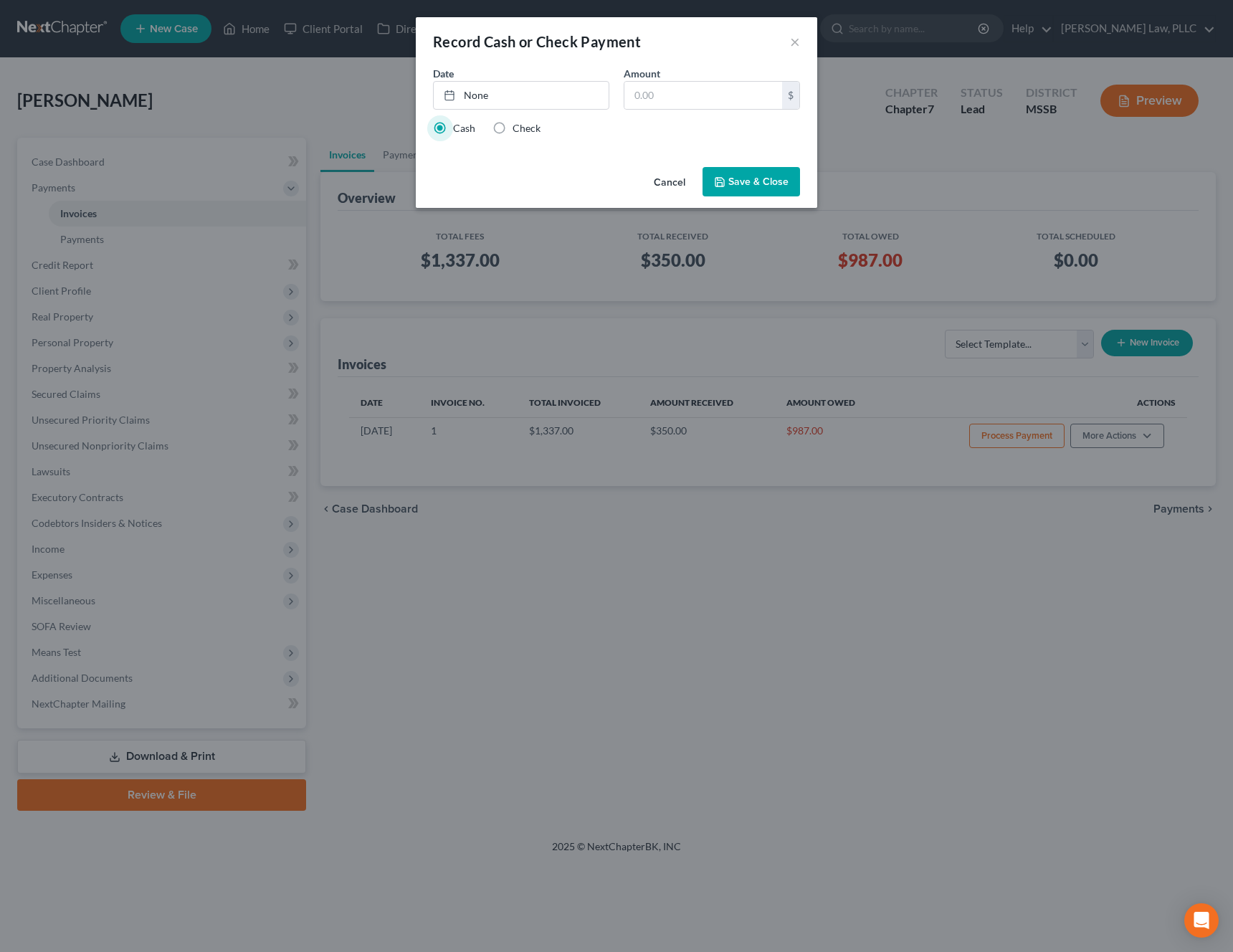
radio input "true"
radio input "false"
click at [527, 92] on link "None" at bounding box center [521, 95] width 175 height 28
type input "9/3/2025"
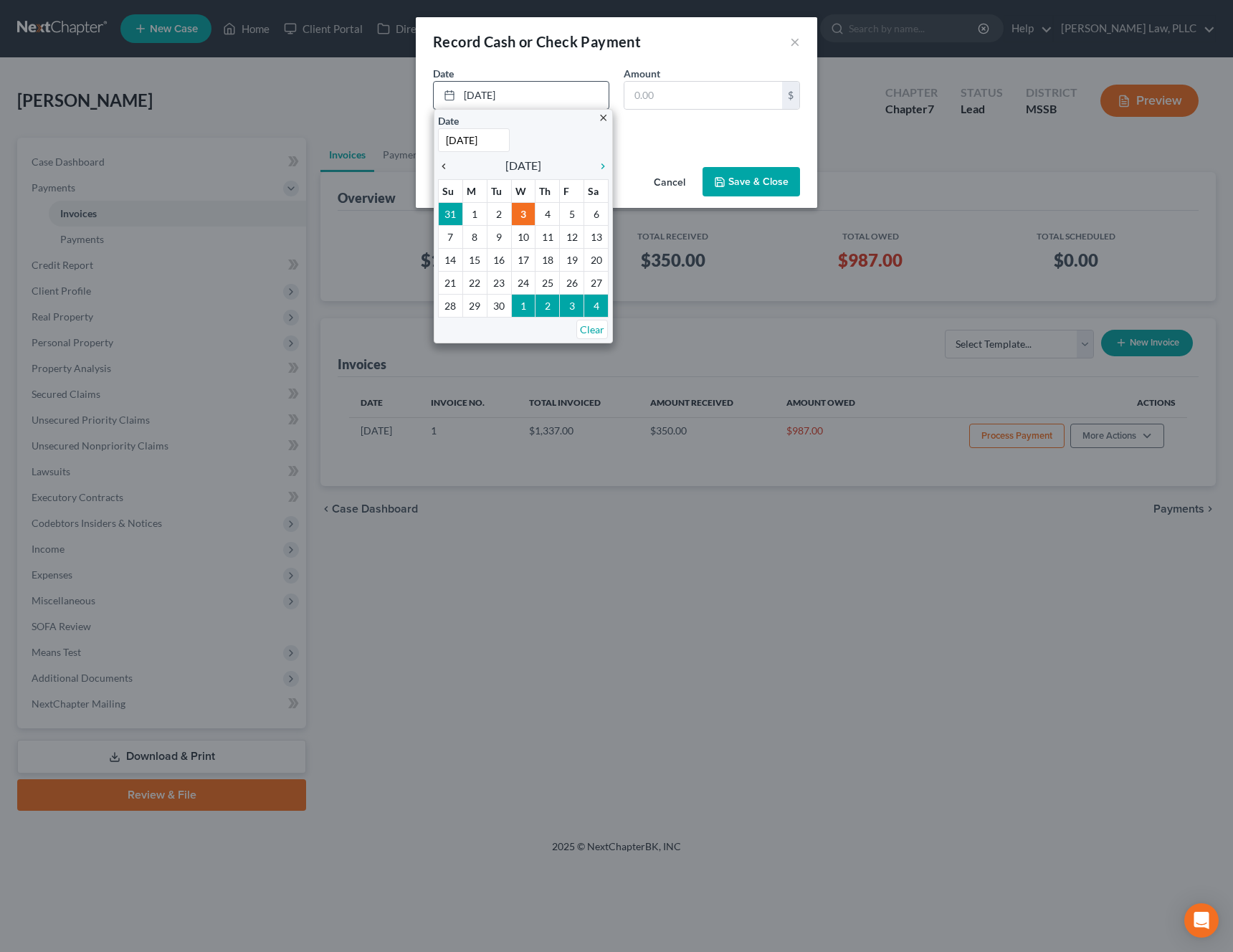
click at [451, 171] on icon "chevron_left" at bounding box center [447, 167] width 18 height 12
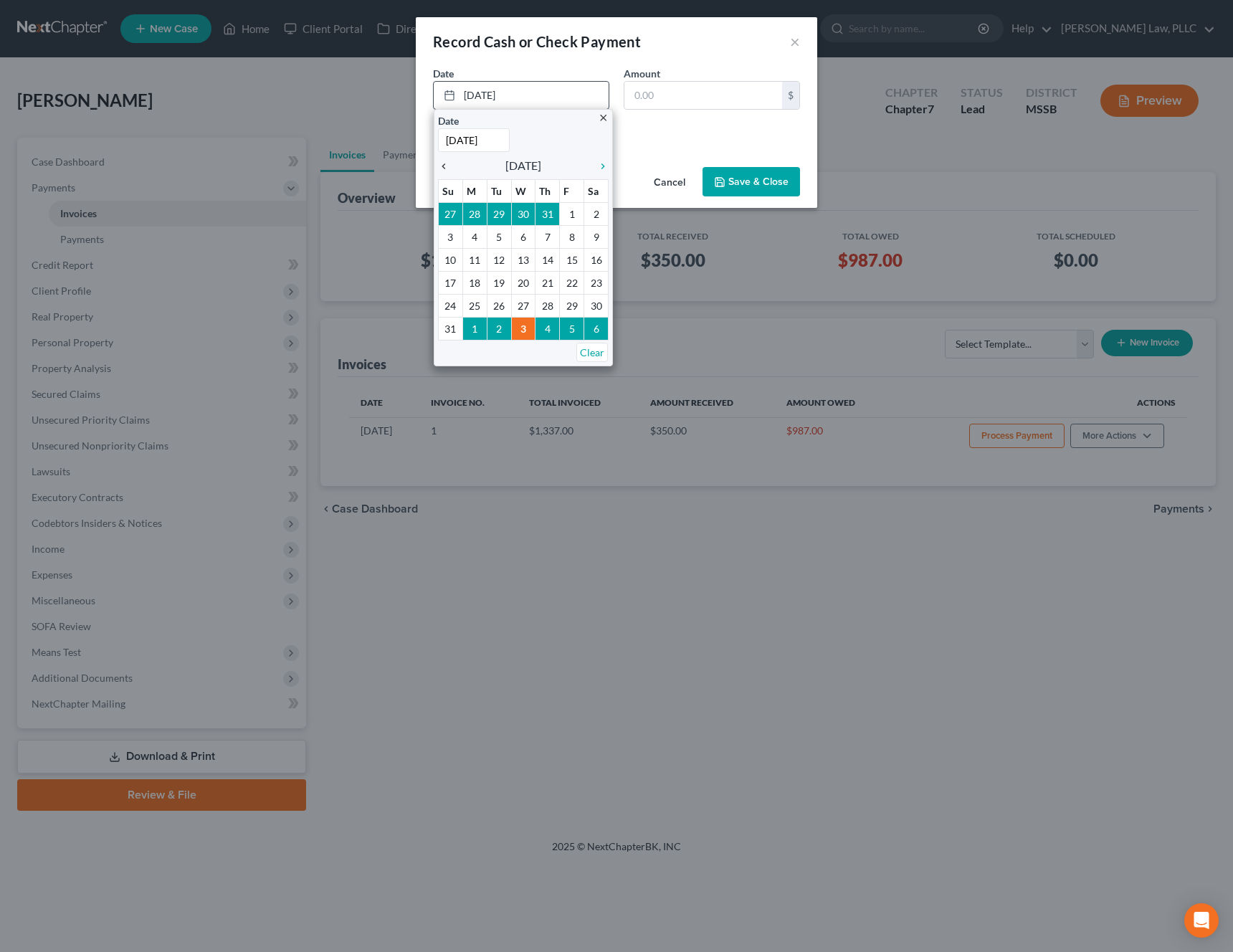
click at [451, 171] on icon "chevron_left" at bounding box center [447, 167] width 18 height 12
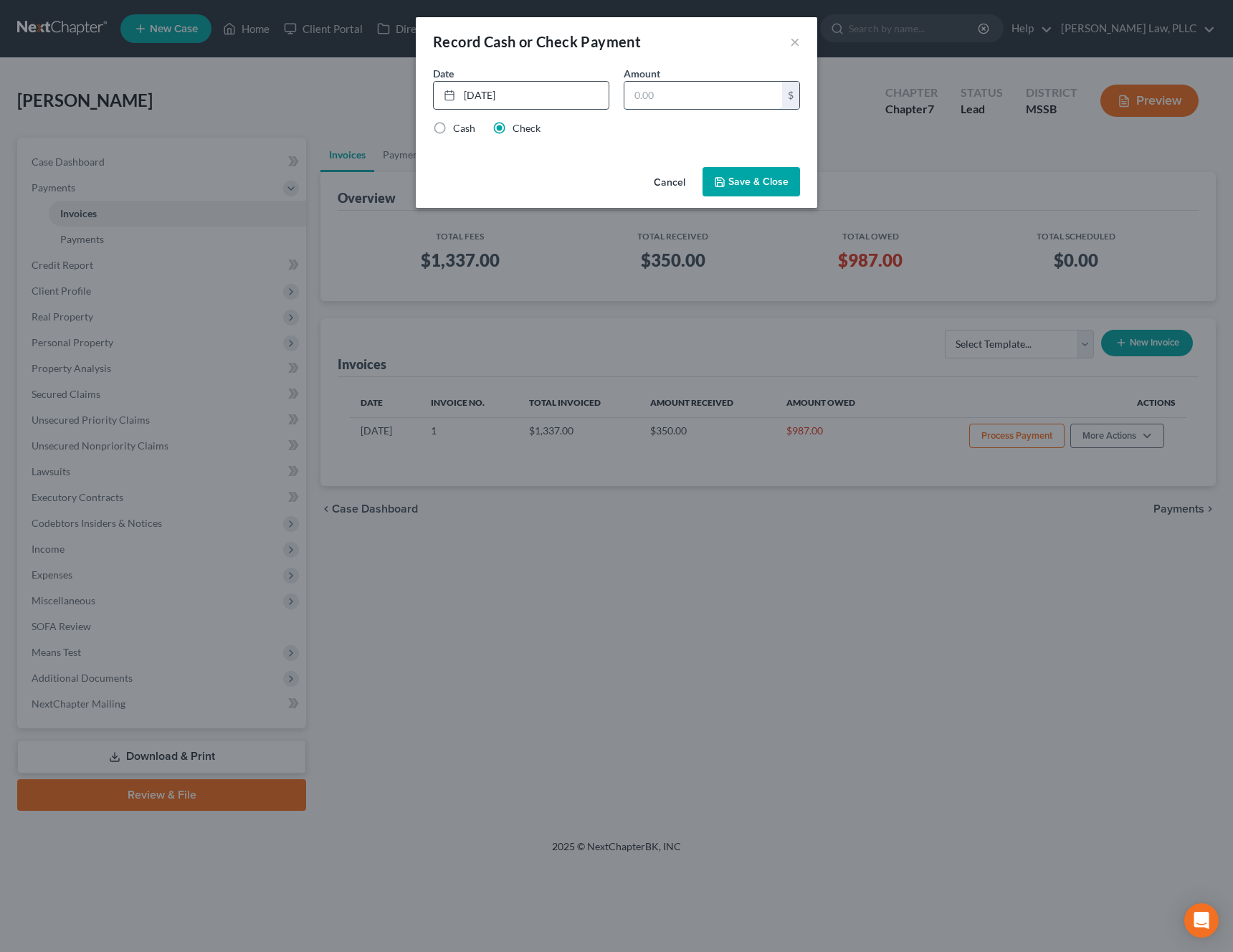
click at [708, 95] on input "text" at bounding box center [704, 95] width 157 height 28
type input "987"
click at [777, 185] on button "Save & Close" at bounding box center [751, 182] width 97 height 30
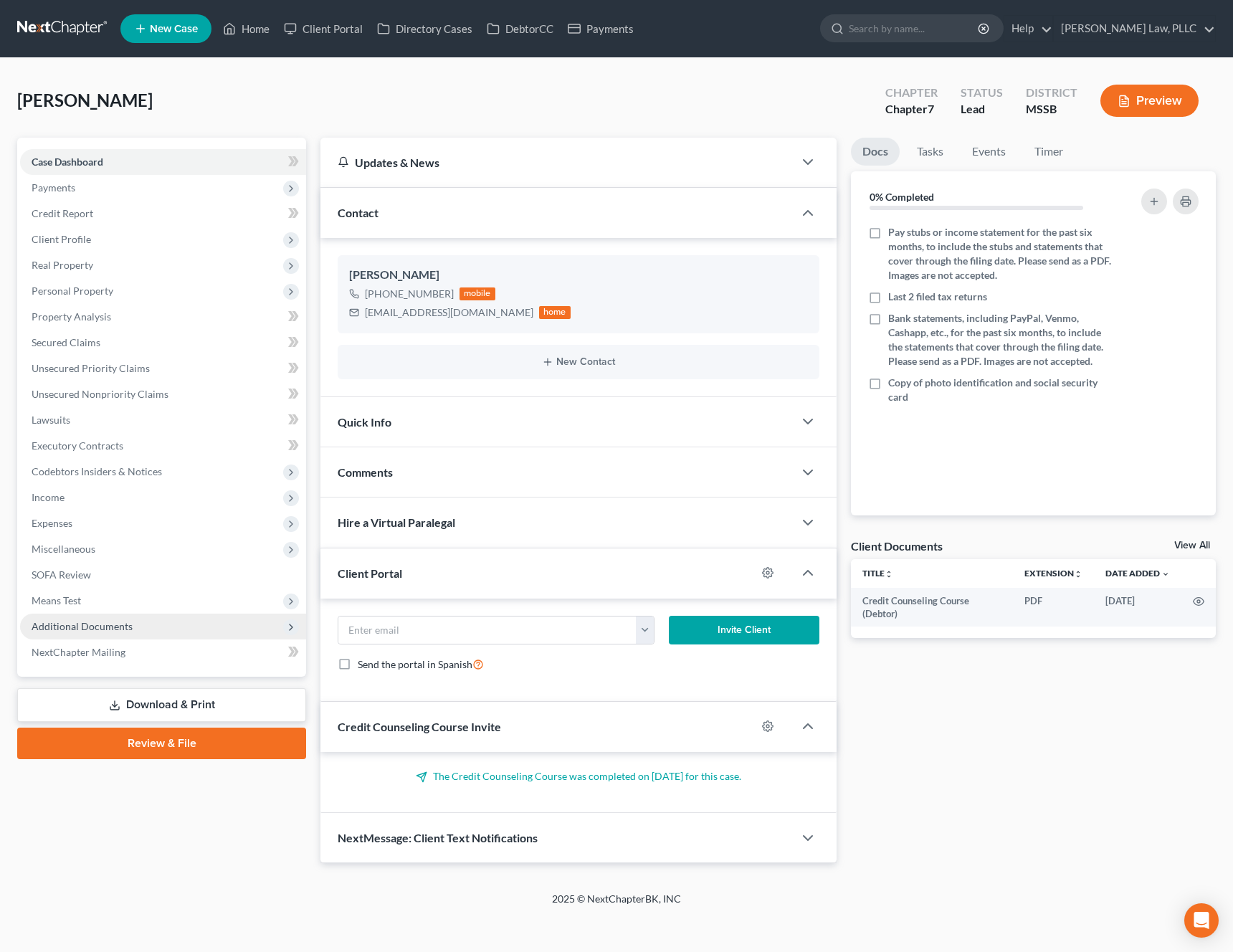
click at [142, 621] on span "Additional Documents" at bounding box center [163, 626] width 286 height 26
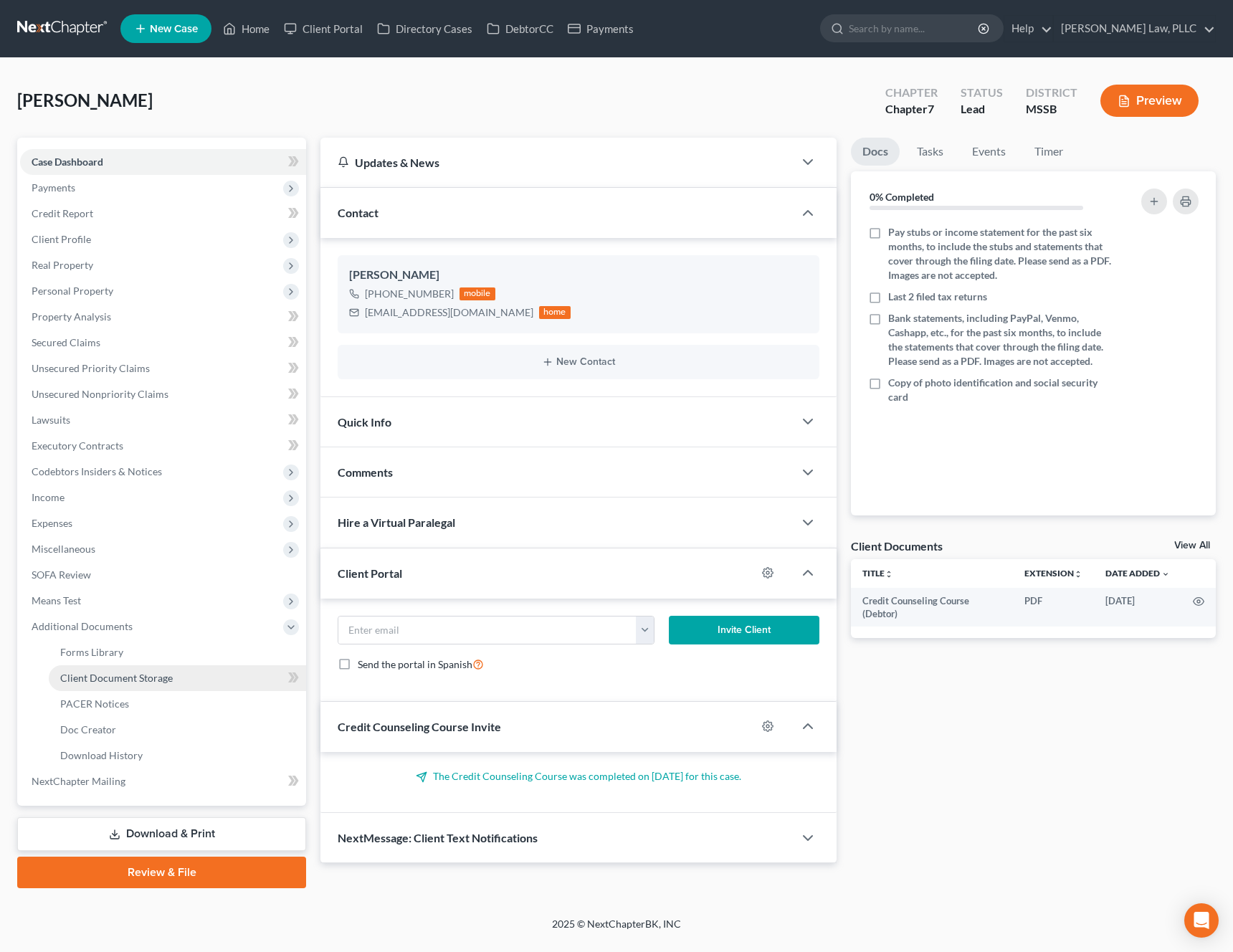
click at [141, 673] on span "Client Document Storage" at bounding box center [116, 677] width 112 height 13
select select "4"
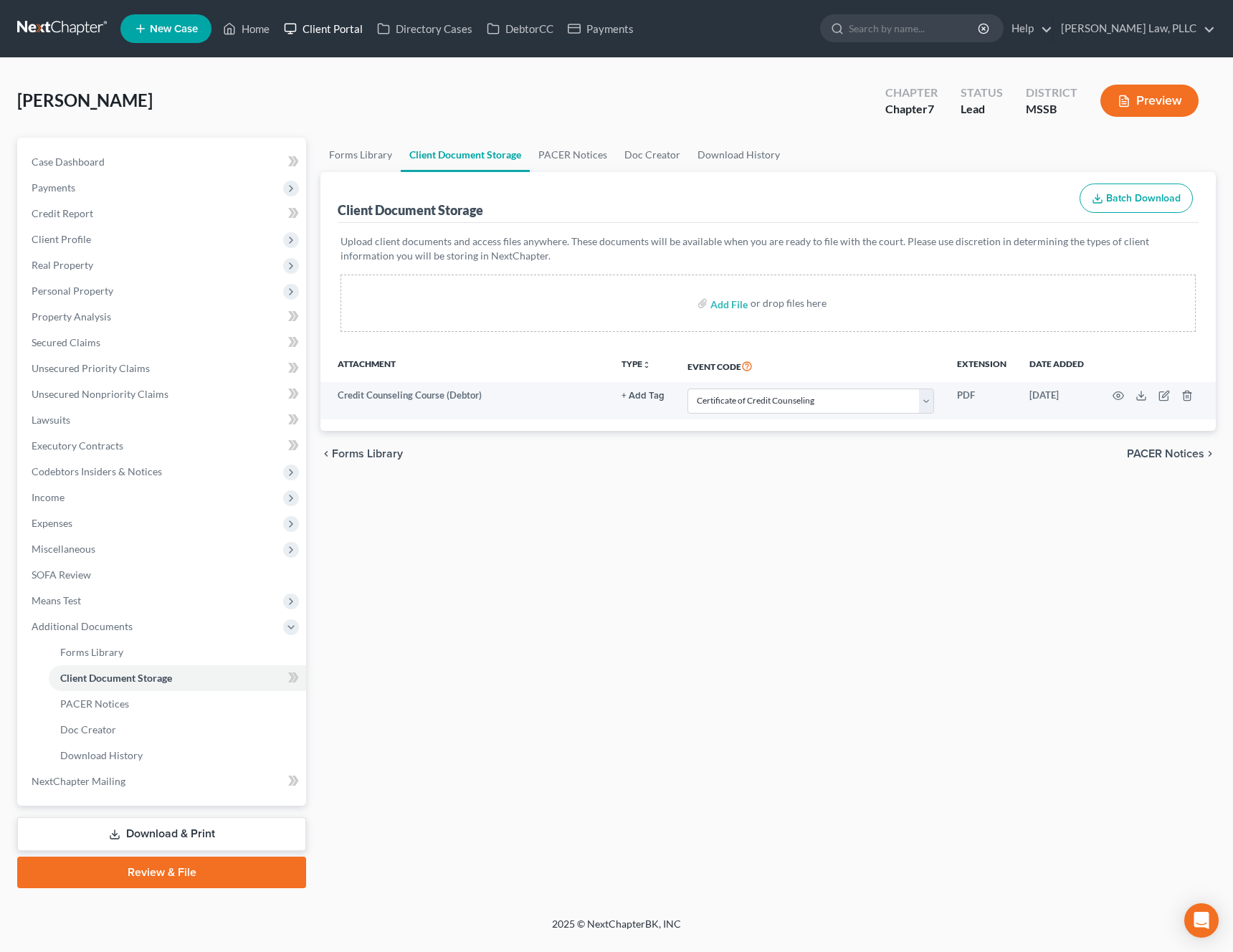
click at [347, 34] on link "Client Portal" at bounding box center [322, 28] width 93 height 26
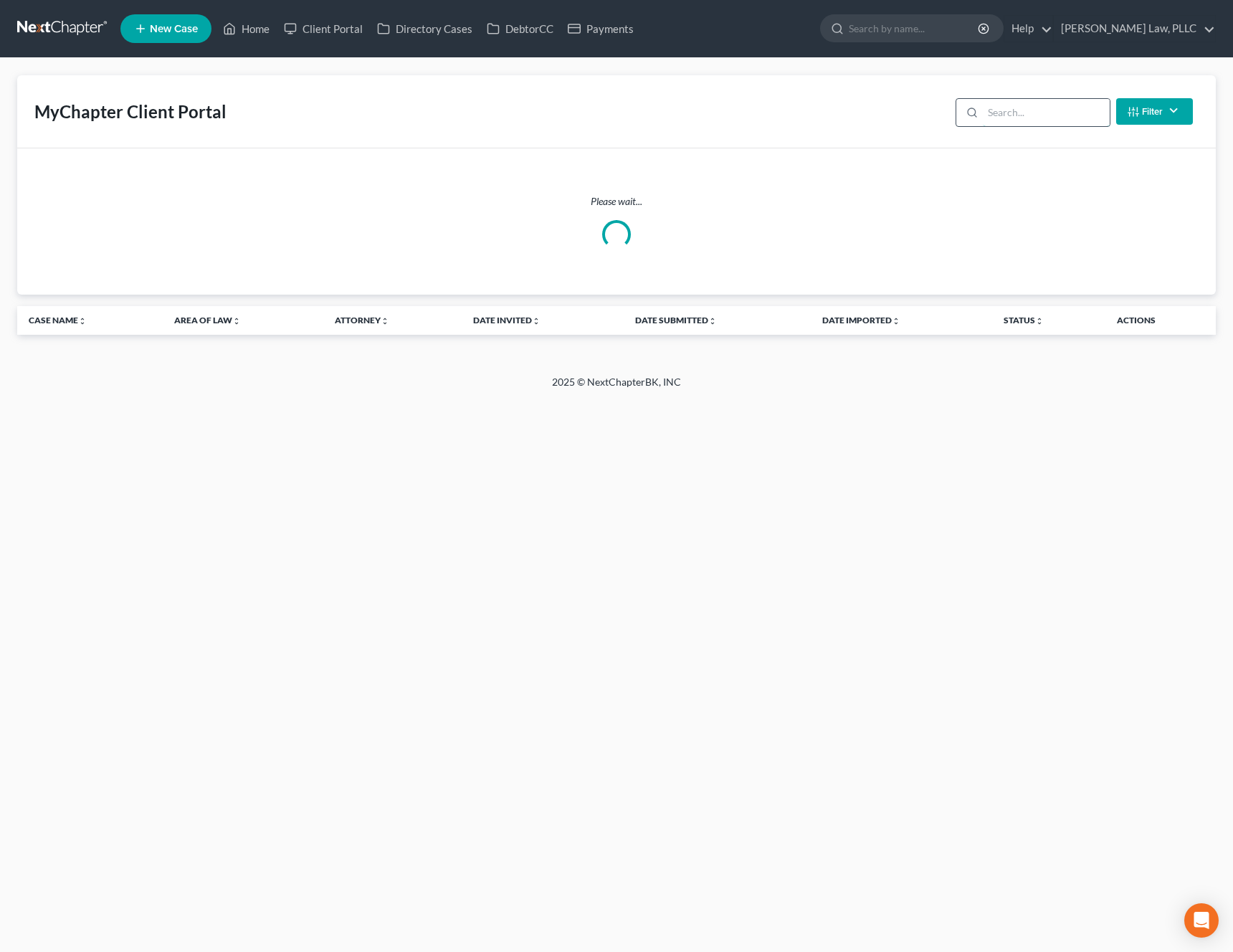
click at [1055, 117] on input "search" at bounding box center [1047, 112] width 127 height 28
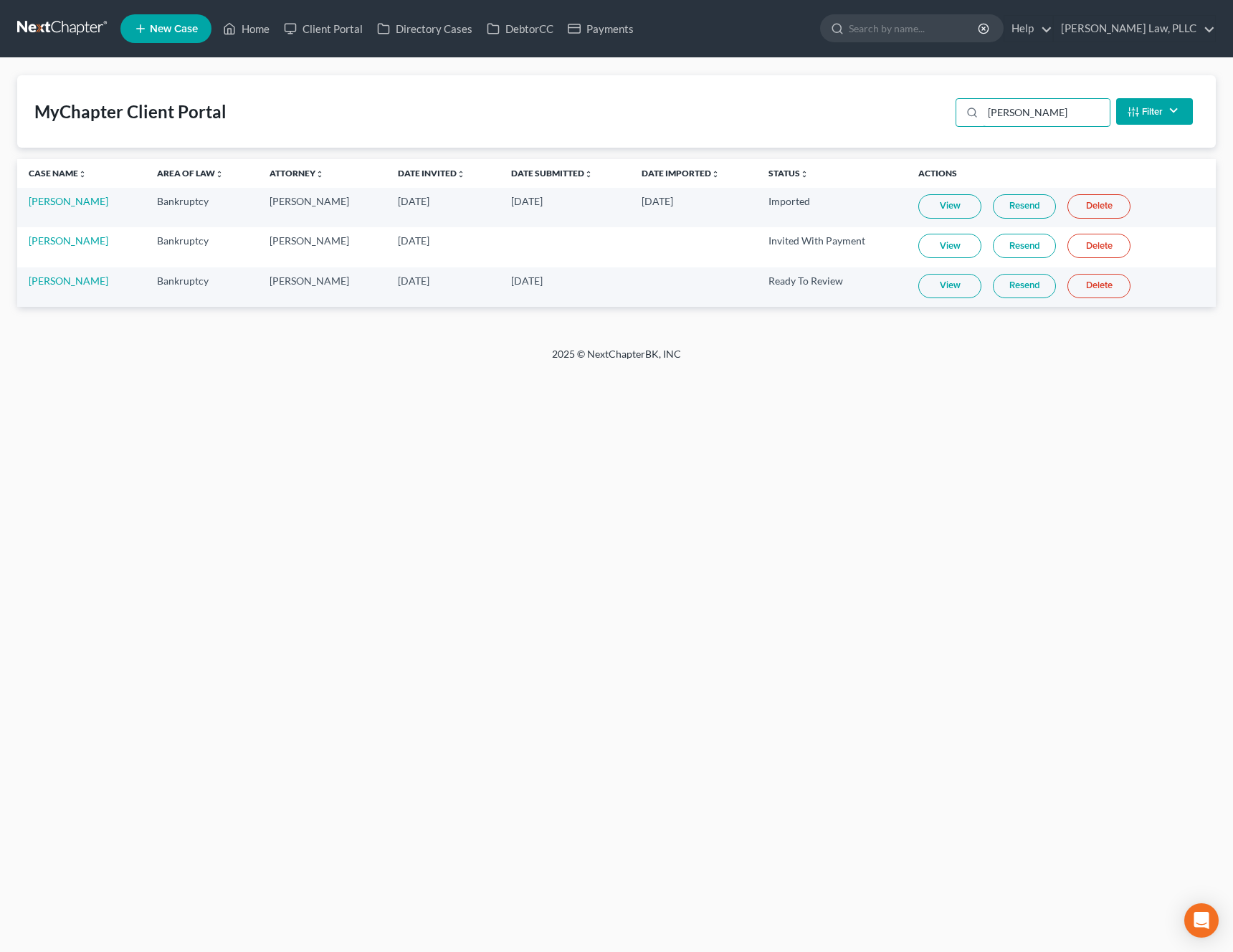
type input "[PERSON_NAME]"
click at [965, 279] on link "View" at bounding box center [950, 286] width 63 height 24
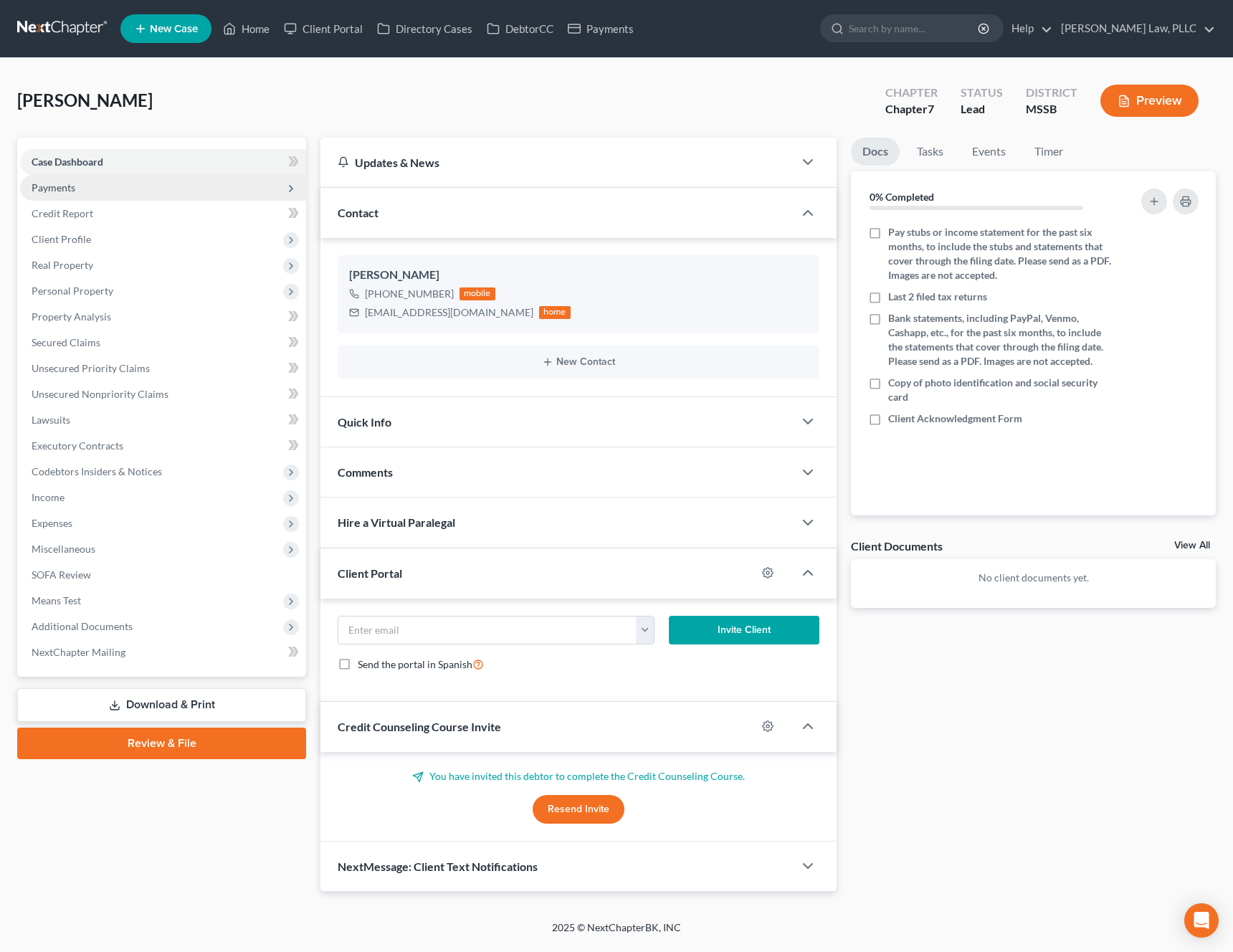
click at [107, 185] on span "Payments" at bounding box center [163, 188] width 286 height 26
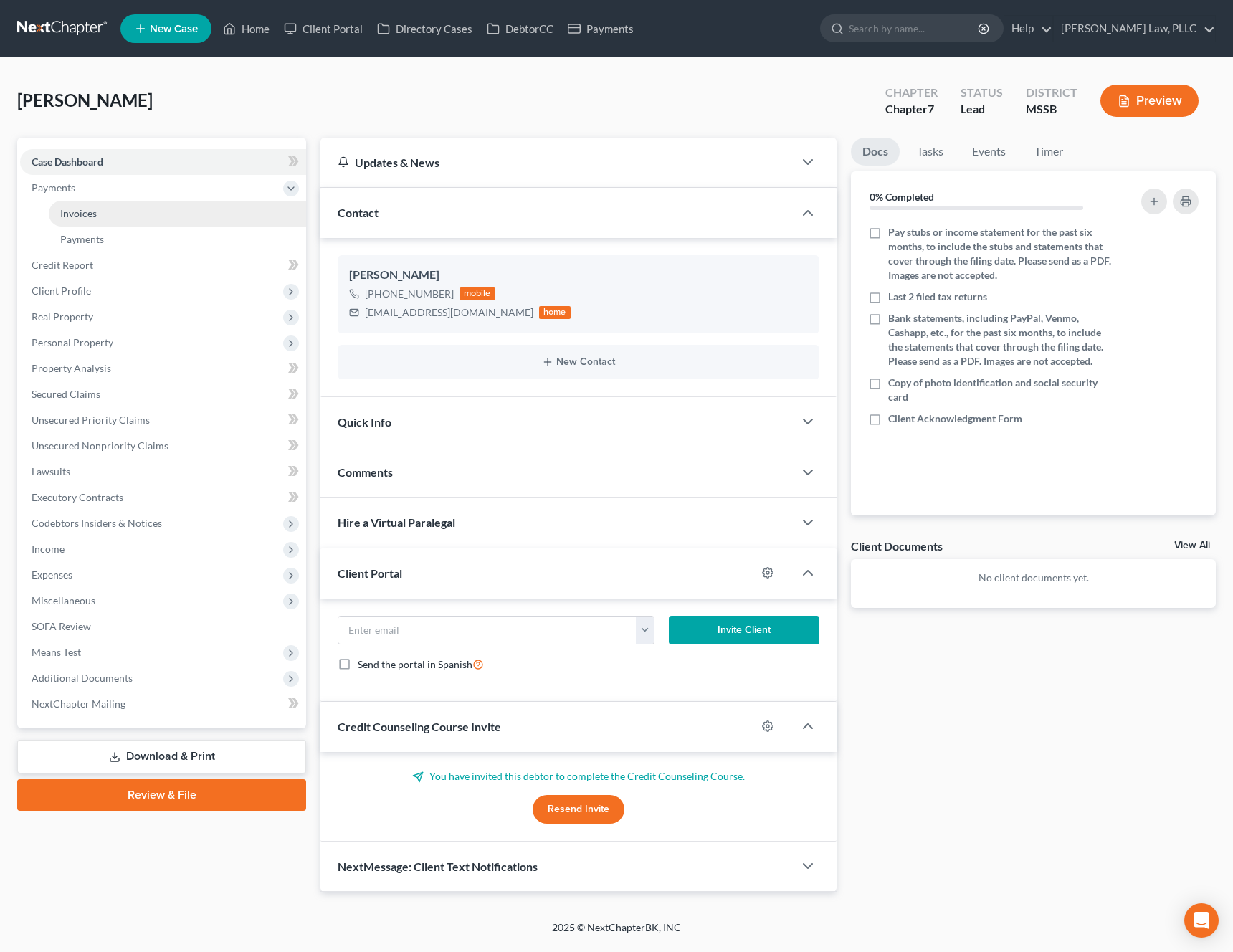
click at [97, 216] on link "Invoices" at bounding box center [177, 214] width 257 height 26
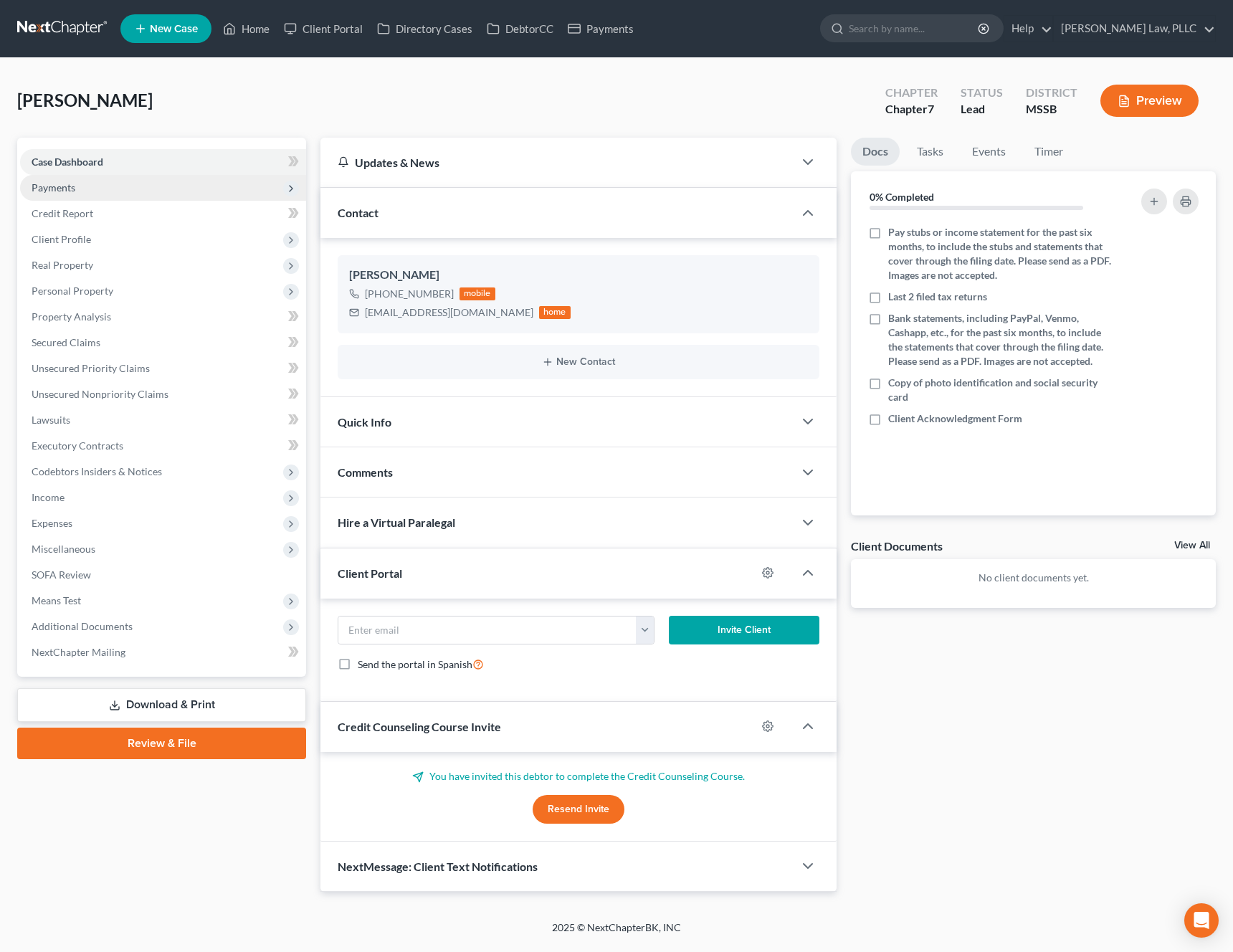
click at [174, 191] on span "Payments" at bounding box center [163, 188] width 286 height 26
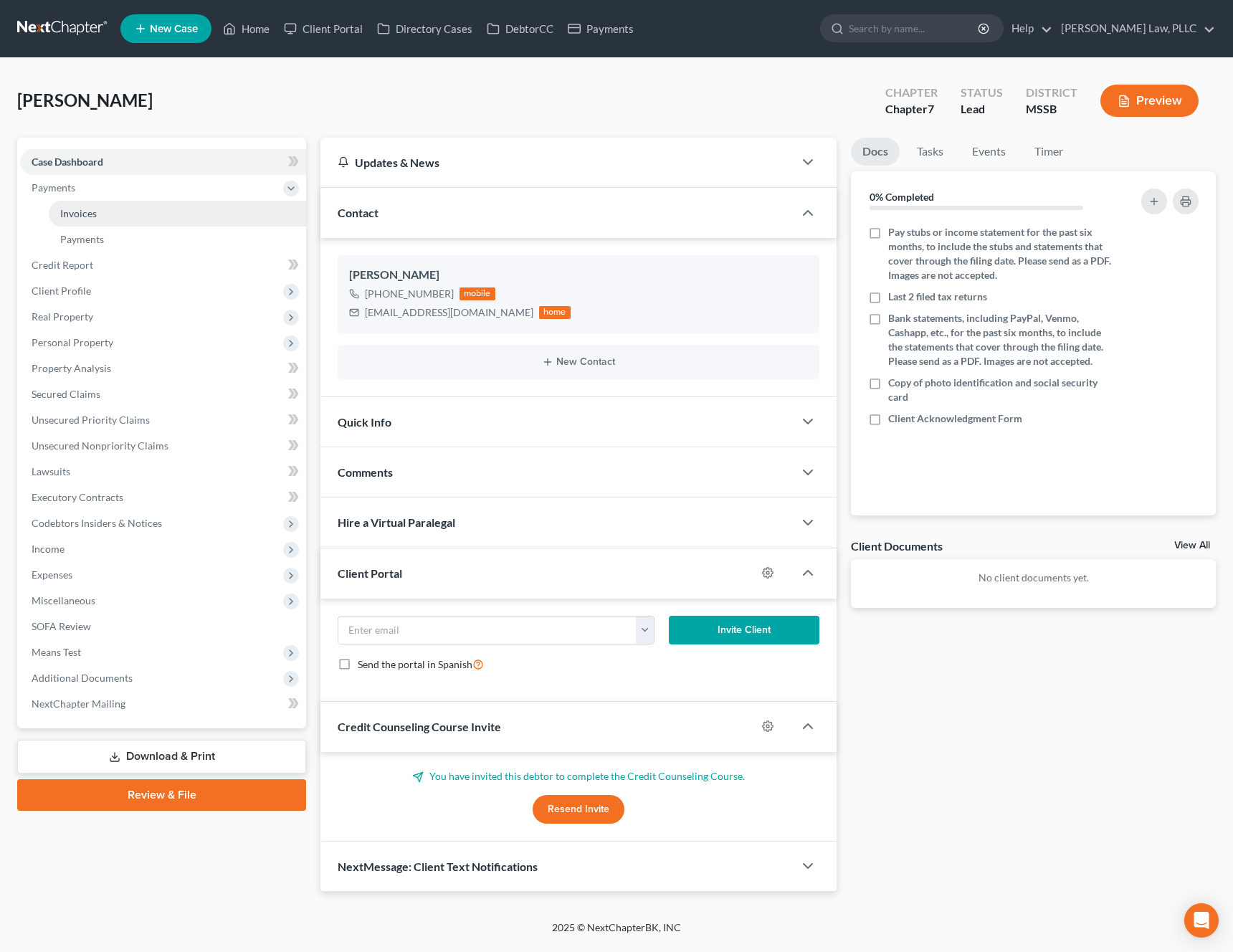
click at [152, 221] on link "Invoices" at bounding box center [177, 214] width 257 height 26
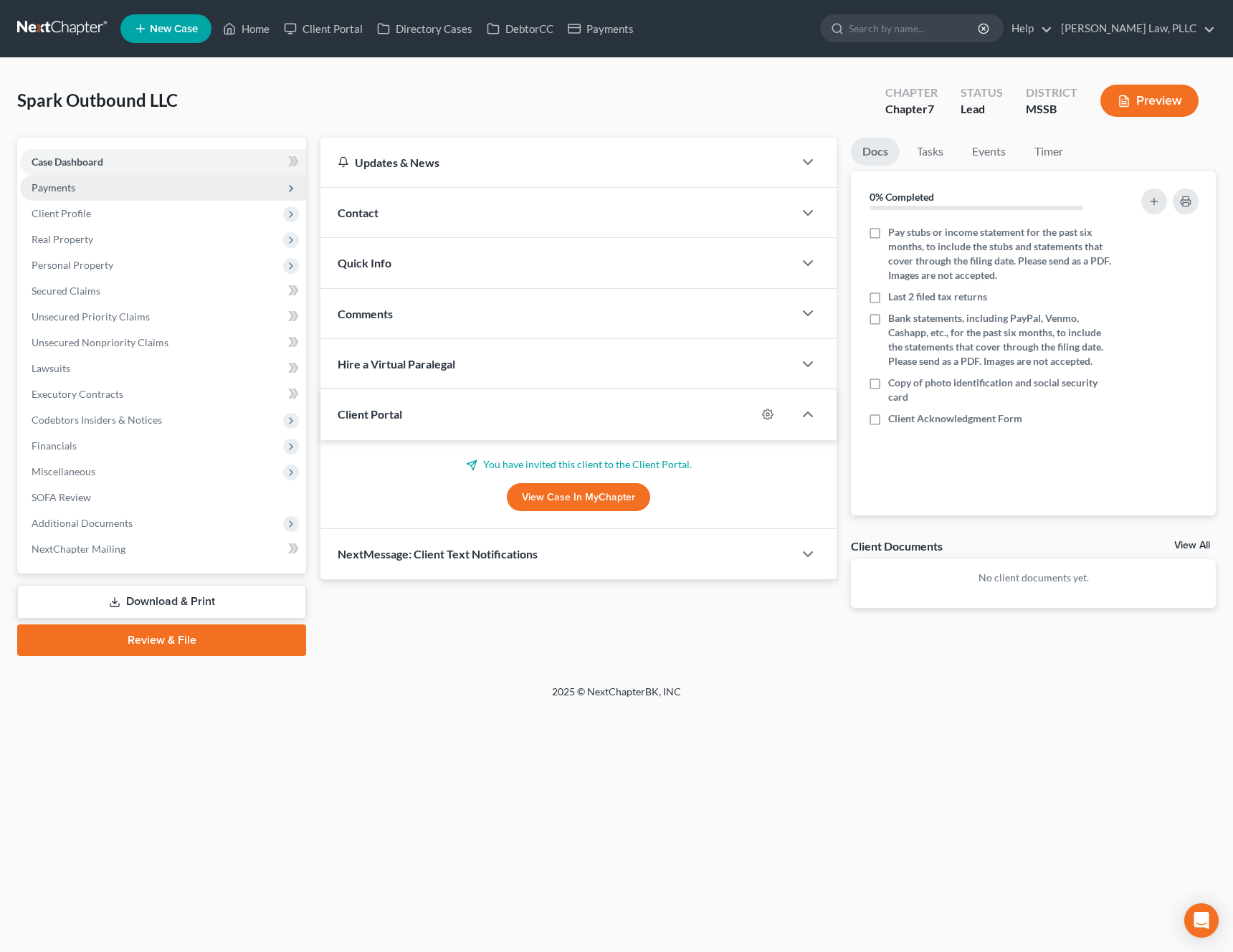
click at [183, 194] on span "Payments" at bounding box center [163, 188] width 286 height 26
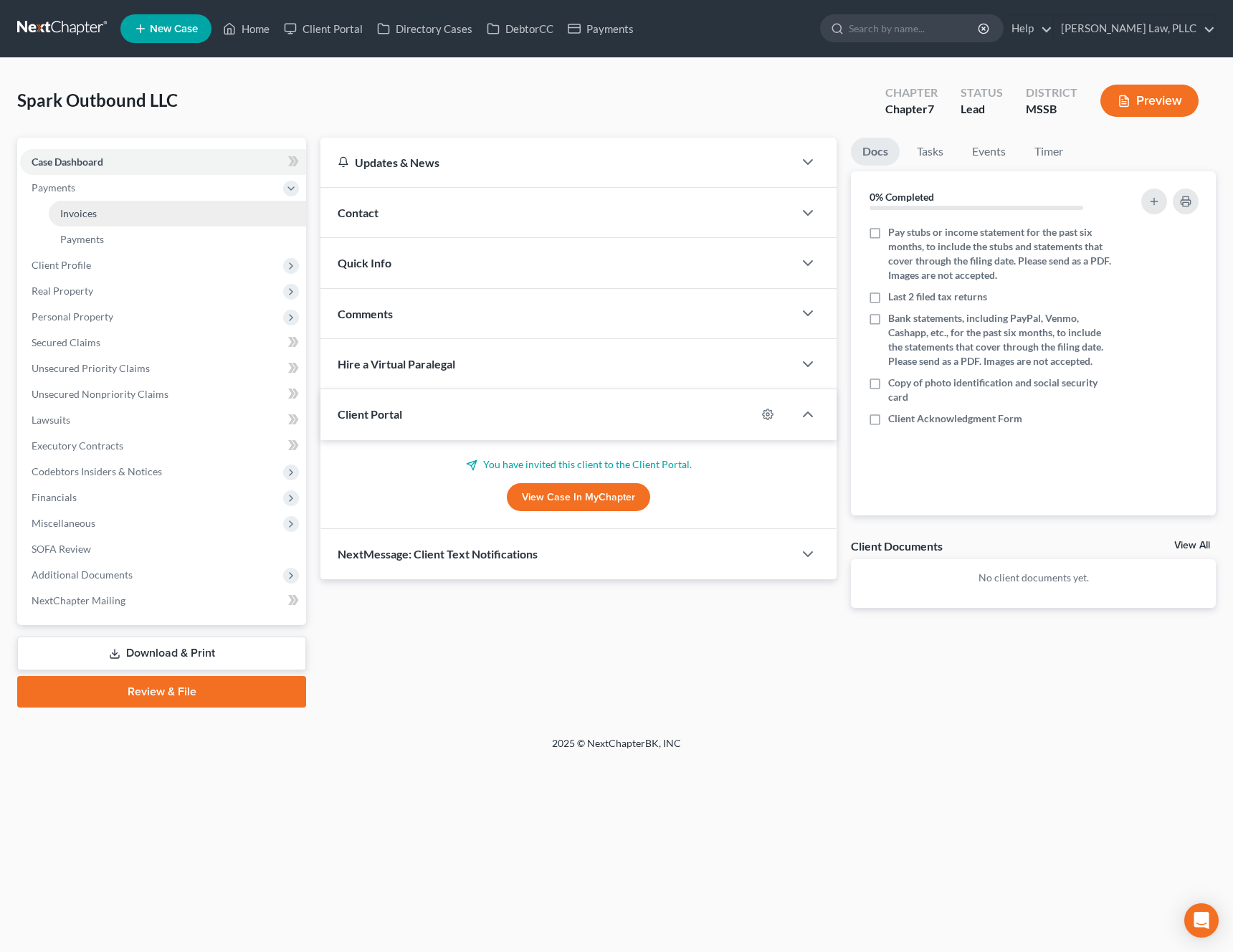
click at [170, 214] on link "Invoices" at bounding box center [177, 214] width 257 height 26
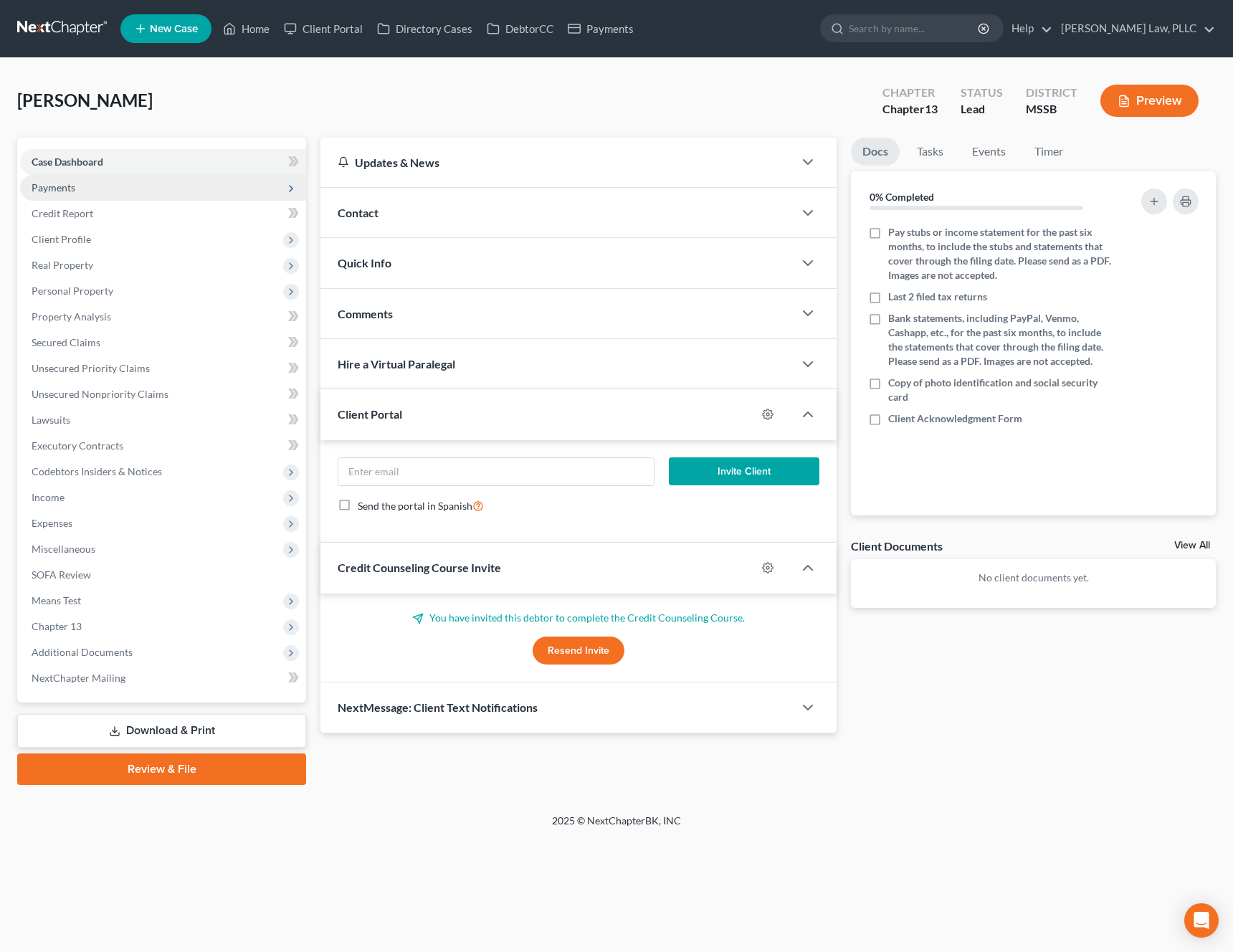
click at [136, 183] on span "Payments" at bounding box center [163, 188] width 286 height 26
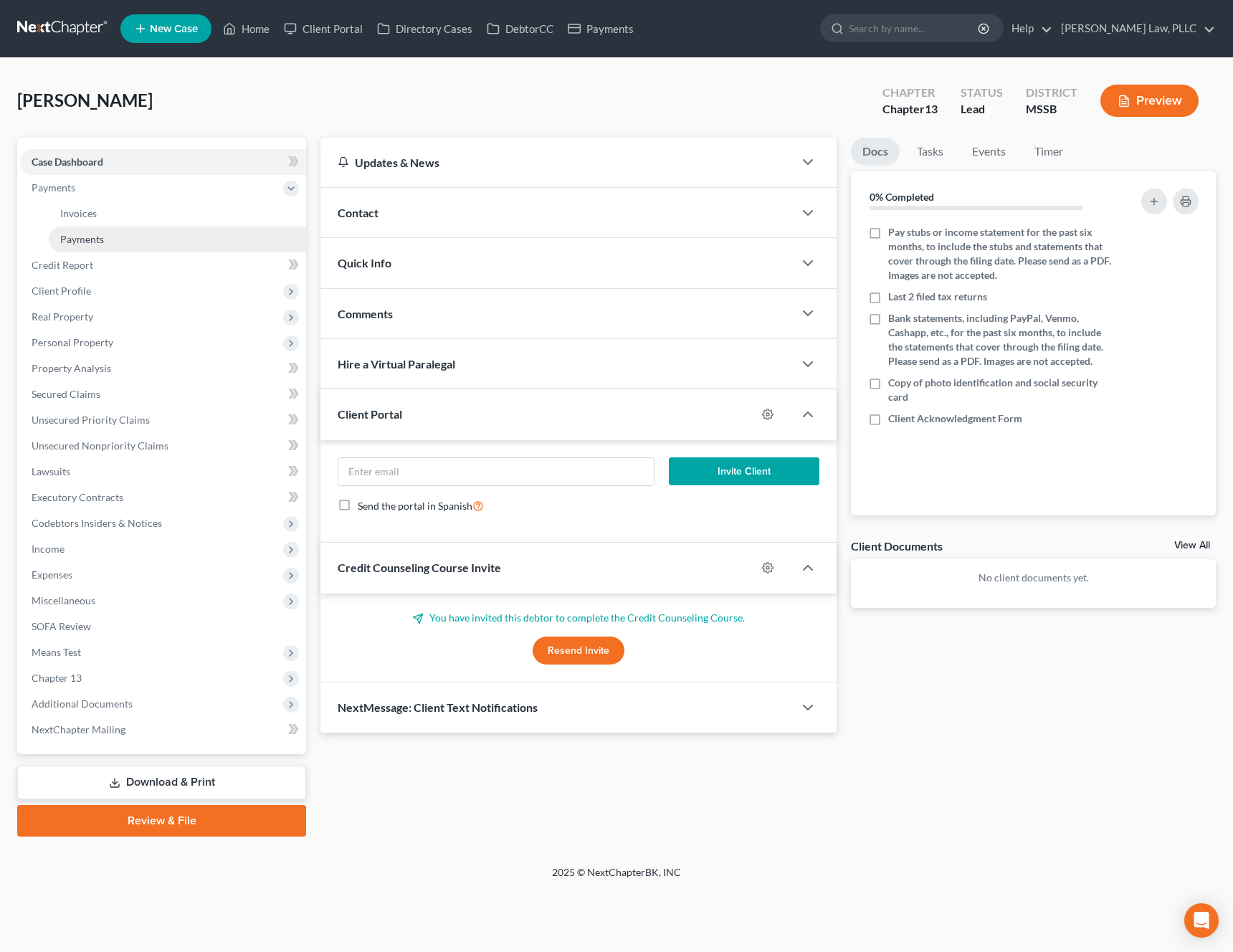
click at [117, 229] on link "Payments" at bounding box center [177, 239] width 257 height 26
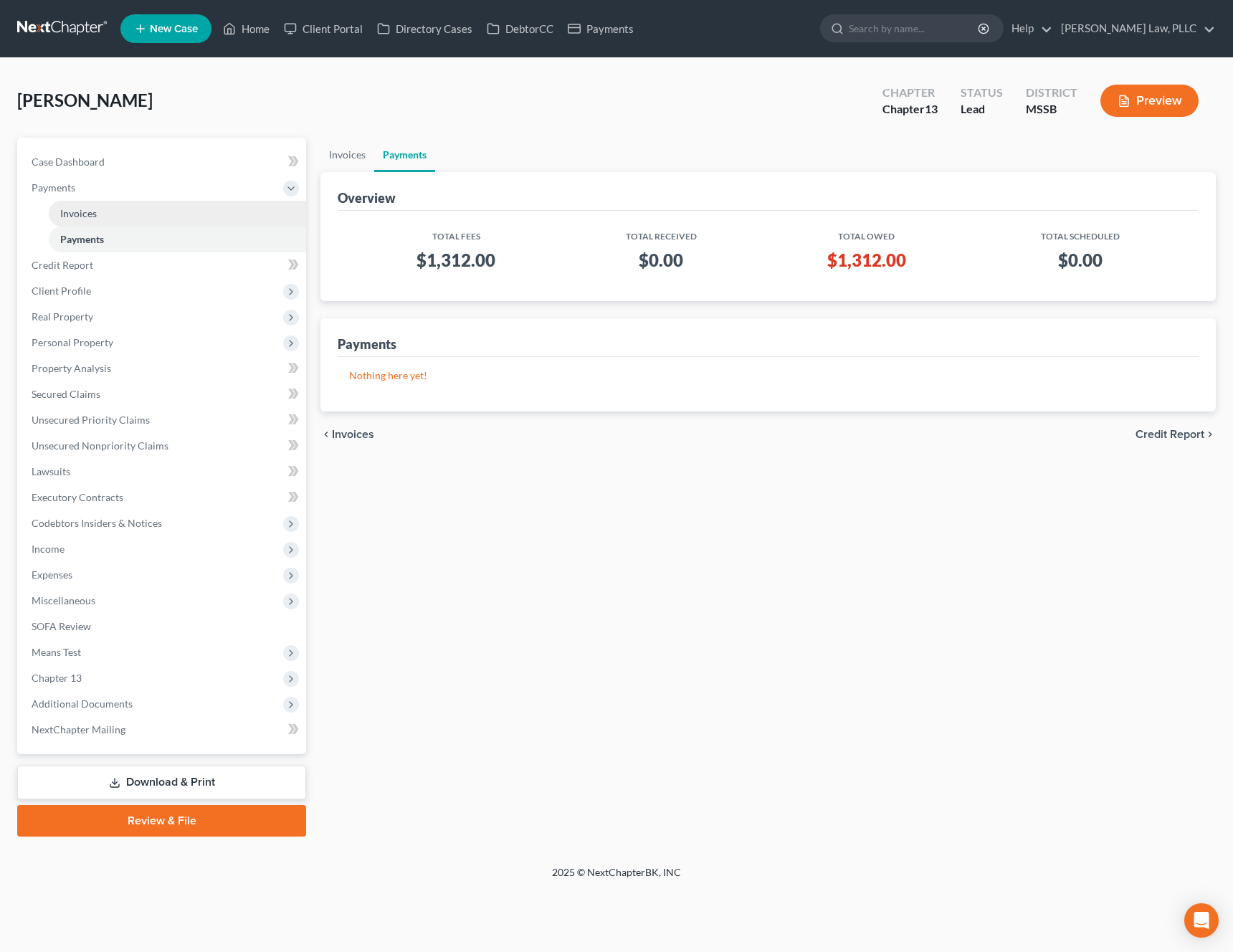
click at [127, 216] on link "Invoices" at bounding box center [177, 214] width 257 height 26
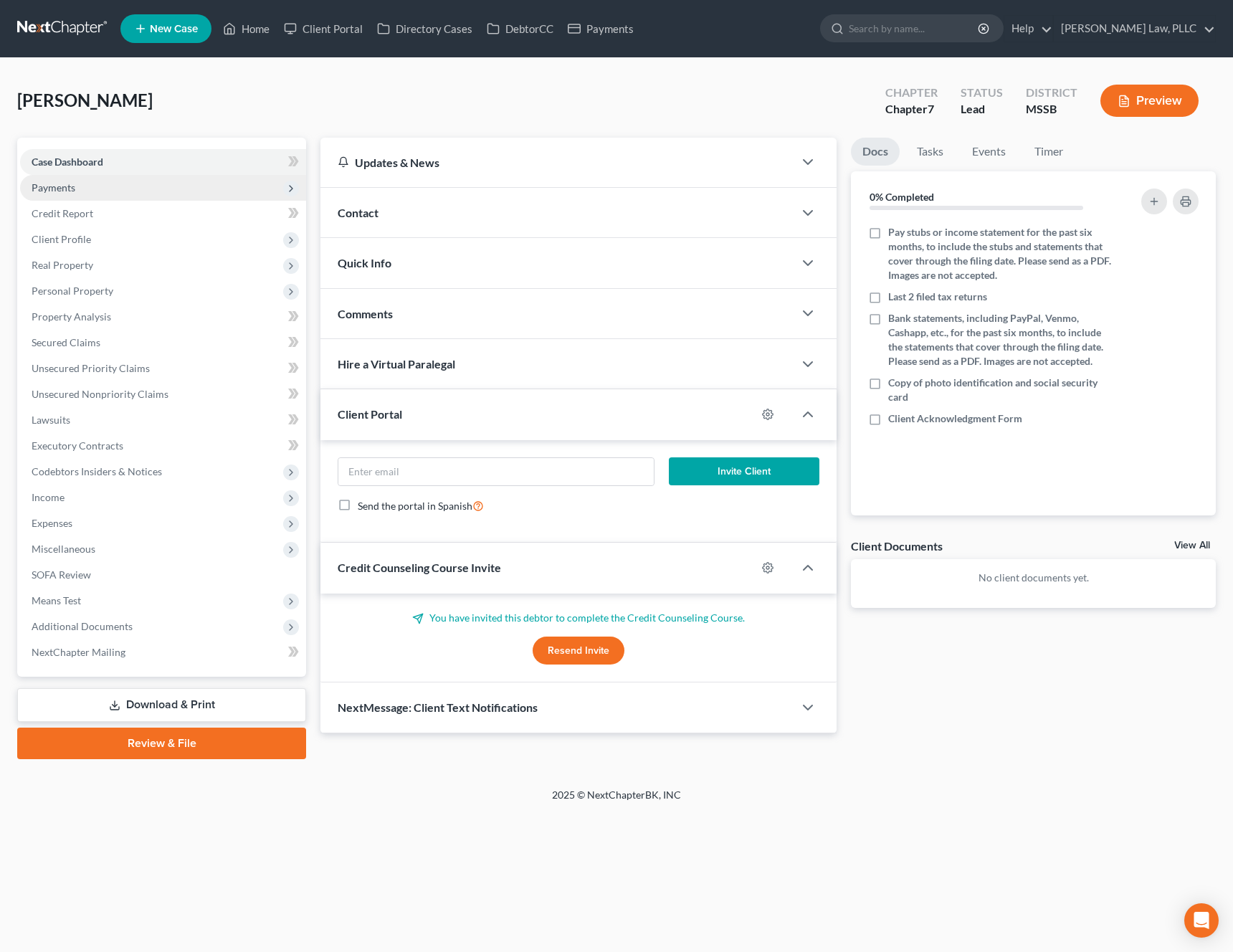
click at [156, 187] on span "Payments" at bounding box center [163, 188] width 286 height 26
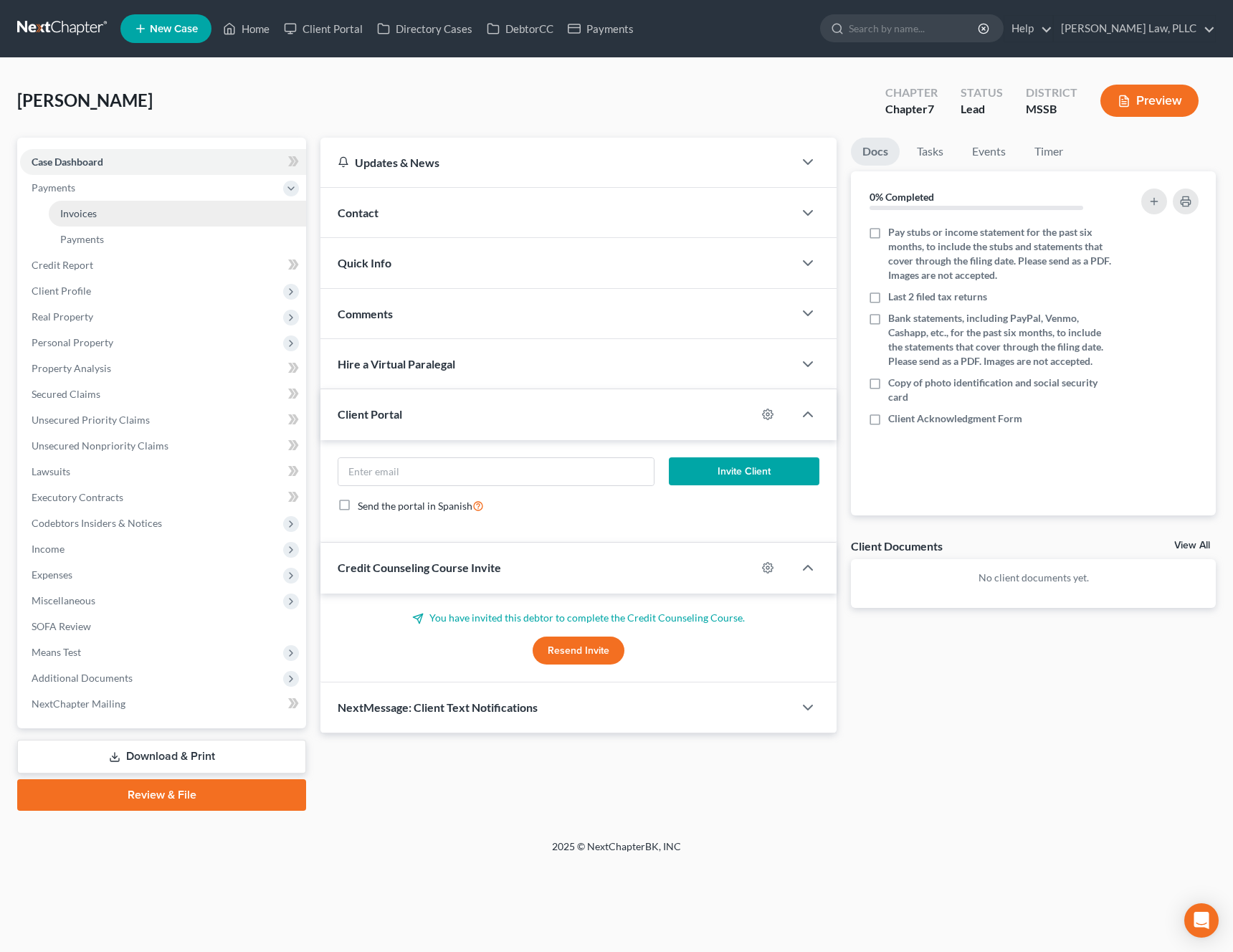
click at [135, 214] on link "Invoices" at bounding box center [177, 214] width 257 height 26
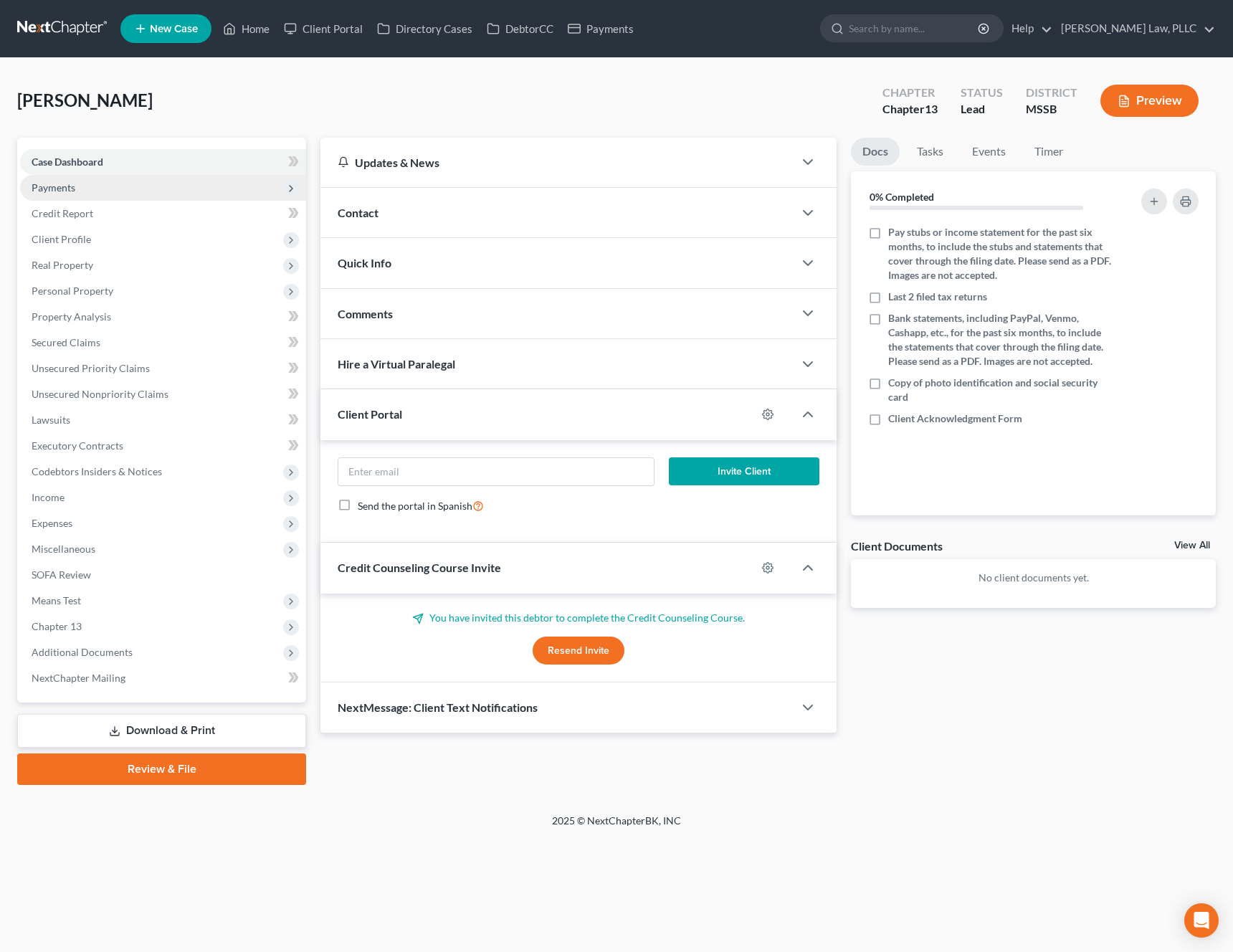
click at [146, 192] on span "Payments" at bounding box center [163, 188] width 286 height 26
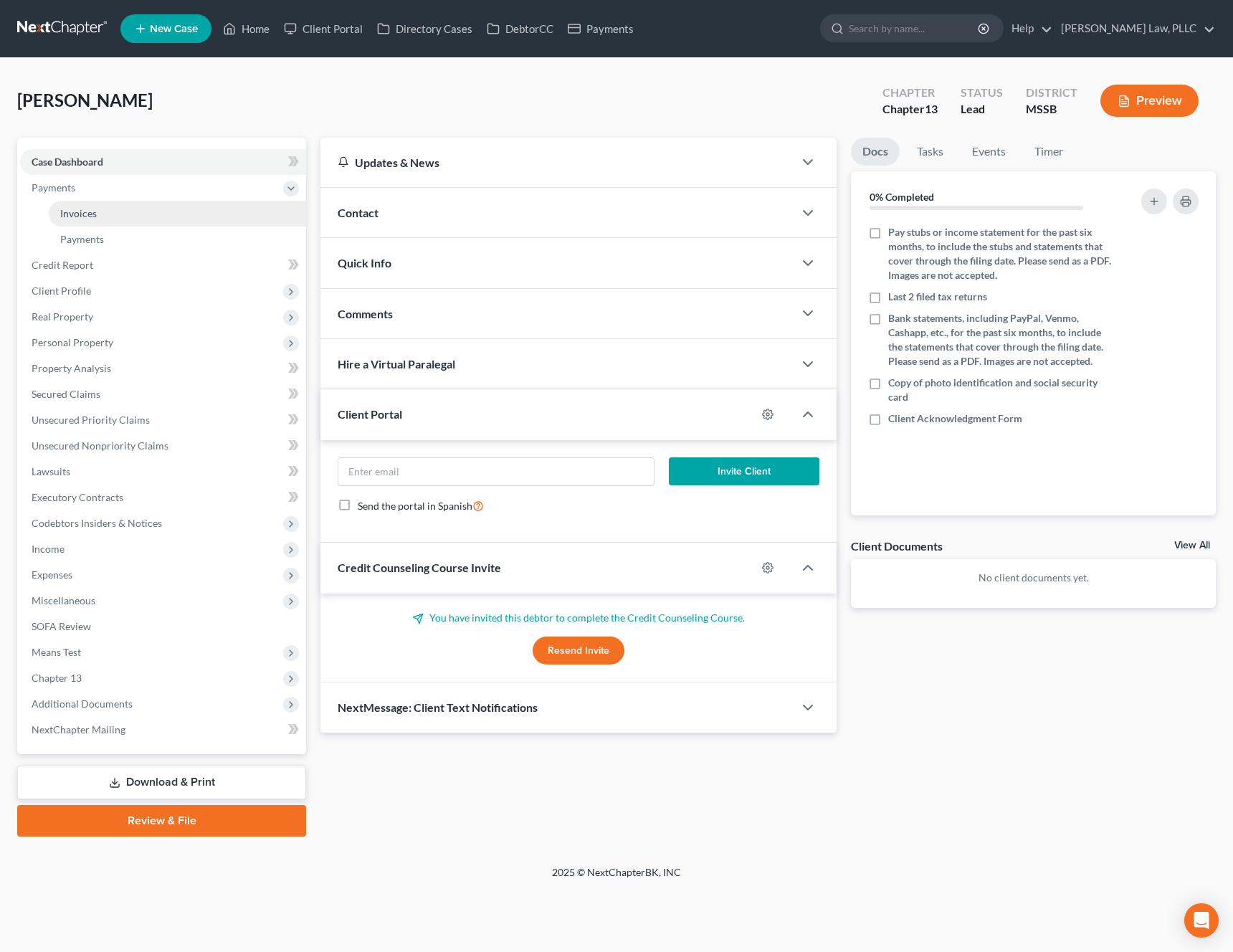
click at [128, 212] on link "Invoices" at bounding box center [177, 214] width 257 height 26
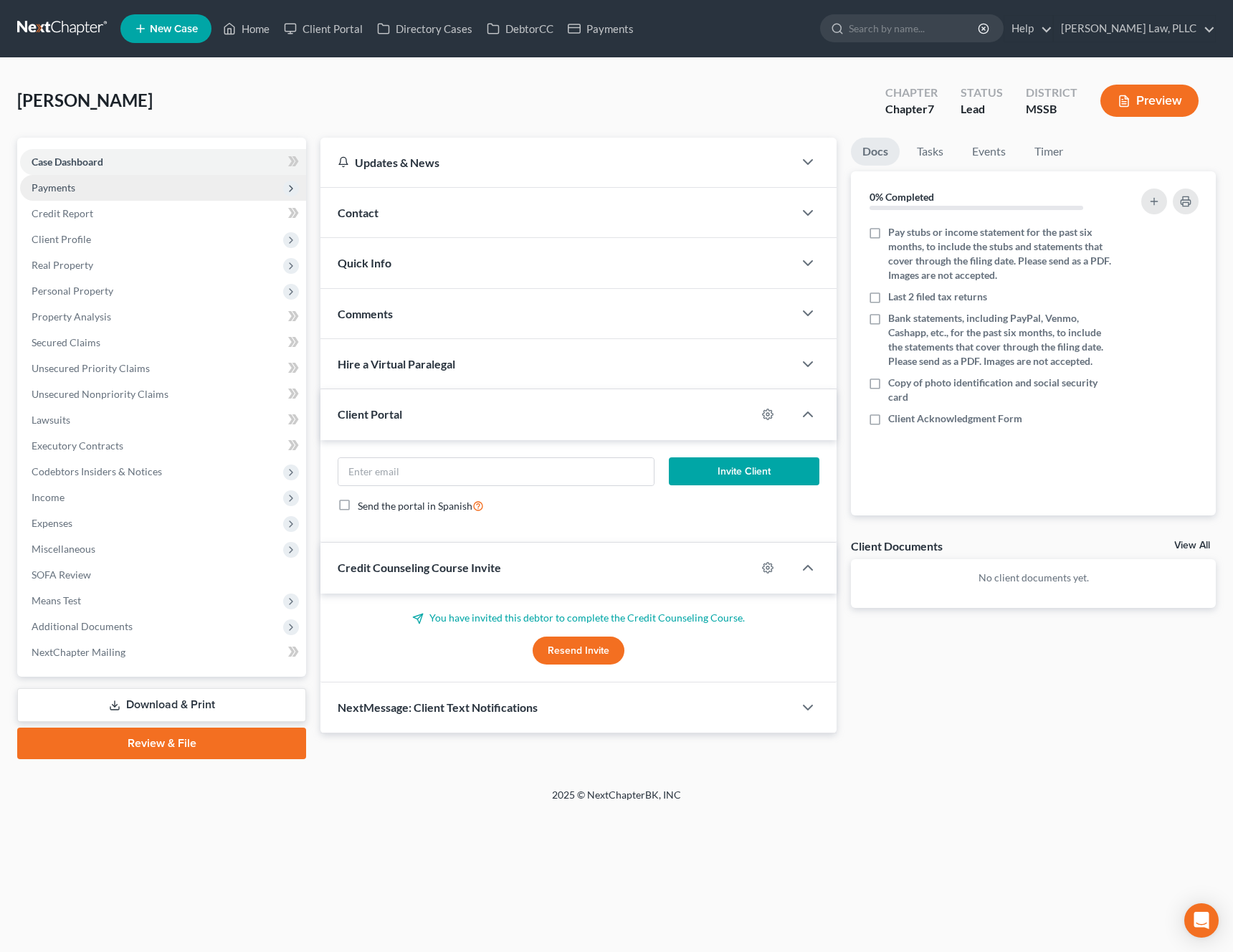
click at [100, 180] on span "Payments" at bounding box center [163, 188] width 286 height 26
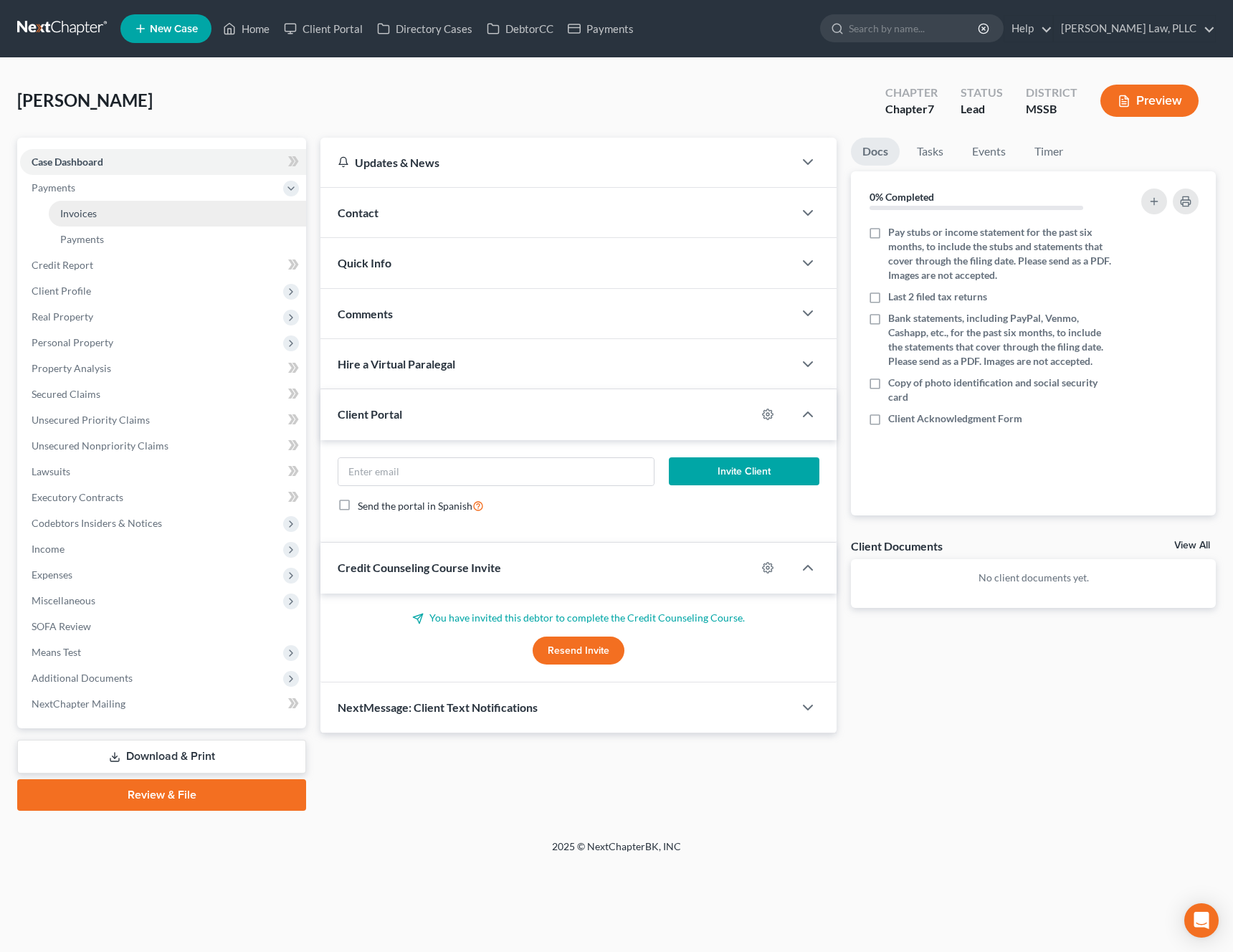
click at [85, 206] on link "Invoices" at bounding box center [177, 214] width 257 height 26
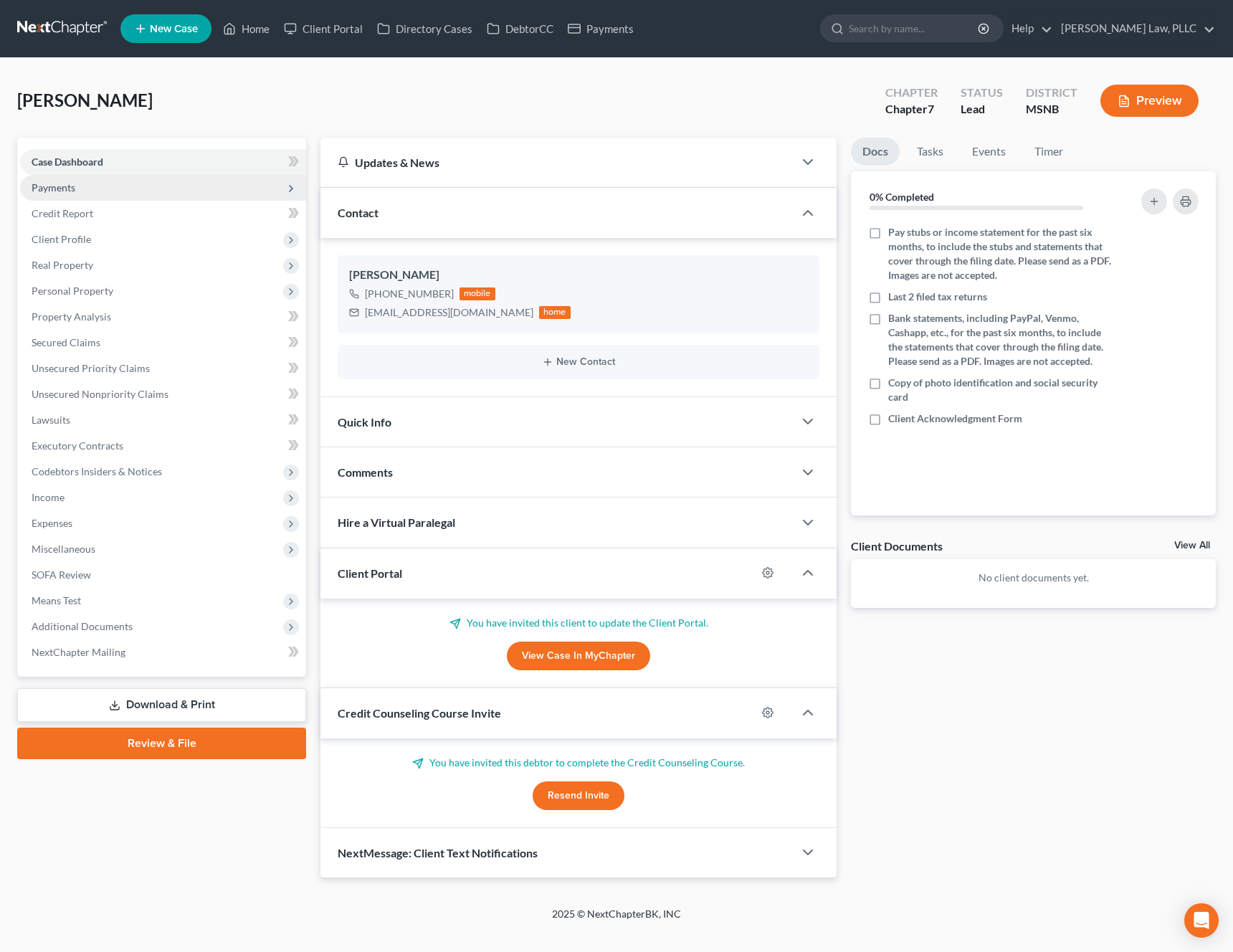
click at [101, 191] on span "Payments" at bounding box center [163, 188] width 286 height 26
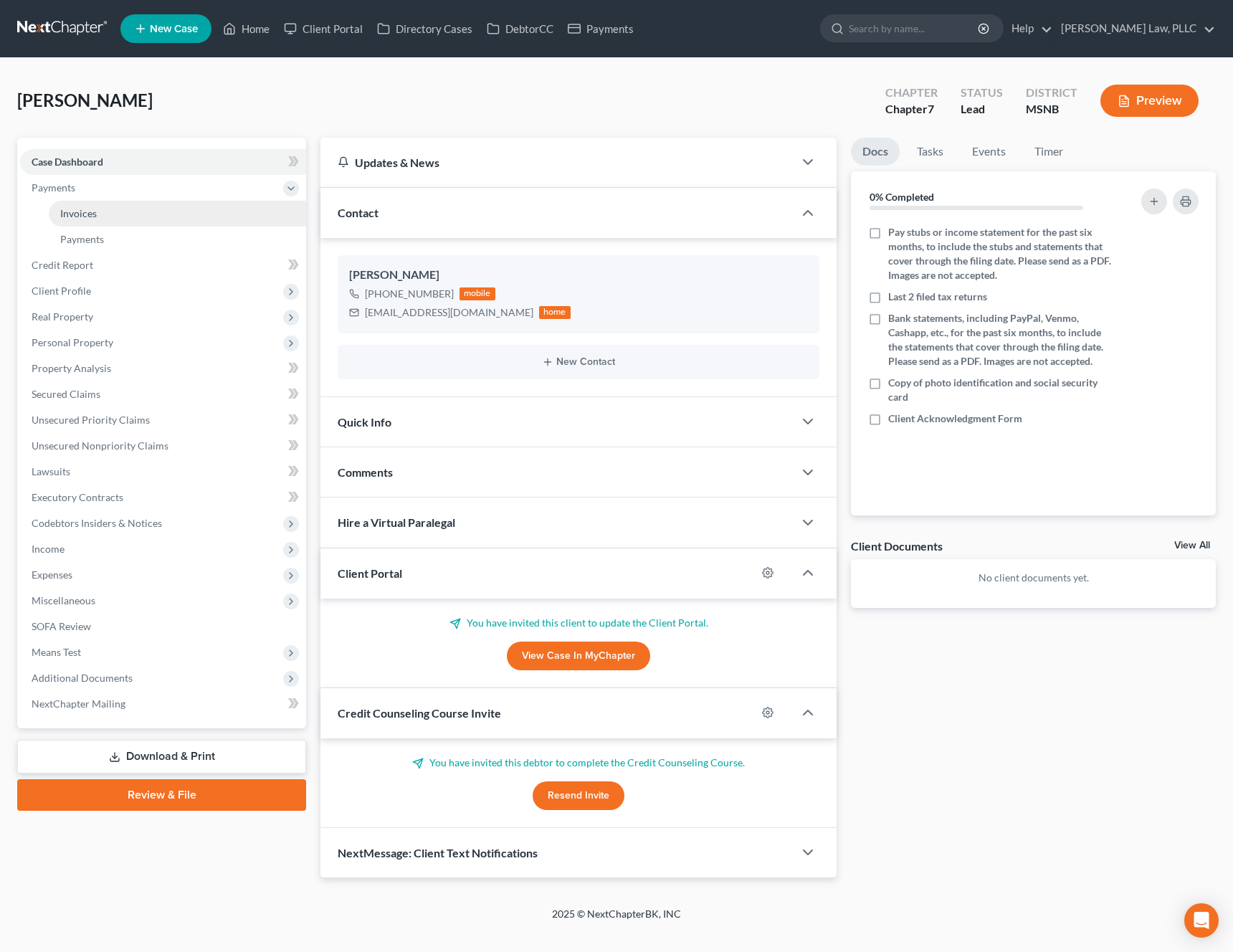
click at [93, 210] on span "Invoices" at bounding box center [79, 213] width 37 height 13
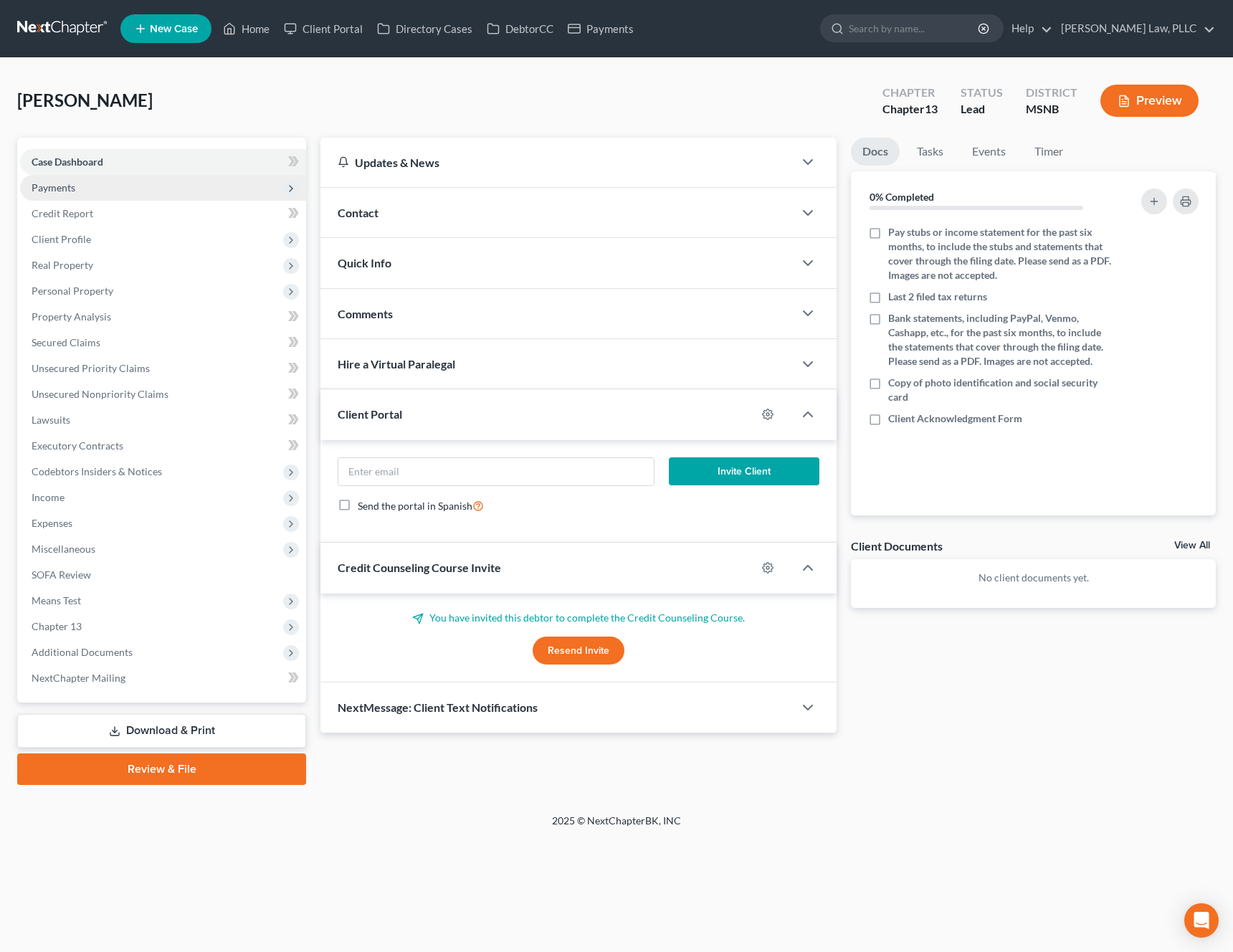
click at [92, 193] on span "Payments" at bounding box center [163, 188] width 286 height 26
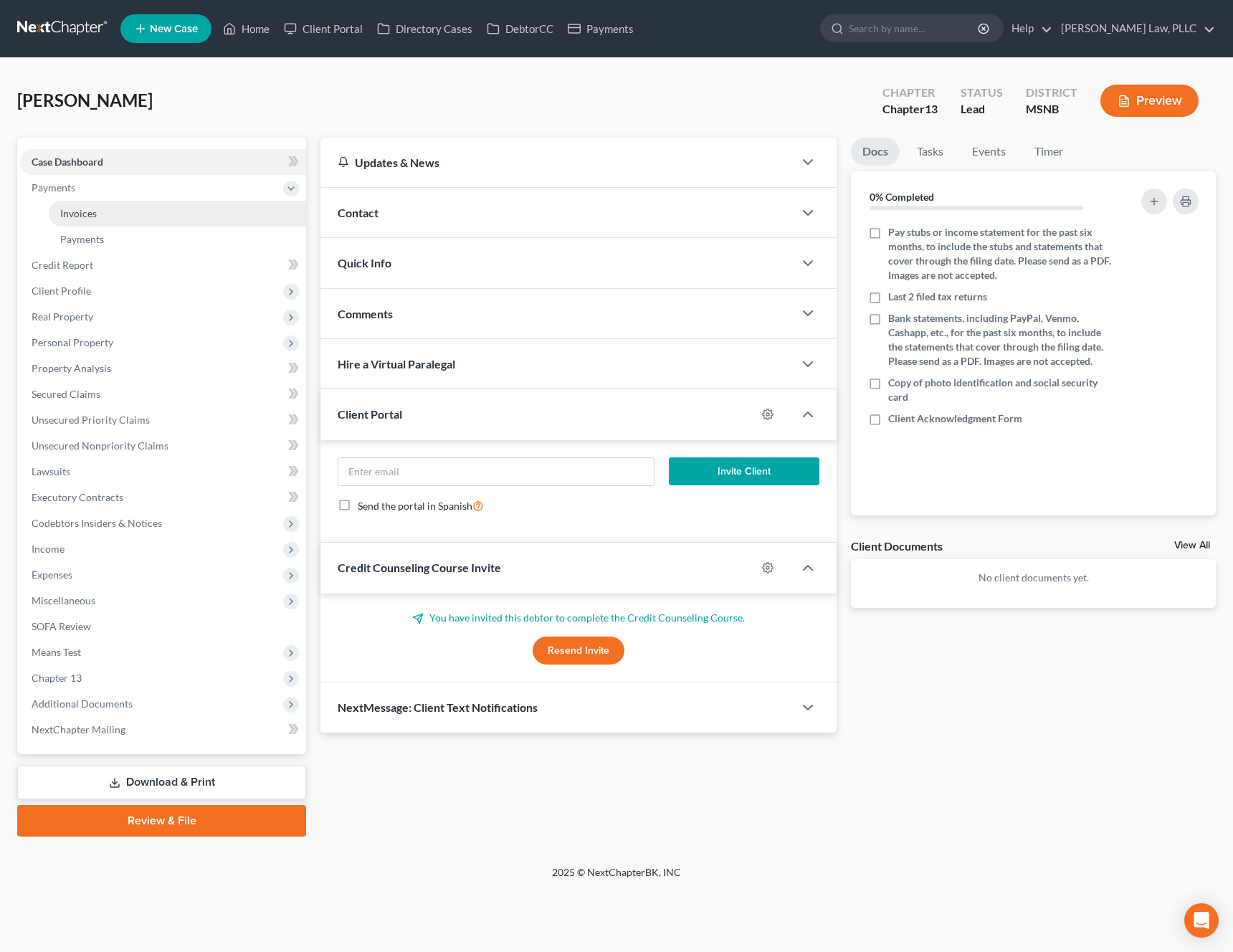
click at [80, 217] on span "Invoices" at bounding box center [79, 213] width 37 height 13
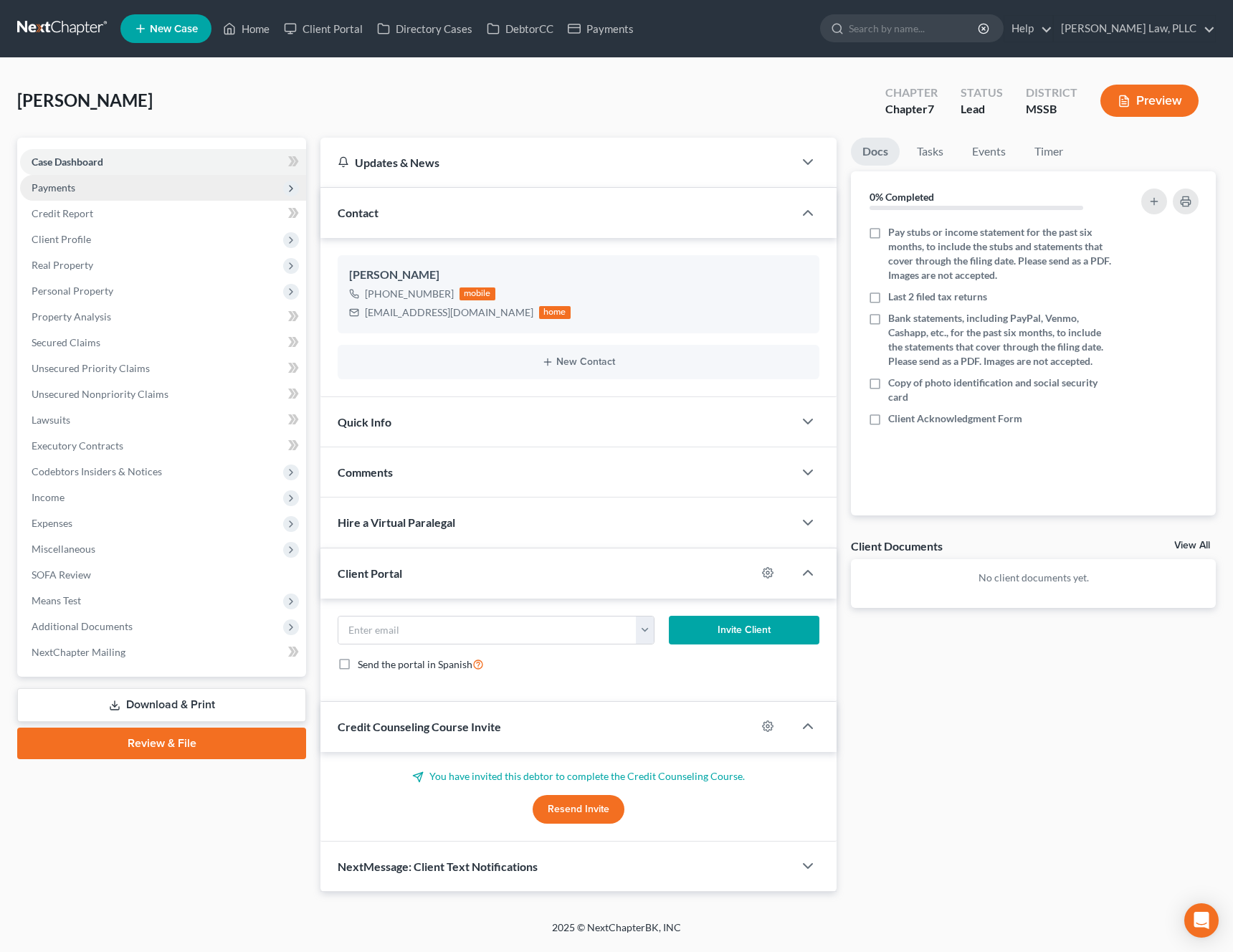
click at [107, 187] on span "Payments" at bounding box center [163, 188] width 286 height 26
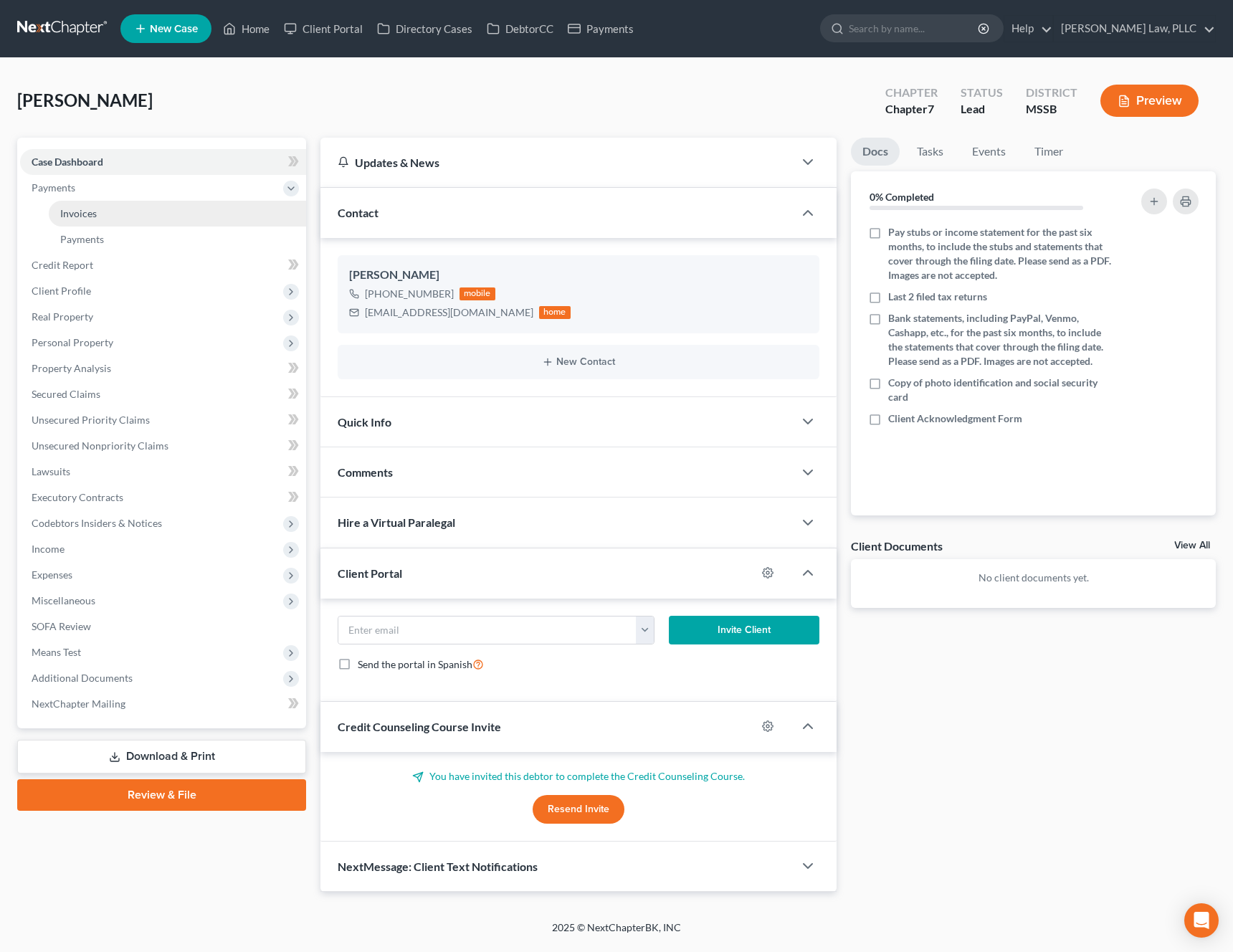
click at [93, 225] on link "Invoices" at bounding box center [177, 214] width 257 height 26
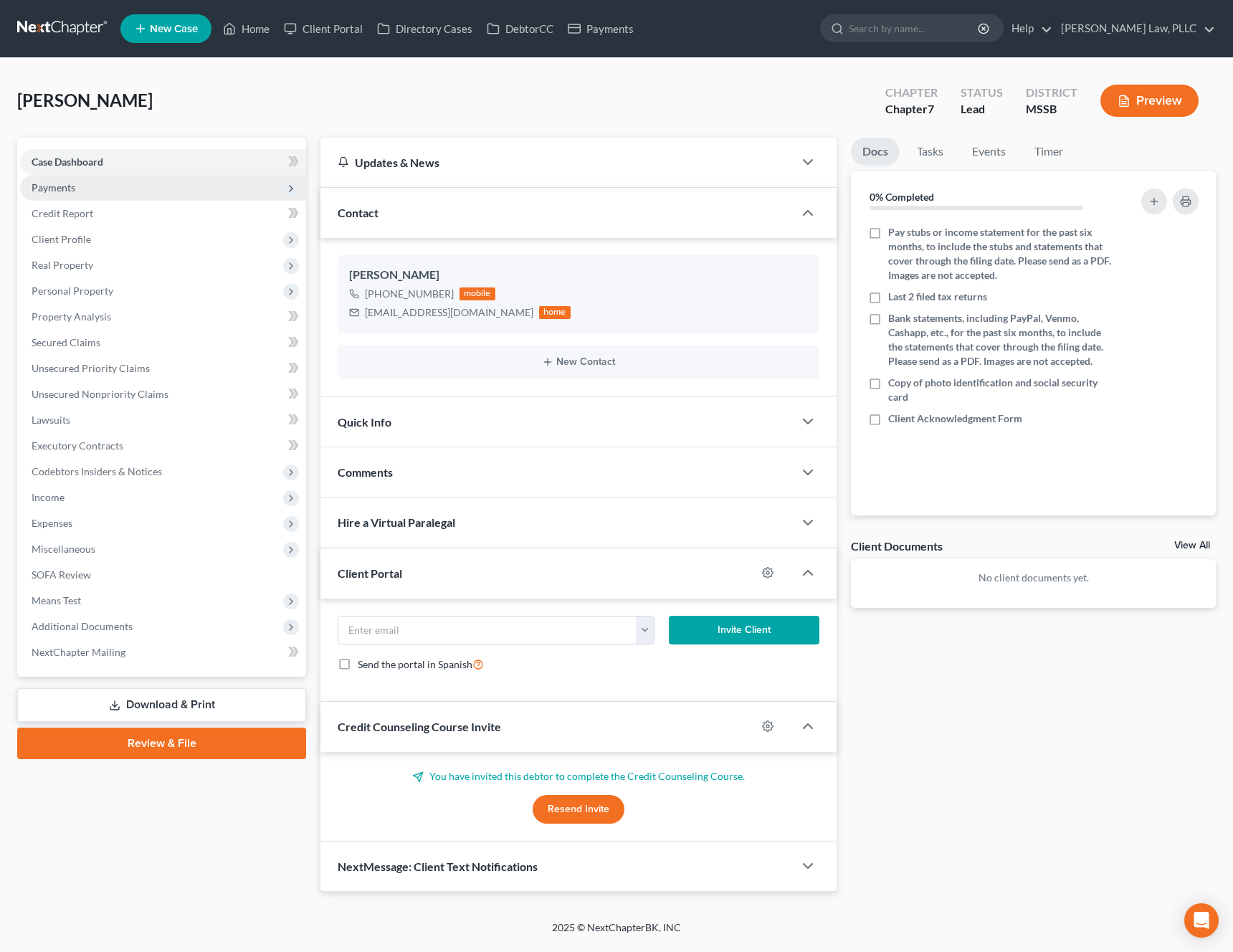
click at [100, 188] on span "Payments" at bounding box center [163, 188] width 286 height 26
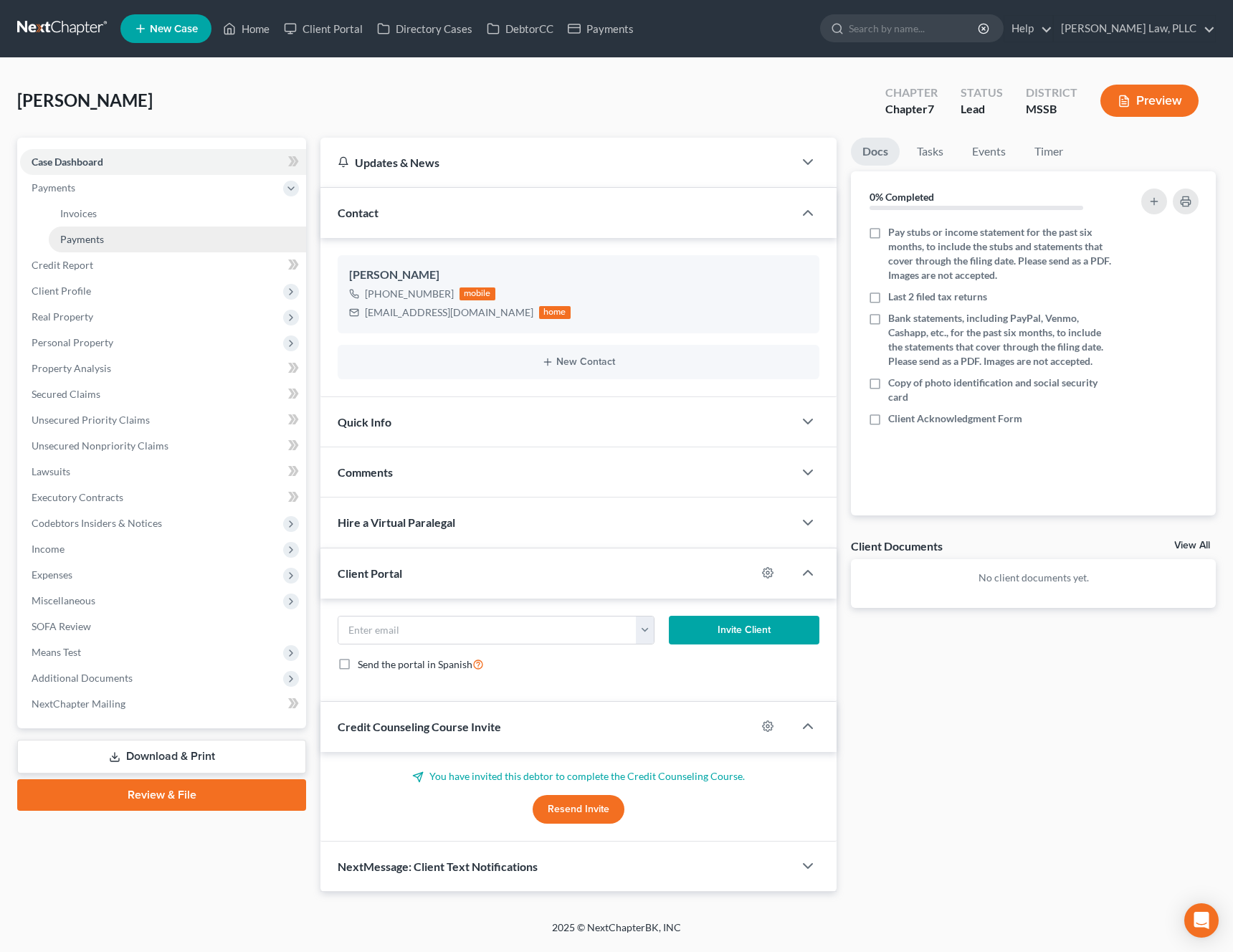
click at [75, 227] on link "Payments" at bounding box center [177, 239] width 257 height 26
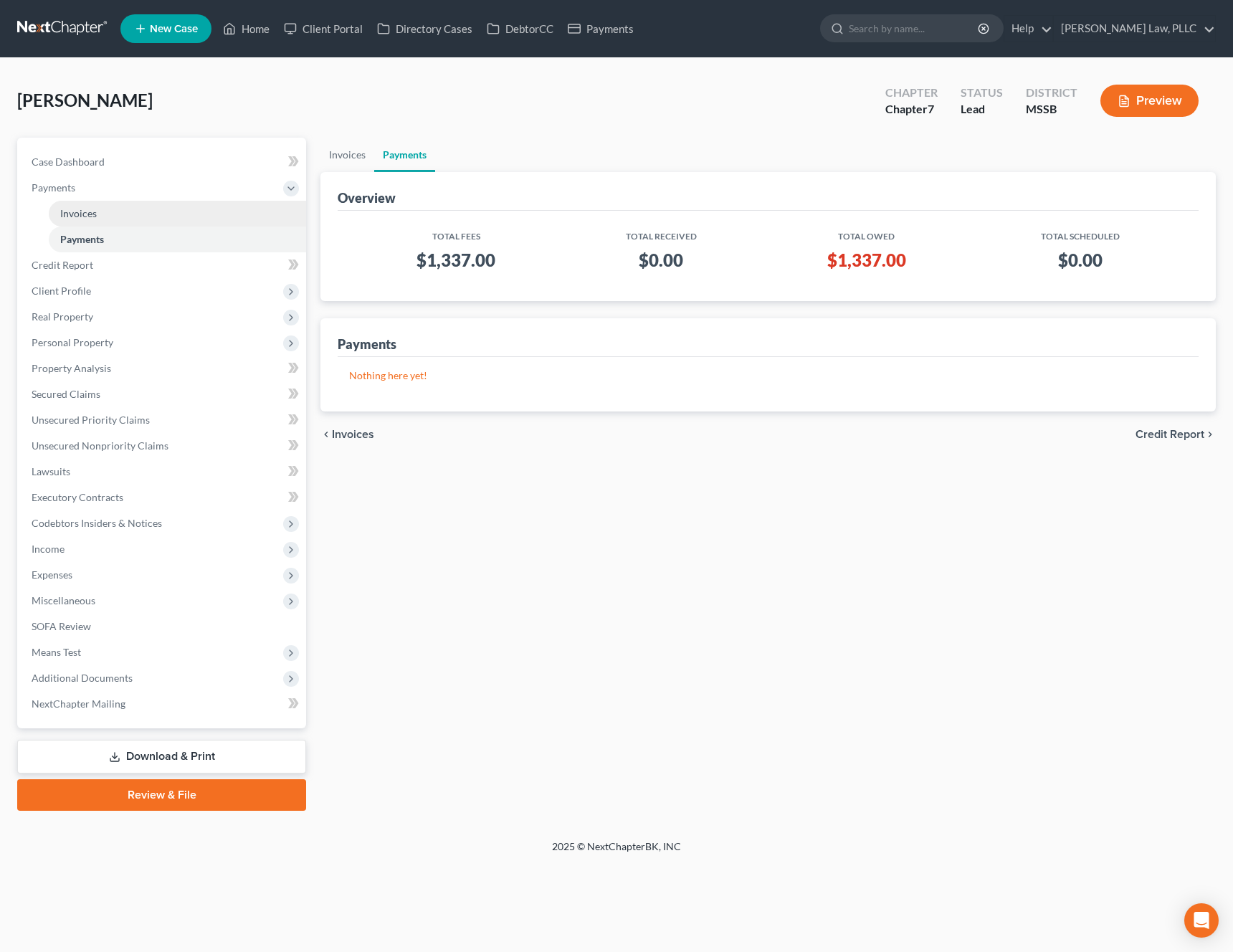
click at [85, 217] on span "Invoices" at bounding box center [79, 213] width 37 height 13
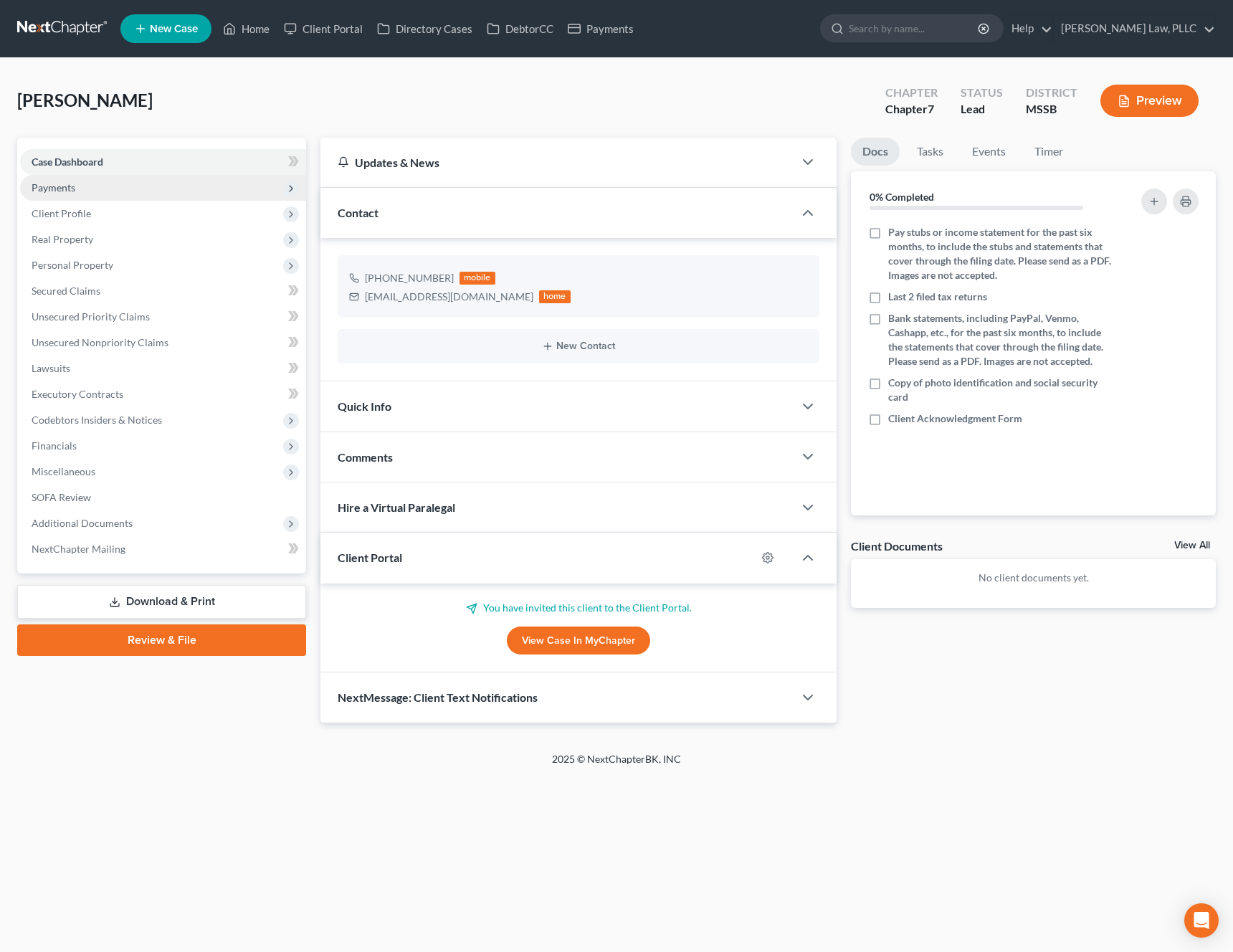
click at [95, 190] on span "Payments" at bounding box center [163, 188] width 286 height 26
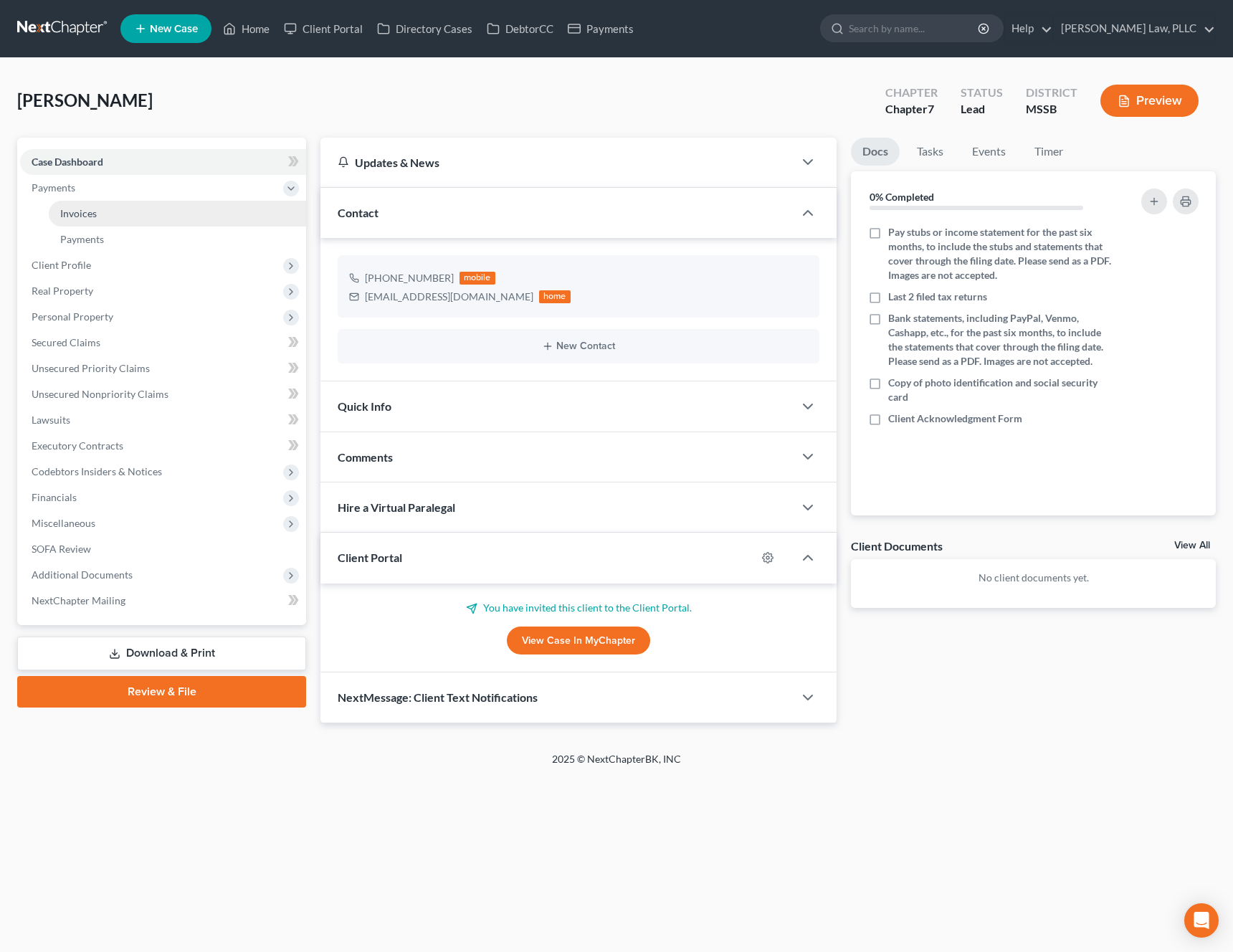
click at [87, 215] on span "Invoices" at bounding box center [79, 213] width 37 height 13
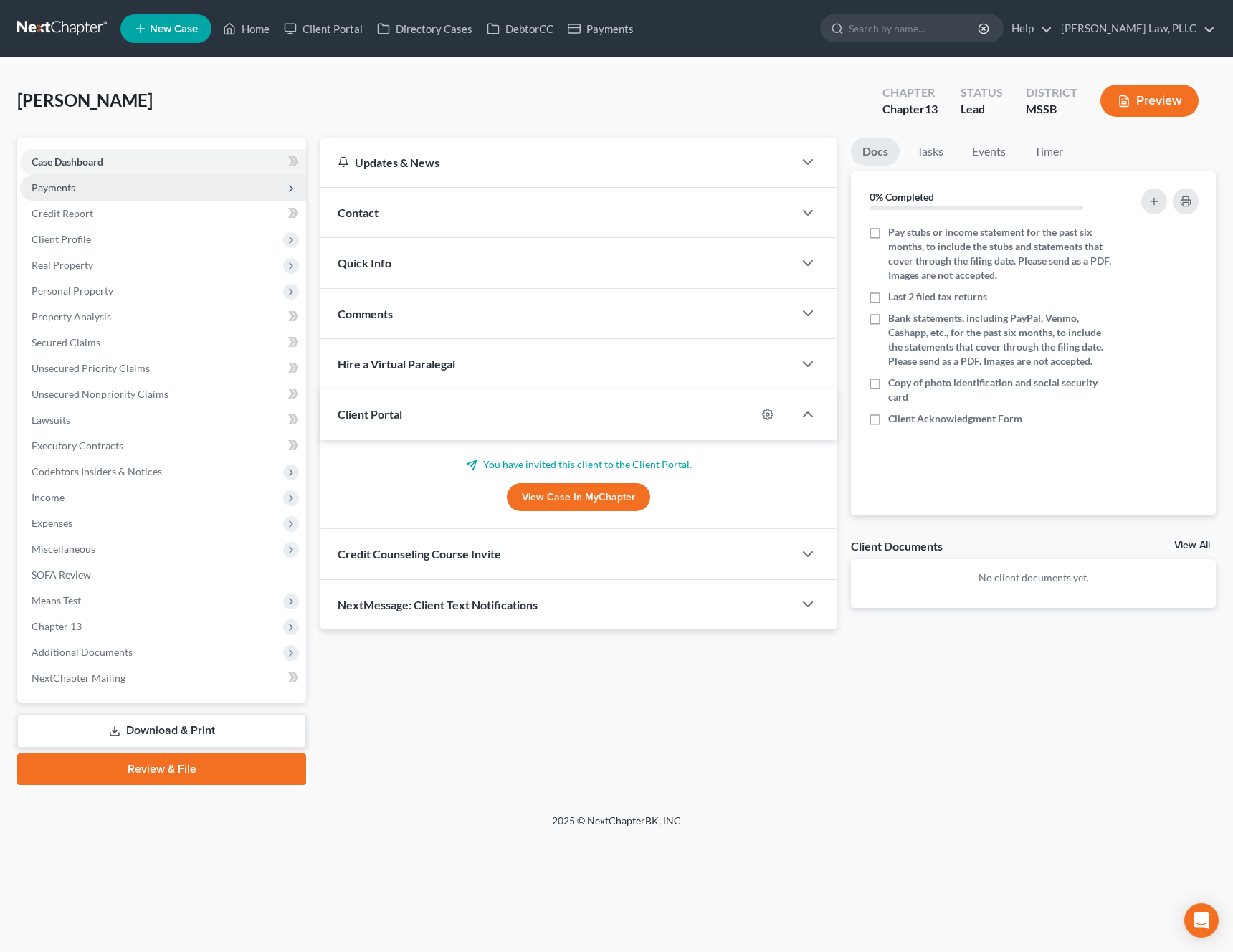
click at [121, 188] on span "Payments" at bounding box center [163, 188] width 286 height 26
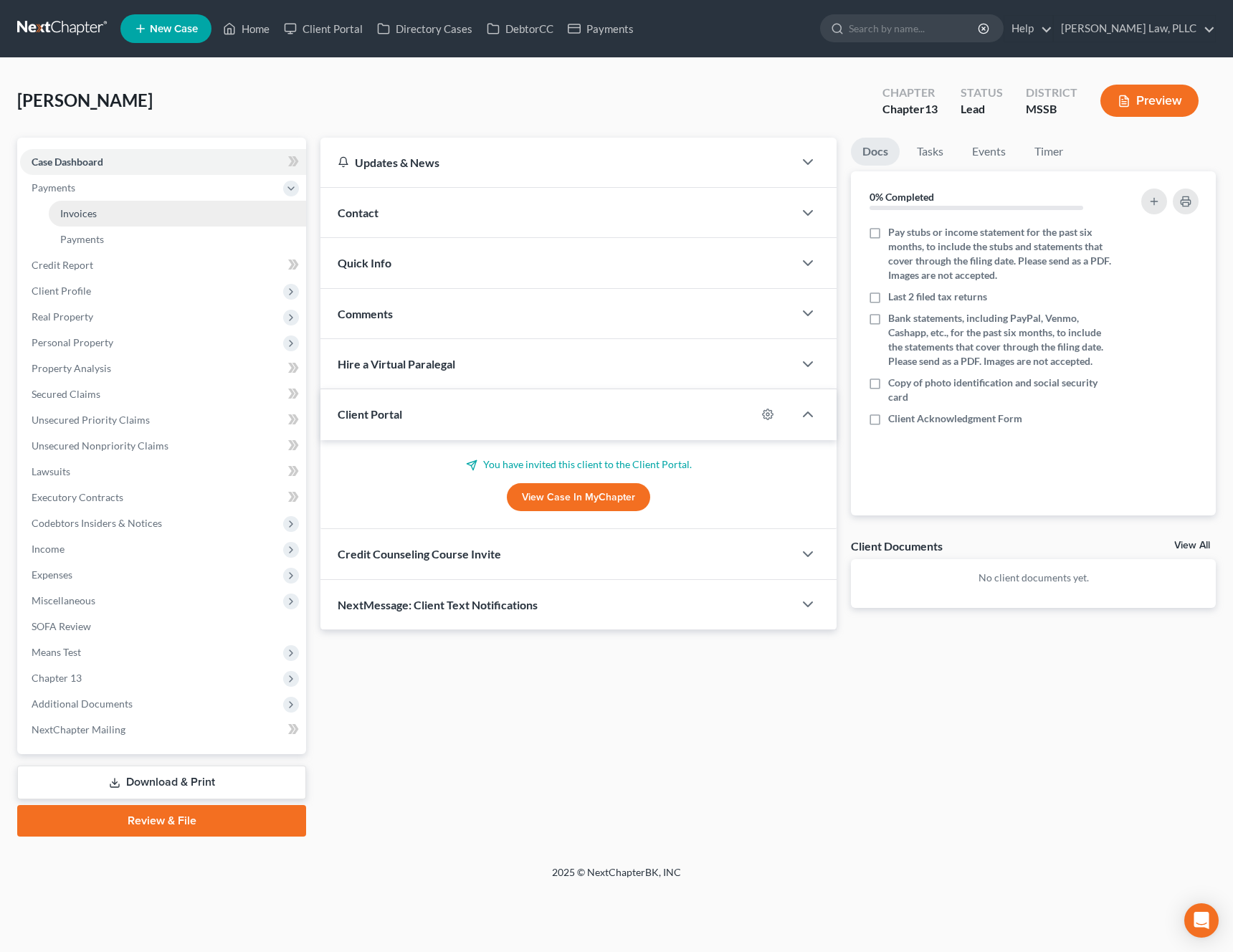
click at [104, 219] on link "Invoices" at bounding box center [177, 214] width 257 height 26
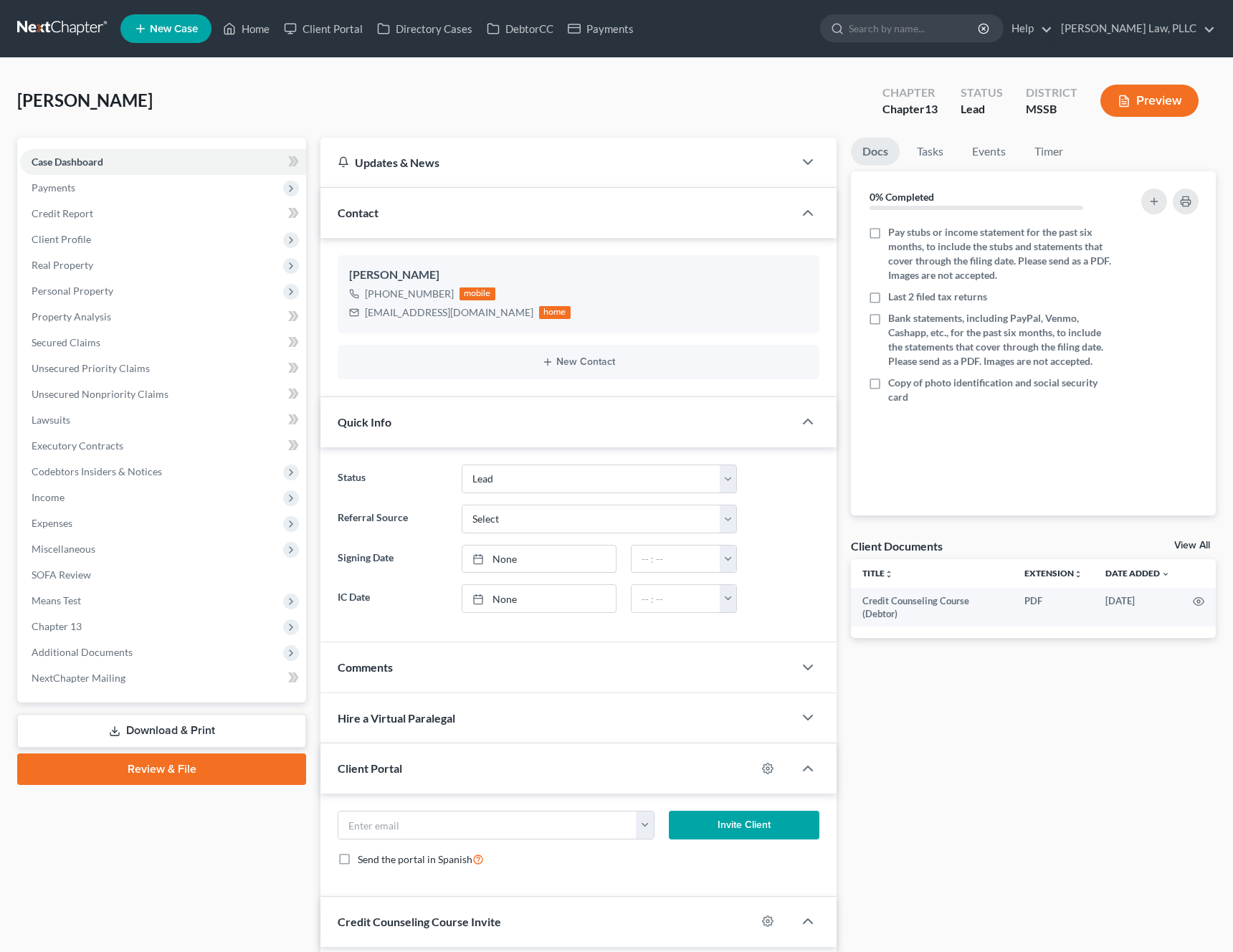
select select "5"
click at [156, 187] on span "Payments" at bounding box center [163, 188] width 286 height 26
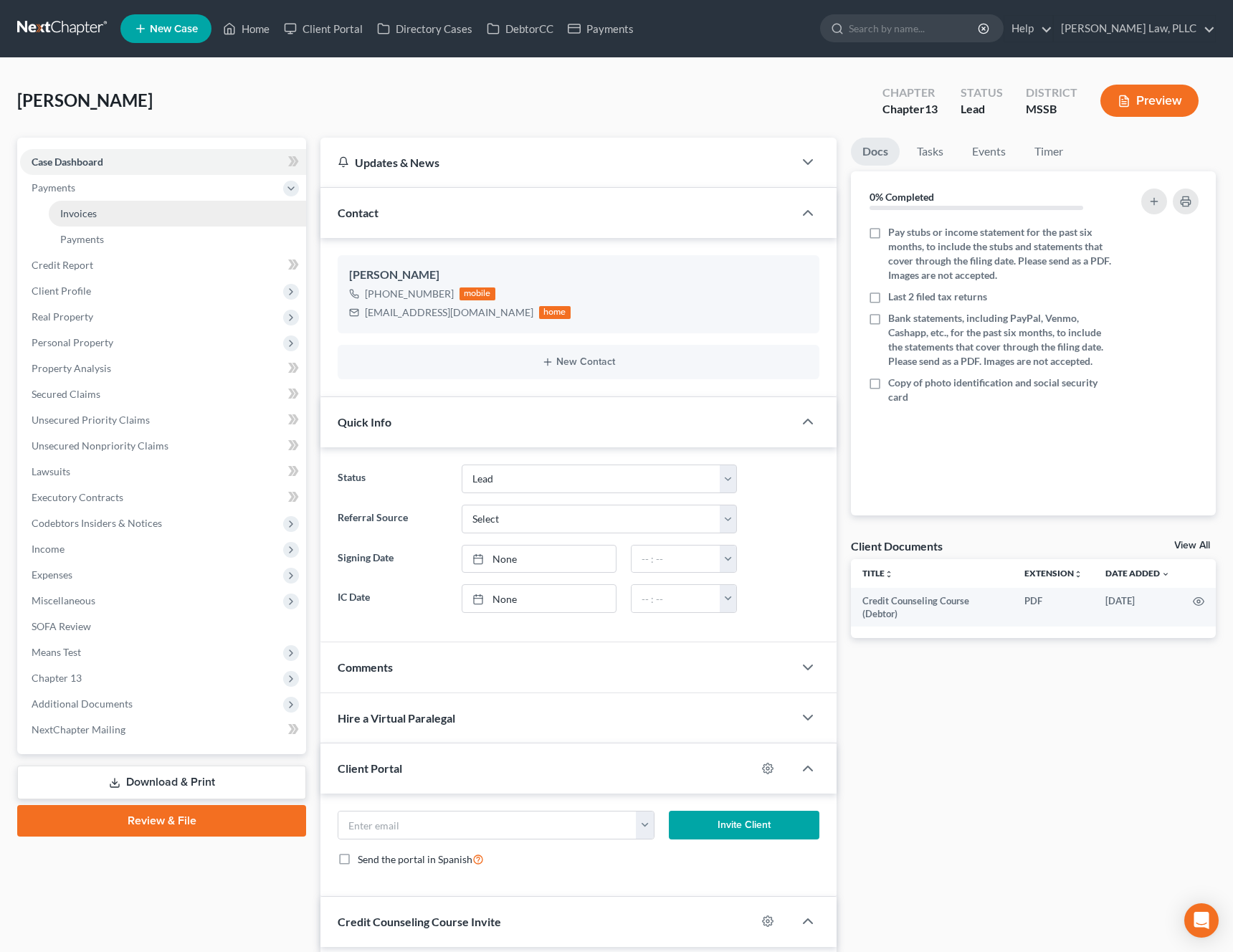
click at [146, 206] on link "Invoices" at bounding box center [177, 214] width 257 height 26
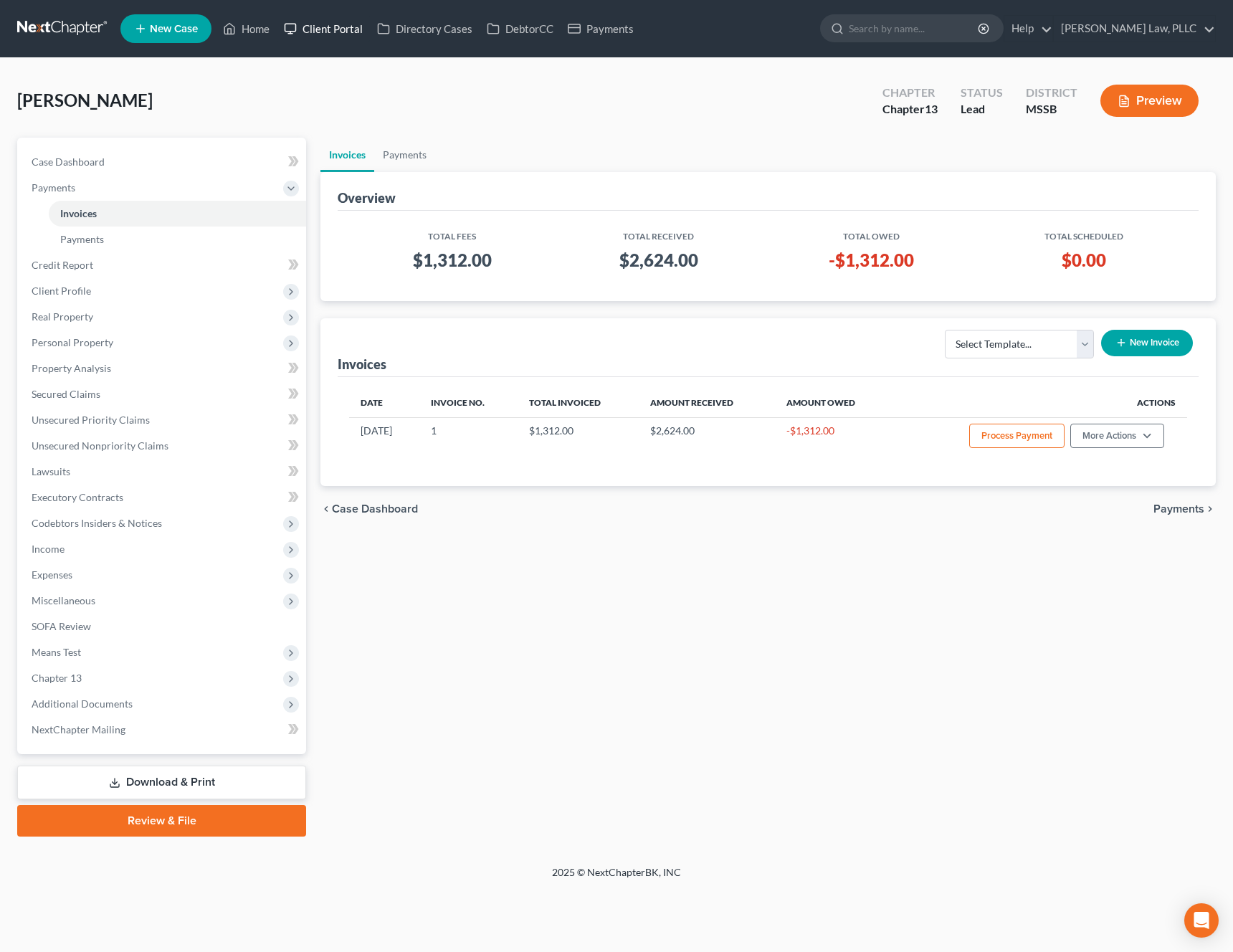
click at [335, 34] on link "Client Portal" at bounding box center [322, 28] width 93 height 26
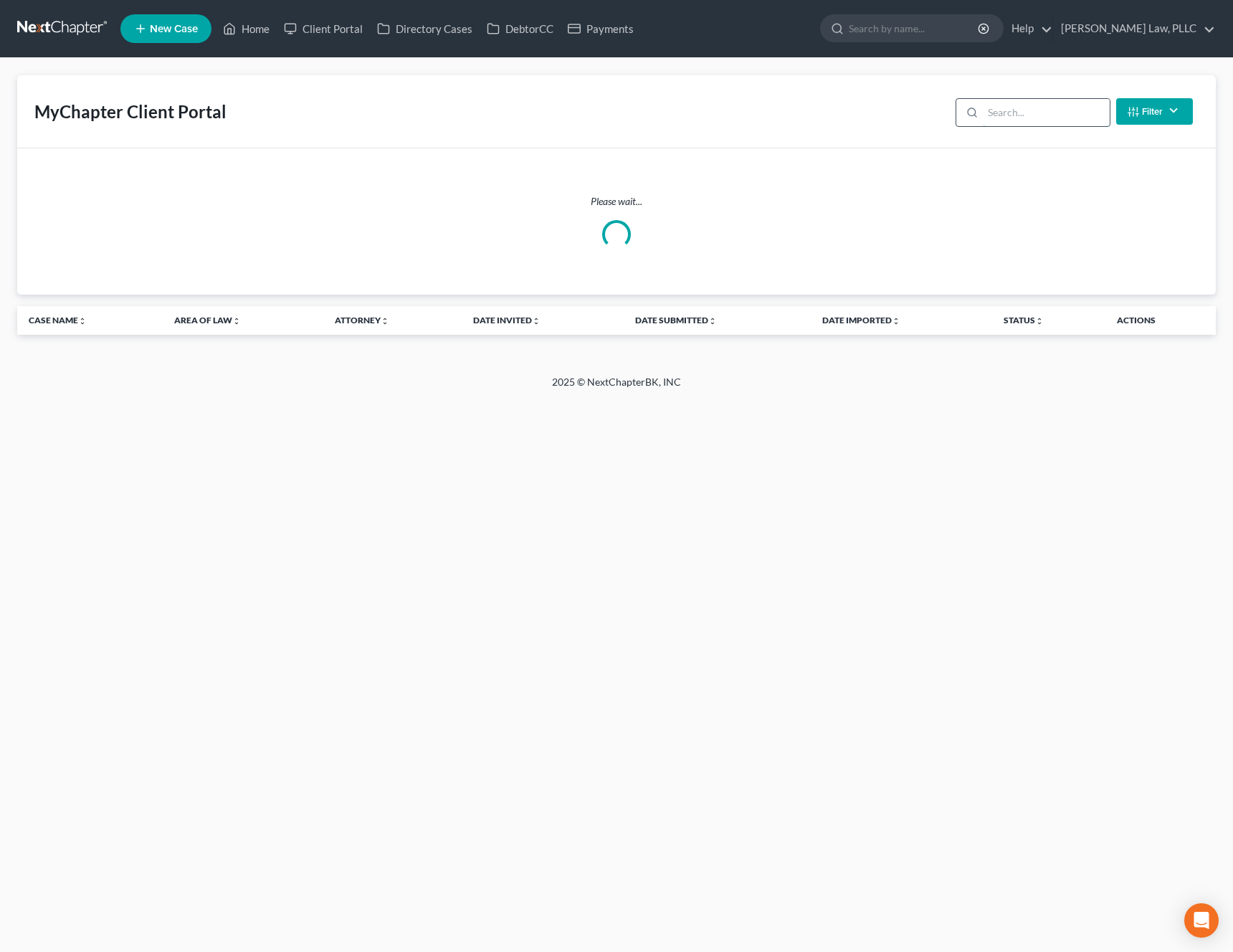
click at [1059, 120] on input "search" at bounding box center [1047, 112] width 127 height 28
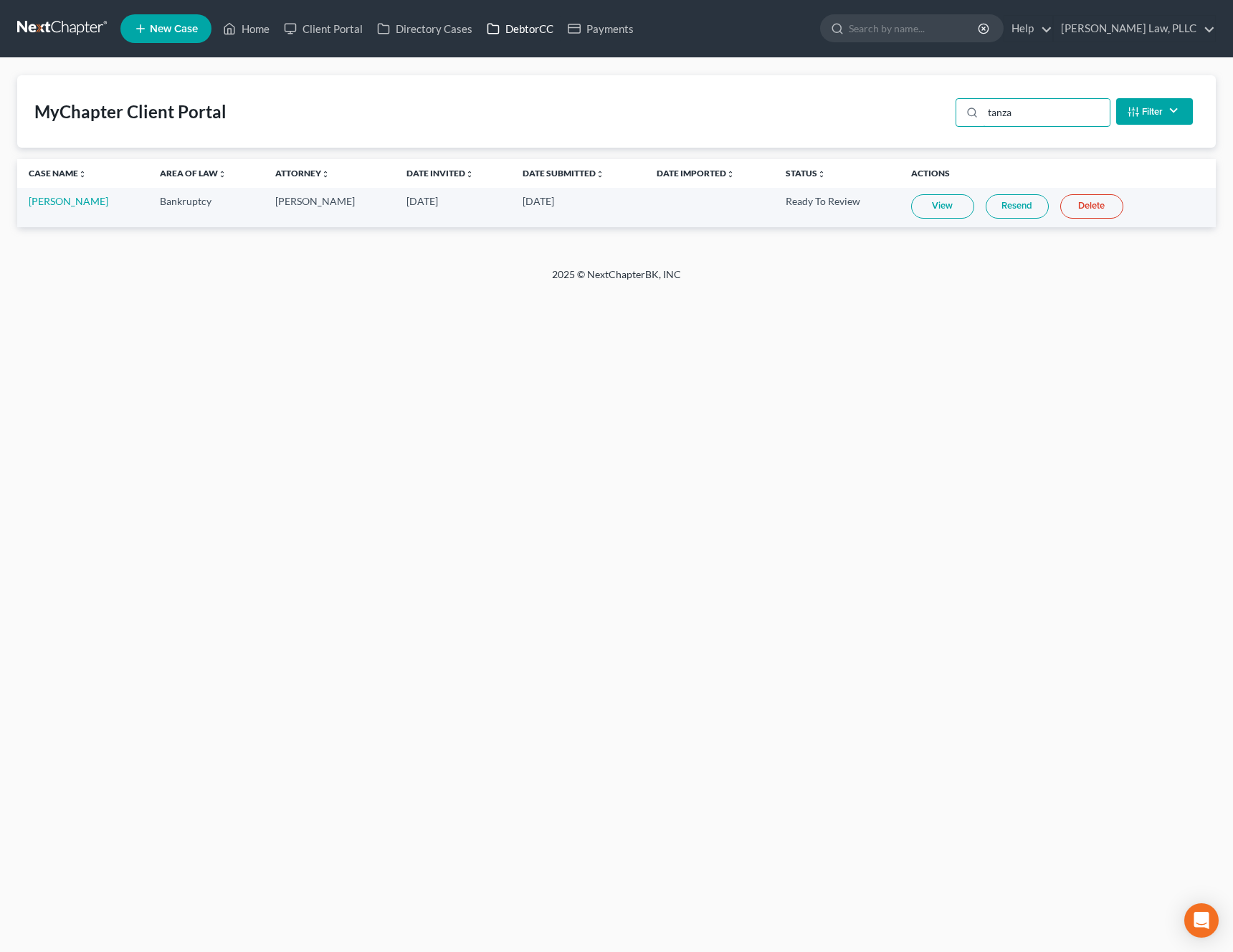
type input "tanza"
click at [537, 35] on link "DebtorCC" at bounding box center [520, 28] width 81 height 26
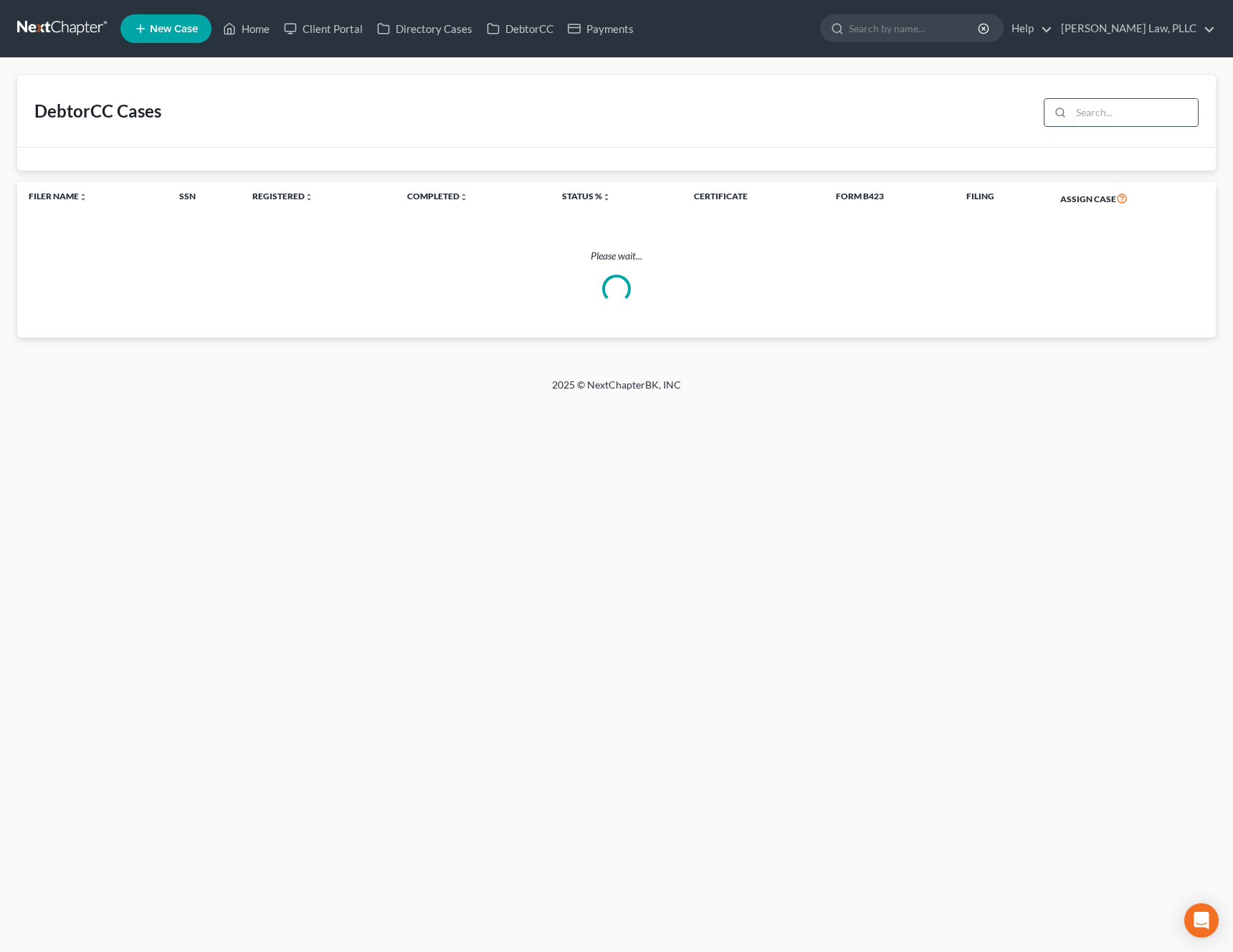
click at [1153, 107] on input "search" at bounding box center [1135, 112] width 127 height 28
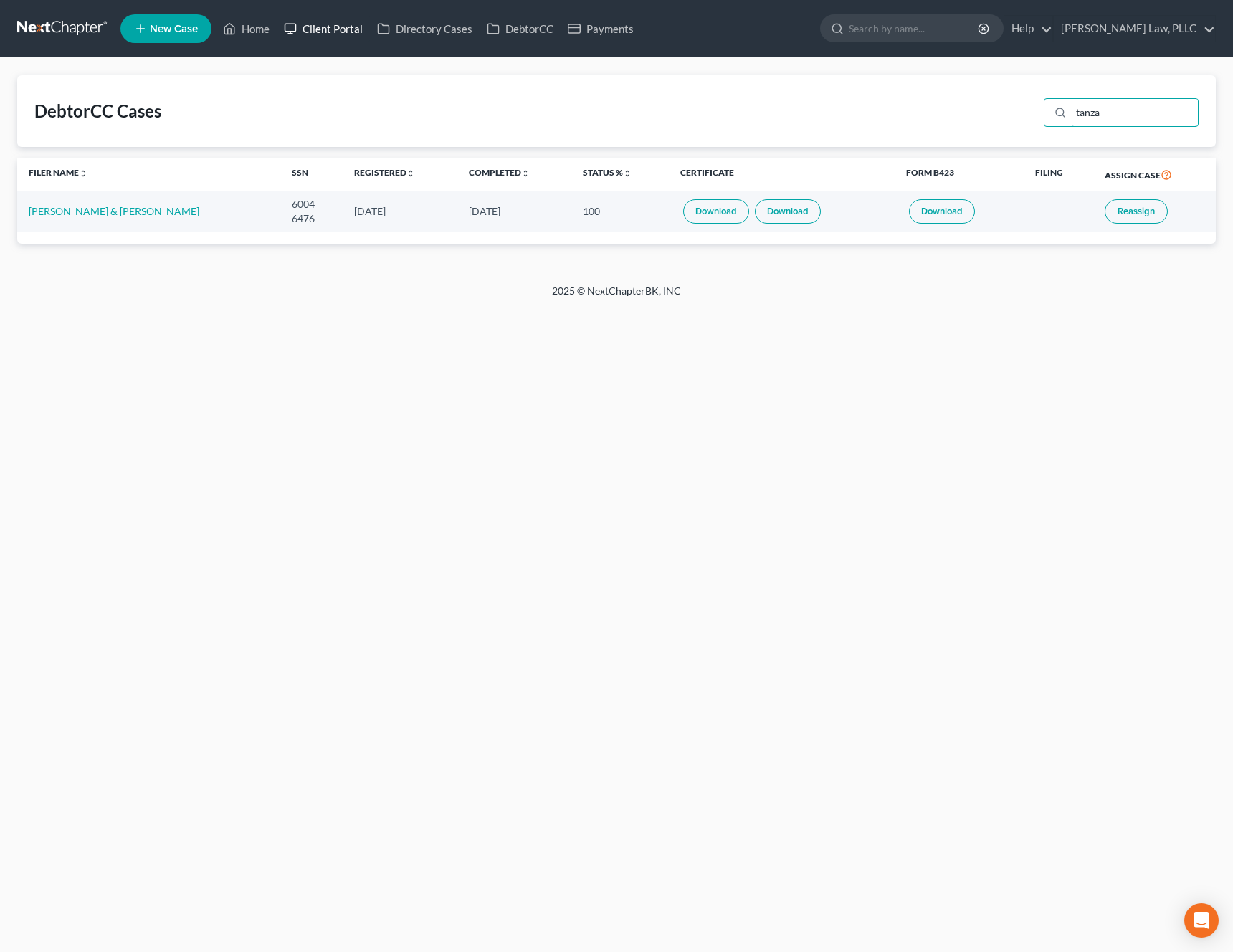
type input "tanza"
click at [341, 31] on link "Client Portal" at bounding box center [322, 28] width 93 height 26
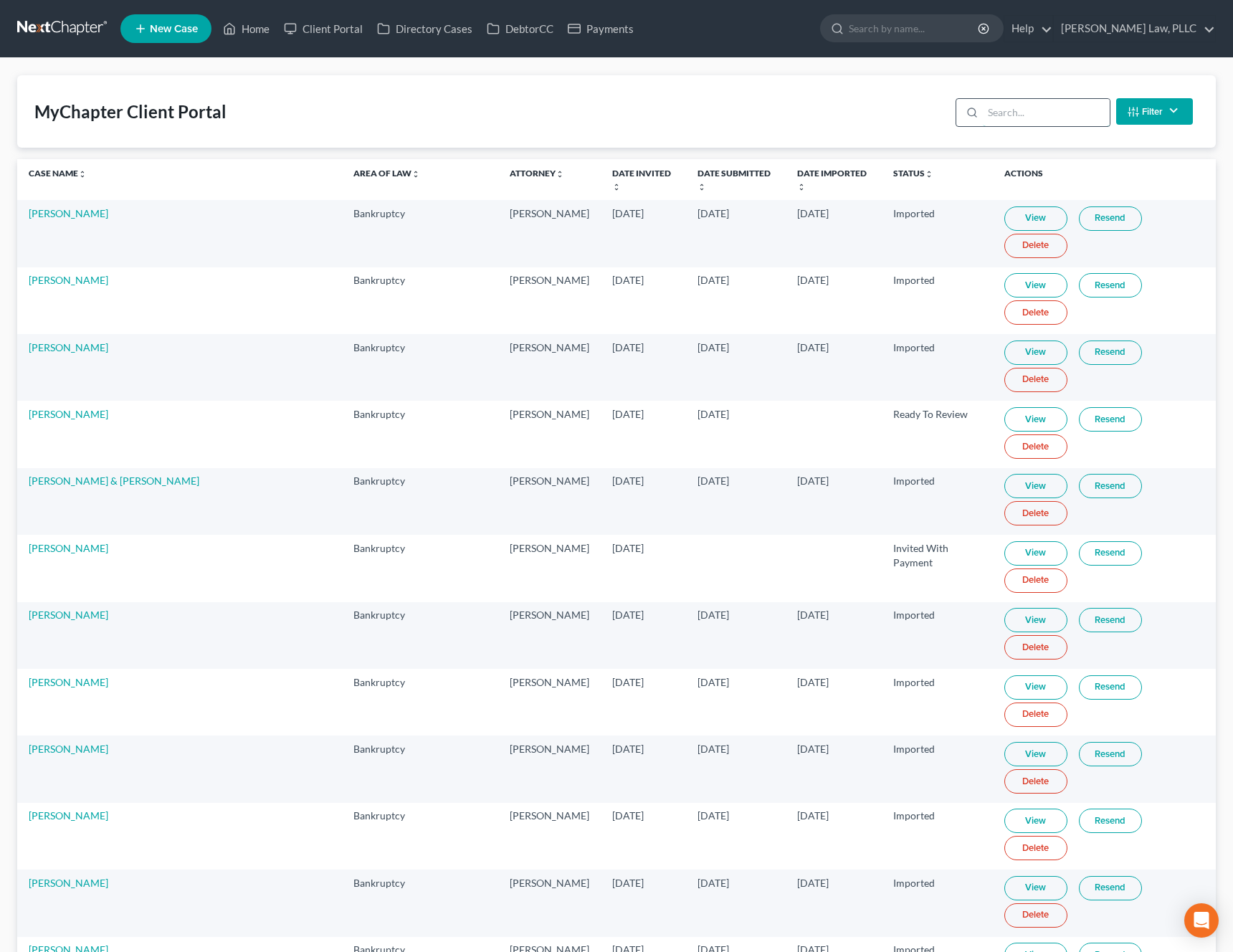
click at [1072, 120] on input "search" at bounding box center [1047, 112] width 127 height 28
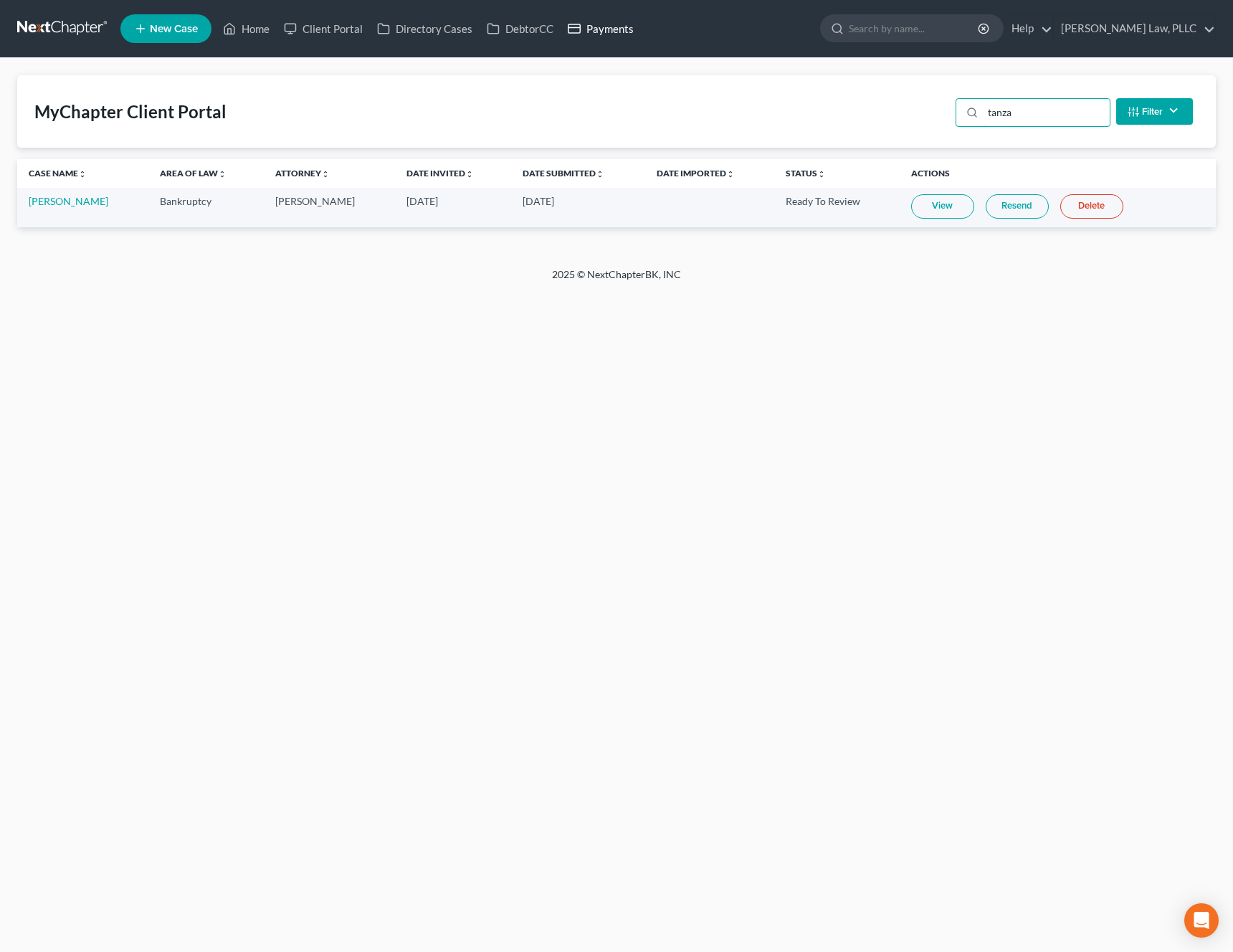
type input "tanza"
click at [607, 23] on link "Payments" at bounding box center [601, 28] width 80 height 26
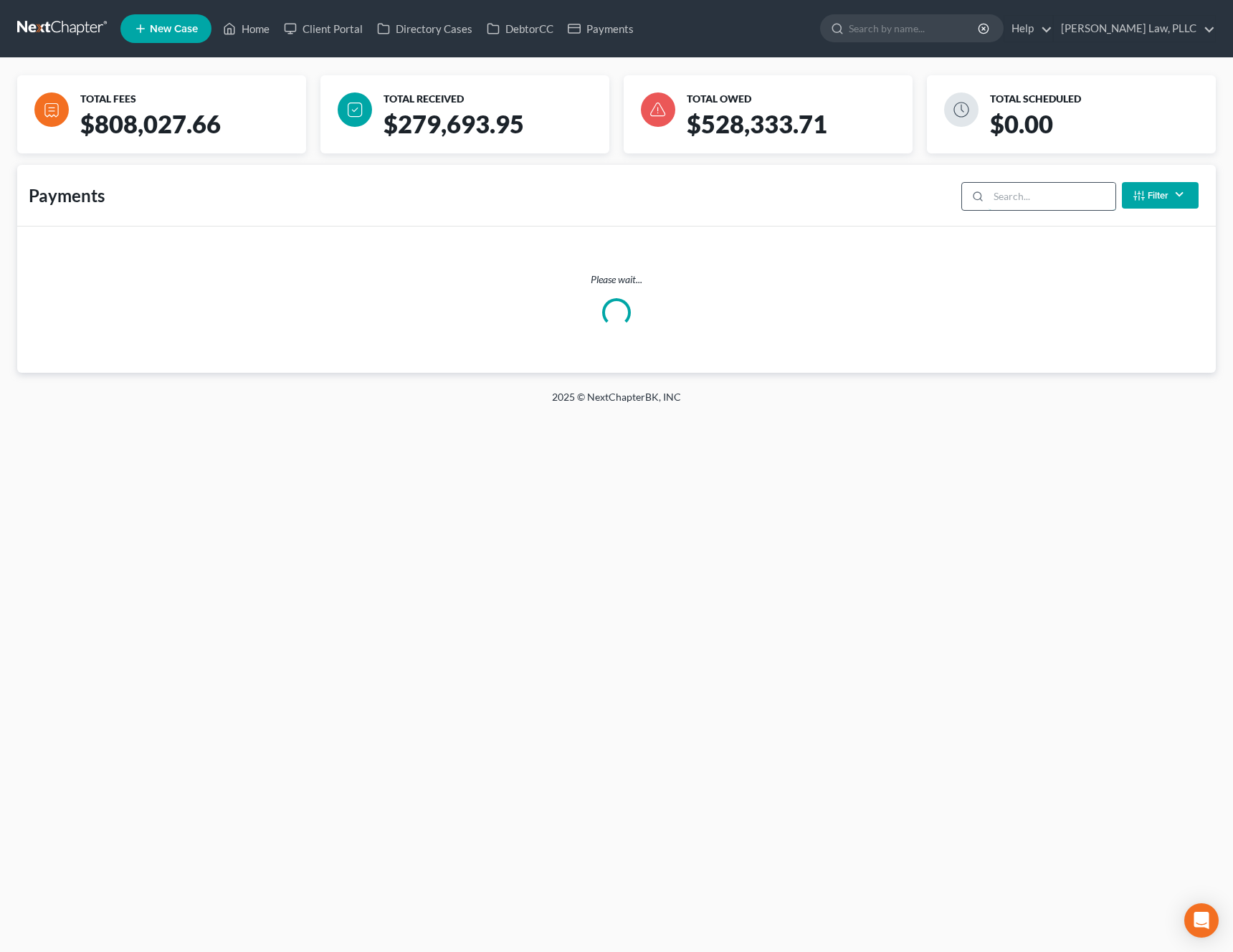
click at [1045, 188] on input "search" at bounding box center [1053, 196] width 127 height 28
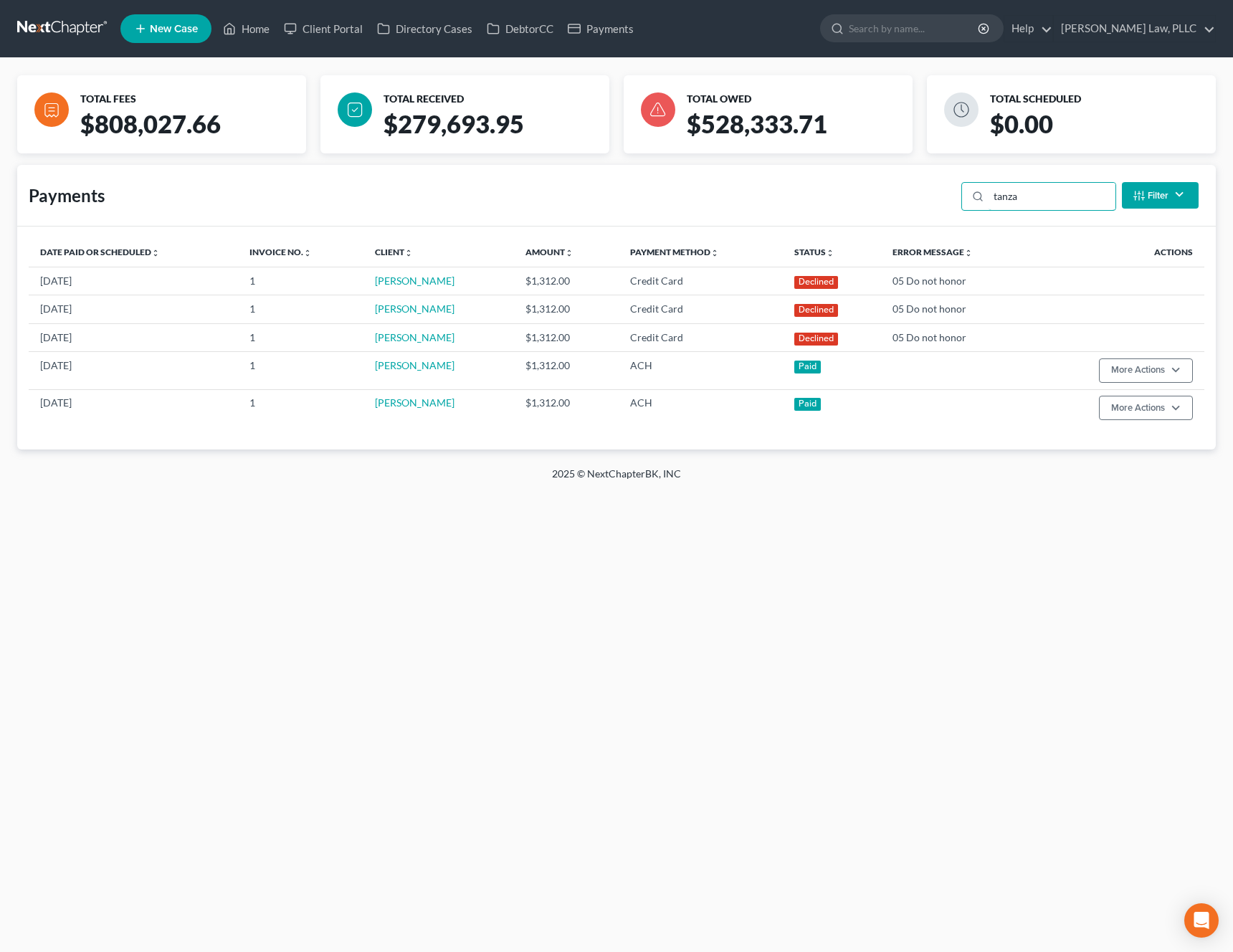
type input "tanza"
click at [410, 282] on link "[PERSON_NAME]" at bounding box center [415, 280] width 80 height 13
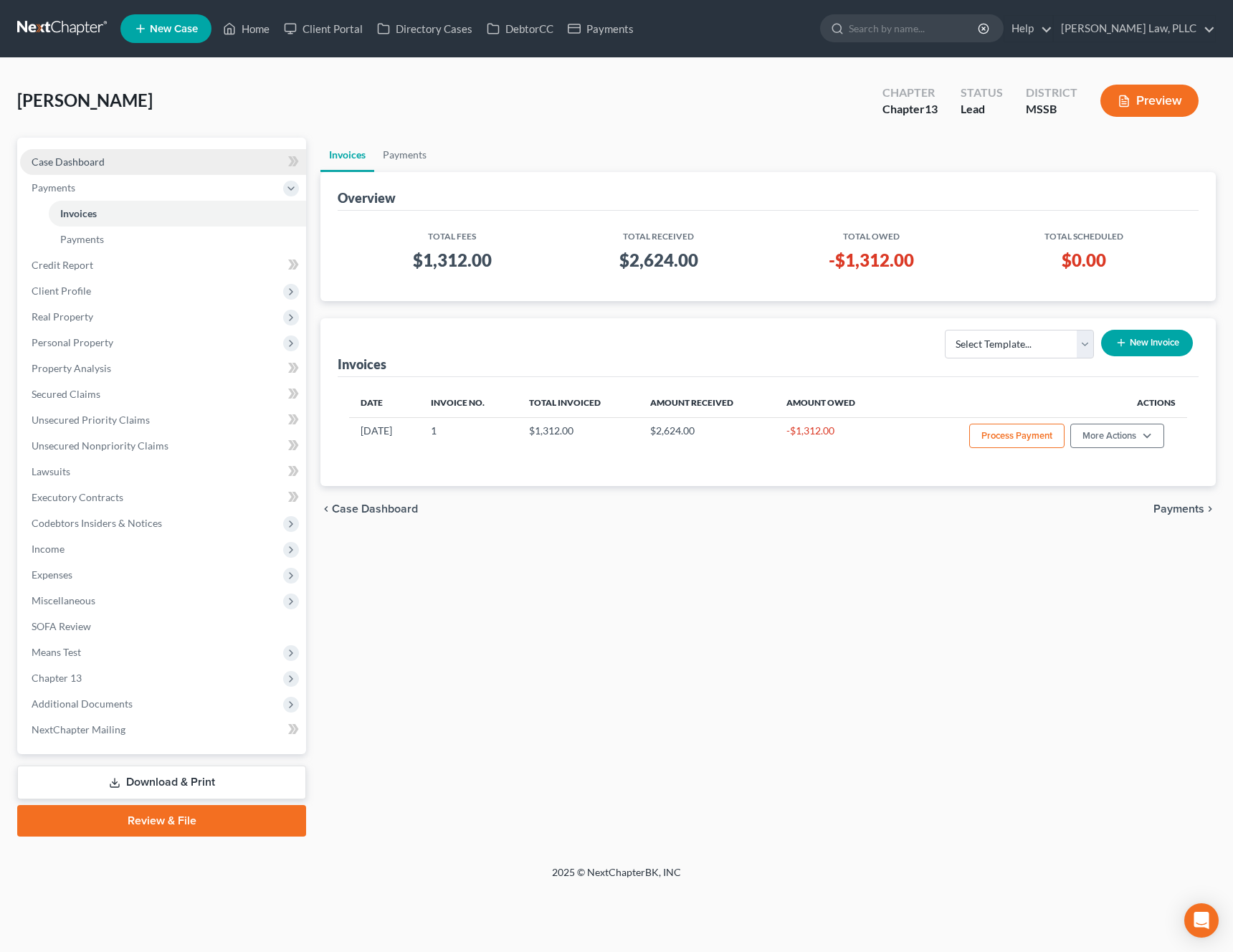
click at [190, 167] on link "Case Dashboard" at bounding box center [163, 162] width 286 height 26
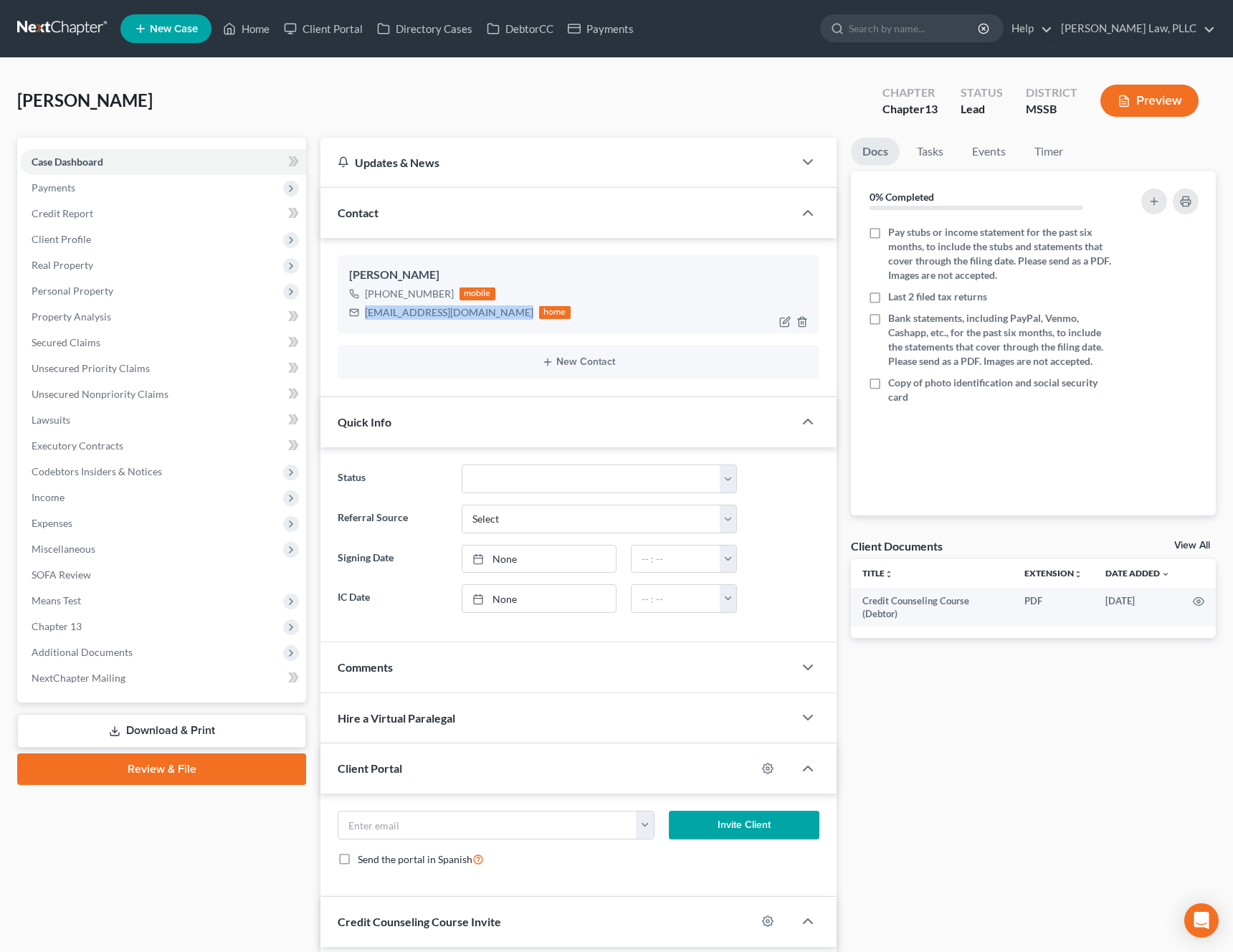
drag, startPoint x: 494, startPoint y: 313, endPoint x: 365, endPoint y: 316, distance: 129.0
click at [365, 316] on div "crazycircuitcircus@gmail.com home" at bounding box center [460, 312] width 222 height 18
copy div "crazycircuitcircus@gmail.com"
click at [341, 33] on link "Client Portal" at bounding box center [322, 28] width 93 height 26
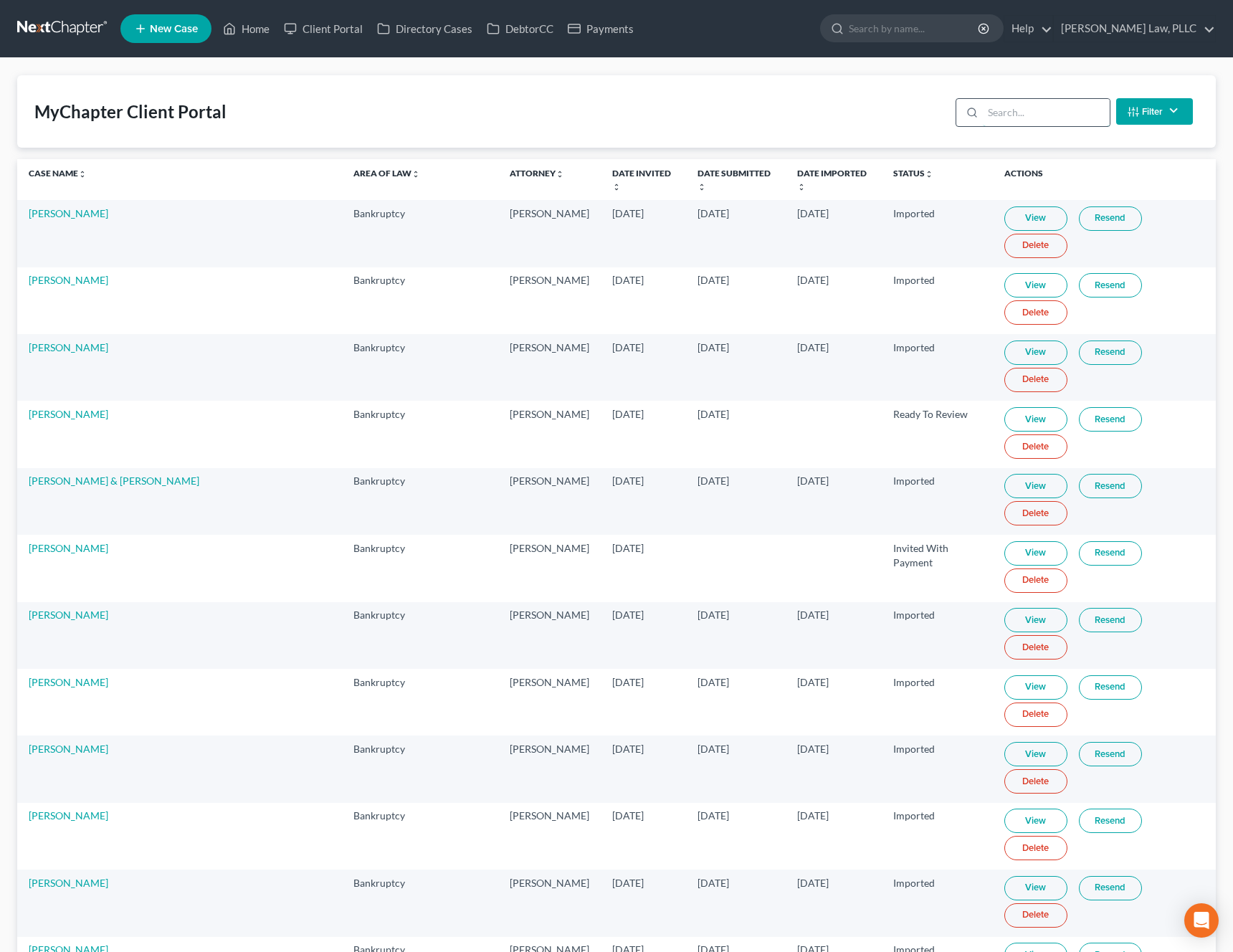
click at [1047, 118] on input "search" at bounding box center [1047, 112] width 127 height 28
type input "eva"
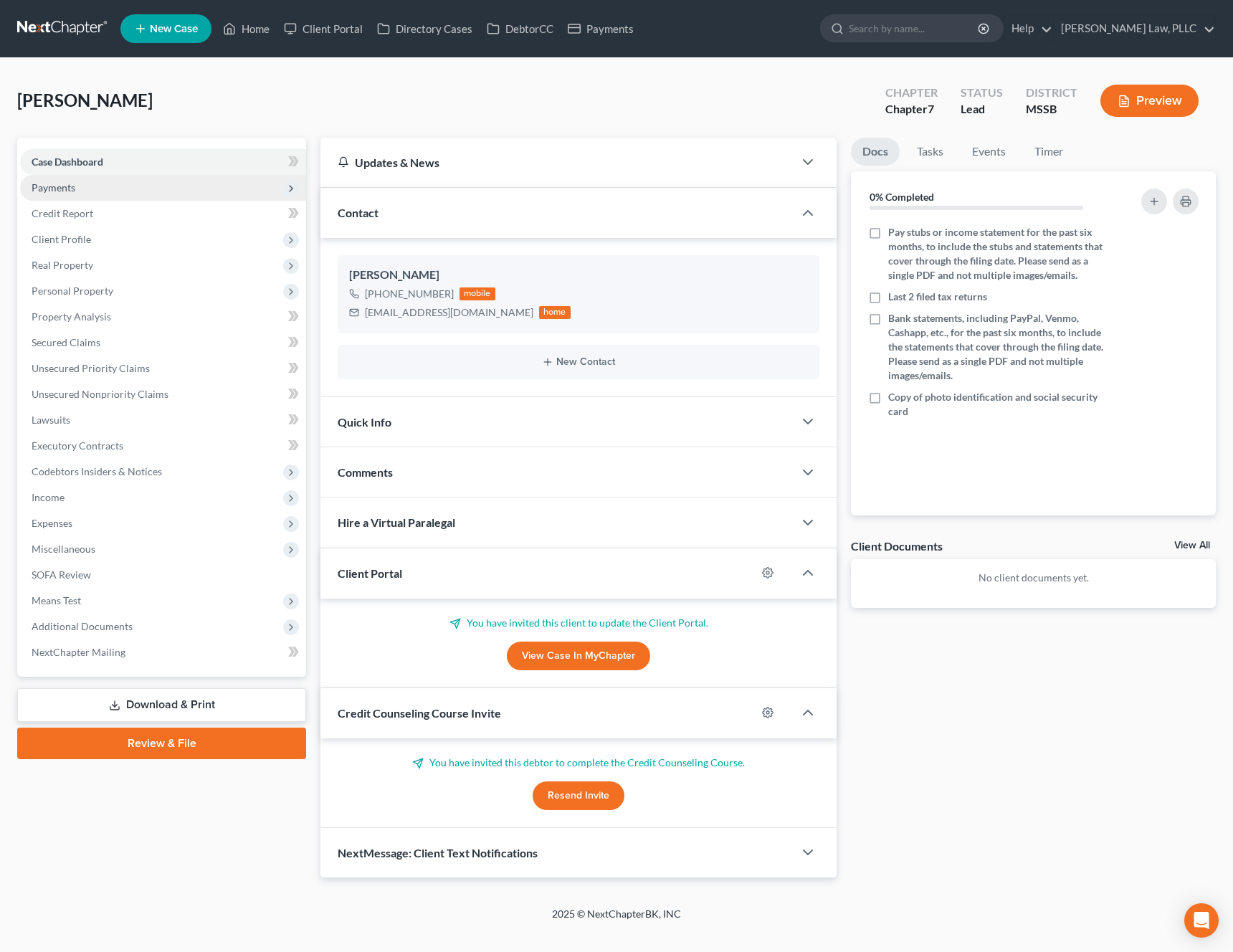
click at [101, 192] on span "Payments" at bounding box center [163, 188] width 286 height 26
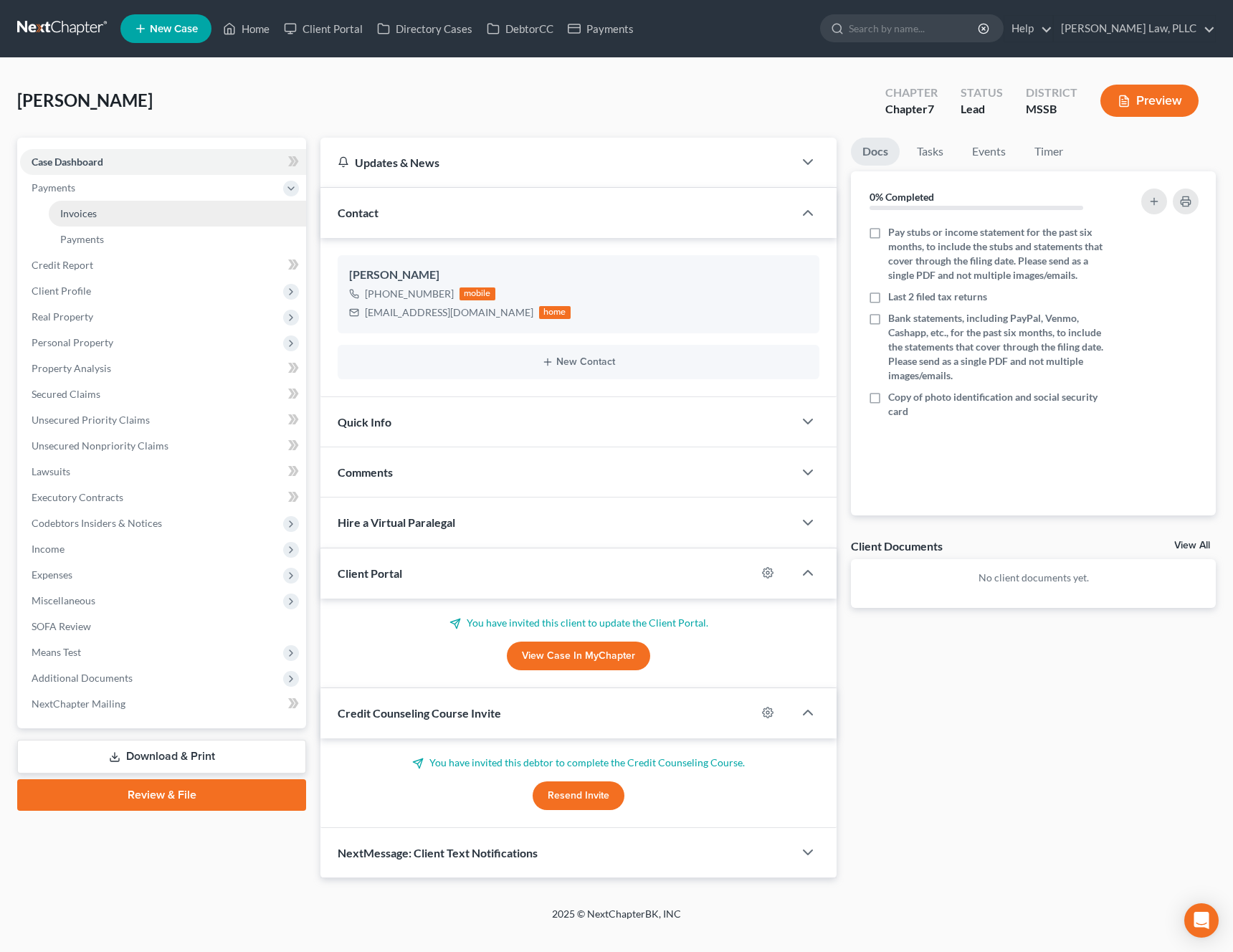
click at [94, 208] on span "Invoices" at bounding box center [79, 213] width 37 height 13
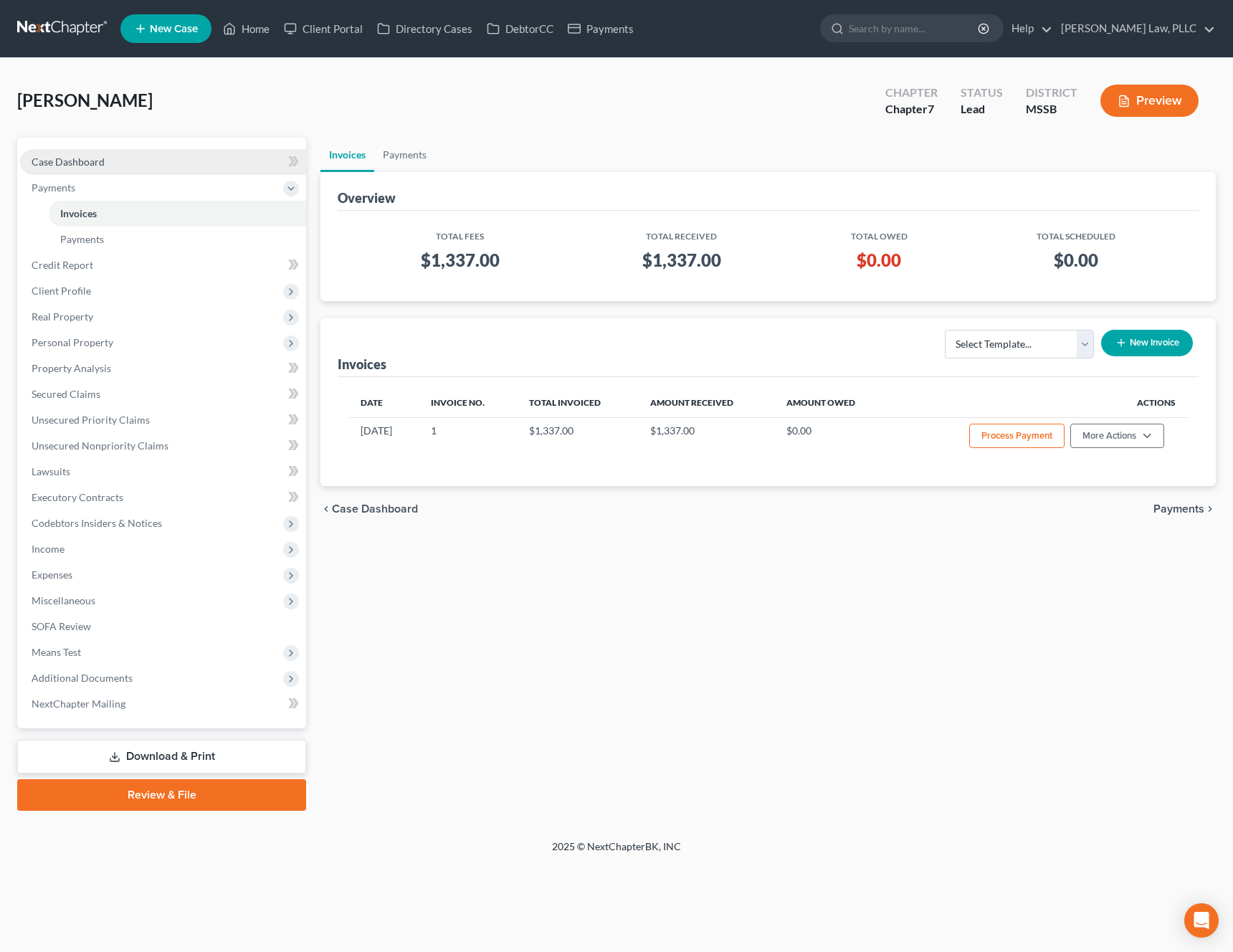
click at [106, 164] on link "Case Dashboard" at bounding box center [163, 162] width 286 height 26
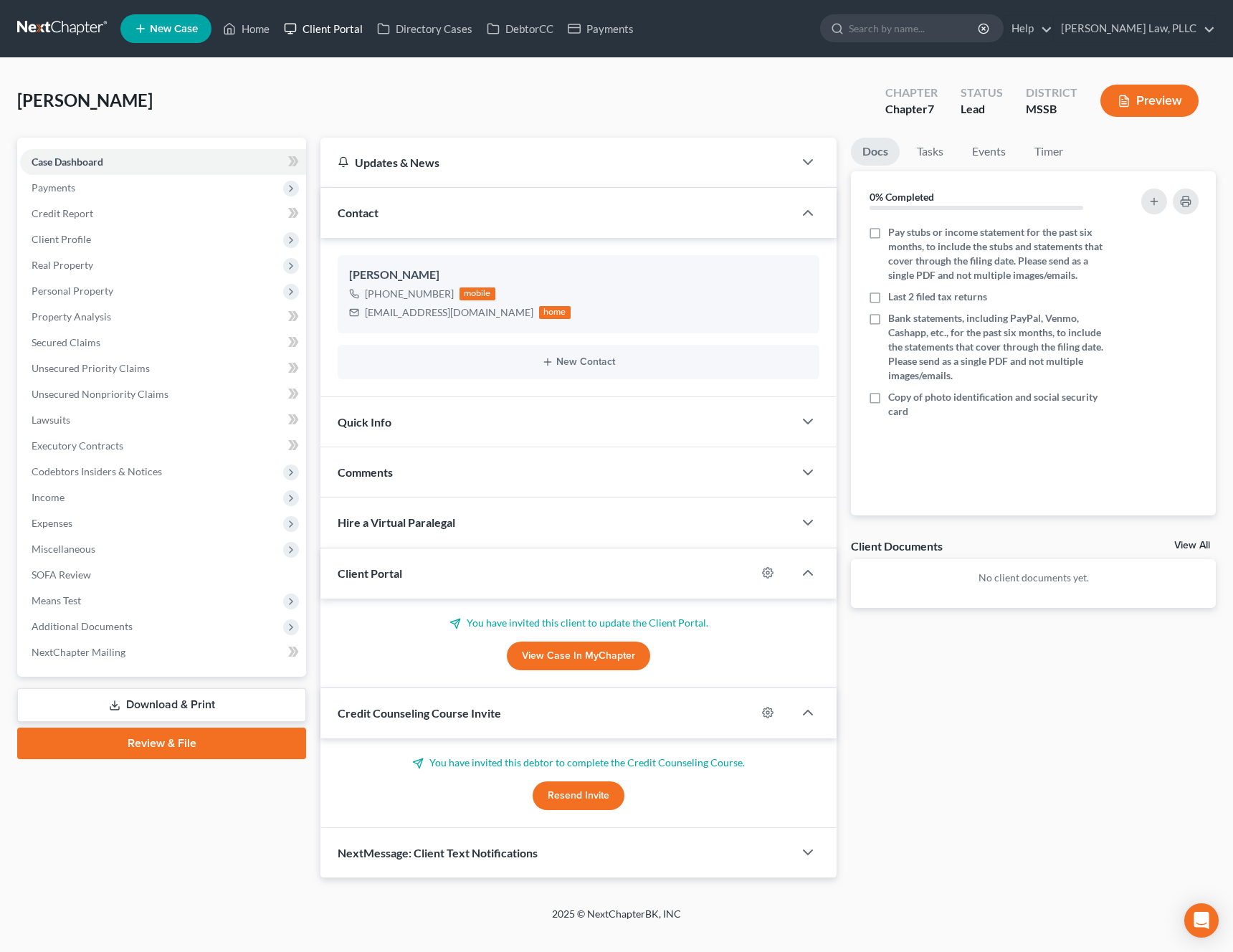
click at [310, 28] on link "Client Portal" at bounding box center [322, 28] width 93 height 26
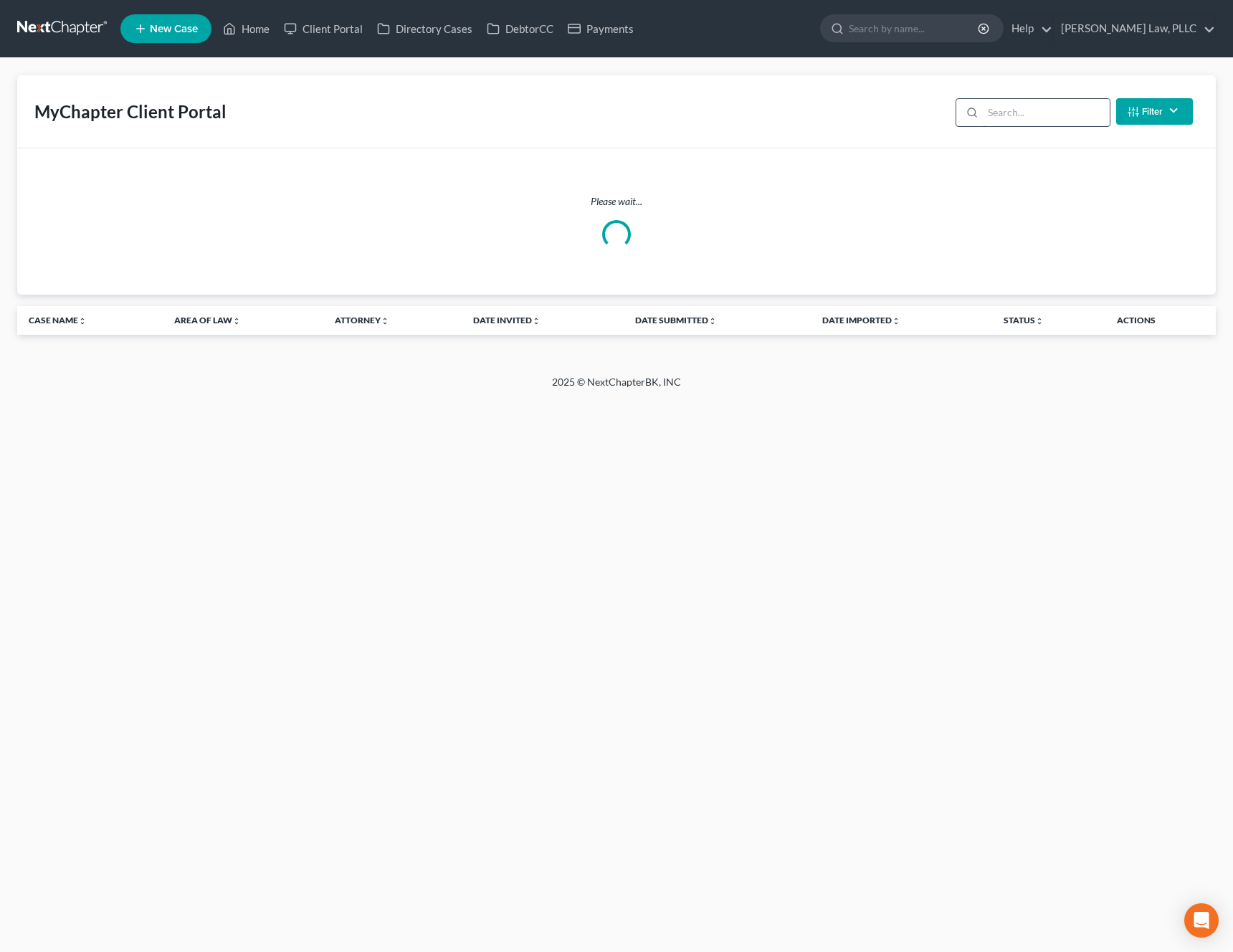
click at [1043, 121] on input "search" at bounding box center [1047, 112] width 127 height 28
type input "[PERSON_NAME]"
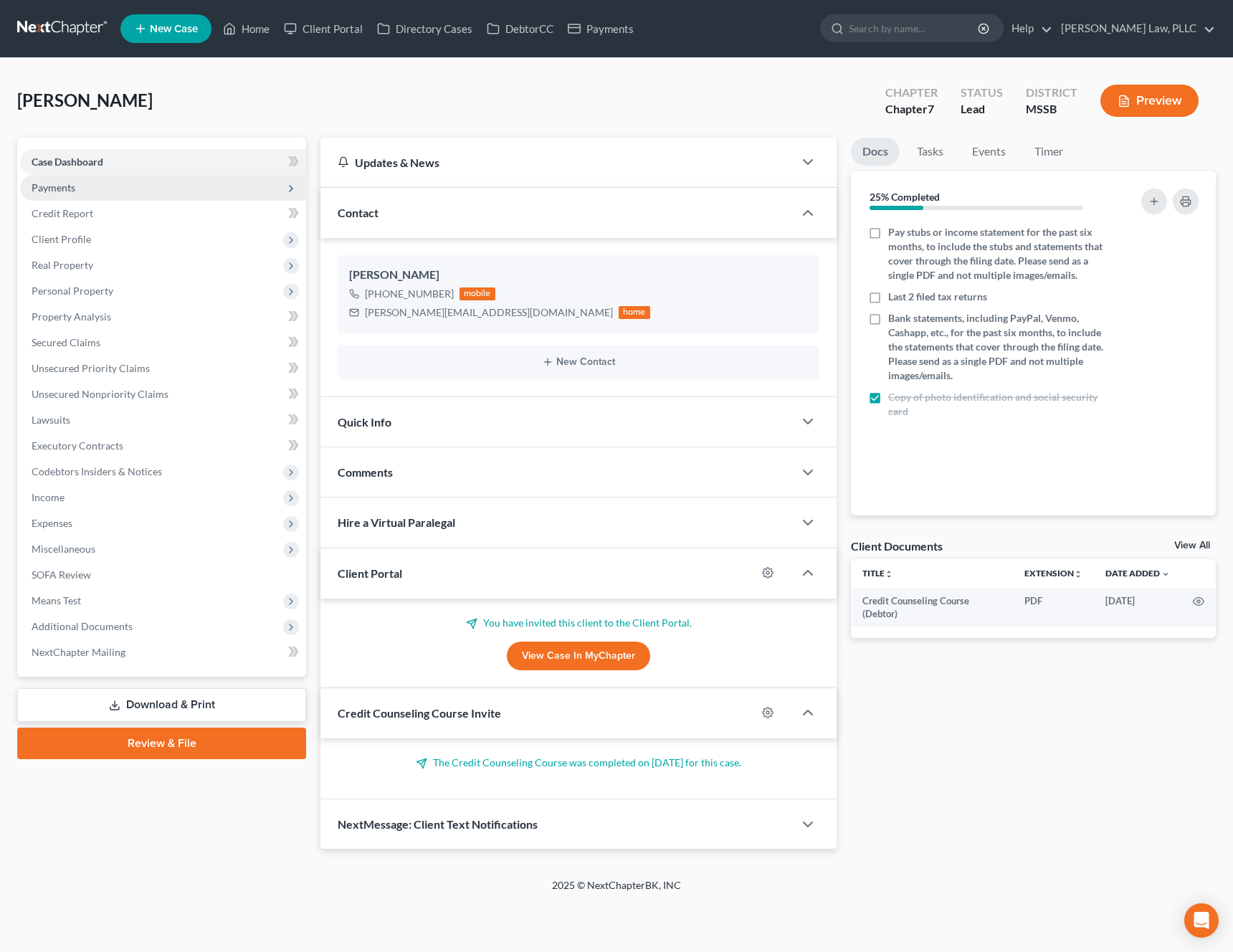
click at [100, 187] on span "Payments" at bounding box center [163, 188] width 286 height 26
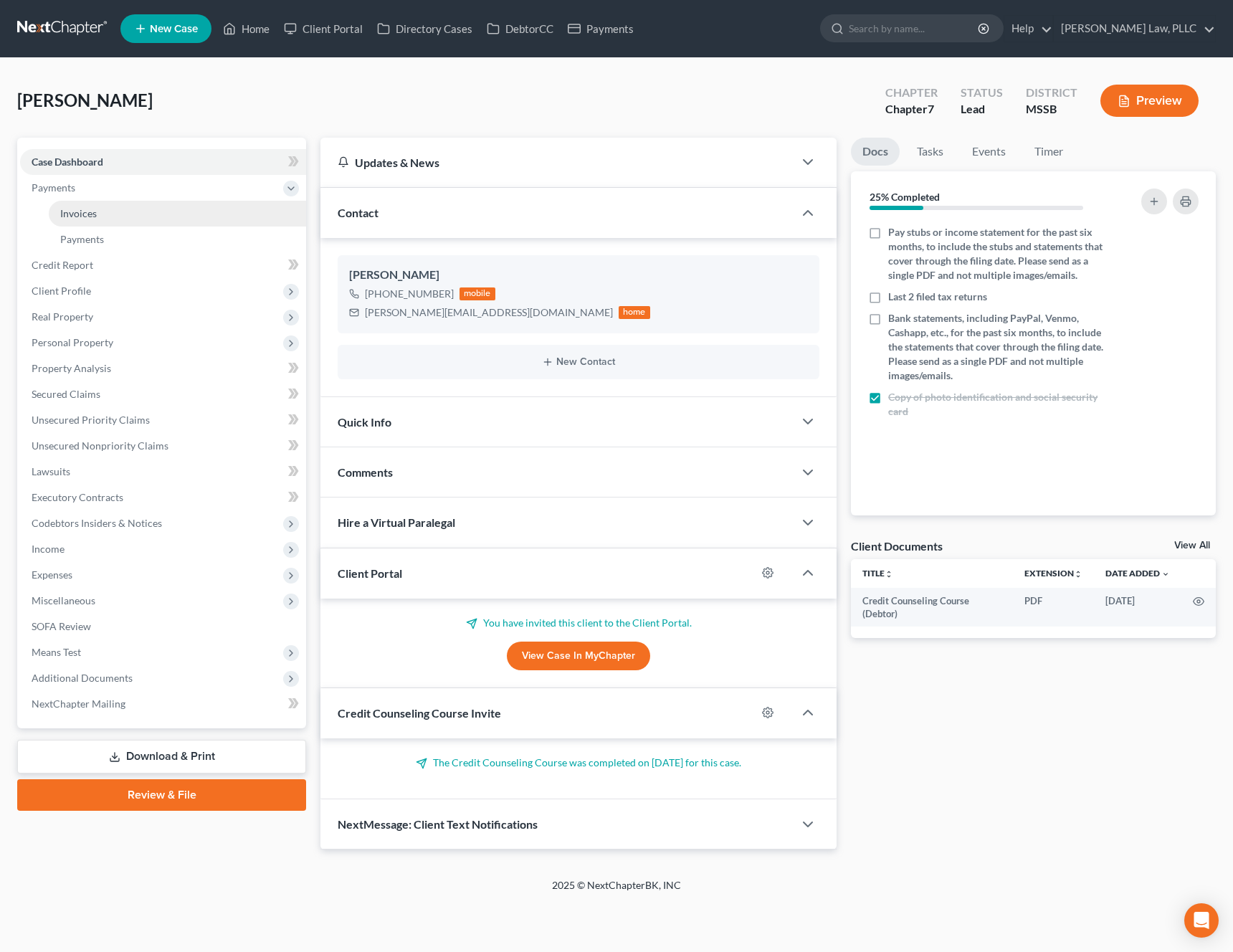
click at [91, 210] on span "Invoices" at bounding box center [79, 213] width 37 height 13
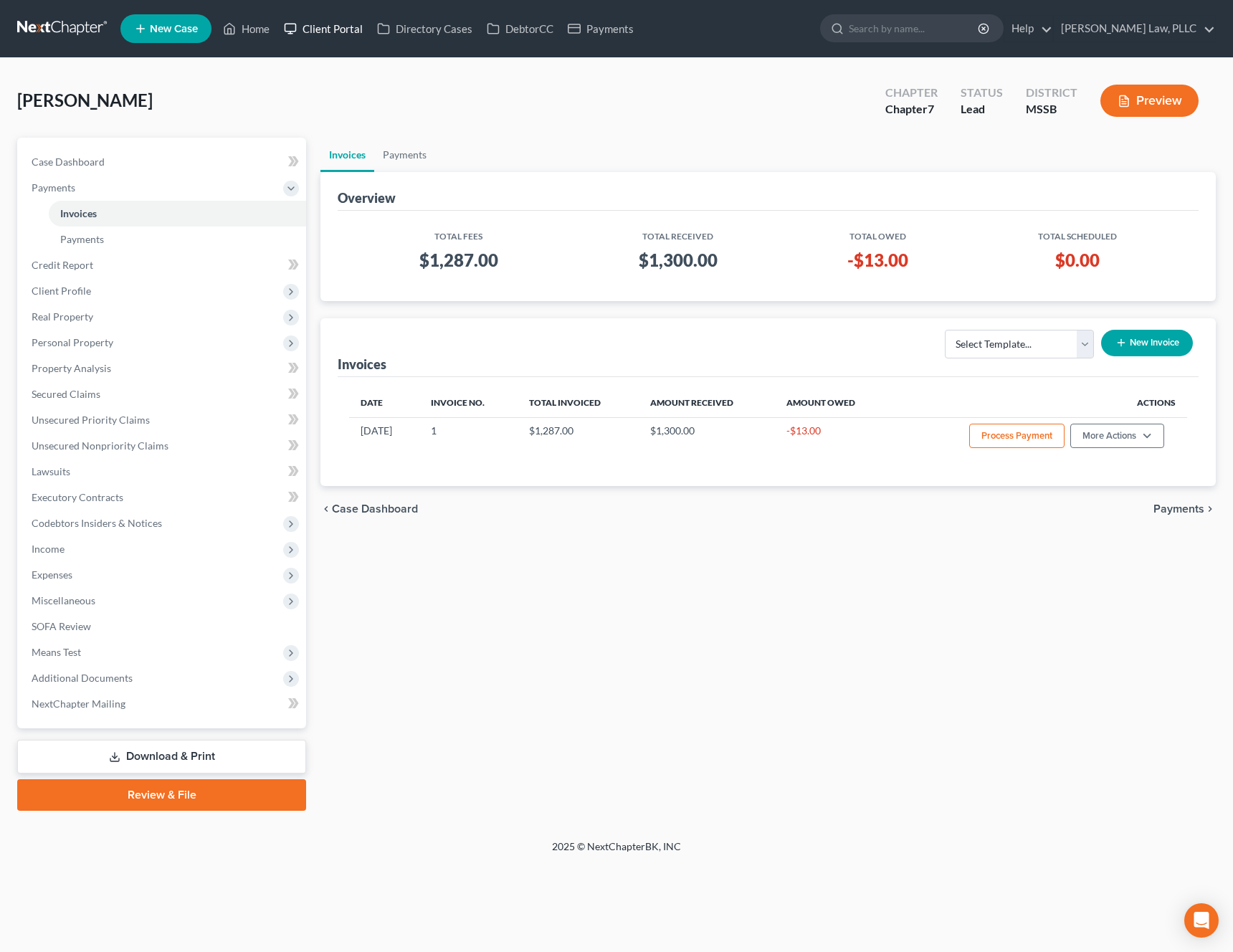
click at [348, 39] on link "Client Portal" at bounding box center [322, 28] width 93 height 26
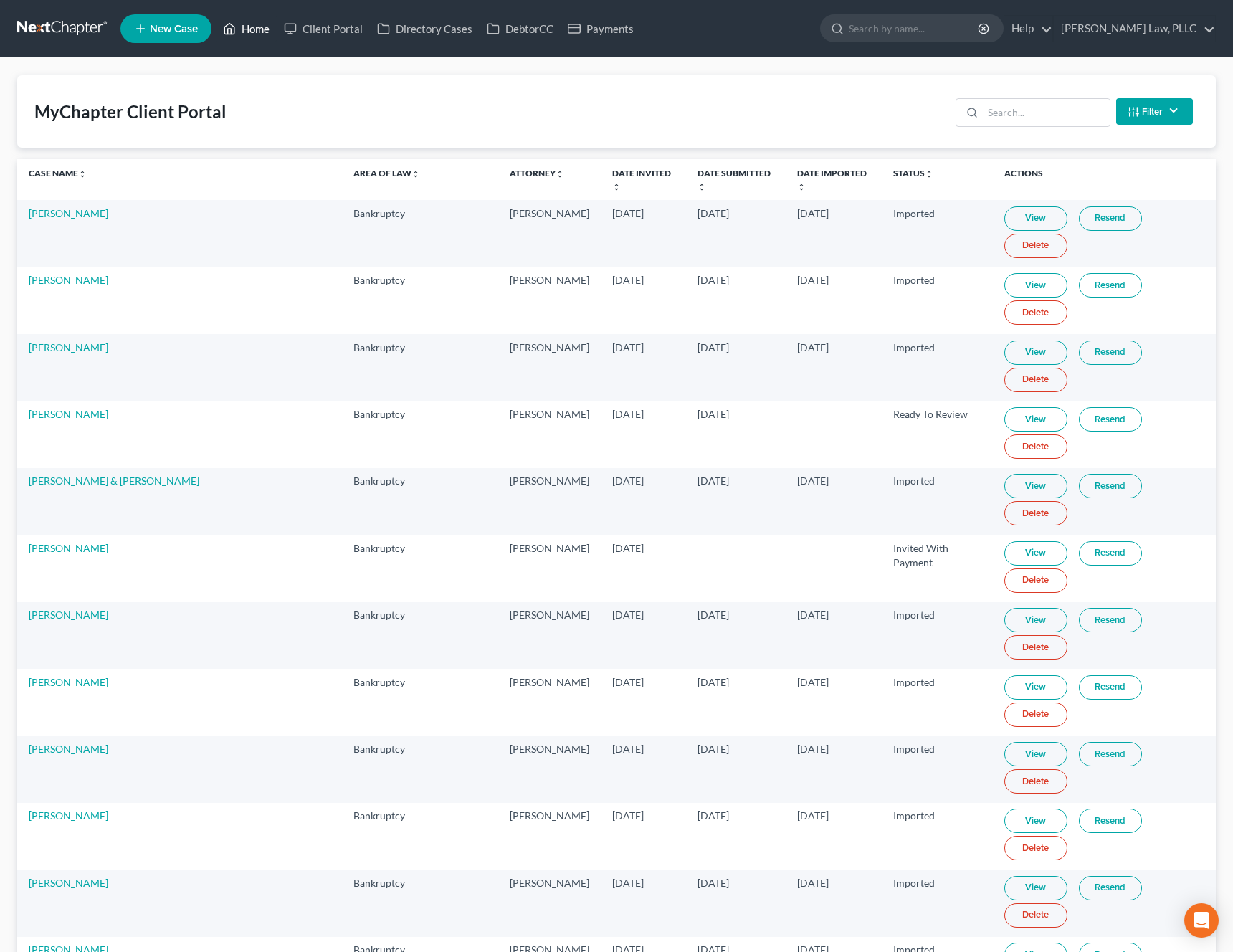
click at [258, 33] on link "Home" at bounding box center [246, 28] width 61 height 26
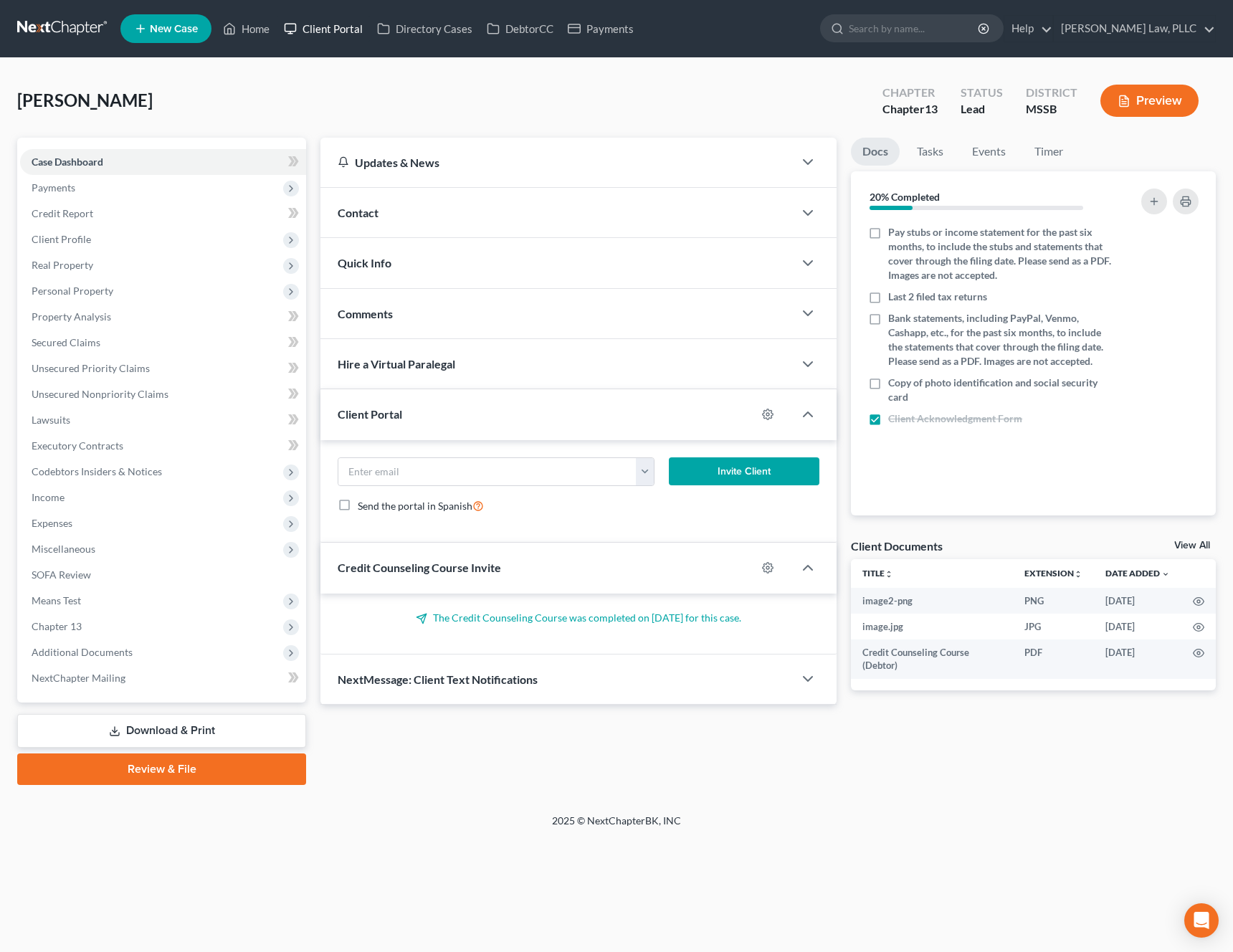
click at [327, 24] on link "Client Portal" at bounding box center [322, 28] width 93 height 26
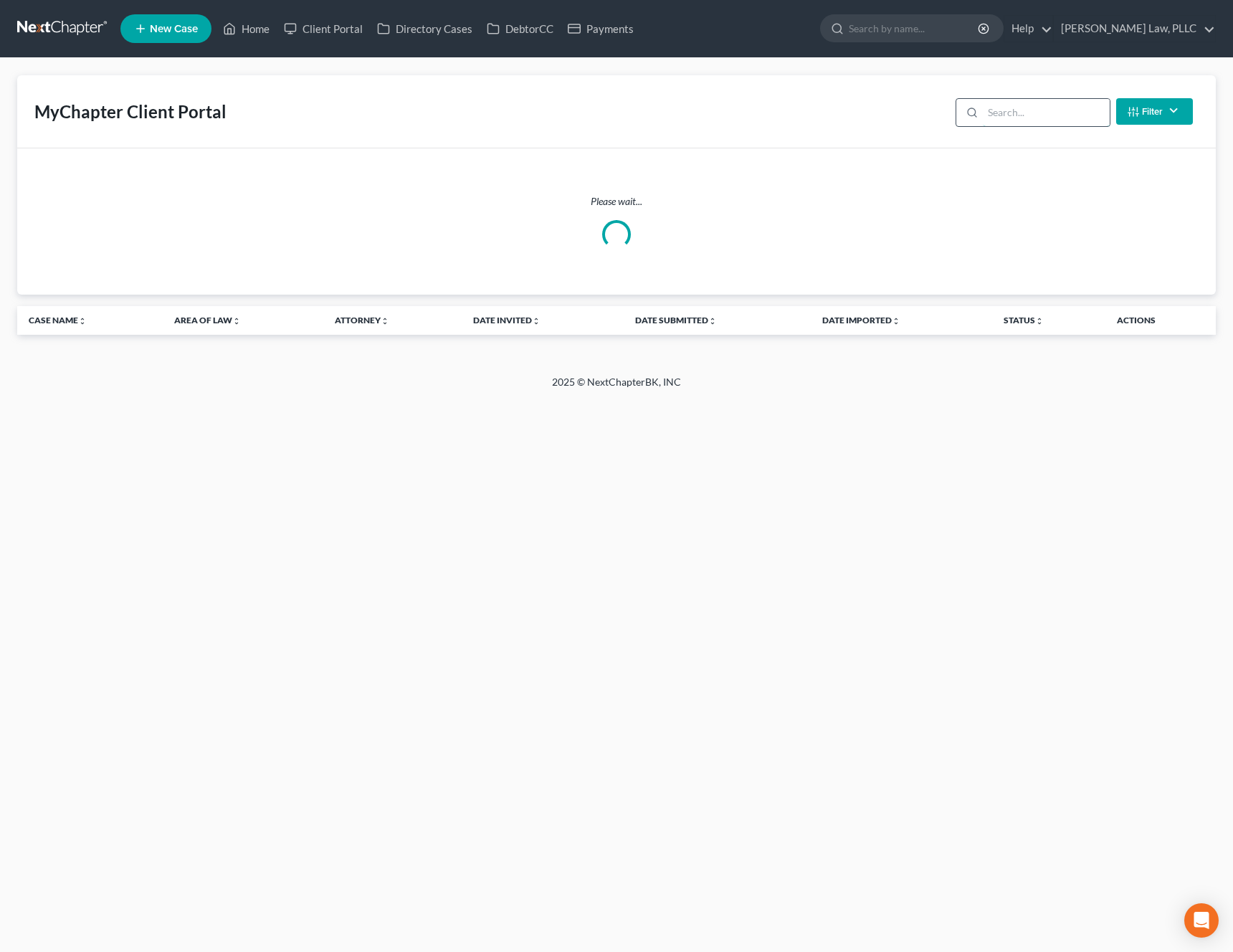
click at [1027, 116] on input "search" at bounding box center [1047, 112] width 127 height 28
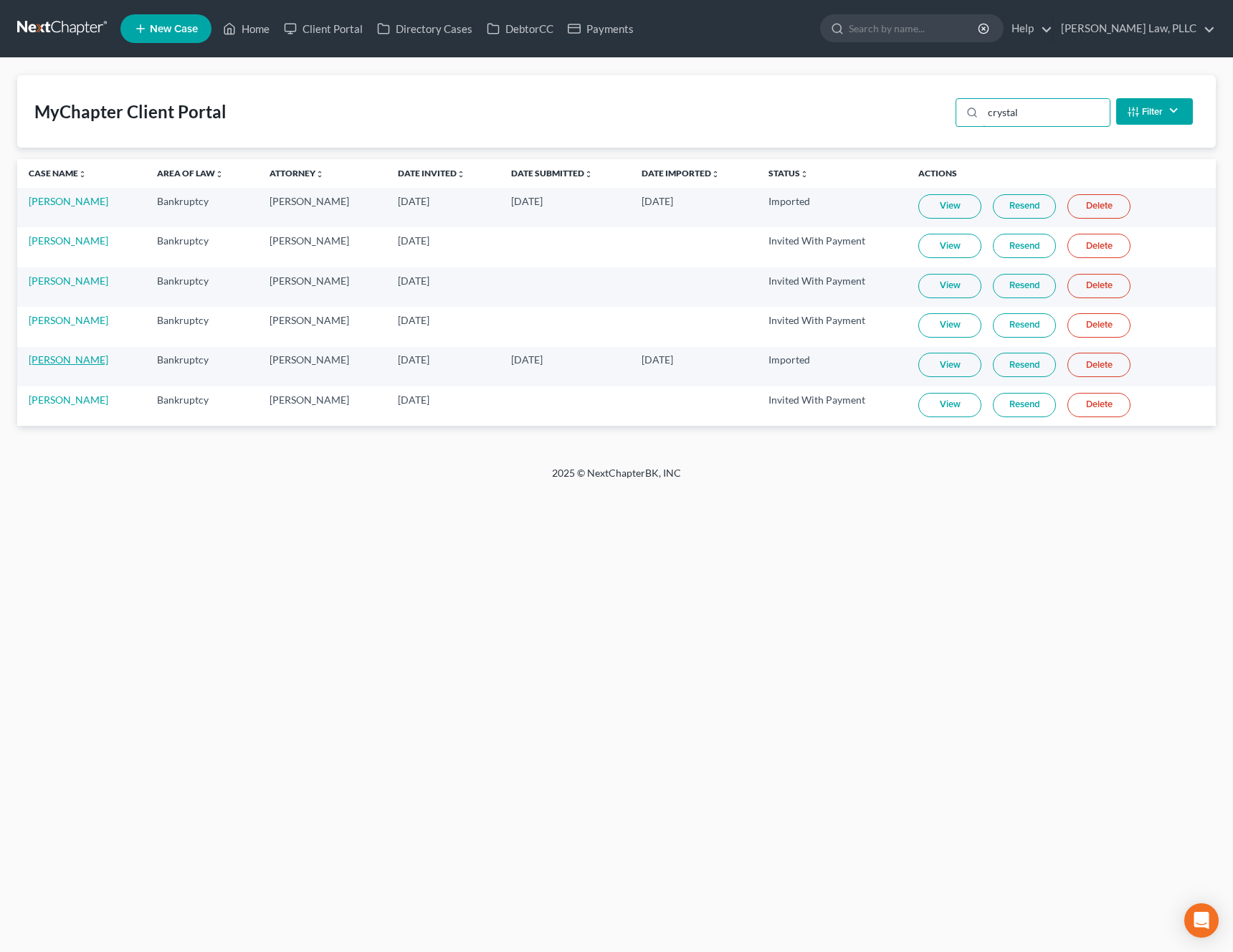
type input "crystal"
click at [57, 358] on link "Crystal Smith" at bounding box center [68, 359] width 80 height 13
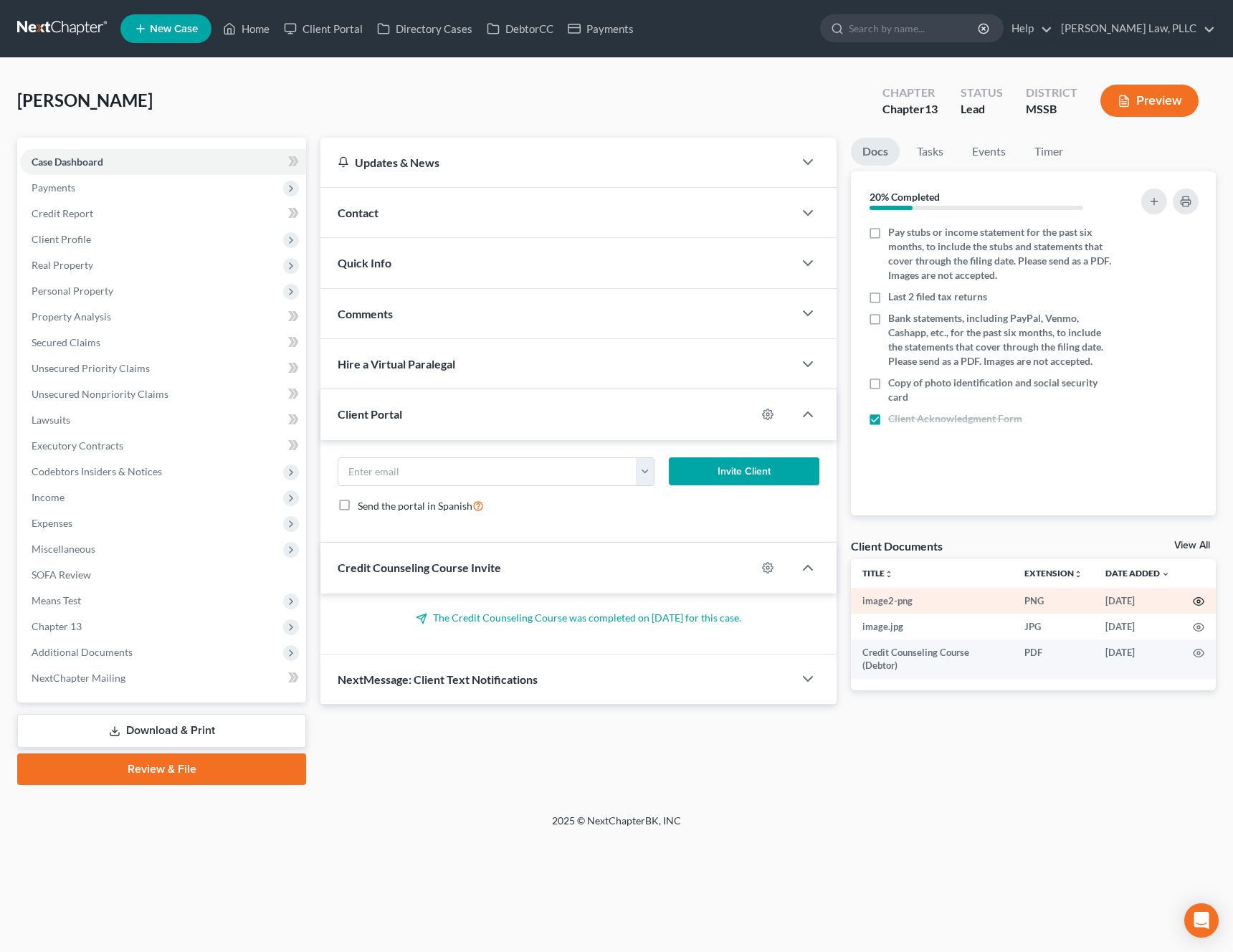
click at [1201, 602] on icon "button" at bounding box center [1199, 601] width 12 height 12
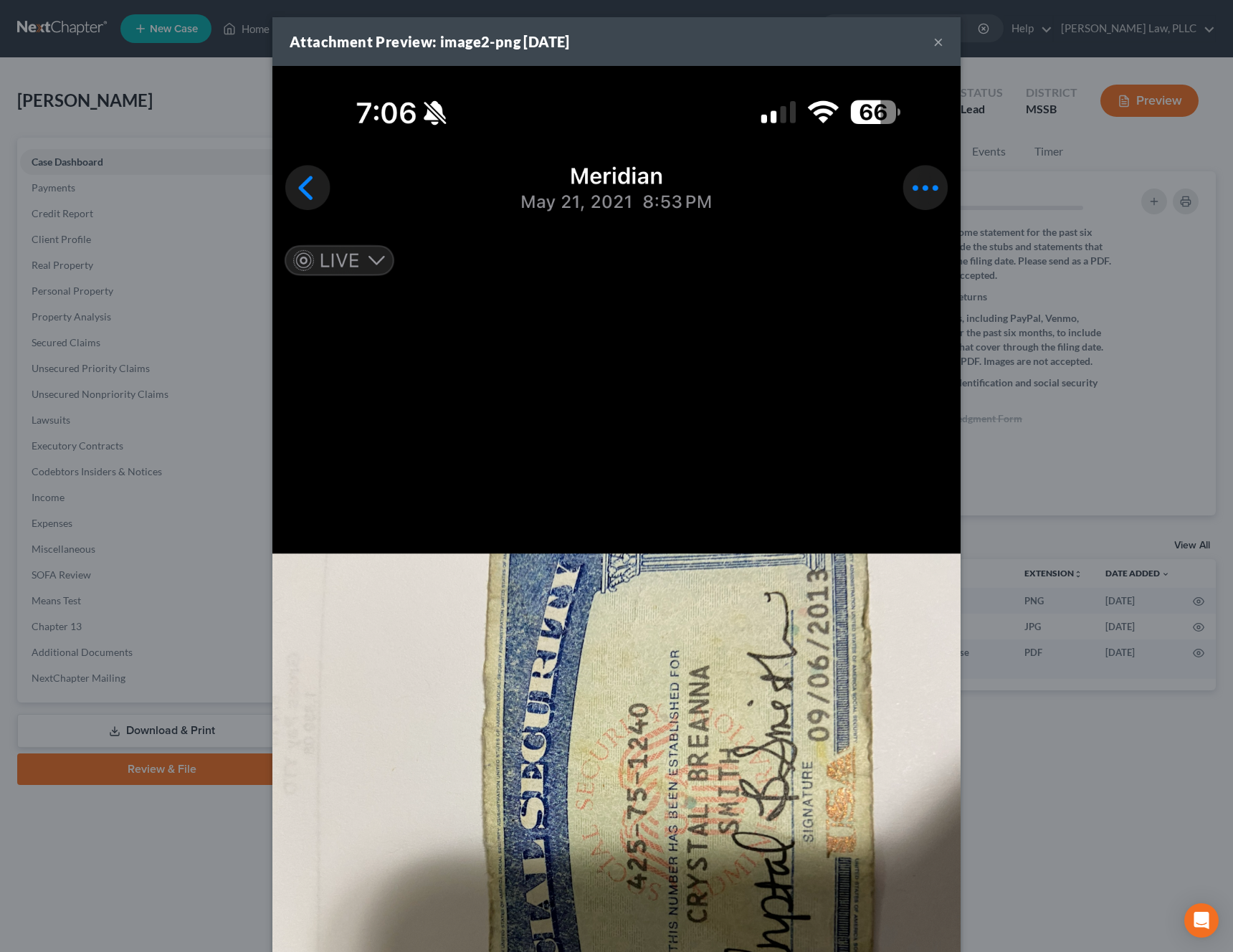
click at [939, 48] on button "×" at bounding box center [939, 41] width 10 height 18
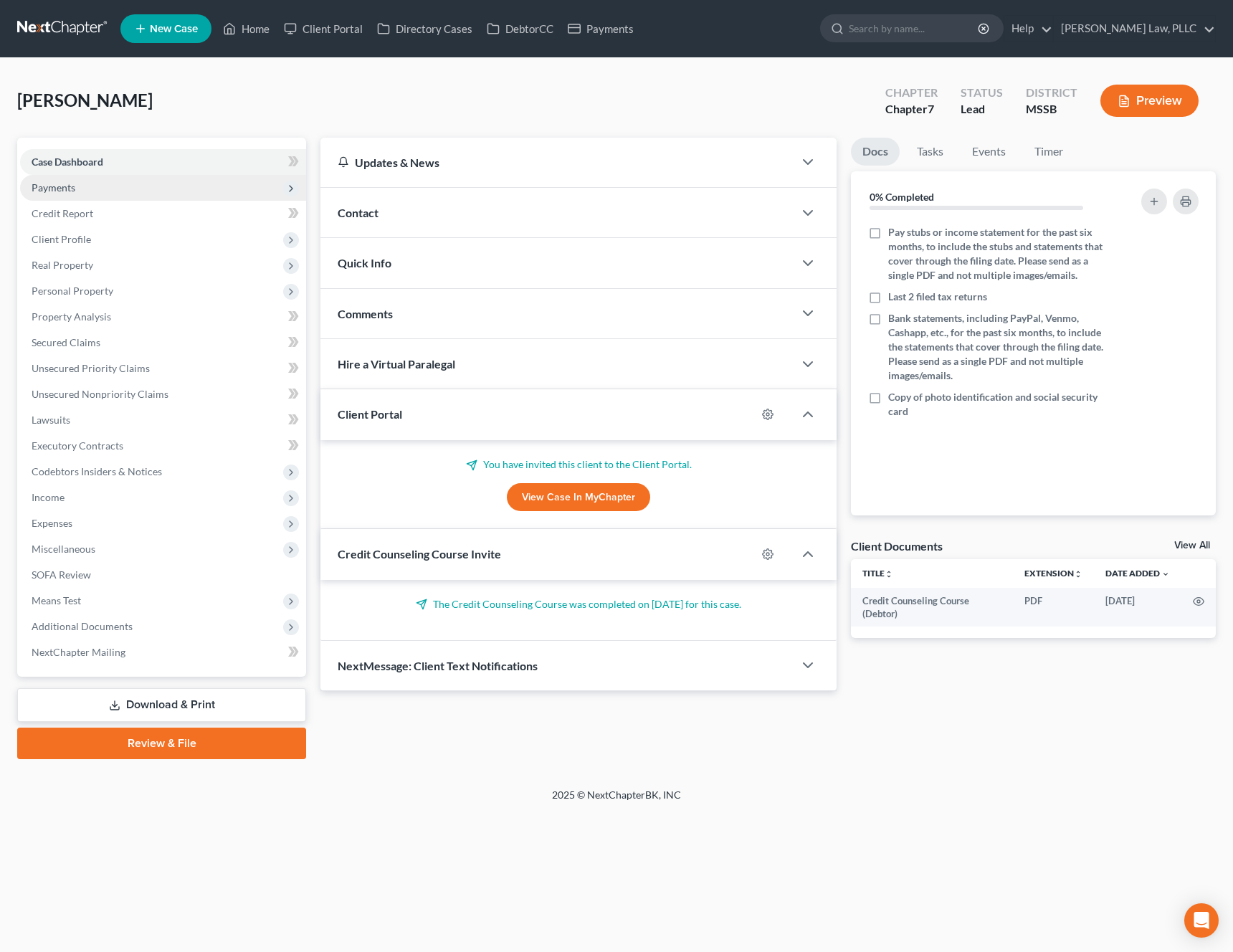
click at [62, 182] on span "Payments" at bounding box center [54, 188] width 44 height 13
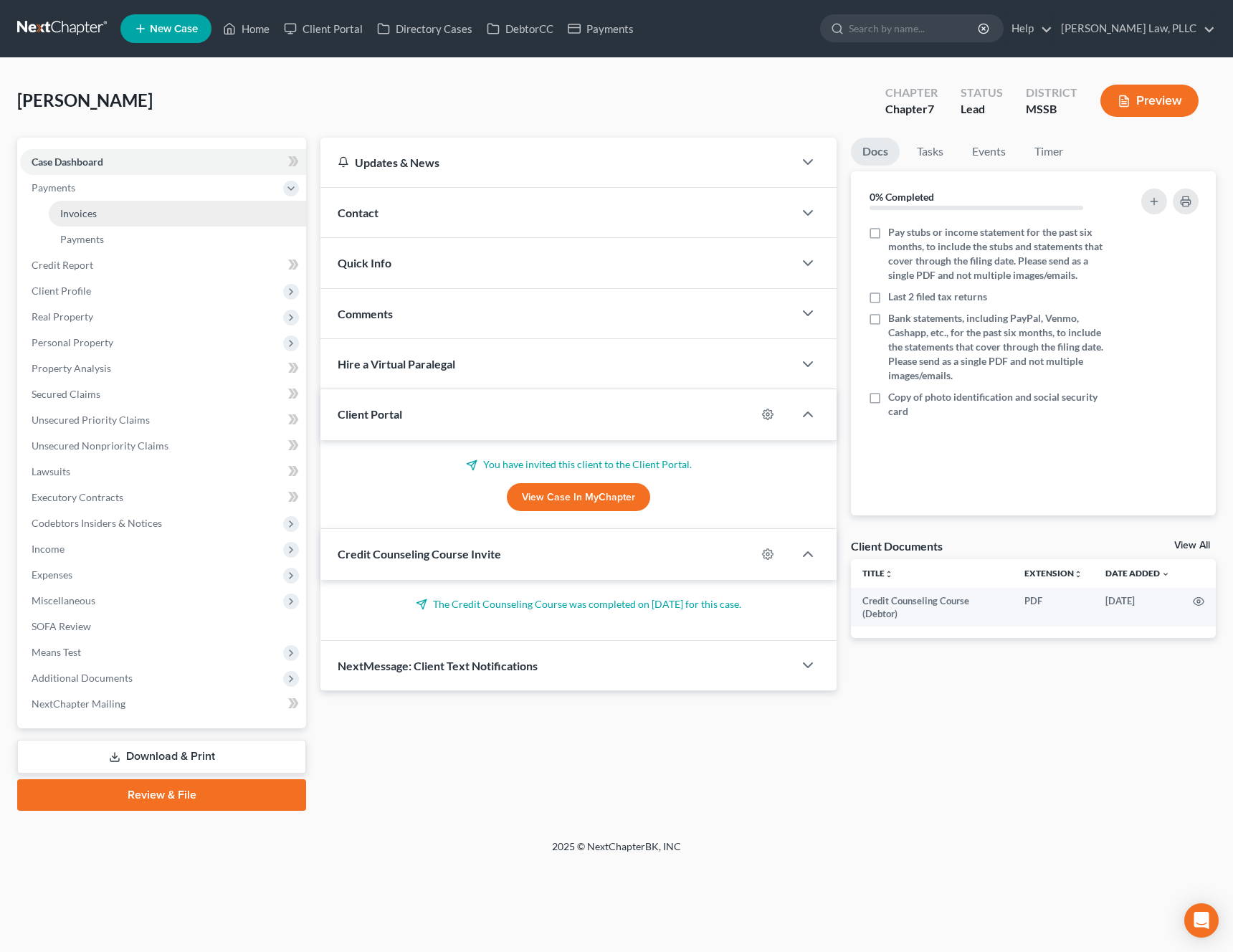
click at [68, 218] on span "Invoices" at bounding box center [79, 213] width 37 height 13
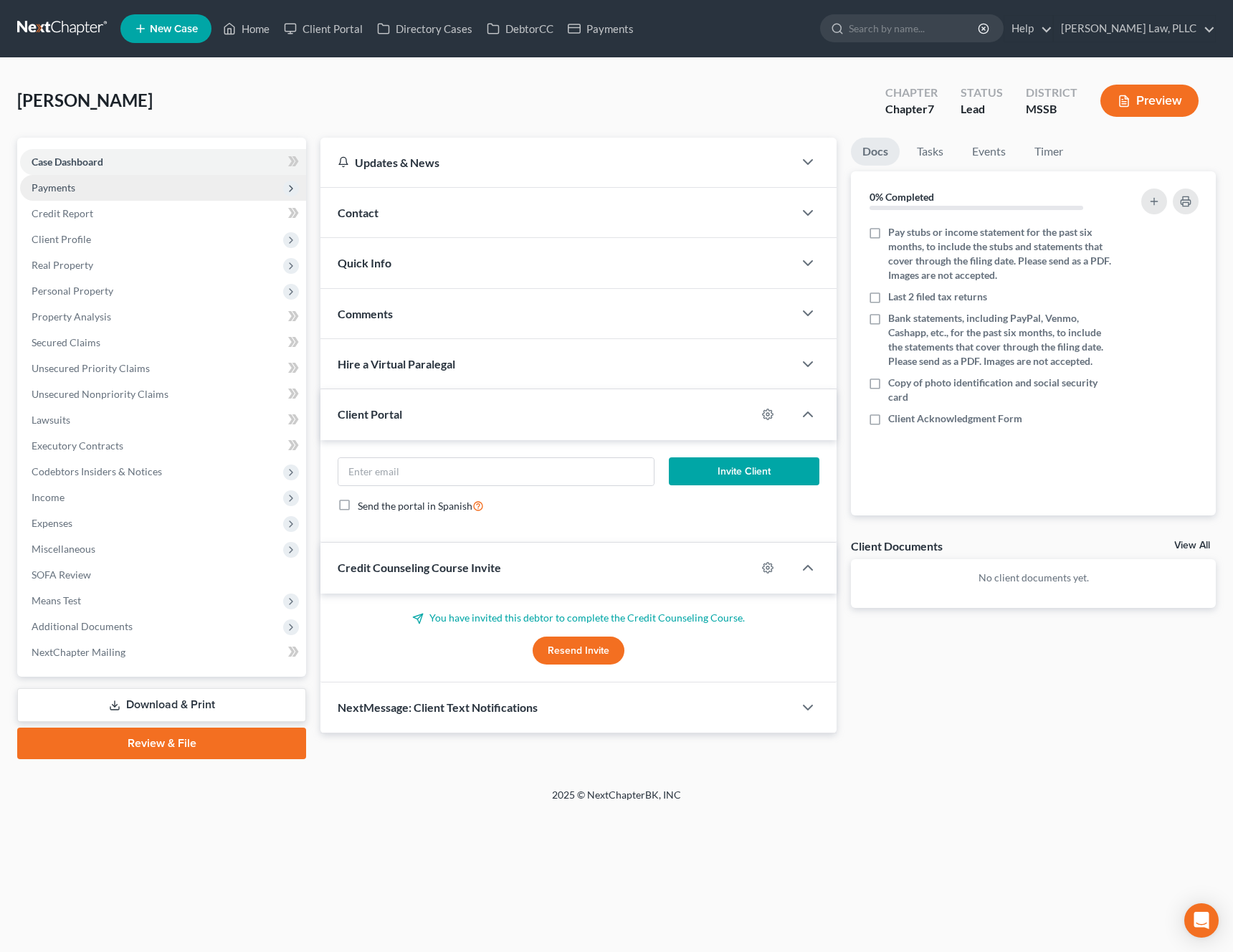
click at [59, 194] on span "Payments" at bounding box center [163, 188] width 286 height 26
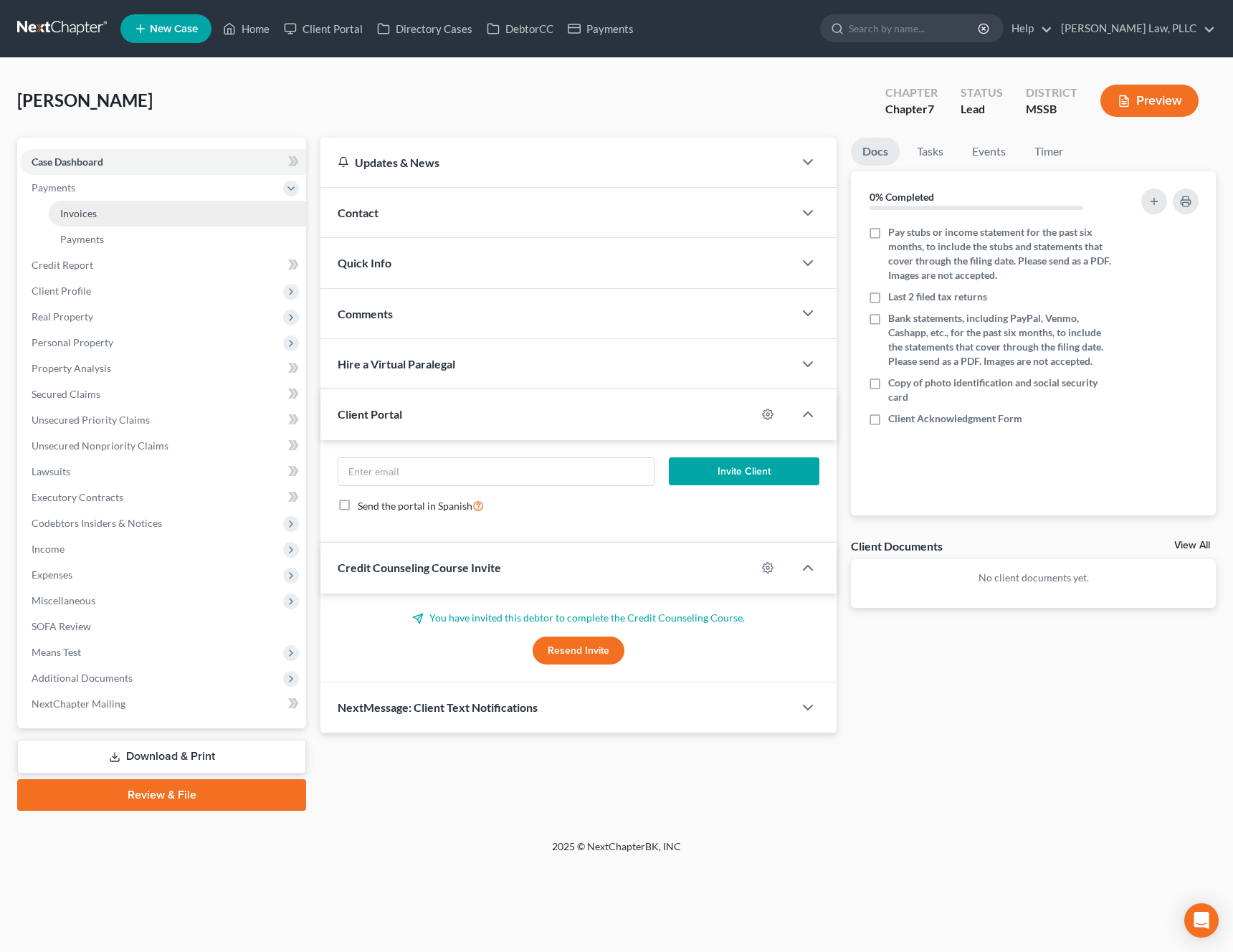
click at [65, 215] on span "Invoices" at bounding box center [79, 213] width 37 height 13
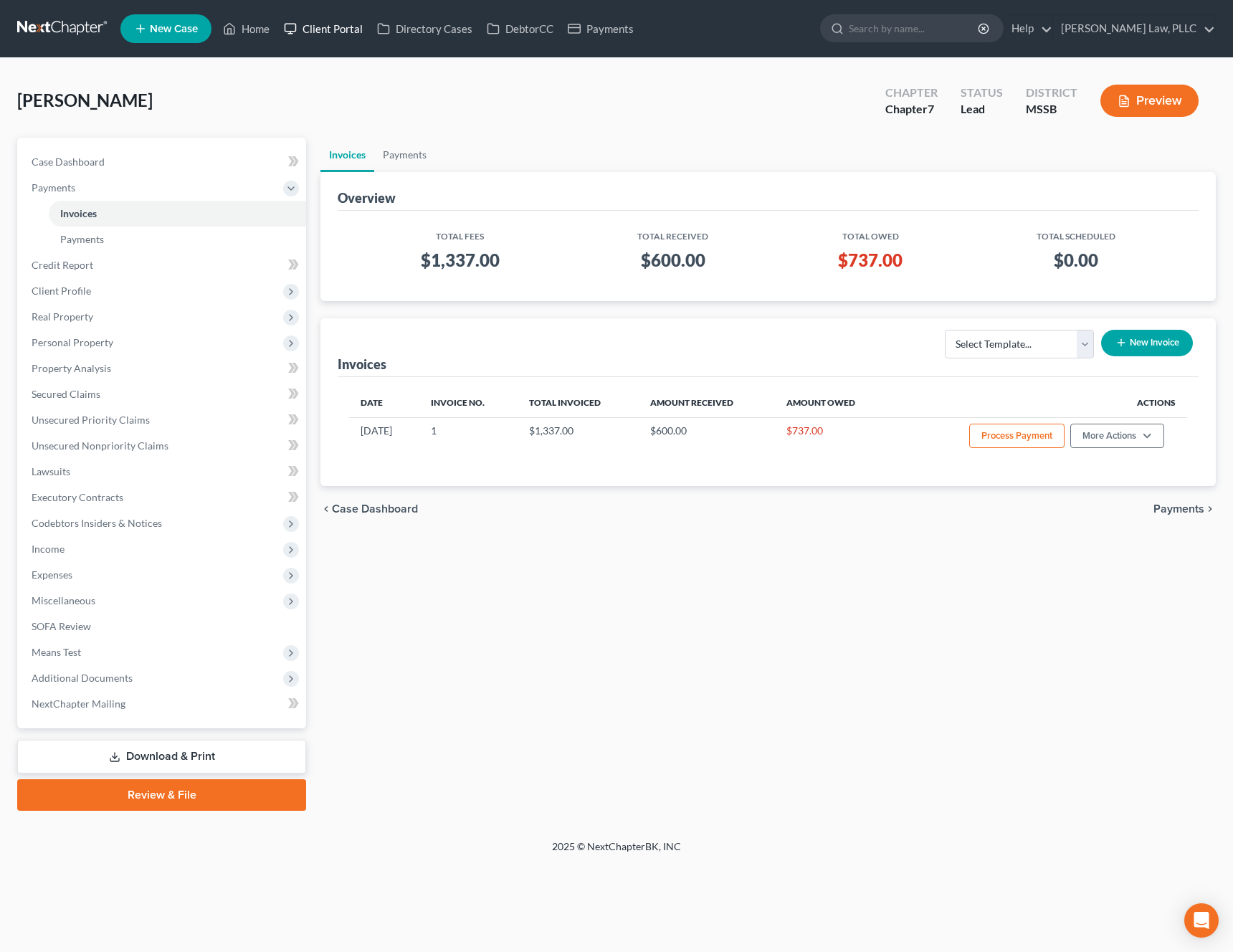
click at [342, 31] on link "Client Portal" at bounding box center [322, 28] width 93 height 26
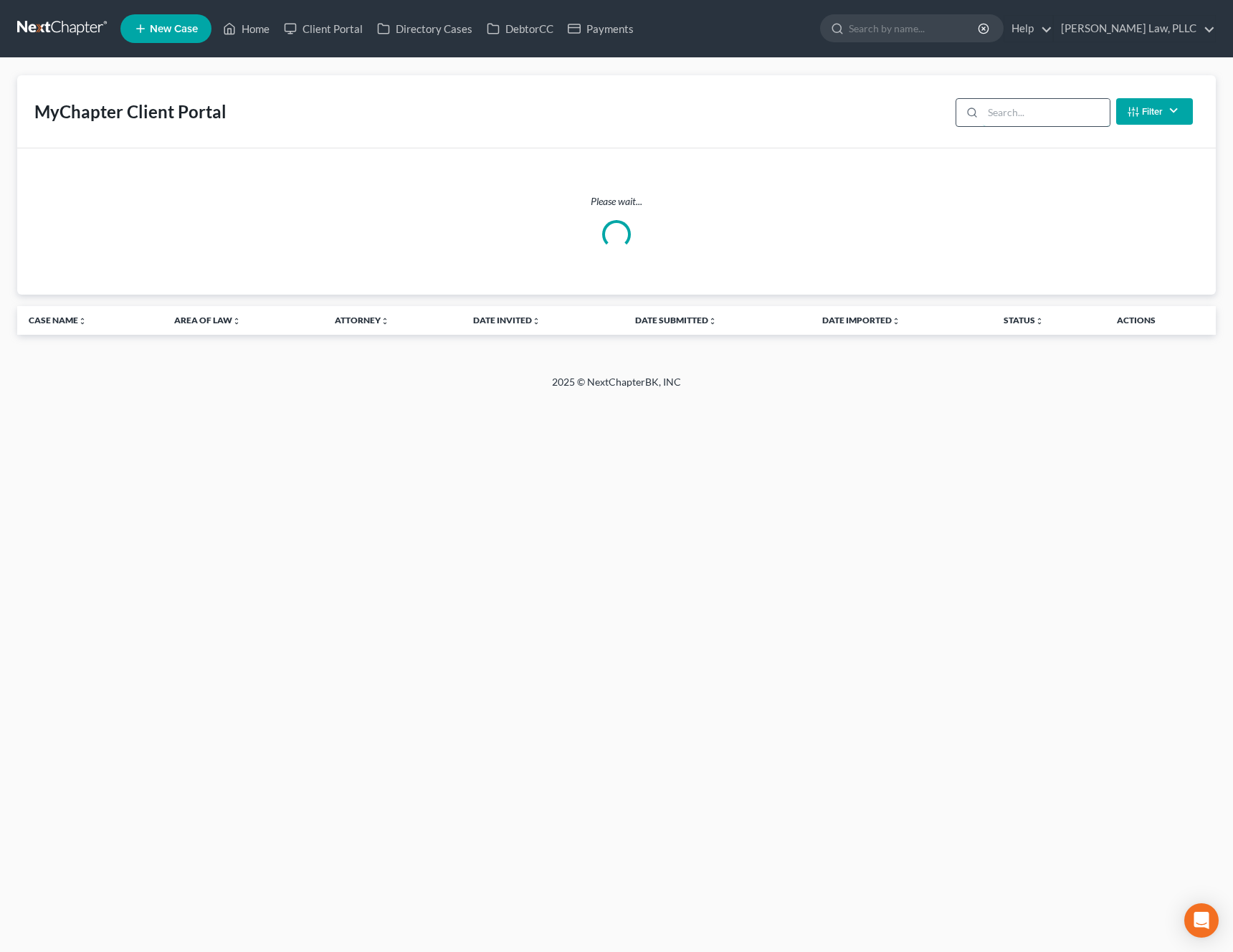
click at [1023, 120] on input "search" at bounding box center [1047, 112] width 127 height 28
type input "victor"
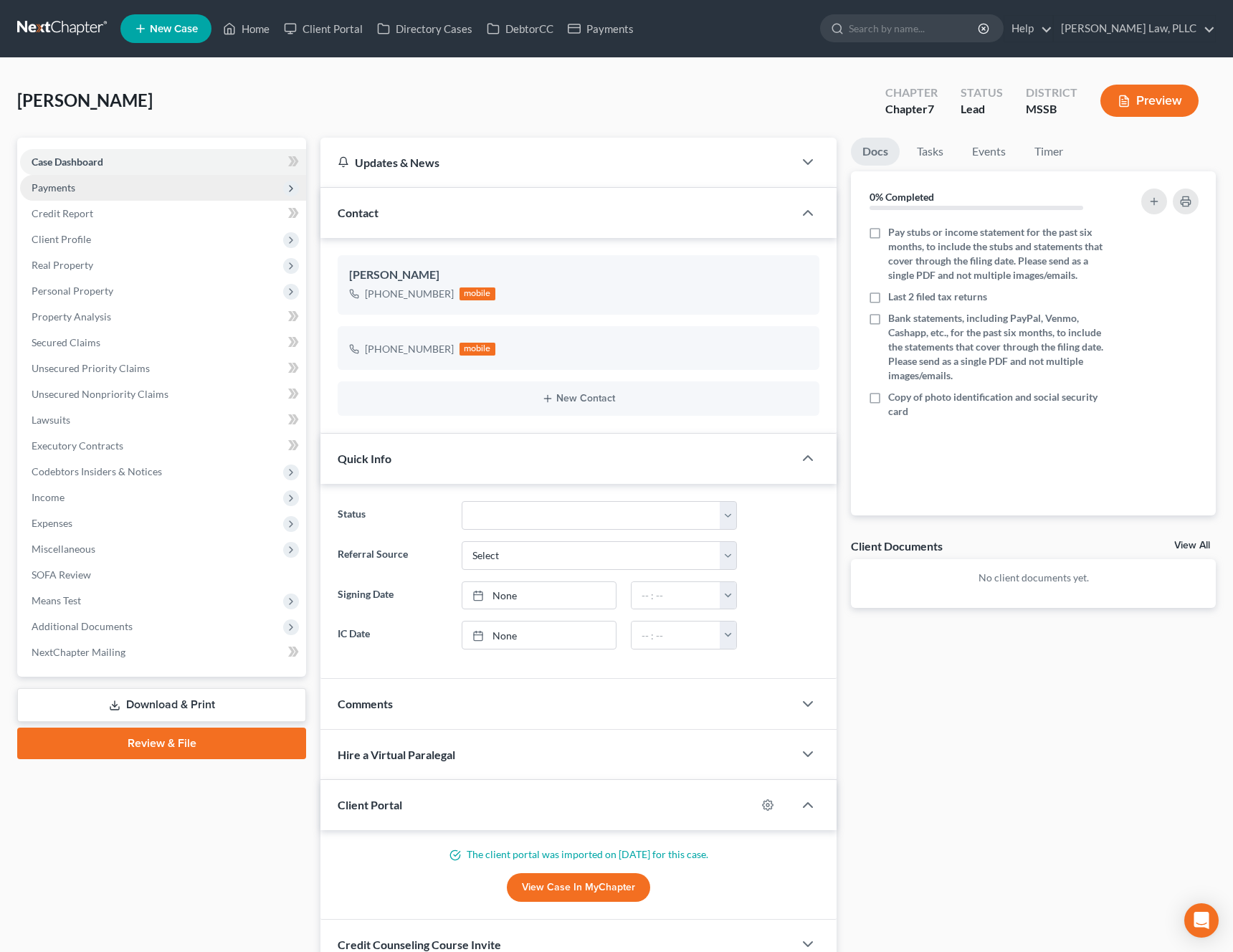
click at [153, 192] on span "Payments" at bounding box center [163, 188] width 286 height 26
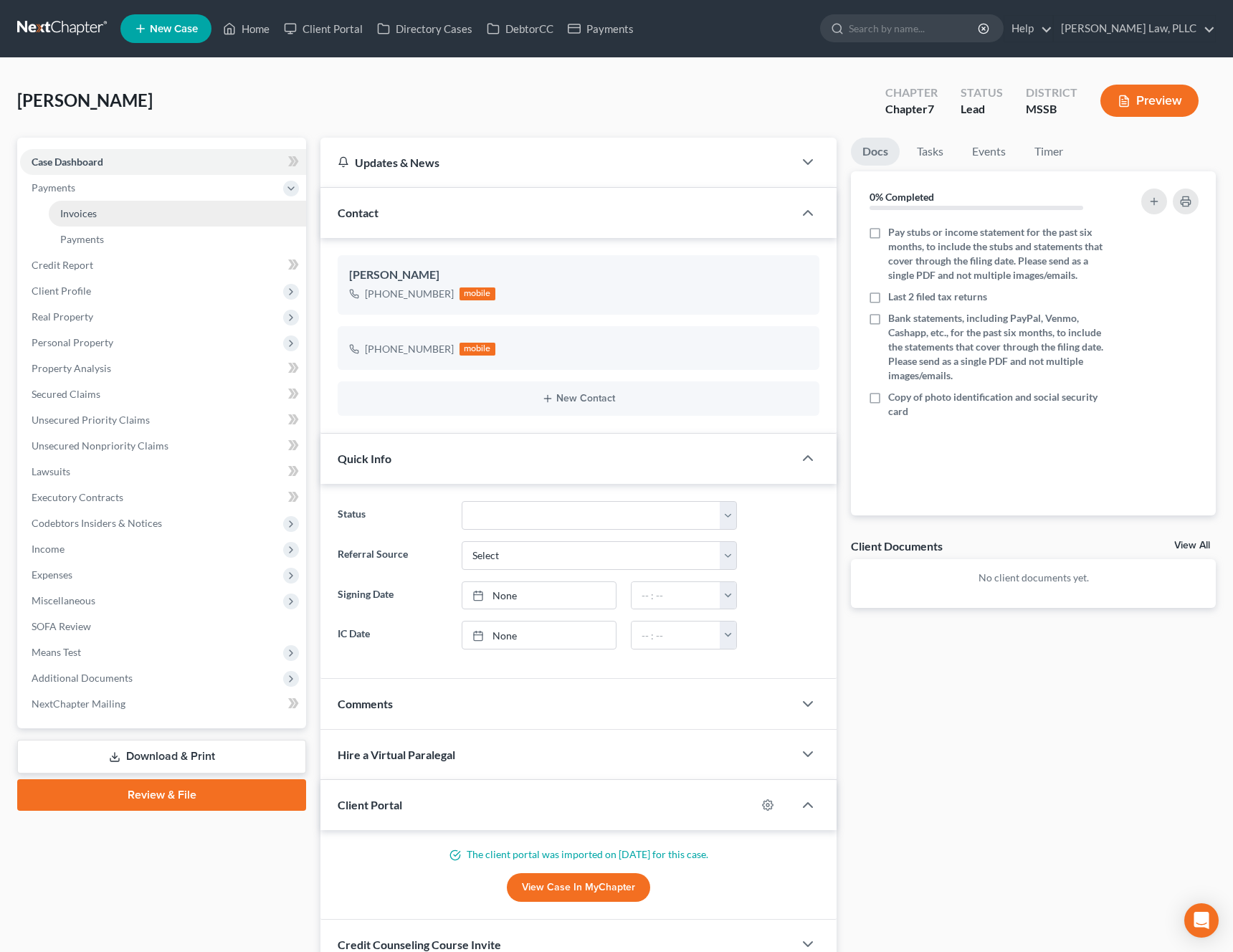
click at [137, 208] on link "Invoices" at bounding box center [177, 214] width 257 height 26
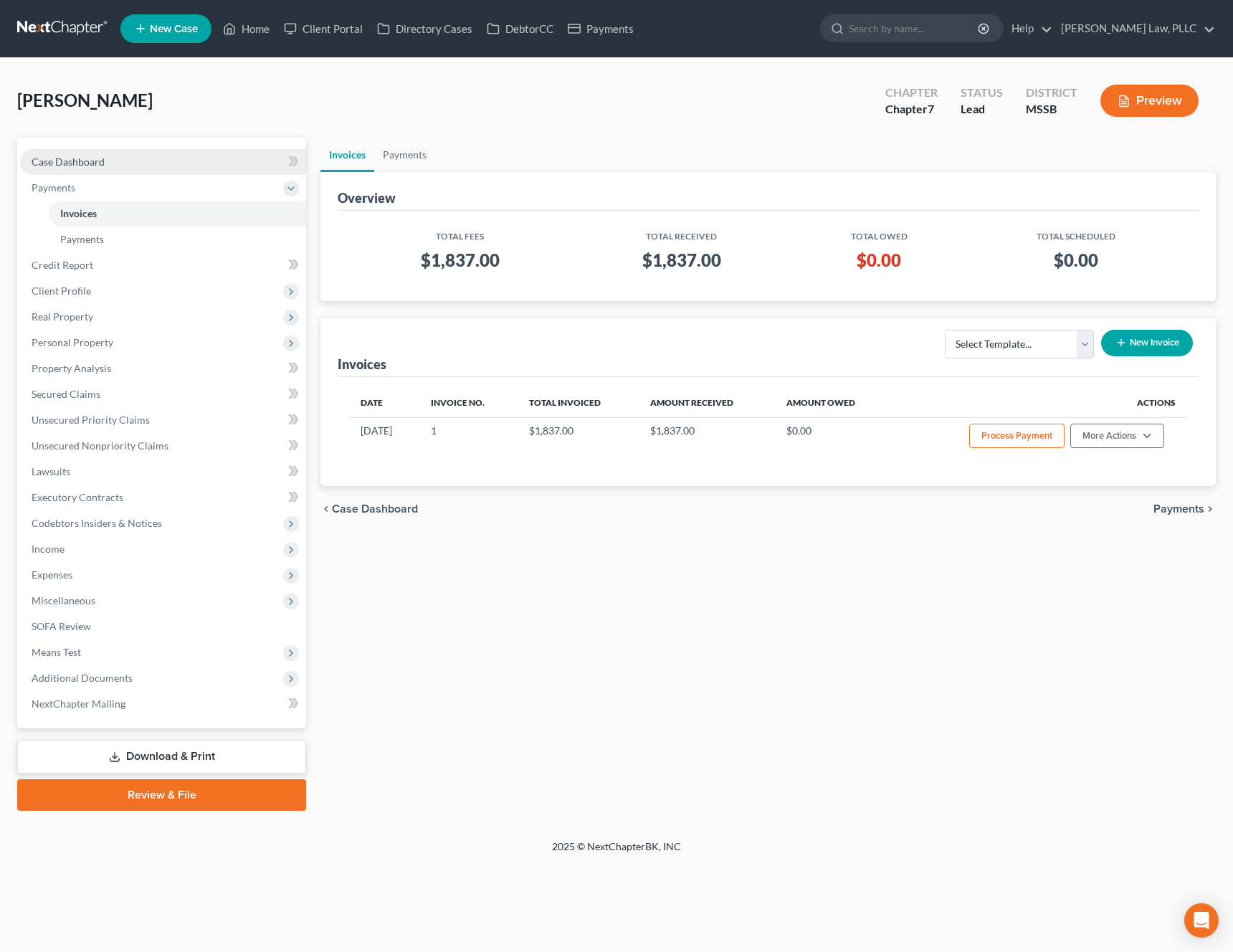
click at [147, 152] on link "Case Dashboard" at bounding box center [163, 162] width 286 height 26
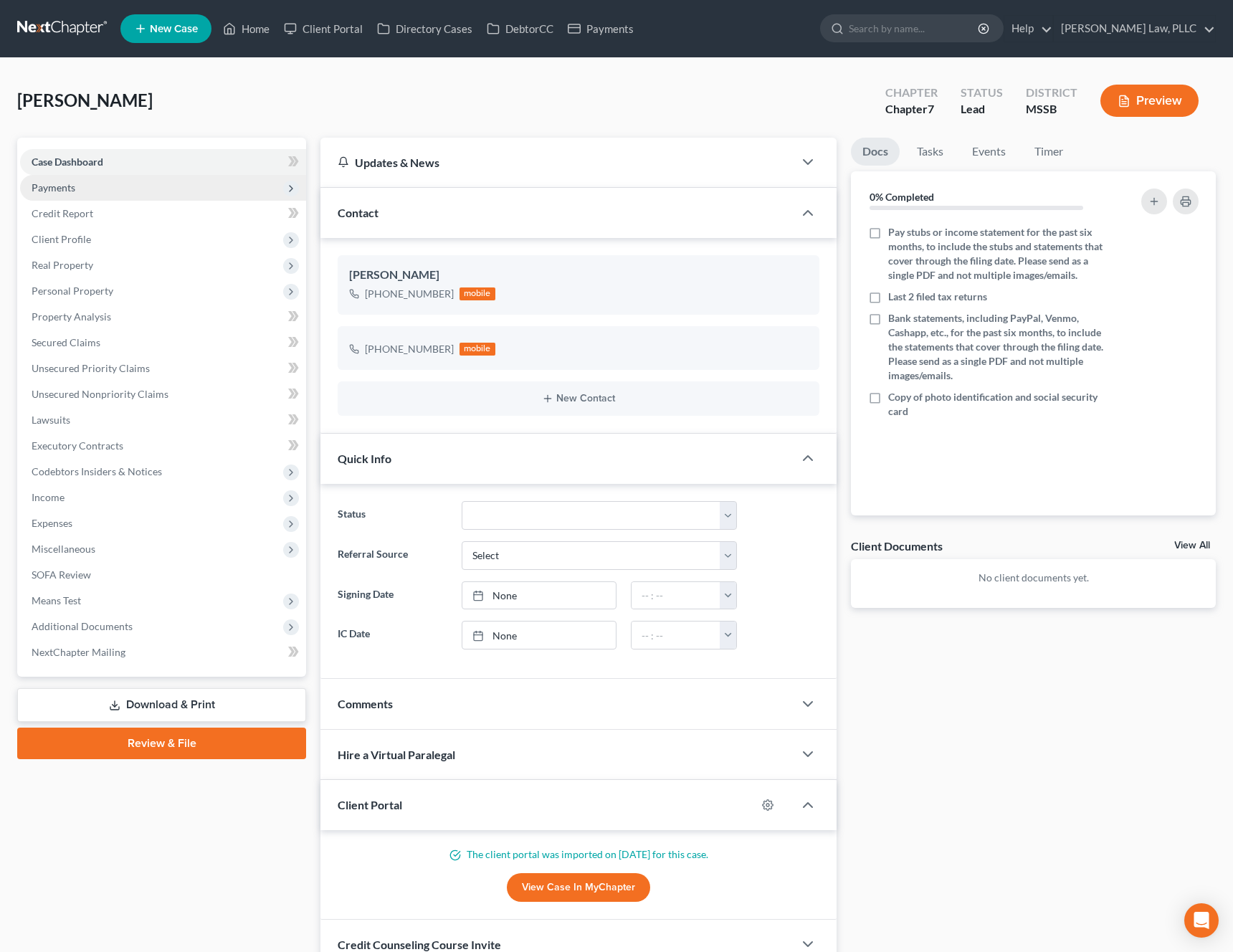
click at [112, 192] on span "Payments" at bounding box center [163, 188] width 286 height 26
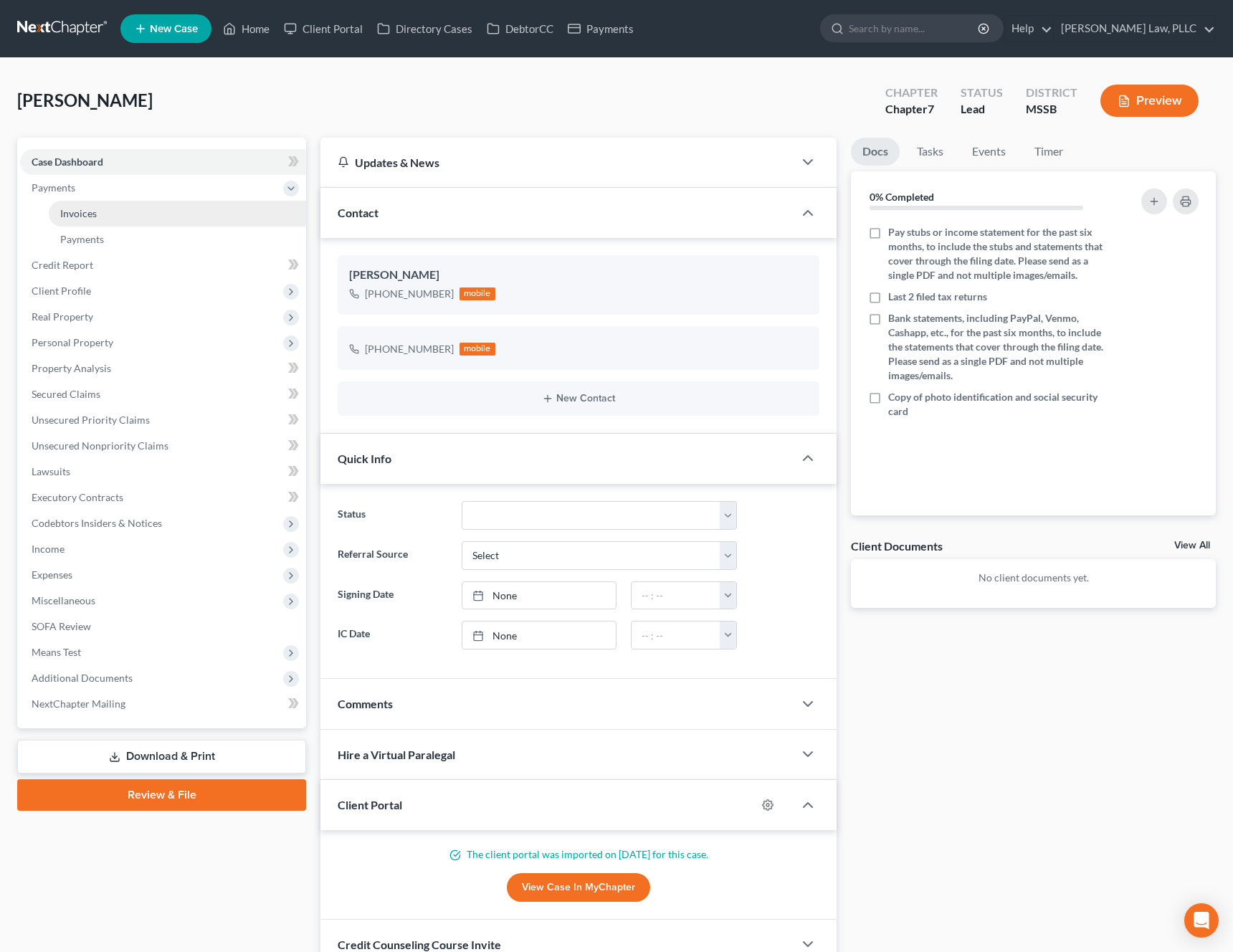
click at [106, 210] on link "Invoices" at bounding box center [177, 214] width 257 height 26
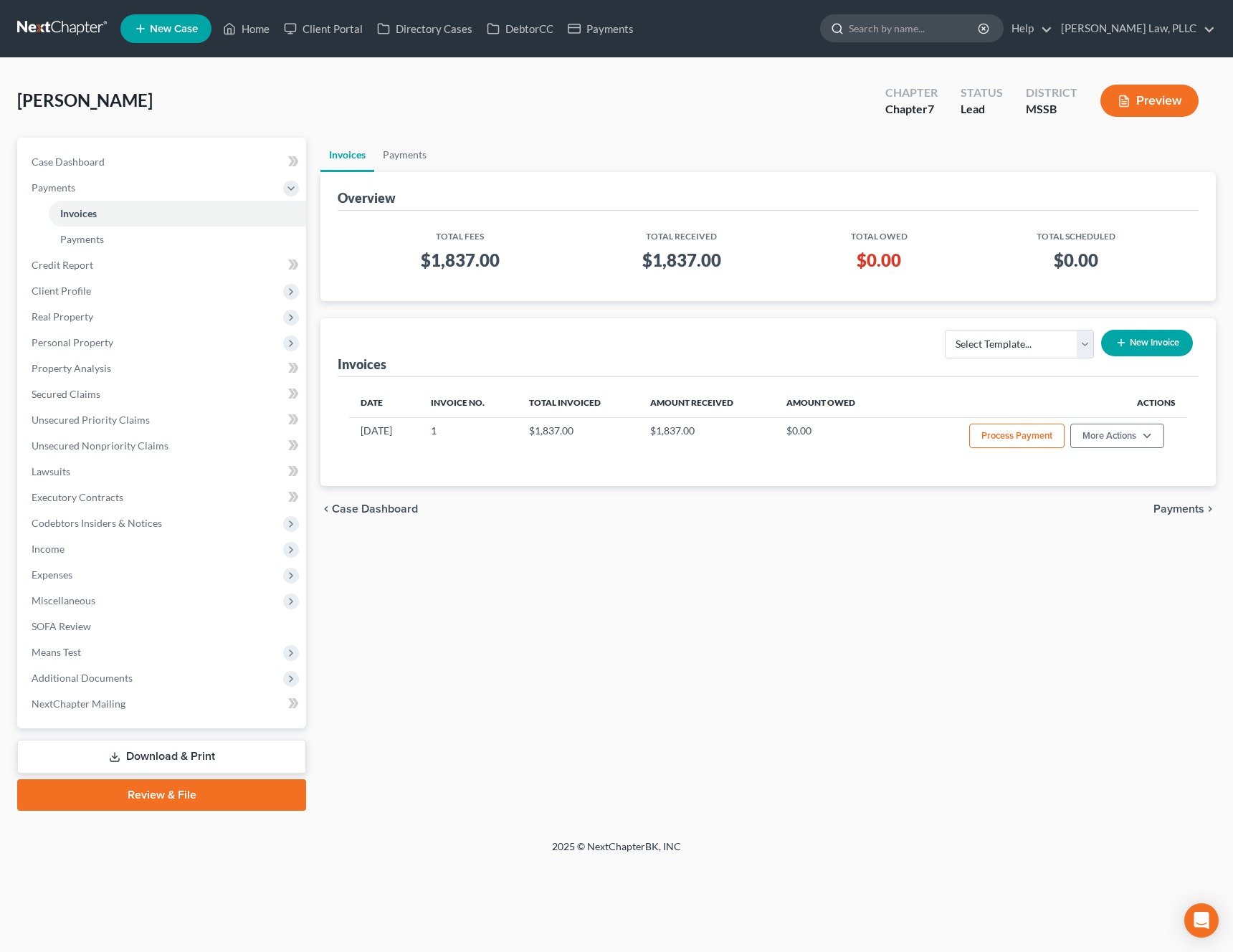
click at [954, 33] on input "search" at bounding box center [915, 28] width 132 height 27
type input "d"
type input "l&s"
click at [264, 35] on link "Home" at bounding box center [246, 28] width 61 height 26
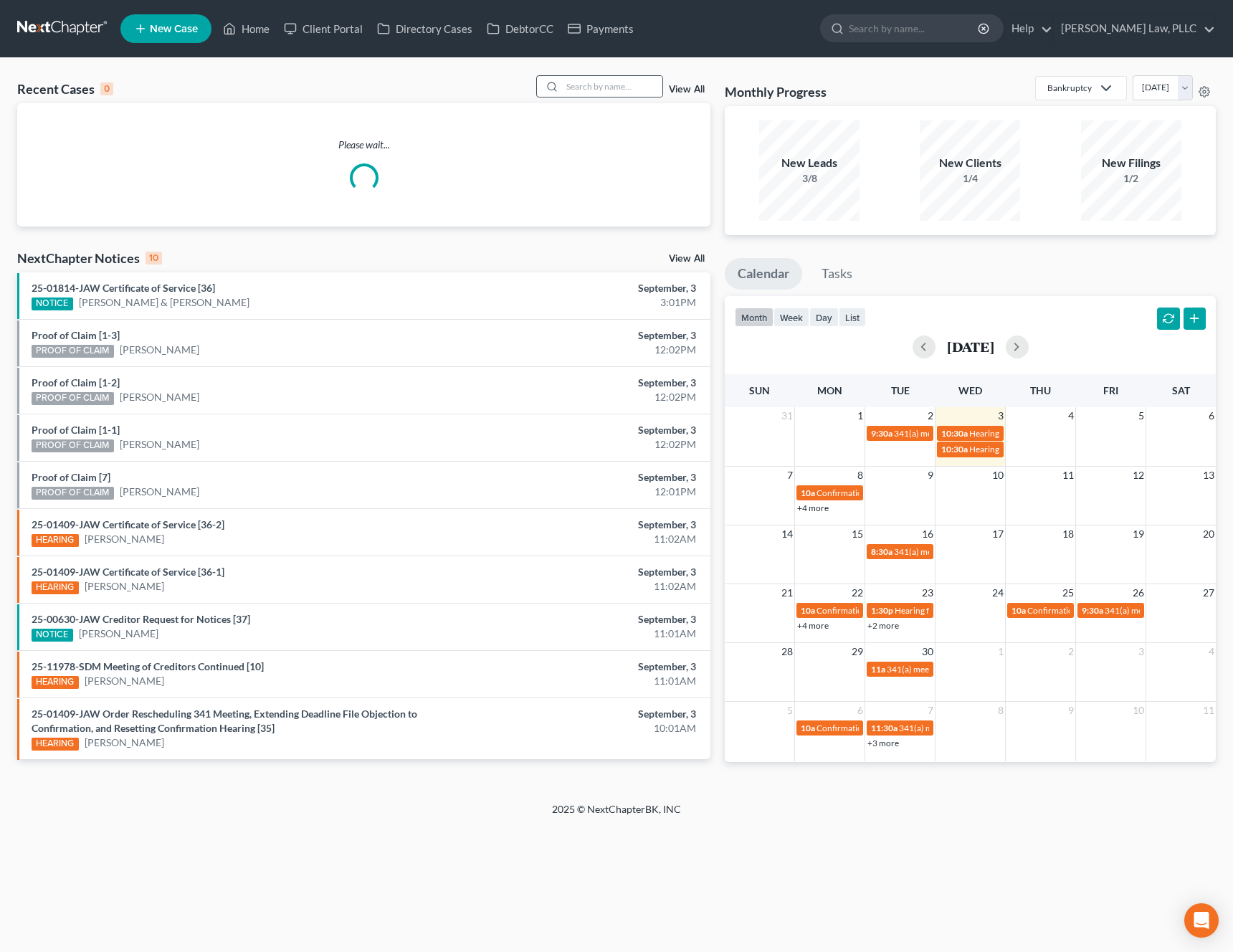
click at [662, 89] on div "View All" at bounding box center [623, 86] width 175 height 23
click at [633, 89] on input "search" at bounding box center [612, 86] width 101 height 21
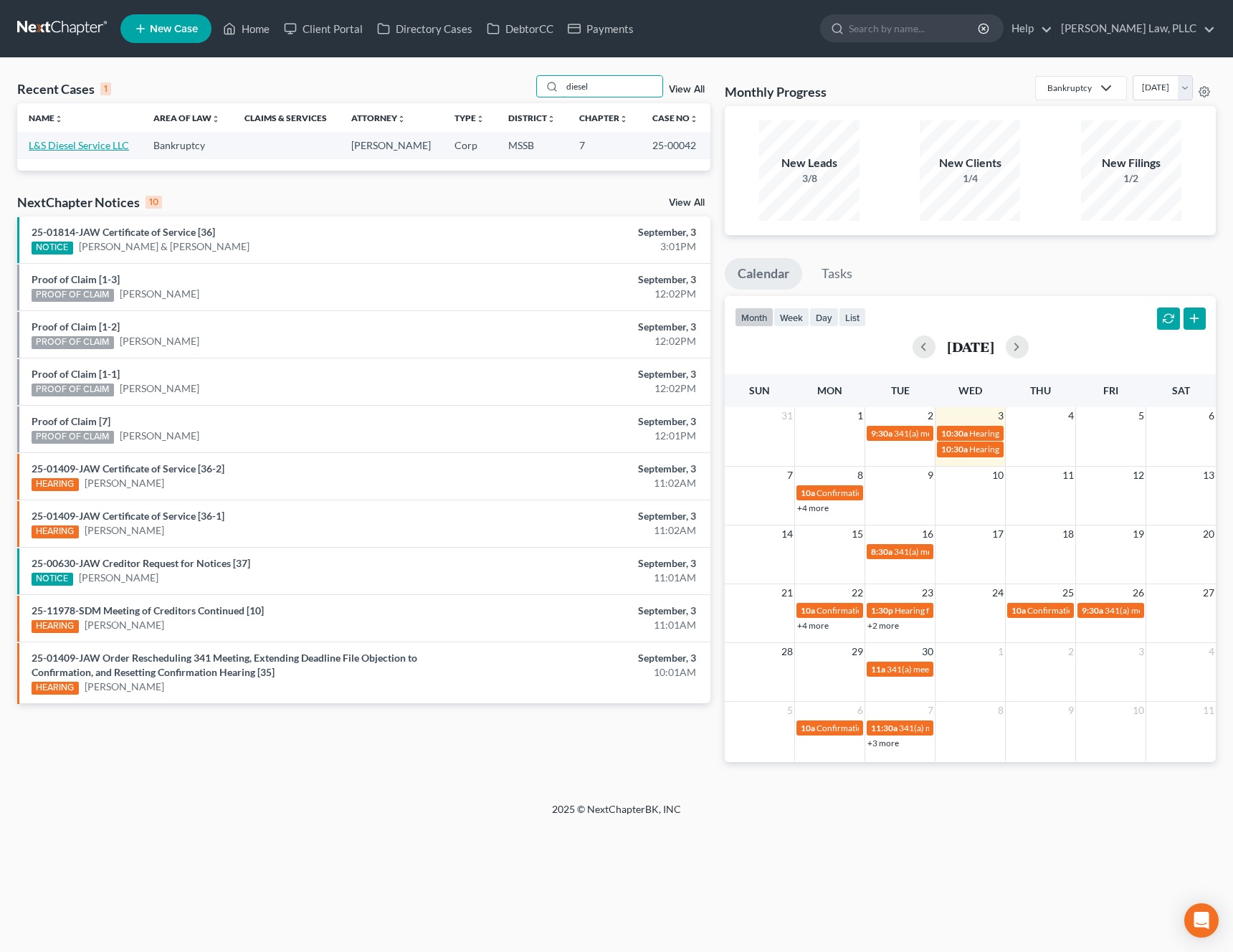
type input "diesel"
click at [93, 142] on link "L&S Diesel Service LLC" at bounding box center [79, 145] width 101 height 13
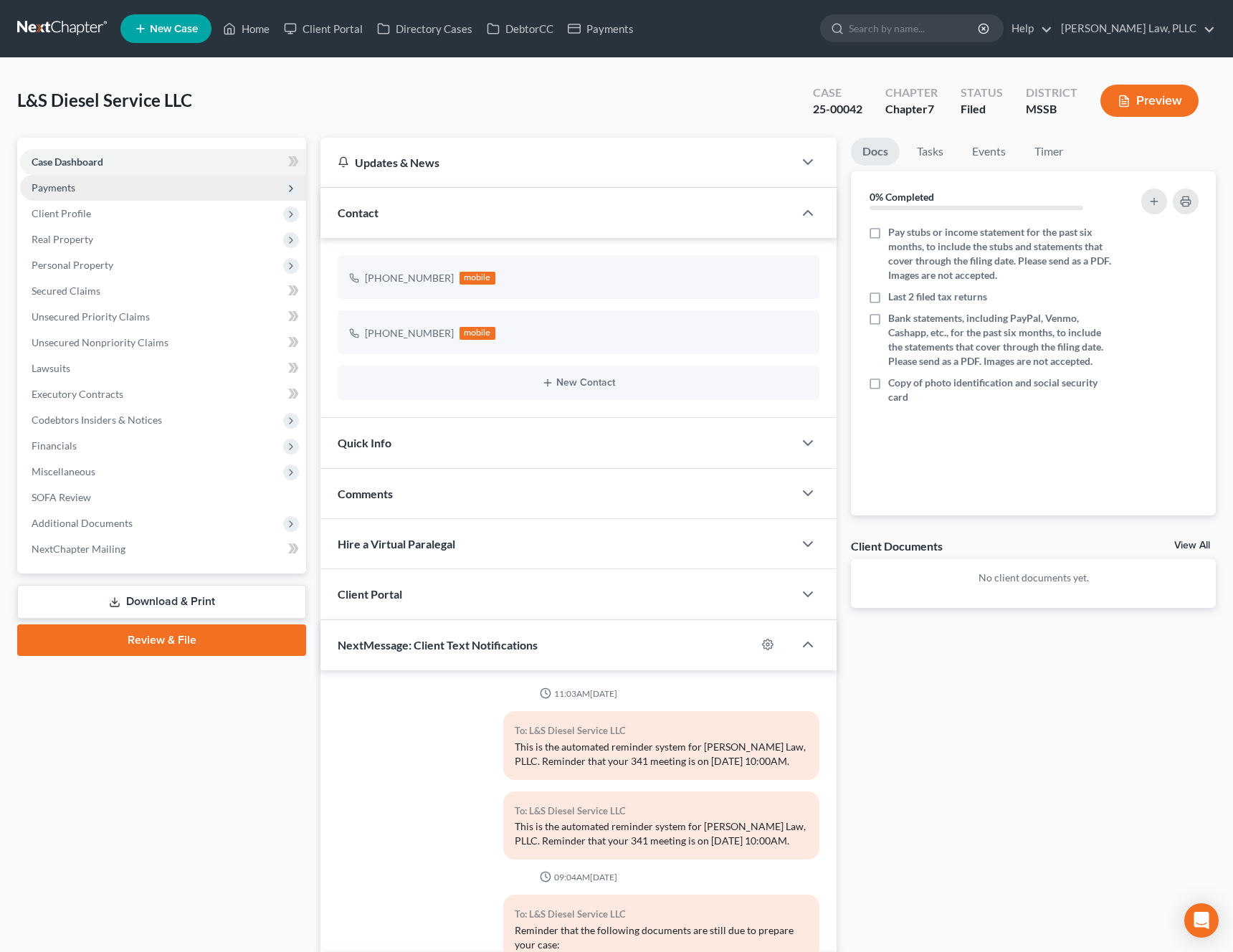
click at [127, 193] on span "Payments" at bounding box center [163, 188] width 286 height 26
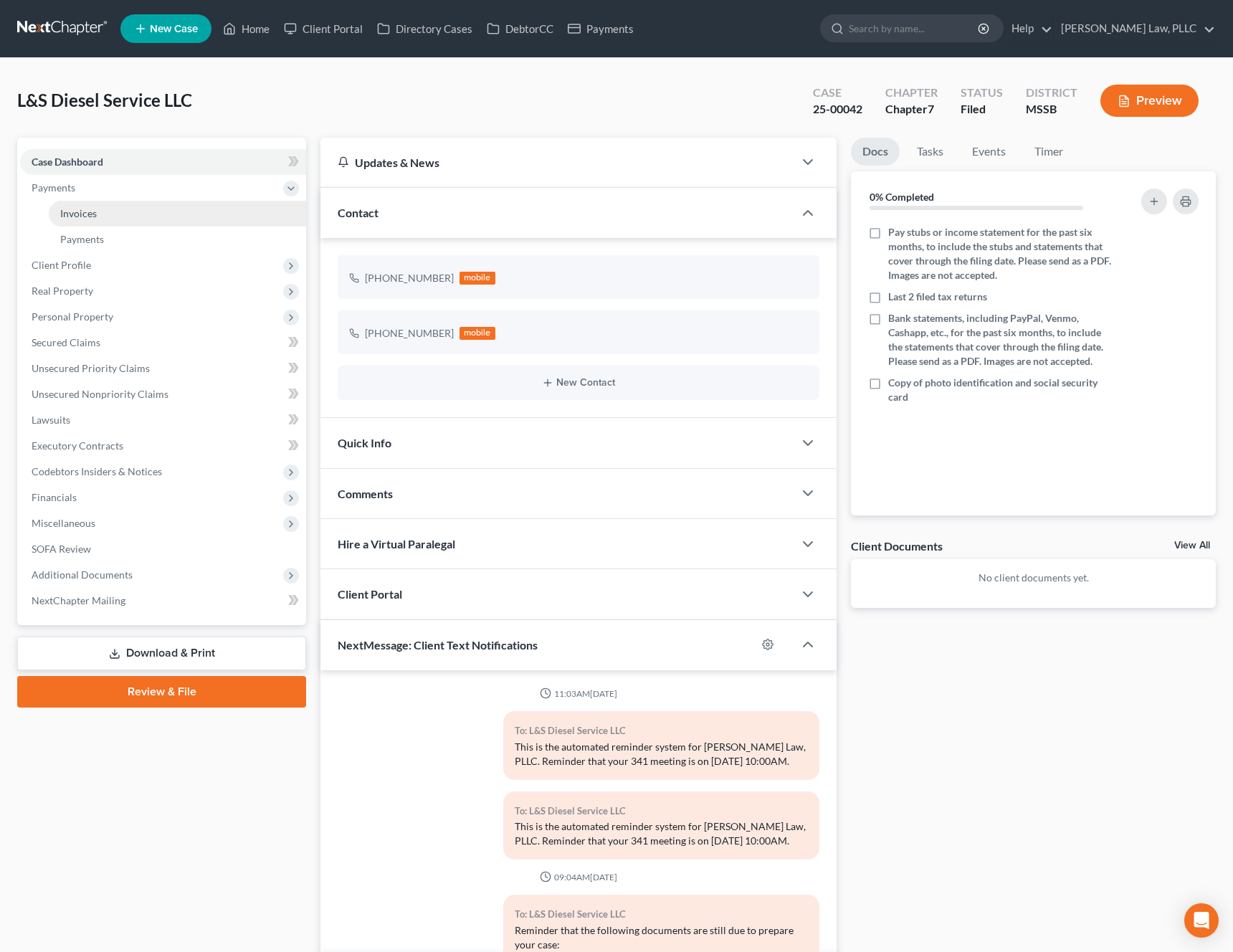
scroll to position [1382, 0]
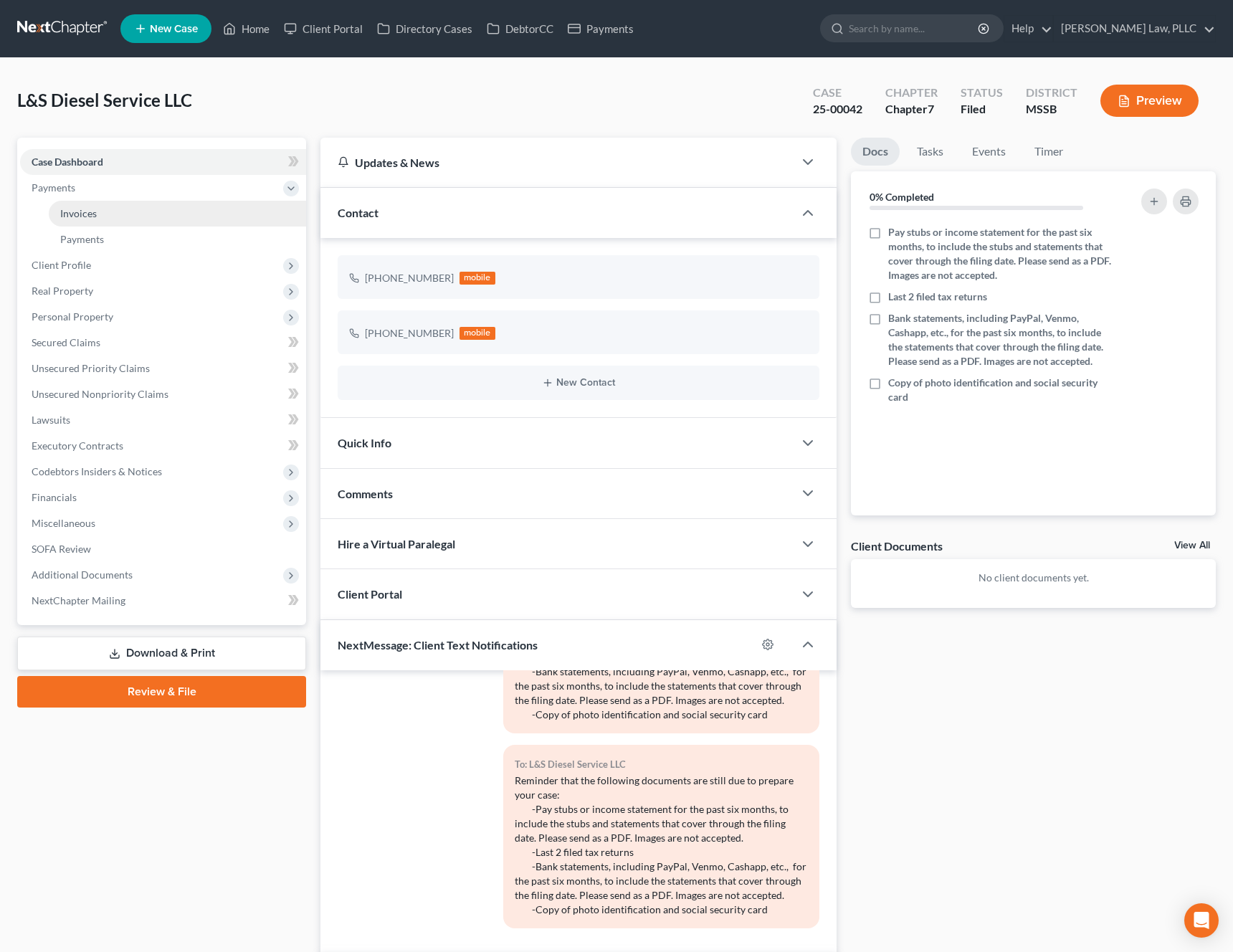
click at [116, 212] on link "Invoices" at bounding box center [177, 214] width 257 height 26
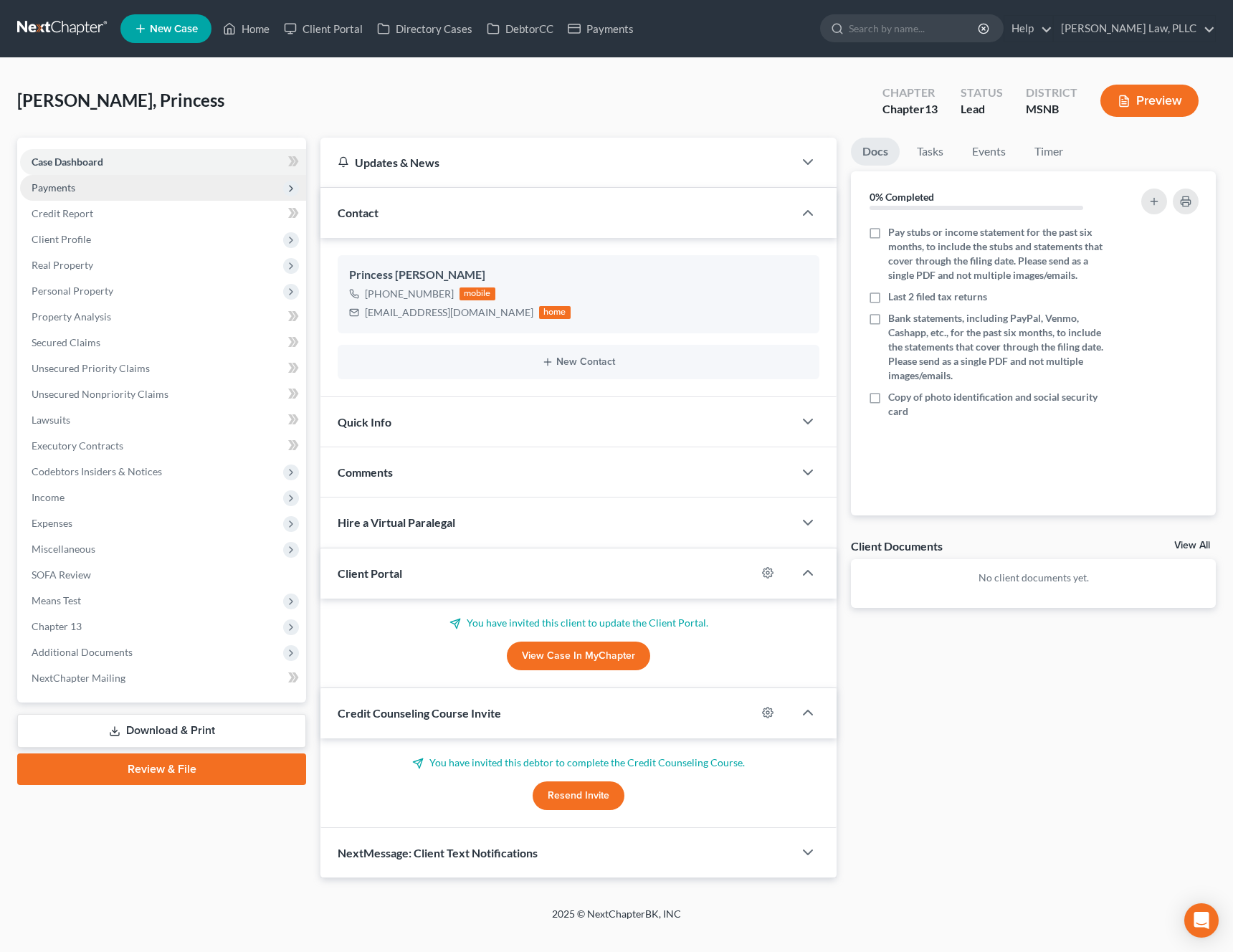
click at [105, 178] on span "Payments" at bounding box center [163, 188] width 286 height 26
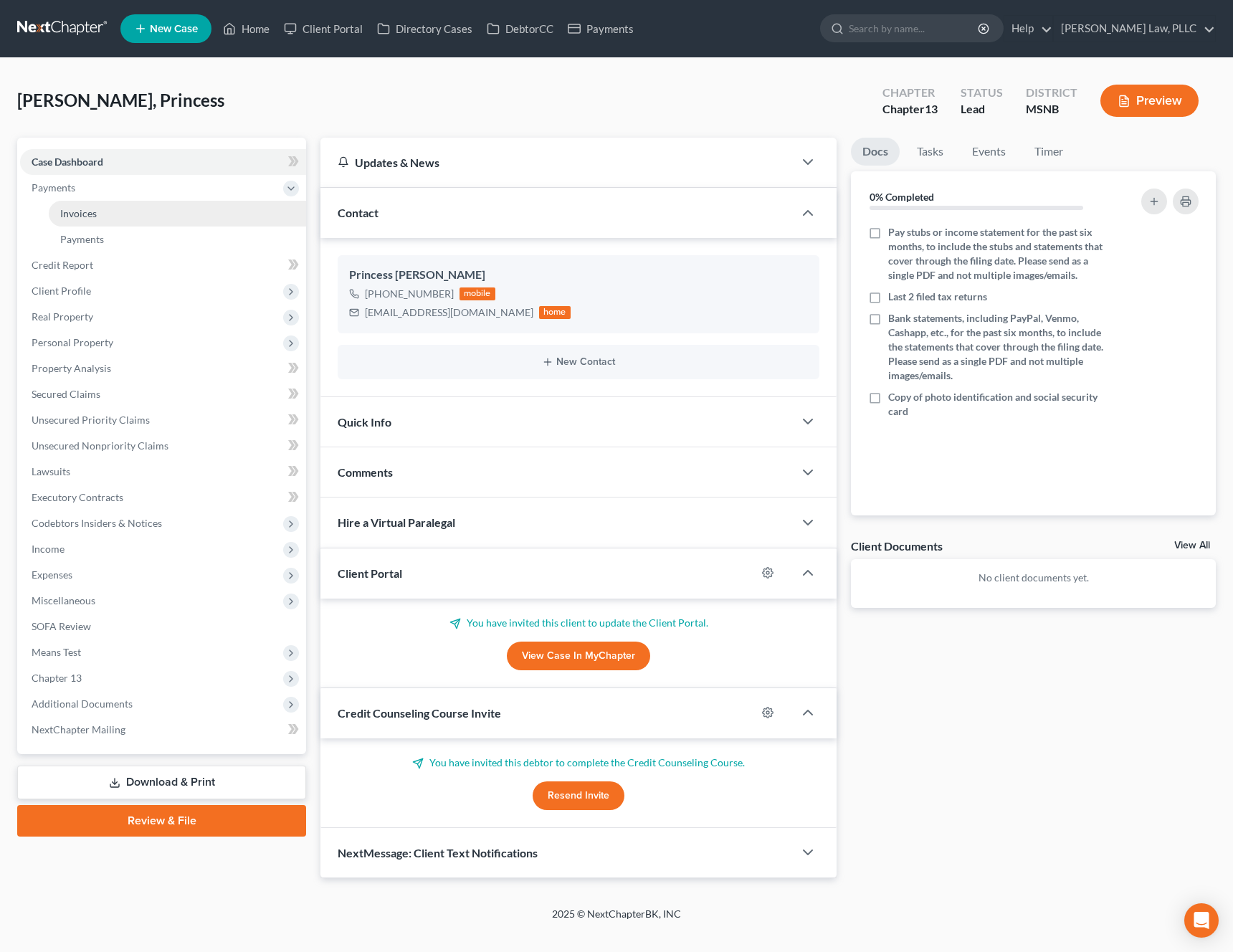
click at [96, 208] on link "Invoices" at bounding box center [177, 214] width 257 height 26
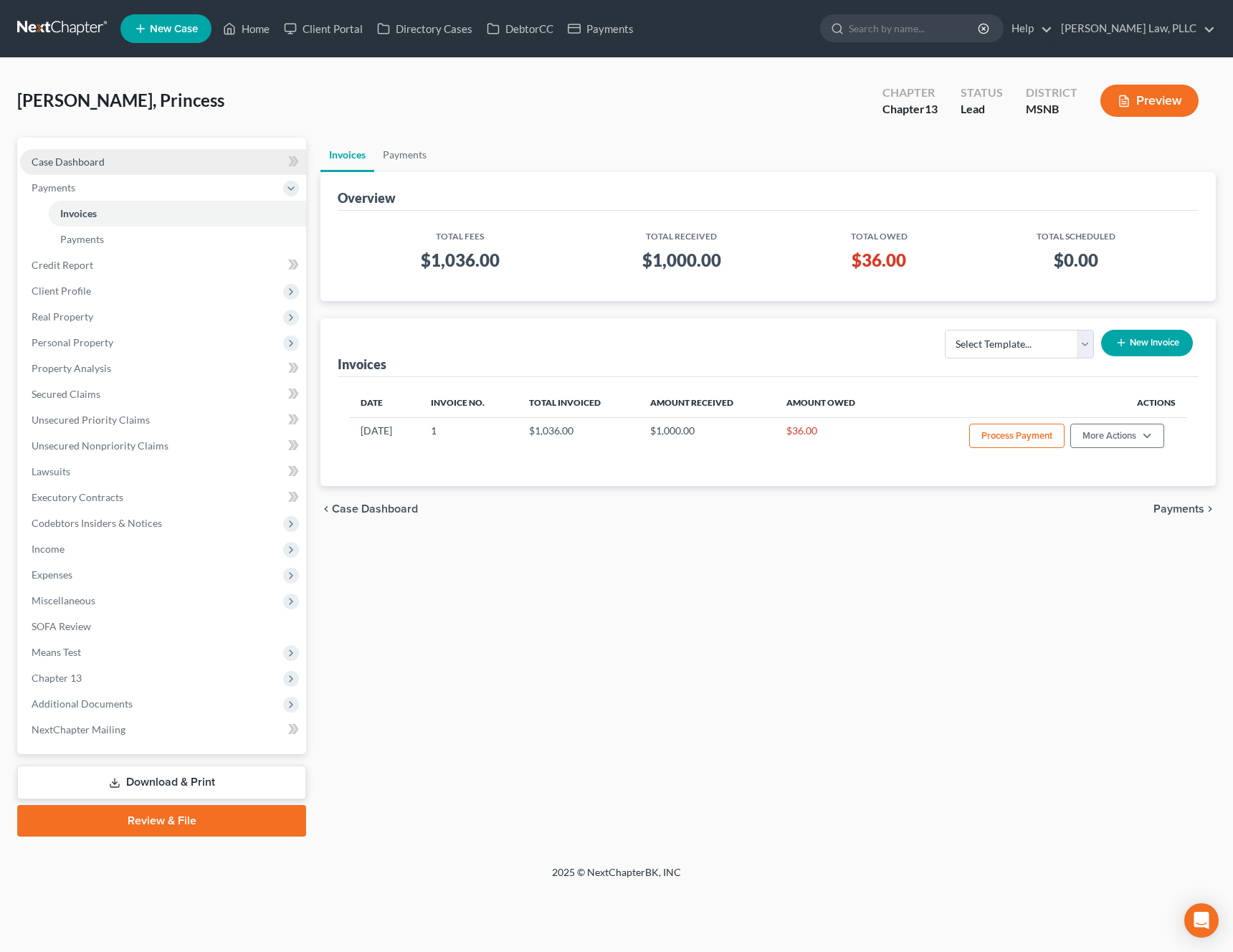
click at [93, 162] on span "Case Dashboard" at bounding box center [68, 162] width 73 height 13
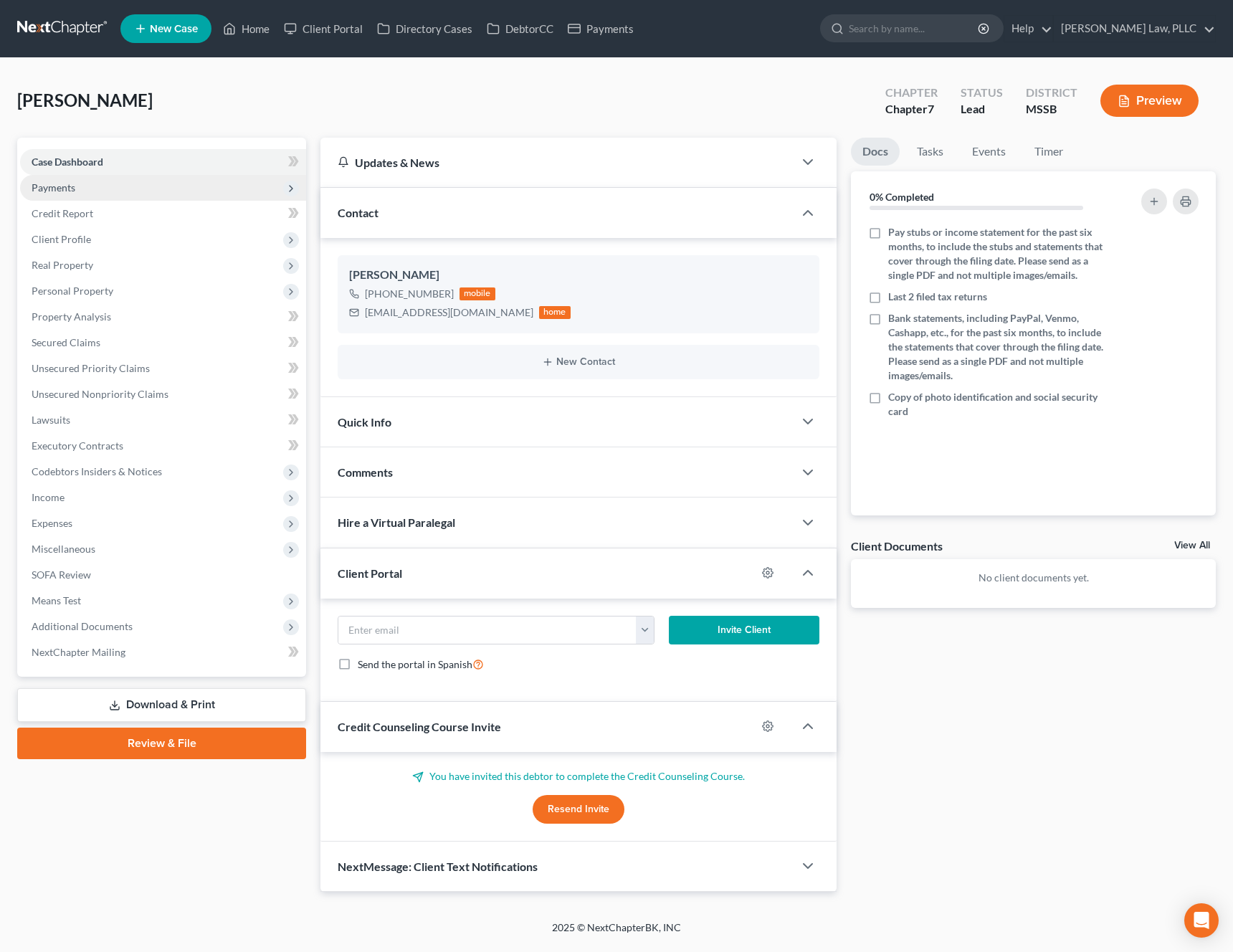
click at [107, 191] on span "Payments" at bounding box center [163, 188] width 286 height 26
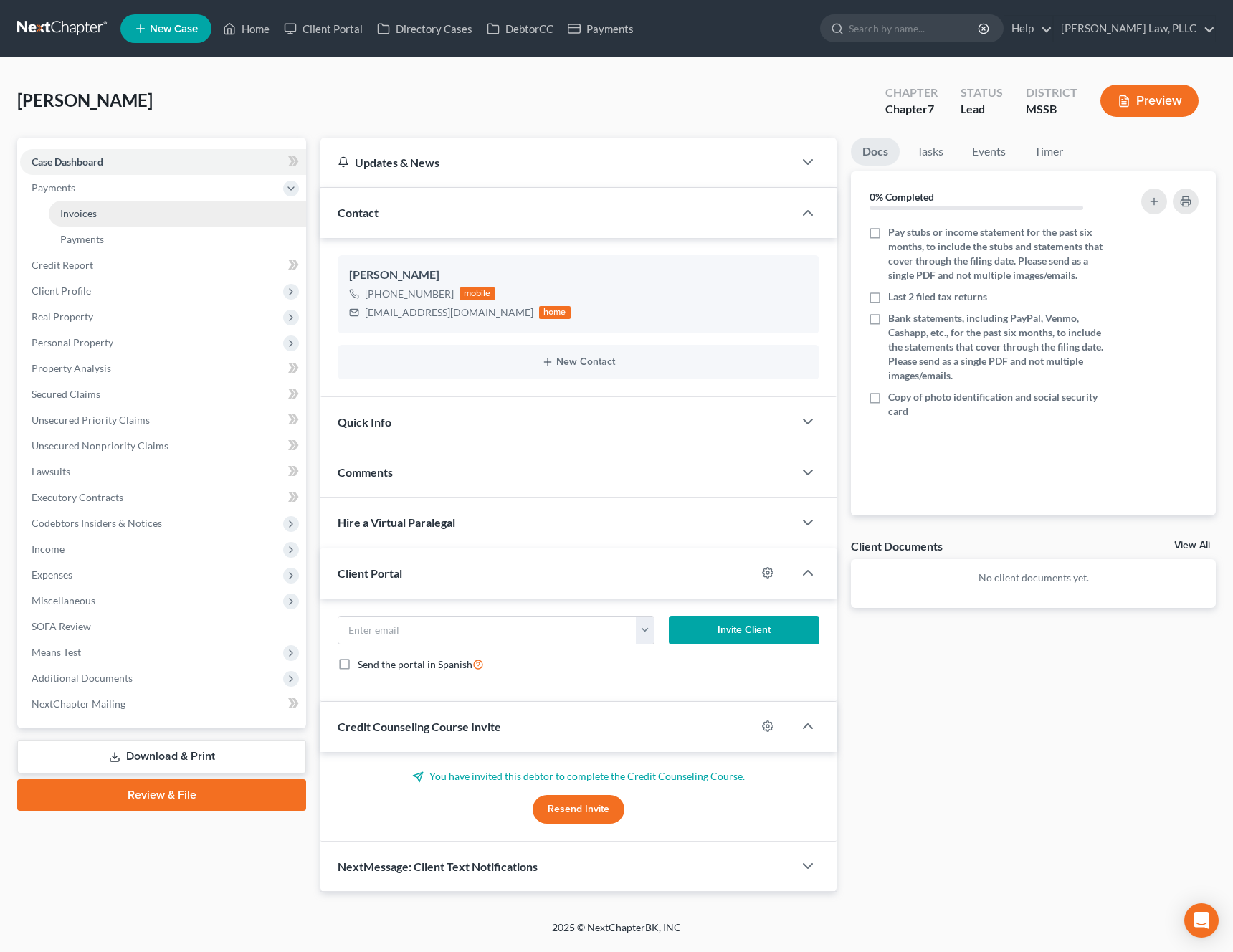
click at [102, 221] on link "Invoices" at bounding box center [177, 214] width 257 height 26
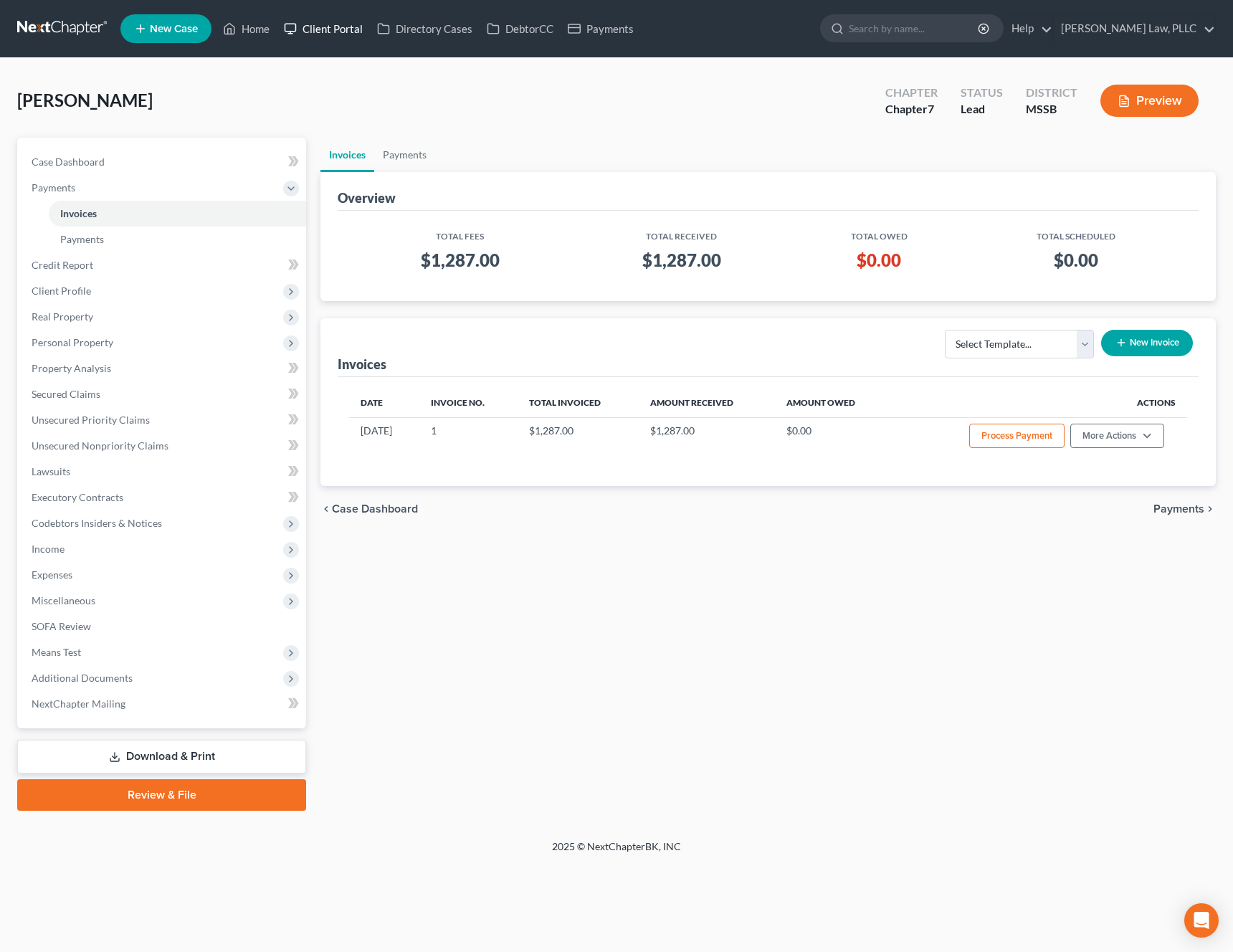
click at [331, 32] on link "Client Portal" at bounding box center [322, 28] width 93 height 26
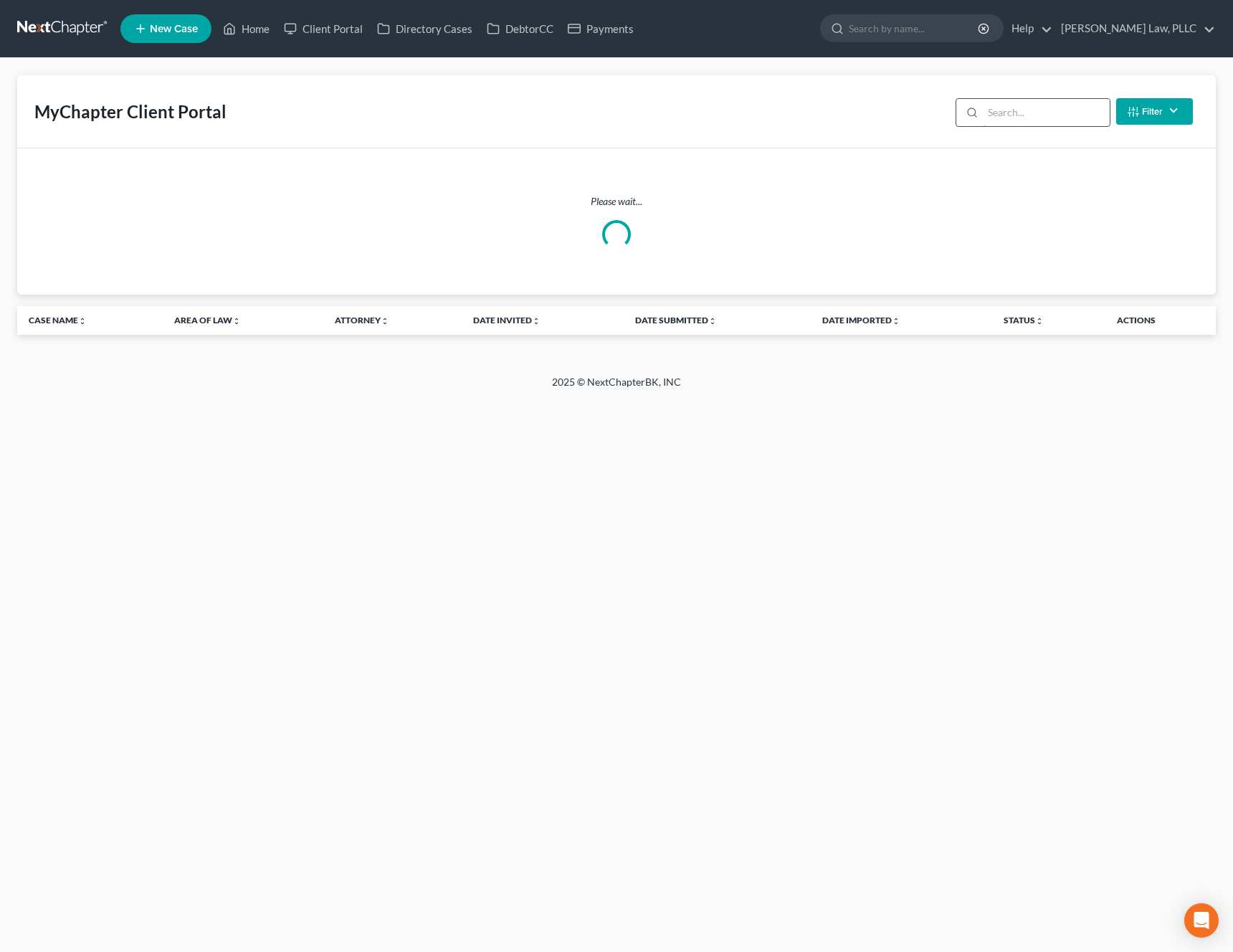
click at [1029, 120] on input "search" at bounding box center [1047, 112] width 127 height 28
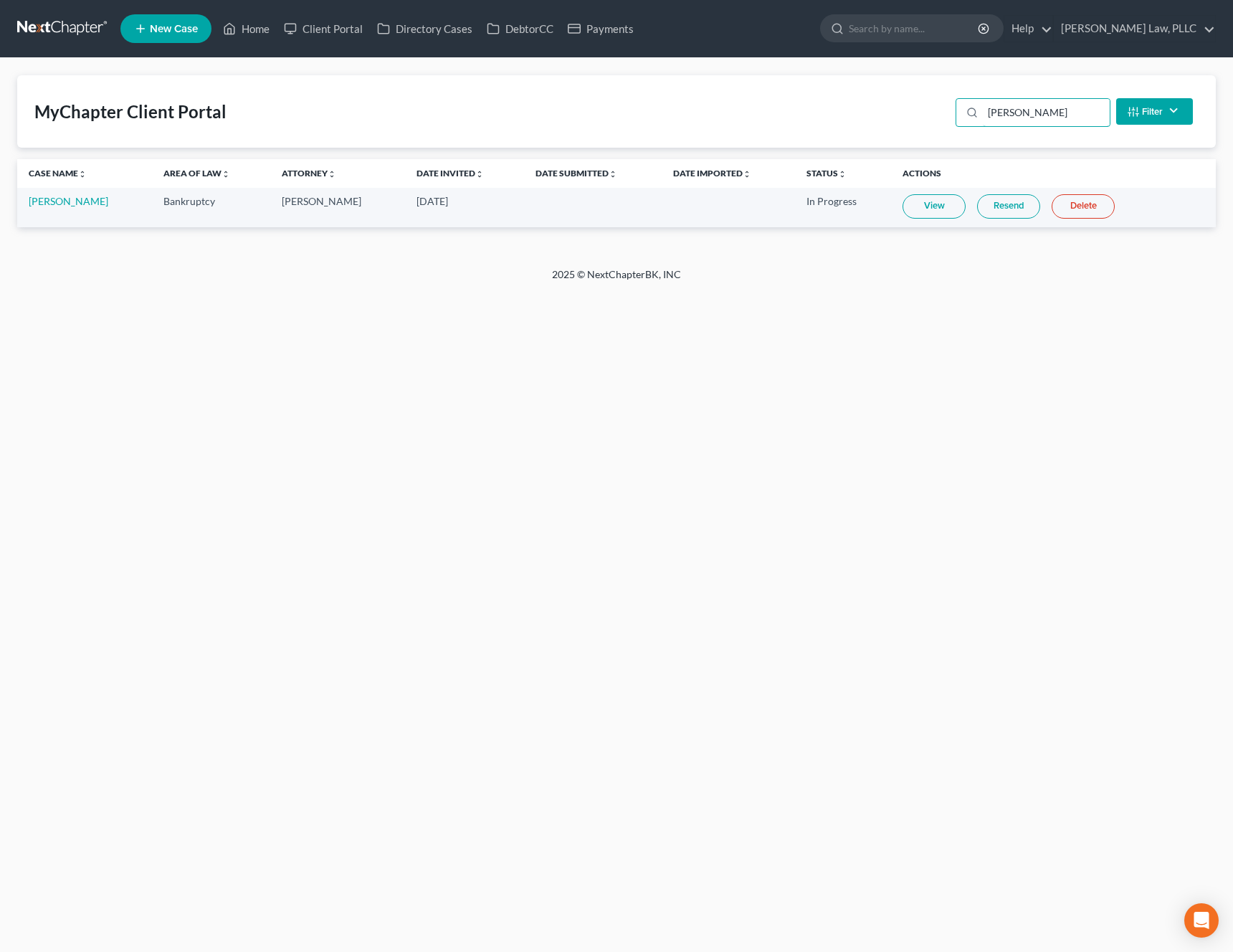
type input "budke"
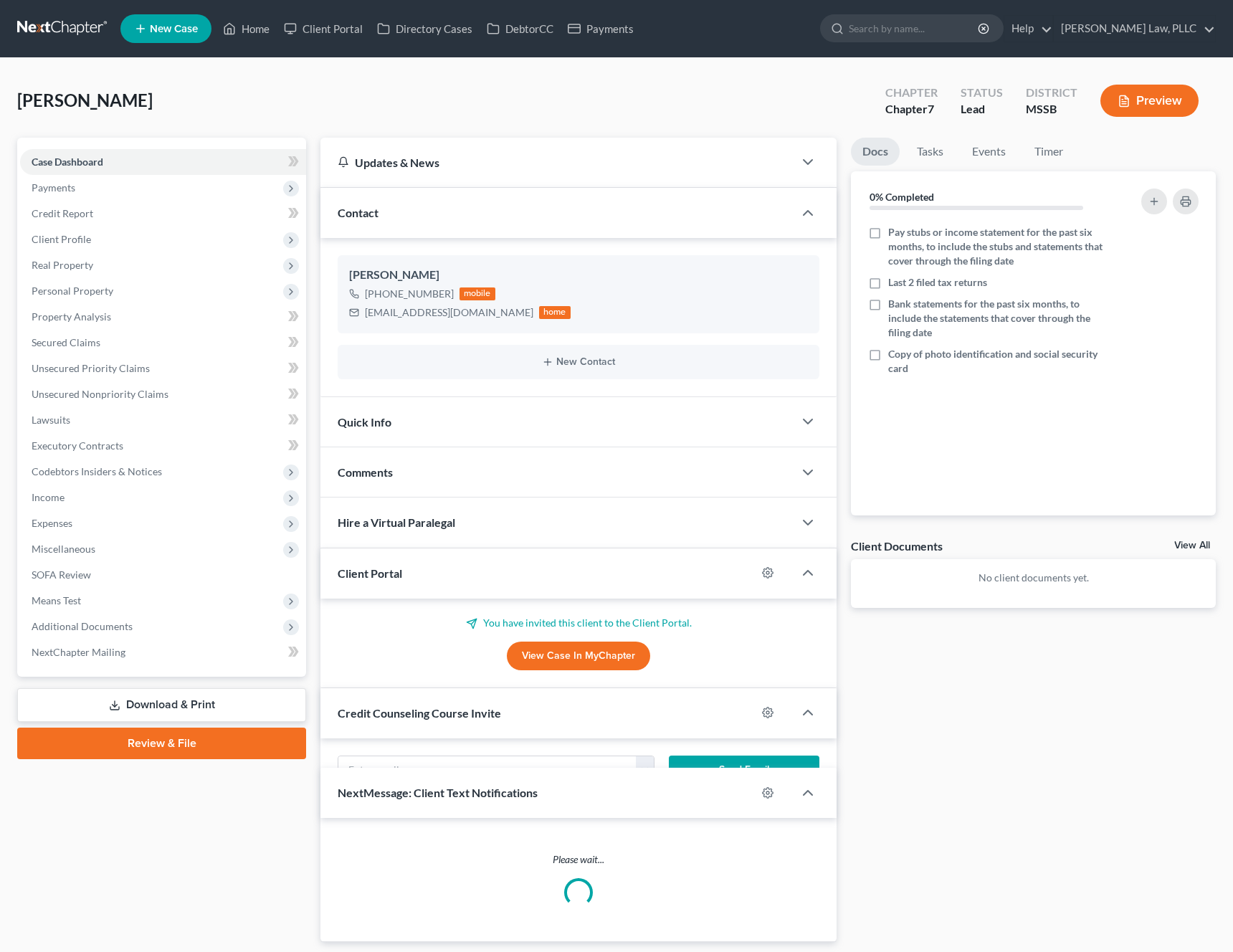
select select "0"
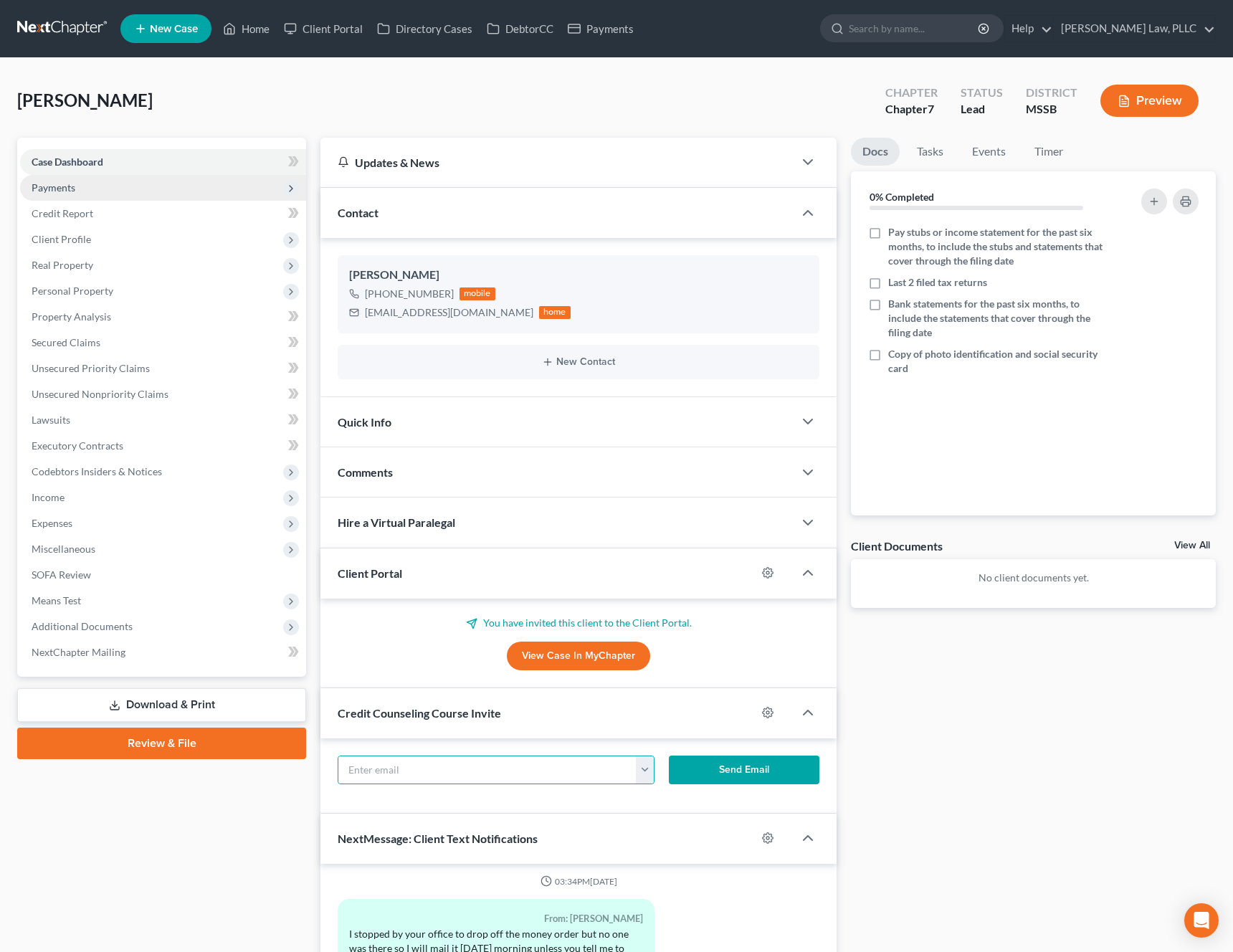
click at [171, 197] on span "Payments" at bounding box center [163, 188] width 286 height 26
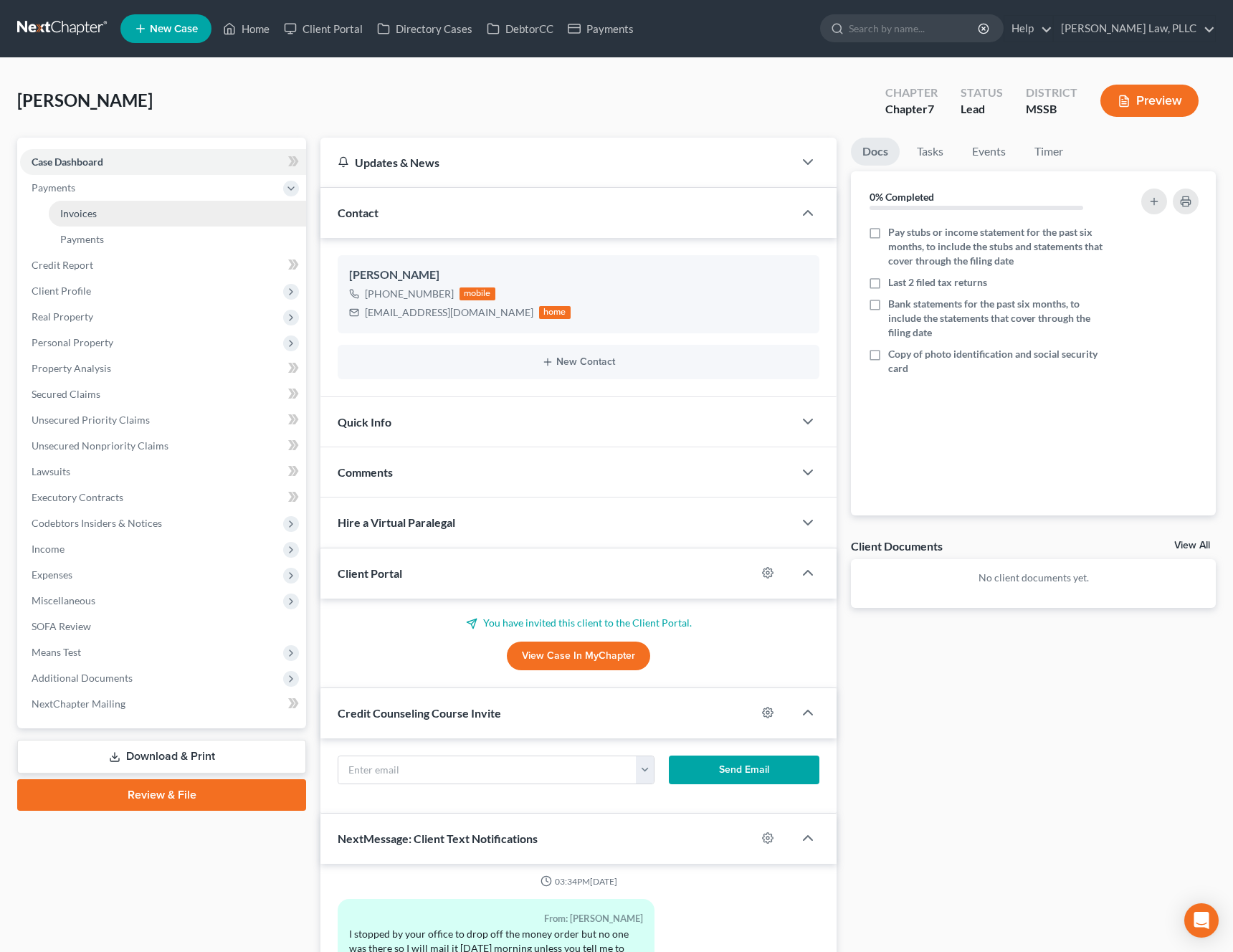
click at [152, 214] on link "Invoices" at bounding box center [177, 214] width 257 height 26
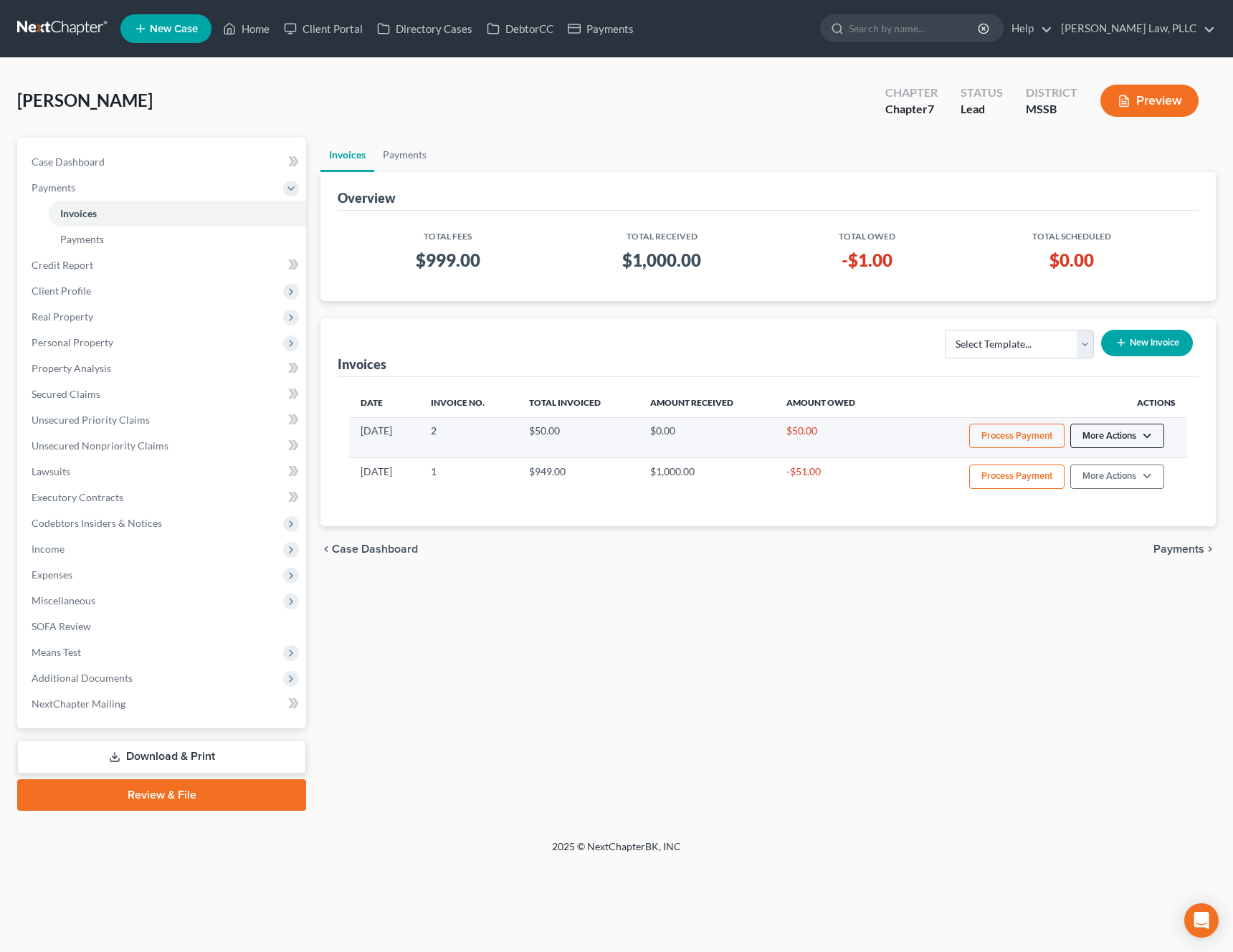
click at [1109, 430] on button "More Actions" at bounding box center [1117, 435] width 94 height 24
click at [1091, 474] on link "View/Edit" at bounding box center [1138, 466] width 168 height 24
select select "0"
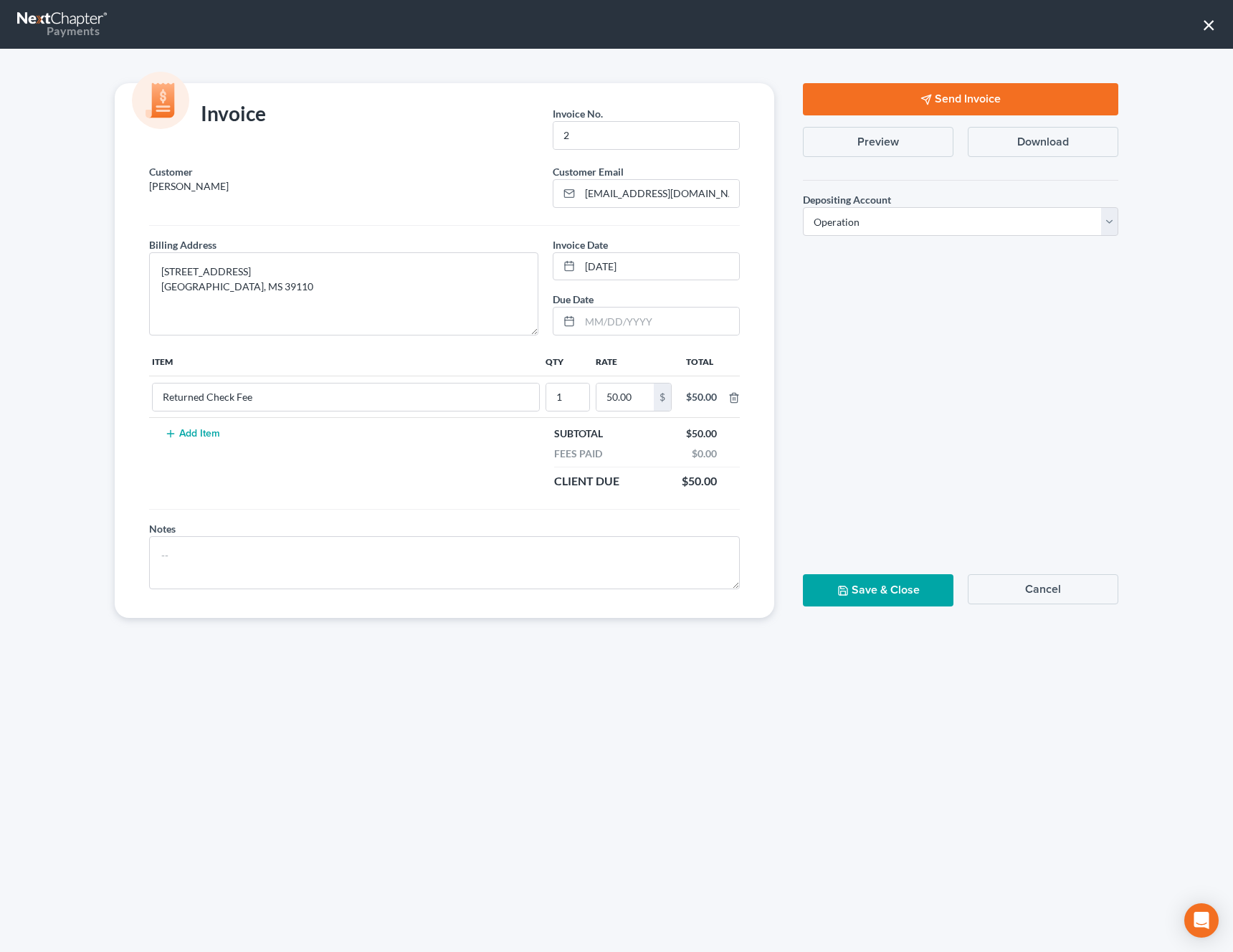
click at [1052, 589] on button "Cancel" at bounding box center [1044, 589] width 151 height 30
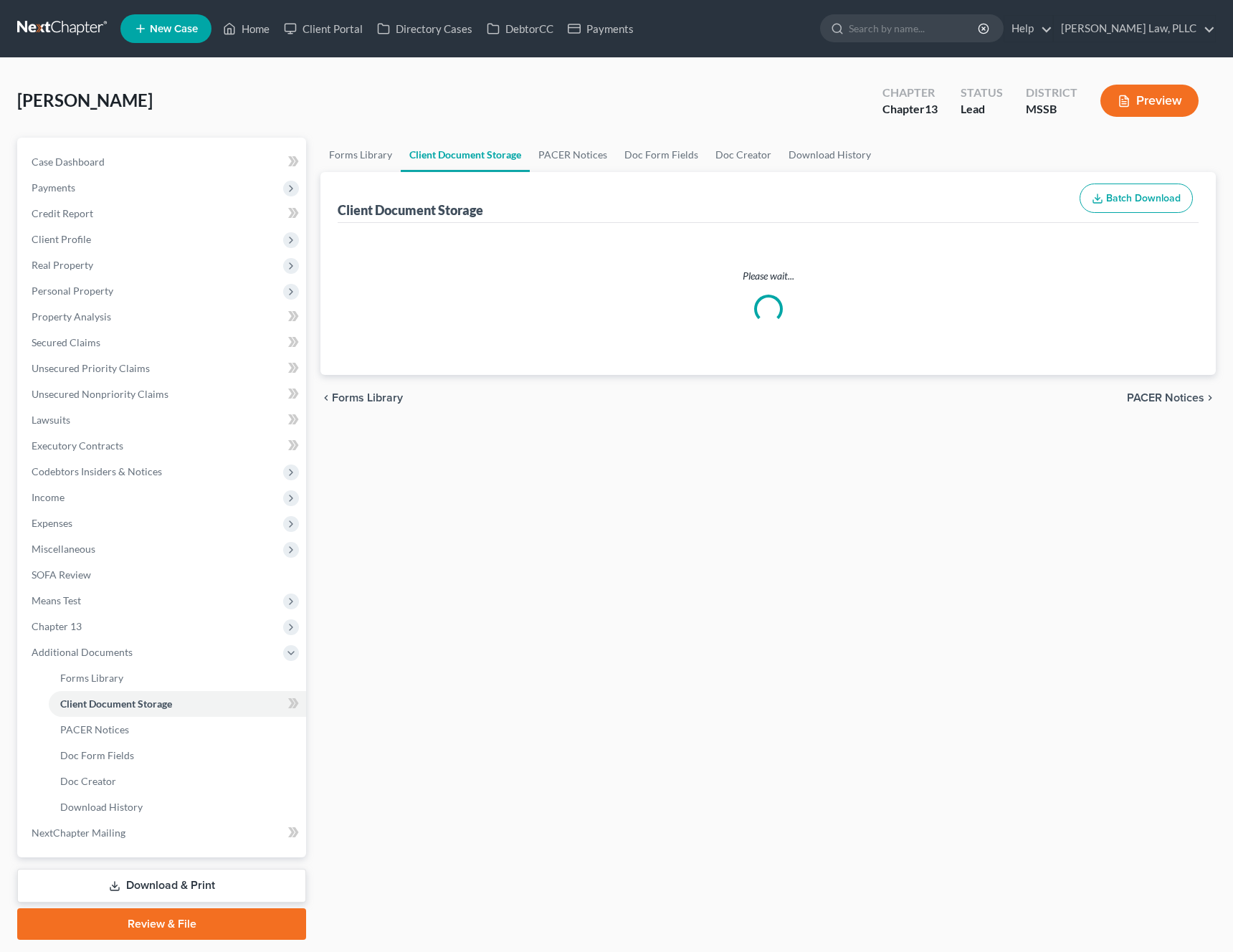
select select "4"
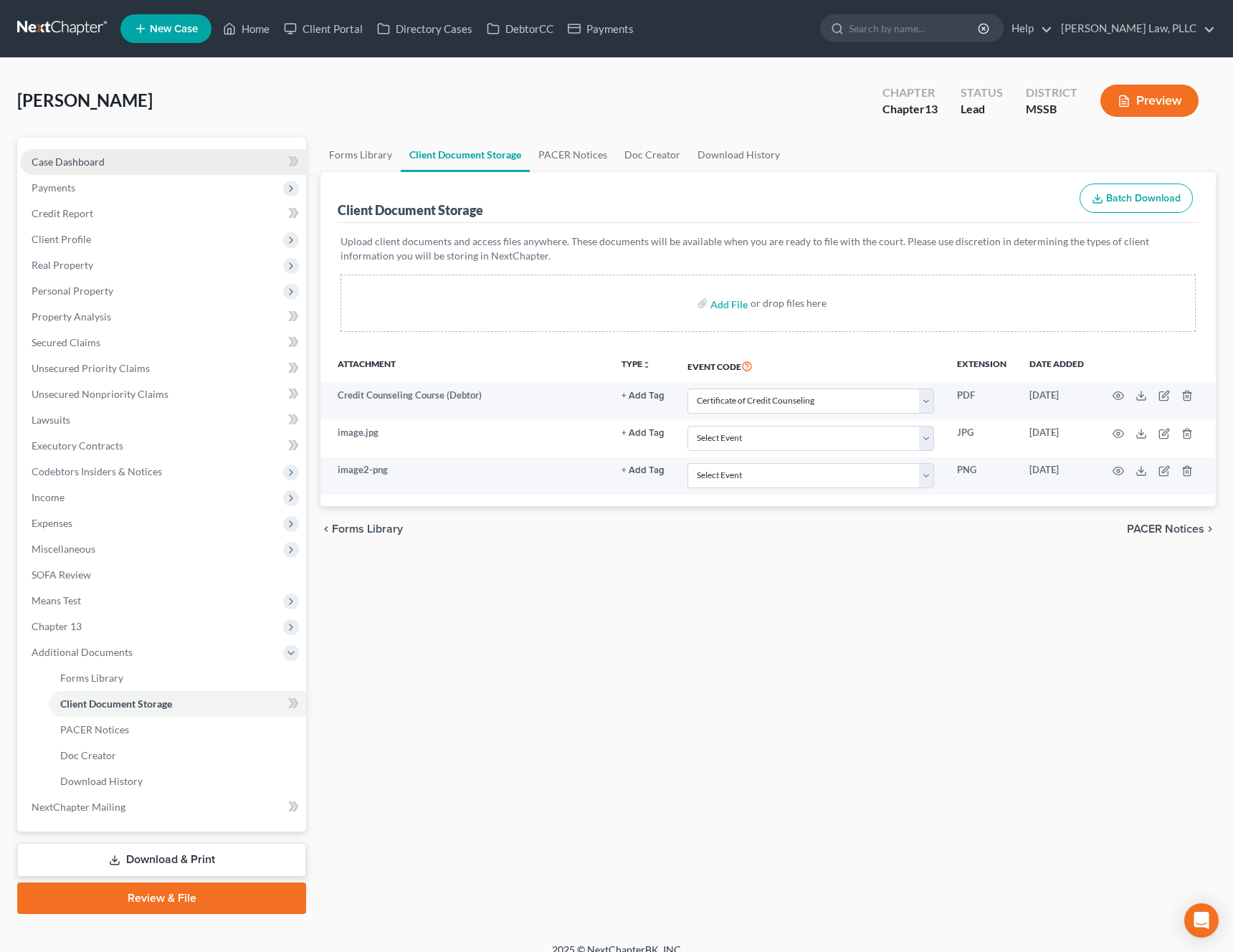
click at [126, 161] on link "Case Dashboard" at bounding box center [163, 162] width 286 height 26
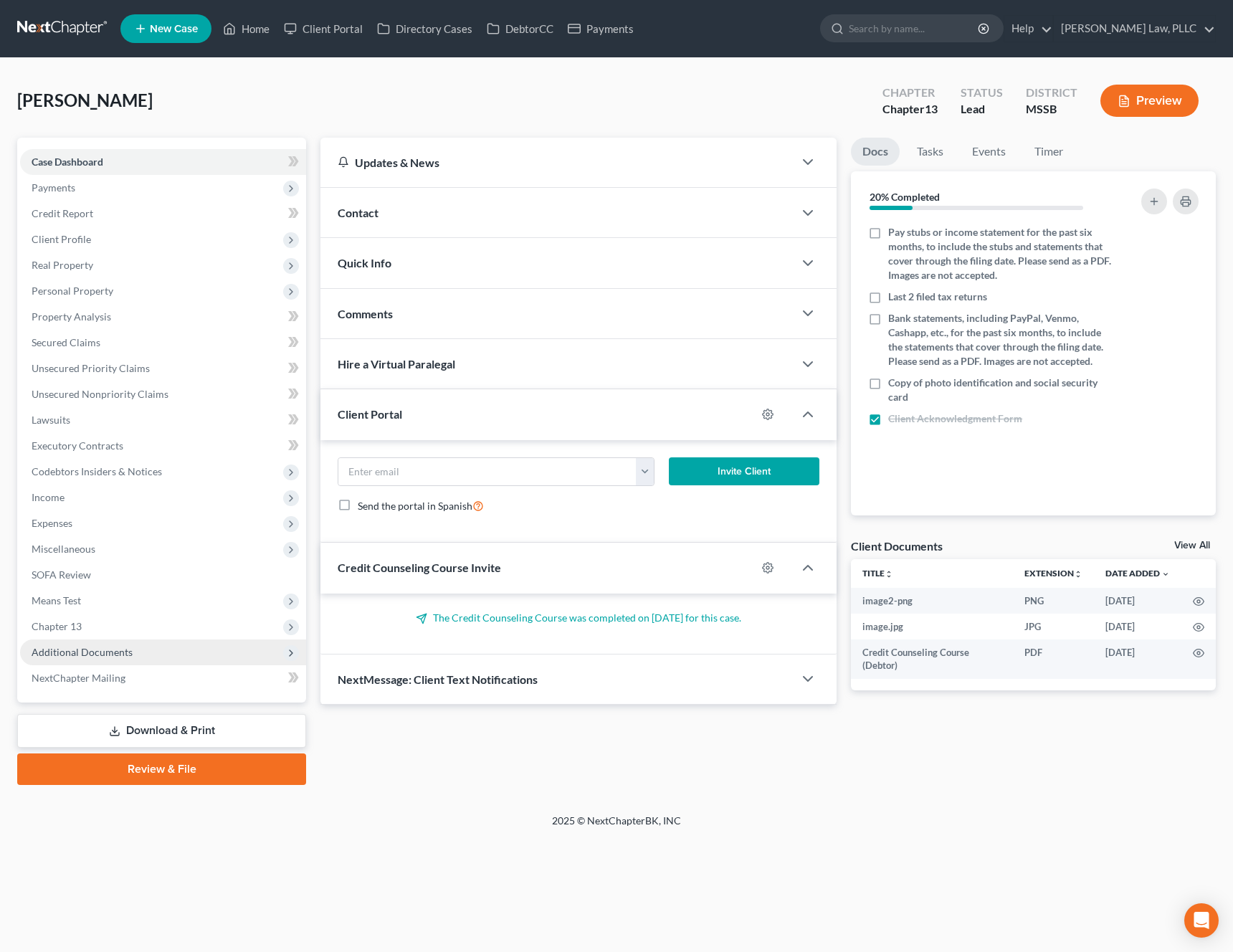
click at [97, 650] on span "Additional Documents" at bounding box center [82, 651] width 101 height 13
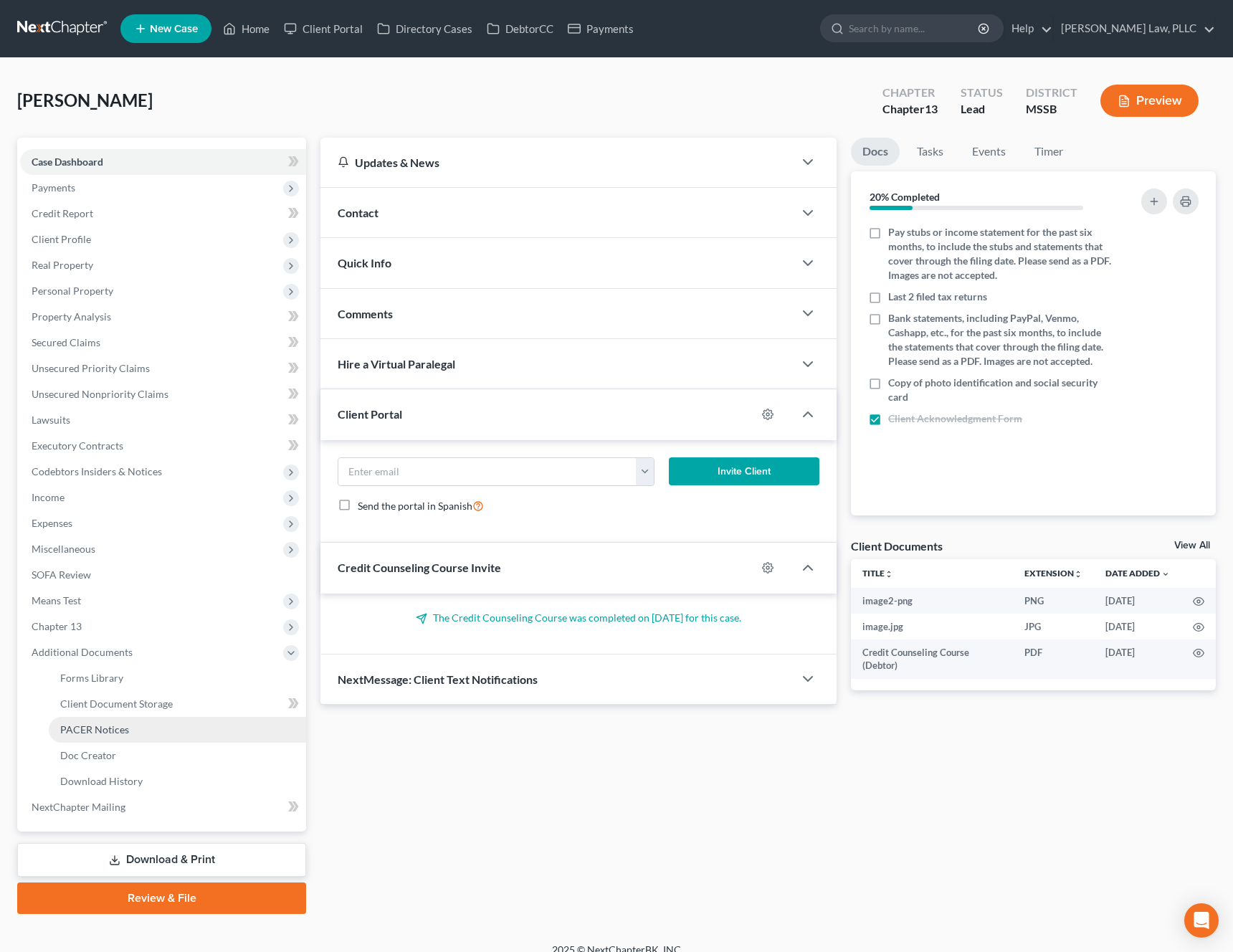
click at [136, 733] on link "PACER Notices" at bounding box center [177, 729] width 257 height 26
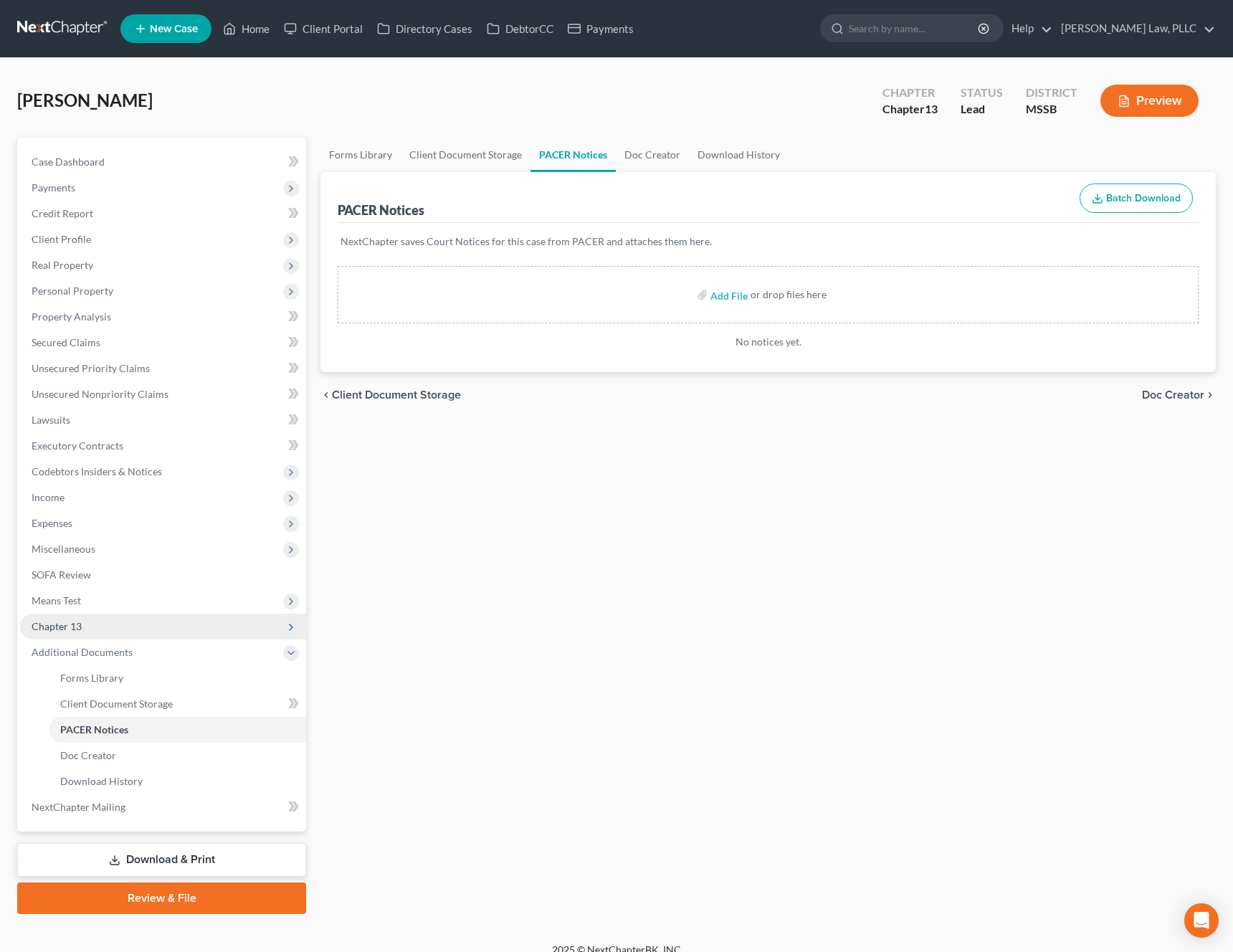
click at [133, 629] on span "Chapter 13" at bounding box center [163, 626] width 286 height 26
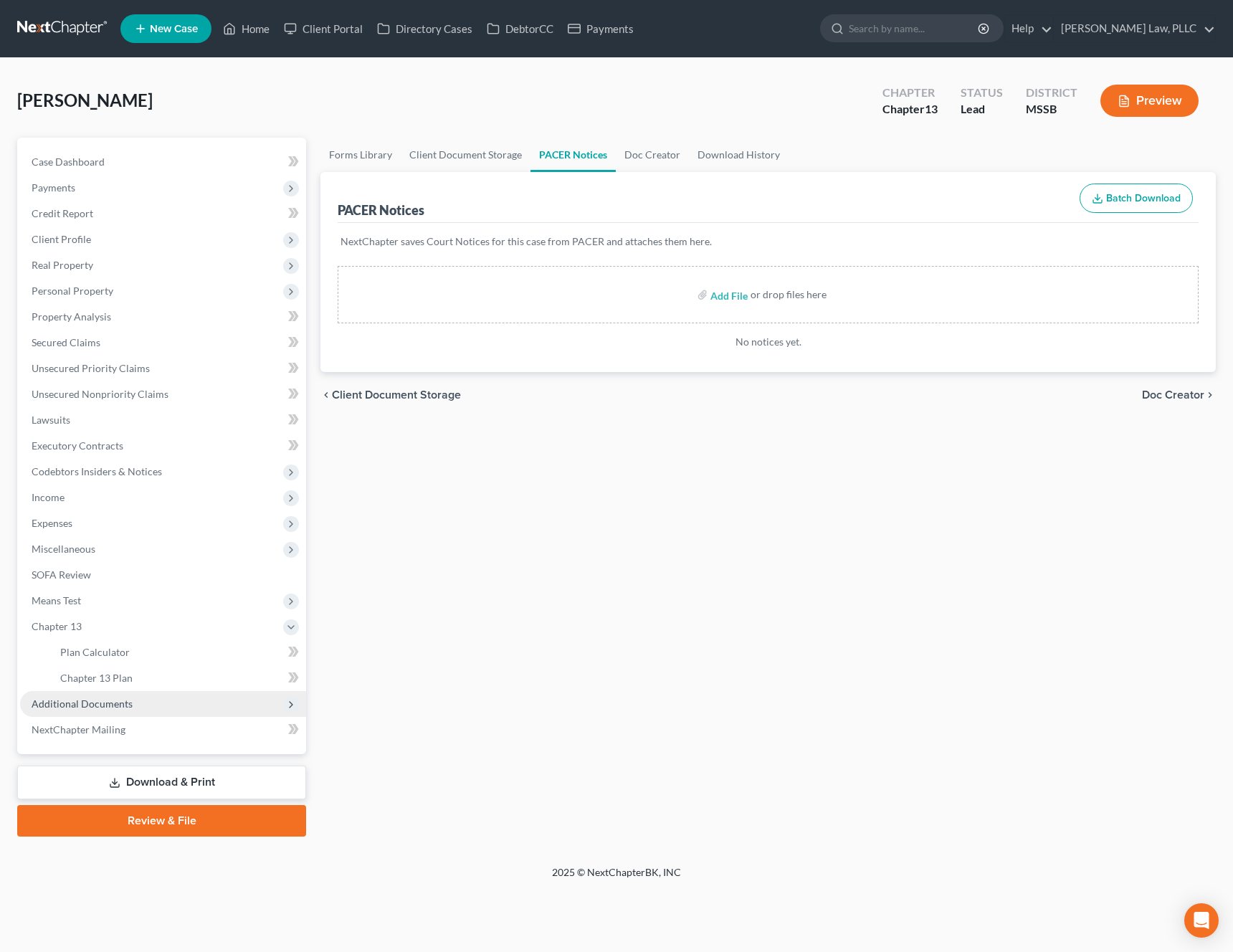
click at [132, 703] on span "Additional Documents" at bounding box center [163, 703] width 286 height 26
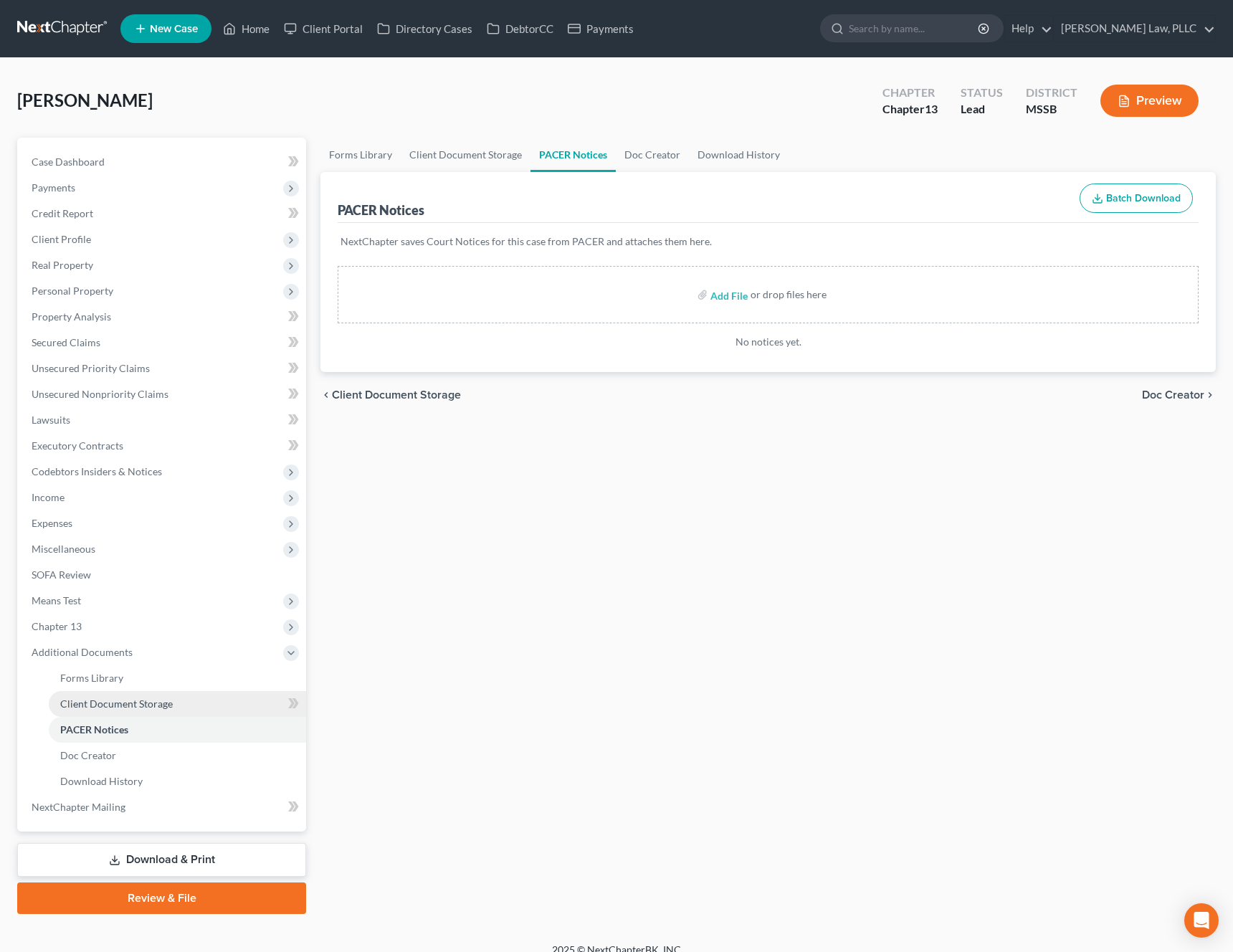
click at [148, 706] on span "Client Document Storage" at bounding box center [116, 703] width 112 height 13
select select "4"
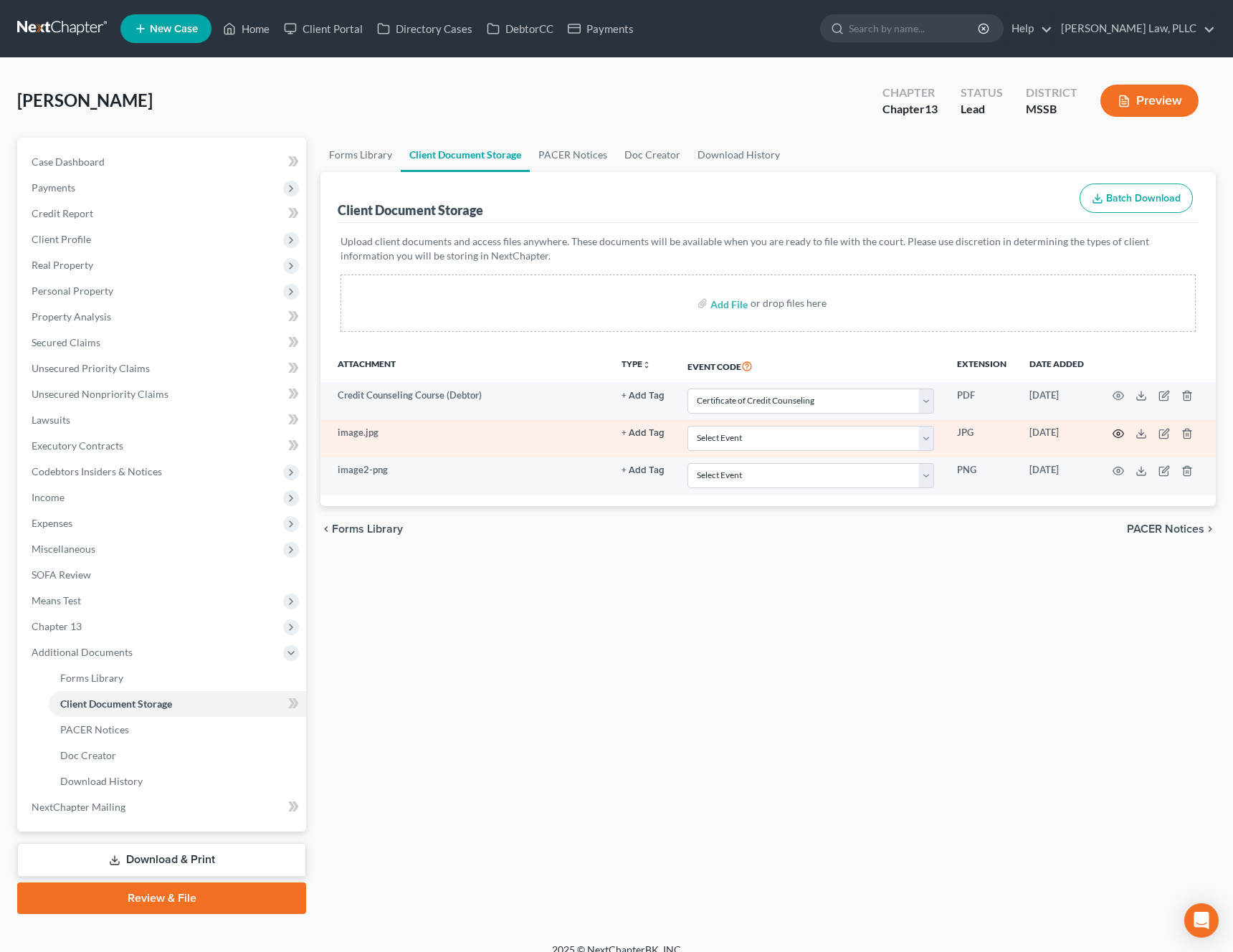
click at [1118, 435] on circle "button" at bounding box center [1118, 433] width 3 height 3
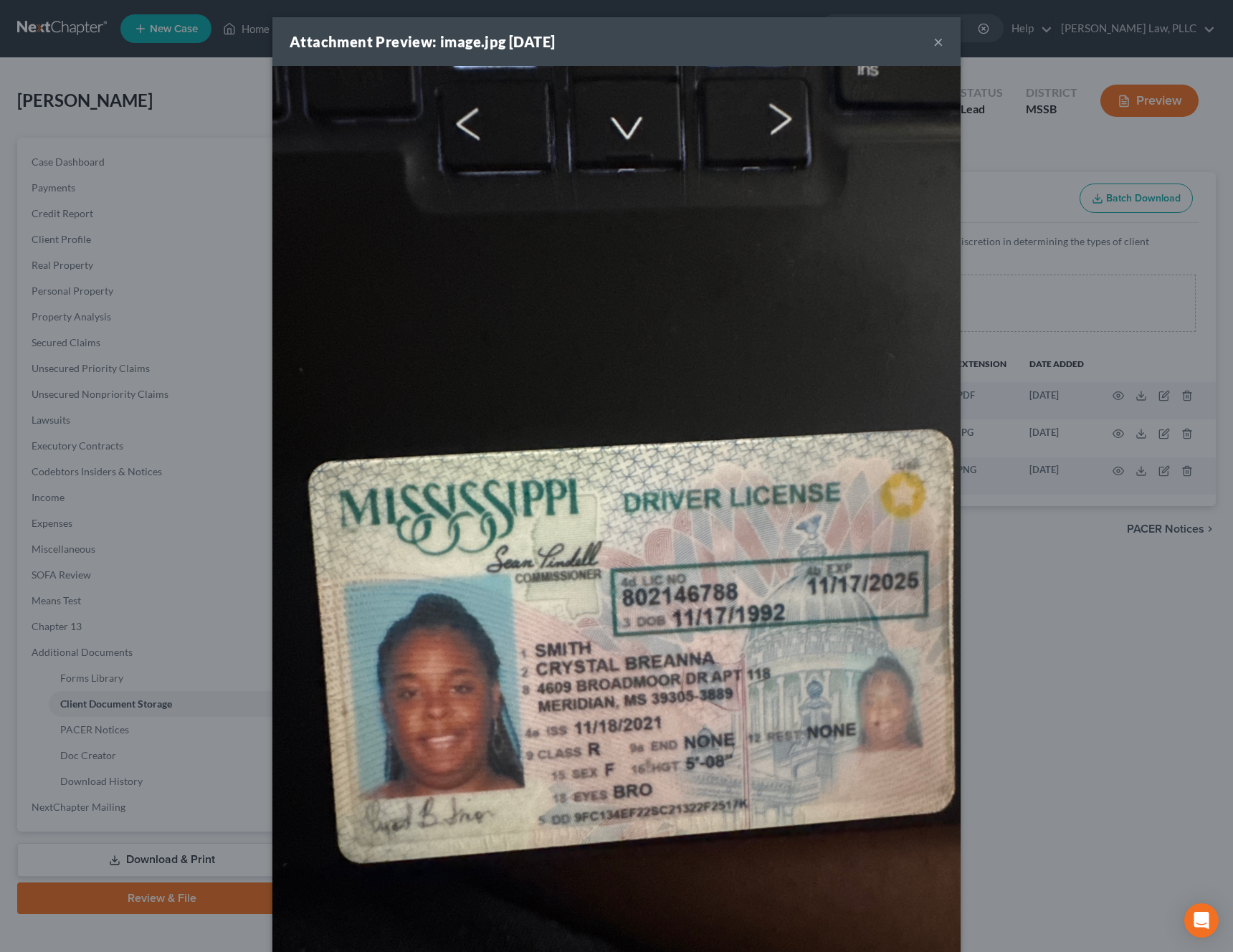
click at [941, 39] on button "×" at bounding box center [939, 41] width 10 height 18
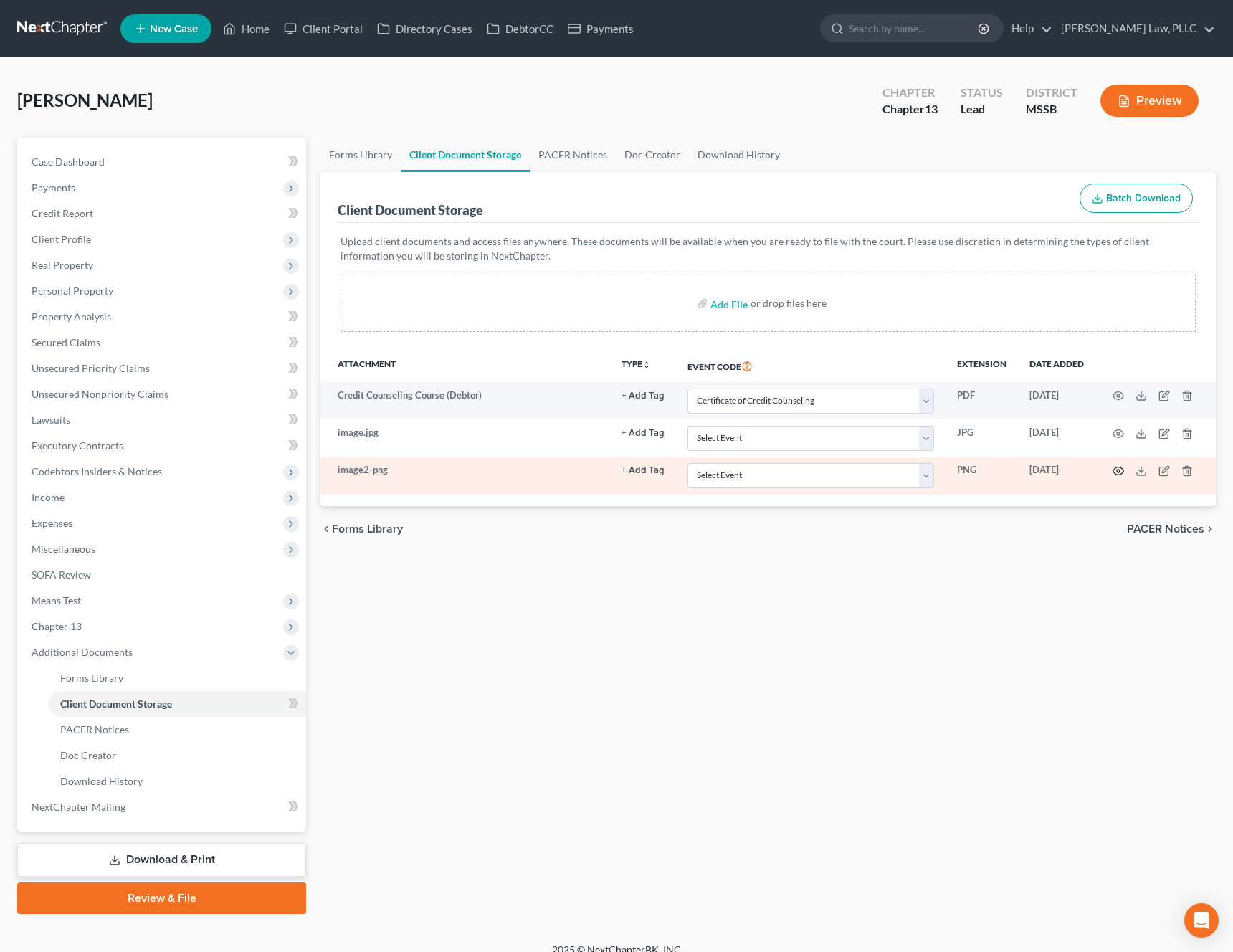
click at [1117, 475] on icon "button" at bounding box center [1118, 471] width 11 height 8
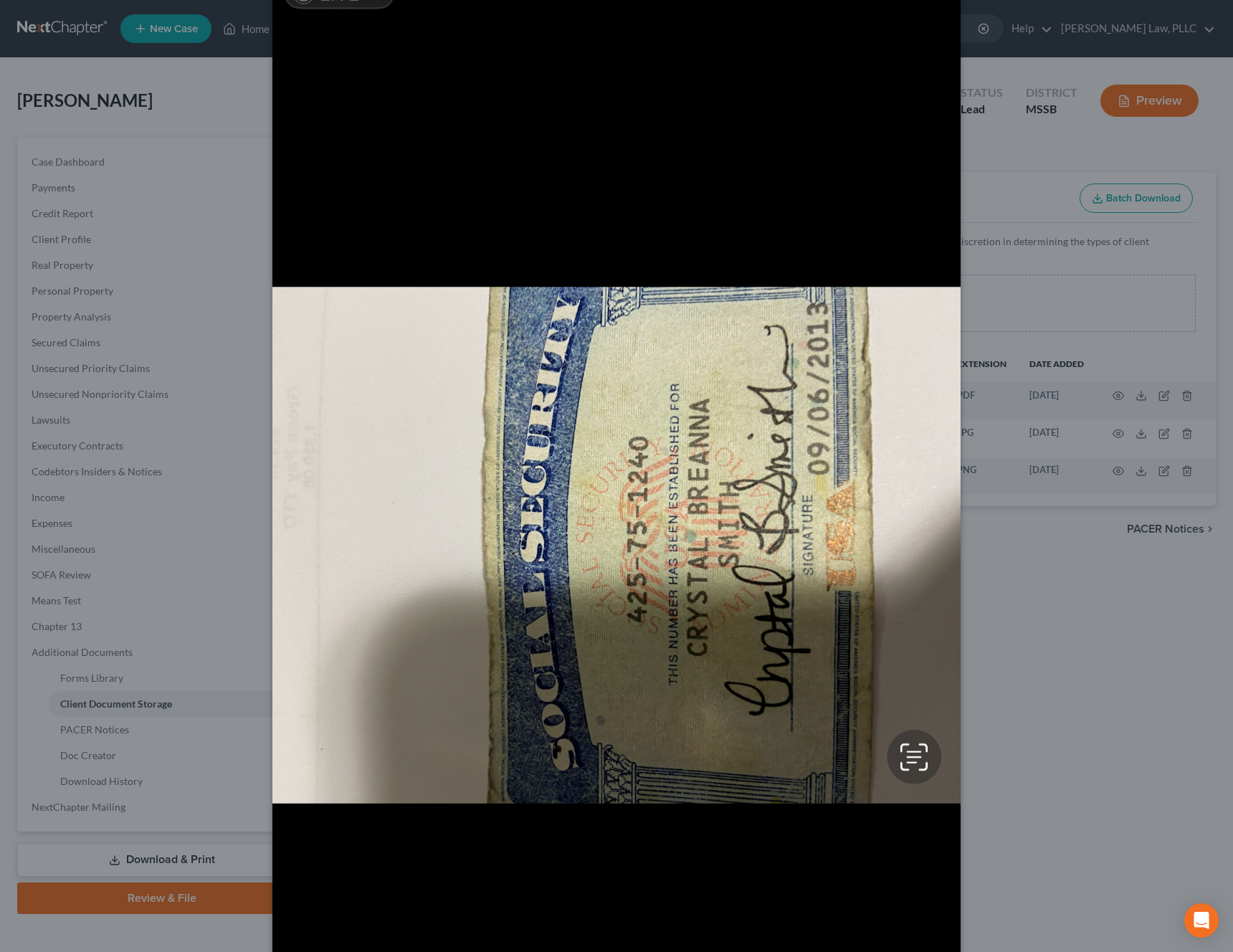
scroll to position [276, 0]
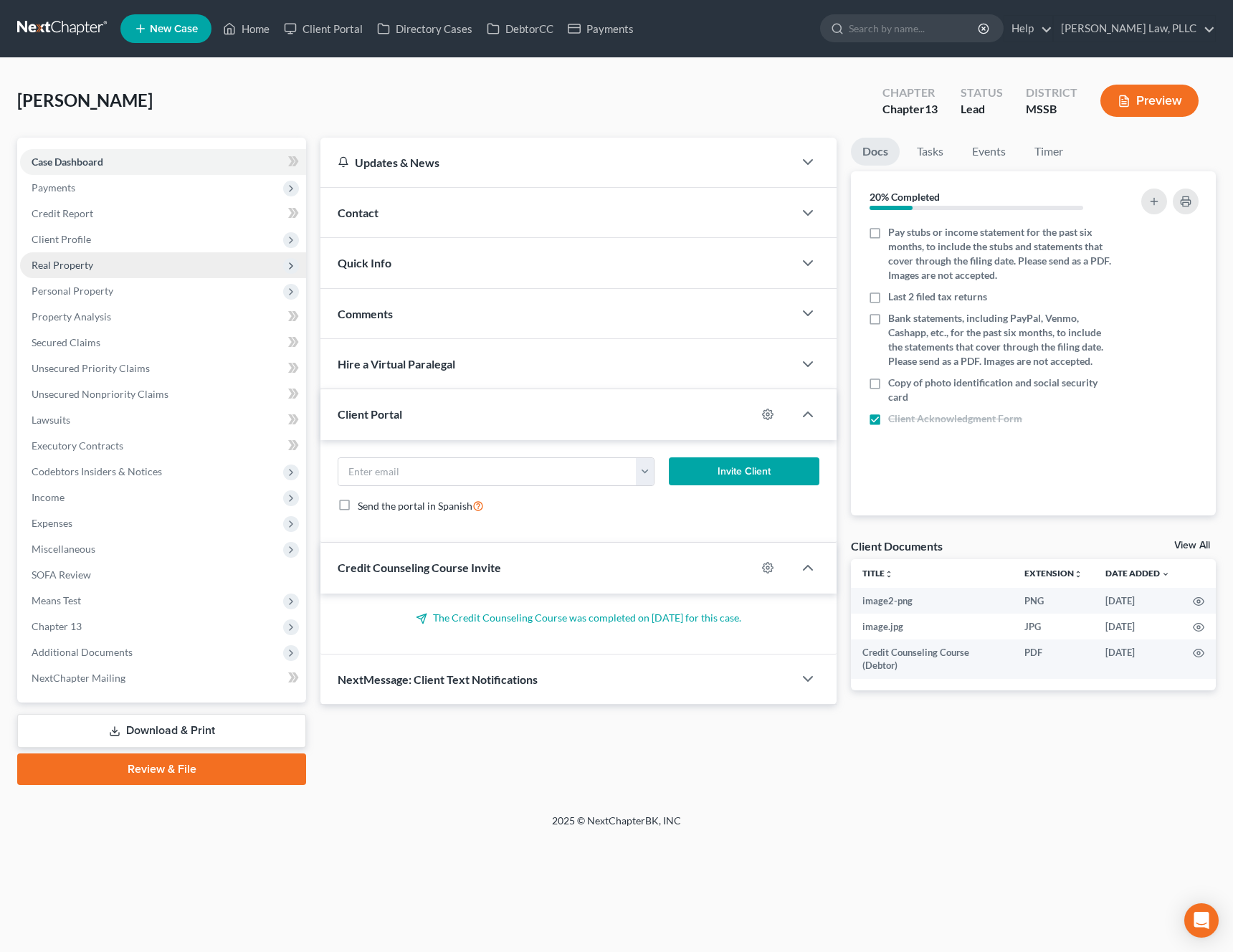
click at [127, 264] on span "Real Property" at bounding box center [163, 265] width 286 height 26
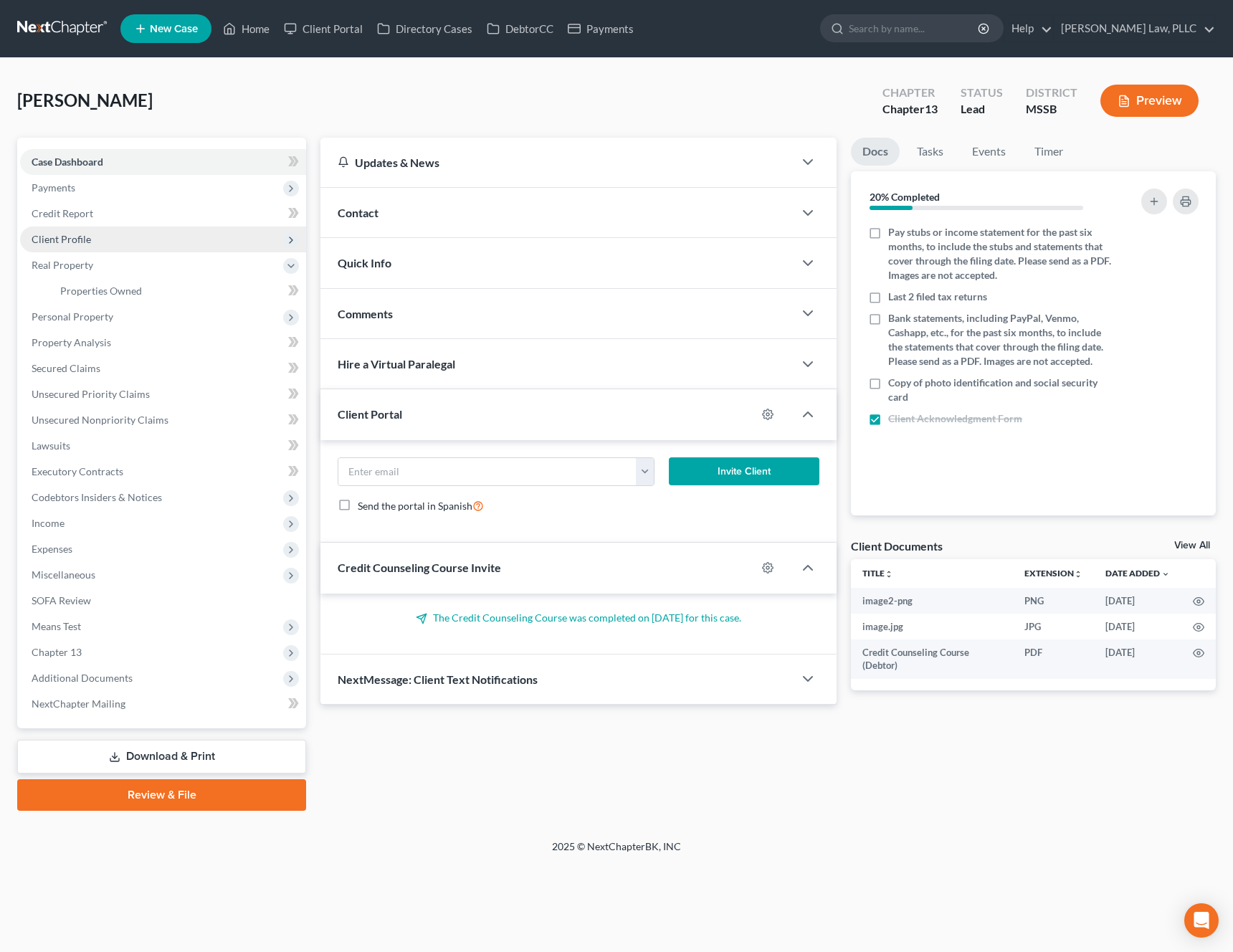
click at [132, 235] on span "Client Profile" at bounding box center [163, 239] width 286 height 26
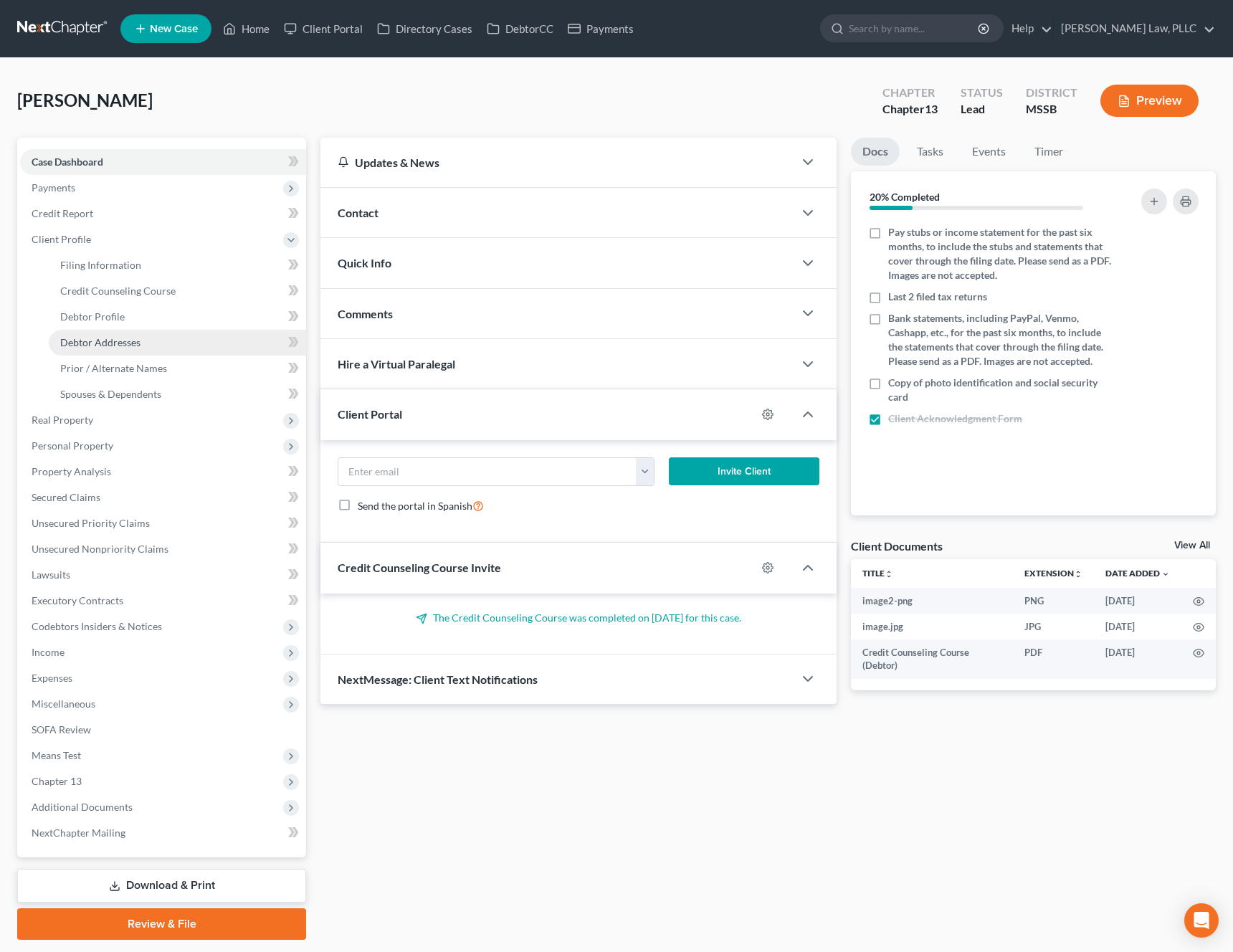
click at [121, 334] on link "Debtor Addresses" at bounding box center [177, 342] width 257 height 26
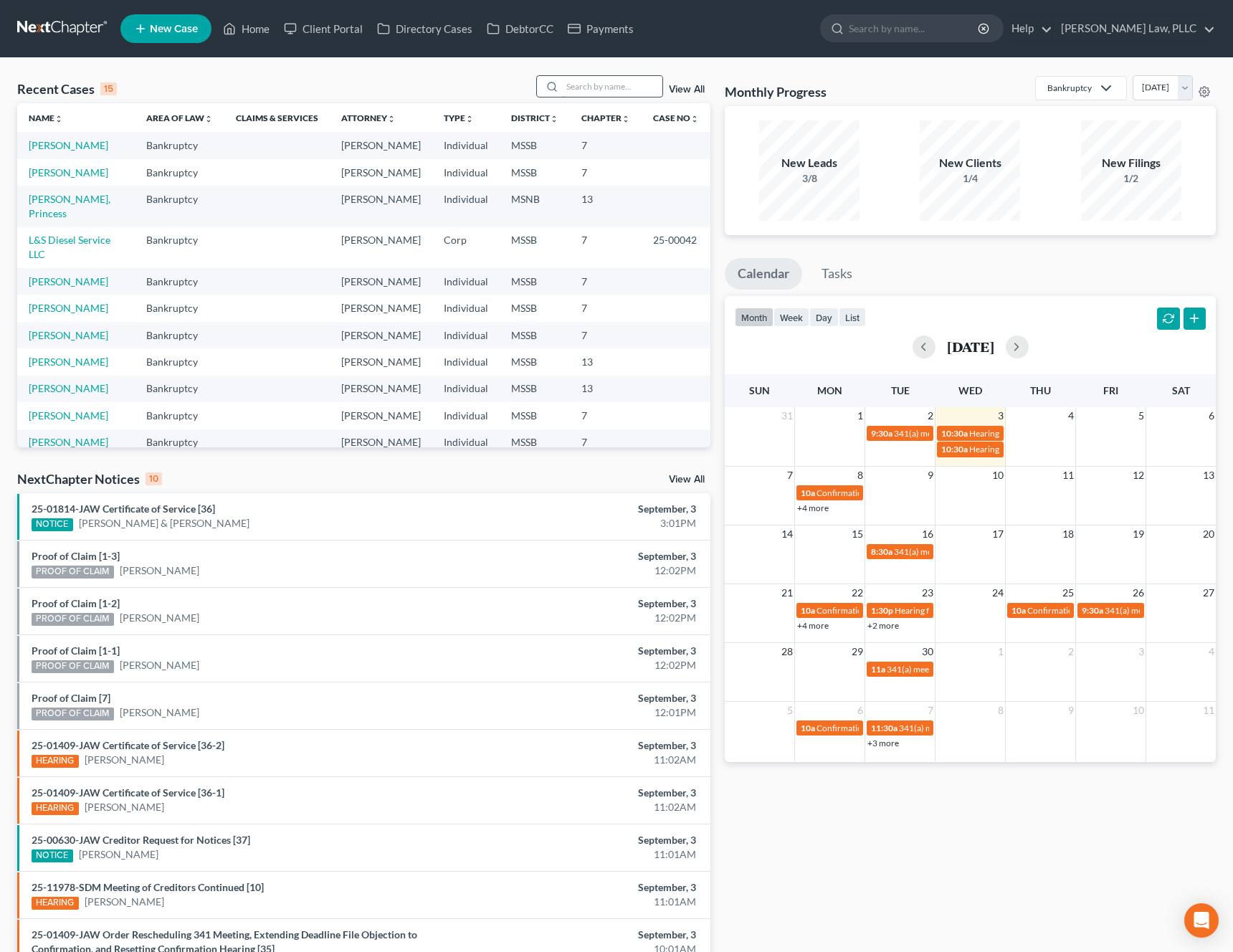
click at [627, 80] on input "search" at bounding box center [612, 86] width 101 height 21
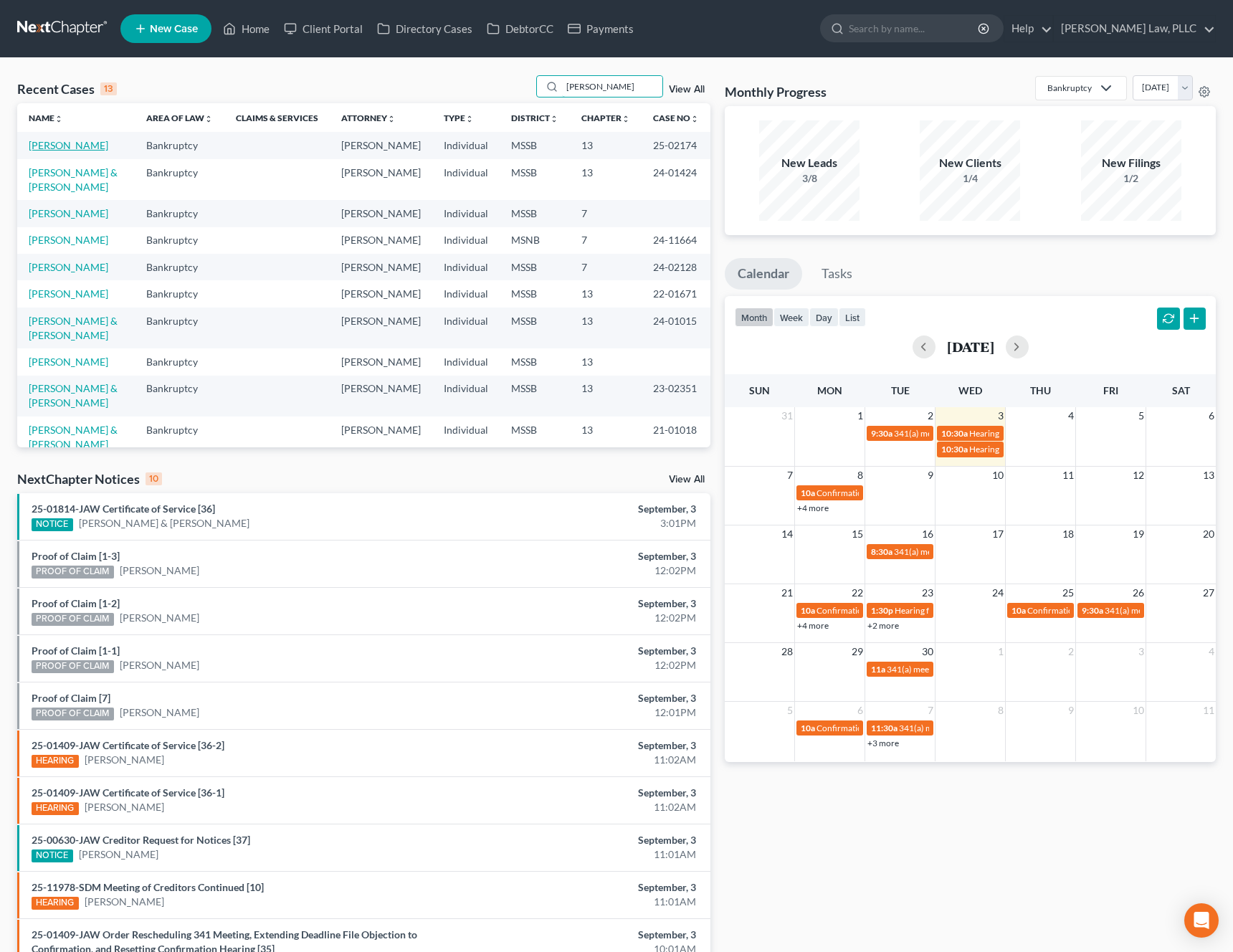
type input "[PERSON_NAME]"
click at [64, 145] on link "[PERSON_NAME]" at bounding box center [68, 145] width 80 height 13
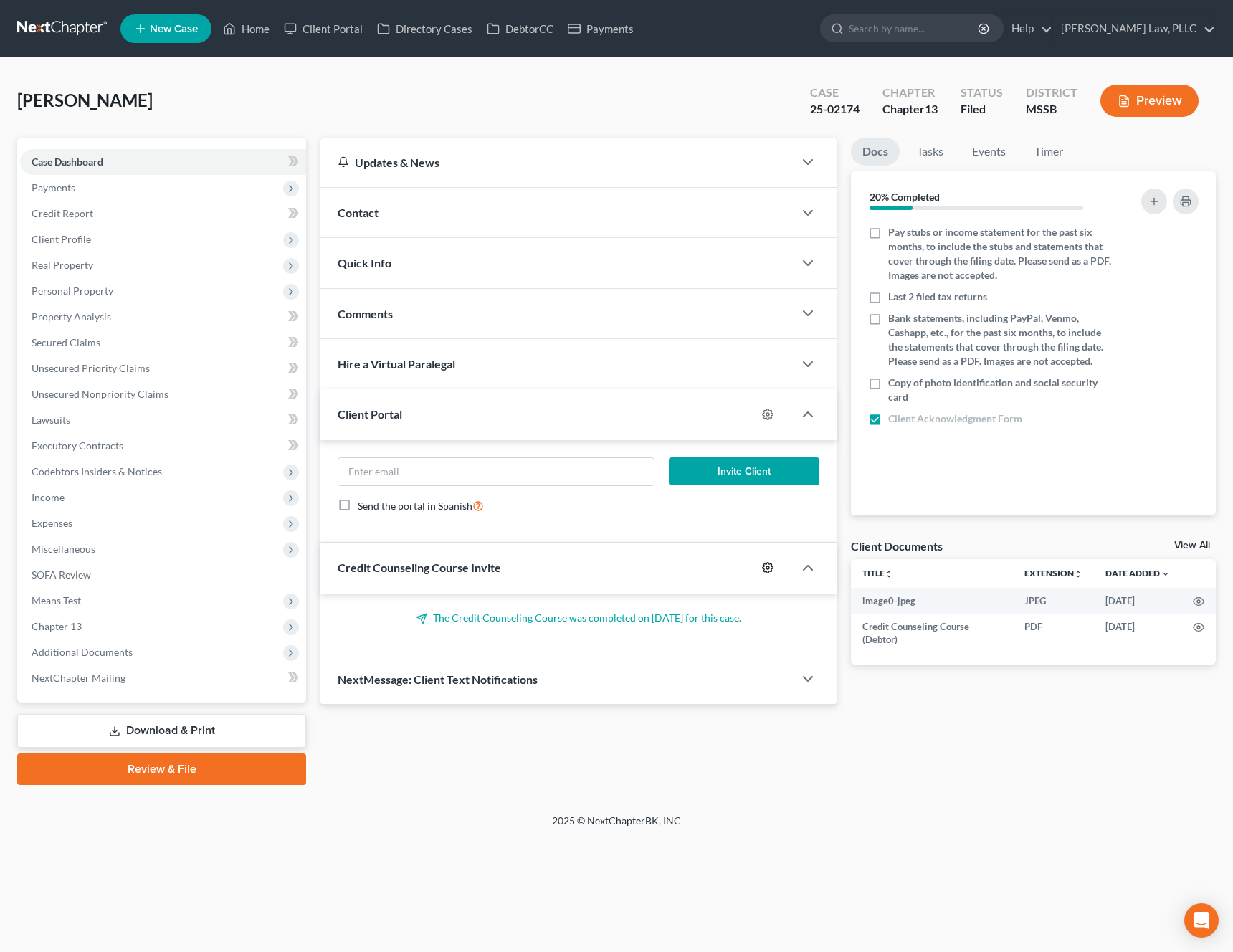
click at [770, 570] on icon "button" at bounding box center [768, 568] width 12 height 12
select select "0"
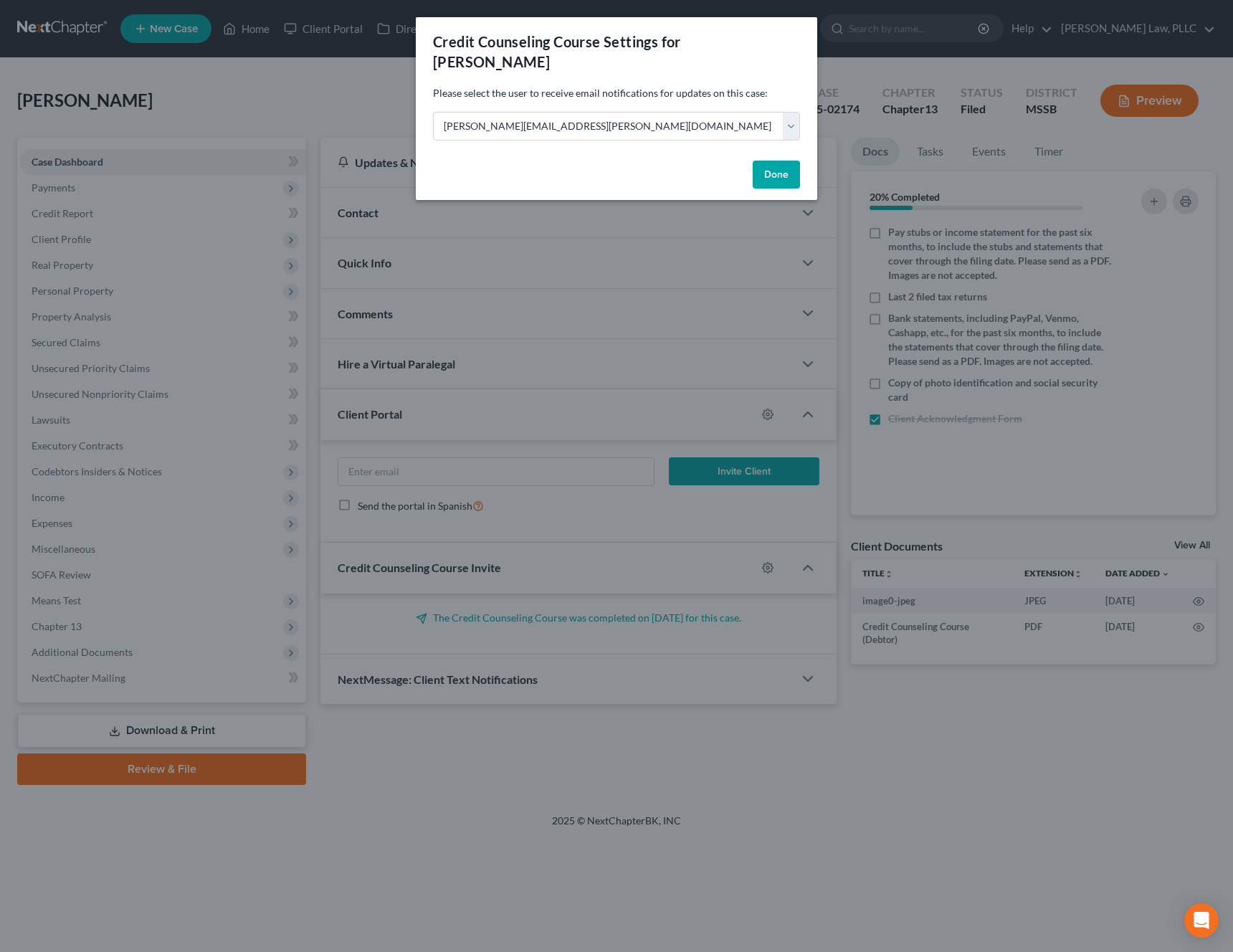
click at [785, 161] on button "Done" at bounding box center [776, 175] width 48 height 28
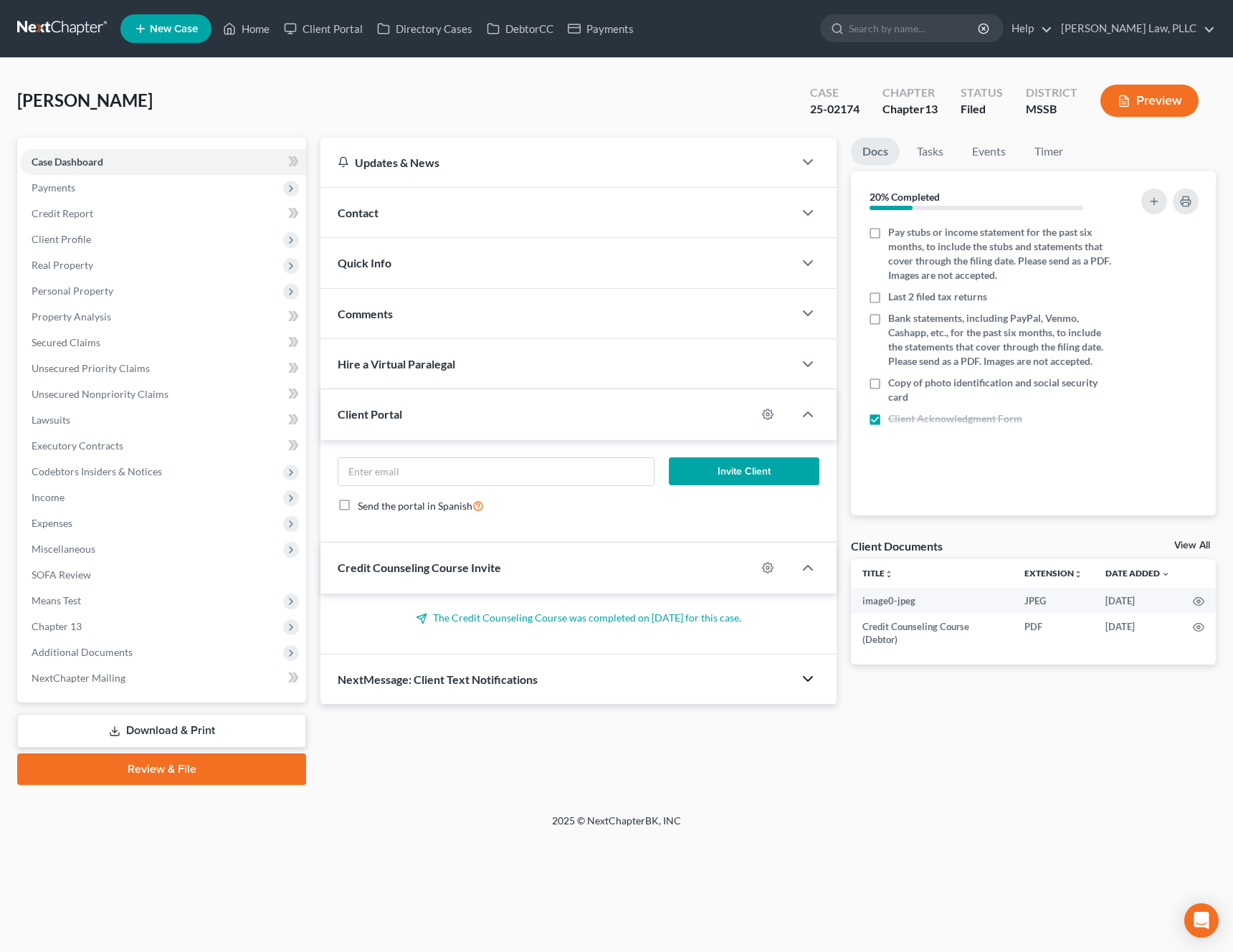
click at [813, 680] on icon "button" at bounding box center [808, 678] width 18 height 18
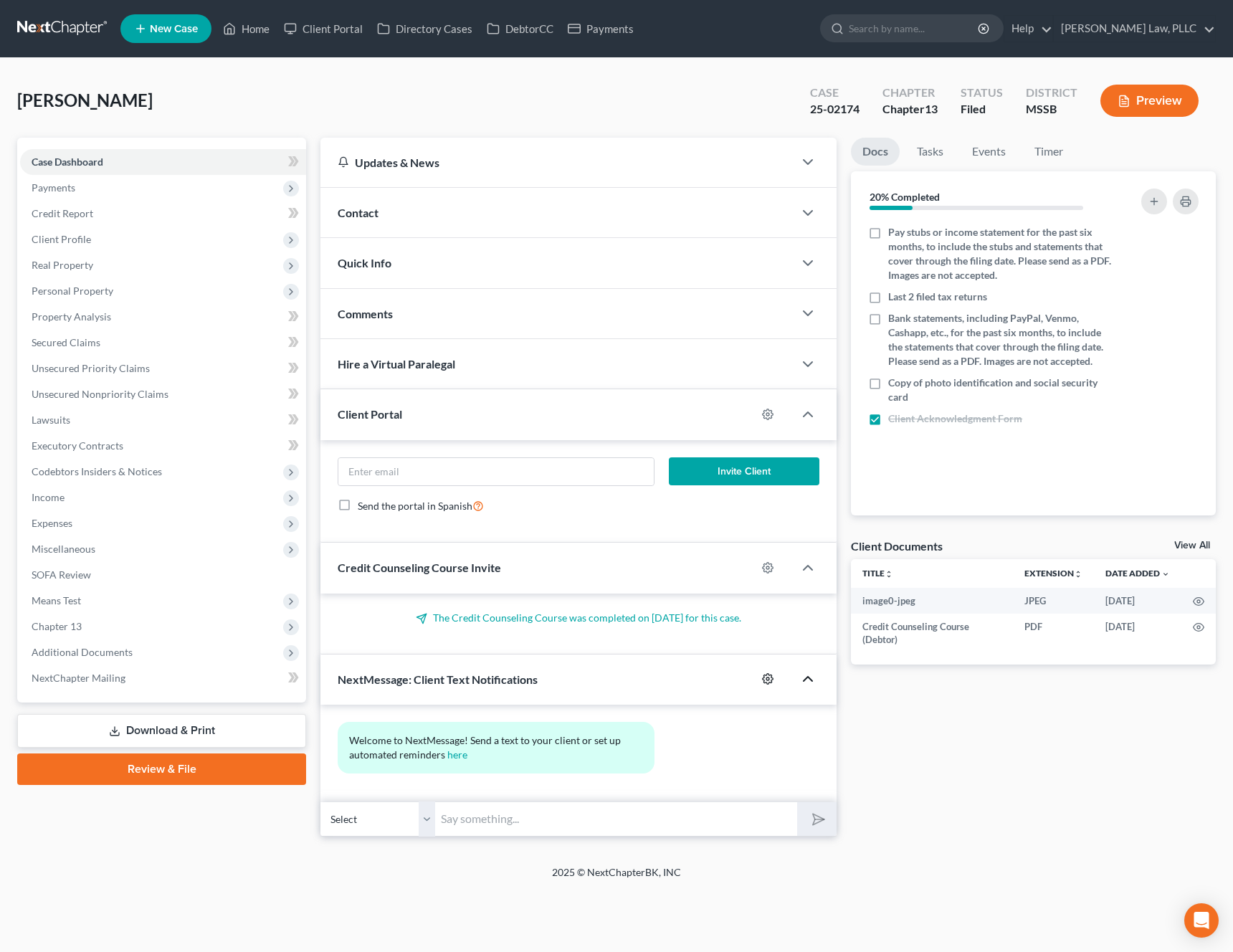
click at [771, 680] on icon "button" at bounding box center [768, 679] width 12 height 12
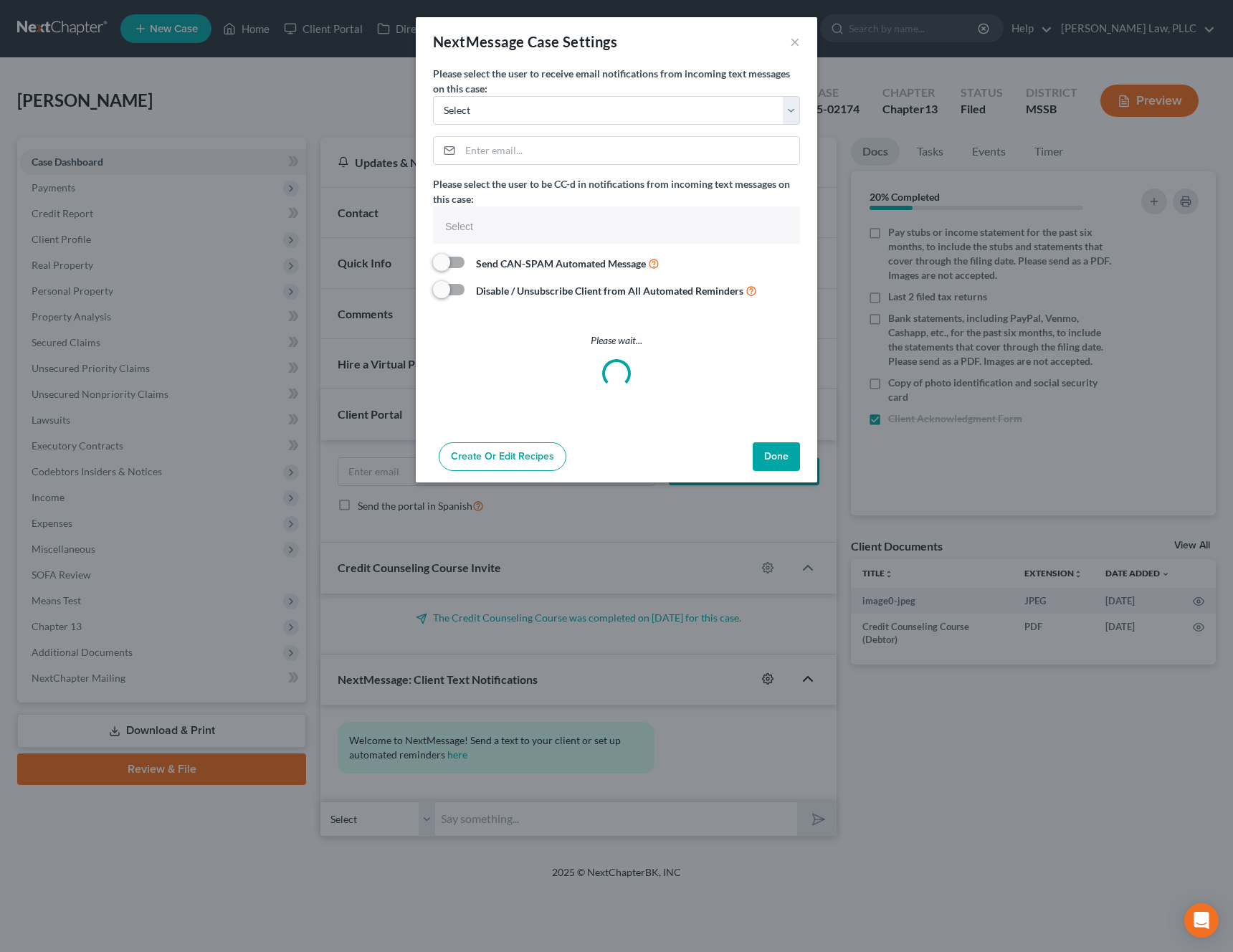
select select
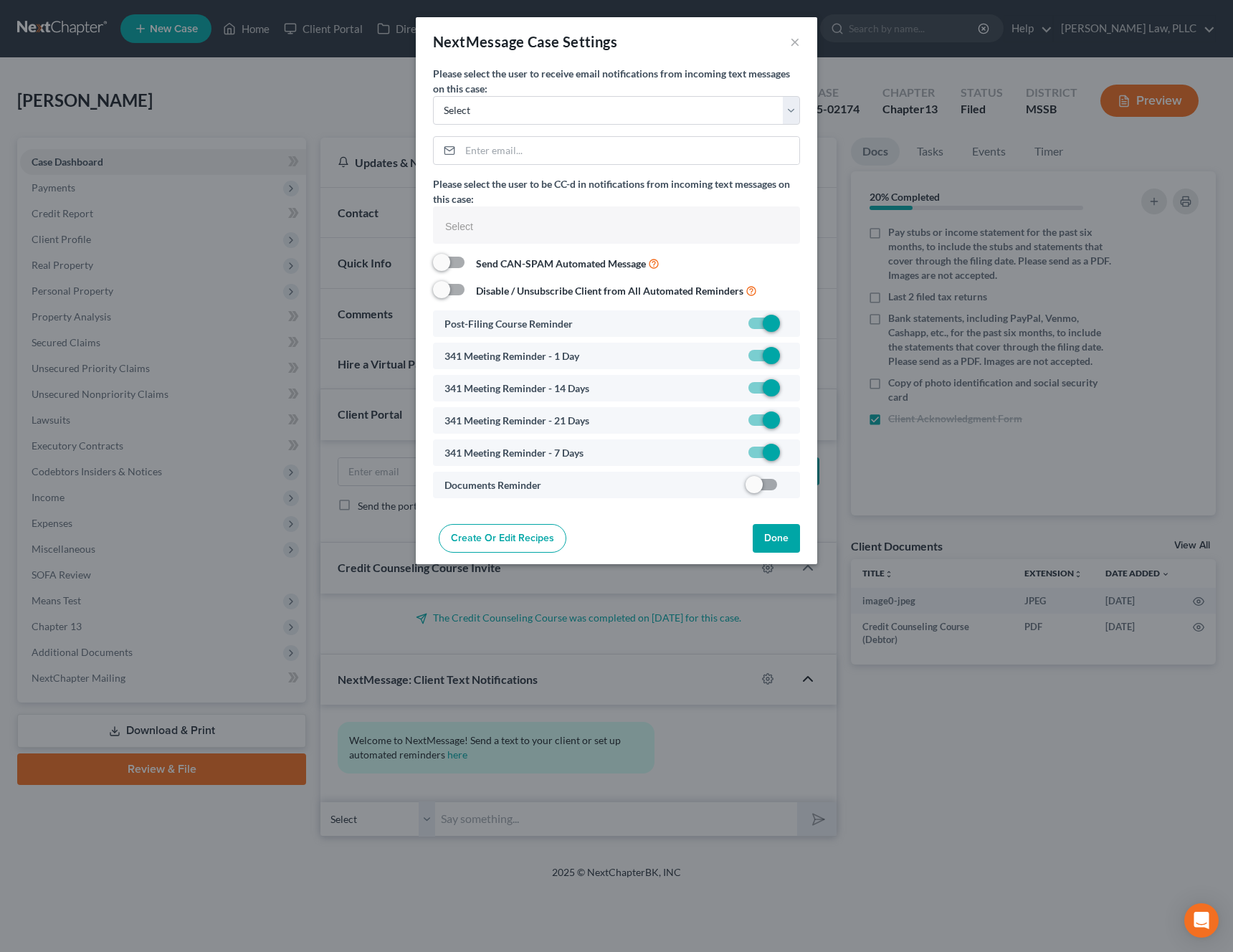
click at [763, 491] on span at bounding box center [762, 484] width 34 height 18
click at [789, 488] on label at bounding box center [789, 488] width 0 height 0
click at [795, 486] on input "checkbox" at bounding box center [799, 481] width 9 height 9
checkbox input "true"
click at [776, 535] on button "Done" at bounding box center [776, 538] width 48 height 28
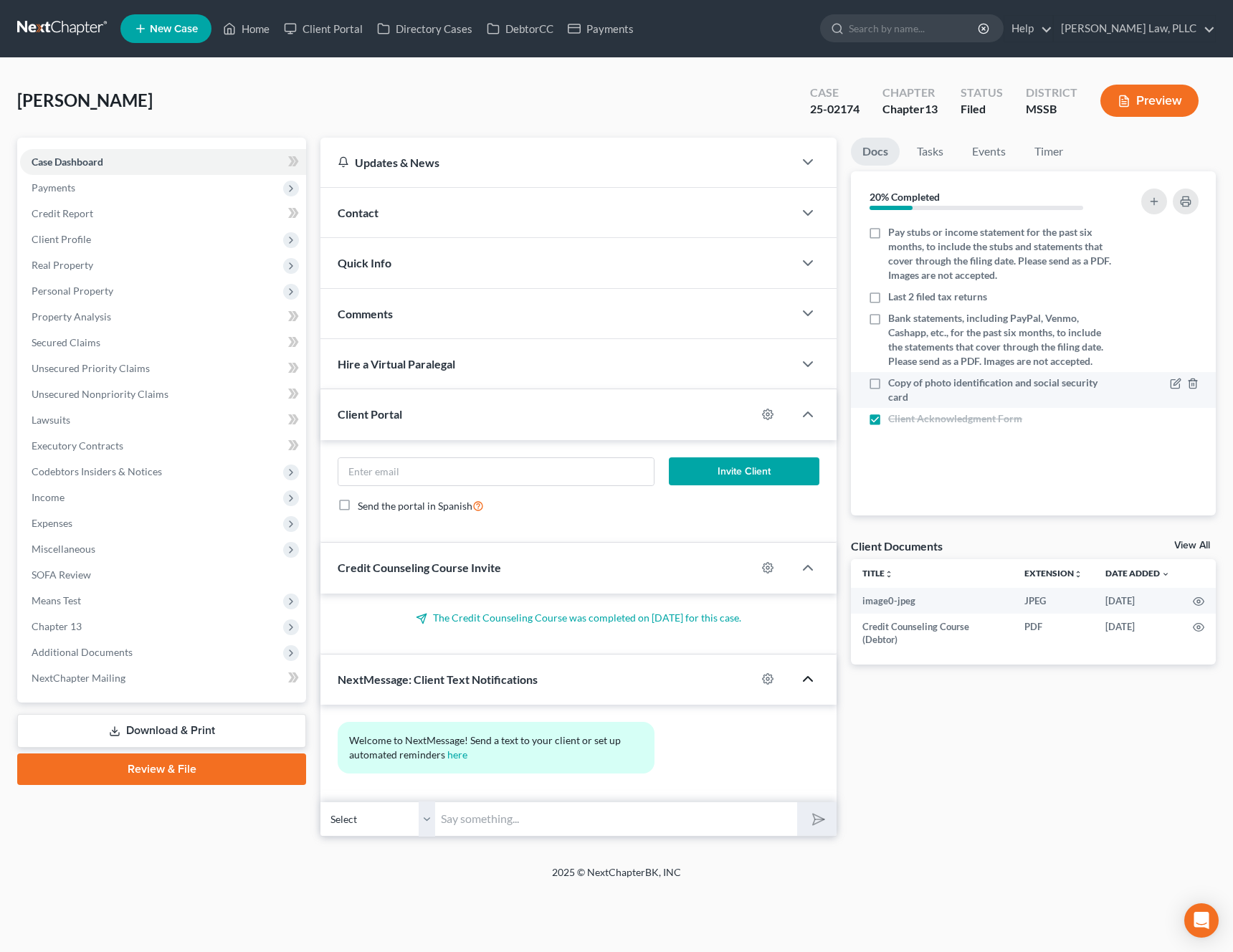
click at [889, 386] on label "Copy of photo identification and social security card" at bounding box center [1001, 390] width 224 height 28
click at [895, 385] on input "Copy of photo identification and social security card" at bounding box center [899, 380] width 9 height 9
checkbox input "true"
click at [115, 646] on span "Additional Documents" at bounding box center [82, 651] width 101 height 13
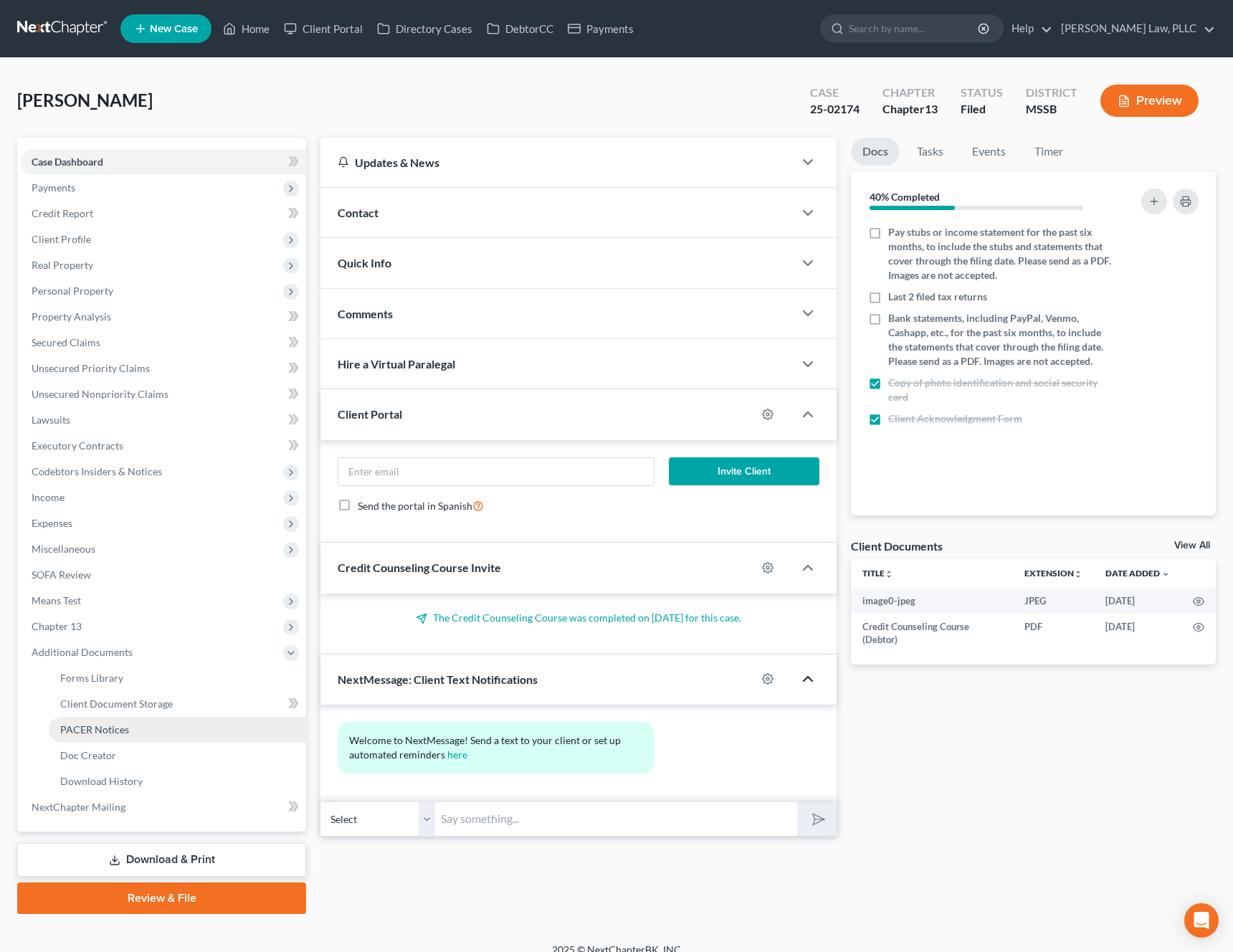
click at [133, 734] on link "PACER Notices" at bounding box center [177, 729] width 257 height 26
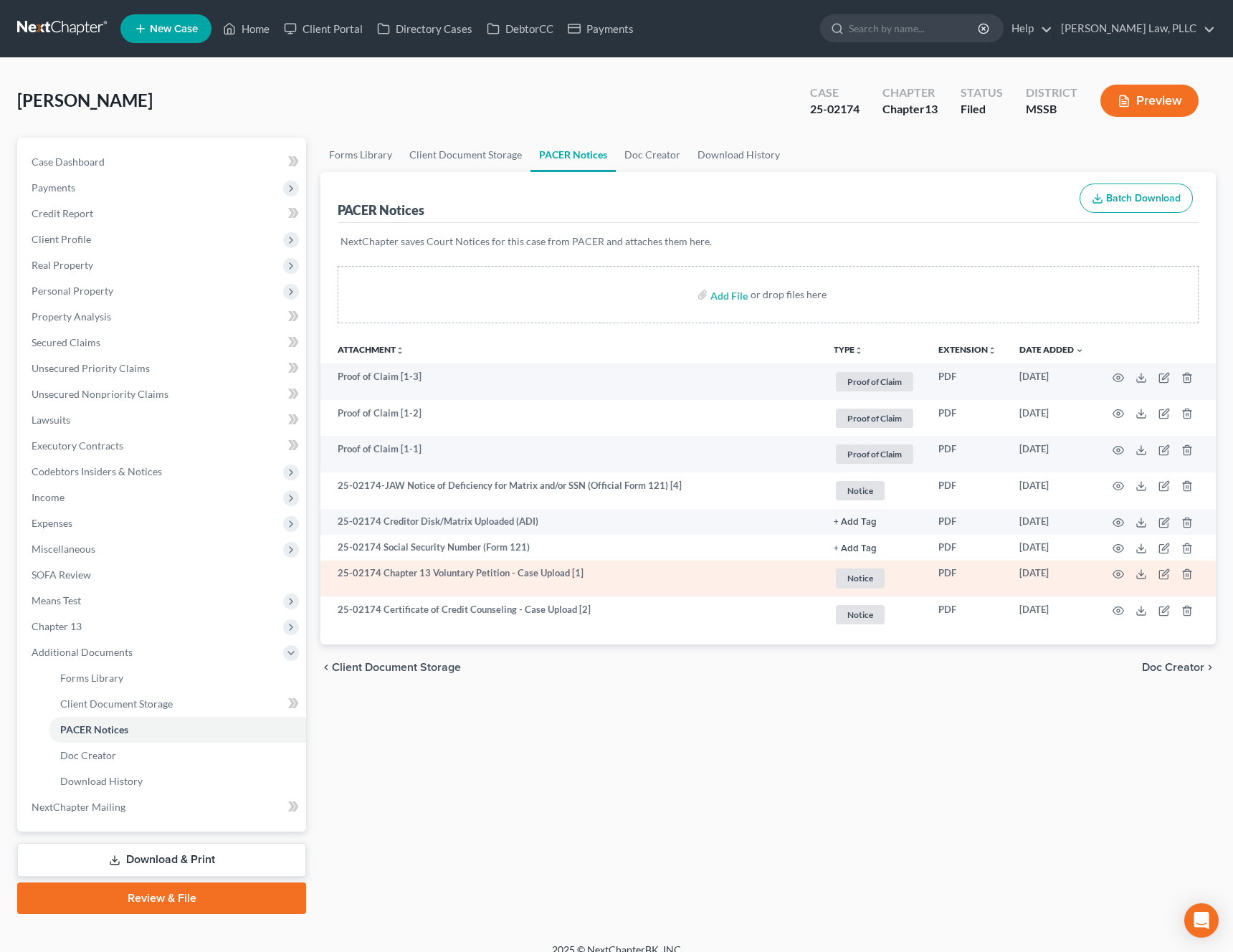
scroll to position [17, 0]
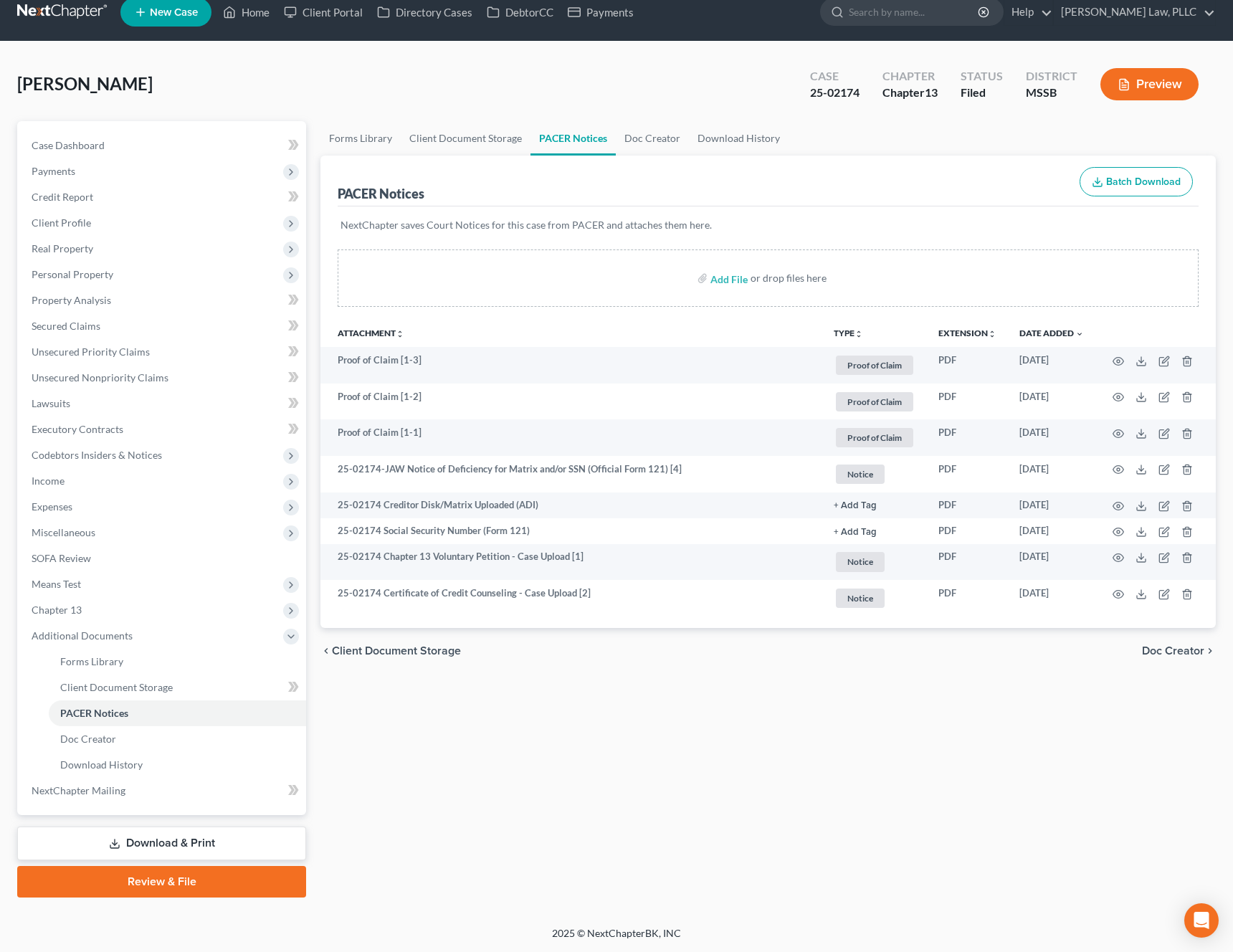
click at [150, 843] on link "Download & Print" at bounding box center [162, 843] width 289 height 33
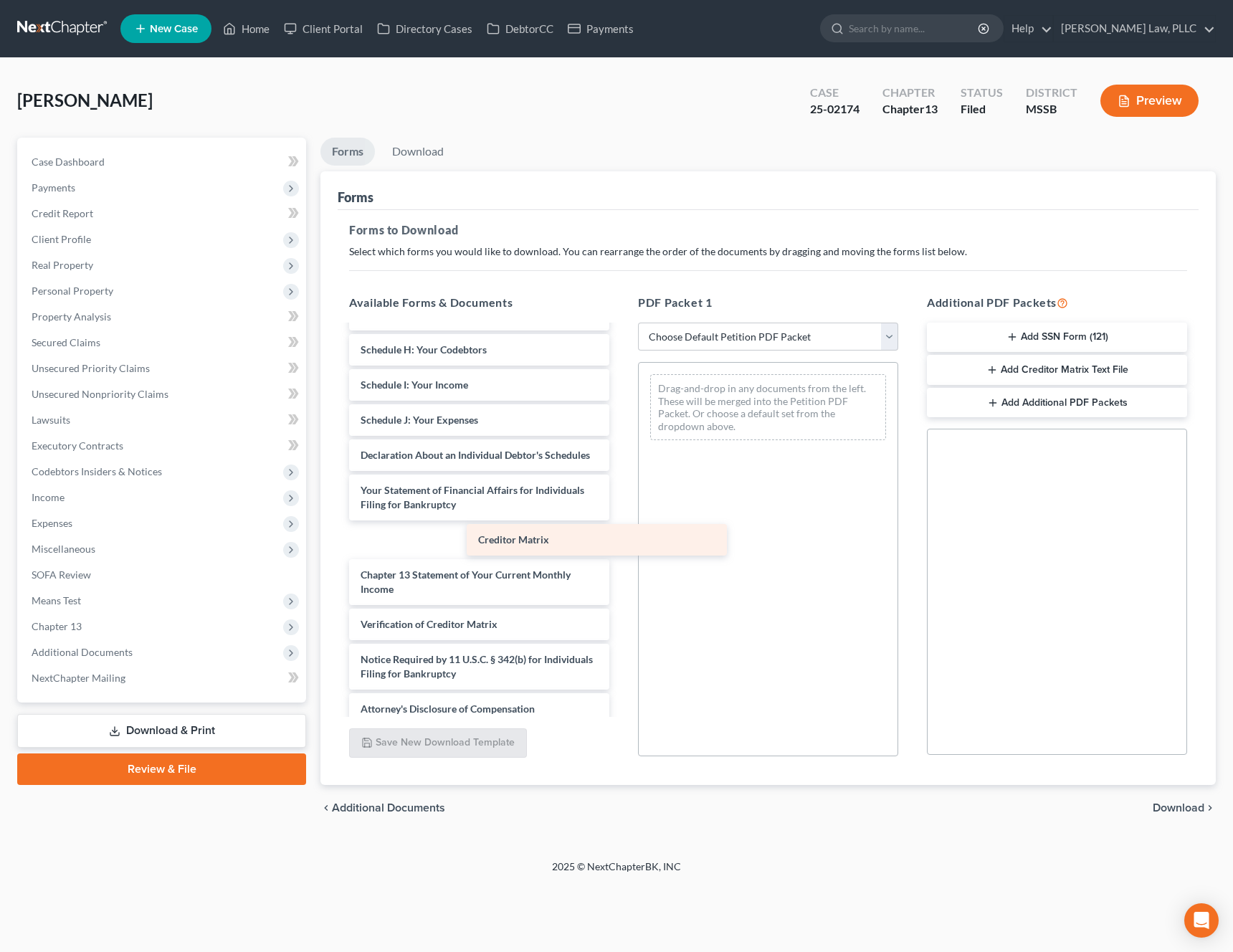
scroll to position [292, 0]
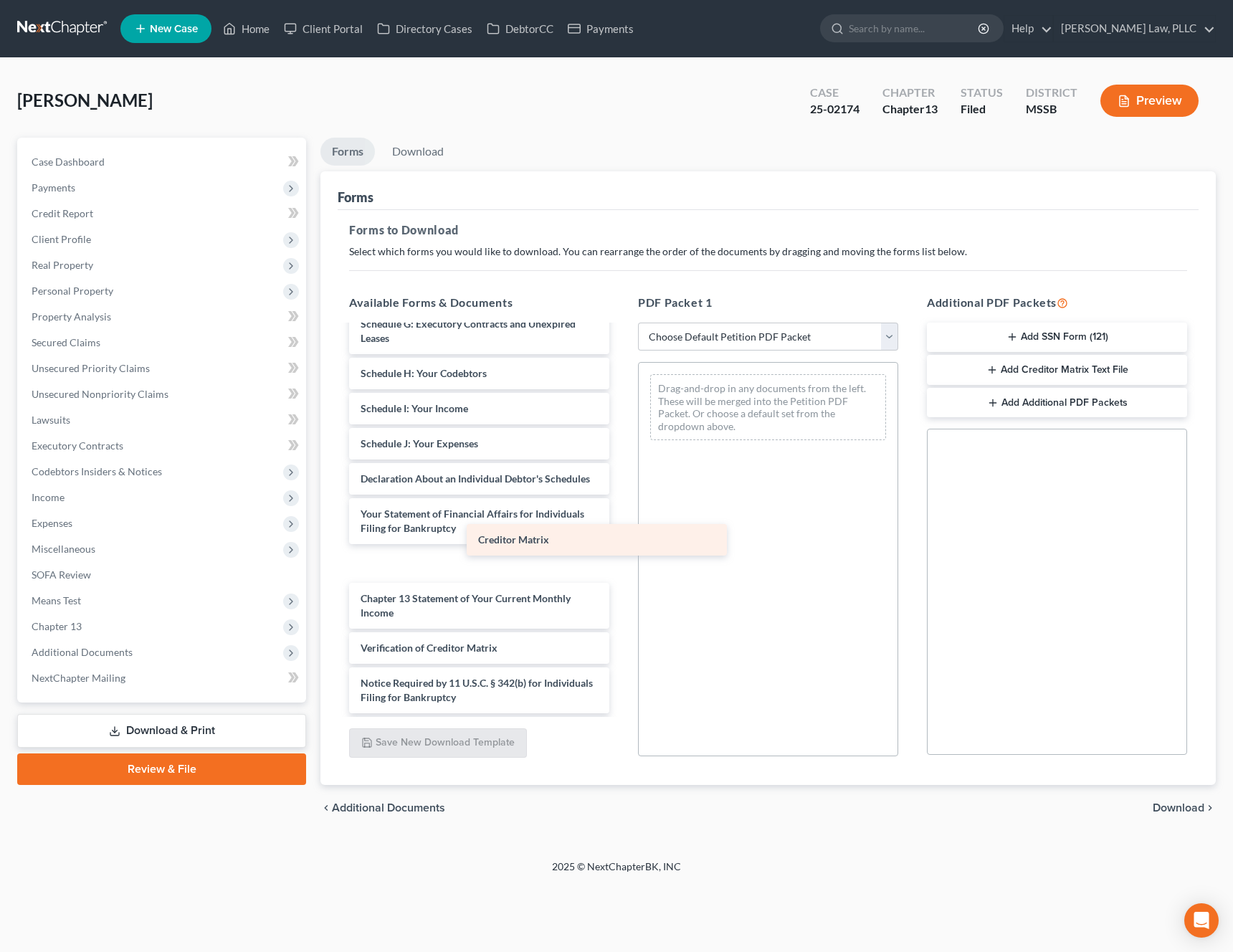
drag, startPoint x: 529, startPoint y: 587, endPoint x: 737, endPoint y: 497, distance: 226.6
click at [621, 497] on div "Creditor Matrix Credit Counseling Course (Debtor) Voluntary Petition for Indivi…" at bounding box center [479, 391] width 283 height 715
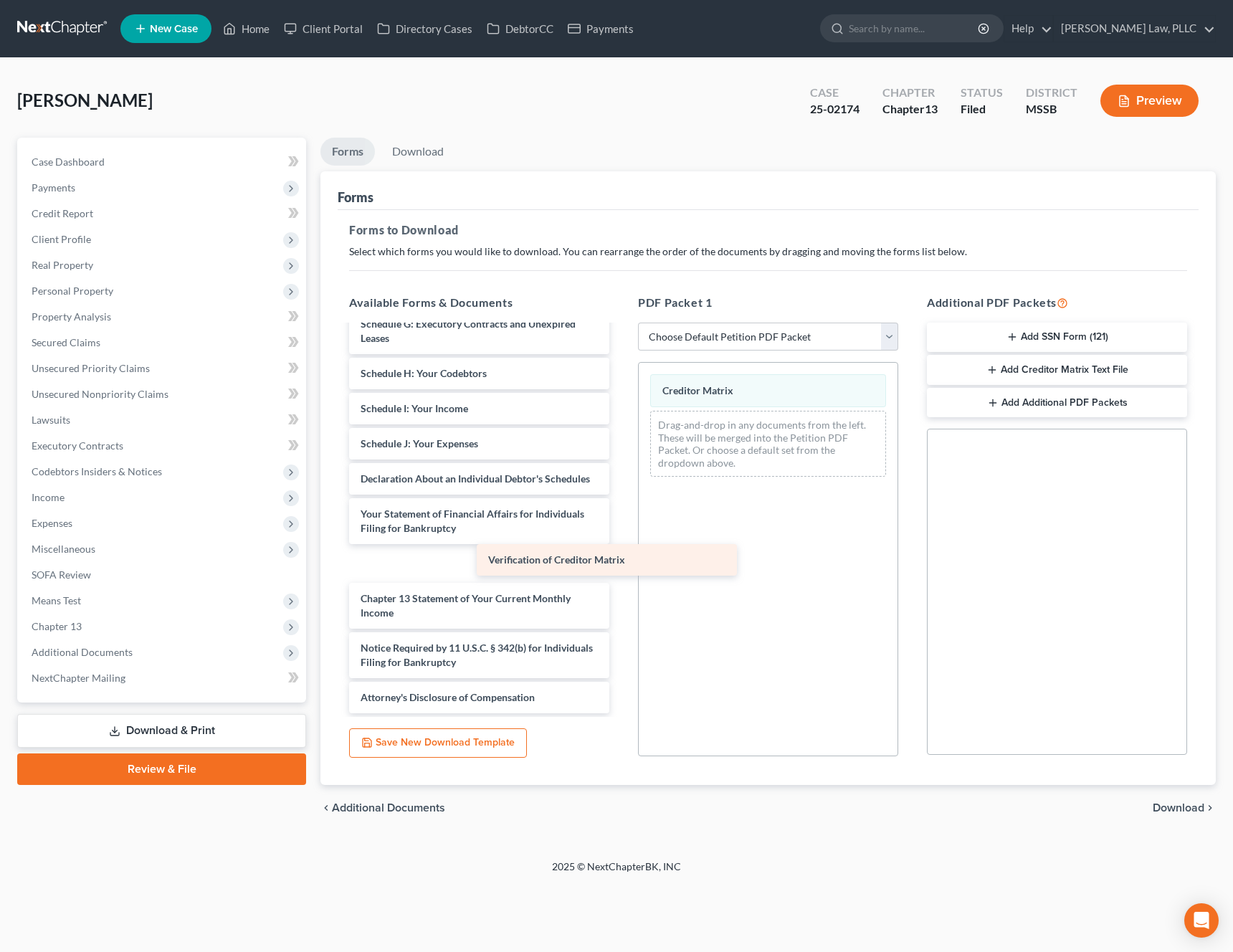
scroll to position [257, 0]
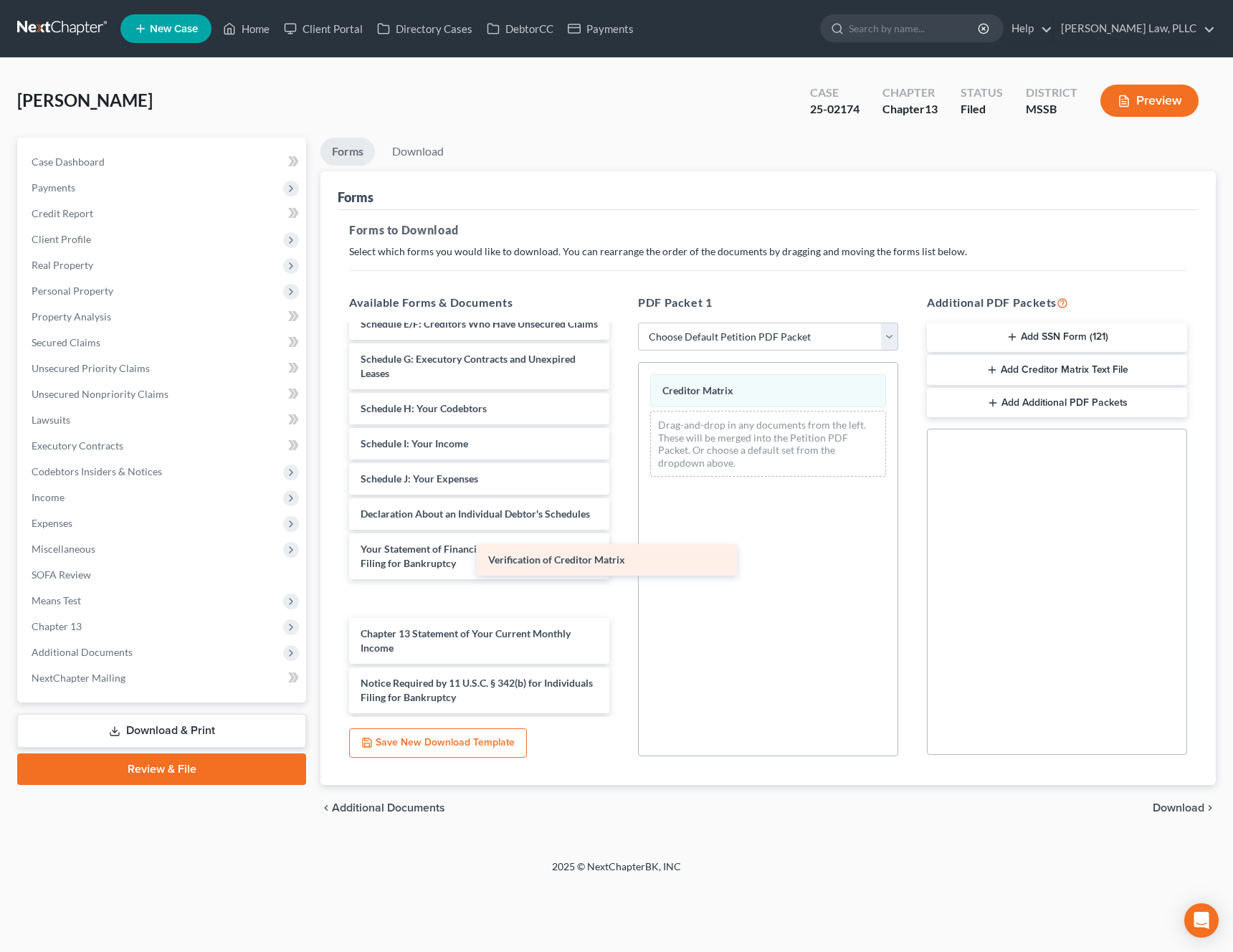
drag, startPoint x: 508, startPoint y: 608, endPoint x: 745, endPoint y: 499, distance: 260.9
click at [621, 499] on div "Verification of Creditor Matrix Credit Counseling Course (Debtor) Voluntary Pet…" at bounding box center [479, 409] width 283 height 680
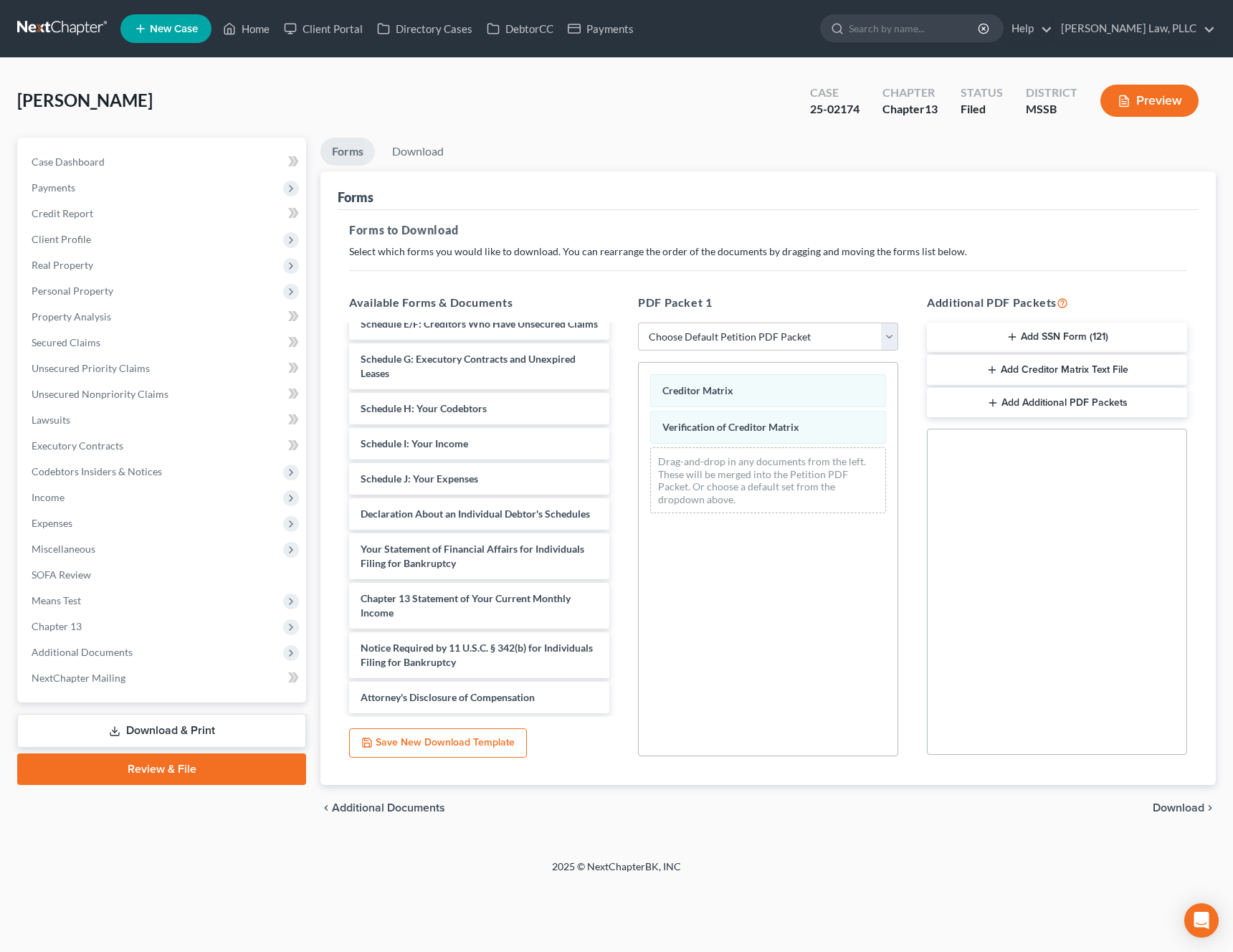
click at [1166, 804] on span "Download" at bounding box center [1179, 808] width 52 height 12
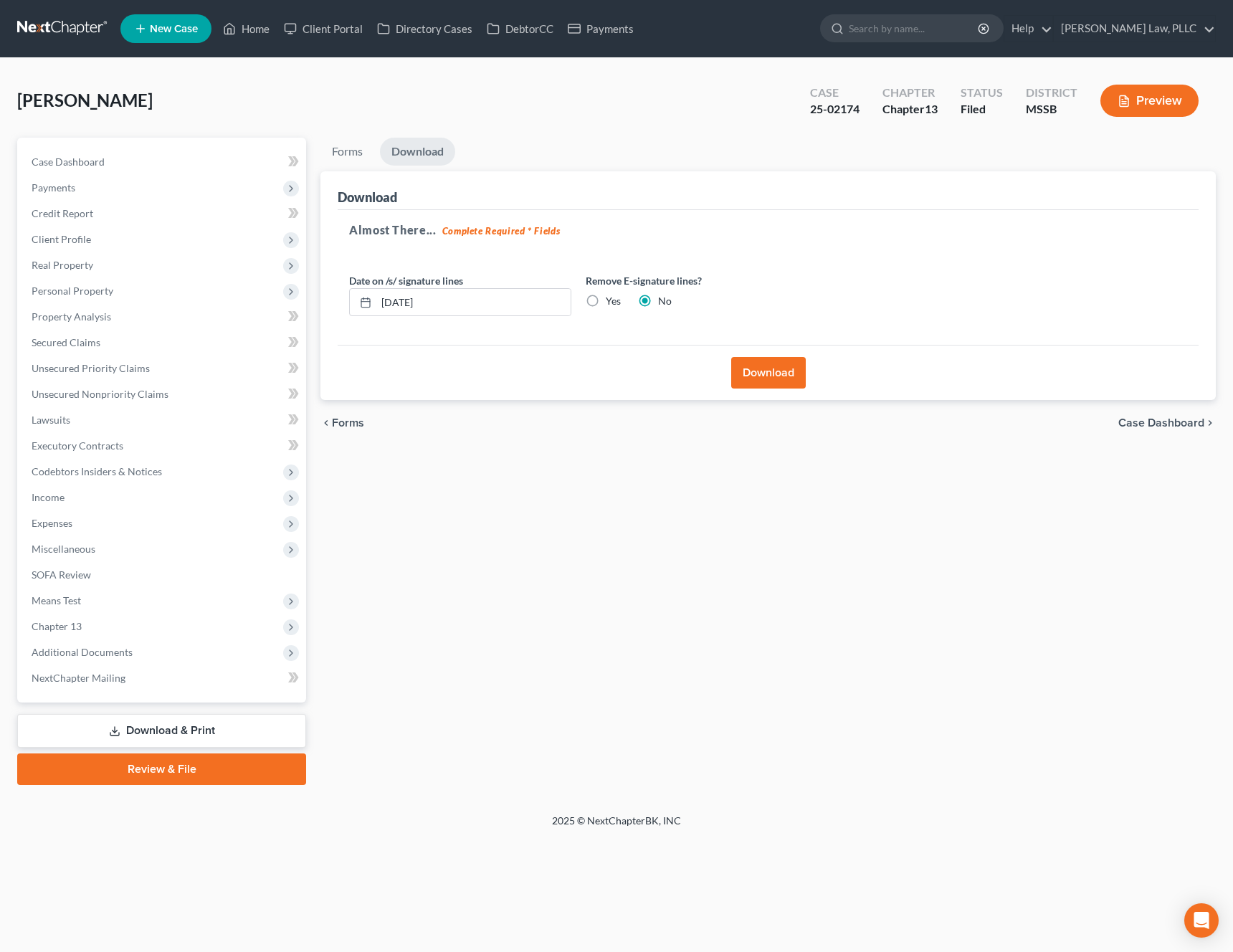
click at [761, 377] on button "Download" at bounding box center [768, 373] width 75 height 32
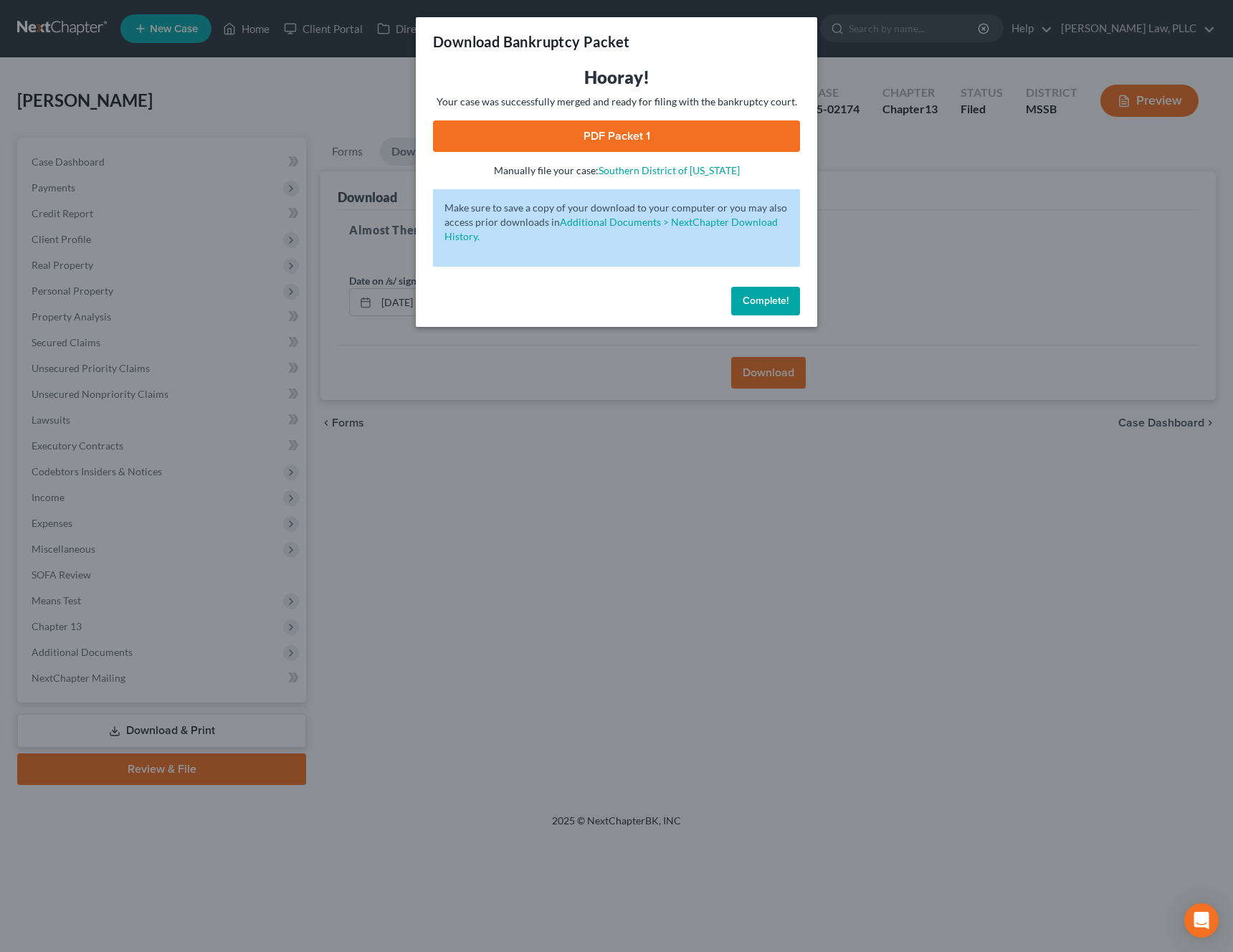
click at [753, 296] on span "Complete!" at bounding box center [766, 301] width 46 height 13
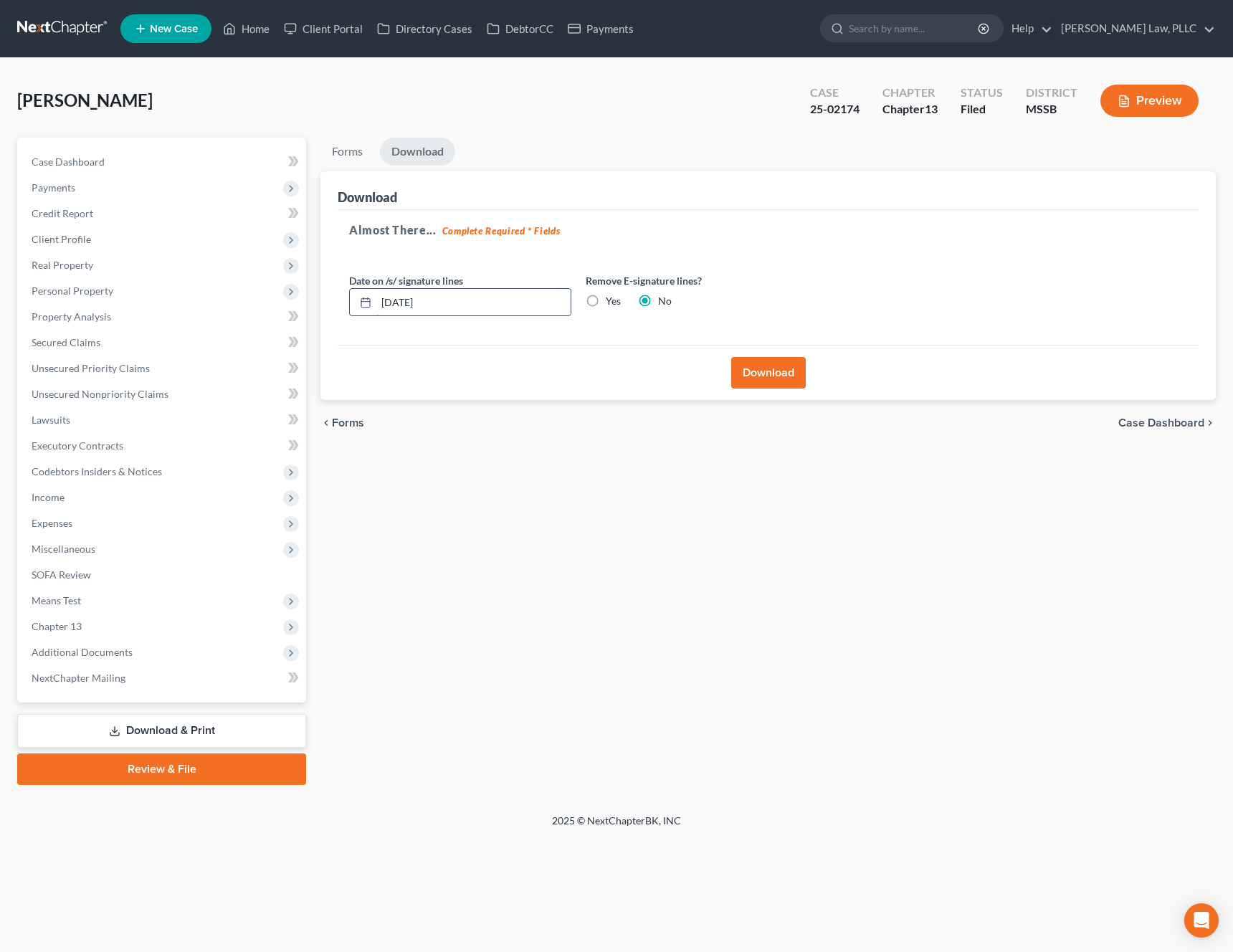
click at [526, 301] on input "[DATE]" at bounding box center [473, 302] width 194 height 28
click at [408, 304] on input "[DATE]" at bounding box center [473, 302] width 194 height 28
type input "[DATE]"
click at [771, 383] on button "Download" at bounding box center [768, 373] width 75 height 32
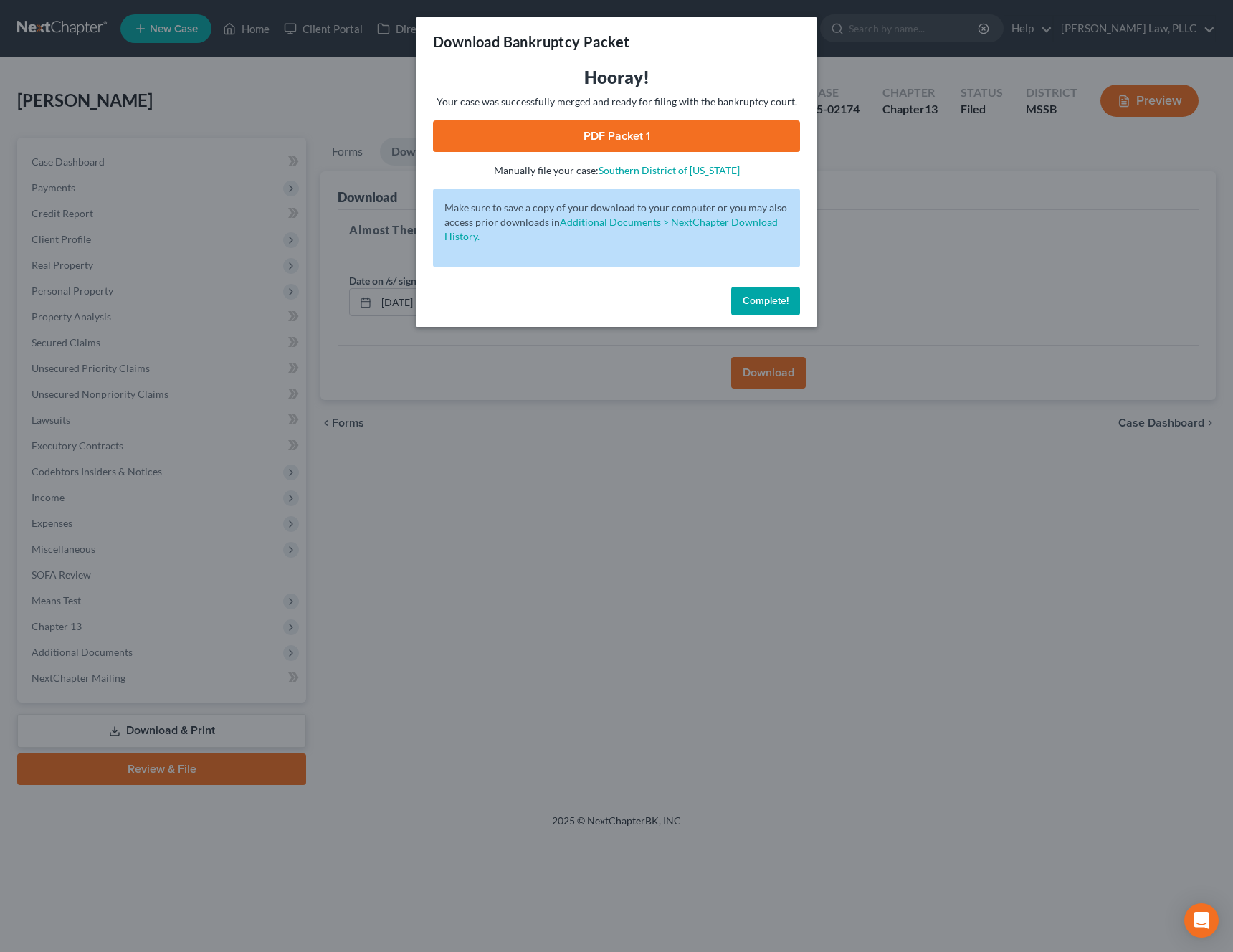
click at [645, 138] on link "PDF Packet 1" at bounding box center [616, 136] width 367 height 32
click at [780, 303] on span "Complete!" at bounding box center [766, 301] width 46 height 13
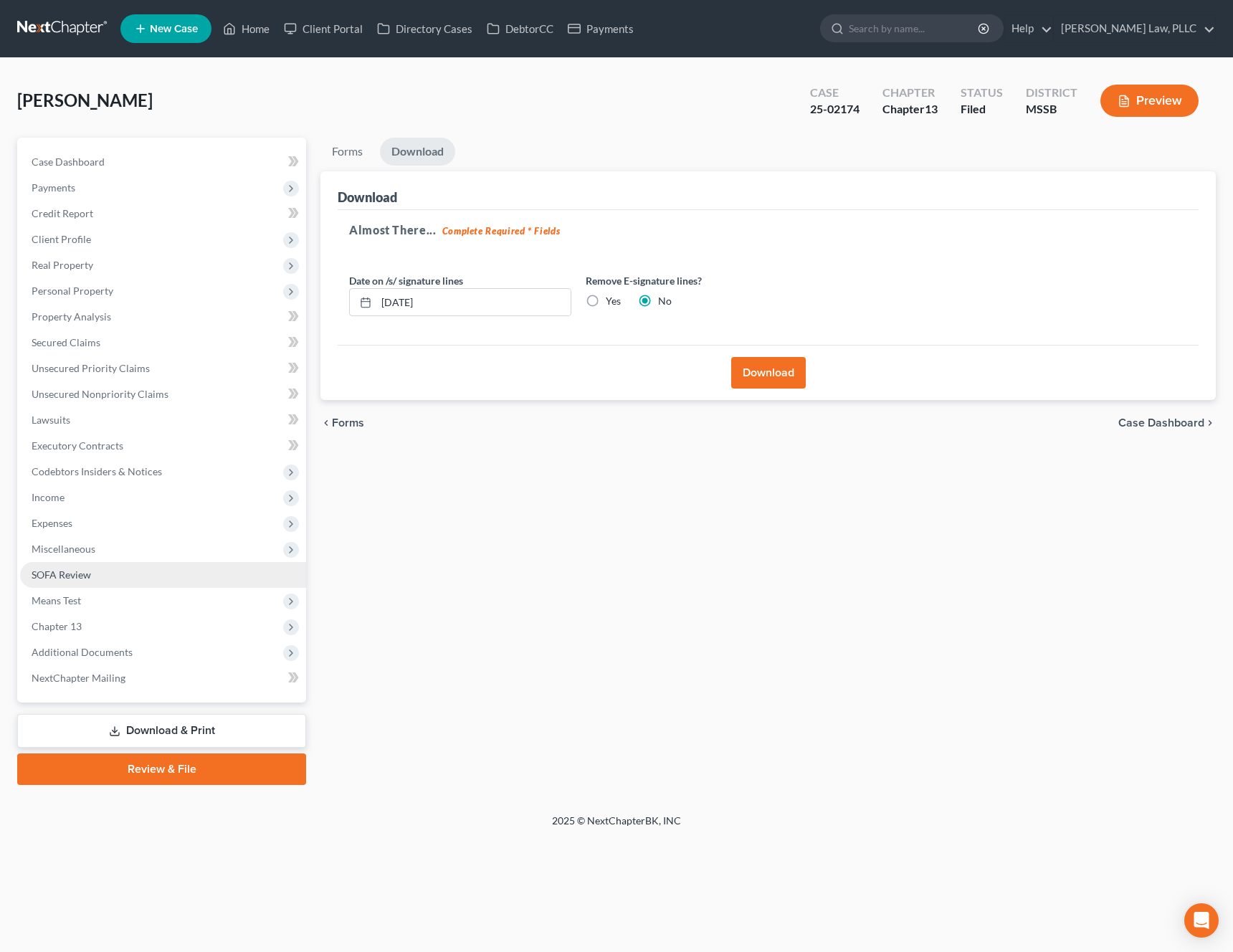
click at [155, 562] on link "SOFA Review" at bounding box center [163, 574] width 286 height 26
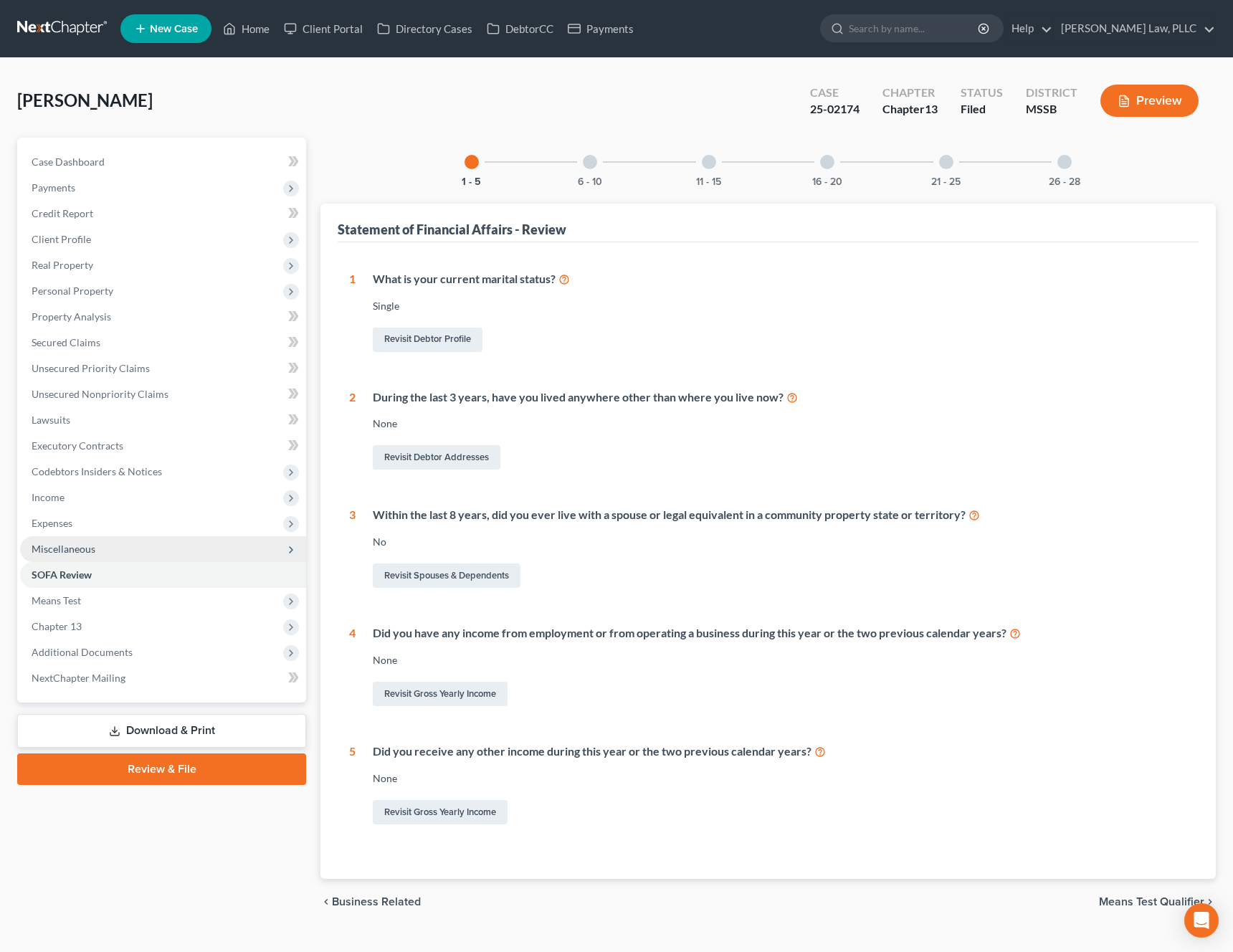
click at [152, 552] on span "Miscellaneous" at bounding box center [163, 548] width 286 height 26
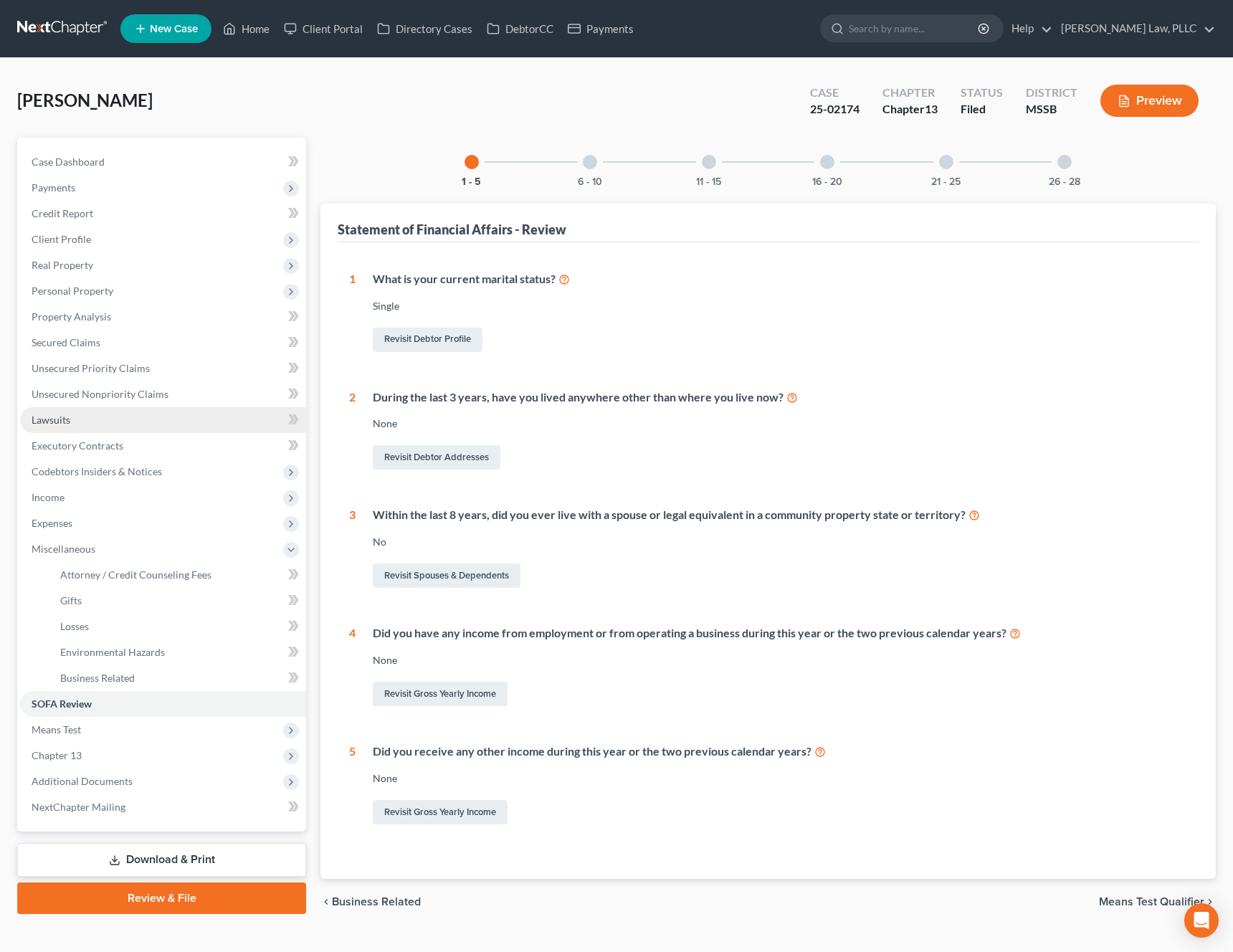
click at [162, 419] on link "Lawsuits" at bounding box center [163, 419] width 286 height 26
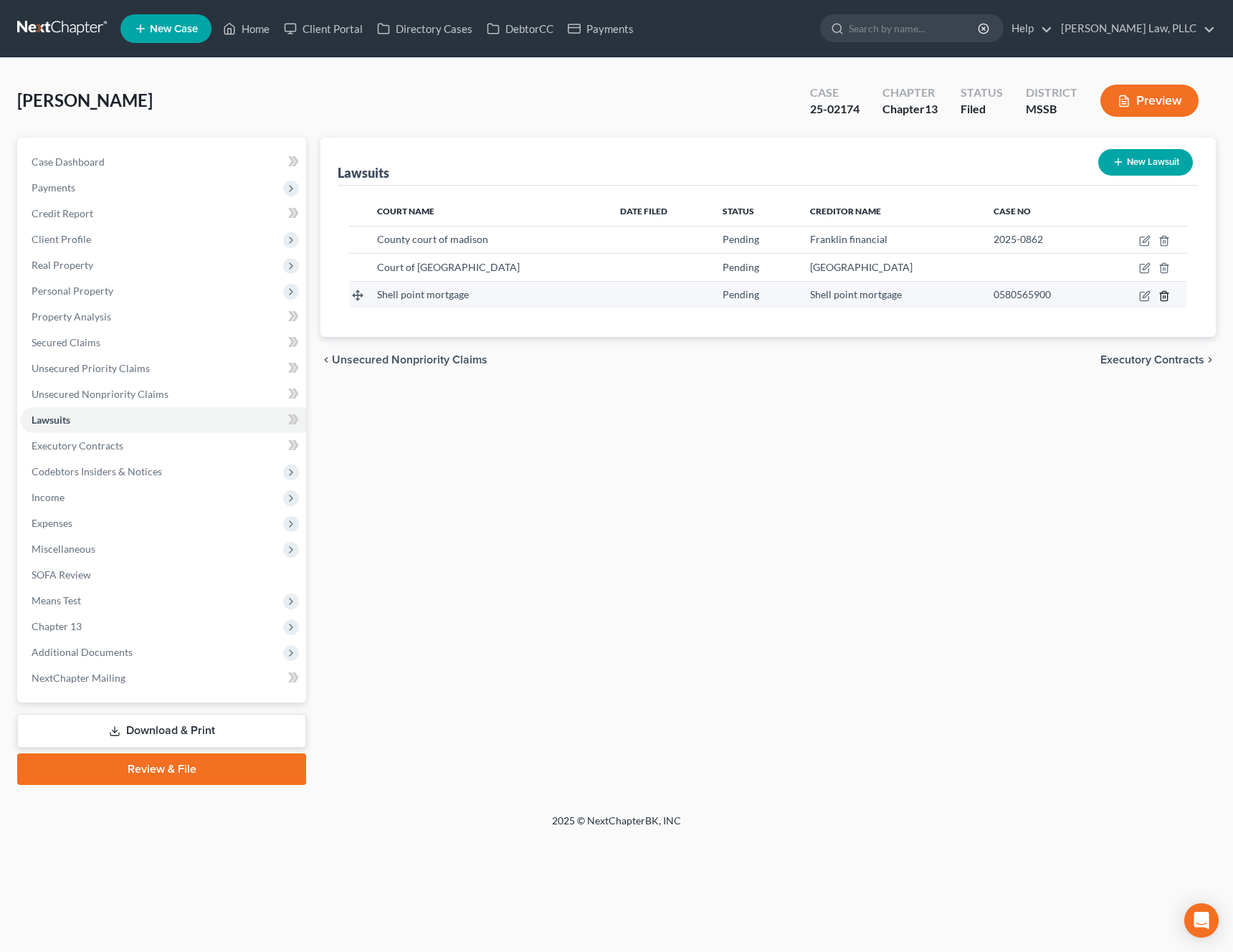
click at [1167, 298] on icon "button" at bounding box center [1164, 296] width 12 height 12
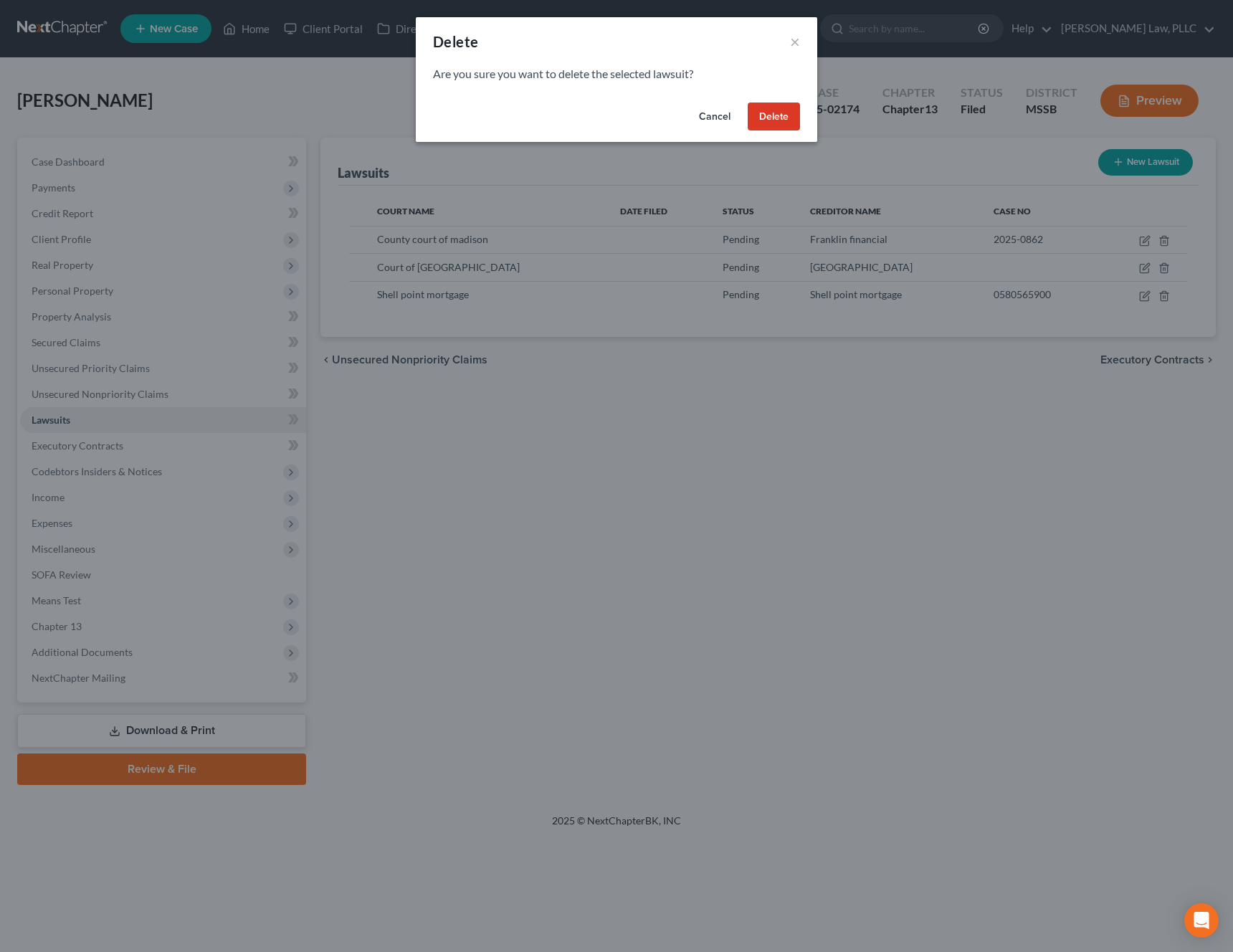
click at [775, 109] on button "Delete" at bounding box center [774, 116] width 52 height 28
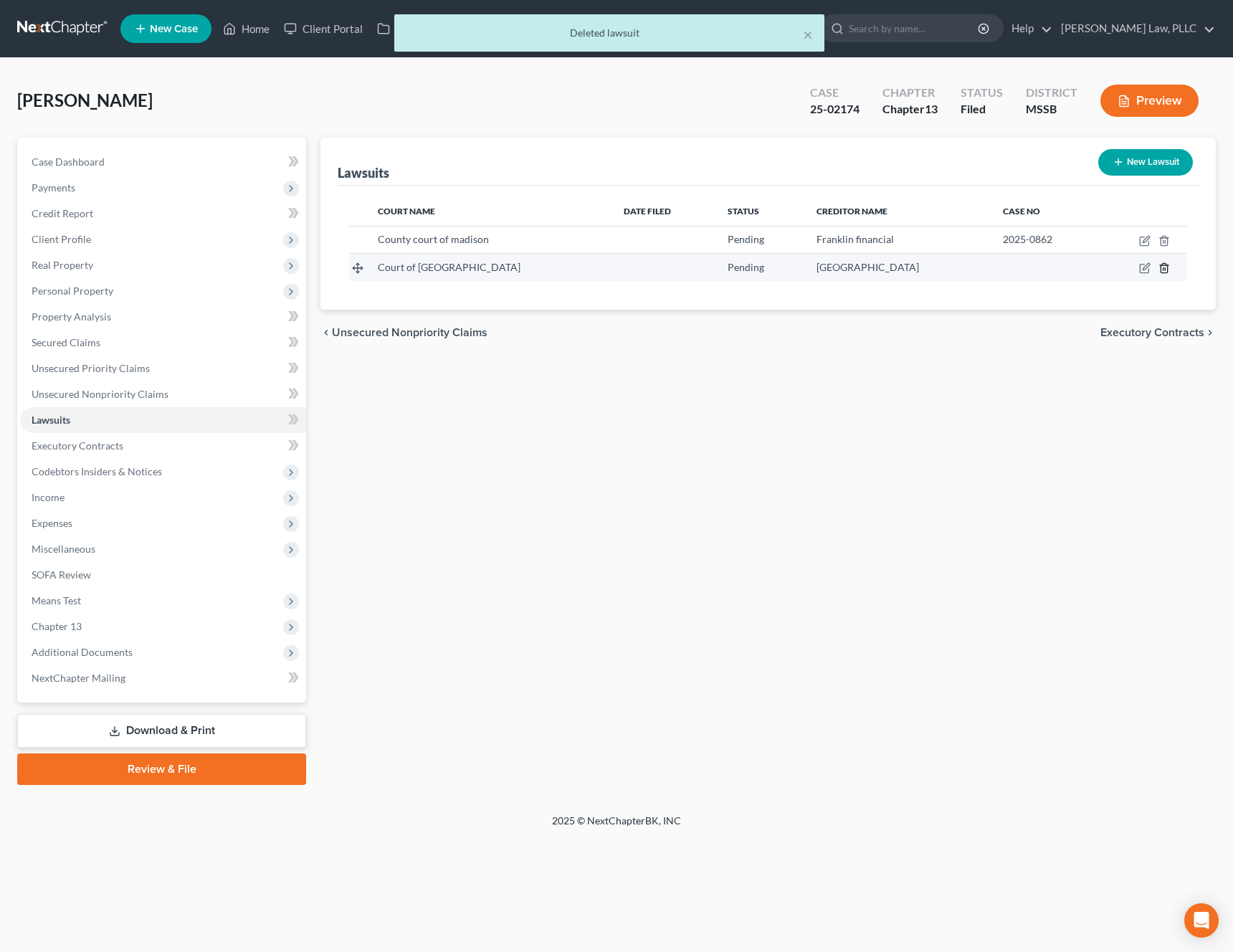
click at [1165, 265] on icon "button" at bounding box center [1164, 268] width 12 height 12
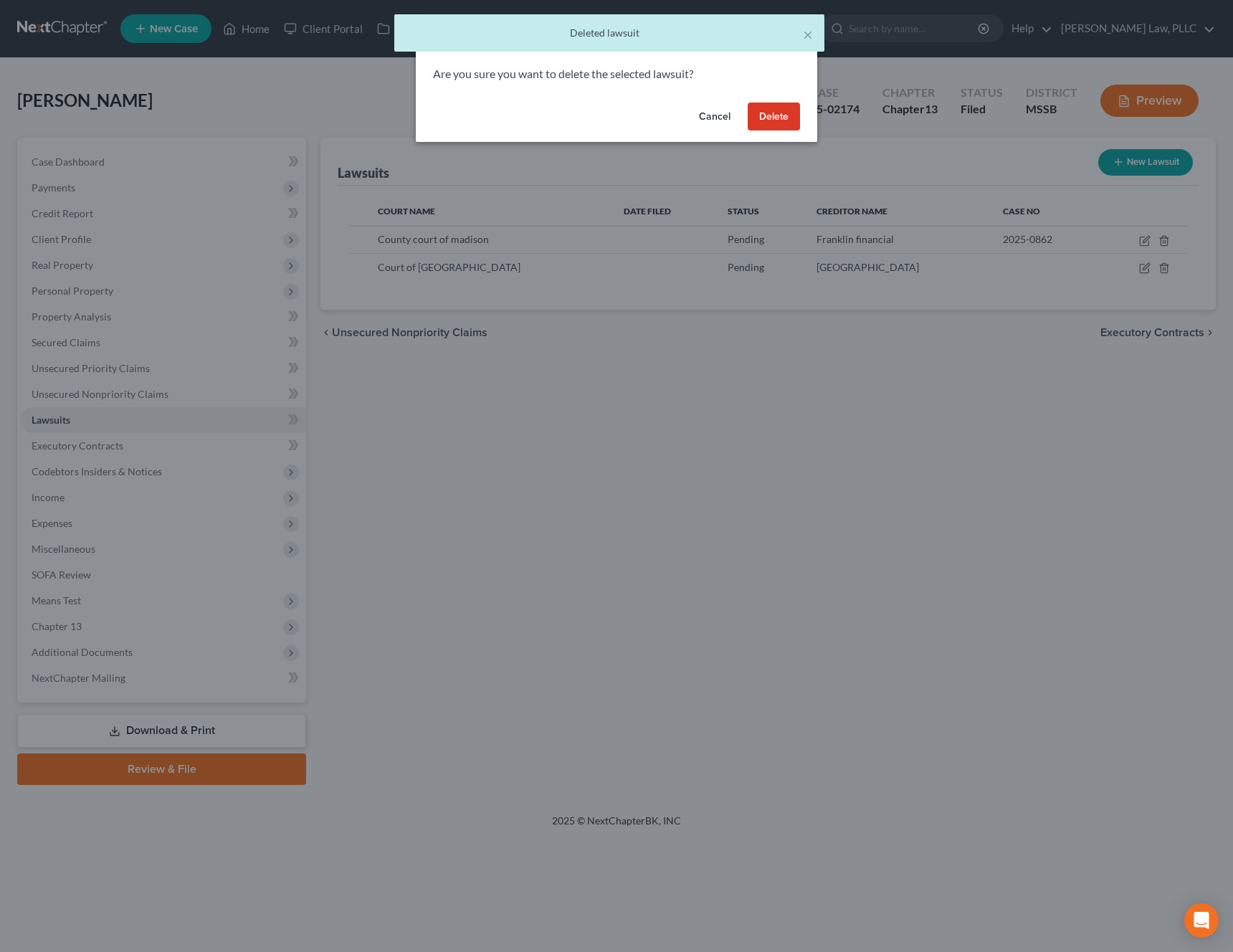
click at [779, 115] on button "Delete" at bounding box center [774, 116] width 52 height 28
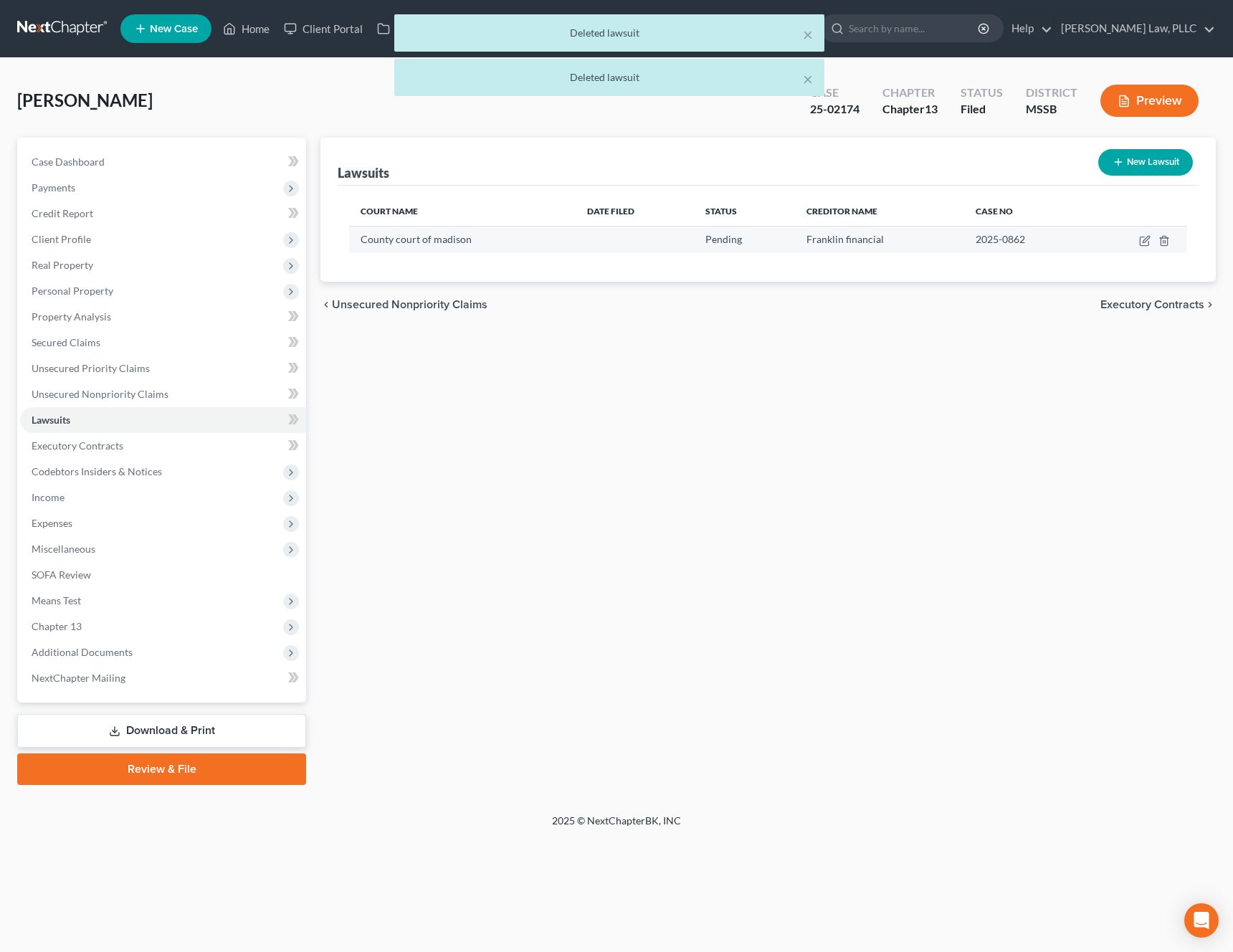
click at [1174, 241] on td at bounding box center [1138, 239] width 101 height 28
click at [1162, 241] on icon "button" at bounding box center [1164, 241] width 12 height 12
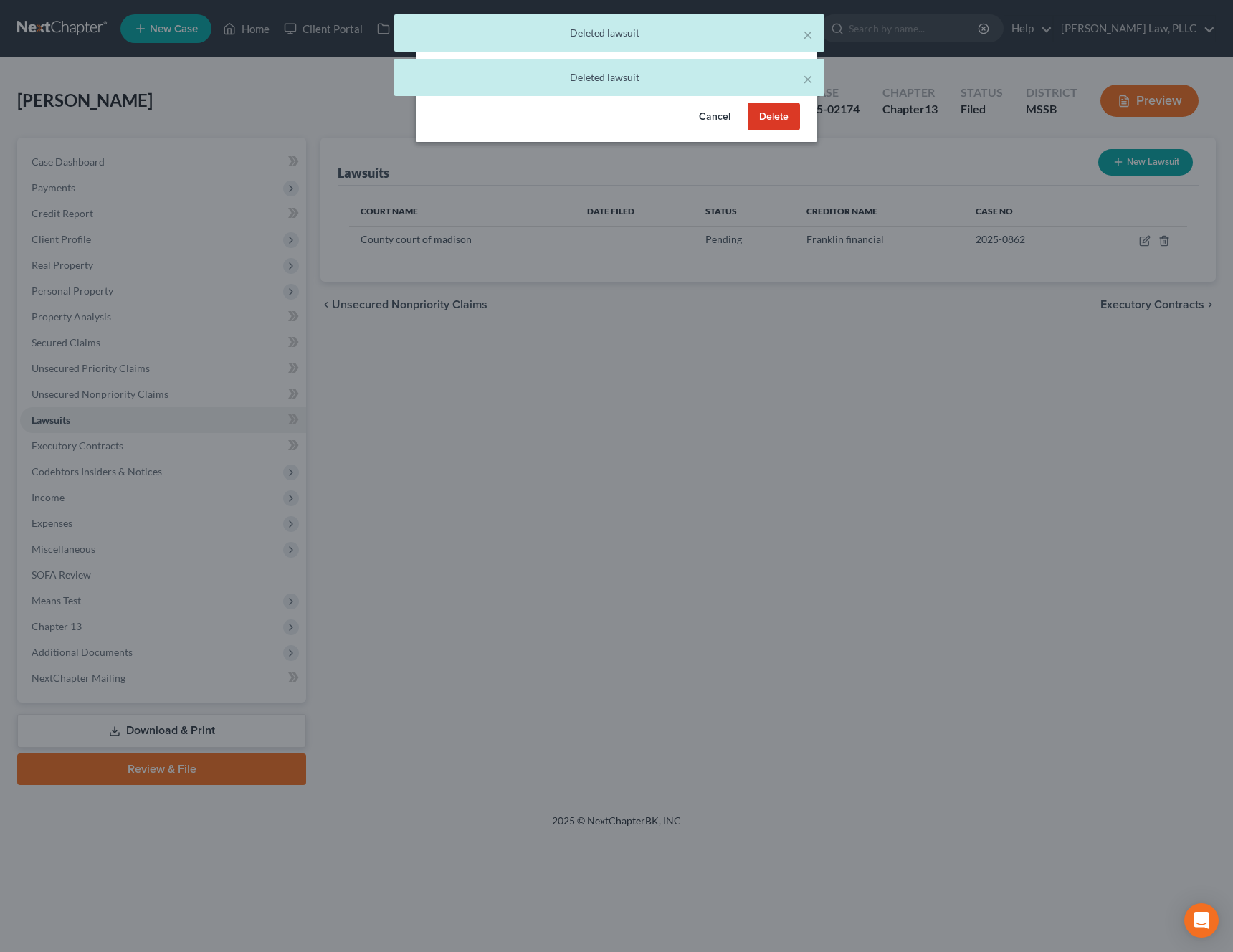
click at [779, 119] on button "Delete" at bounding box center [774, 116] width 52 height 28
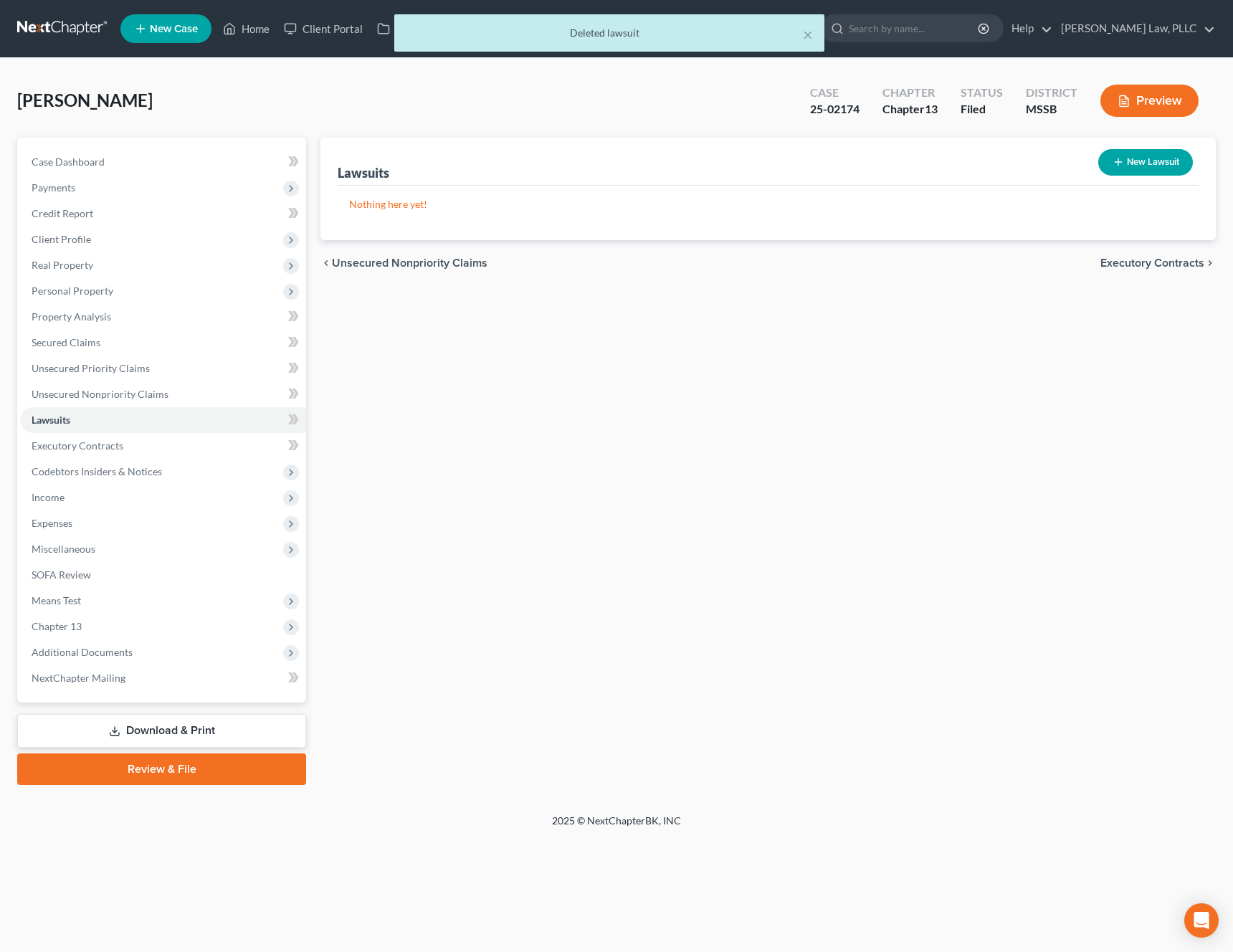
click at [165, 728] on link "Download & Print" at bounding box center [162, 731] width 289 height 33
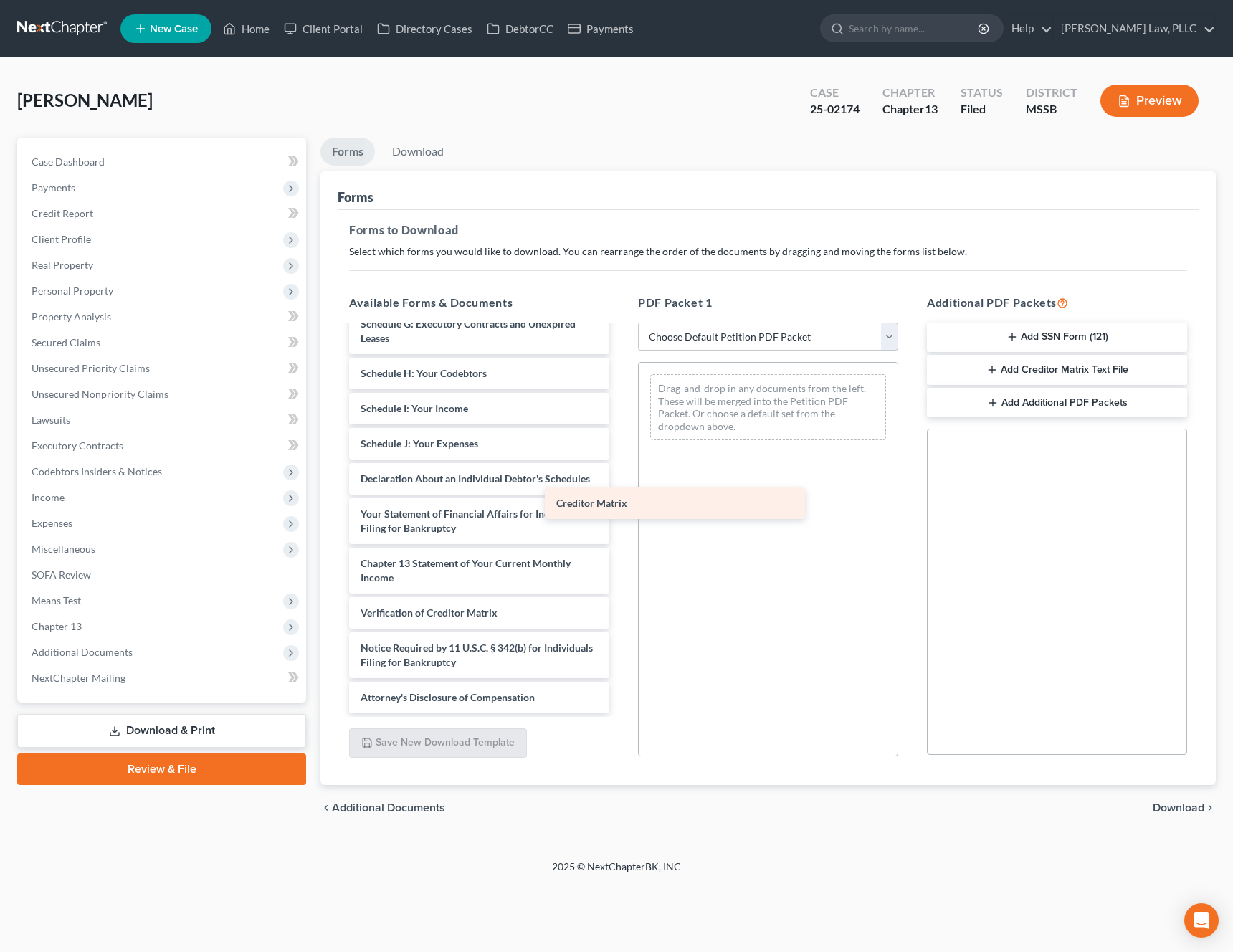
scroll to position [292, 0]
drag, startPoint x: 491, startPoint y: 580, endPoint x: 689, endPoint y: 506, distance: 211.4
click at [621, 506] on div "Creditor Matrix Credit Counseling Course (Debtor) Voluntary Petition for Indivi…" at bounding box center [479, 373] width 283 height 680
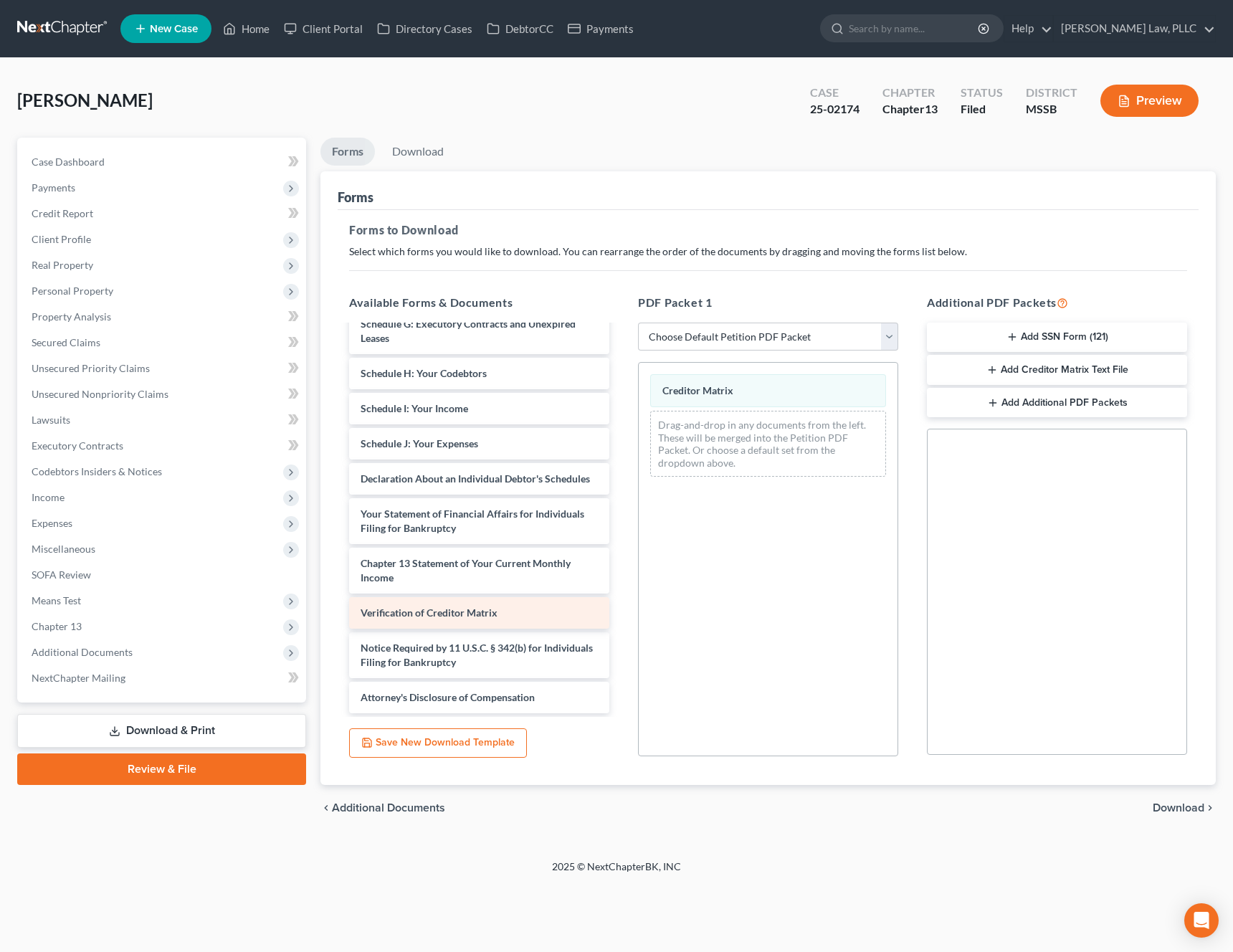
scroll to position [257, 0]
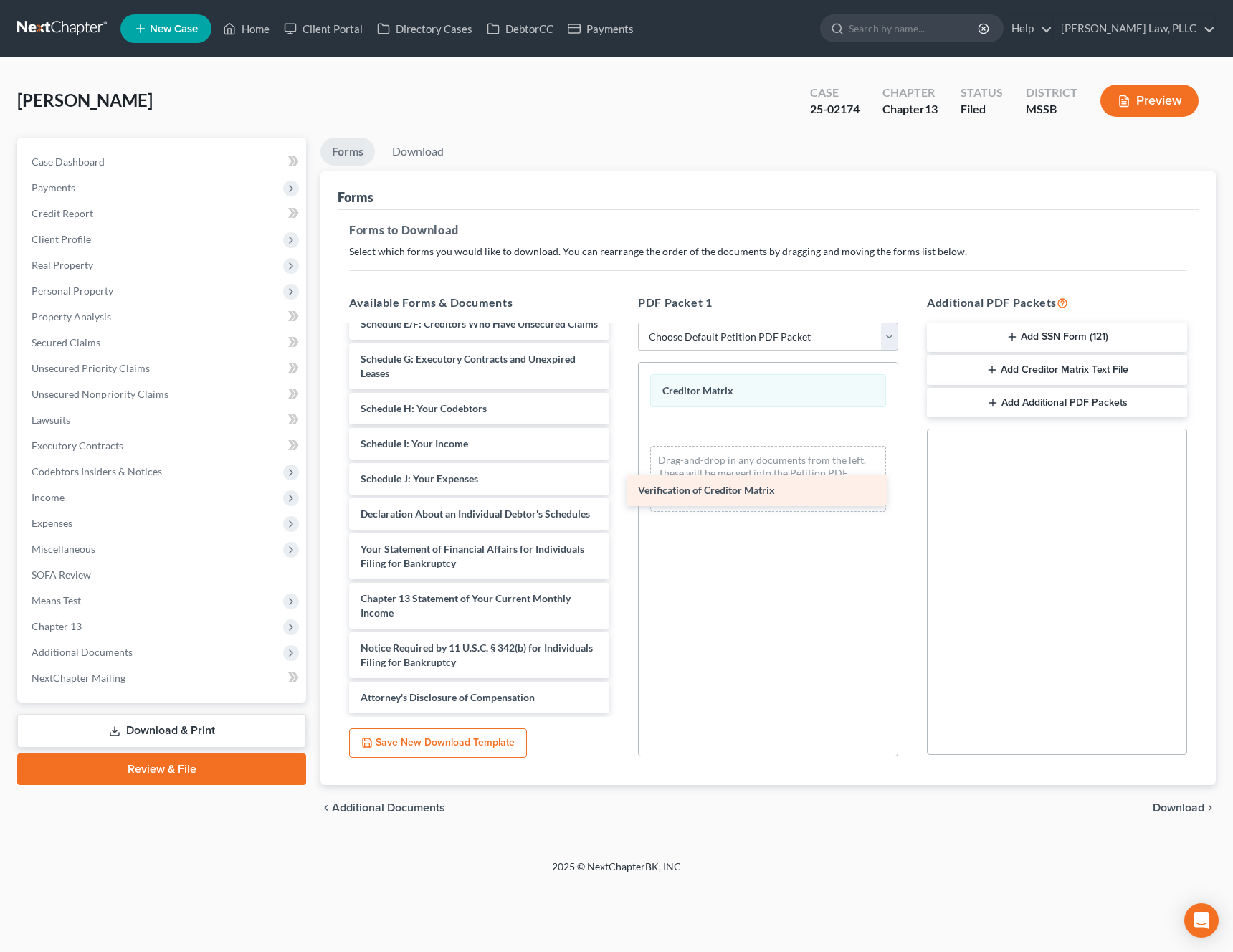
drag, startPoint x: 488, startPoint y: 613, endPoint x: 766, endPoint y: 491, distance: 303.6
click at [621, 491] on div "Verification of Creditor Matrix Credit Counseling Course (Debtor) Voluntary Pet…" at bounding box center [479, 391] width 283 height 645
click at [1183, 810] on span "Download" at bounding box center [1179, 808] width 52 height 12
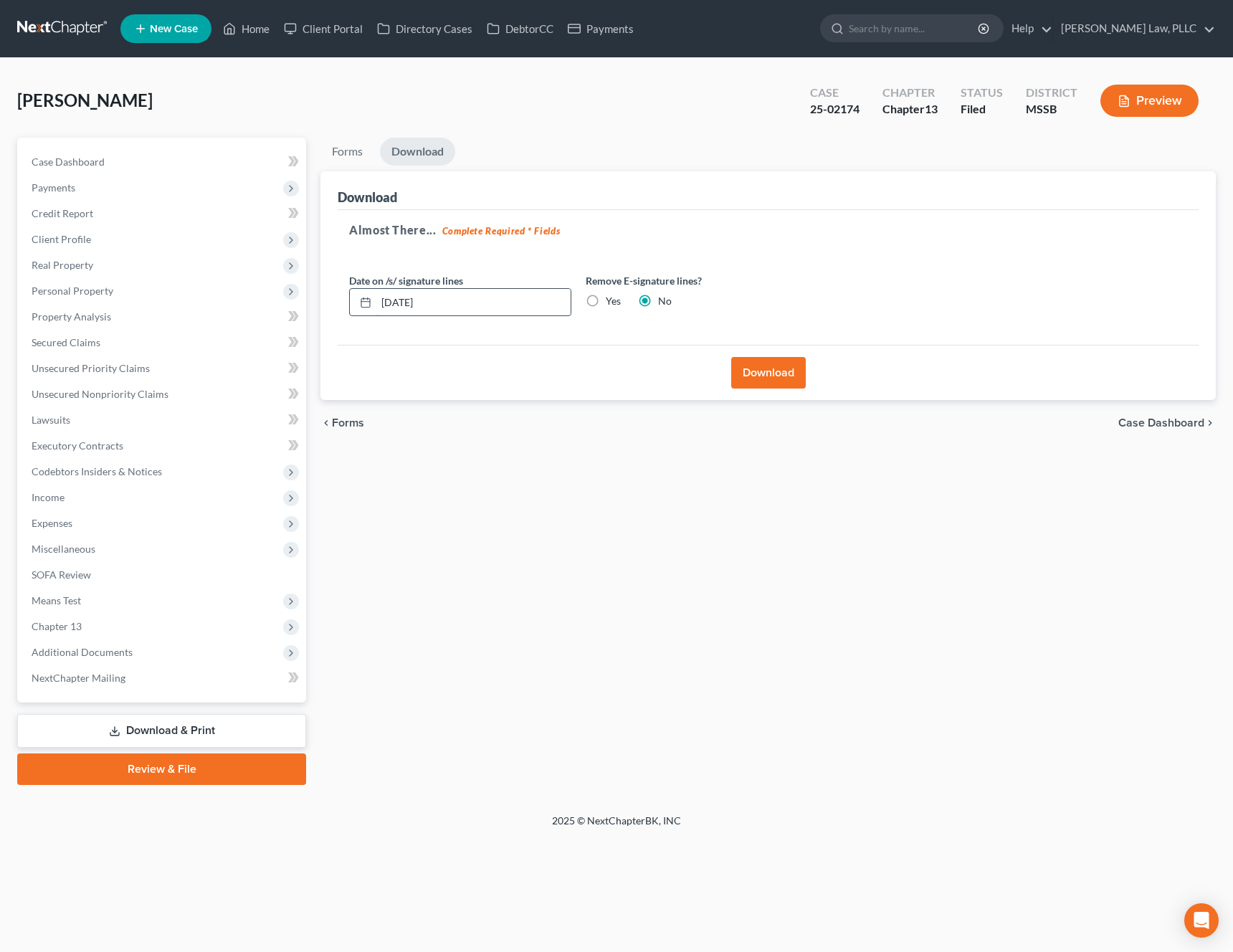
click at [405, 305] on input "[DATE]" at bounding box center [473, 302] width 194 height 28
type input "[DATE]"
click at [775, 378] on button "Download" at bounding box center [768, 373] width 75 height 32
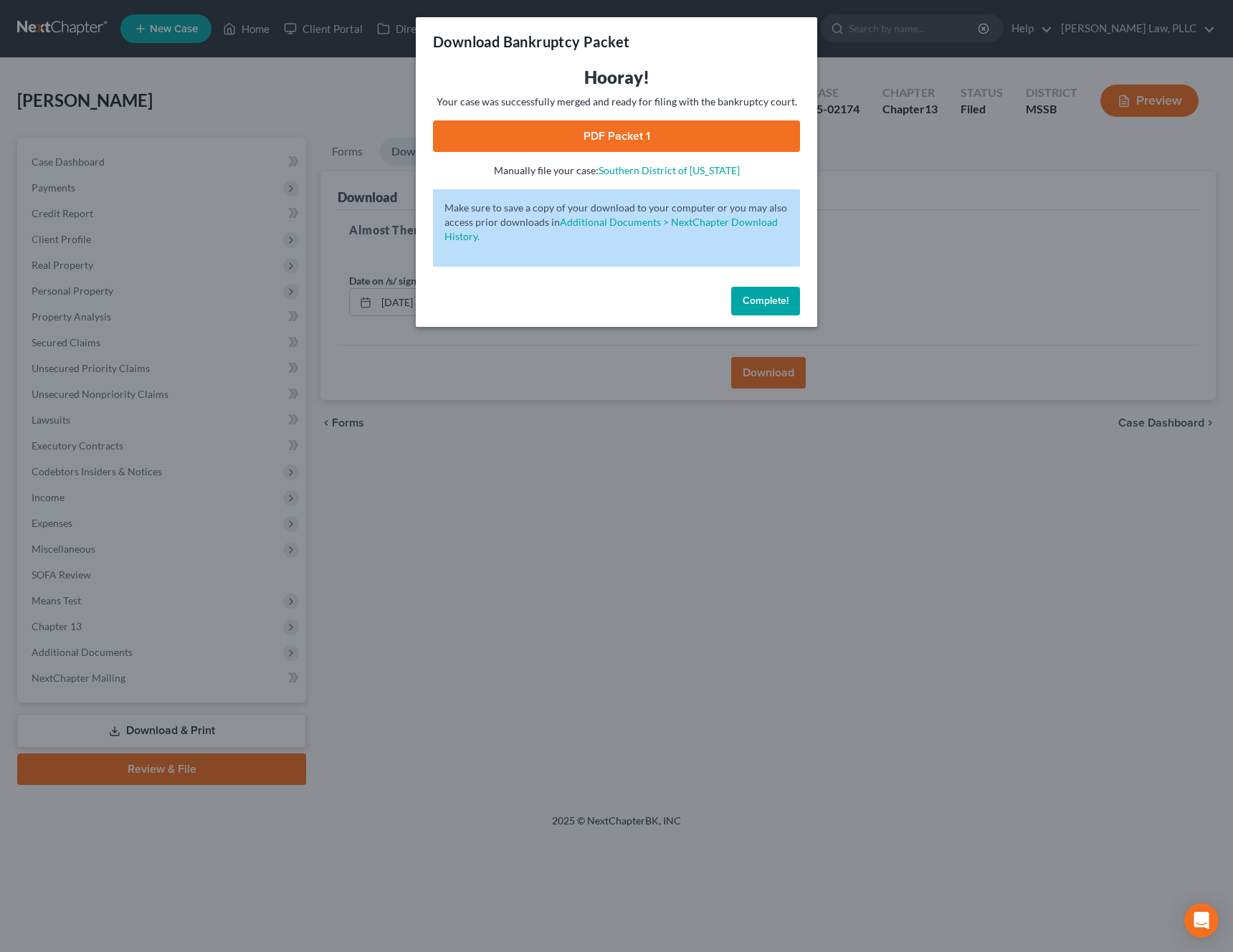
click at [647, 147] on link "PDF Packet 1" at bounding box center [616, 136] width 367 height 32
click at [739, 287] on button "Complete!" at bounding box center [766, 301] width 69 height 28
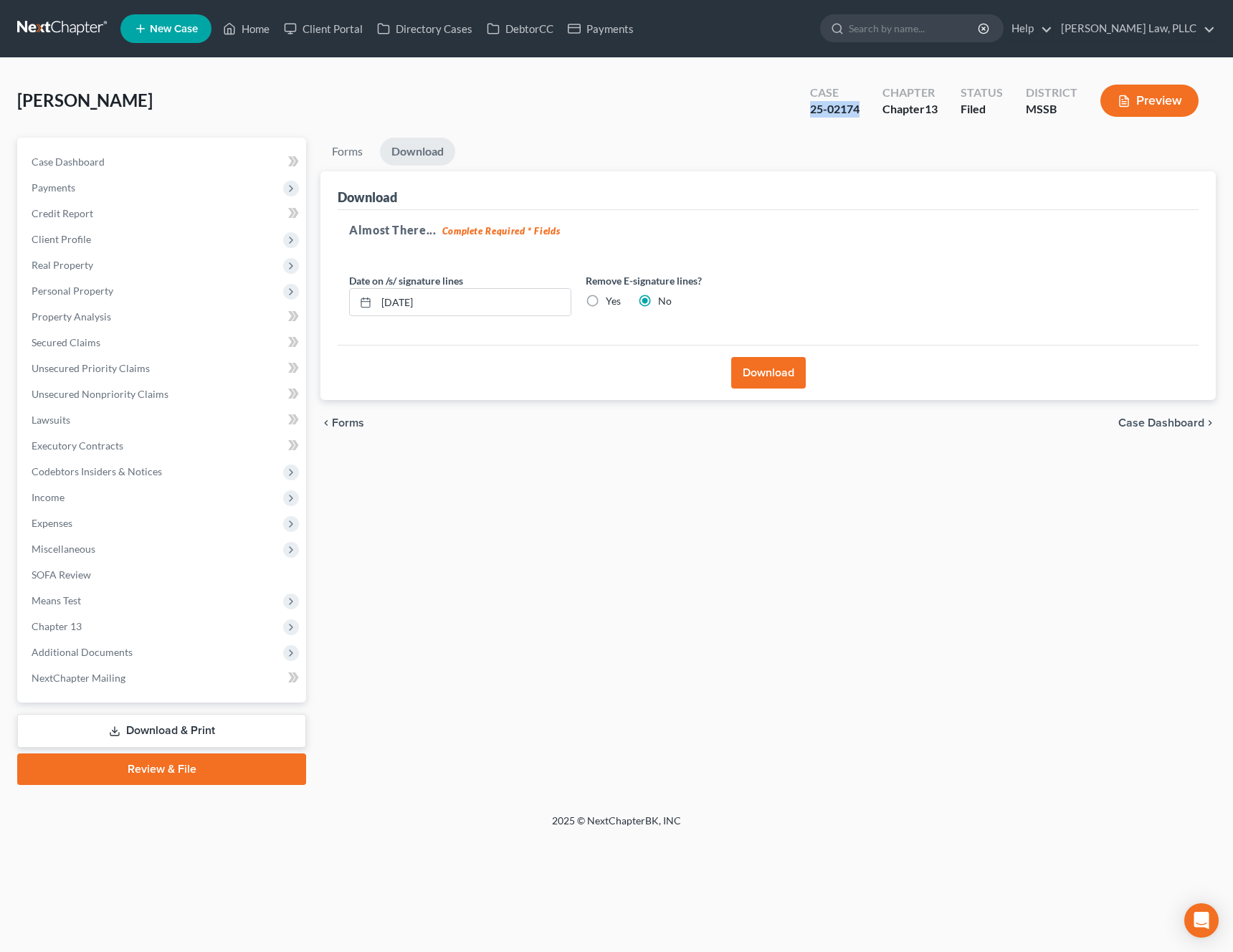
drag, startPoint x: 859, startPoint y: 109, endPoint x: 810, endPoint y: 109, distance: 49.0
click at [810, 109] on div "25-02174" at bounding box center [834, 110] width 49 height 17
copy div "25-02174"
